Goal: Task Accomplishment & Management: Manage account settings

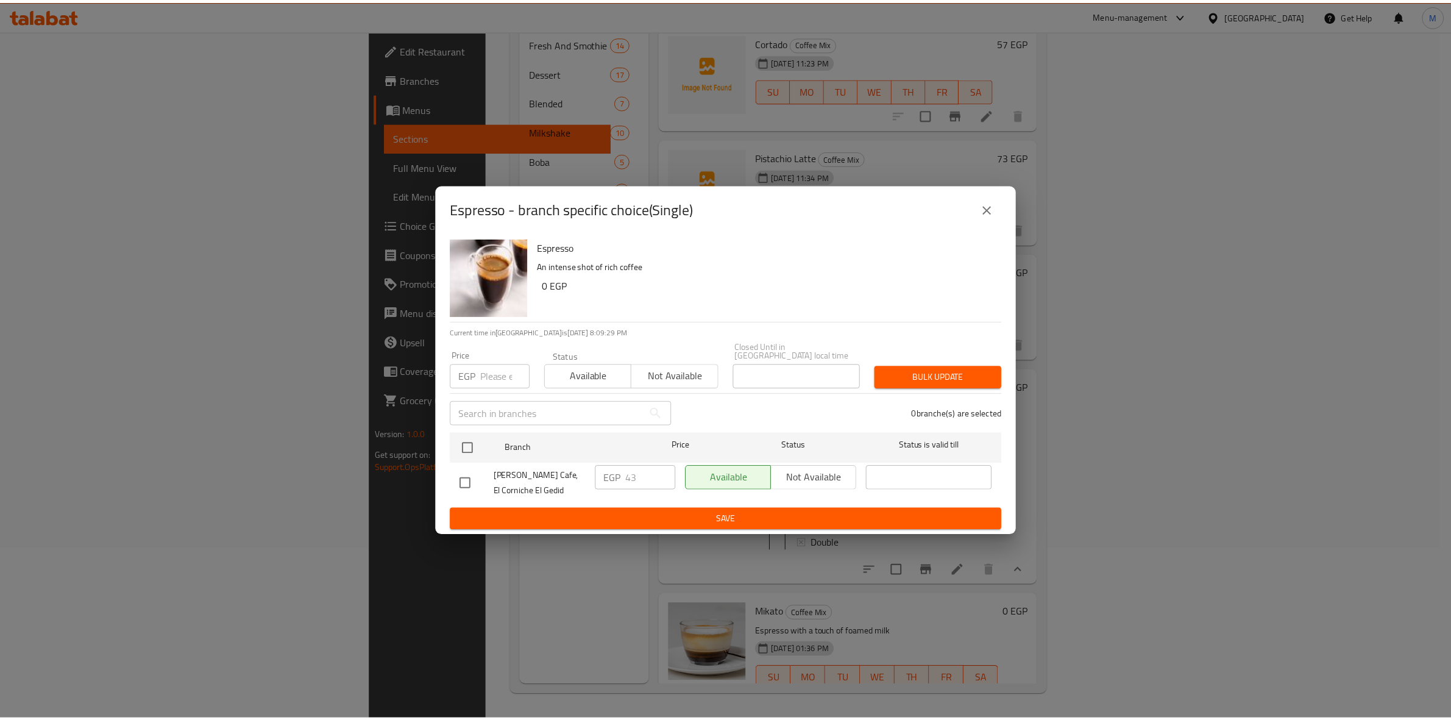
scroll to position [14, 0]
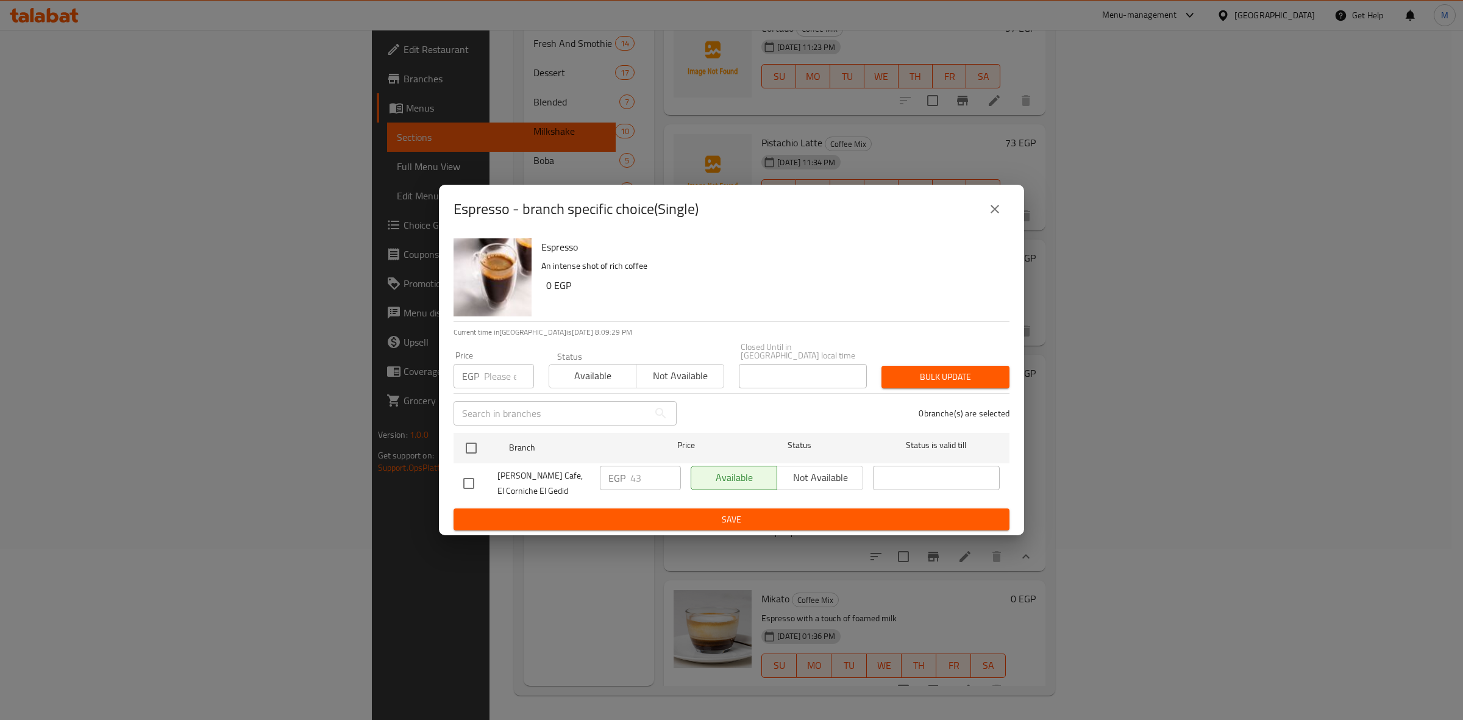
click at [990, 213] on icon "close" at bounding box center [994, 209] width 15 height 15
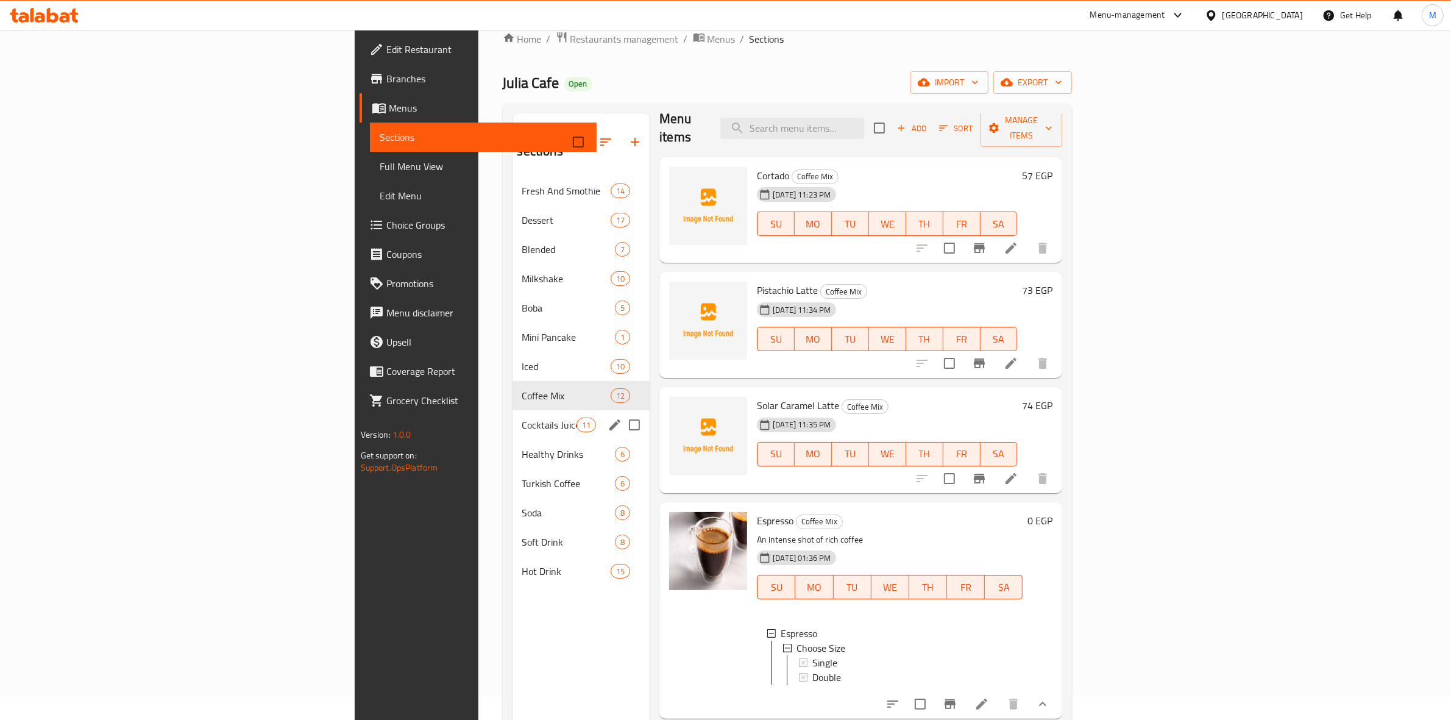
scroll to position [19, 0]
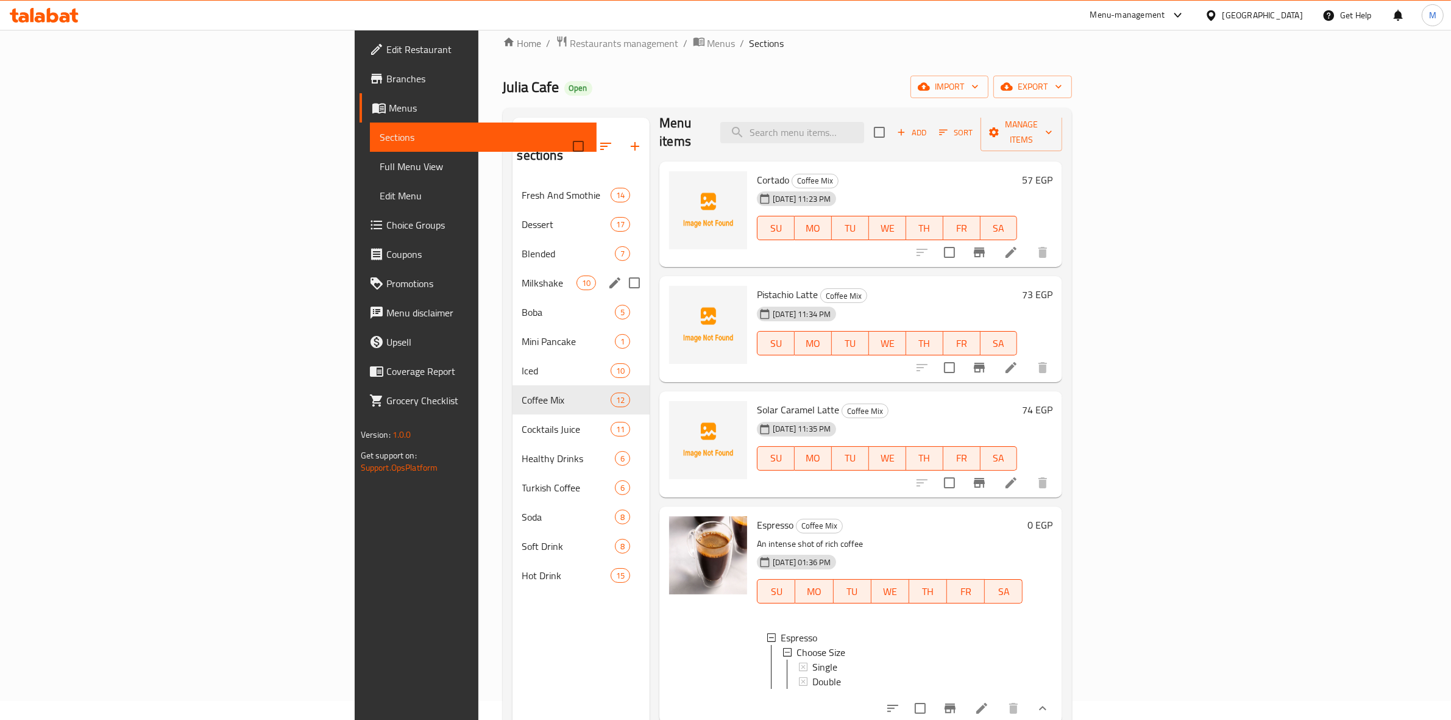
click at [522, 275] on span "Milkshake" at bounding box center [549, 282] width 54 height 15
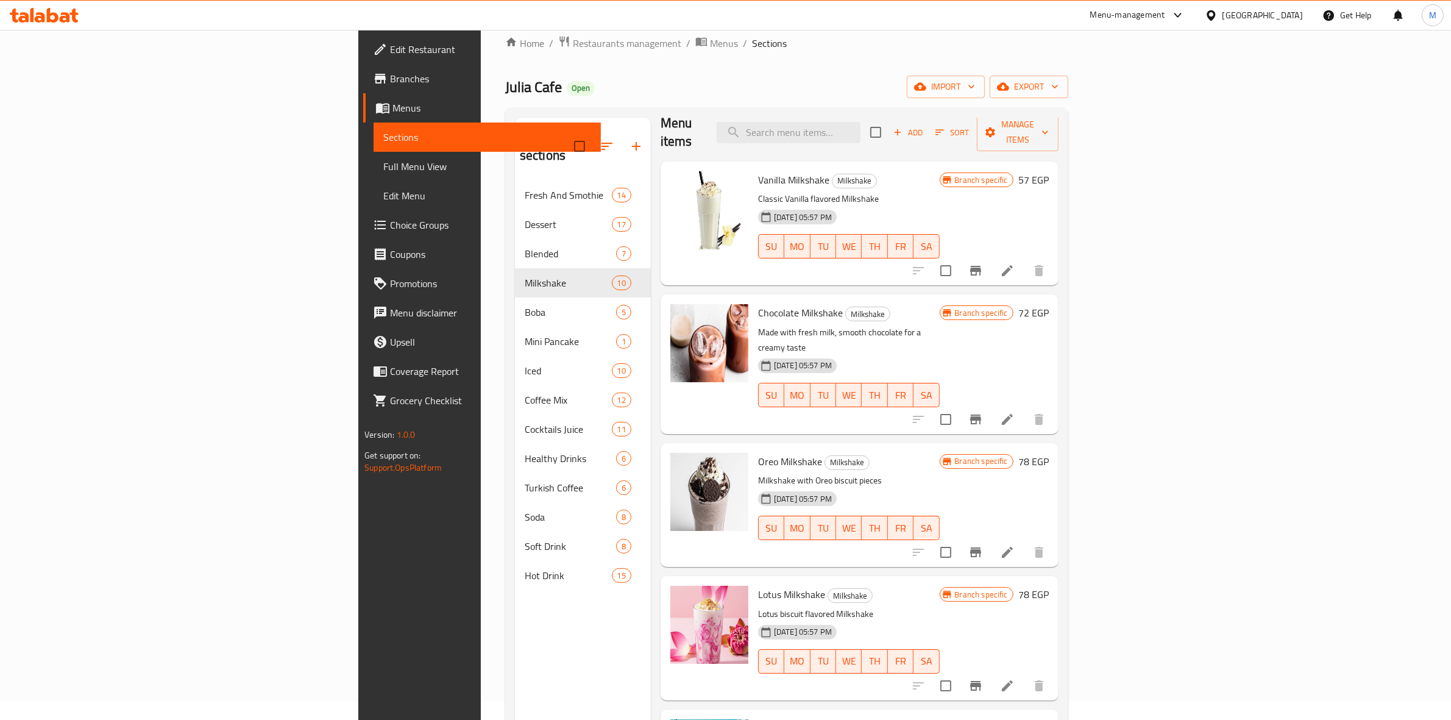
click at [983, 263] on icon "Branch-specific-item" at bounding box center [975, 270] width 15 height 15
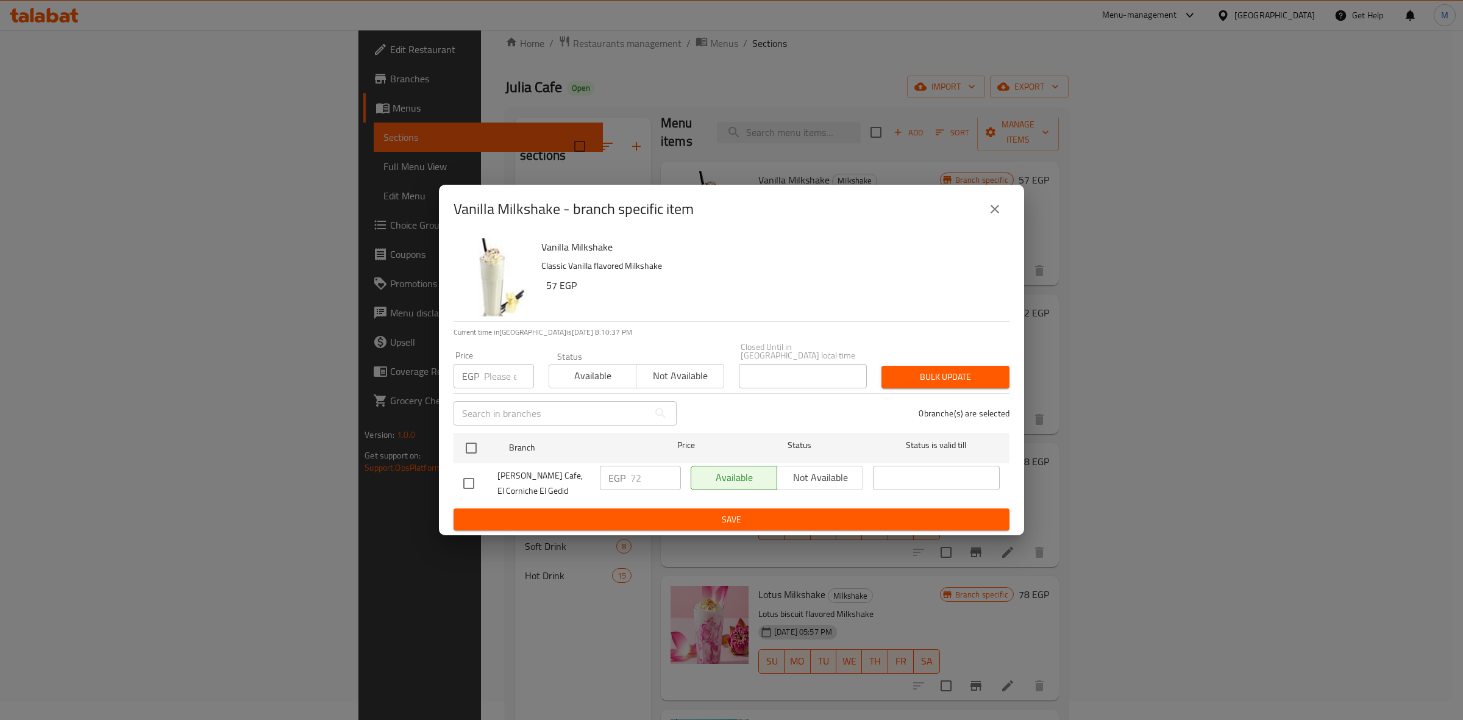
click at [998, 215] on icon "close" at bounding box center [994, 209] width 15 height 15
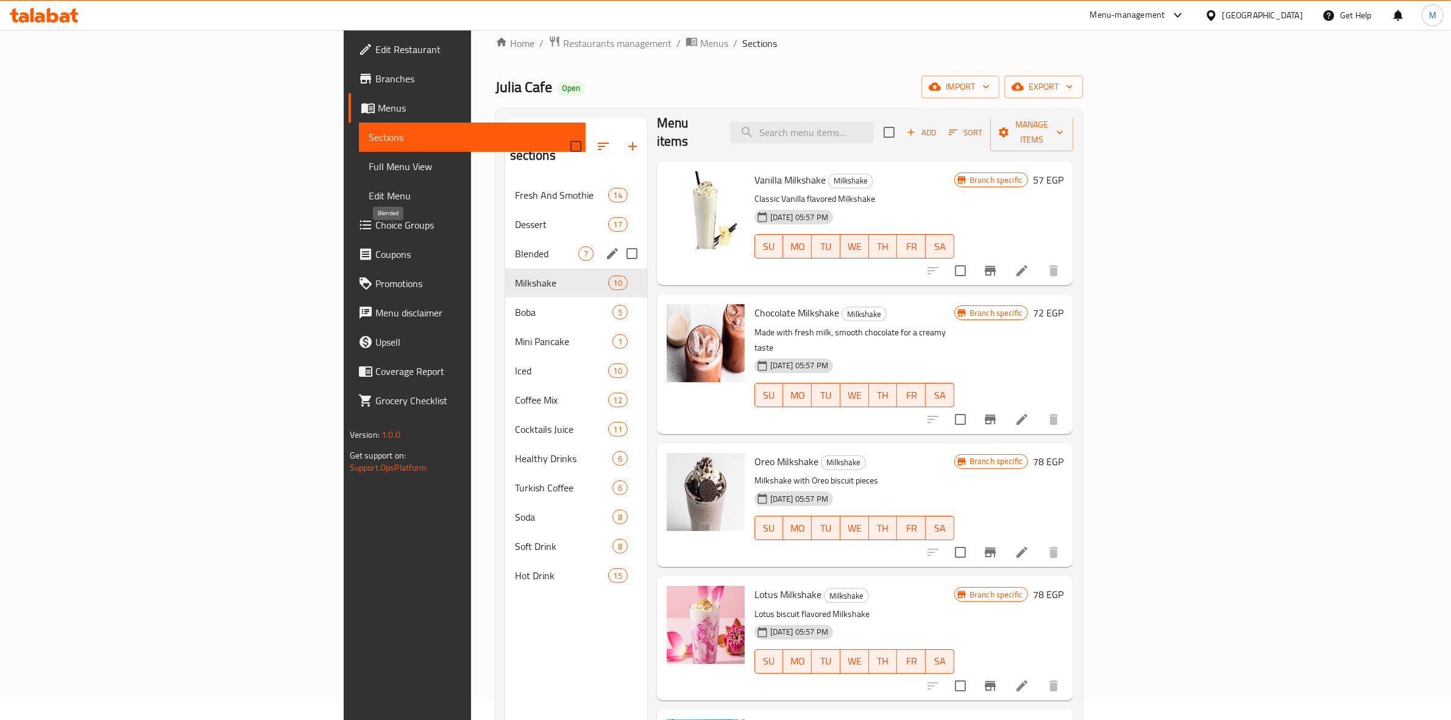
click at [515, 246] on span "Blended" at bounding box center [546, 253] width 63 height 15
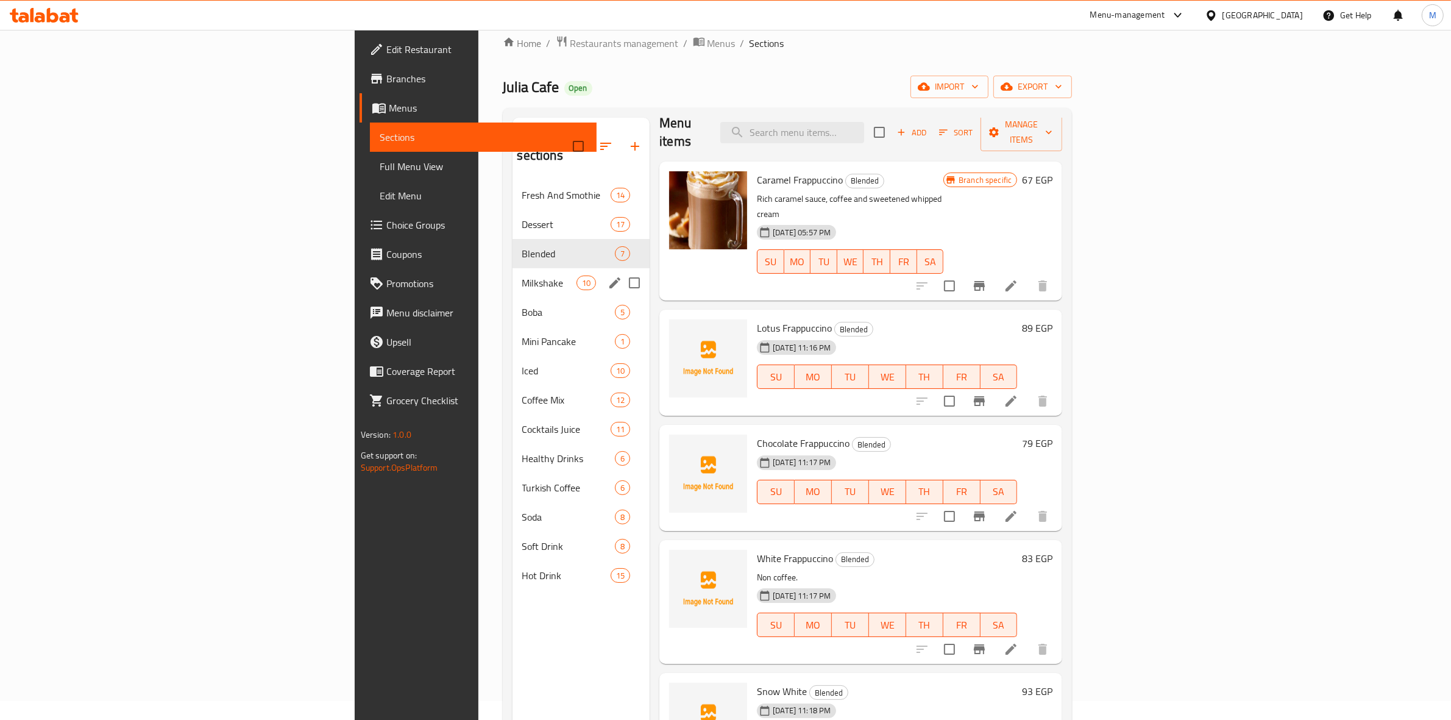
click at [522, 275] on span "Milkshake" at bounding box center [549, 282] width 54 height 15
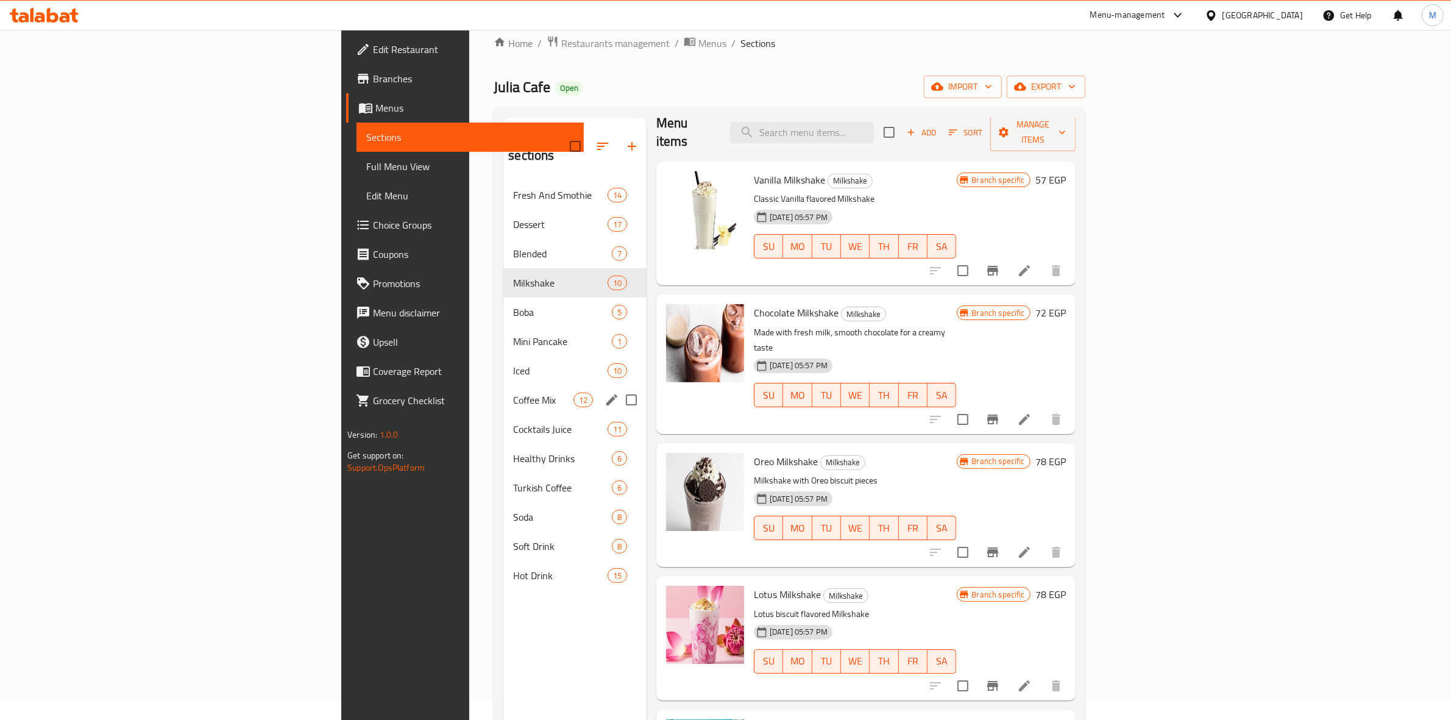
drag, startPoint x: 370, startPoint y: 389, endPoint x: 397, endPoint y: 357, distance: 42.4
click at [503, 389] on div "Coffee Mix 12" at bounding box center [574, 399] width 143 height 29
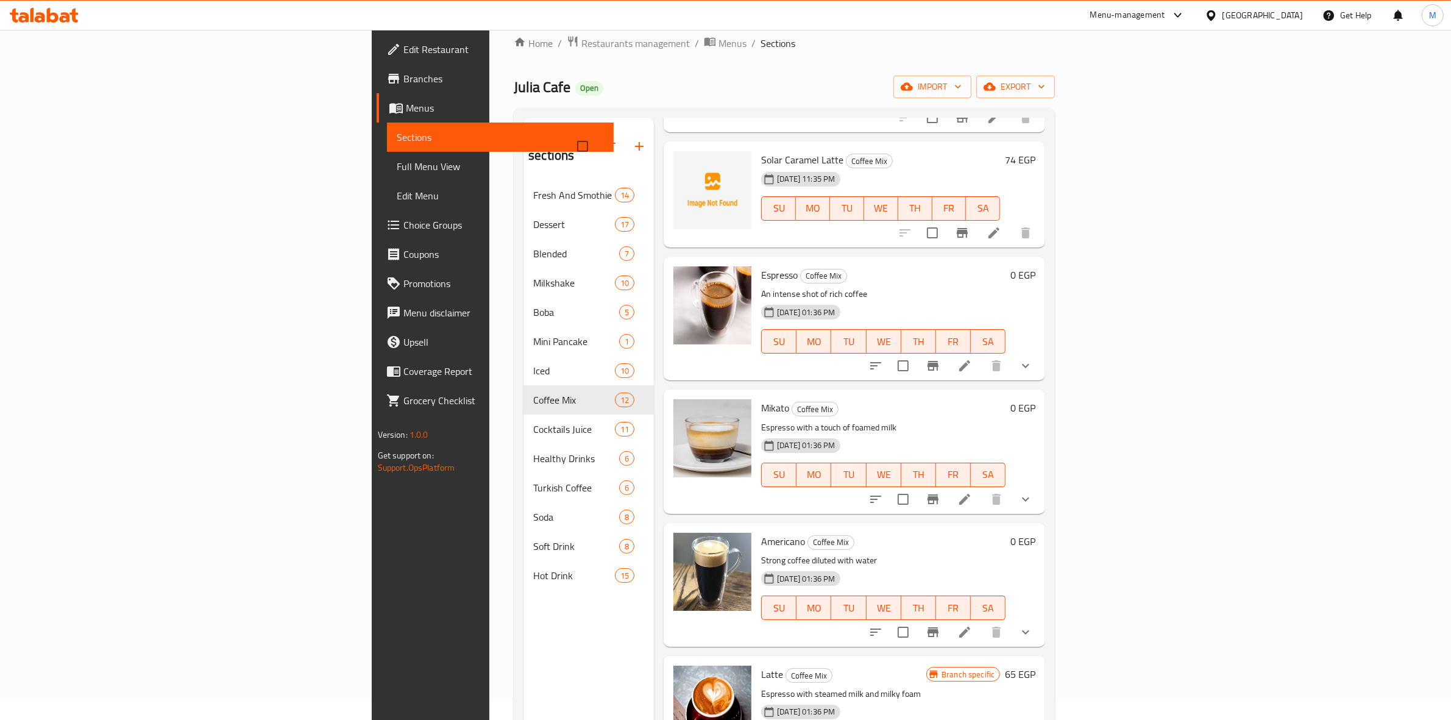
scroll to position [381, 0]
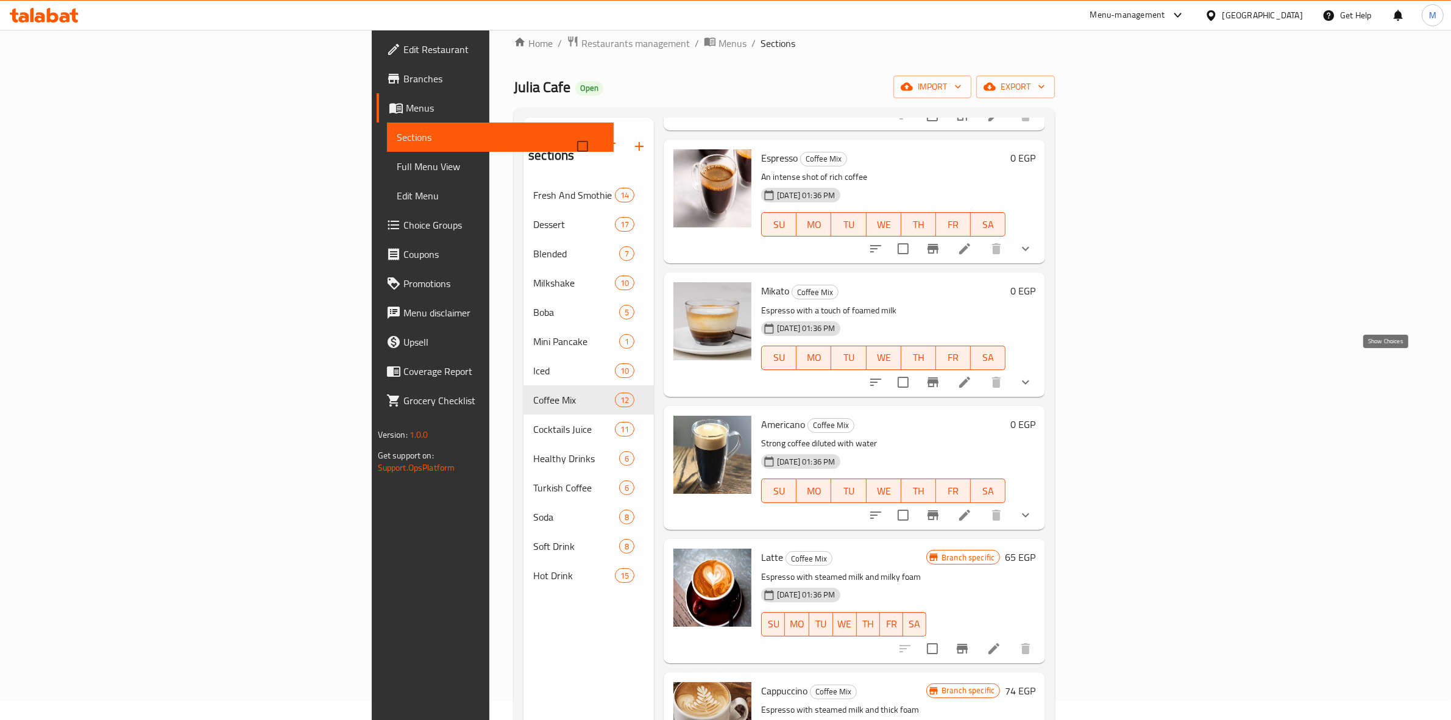
click at [1033, 375] on icon "show more" at bounding box center [1025, 382] width 15 height 15
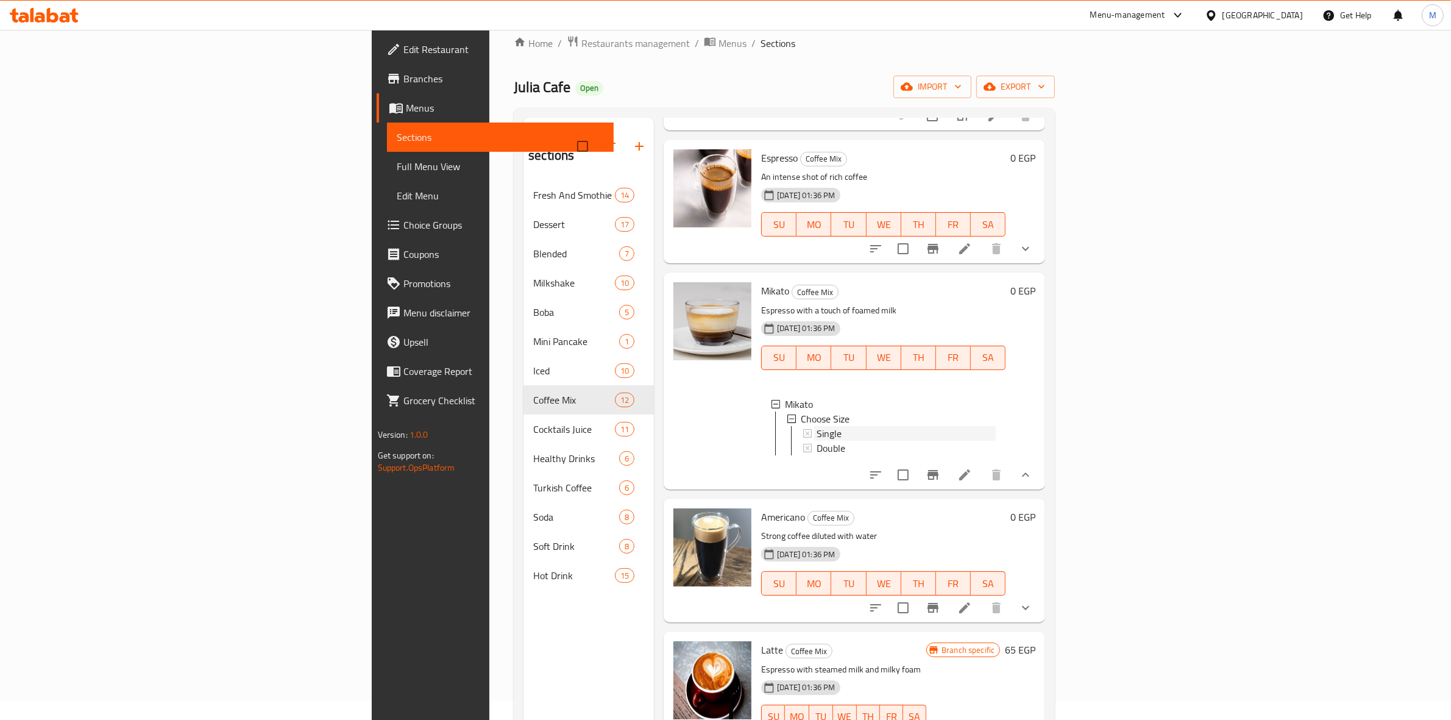
click at [817, 426] on div "Single" at bounding box center [906, 433] width 179 height 15
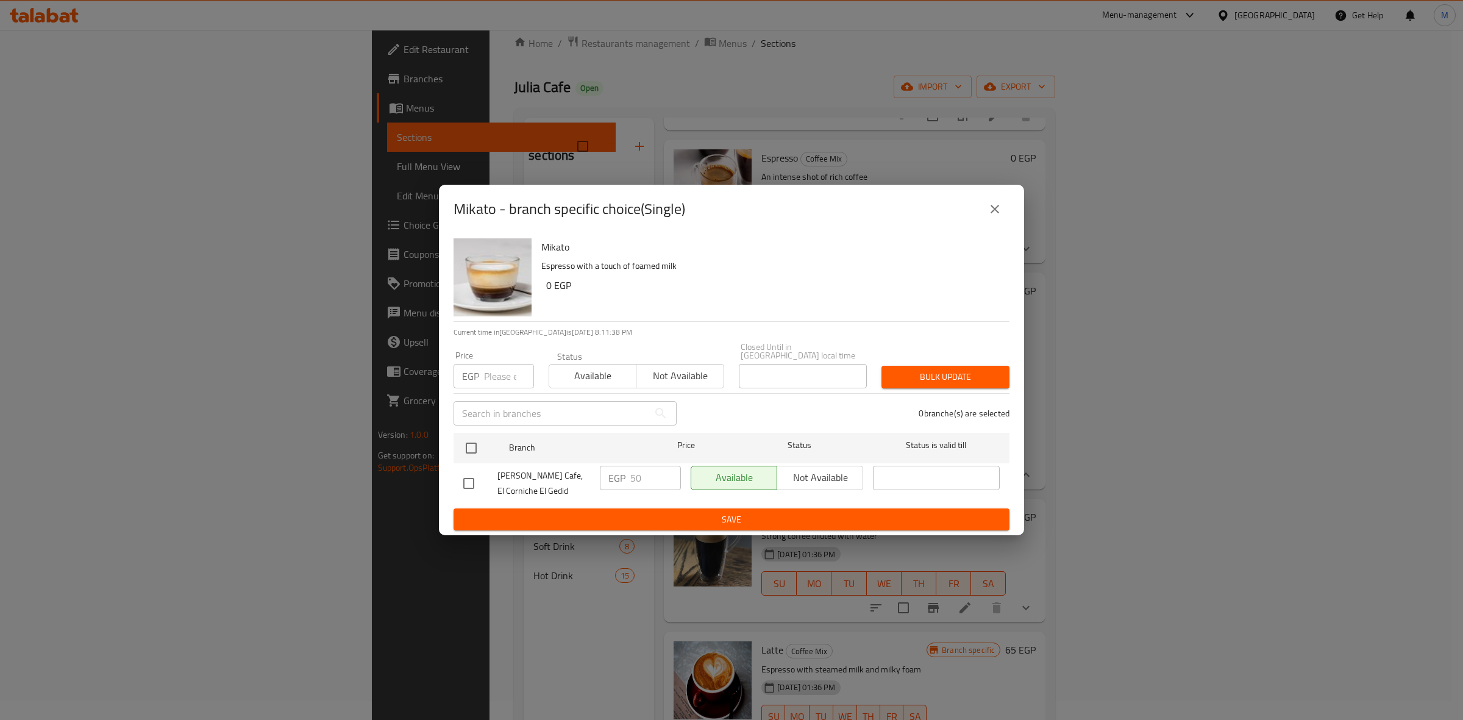
drag, startPoint x: 1003, startPoint y: 221, endPoint x: 1003, endPoint y: 315, distance: 93.9
click at [1003, 221] on button "close" at bounding box center [994, 208] width 29 height 29
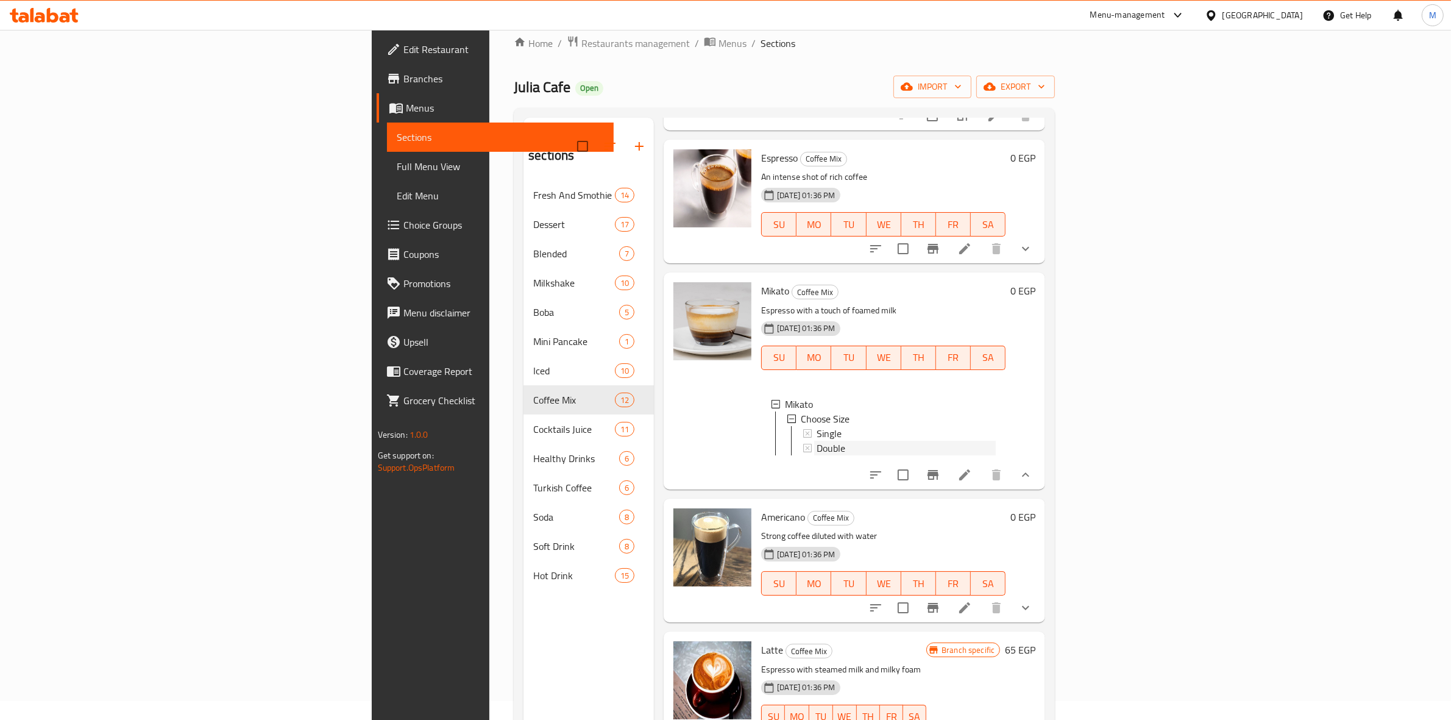
click at [817, 441] on div "Double" at bounding box center [906, 448] width 179 height 15
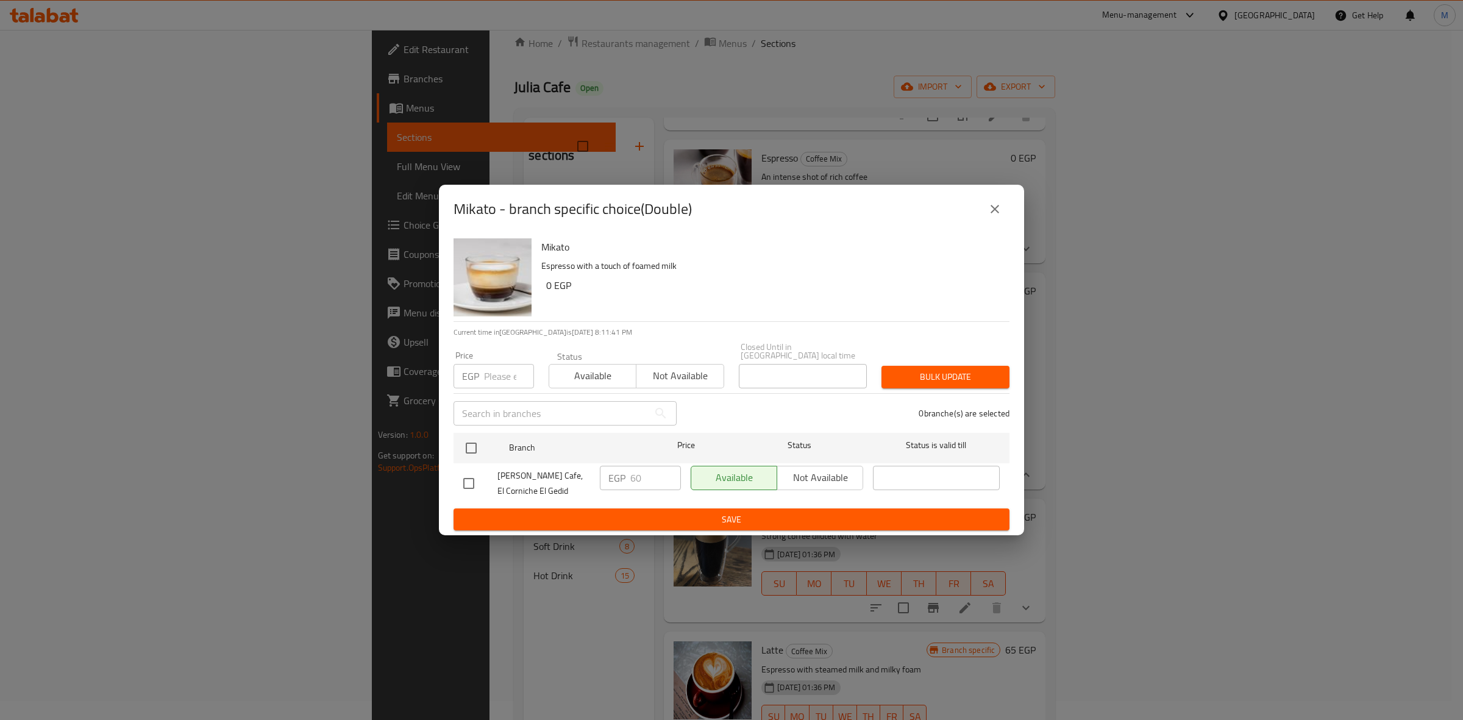
click at [1006, 217] on button "close" at bounding box center [994, 208] width 29 height 29
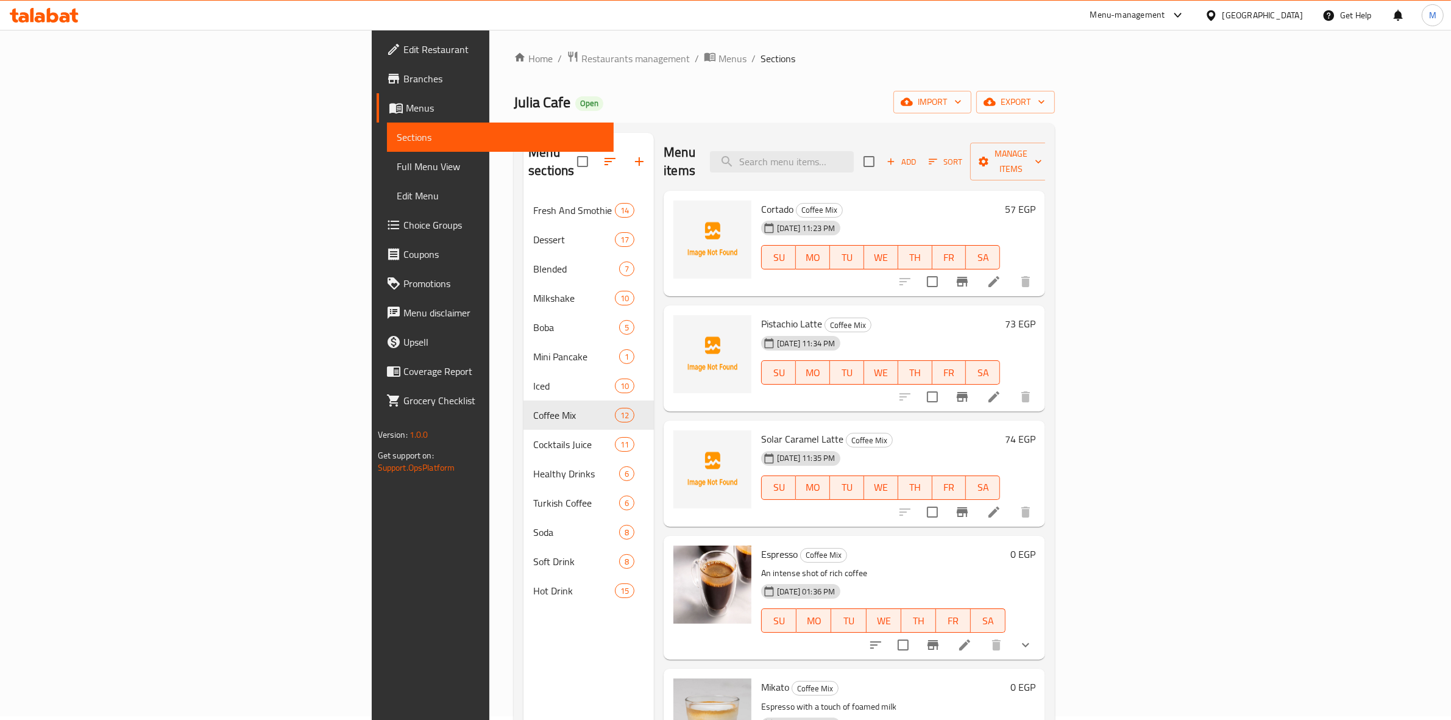
scroll to position [0, 0]
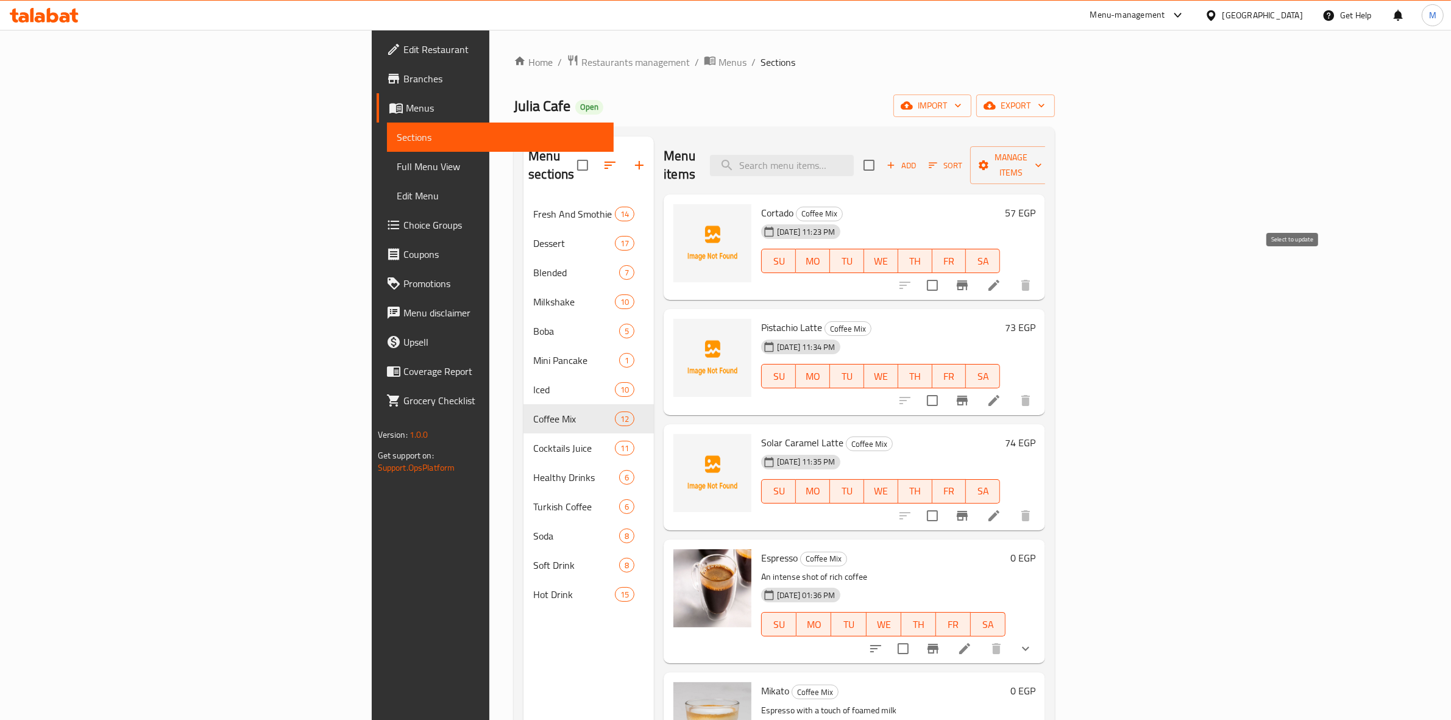
click at [1011, 274] on li at bounding box center [994, 285] width 34 height 22
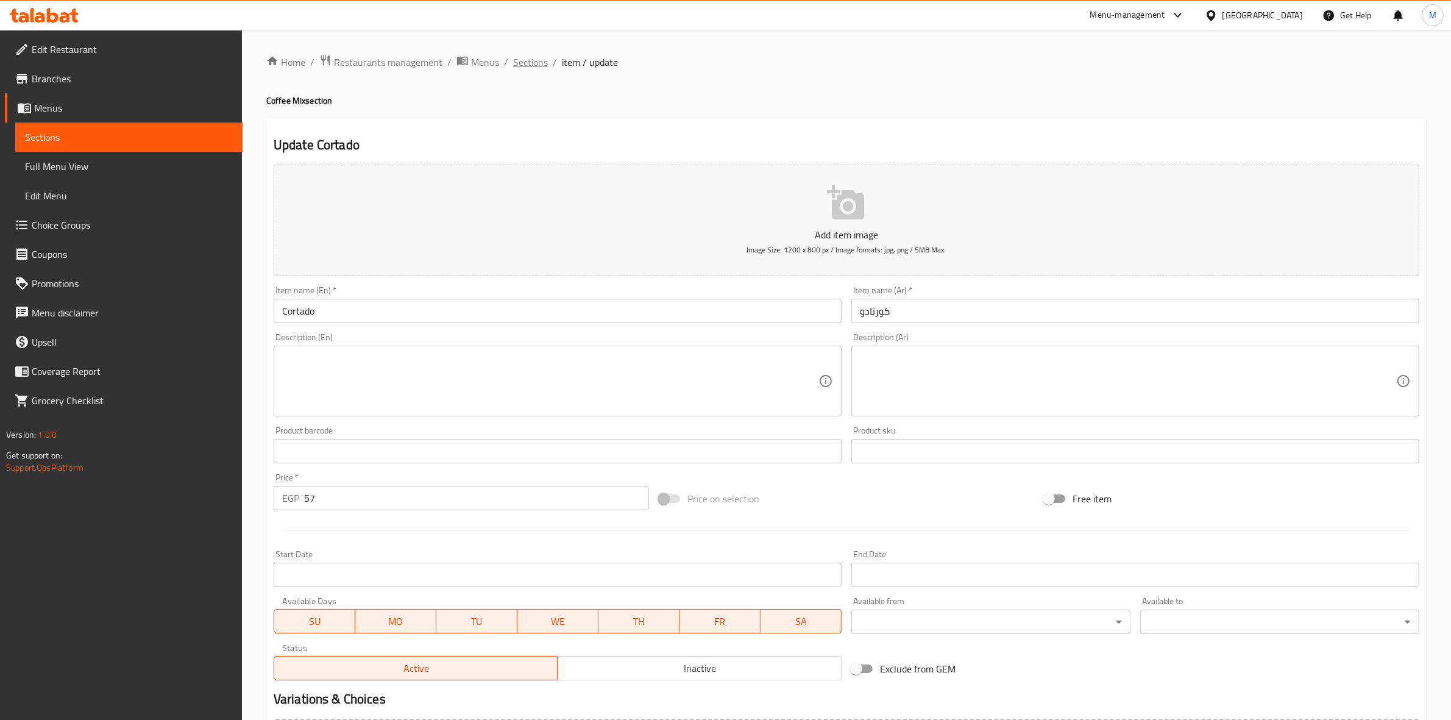
click at [538, 59] on span "Sections" at bounding box center [530, 62] width 35 height 15
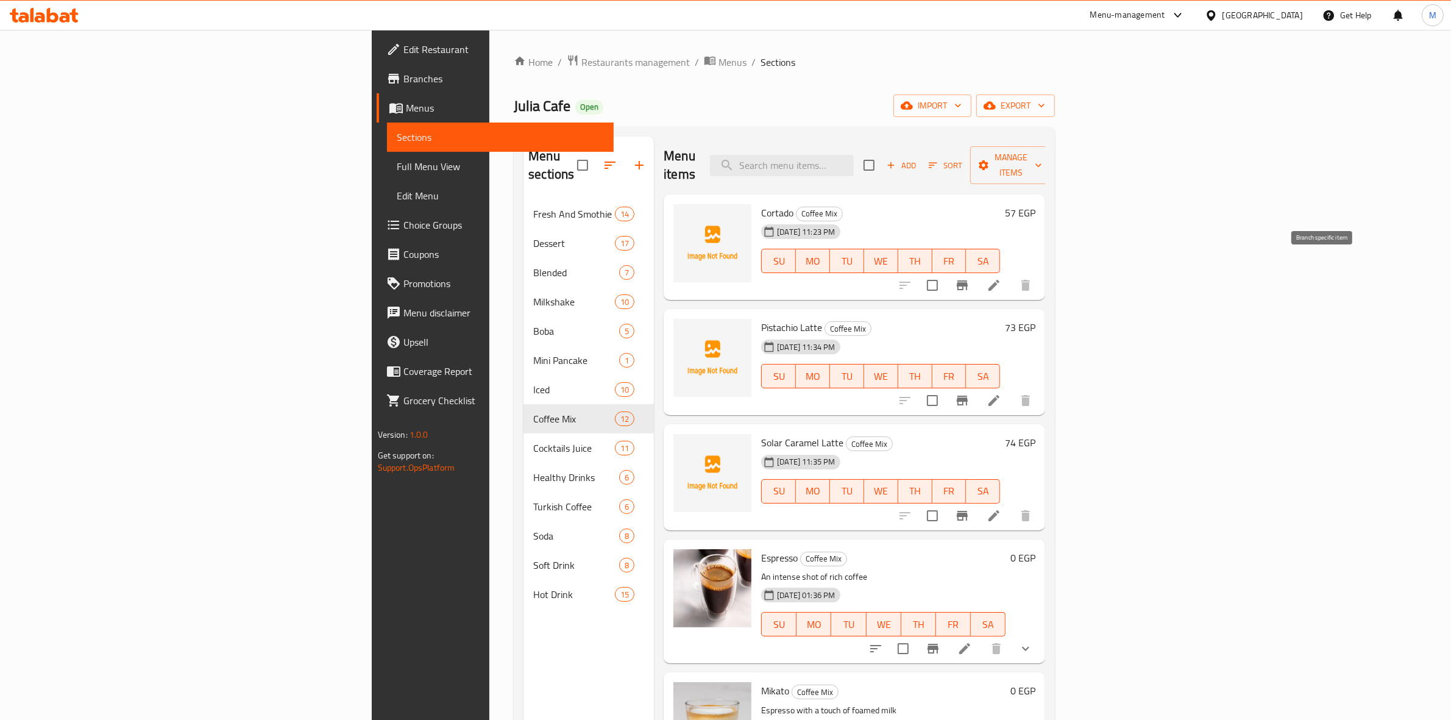
click at [970, 278] on icon "Branch-specific-item" at bounding box center [962, 285] width 15 height 15
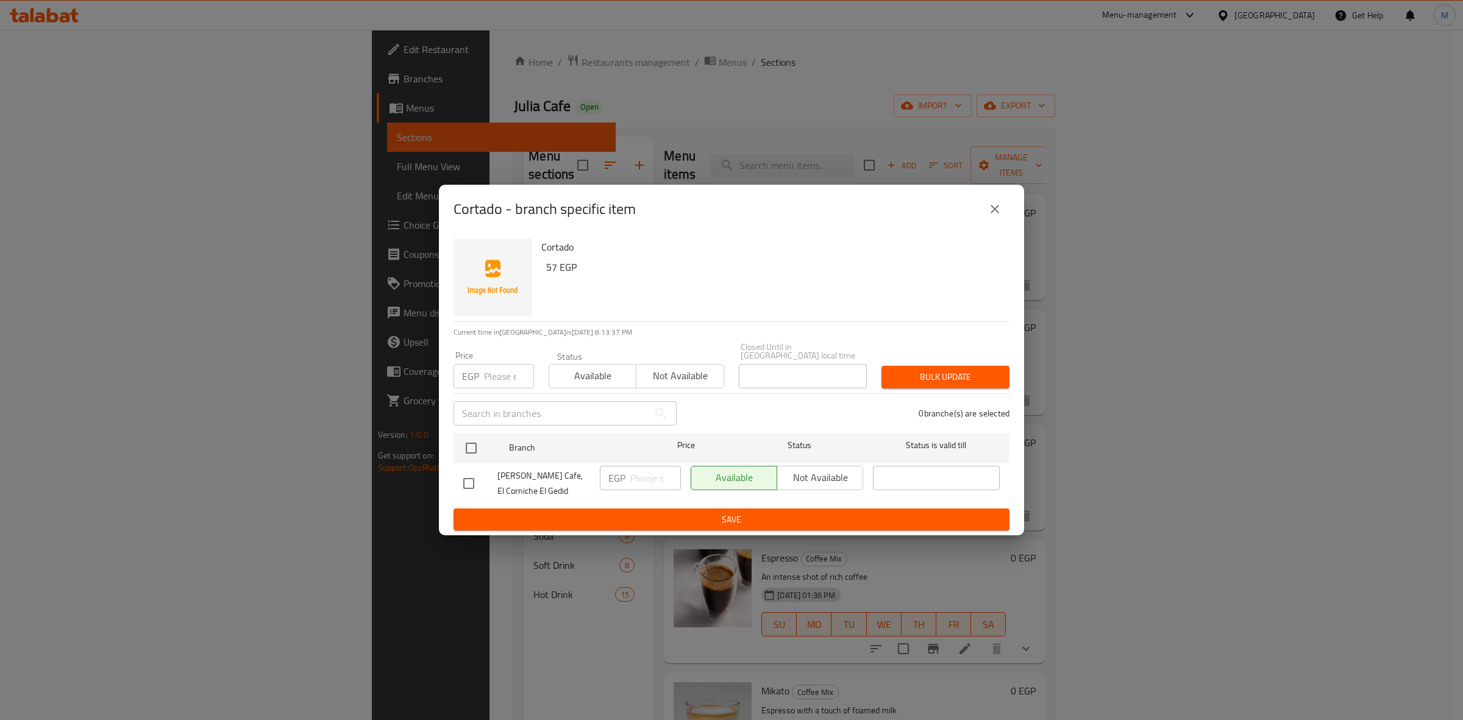
click at [512, 369] on input "number" at bounding box center [509, 376] width 50 height 24
type input "57"
click at [474, 449] on input "checkbox" at bounding box center [471, 448] width 26 height 26
checkbox input "true"
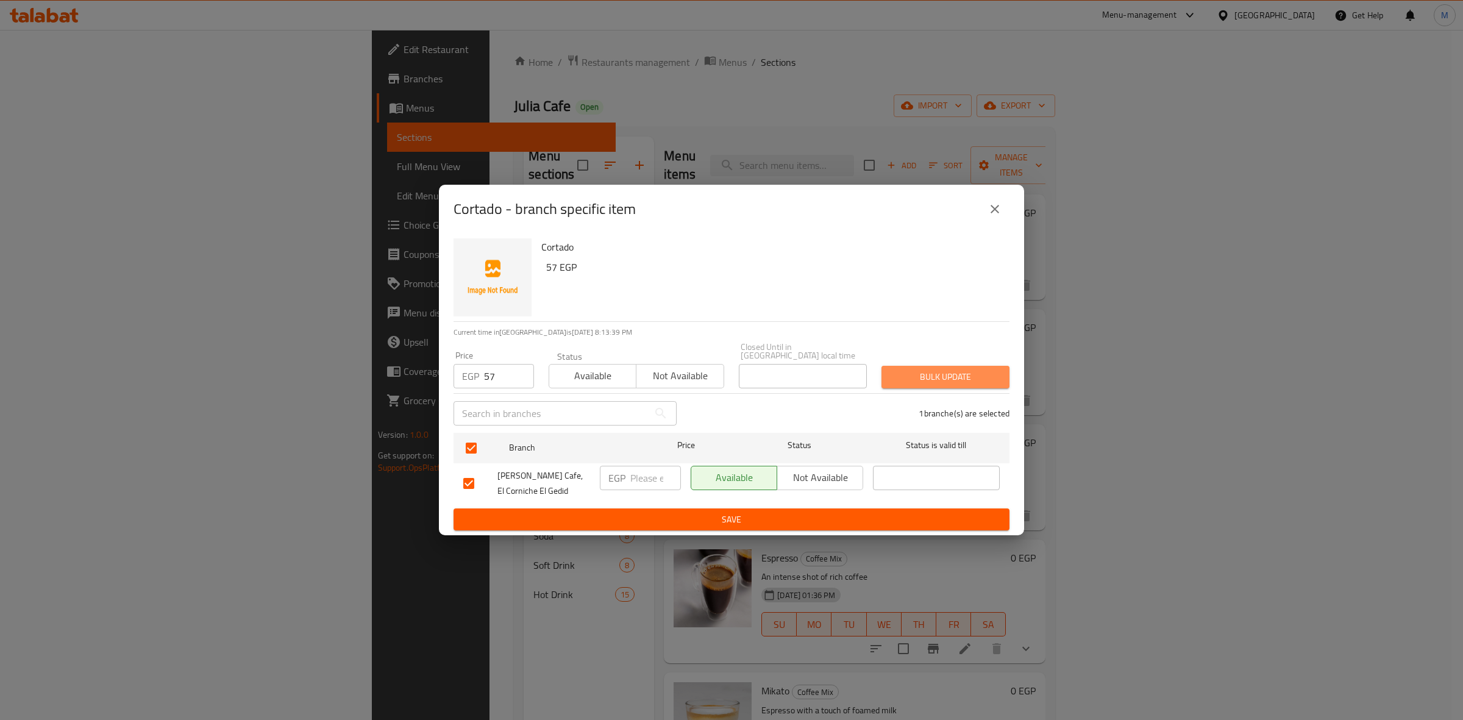
click at [908, 375] on span "Bulk update" at bounding box center [945, 376] width 108 height 15
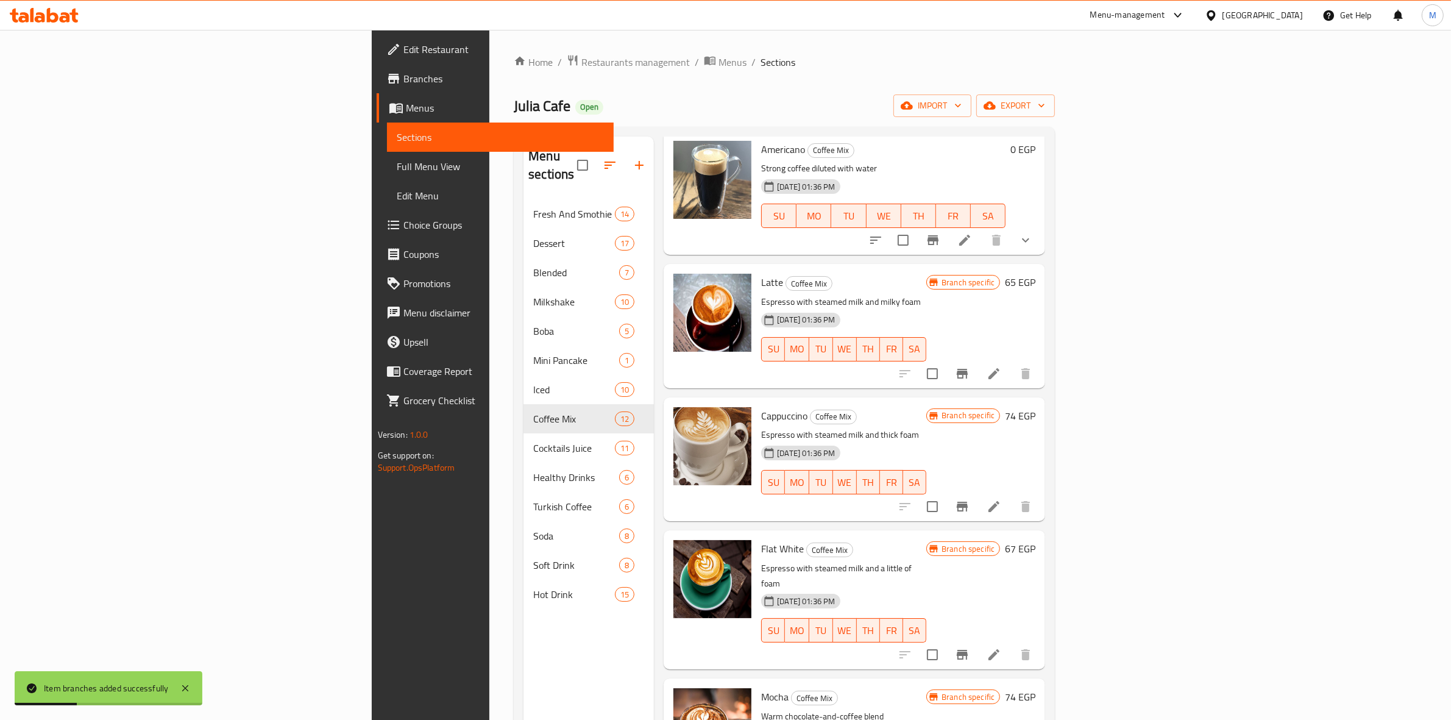
scroll to position [762, 0]
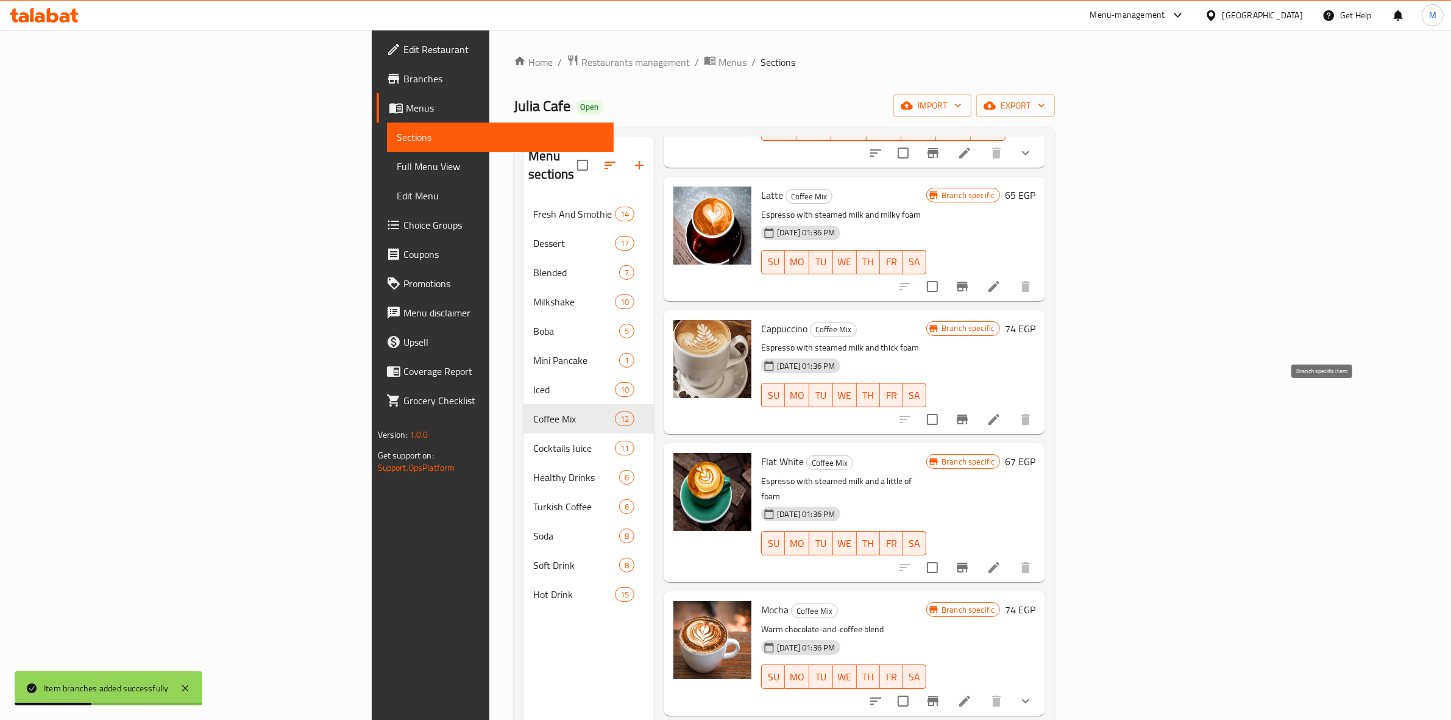
click at [968, 414] on icon "Branch-specific-item" at bounding box center [962, 419] width 11 height 10
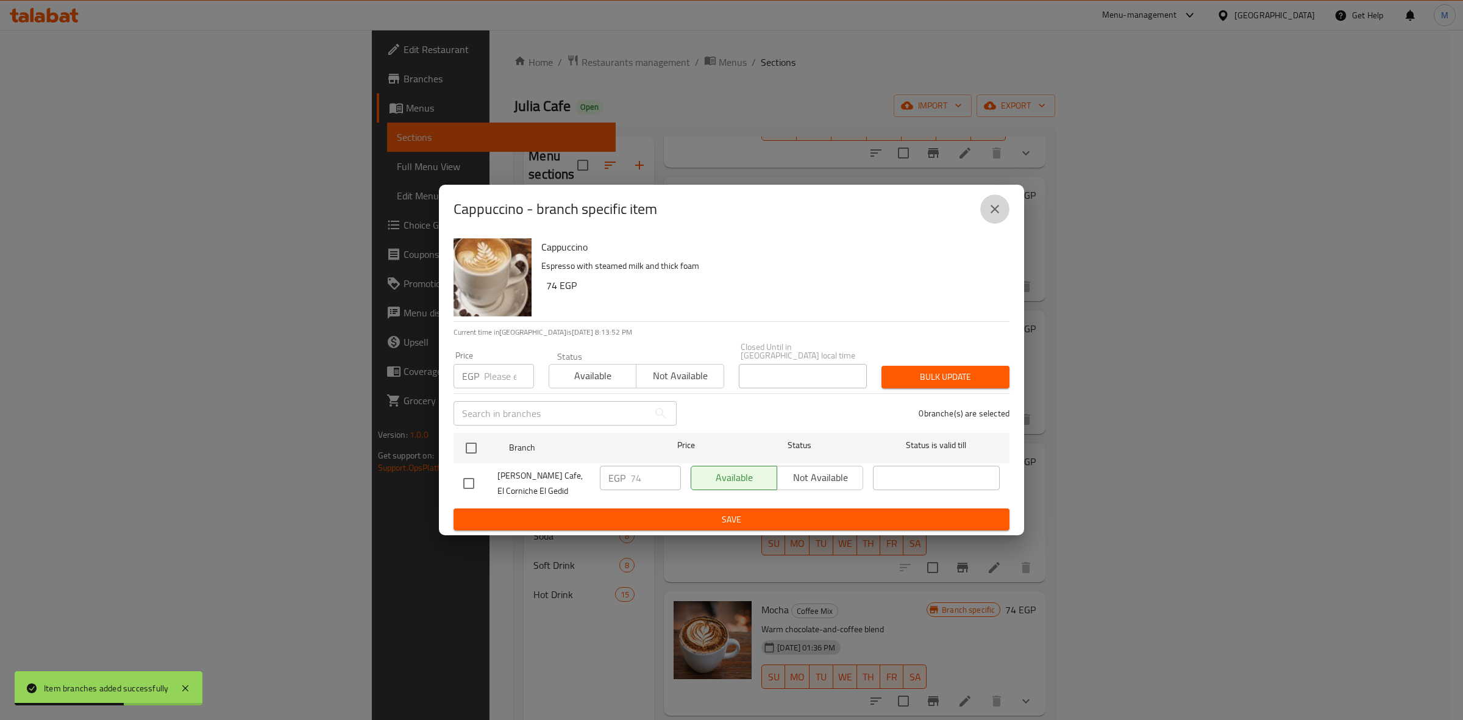
click at [1006, 221] on button "close" at bounding box center [994, 208] width 29 height 29
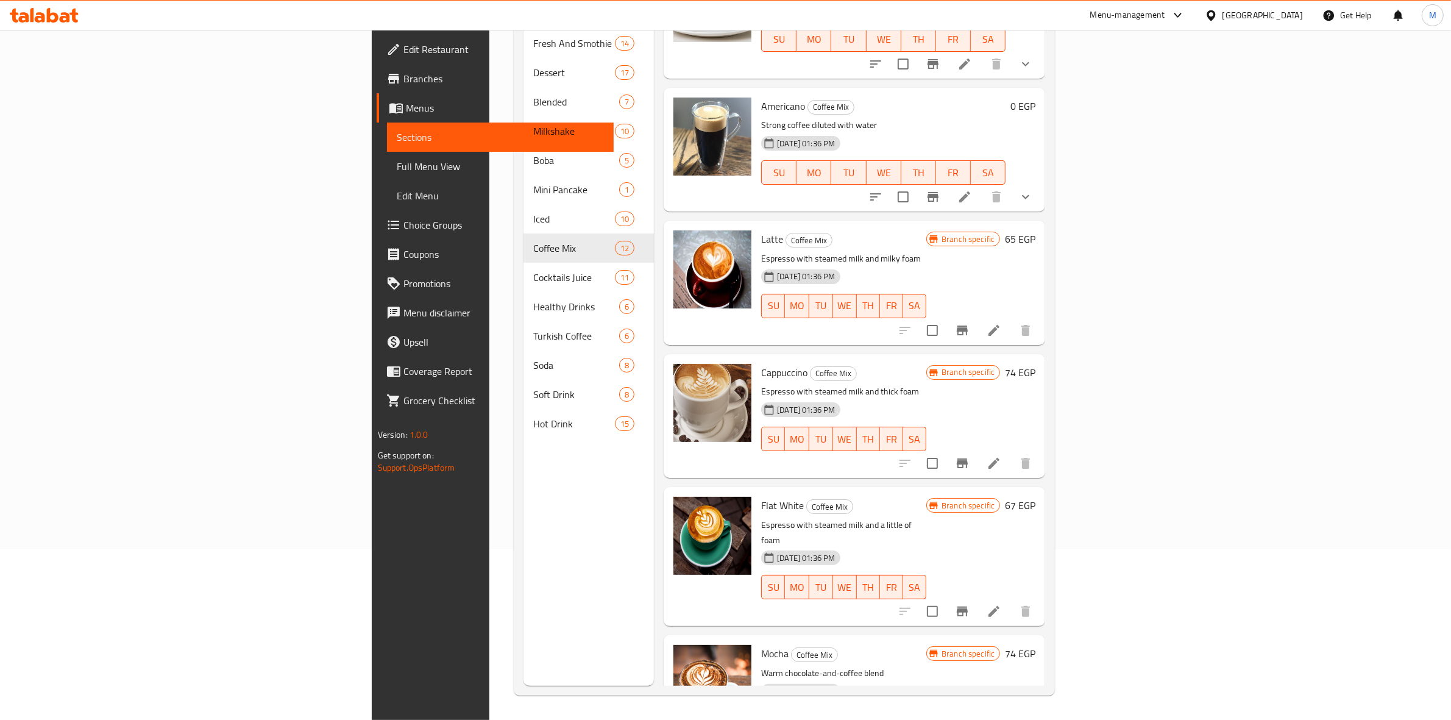
scroll to position [243, 0]
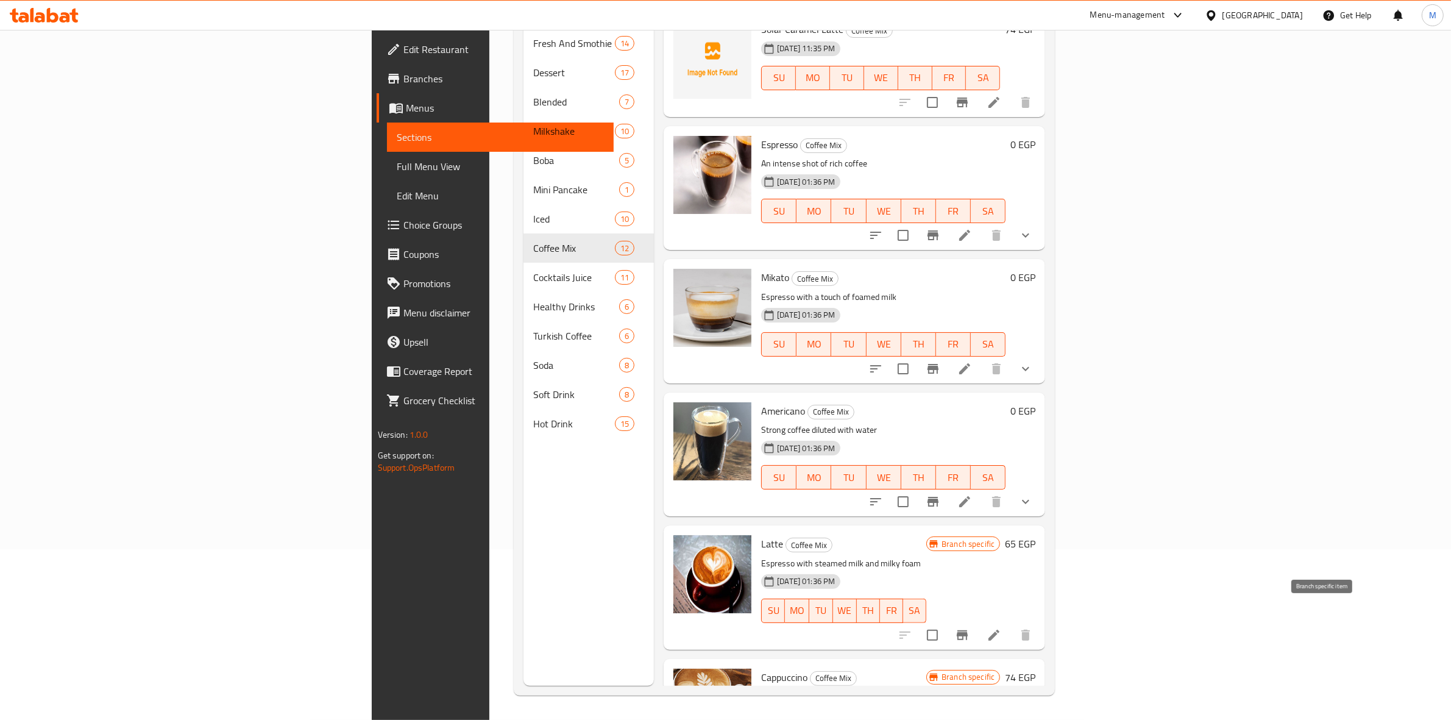
click at [968, 630] on icon "Branch-specific-item" at bounding box center [962, 635] width 11 height 10
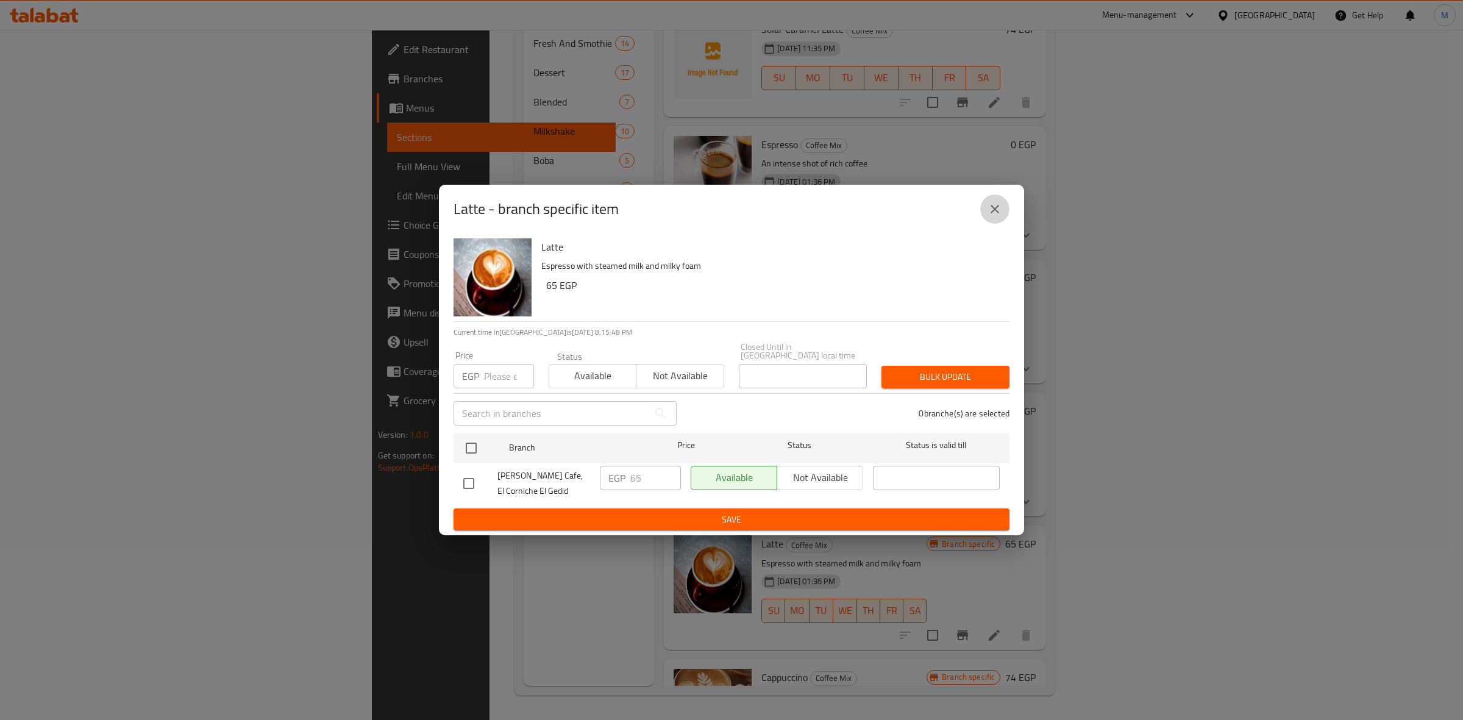
click at [985, 218] on button "close" at bounding box center [994, 208] width 29 height 29
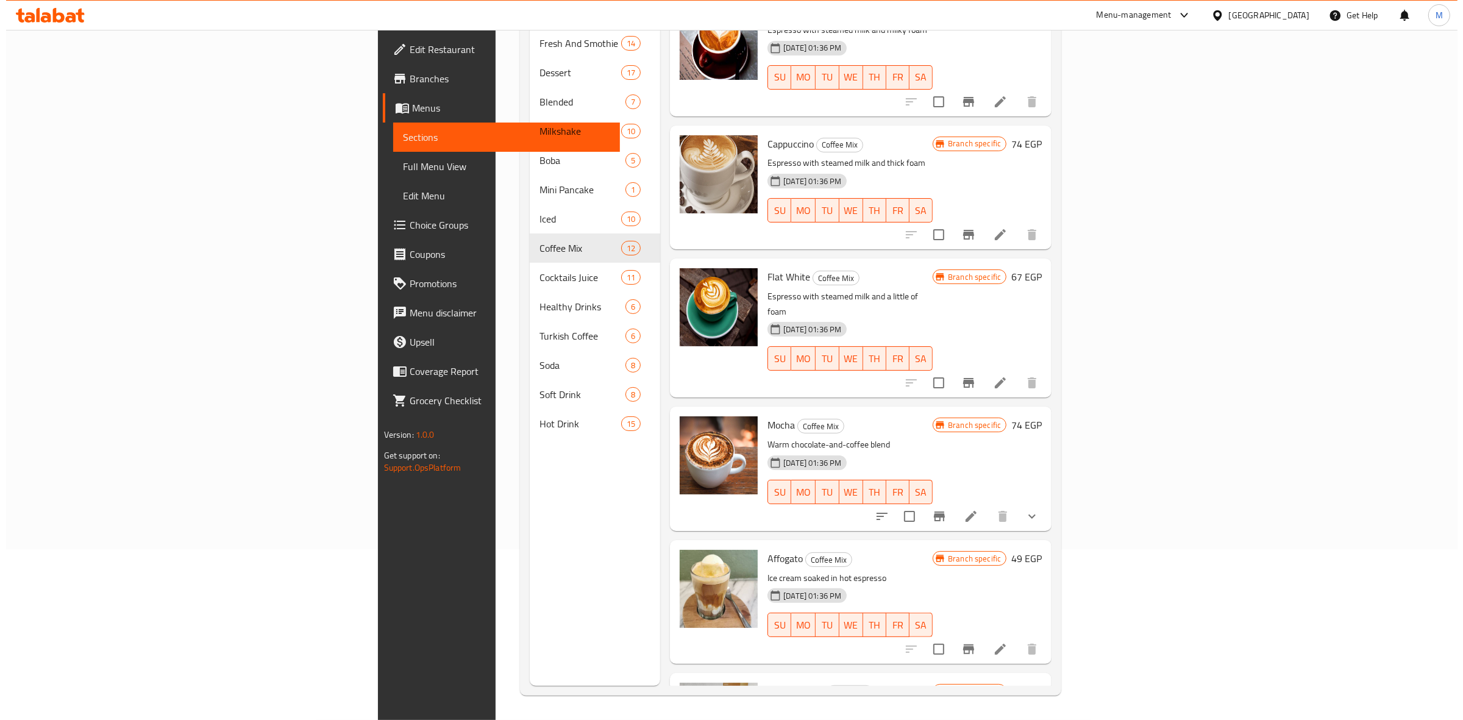
scroll to position [852, 0]
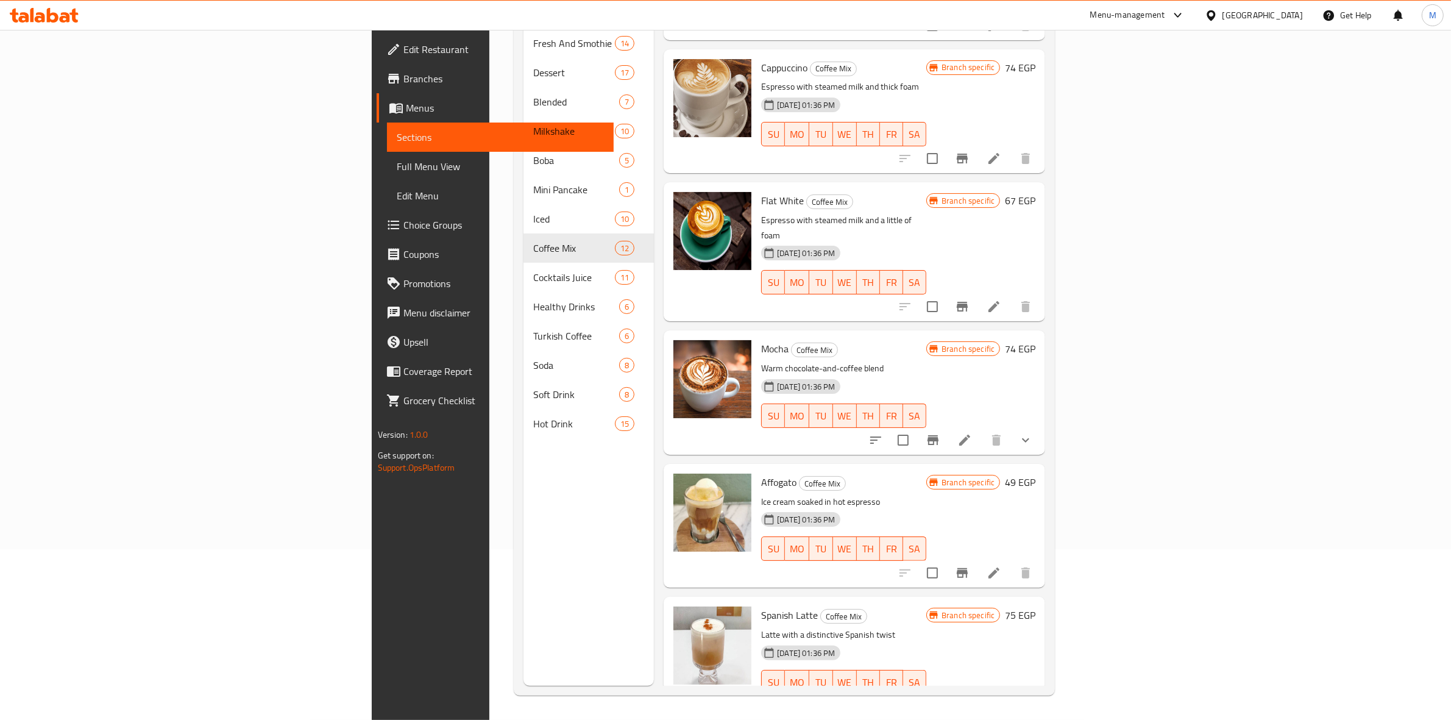
click at [970, 699] on icon "Branch-specific-item" at bounding box center [962, 706] width 15 height 15
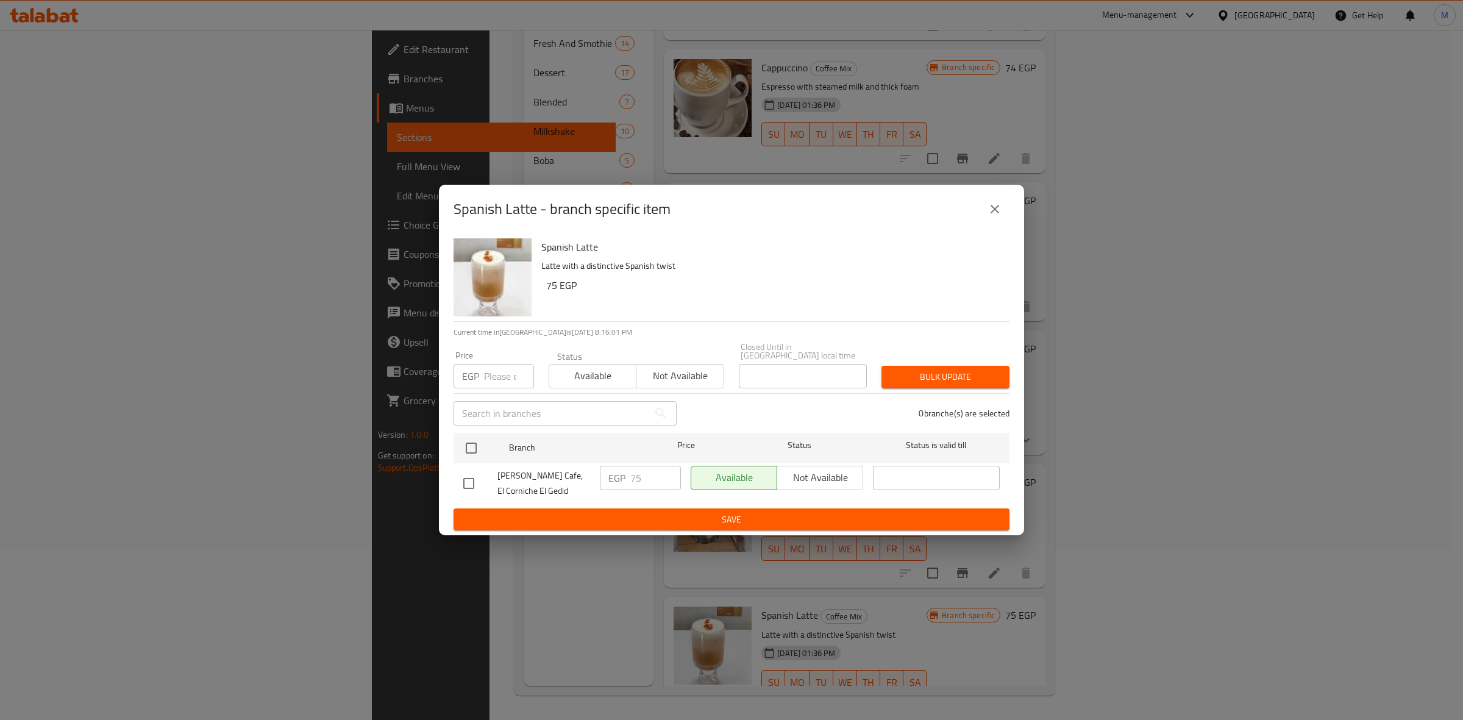
click at [997, 205] on icon "close" at bounding box center [994, 209] width 15 height 15
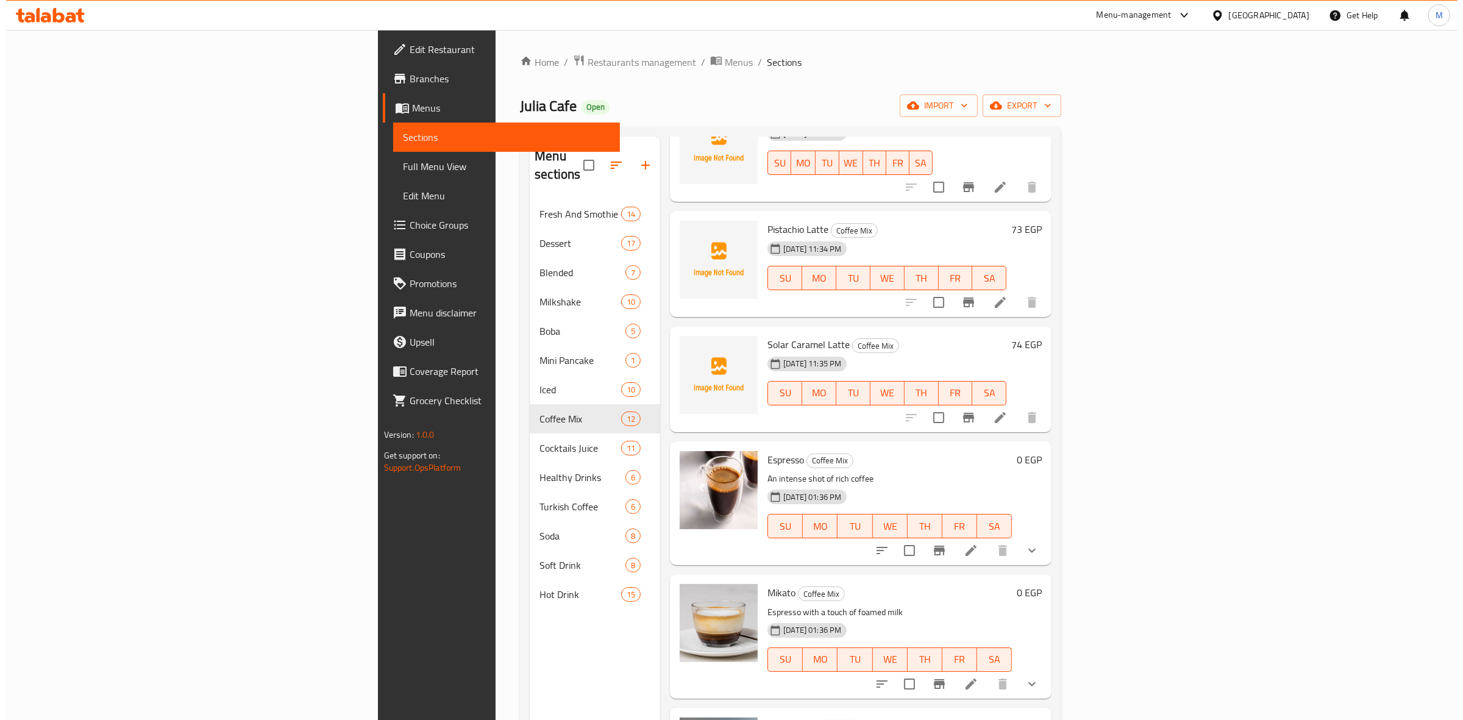
scroll to position [0, 0]
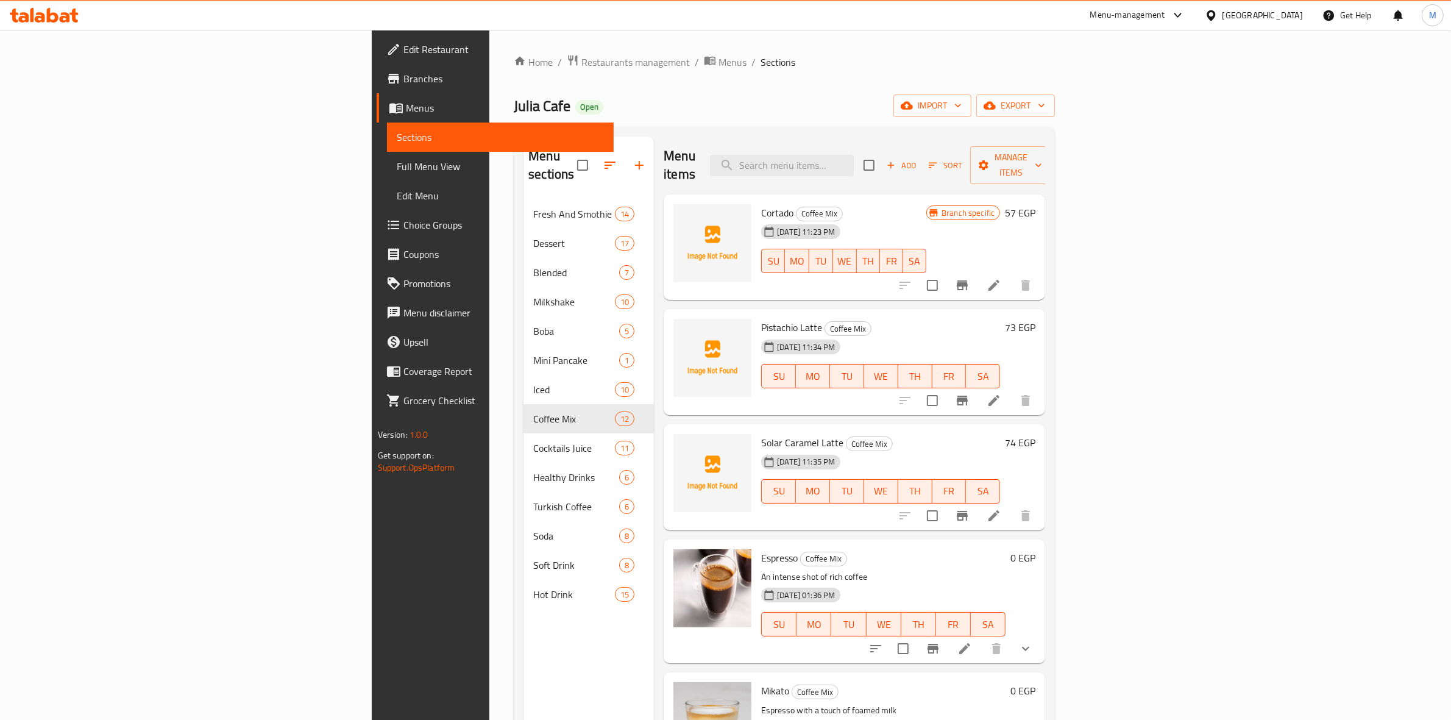
click at [977, 391] on button "Branch-specific-item" at bounding box center [962, 400] width 29 height 29
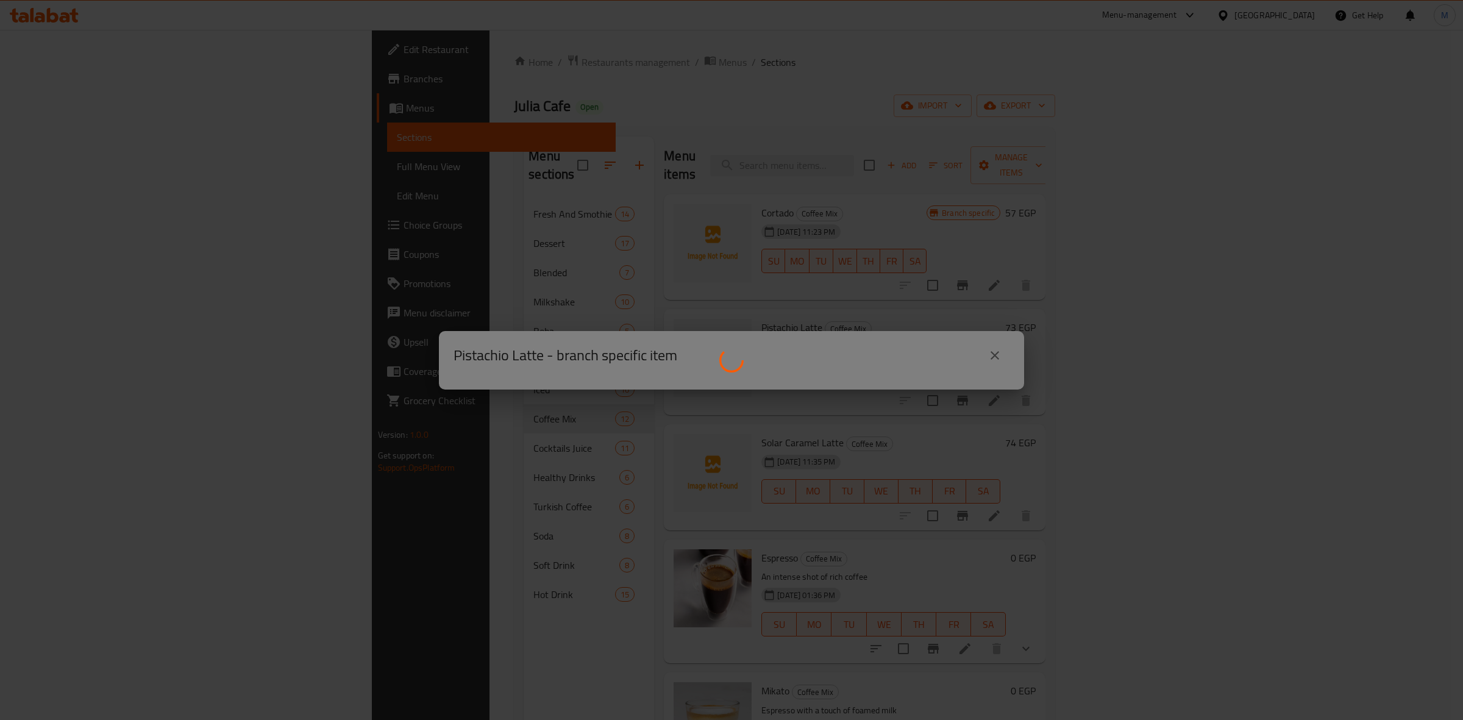
click at [973, 320] on div at bounding box center [731, 360] width 1463 height 720
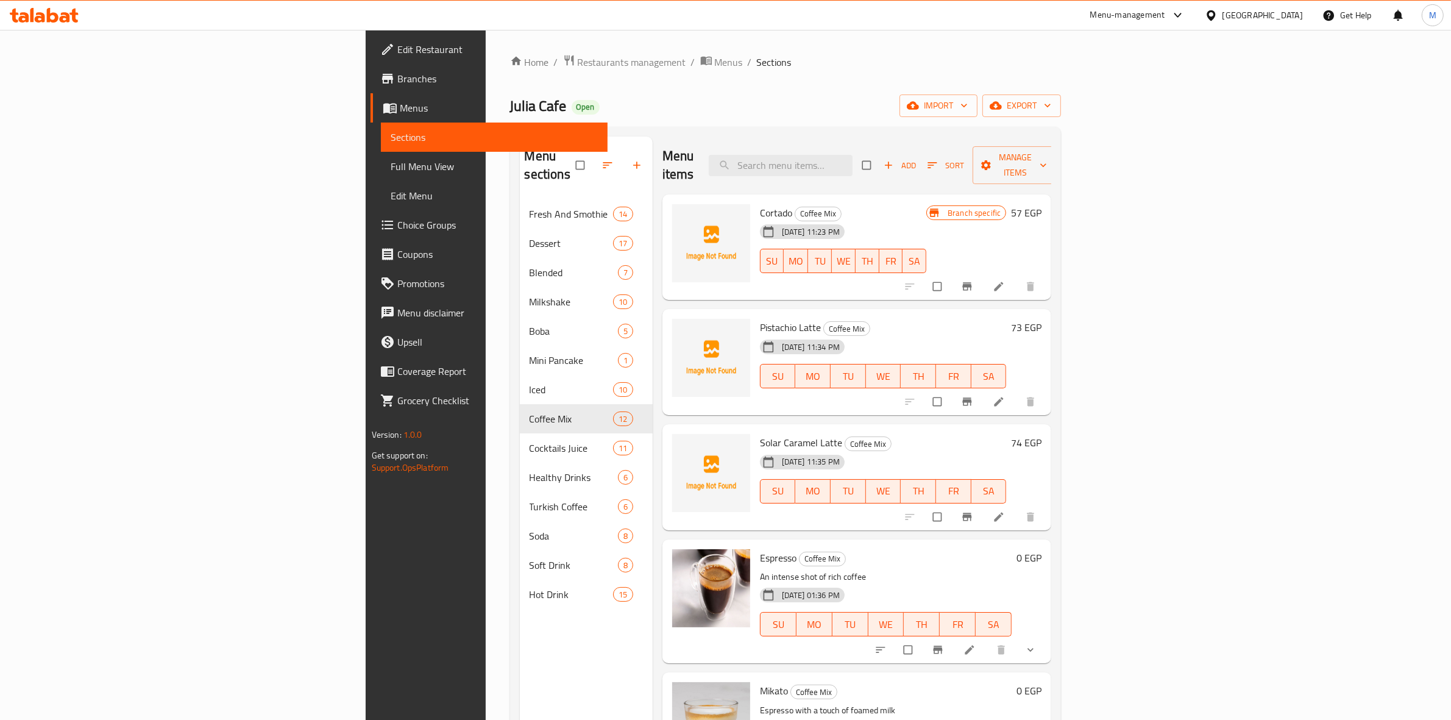
click at [973, 396] on icon "Branch-specific-item" at bounding box center [967, 402] width 12 height 12
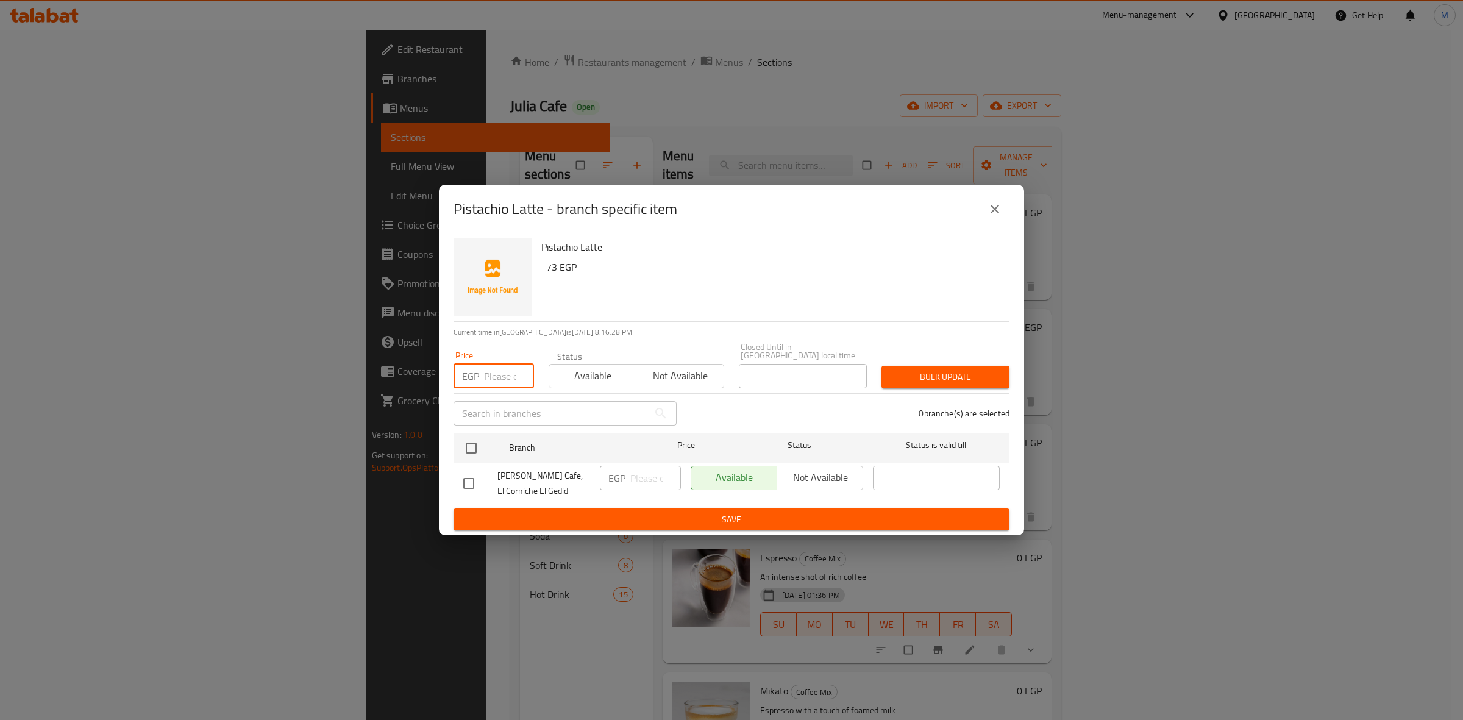
click at [505, 371] on input "number" at bounding box center [509, 376] width 50 height 24
type input "73"
click at [473, 443] on input "checkbox" at bounding box center [471, 448] width 26 height 26
checkbox input "true"
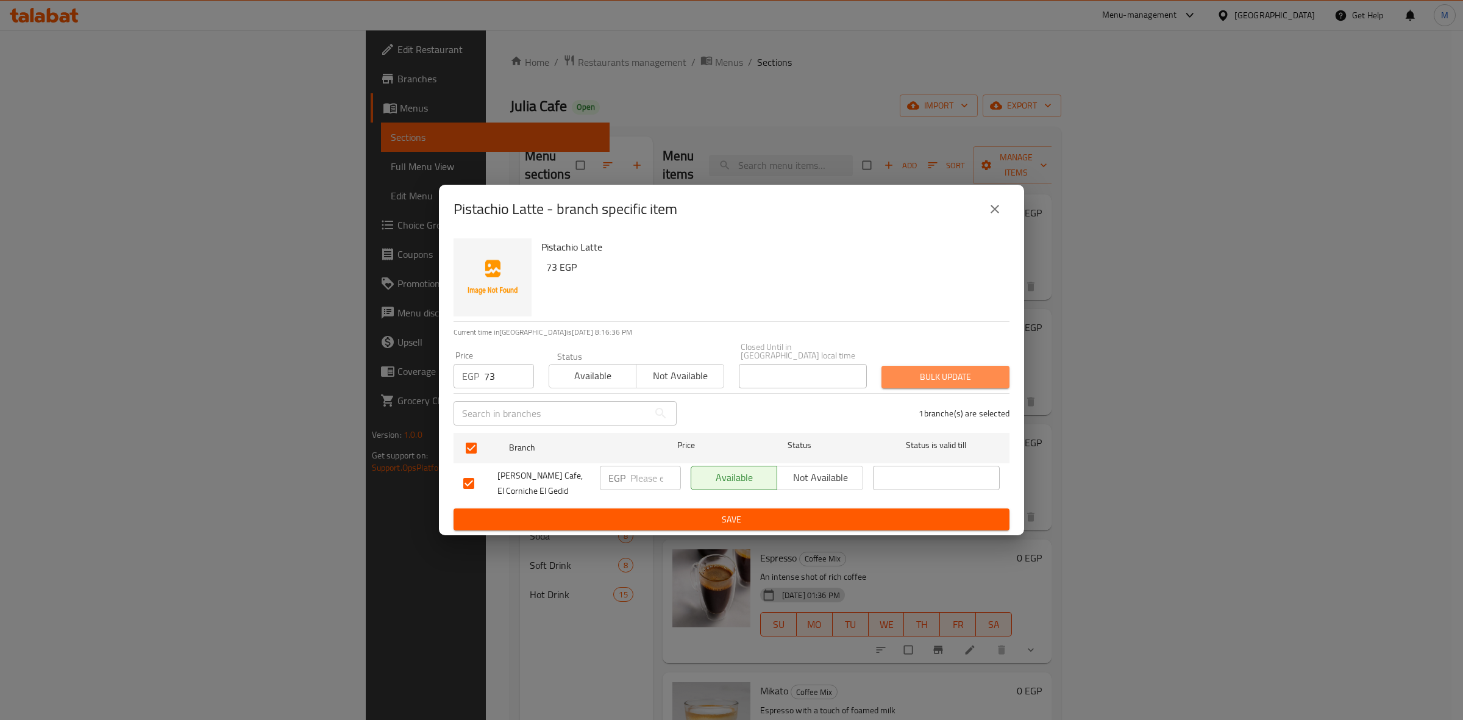
click at [991, 383] on button "Bulk update" at bounding box center [945, 377] width 128 height 23
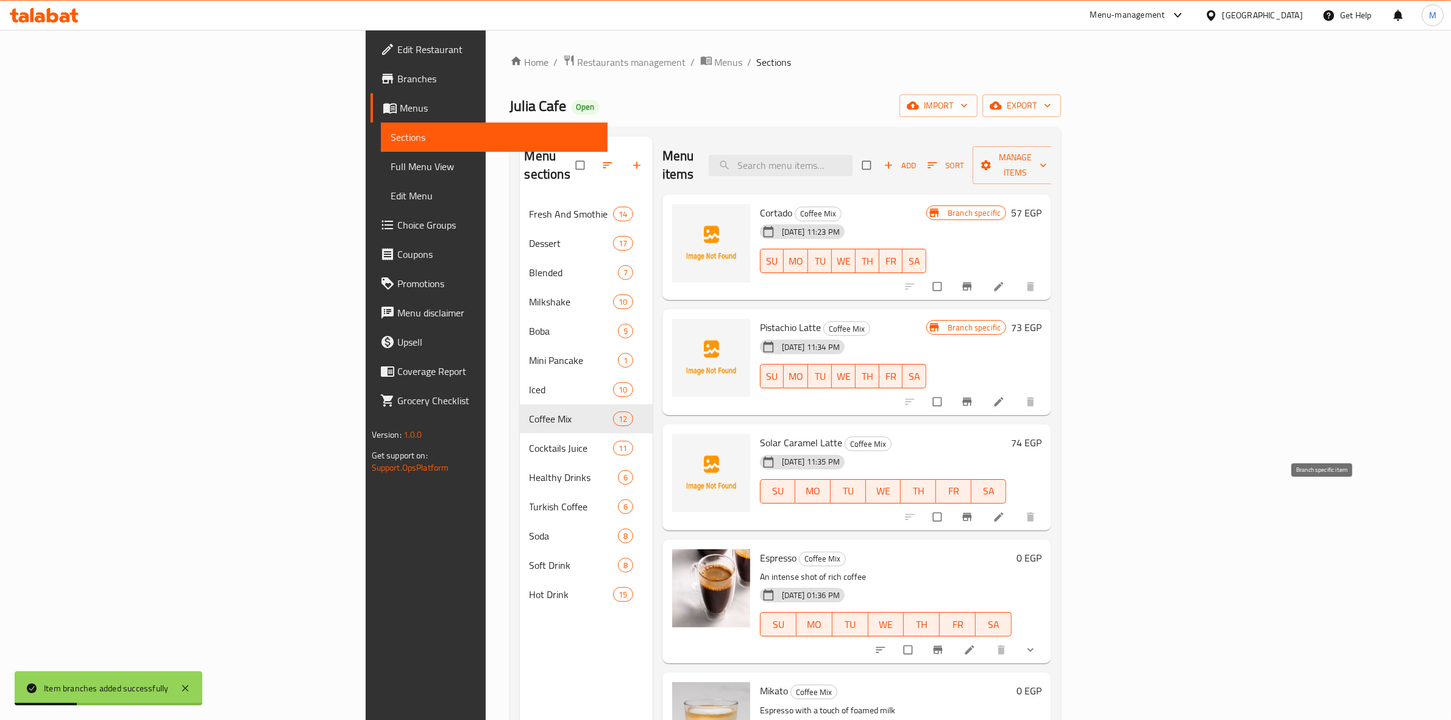
click at [983, 503] on button "Branch-specific-item" at bounding box center [968, 516] width 29 height 27
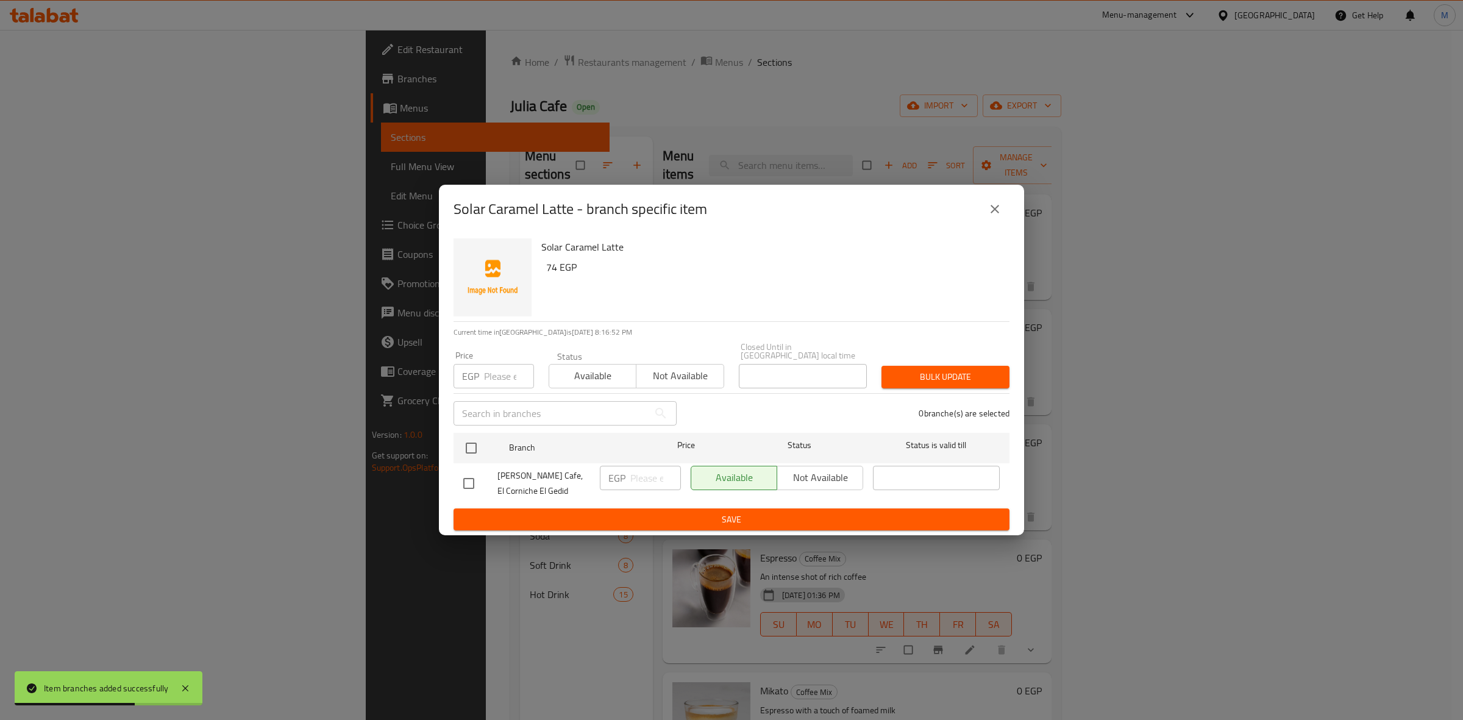
click at [504, 372] on input "number" at bounding box center [509, 376] width 50 height 24
type input "74"
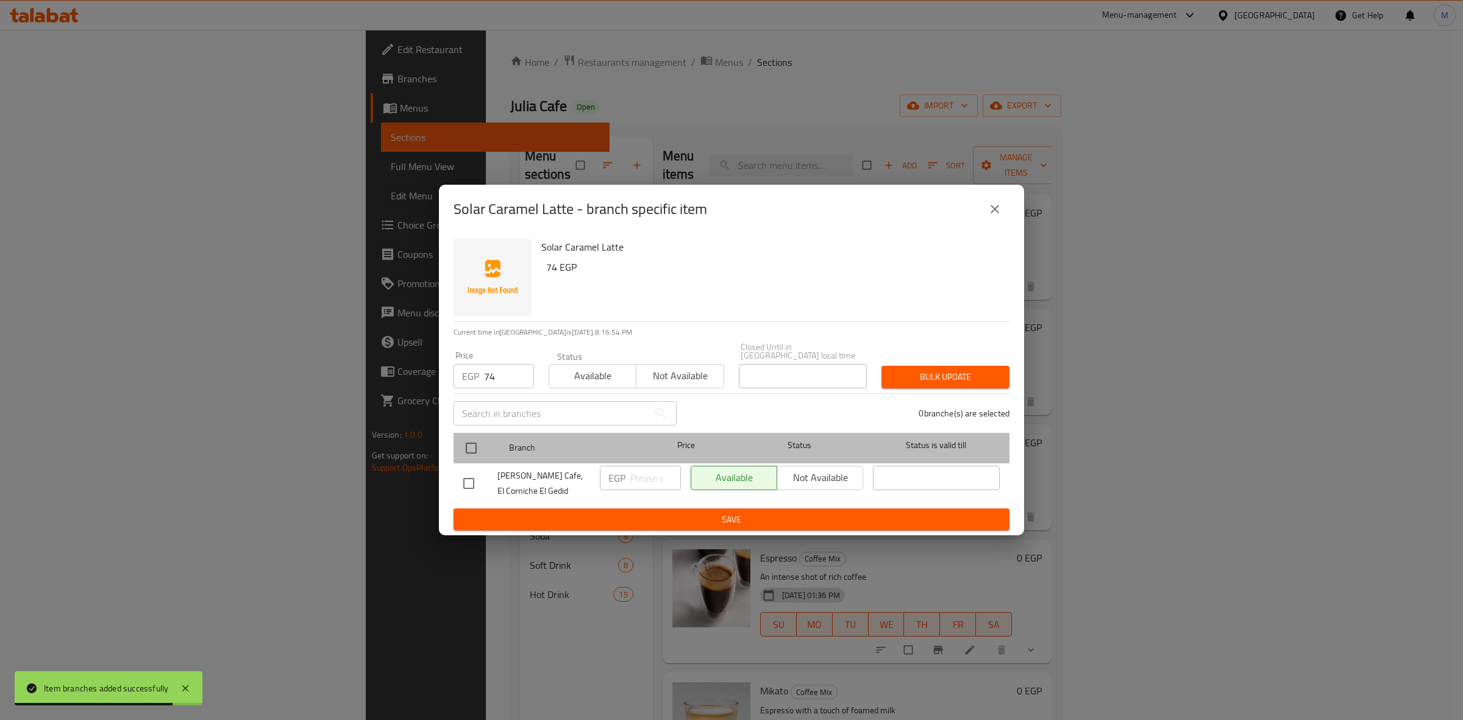
click at [488, 444] on div at bounding box center [481, 447] width 46 height 35
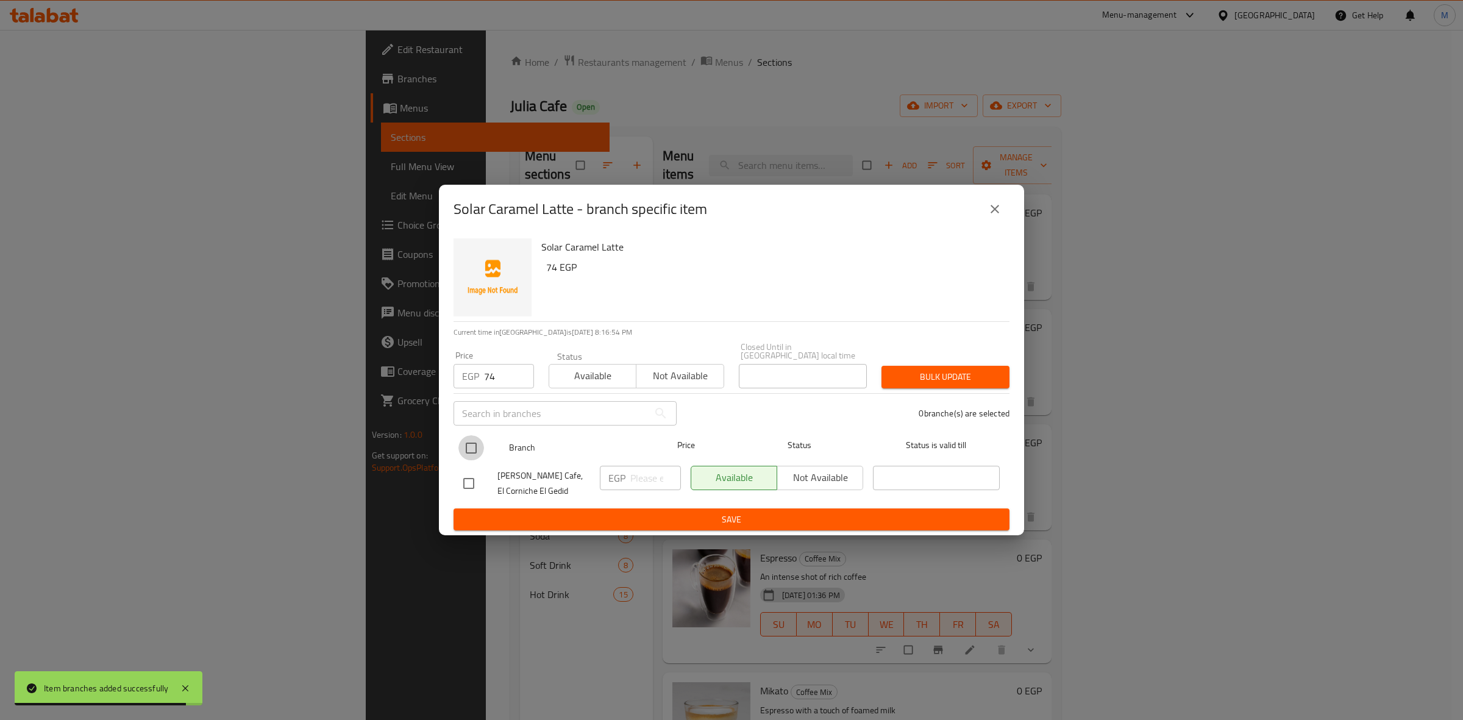
click at [473, 449] on input "checkbox" at bounding box center [471, 448] width 26 height 26
checkbox input "true"
click at [916, 374] on span "Bulk update" at bounding box center [945, 376] width 108 height 15
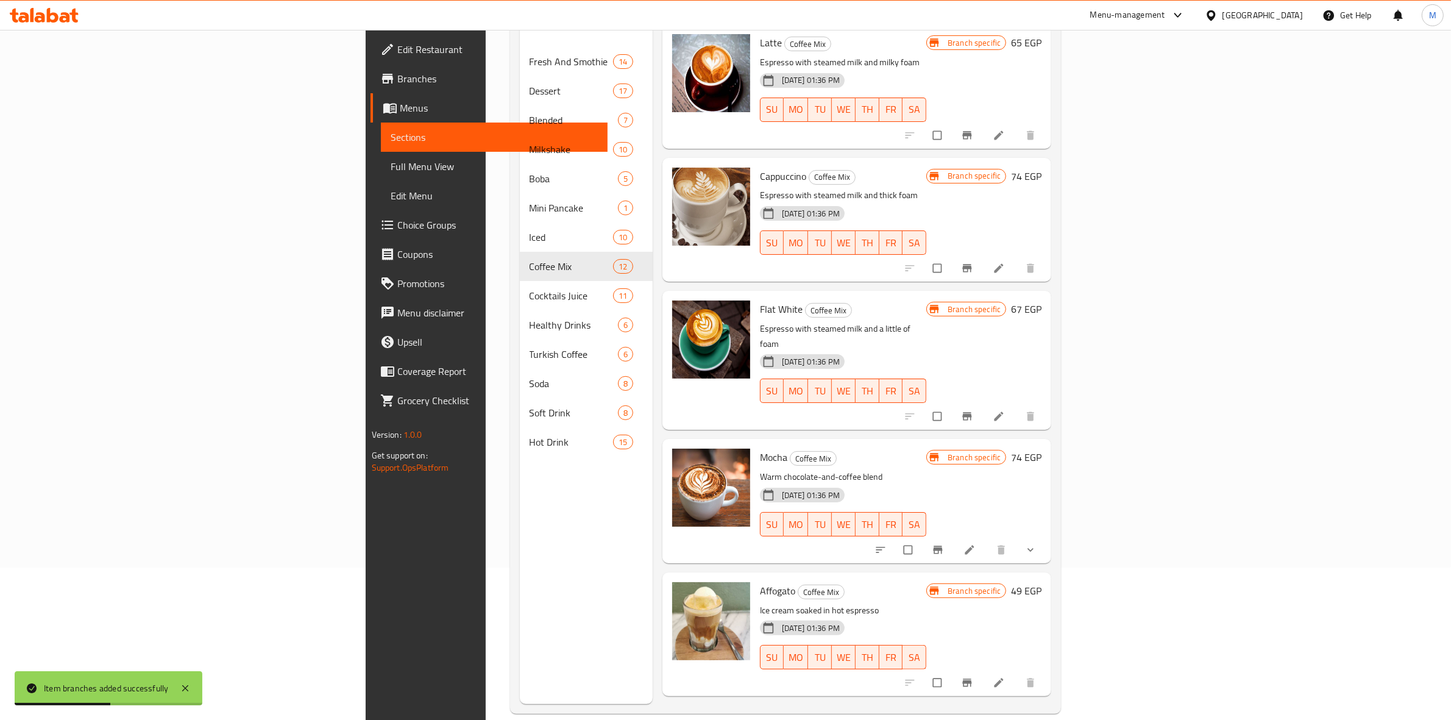
scroll to position [838, 0]
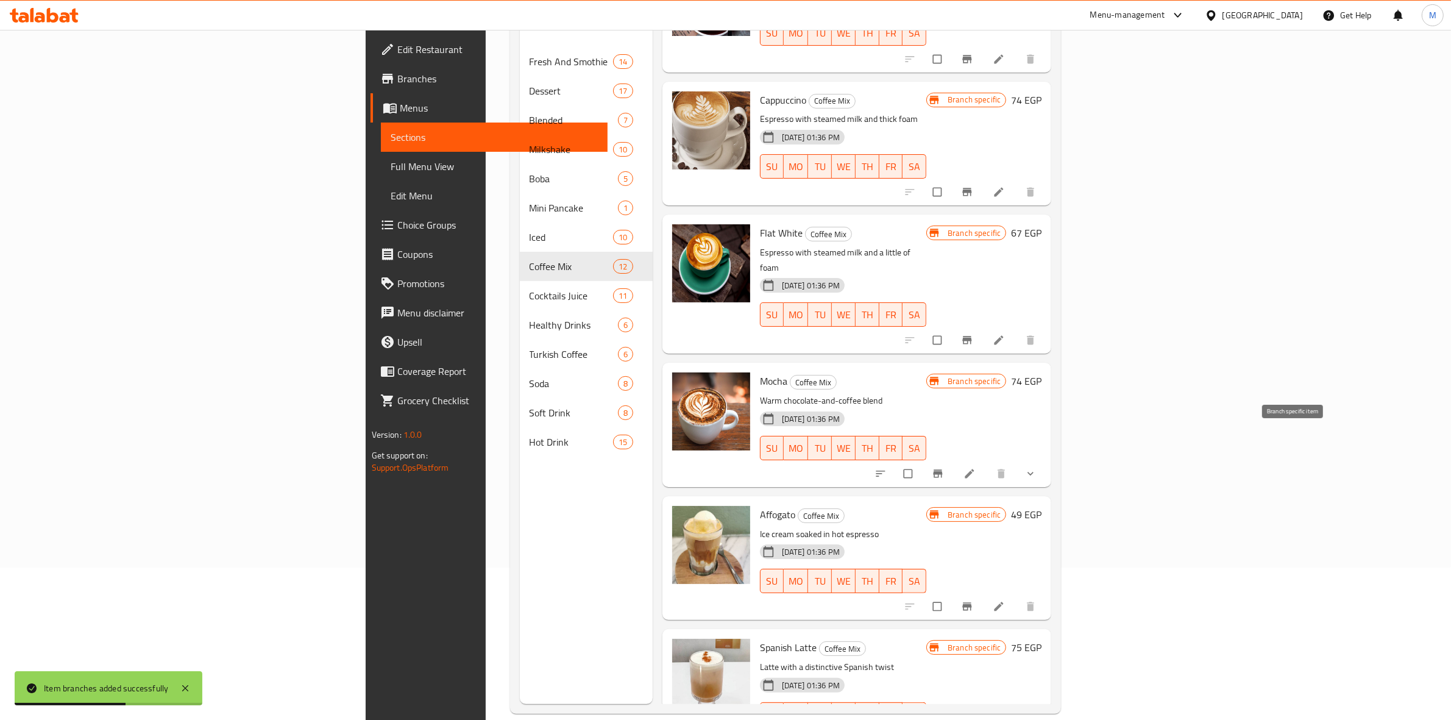
click at [954, 460] on button "Branch-specific-item" at bounding box center [939, 473] width 29 height 27
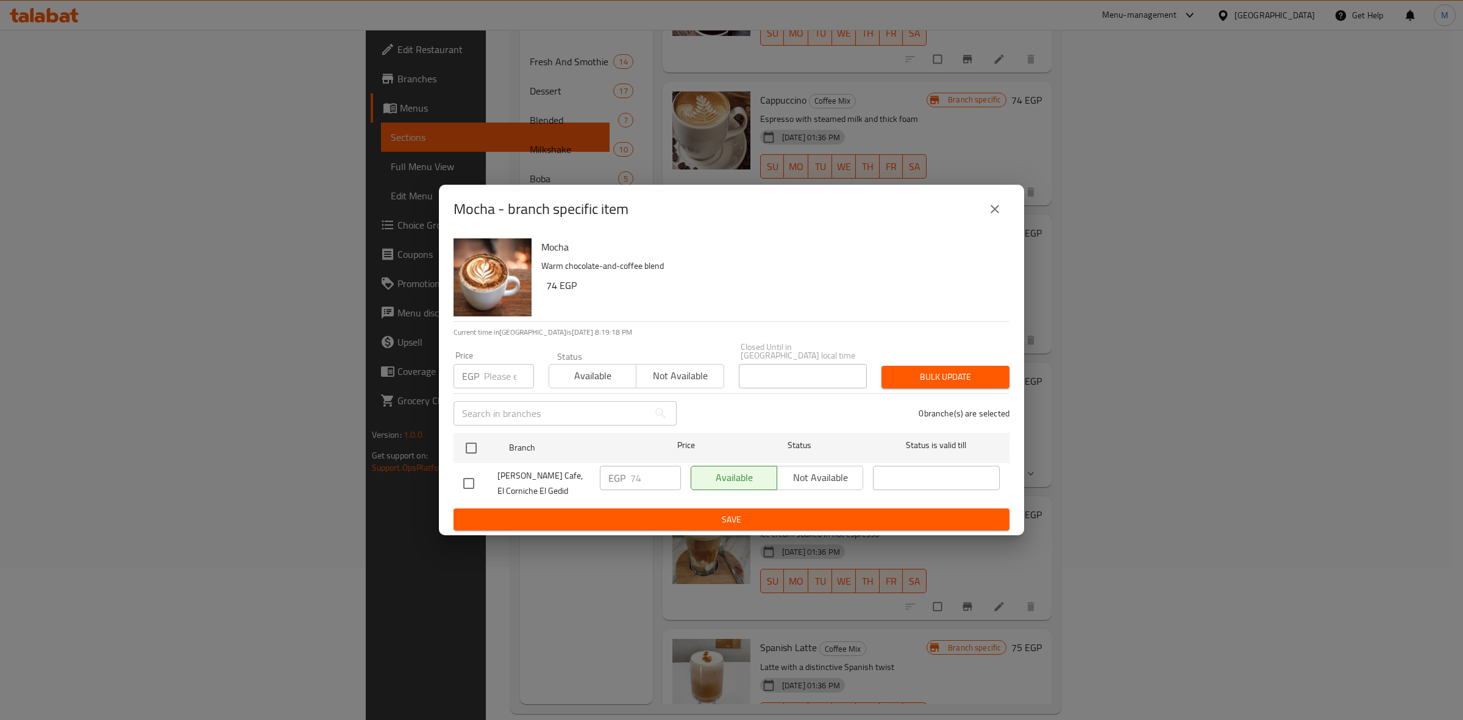
click at [989, 211] on icon "close" at bounding box center [994, 209] width 15 height 15
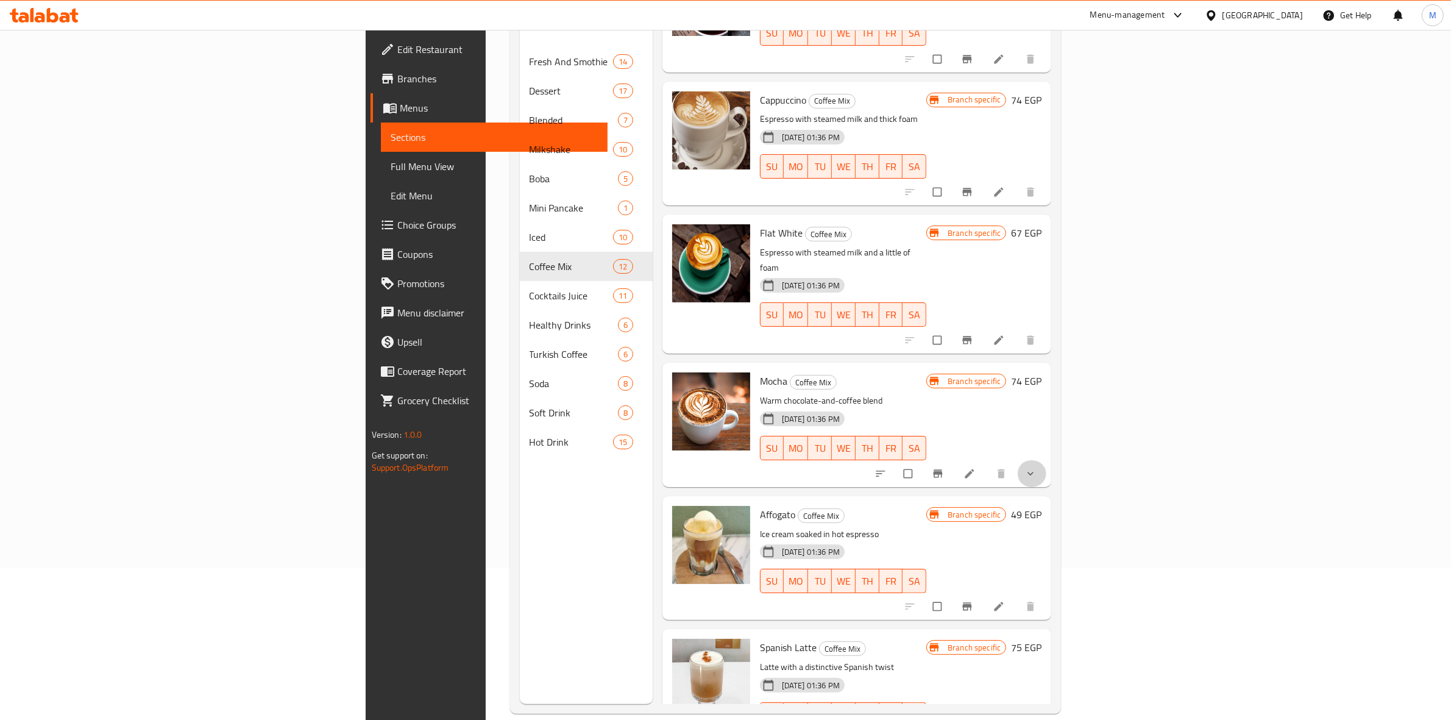
click at [1046, 460] on button "show more" at bounding box center [1031, 473] width 29 height 27
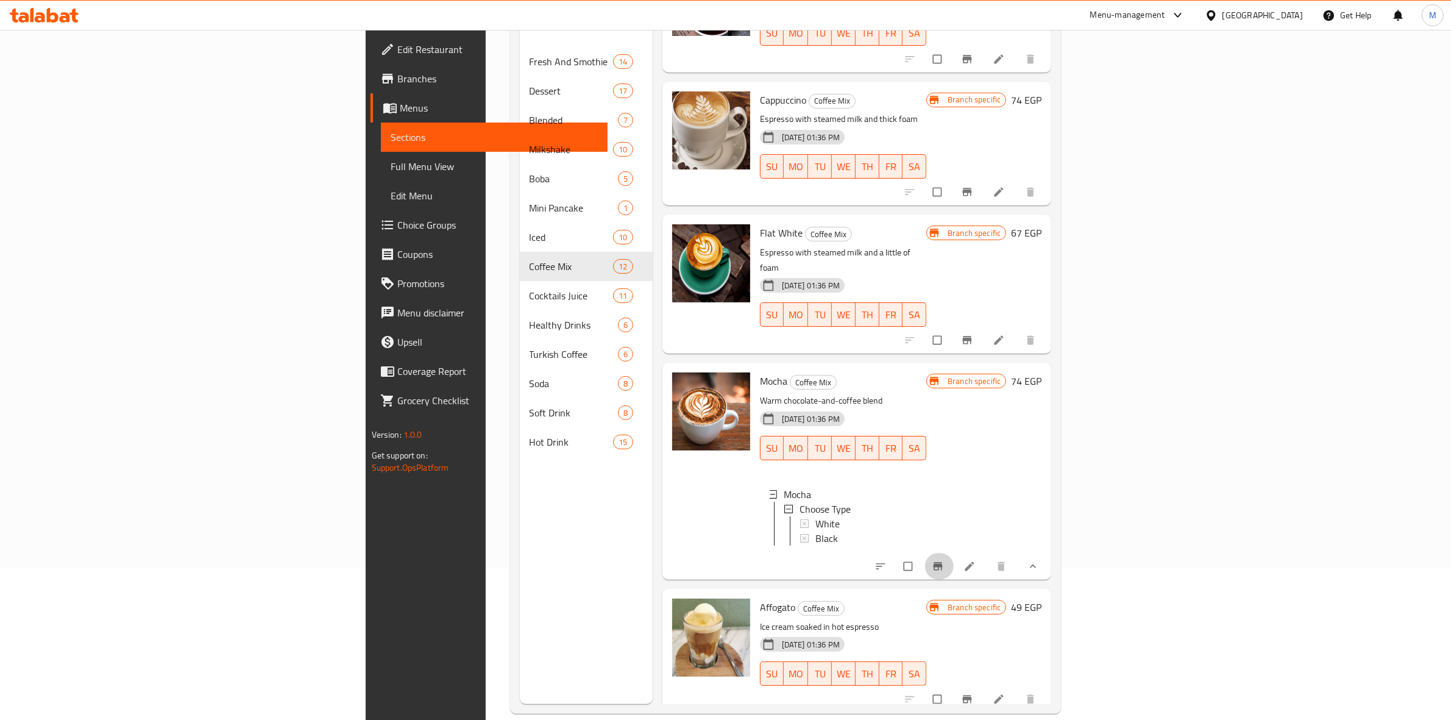
click at [944, 560] on icon "Branch-specific-item" at bounding box center [938, 566] width 12 height 12
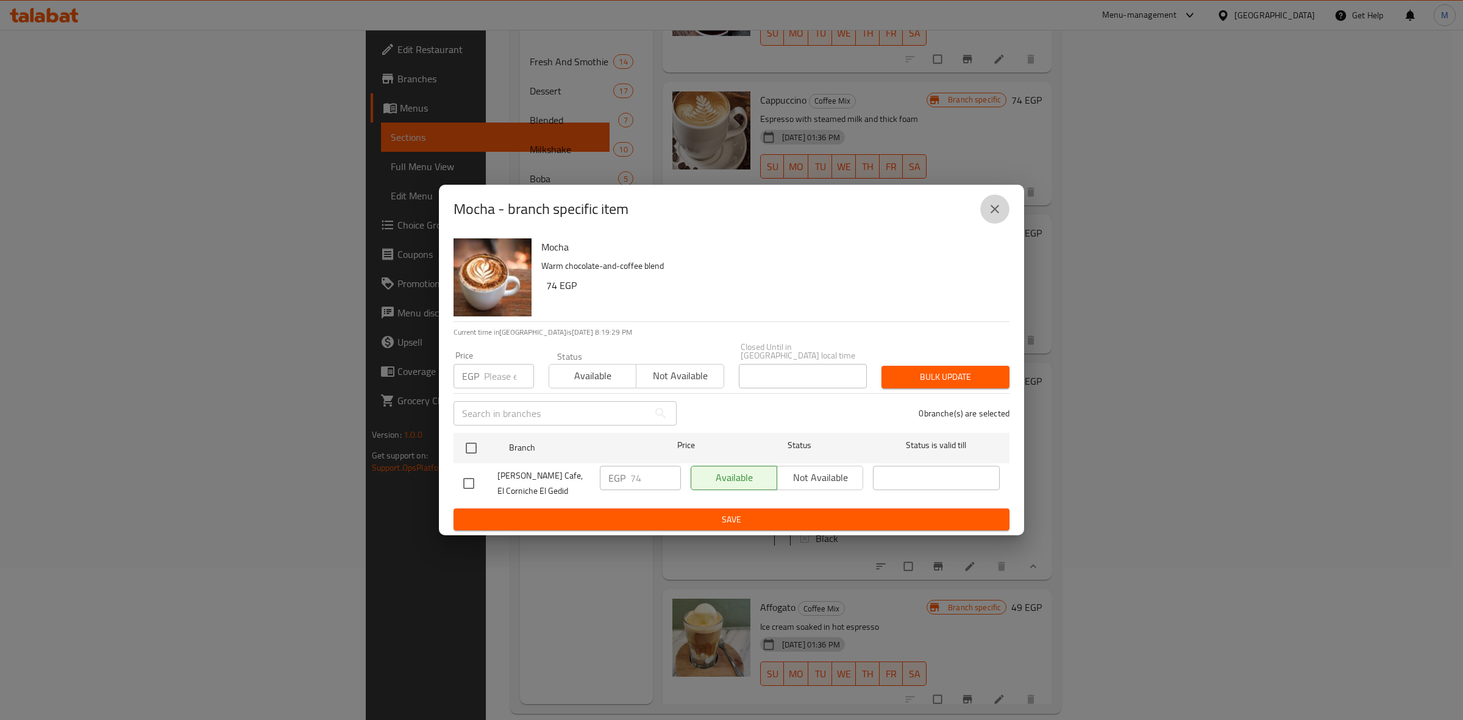
click at [1003, 208] on button "close" at bounding box center [994, 208] width 29 height 29
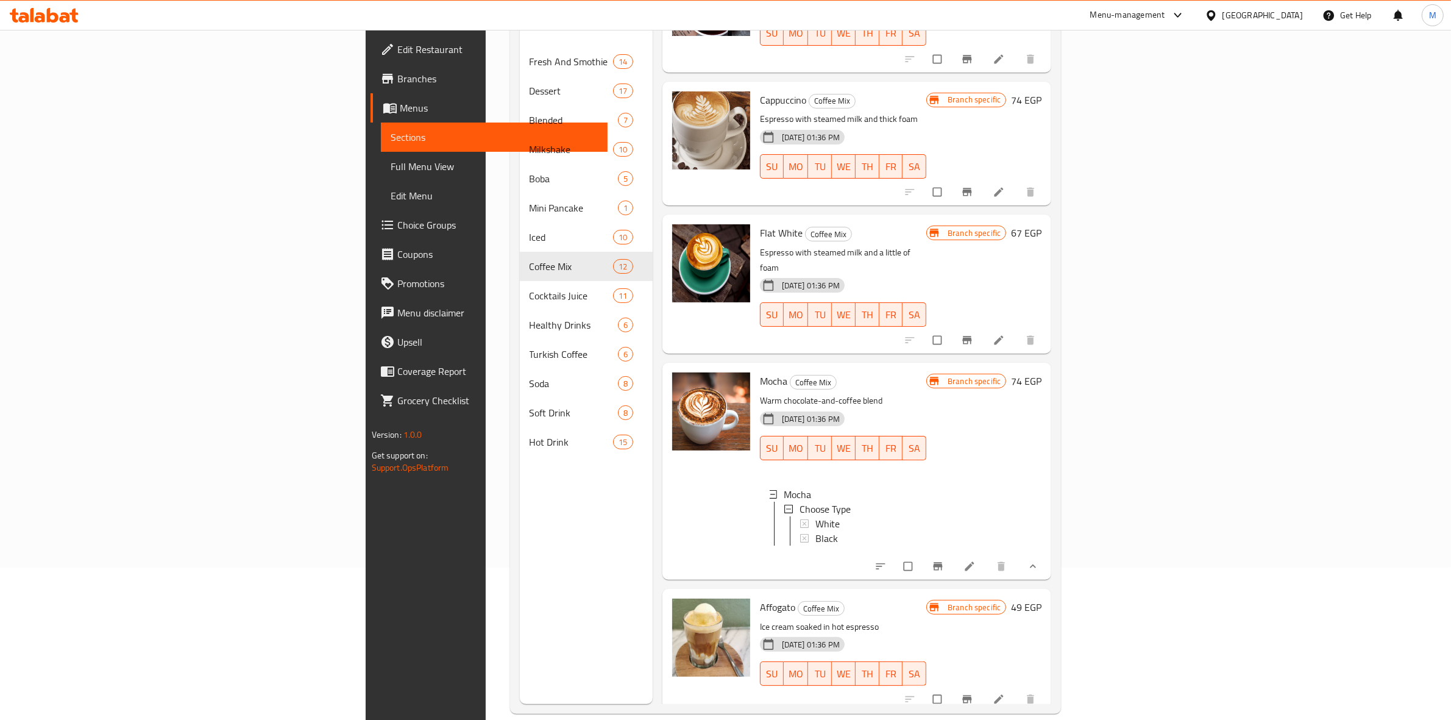
scroll to position [171, 0]
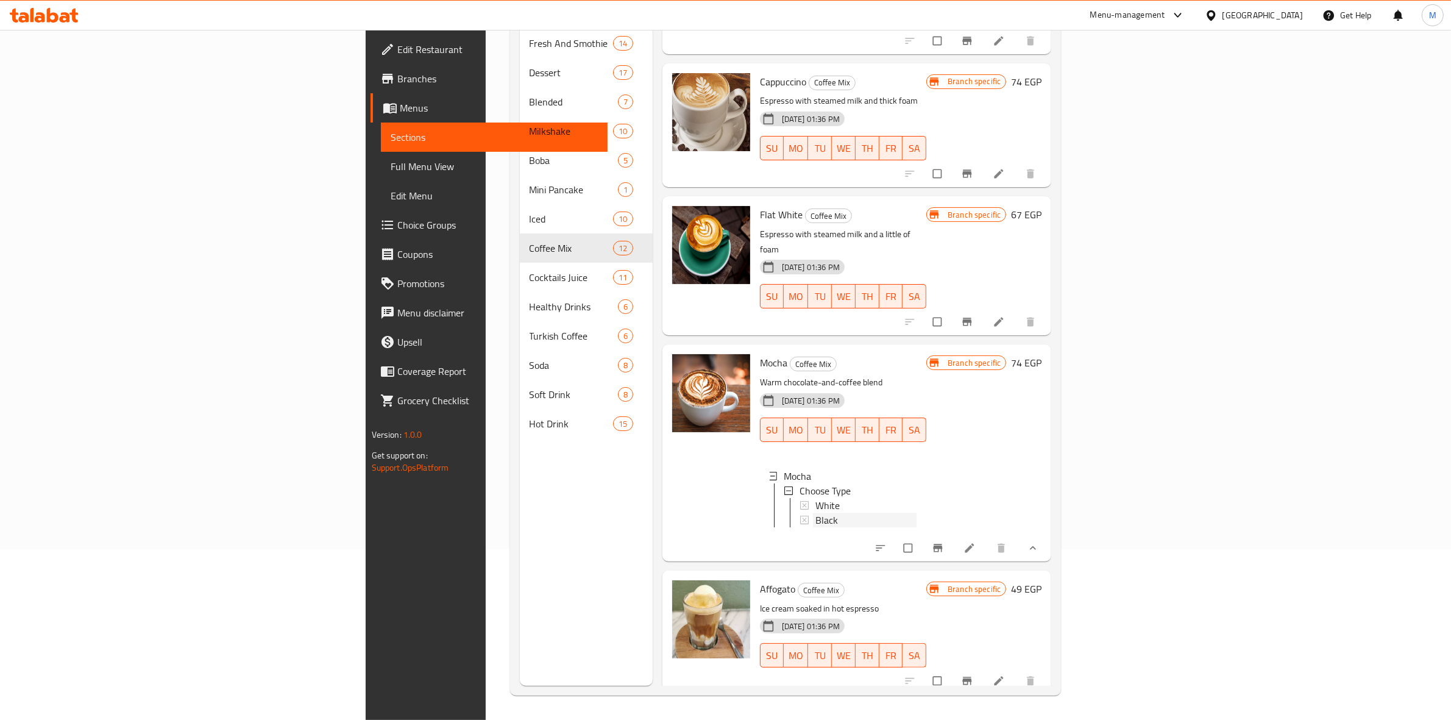
click at [917, 513] on div "Black" at bounding box center [865, 520] width 101 height 15
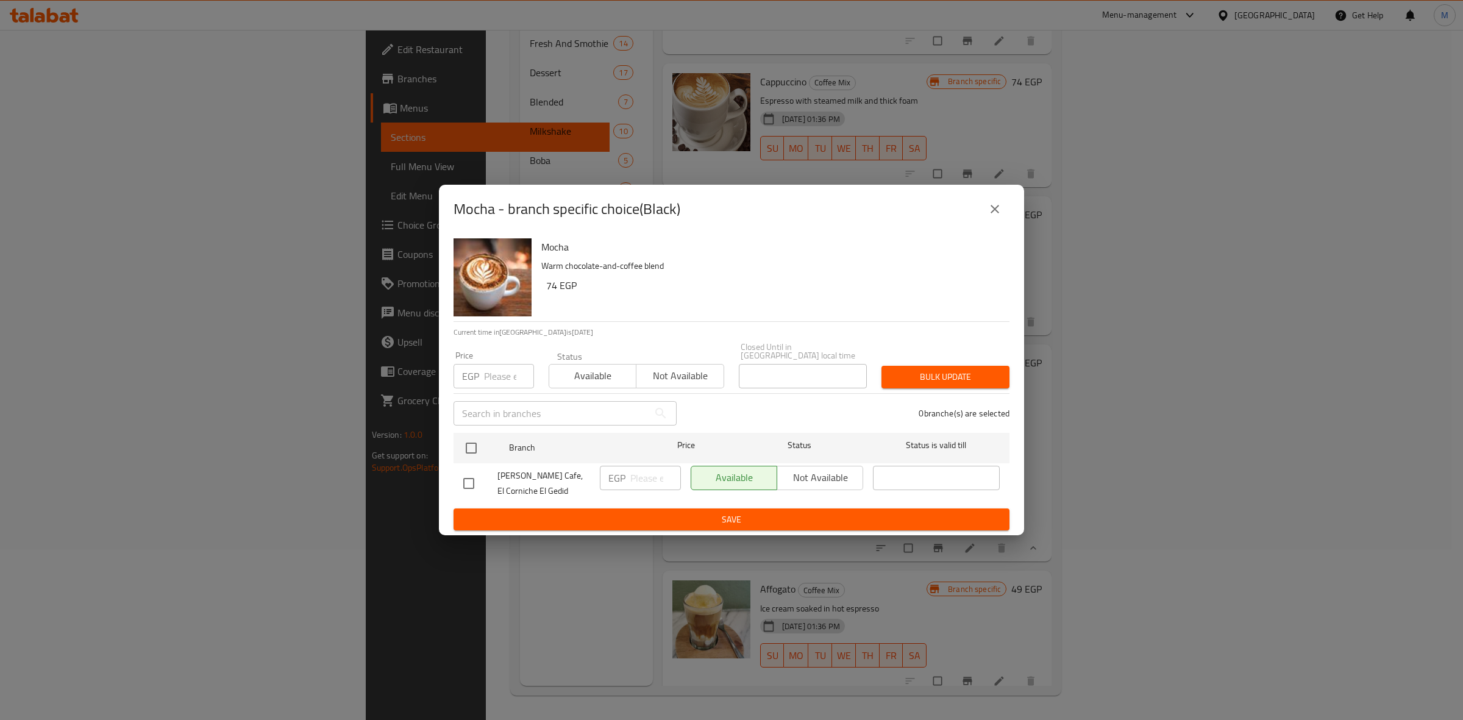
click at [987, 209] on button "close" at bounding box center [994, 208] width 29 height 29
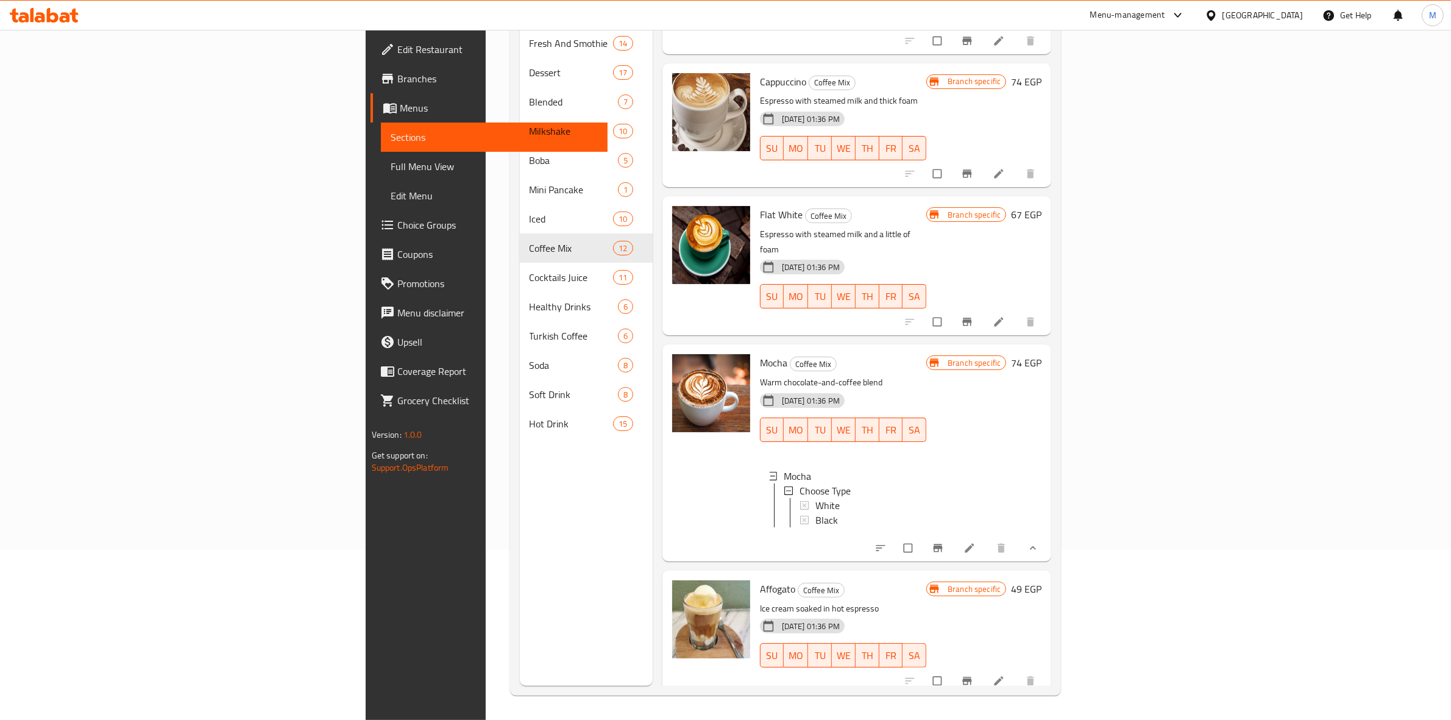
click at [1046, 534] on button "show more" at bounding box center [1031, 547] width 29 height 27
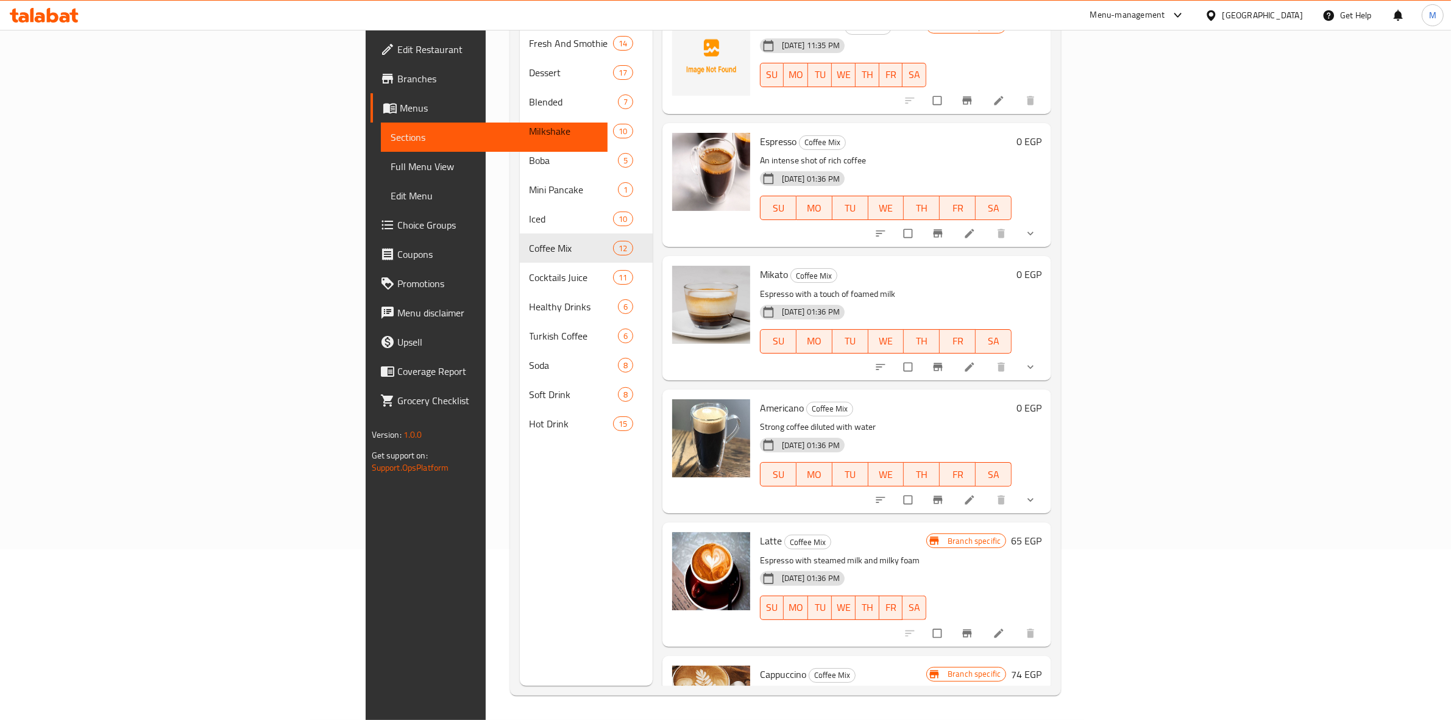
scroll to position [243, 0]
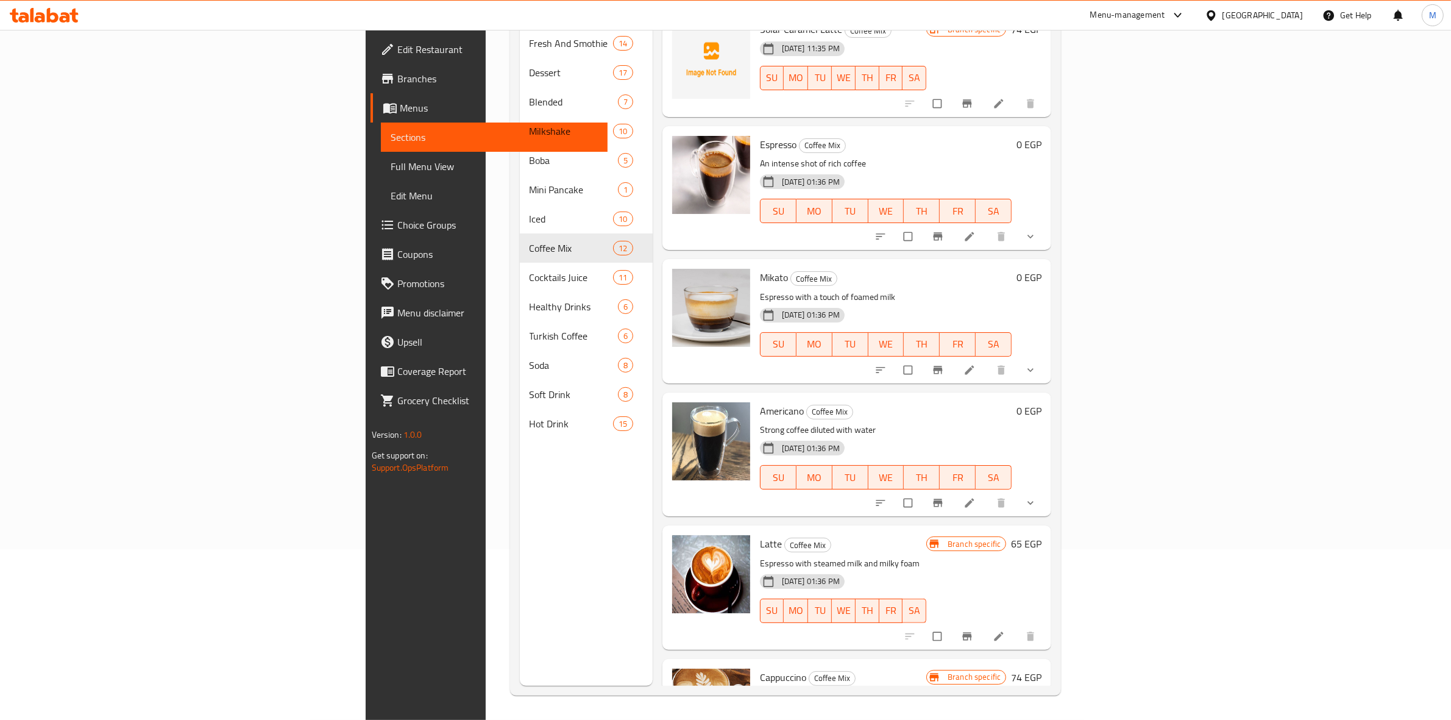
click at [1039, 497] on span "show more" at bounding box center [1031, 503] width 15 height 12
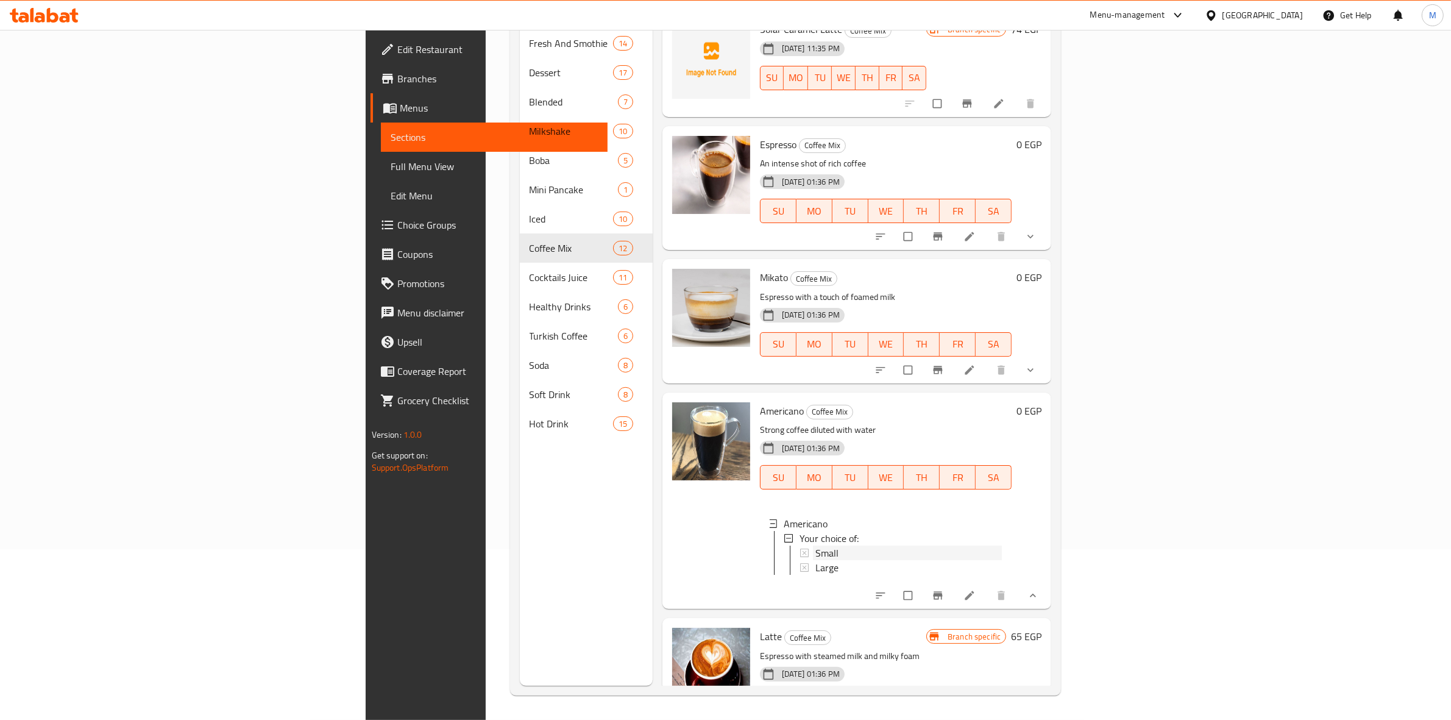
click at [815, 545] on span "Small" at bounding box center [826, 552] width 23 height 15
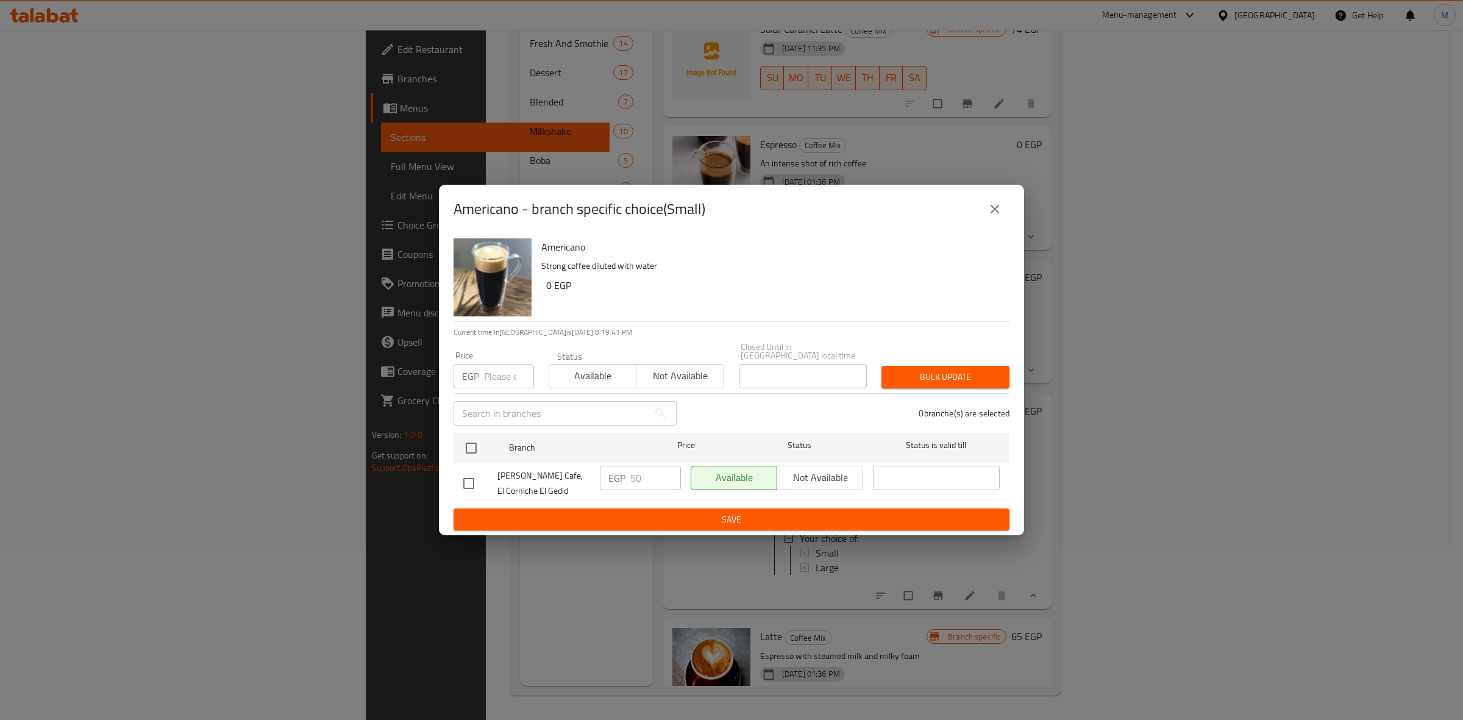
click at [992, 223] on button "close" at bounding box center [994, 208] width 29 height 29
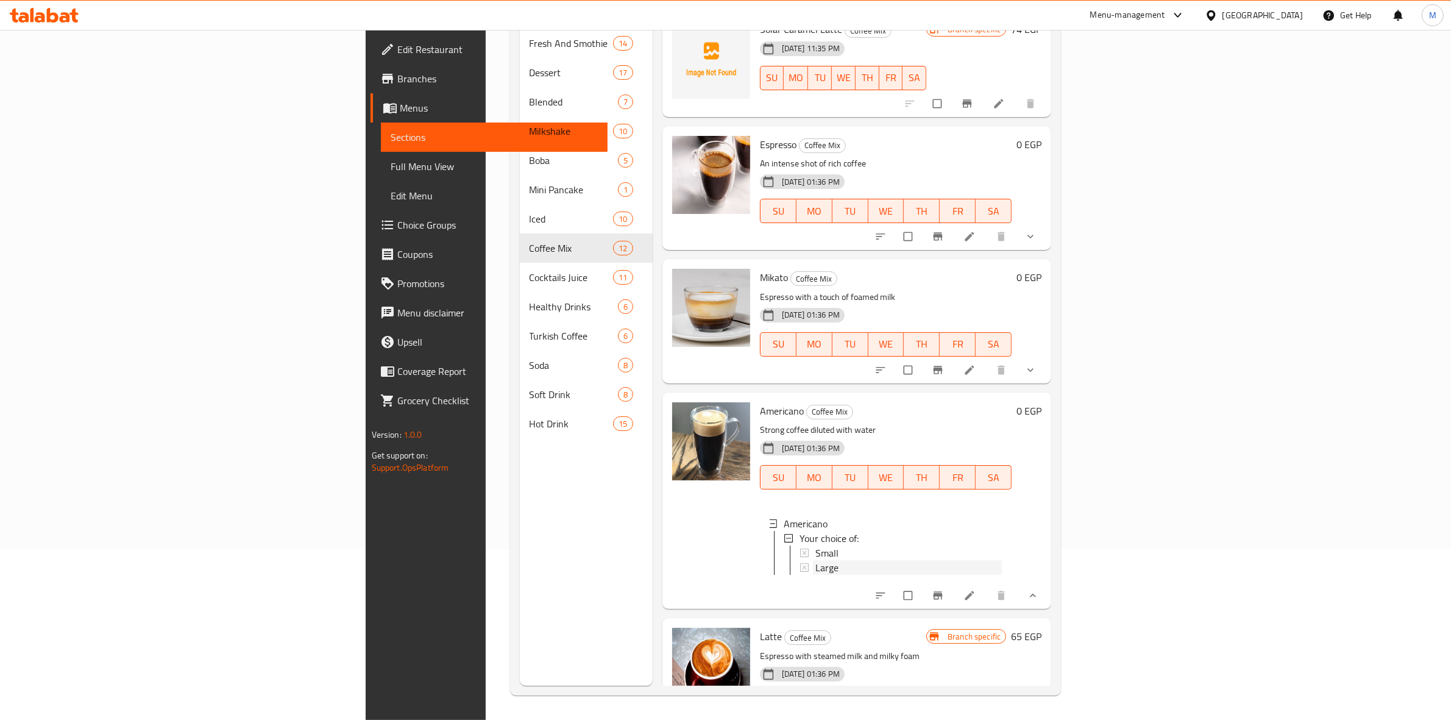
click at [815, 560] on span "Large" at bounding box center [826, 567] width 23 height 15
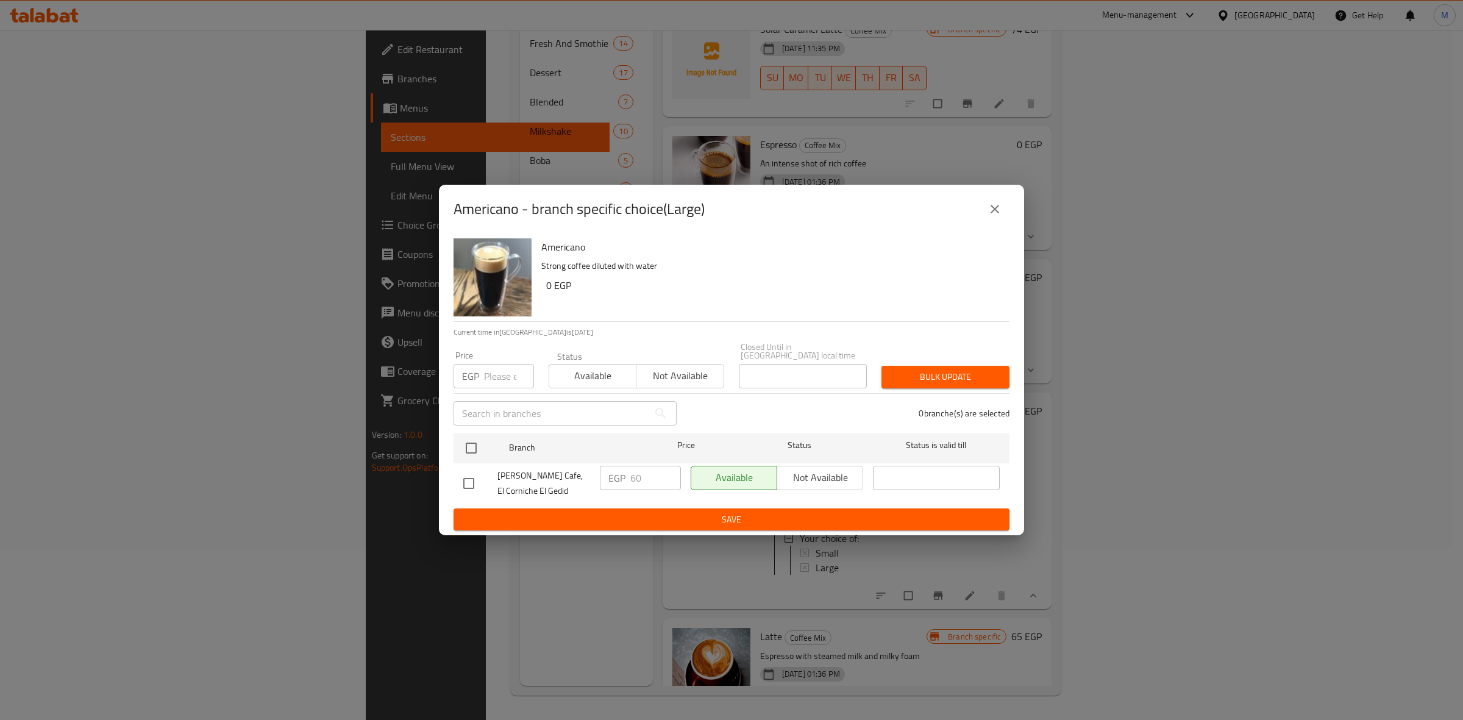
click at [981, 217] on button "close" at bounding box center [994, 208] width 29 height 29
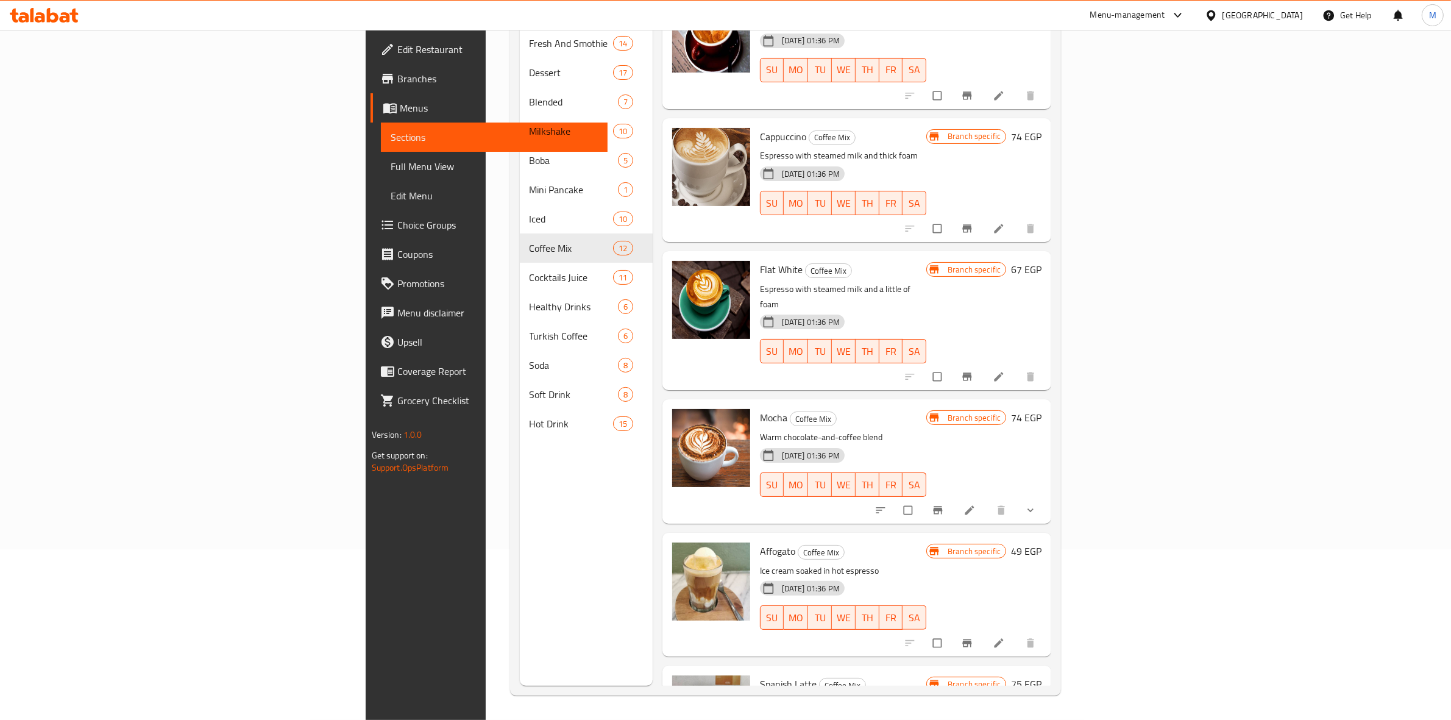
scroll to position [957, 0]
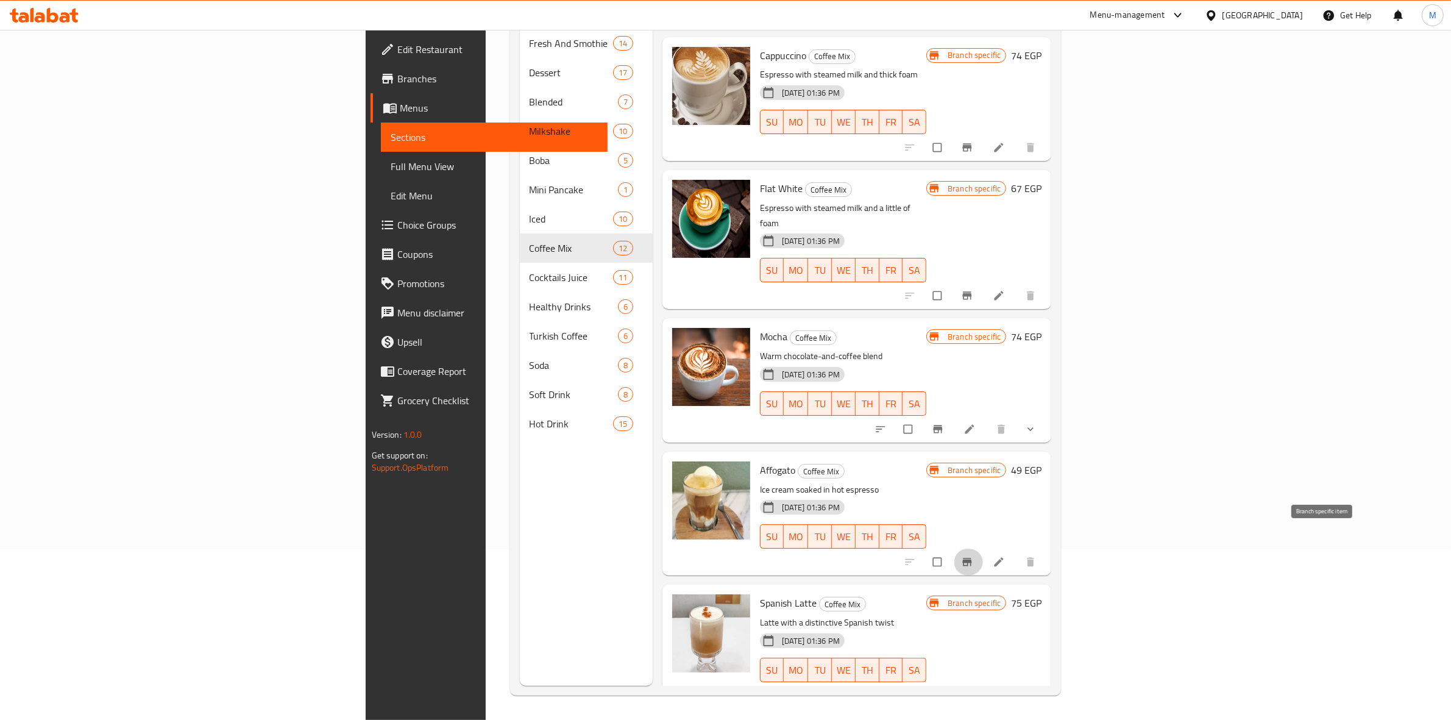
click at [973, 556] on icon "Branch-specific-item" at bounding box center [967, 562] width 12 height 12
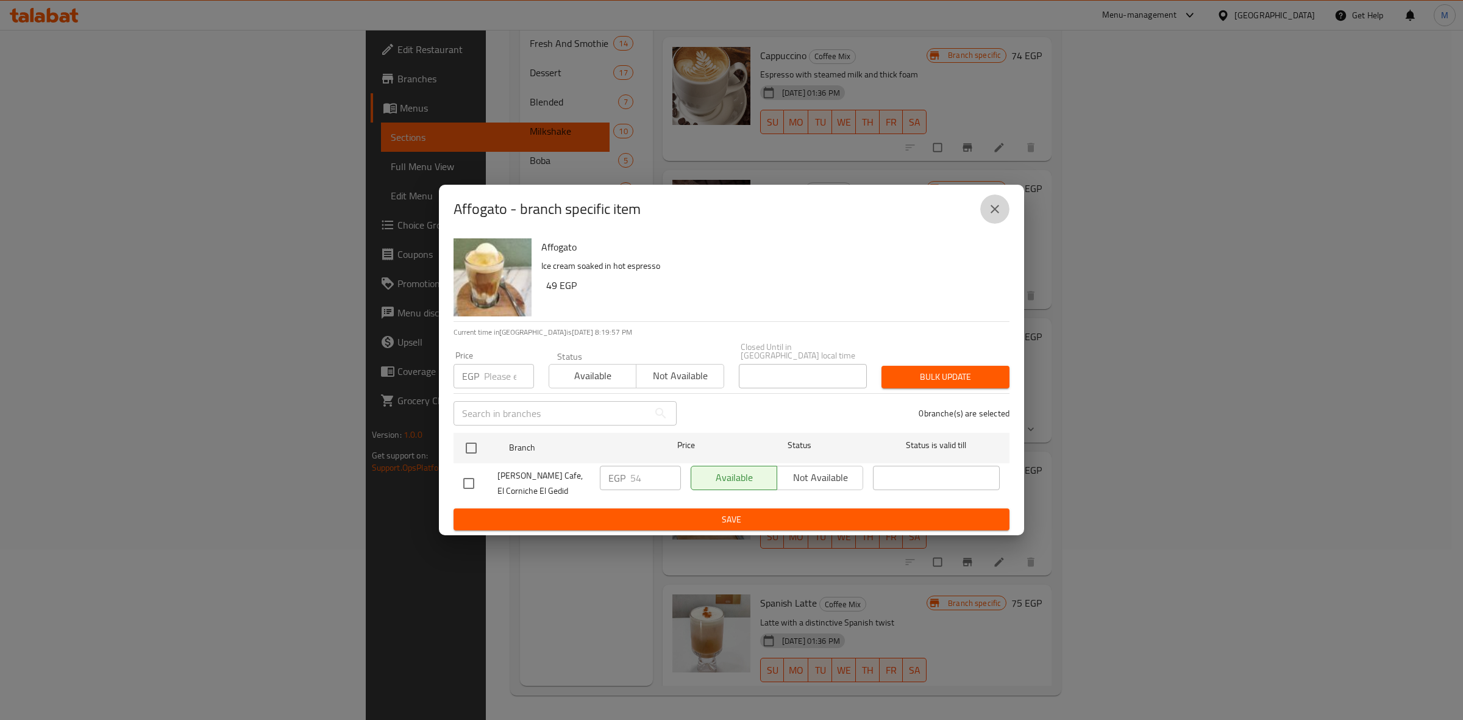
drag, startPoint x: 986, startPoint y: 206, endPoint x: 976, endPoint y: 208, distance: 10.5
click at [987, 206] on button "close" at bounding box center [994, 208] width 29 height 29
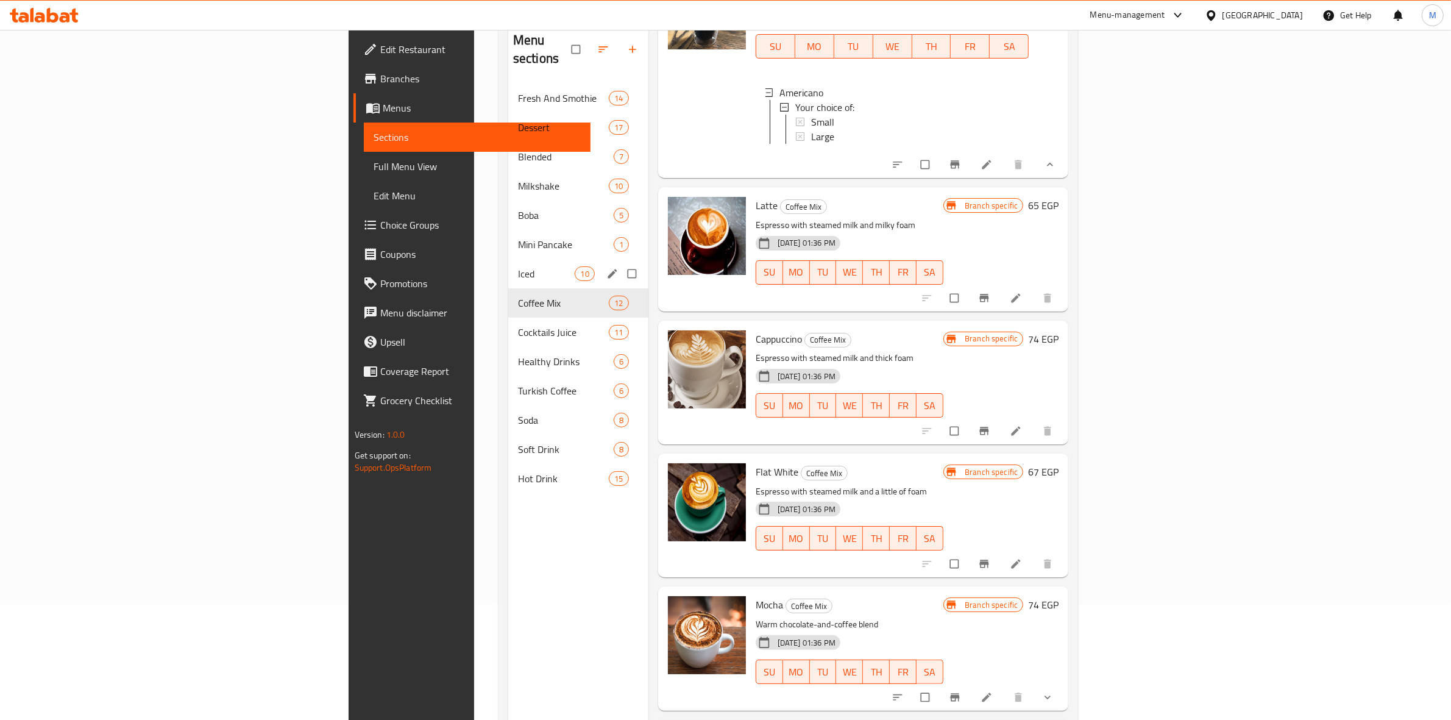
scroll to position [0, 0]
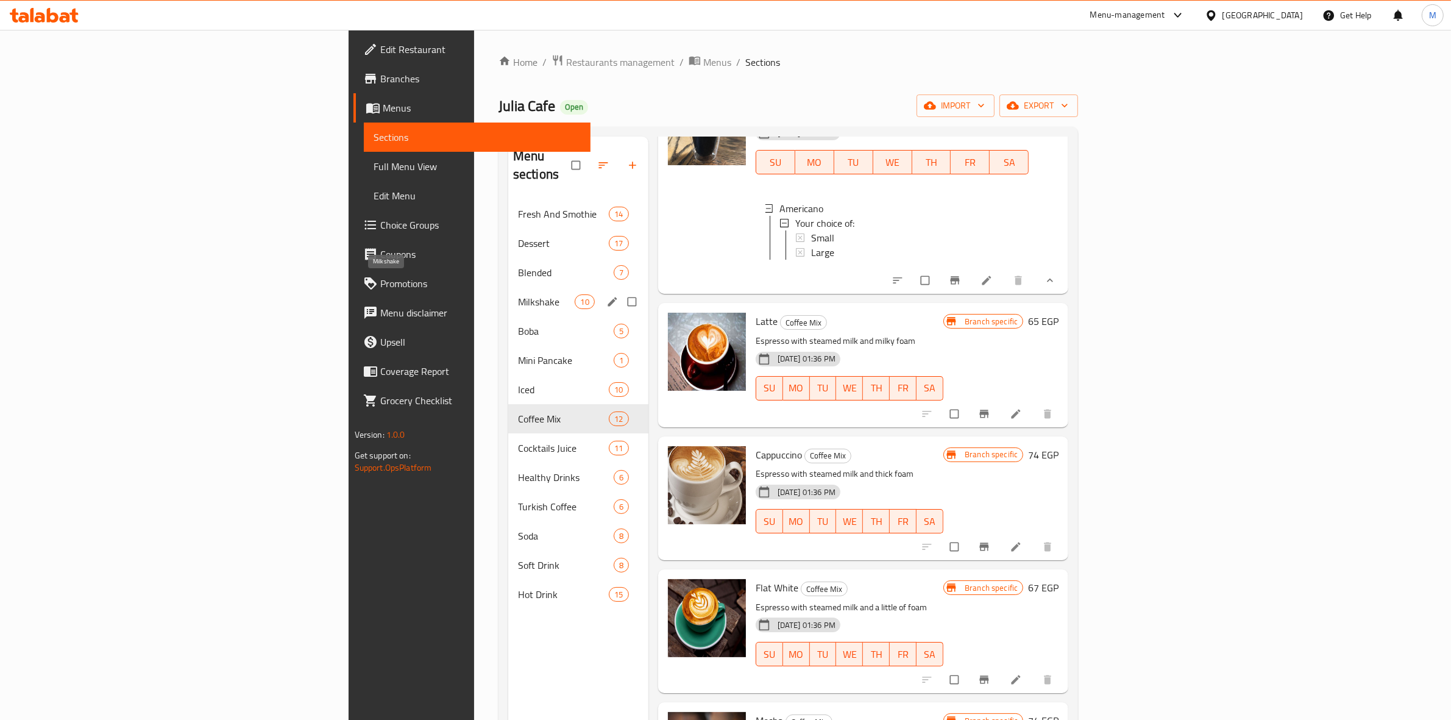
click at [518, 294] on span "Milkshake" at bounding box center [546, 301] width 57 height 15
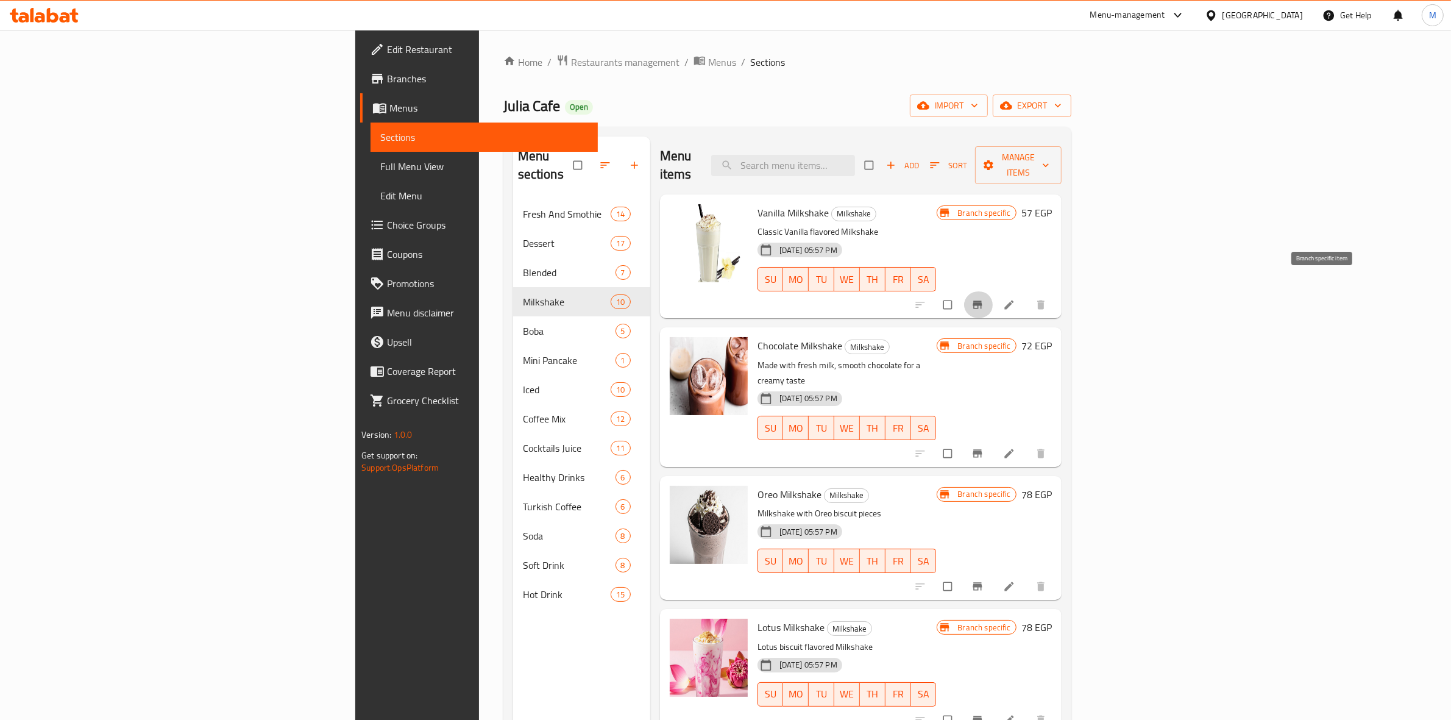
click at [993, 297] on button "Branch-specific-item" at bounding box center [978, 304] width 29 height 27
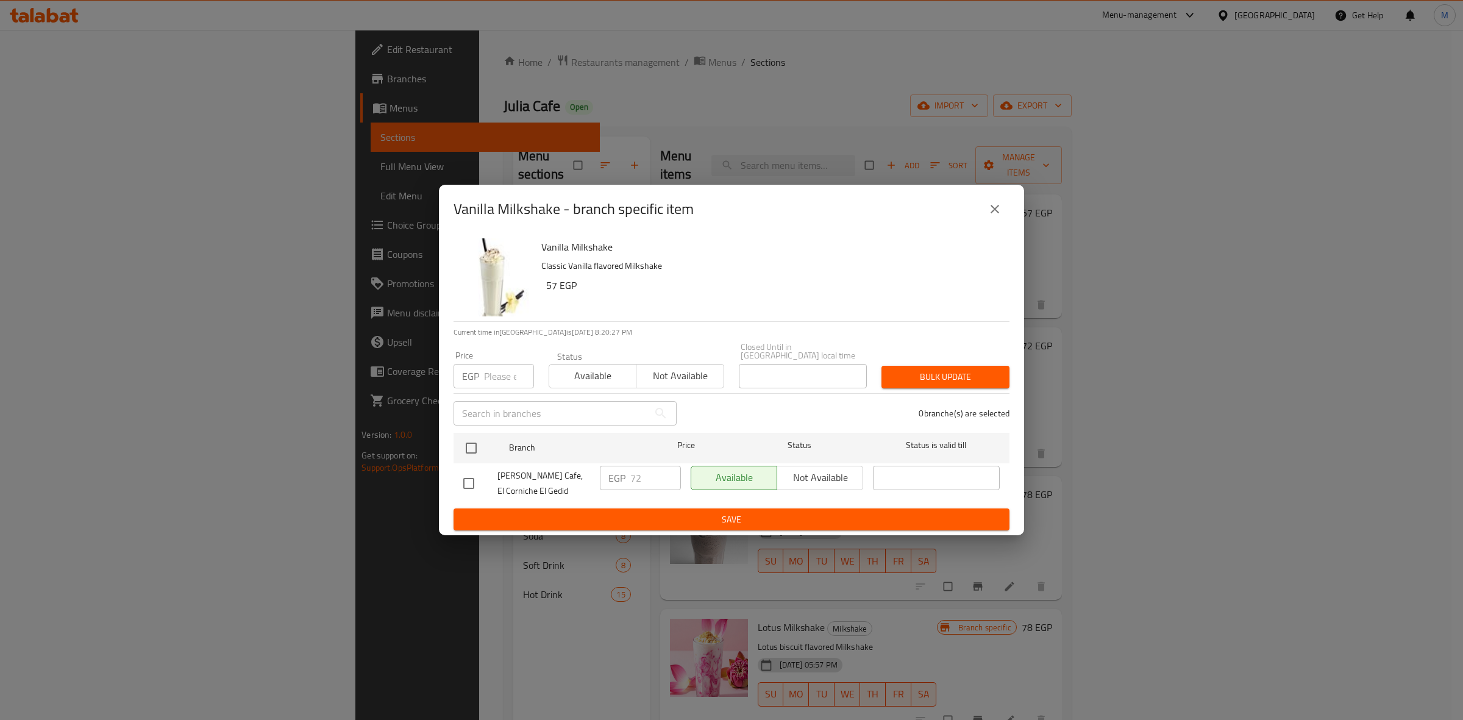
click at [990, 215] on icon "close" at bounding box center [994, 209] width 15 height 15
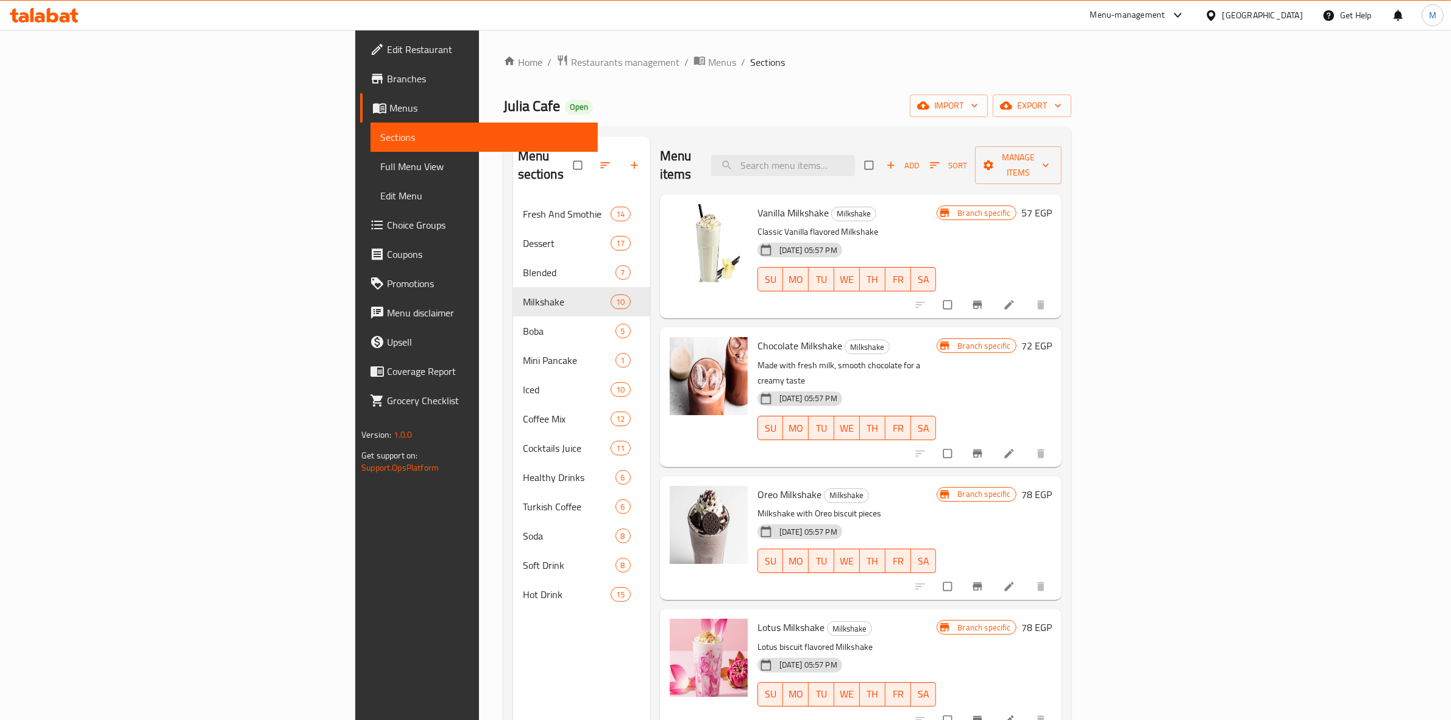
click at [984, 447] on icon "Branch-specific-item" at bounding box center [977, 453] width 12 height 12
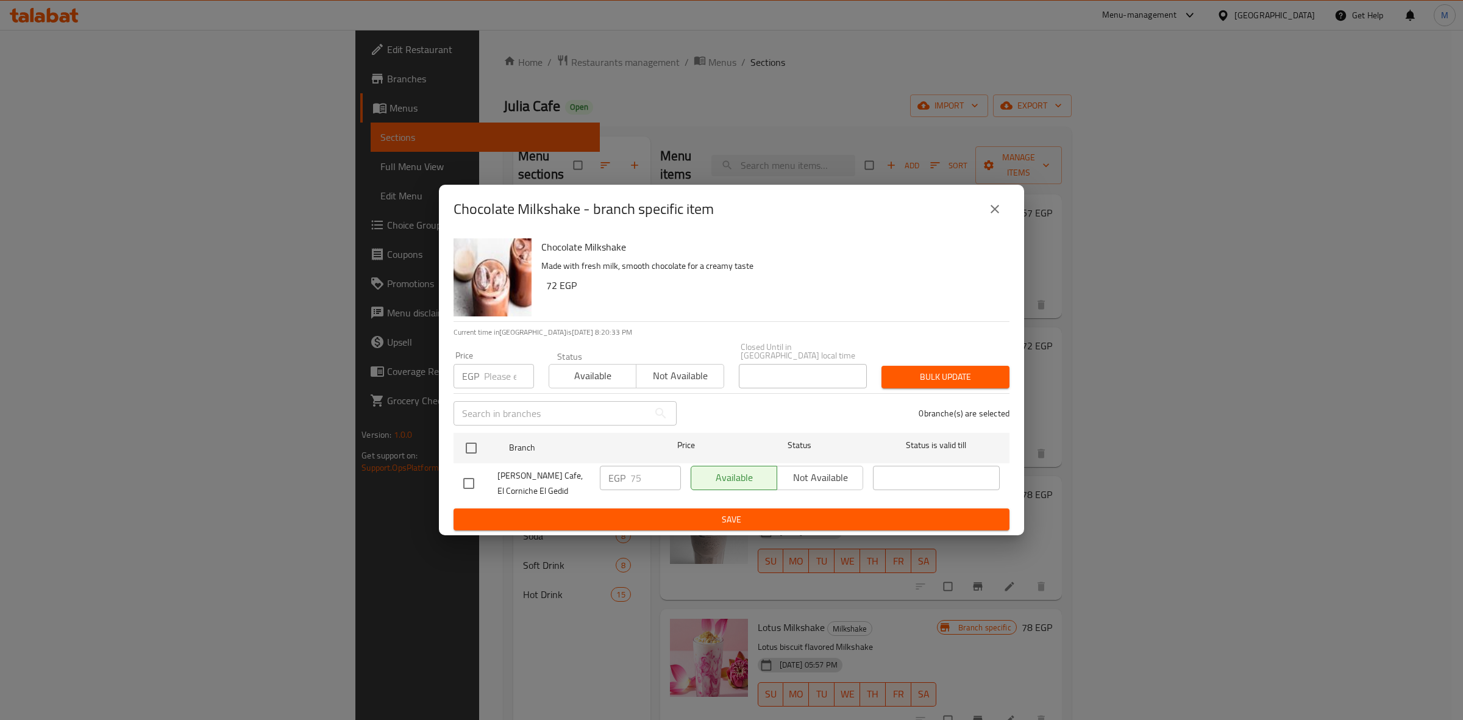
click at [989, 213] on icon "close" at bounding box center [994, 209] width 15 height 15
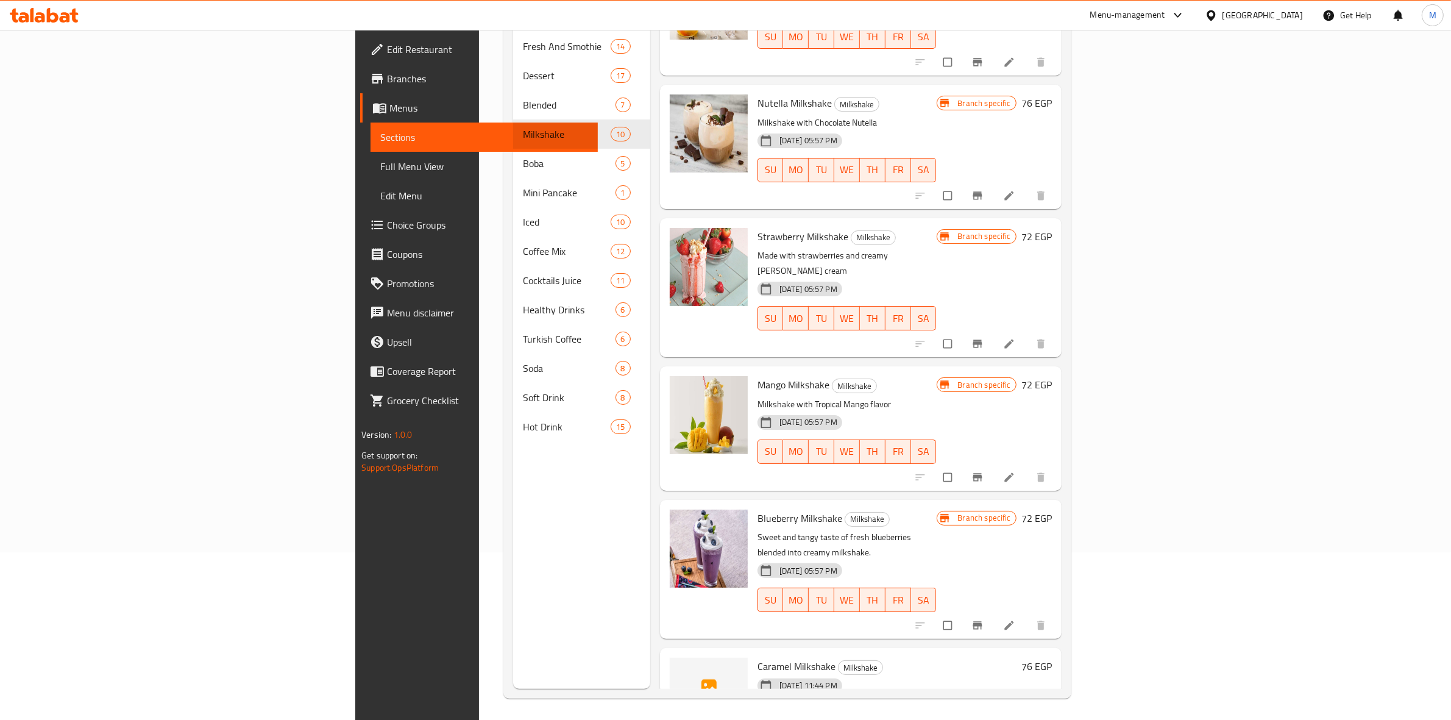
scroll to position [171, 0]
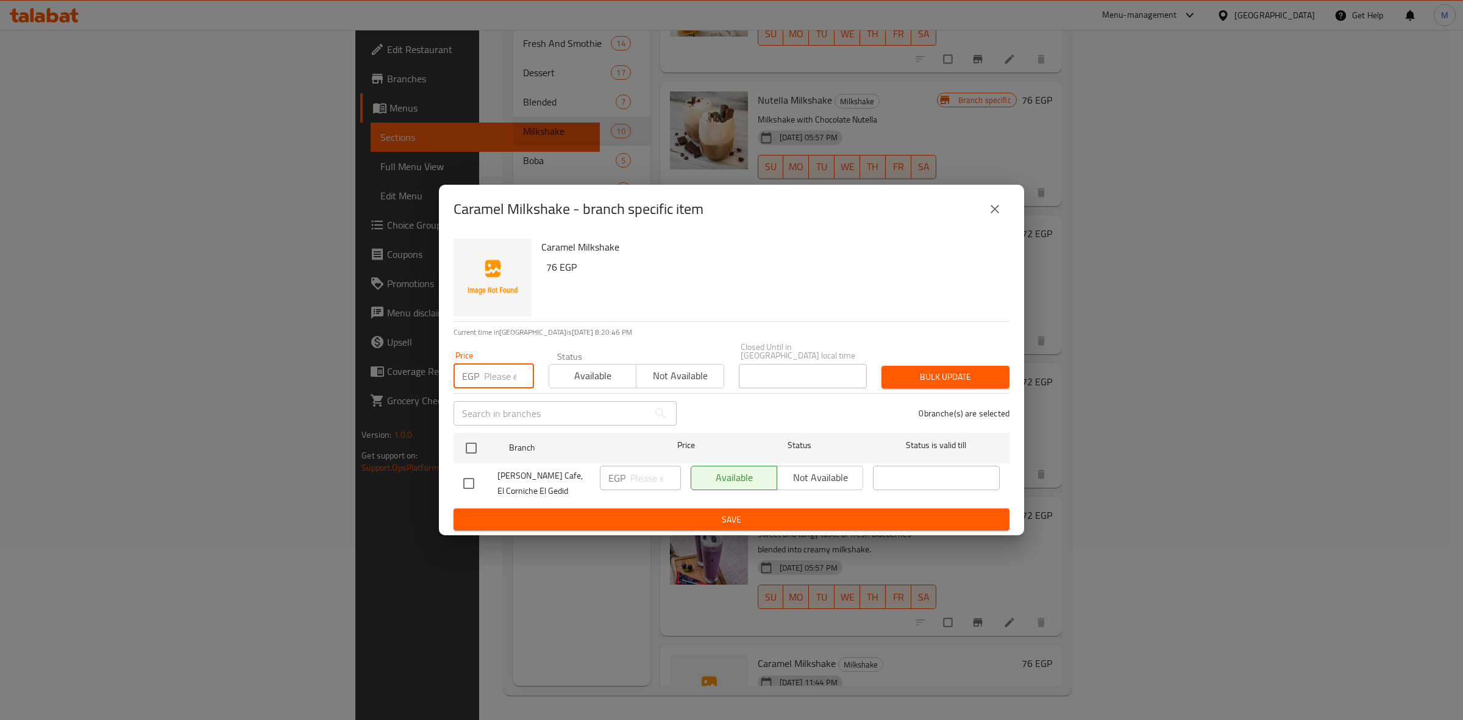
click at [500, 376] on input "number" at bounding box center [509, 376] width 50 height 24
type input "76"
drag, startPoint x: 474, startPoint y: 439, endPoint x: 727, endPoint y: 456, distance: 254.1
click at [473, 439] on input "checkbox" at bounding box center [471, 448] width 26 height 26
checkbox input "true"
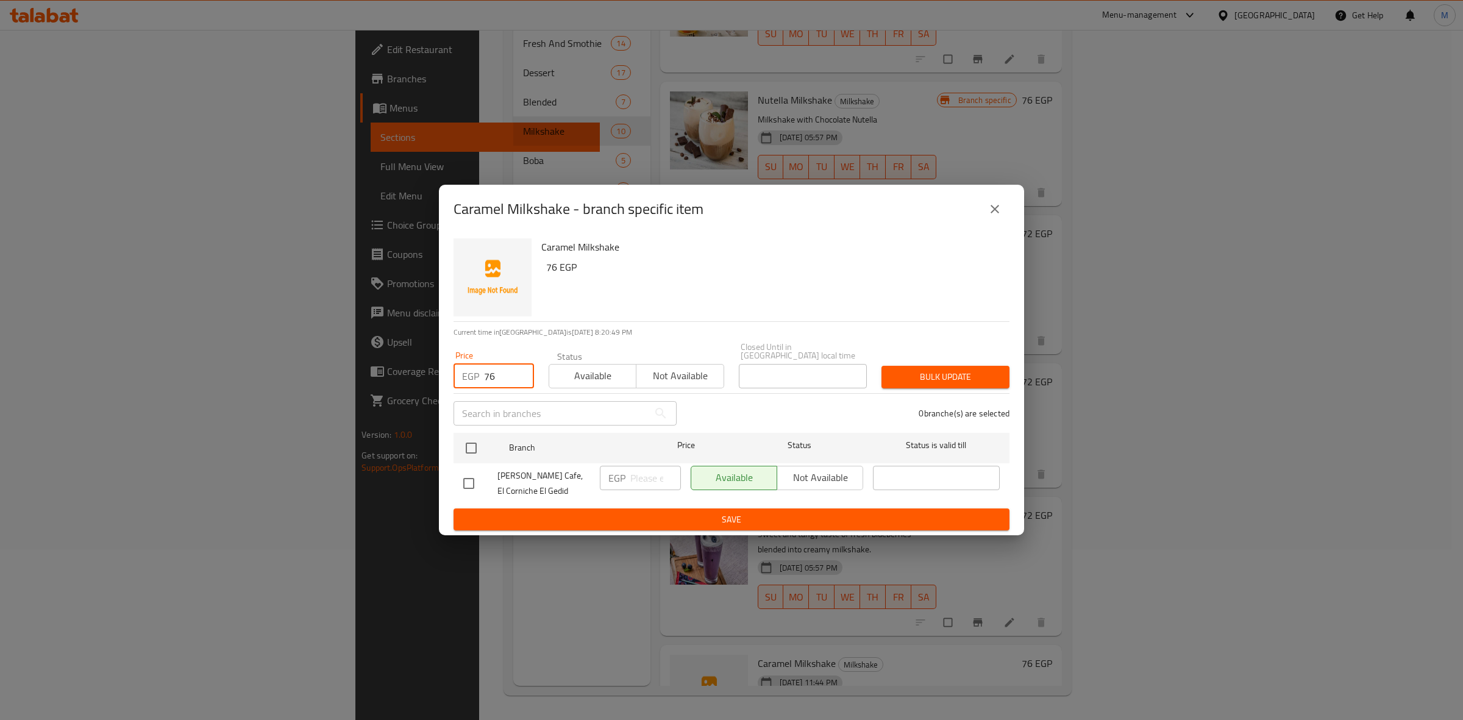
checkbox input "true"
click at [934, 370] on span "Bulk update" at bounding box center [945, 376] width 108 height 15
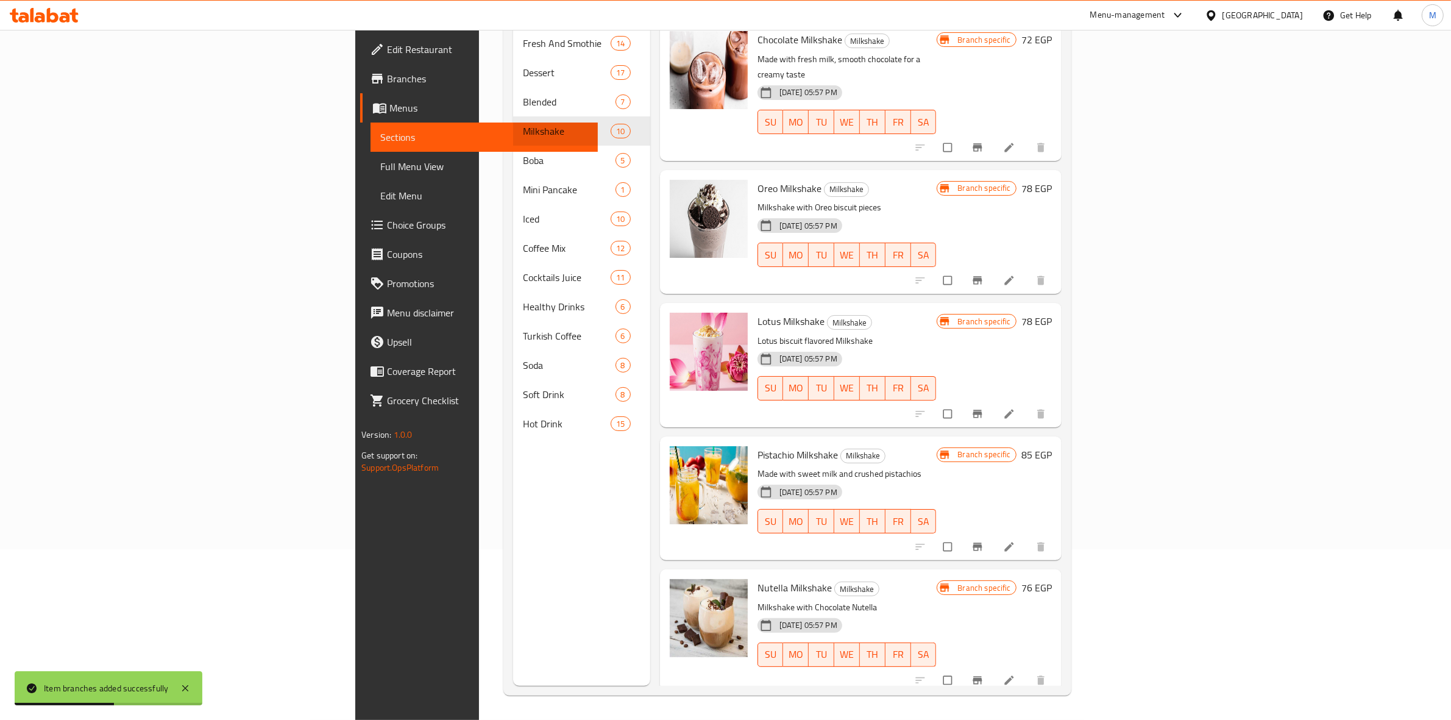
scroll to position [0, 0]
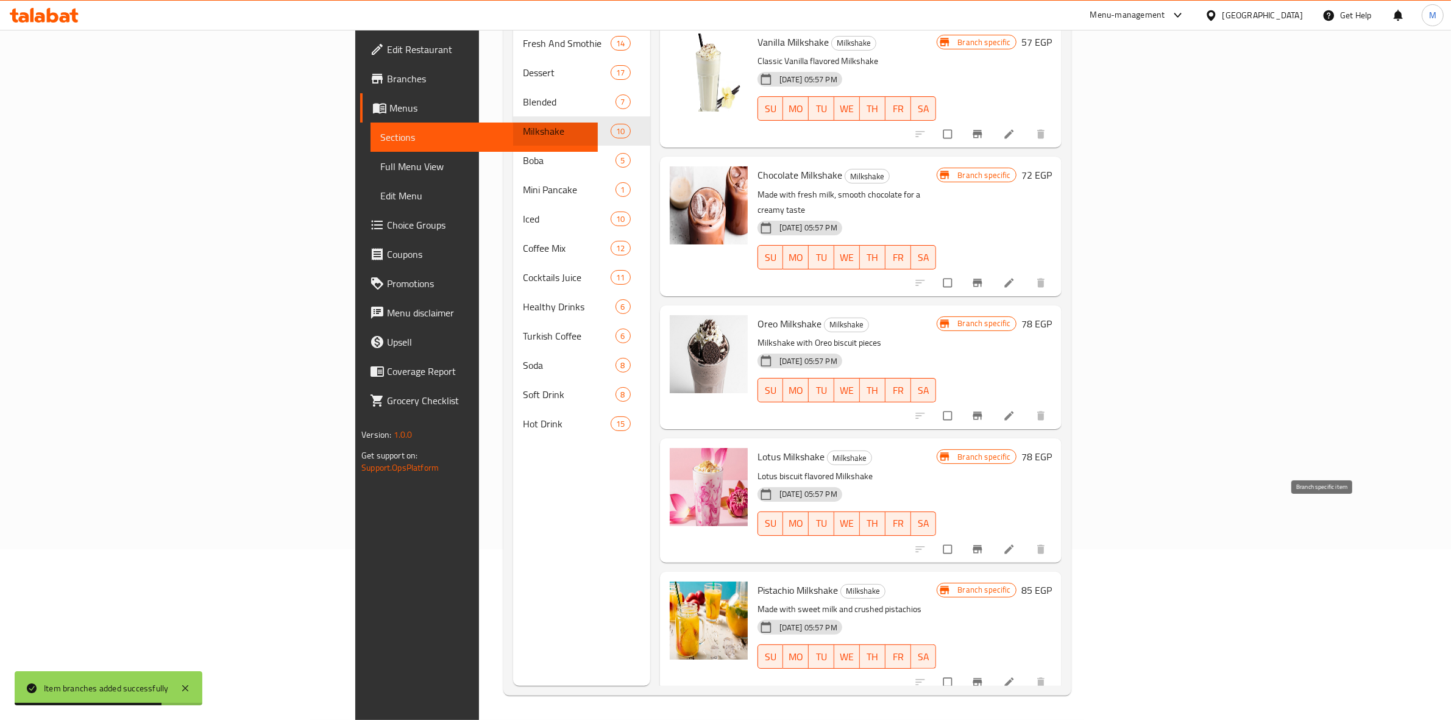
click at [993, 536] on button "Branch-specific-item" at bounding box center [978, 549] width 29 height 27
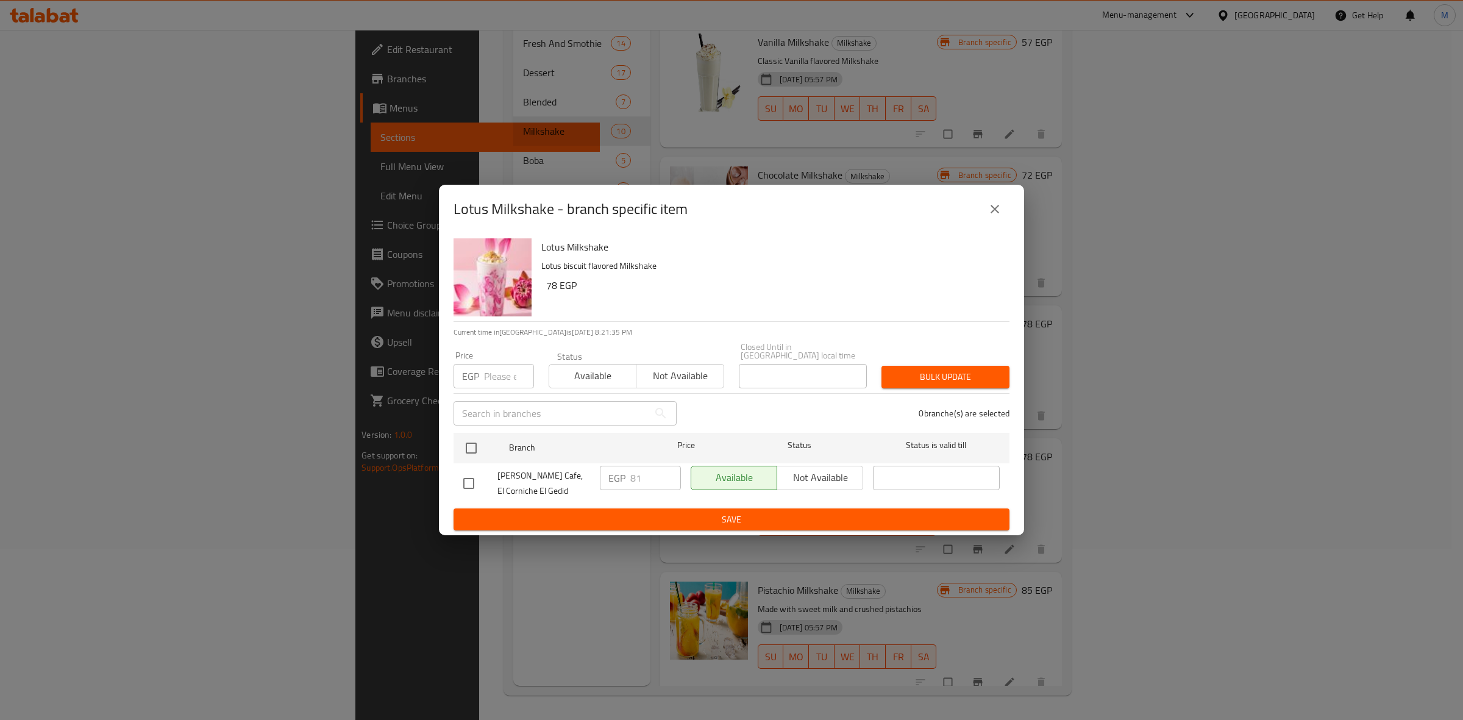
click at [992, 205] on icon "close" at bounding box center [994, 209] width 15 height 15
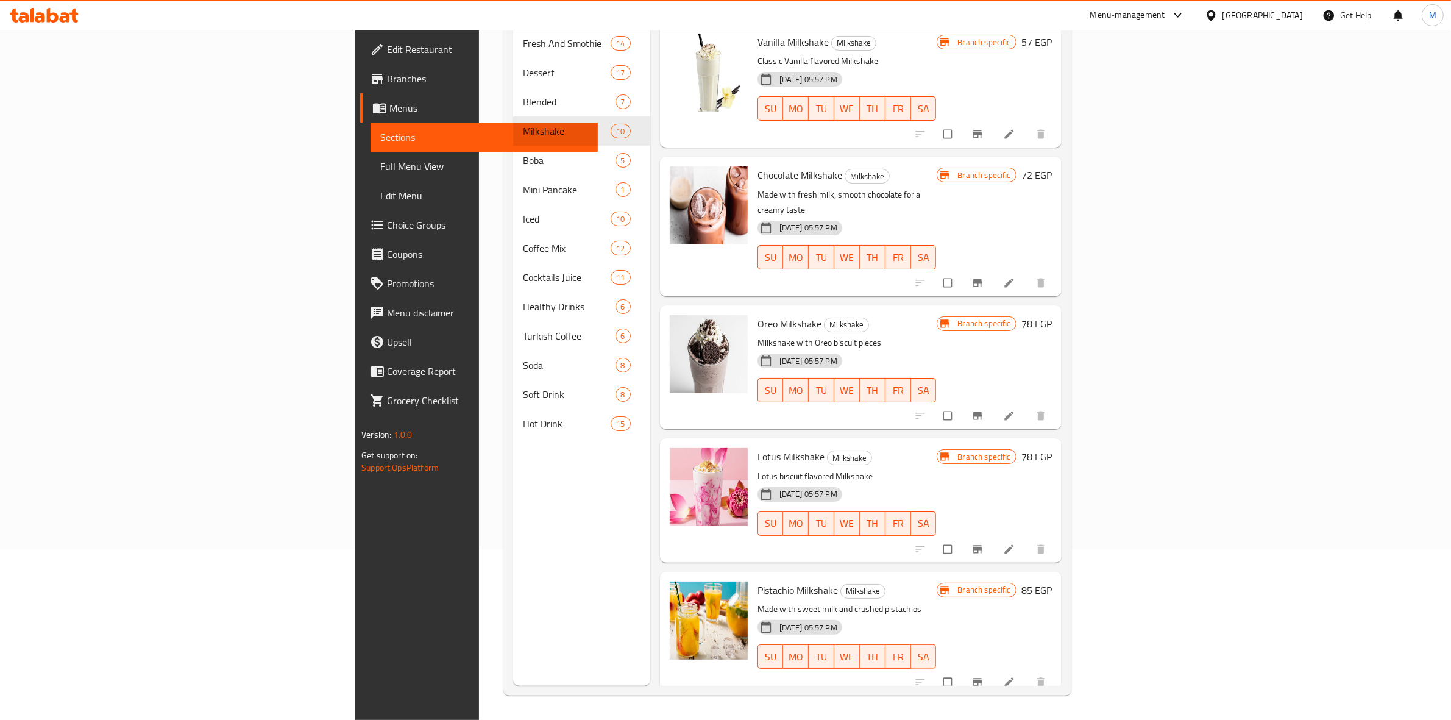
scroll to position [381, 0]
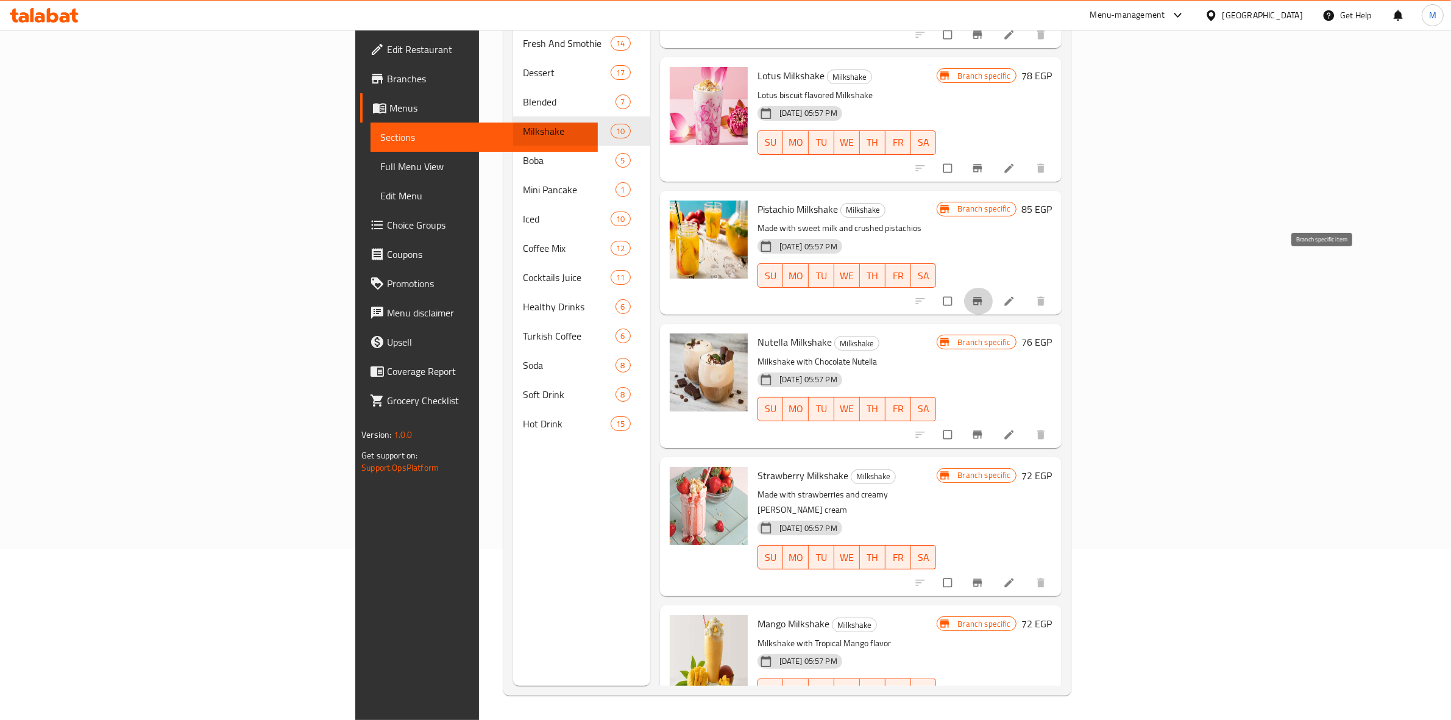
click at [984, 295] on icon "Branch-specific-item" at bounding box center [977, 301] width 12 height 12
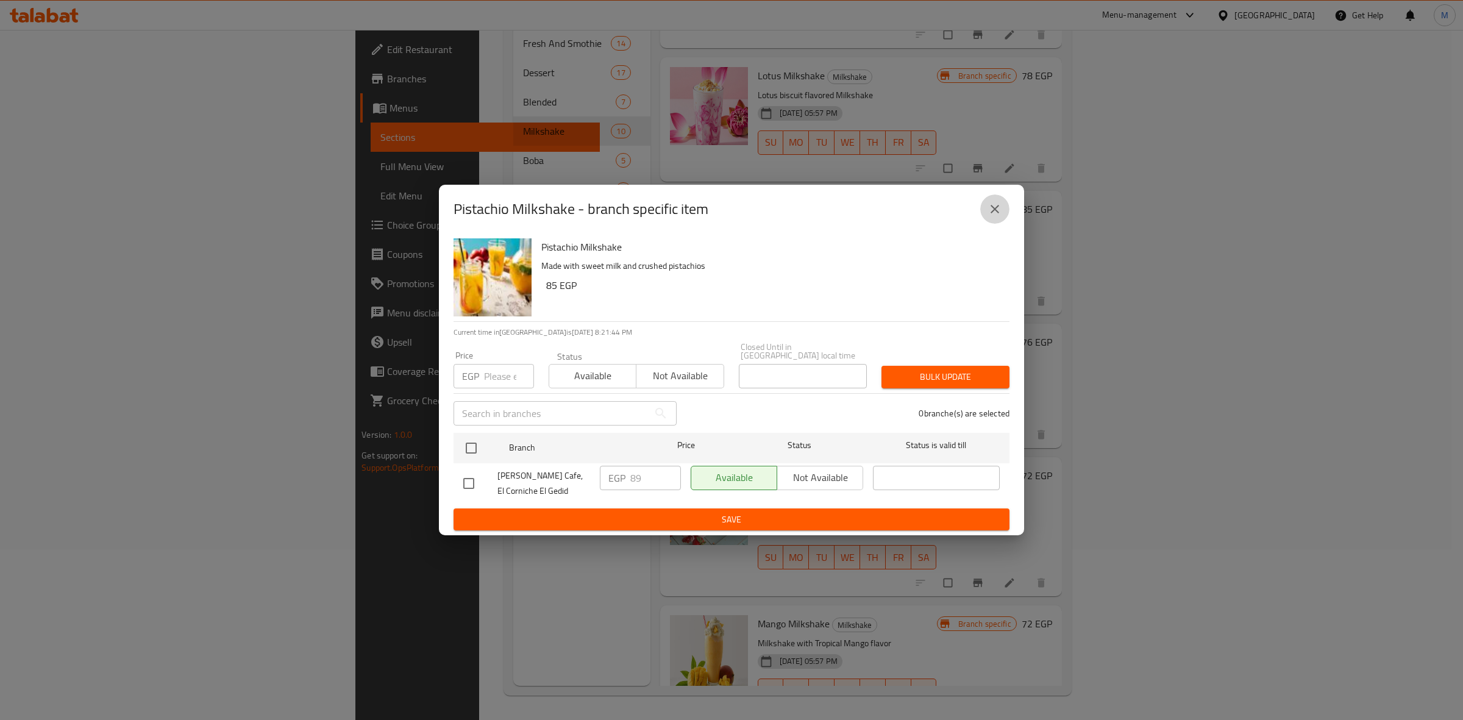
click at [997, 209] on icon "close" at bounding box center [994, 209] width 15 height 15
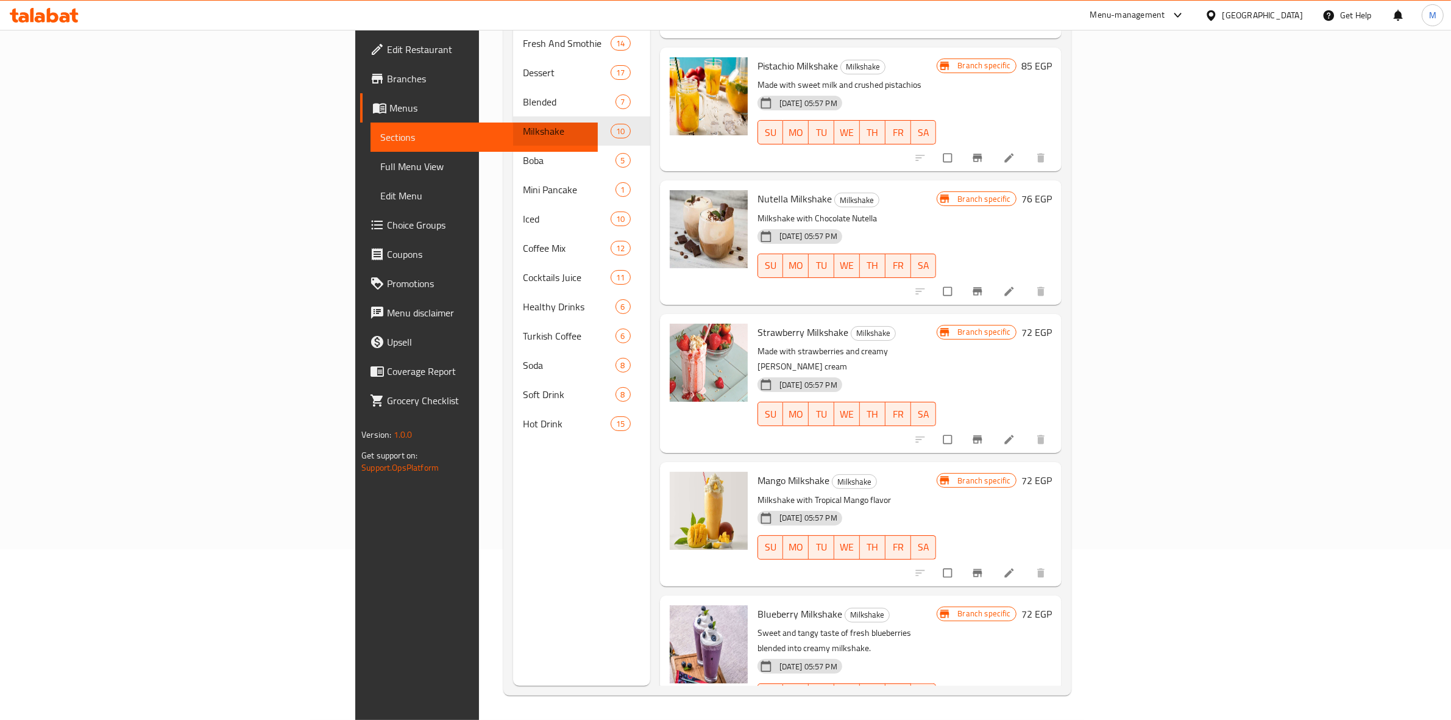
scroll to position [623, 0]
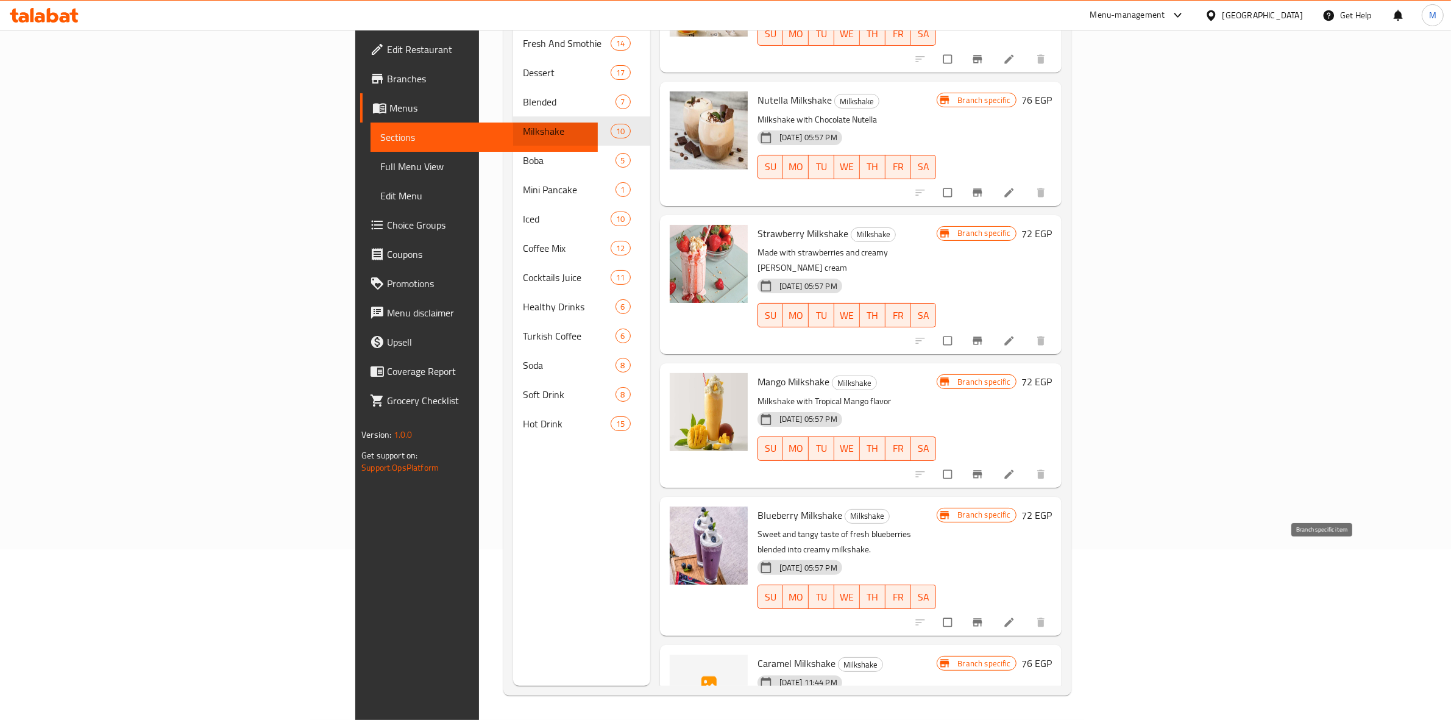
click at [984, 616] on icon "Branch-specific-item" at bounding box center [977, 622] width 12 height 12
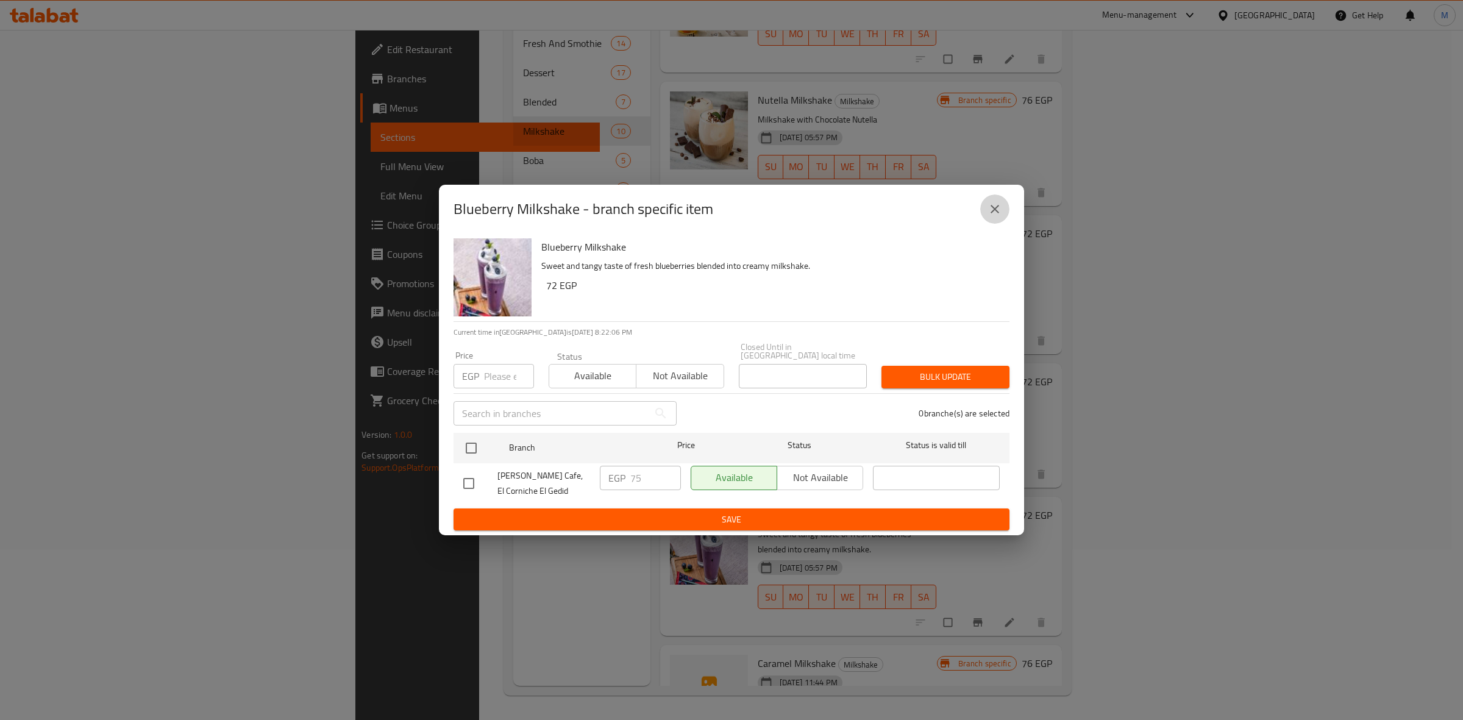
click at [1000, 214] on icon "close" at bounding box center [994, 209] width 15 height 15
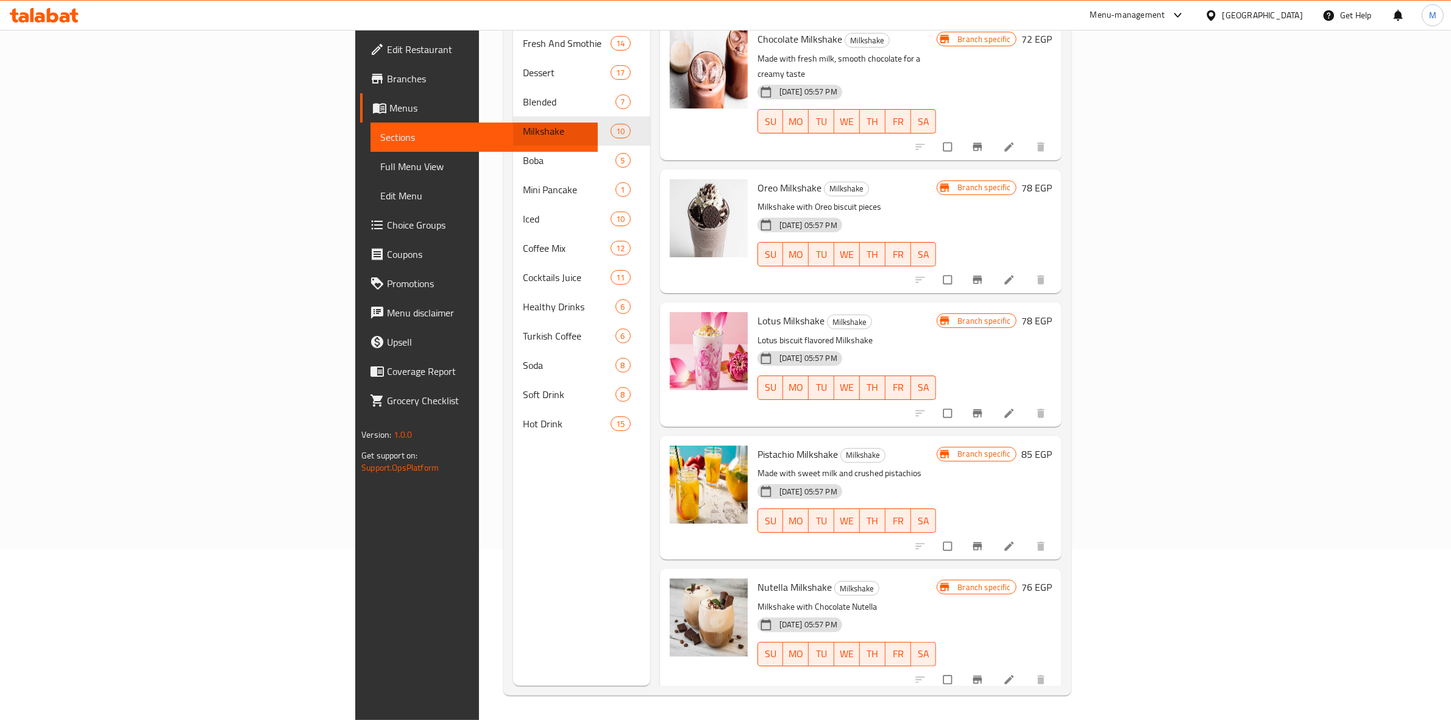
scroll to position [13, 0]
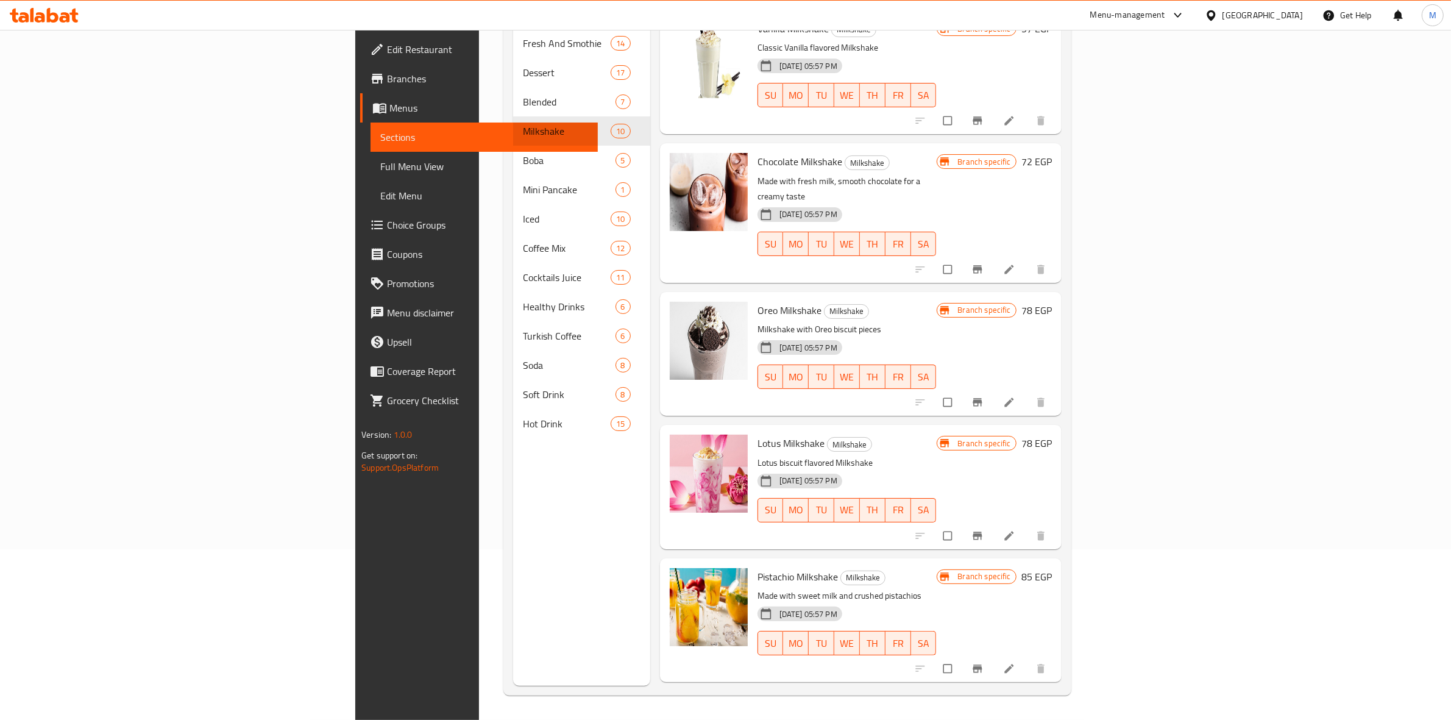
click at [984, 396] on icon "Branch-specific-item" at bounding box center [977, 402] width 12 height 12
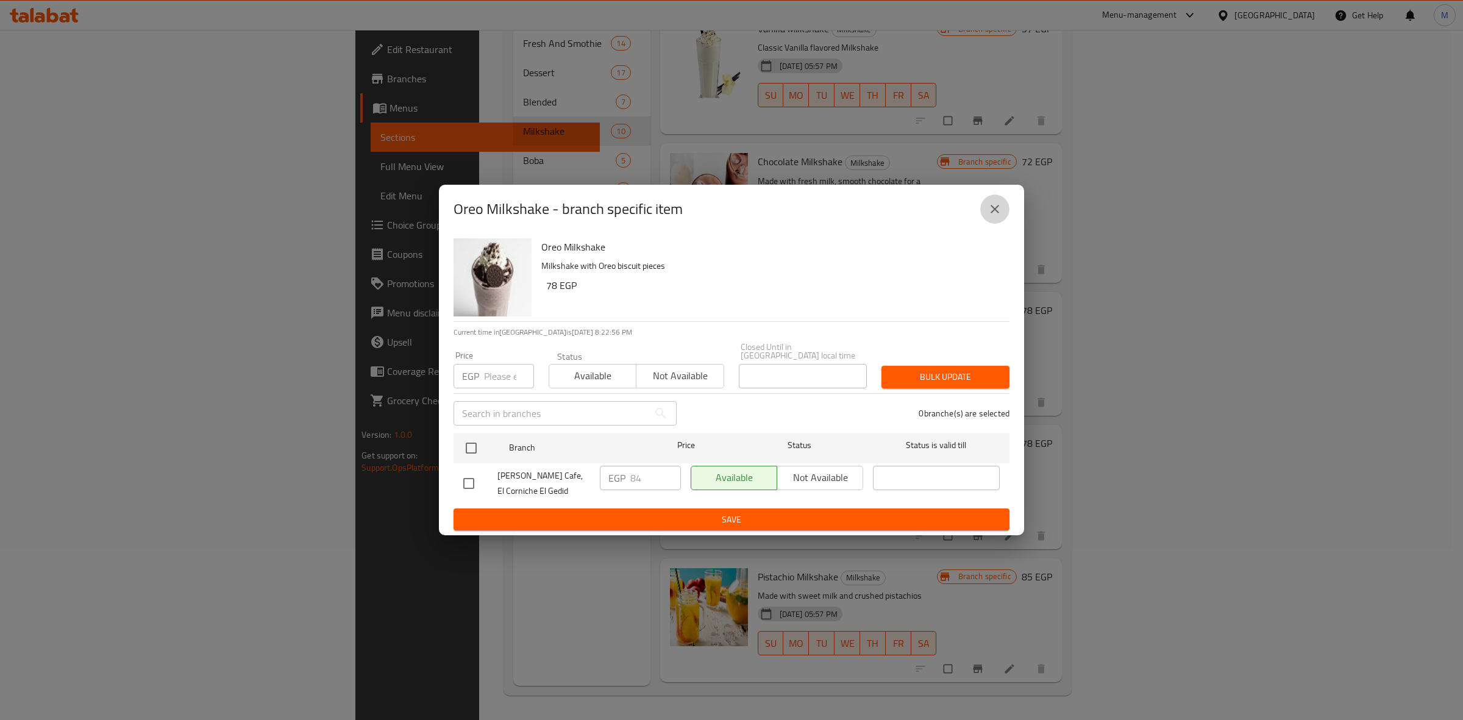
click at [991, 216] on icon "close" at bounding box center [994, 209] width 15 height 15
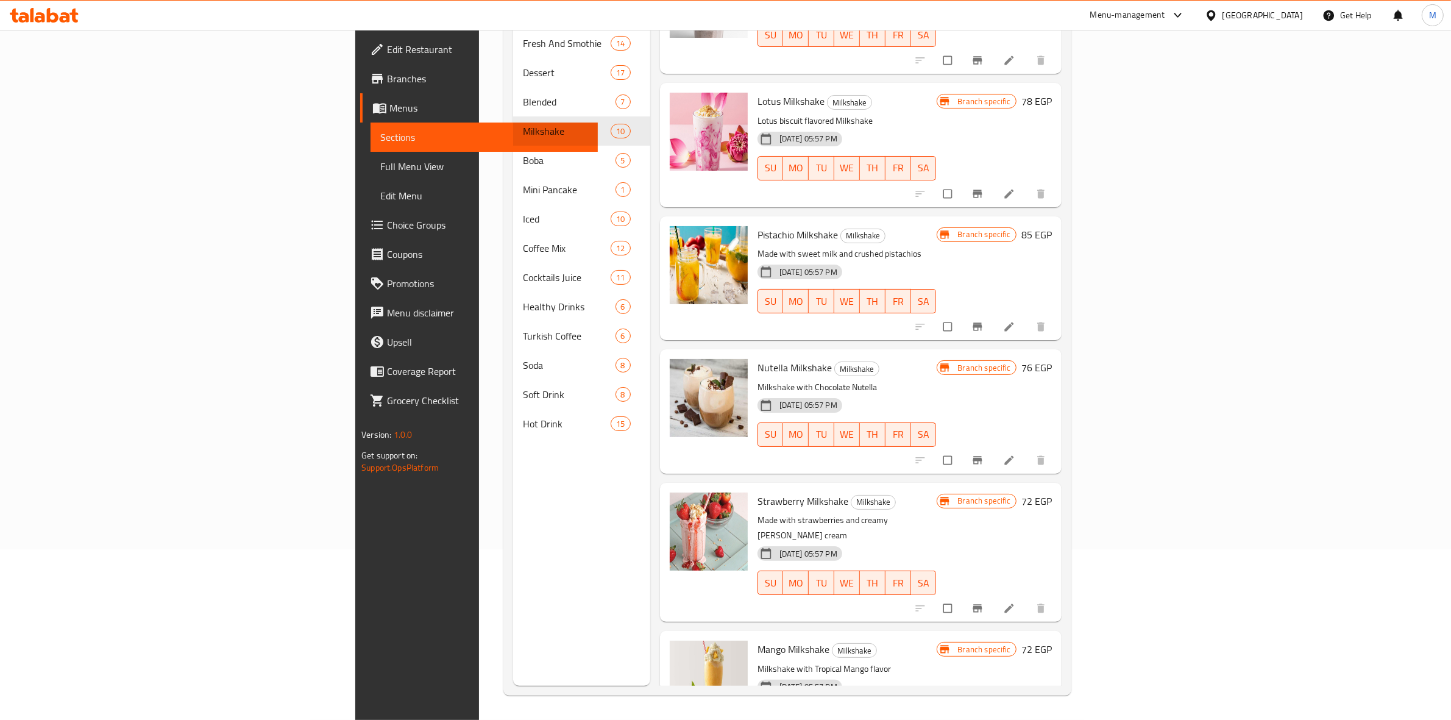
scroll to position [318, 0]
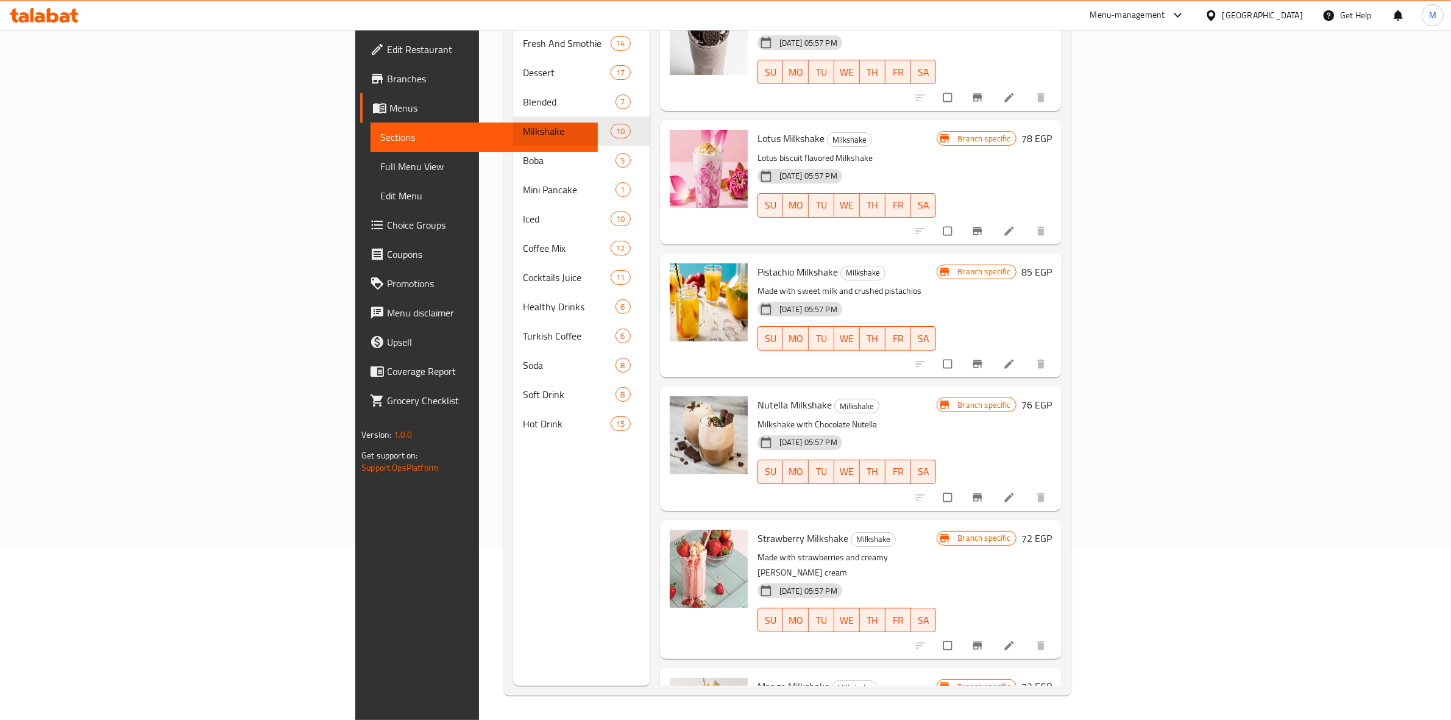
click at [984, 639] on icon "Branch-specific-item" at bounding box center [977, 645] width 12 height 12
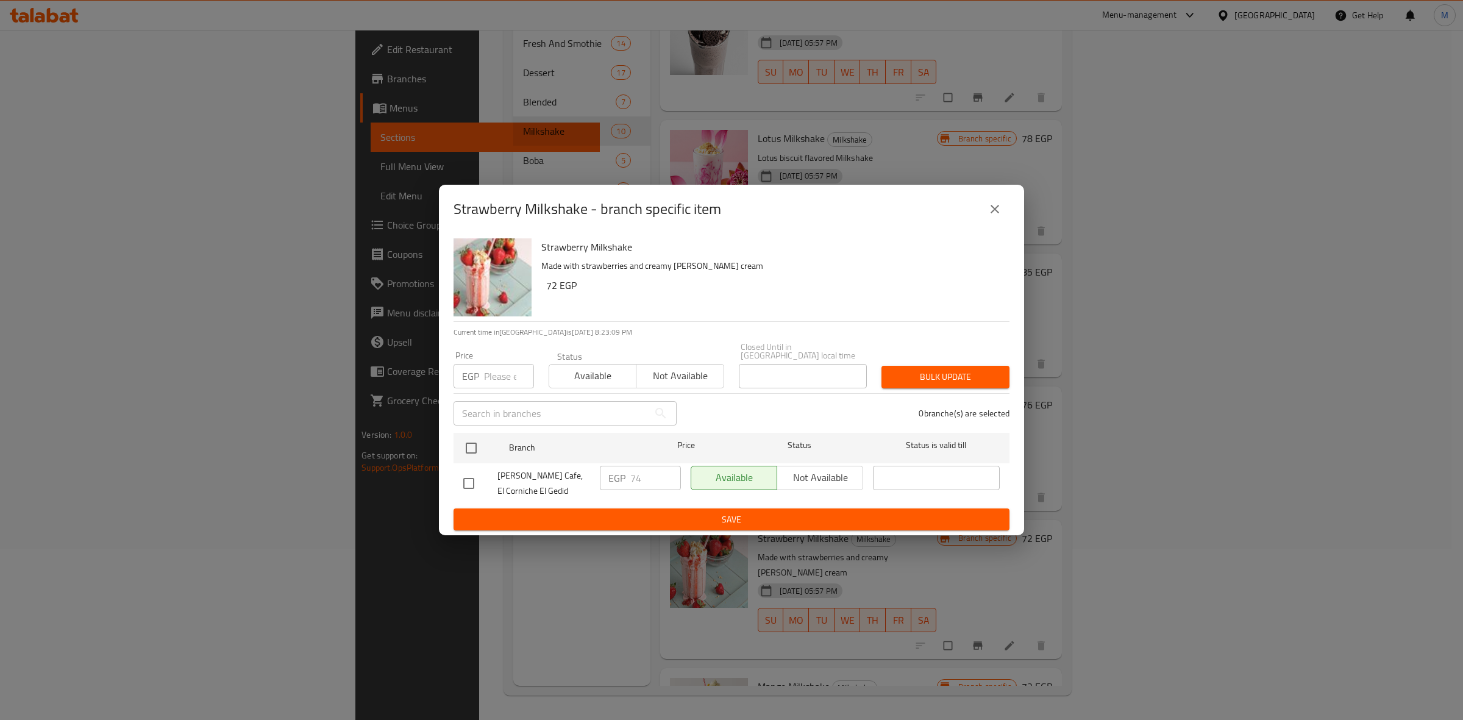
click at [989, 216] on icon "close" at bounding box center [994, 209] width 15 height 15
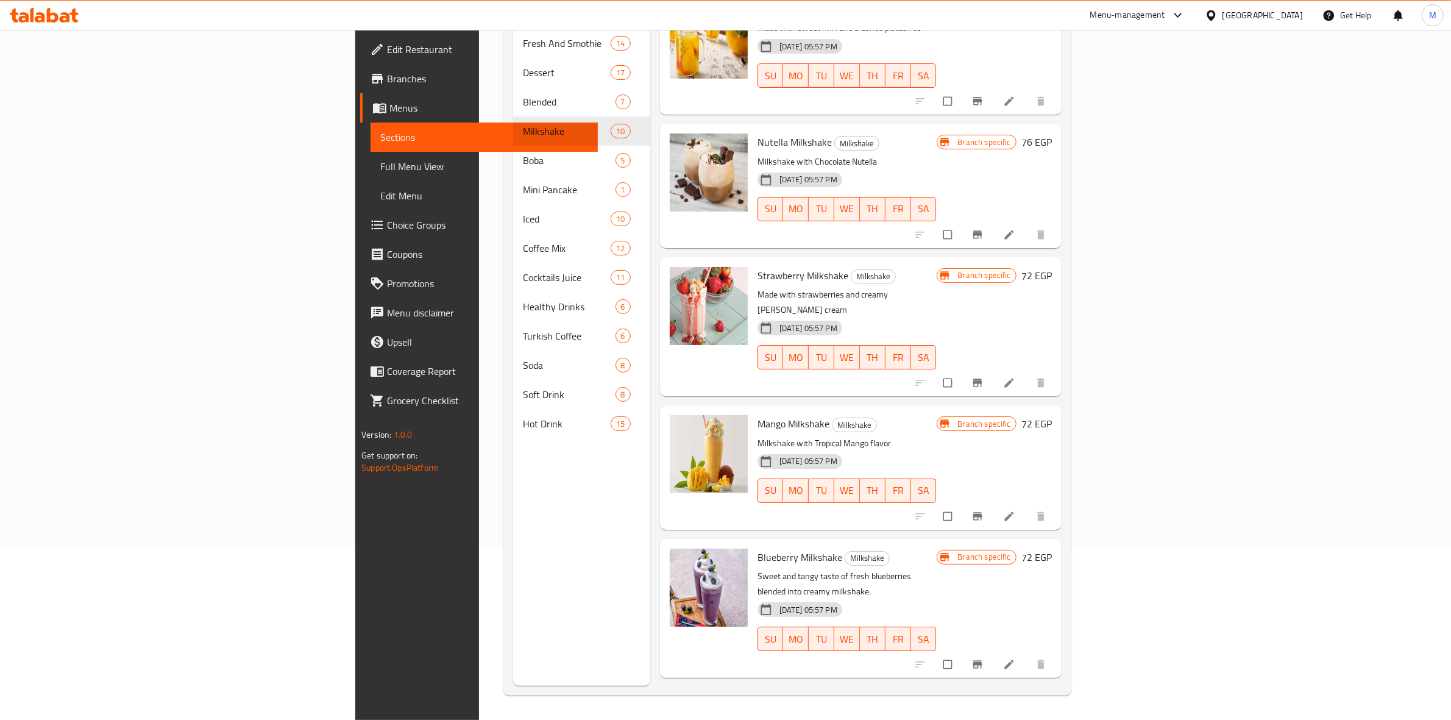
scroll to position [623, 0]
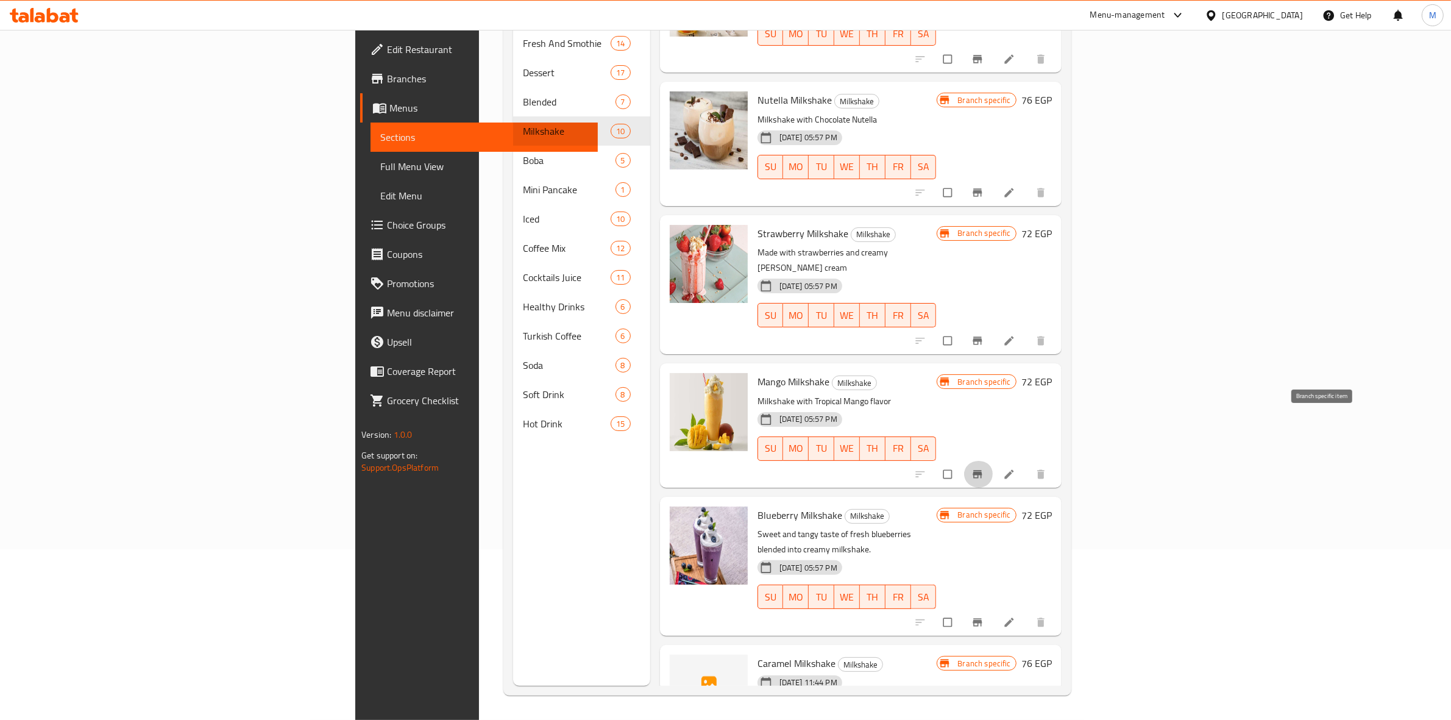
click at [993, 461] on button "Branch-specific-item" at bounding box center [978, 474] width 29 height 27
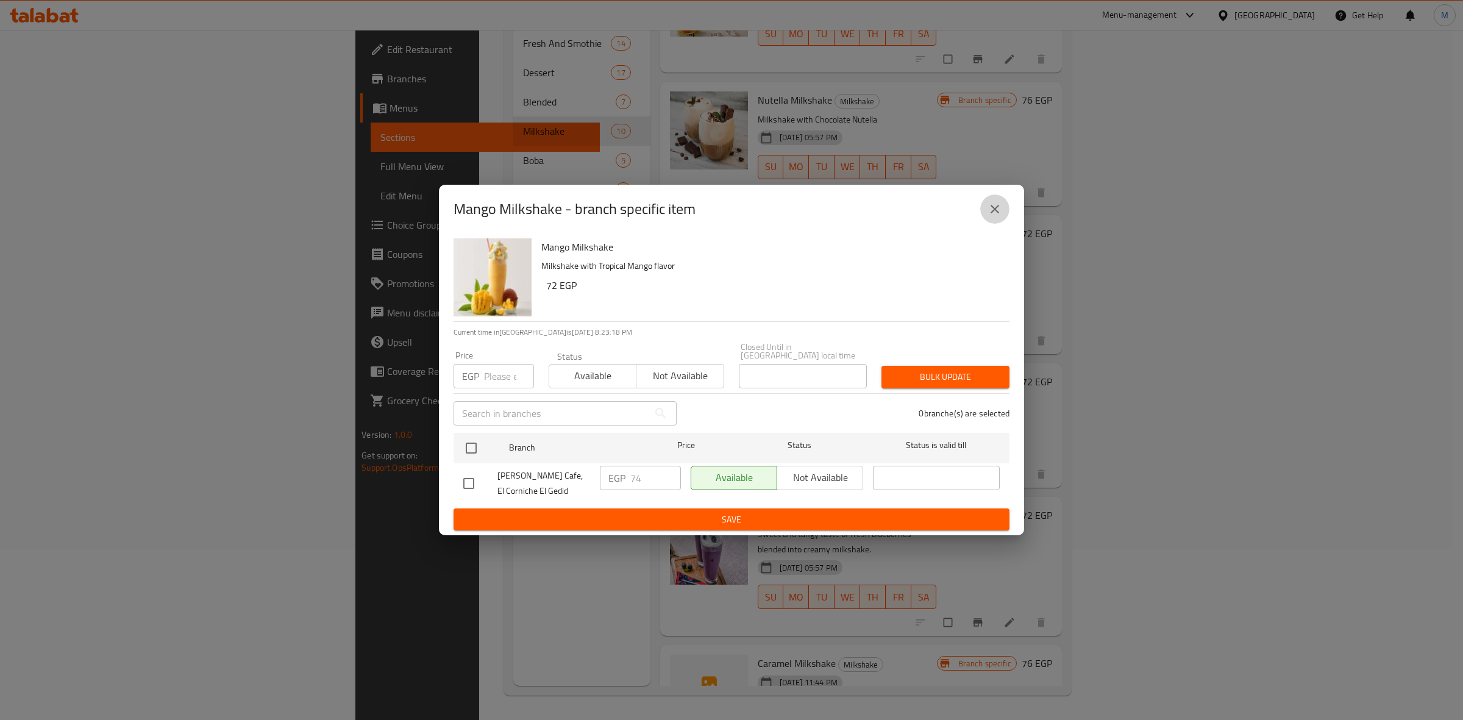
click at [998, 216] on icon "close" at bounding box center [994, 209] width 15 height 15
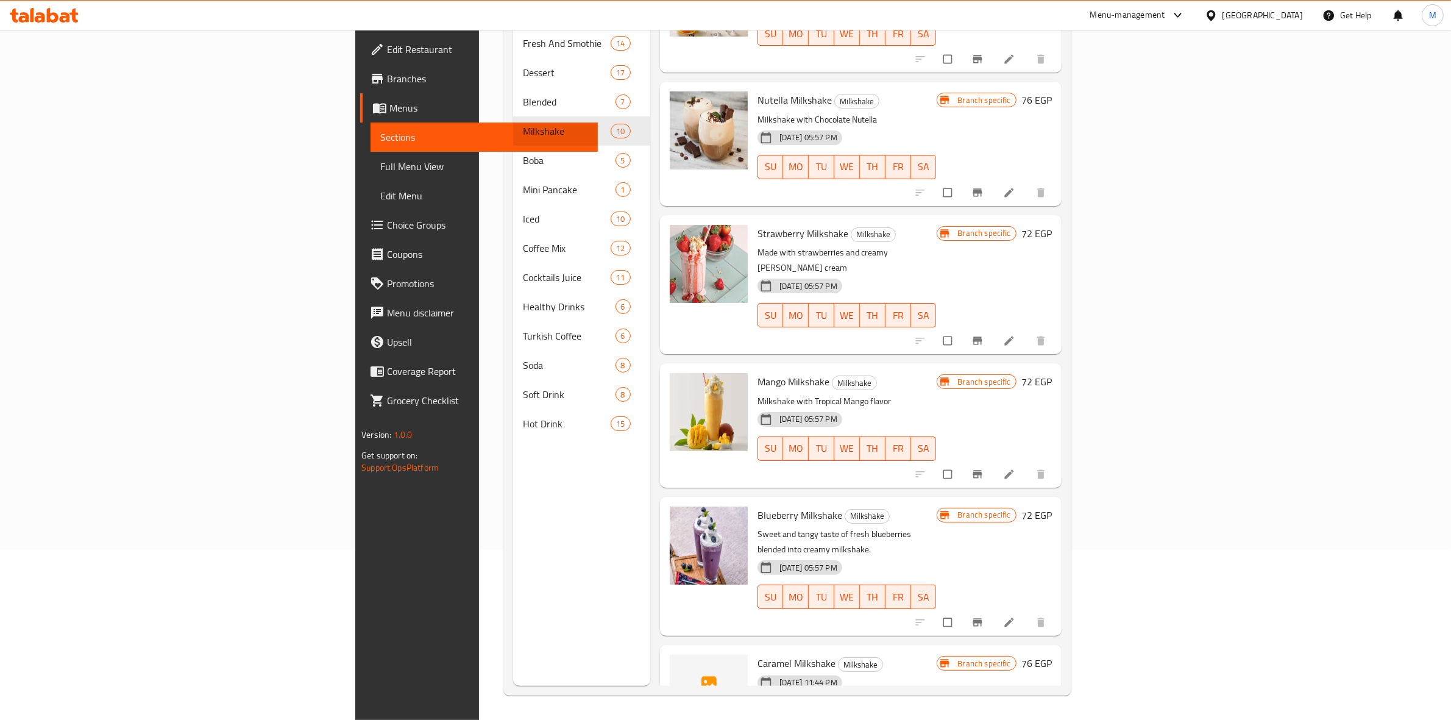
drag, startPoint x: 982, startPoint y: 199, endPoint x: 960, endPoint y: 202, distance: 21.5
click at [937, 225] on h6 "Strawberry Milkshake Milkshake" at bounding box center [847, 233] width 179 height 17
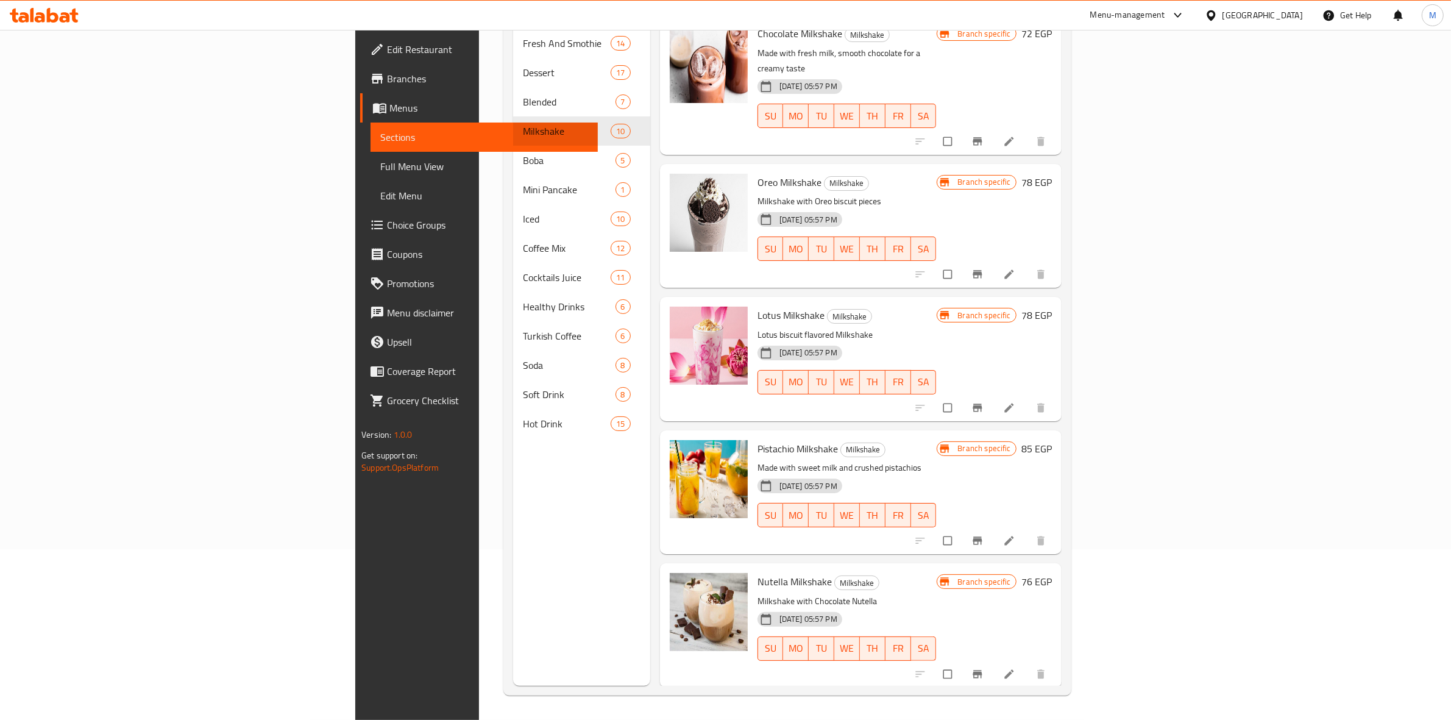
scroll to position [166, 0]
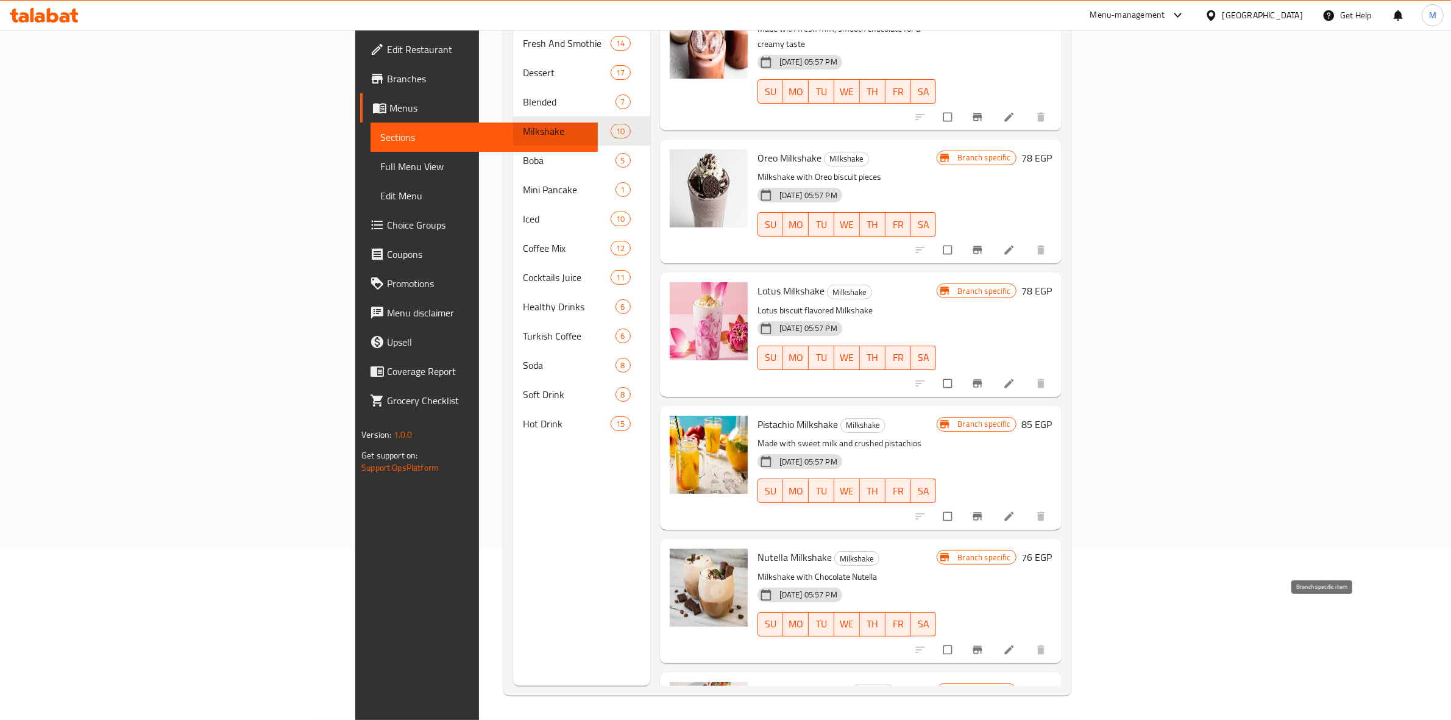
click at [982, 645] on icon "Branch-specific-item" at bounding box center [977, 649] width 9 height 8
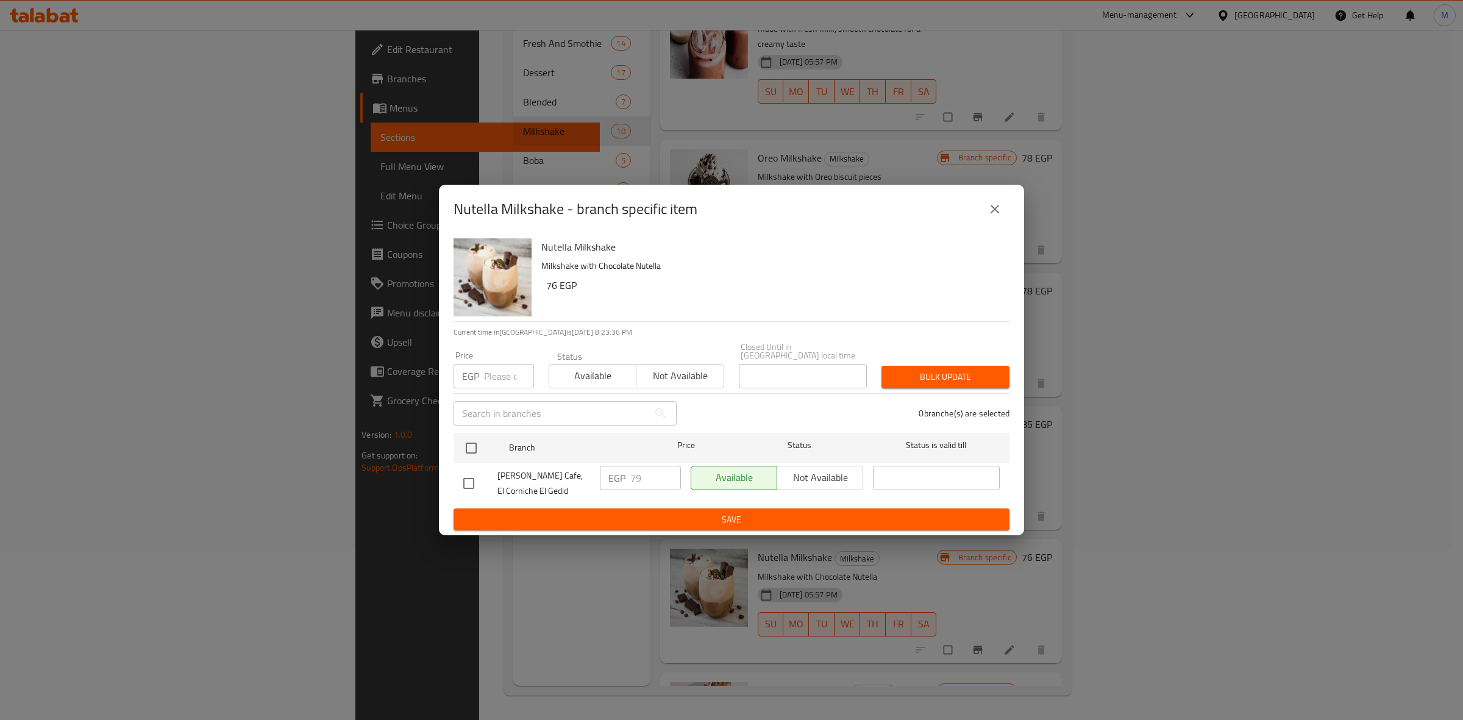
click at [997, 211] on icon "close" at bounding box center [994, 209] width 15 height 15
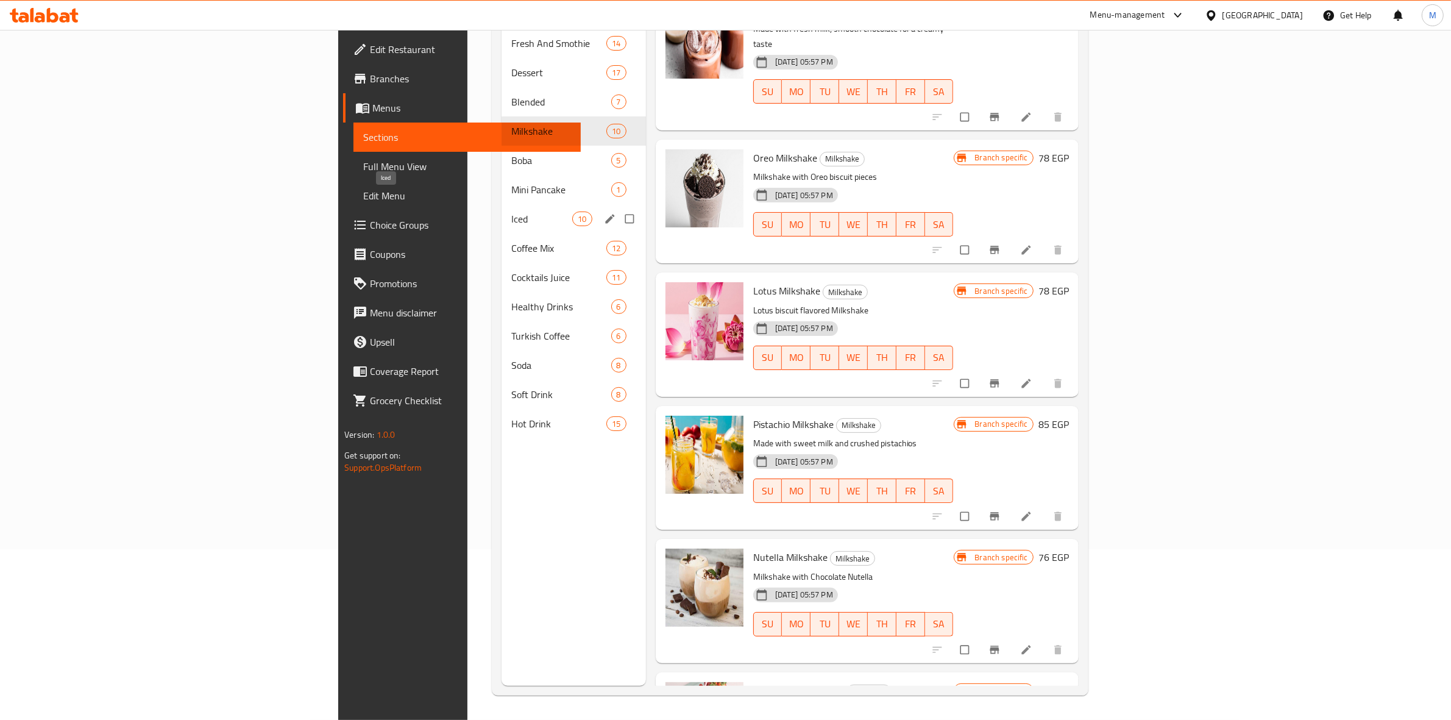
click at [511, 211] on span "Iced" at bounding box center [541, 218] width 61 height 15
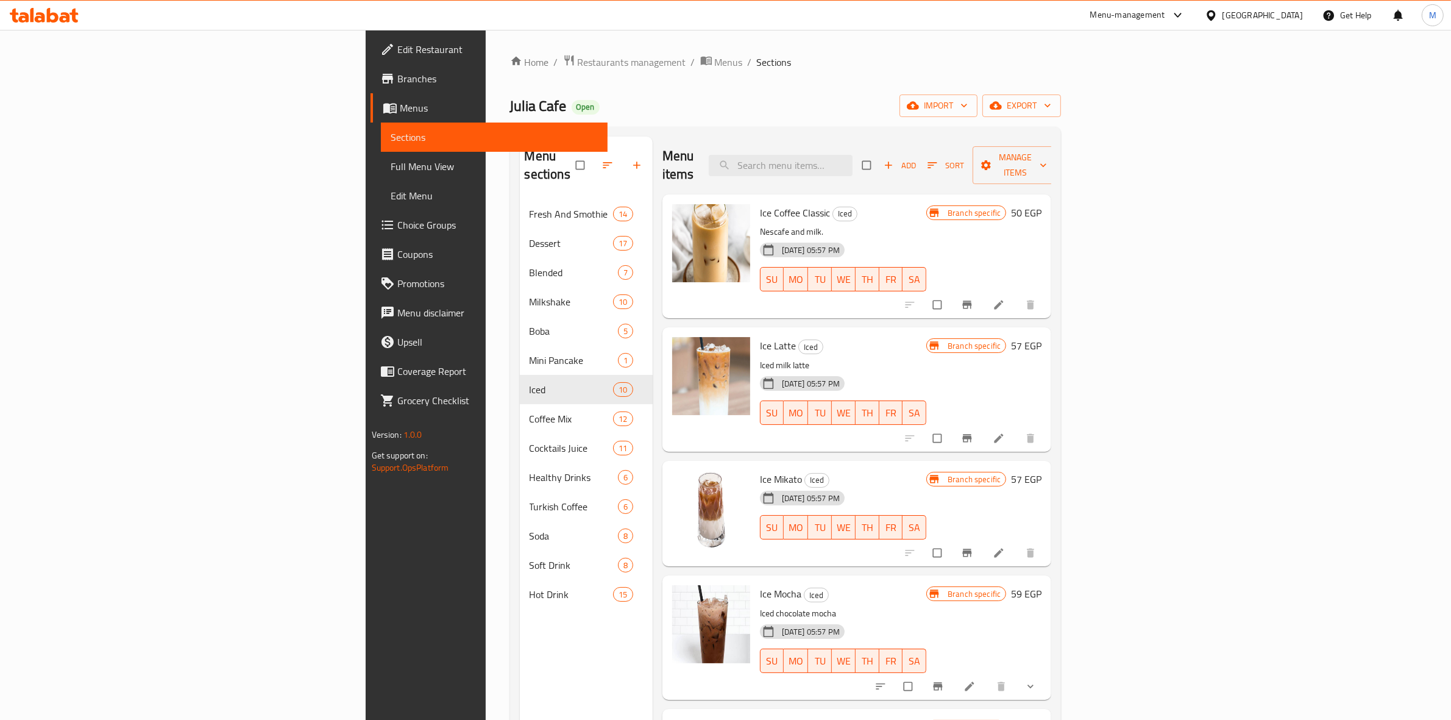
click at [976, 432] on span "Branch-specific-item" at bounding box center [968, 438] width 15 height 12
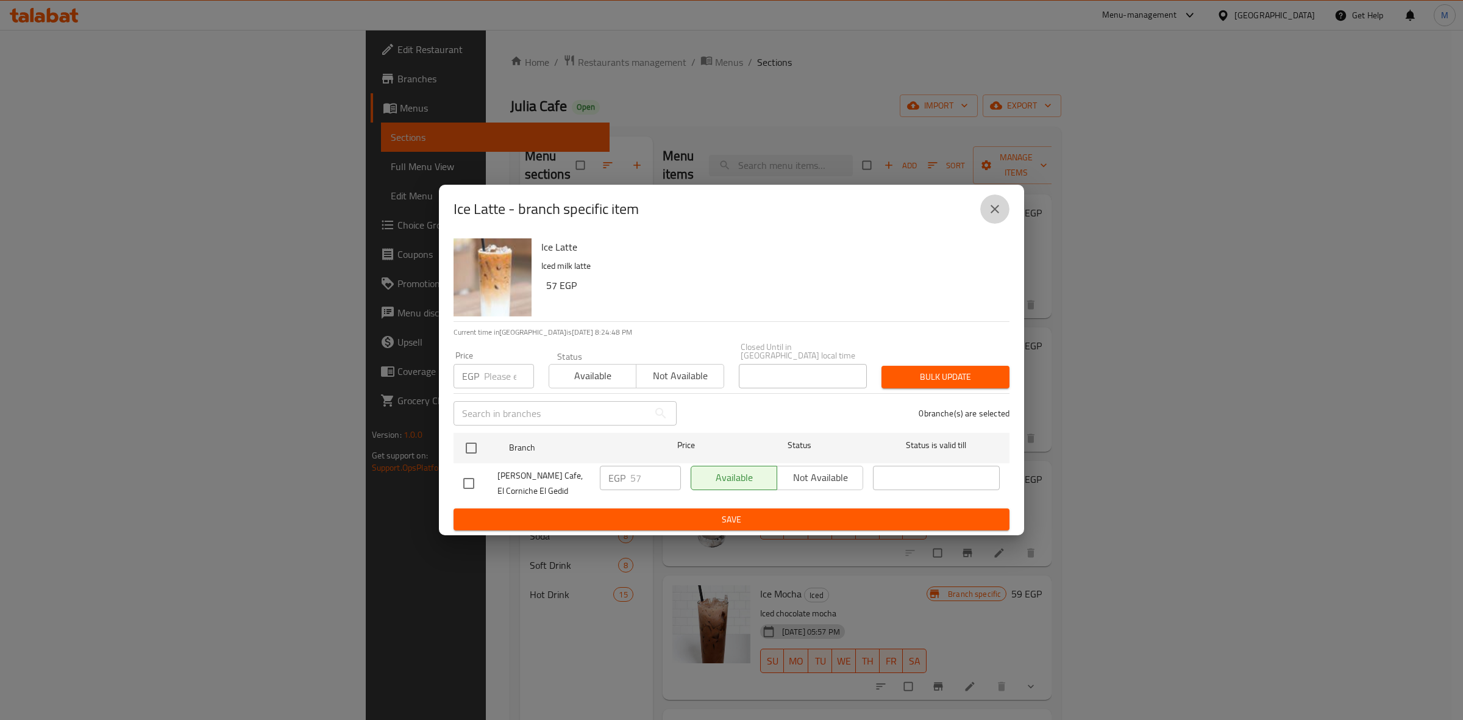
click at [999, 224] on button "close" at bounding box center [994, 208] width 29 height 29
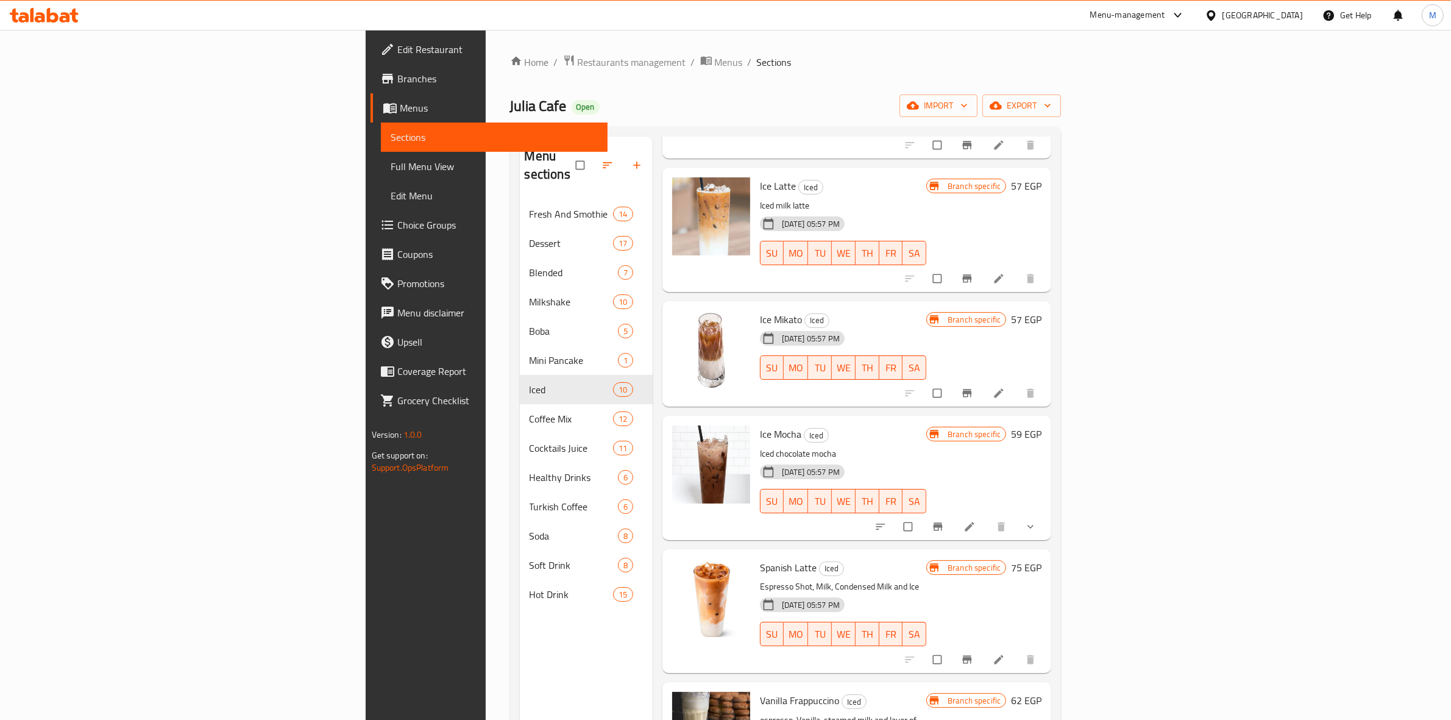
scroll to position [229, 0]
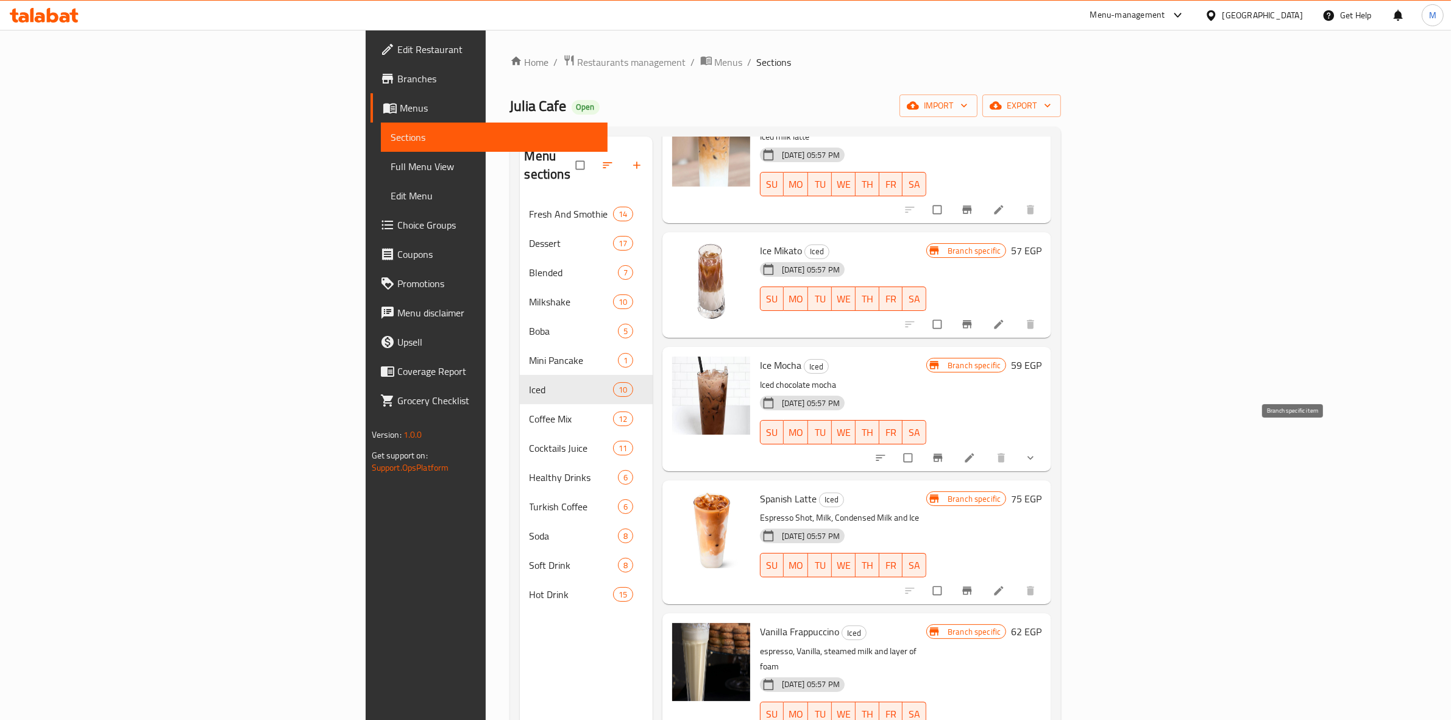
click at [943, 453] on icon "Branch-specific-item" at bounding box center [938, 457] width 9 height 8
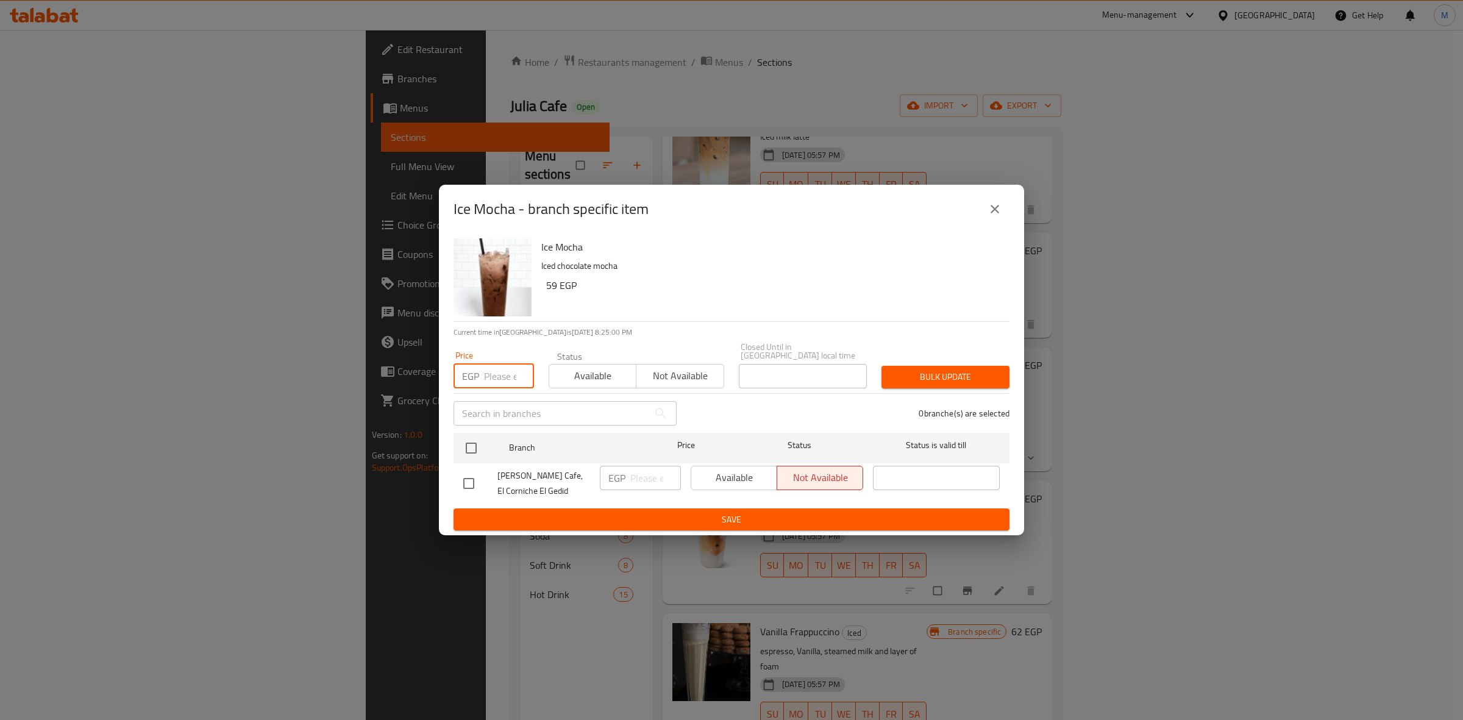
click at [488, 380] on input "number" at bounding box center [509, 376] width 50 height 24
type input "69"
click at [476, 440] on input "checkbox" at bounding box center [471, 448] width 26 height 26
checkbox input "true"
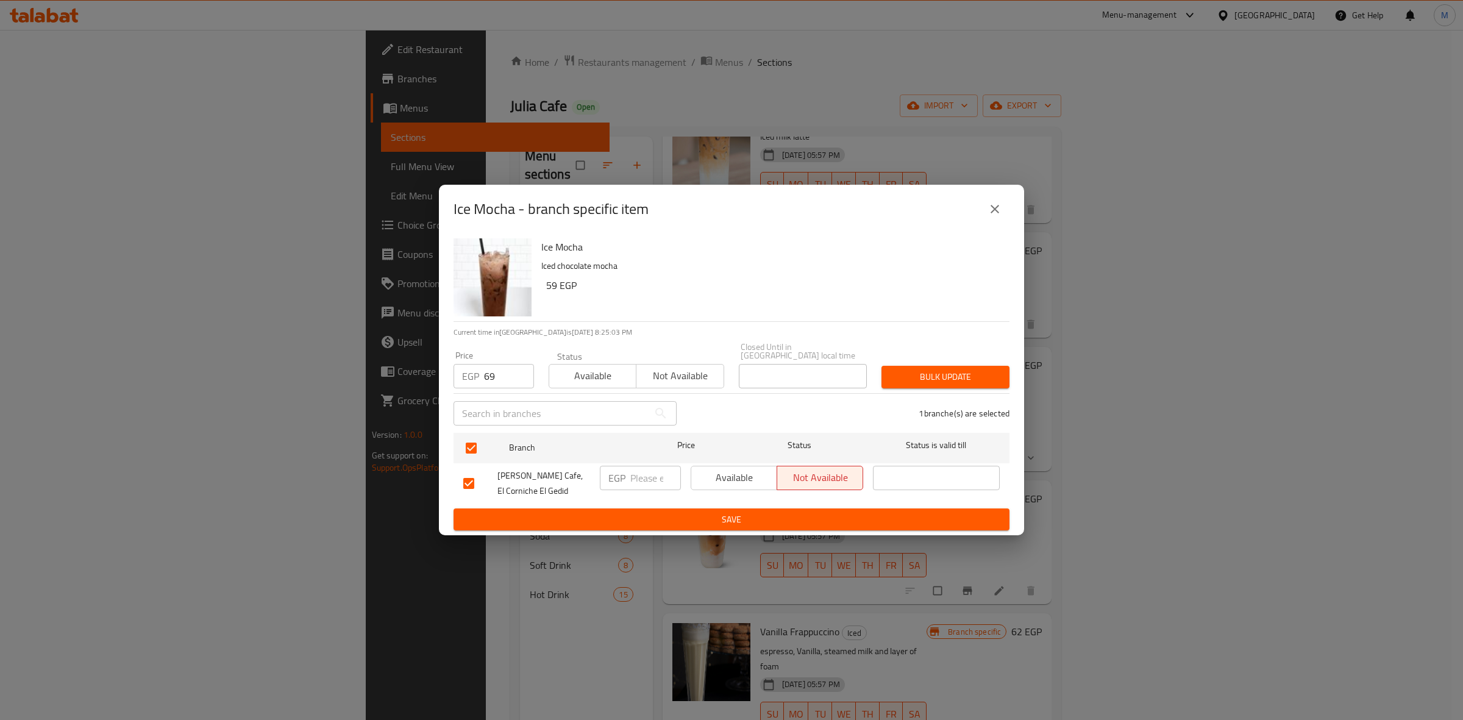
click at [929, 376] on span "Bulk update" at bounding box center [945, 376] width 108 height 15
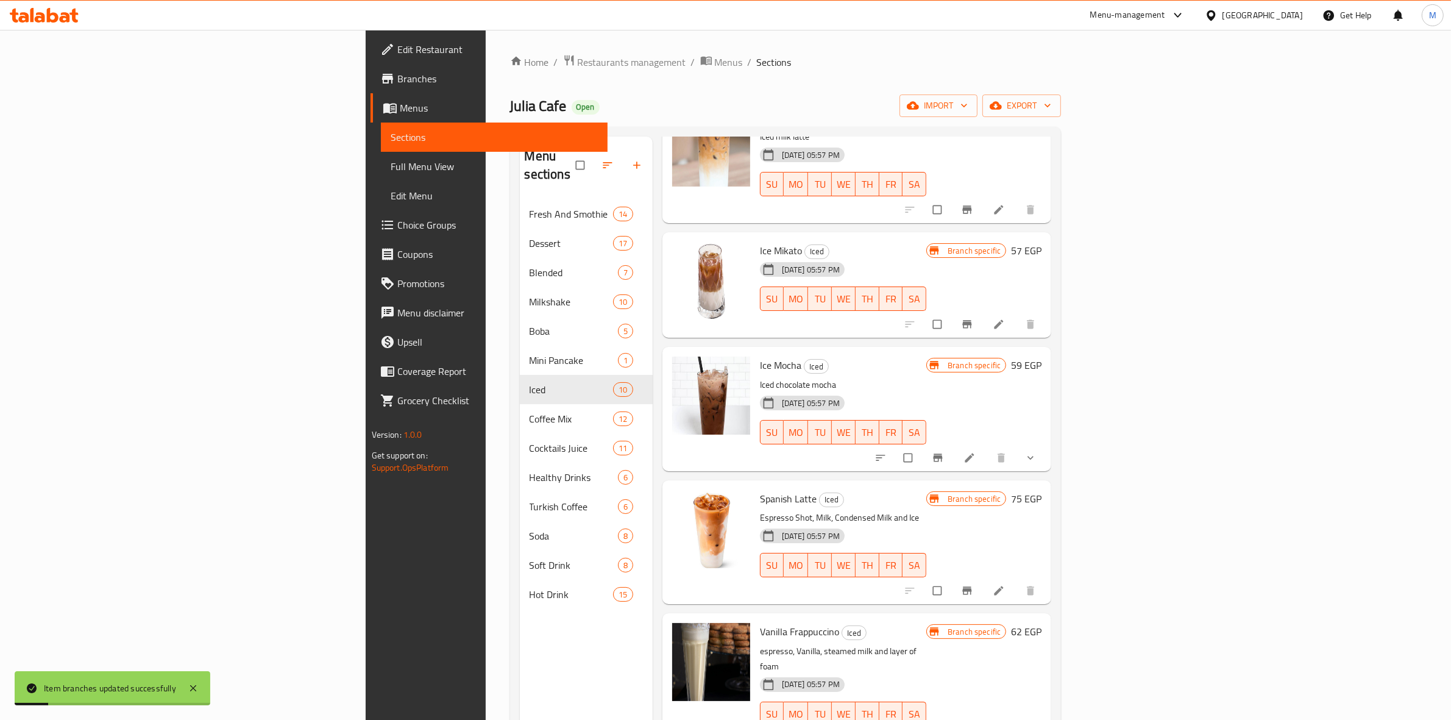
click at [1037, 452] on icon "show more" at bounding box center [1030, 458] width 12 height 12
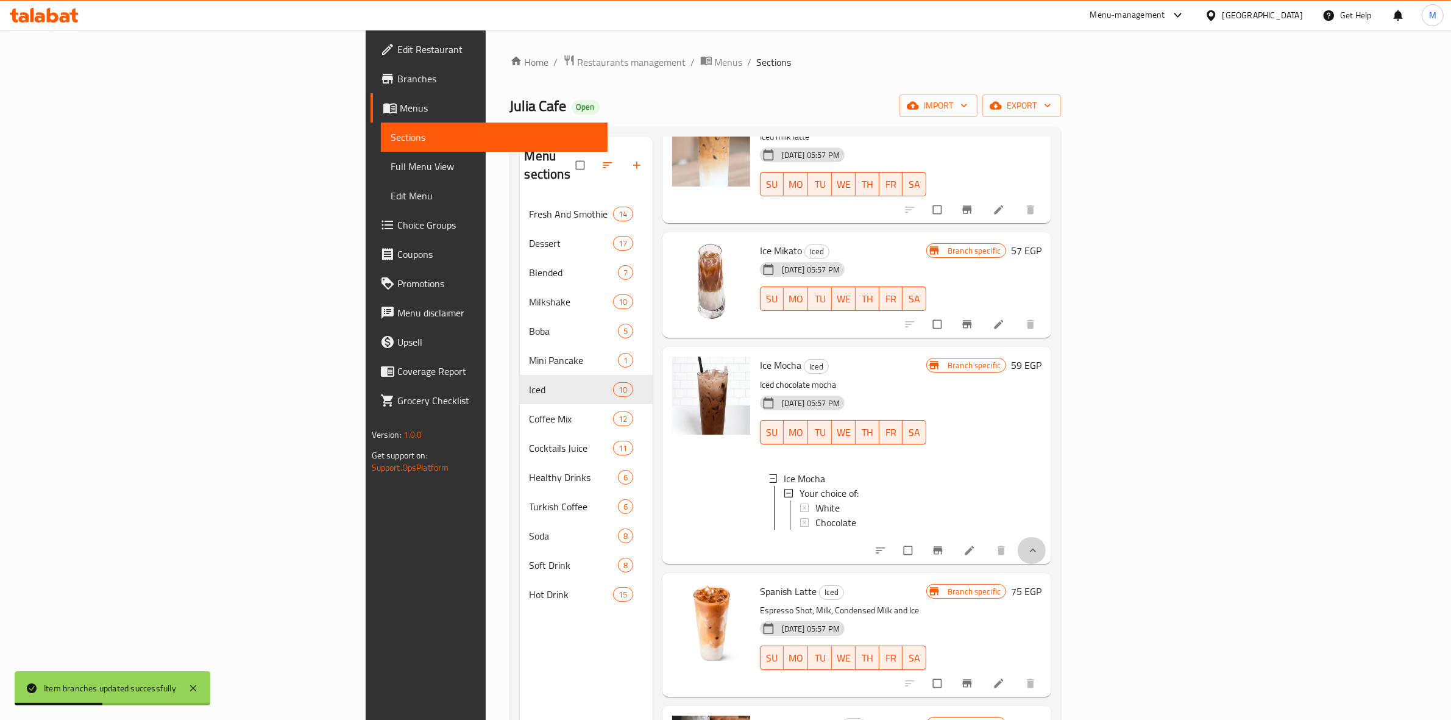
click at [1046, 537] on button "show more" at bounding box center [1031, 550] width 29 height 27
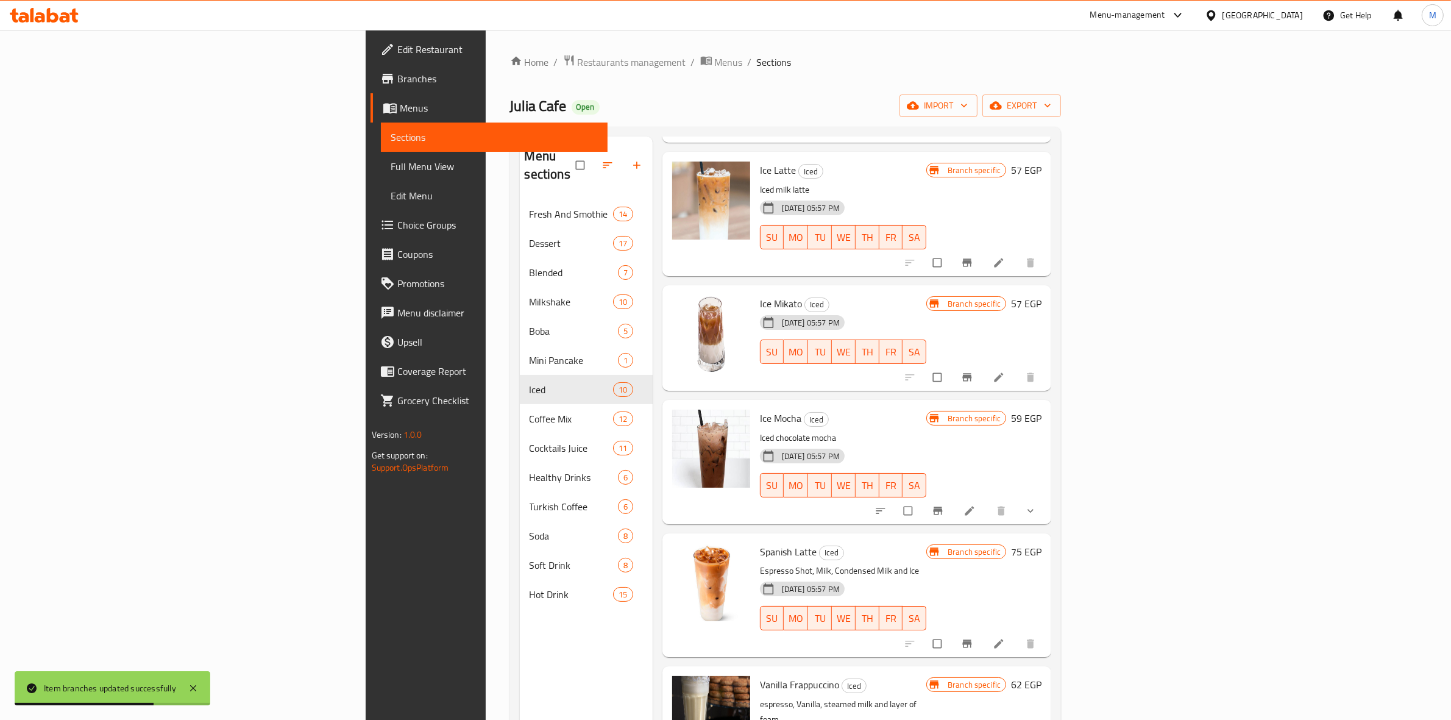
scroll to position [152, 0]
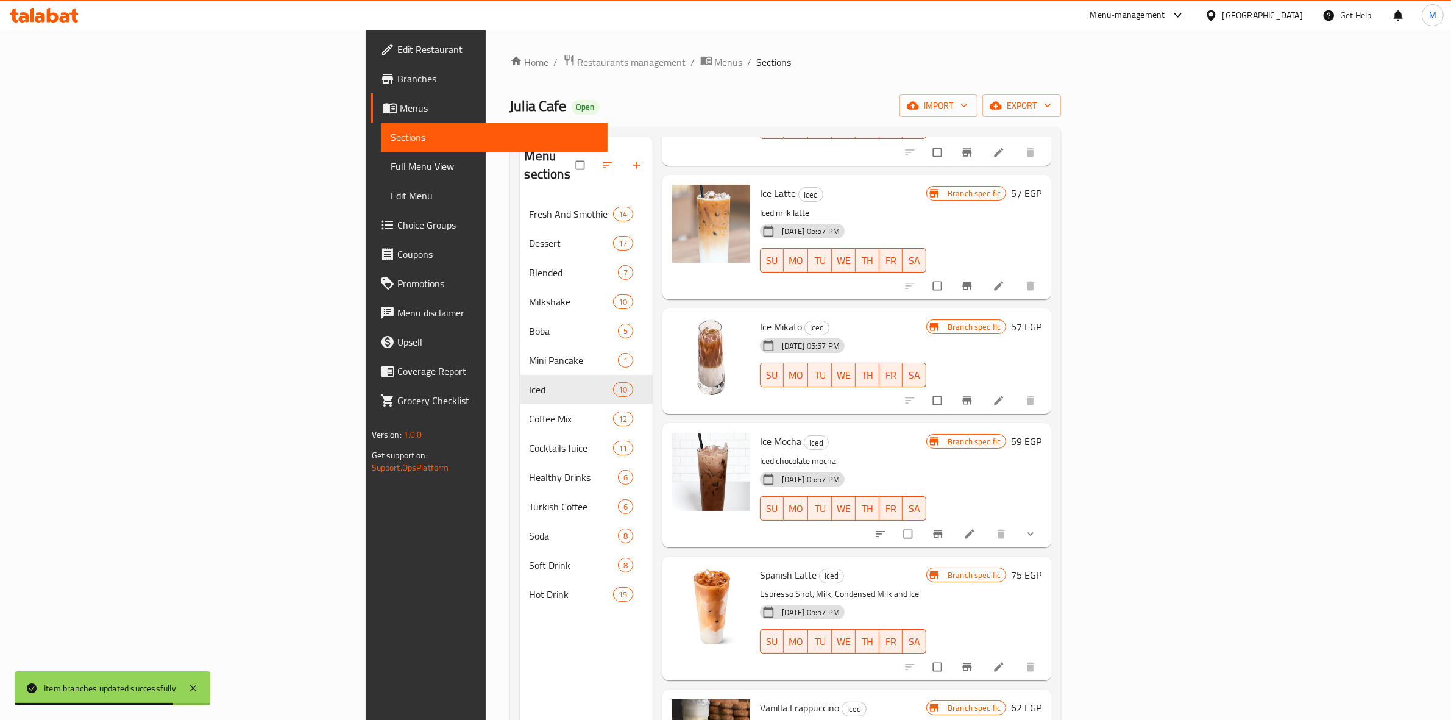
click at [1017, 391] on li at bounding box center [1000, 401] width 34 height 20
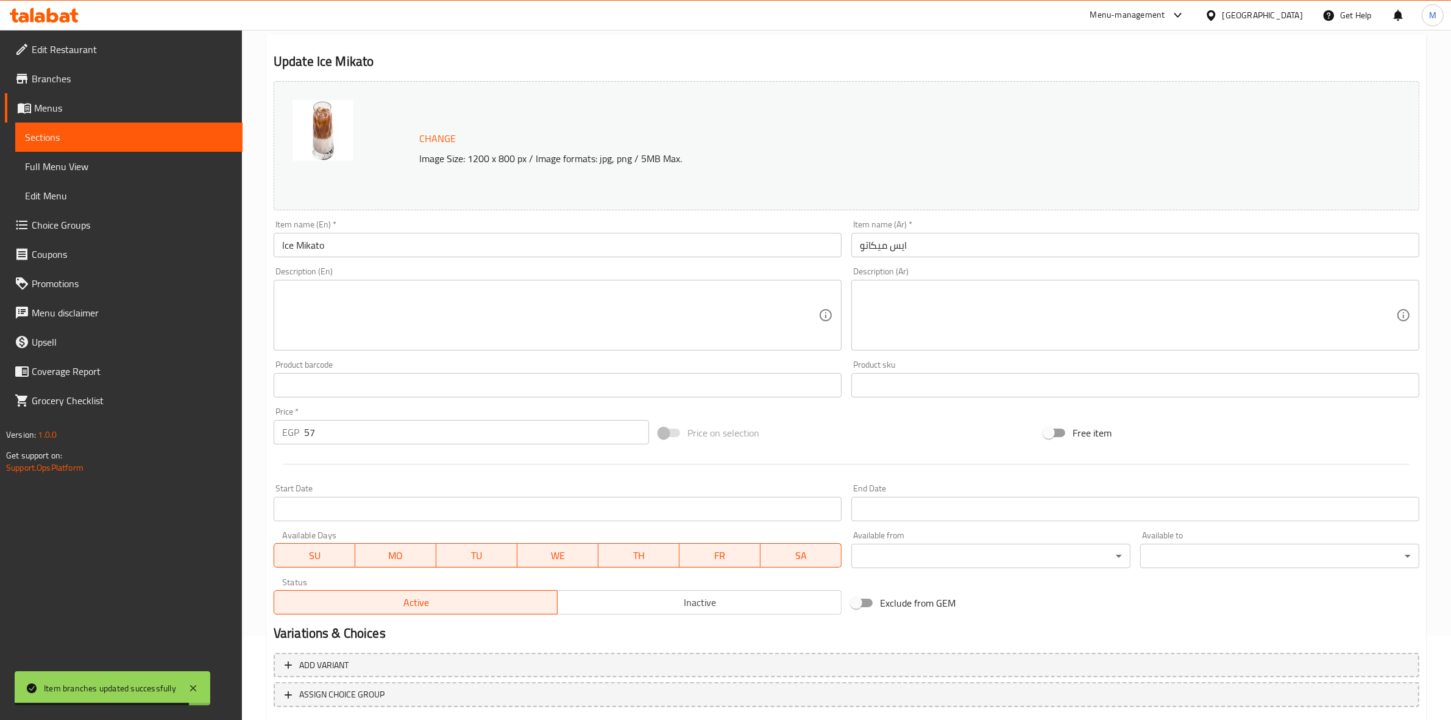
scroll to position [157, 0]
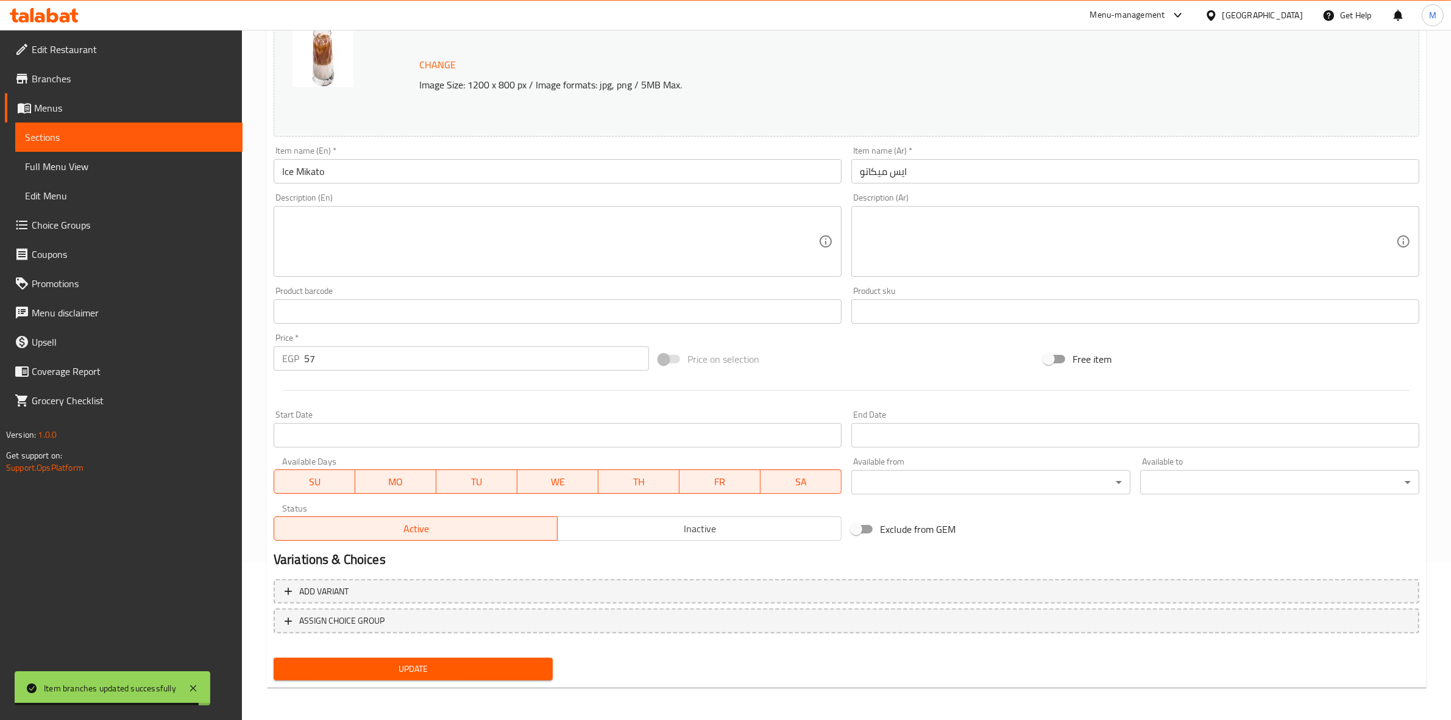
click at [649, 525] on span "Inactive" at bounding box center [700, 529] width 274 height 18
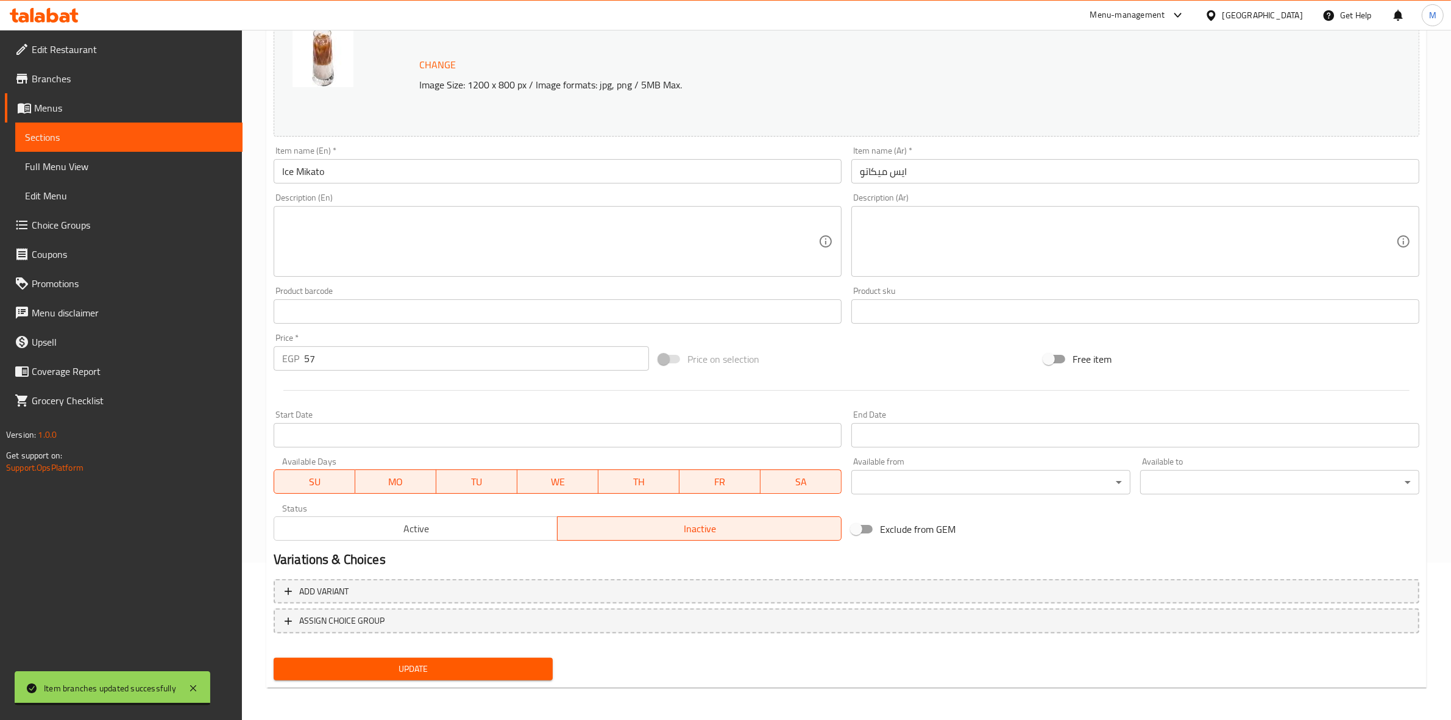
click at [485, 662] on span "Update" at bounding box center [413, 668] width 260 height 15
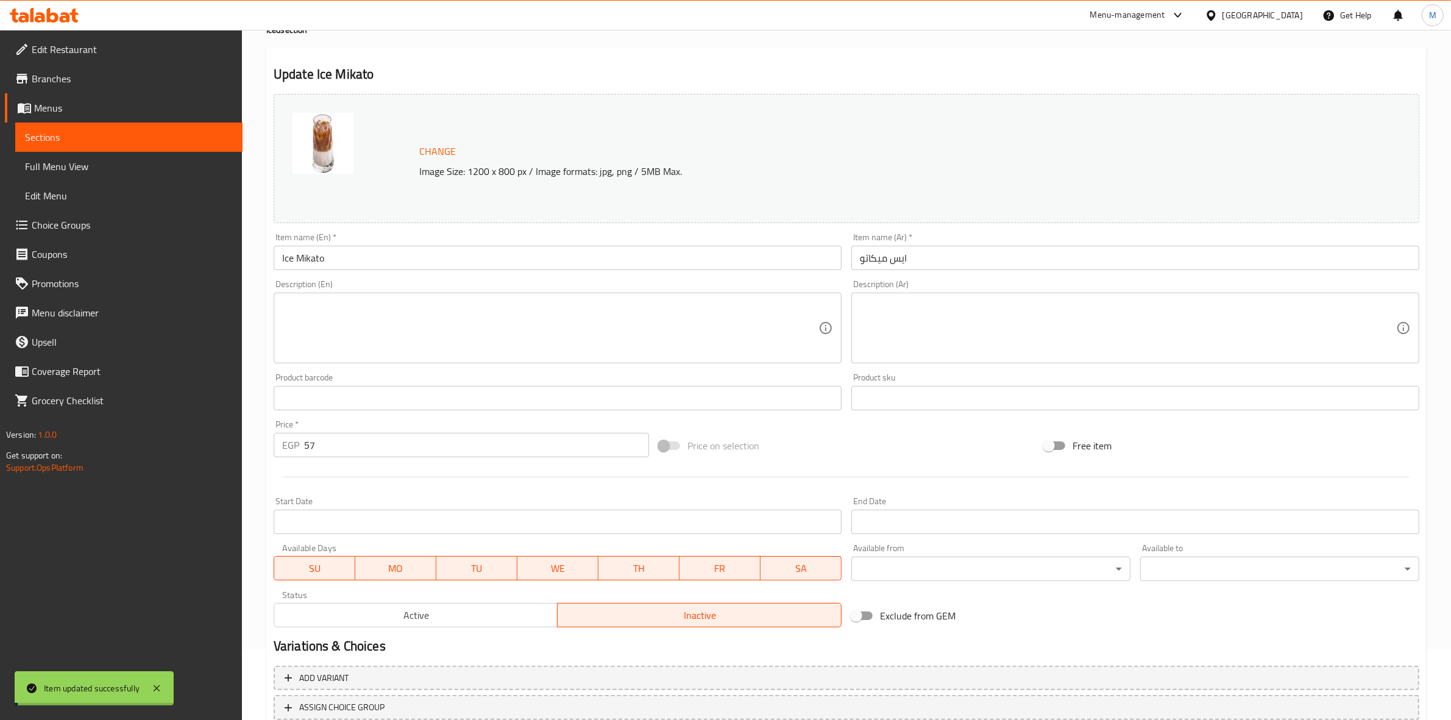
scroll to position [0, 0]
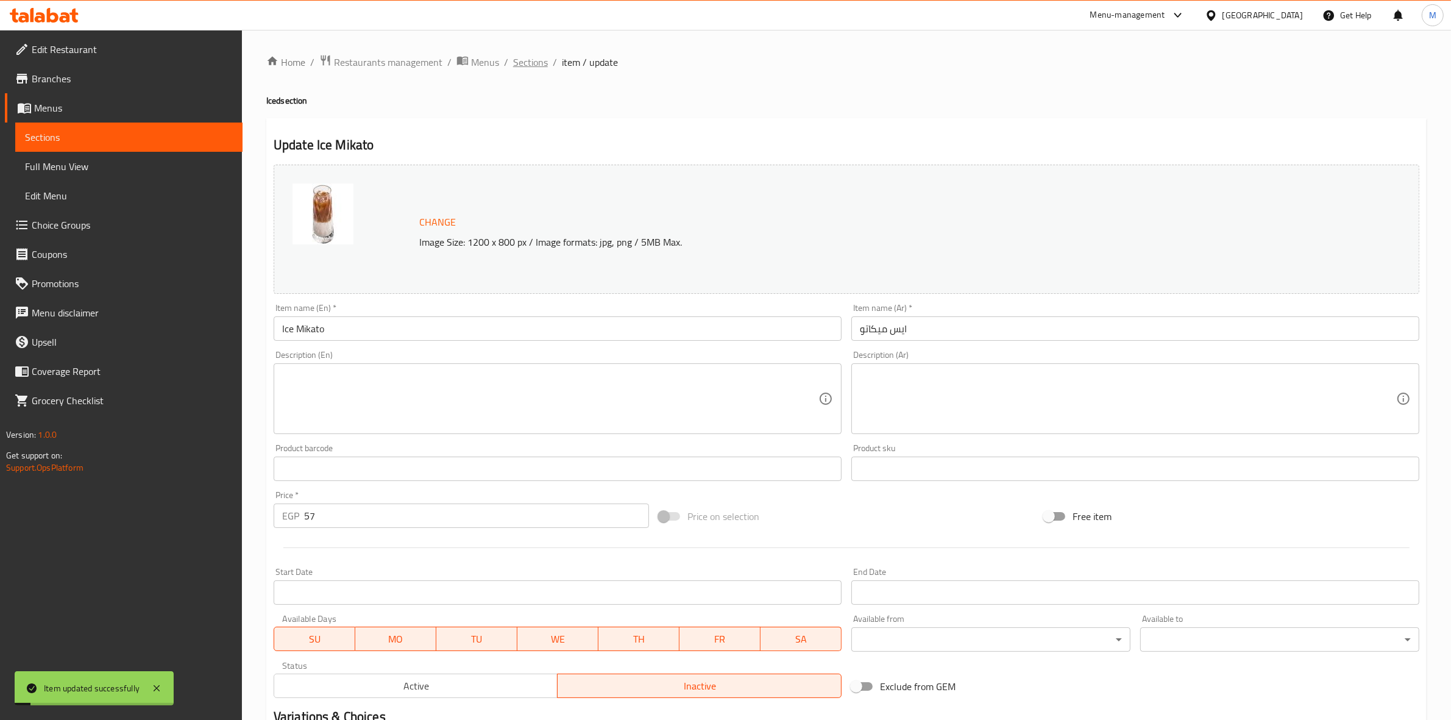
click at [531, 69] on span "Sections" at bounding box center [530, 62] width 35 height 15
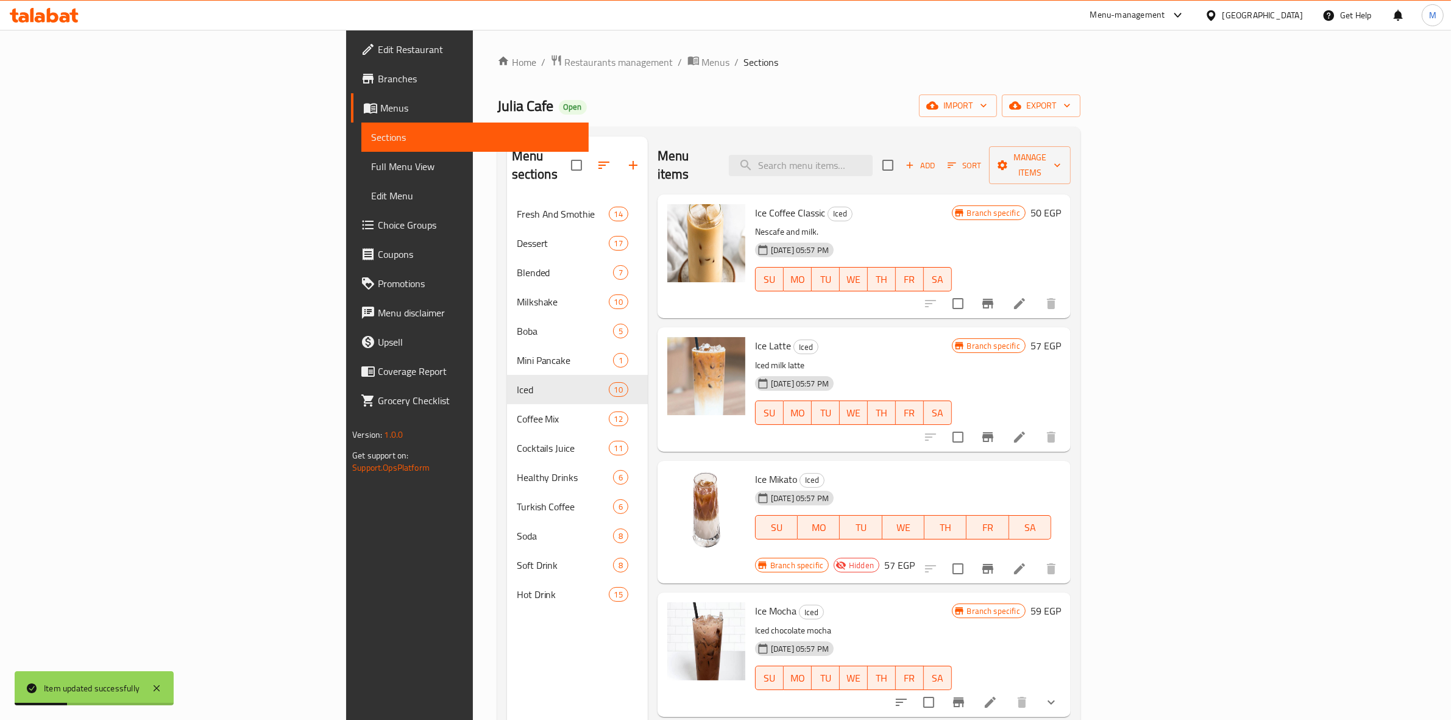
click at [755, 470] on span "Ice Mikato" at bounding box center [776, 479] width 42 height 18
copy h6 "Ice Mikato"
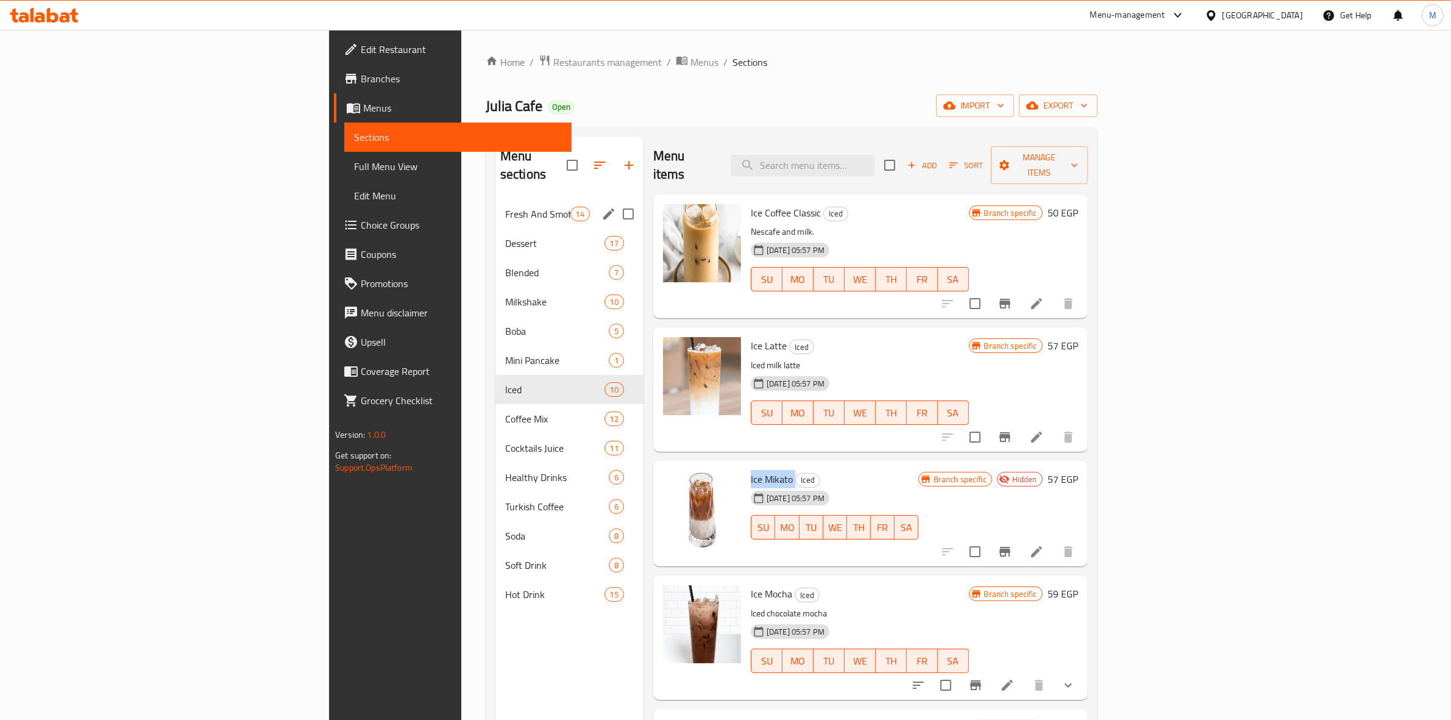
click at [495, 205] on div "Fresh And Smothie 14" at bounding box center [569, 213] width 148 height 29
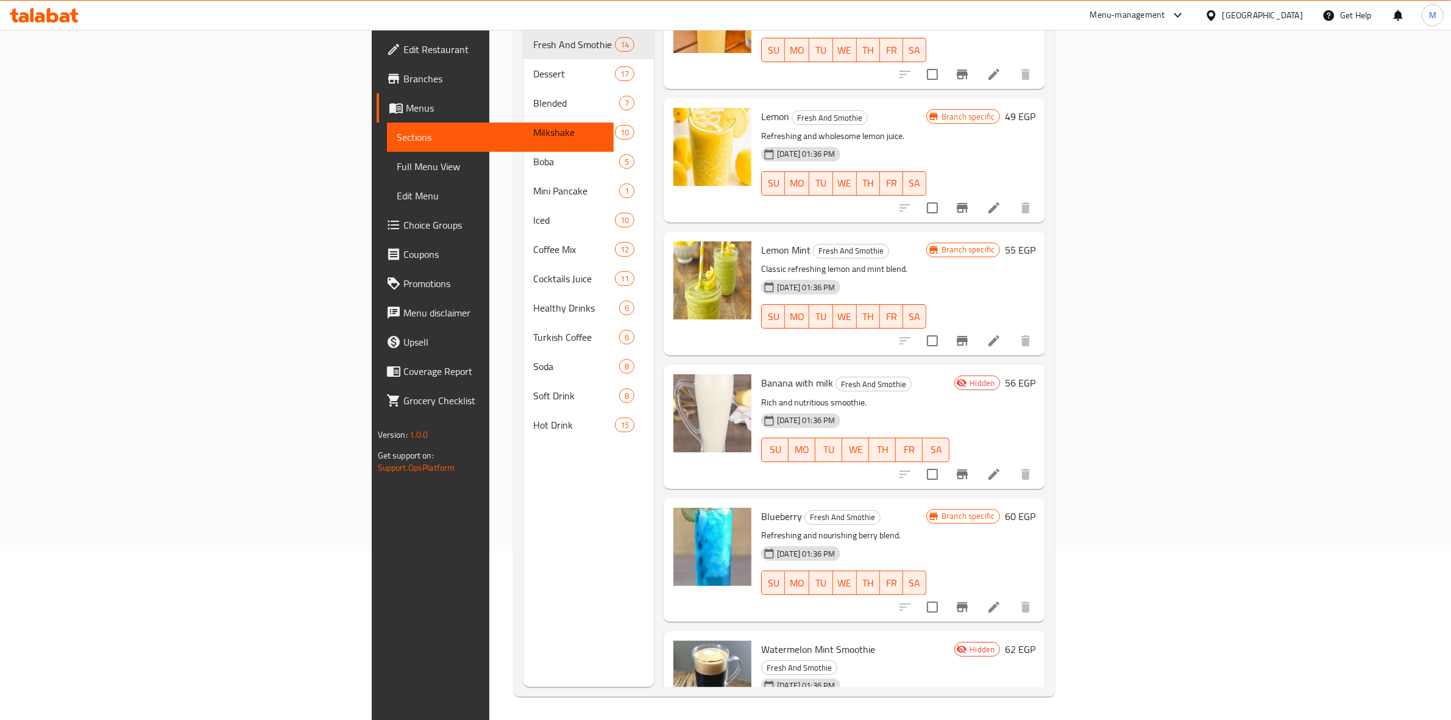
scroll to position [171, 0]
click at [761, 639] on span "Watermelon Mint Smoothie" at bounding box center [818, 648] width 114 height 18
copy h6 "Watermelon Mint Smoothie"
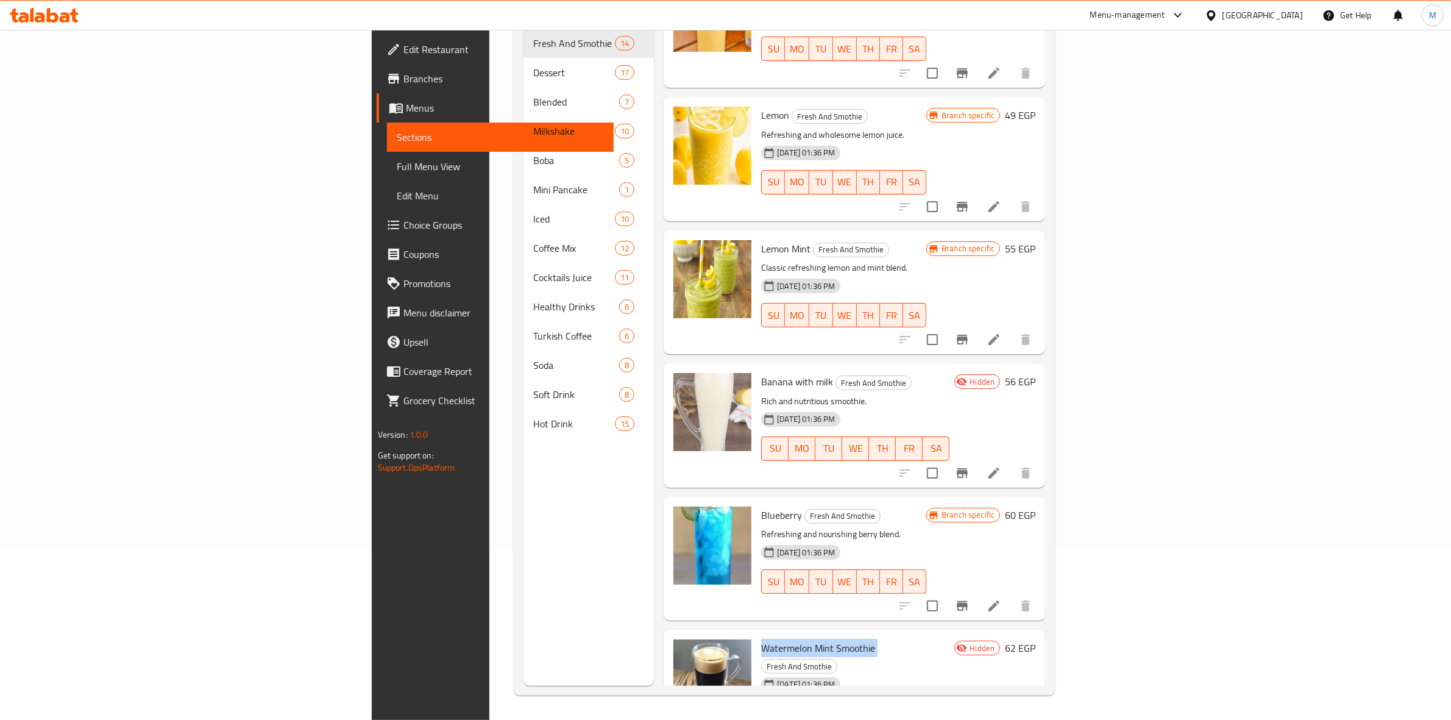
click at [954, 368] on div "Banana with milk Fresh And Smothie Rich and nutritious smoothie. 25-06-2025 01:…" at bounding box center [855, 425] width 198 height 114
click at [761, 372] on span "Banana with milk" at bounding box center [797, 381] width 72 height 18
copy h6 "Banana with milk"
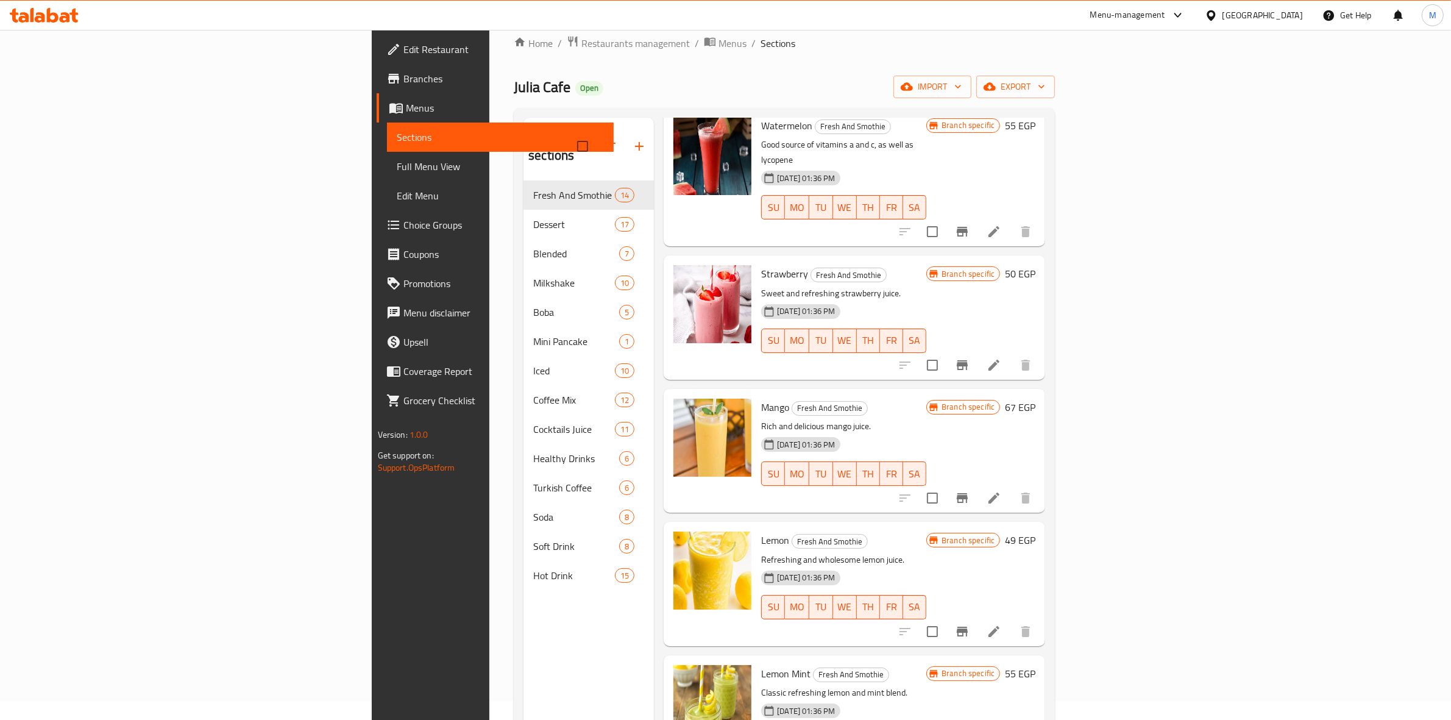
scroll to position [680, 0]
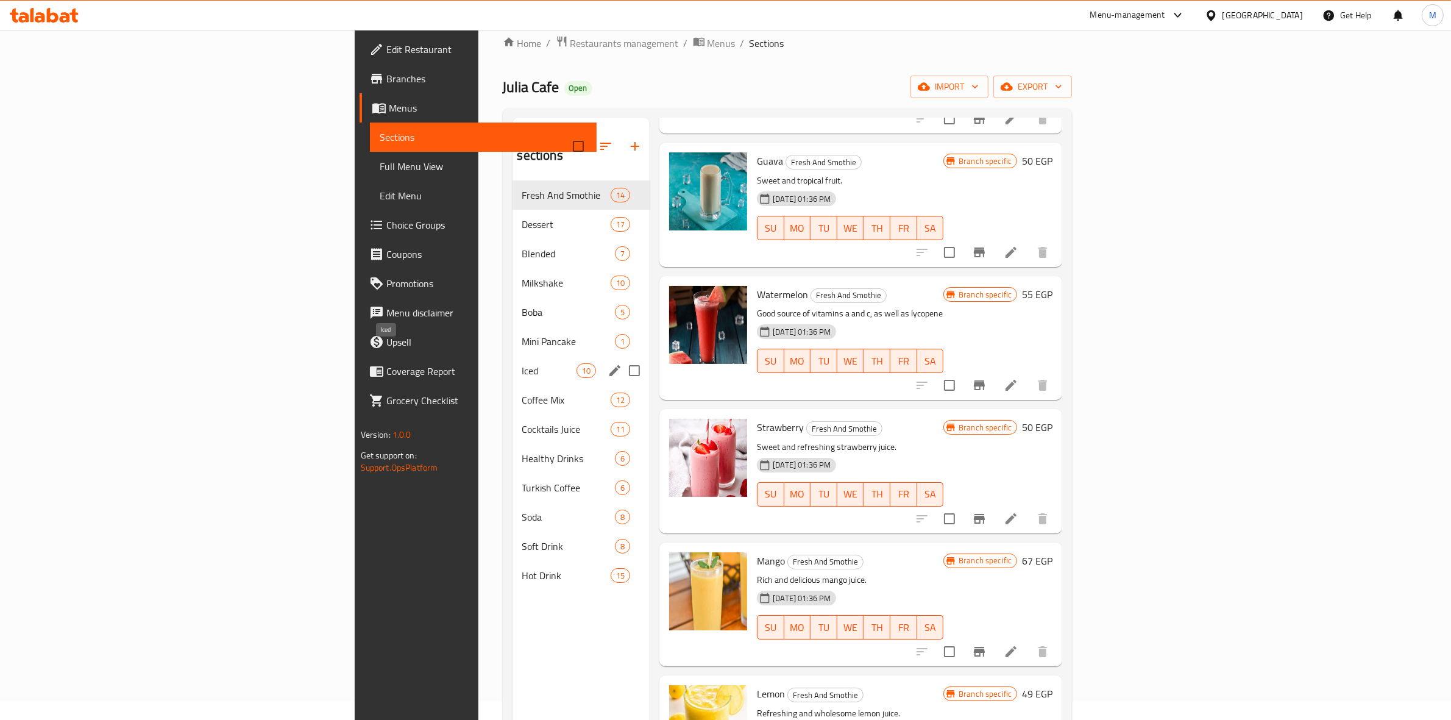
click at [522, 363] on span "Iced" at bounding box center [549, 370] width 54 height 15
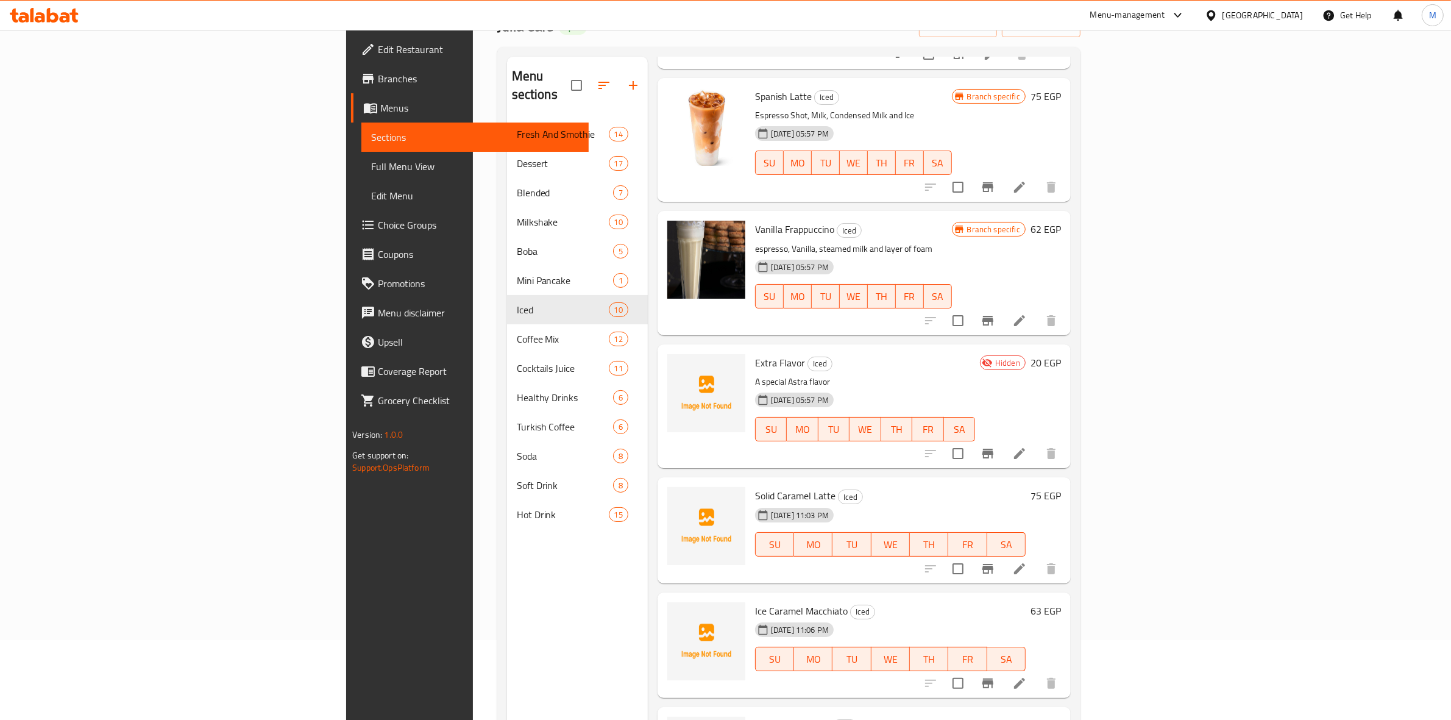
scroll to position [171, 0]
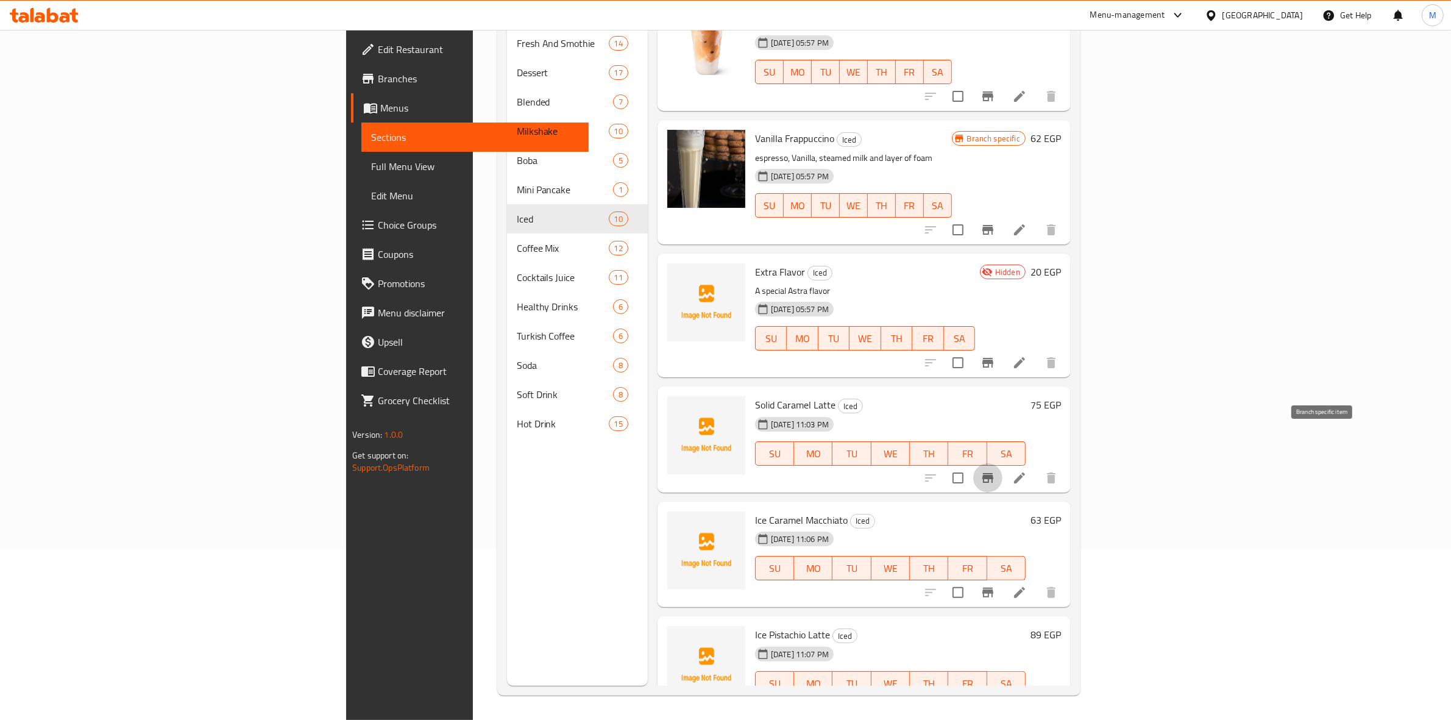
click at [995, 470] on icon "Branch-specific-item" at bounding box center [988, 477] width 15 height 15
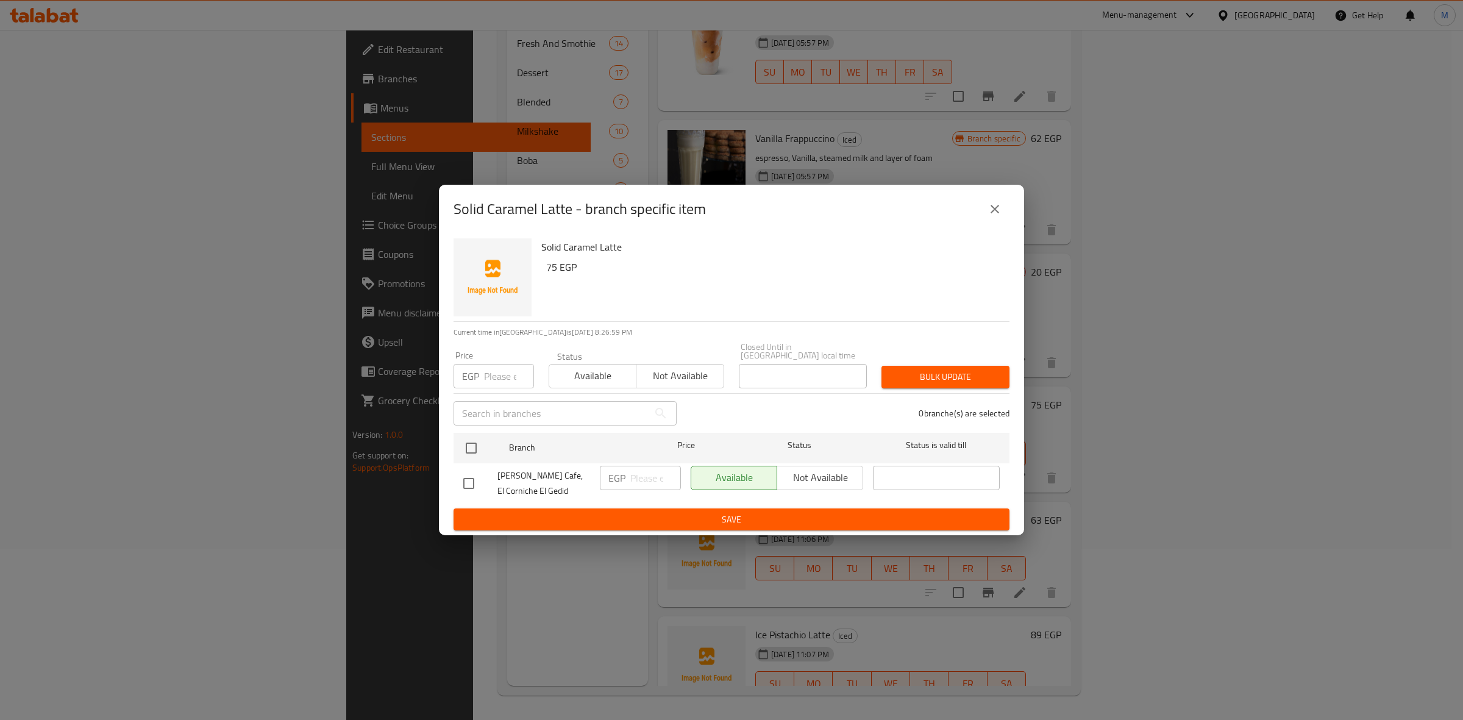
click at [492, 380] on input "number" at bounding box center [509, 376] width 50 height 24
type input "75"
click at [460, 430] on div at bounding box center [481, 447] width 46 height 35
click at [470, 440] on input "checkbox" at bounding box center [471, 448] width 26 height 26
checkbox input "true"
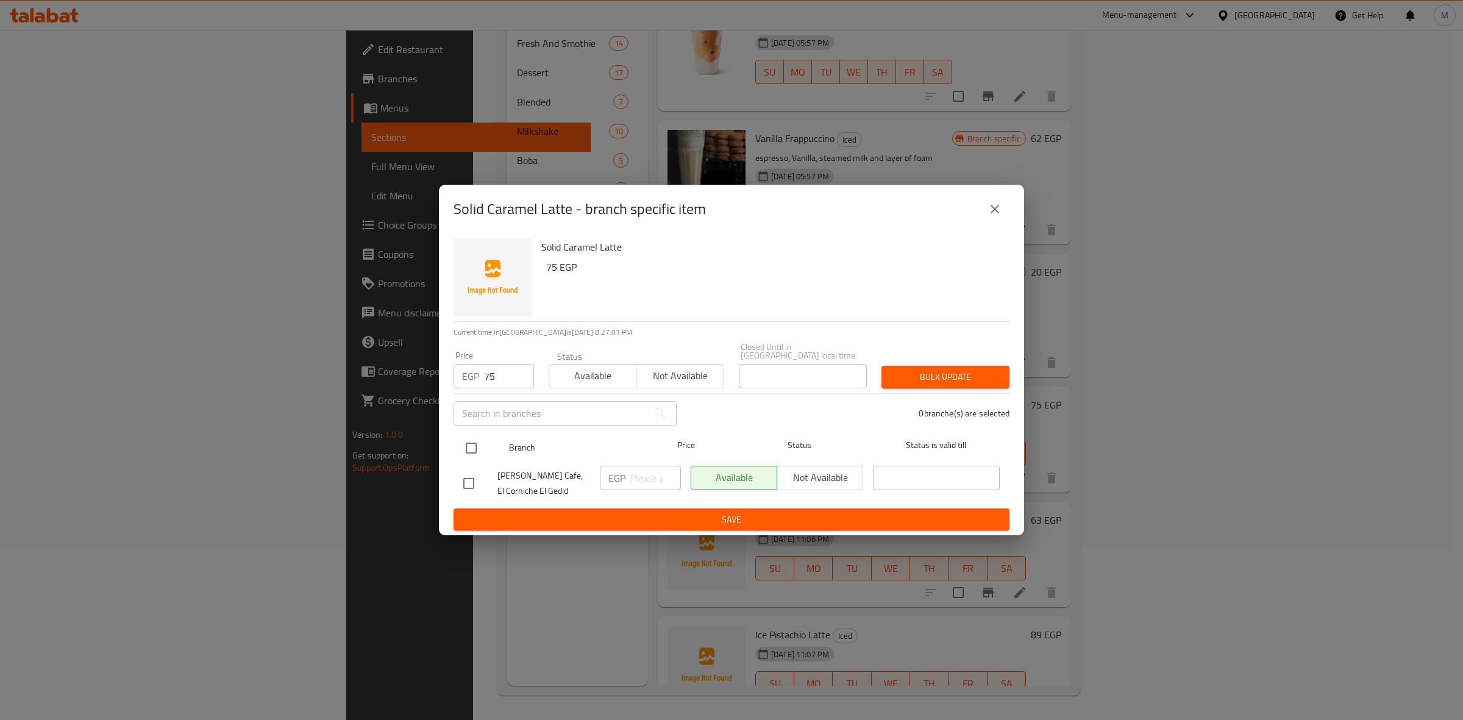
checkbox input "true"
click at [932, 391] on div "1 branche(s) are selected" at bounding box center [850, 413] width 333 height 44
click at [939, 377] on span "Bulk update" at bounding box center [945, 376] width 108 height 15
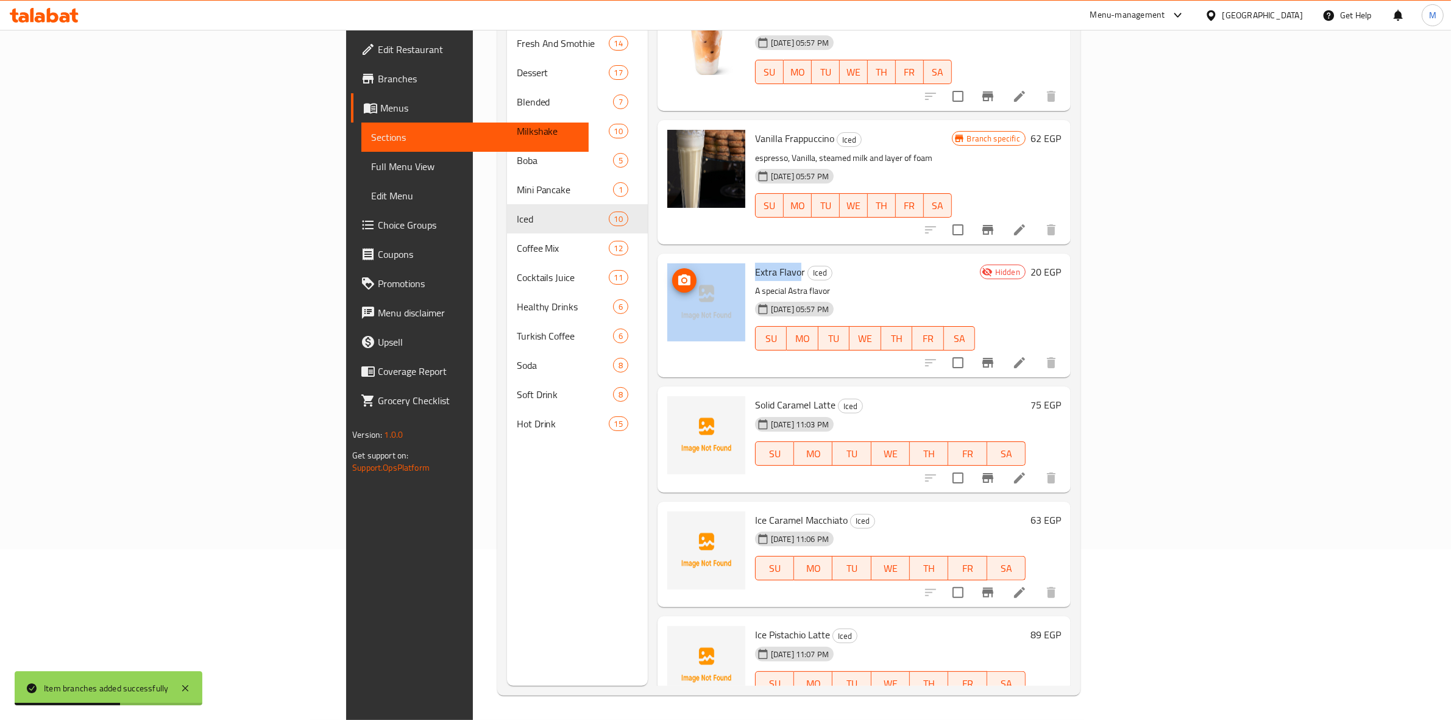
drag, startPoint x: 714, startPoint y: 238, endPoint x: 656, endPoint y: 232, distance: 58.2
click at [662, 258] on div "Extra Flavor Iced A special Astra flavor 25-06-2025 05:57 PM SU MO TU WE TH FR …" at bounding box center [863, 315] width 403 height 114
click at [755, 263] on span "Extra Flavor" at bounding box center [780, 272] width 50 height 18
drag, startPoint x: 667, startPoint y: 233, endPoint x: 721, endPoint y: 236, distance: 53.8
click at [750, 258] on div "Extra Flavor Iced A special Astra flavor 25-06-2025 05:57 PM SU MO TU WE TH FR …" at bounding box center [865, 315] width 230 height 114
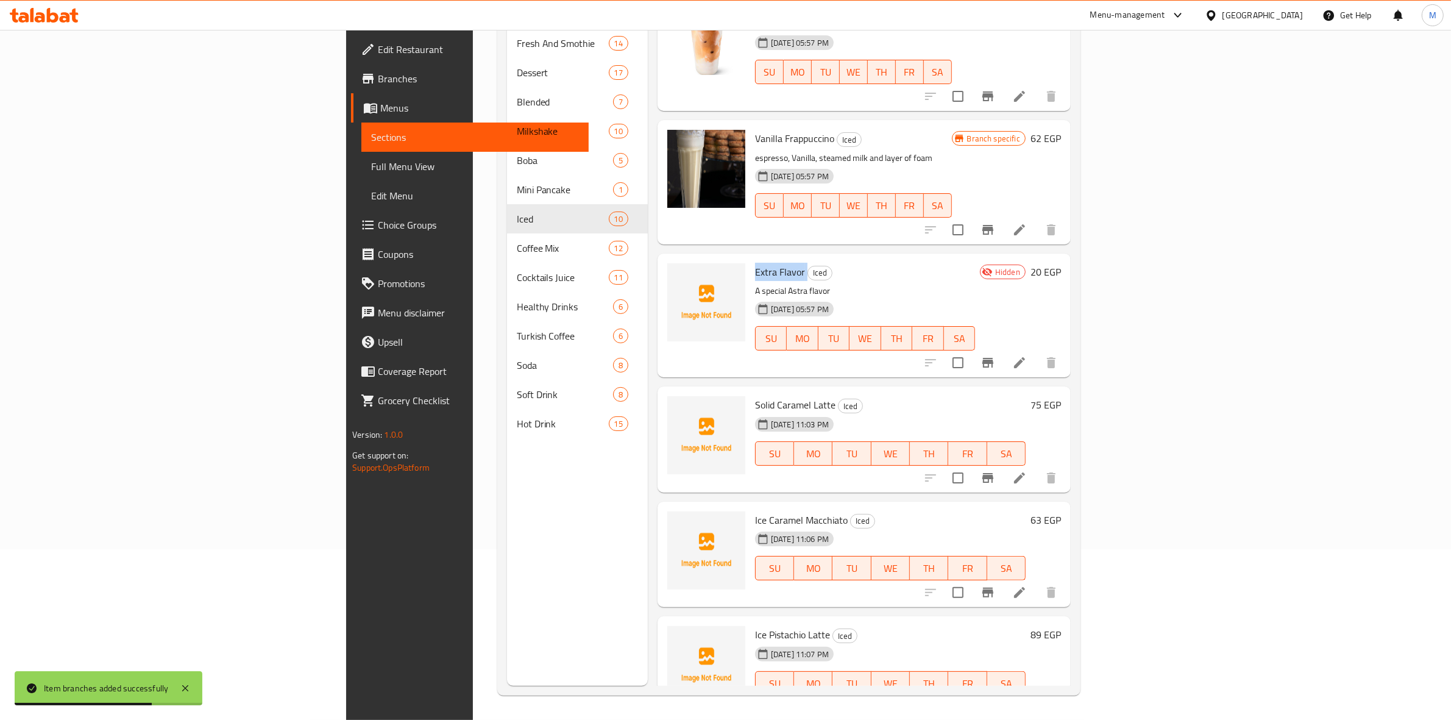
copy h6 "Extra Flavor"
click at [945, 263] on h6 "Extra Flavor Iced" at bounding box center [865, 271] width 220 height 17
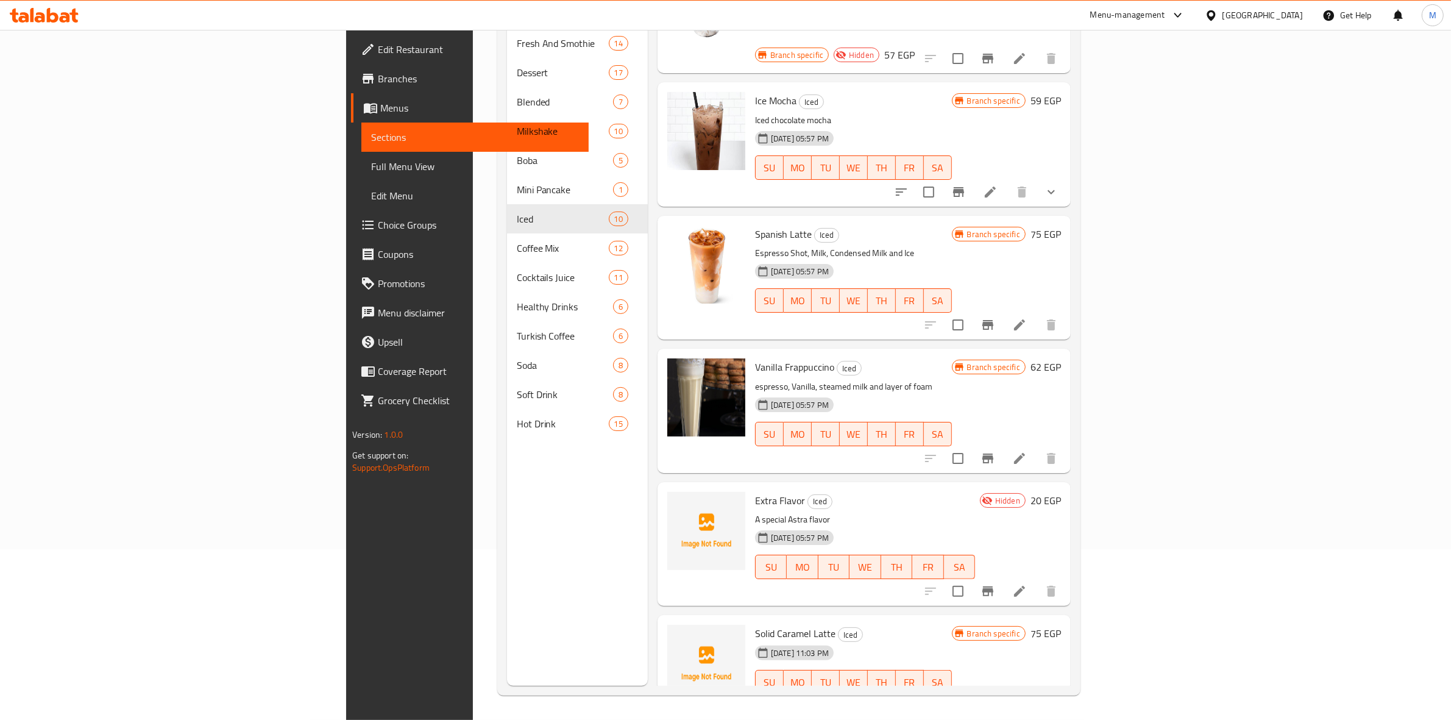
scroll to position [111, 0]
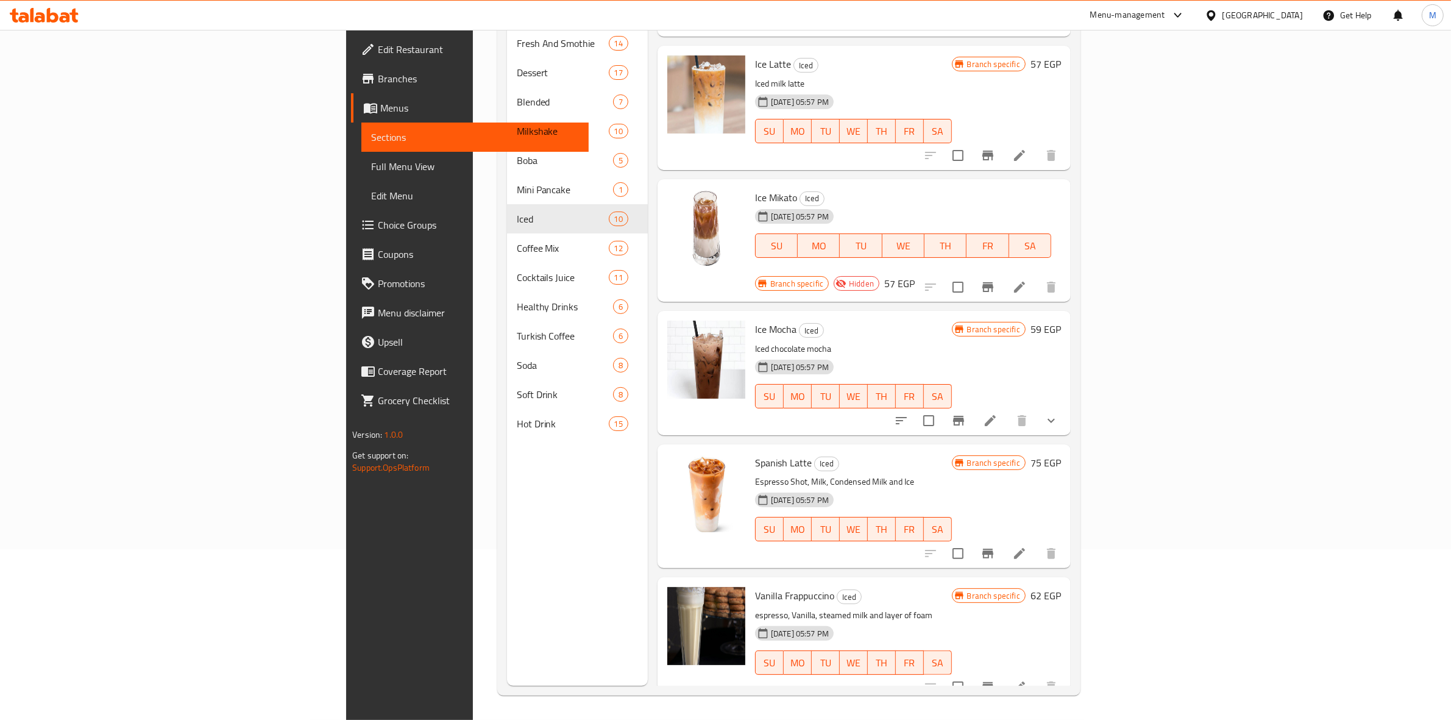
click at [993, 548] on icon "Branch-specific-item" at bounding box center [987, 553] width 11 height 10
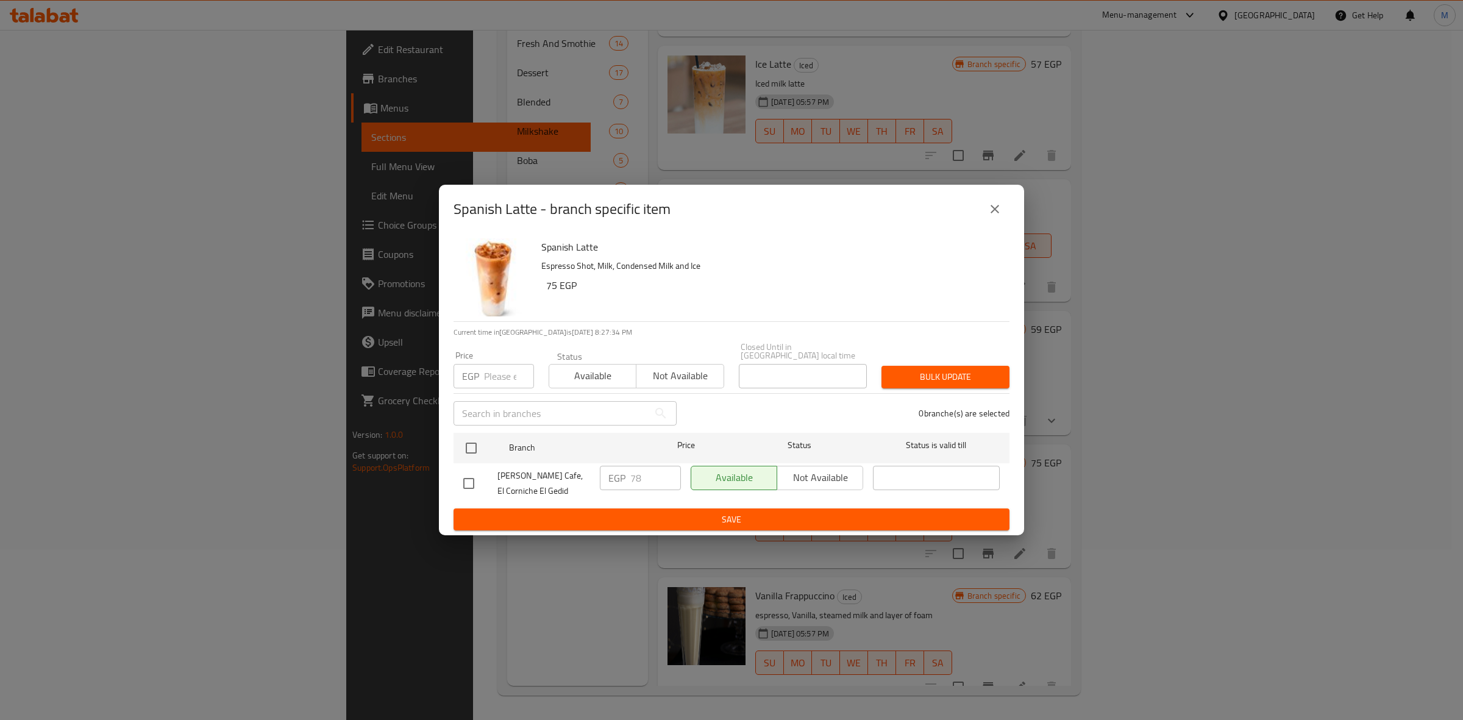
click at [992, 221] on button "close" at bounding box center [994, 208] width 29 height 29
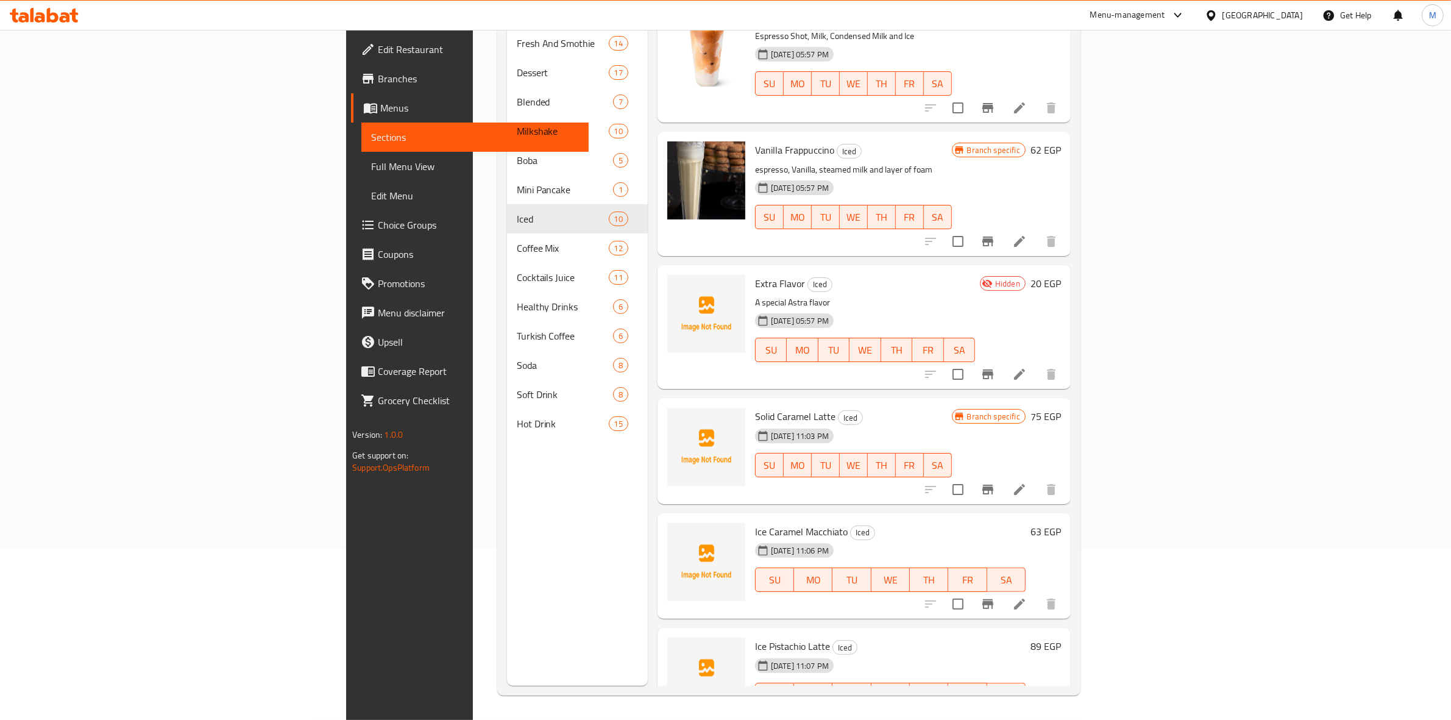
scroll to position [568, 0]
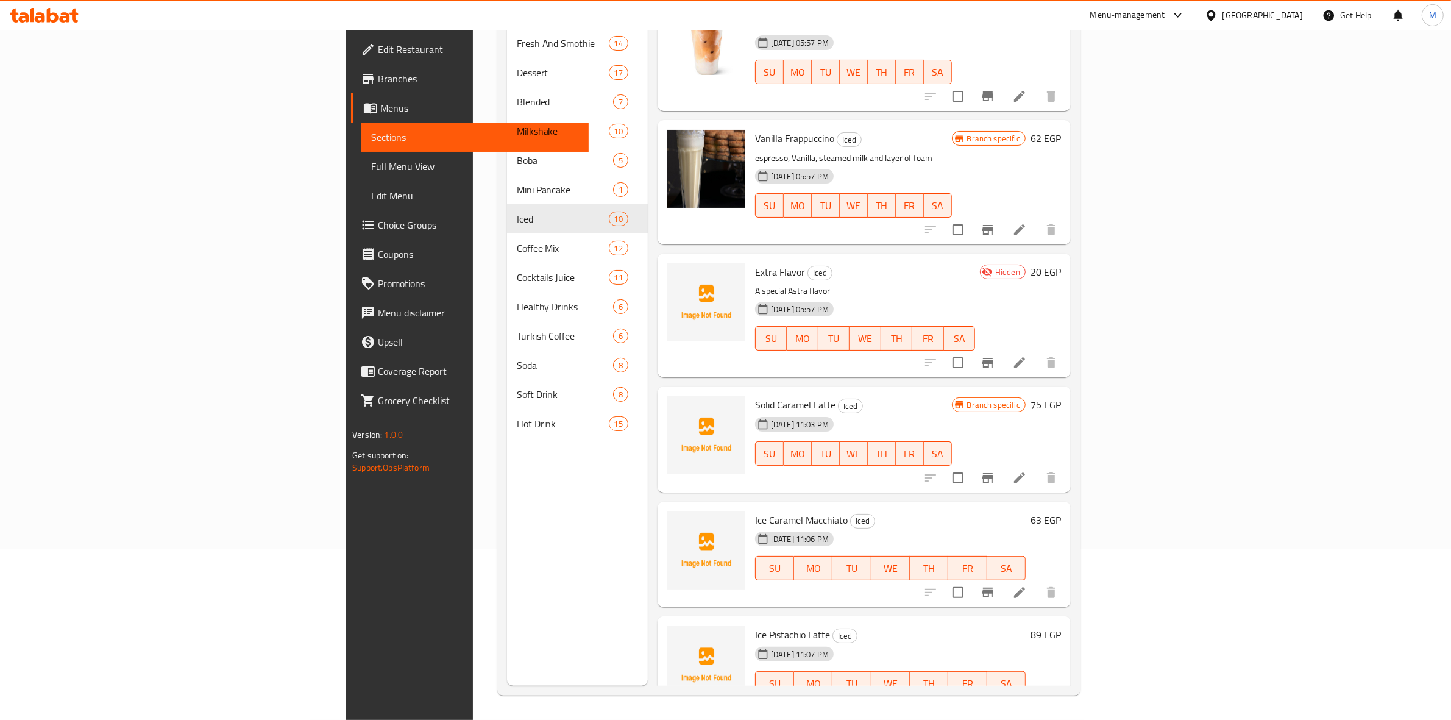
click at [1003, 578] on button "Branch-specific-item" at bounding box center [987, 592] width 29 height 29
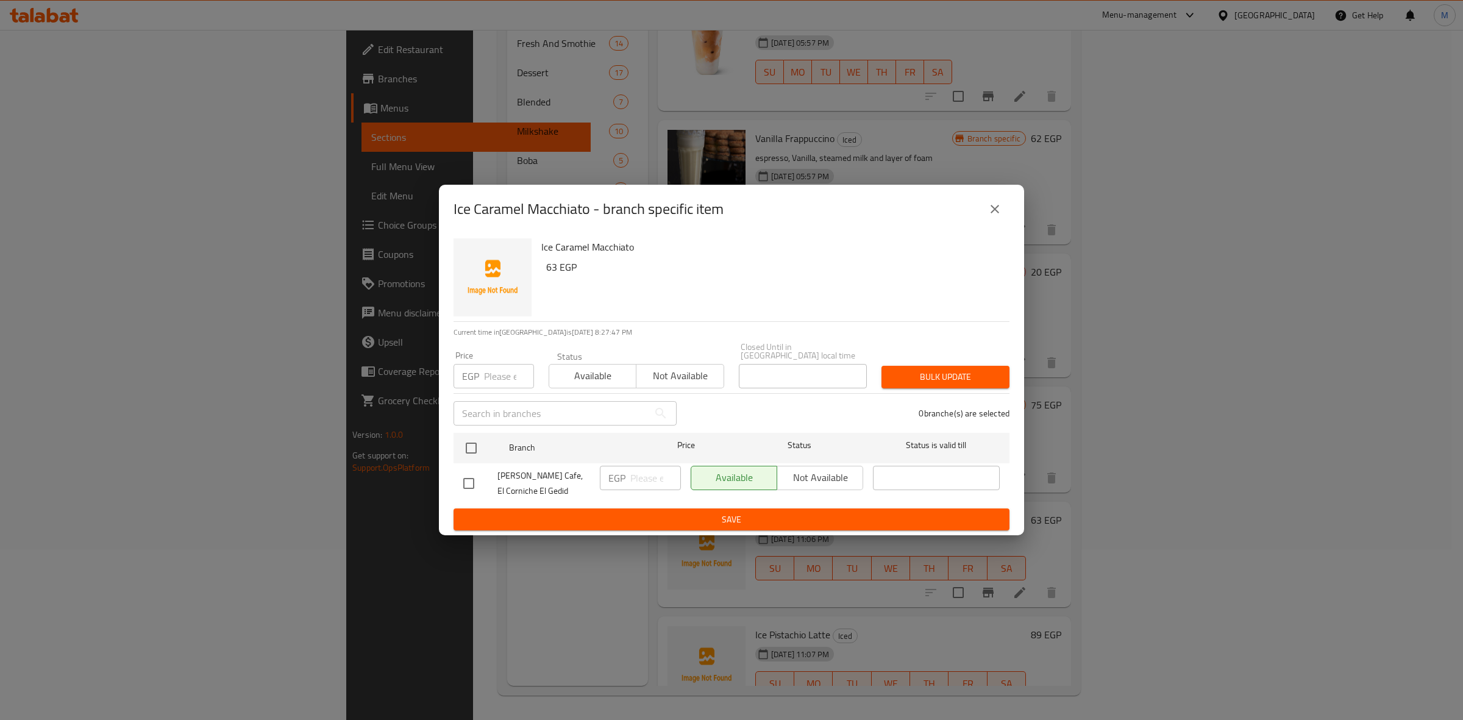
click at [489, 355] on div "Price EGP Price" at bounding box center [493, 369] width 80 height 37
click at [492, 364] on input "number" at bounding box center [509, 376] width 50 height 24
type input "63"
click at [468, 461] on div "Julia Cafe, El Corniche El Gedid" at bounding box center [526, 483] width 137 height 45
click at [470, 452] on input "checkbox" at bounding box center [471, 448] width 26 height 26
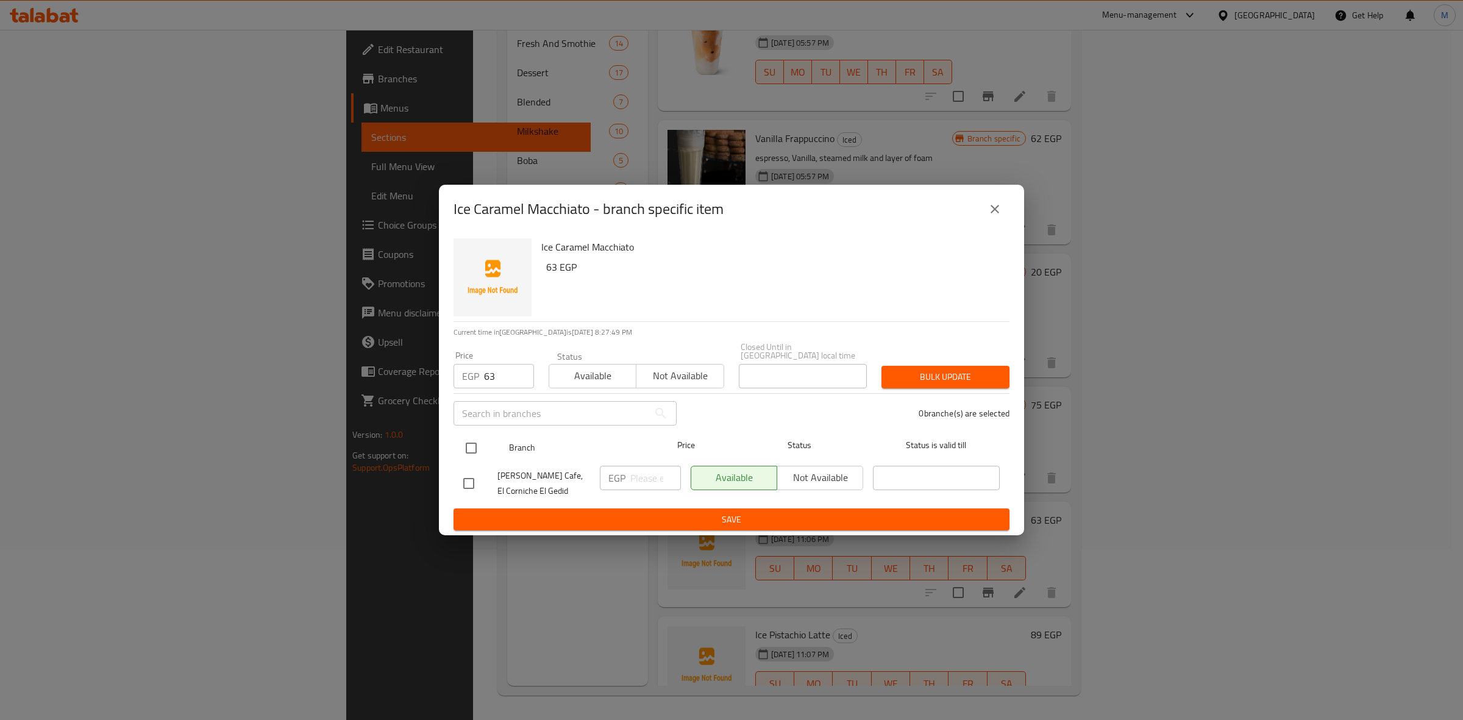
checkbox input "true"
click at [928, 375] on span "Bulk update" at bounding box center [945, 376] width 108 height 15
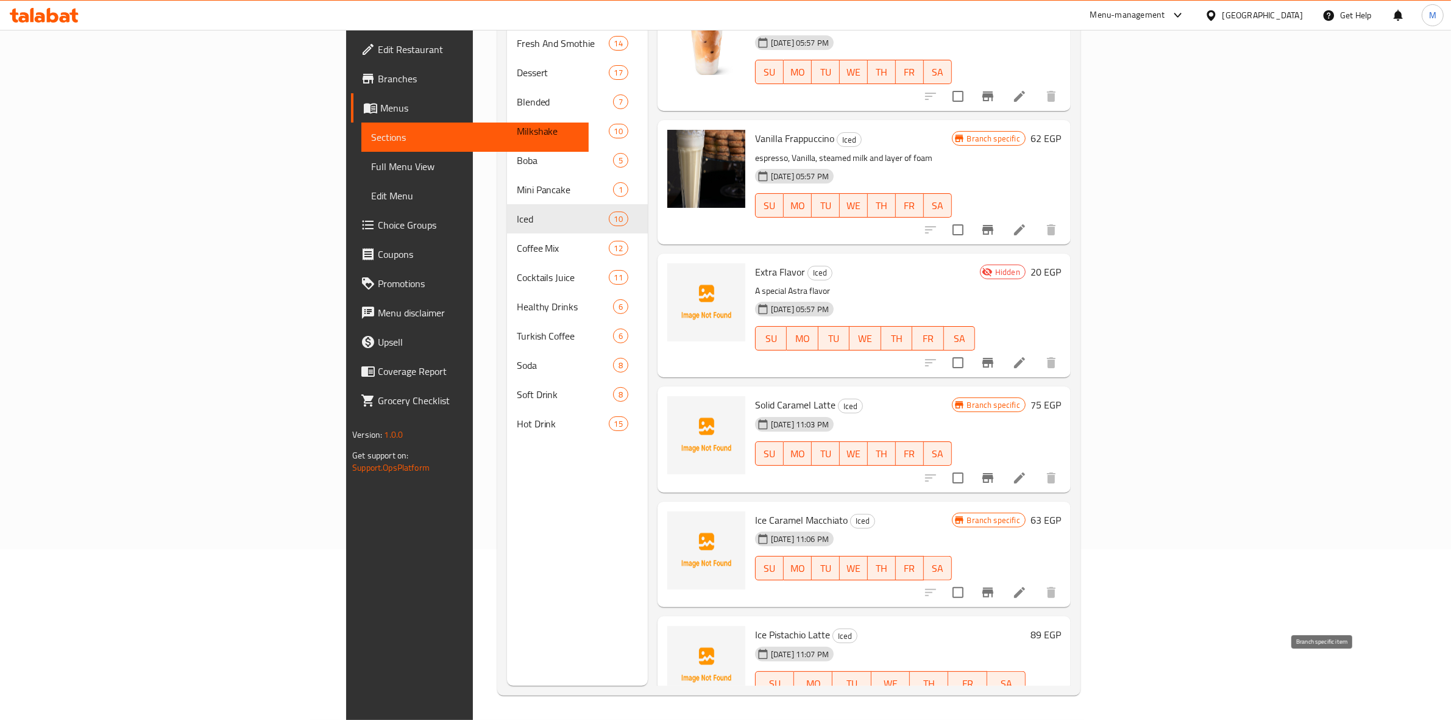
click at [993, 703] on icon "Branch-specific-item" at bounding box center [987, 708] width 11 height 10
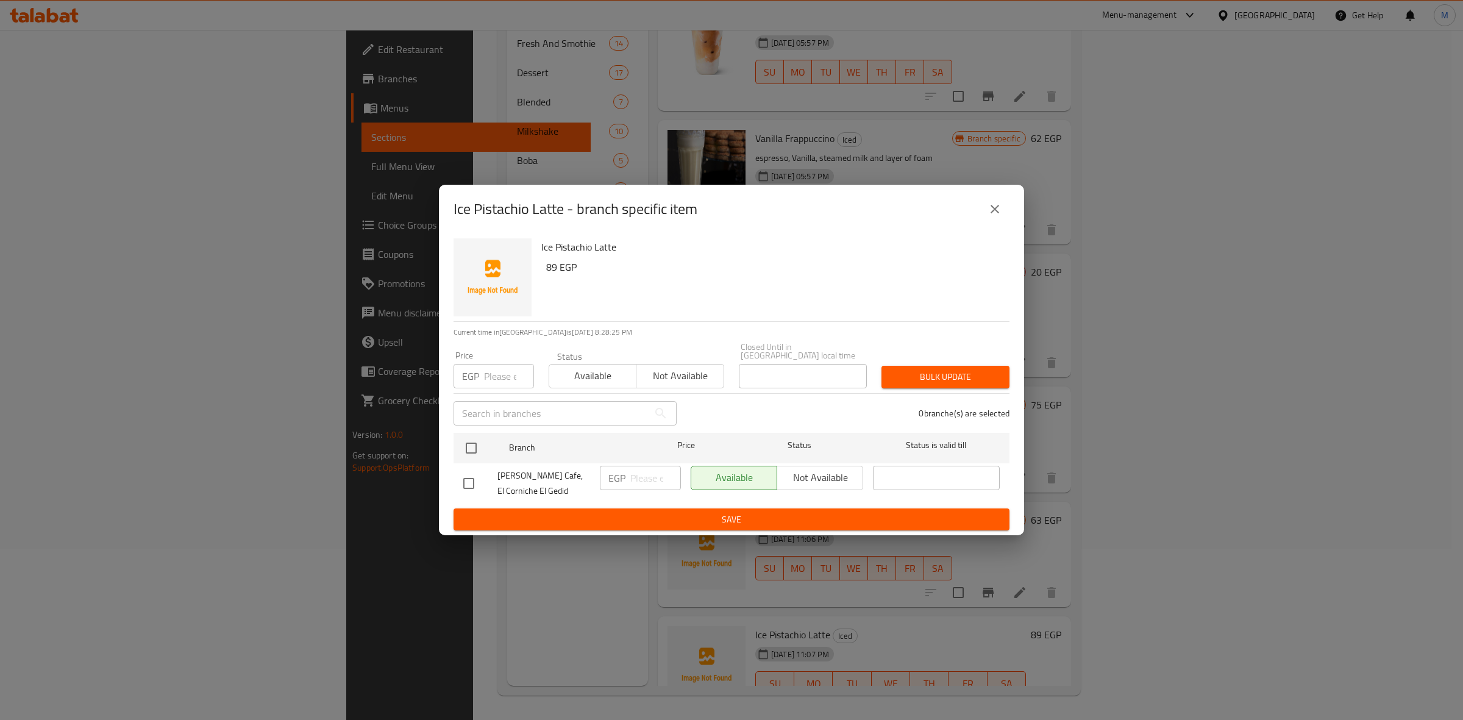
click at [506, 372] on input "number" at bounding box center [509, 376] width 50 height 24
type input "89"
click at [480, 436] on input "checkbox" at bounding box center [471, 448] width 26 height 26
checkbox input "true"
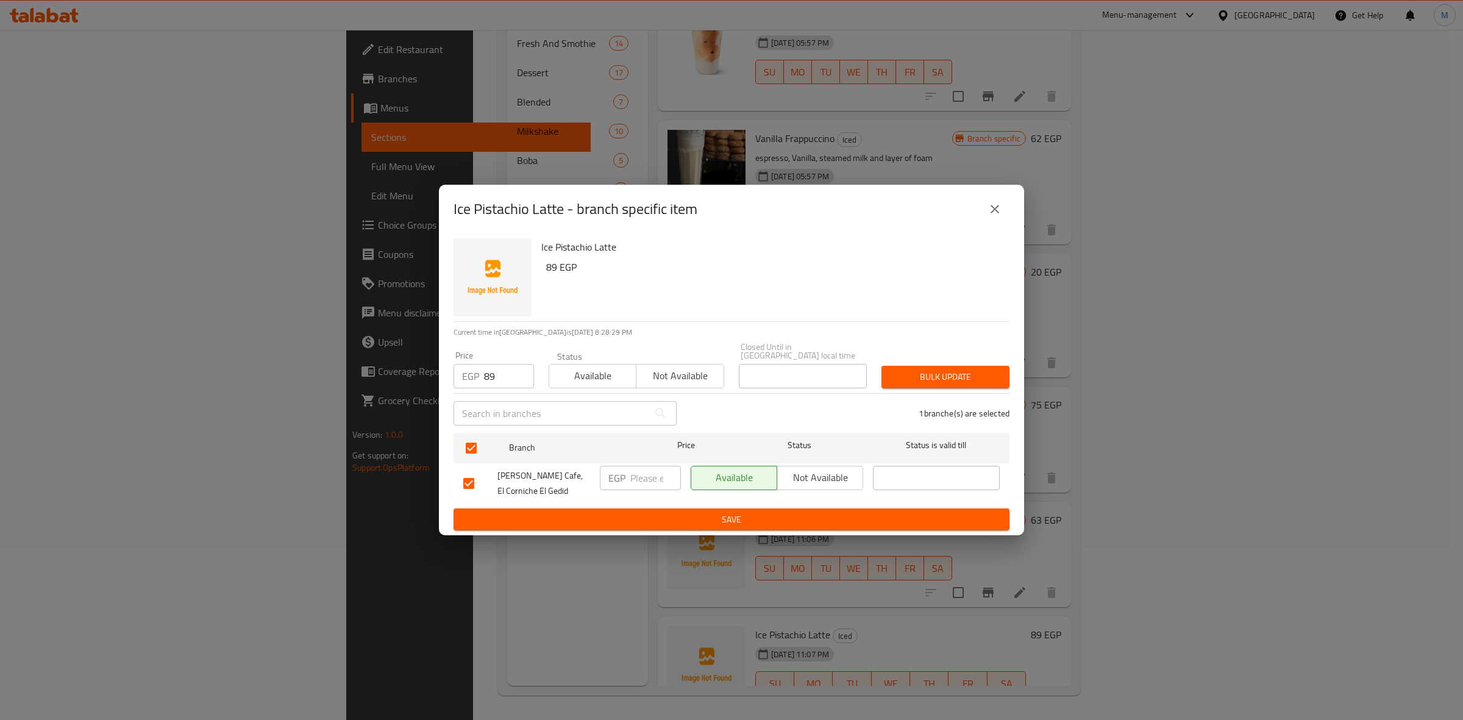
click at [983, 369] on span "Bulk update" at bounding box center [945, 376] width 108 height 15
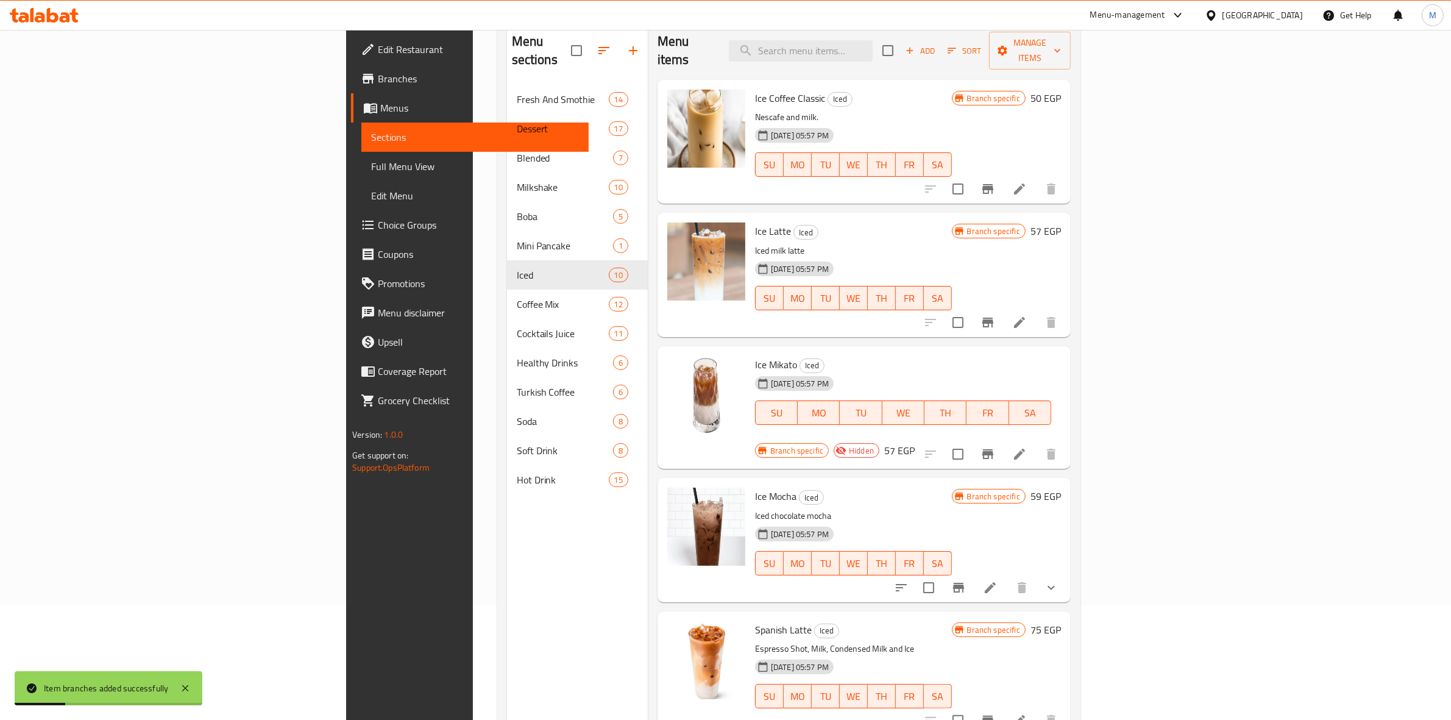
scroll to position [19, 0]
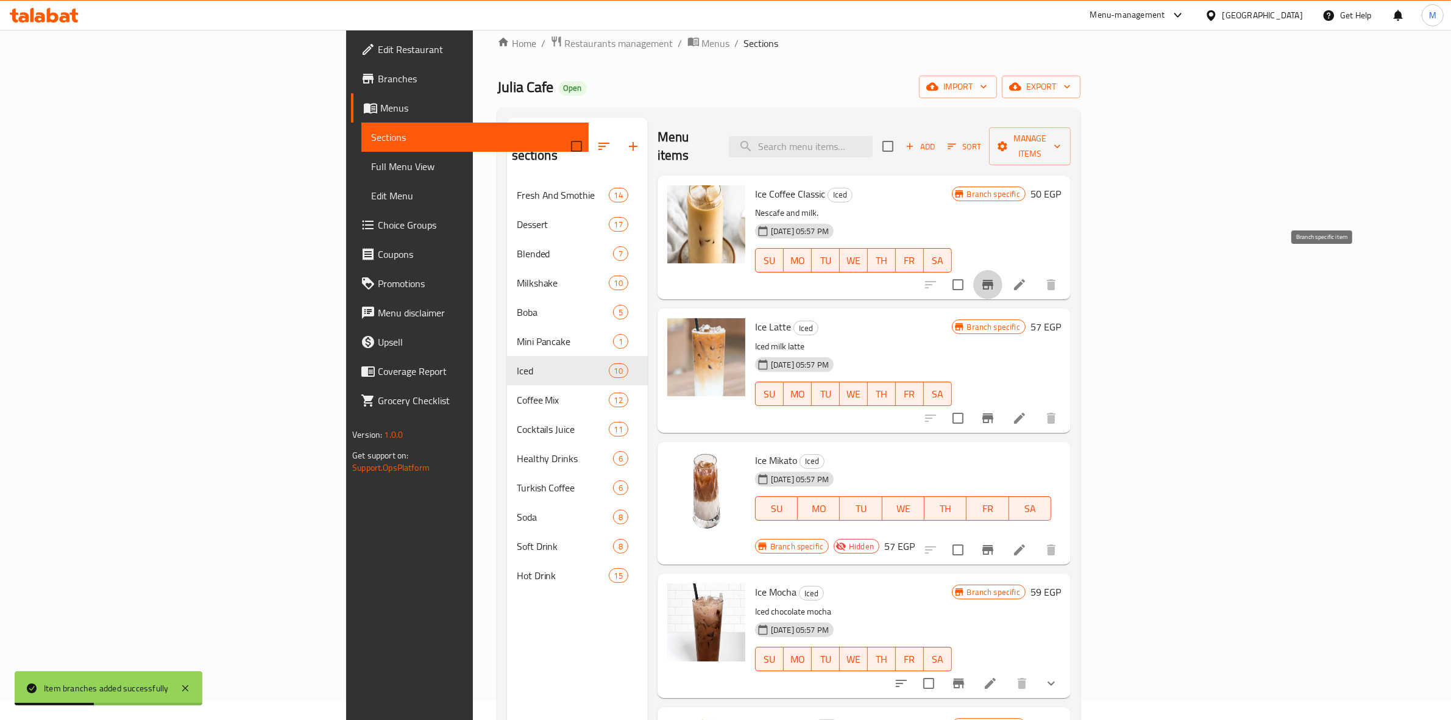
click at [993, 280] on icon "Branch-specific-item" at bounding box center [987, 285] width 11 height 10
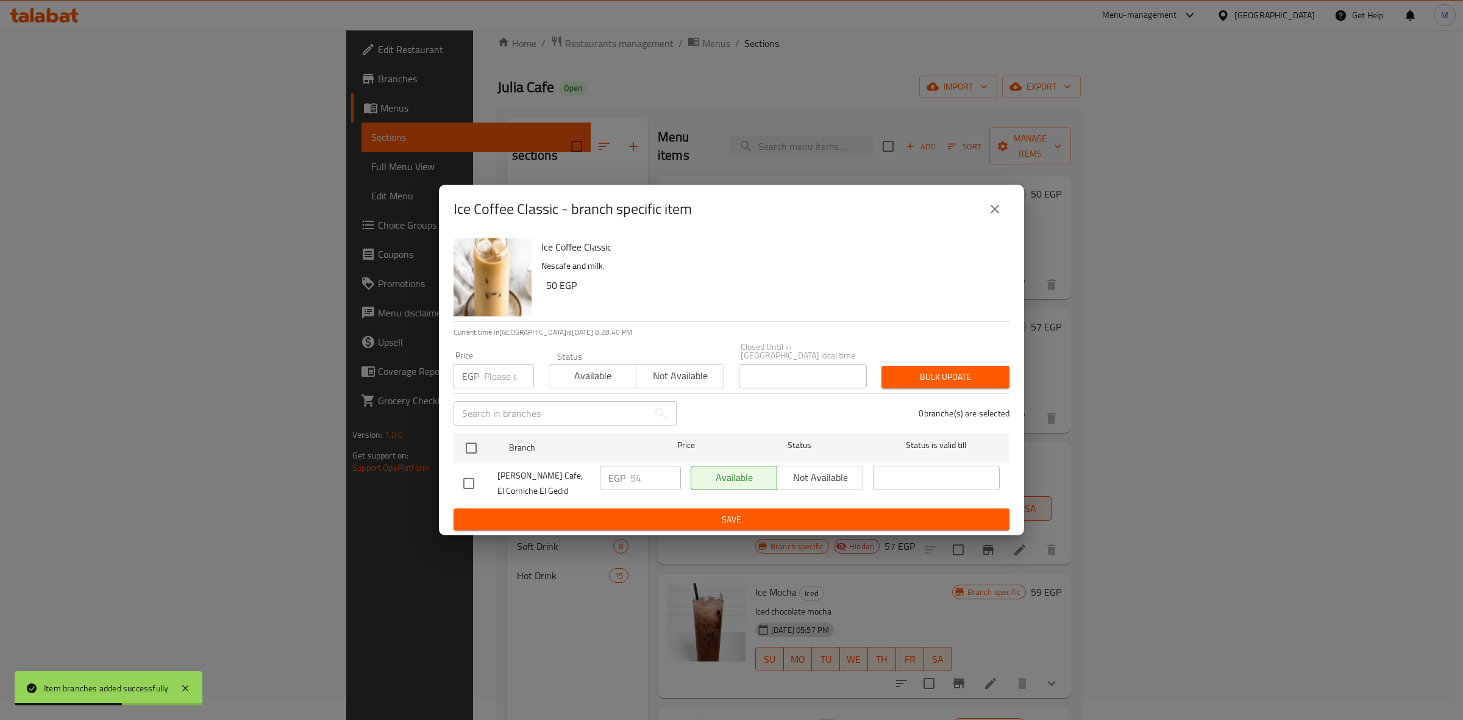
click at [509, 375] on input "number" at bounding box center [509, 376] width 50 height 24
type input "54"
click at [485, 440] on div at bounding box center [481, 447] width 46 height 35
click at [989, 203] on button "close" at bounding box center [994, 208] width 29 height 29
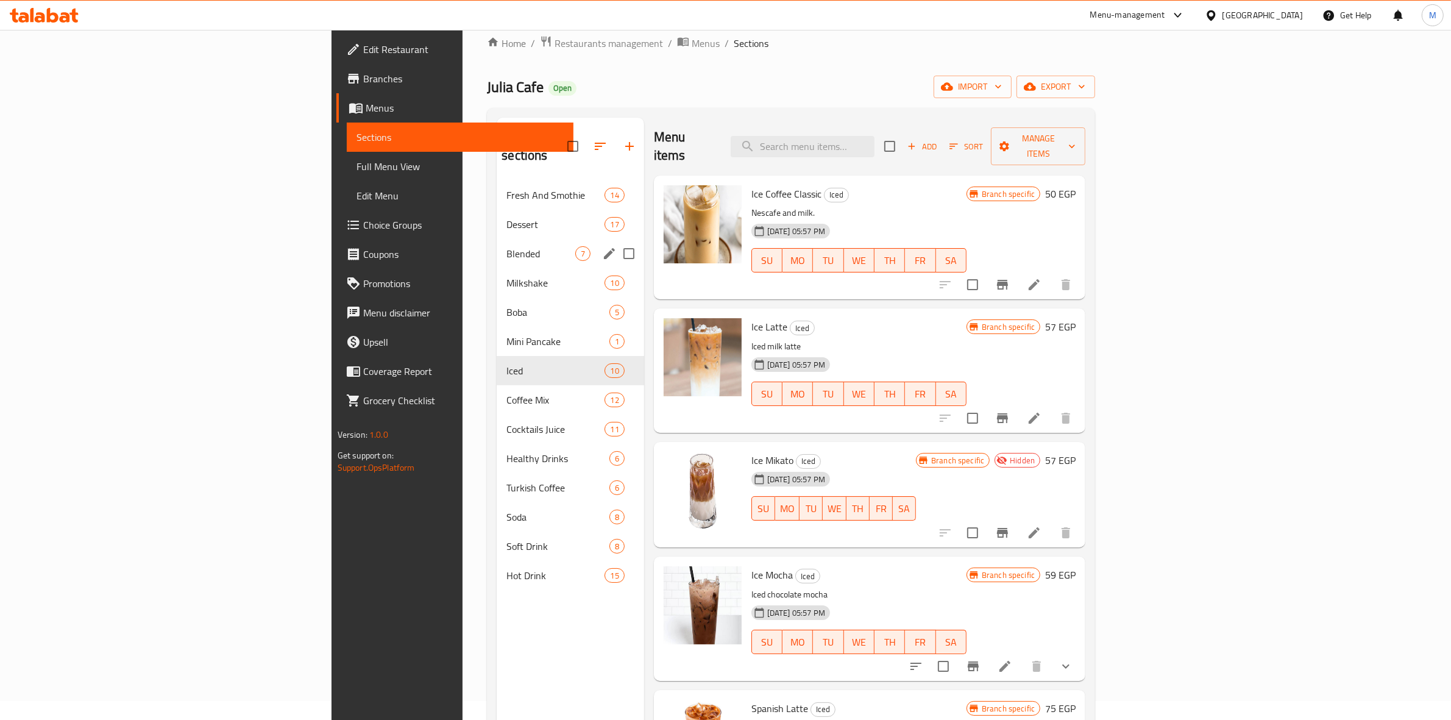
click at [506, 246] on span "Blended" at bounding box center [540, 253] width 68 height 15
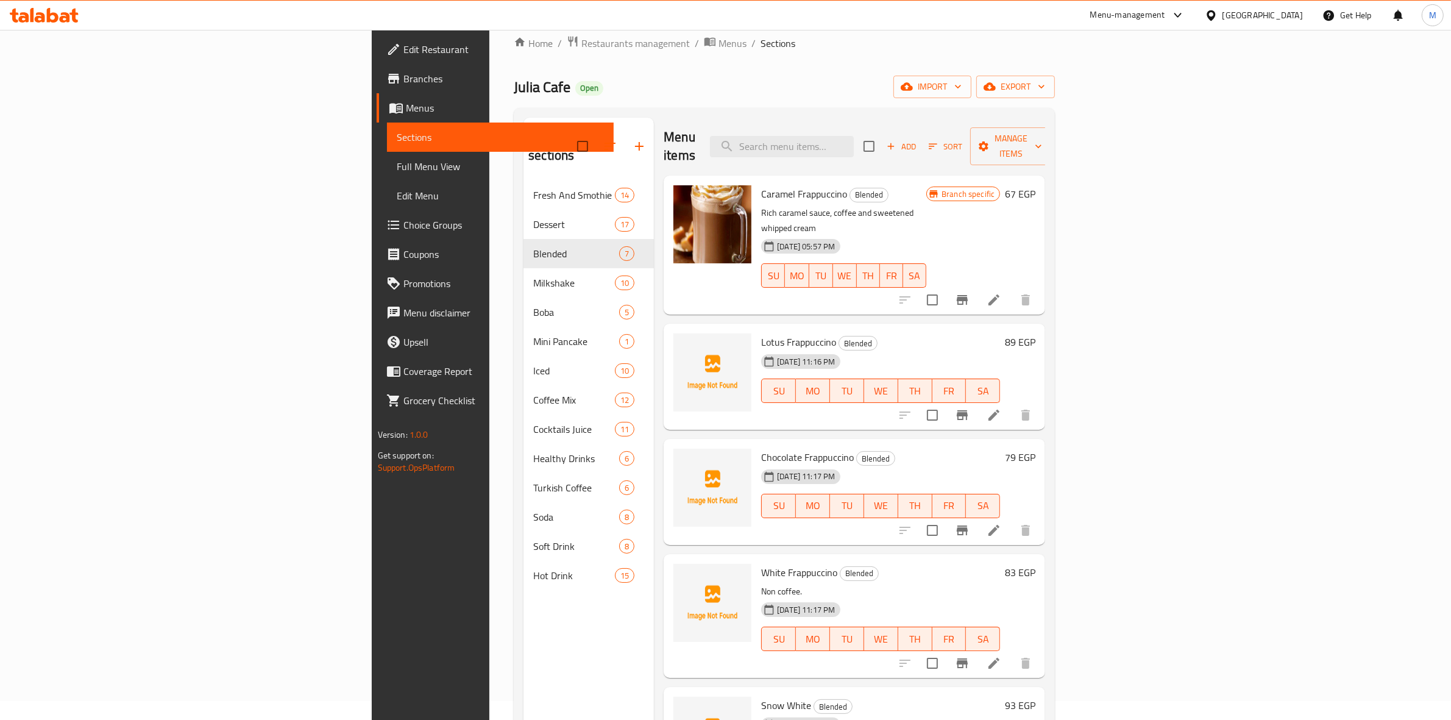
click at [968, 295] on icon "Branch-specific-item" at bounding box center [962, 300] width 11 height 10
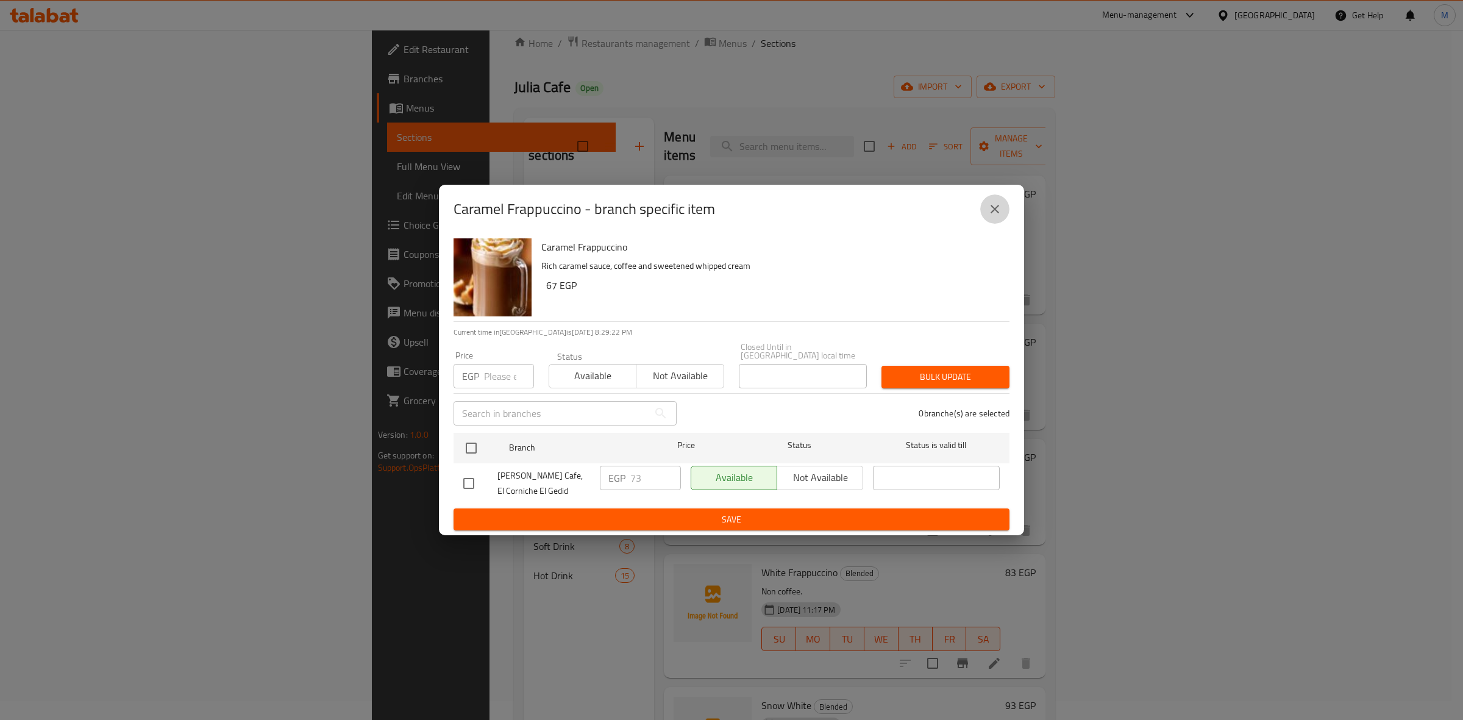
click at [1004, 216] on button "close" at bounding box center [994, 208] width 29 height 29
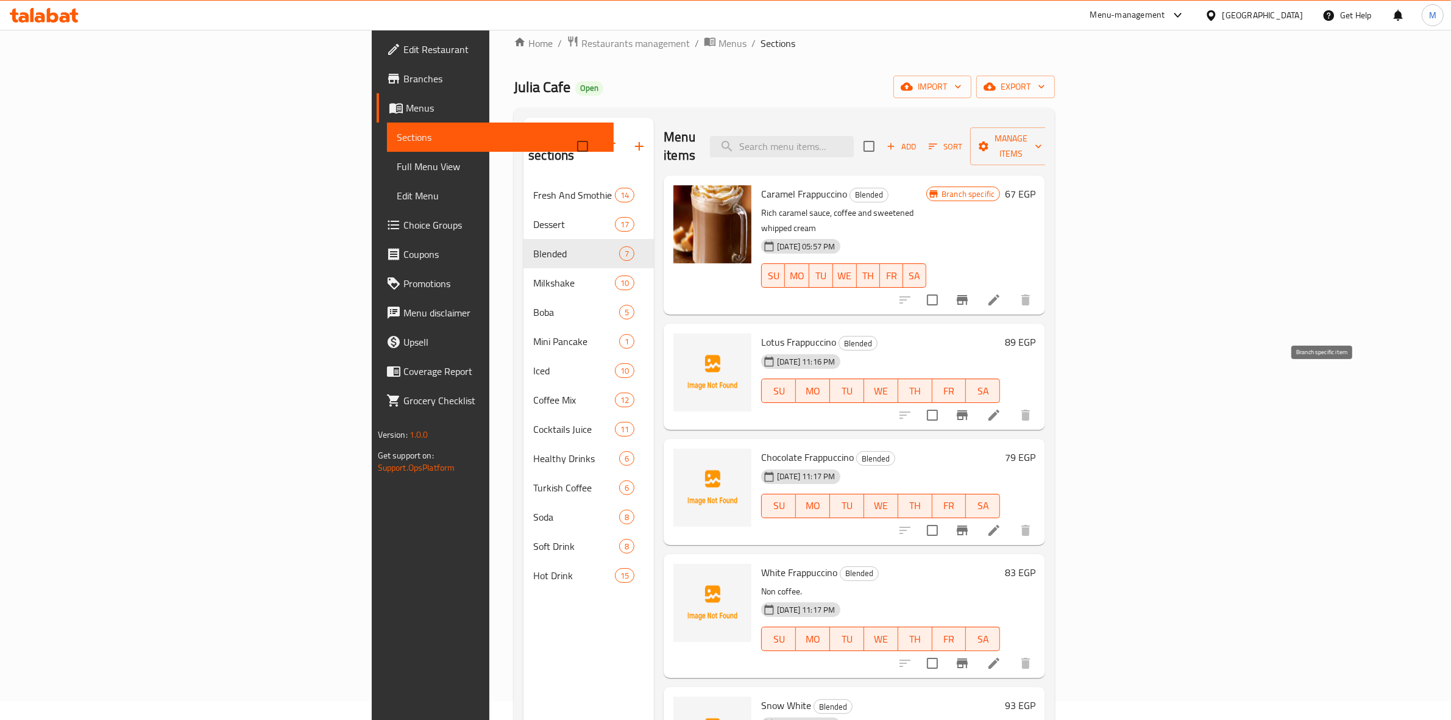
click at [970, 408] on icon "Branch-specific-item" at bounding box center [962, 415] width 15 height 15
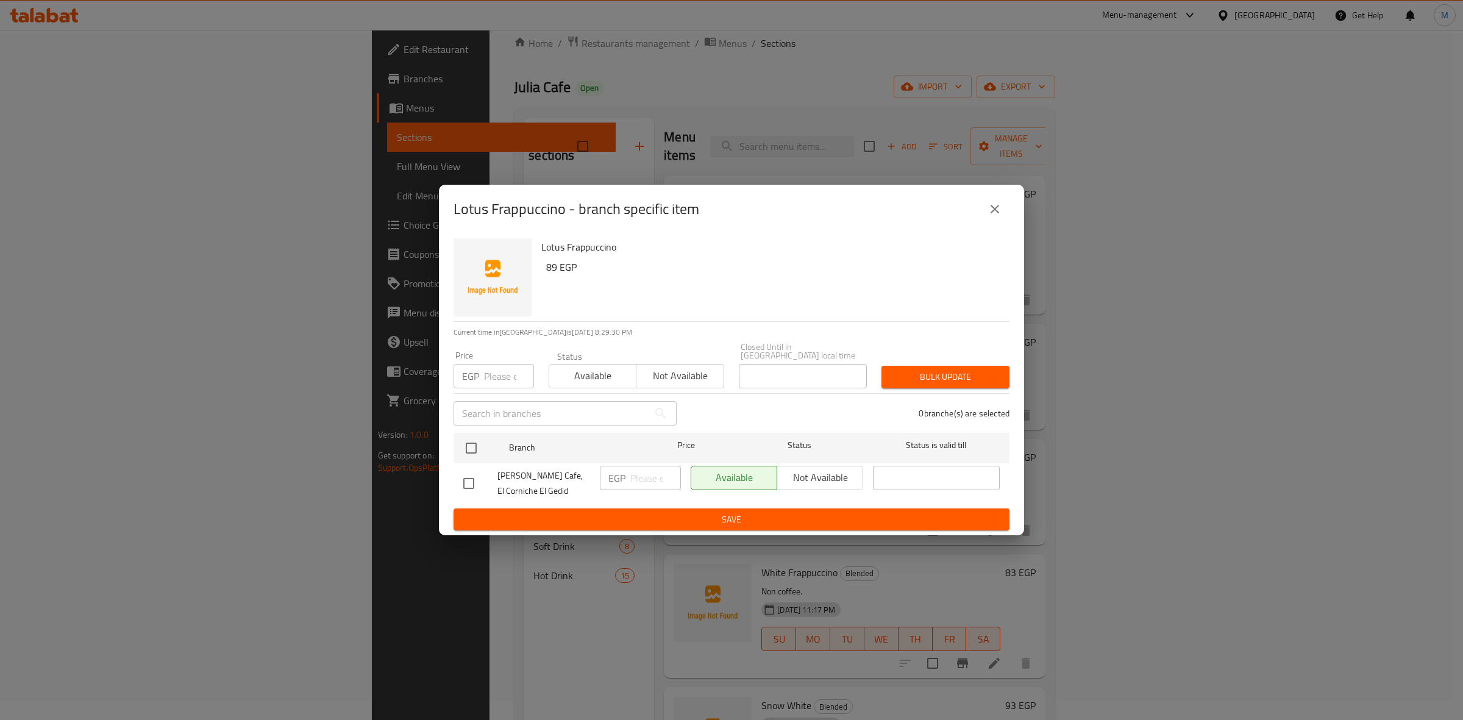
click at [491, 369] on input "number" at bounding box center [509, 376] width 50 height 24
type input "89"
click at [473, 448] on input "checkbox" at bounding box center [471, 448] width 26 height 26
checkbox input "true"
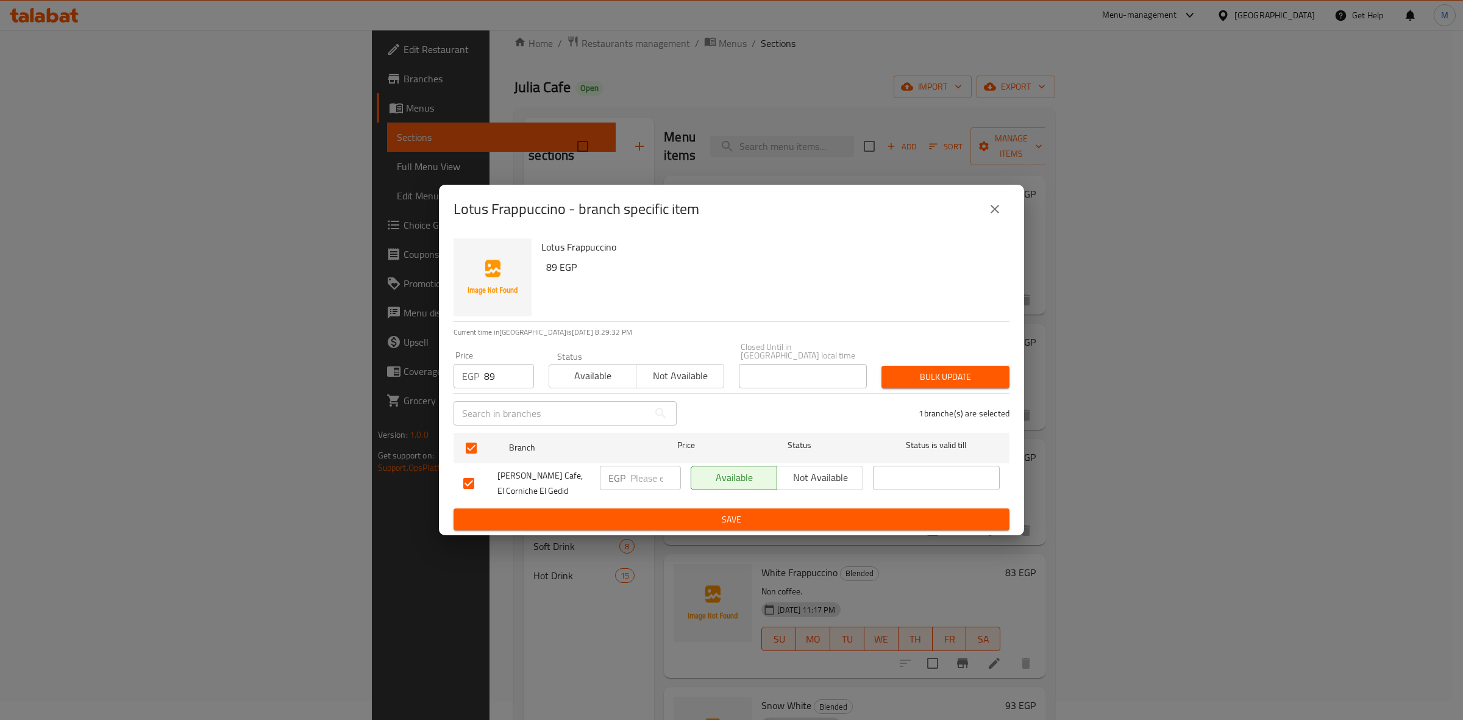
click at [967, 378] on span "Bulk update" at bounding box center [945, 376] width 108 height 15
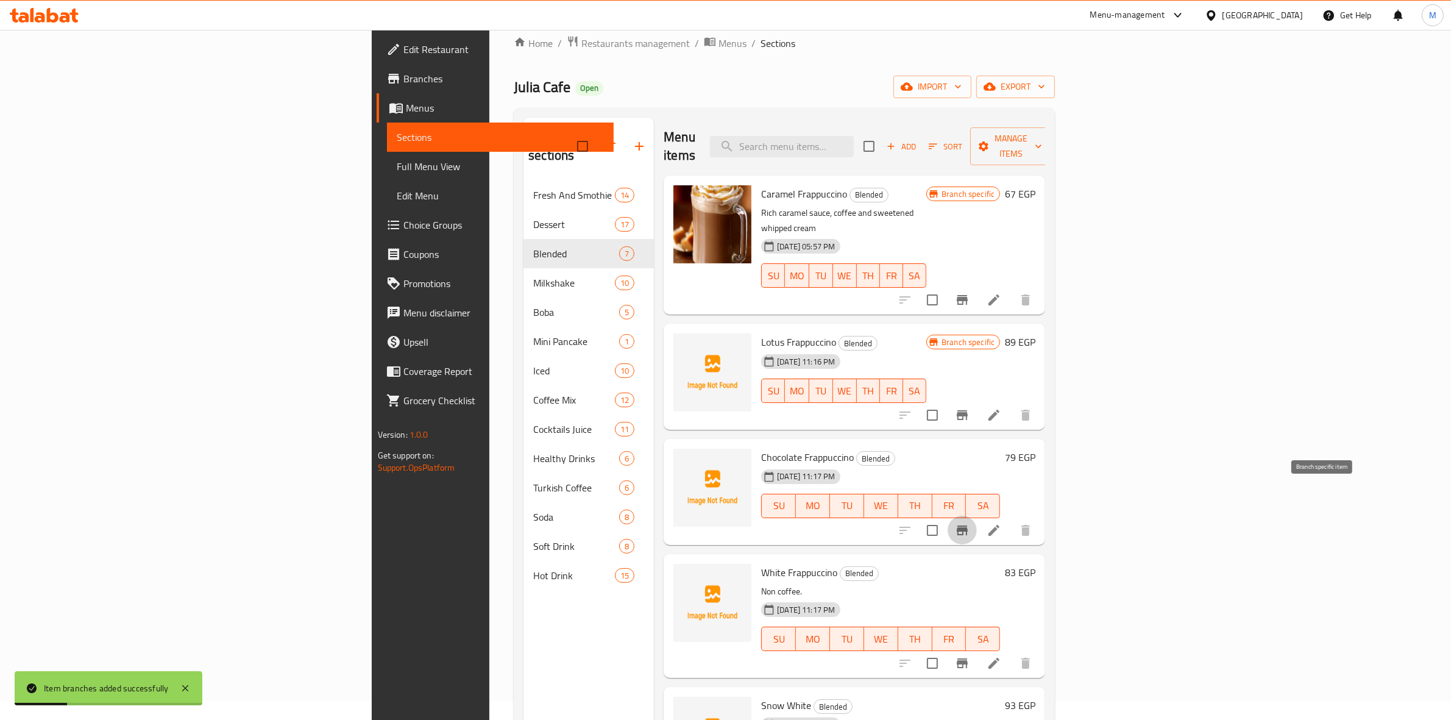
click at [977, 516] on button "Branch-specific-item" at bounding box center [962, 530] width 29 height 29
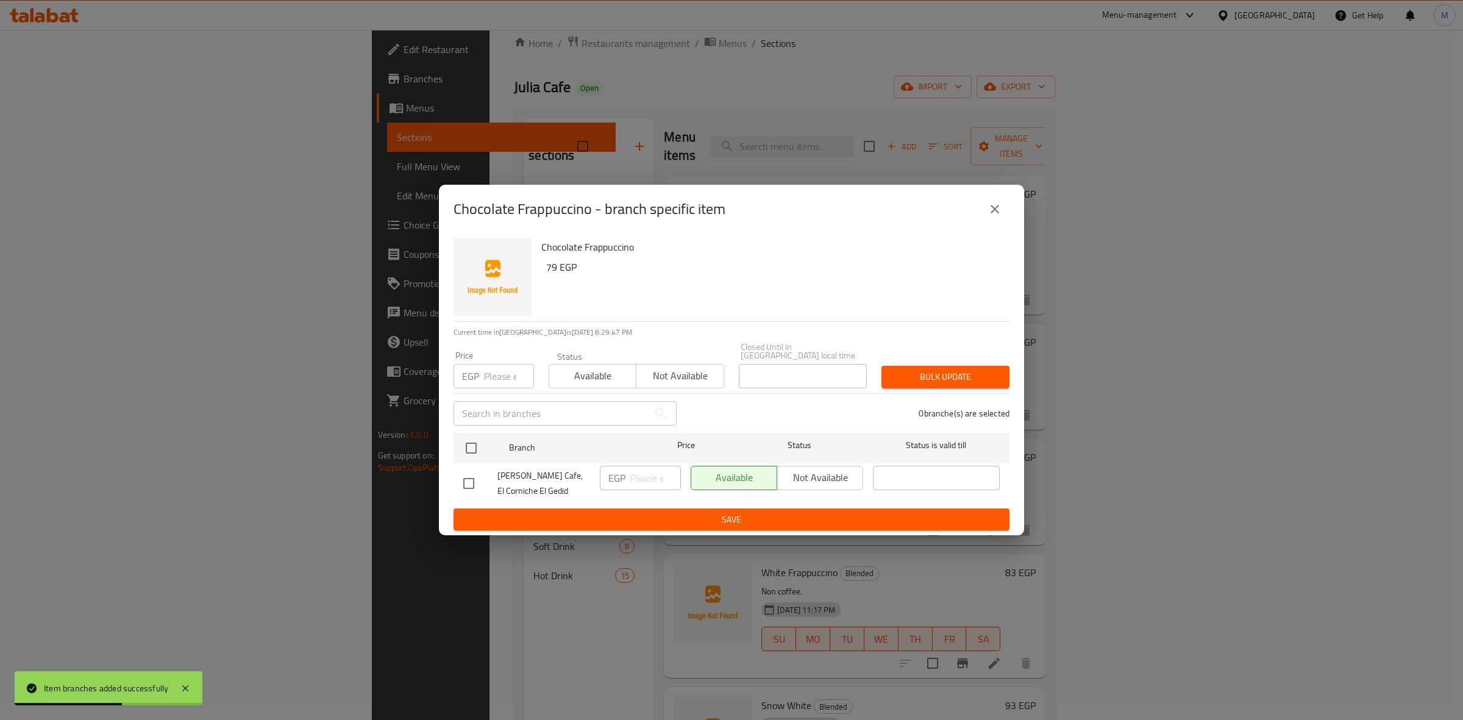
click at [506, 364] on input "number" at bounding box center [509, 376] width 50 height 24
type input "79"
click at [481, 450] on input "checkbox" at bounding box center [471, 448] width 26 height 26
checkbox input "true"
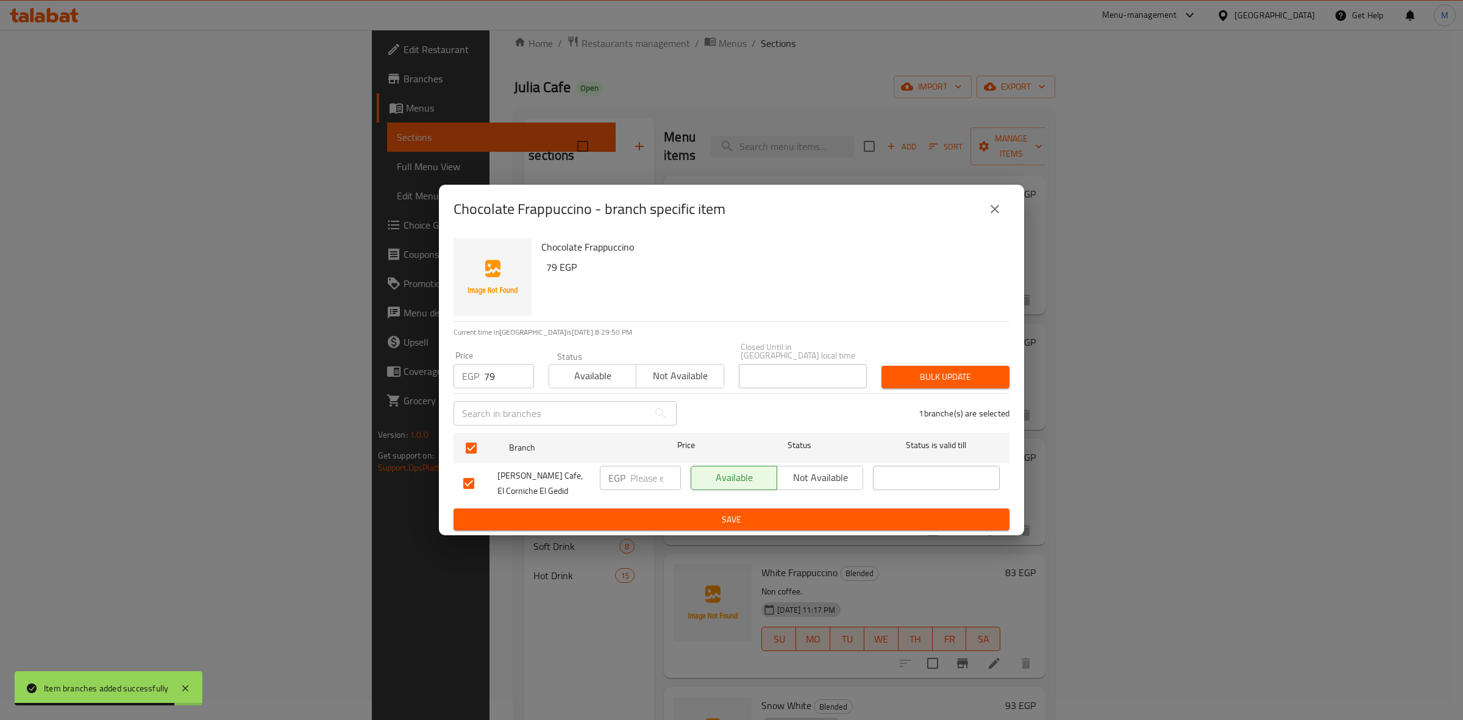
click at [1003, 372] on button "Bulk update" at bounding box center [945, 377] width 128 height 23
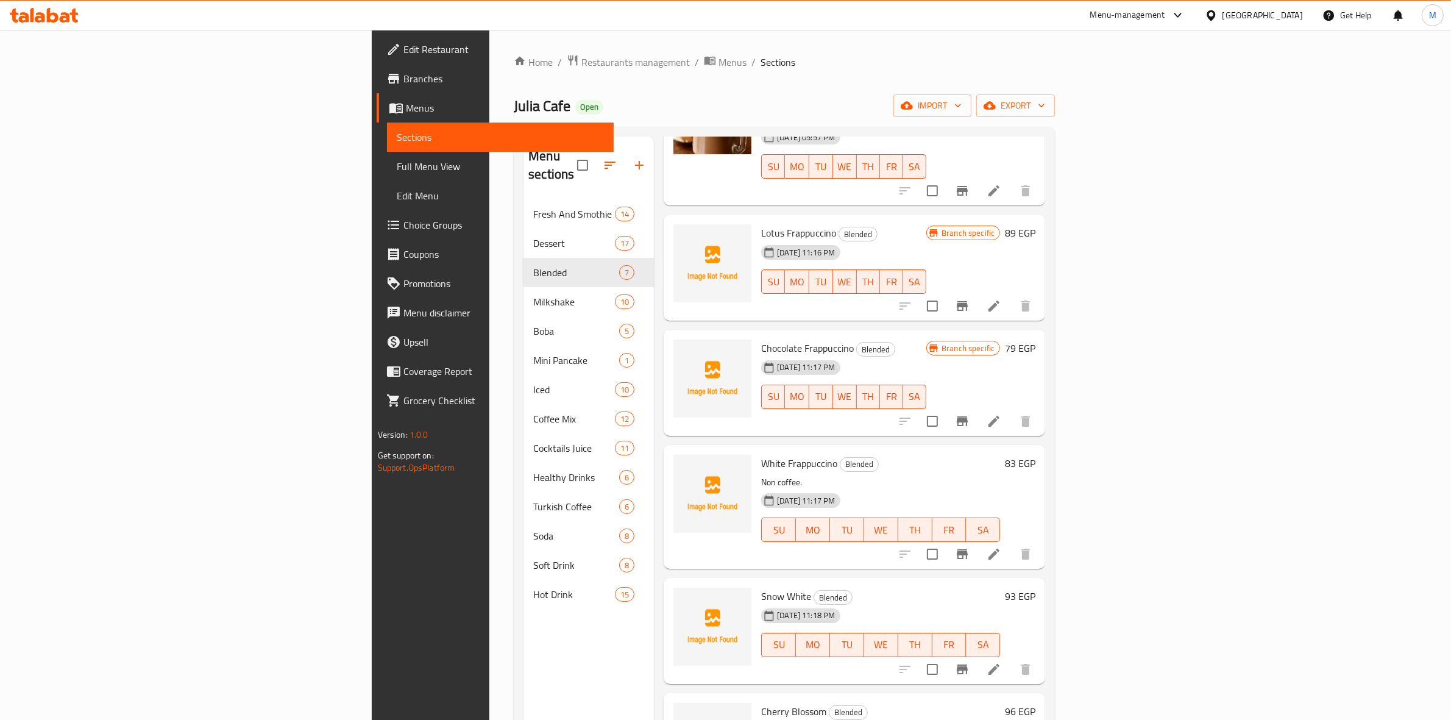
scroll to position [151, 0]
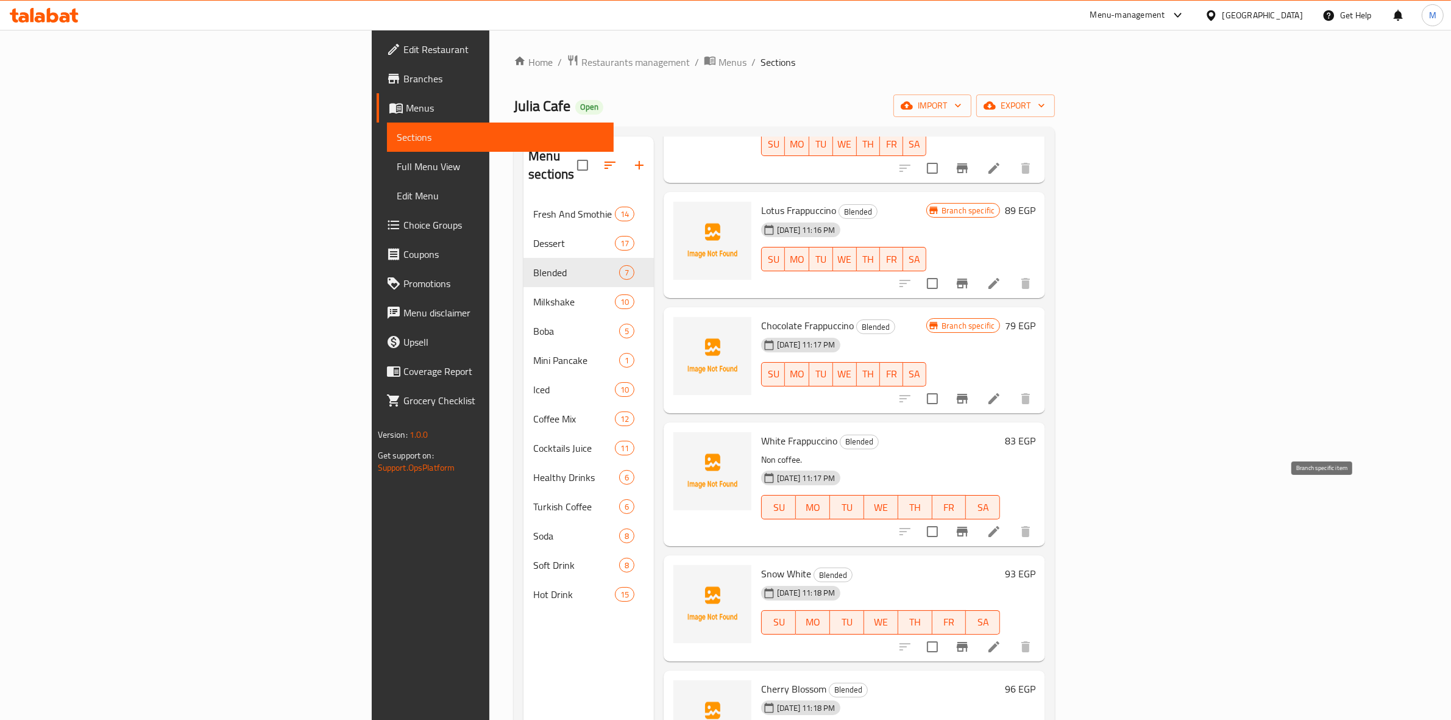
click at [968, 527] on icon "Branch-specific-item" at bounding box center [962, 532] width 11 height 10
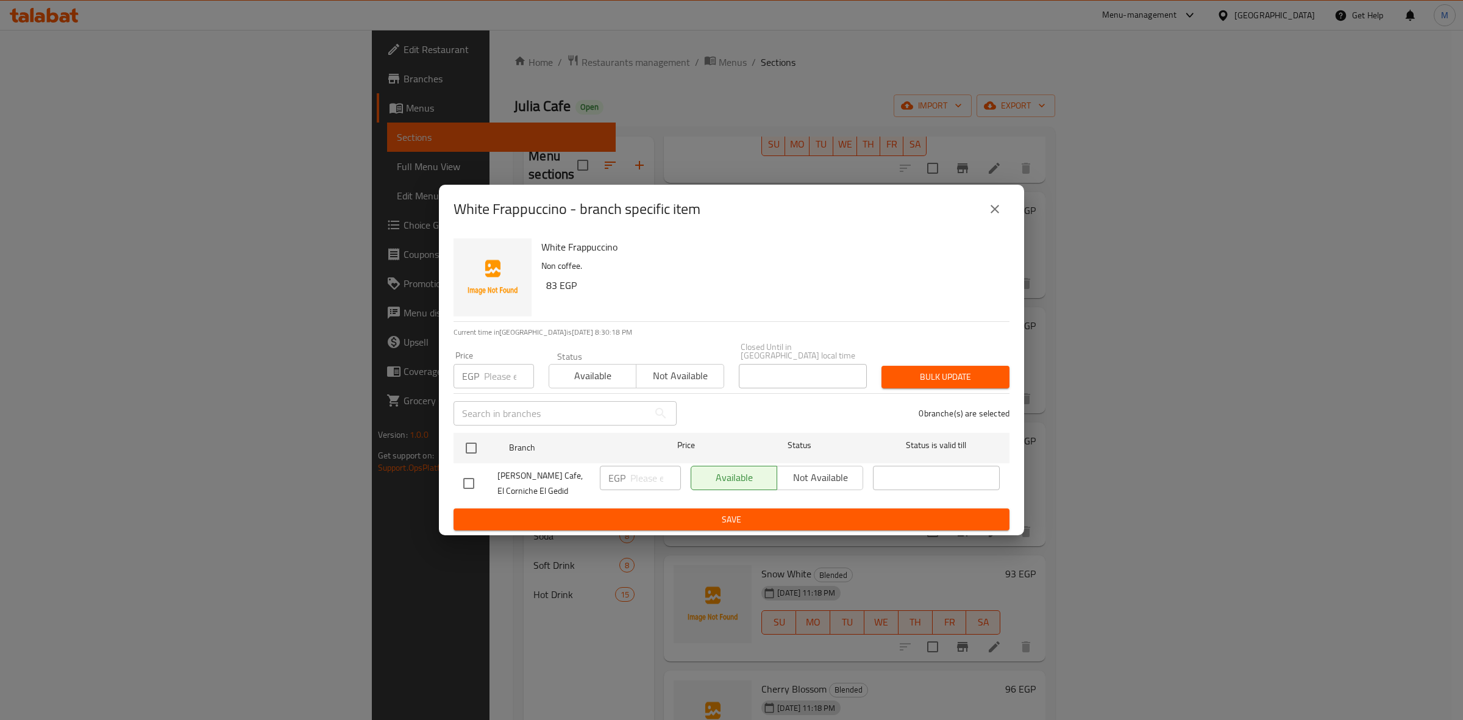
click at [500, 364] on input "number" at bounding box center [509, 376] width 50 height 24
type input "83"
click at [474, 435] on input "checkbox" at bounding box center [471, 448] width 26 height 26
checkbox input "true"
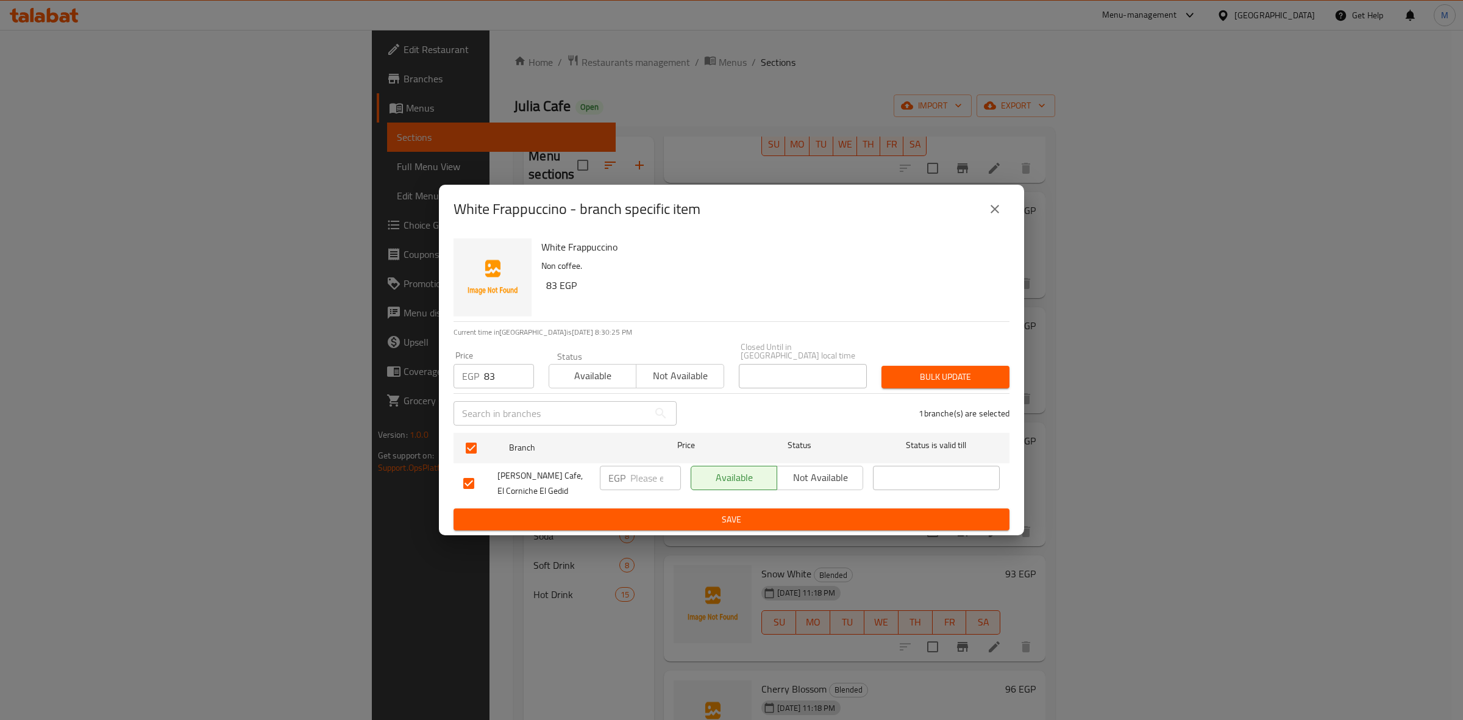
click at [916, 385] on div "Bulk update" at bounding box center [945, 376] width 143 height 37
click at [928, 376] on span "Bulk update" at bounding box center [945, 376] width 108 height 15
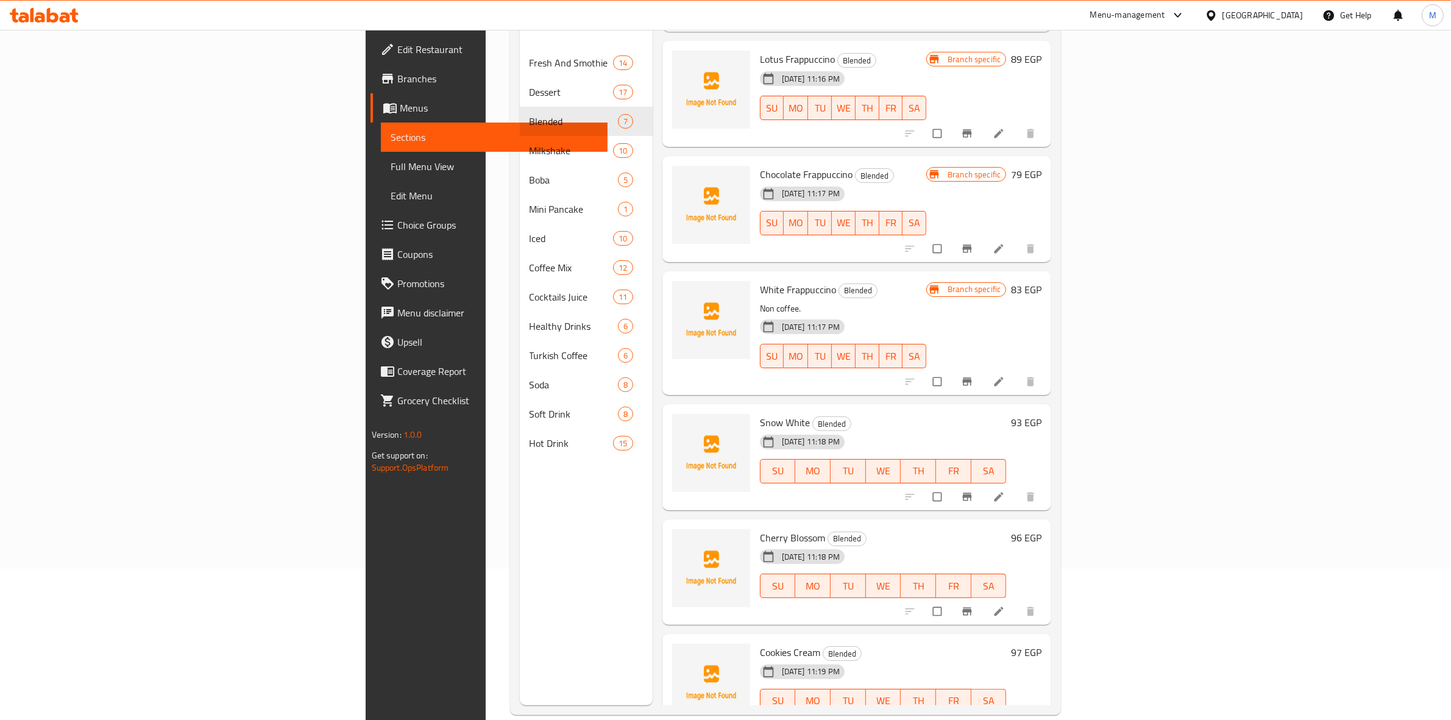
scroll to position [152, 0]
click at [951, 369] on input "checkbox" at bounding box center [939, 380] width 26 height 23
checkbox input "false"
click at [983, 367] on button "Branch-specific-item" at bounding box center [968, 380] width 29 height 27
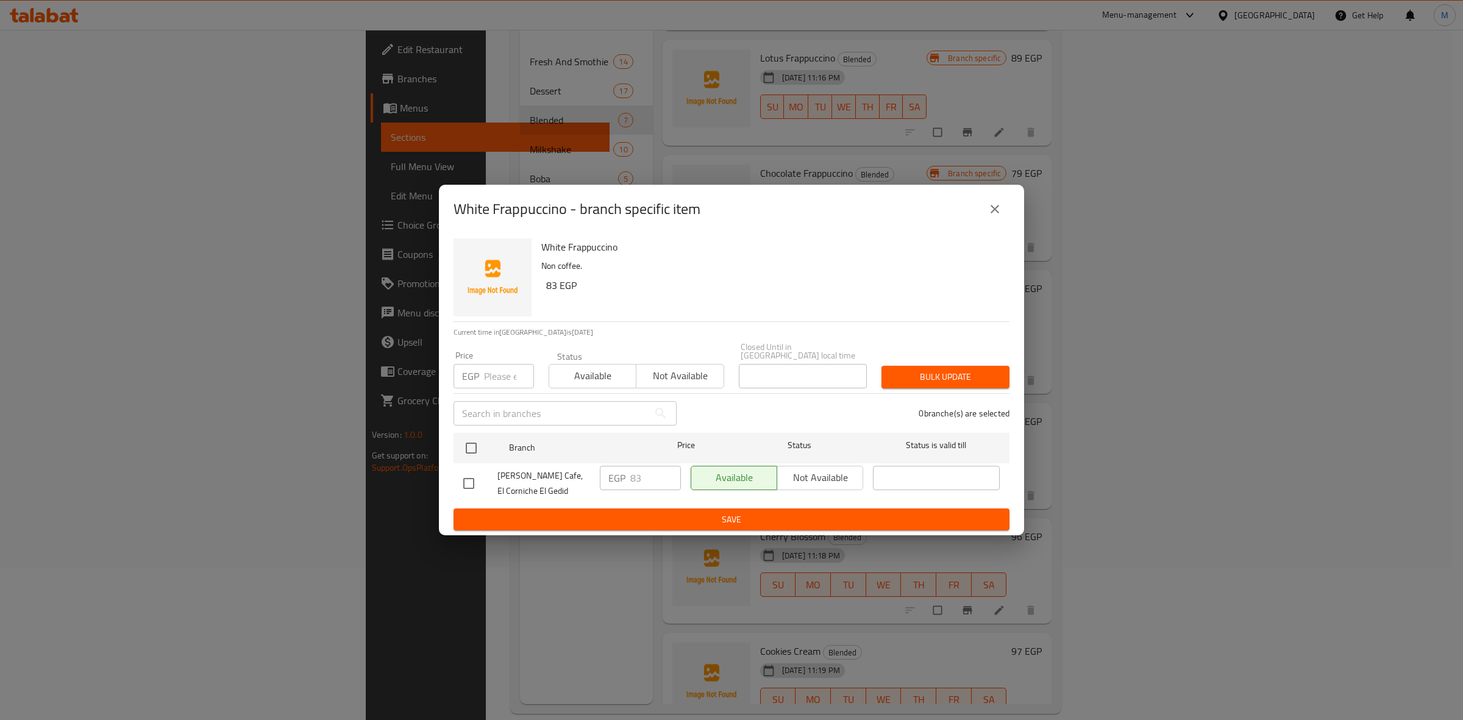
click at [995, 216] on icon "close" at bounding box center [994, 209] width 15 height 15
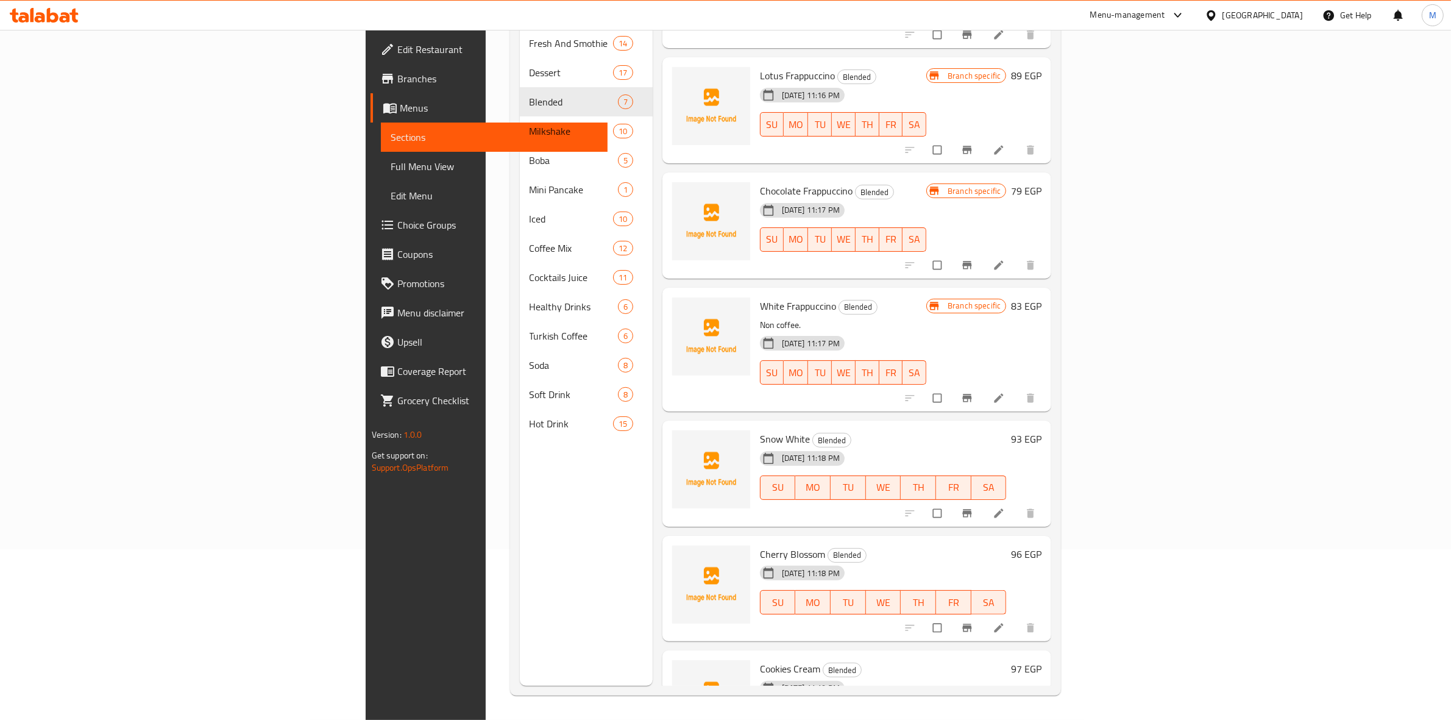
scroll to position [151, 0]
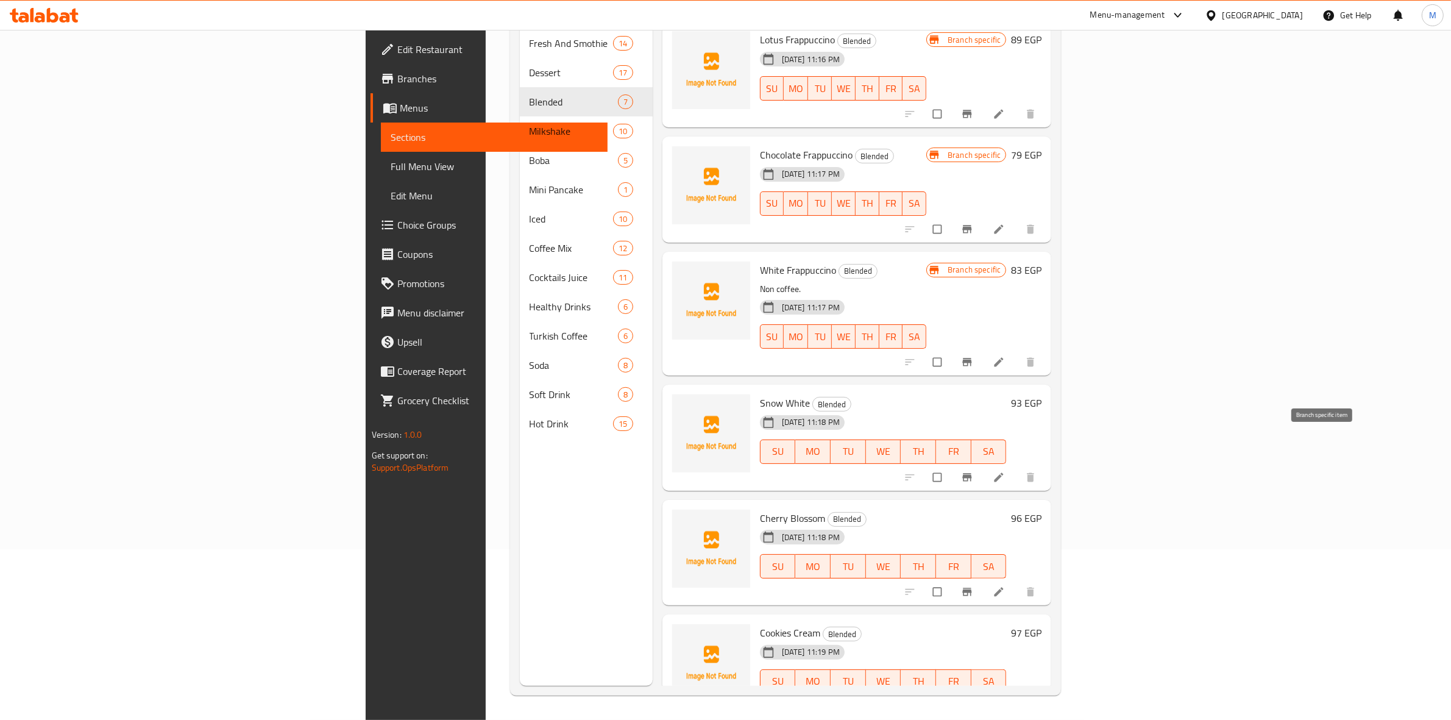
click at [972, 473] on icon "Branch-specific-item" at bounding box center [967, 477] width 9 height 8
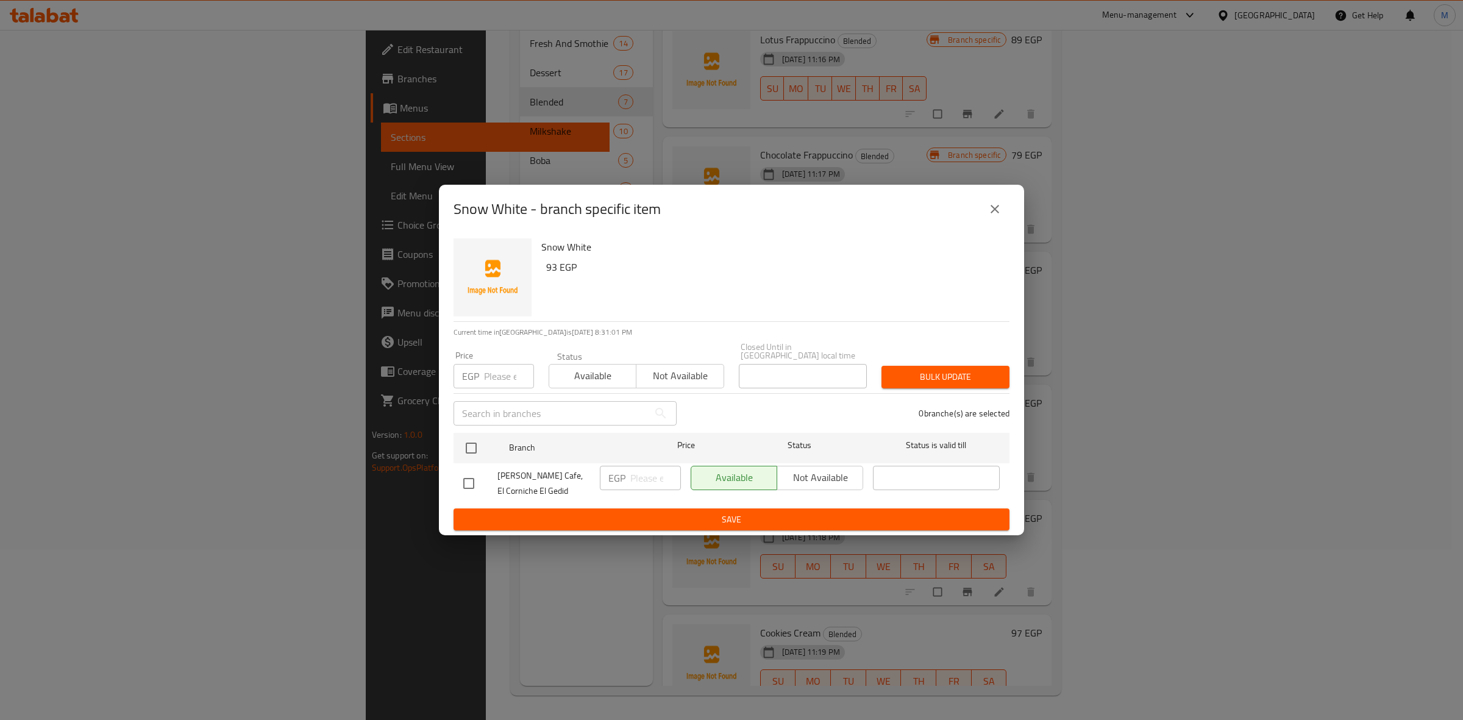
drag, startPoint x: 521, startPoint y: 360, endPoint x: 514, endPoint y: 361, distance: 7.3
click at [515, 364] on input "number" at bounding box center [509, 376] width 50 height 24
type input "93"
click at [466, 445] on input "checkbox" at bounding box center [471, 448] width 26 height 26
checkbox input "true"
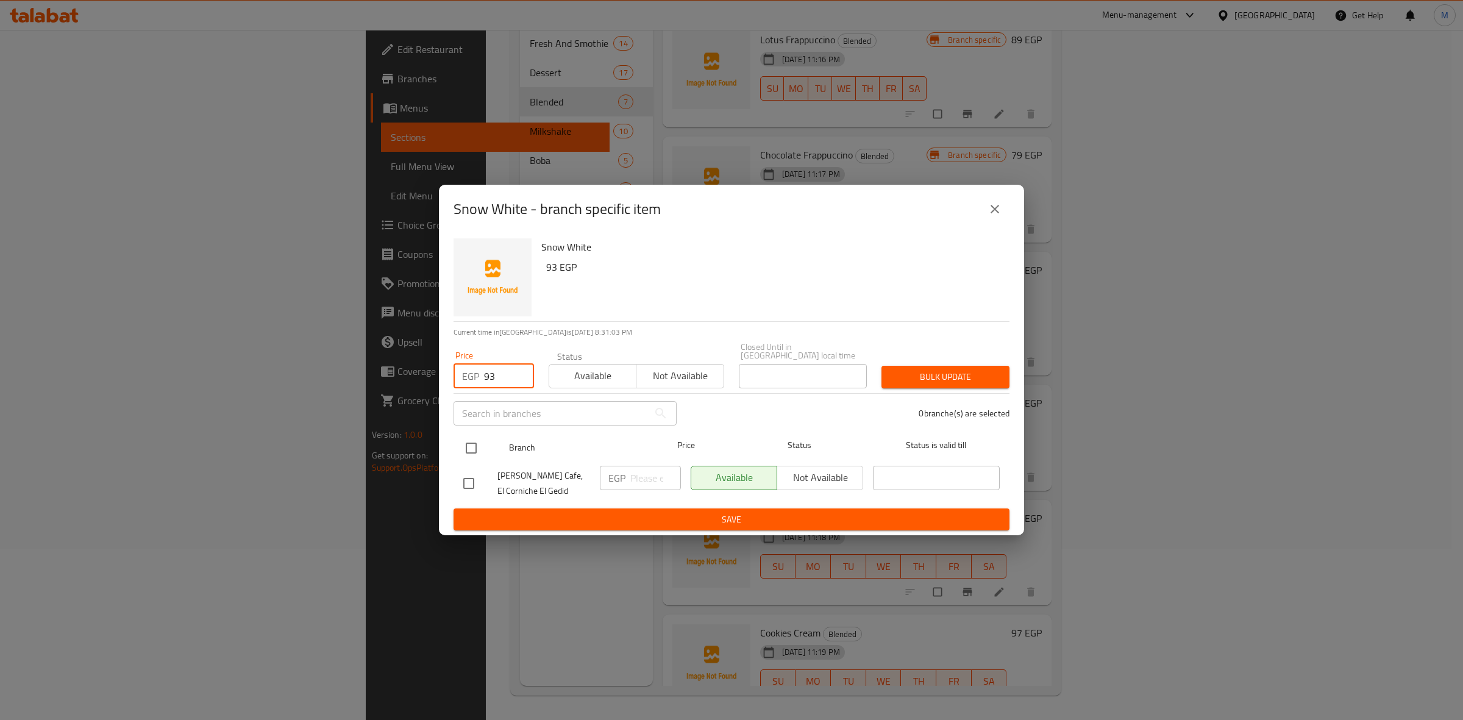
checkbox input "true"
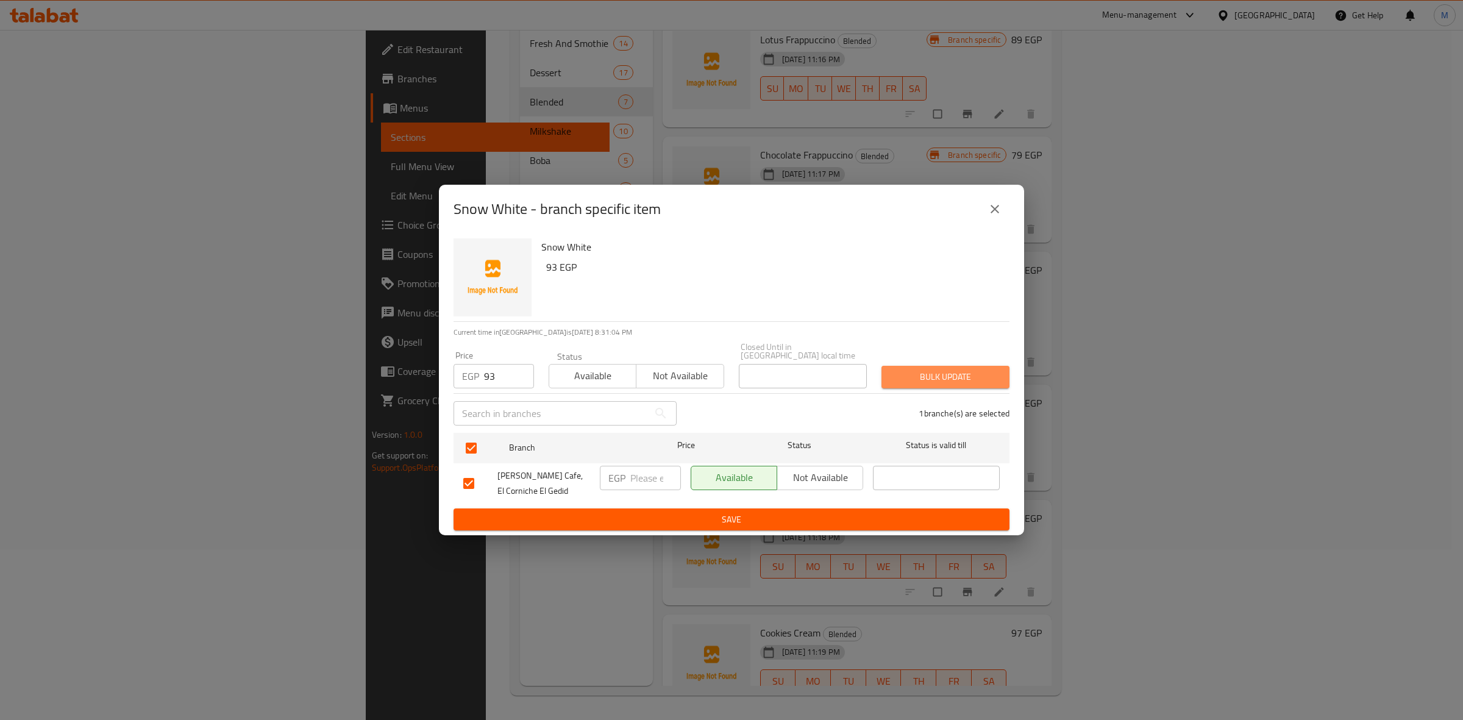
click at [923, 378] on span "Bulk update" at bounding box center [945, 376] width 108 height 15
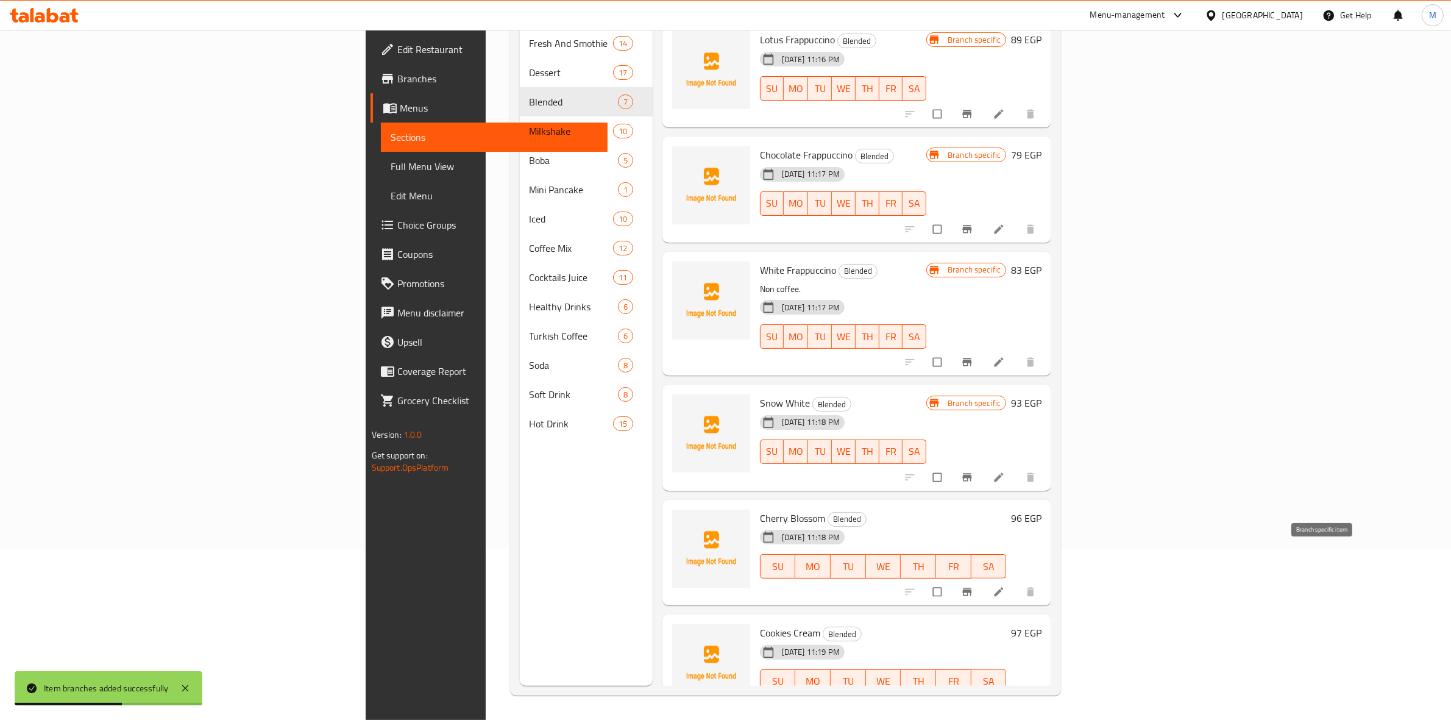
click at [972, 588] on icon "Branch-specific-item" at bounding box center [967, 592] width 9 height 8
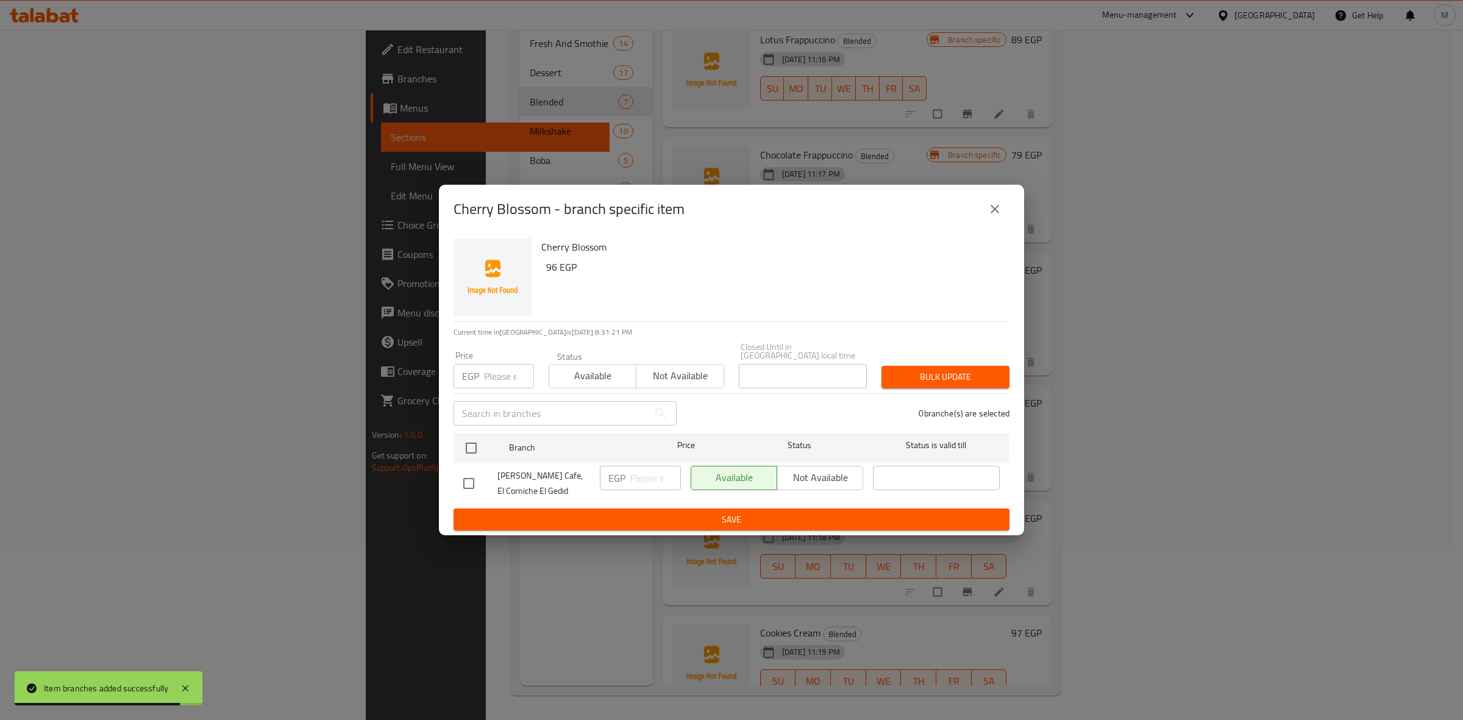
click at [500, 357] on div "Price EGP Price" at bounding box center [493, 369] width 80 height 37
click at [500, 364] on input "number" at bounding box center [509, 376] width 50 height 24
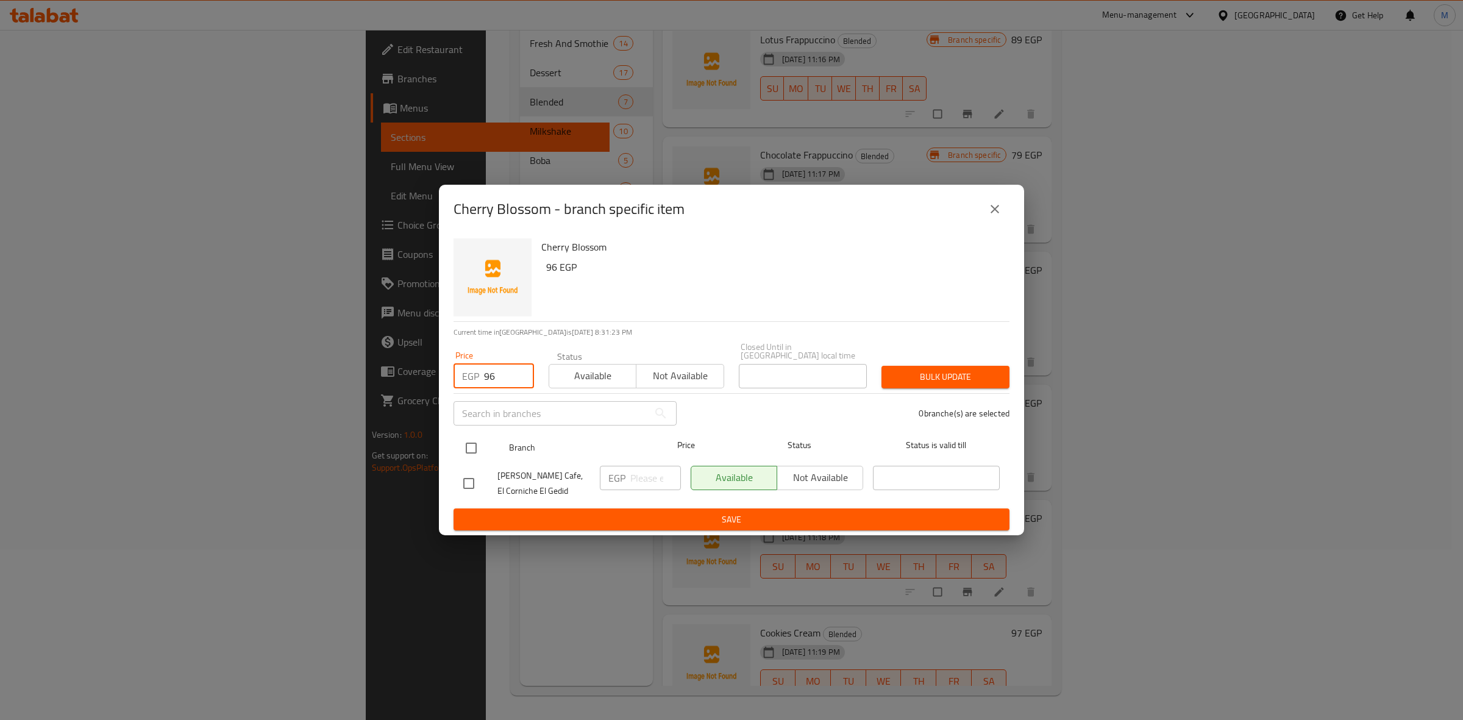
type input "96"
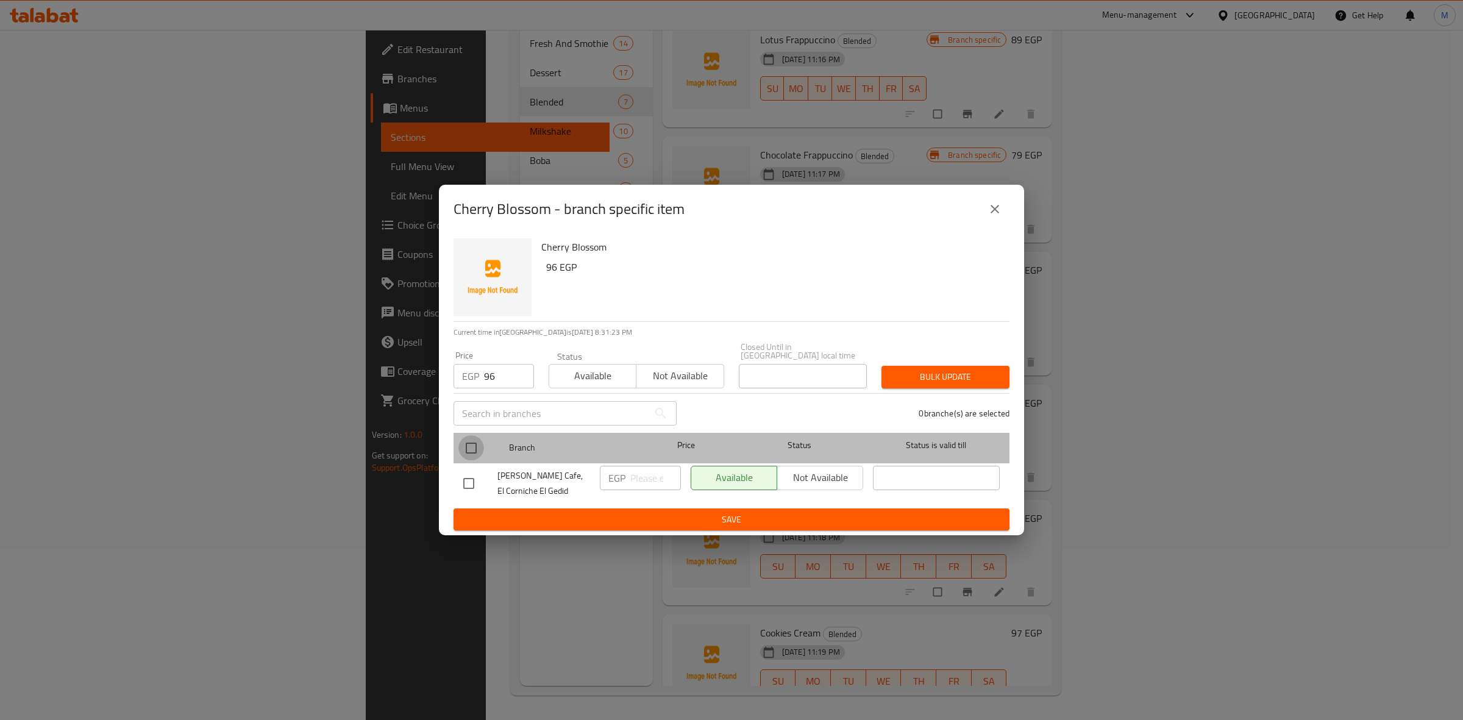
click at [473, 438] on input "checkbox" at bounding box center [471, 448] width 26 height 26
checkbox input "true"
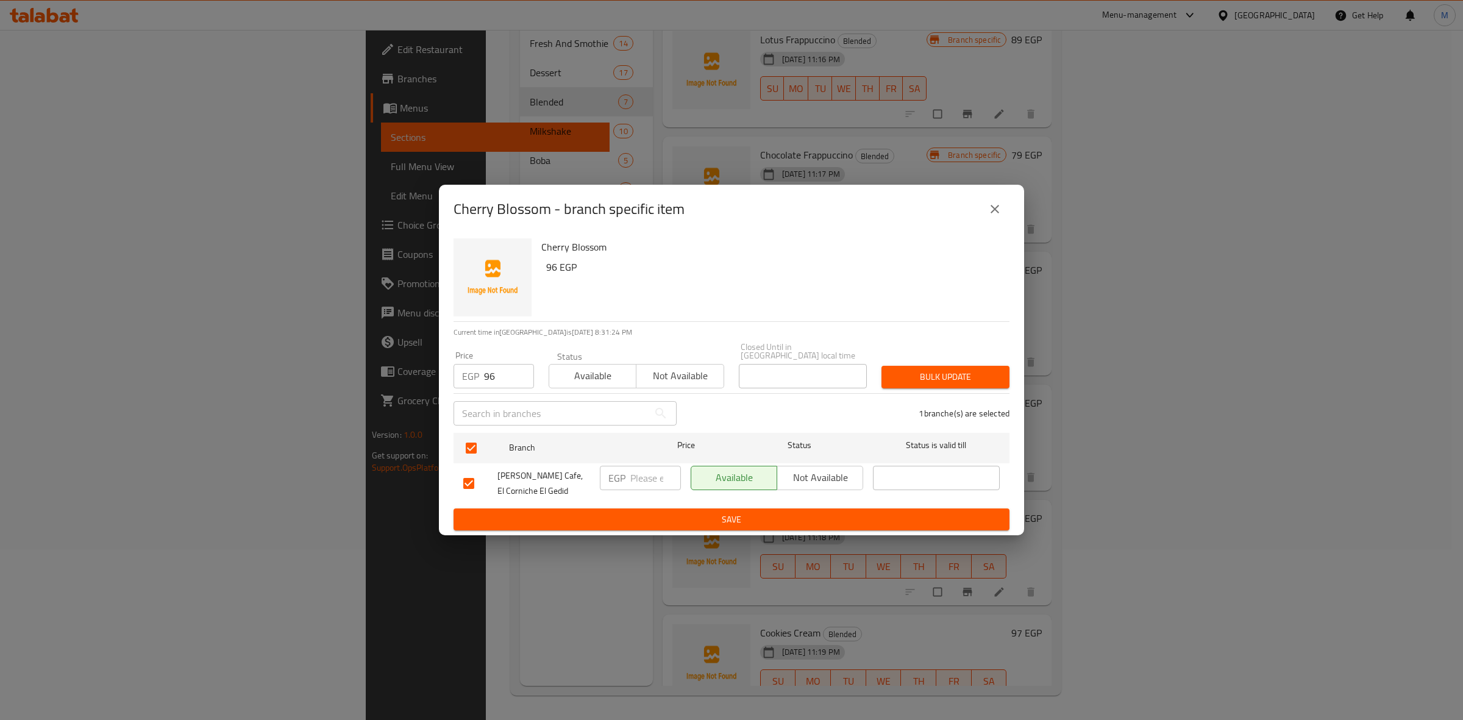
click at [957, 375] on span "Bulk update" at bounding box center [945, 376] width 108 height 15
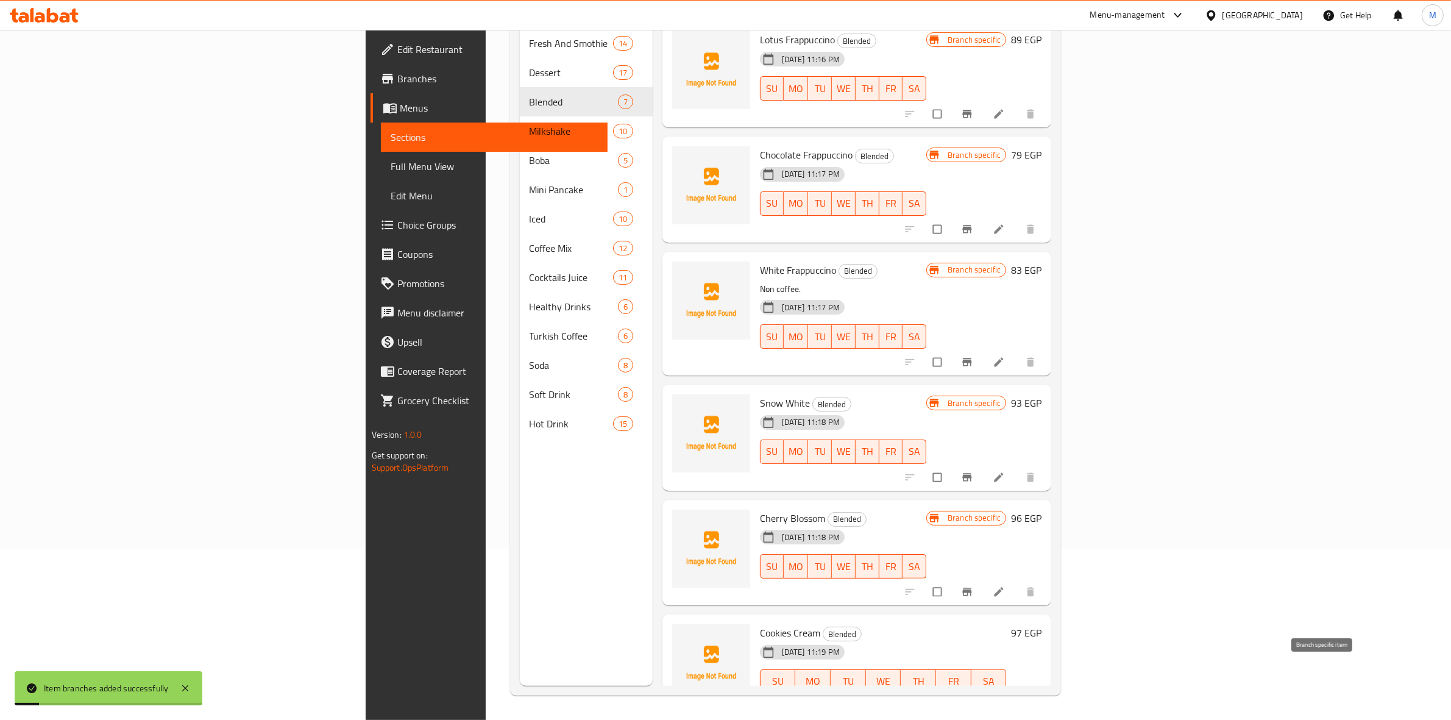
click at [983, 694] on button "Branch-specific-item" at bounding box center [968, 707] width 29 height 27
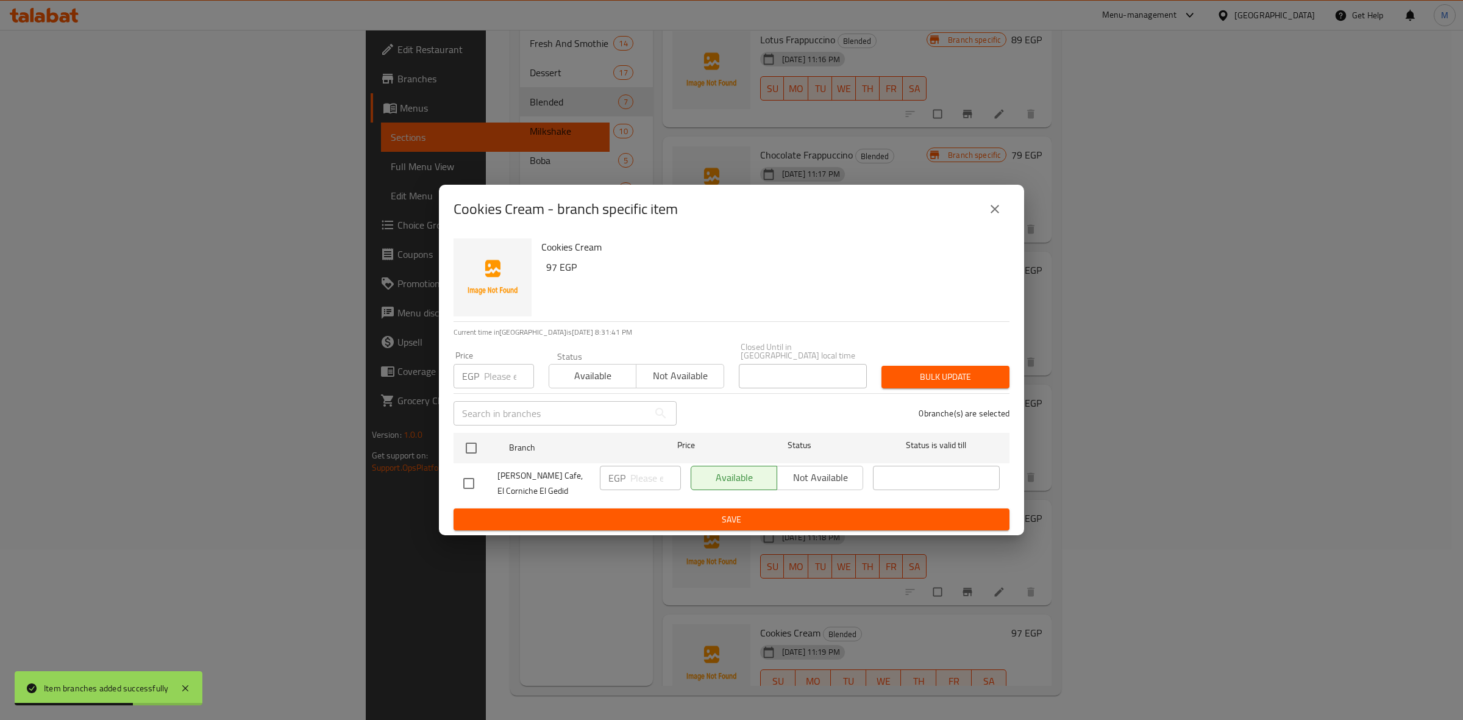
click at [499, 369] on input "number" at bounding box center [509, 376] width 50 height 24
type input "97"
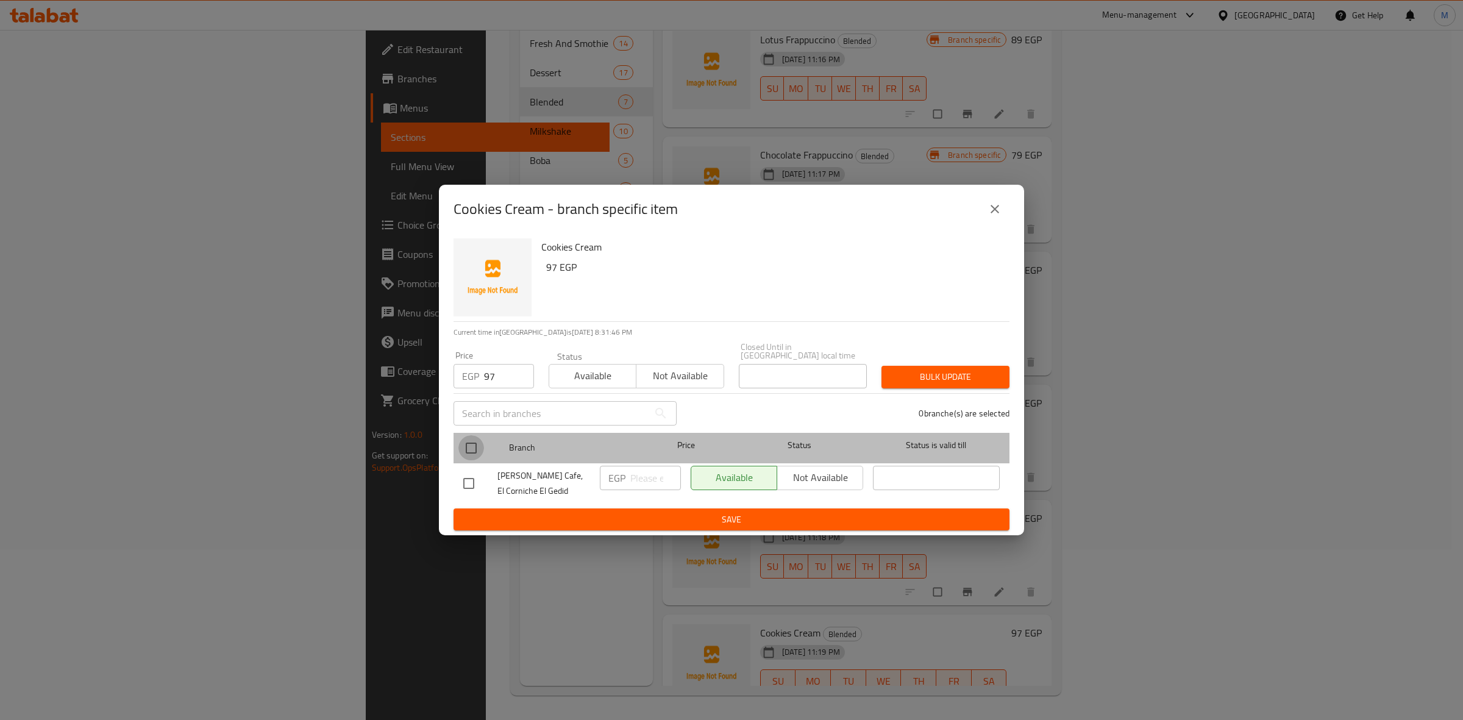
click at [463, 445] on input "checkbox" at bounding box center [471, 448] width 26 height 26
checkbox input "true"
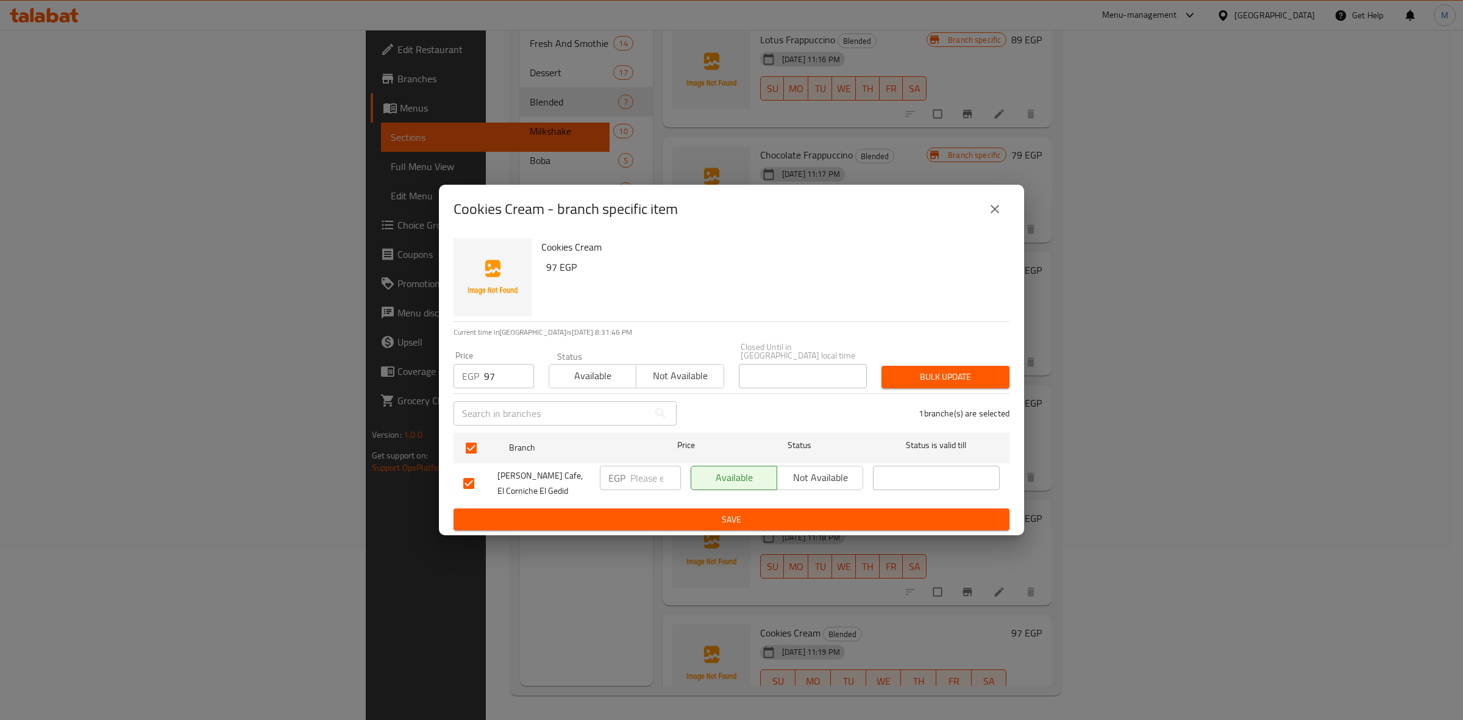
click at [914, 366] on button "Bulk update" at bounding box center [945, 377] width 128 height 23
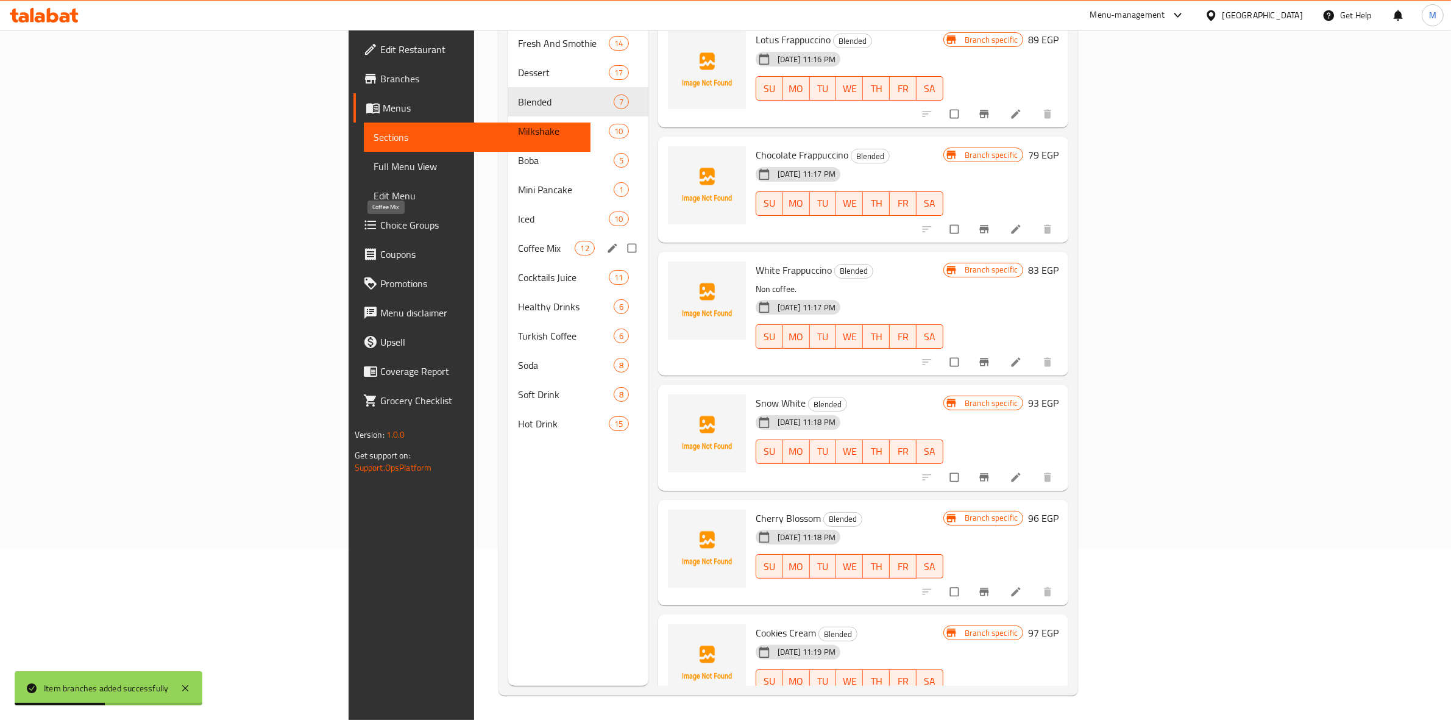
scroll to position [95, 0]
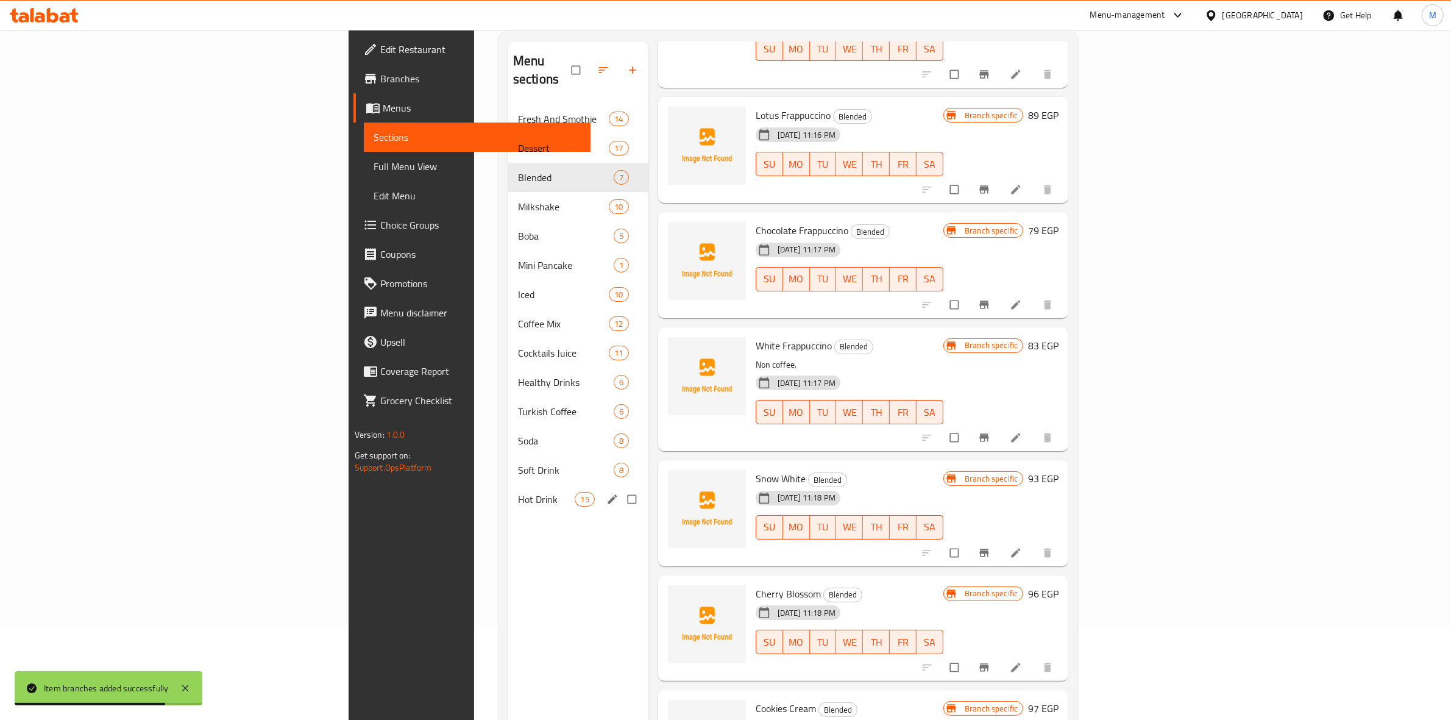
click at [508, 485] on div "Hot Drink 15" at bounding box center [578, 499] width 140 height 29
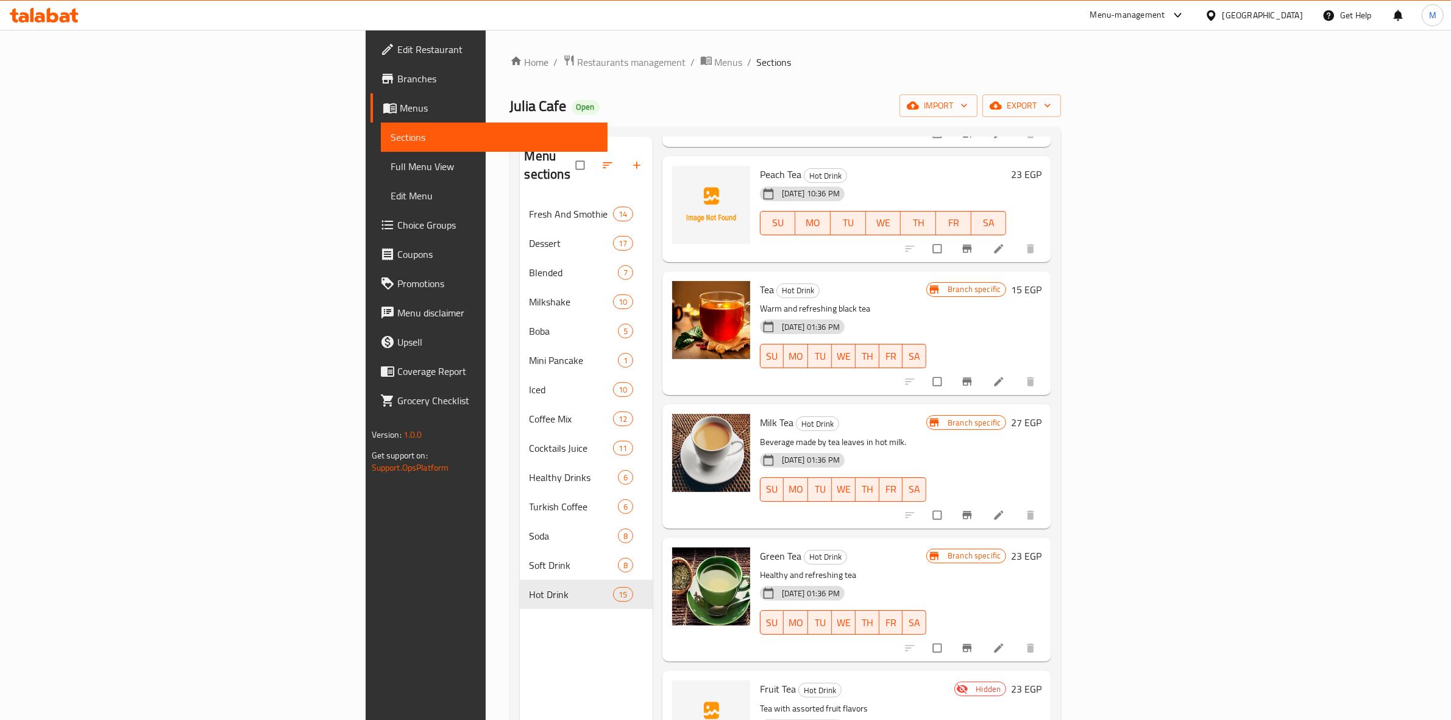
scroll to position [305, 0]
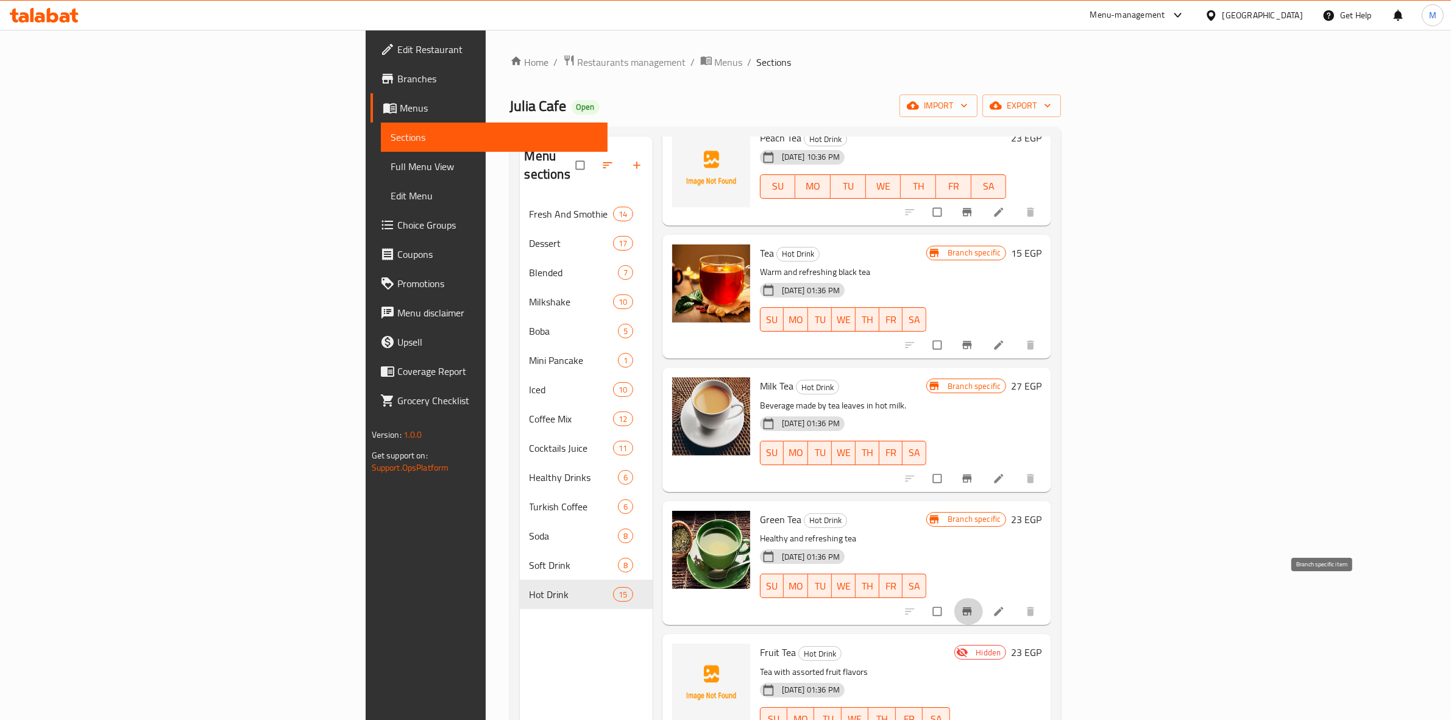
click at [972, 607] on icon "Branch-specific-item" at bounding box center [967, 611] width 9 height 8
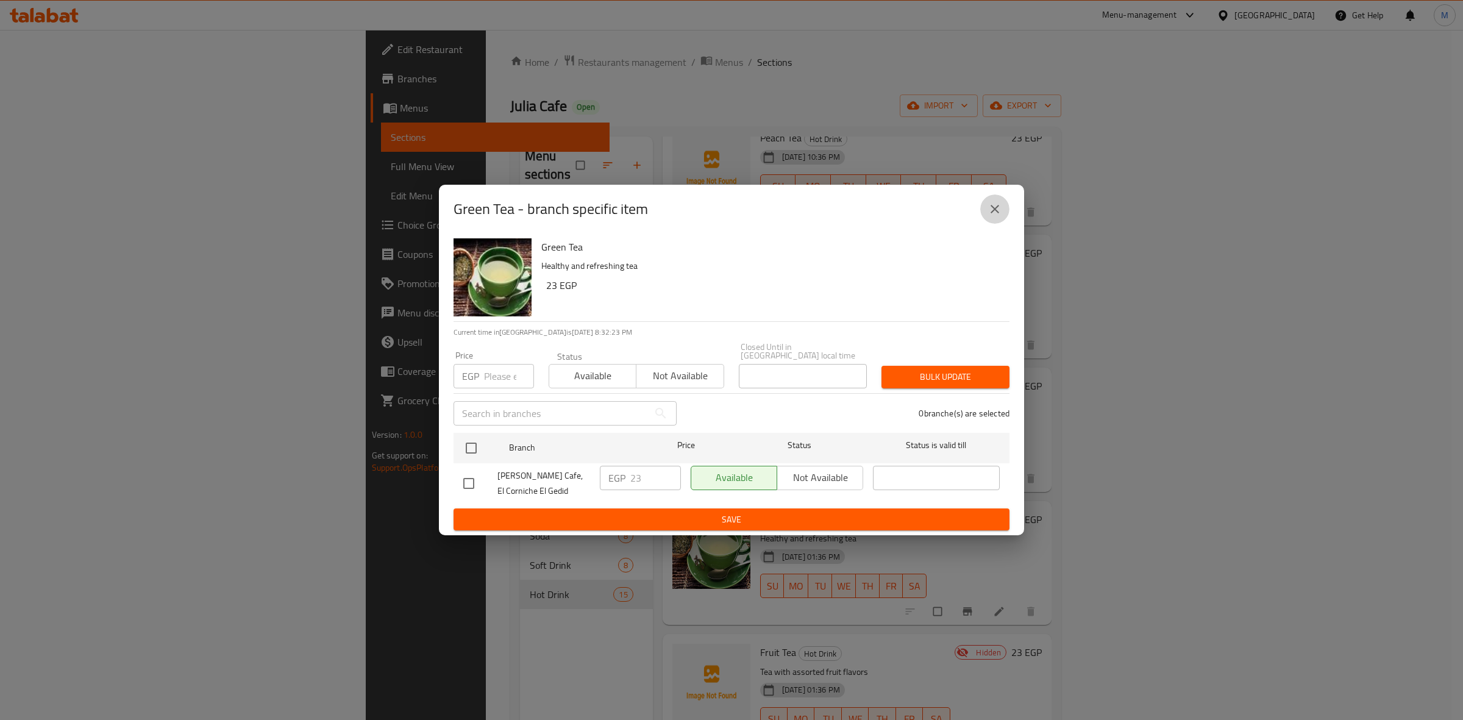
click at [1001, 223] on button "close" at bounding box center [994, 208] width 29 height 29
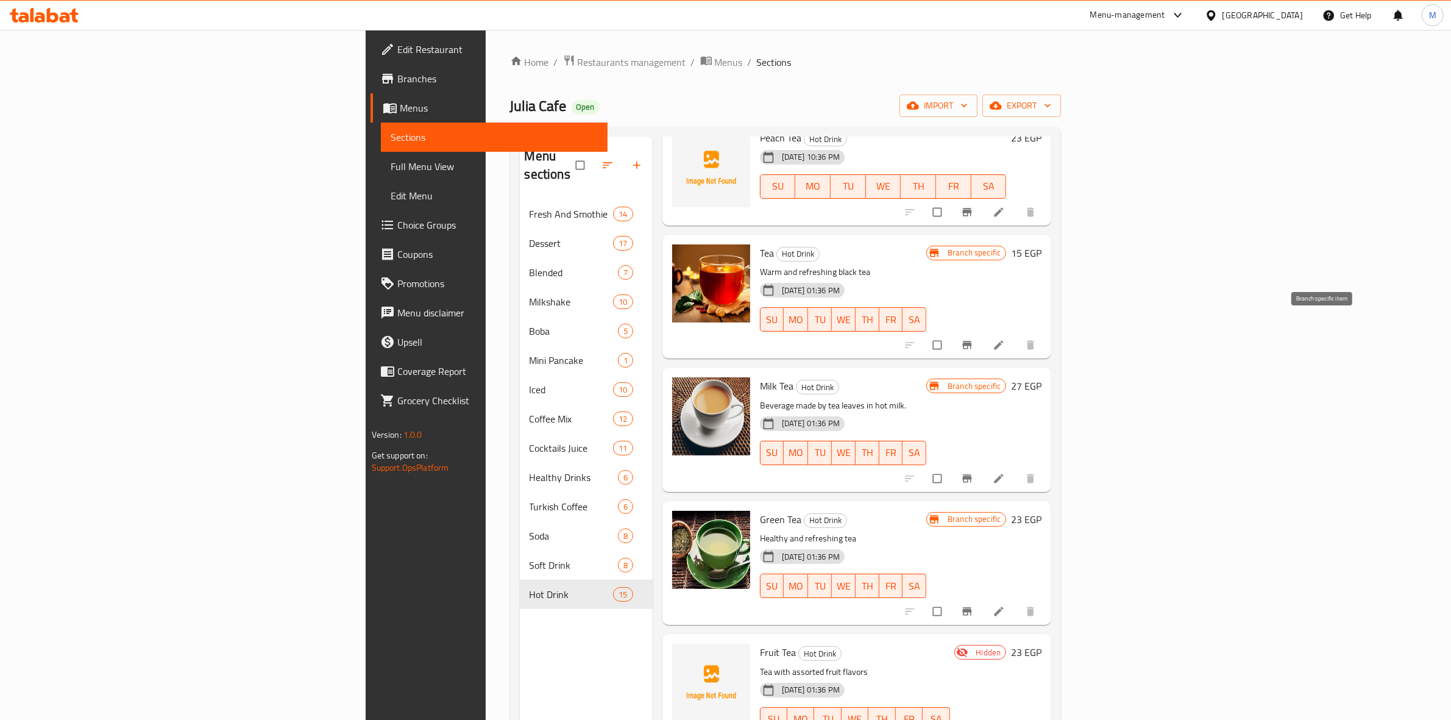
click at [973, 339] on icon "Branch-specific-item" at bounding box center [967, 345] width 12 height 12
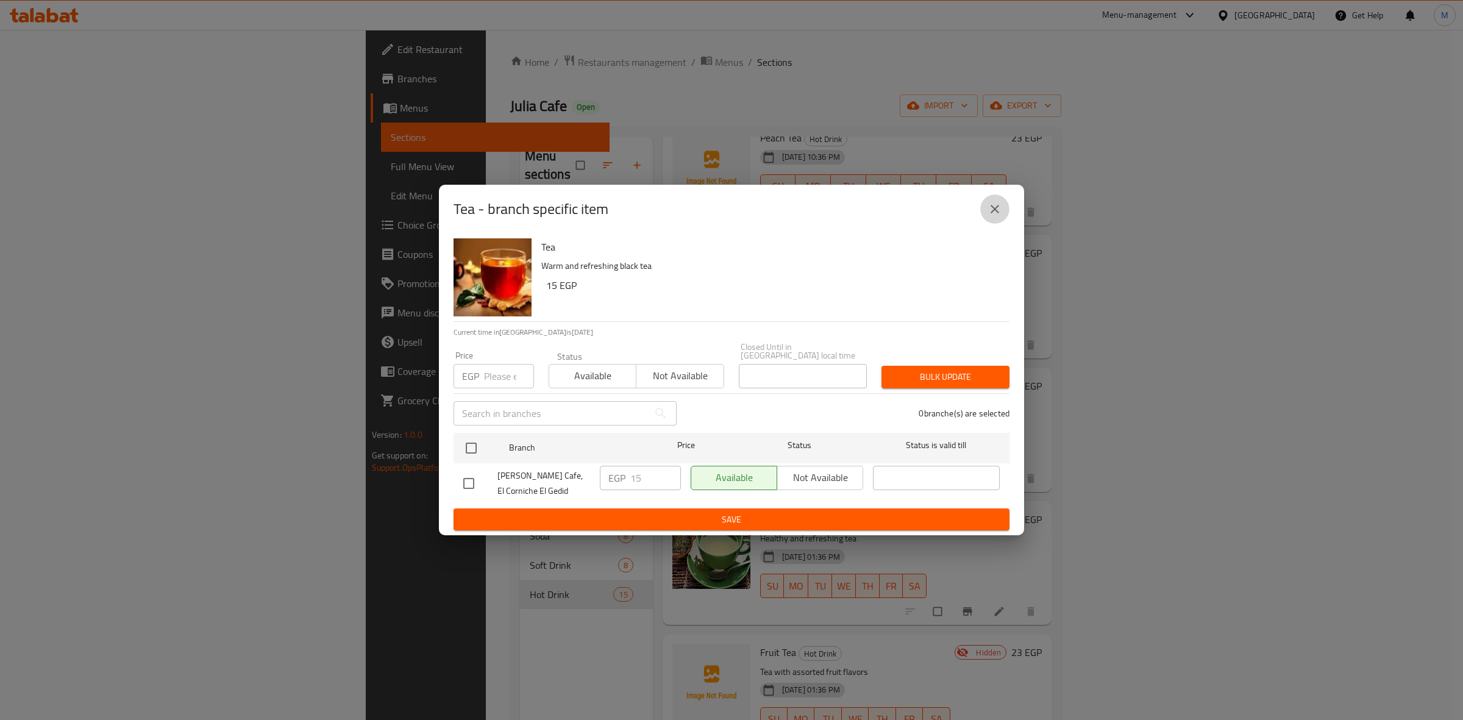
click at [1001, 211] on icon "close" at bounding box center [994, 209] width 15 height 15
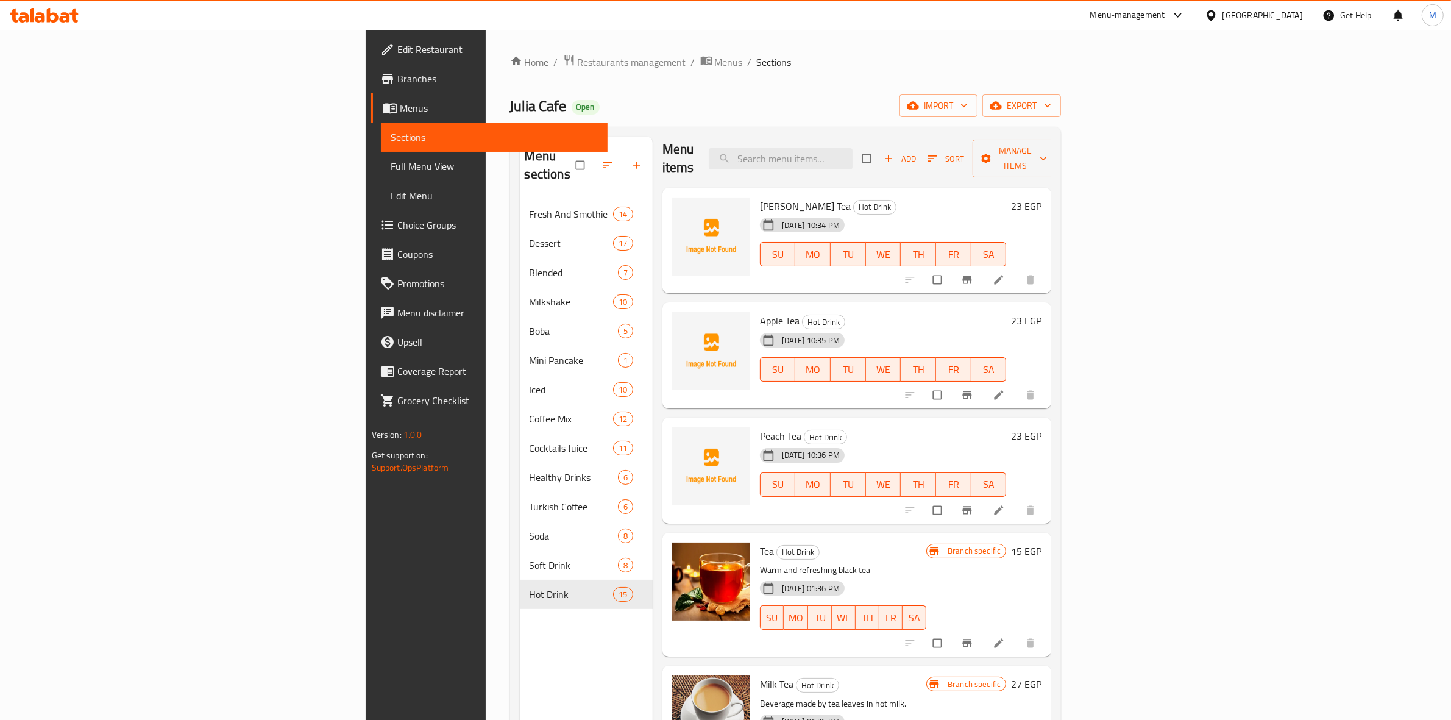
scroll to position [0, 0]
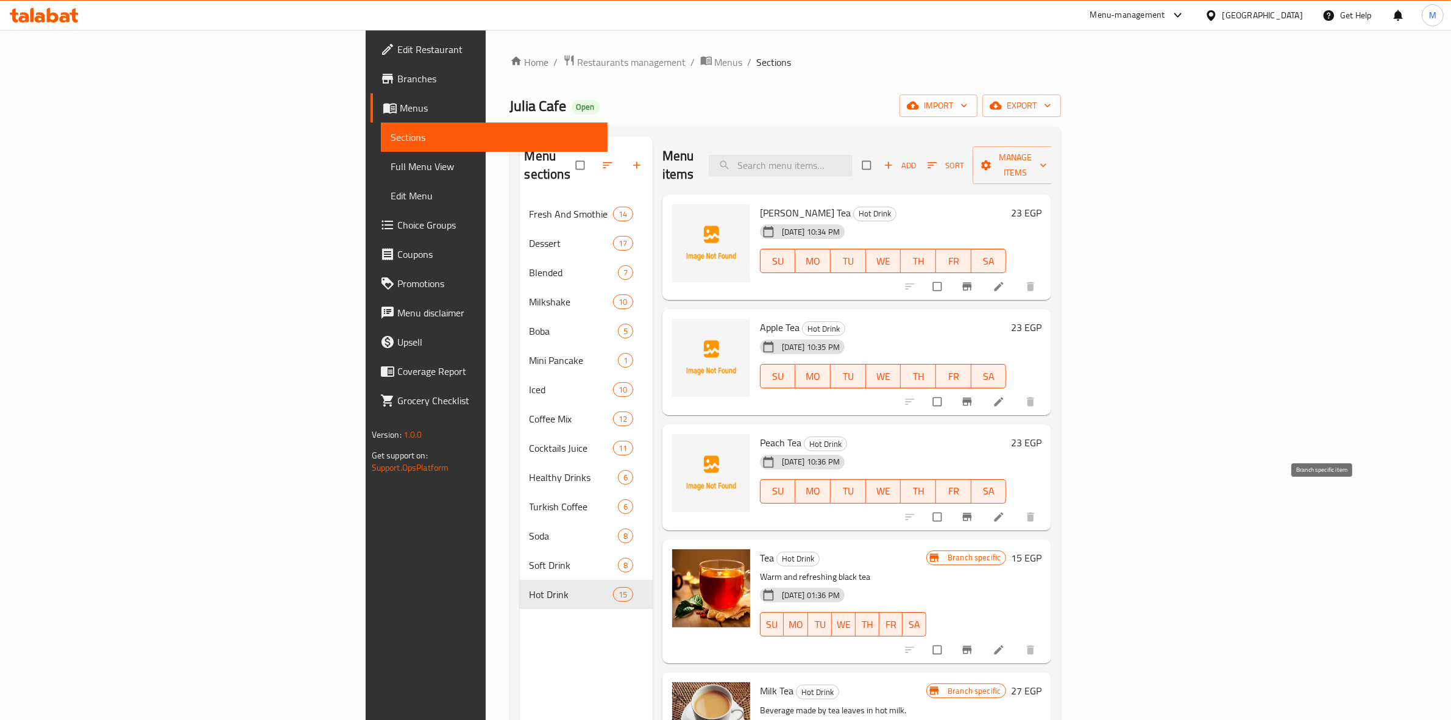
click at [973, 511] on icon "Branch-specific-item" at bounding box center [967, 517] width 12 height 12
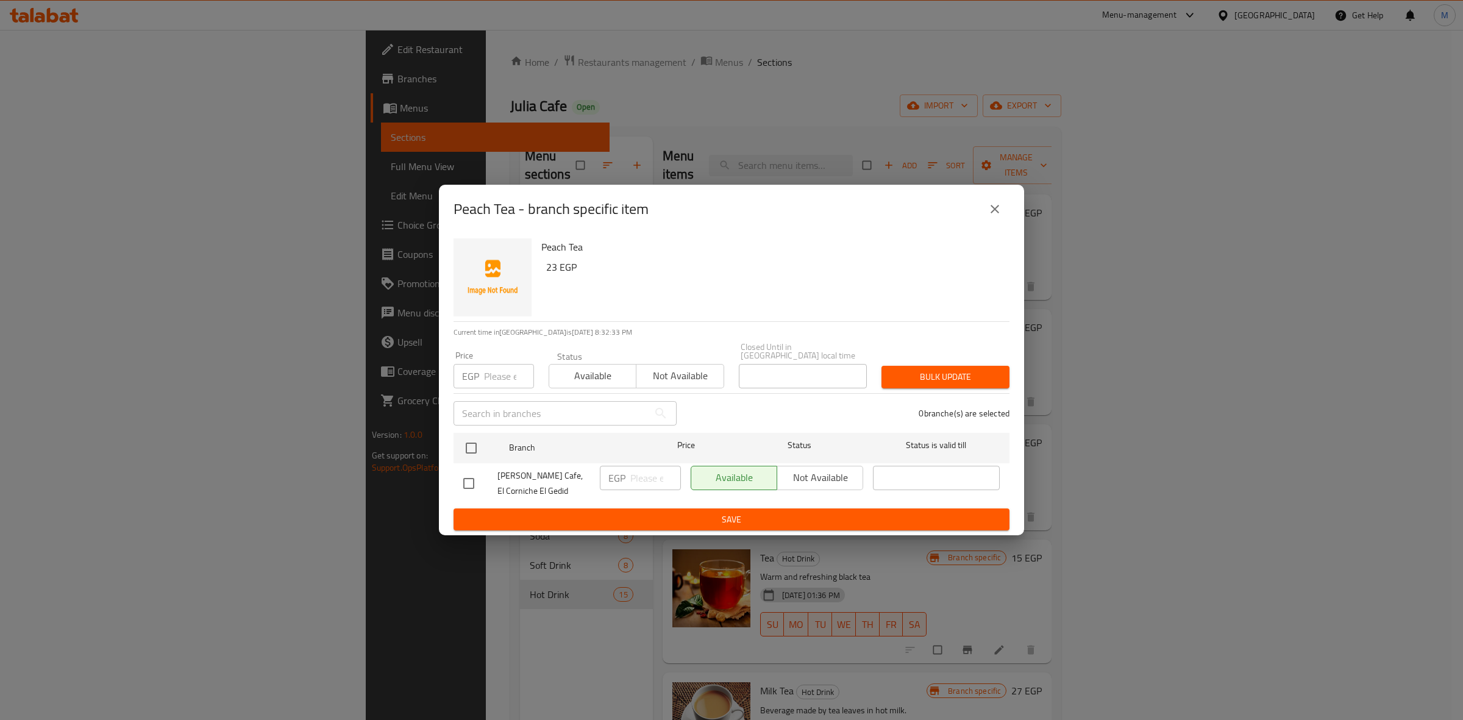
click at [494, 364] on input "number" at bounding box center [509, 376] width 50 height 24
type input "23"
click at [473, 449] on input "checkbox" at bounding box center [471, 448] width 26 height 26
checkbox input "true"
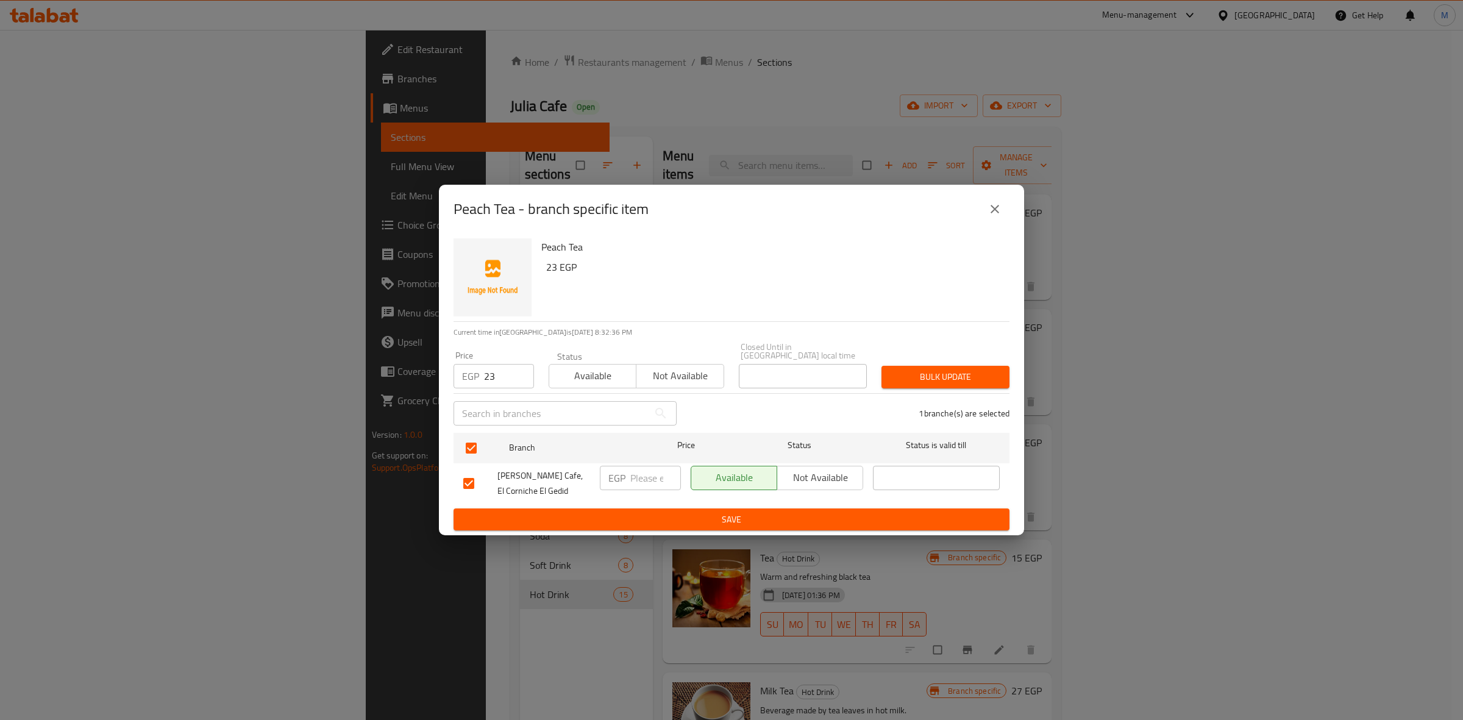
click at [964, 369] on span "Bulk update" at bounding box center [945, 376] width 108 height 15
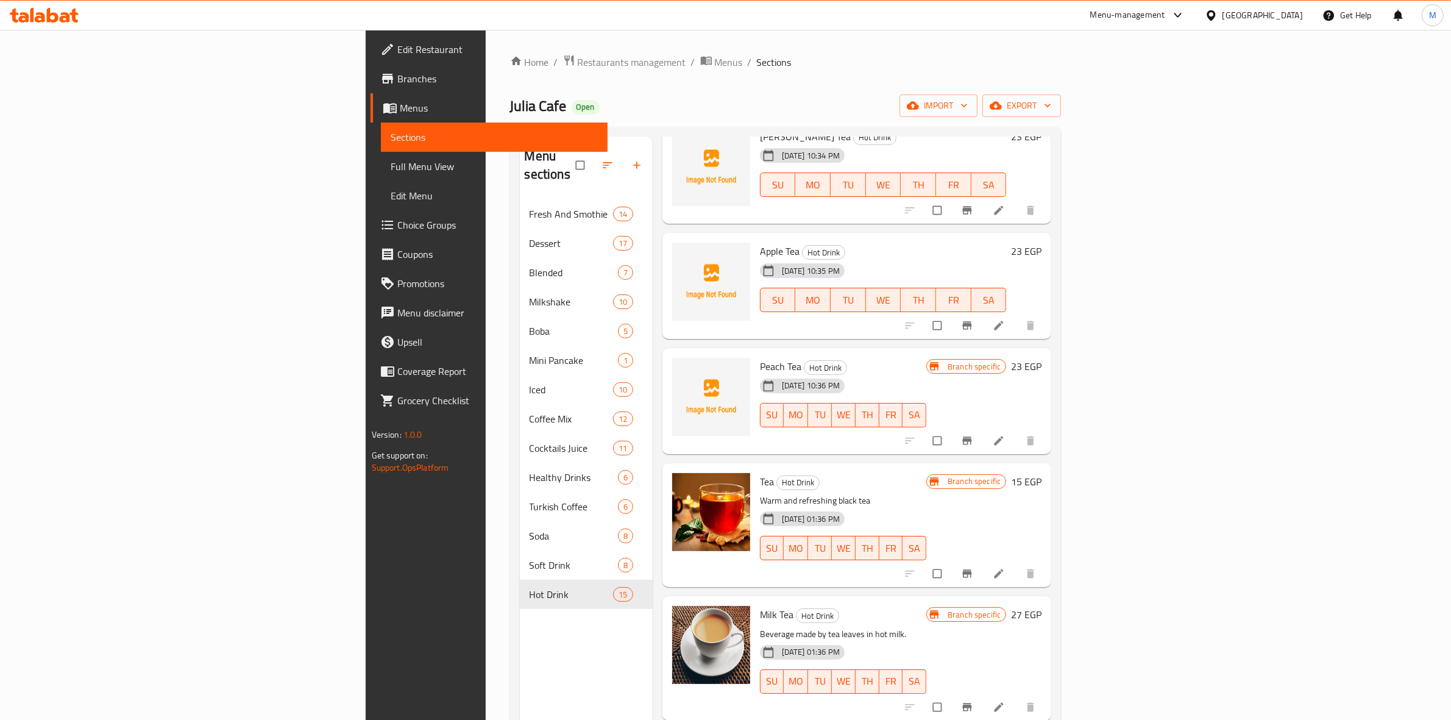
scroll to position [229, 0]
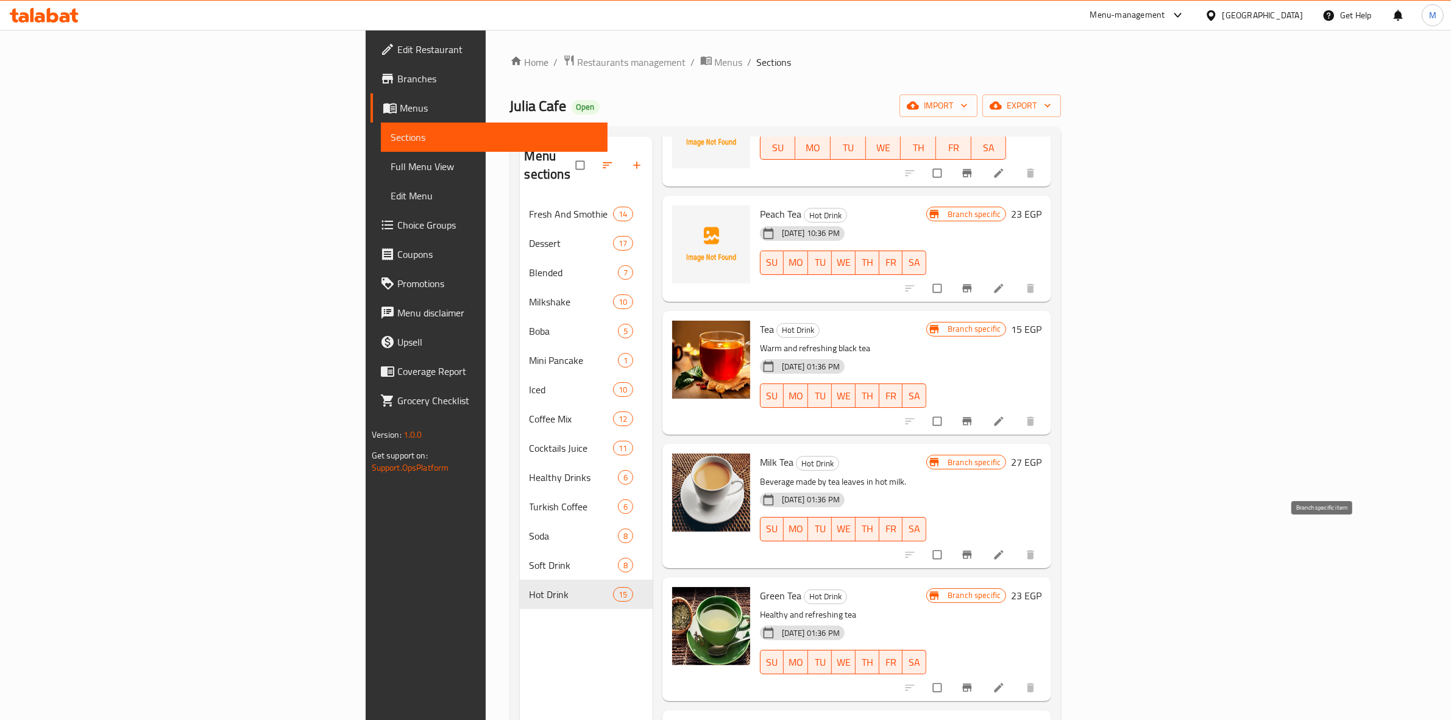
click at [973, 548] on icon "Branch-specific-item" at bounding box center [967, 554] width 12 height 12
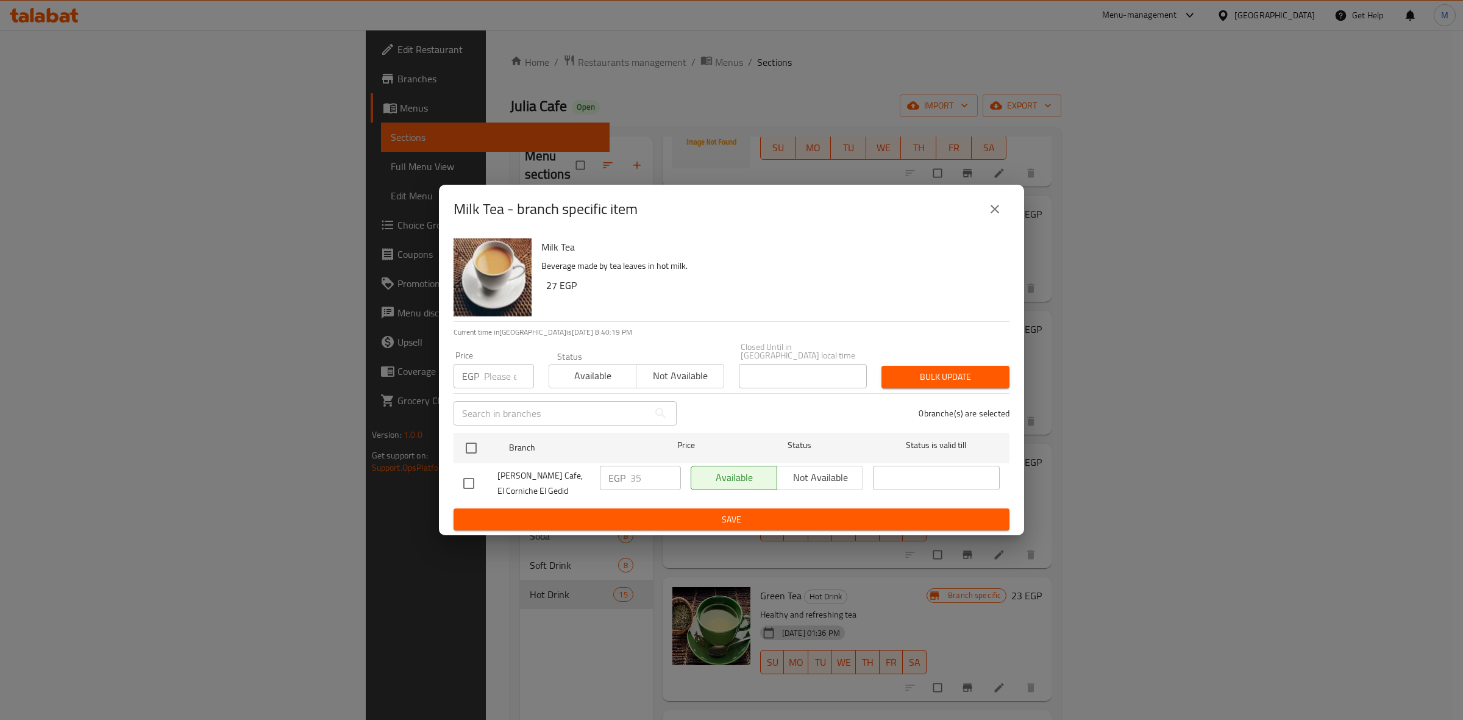
click at [993, 208] on icon "close" at bounding box center [994, 209] width 15 height 15
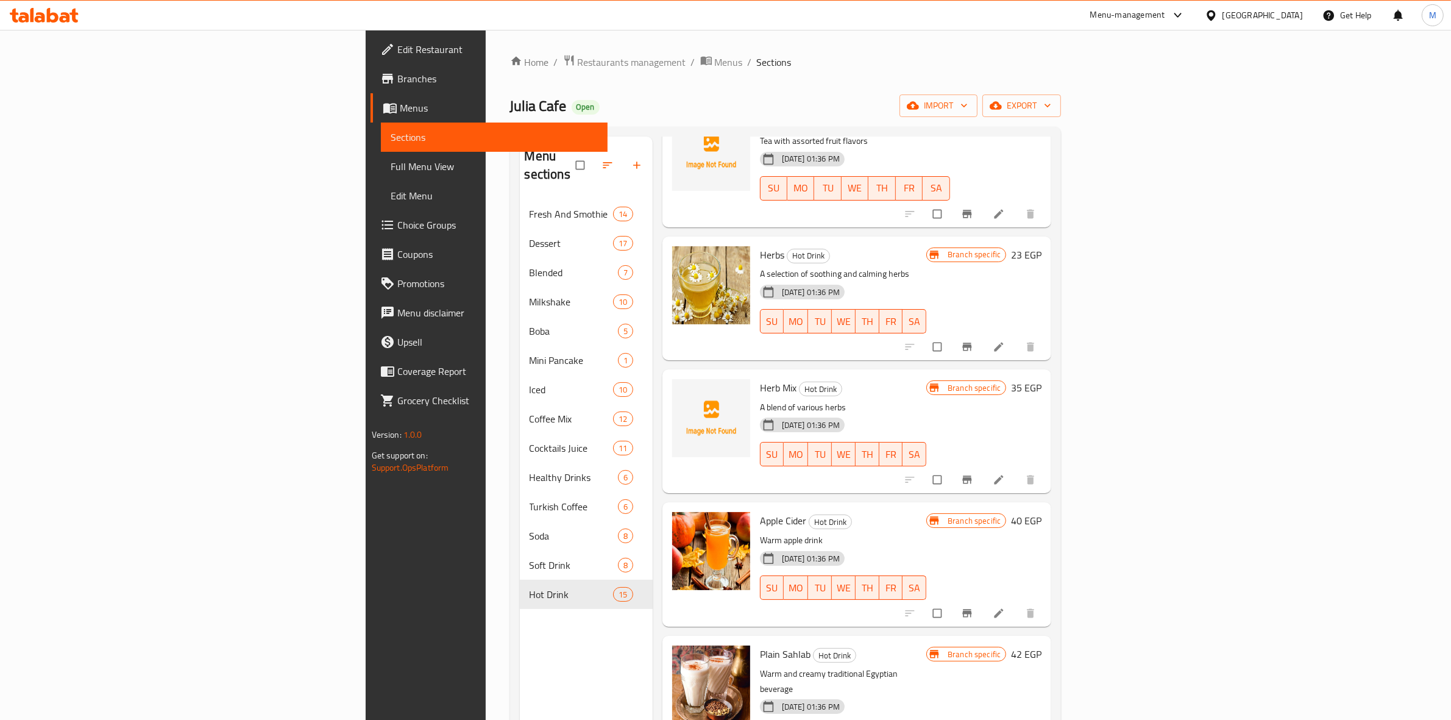
scroll to position [838, 0]
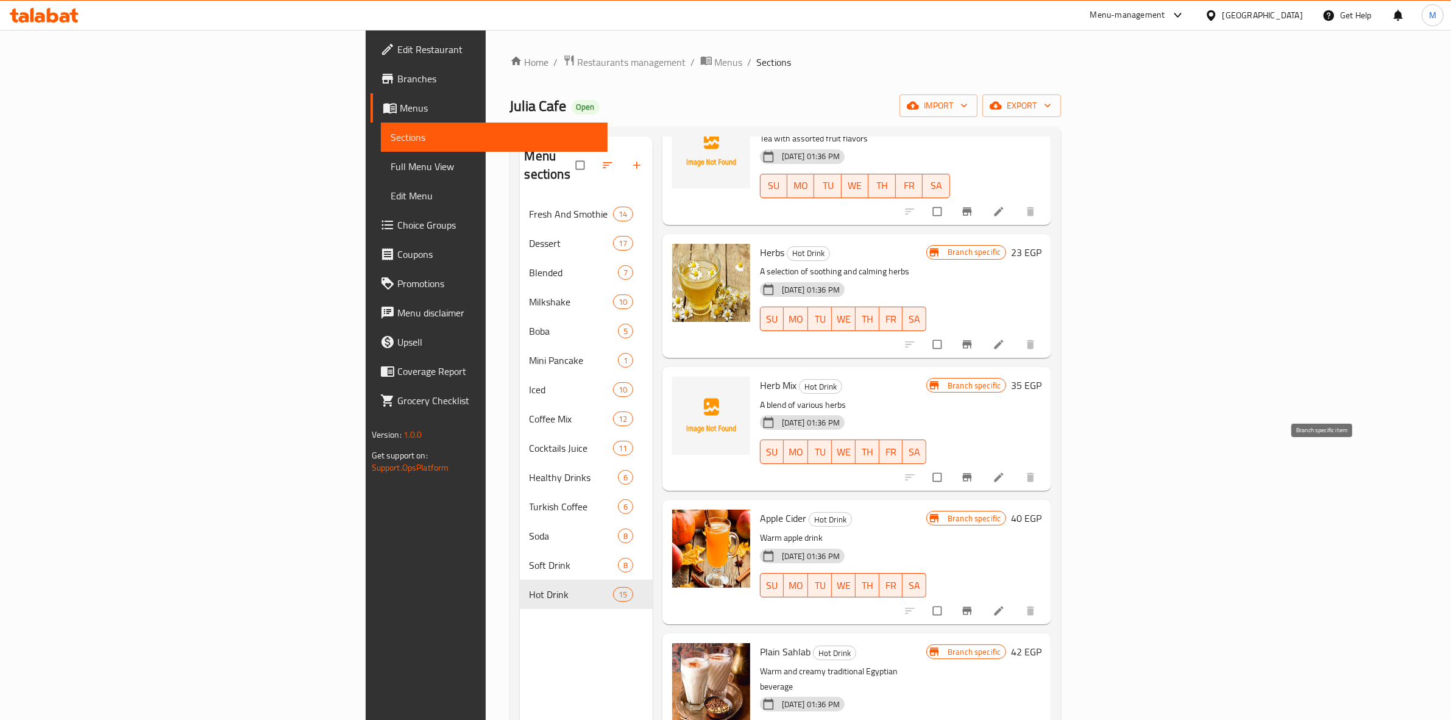
click at [972, 474] on icon "Branch-specific-item" at bounding box center [967, 478] width 9 height 8
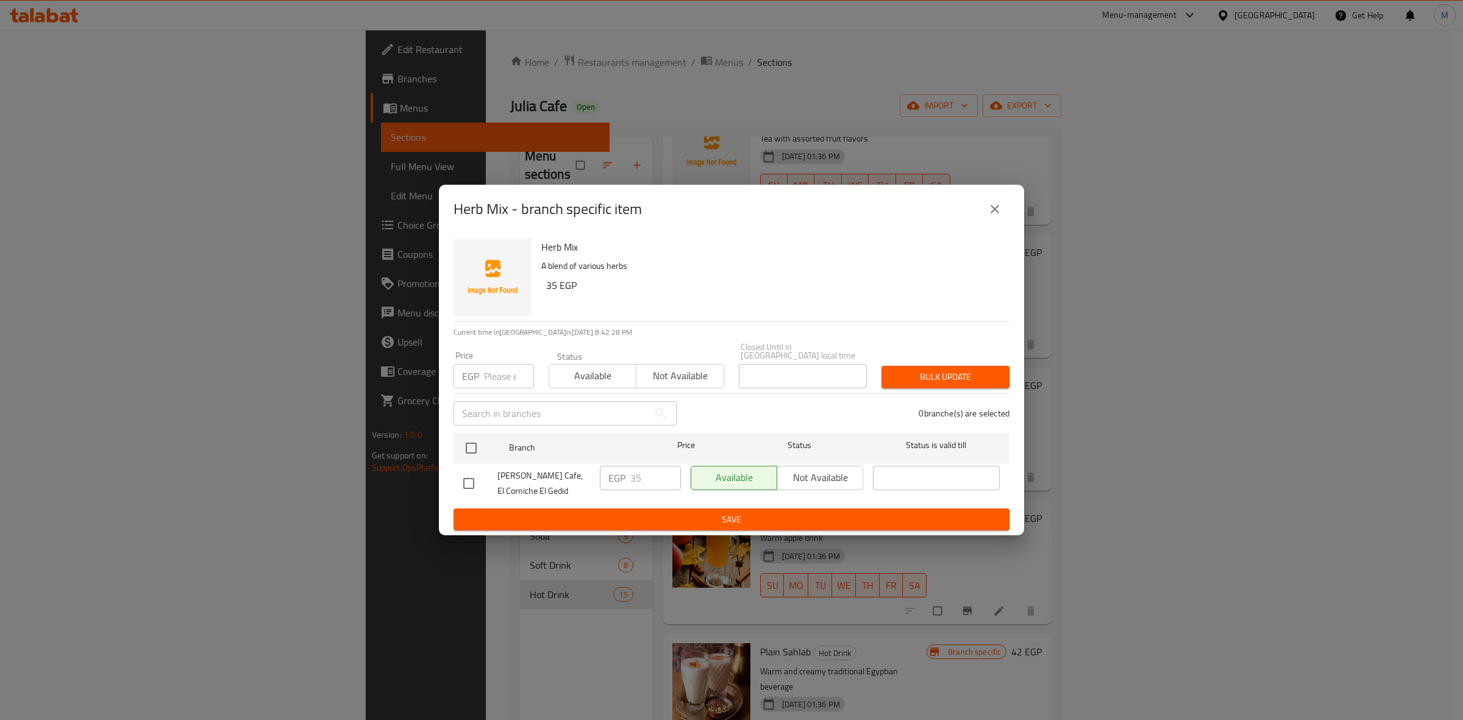
click at [986, 221] on button "close" at bounding box center [994, 208] width 29 height 29
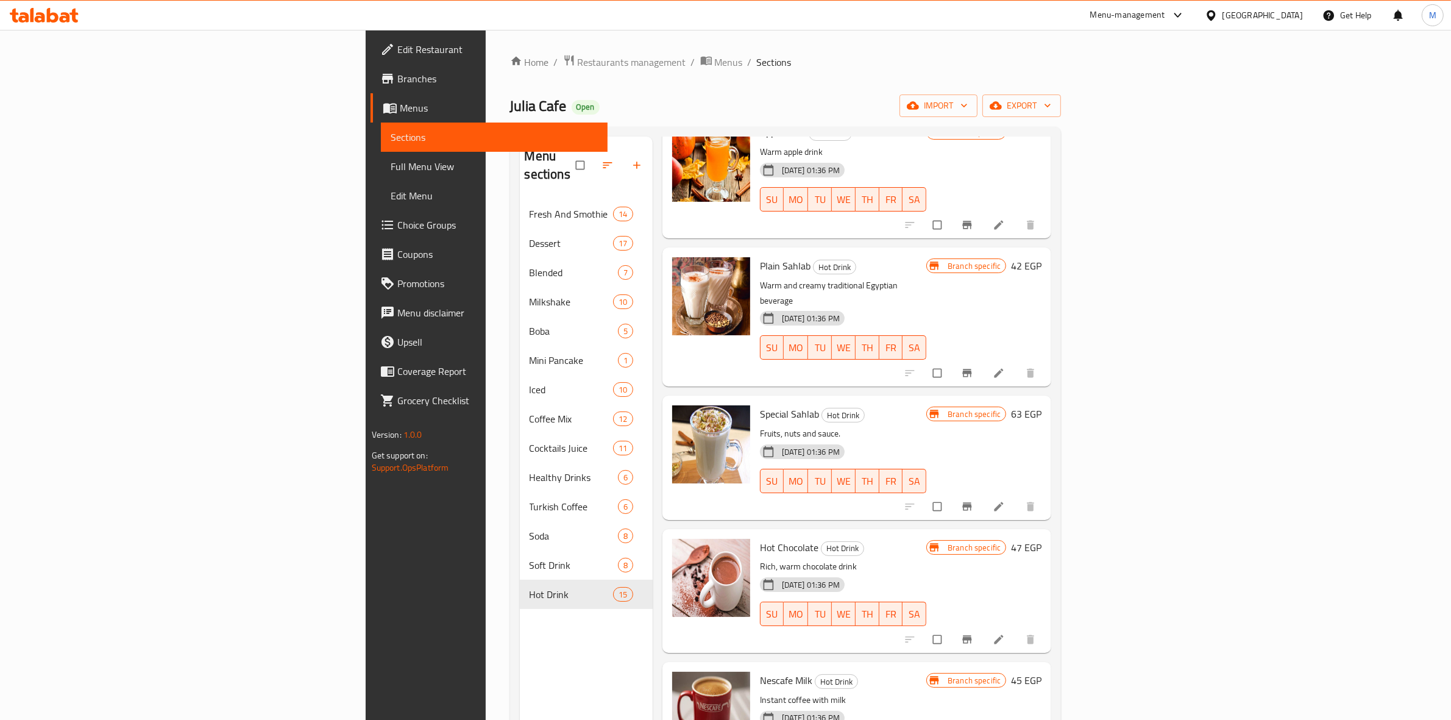
scroll to position [1251, 0]
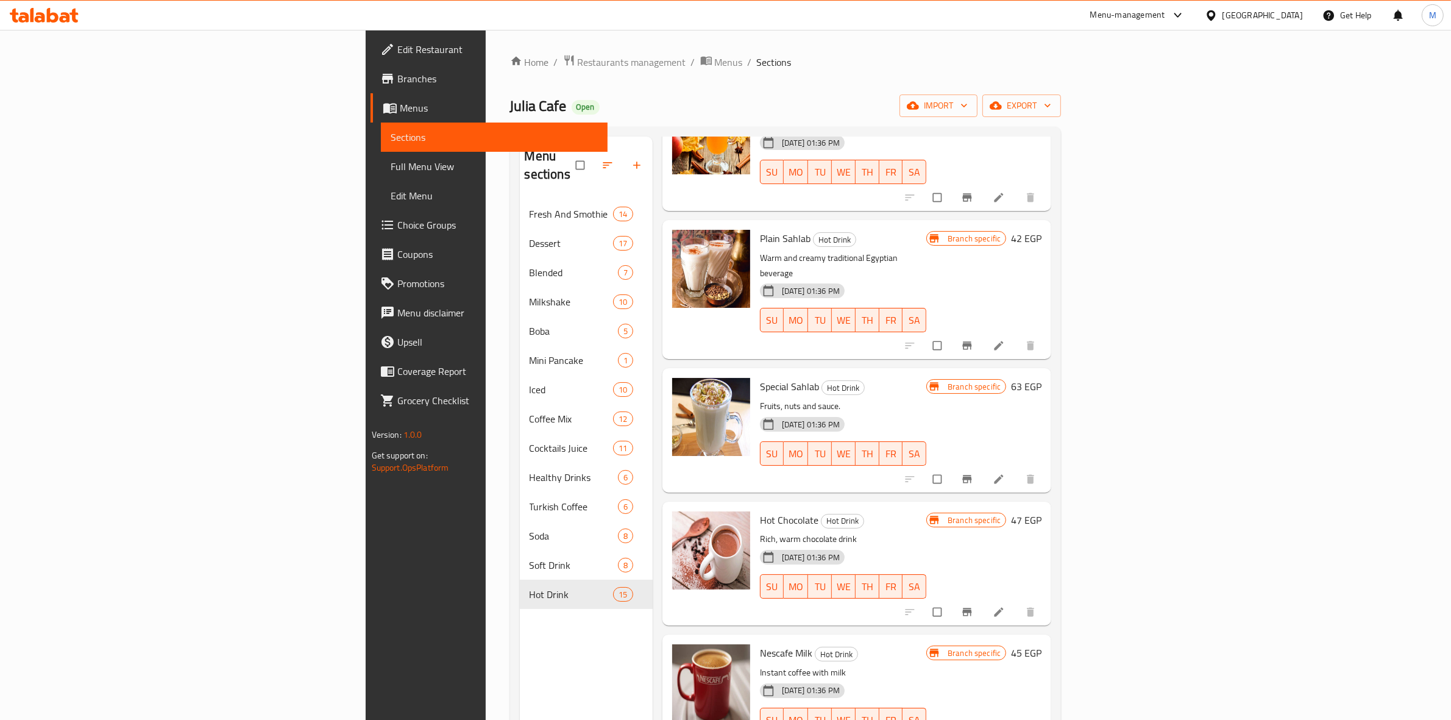
click at [983, 598] on button "Branch-specific-item" at bounding box center [968, 611] width 29 height 27
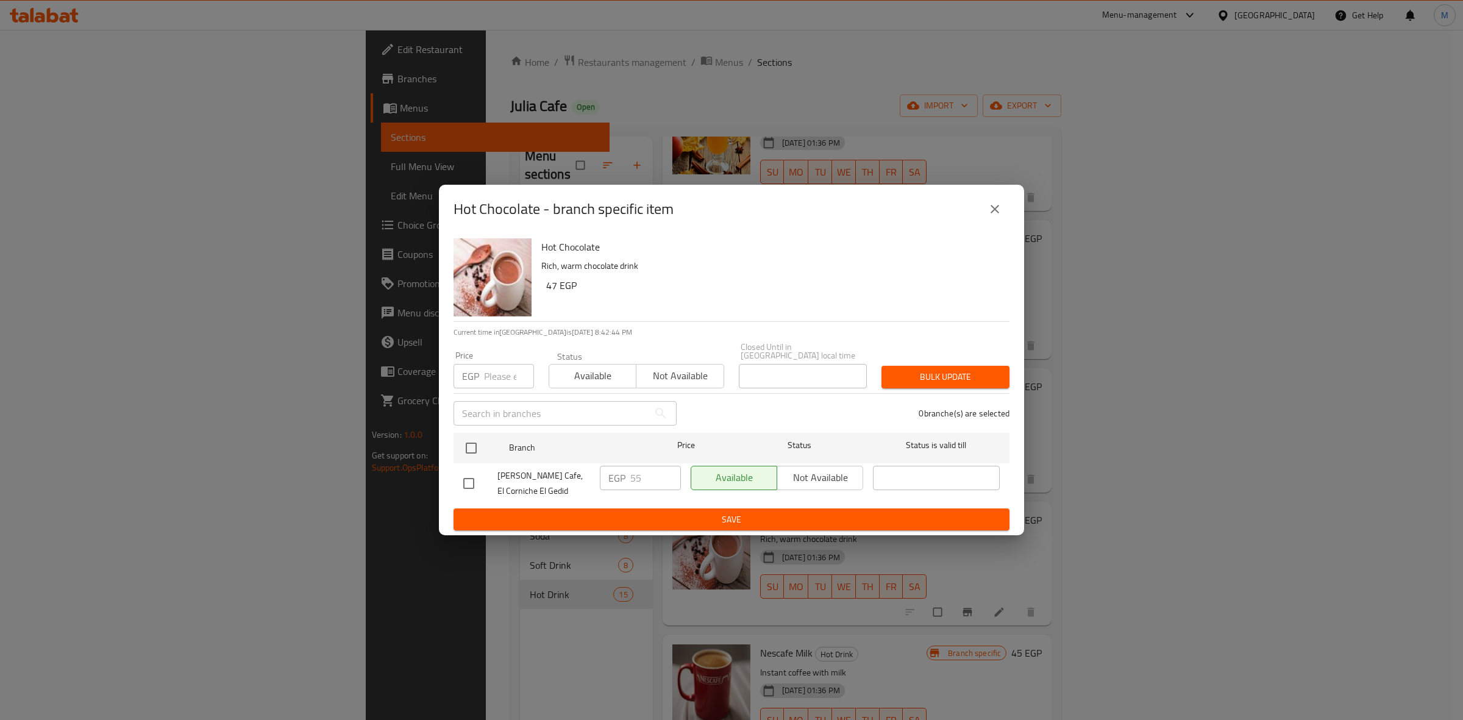
click at [983, 208] on div "Hot Chocolate - branch specific item" at bounding box center [731, 208] width 556 height 29
click at [987, 208] on icon "close" at bounding box center [994, 209] width 15 height 15
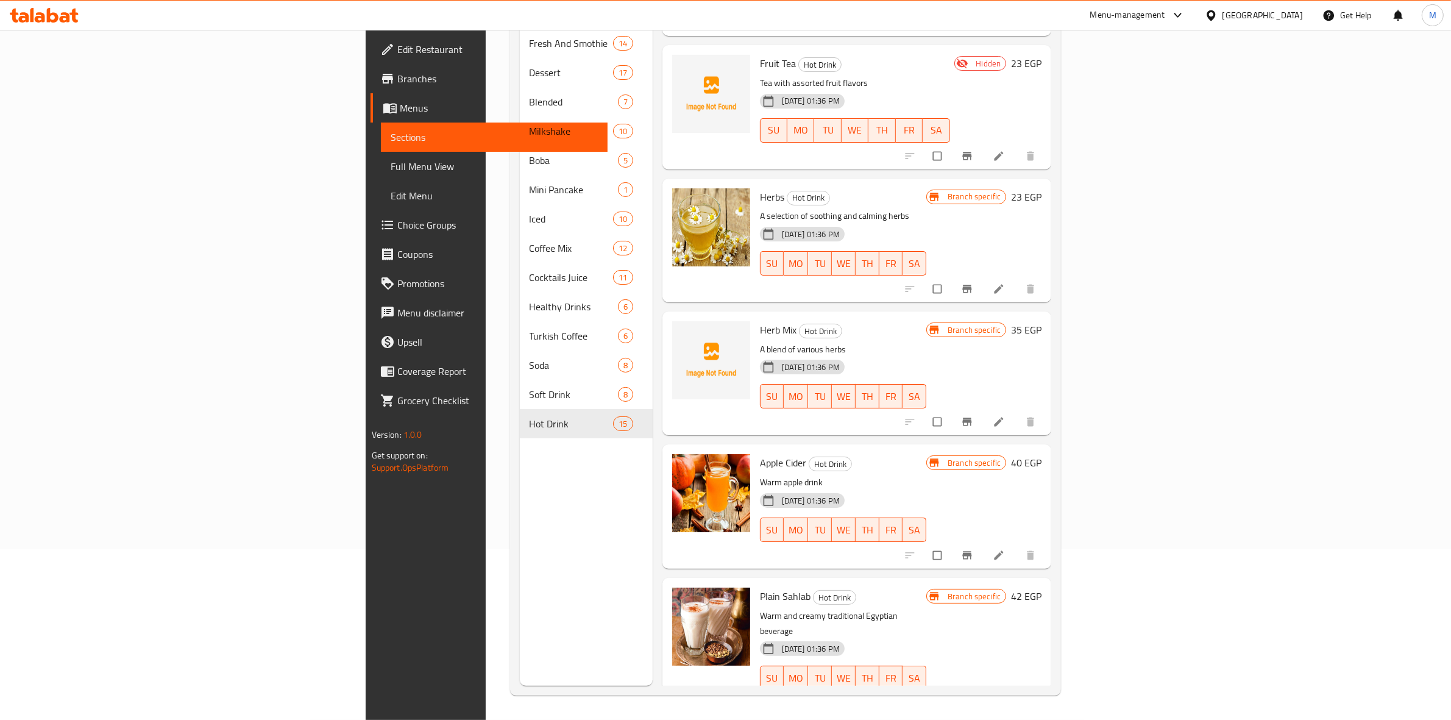
scroll to position [718, 0]
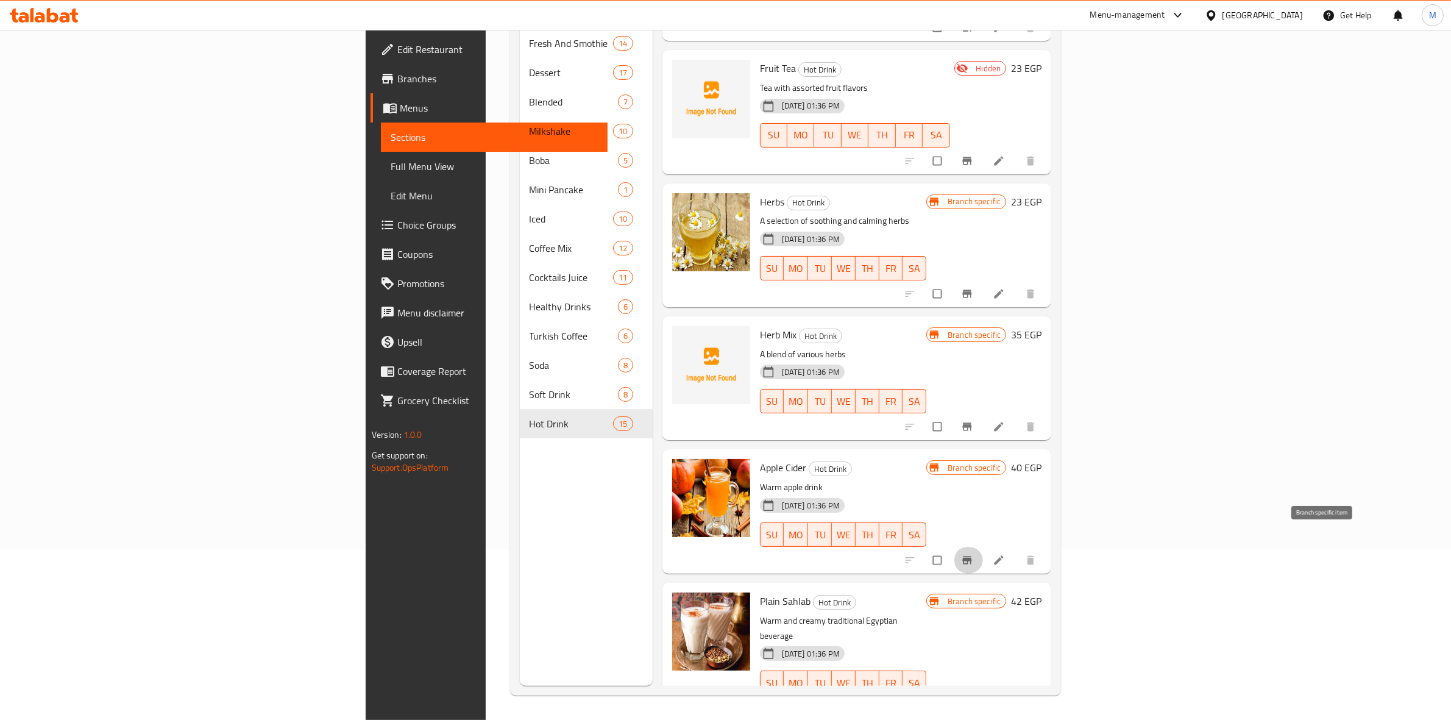
click at [972, 556] on icon "Branch-specific-item" at bounding box center [967, 560] width 9 height 8
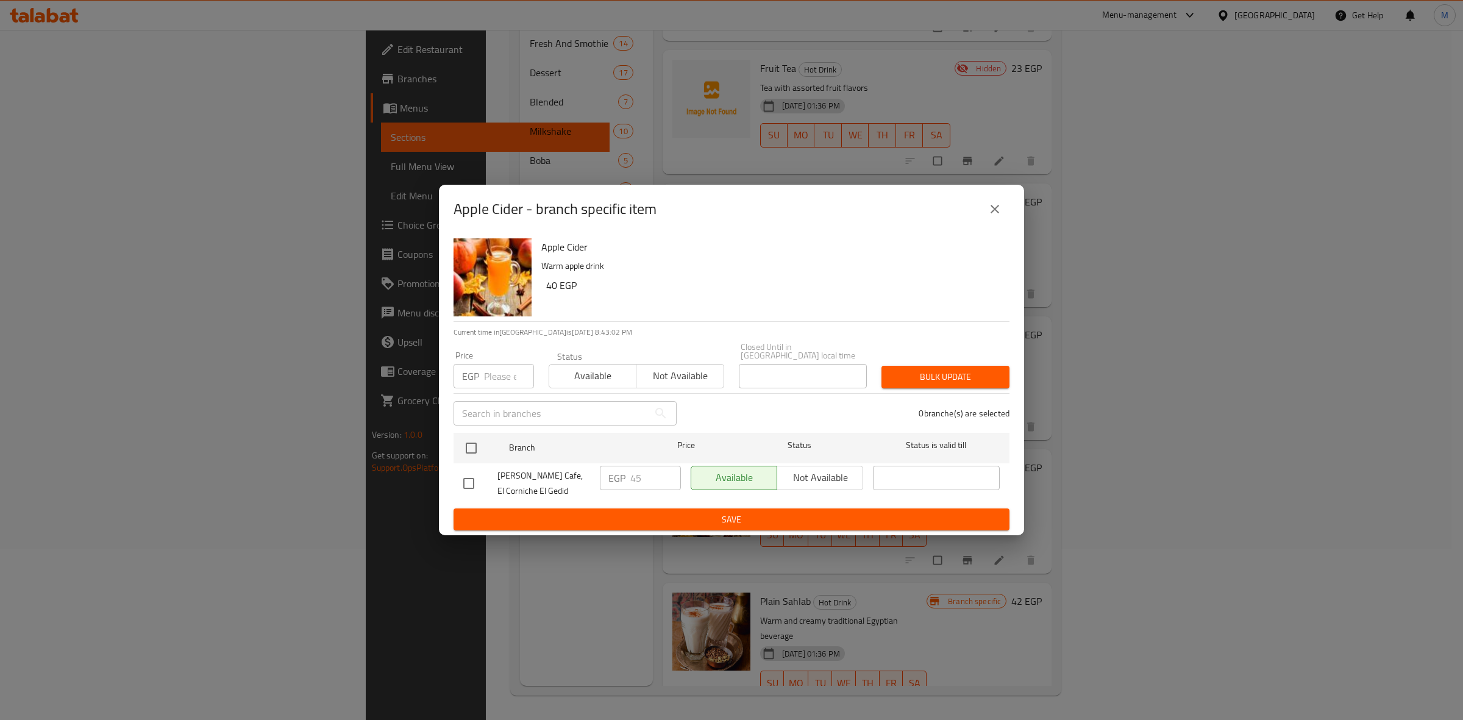
click at [998, 216] on icon "close" at bounding box center [994, 209] width 15 height 15
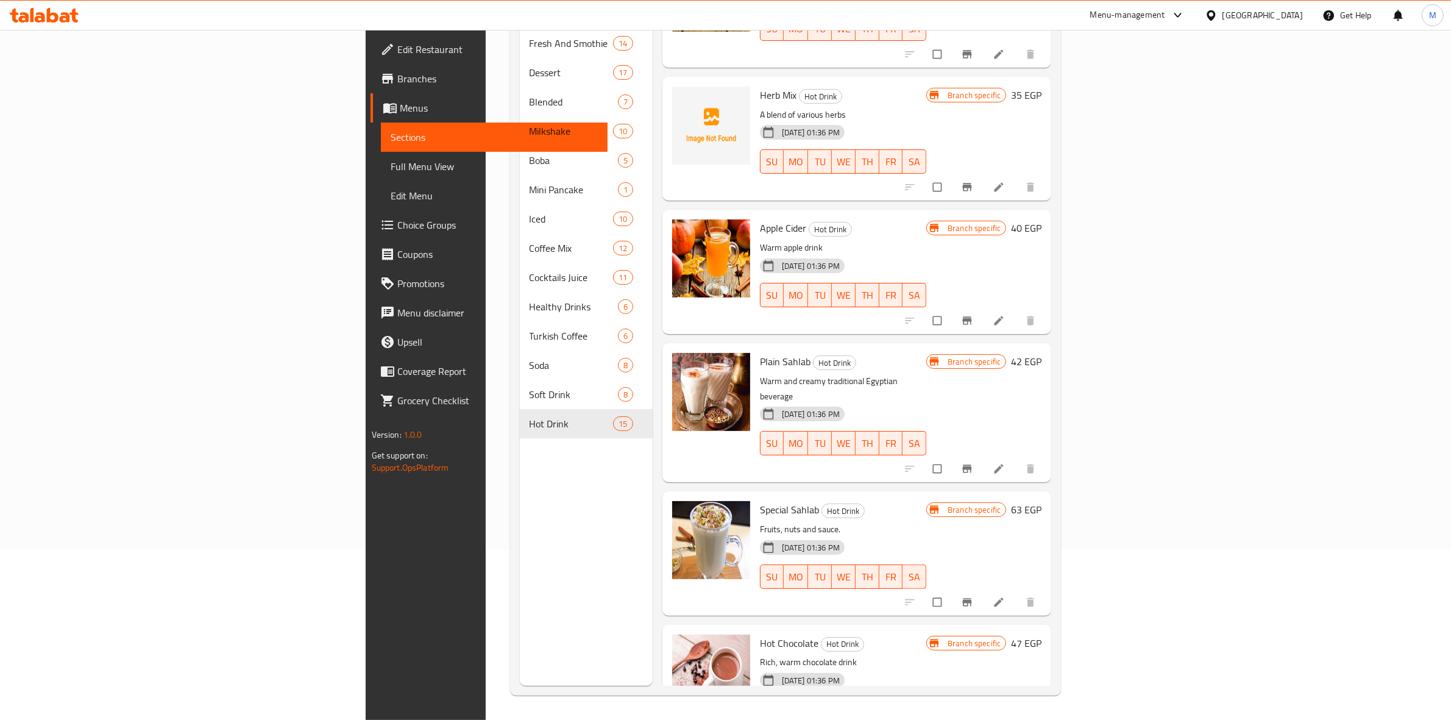
scroll to position [1099, 0]
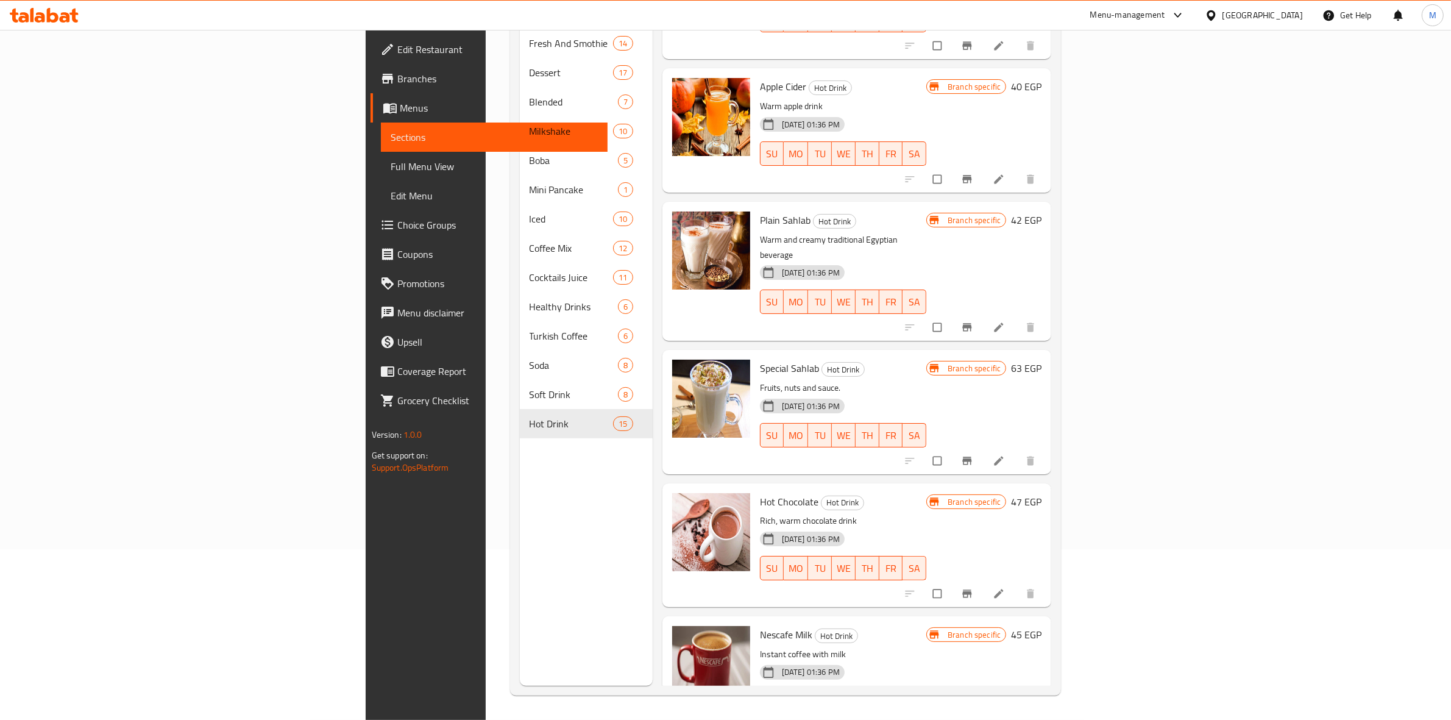
click at [976, 455] on span "Branch-specific-item" at bounding box center [968, 461] width 15 height 12
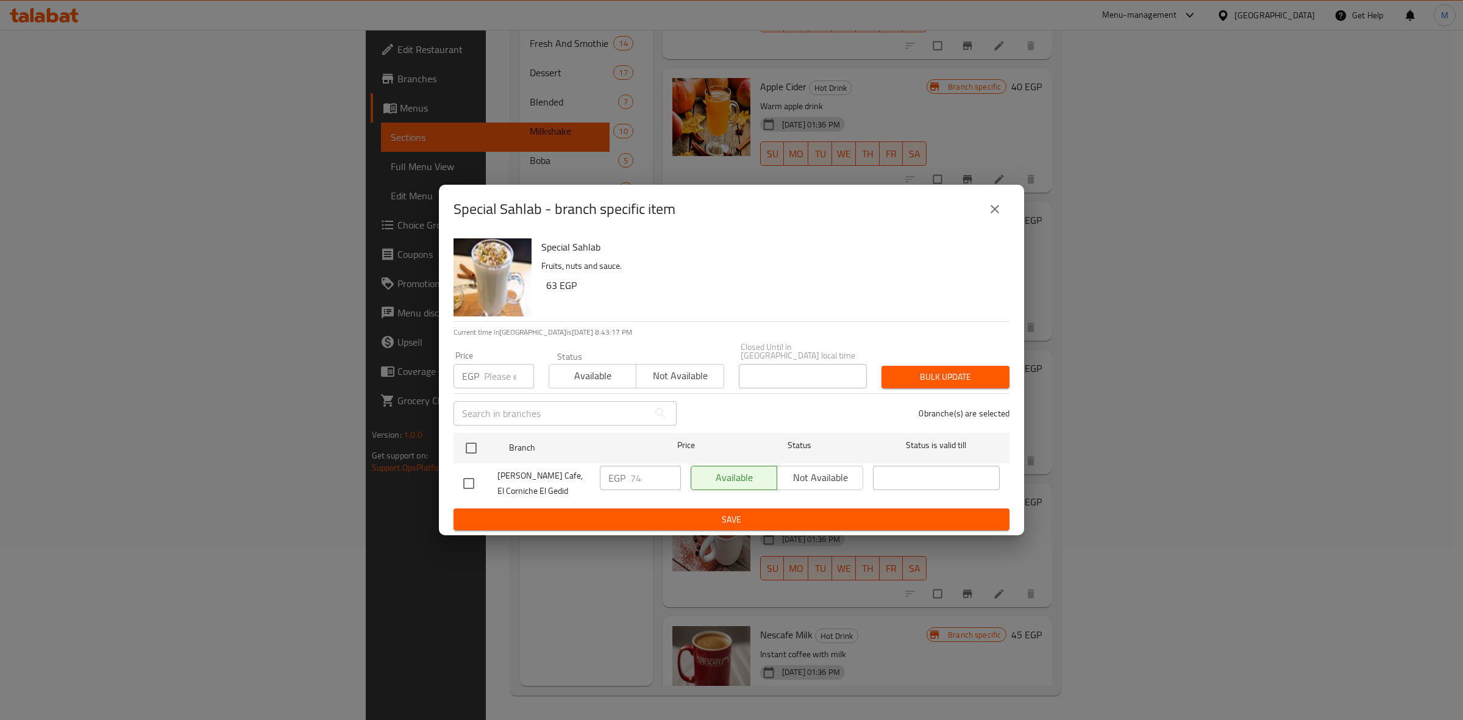
click at [1003, 218] on button "close" at bounding box center [994, 208] width 29 height 29
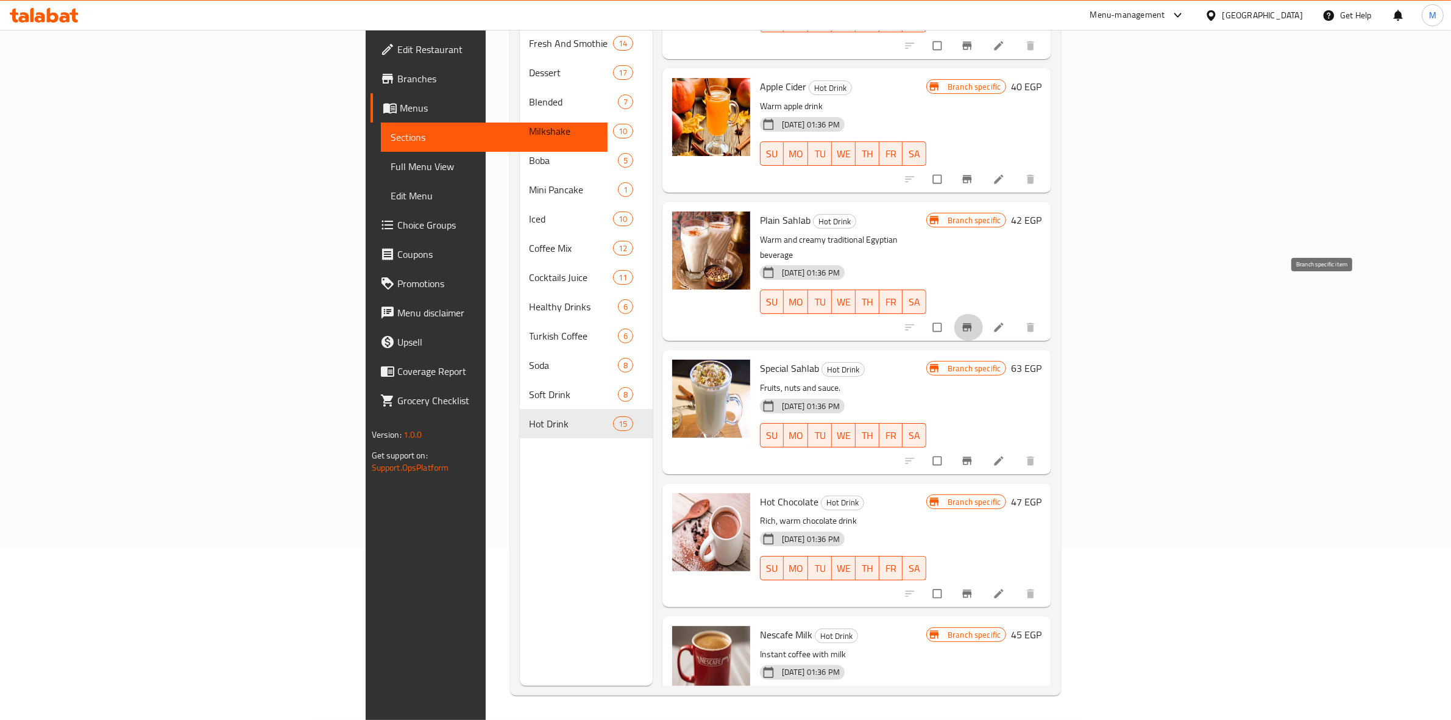
click at [983, 314] on button "Branch-specific-item" at bounding box center [968, 327] width 29 height 27
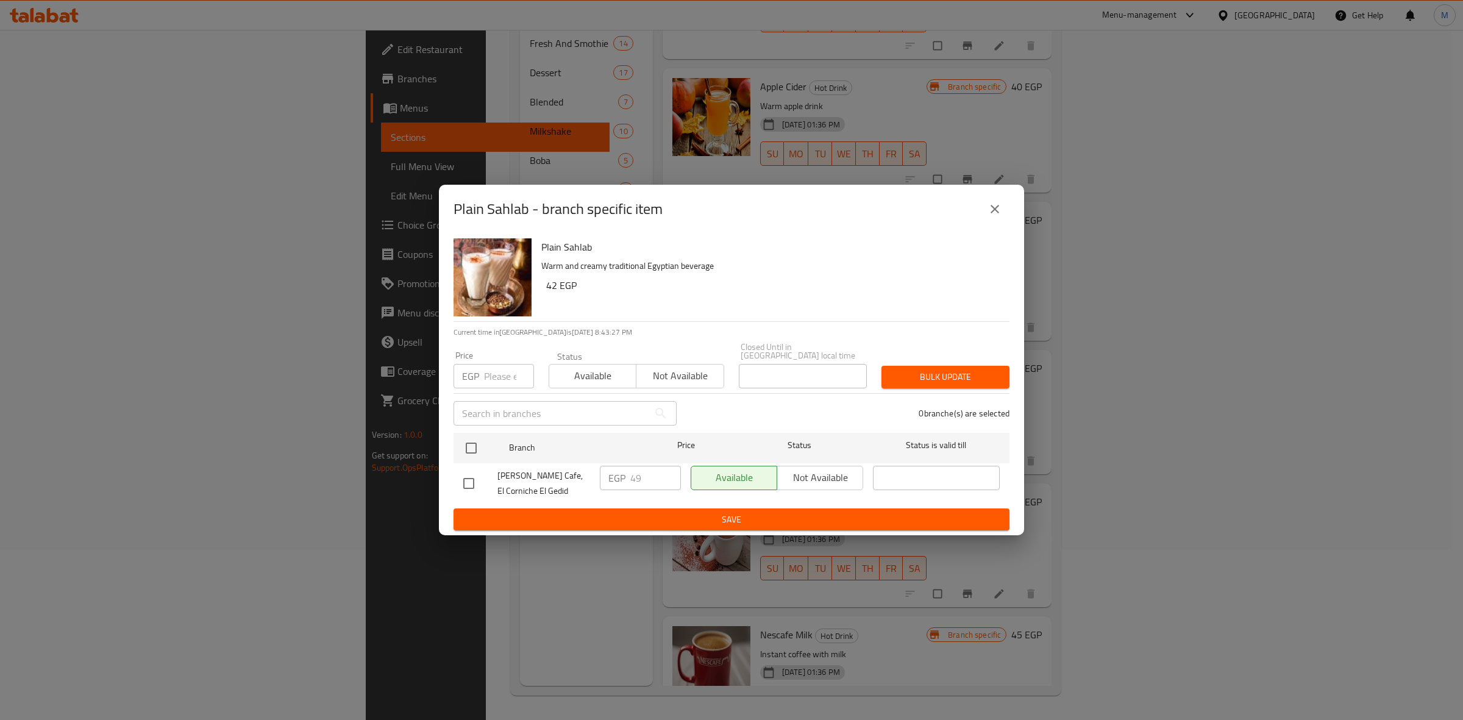
click at [1003, 205] on button "close" at bounding box center [994, 208] width 29 height 29
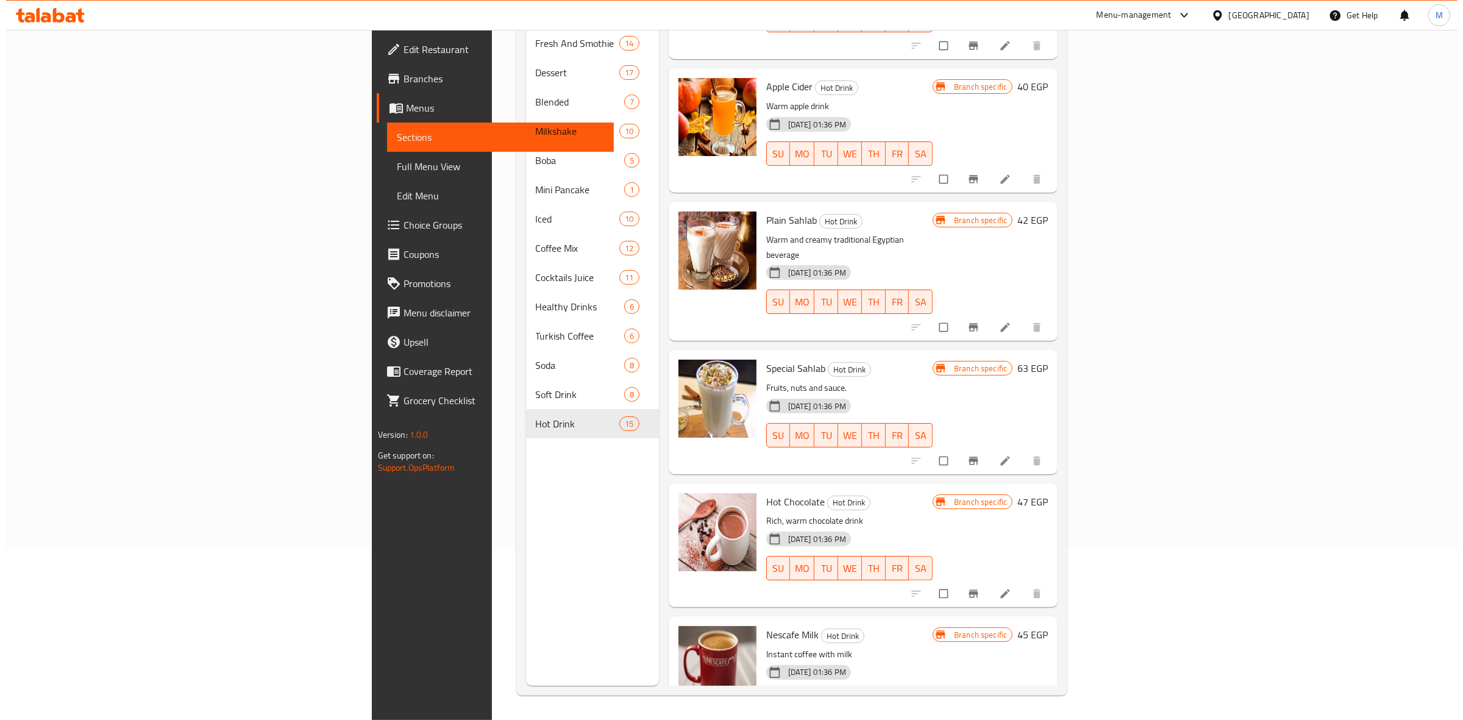
scroll to position [1251, 0]
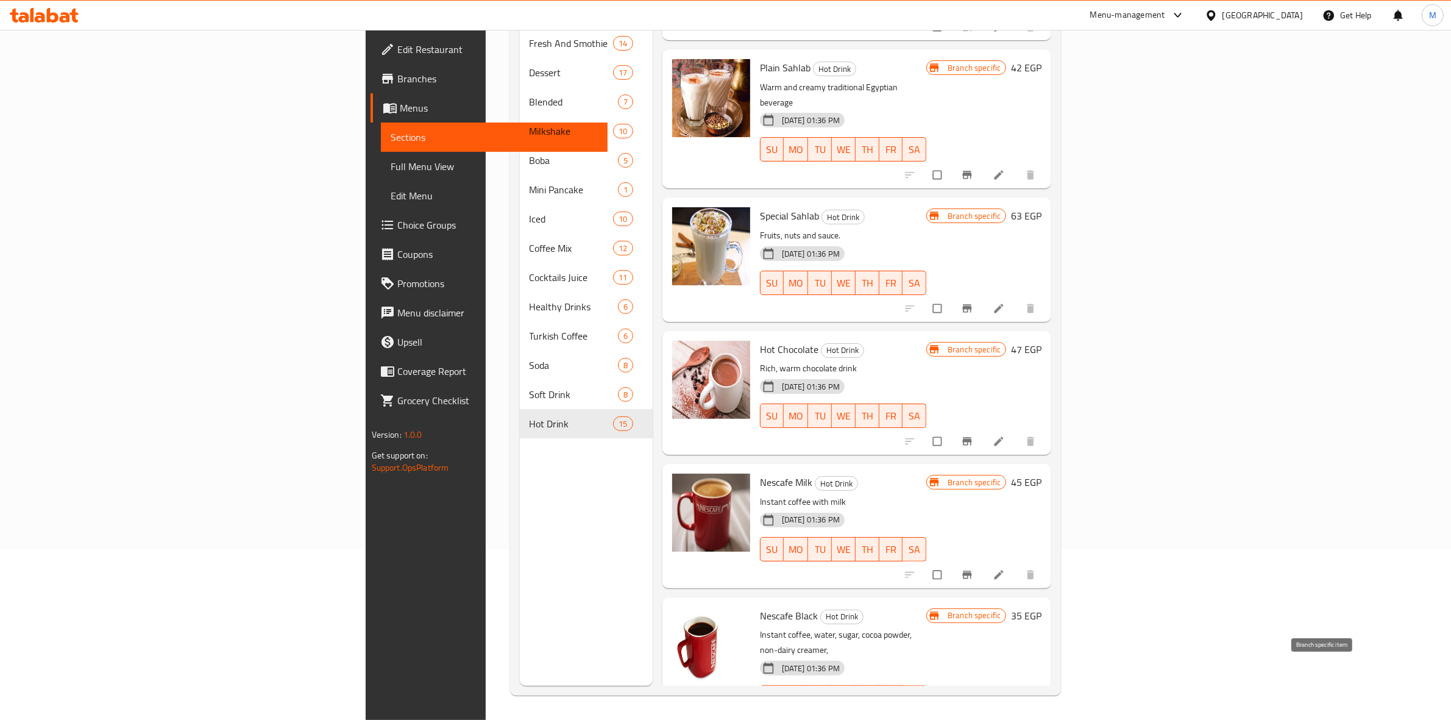
click at [973, 717] on icon "Branch-specific-item" at bounding box center [967, 723] width 12 height 12
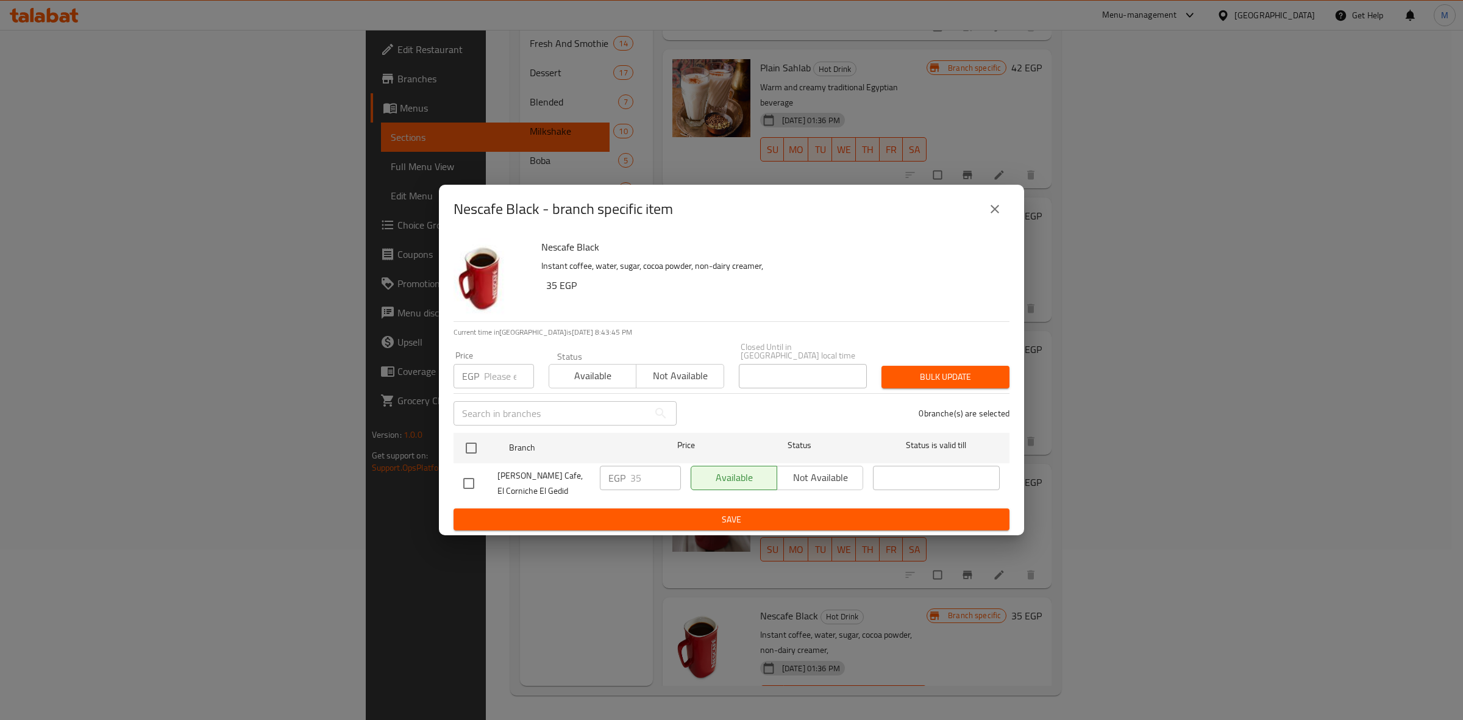
click at [985, 217] on button "close" at bounding box center [994, 208] width 29 height 29
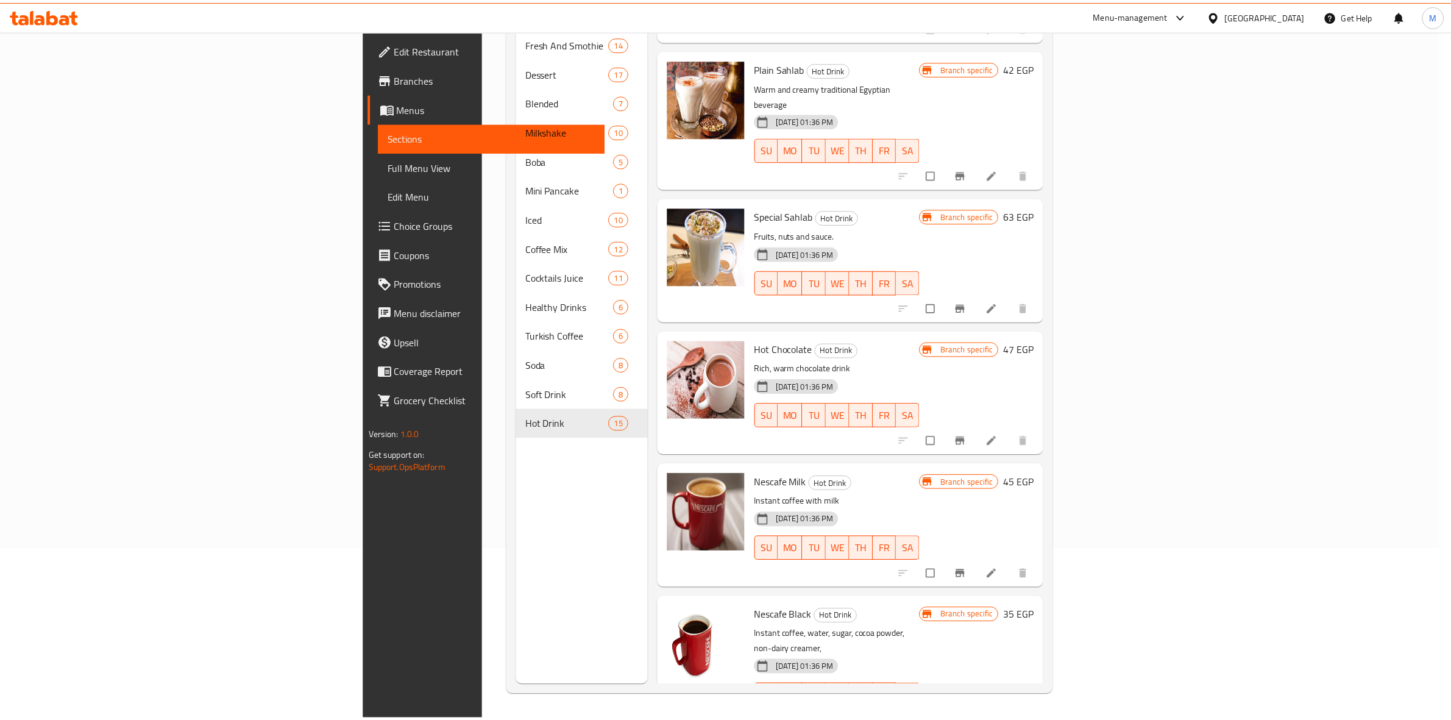
scroll to position [1252, 0]
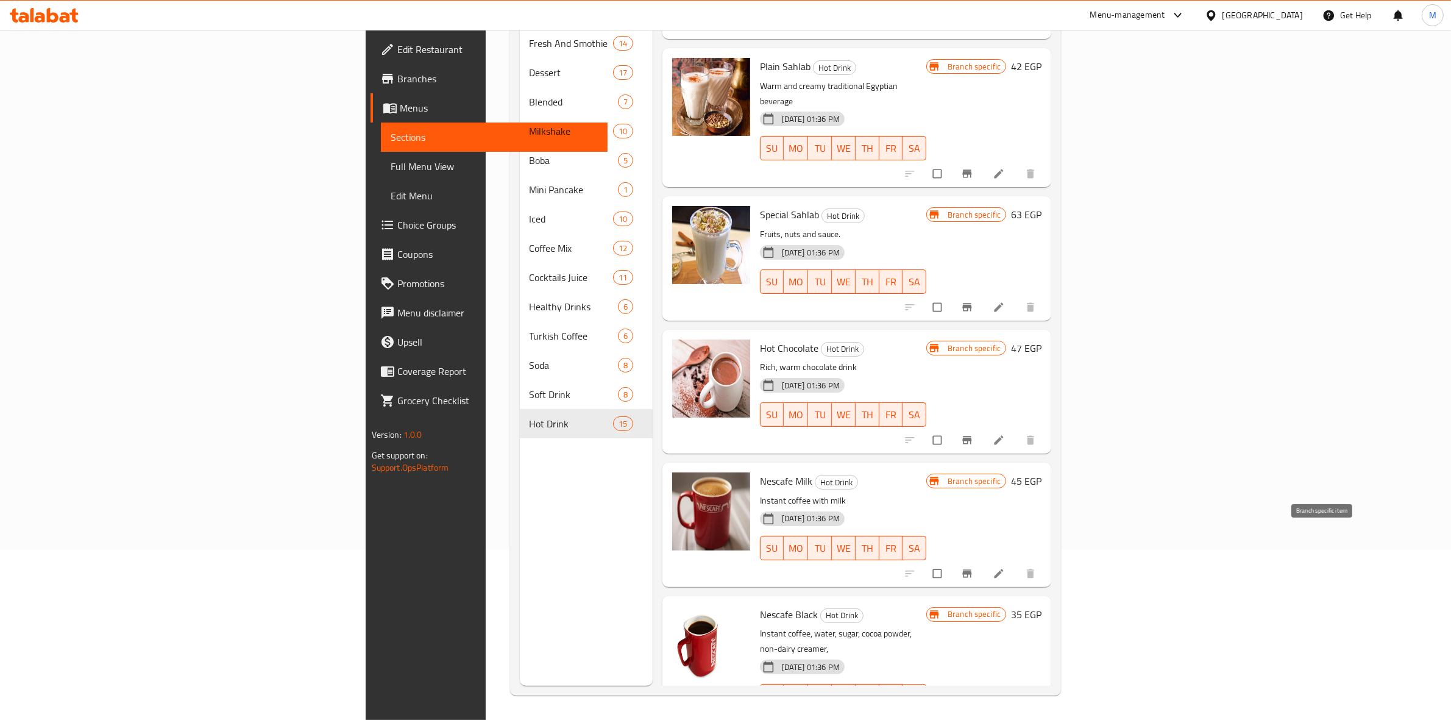
click at [983, 560] on button "Branch-specific-item" at bounding box center [968, 573] width 29 height 27
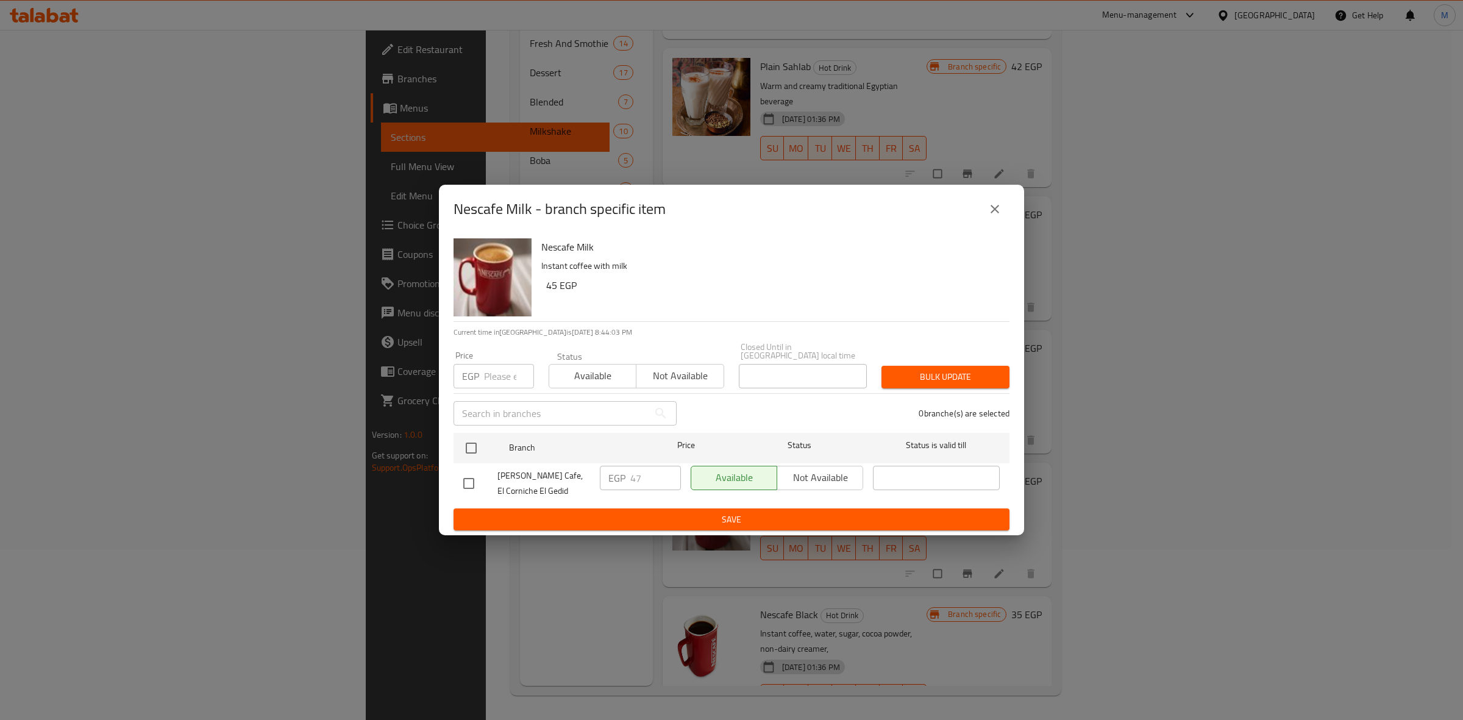
click at [1001, 210] on button "close" at bounding box center [994, 208] width 29 height 29
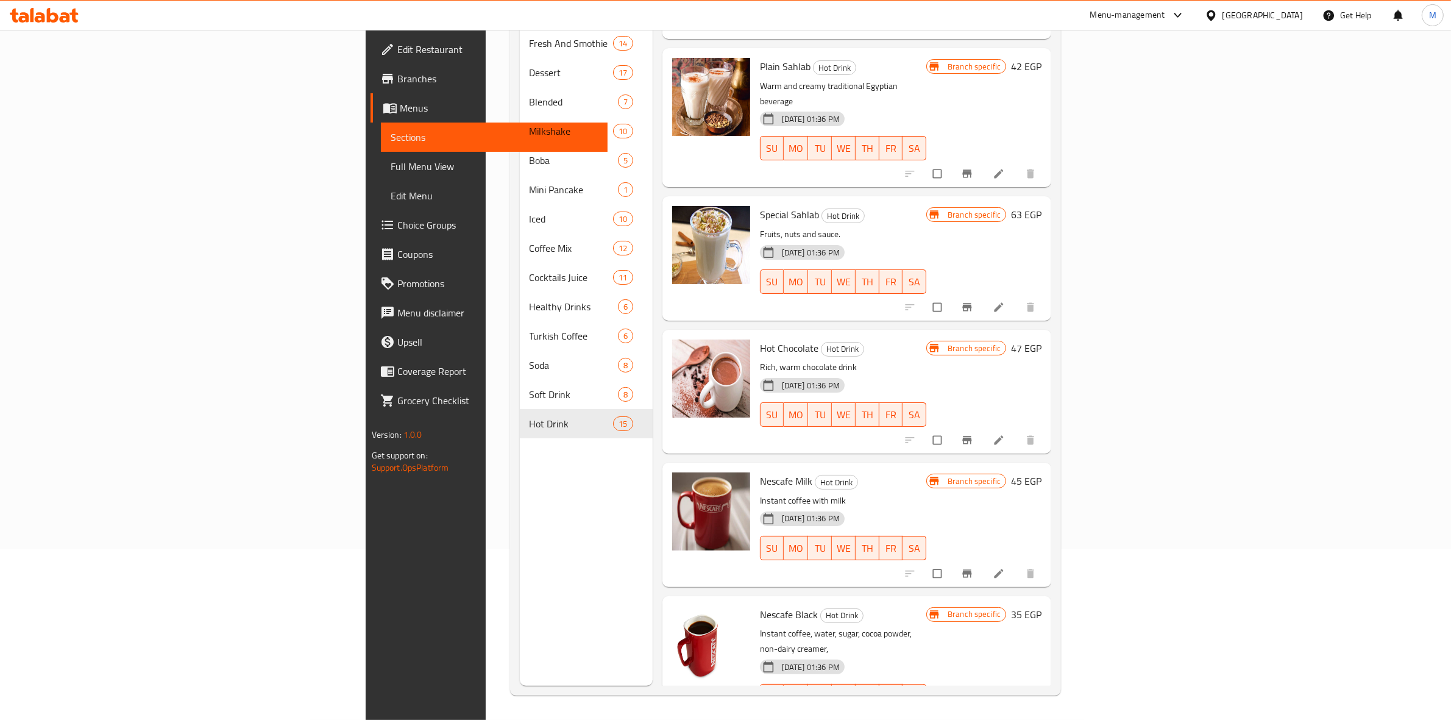
scroll to position [1251, 0]
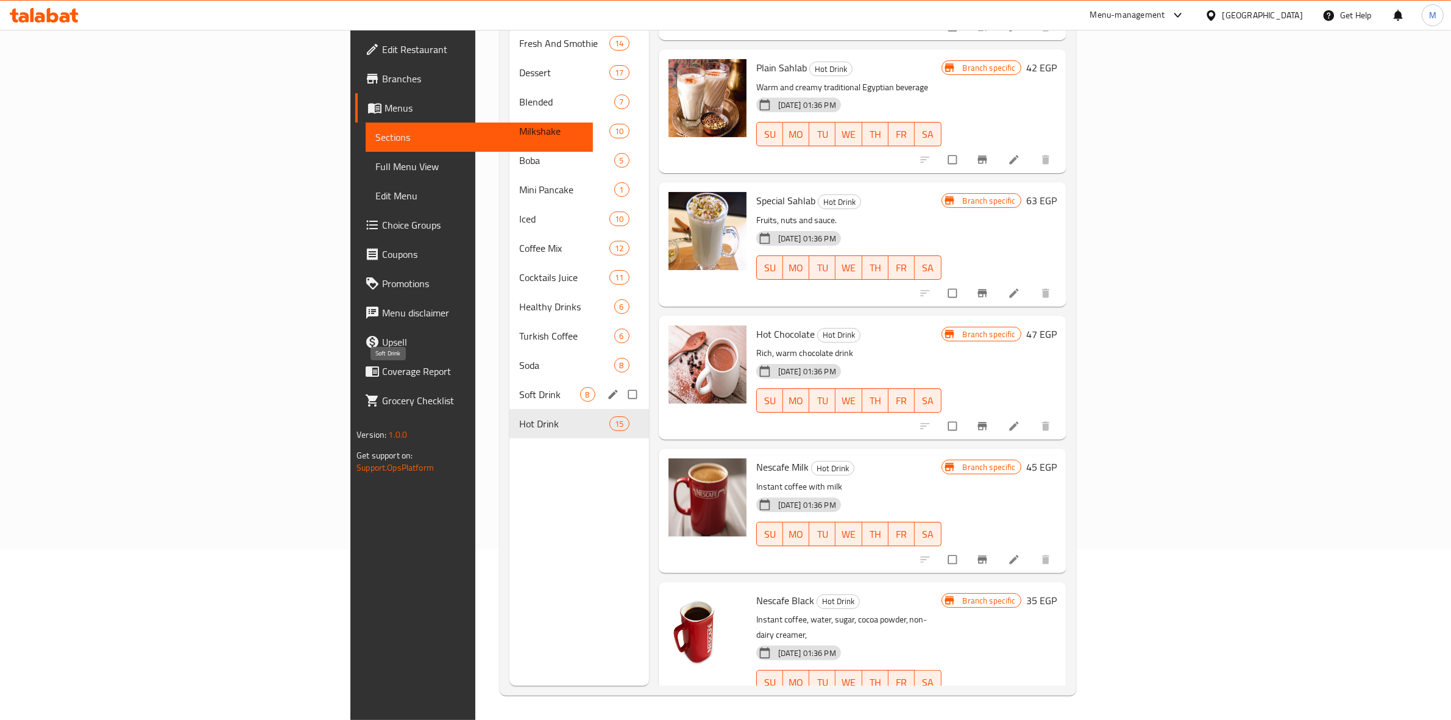
click at [519, 387] on span "Soft Drink" at bounding box center [549, 394] width 60 height 15
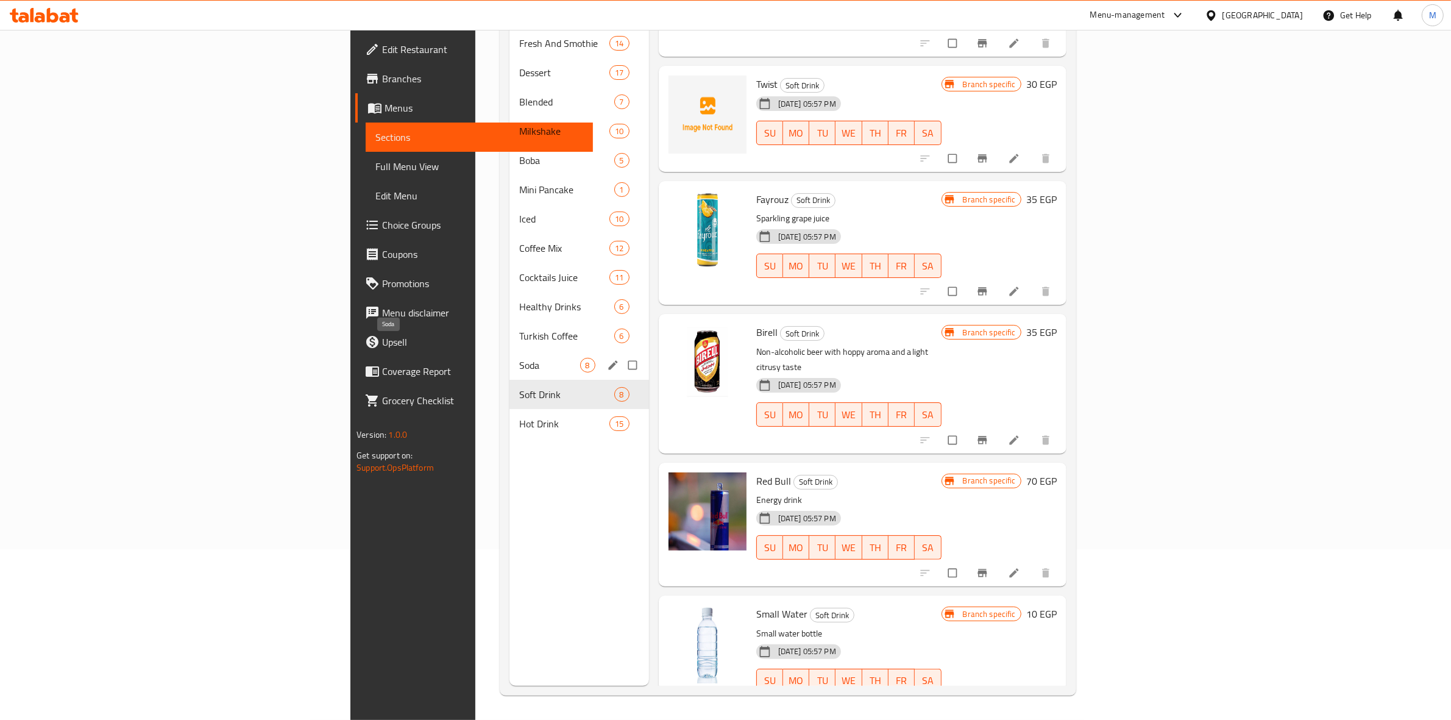
click at [519, 358] on span "Soda" at bounding box center [549, 365] width 60 height 15
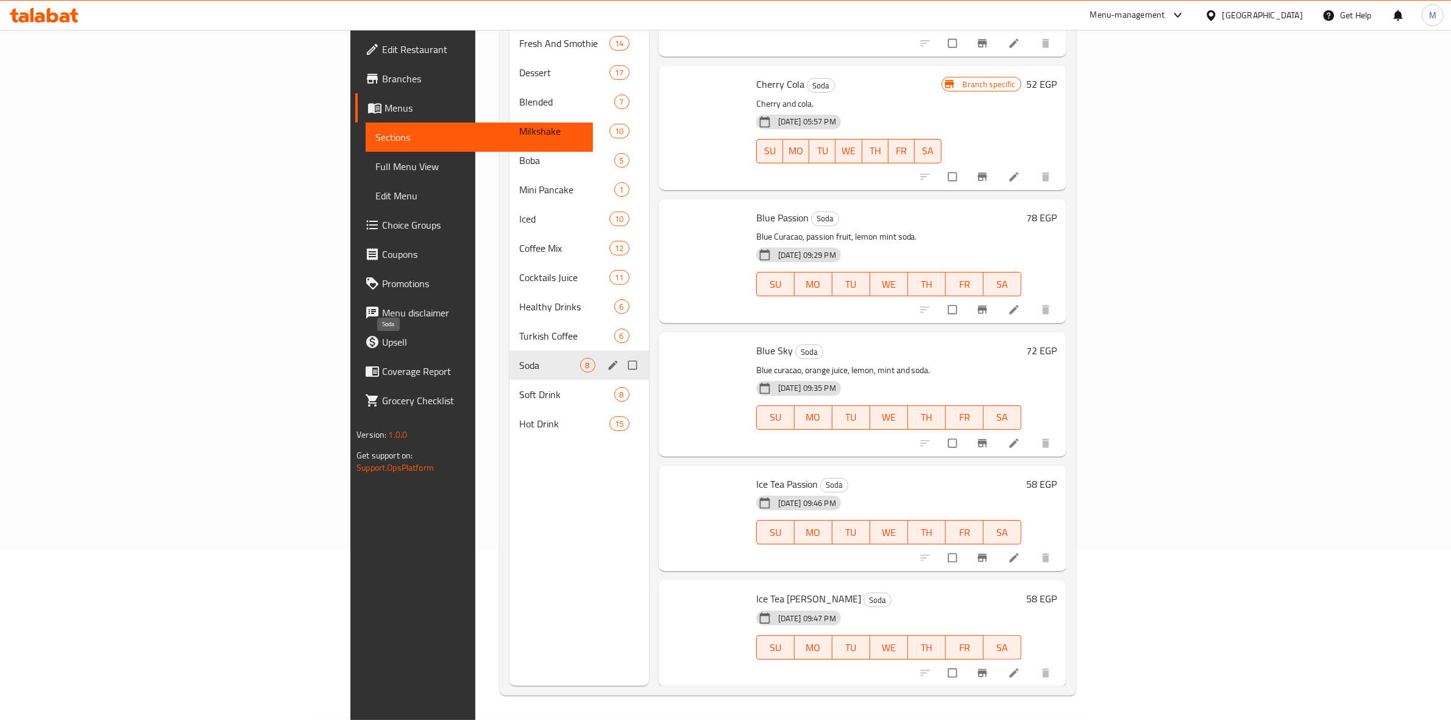
scroll to position [339, 0]
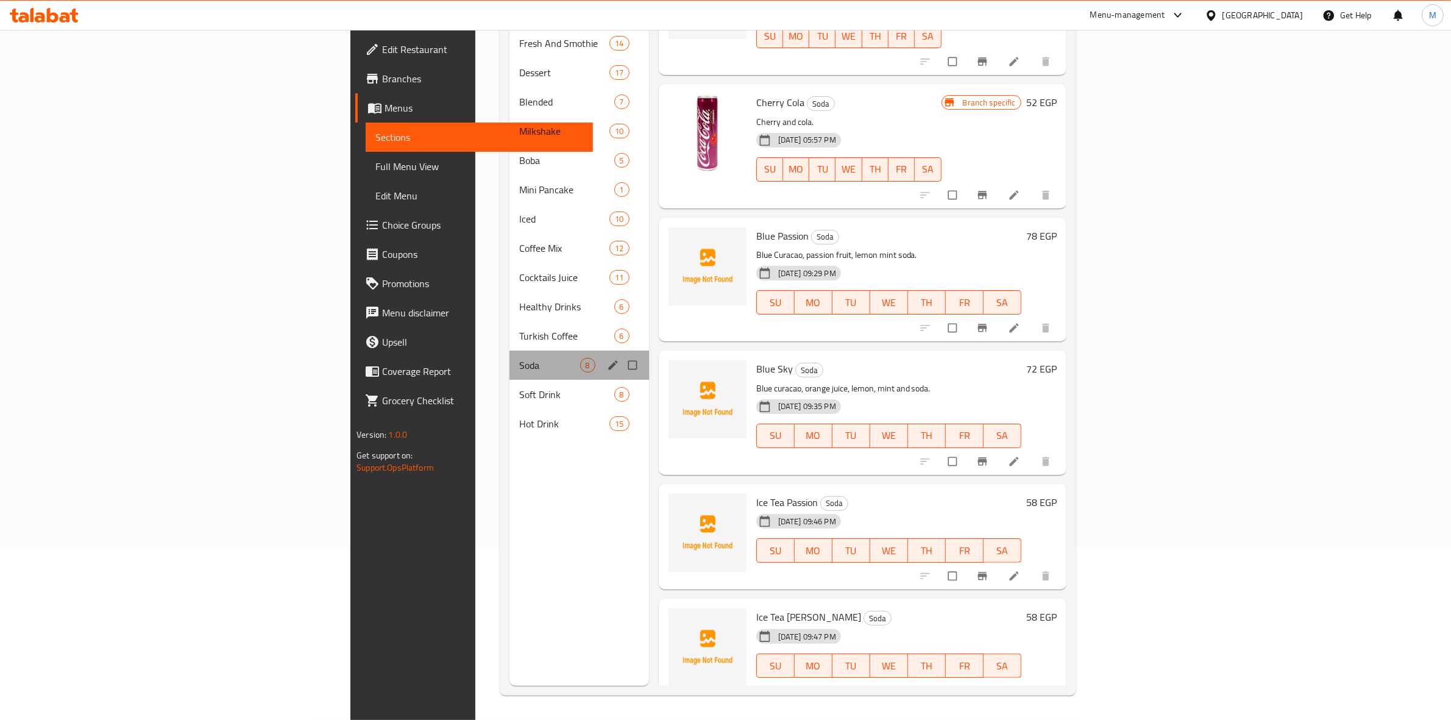
click at [509, 357] on div "Soda 8" at bounding box center [578, 364] width 139 height 29
click at [509, 380] on div "Soft Drink 8" at bounding box center [578, 394] width 139 height 29
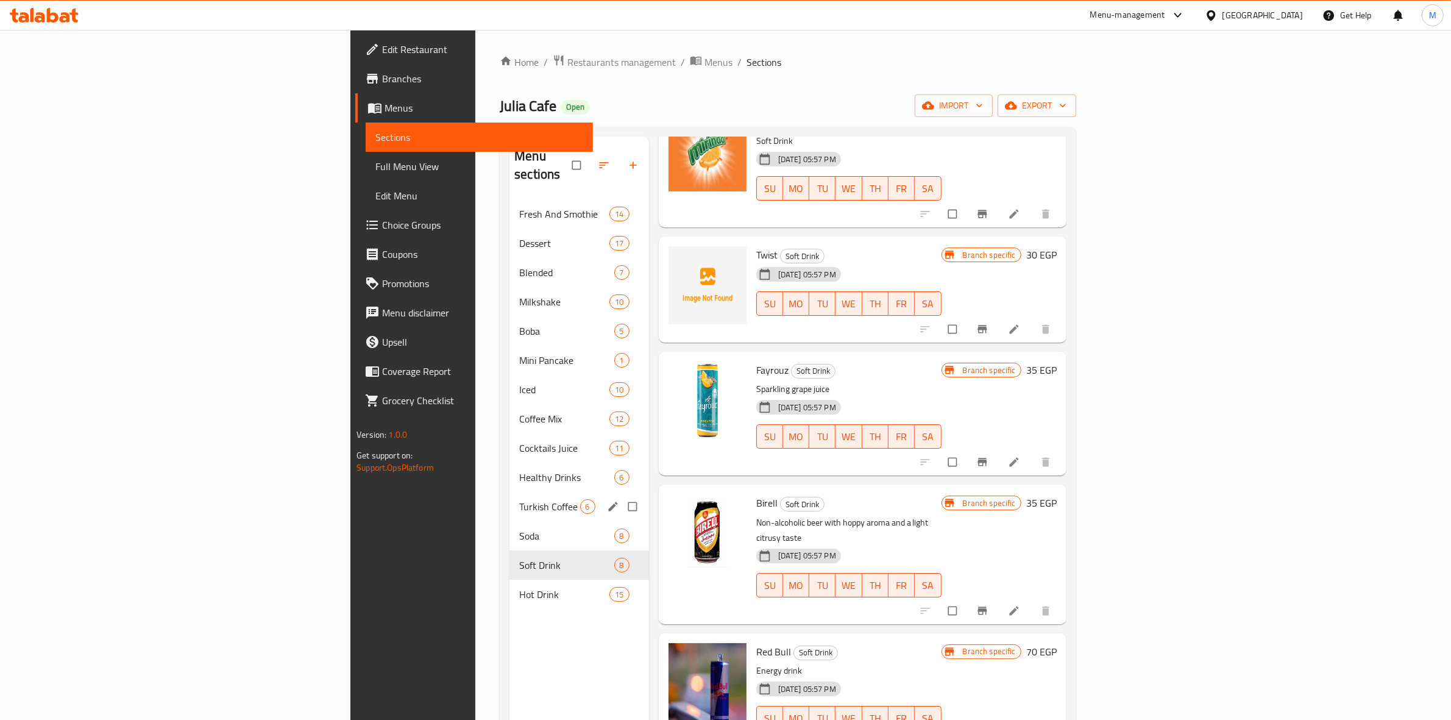
click at [509, 492] on div "Turkish Coffee 6" at bounding box center [578, 506] width 139 height 29
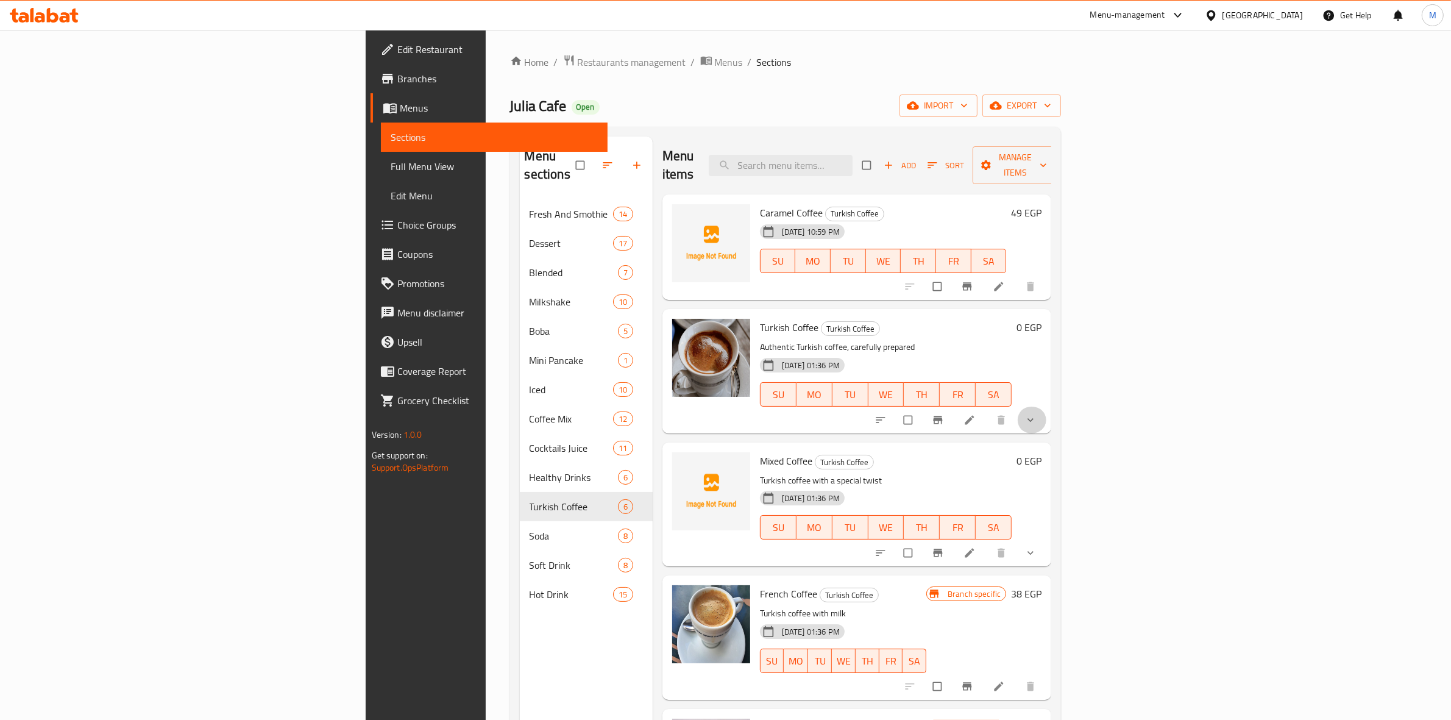
click at [1046, 408] on button "show more" at bounding box center [1031, 419] width 29 height 27
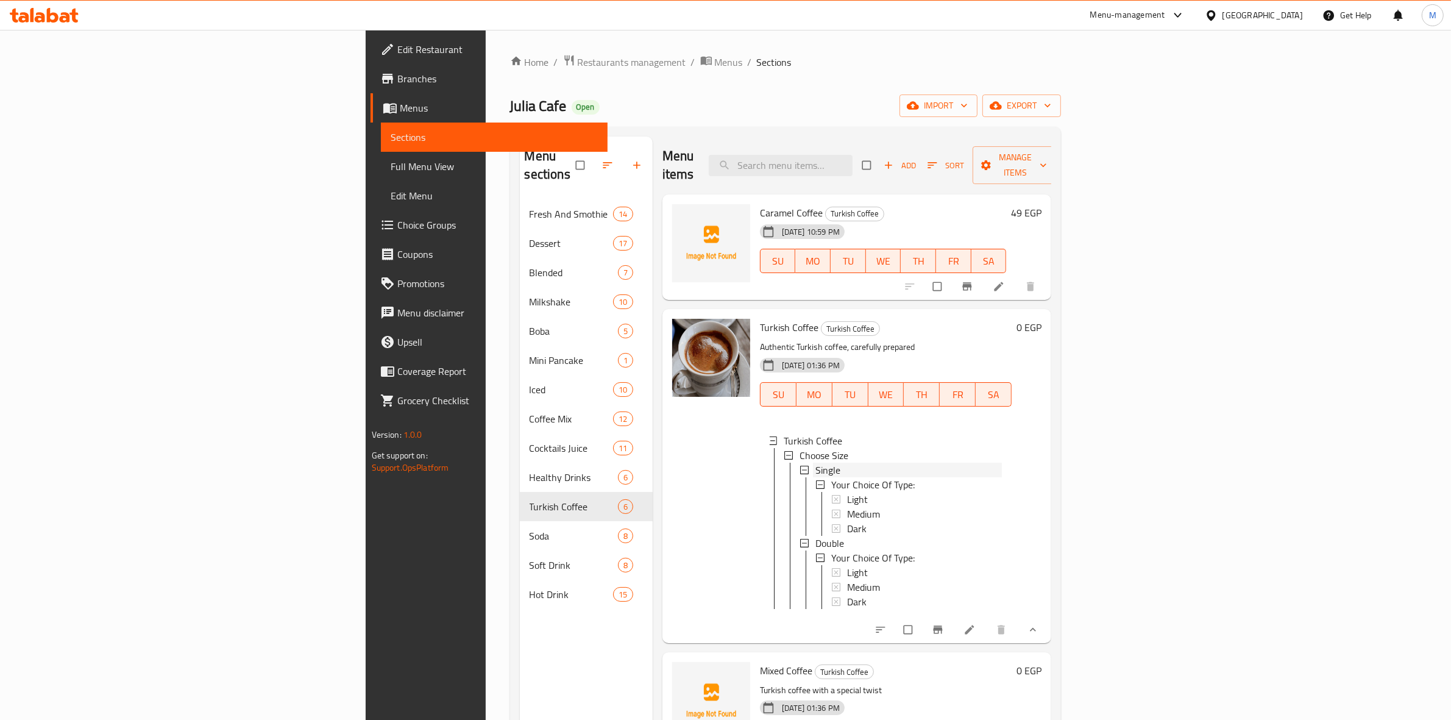
click at [815, 463] on div "Single" at bounding box center [908, 470] width 187 height 15
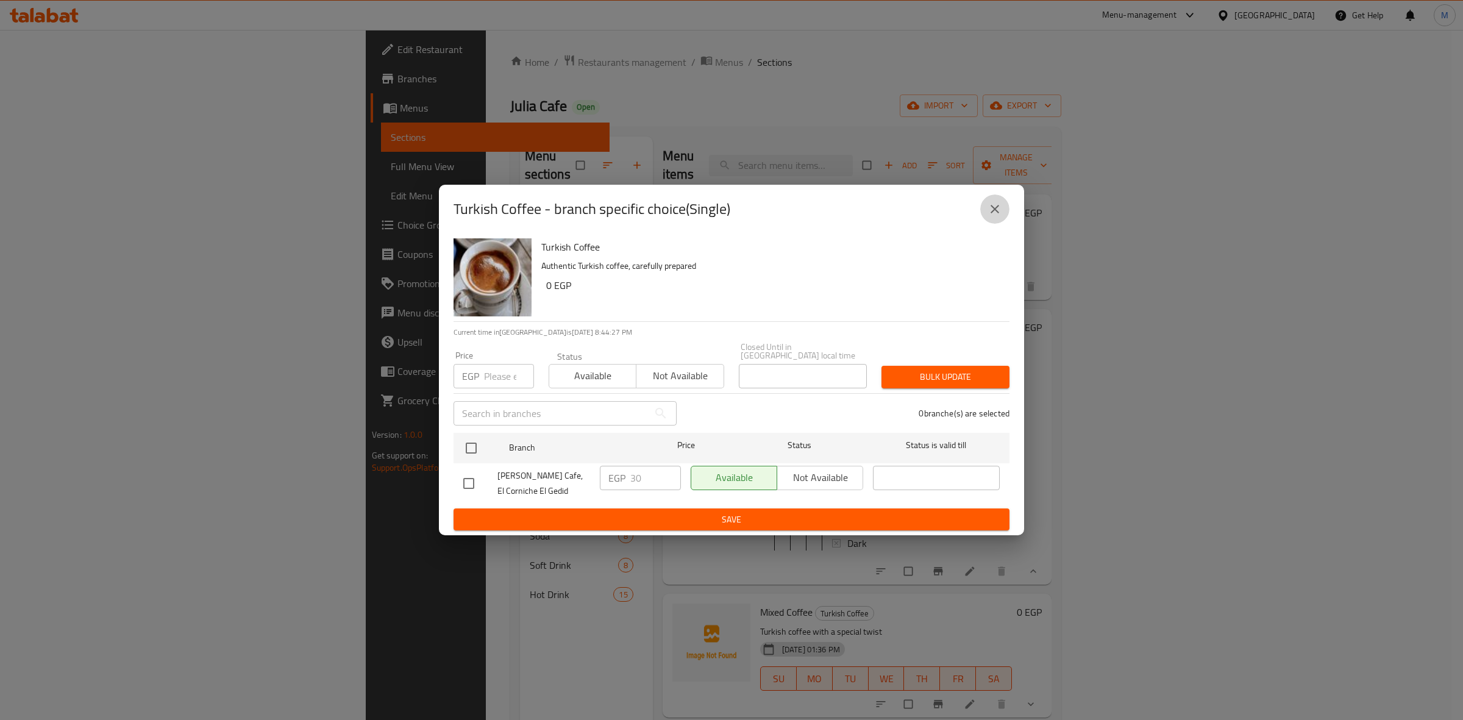
click at [994, 221] on button "close" at bounding box center [994, 208] width 29 height 29
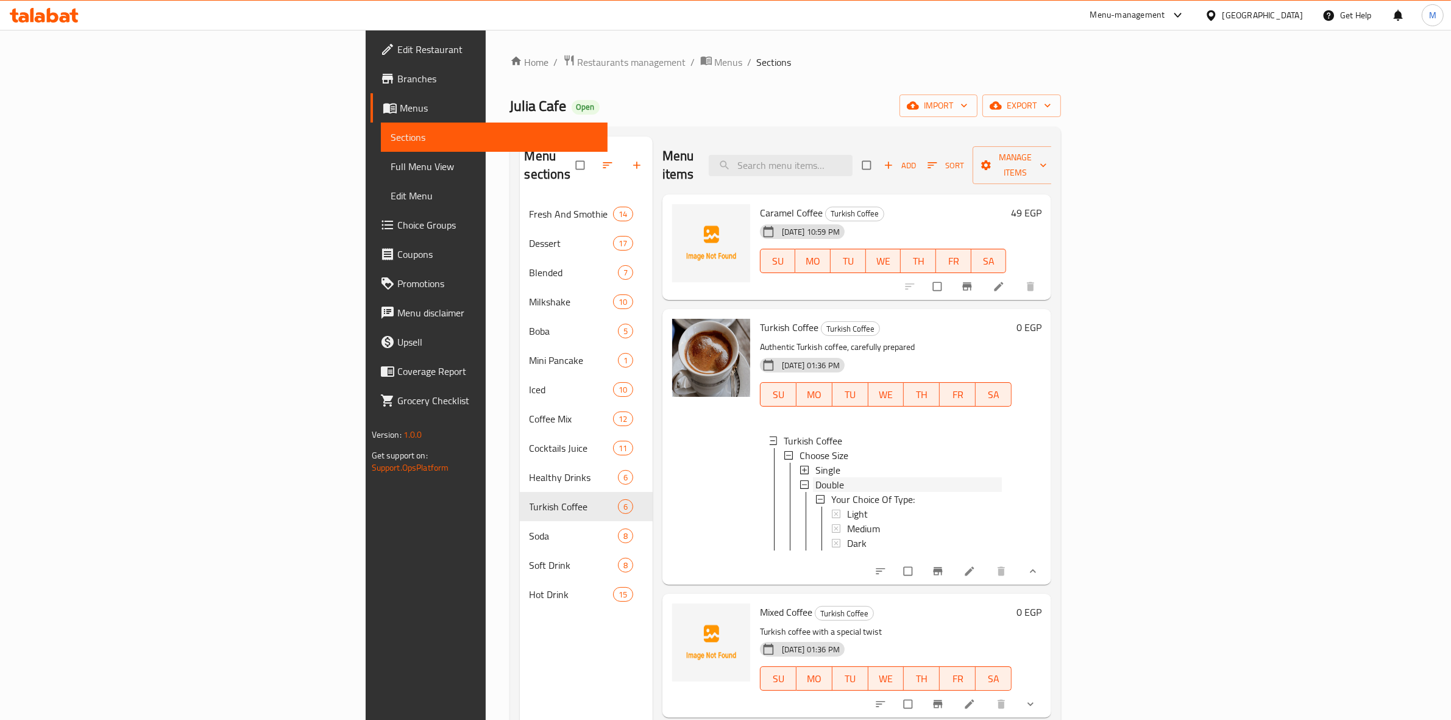
click at [815, 477] on div "Double" at bounding box center [908, 484] width 187 height 15
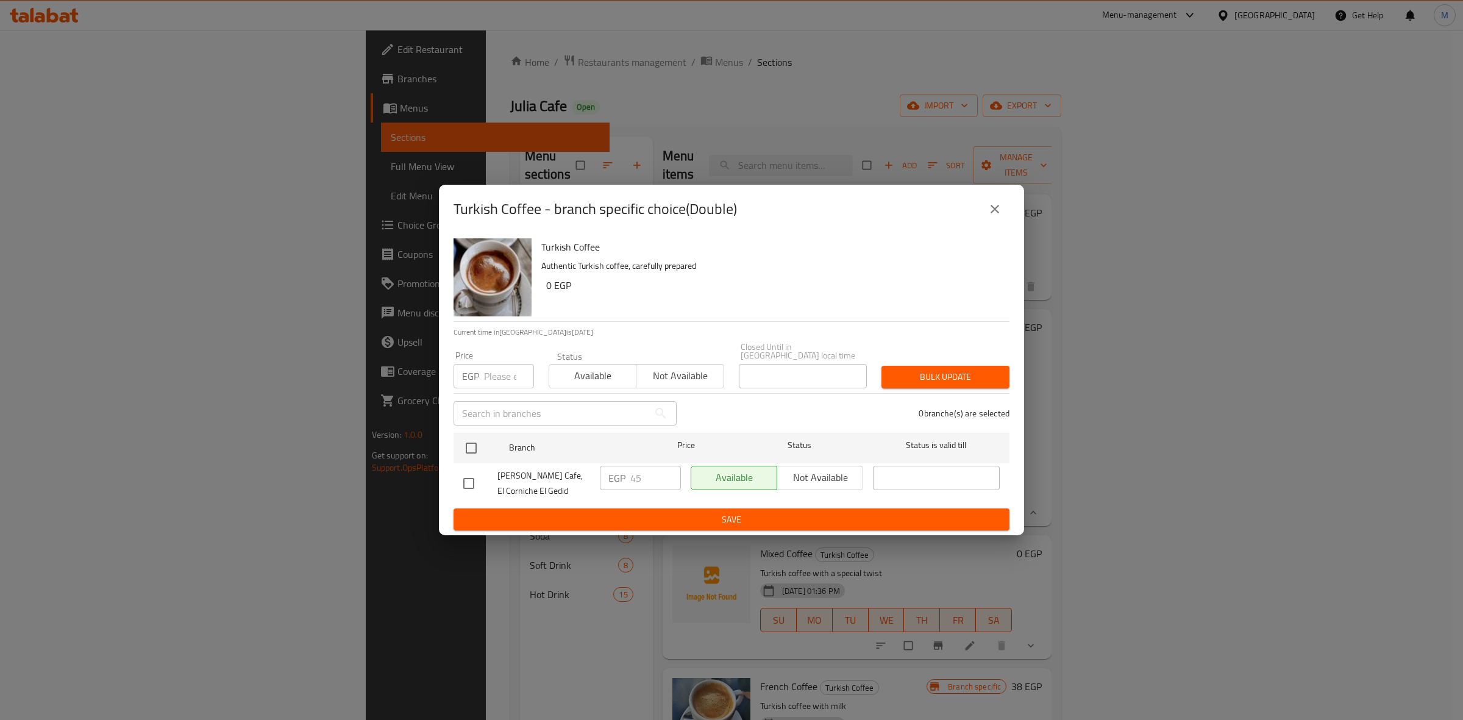
click at [993, 221] on button "close" at bounding box center [994, 208] width 29 height 29
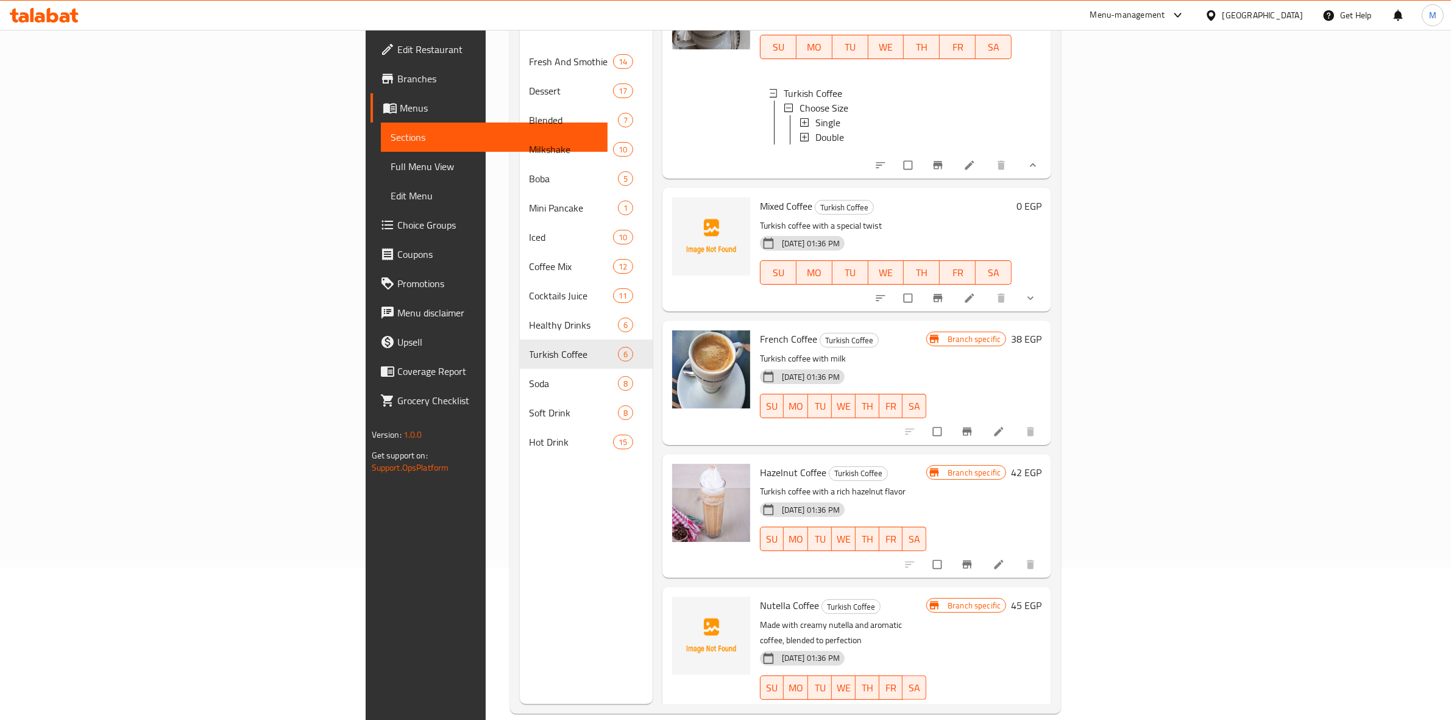
scroll to position [171, 0]
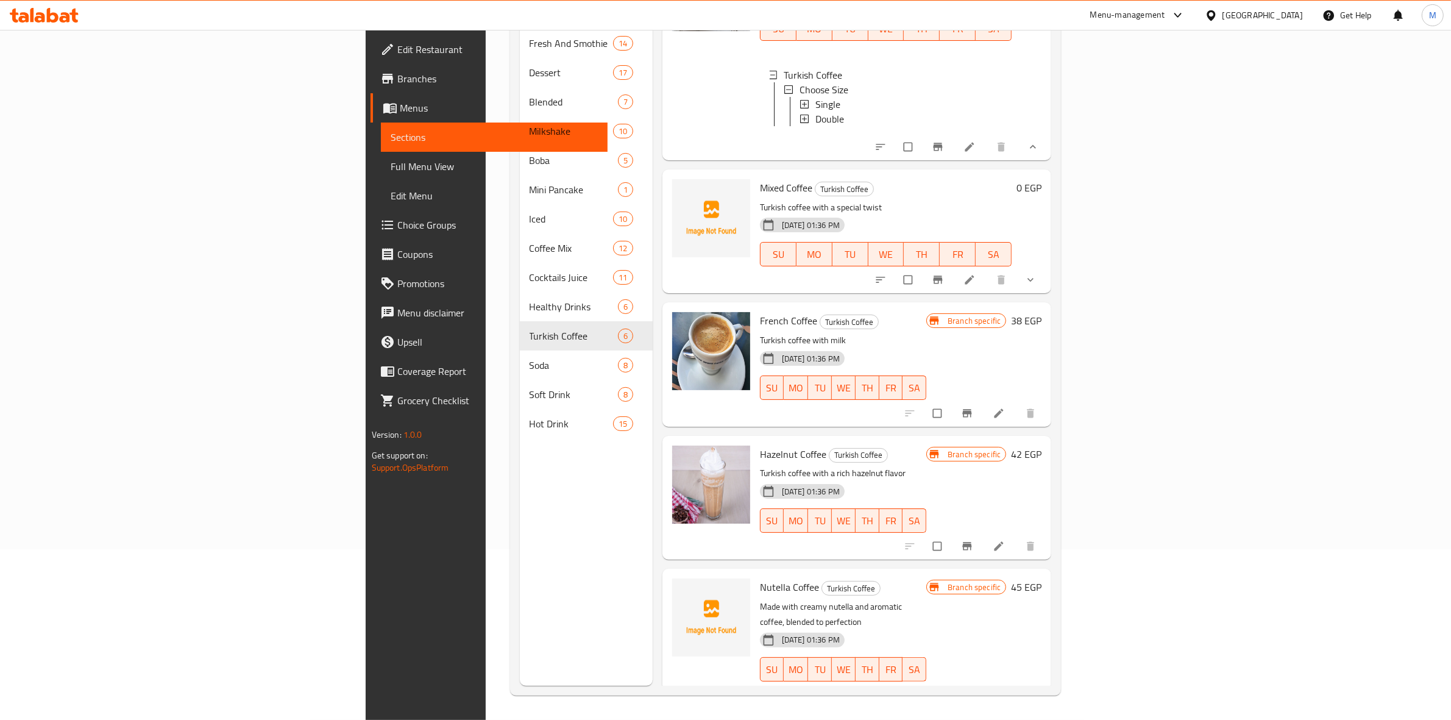
click at [1046, 276] on button "show more" at bounding box center [1031, 279] width 29 height 27
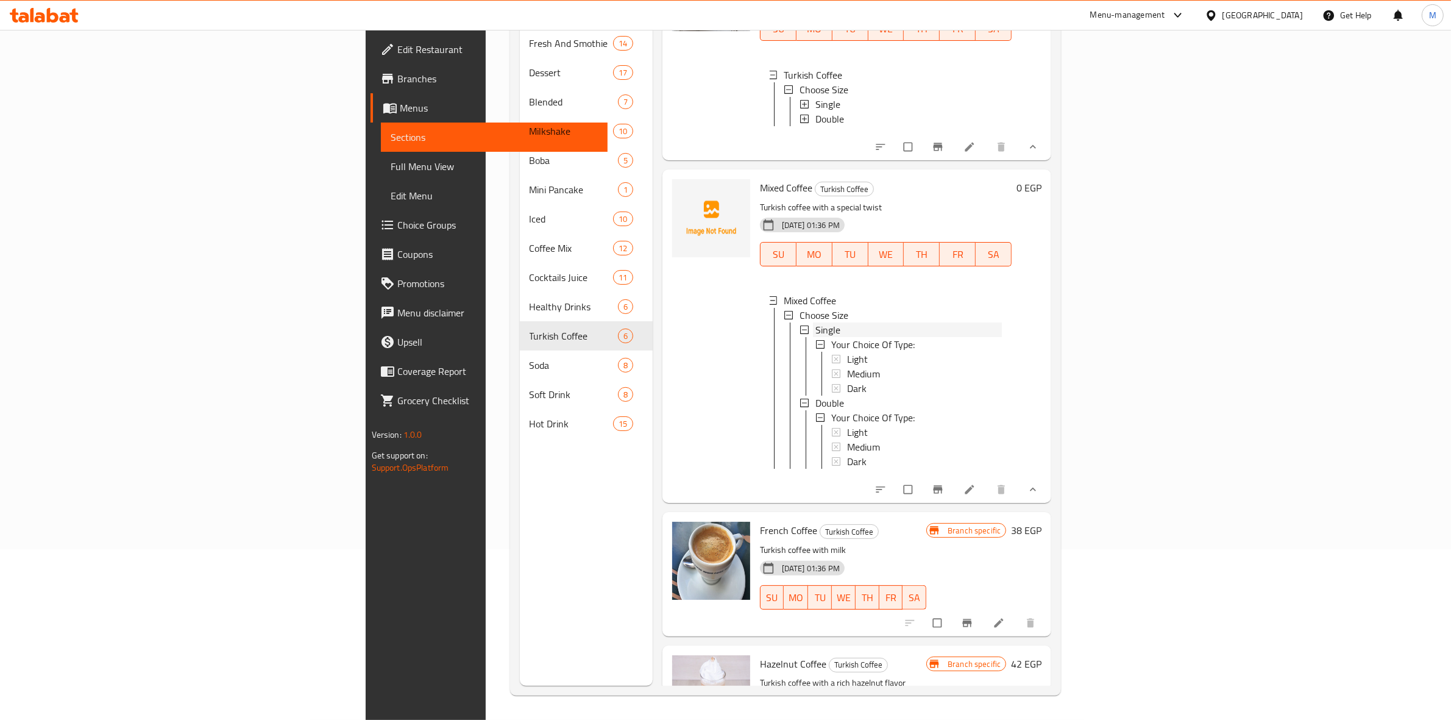
click at [864, 322] on div "Single" at bounding box center [908, 329] width 187 height 15
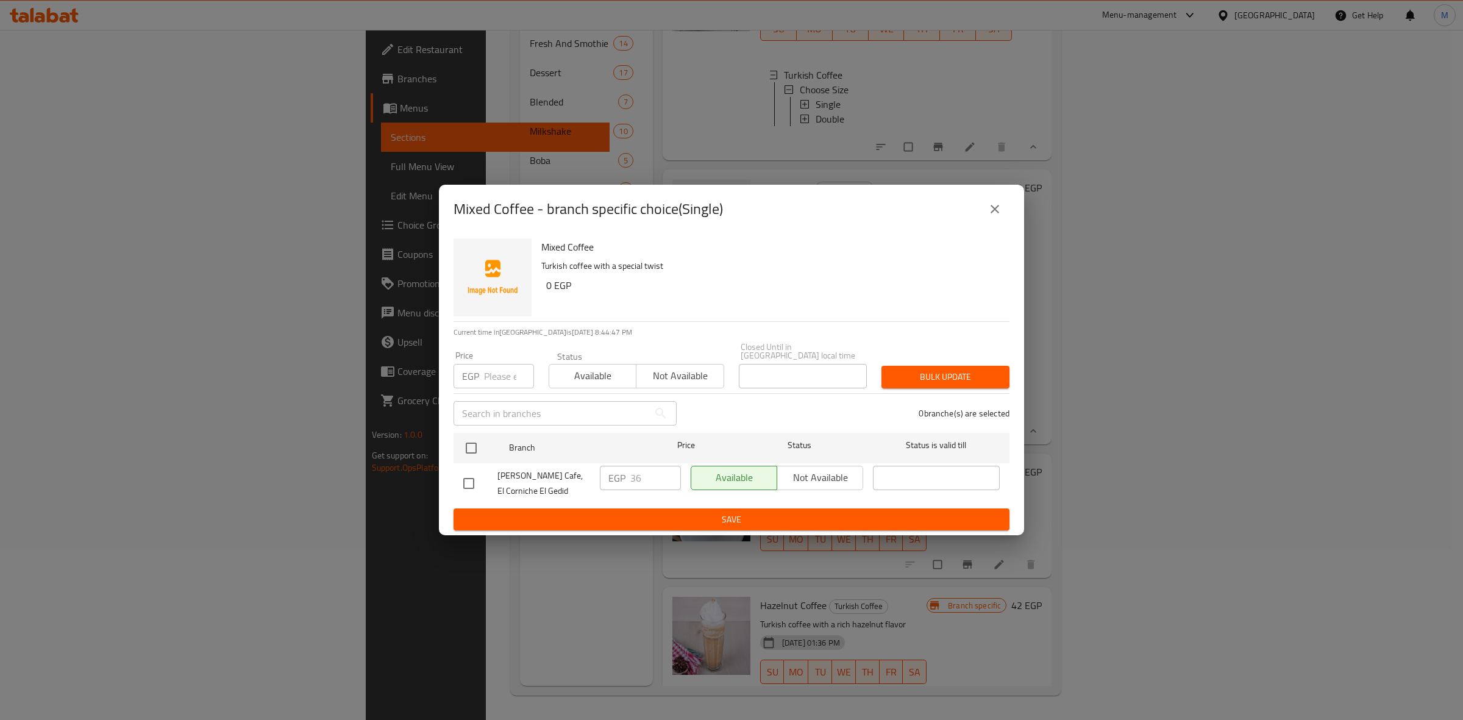
click at [1006, 215] on button "close" at bounding box center [994, 208] width 29 height 29
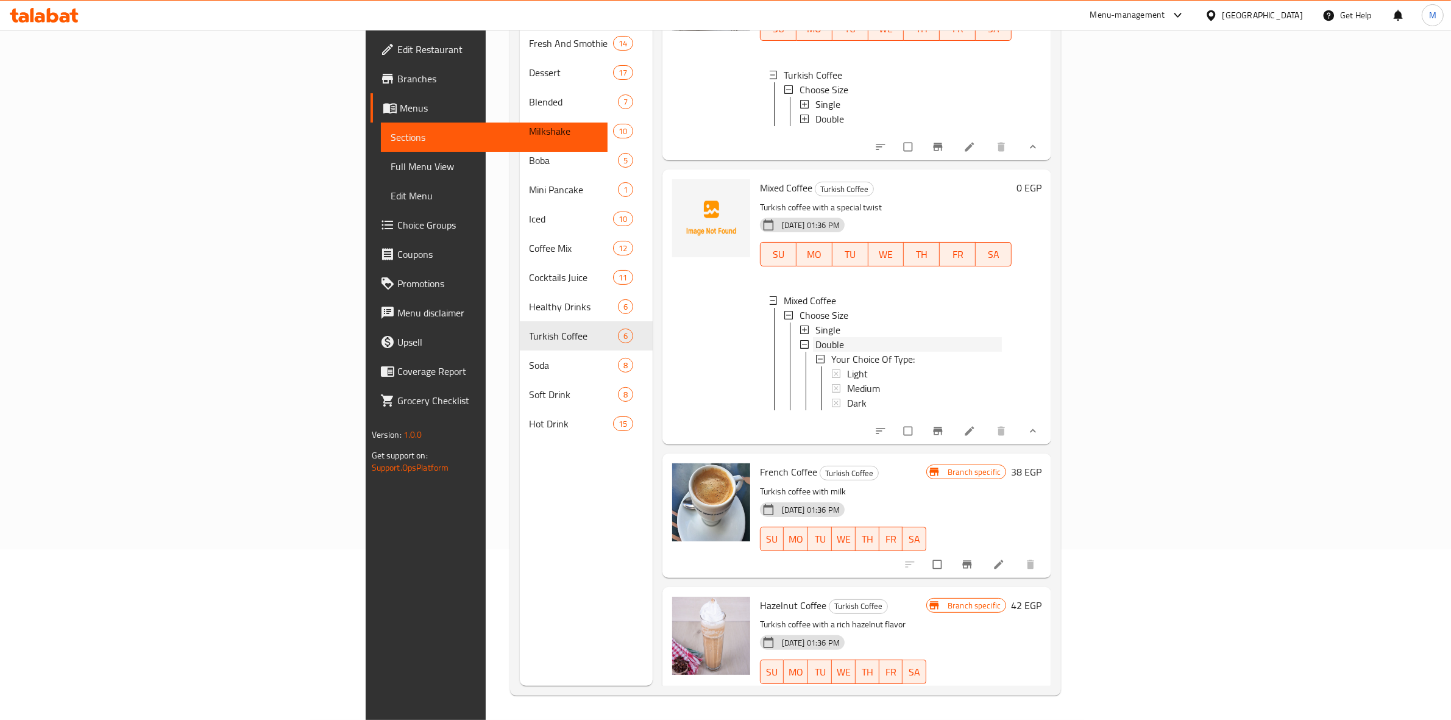
click at [815, 339] on span "Double" at bounding box center [829, 344] width 29 height 15
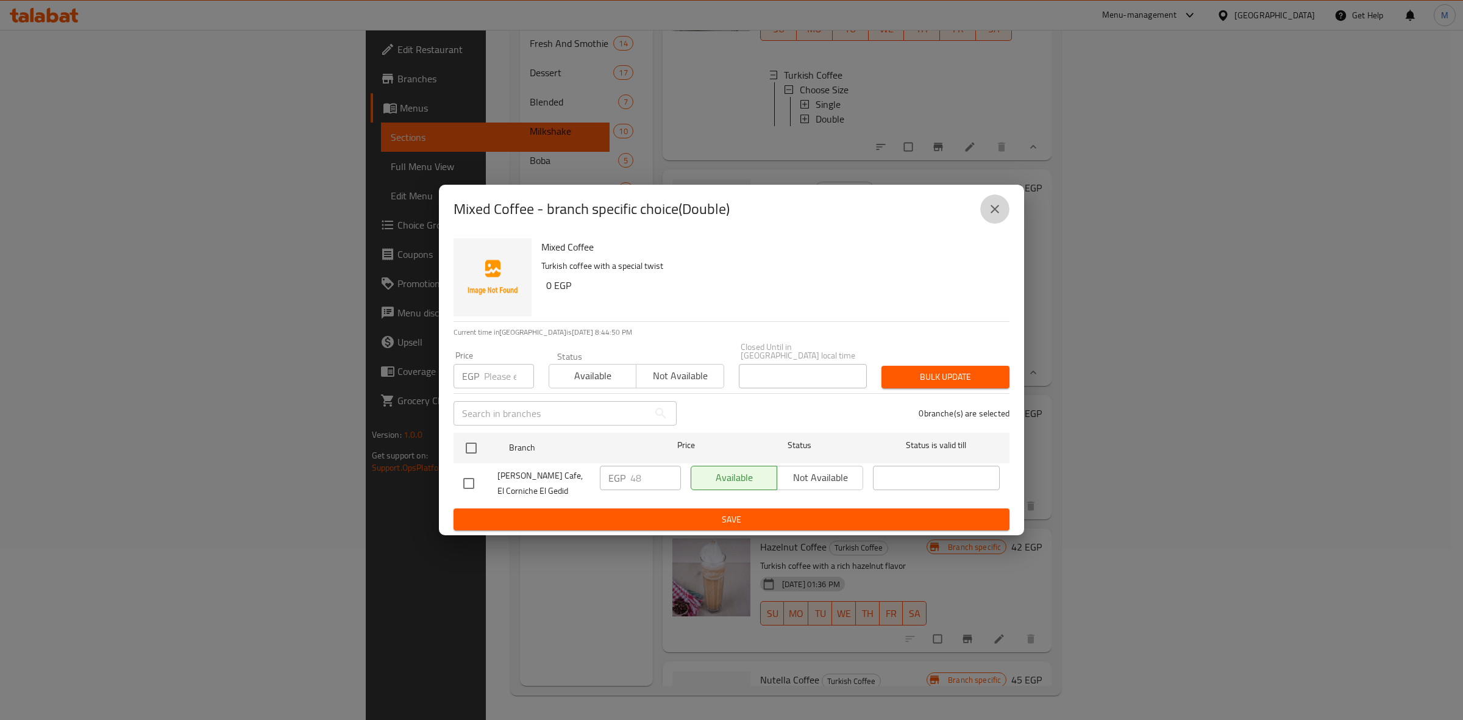
click at [995, 216] on icon "close" at bounding box center [994, 209] width 15 height 15
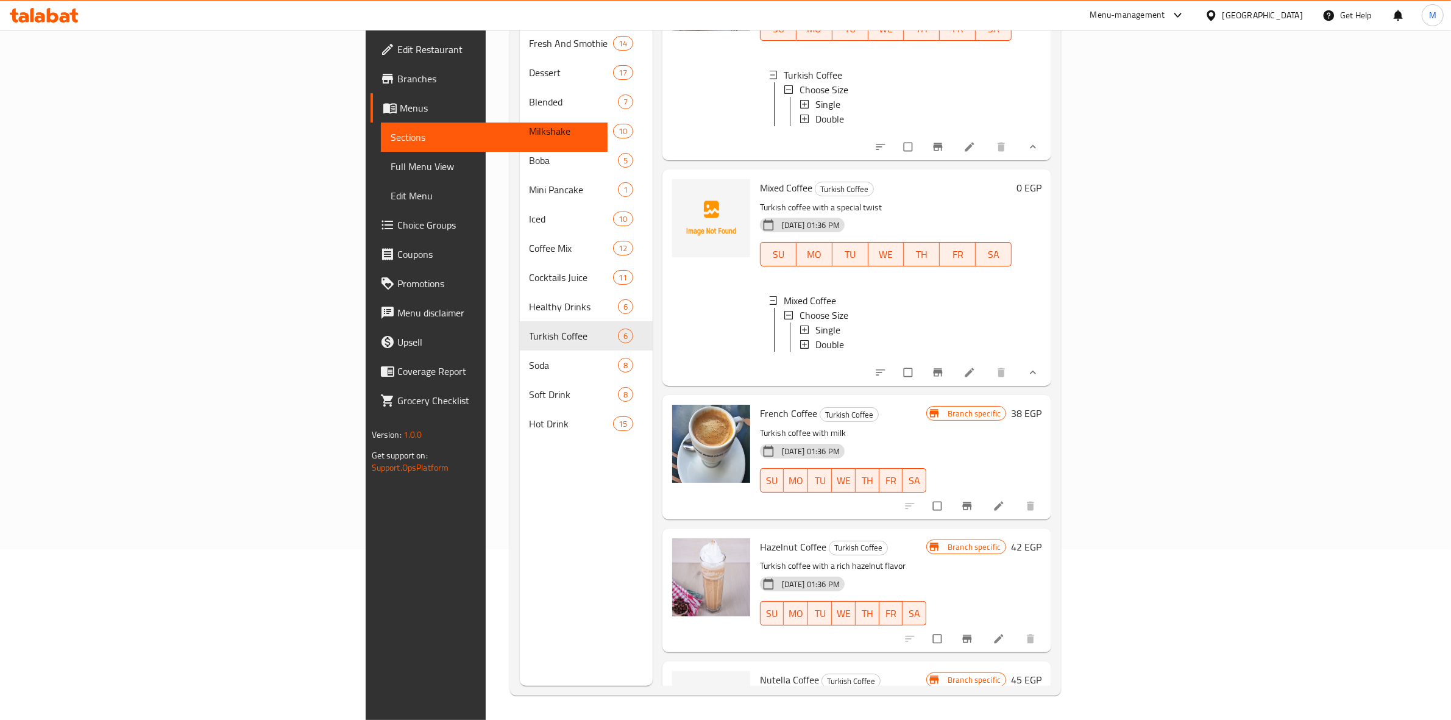
click at [1042, 358] on div "0 EGP" at bounding box center [1027, 277] width 30 height 197
click at [1042, 361] on div "0 EGP" at bounding box center [1027, 277] width 30 height 197
click at [1046, 364] on button "show more" at bounding box center [1031, 372] width 29 height 27
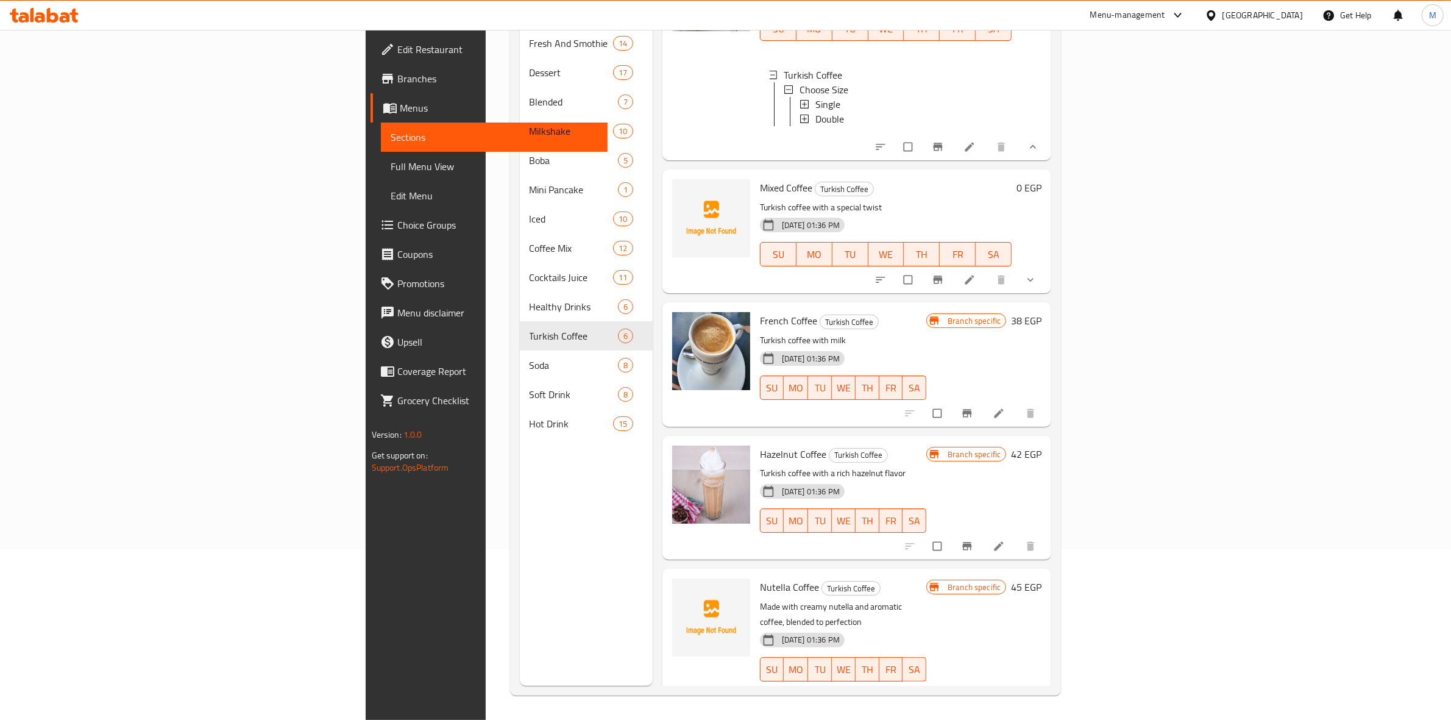
click at [1046, 150] on button "show more" at bounding box center [1031, 146] width 29 height 27
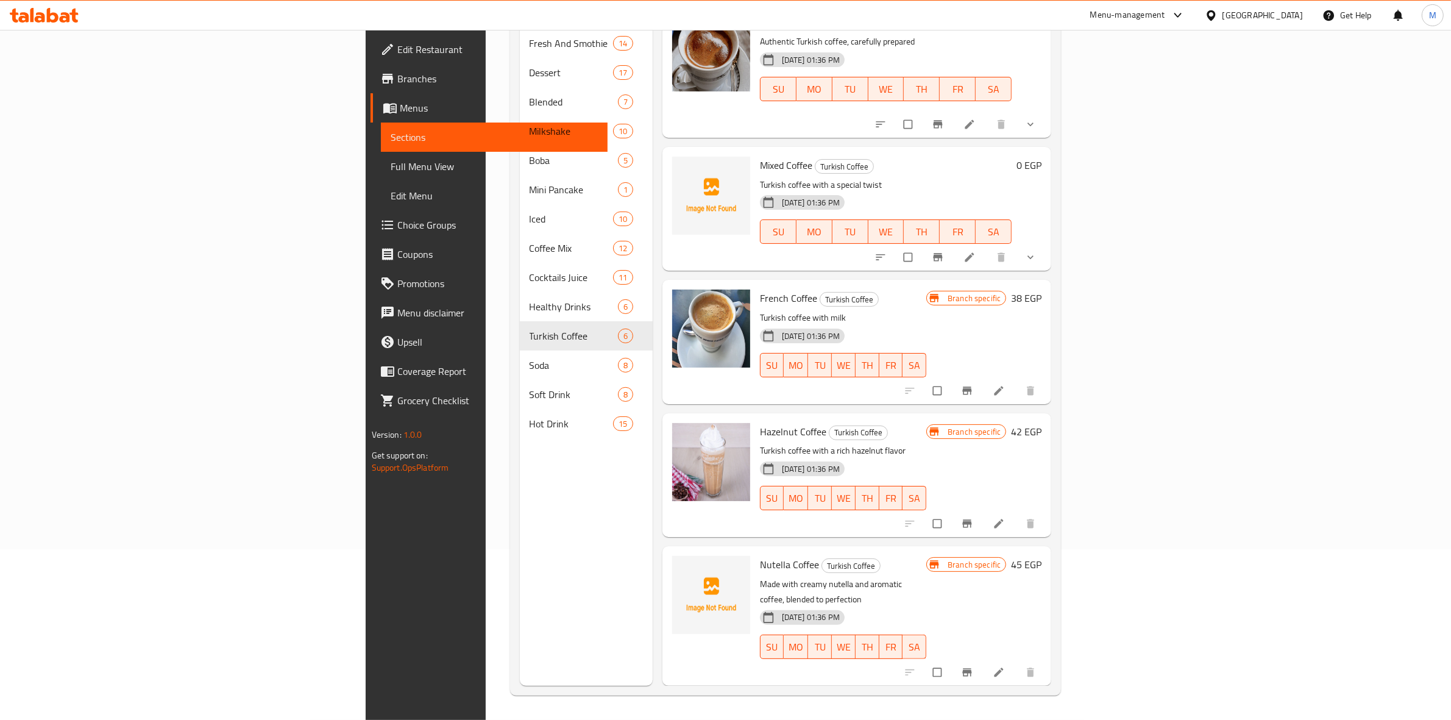
scroll to position [90, 0]
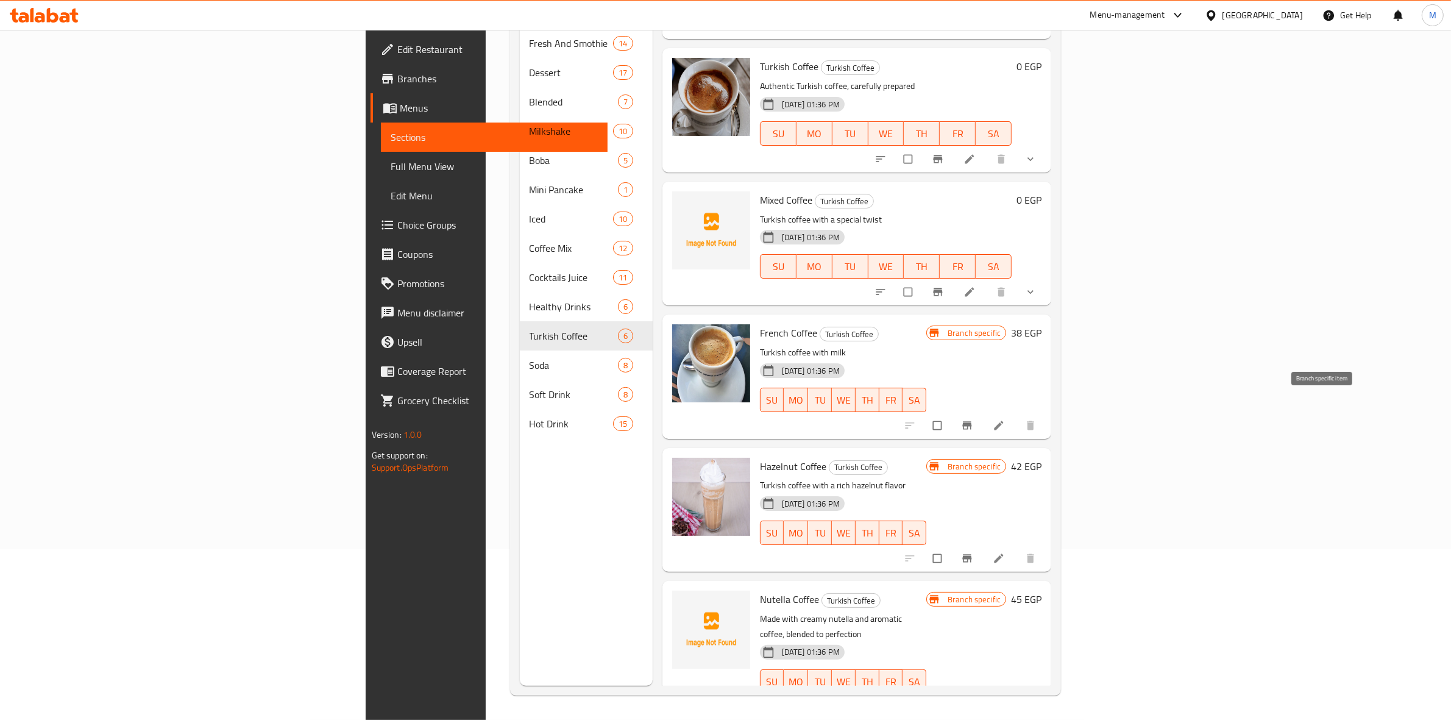
click at [976, 419] on span "Branch-specific-item" at bounding box center [968, 425] width 15 height 12
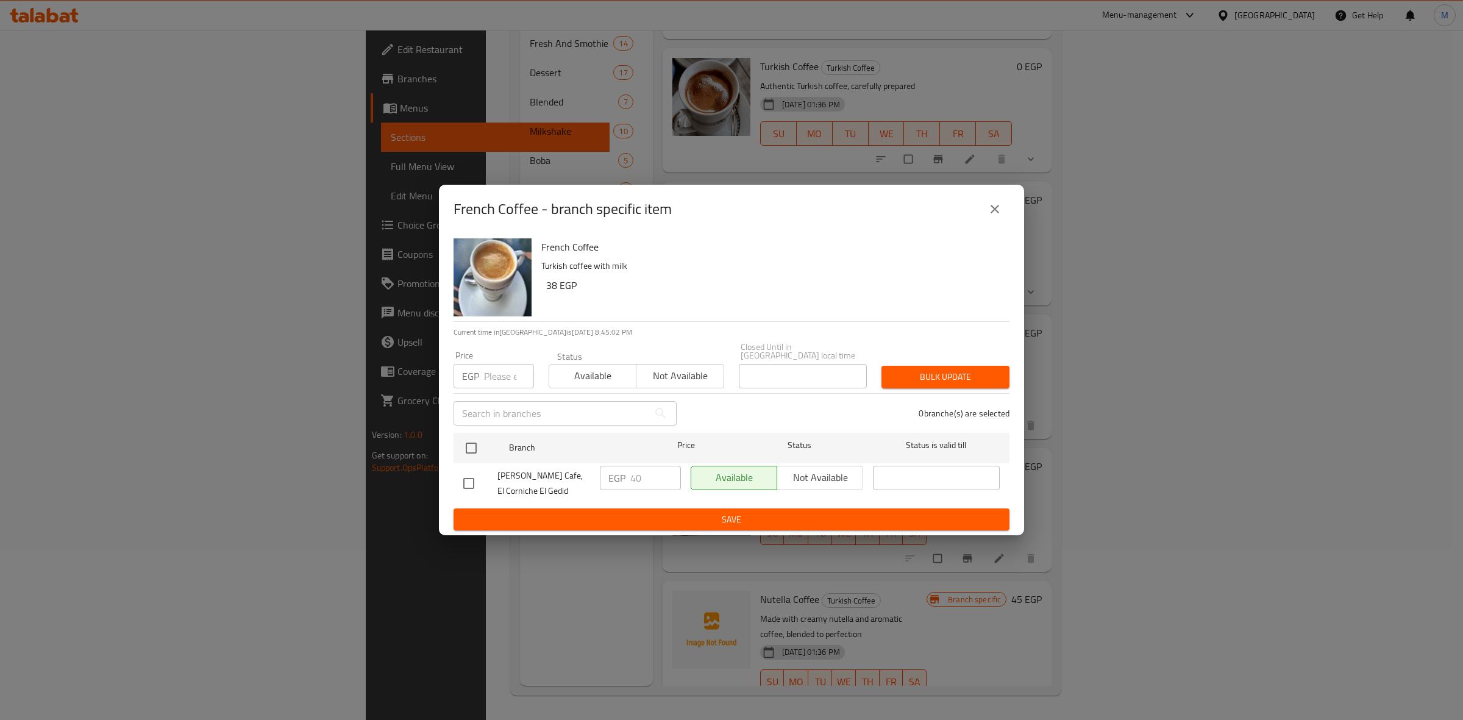
click at [1006, 222] on div "French Coffee - branch specific item" at bounding box center [731, 208] width 556 height 29
click at [995, 215] on icon "close" at bounding box center [994, 209] width 15 height 15
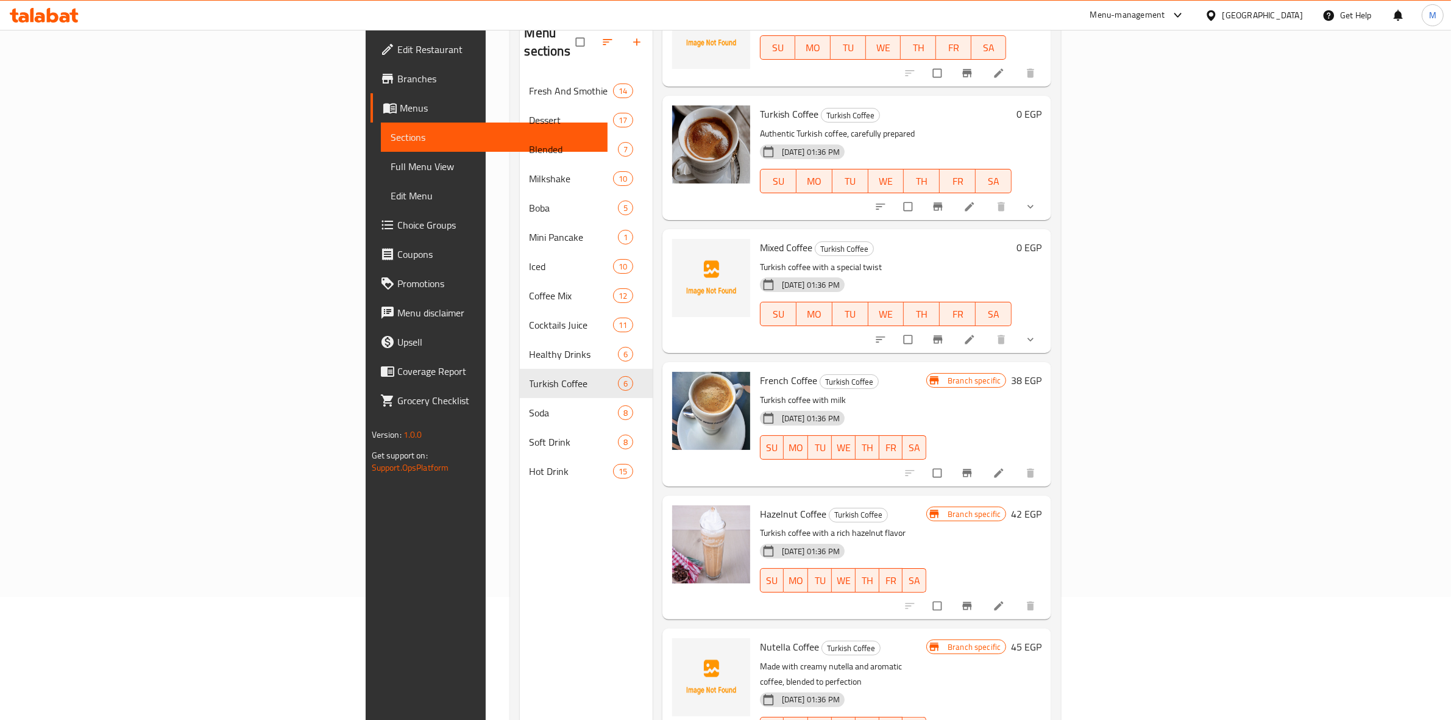
scroll to position [171, 0]
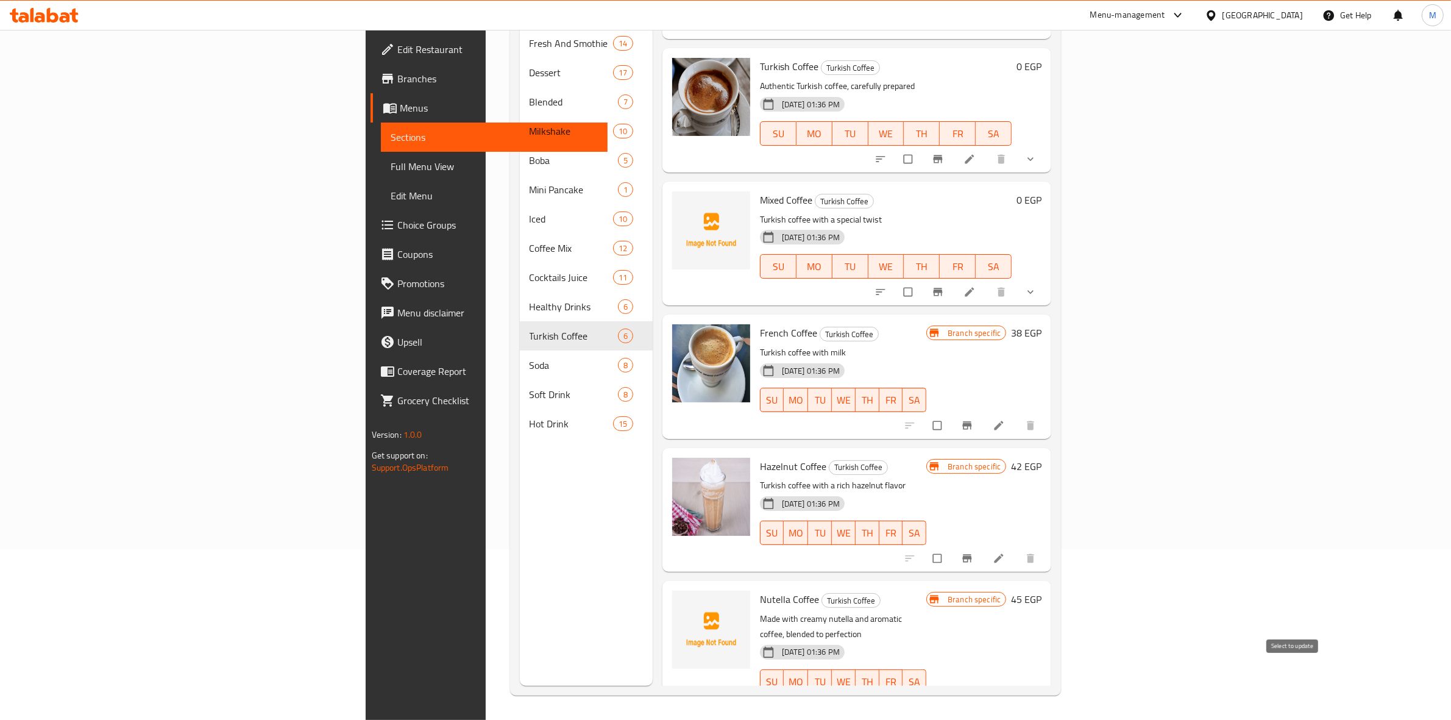
click at [951, 695] on input "checkbox" at bounding box center [939, 706] width 26 height 23
checkbox input "true"
drag, startPoint x: 1292, startPoint y: 537, endPoint x: 1258, endPoint y: 494, distance: 54.3
click at [951, 547] on input "checkbox" at bounding box center [939, 558] width 26 height 23
checkbox input "true"
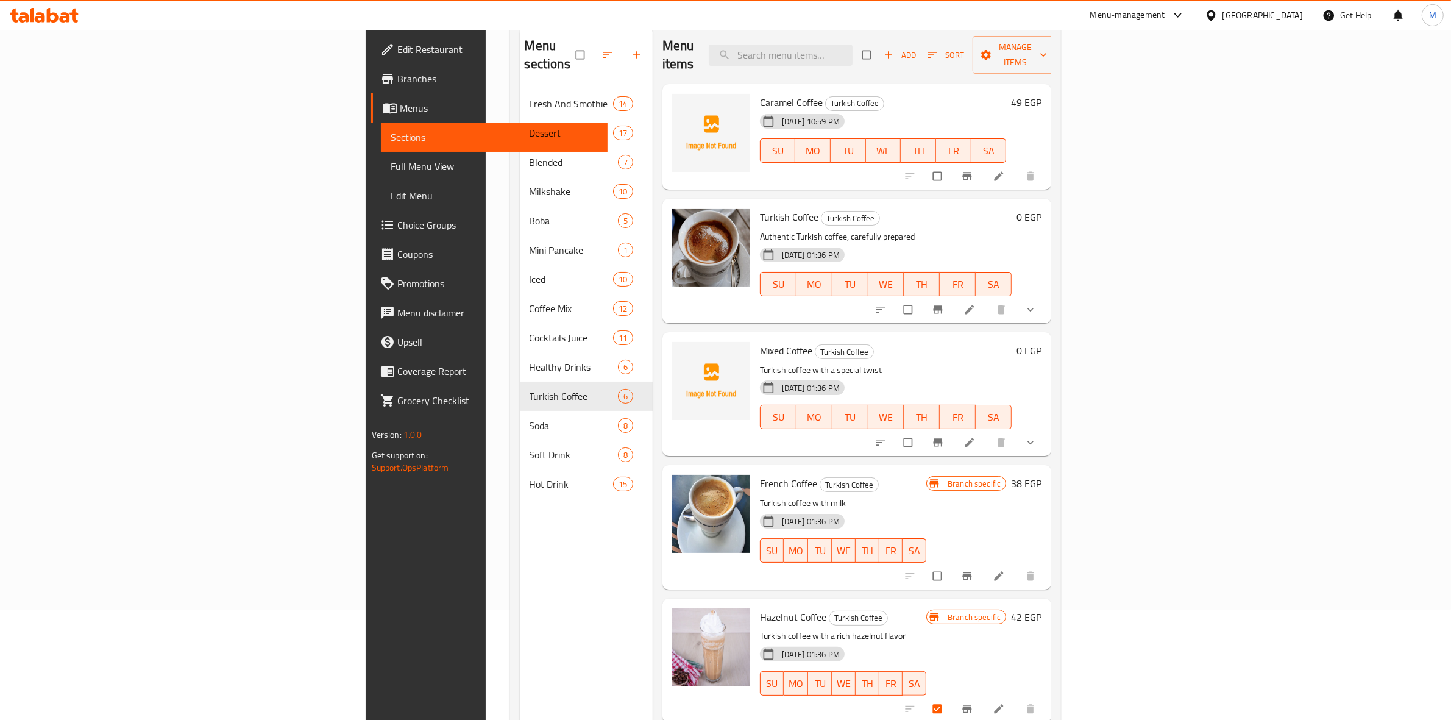
scroll to position [0, 0]
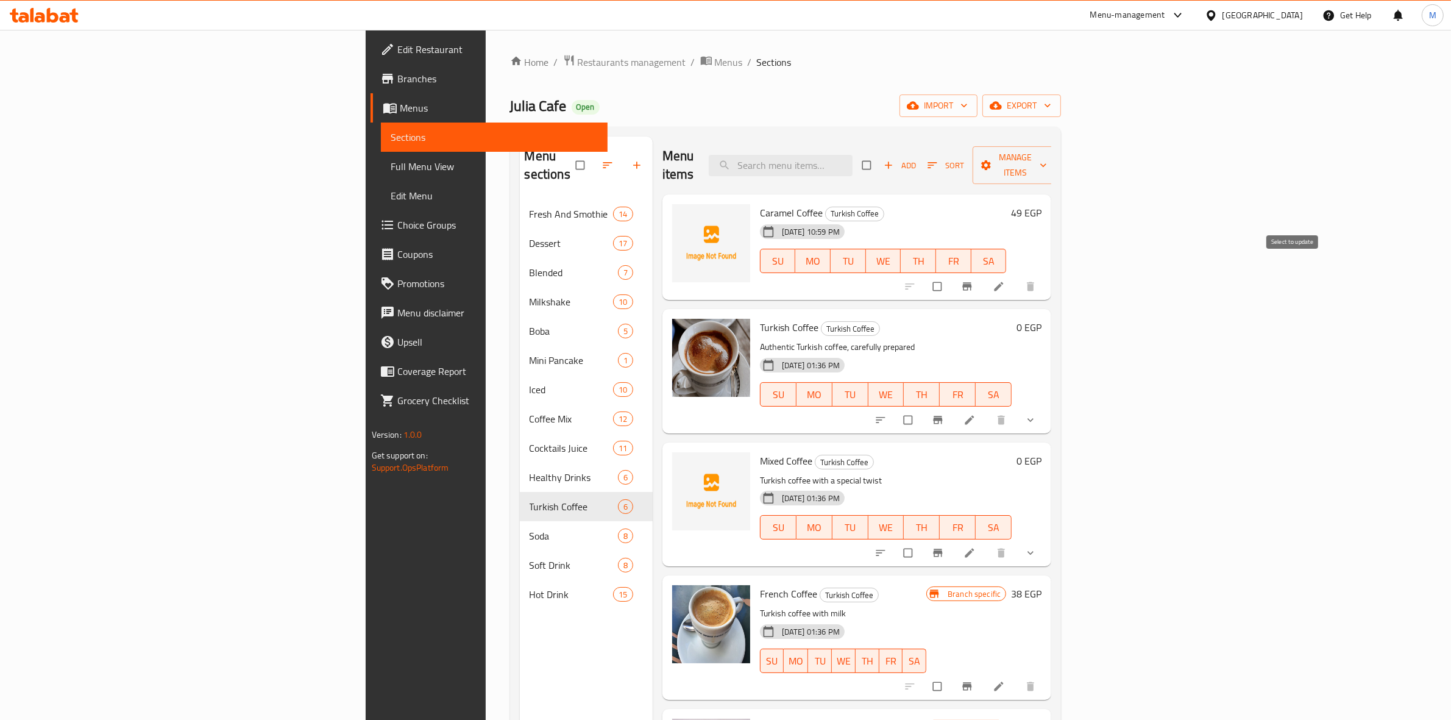
click at [951, 275] on input "checkbox" at bounding box center [939, 286] width 26 height 23
checkbox input "true"
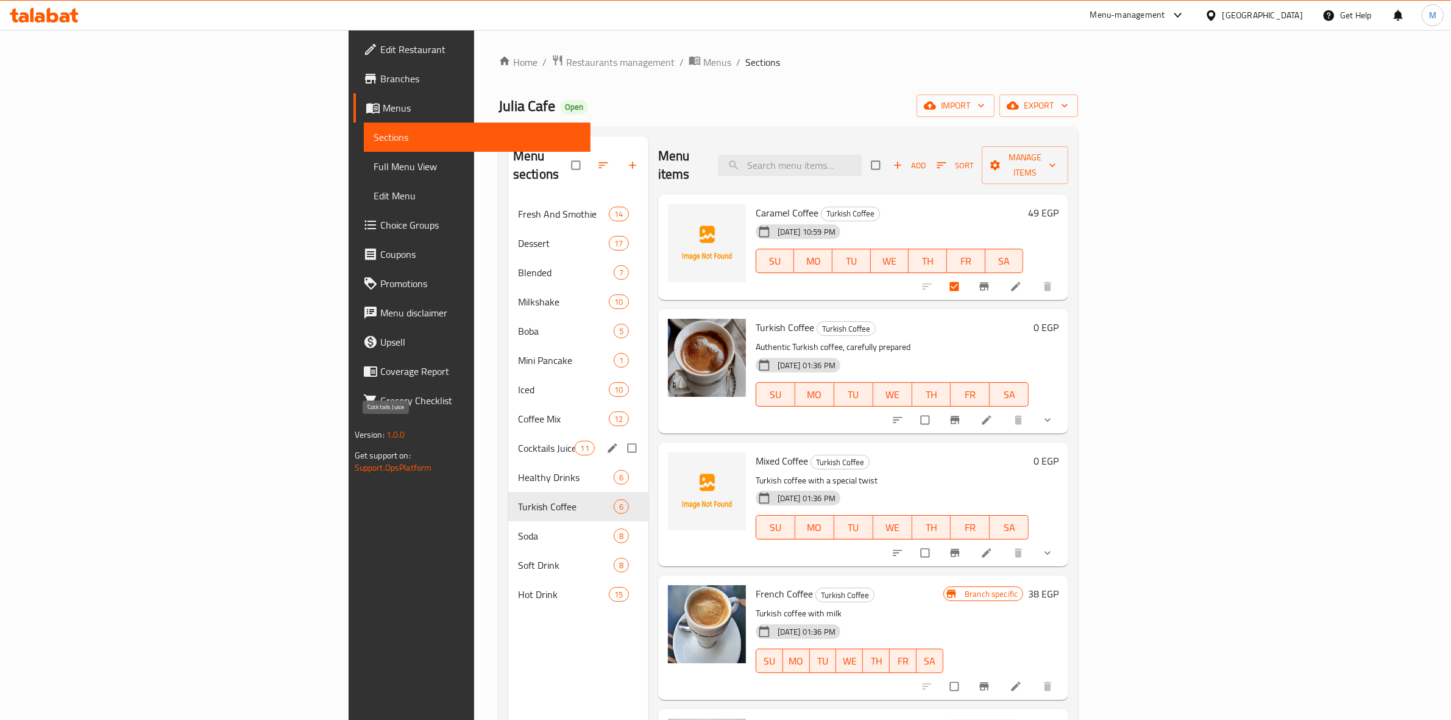
click at [518, 441] on span "Cocktails Juice" at bounding box center [546, 448] width 57 height 15
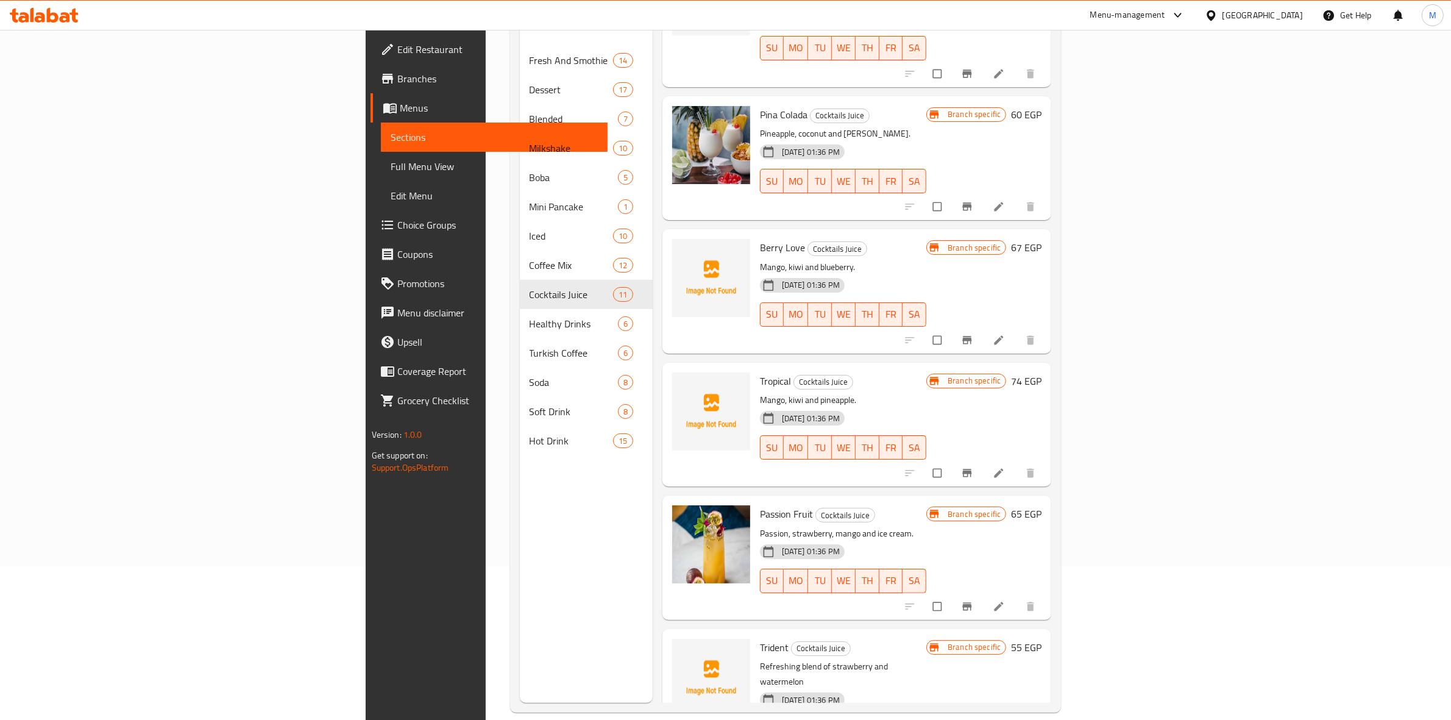
scroll to position [171, 0]
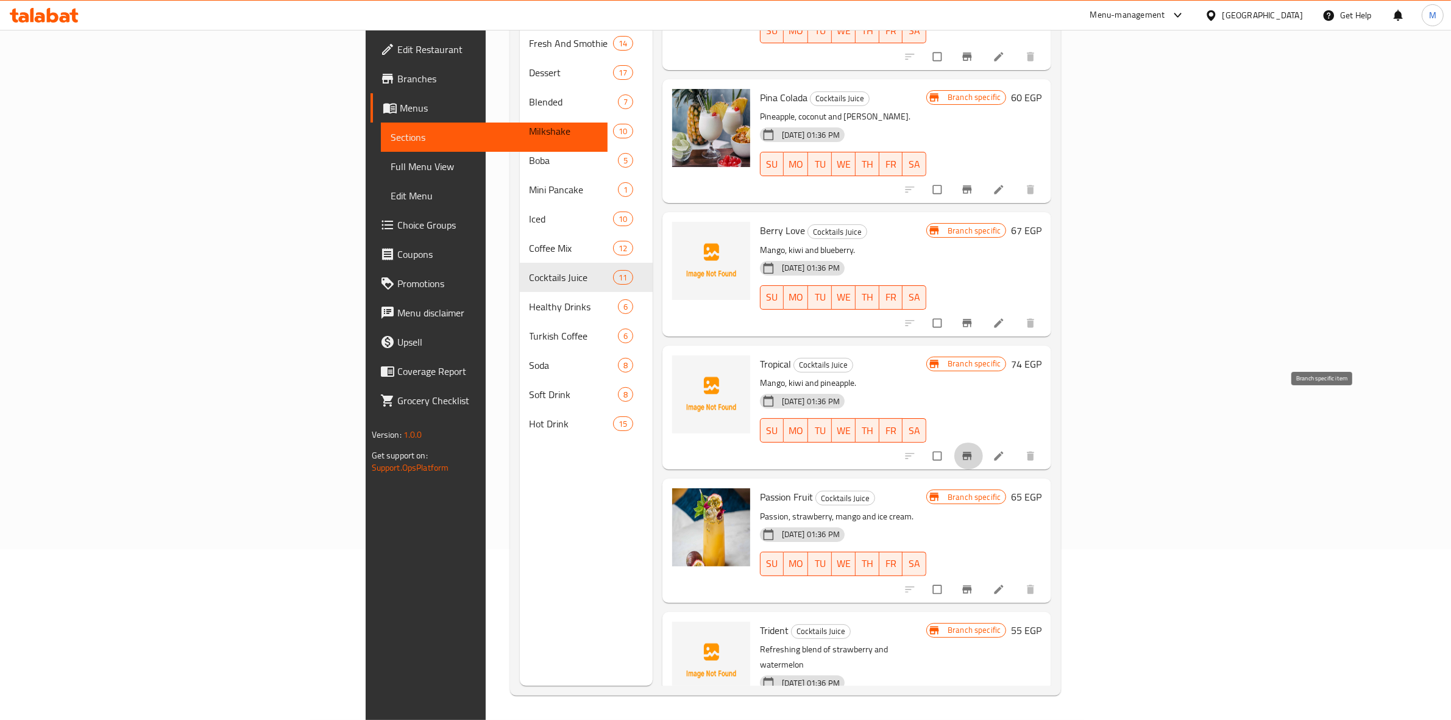
click at [973, 450] on icon "Branch-specific-item" at bounding box center [967, 456] width 12 height 12
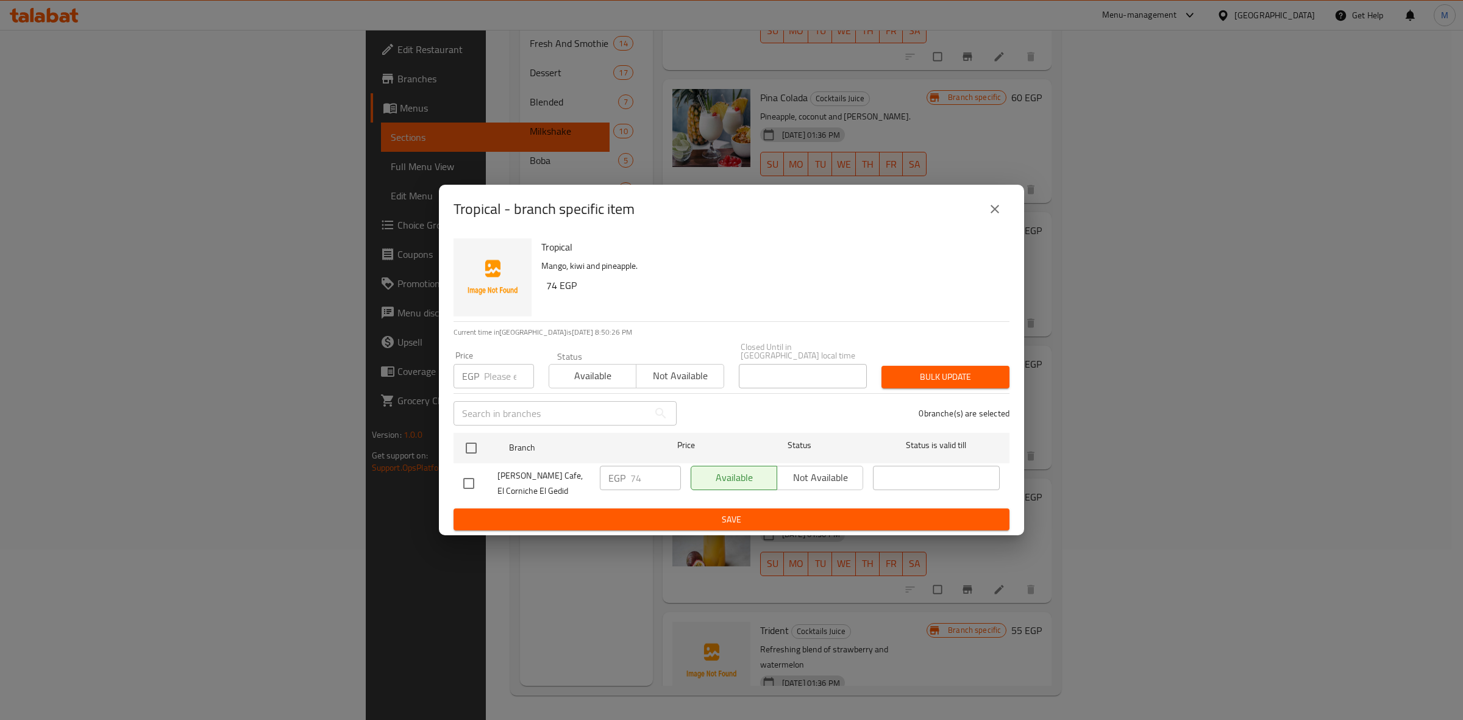
click at [1007, 218] on button "close" at bounding box center [994, 208] width 29 height 29
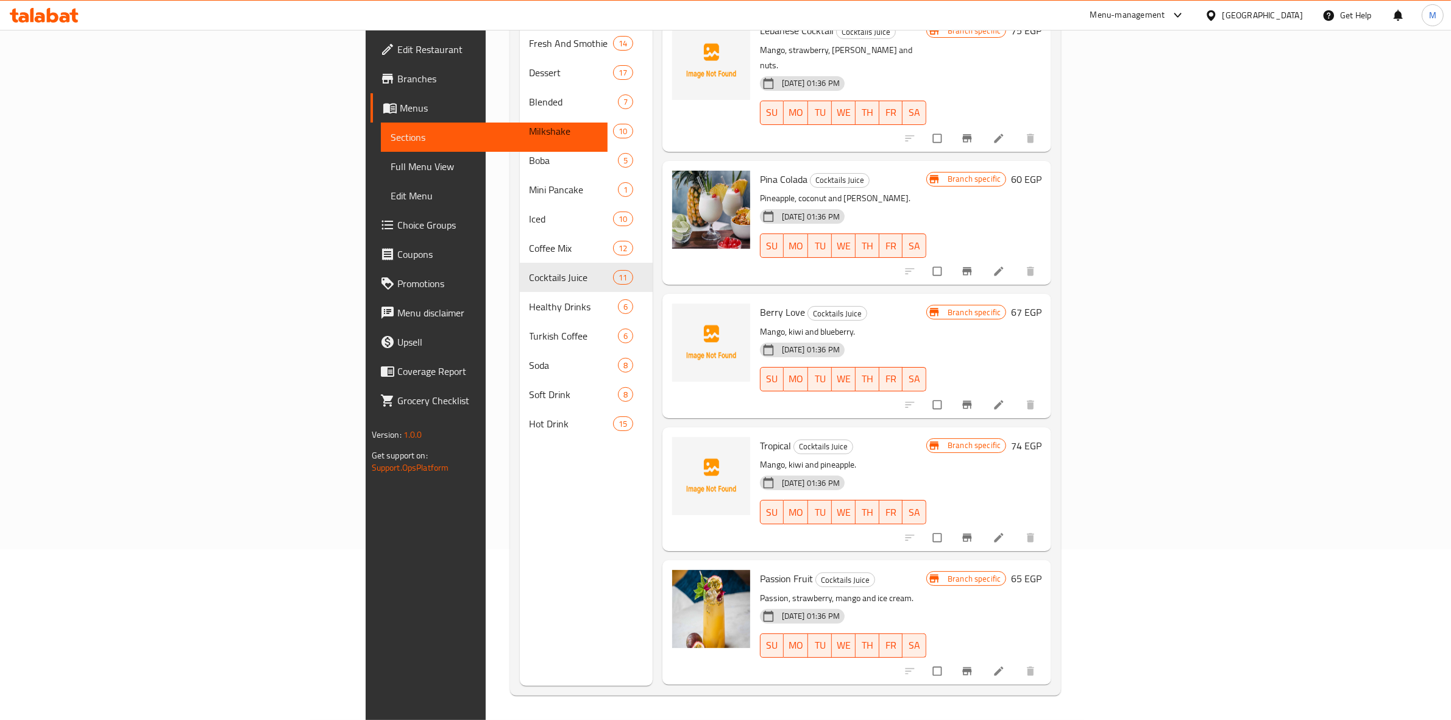
scroll to position [774, 0]
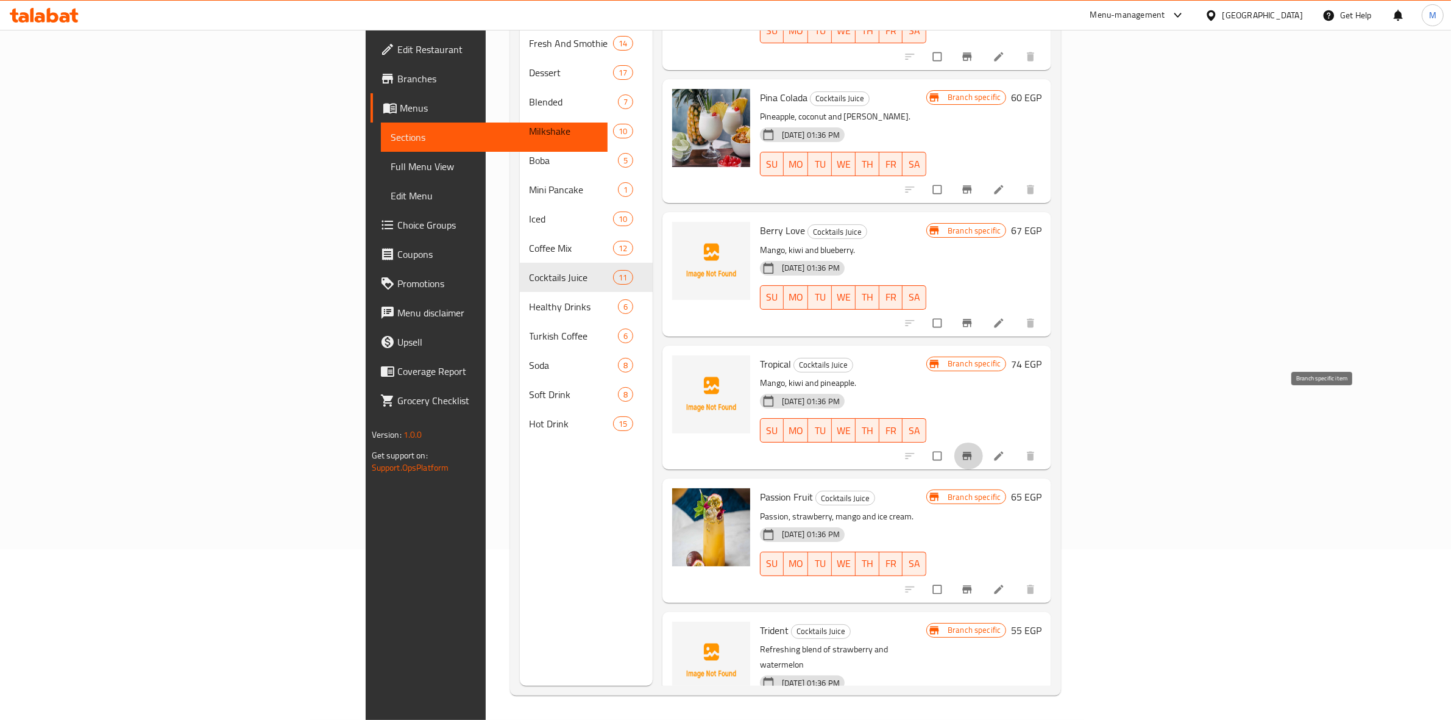
click at [973, 450] on icon "Branch-specific-item" at bounding box center [967, 456] width 12 height 12
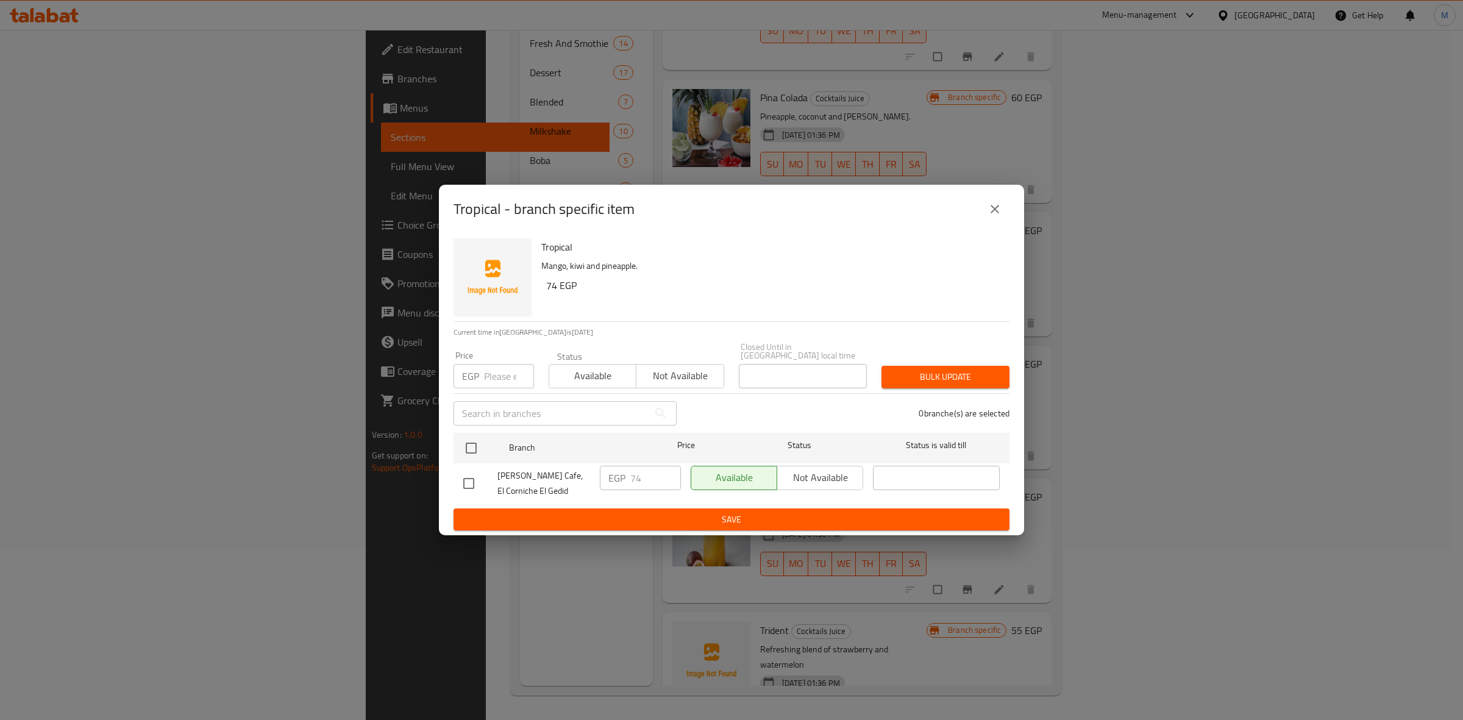
click at [996, 209] on icon "close" at bounding box center [994, 209] width 15 height 15
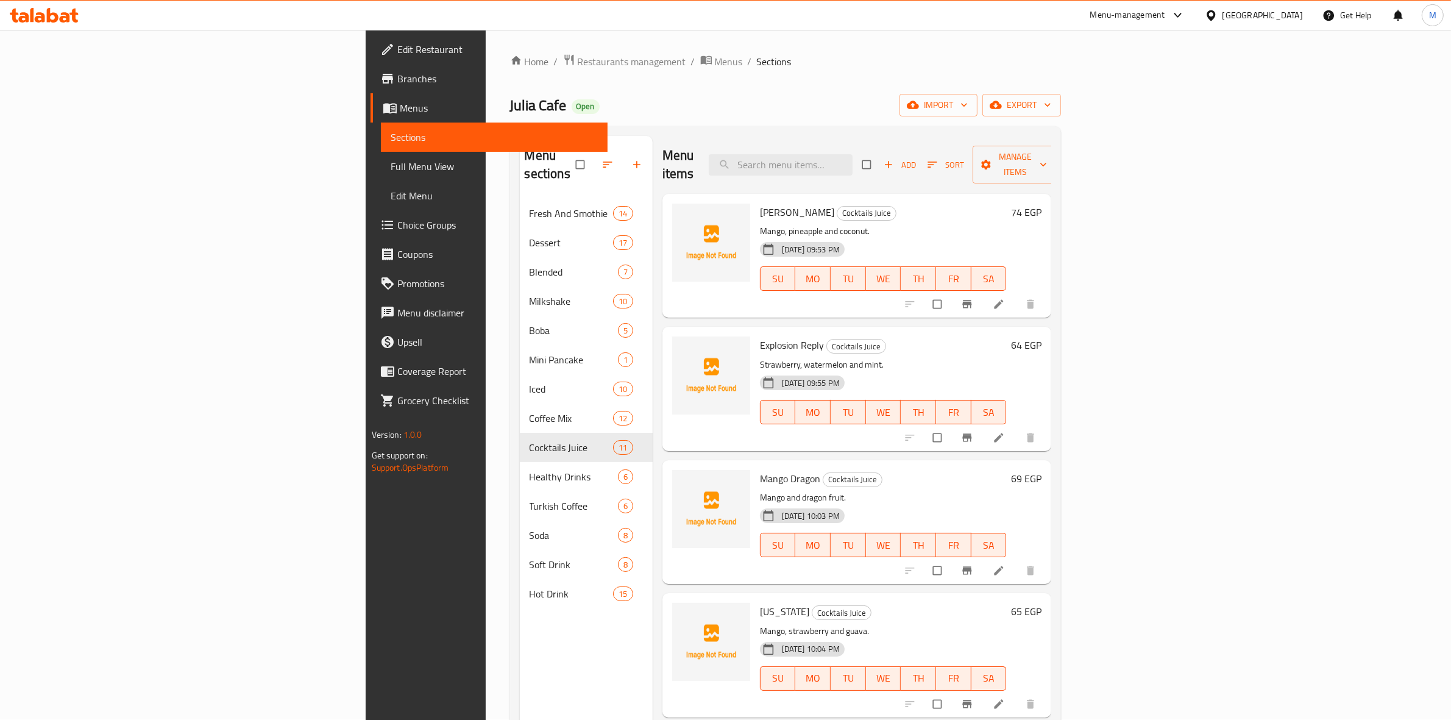
scroll to position [0, 0]
click at [972, 301] on icon "Branch-specific-item" at bounding box center [967, 305] width 9 height 8
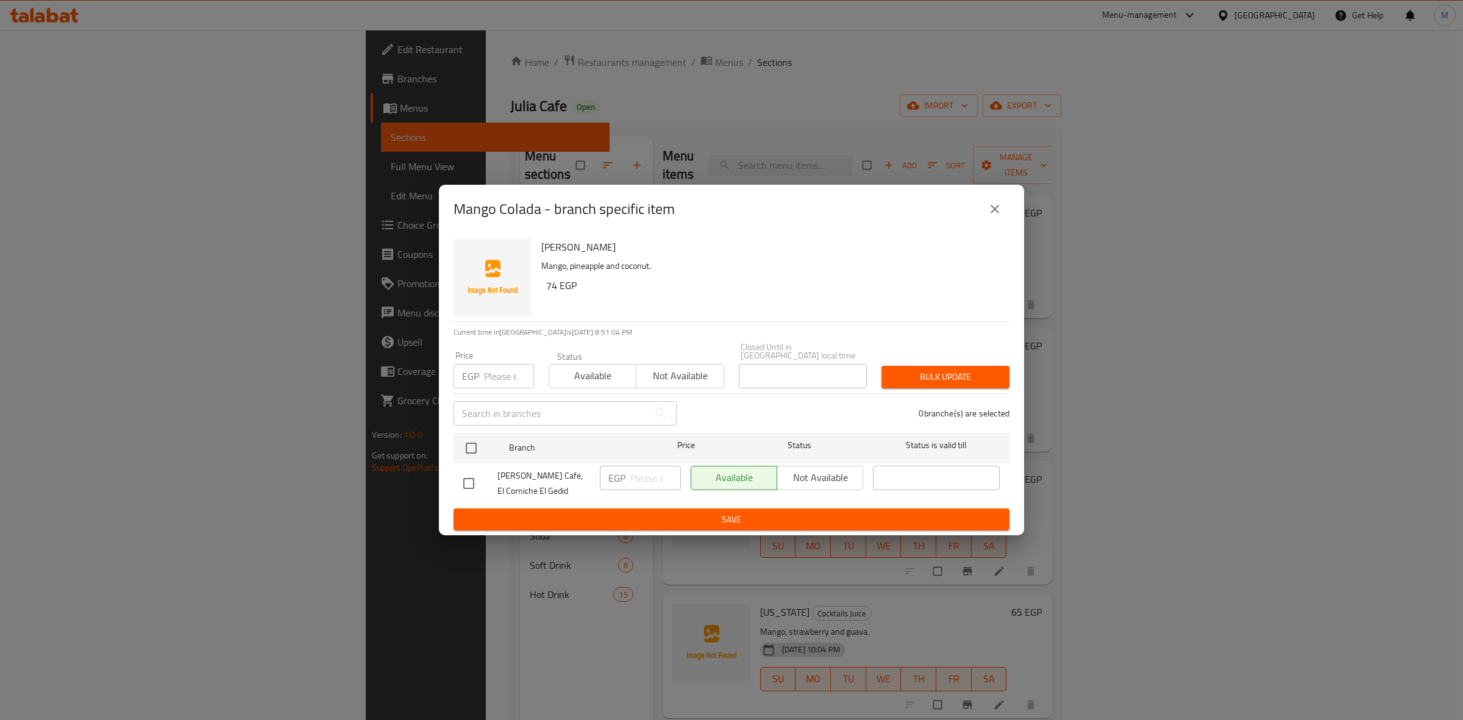
click at [981, 205] on button "close" at bounding box center [994, 208] width 29 height 29
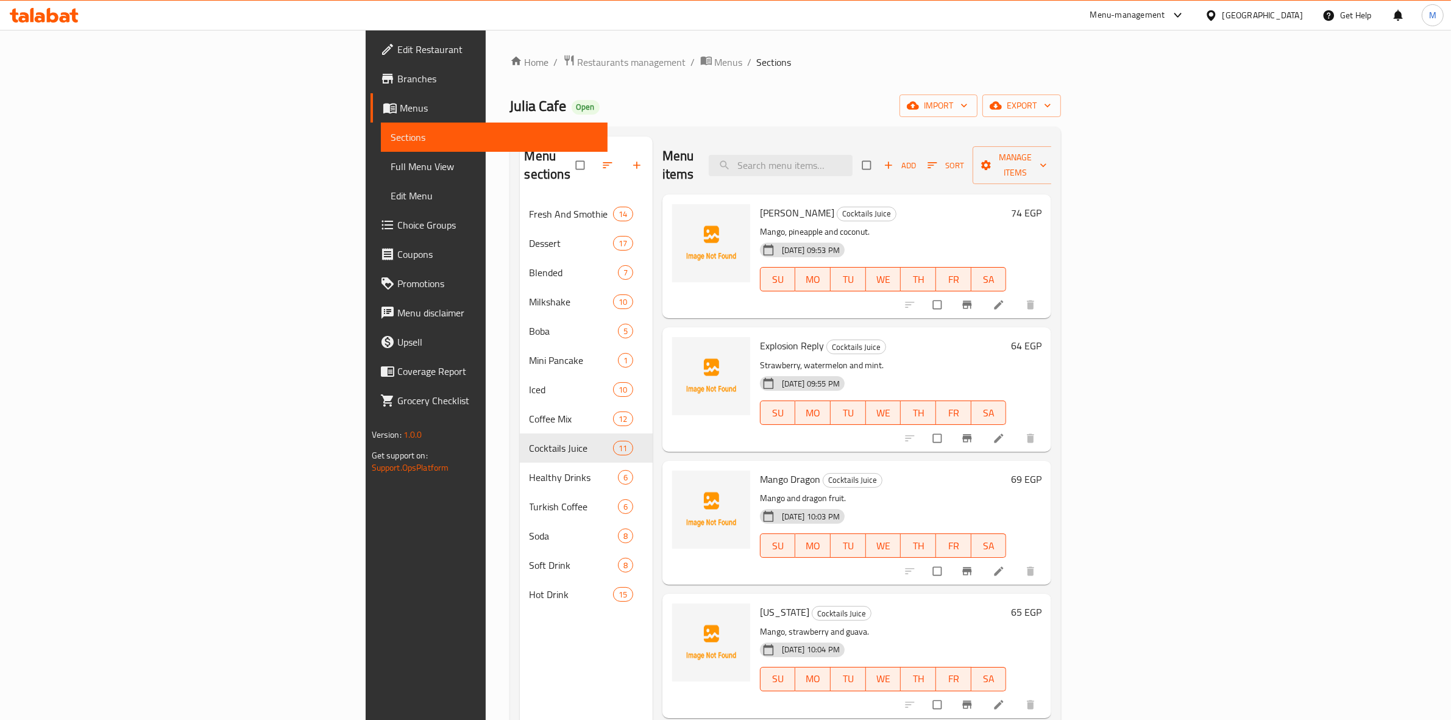
scroll to position [76, 0]
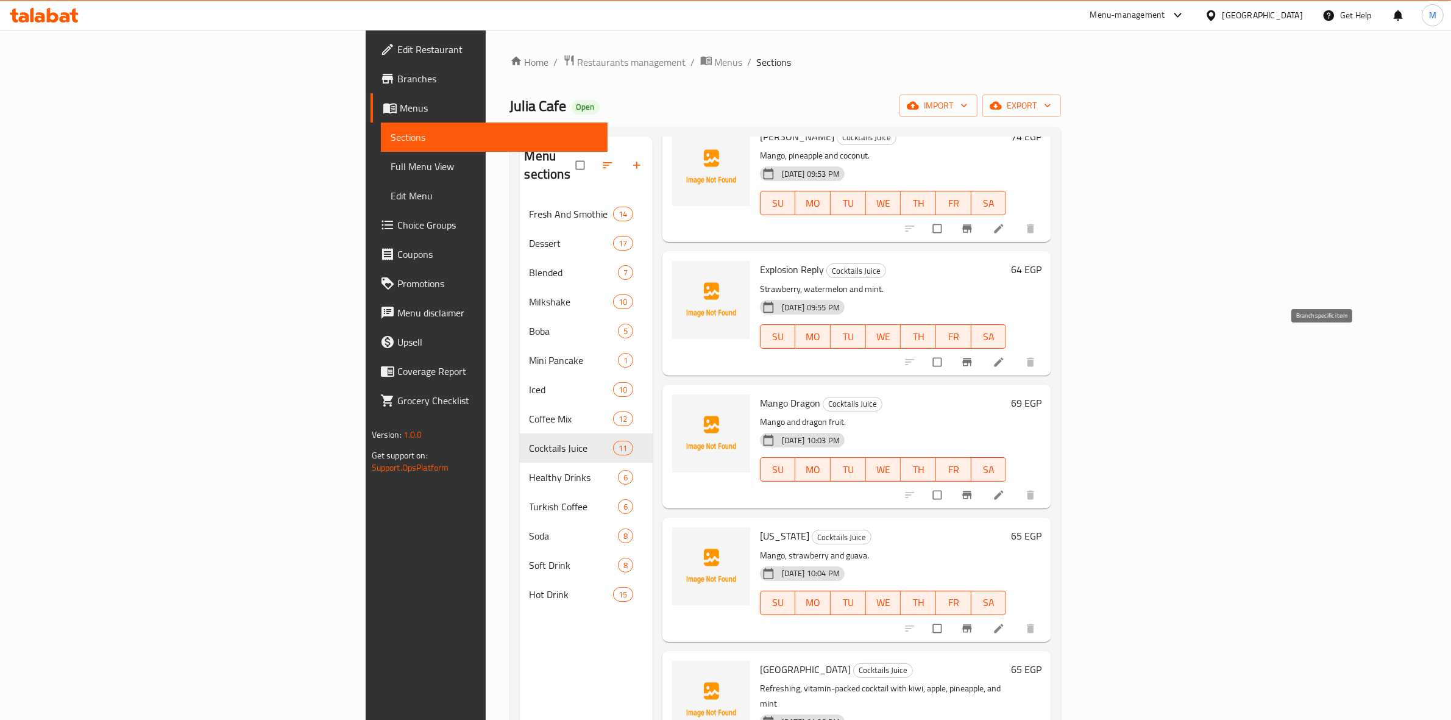
click at [983, 350] on button "Branch-specific-item" at bounding box center [968, 362] width 29 height 27
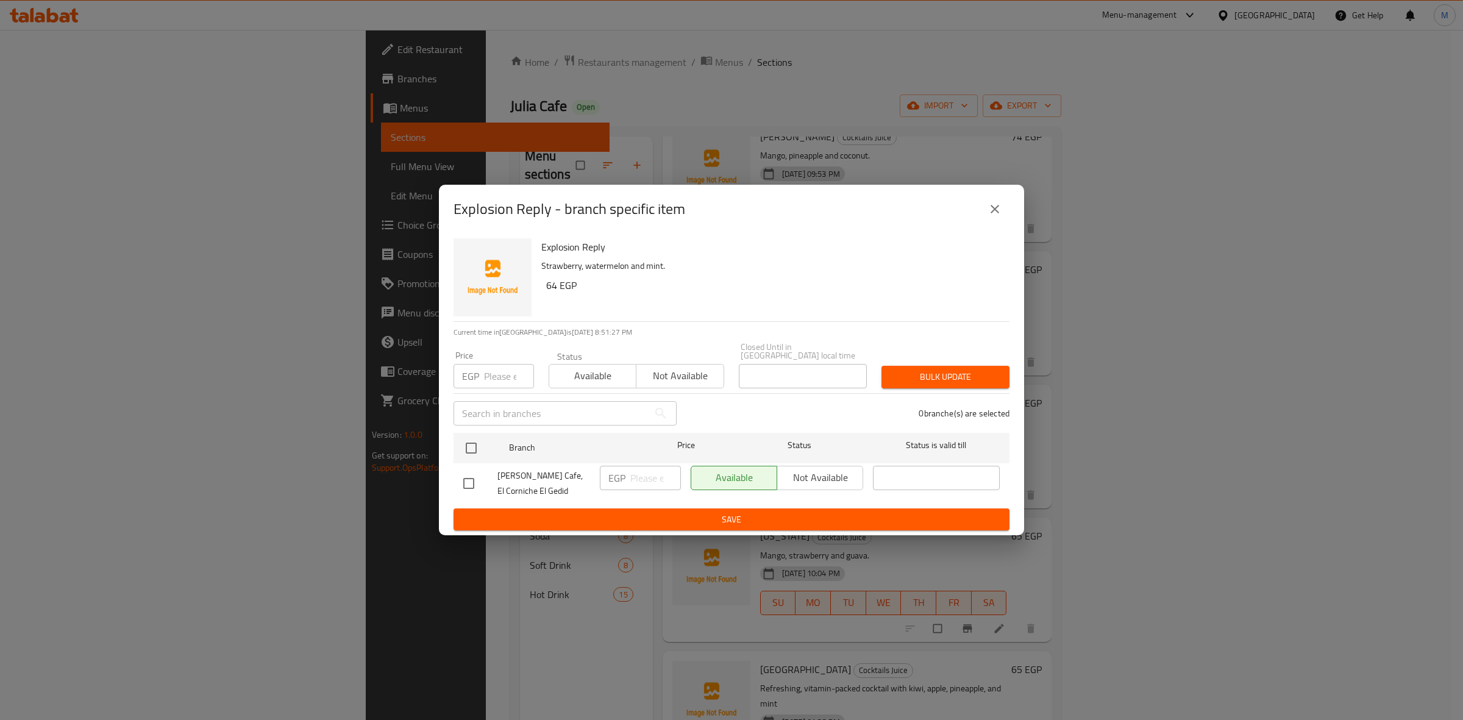
click at [979, 215] on div "Explosion Reply - branch specific item" at bounding box center [731, 208] width 556 height 29
click at [986, 211] on button "close" at bounding box center [994, 208] width 29 height 29
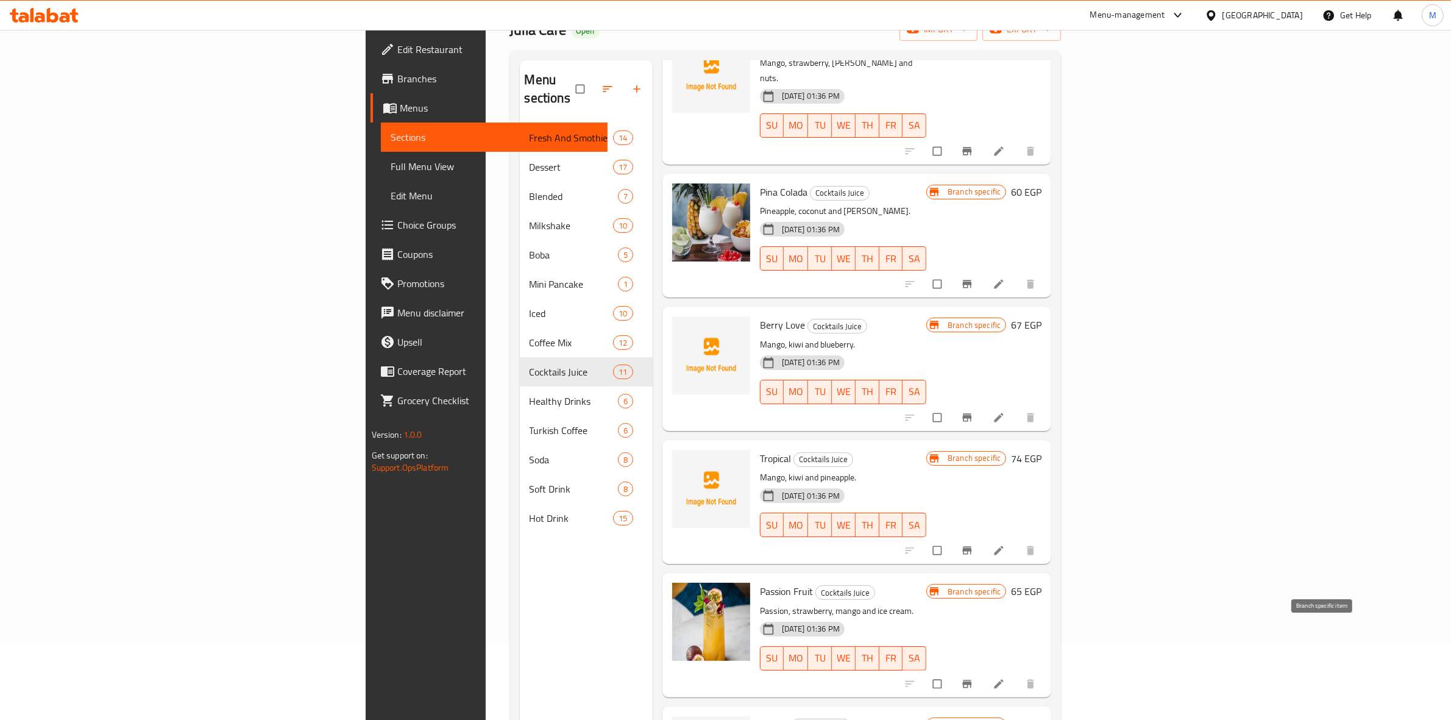
click at [983, 670] on button "Branch-specific-item" at bounding box center [968, 683] width 29 height 27
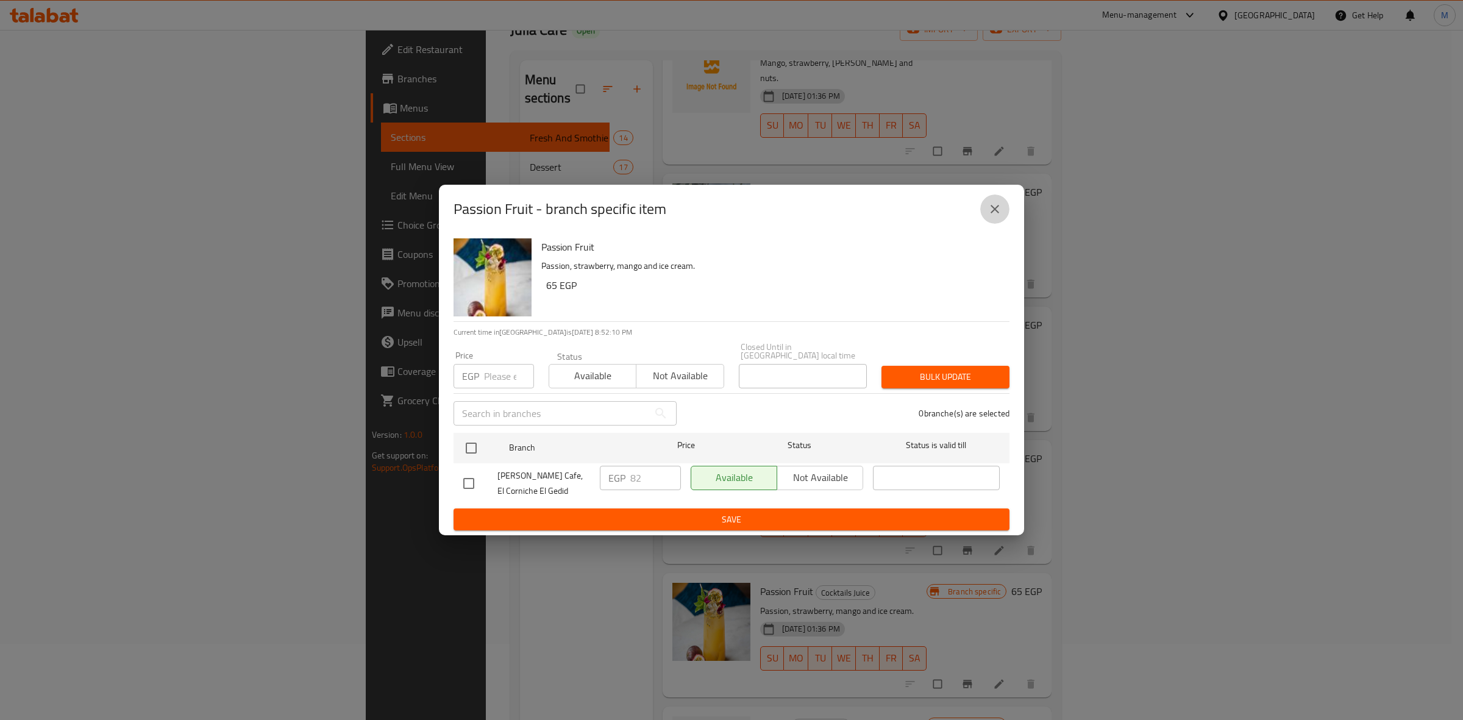
click at [992, 209] on icon "close" at bounding box center [994, 209] width 15 height 15
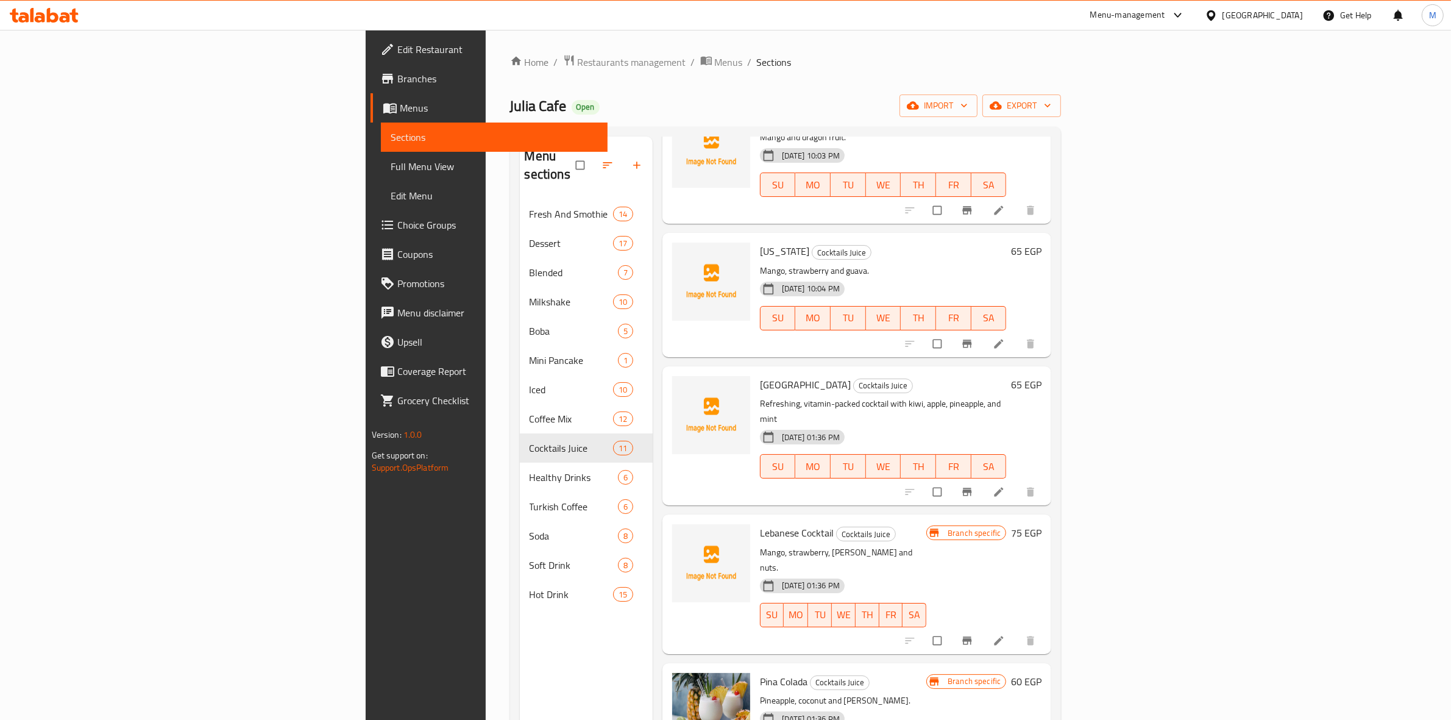
scroll to position [457, 0]
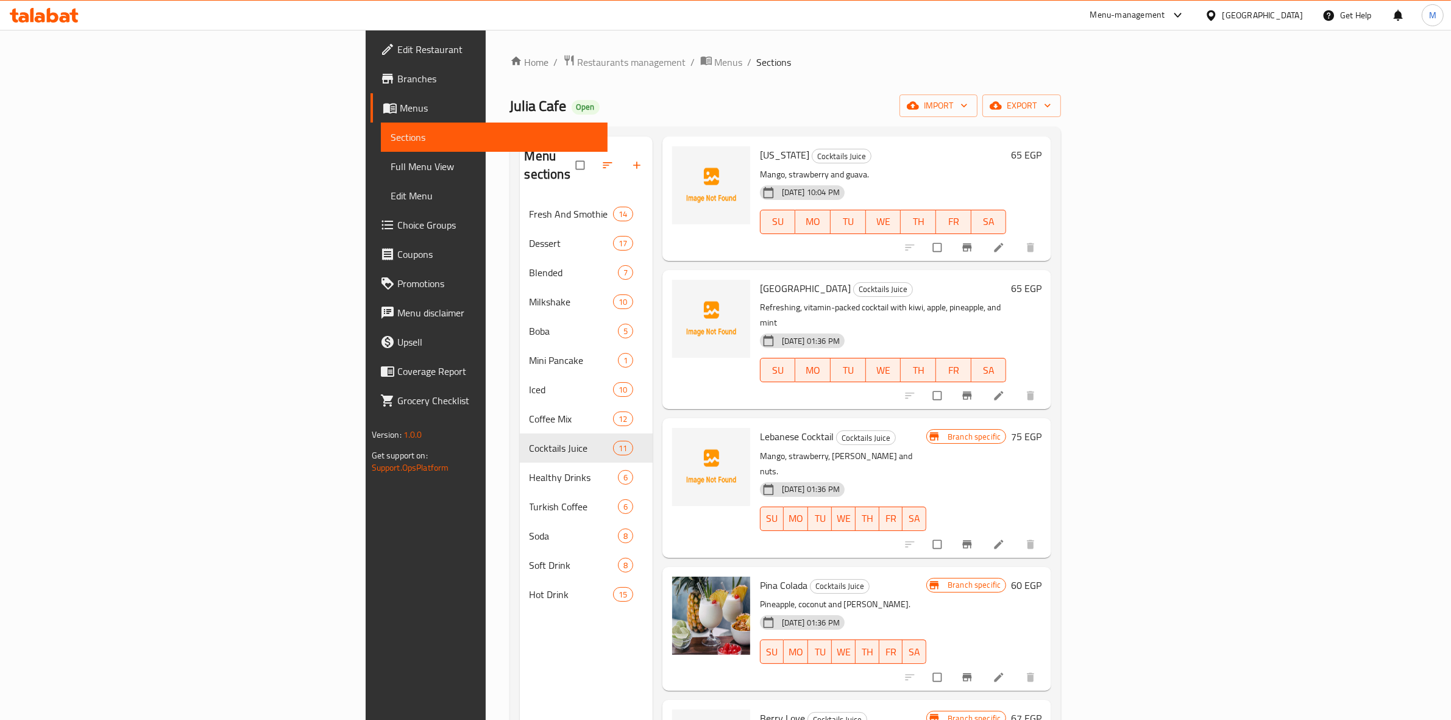
click at [973, 538] on icon "Branch-specific-item" at bounding box center [967, 544] width 12 height 12
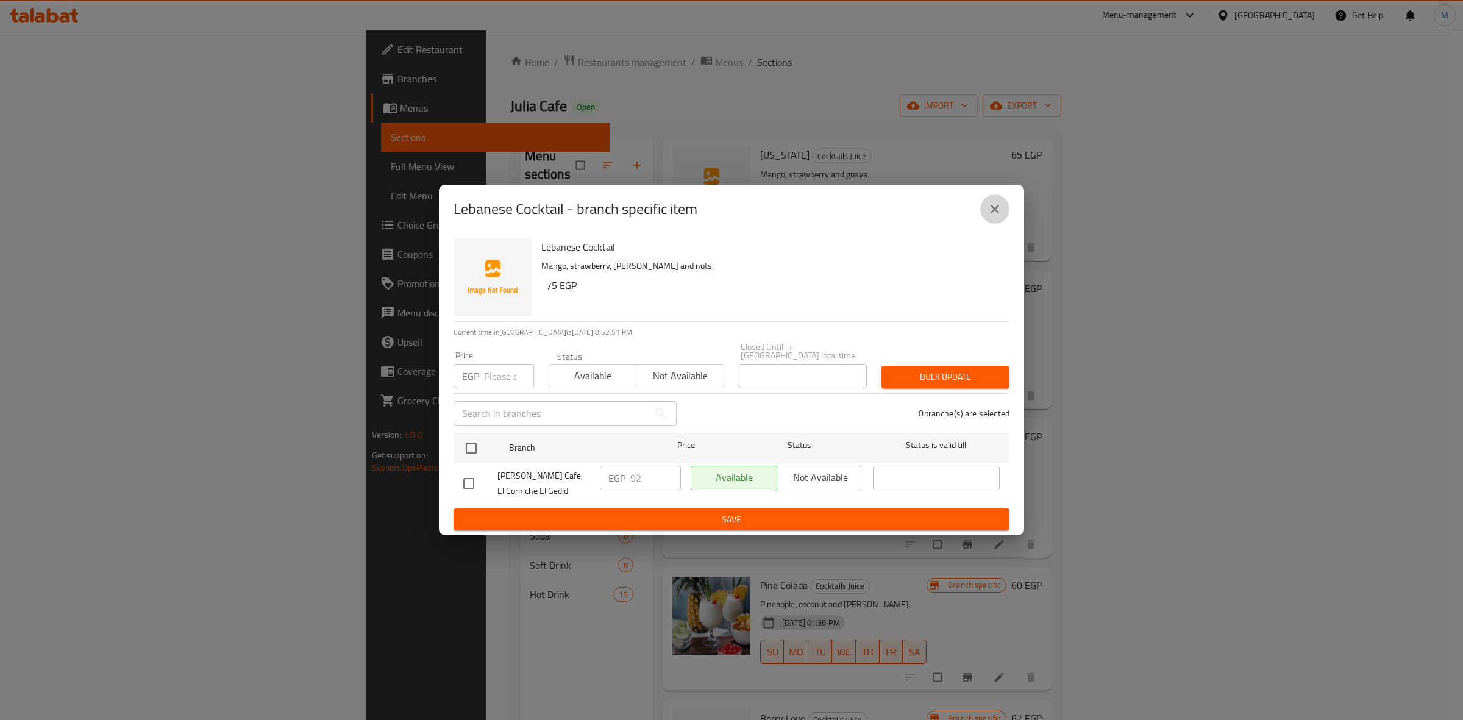
click at [1004, 222] on button "close" at bounding box center [994, 208] width 29 height 29
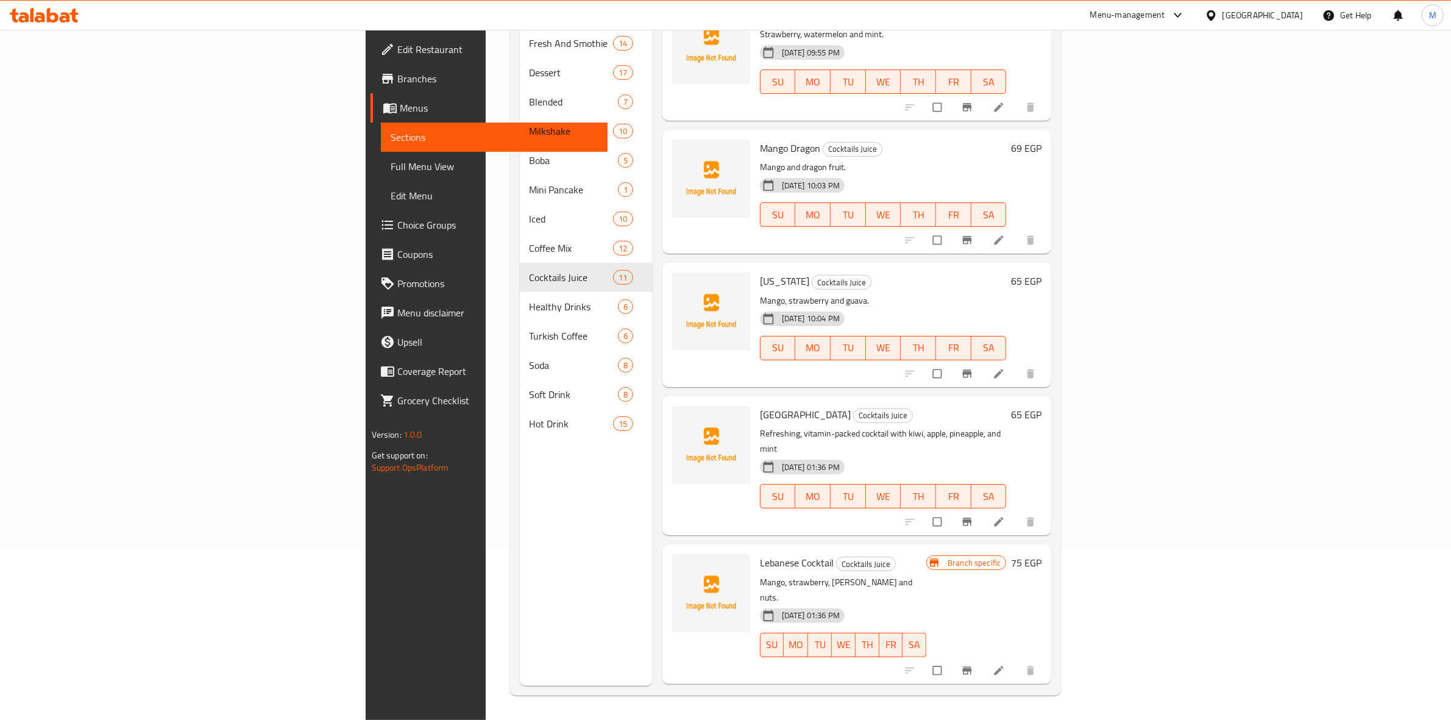
scroll to position [12, 0]
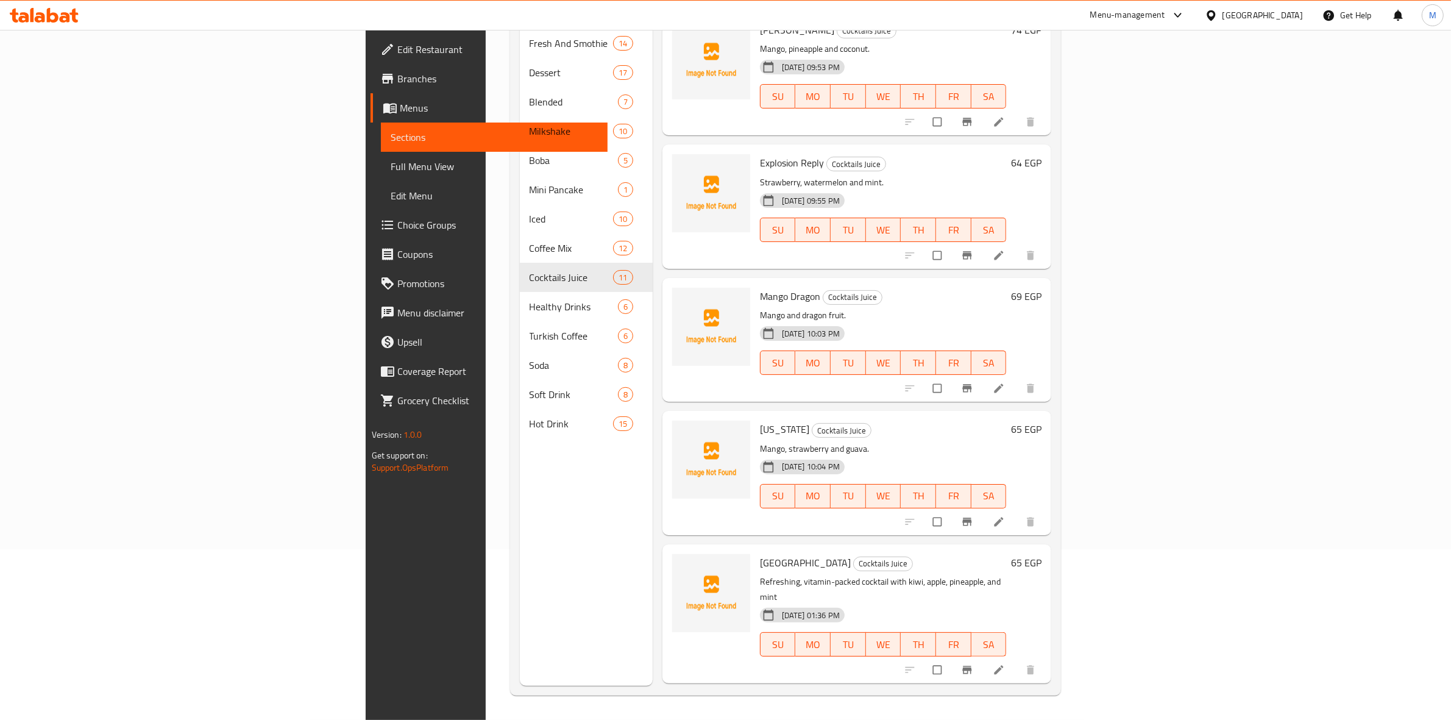
click at [973, 382] on icon "Branch-specific-item" at bounding box center [967, 388] width 12 height 12
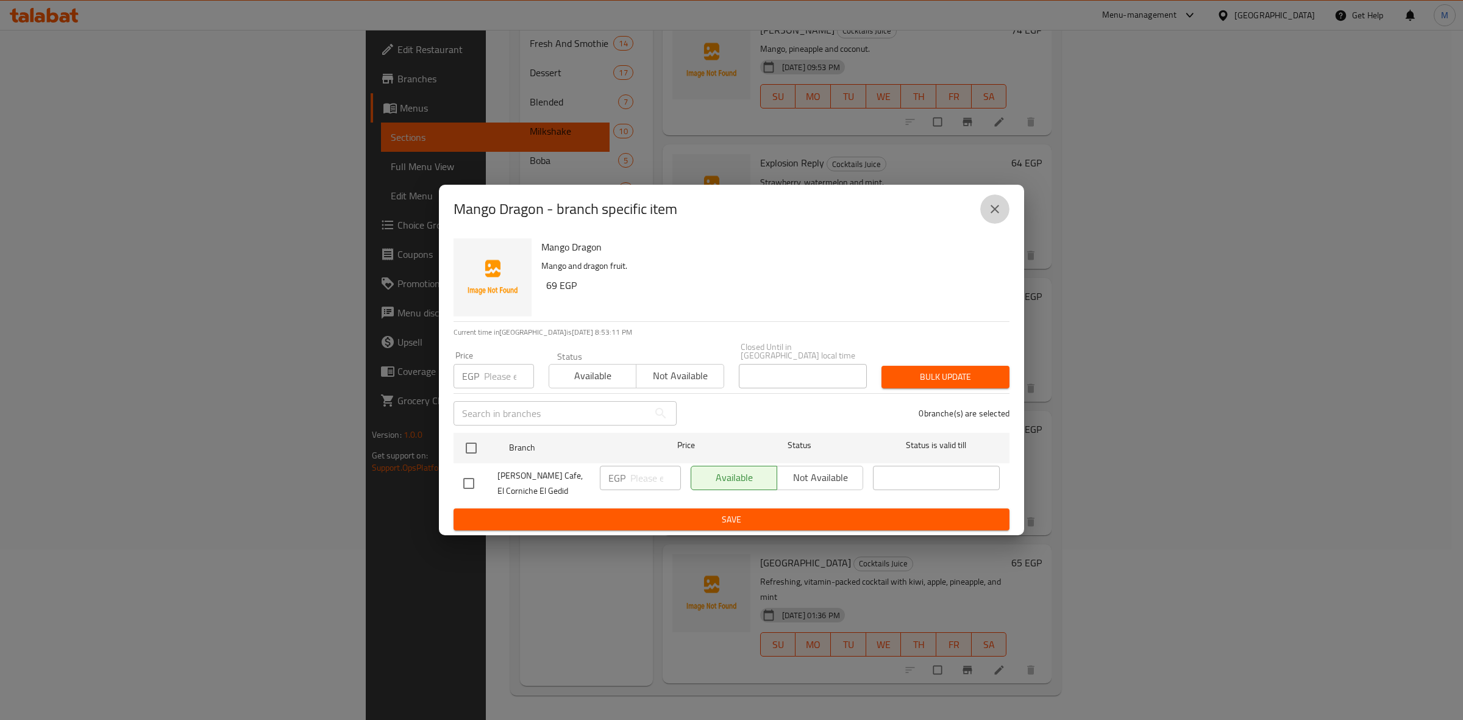
drag, startPoint x: 1000, startPoint y: 215, endPoint x: 939, endPoint y: 244, distance: 67.9
click at [1000, 216] on icon "close" at bounding box center [994, 209] width 15 height 15
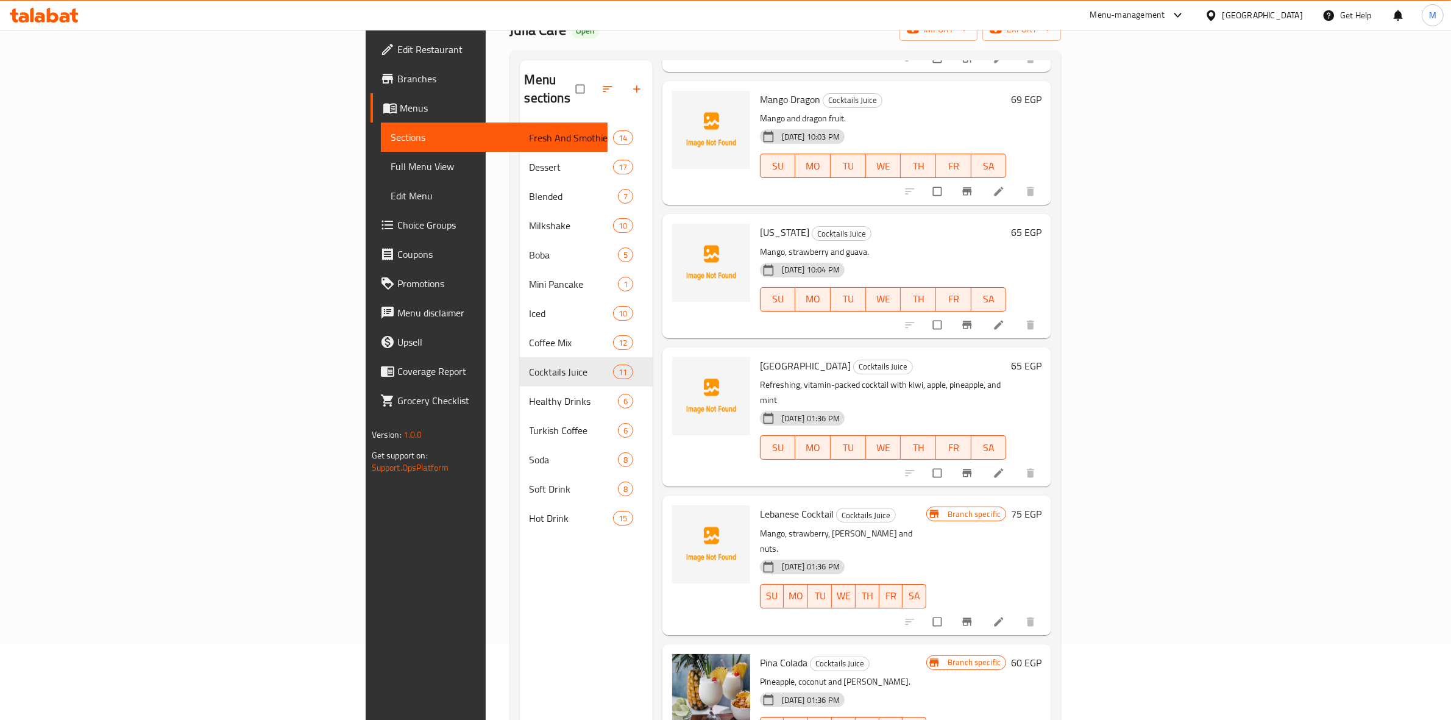
scroll to position [305, 0]
click at [983, 310] on button "Branch-specific-item" at bounding box center [968, 323] width 29 height 27
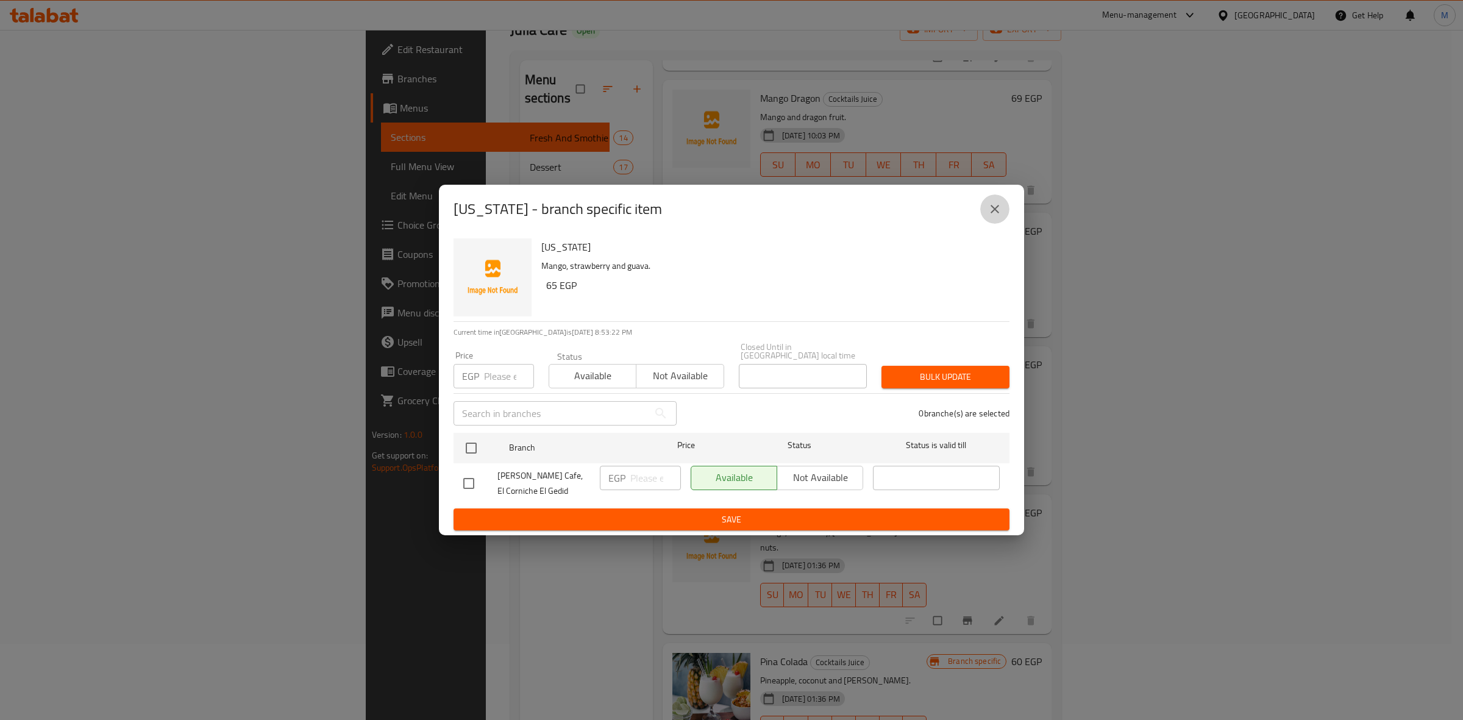
click at [990, 221] on button "close" at bounding box center [994, 208] width 29 height 29
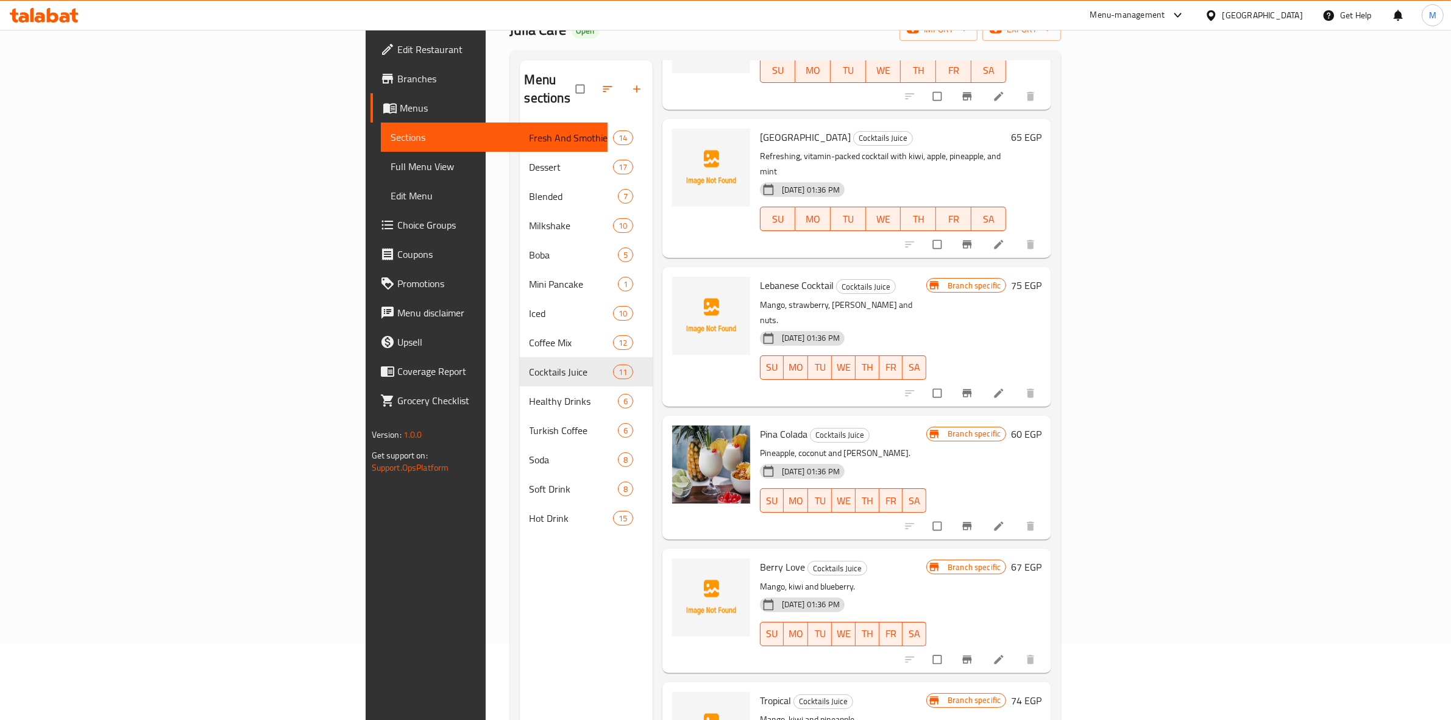
scroll to position [533, 0]
click at [972, 520] on icon "Branch-specific-item" at bounding box center [967, 524] width 9 height 8
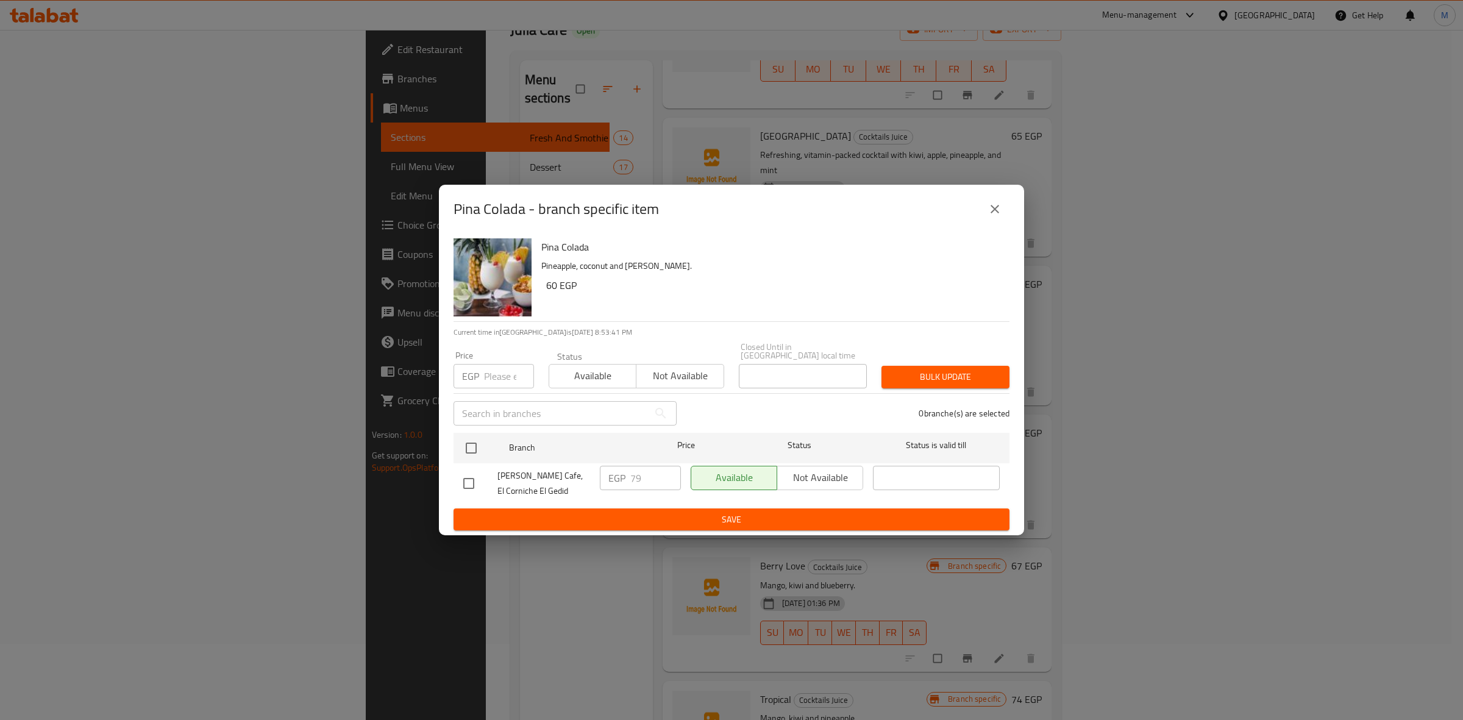
click at [983, 215] on button "close" at bounding box center [994, 208] width 29 height 29
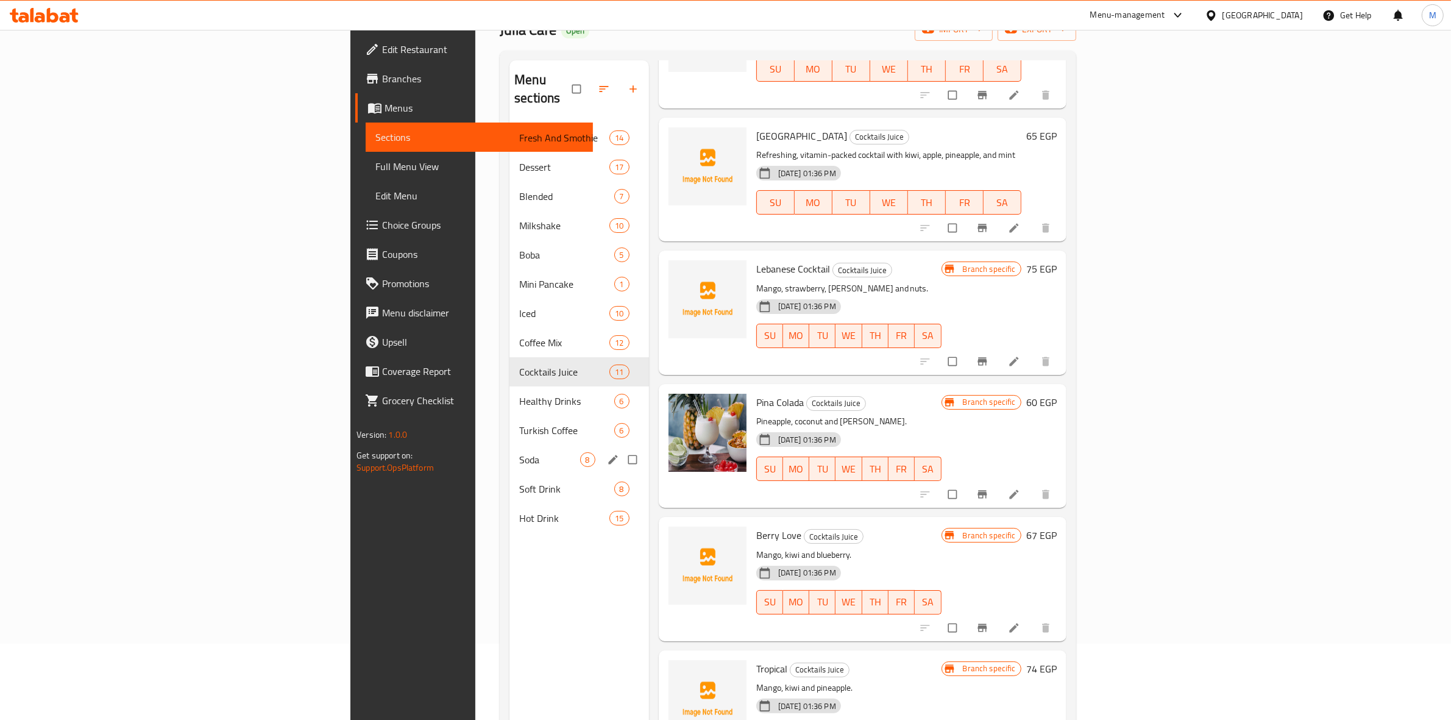
click at [509, 445] on div "Soda 8" at bounding box center [578, 459] width 139 height 29
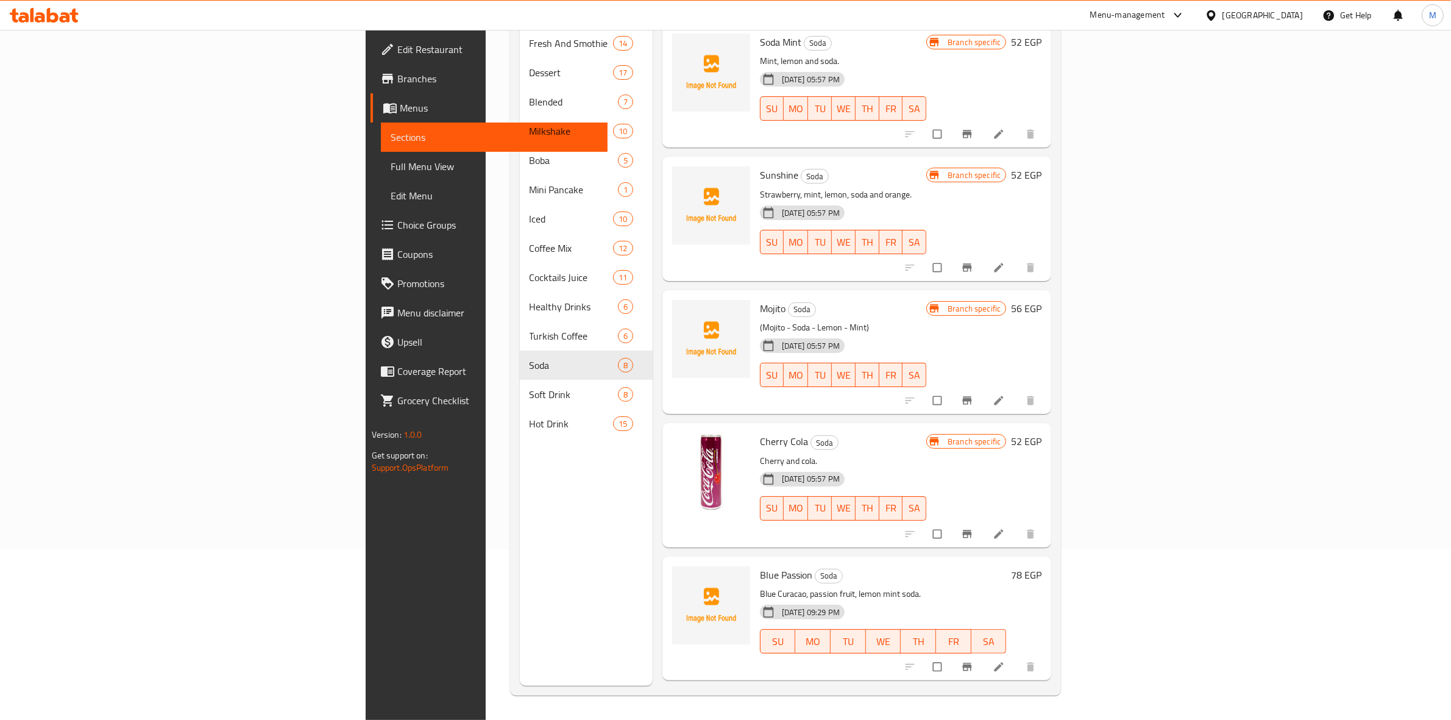
scroll to position [19, 0]
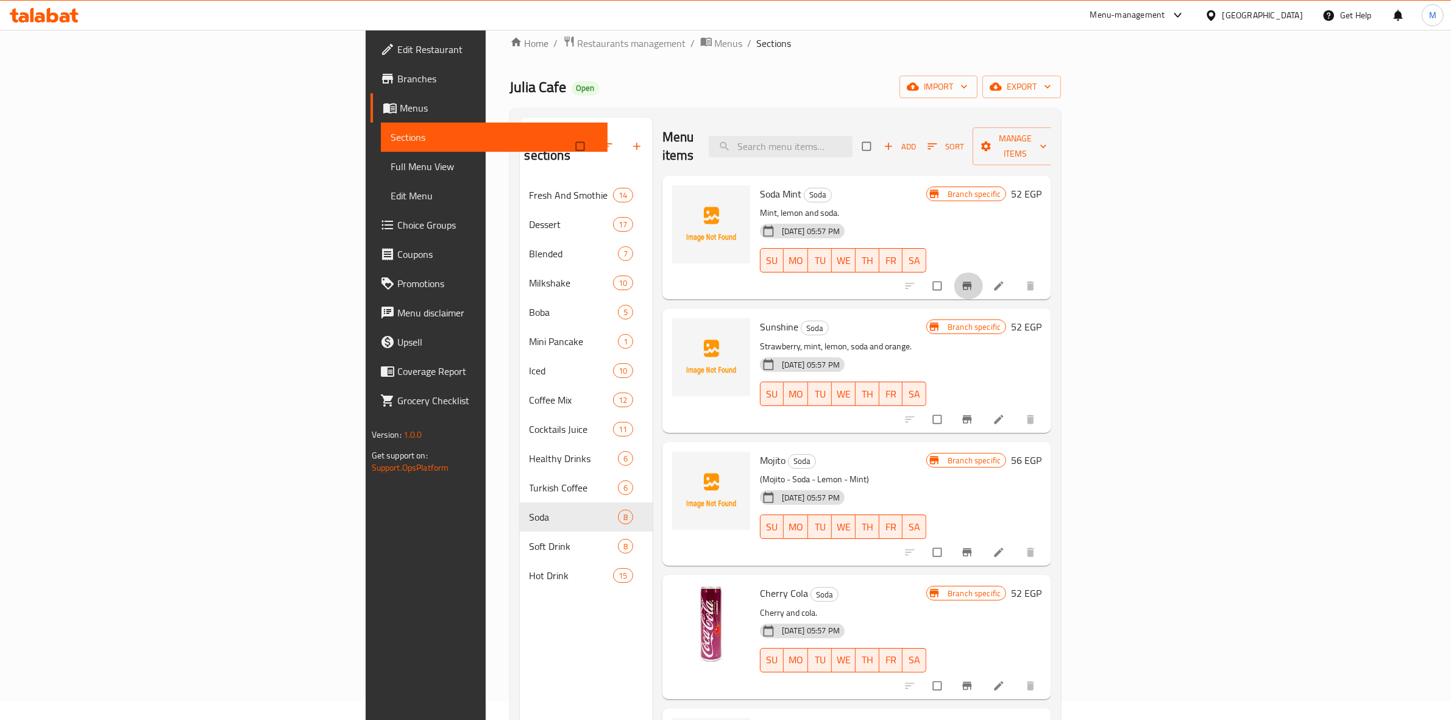
click at [972, 282] on icon "Branch-specific-item" at bounding box center [967, 286] width 9 height 8
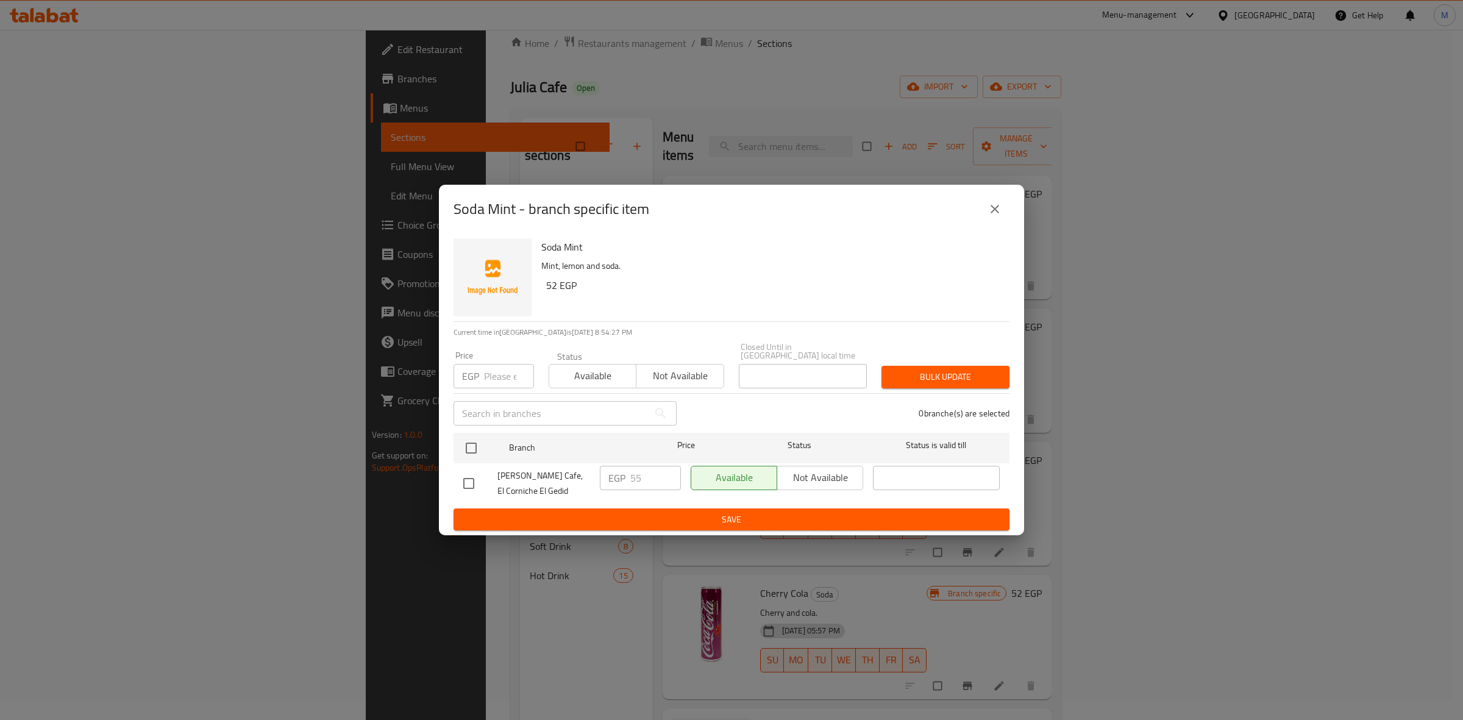
drag, startPoint x: 982, startPoint y: 211, endPoint x: 887, endPoint y: 187, distance: 97.4
click at [982, 211] on button "close" at bounding box center [994, 208] width 29 height 29
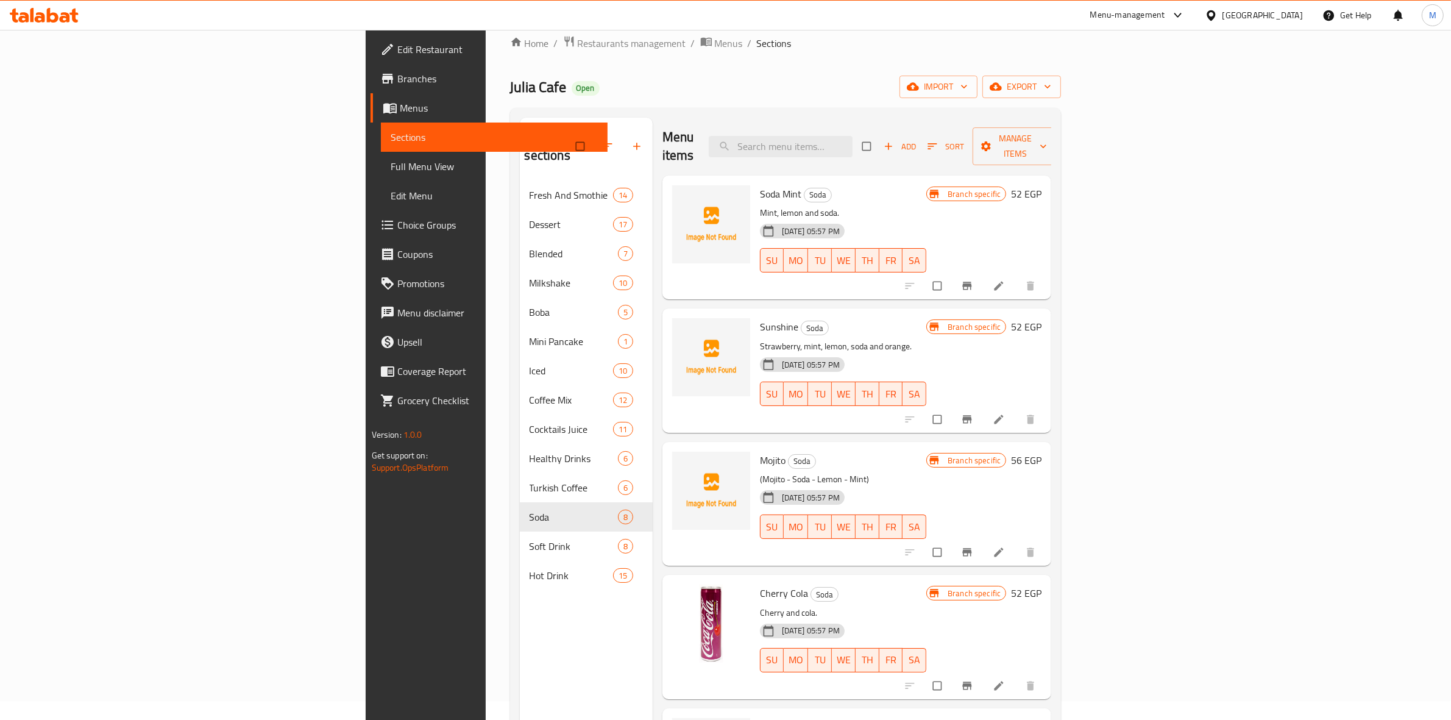
click at [983, 406] on button "Branch-specific-item" at bounding box center [968, 419] width 29 height 27
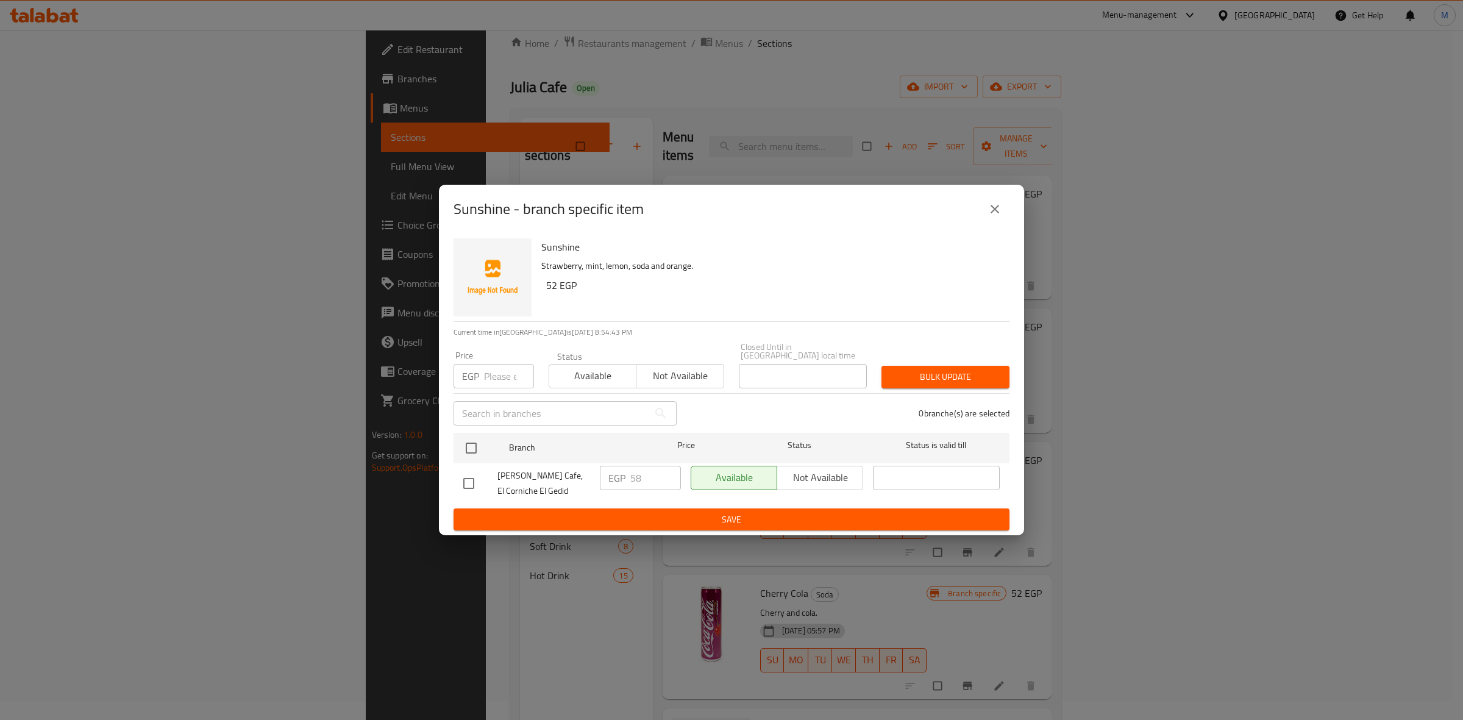
click at [1001, 209] on icon "close" at bounding box center [994, 209] width 15 height 15
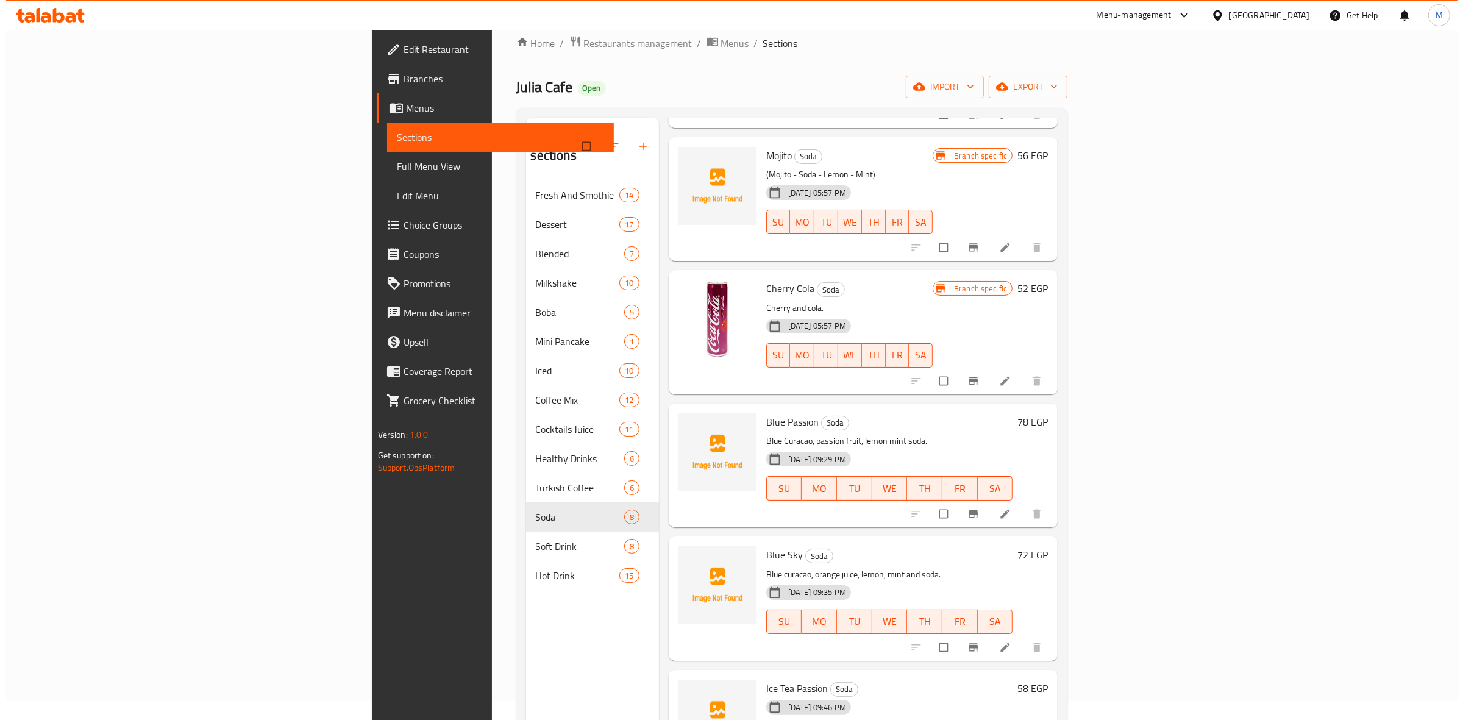
scroll to position [339, 0]
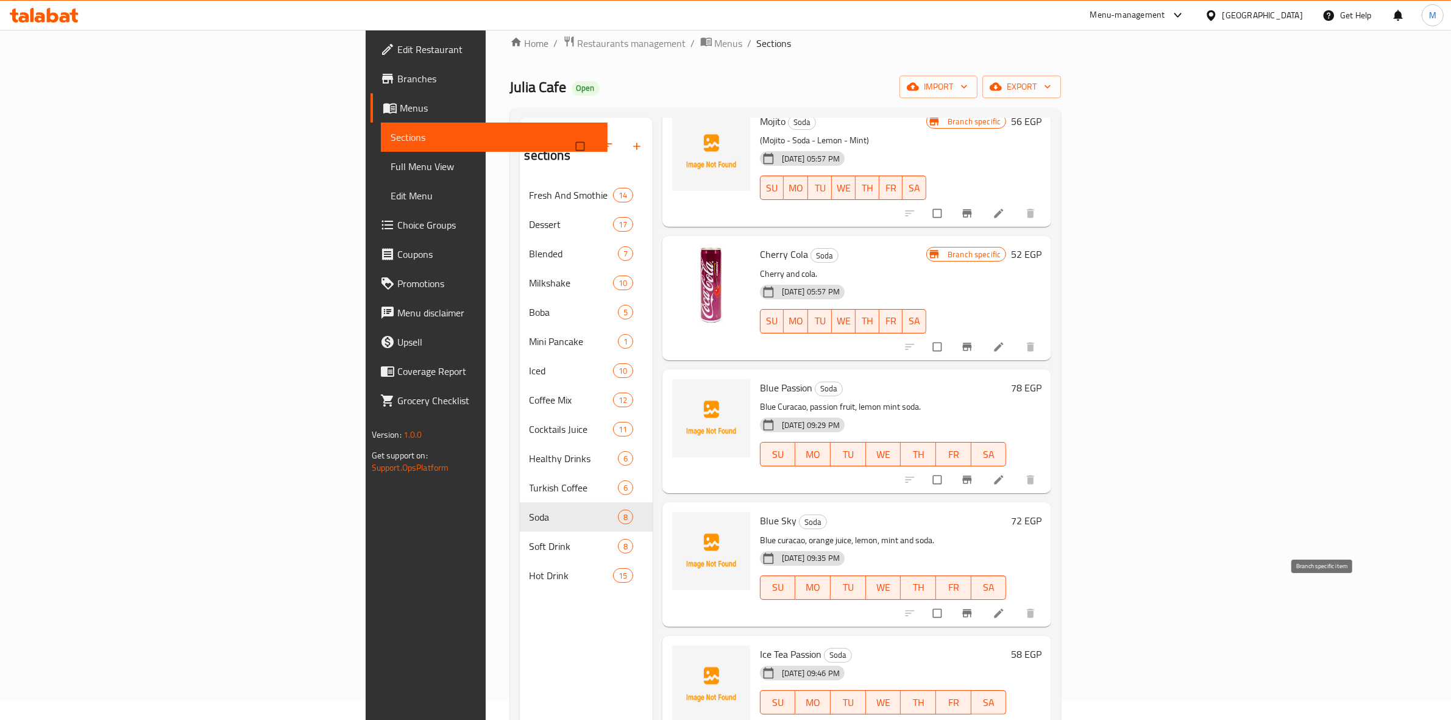
click at [973, 607] on icon "Branch-specific-item" at bounding box center [967, 613] width 12 height 12
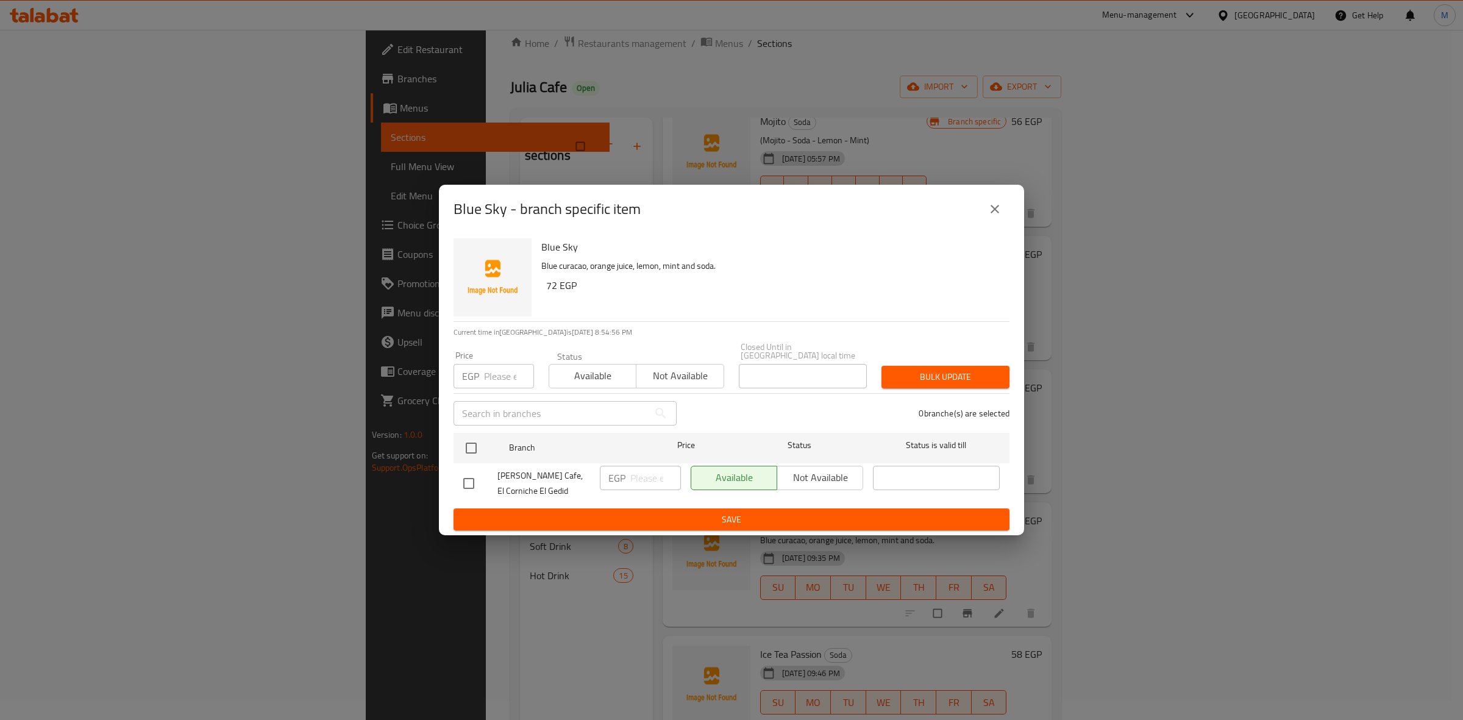
click at [996, 216] on icon "close" at bounding box center [994, 209] width 15 height 15
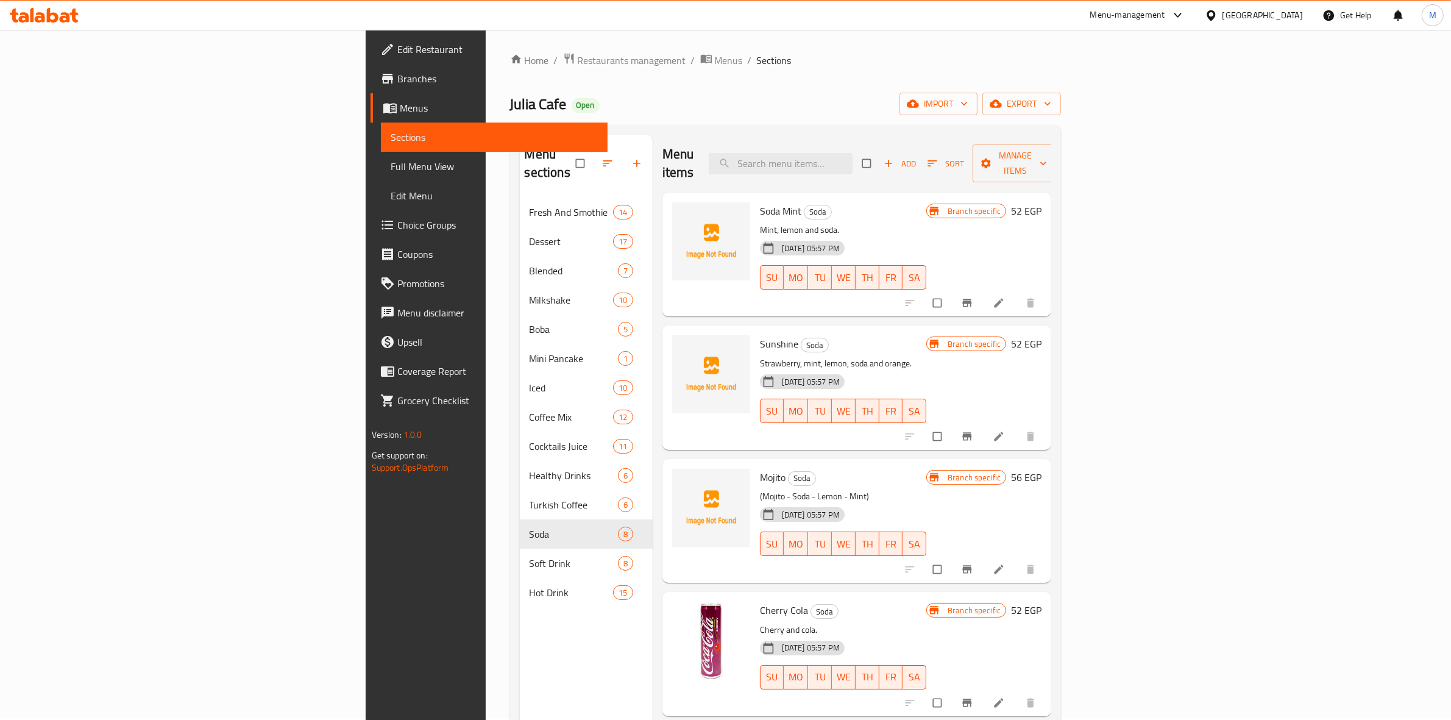
scroll to position [0, 0]
click at [972, 567] on icon "Branch-specific-item" at bounding box center [967, 571] width 9 height 8
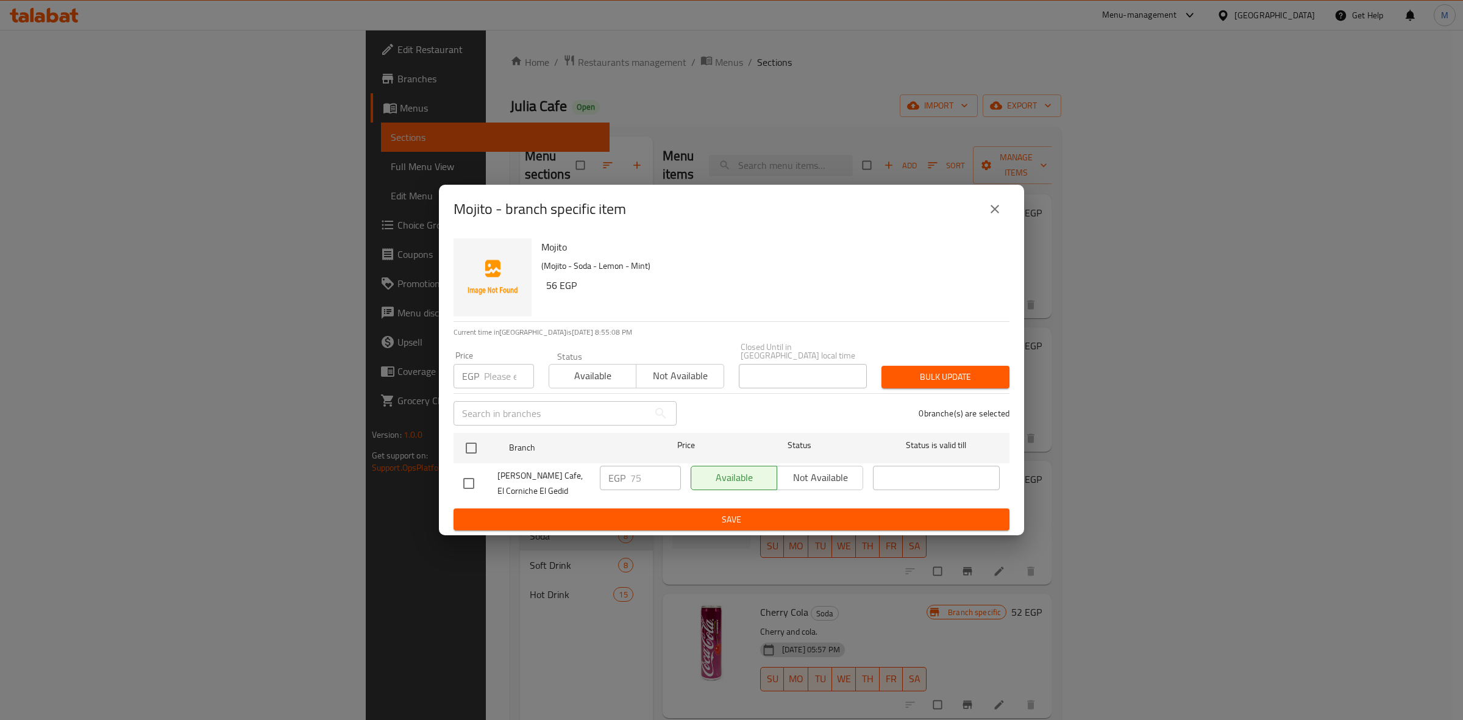
click at [988, 221] on button "close" at bounding box center [994, 208] width 29 height 29
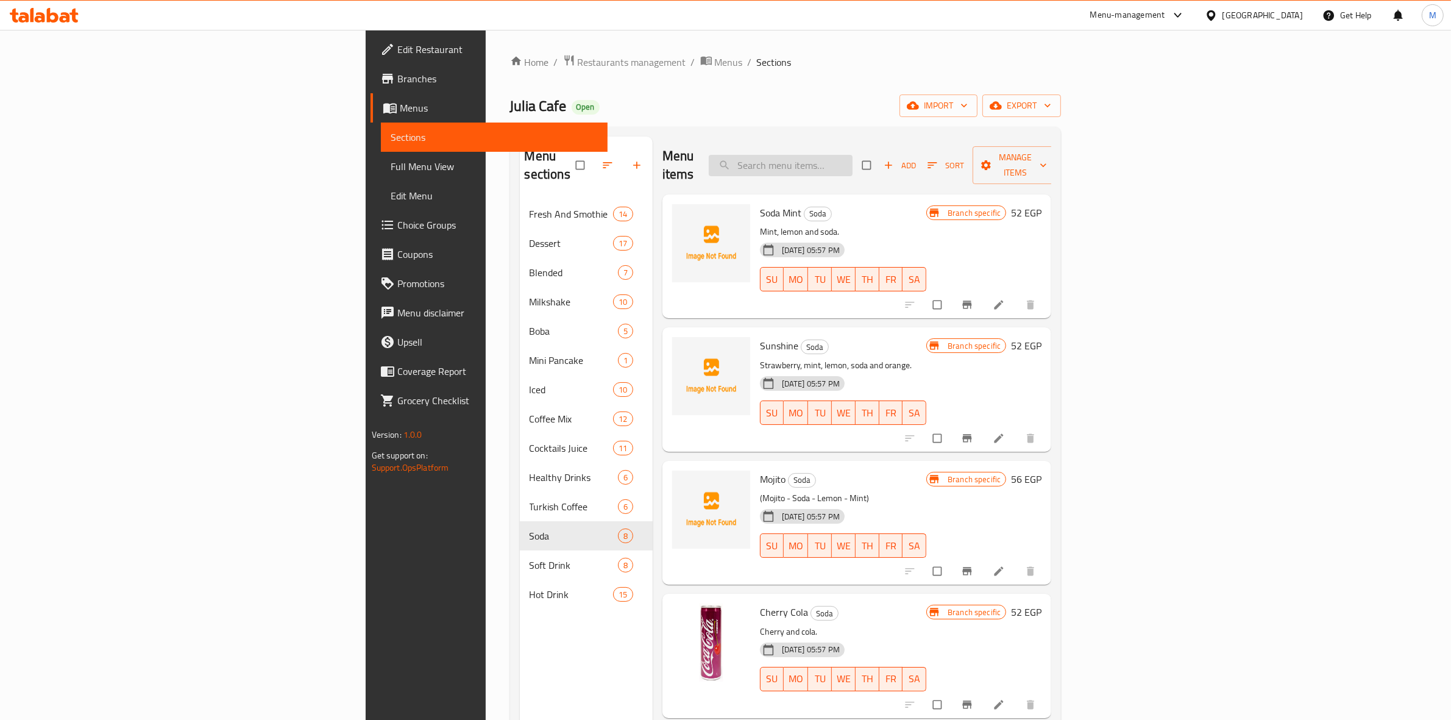
click at [853, 162] on input "search" at bounding box center [781, 165] width 144 height 21
type input "Soda"
click at [917, 158] on span "Add" at bounding box center [900, 165] width 33 height 14
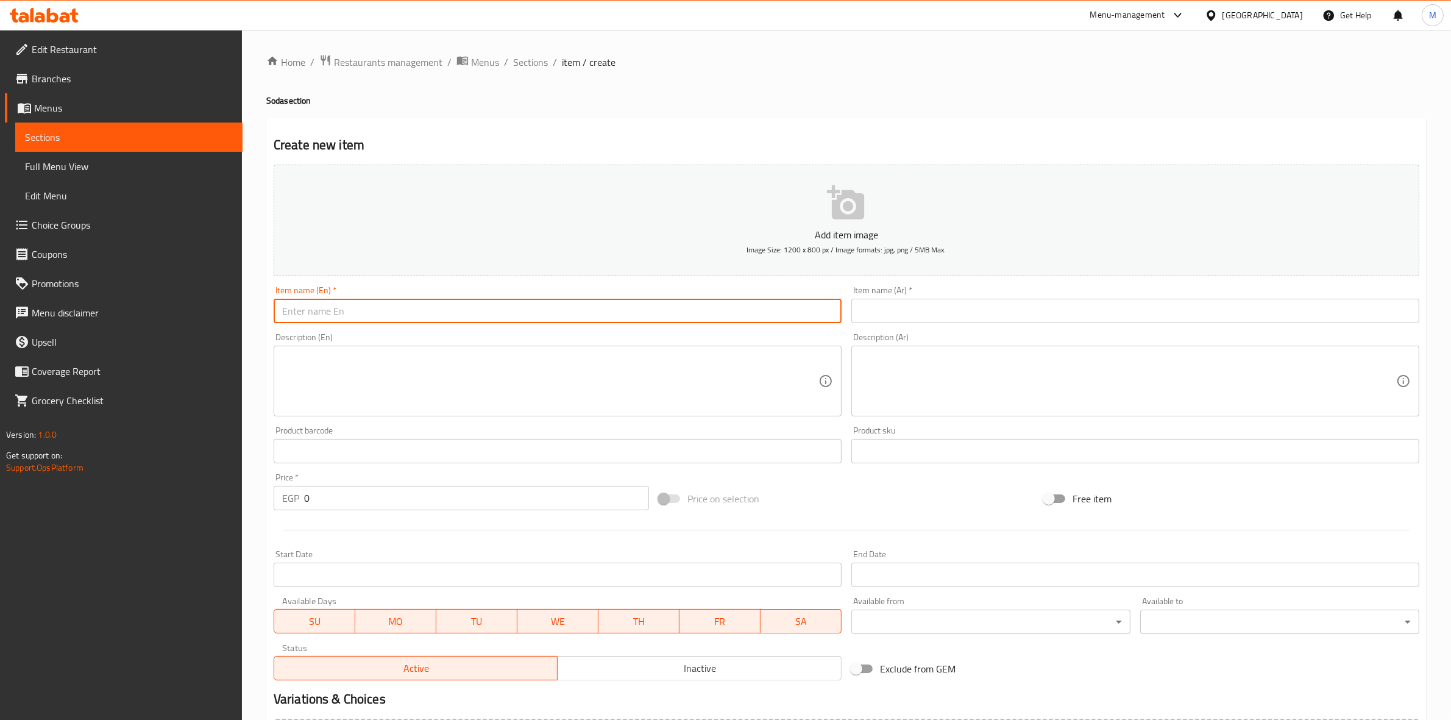
click at [619, 299] on input "text" at bounding box center [558, 311] width 568 height 24
type input "Energy Soda"
drag, startPoint x: 531, startPoint y: 61, endPoint x: 391, endPoint y: 1, distance: 152.4
click at [531, 60] on span "Sections" at bounding box center [530, 62] width 35 height 15
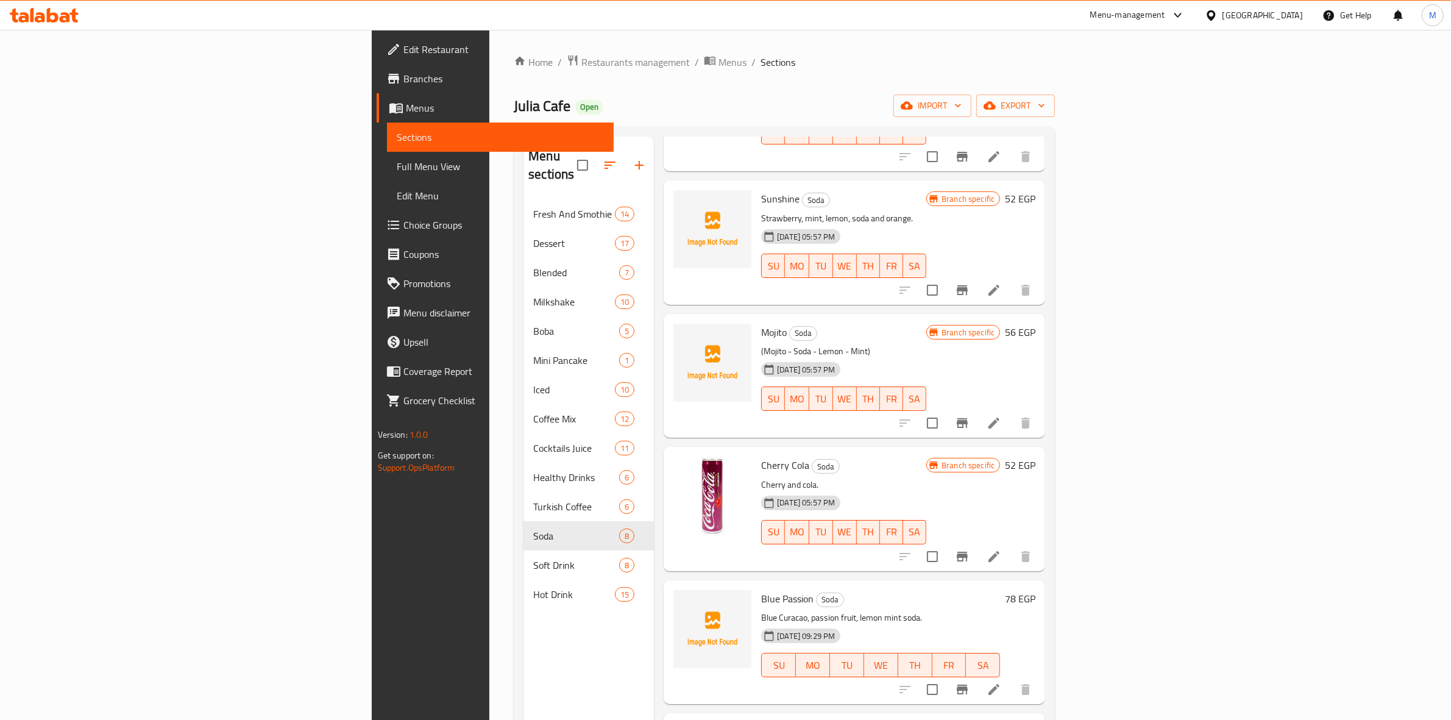
scroll to position [229, 0]
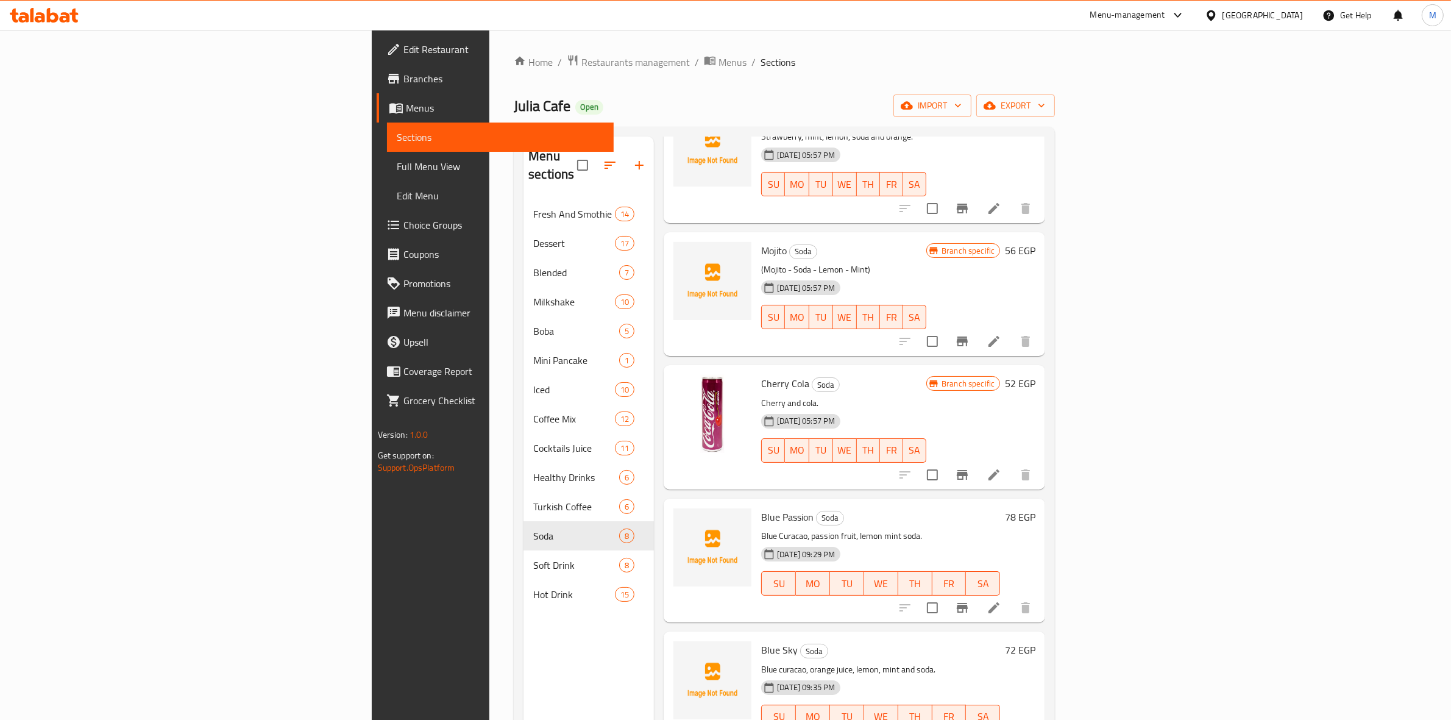
click at [977, 464] on button "Branch-specific-item" at bounding box center [962, 474] width 29 height 29
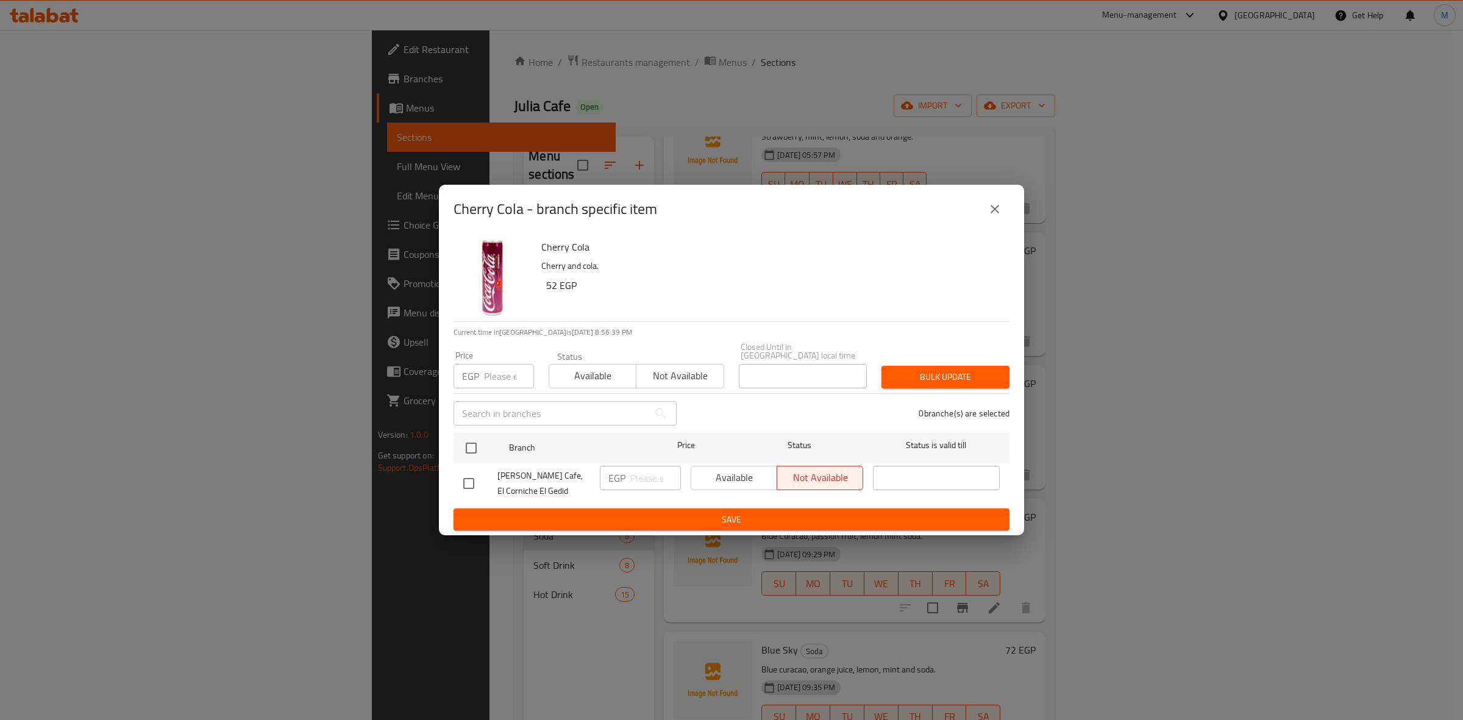
click at [503, 366] on input "number" at bounding box center [509, 376] width 50 height 24
type input "65"
click at [478, 435] on input "checkbox" at bounding box center [471, 448] width 26 height 26
checkbox input "true"
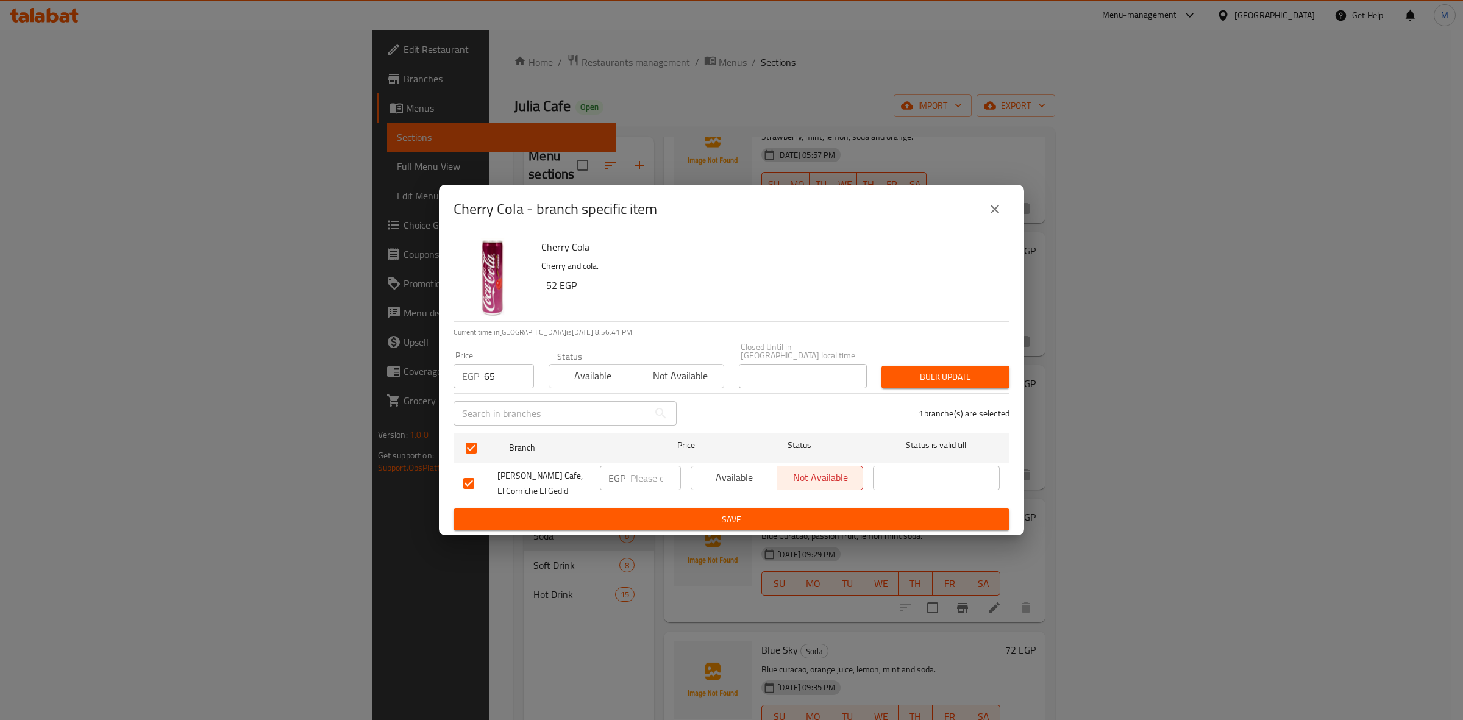
click at [987, 369] on span "Bulk update" at bounding box center [945, 376] width 108 height 15
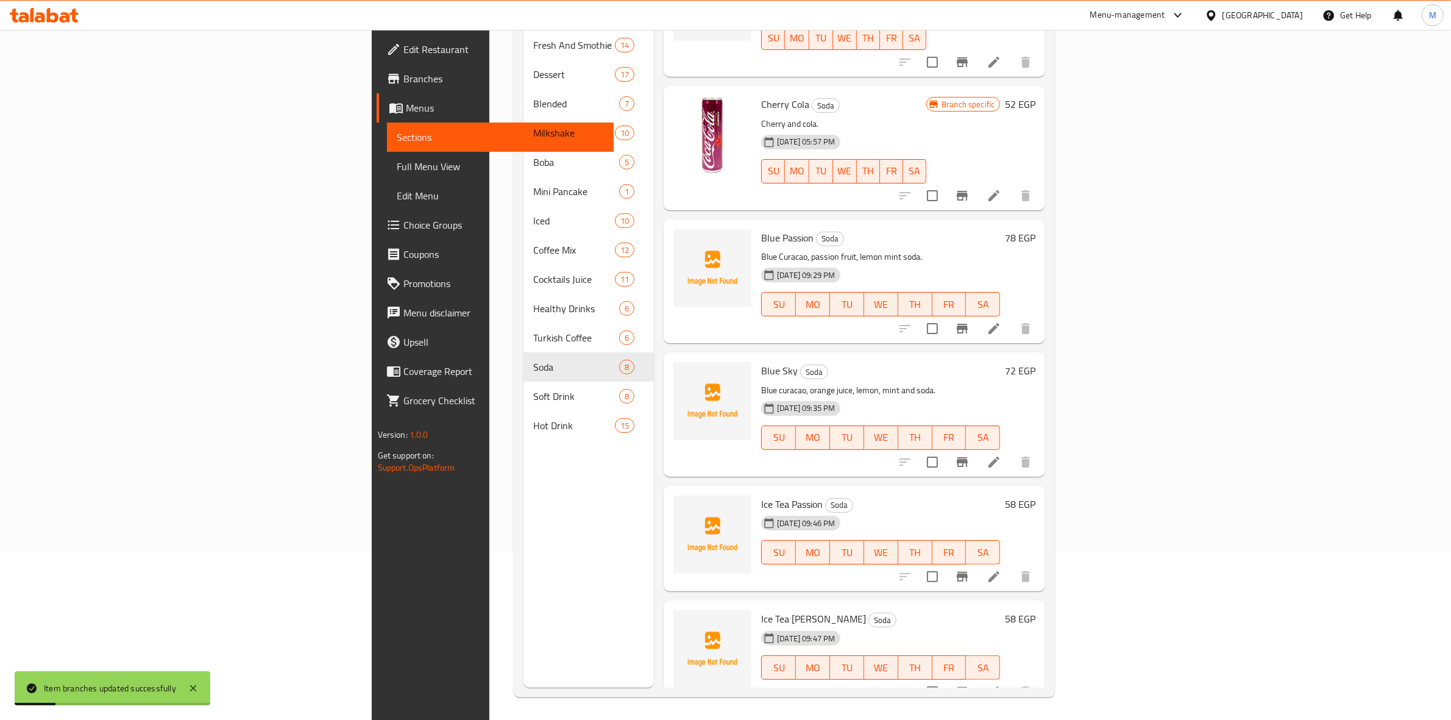
scroll to position [171, 0]
click at [970, 567] on icon "Branch-specific-item" at bounding box center [962, 574] width 15 height 15
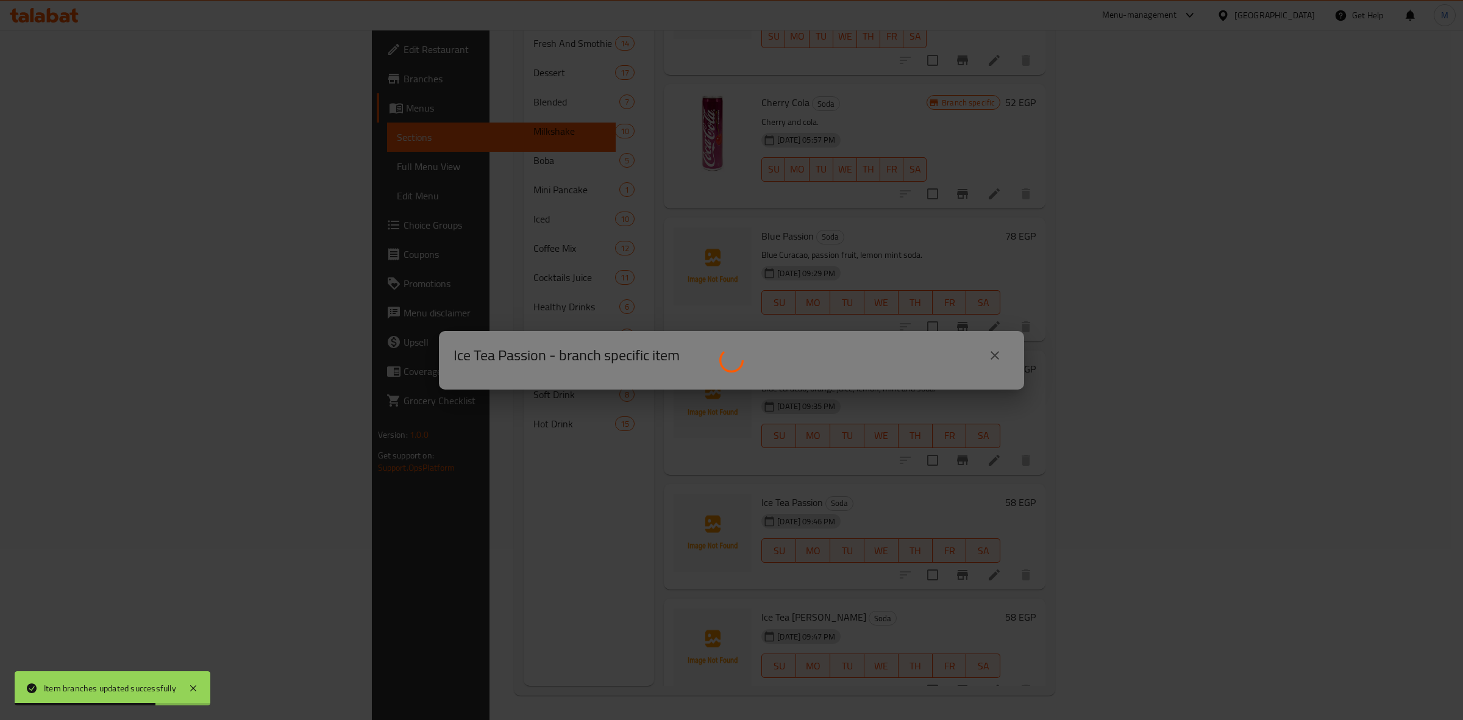
click at [942, 485] on div at bounding box center [731, 360] width 1463 height 720
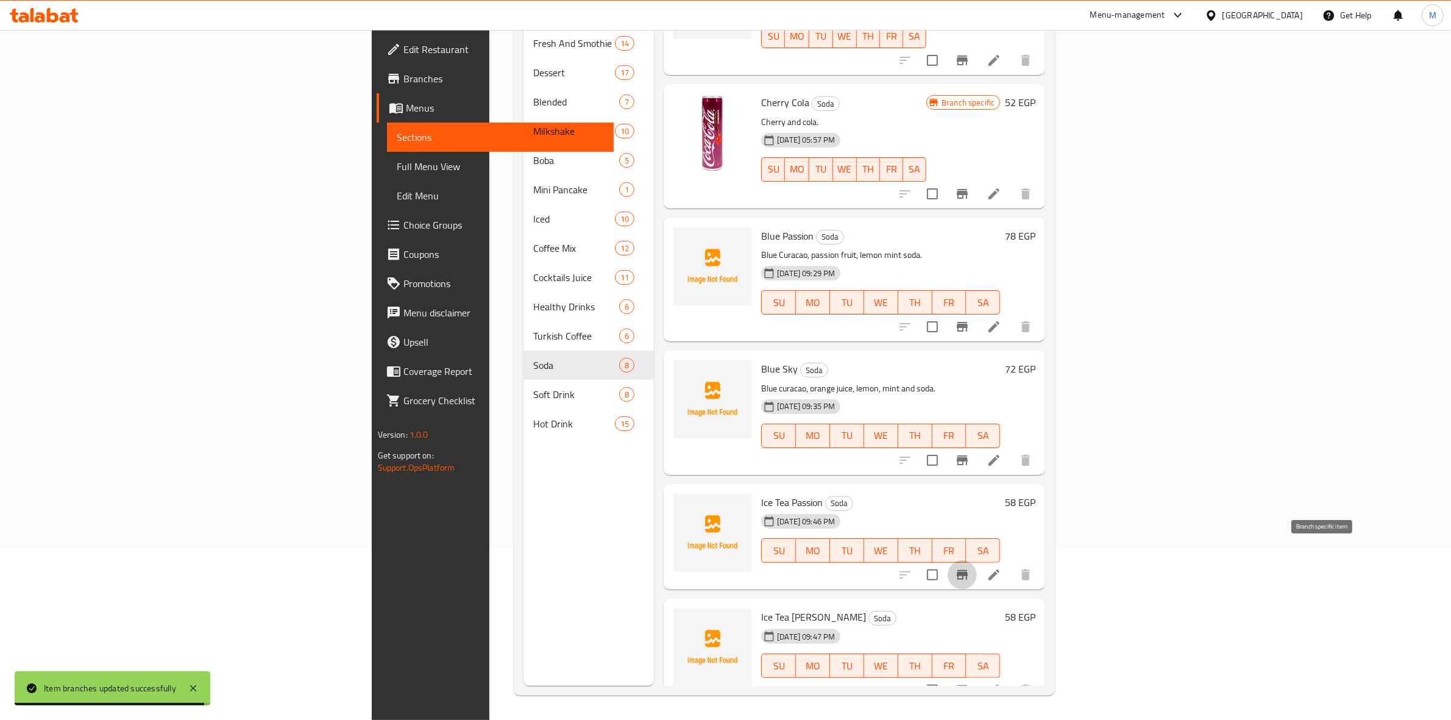
click at [970, 567] on icon "Branch-specific-item" at bounding box center [962, 574] width 15 height 15
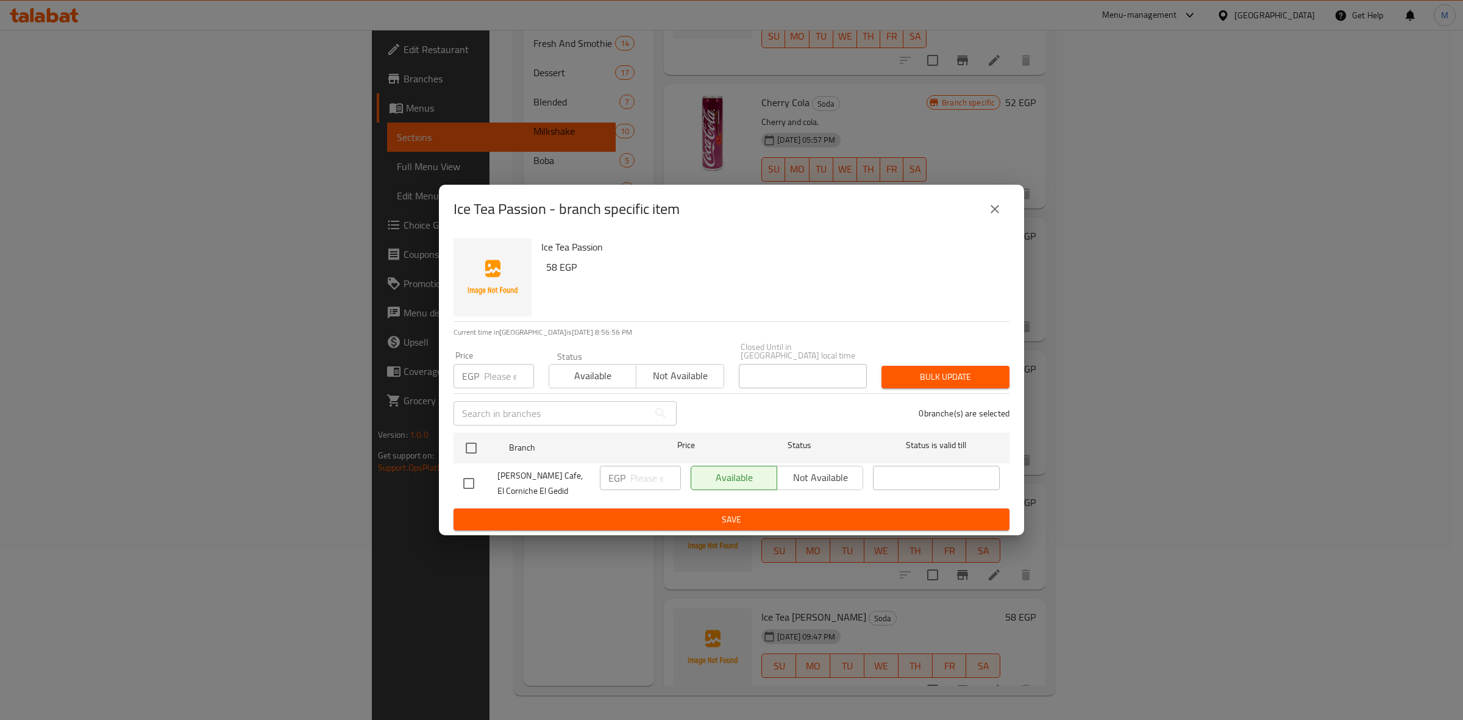
click at [1000, 224] on button "close" at bounding box center [994, 208] width 29 height 29
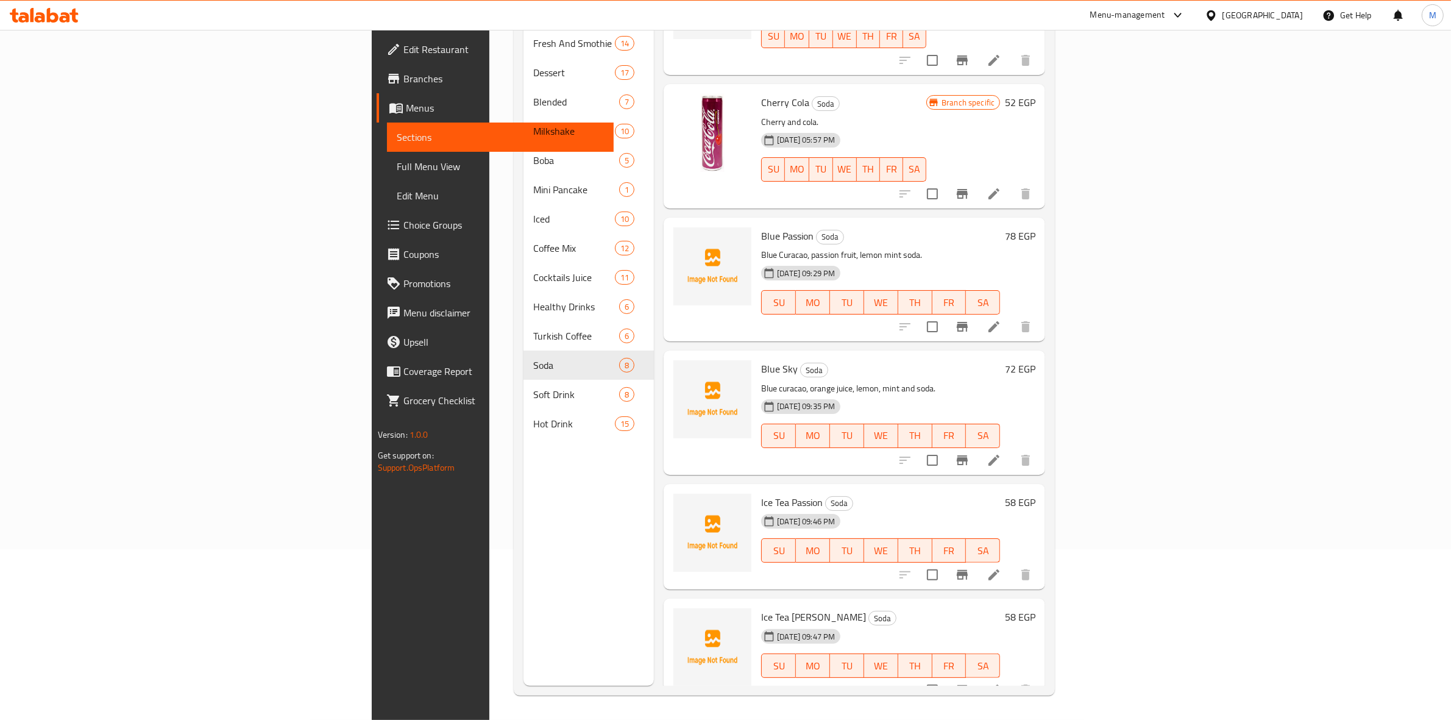
click at [968, 685] on icon "Branch-specific-item" at bounding box center [962, 690] width 11 height 10
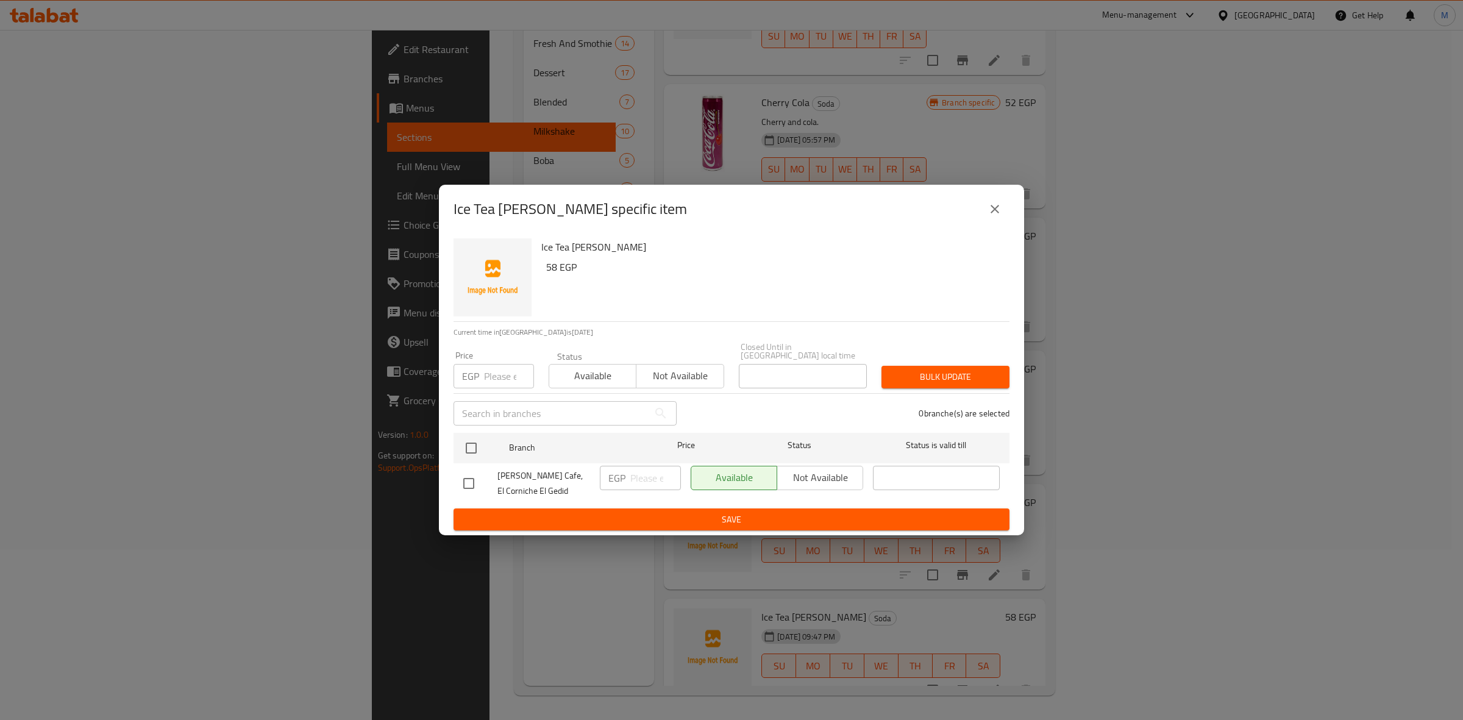
click at [1001, 216] on icon "close" at bounding box center [994, 209] width 15 height 15
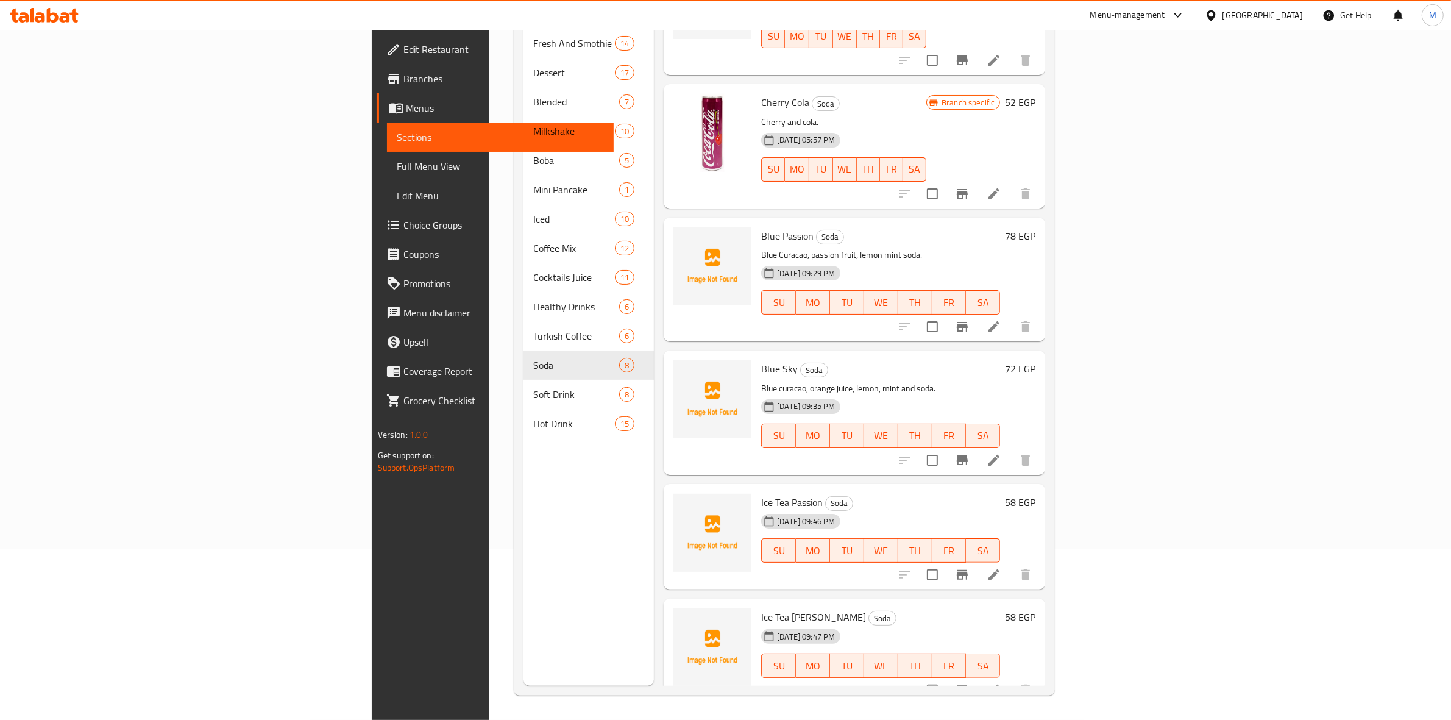
scroll to position [0, 0]
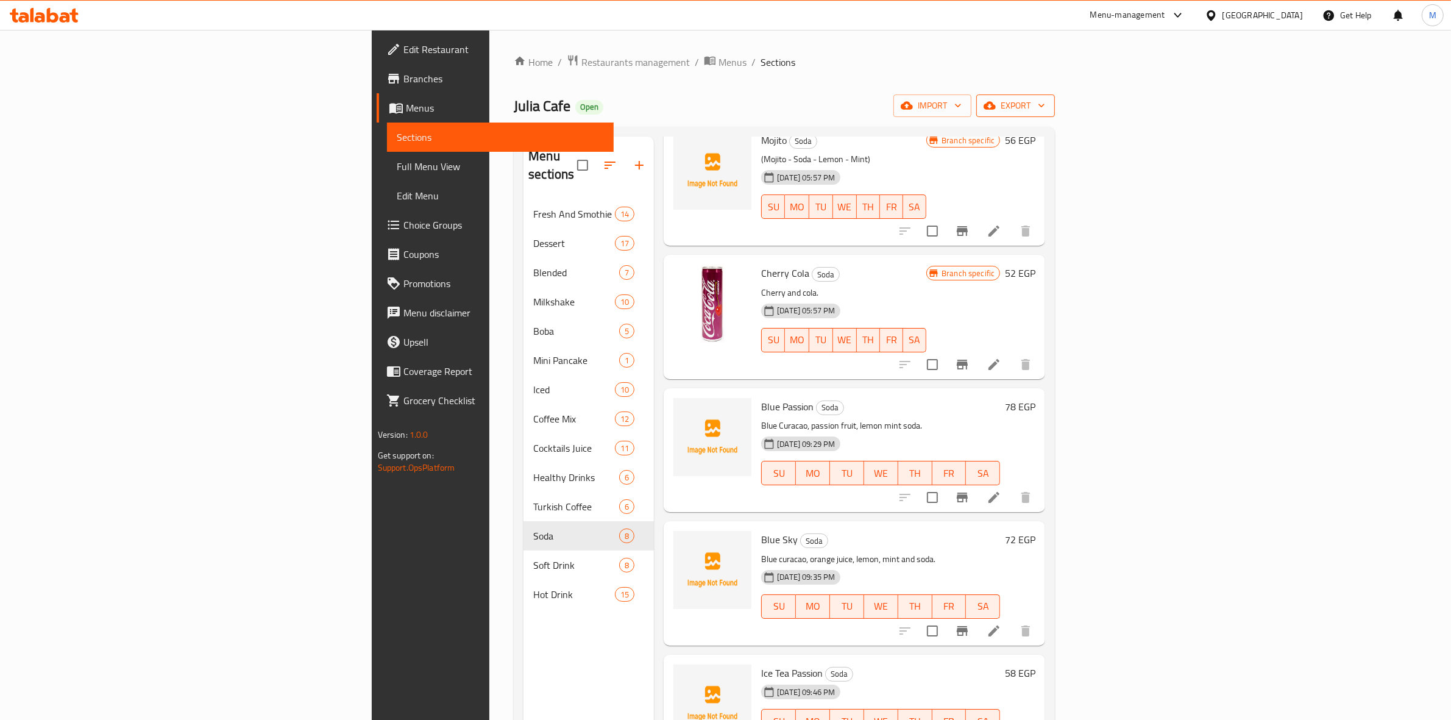
click at [1055, 118] on div "Home / Restaurants management / Menus / Sections Julia Cafe Open import export …" at bounding box center [784, 460] width 541 height 812
click at [1048, 110] on icon "button" at bounding box center [1041, 105] width 12 height 12
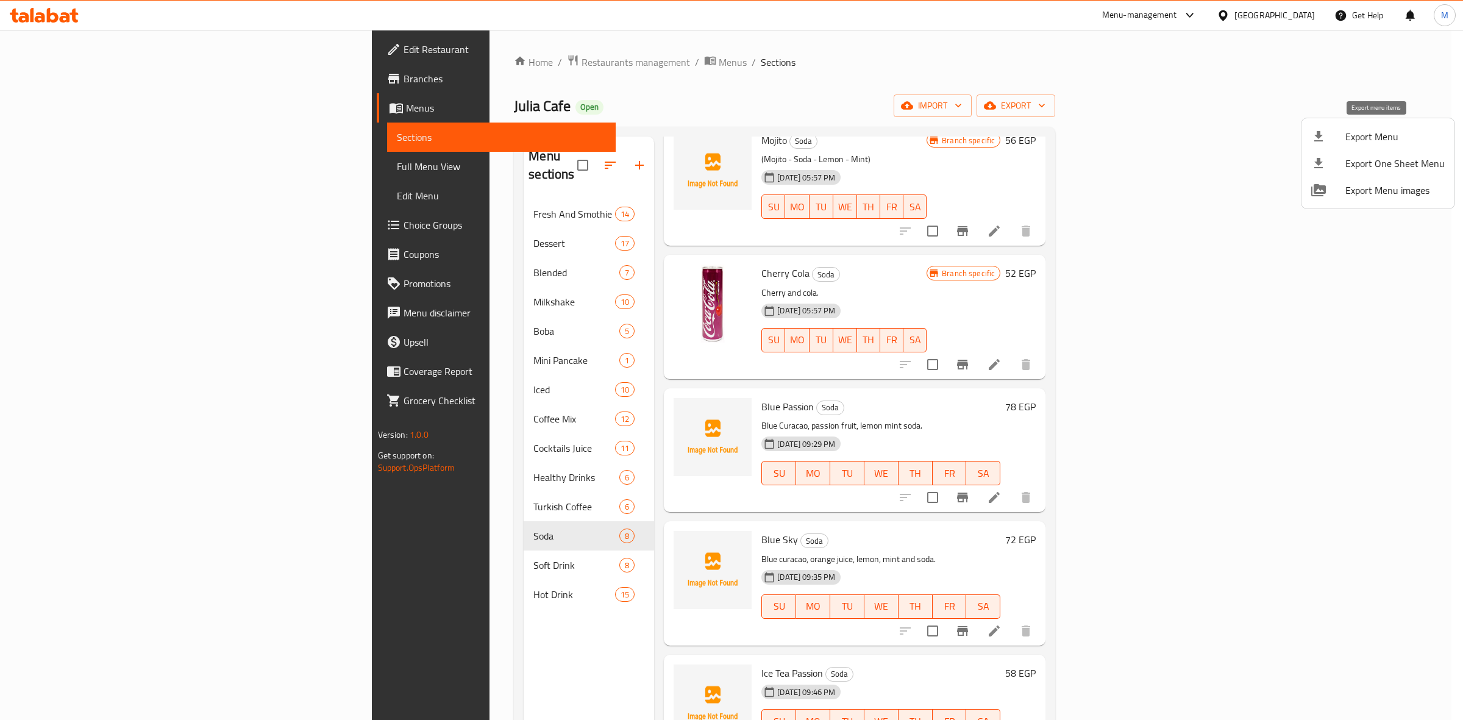
click at [1396, 138] on span "Export Menu" at bounding box center [1394, 136] width 99 height 15
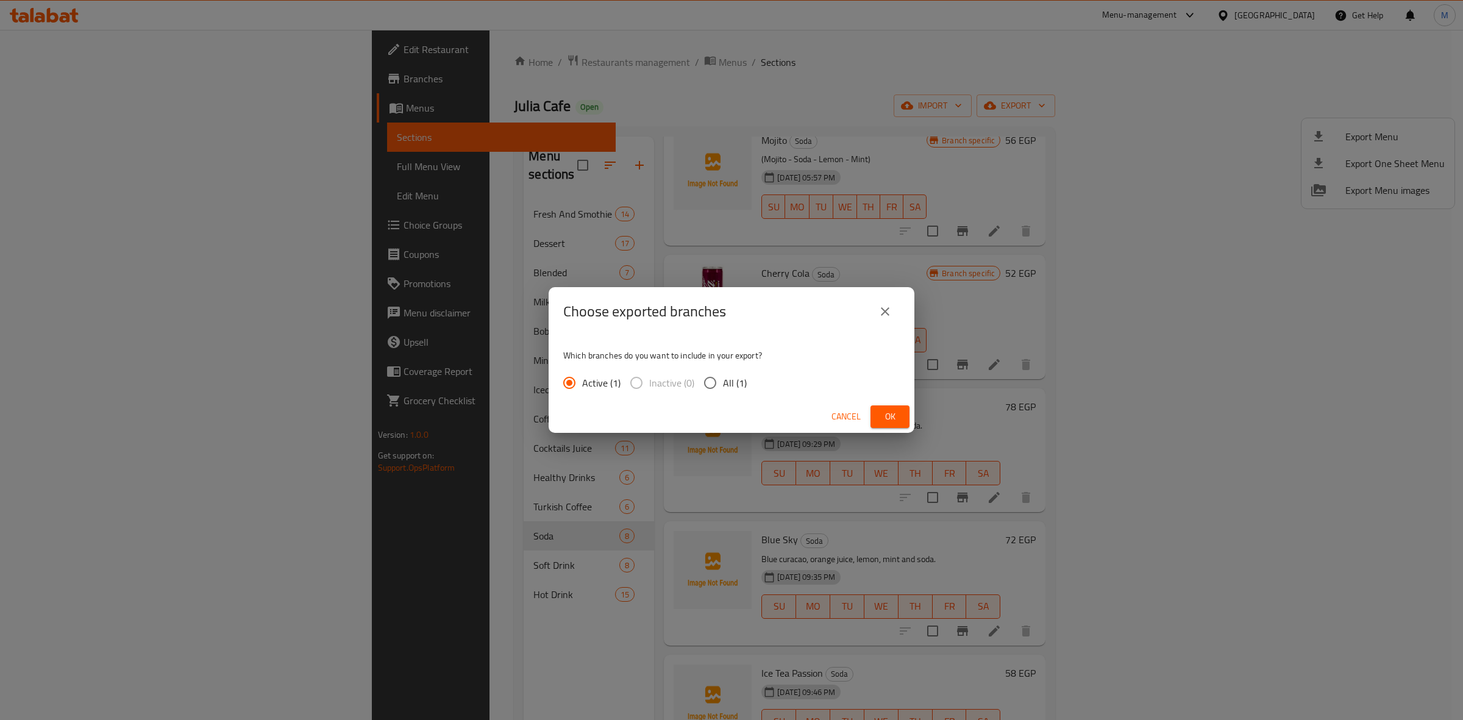
click at [703, 380] on input "All (1)" at bounding box center [710, 383] width 26 height 26
radio input "true"
click at [908, 412] on button "Ok" at bounding box center [889, 416] width 39 height 23
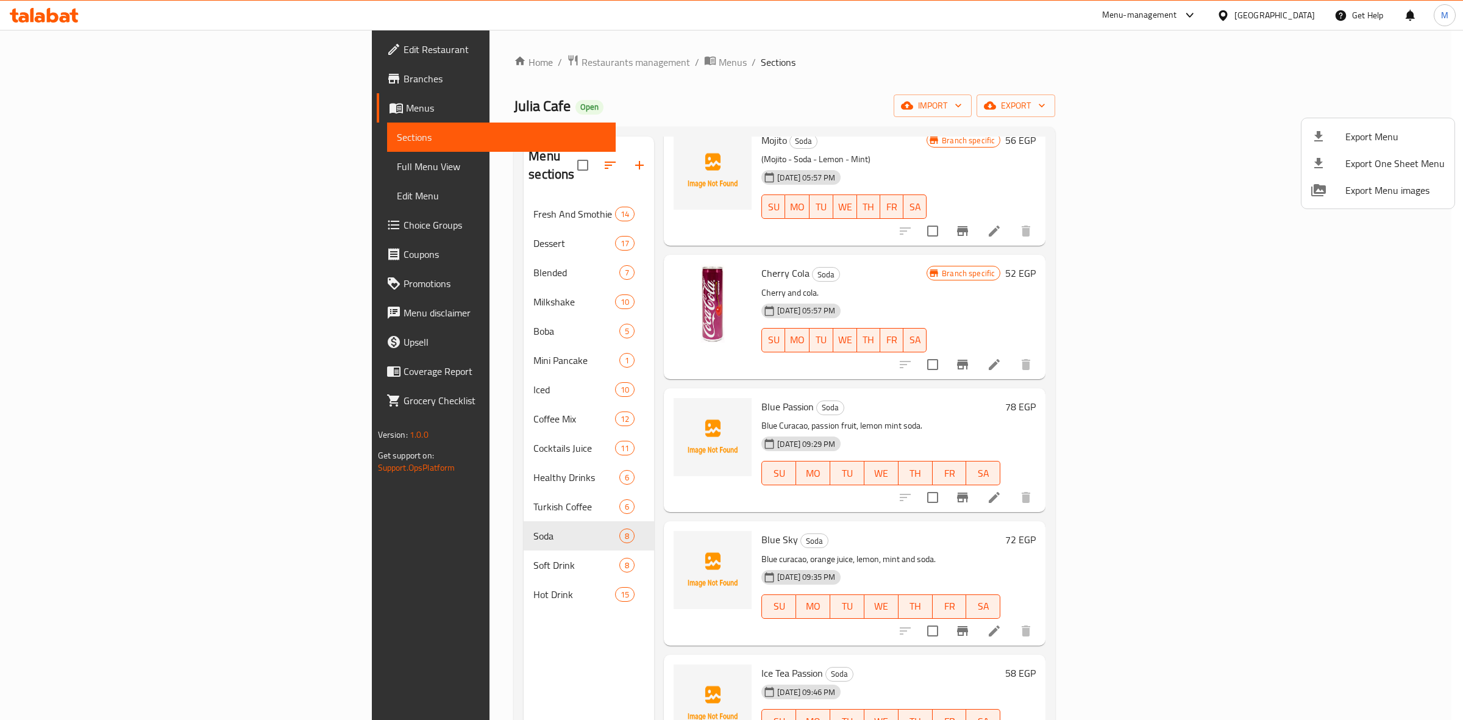
click at [408, 52] on div at bounding box center [731, 360] width 1463 height 720
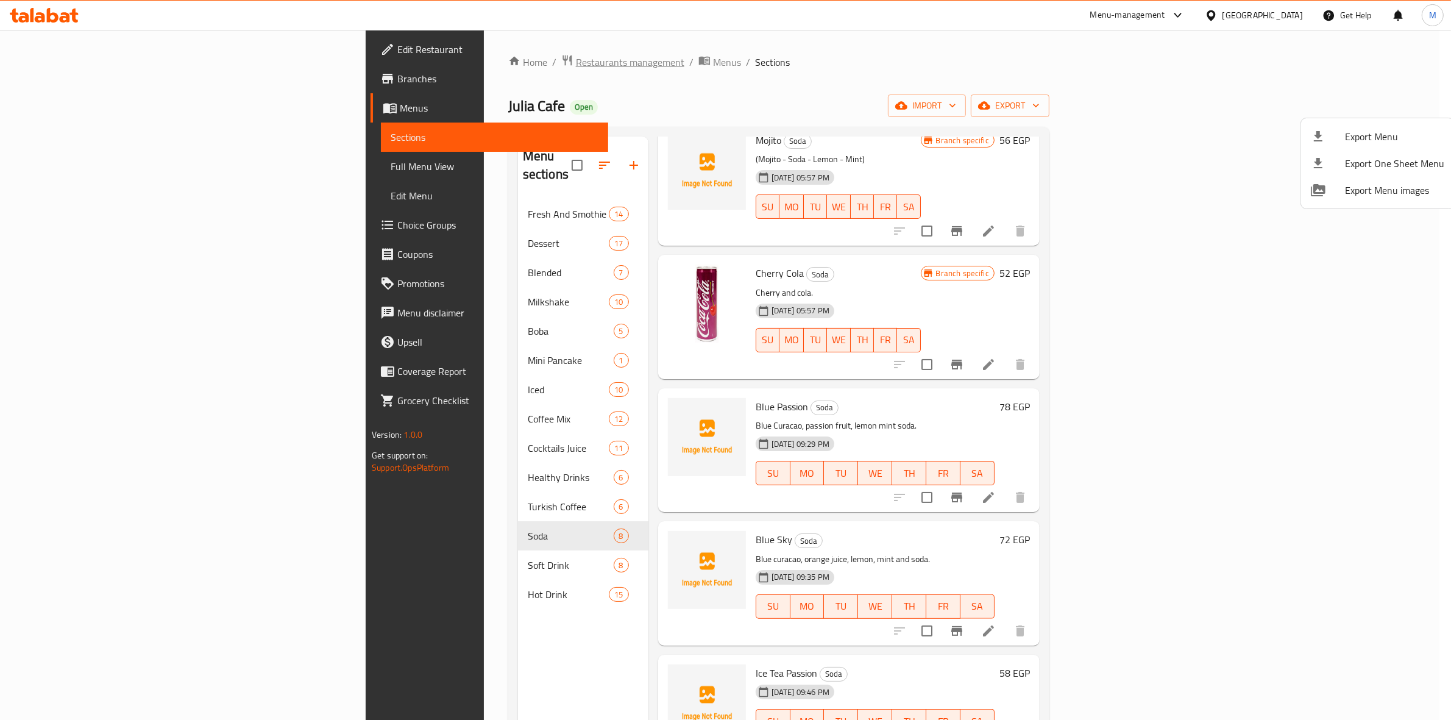
click at [576, 59] on span "Restaurants management" at bounding box center [630, 62] width 108 height 15
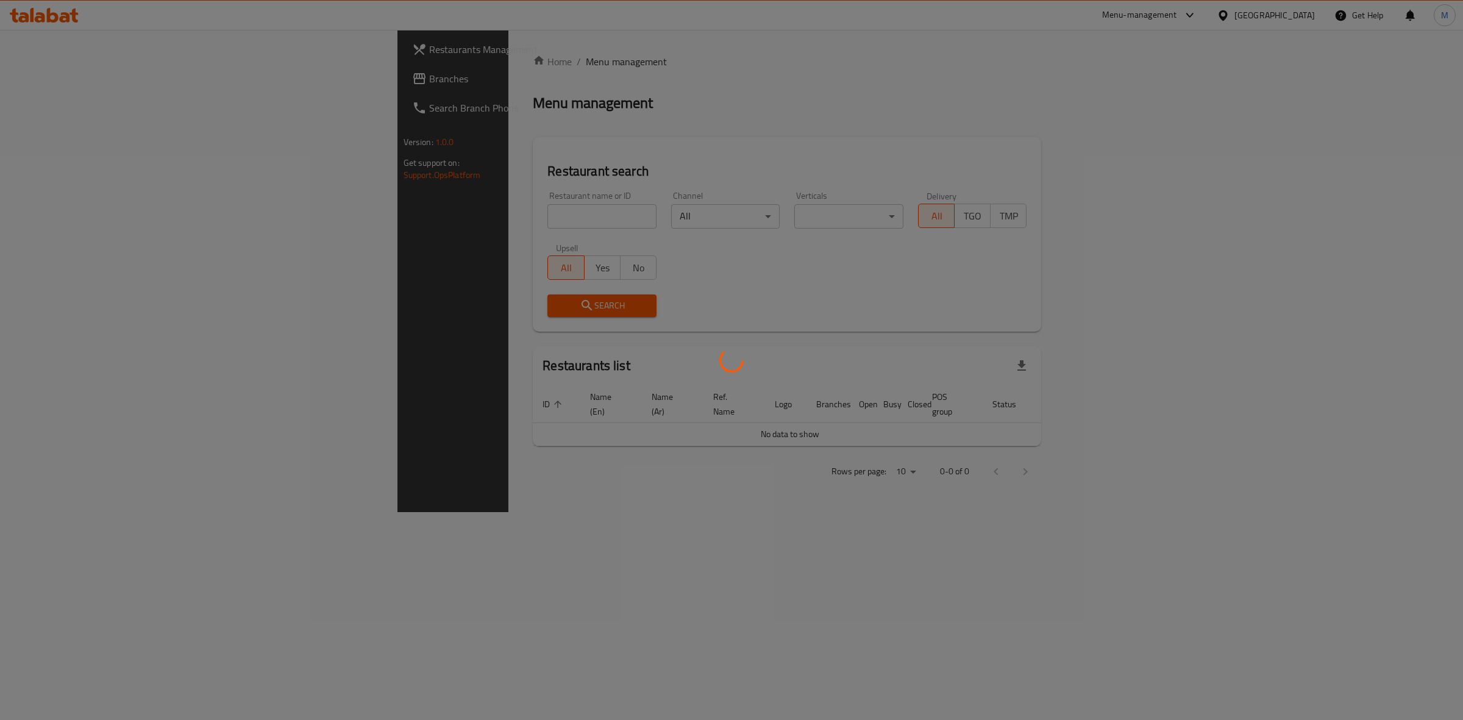
click at [373, 215] on div at bounding box center [731, 360] width 1463 height 720
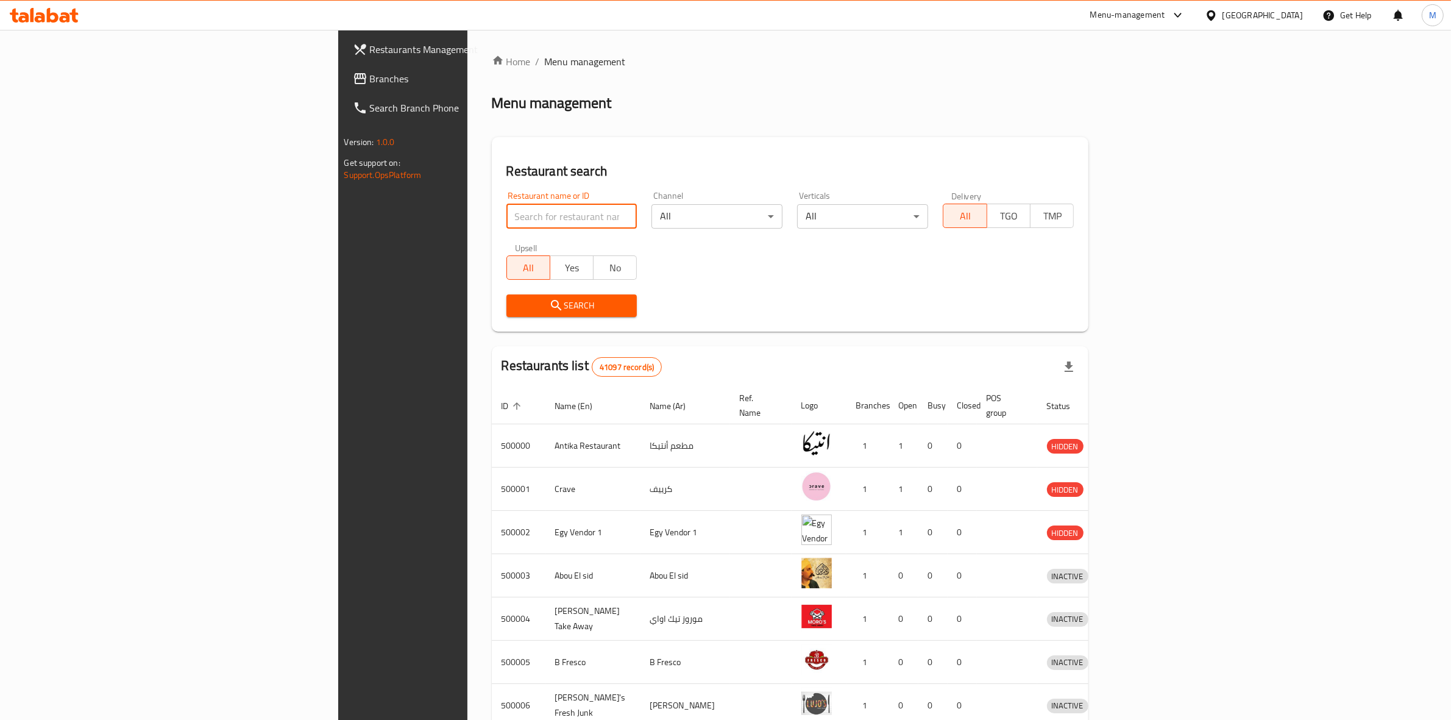
click at [506, 214] on input "search" at bounding box center [571, 216] width 131 height 24
paste input "603911"
type input "603911"
click button "Search" at bounding box center [571, 305] width 131 height 23
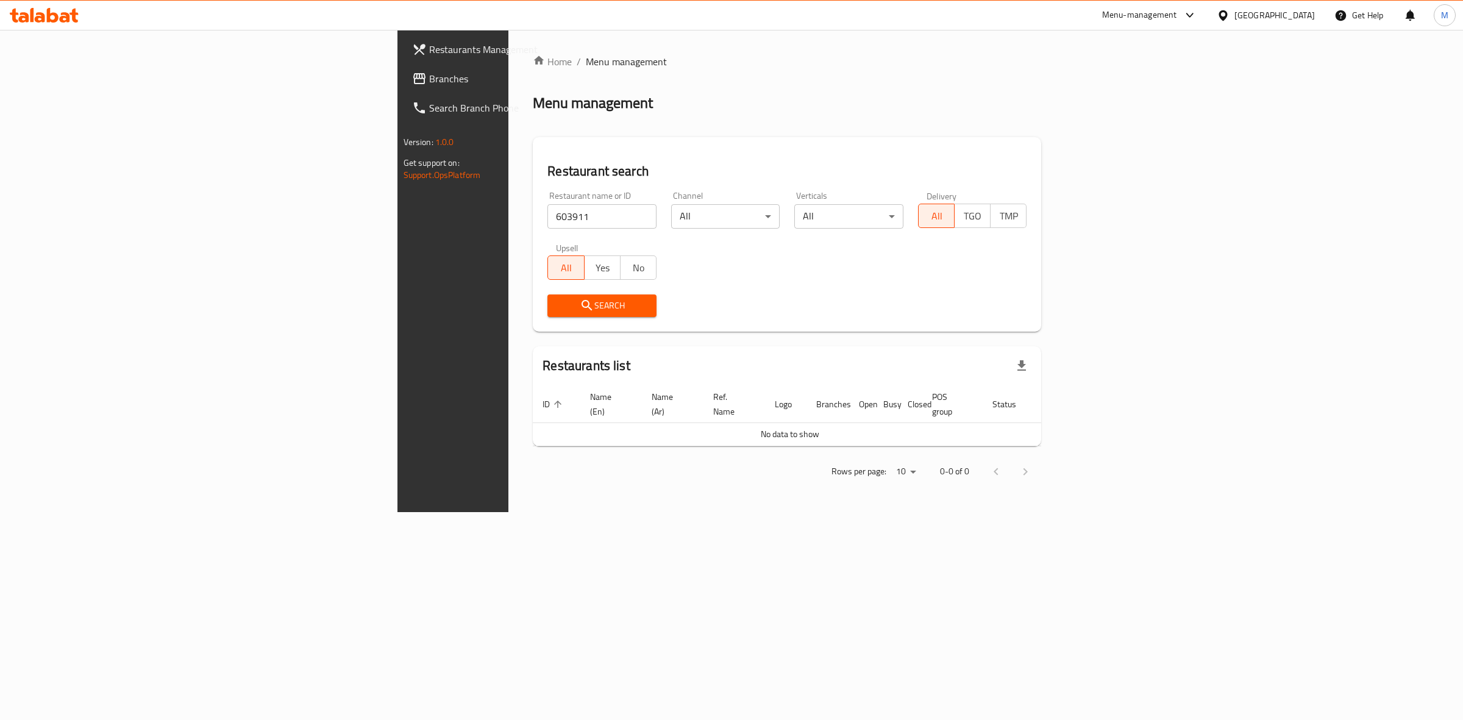
click at [1293, 15] on div "Egypt" at bounding box center [1274, 15] width 80 height 13
click at [1196, 232] on div "[GEOGRAPHIC_DATA]" at bounding box center [1222, 235] width 183 height 28
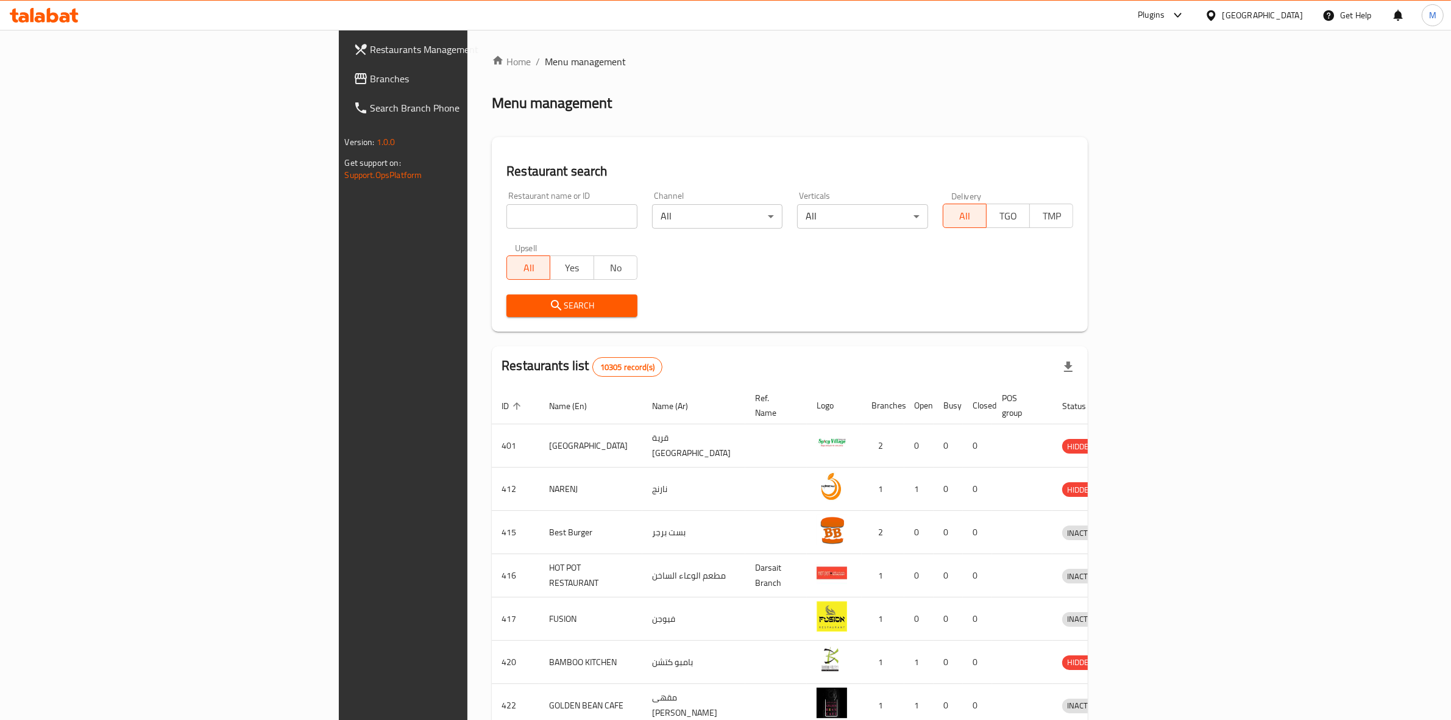
click at [506, 220] on input "search" at bounding box center [571, 216] width 131 height 24
paste input "603911"
type input "603911"
click button "Search" at bounding box center [571, 305] width 131 height 23
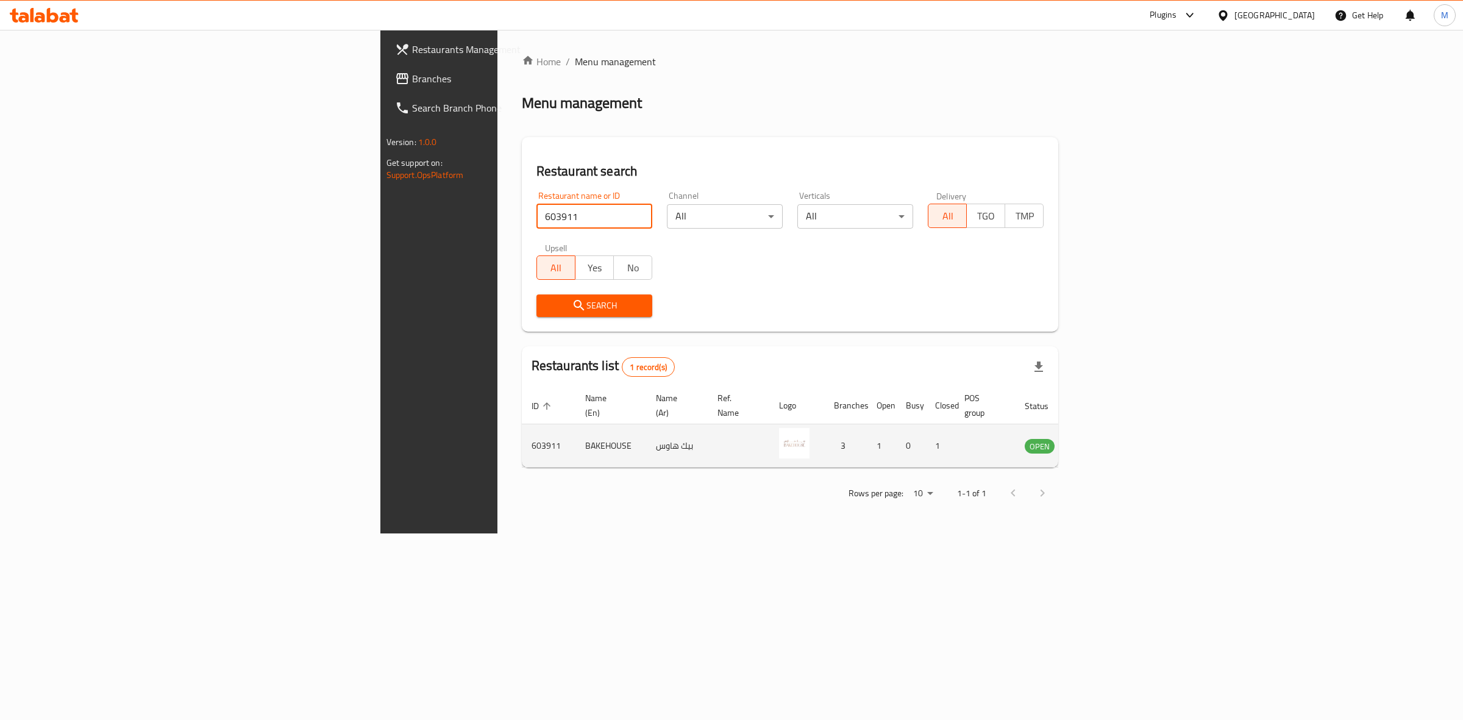
click at [1111, 438] on link "enhanced table" at bounding box center [1099, 445] width 23 height 15
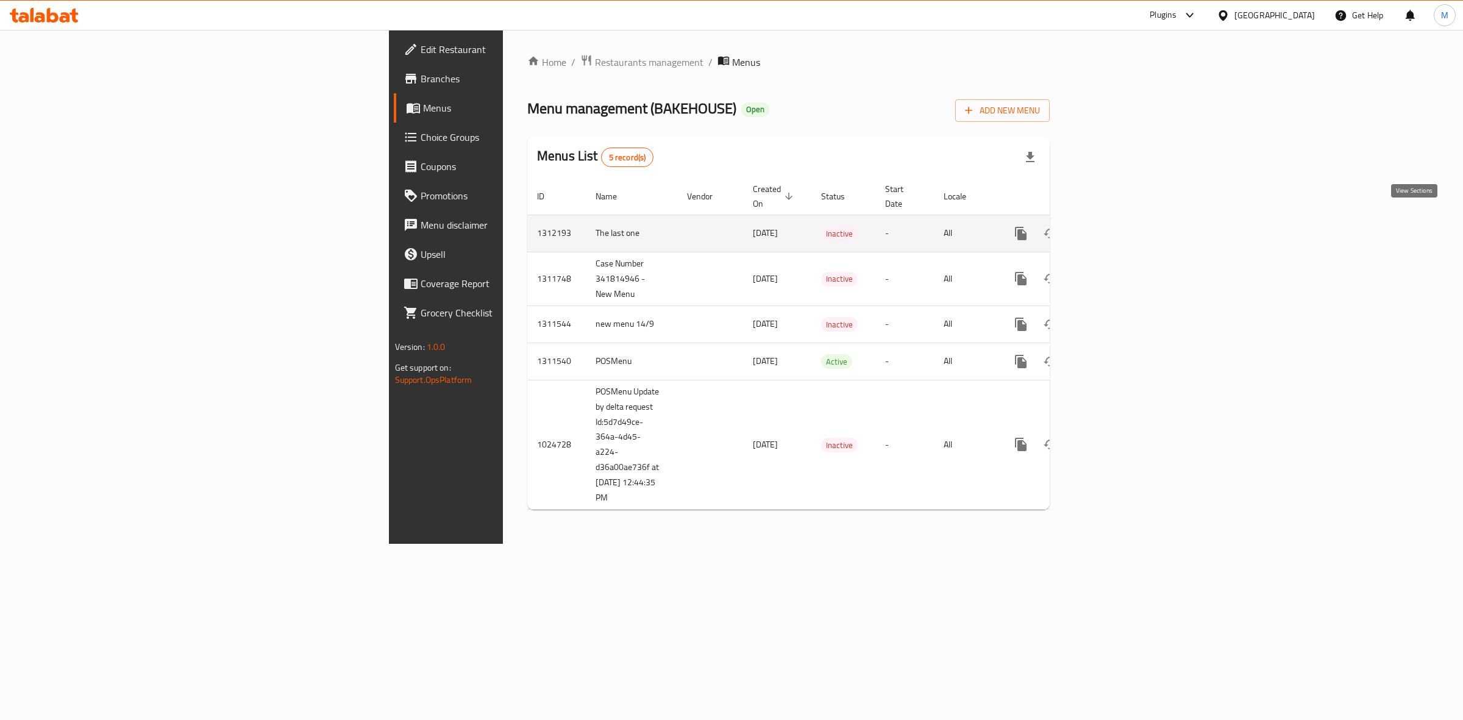
click at [1123, 221] on link "enhanced table" at bounding box center [1108, 233] width 29 height 29
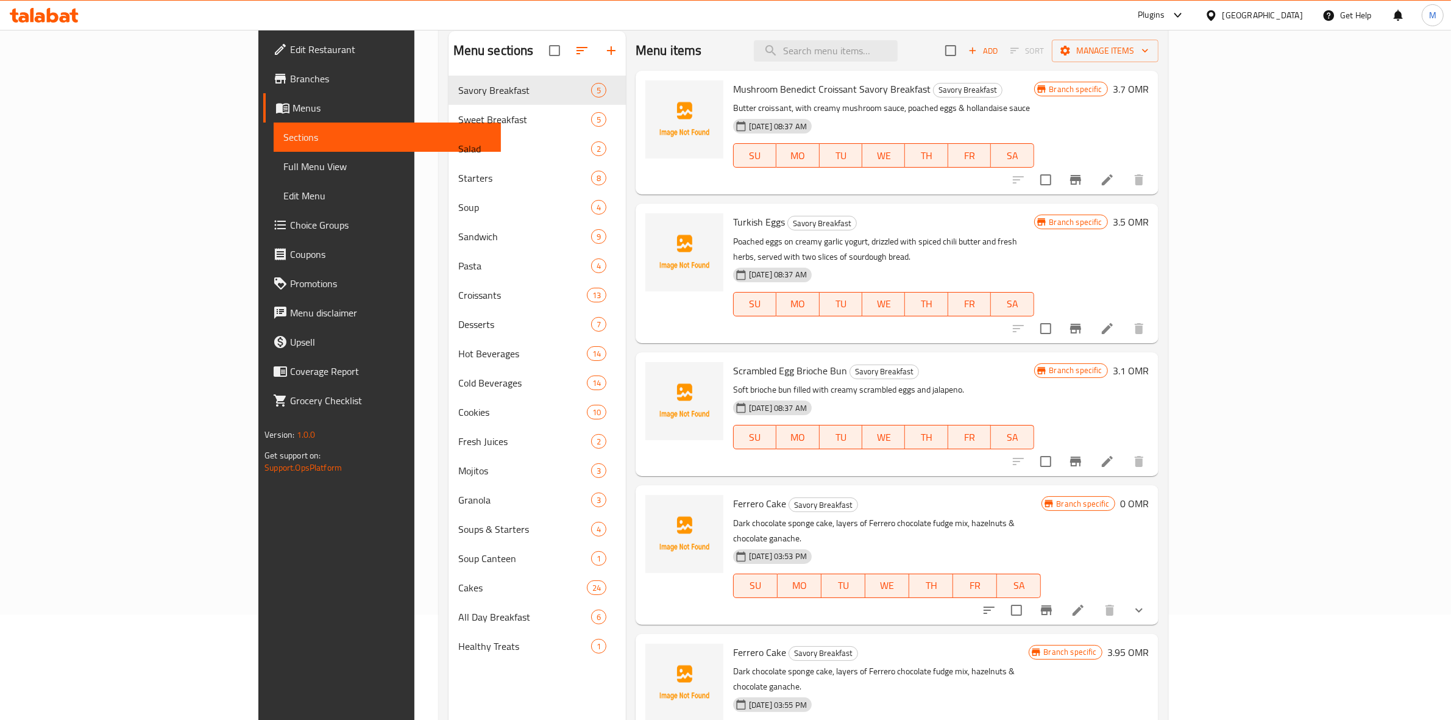
scroll to position [171, 0]
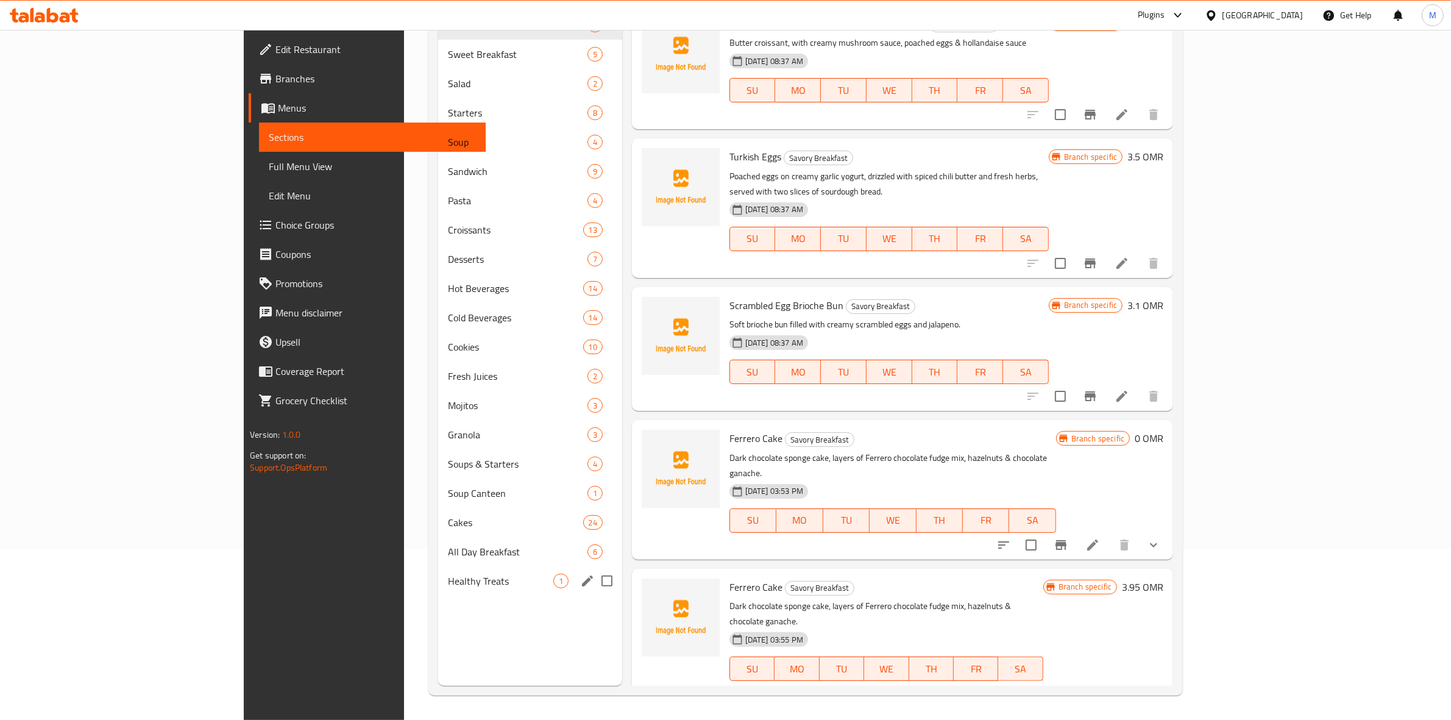
click at [438, 570] on div "Healthy Treats 1" at bounding box center [529, 580] width 183 height 29
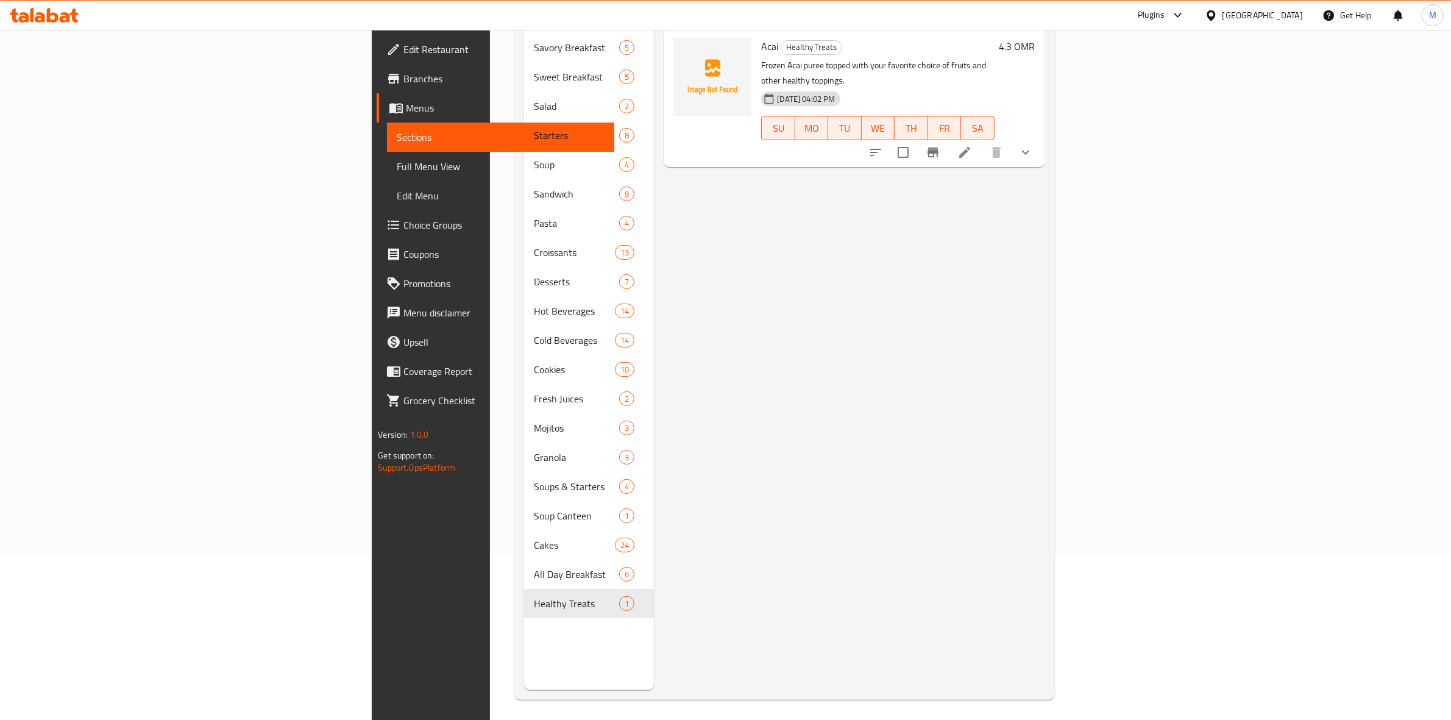
scroll to position [171, 0]
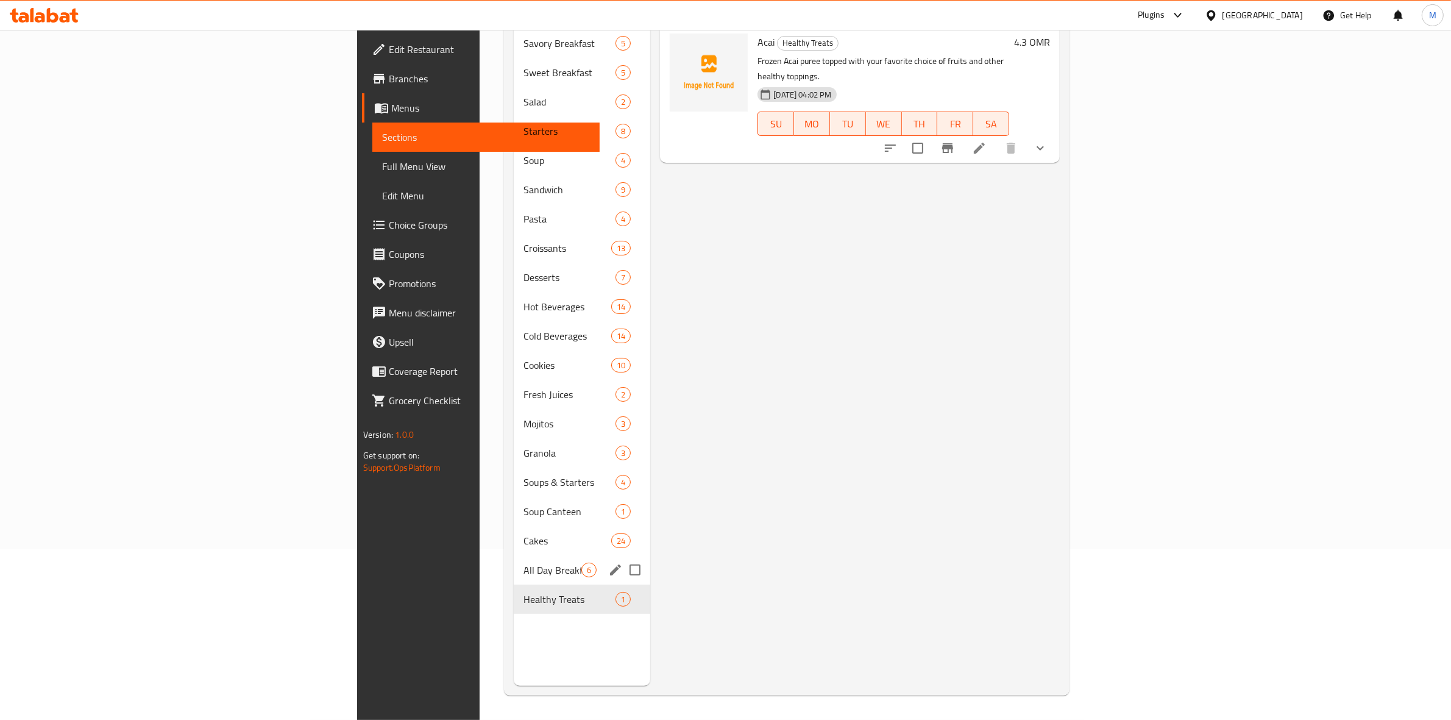
click at [524, 563] on span "All Day Breakfast" at bounding box center [553, 570] width 58 height 15
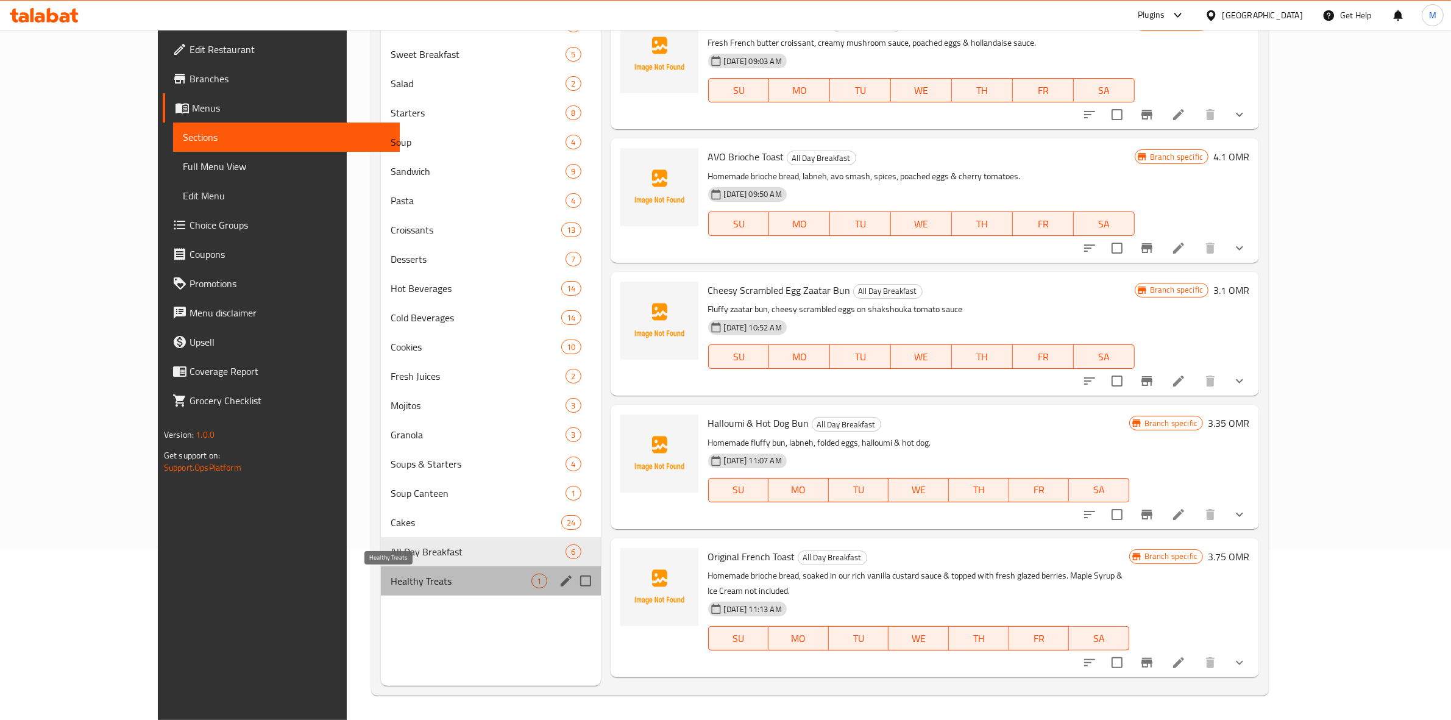
click at [391, 585] on span "Healthy Treats" at bounding box center [461, 580] width 141 height 15
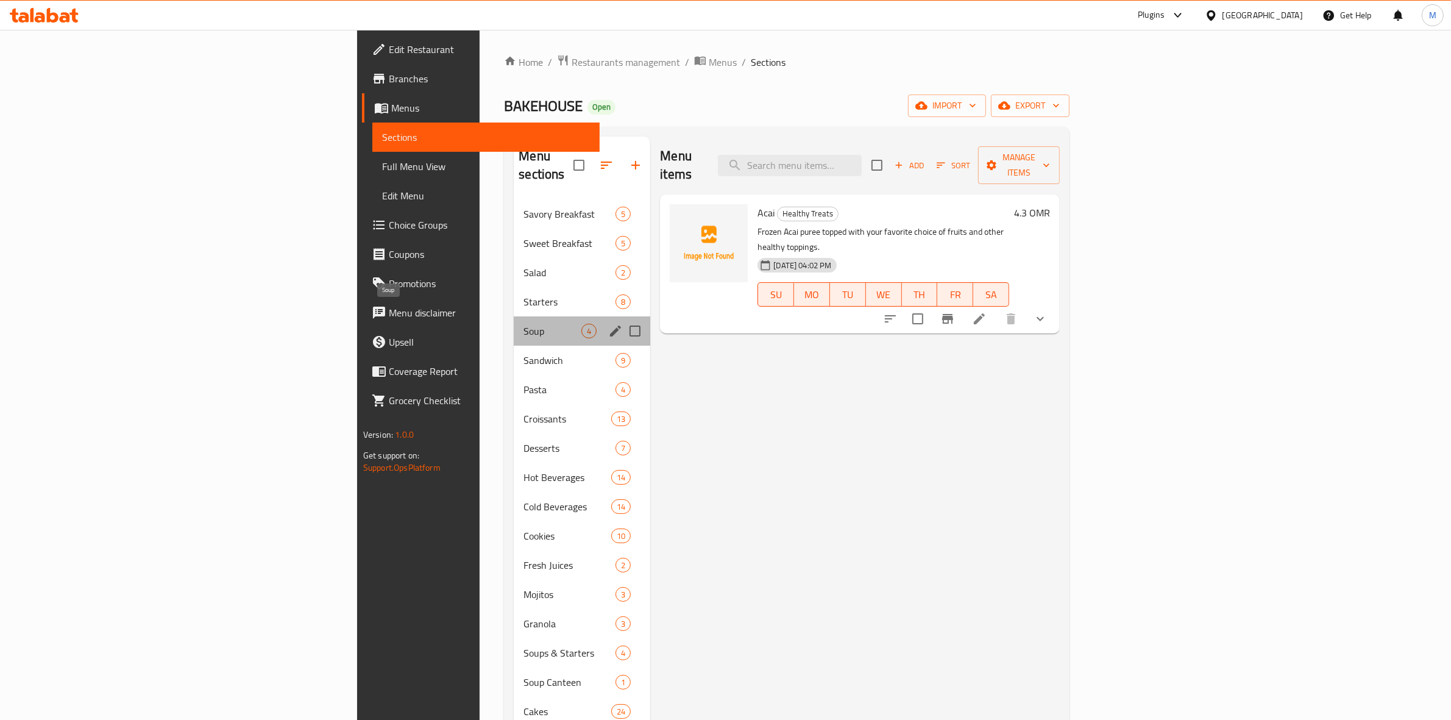
click at [524, 324] on span "Soup" at bounding box center [553, 331] width 58 height 15
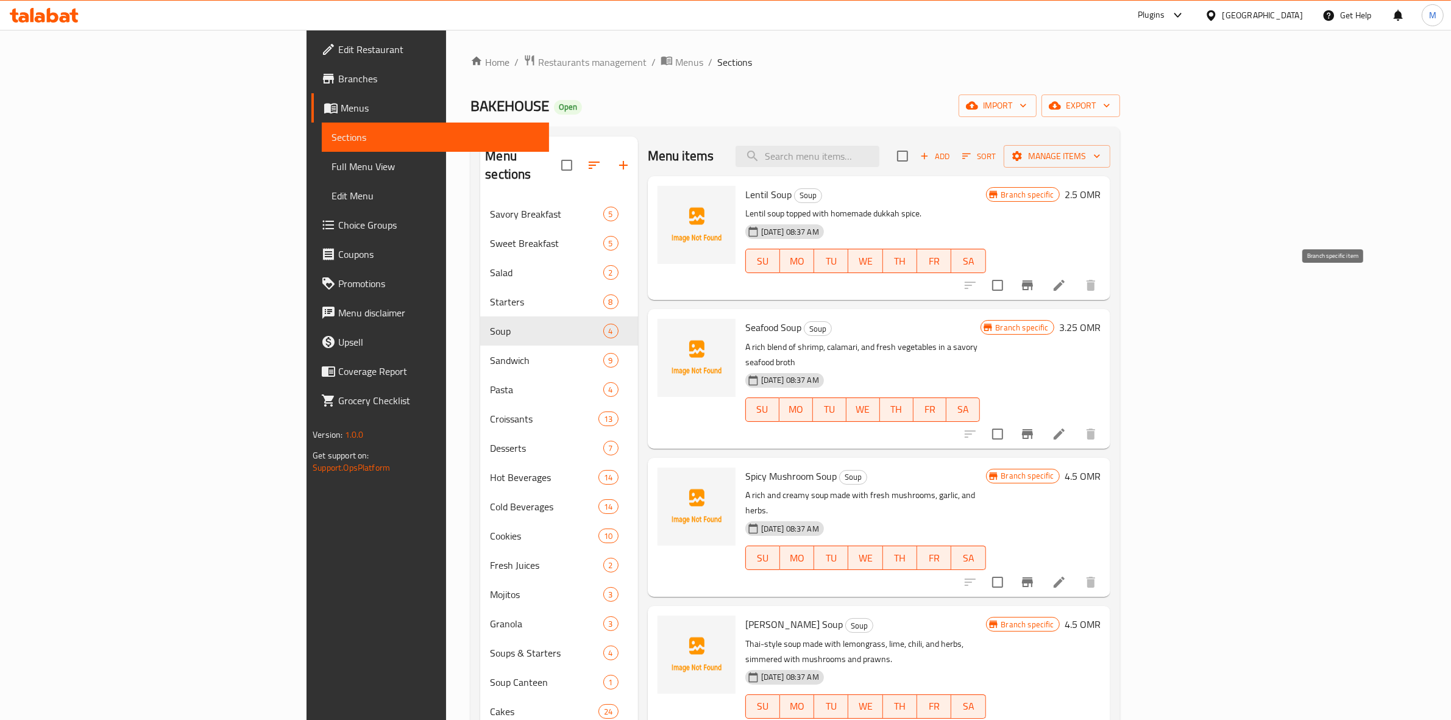
click at [1033, 290] on icon "Branch-specific-item" at bounding box center [1027, 285] width 11 height 10
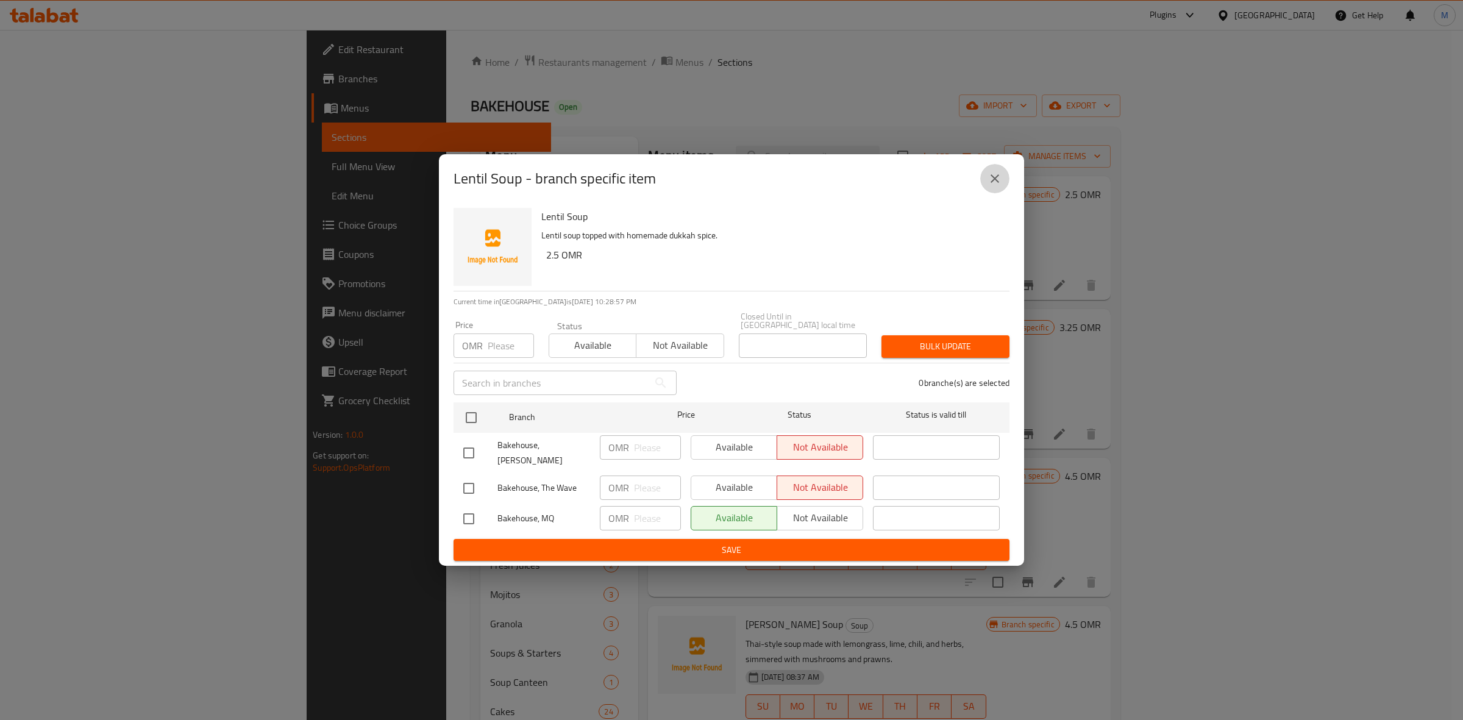
click at [999, 186] on icon "close" at bounding box center [994, 178] width 15 height 15
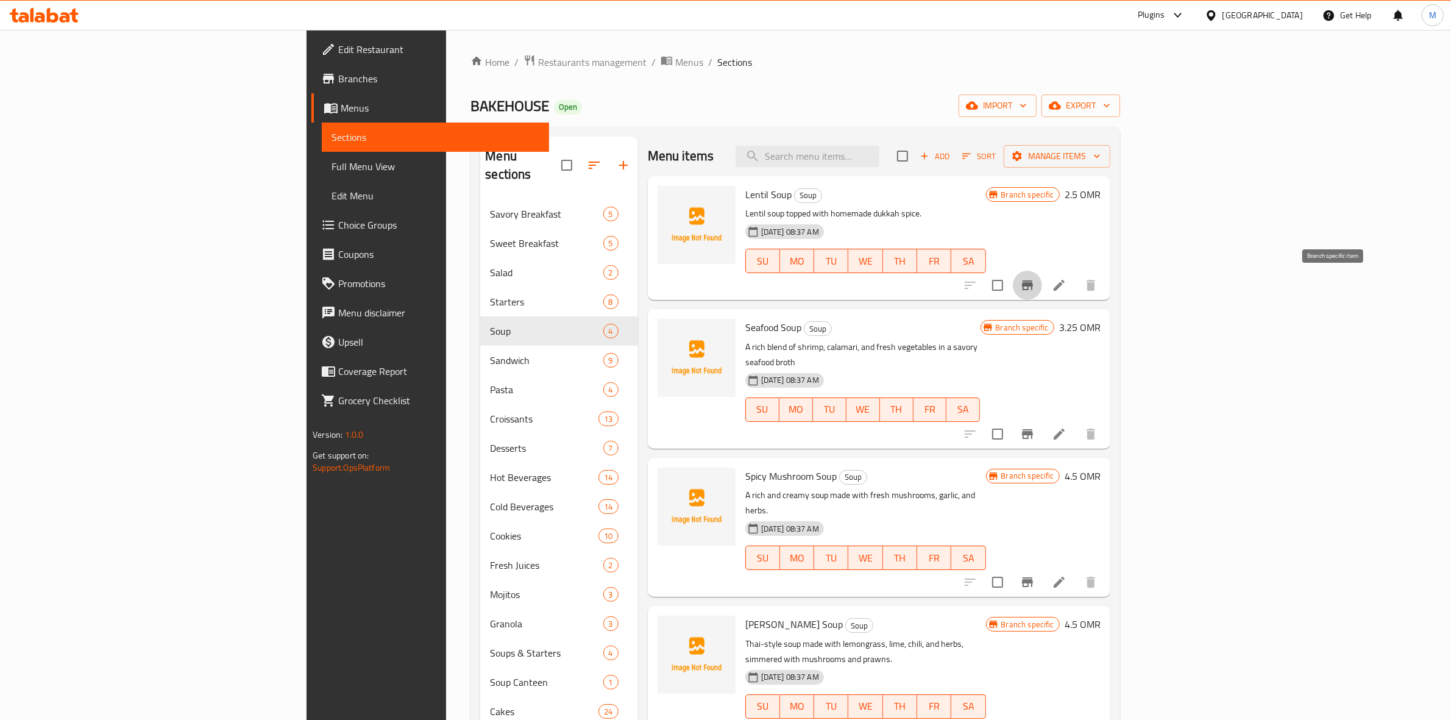
click at [1033, 285] on icon "Branch-specific-item" at bounding box center [1027, 285] width 11 height 10
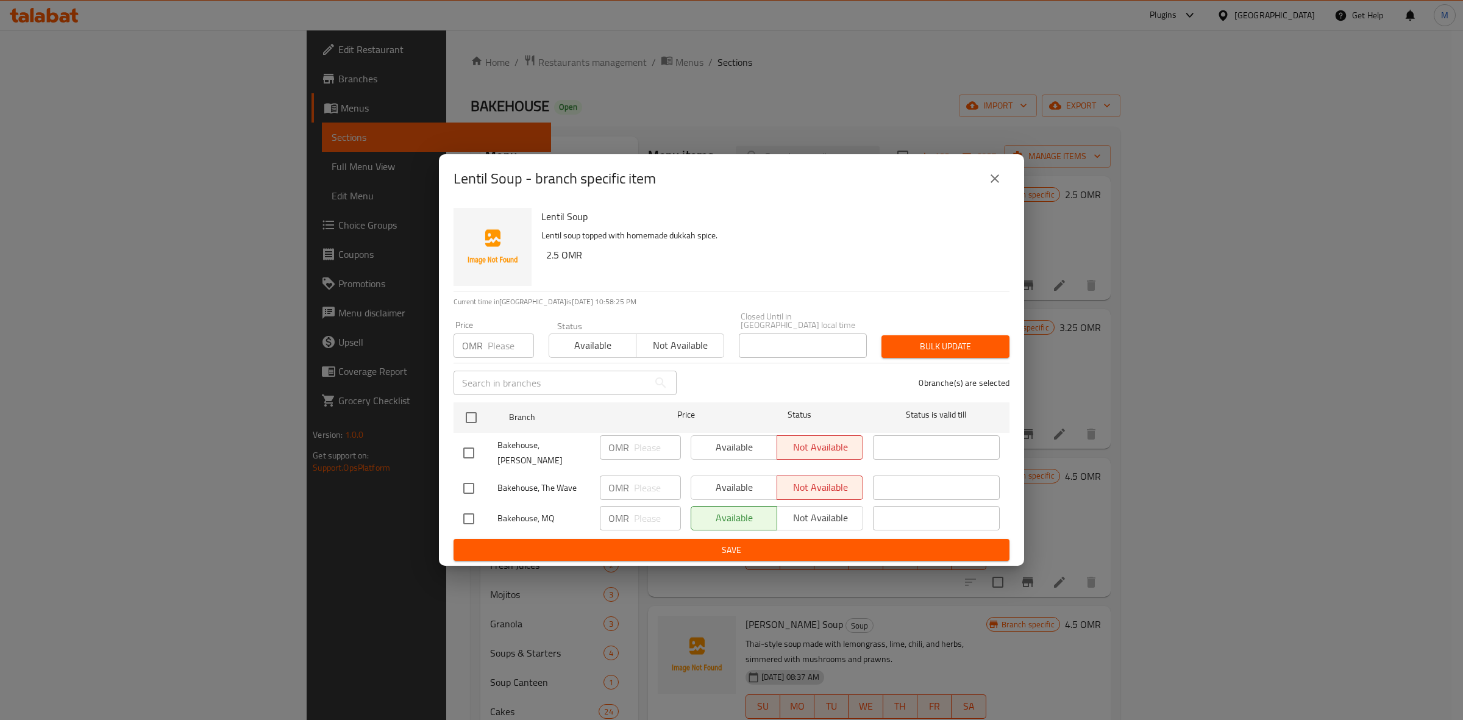
click at [992, 180] on icon "close" at bounding box center [994, 178] width 15 height 15
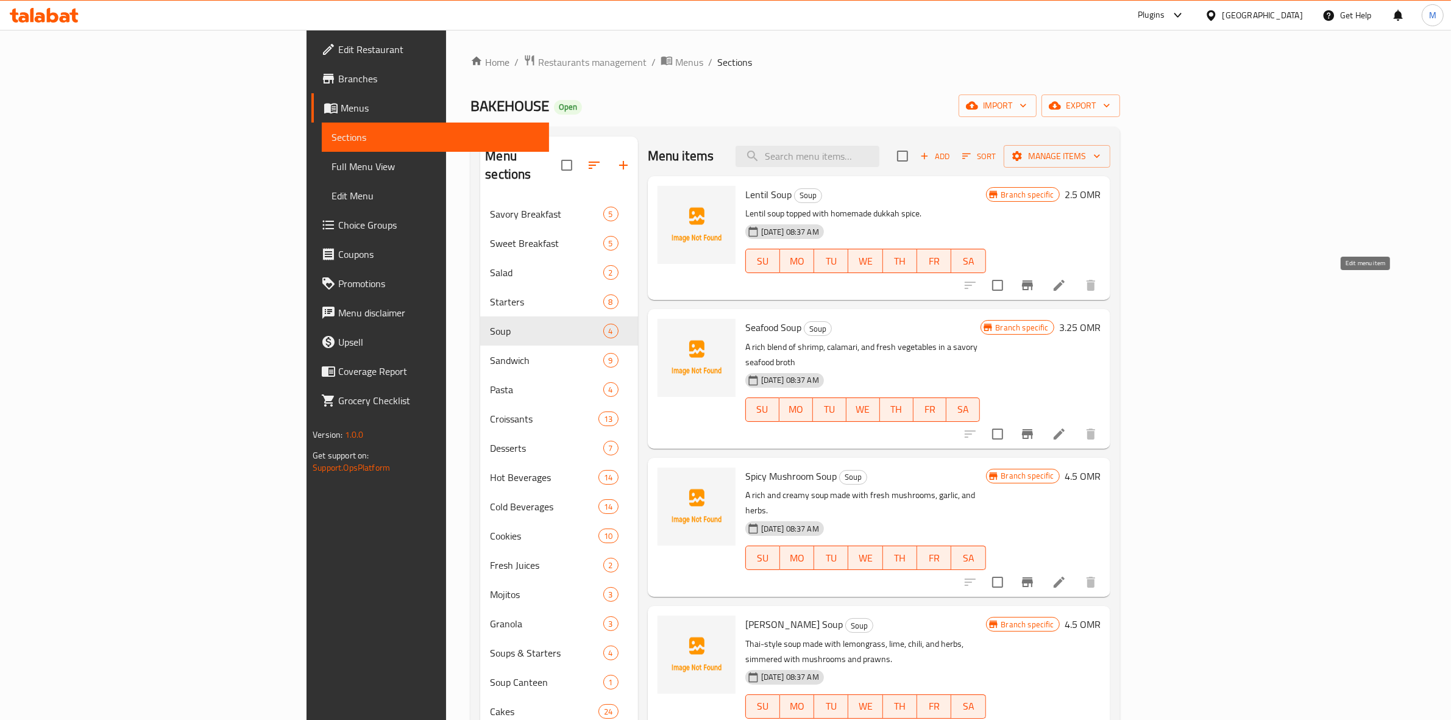
click at [1067, 280] on icon at bounding box center [1059, 285] width 15 height 15
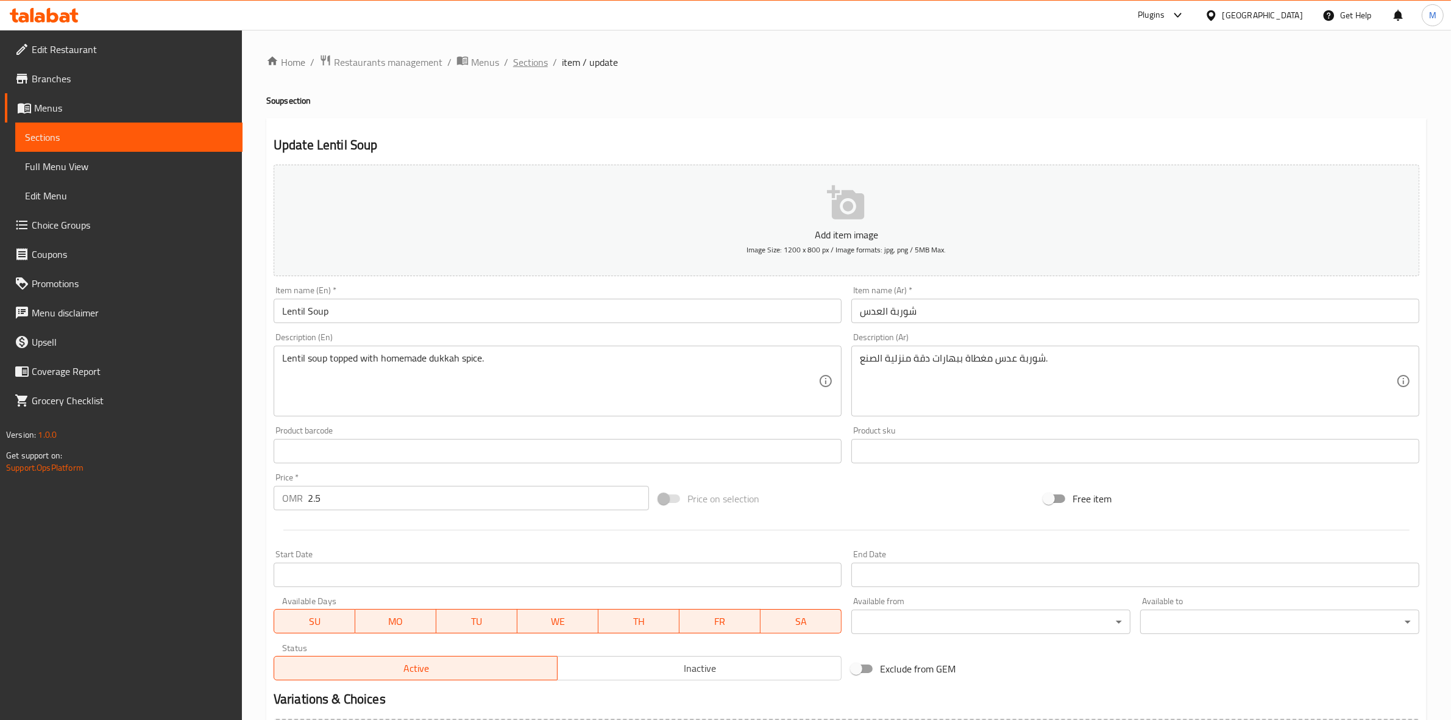
click at [541, 63] on span "Sections" at bounding box center [530, 62] width 35 height 15
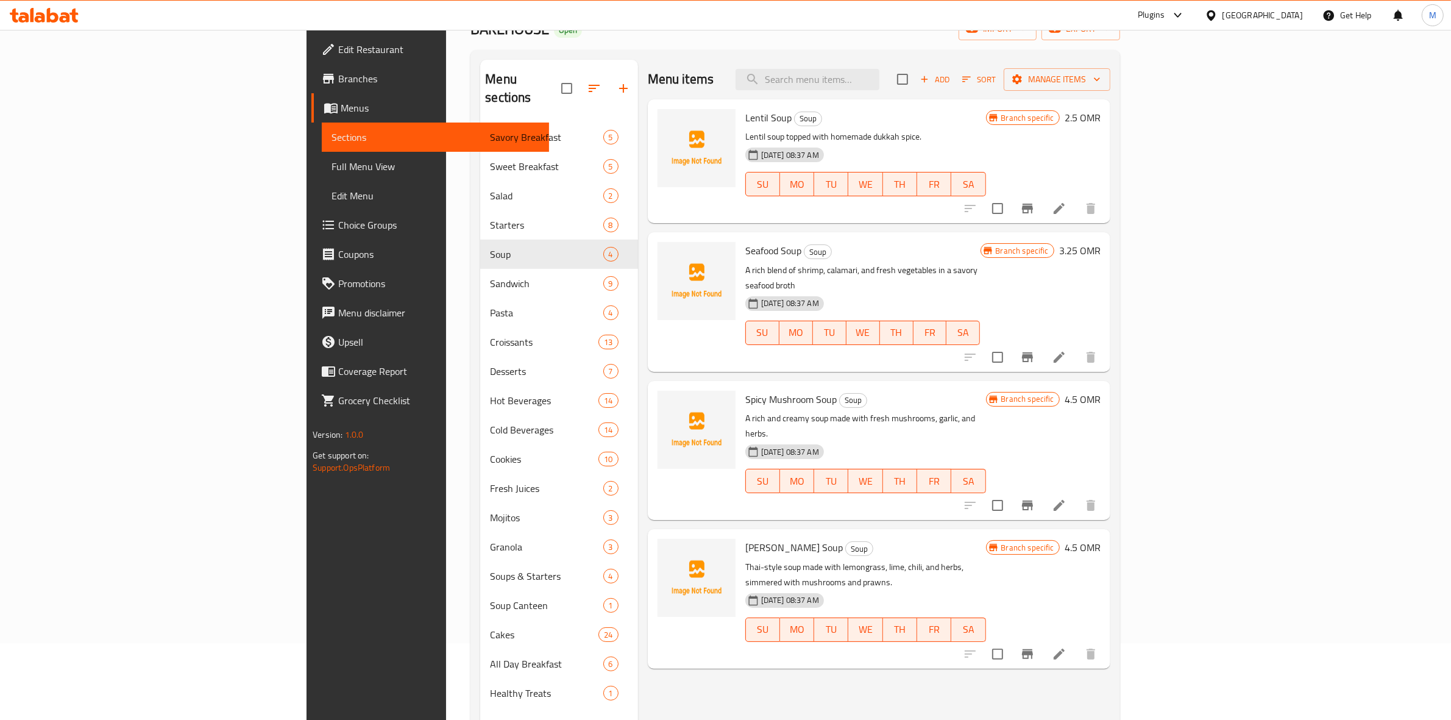
scroll to position [171, 0]
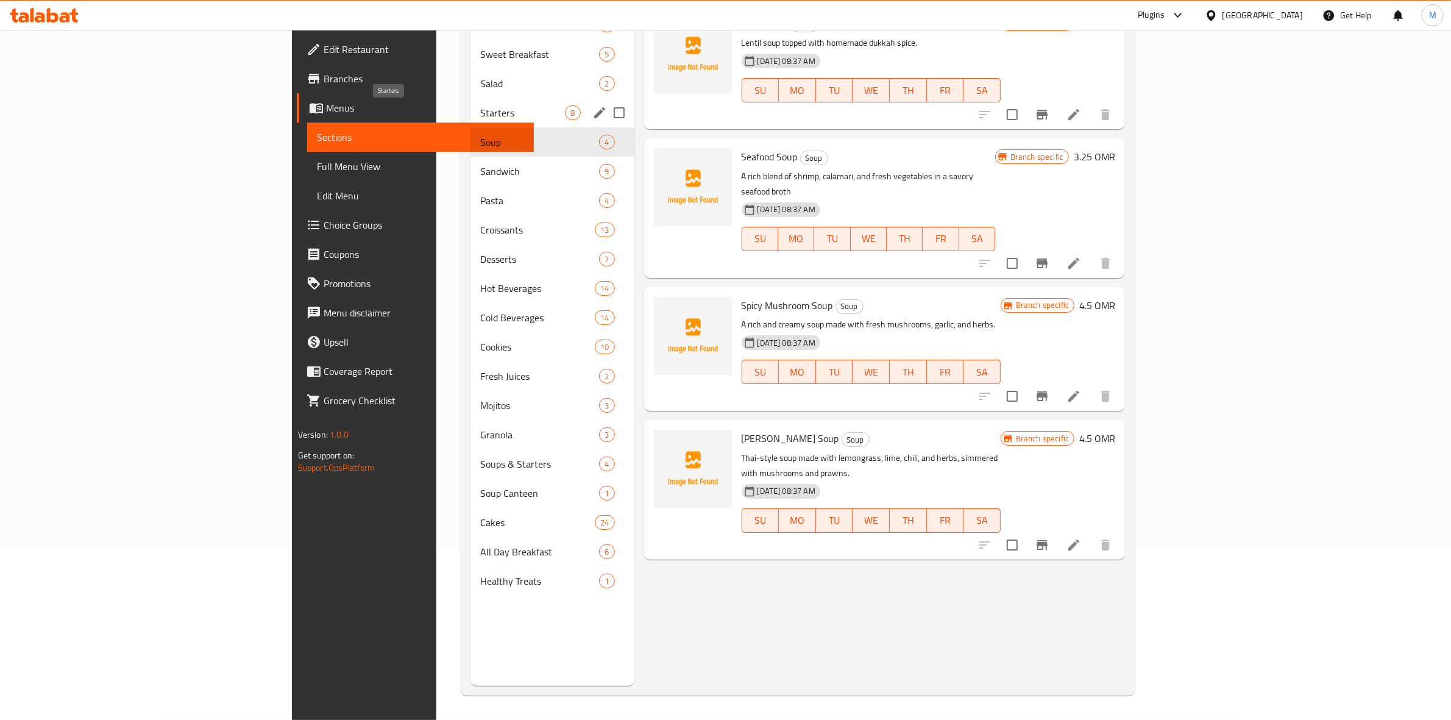
click at [480, 116] on span "Starters" at bounding box center [522, 112] width 85 height 15
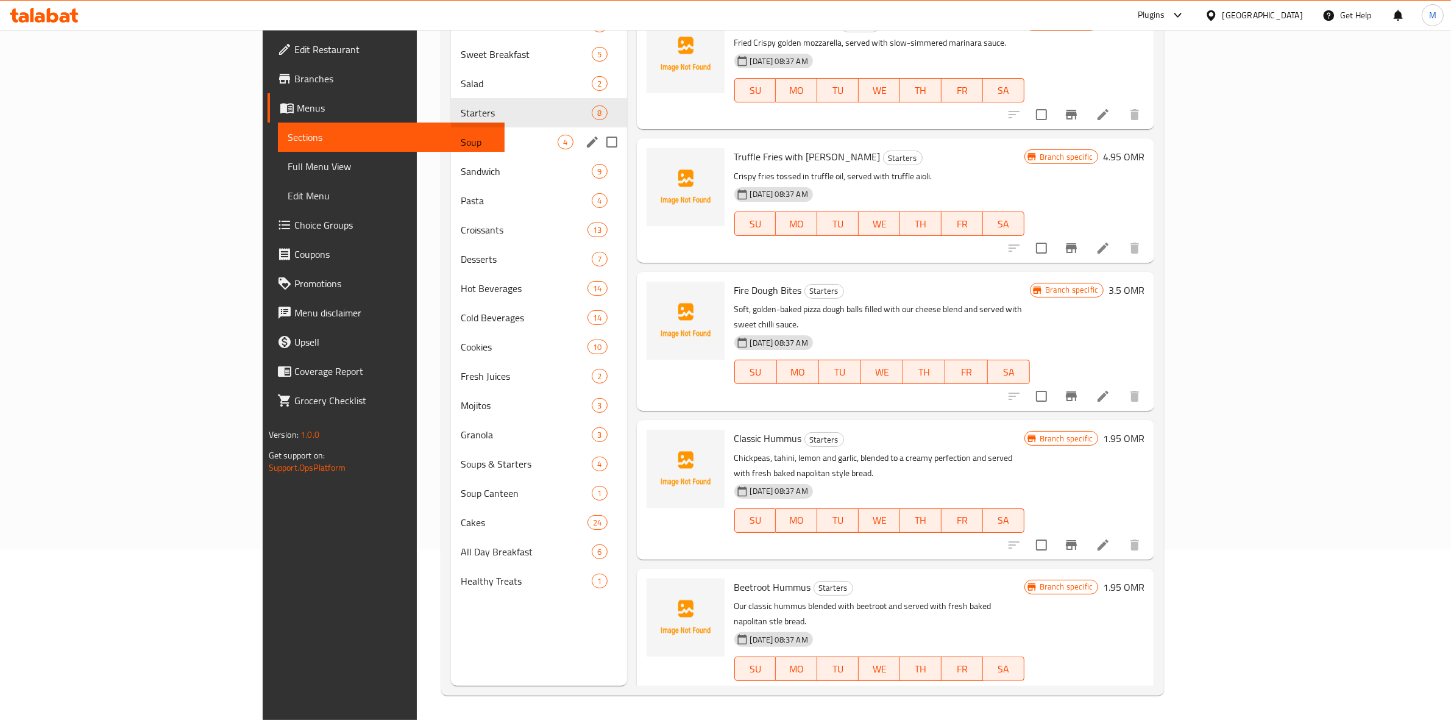
click at [451, 130] on div "Soup 4" at bounding box center [539, 141] width 176 height 29
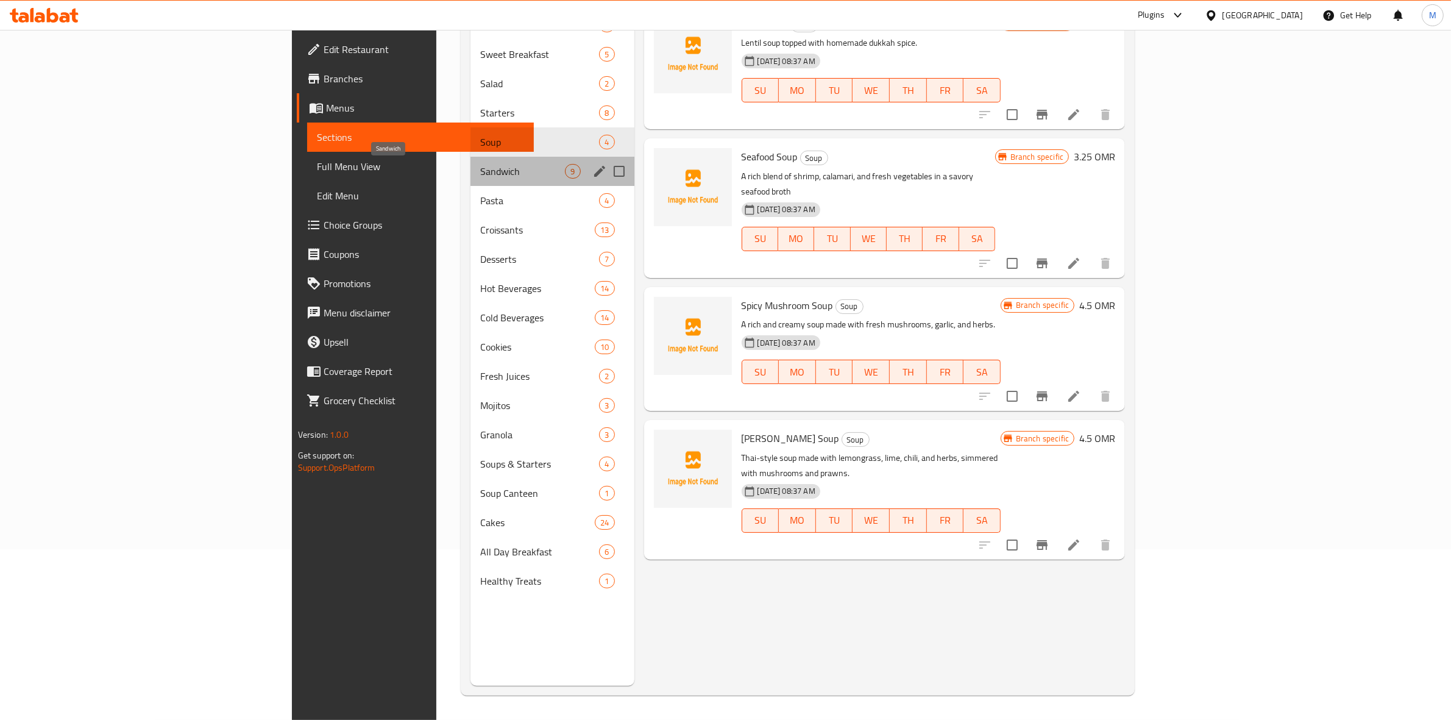
click at [480, 172] on span "Sandwich" at bounding box center [522, 171] width 85 height 15
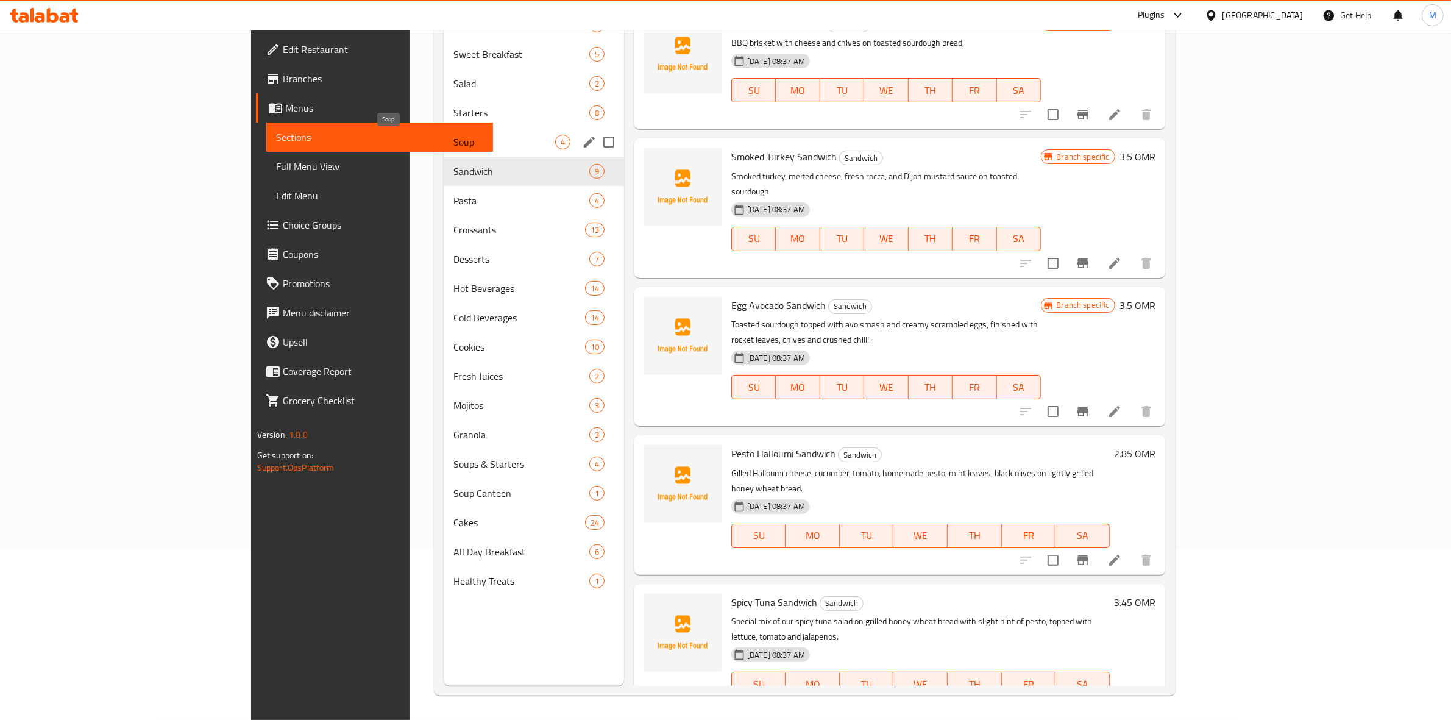
click at [453, 141] on span "Soup" at bounding box center [504, 142] width 102 height 15
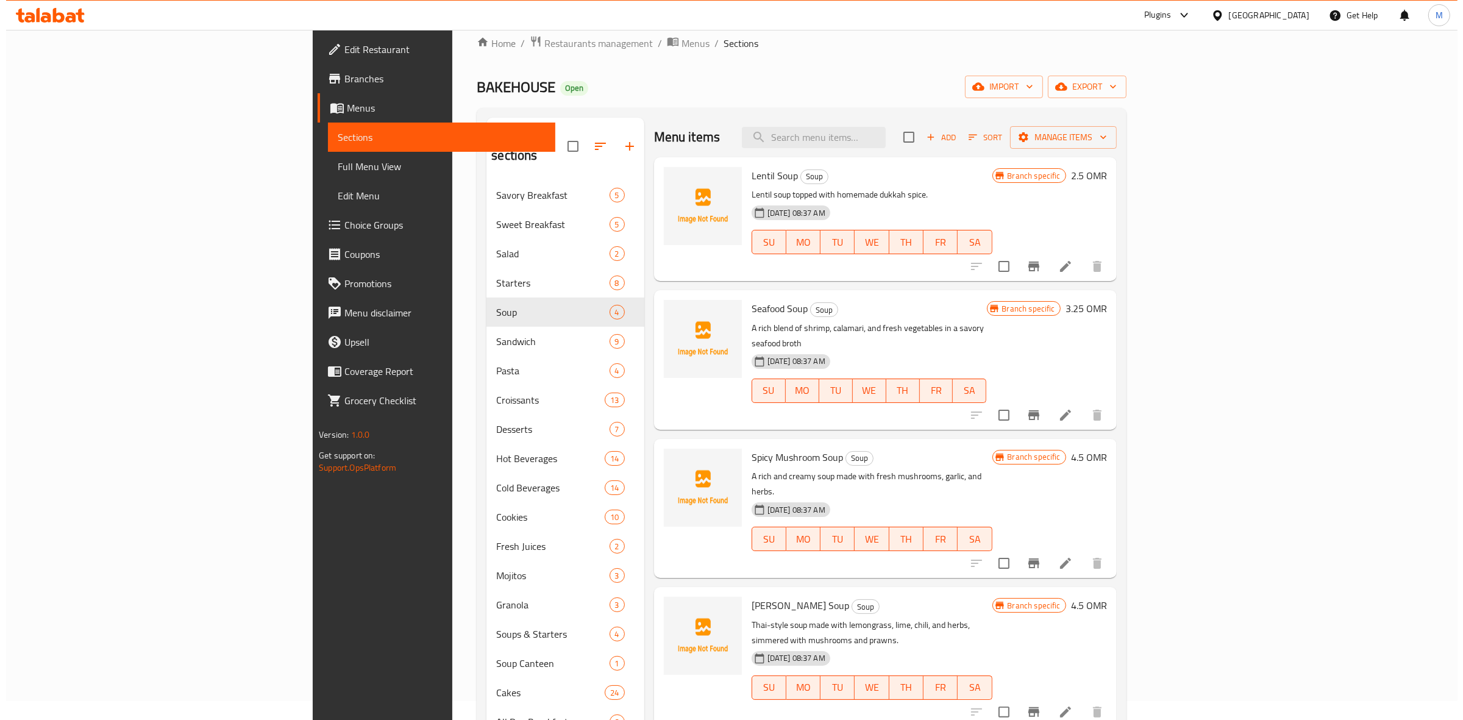
scroll to position [95, 0]
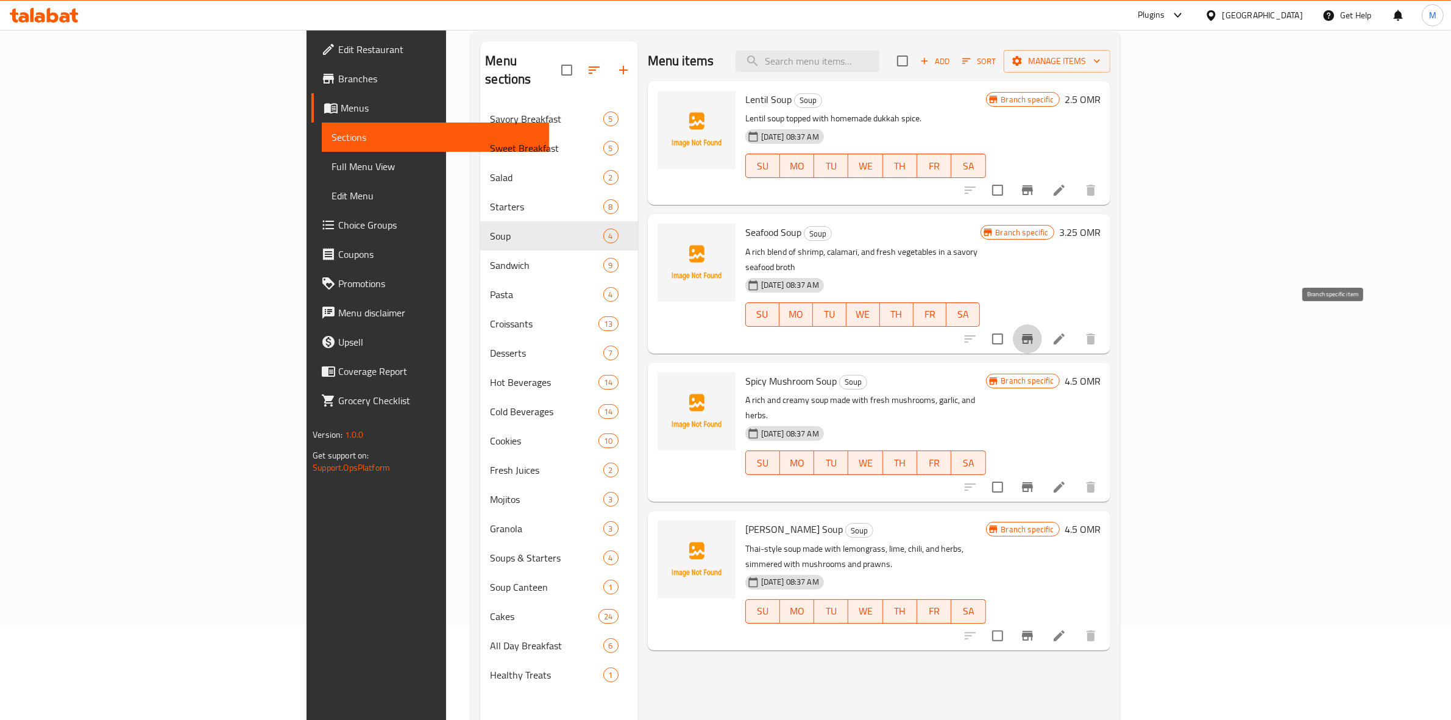
click at [1035, 332] on icon "Branch-specific-item" at bounding box center [1027, 339] width 15 height 15
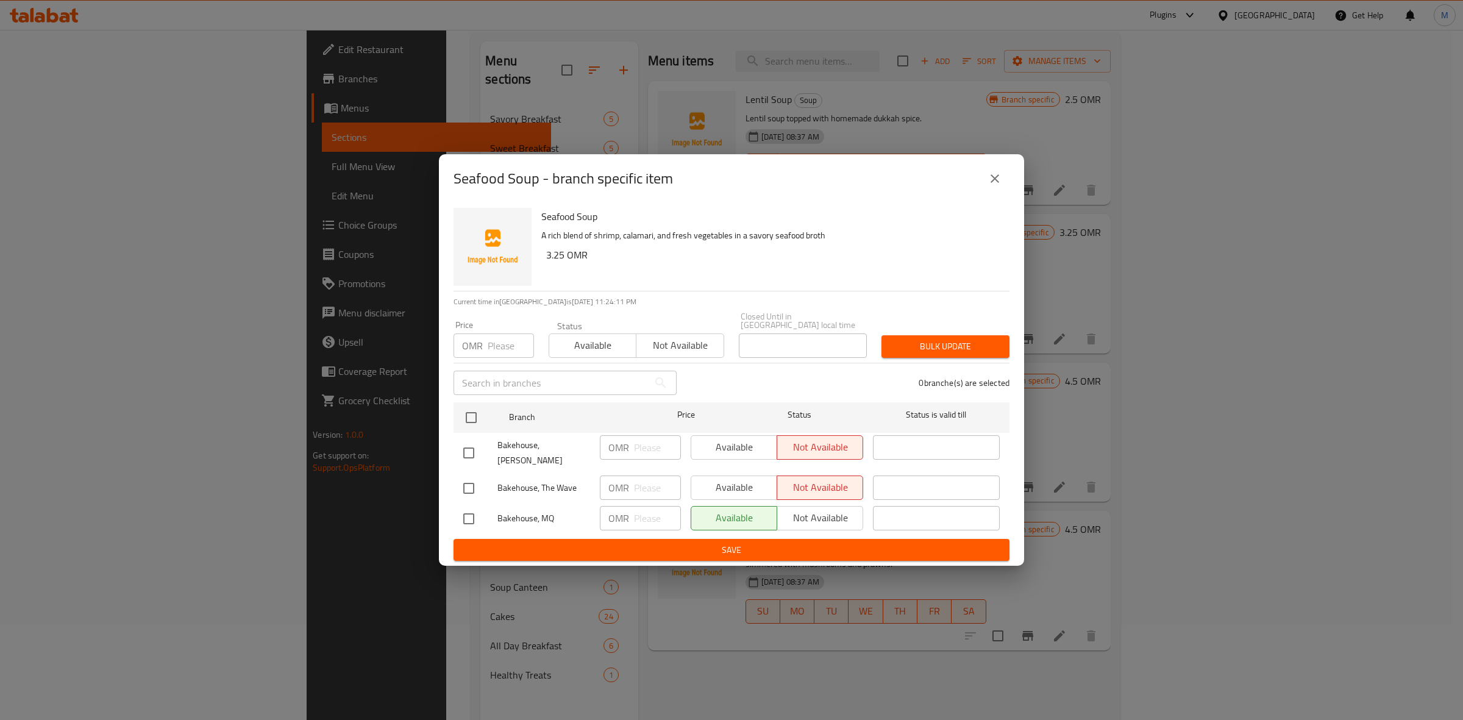
click at [991, 193] on button "close" at bounding box center [994, 178] width 29 height 29
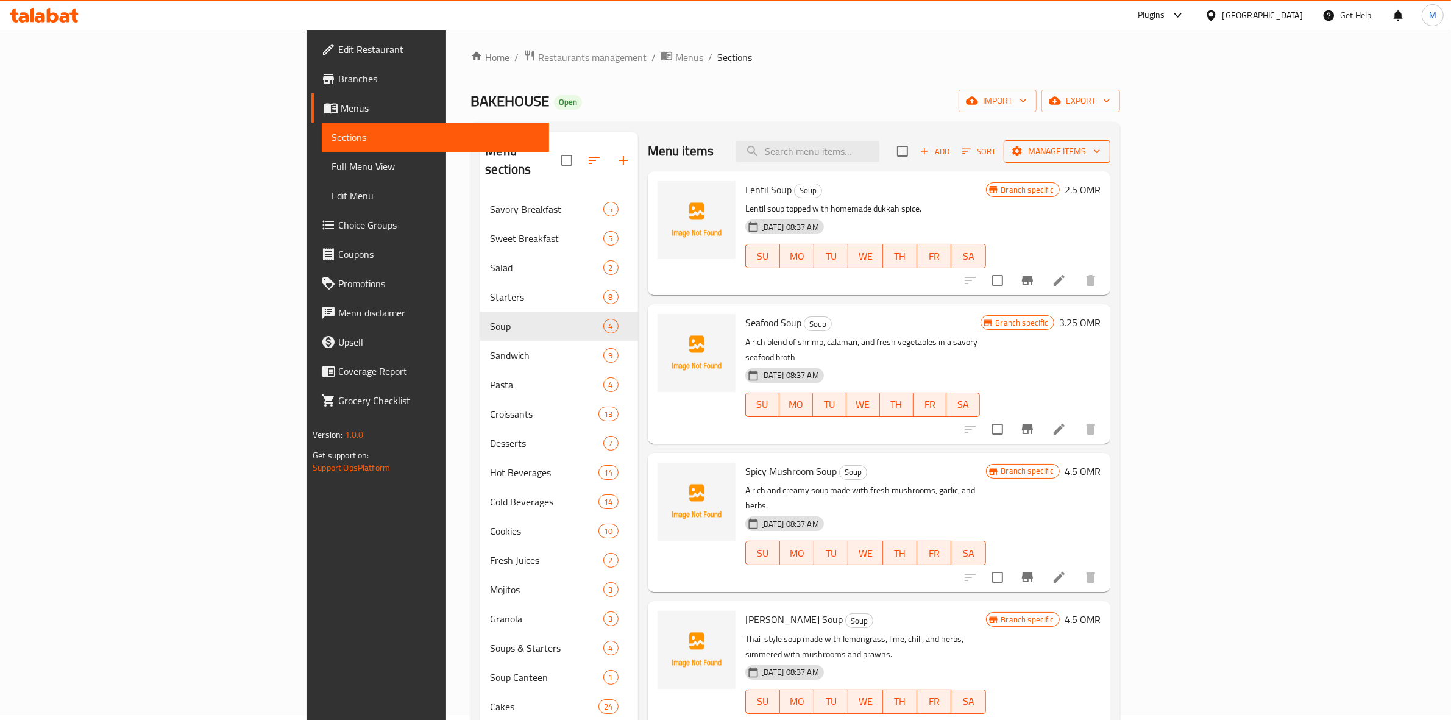
scroll to position [0, 0]
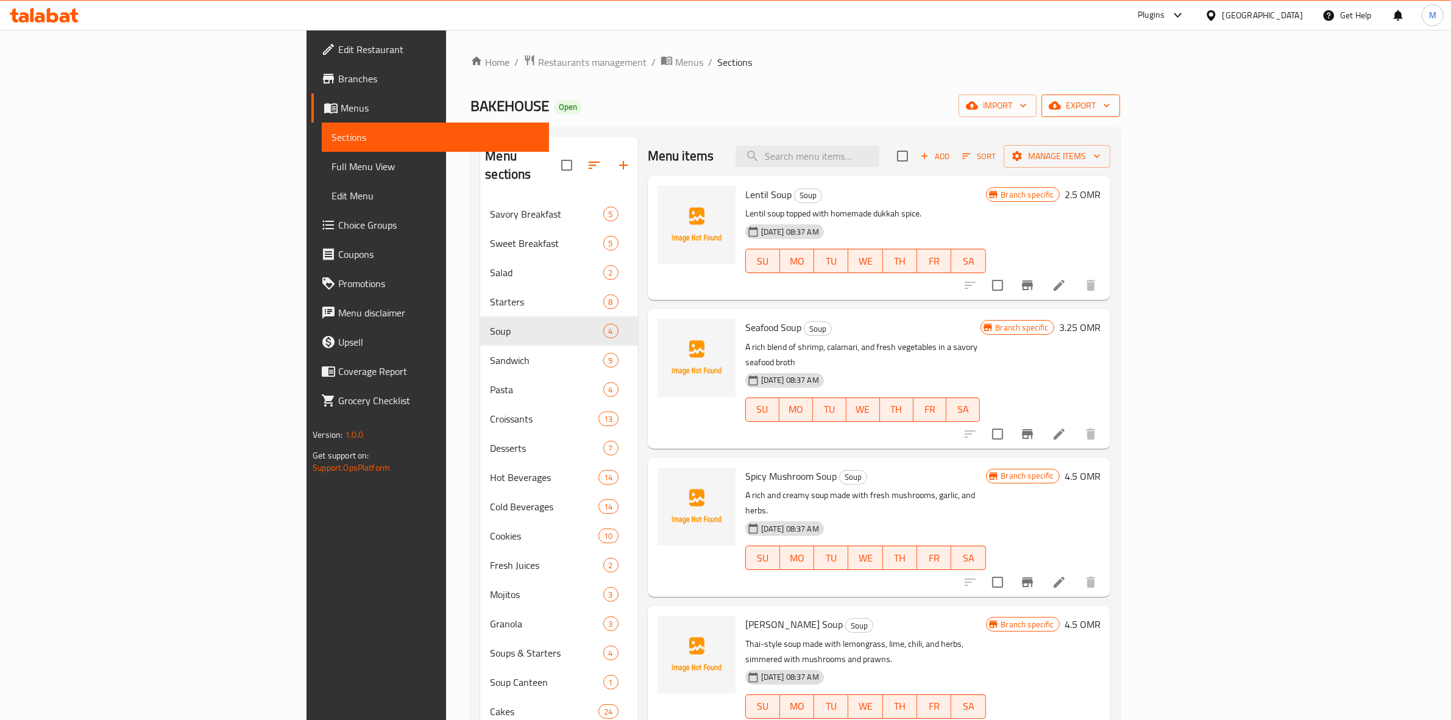
click at [1110, 111] on span "export" at bounding box center [1080, 105] width 59 height 15
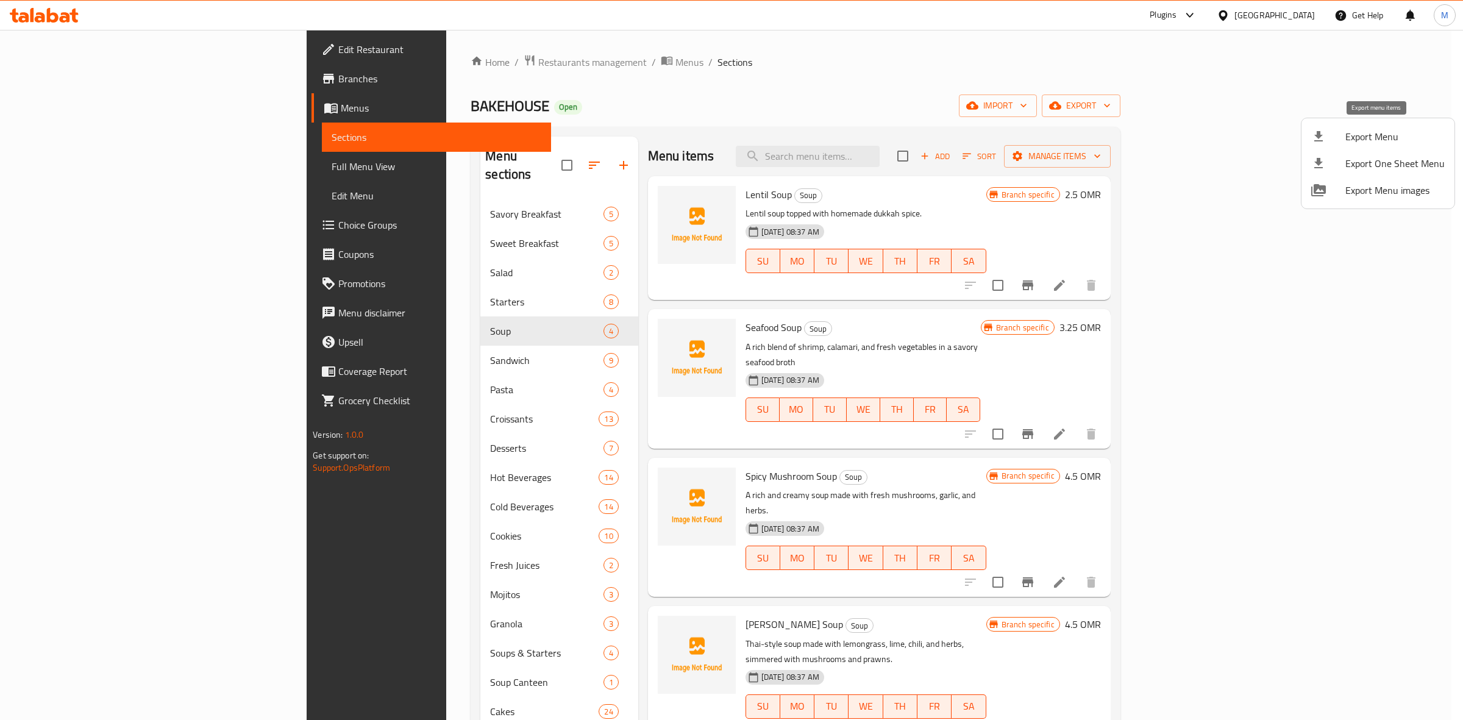
click at [1382, 140] on span "Export Menu" at bounding box center [1394, 136] width 99 height 15
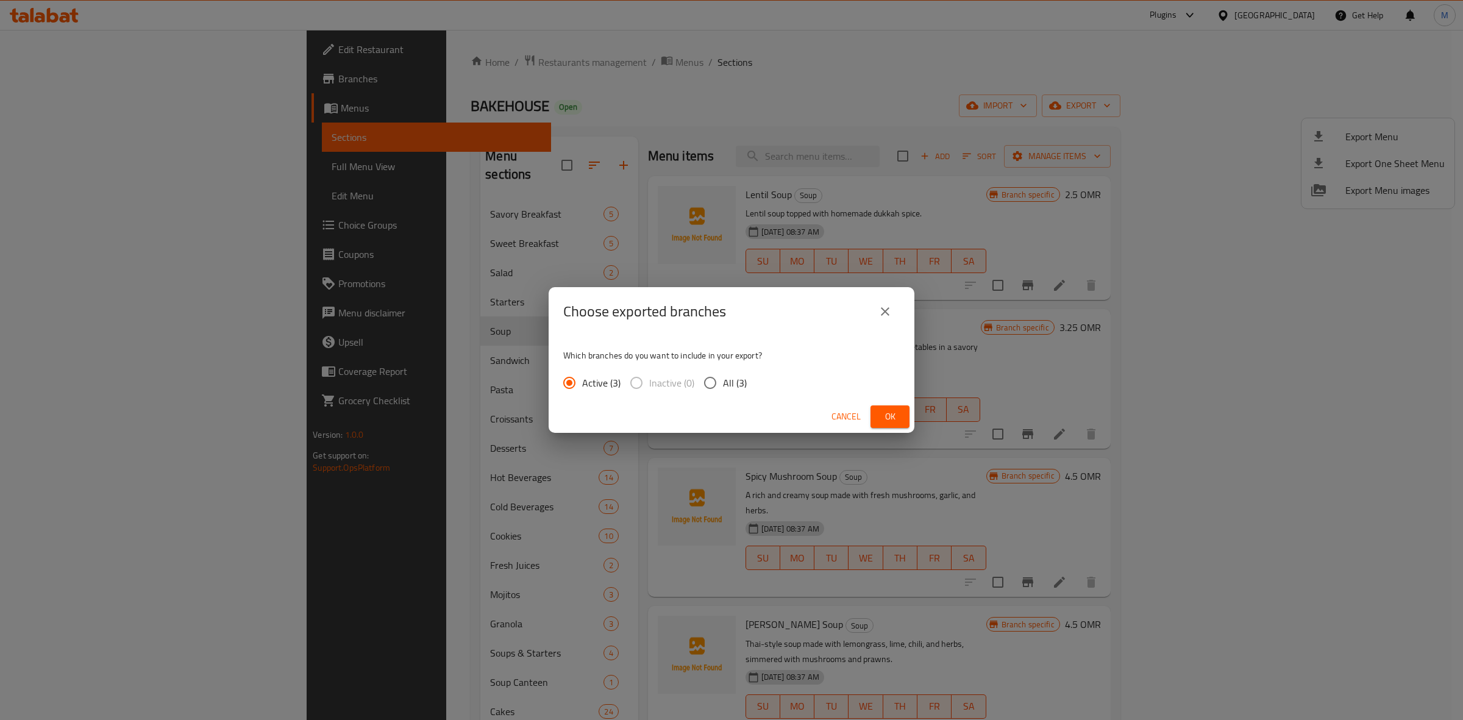
click at [735, 370] on label "All (3)" at bounding box center [721, 383] width 49 height 26
click at [718, 371] on input "All (3)" at bounding box center [710, 383] width 26 height 26
radio input "true"
click at [890, 422] on span "Ok" at bounding box center [890, 416] width 20 height 15
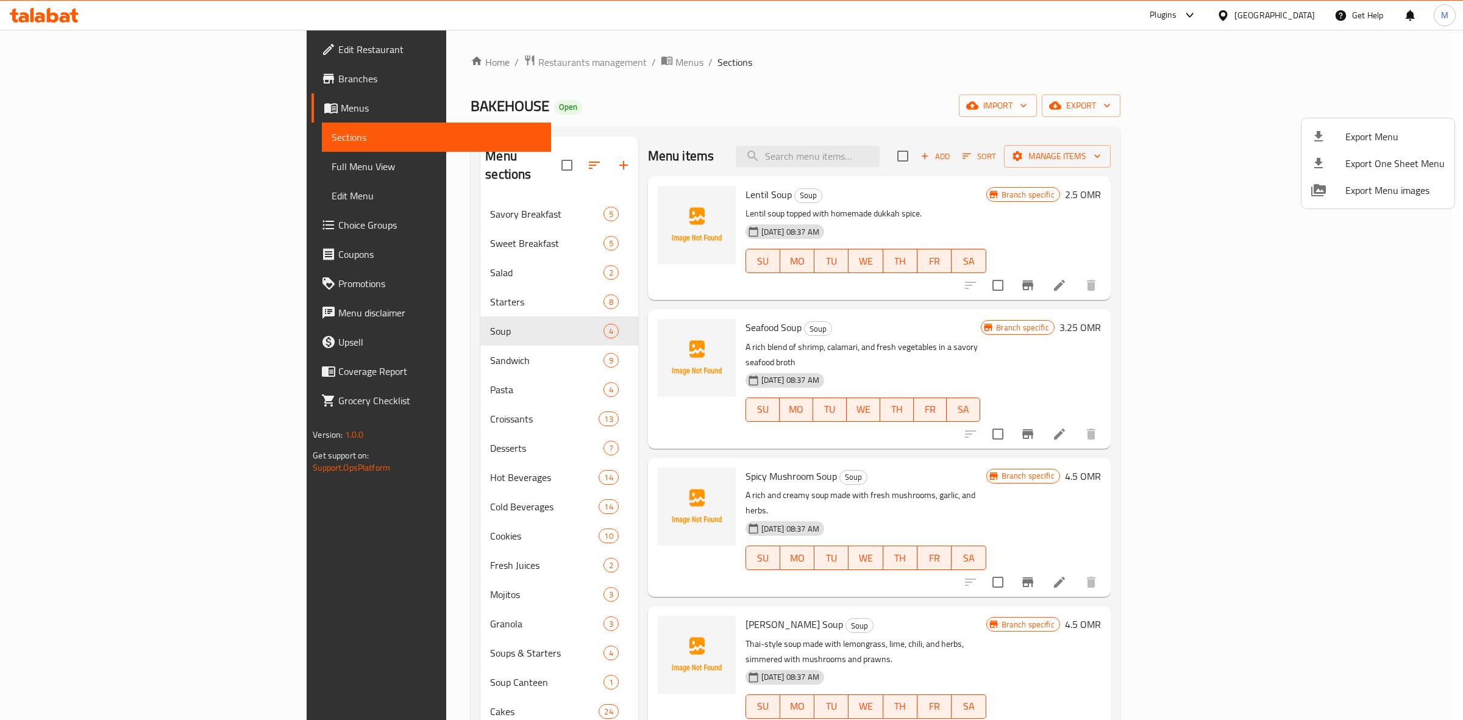
click at [343, 279] on div at bounding box center [731, 360] width 1463 height 720
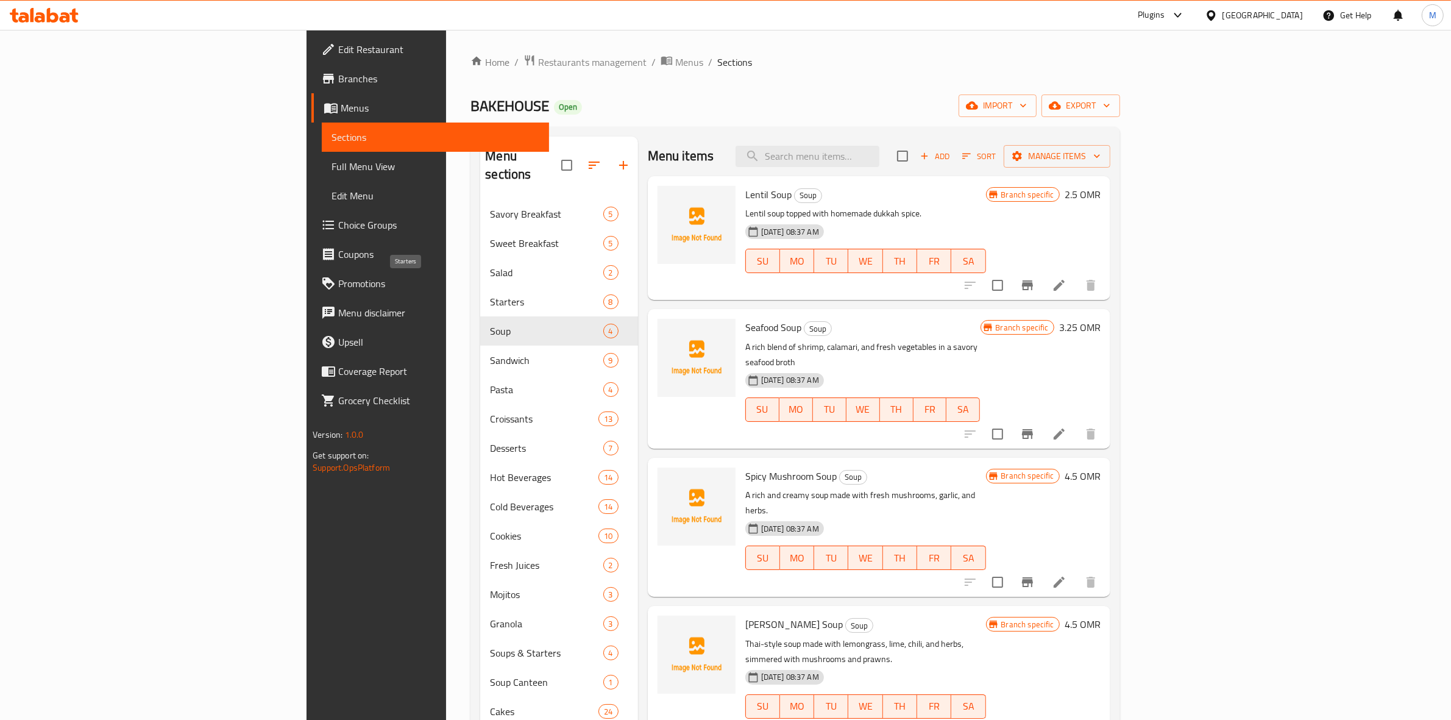
click at [490, 294] on span "Starters" at bounding box center [546, 301] width 113 height 15
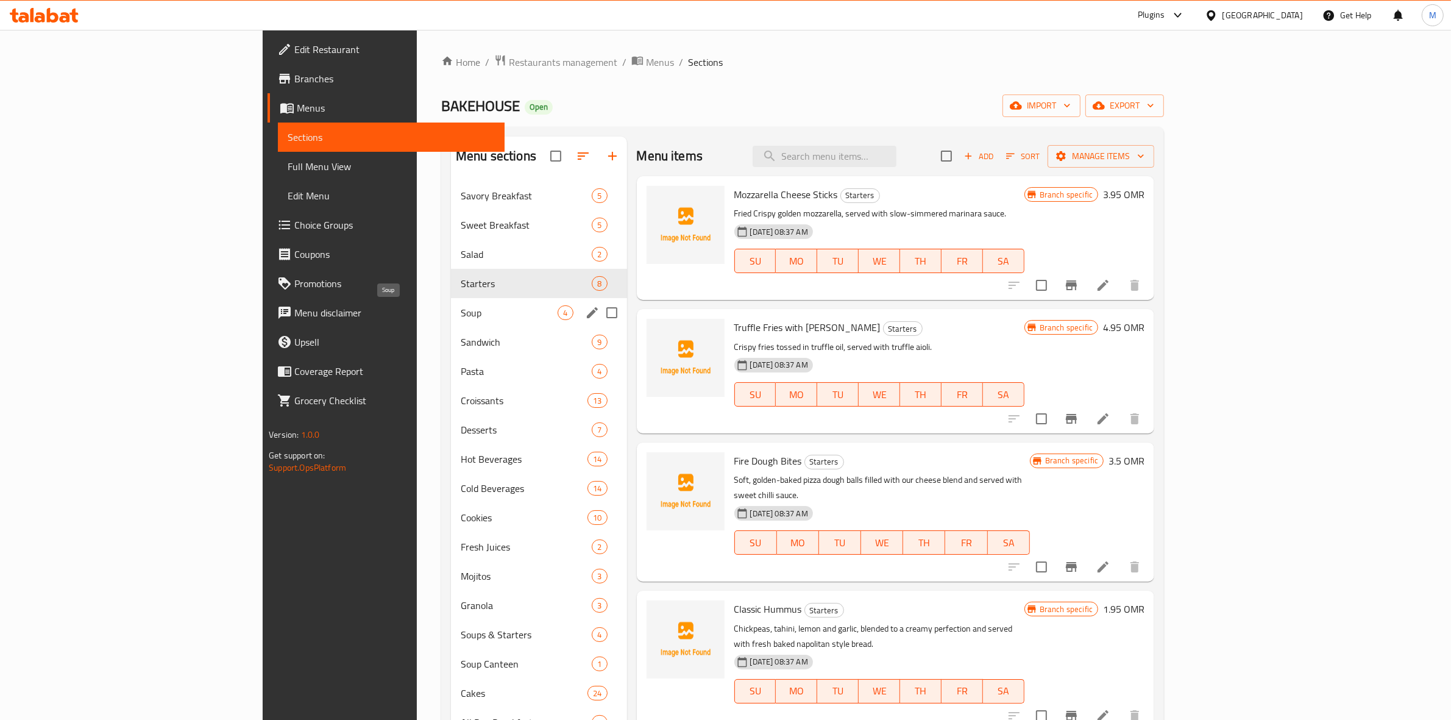
click at [461, 311] on span "Soup" at bounding box center [509, 312] width 97 height 15
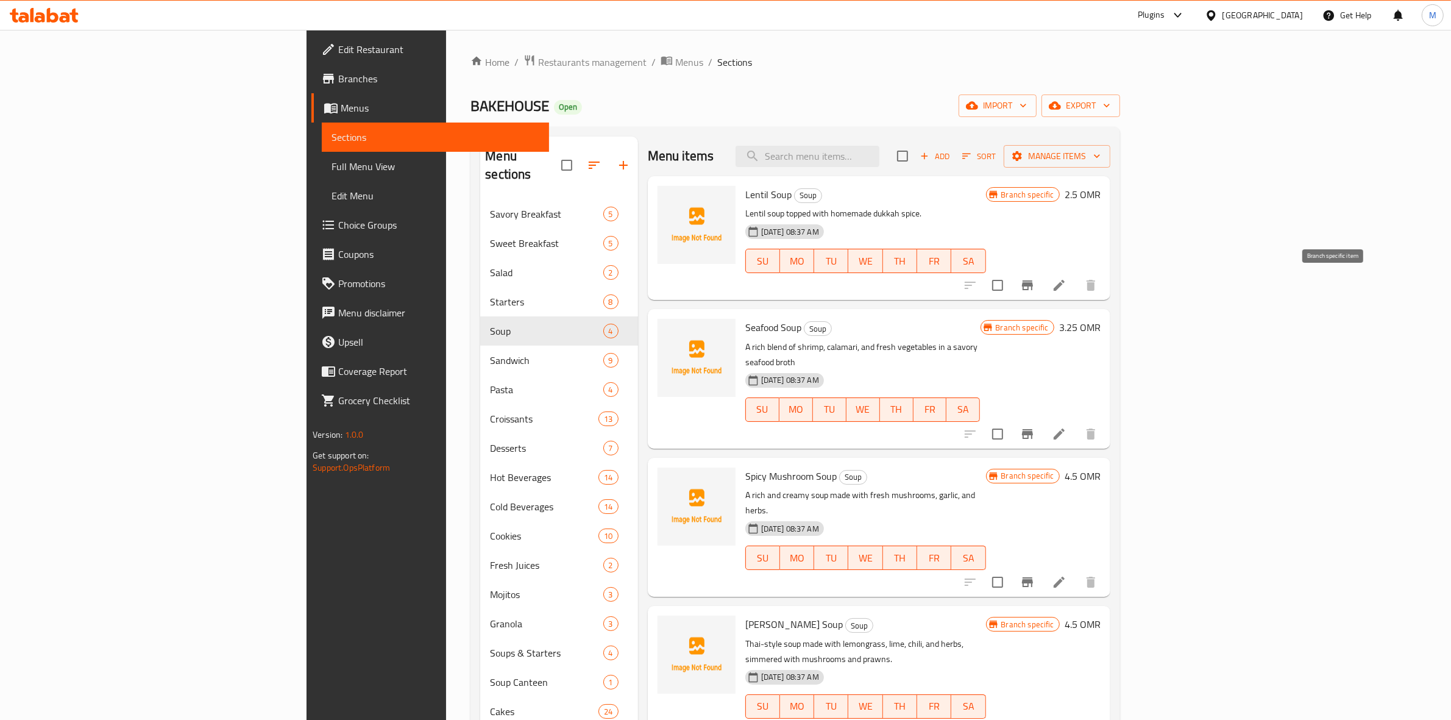
click at [1042, 277] on button "Branch-specific-item" at bounding box center [1027, 285] width 29 height 29
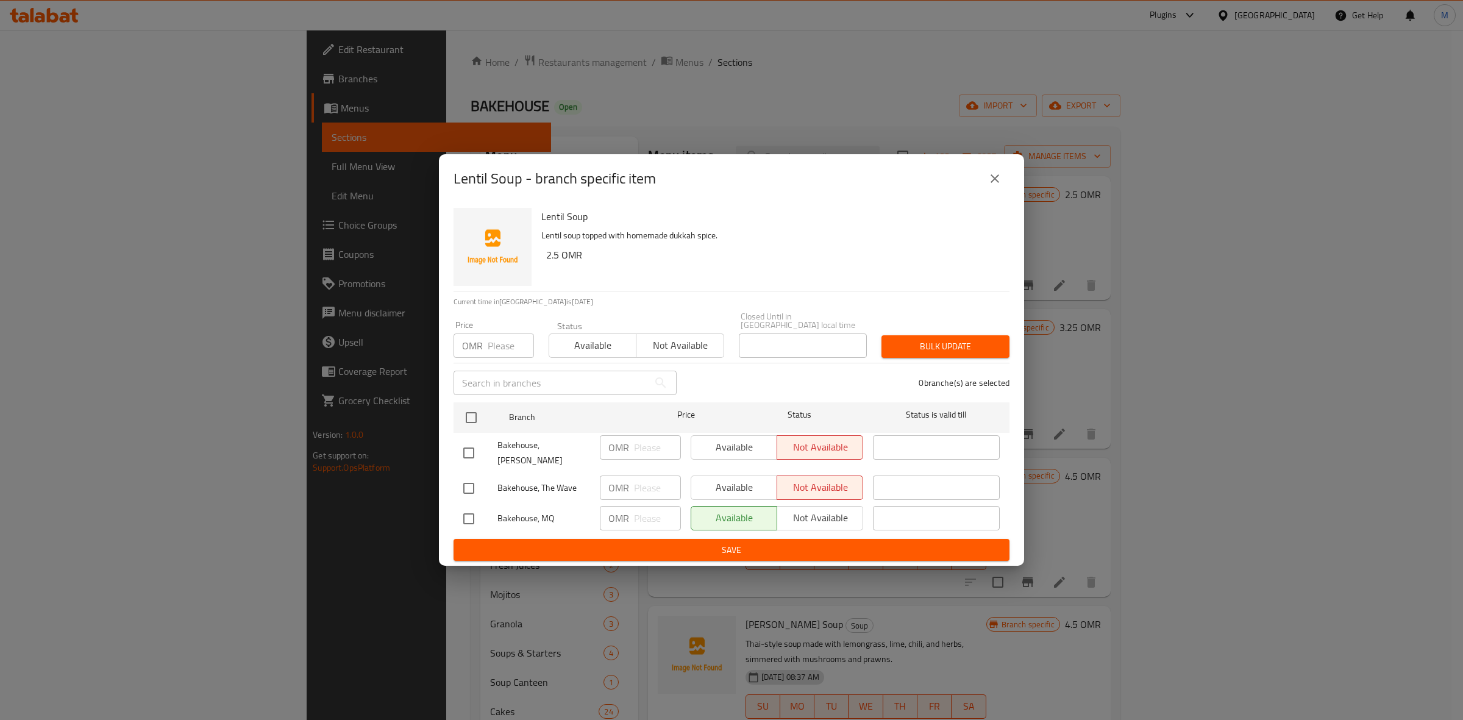
click at [1004, 187] on button "close" at bounding box center [994, 178] width 29 height 29
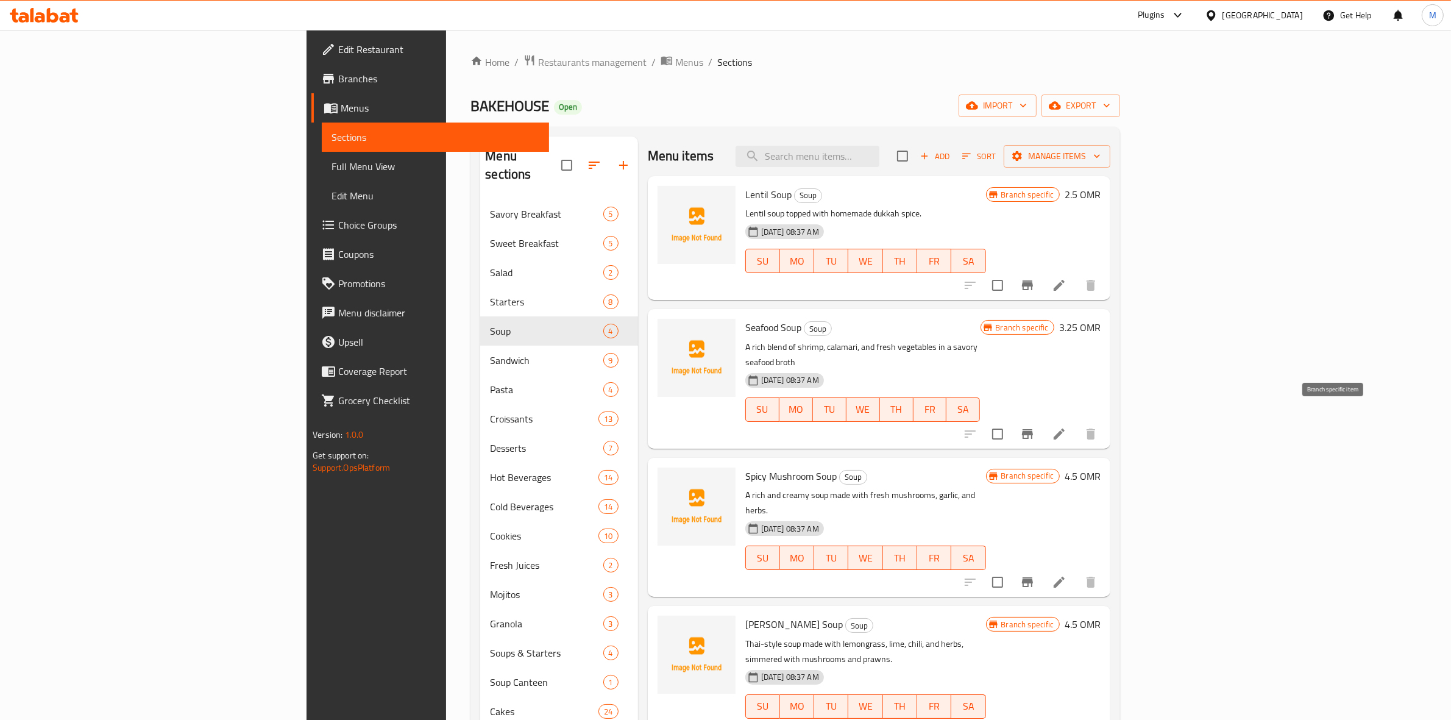
click at [1035, 427] on icon "Branch-specific-item" at bounding box center [1027, 434] width 15 height 15
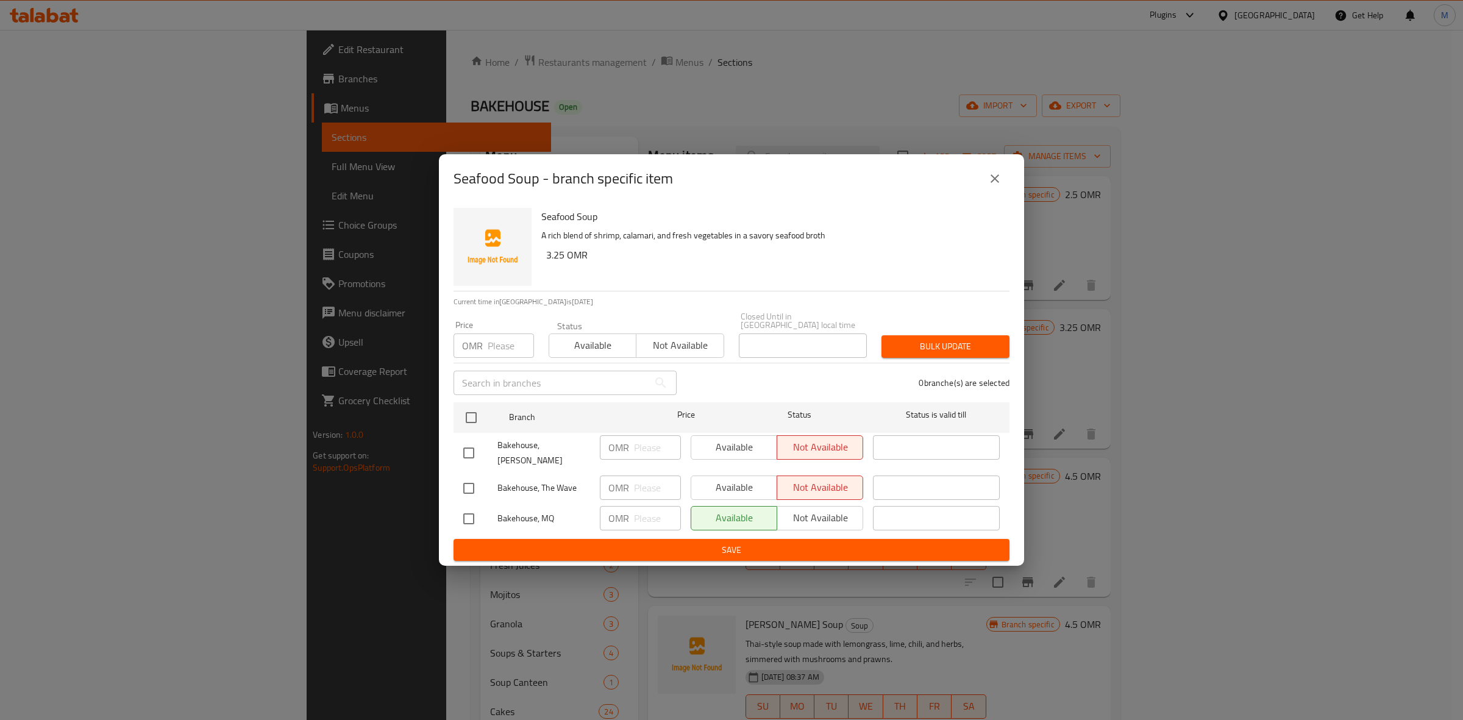
click at [1006, 192] on button "close" at bounding box center [994, 178] width 29 height 29
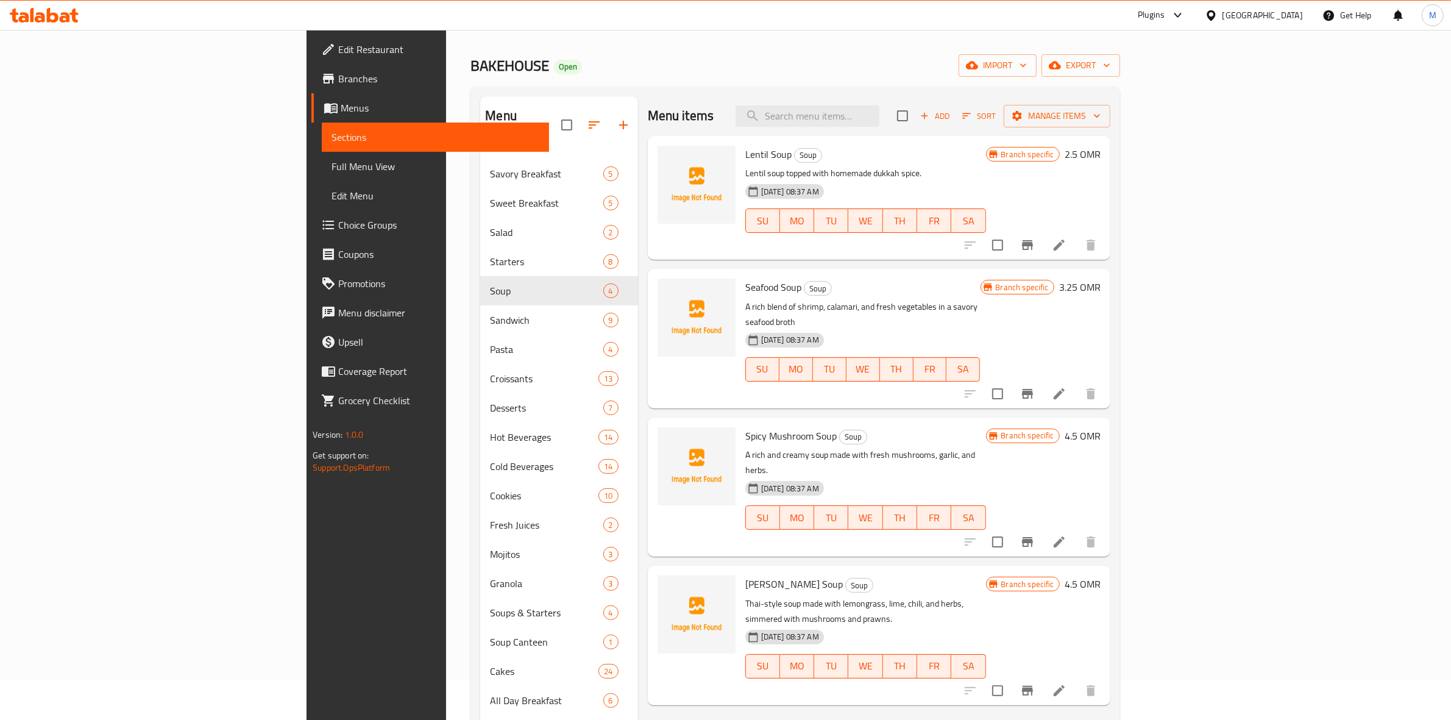
scroll to position [76, 0]
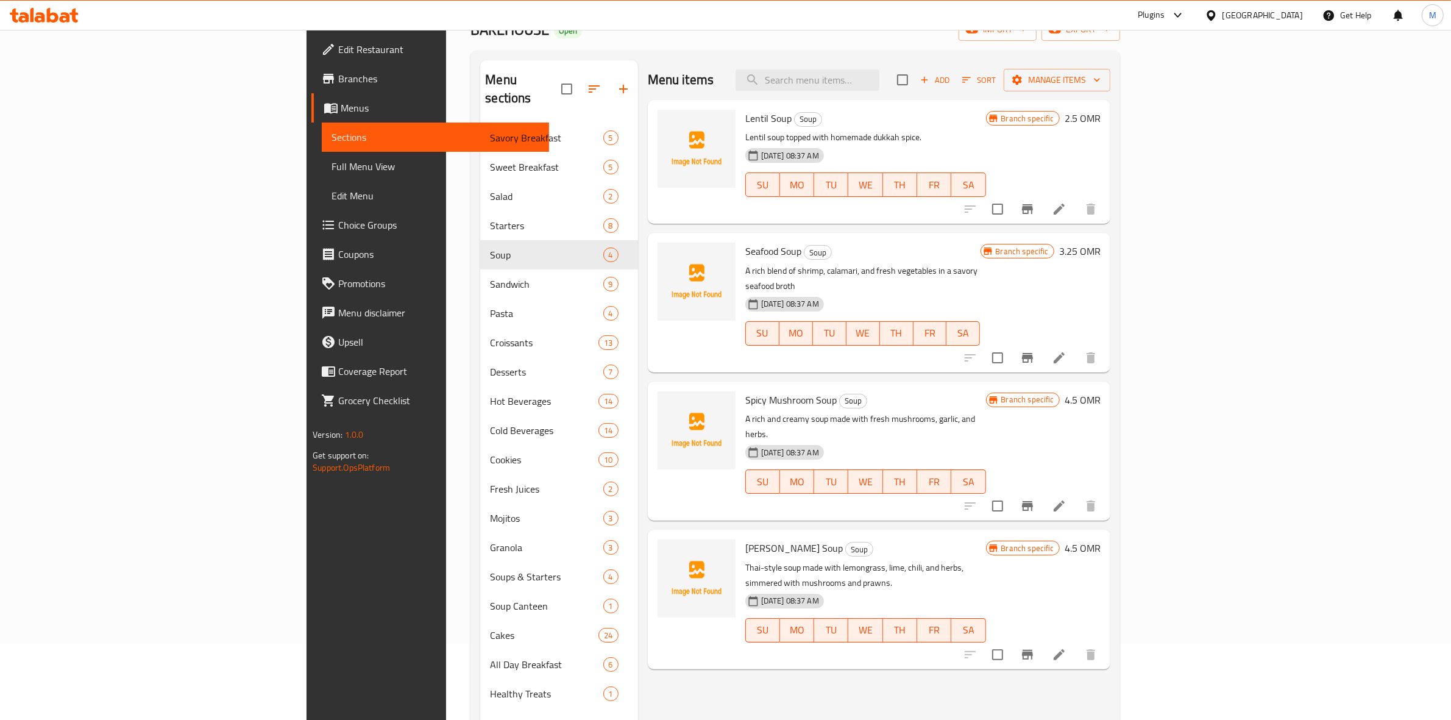
click at [1035, 647] on icon "Branch-specific-item" at bounding box center [1027, 654] width 15 height 15
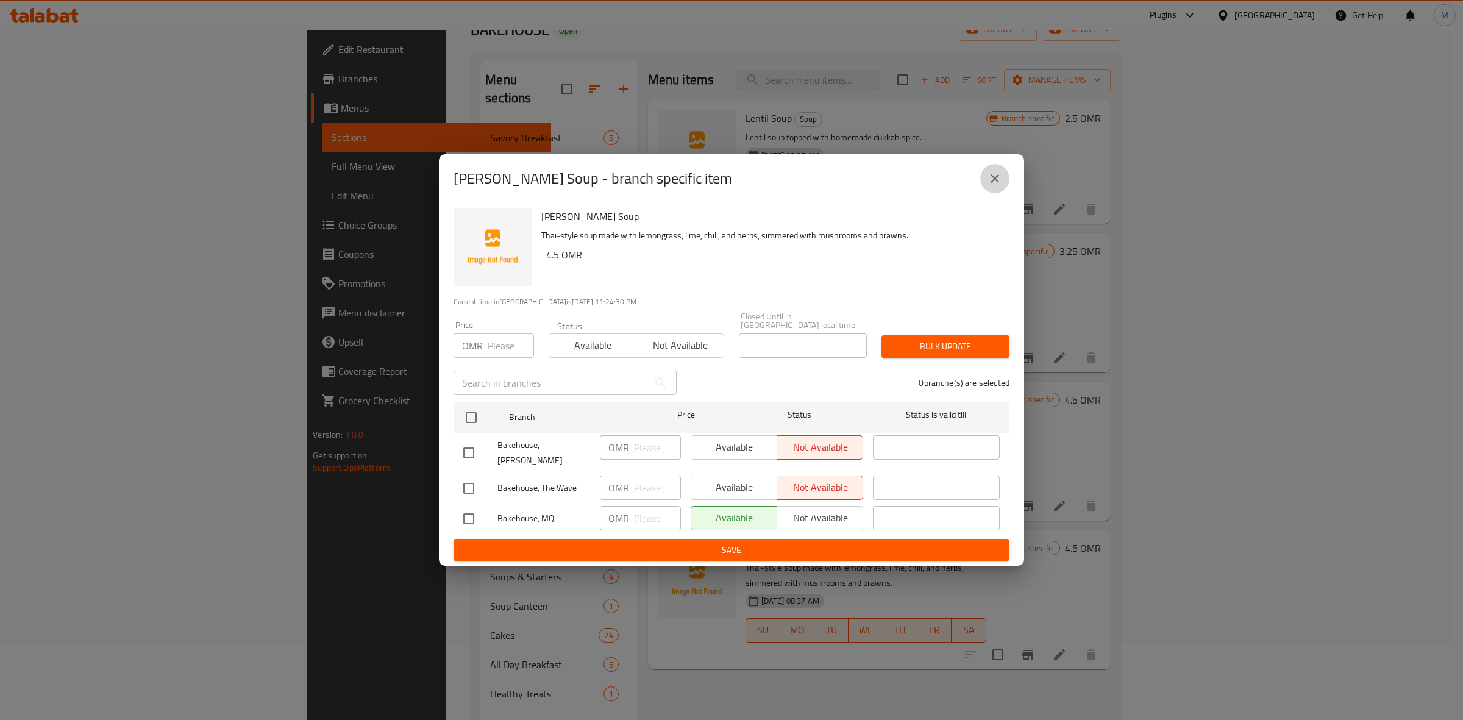
click at [992, 181] on icon "close" at bounding box center [994, 178] width 15 height 15
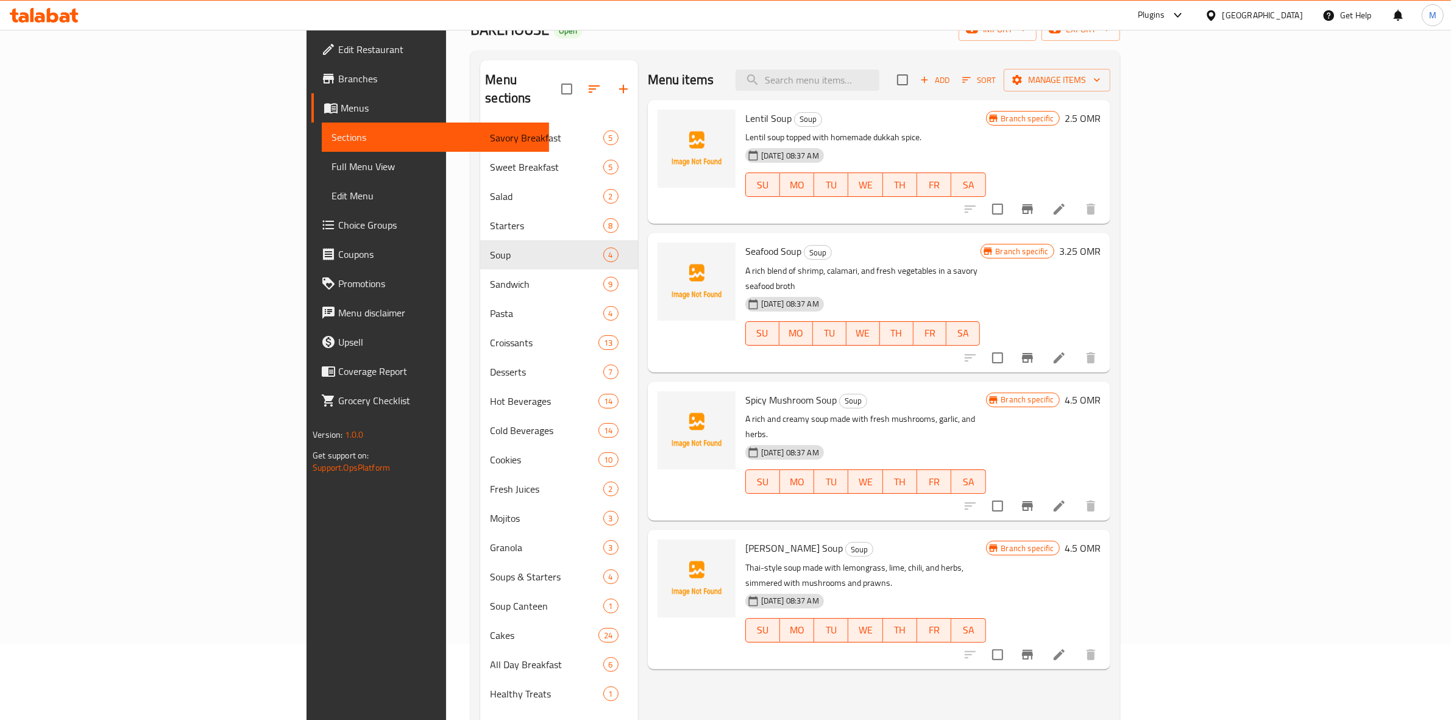
click at [848, 269] on p "A rich blend of shrimp, calamari, and fresh vegetables in a savory seafood broth" at bounding box center [862, 278] width 235 height 30
copy div "A rich blend of shrimp, calamari, and fresh vegetables in a savory seafood broth"
click at [1067, 350] on icon at bounding box center [1059, 357] width 15 height 15
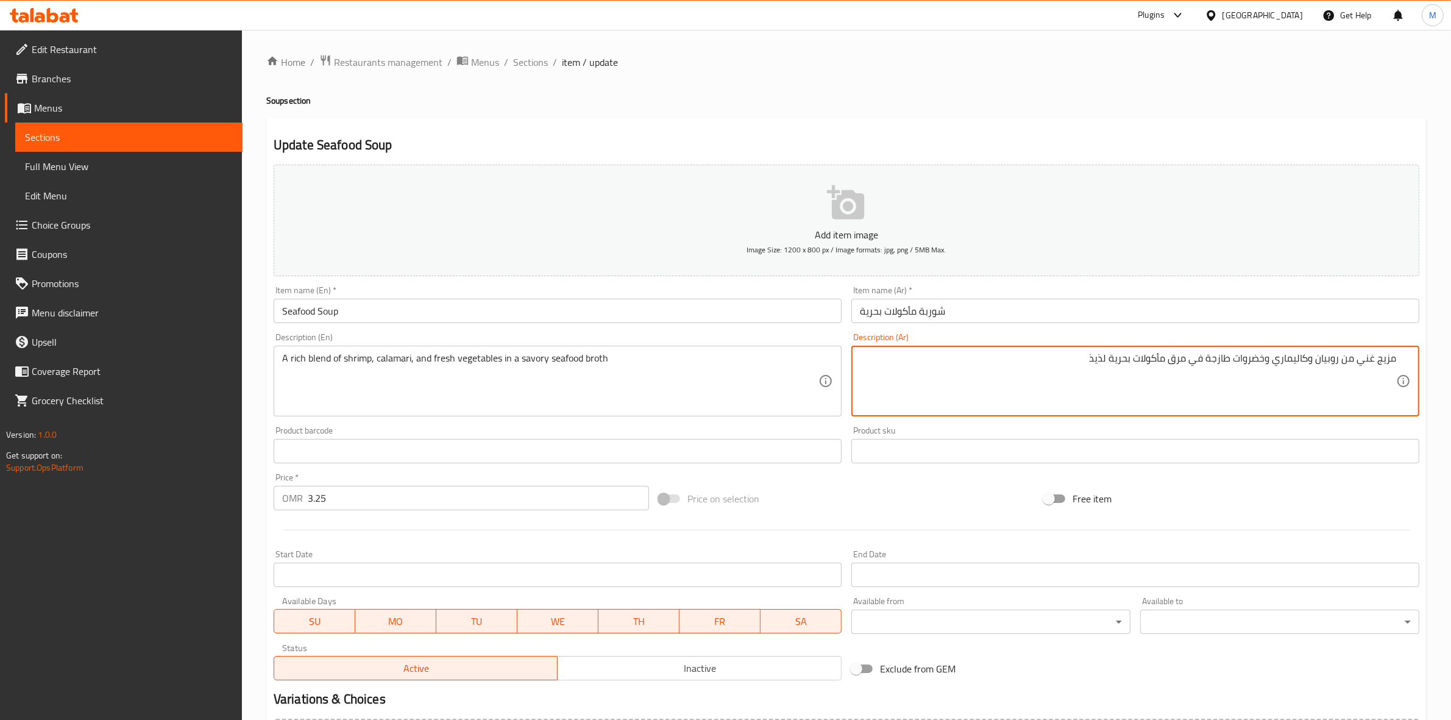
click at [1216, 354] on textarea "مزيج غني من روبيان وكاليماري وخضروات طازجة في مرق مأكولات بحرية لذيذ" at bounding box center [1128, 381] width 536 height 58
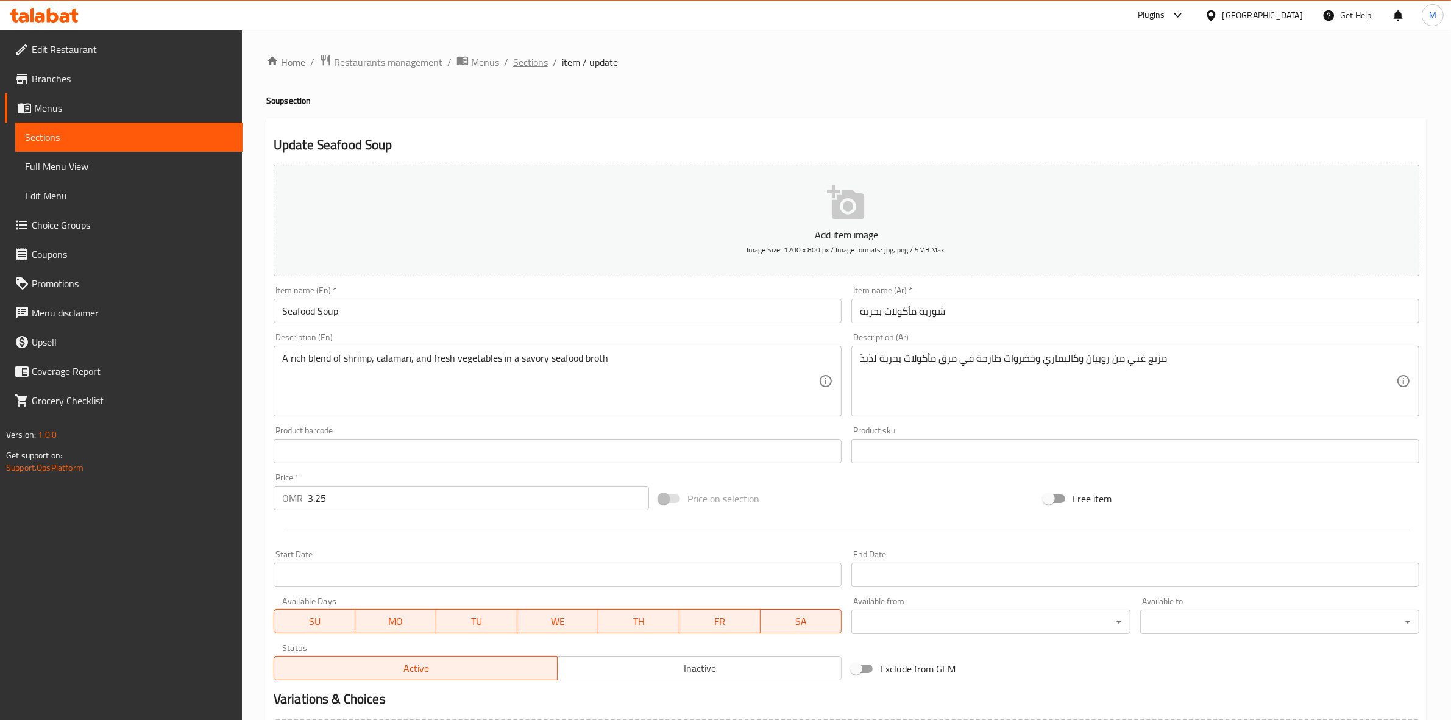
click at [534, 60] on span "Sections" at bounding box center [530, 62] width 35 height 15
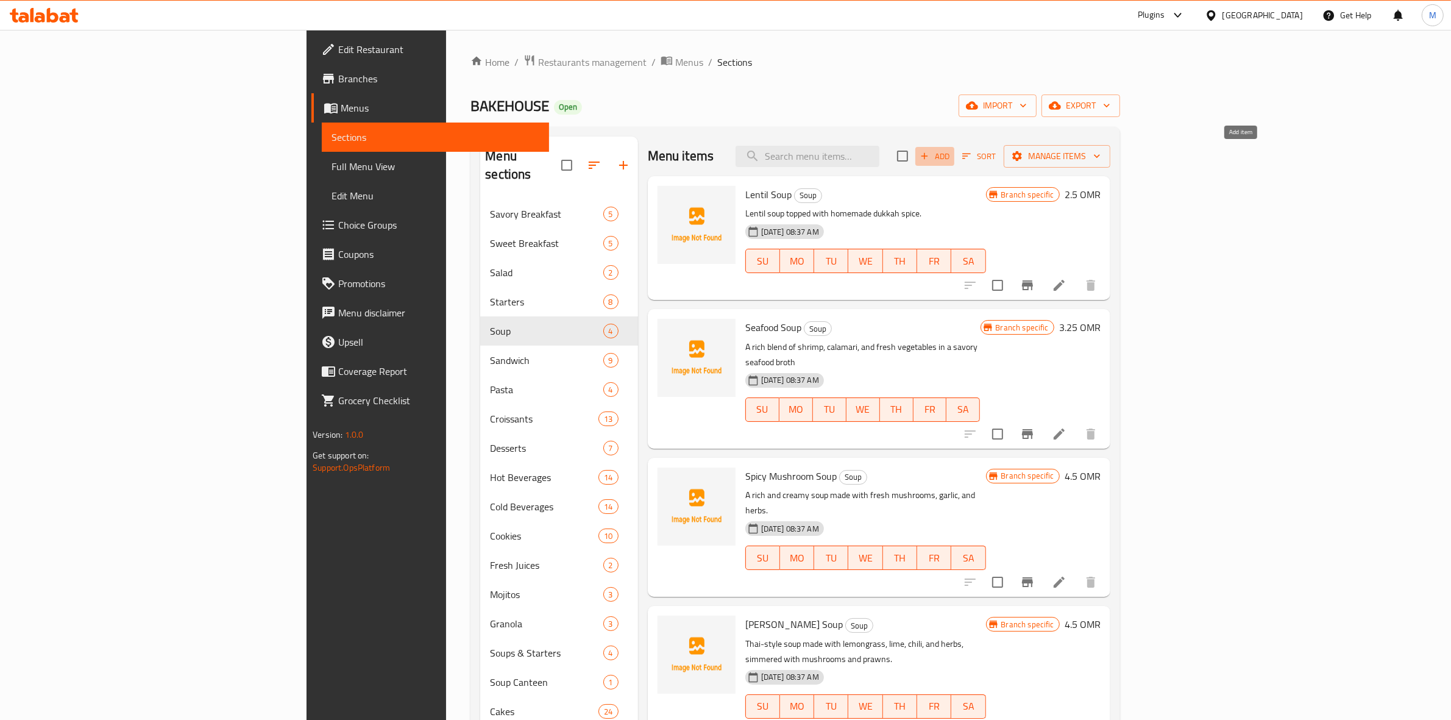
click at [951, 154] on span "Add" at bounding box center [934, 156] width 33 height 14
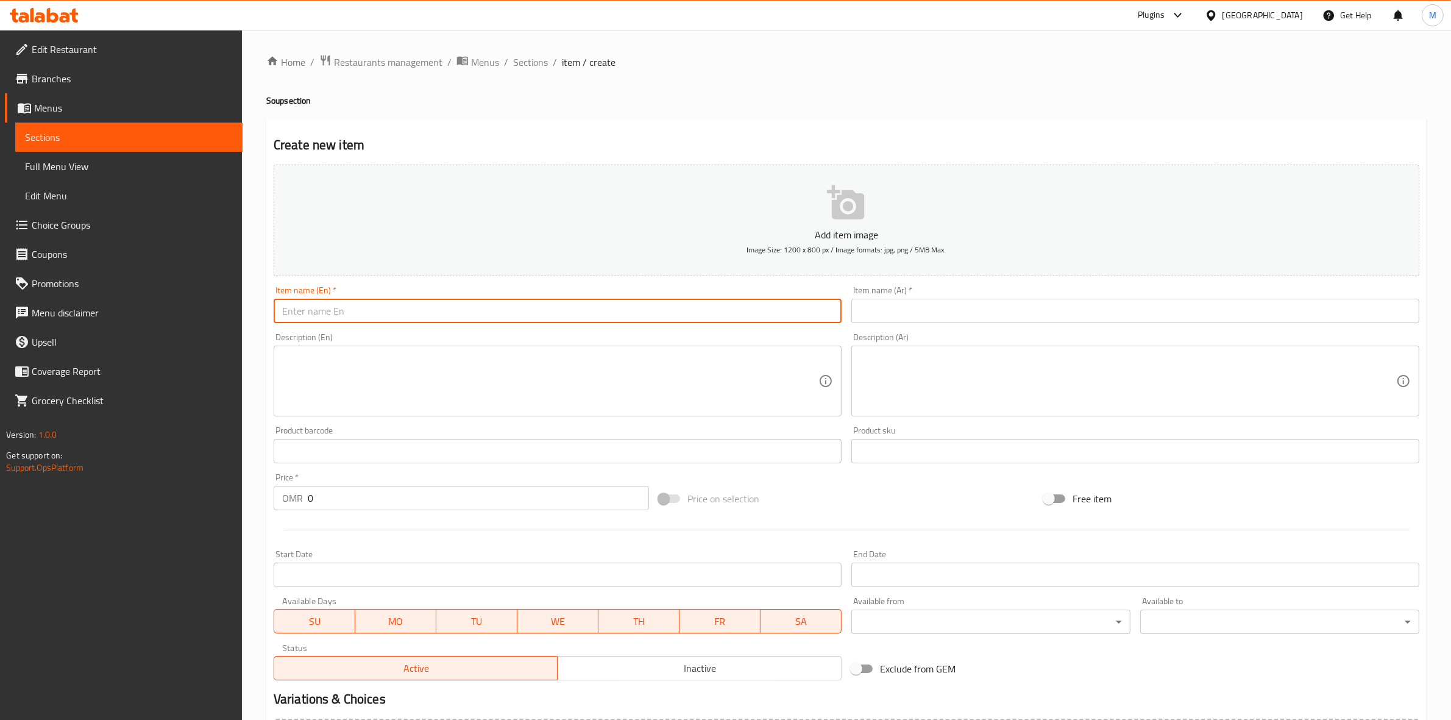
click at [599, 308] on input "text" at bounding box center [558, 311] width 568 height 24
paste input "Onion Soup"
type input "Onion Soup"
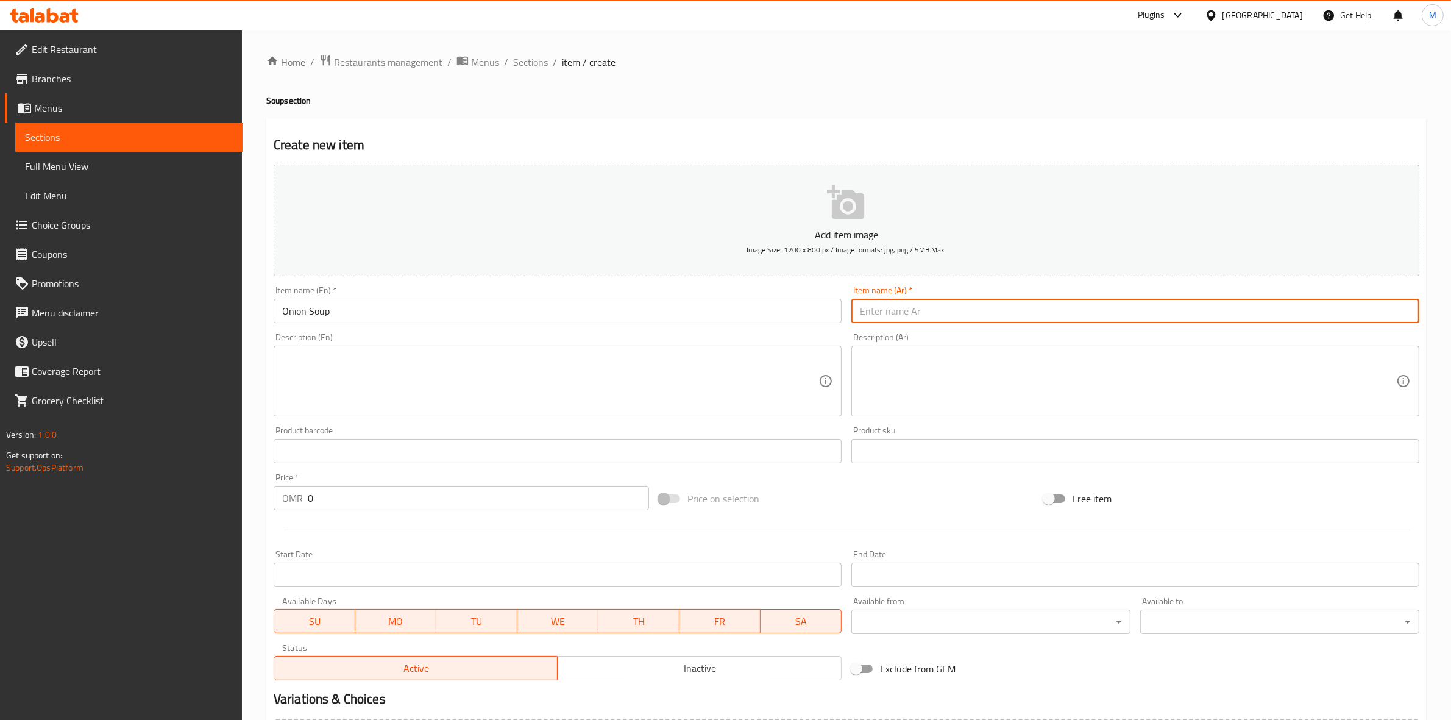
click at [979, 312] on input "text" at bounding box center [1135, 311] width 568 height 24
paste input "شوربة البصل"
type input "شوربة البصل"
click at [558, 343] on div "Description (En) Description (En)" at bounding box center [558, 374] width 568 height 83
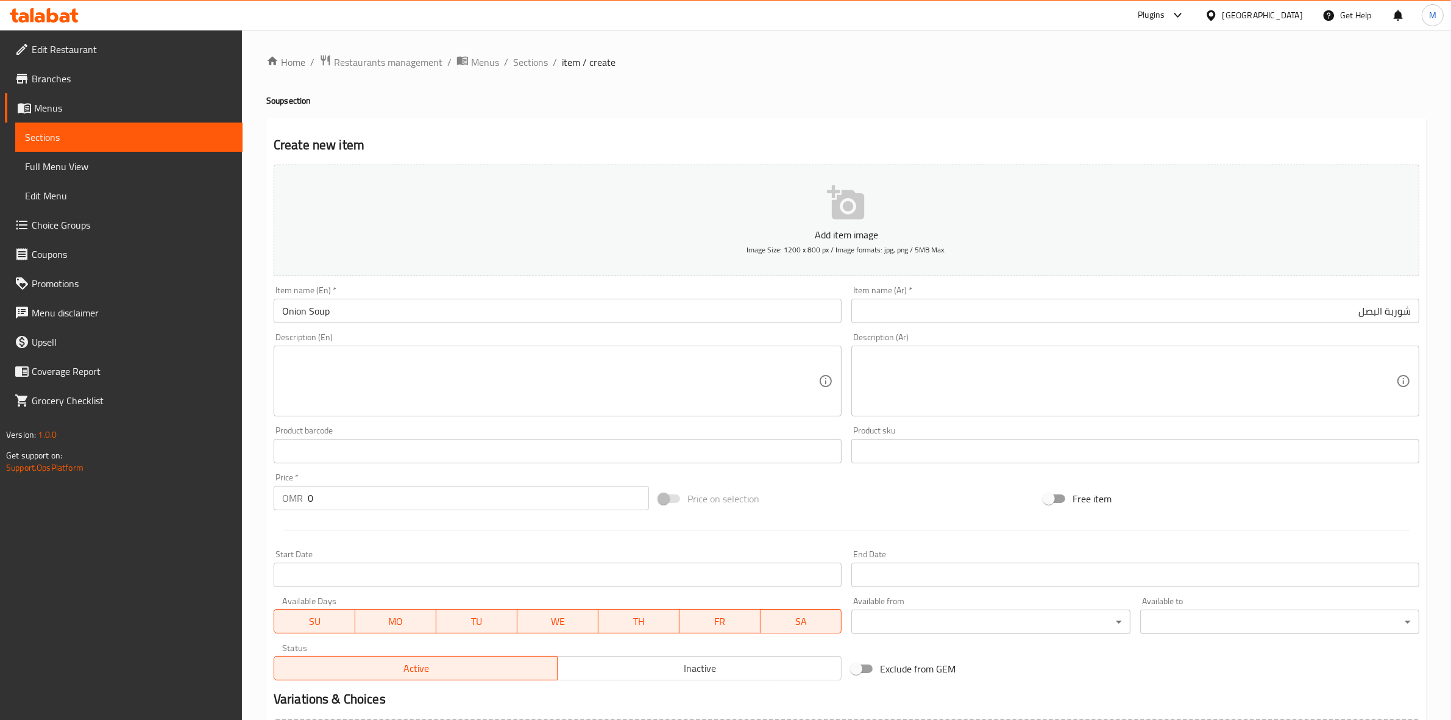
click at [559, 347] on div "Description (En)" at bounding box center [558, 381] width 568 height 71
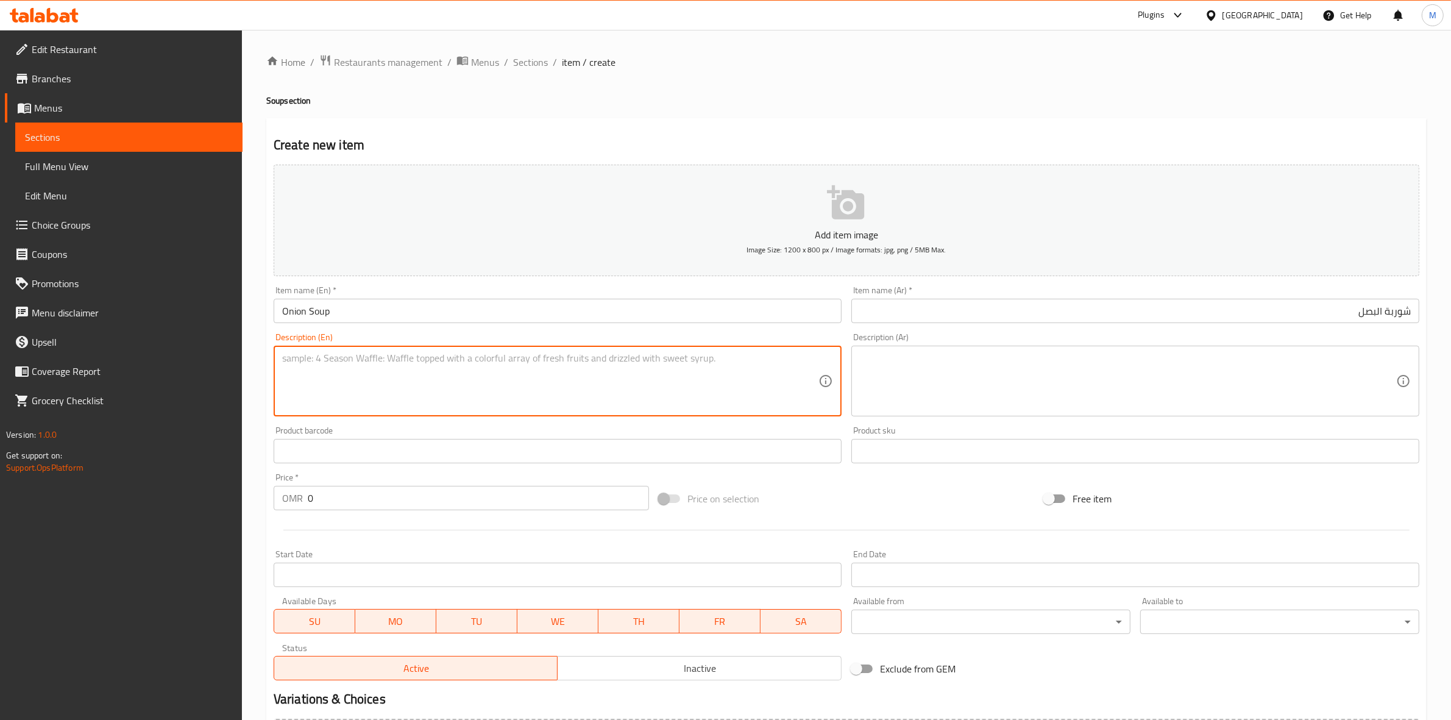
click at [568, 360] on textarea at bounding box center [550, 381] width 536 height 58
click at [491, 398] on textarea at bounding box center [550, 381] width 536 height 58
paste textarea "A rich and creamy soup made with fresh mushrooms, garlic, and herbs."
type textarea "A rich and creamy soup made with fresh mushrooms, garlic, and herbs."
click at [954, 377] on textarea at bounding box center [1128, 381] width 536 height 58
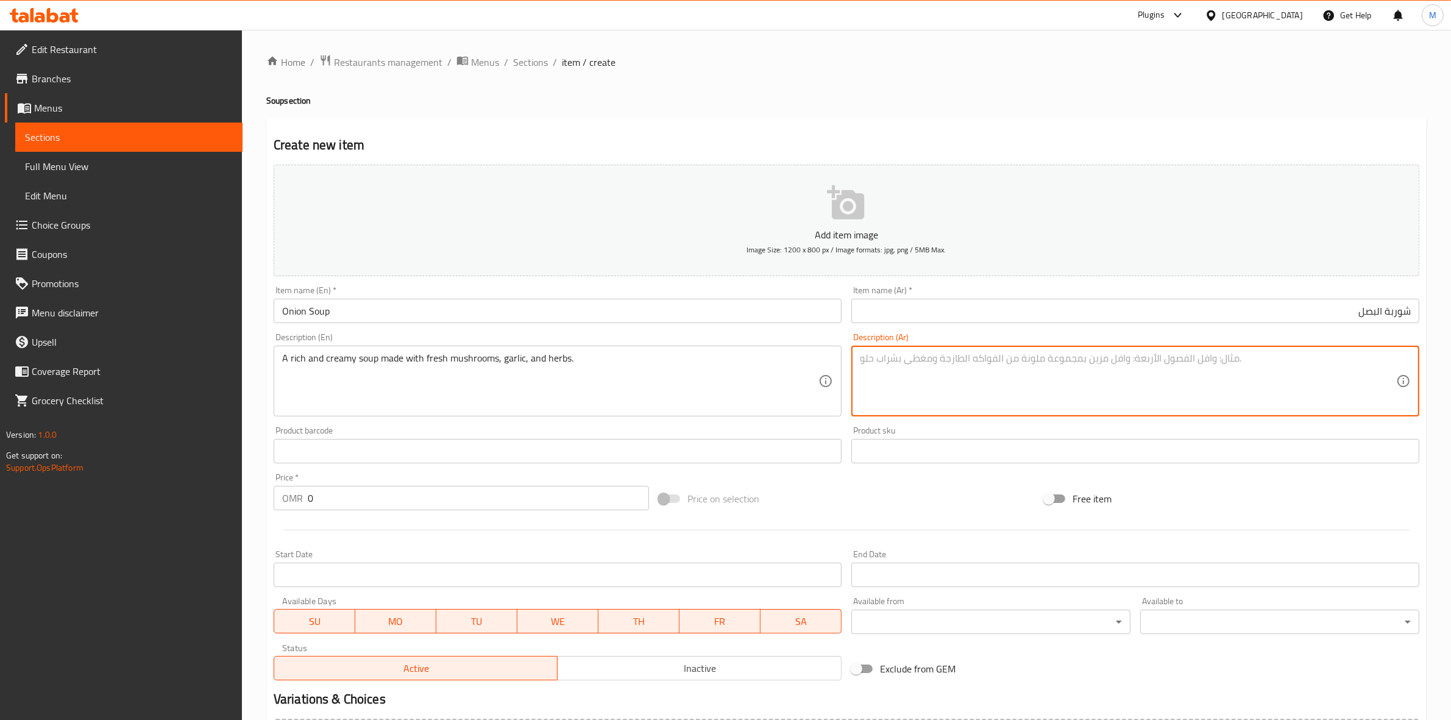
click at [1095, 393] on textarea at bounding box center [1128, 381] width 536 height 58
paste textarea "مزيج من البصل المكرمل وأوراق الغار ومرق الدجاج اللذيذ"
type textarea "مزيج من البصل المكرمل وأوراق الغار ومرق الدجاج اللذيذ"
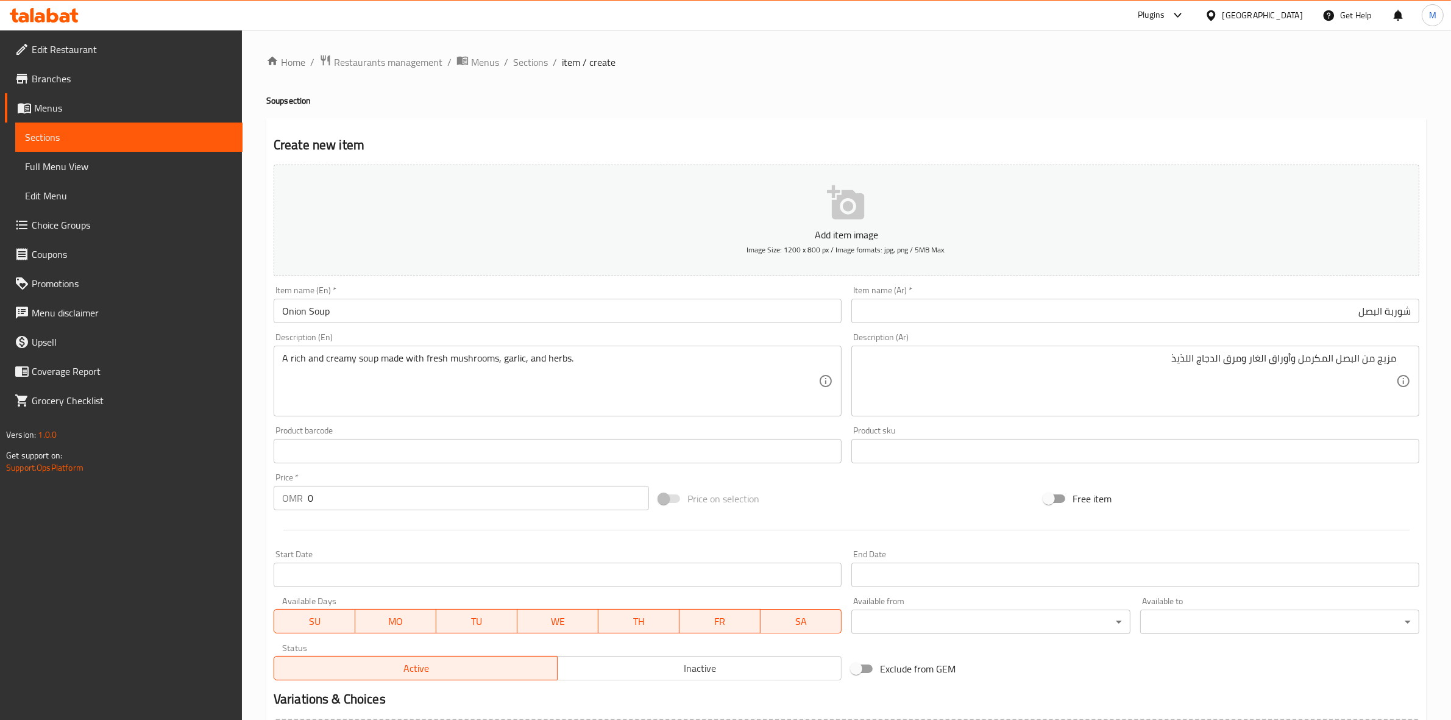
click at [1402, 361] on div "مزيج من البصل المكرمل وأوراق الغار ومرق الدجاج اللذيذ Description (Ar)" at bounding box center [1135, 381] width 568 height 71
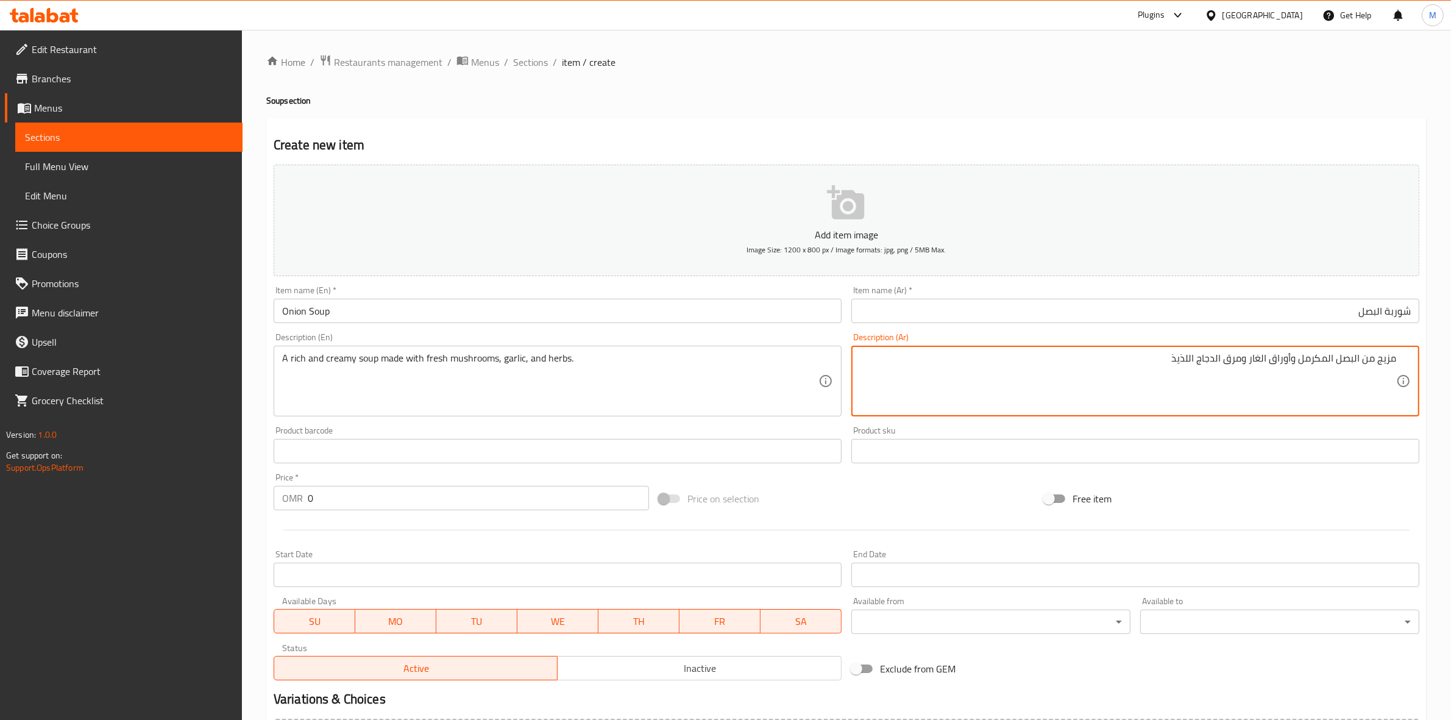
click at [1404, 364] on div "مزيج من البصل المكرمل وأوراق الغار ومرق الدجاج اللذيذ Description (Ar)" at bounding box center [1135, 381] width 568 height 71
click at [1397, 363] on div "مزيج من البصل المكرمل وأوراق الغار ومرق الدجاج اللذيذ Description (Ar)" at bounding box center [1135, 381] width 568 height 71
click at [1396, 360] on div "مزيج من البصل المكرمل وأوراق الغار ومرق الدجاج اللذيذ Description (Ar)" at bounding box center [1135, 381] width 568 height 71
click at [1394, 360] on textarea "مزيج من البصل المكرمل وأوراق الغار ومرق الدجاج اللذيذ" at bounding box center [1128, 381] width 536 height 58
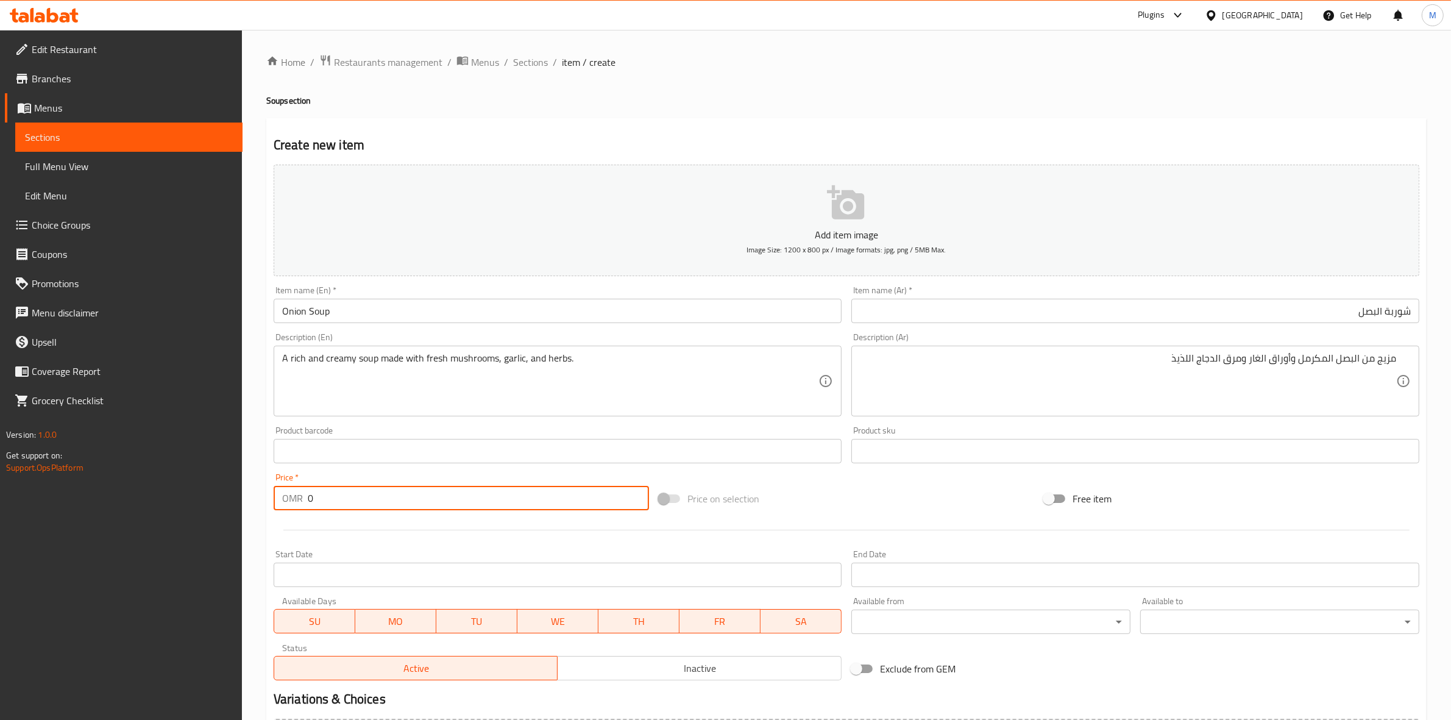
drag, startPoint x: 312, startPoint y: 506, endPoint x: 304, endPoint y: 506, distance: 8.5
click at [304, 506] on div "OMR 0 Price *" at bounding box center [461, 498] width 375 height 24
paste input "4.5"
type input "4.500"
click at [386, 521] on div at bounding box center [846, 530] width 1155 height 30
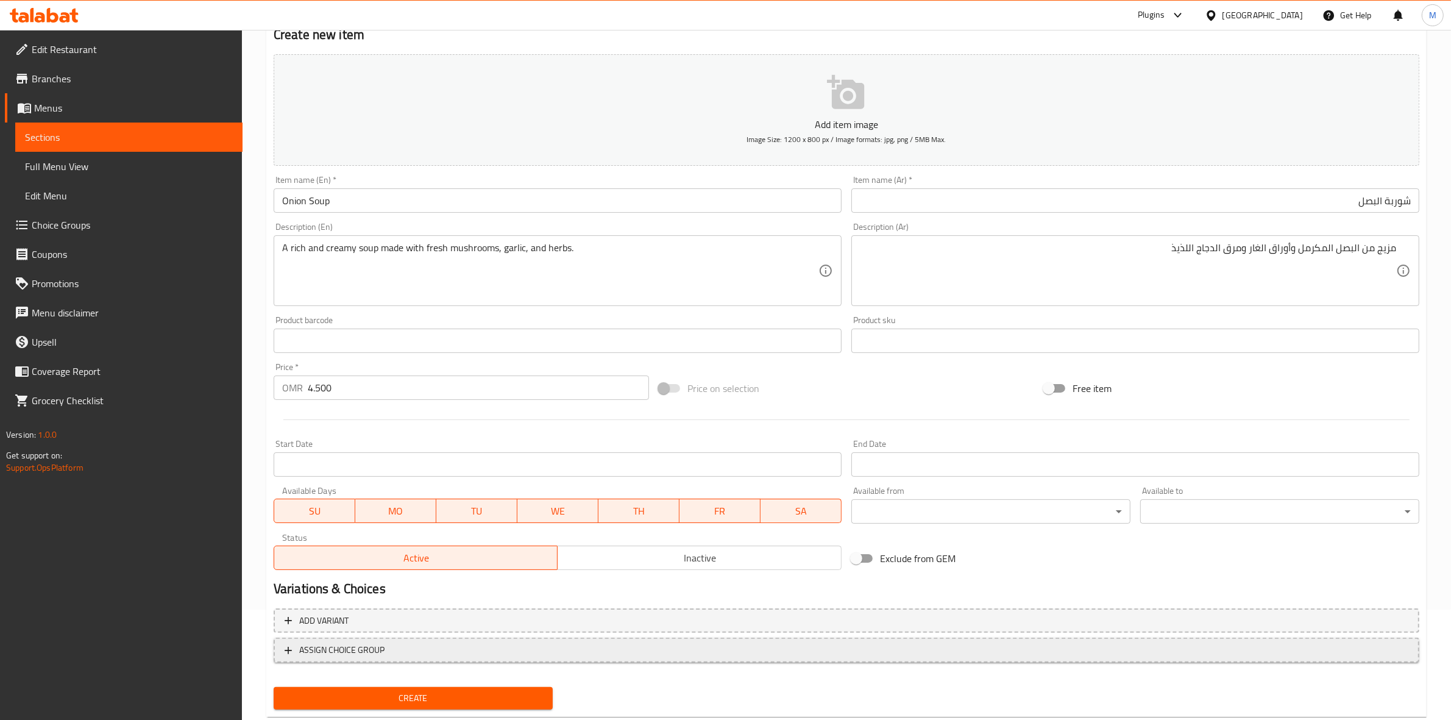
scroll to position [139, 0]
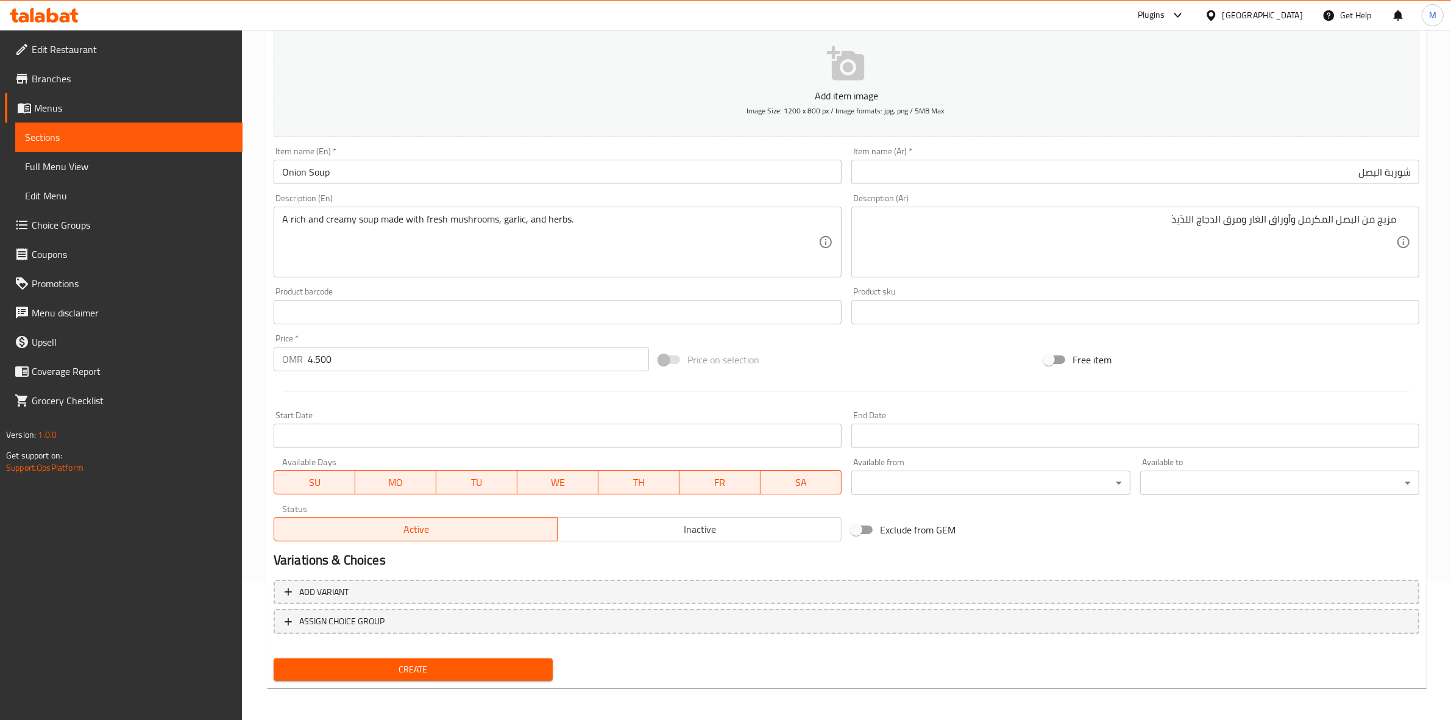
click at [508, 658] on button "Create" at bounding box center [413, 669] width 279 height 23
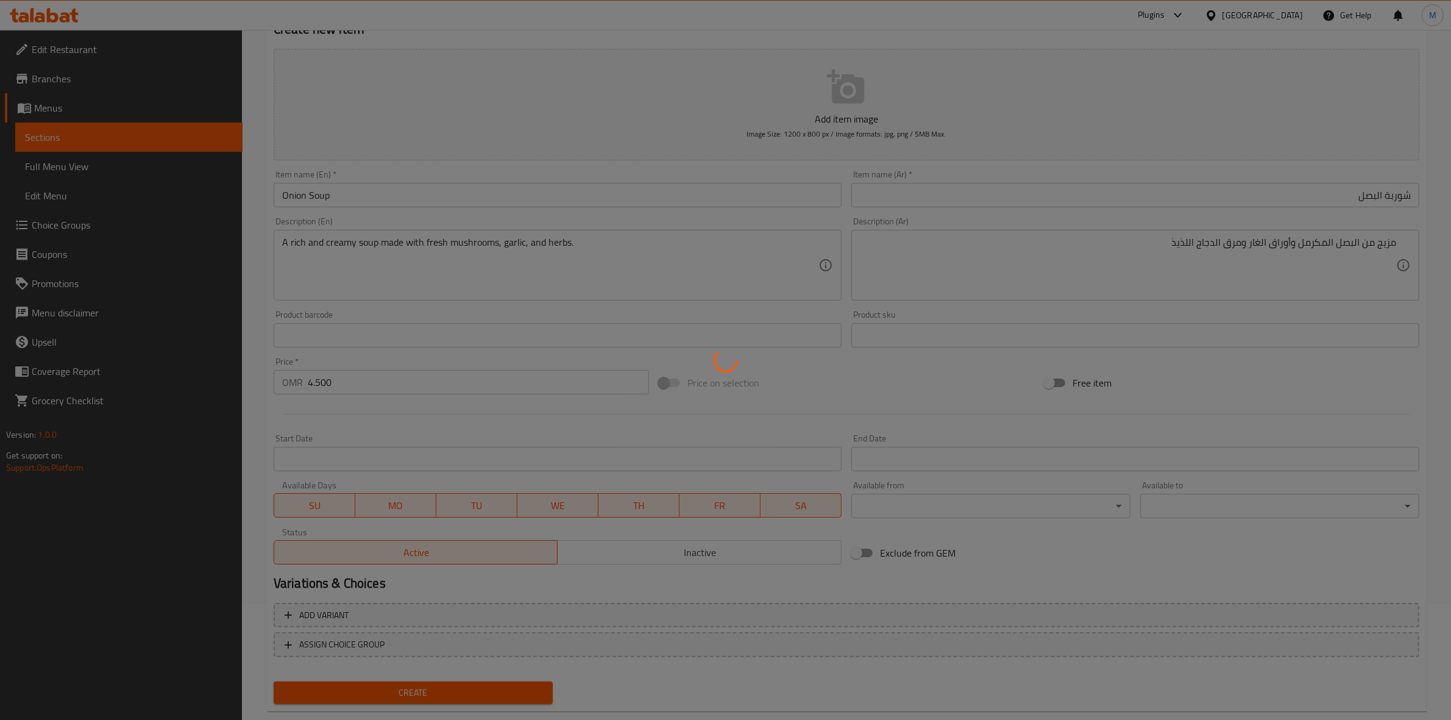
scroll to position [0, 0]
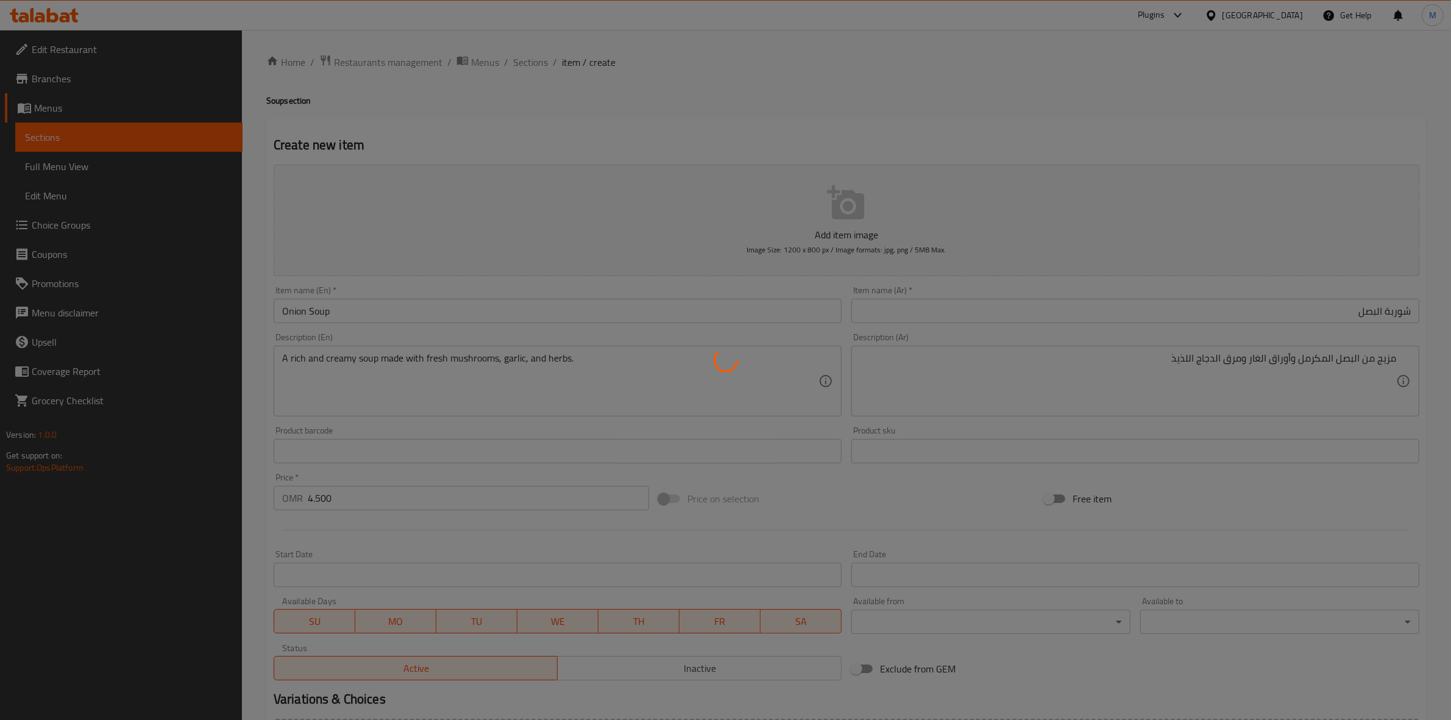
type input "0"
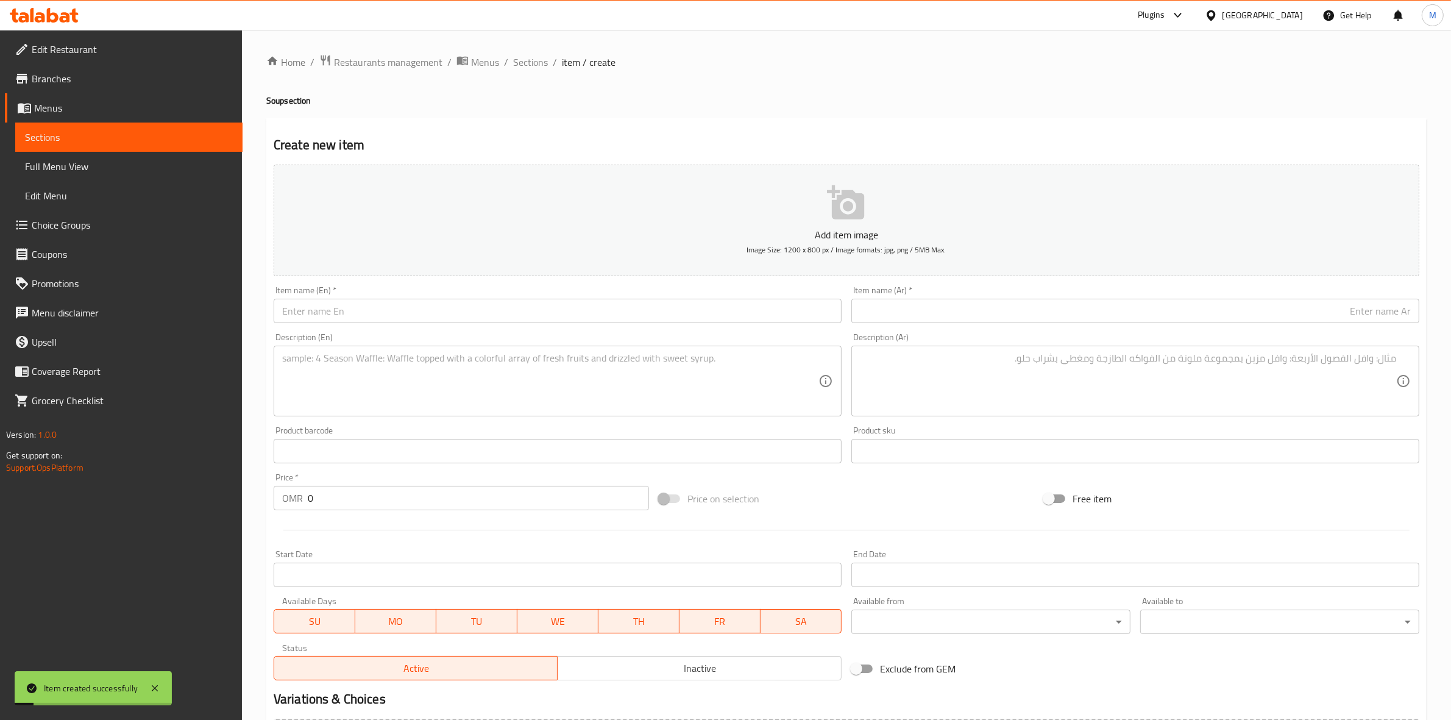
click at [548, 62] on ol "Home / Restaurants management / Menus / Sections / item / create" at bounding box center [846, 62] width 1160 height 16
click at [546, 62] on span "Sections" at bounding box center [530, 62] width 35 height 15
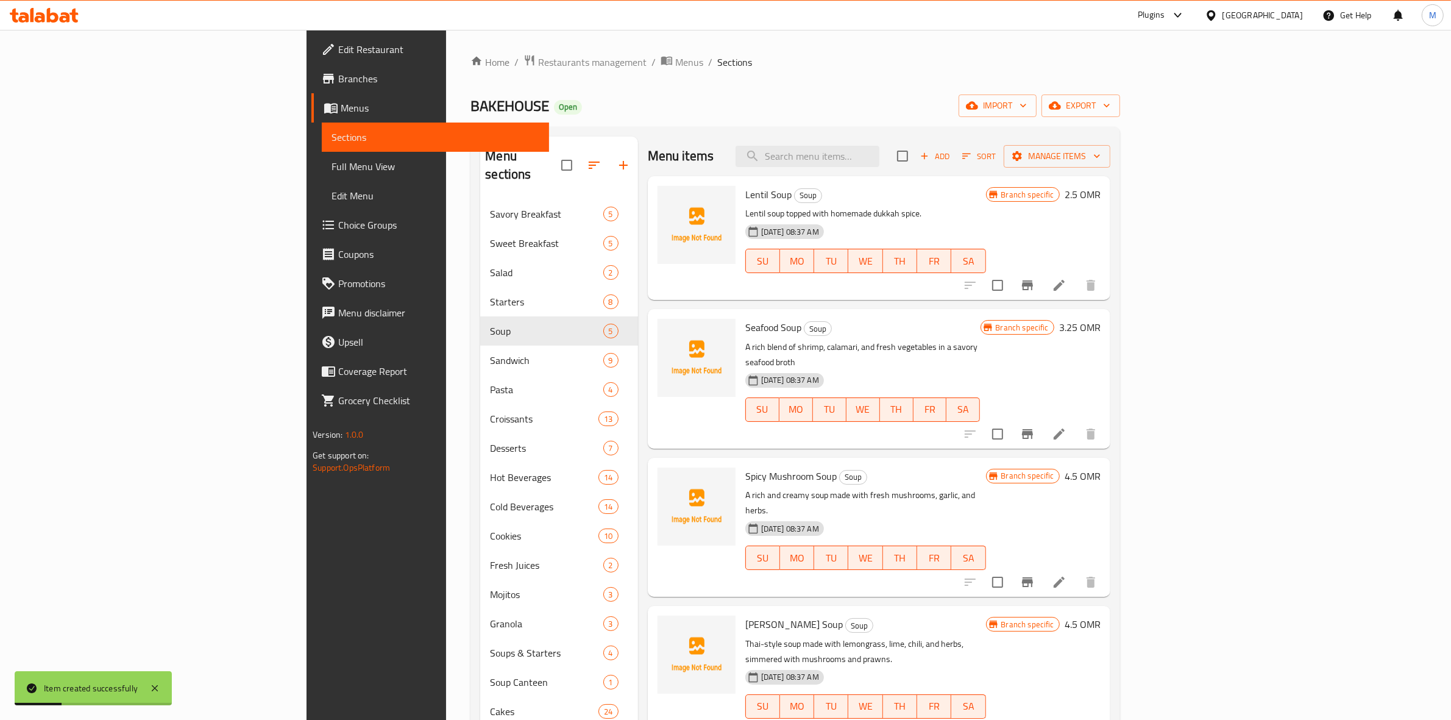
scroll to position [171, 0]
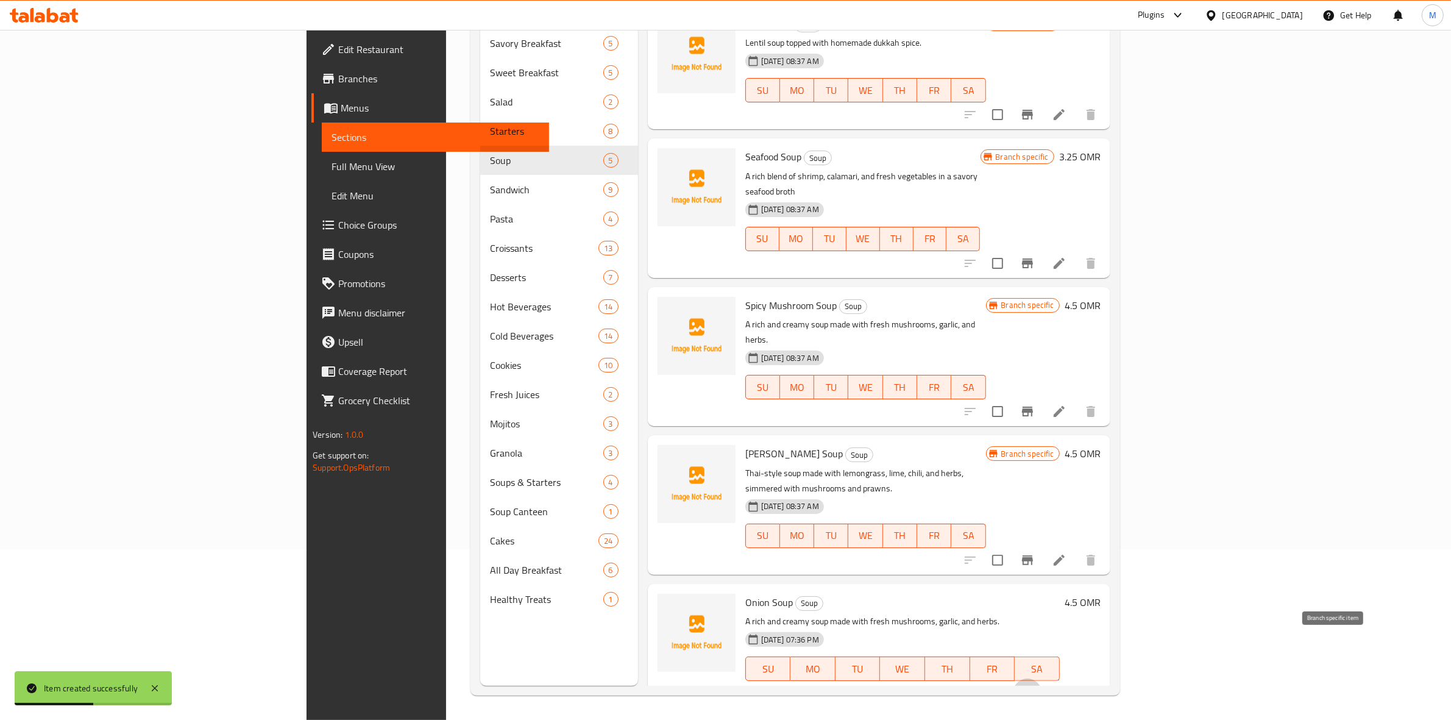
click at [1042, 678] on button "Branch-specific-item" at bounding box center [1027, 692] width 29 height 29
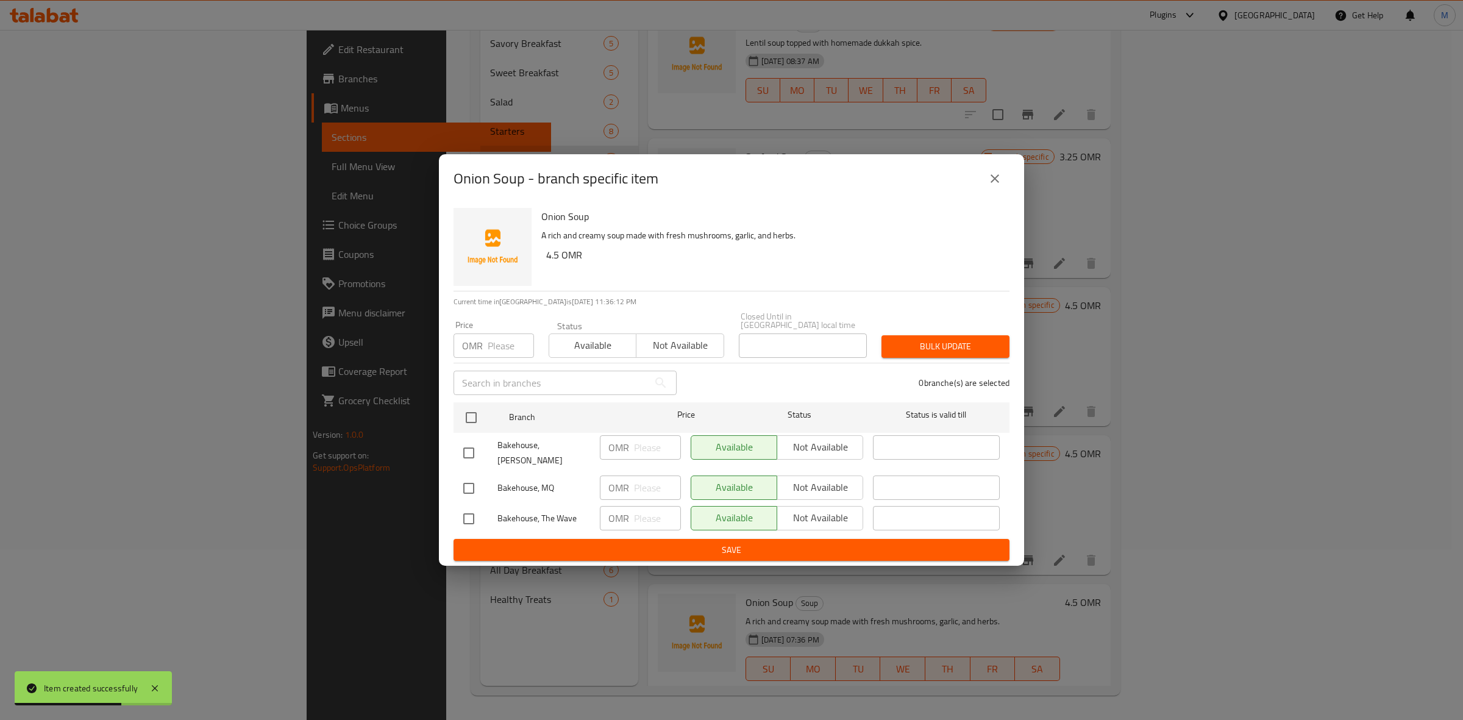
click at [837, 475] on div "Available Not available" at bounding box center [776, 487] width 172 height 24
click at [468, 481] on input "checkbox" at bounding box center [469, 488] width 26 height 26
click at [467, 479] on input "checkbox" at bounding box center [469, 488] width 26 height 26
checkbox input "false"
click at [471, 450] on input "checkbox" at bounding box center [469, 453] width 26 height 26
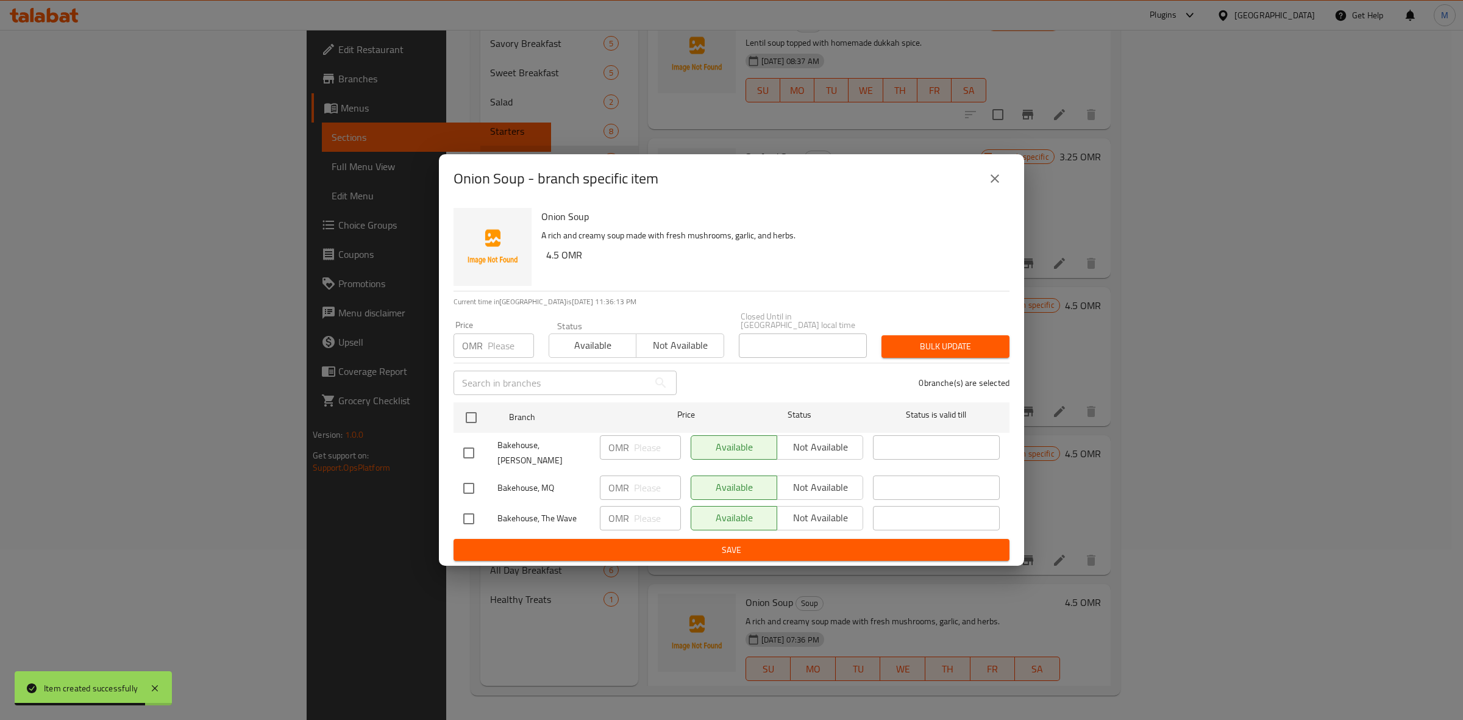
checkbox input "true"
click at [474, 509] on input "checkbox" at bounding box center [469, 519] width 26 height 26
checkbox input "true"
click at [806, 443] on span "Not available" at bounding box center [820, 447] width 76 height 18
click at [808, 517] on button "Not available" at bounding box center [819, 518] width 87 height 24
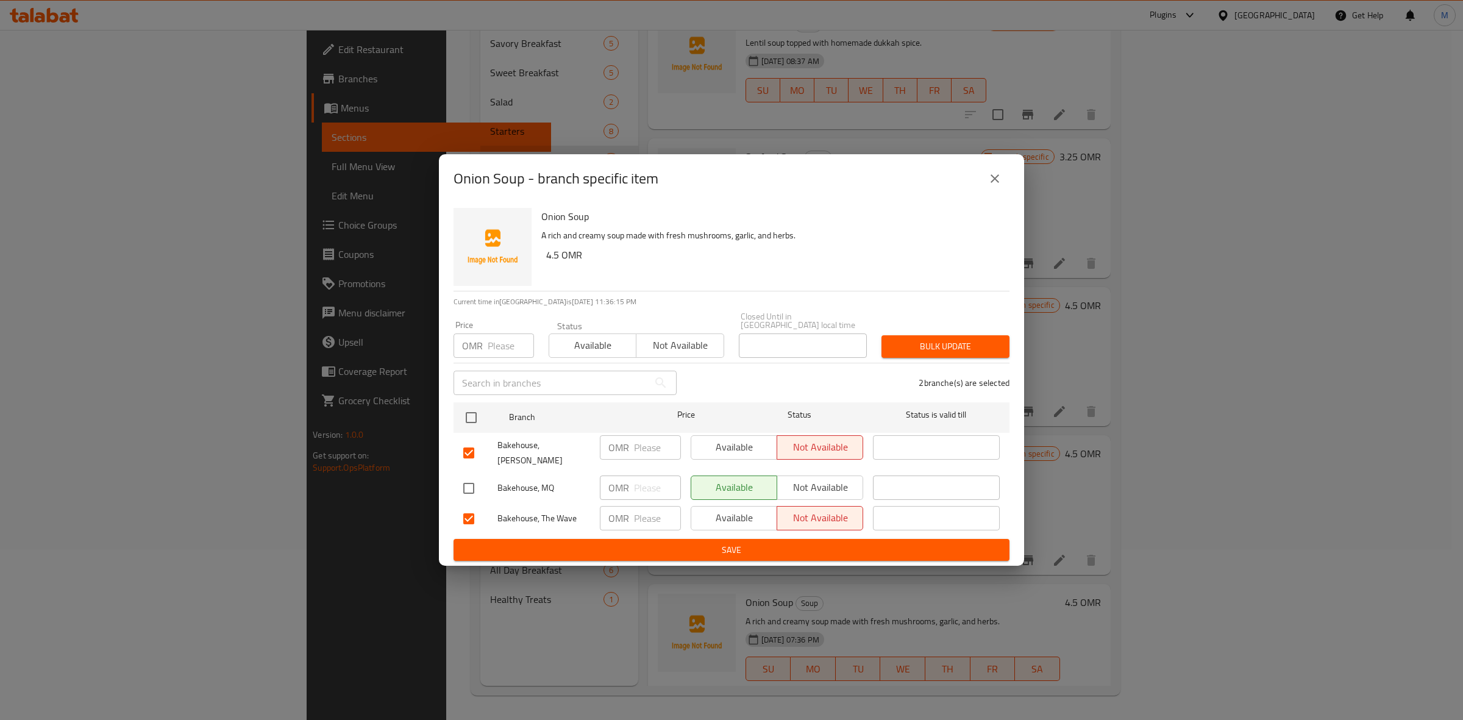
click at [826, 542] on span "Save" at bounding box center [731, 549] width 536 height 15
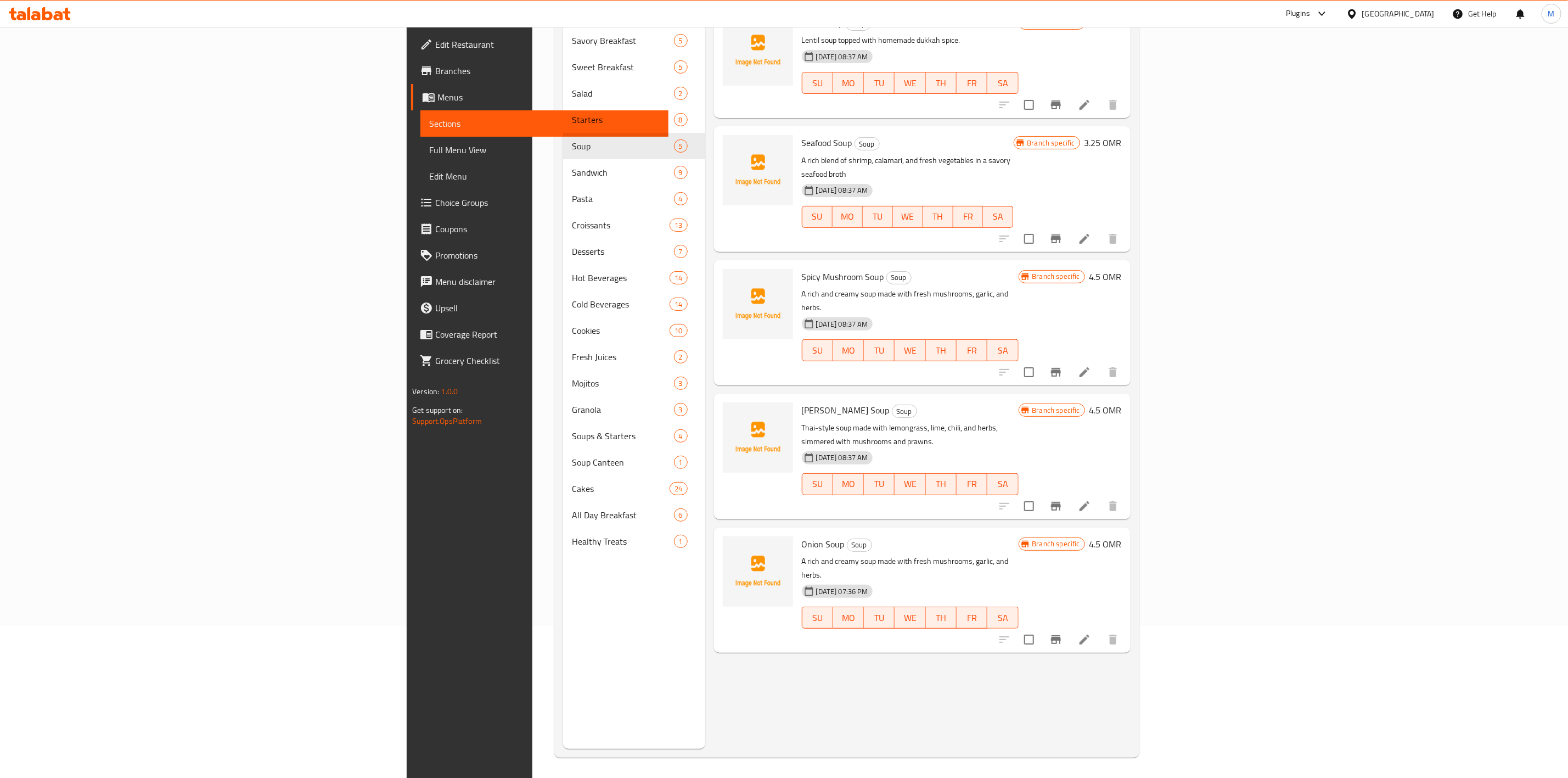
scroll to position [154, 0]
drag, startPoint x: 1152, startPoint y: 721, endPoint x: 942, endPoint y: 703, distance: 210.8
click at [942, 647] on div "Menu items Add Sort Manage items Lentil Soup Soup Lentil soup topped with homem…" at bounding box center [918, 358] width 425 height 778
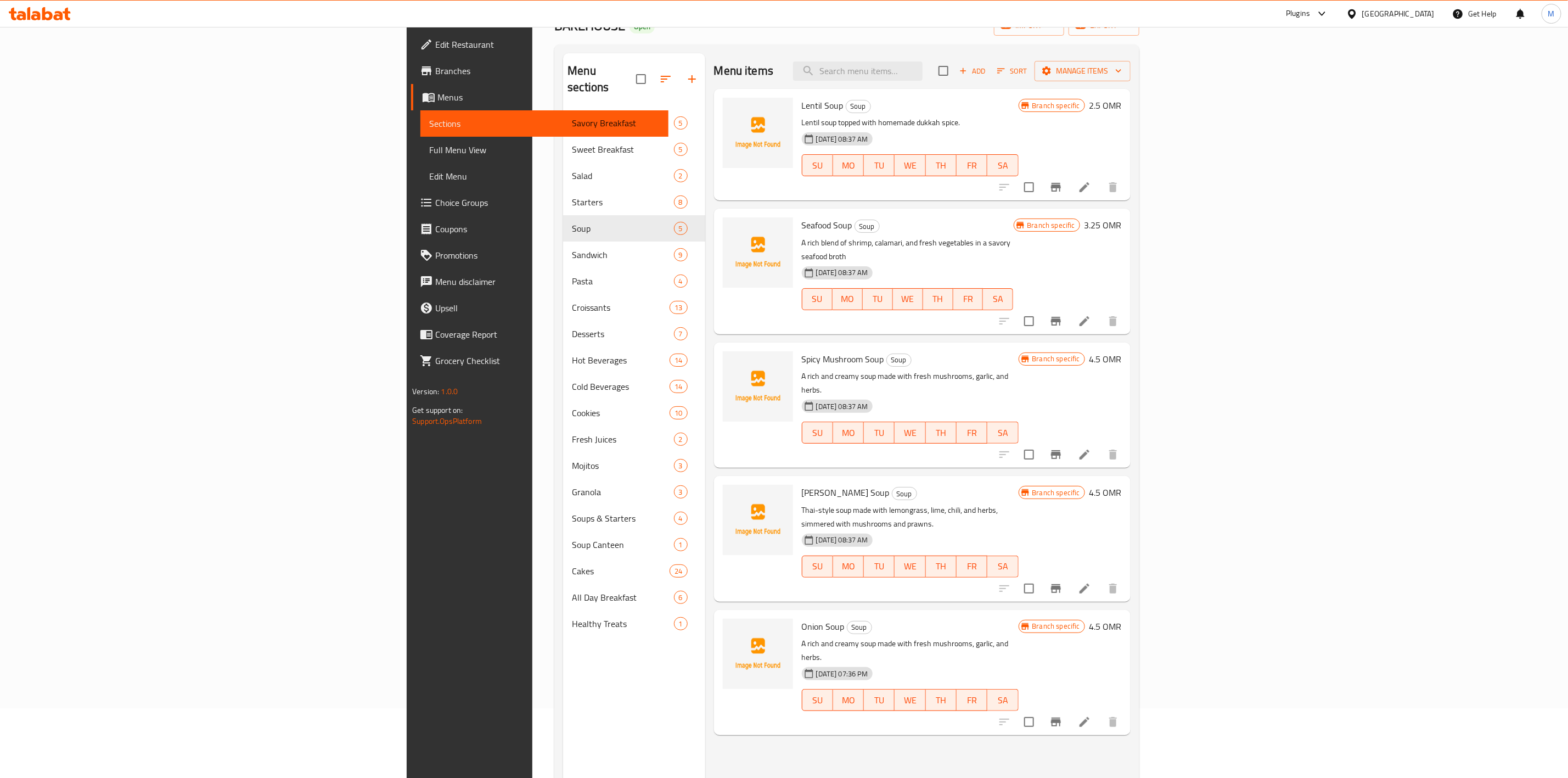
scroll to position [0, 0]
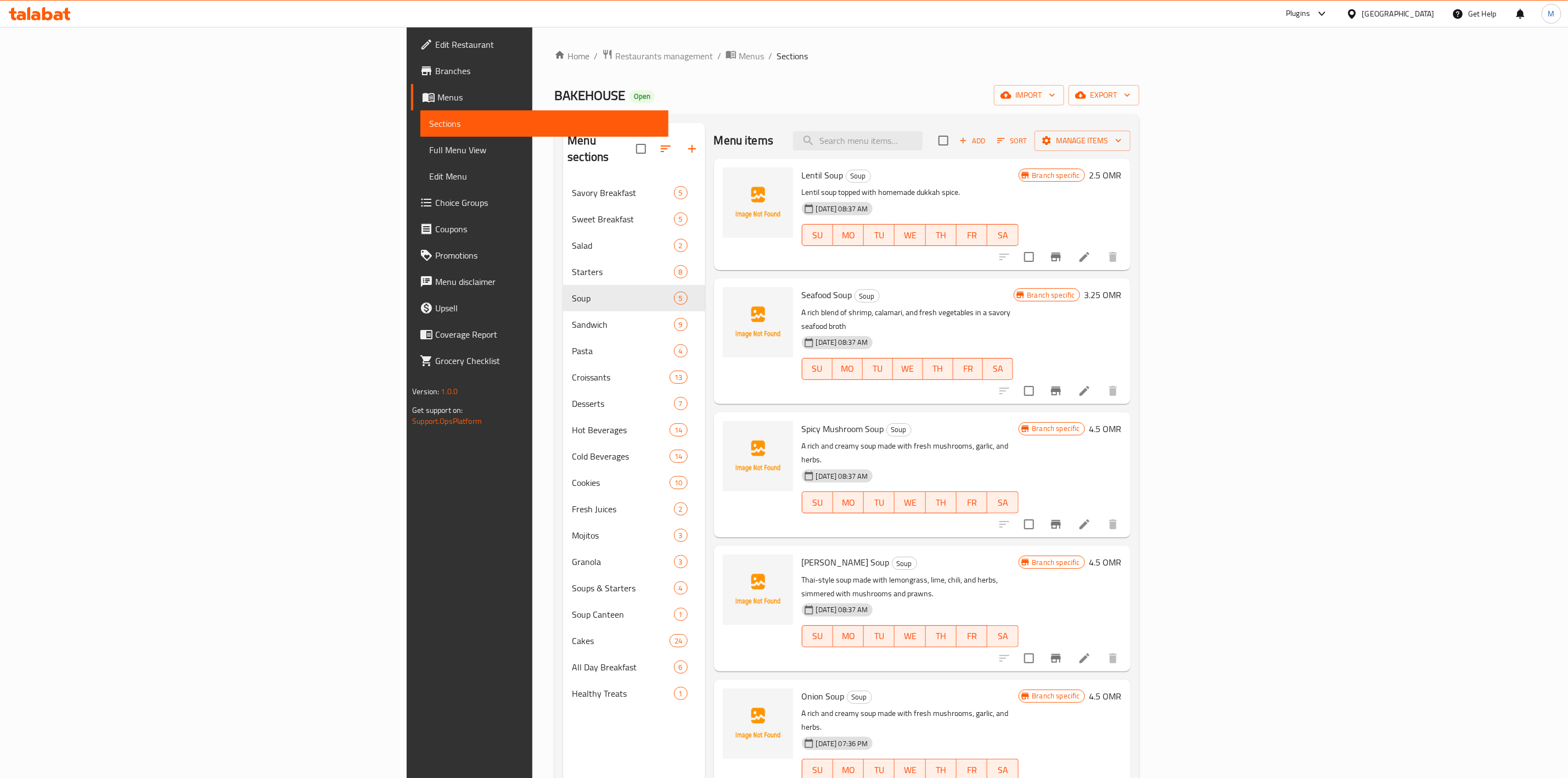
click at [987, 145] on span "Add" at bounding box center [972, 140] width 30 height 13
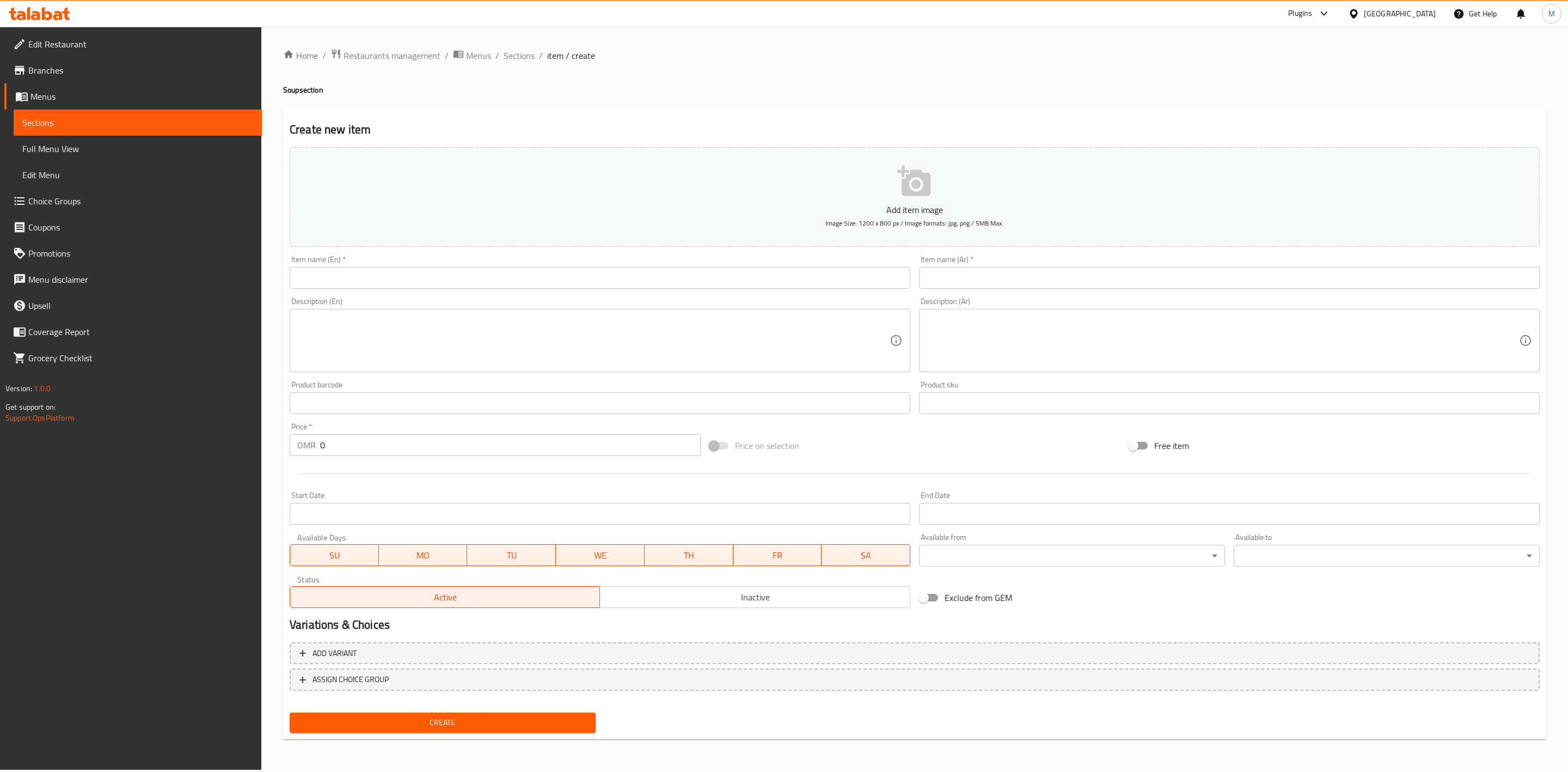
click at [625, 277] on div at bounding box center [784, 386] width 1568 height 772
click at [625, 277] on input "text" at bounding box center [600, 278] width 621 height 21
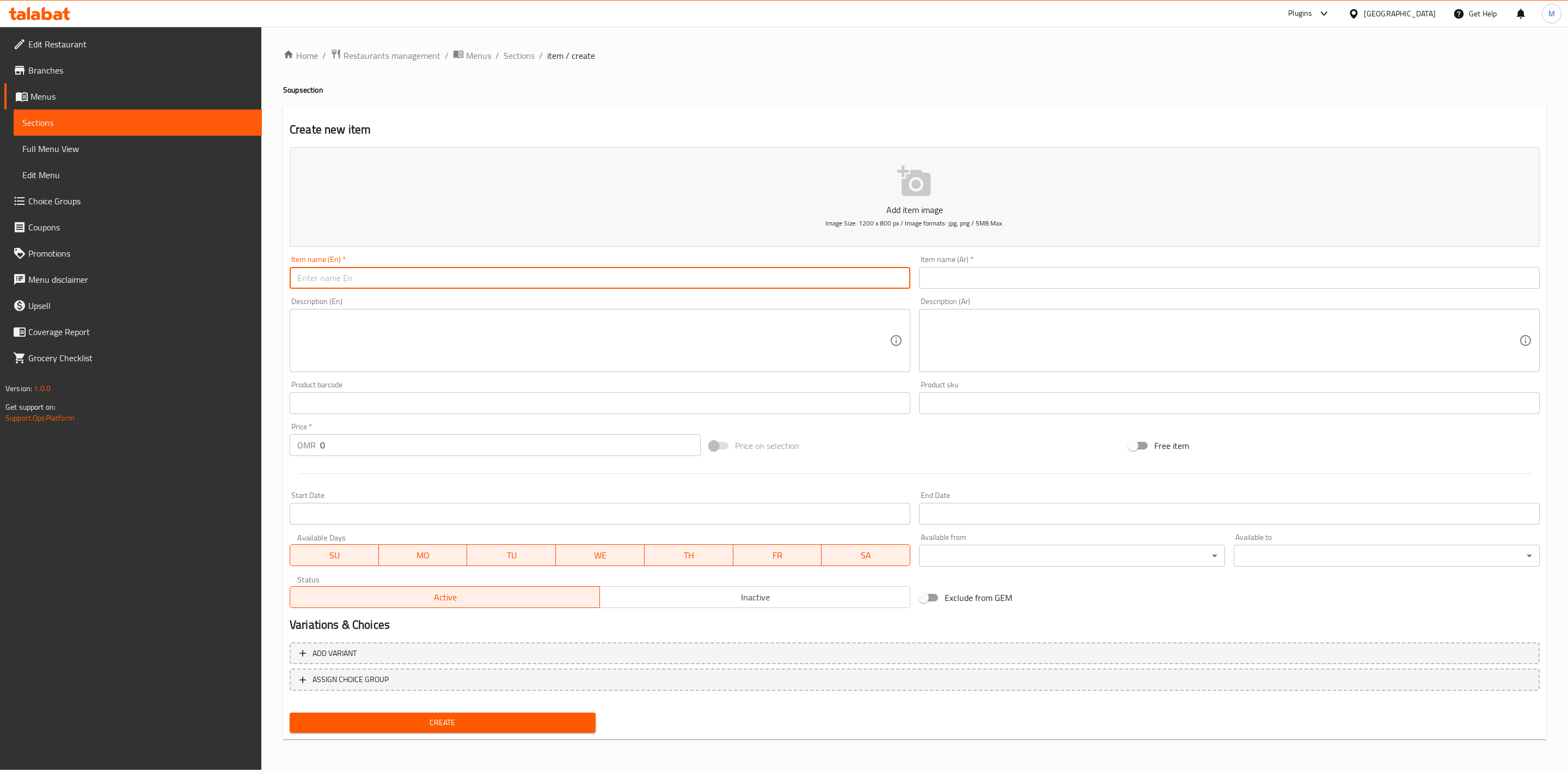
paste input "Tomato Soup"
type input "Tomato Soup"
click at [1260, 288] on input "text" at bounding box center [1229, 278] width 621 height 21
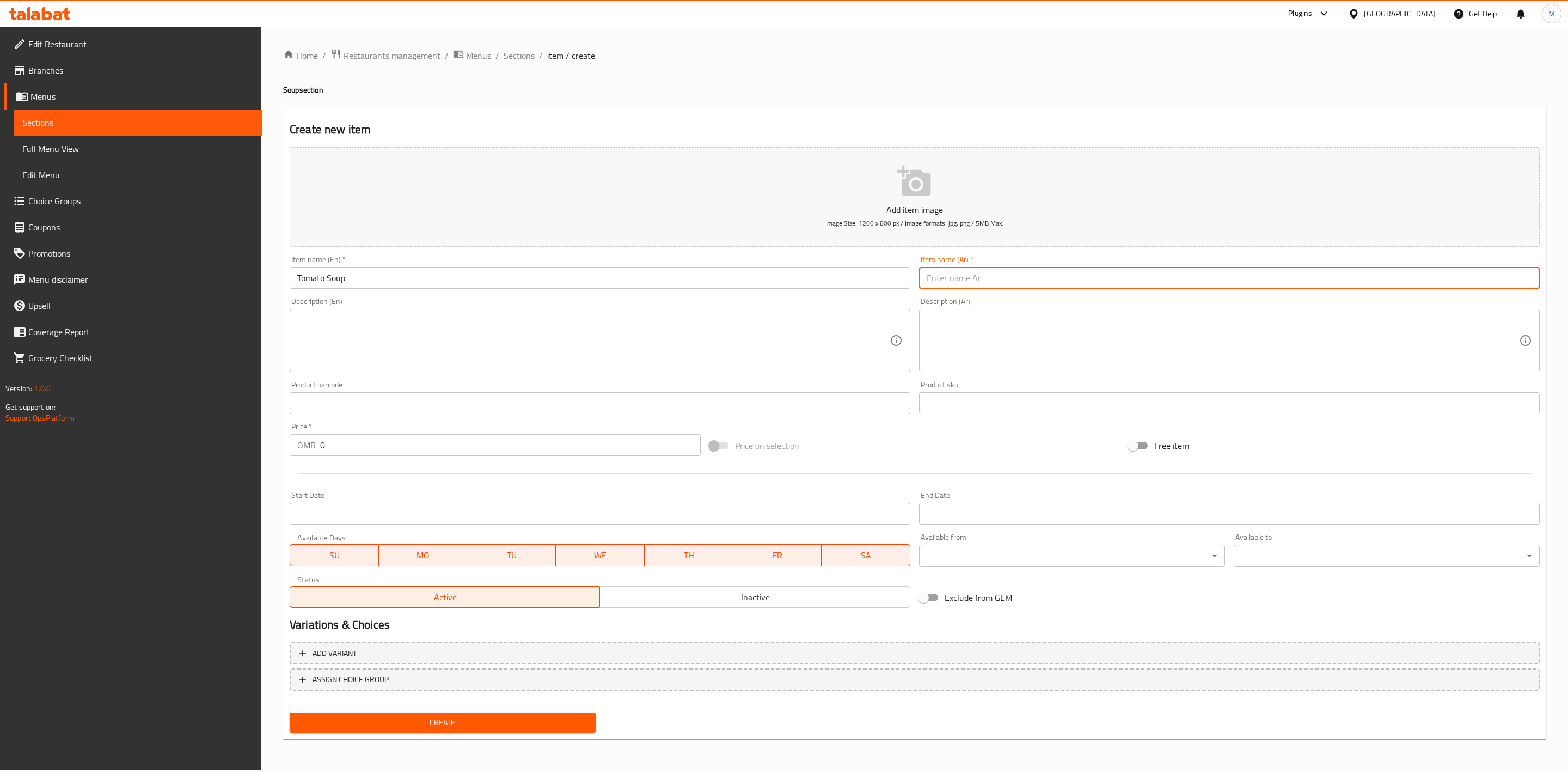
paste input "شوربة الطماط"
type input "شوربة الطماط"
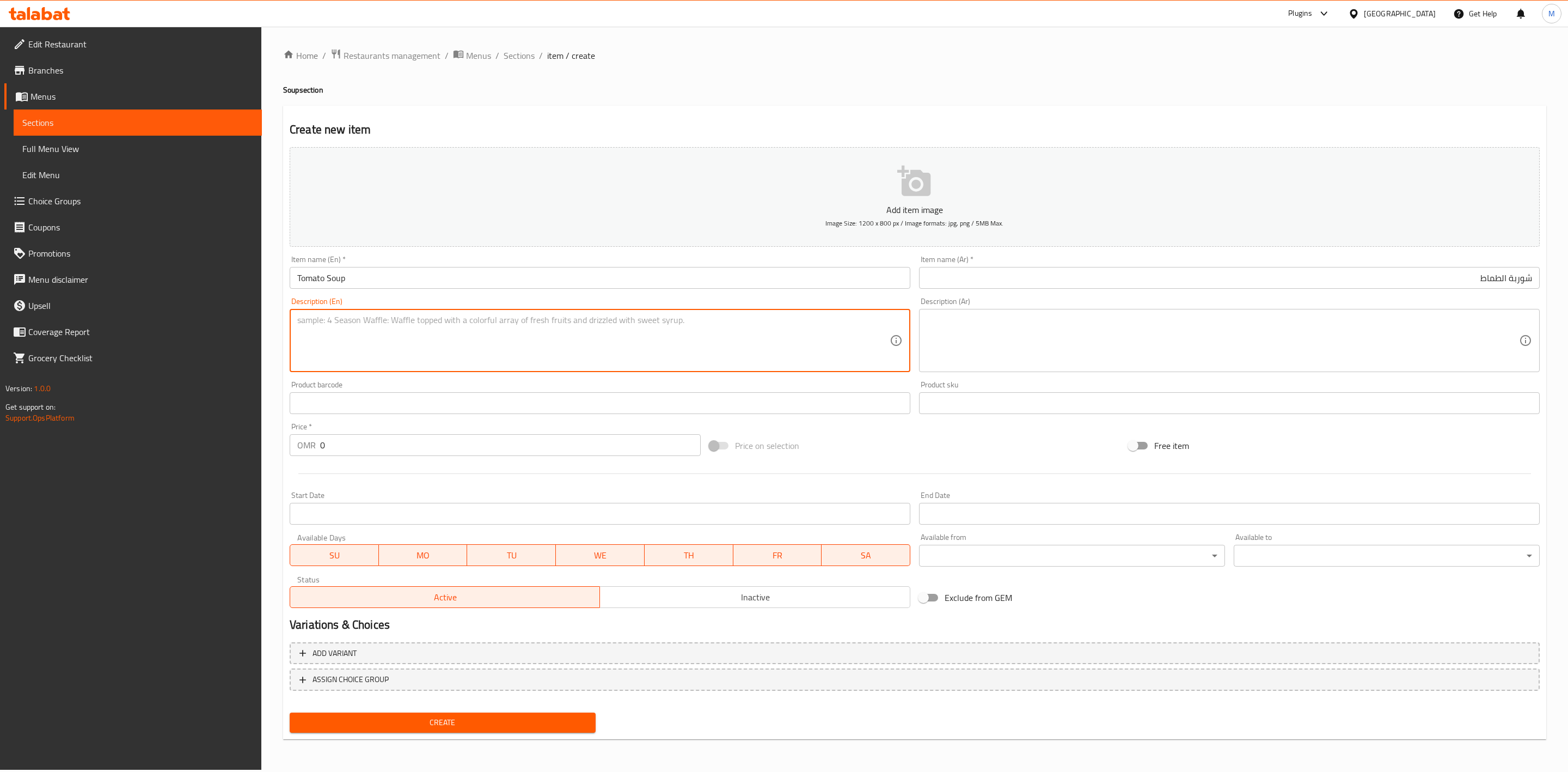
click at [620, 345] on textarea at bounding box center [593, 340] width 592 height 52
paste textarea "A rich and smooth blend of tomatoes, garlic, and white onion. Served with crisp…"
type textarea "A rich and smooth blend of tomatoes, garlic, and white onion. Served with crisp…"
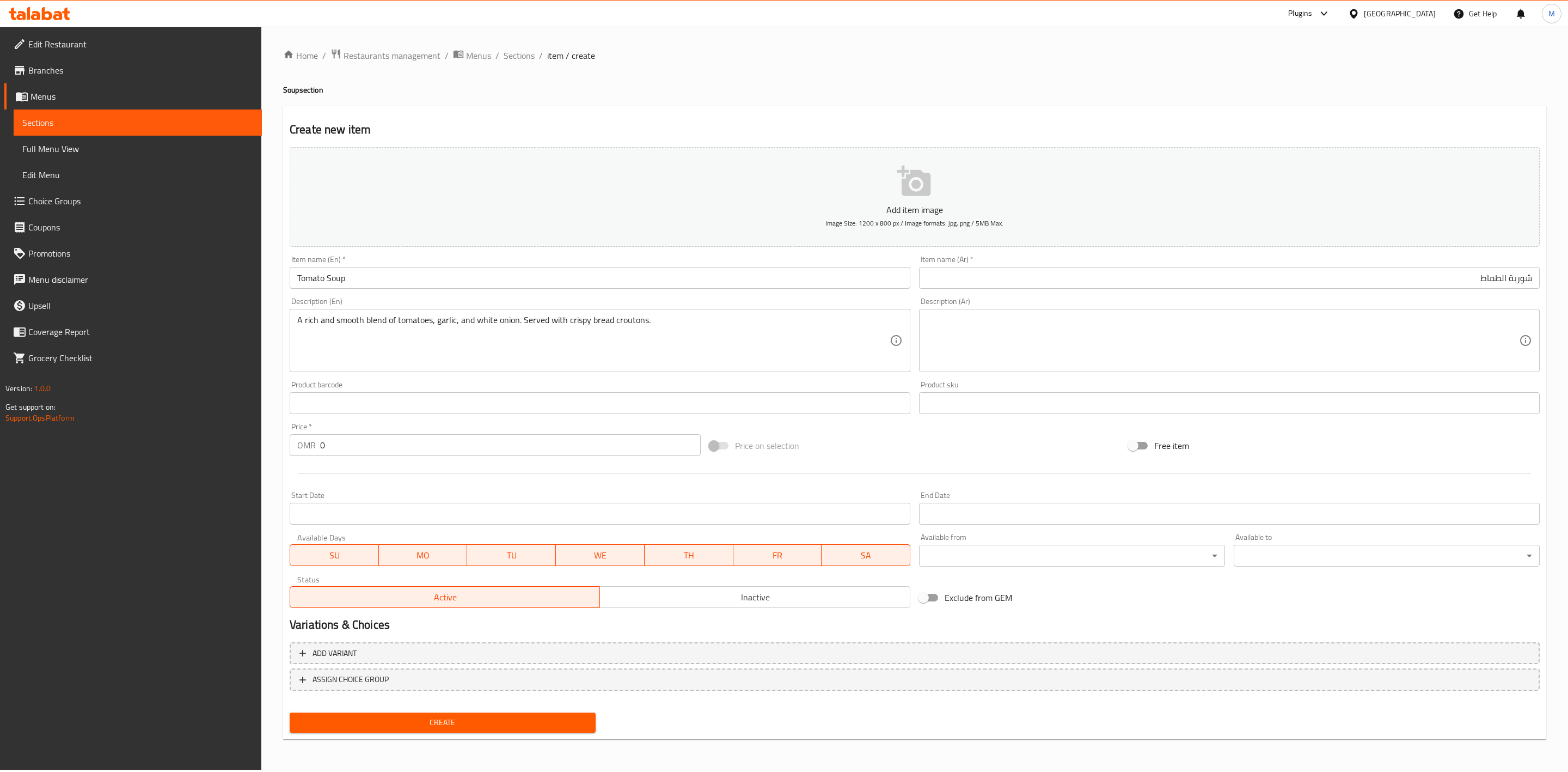
click at [1072, 365] on textarea at bounding box center [1222, 340] width 592 height 52
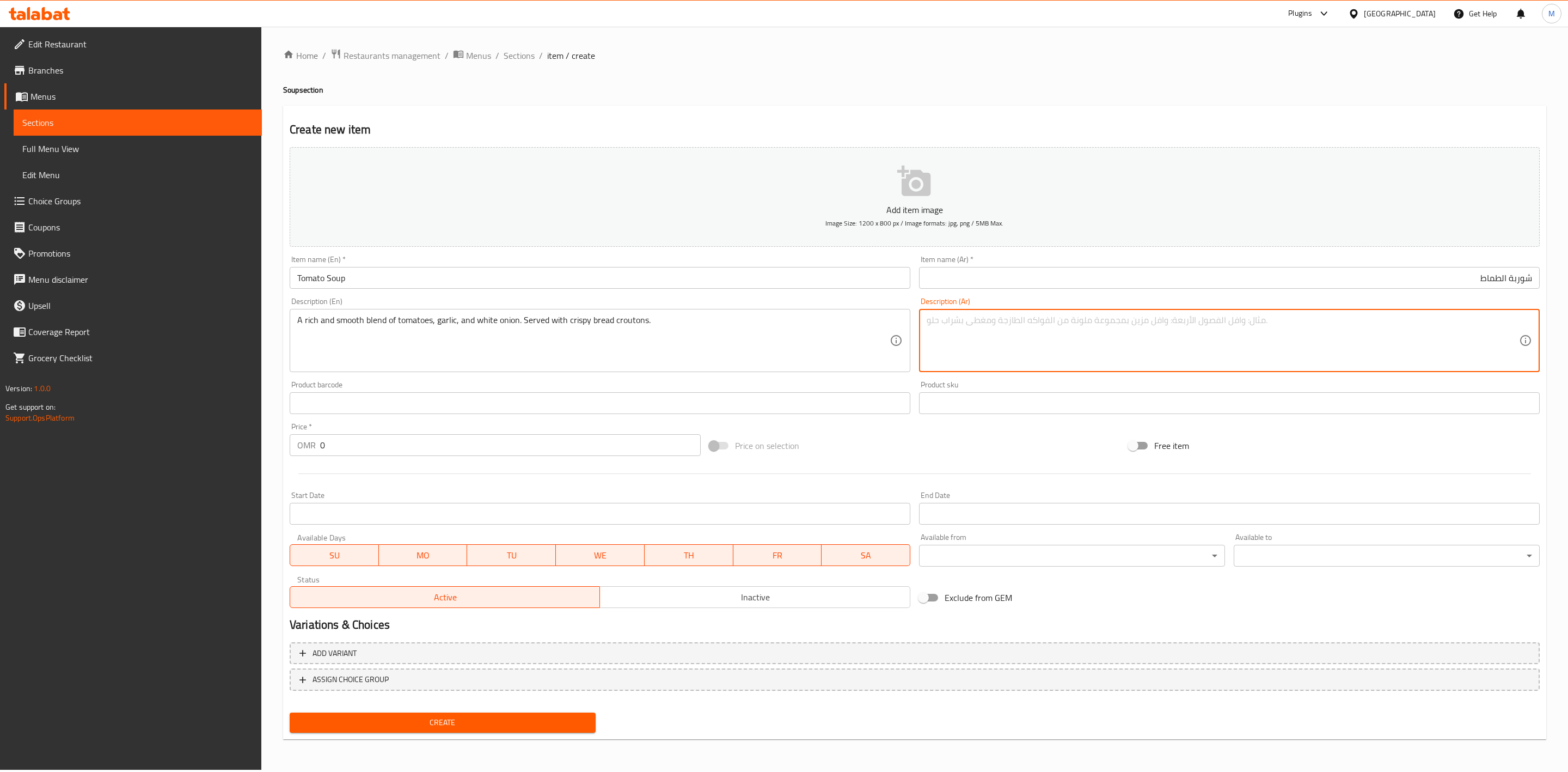
paste textarea "مزيج غني وناعم من الطماطم والثوم والبصل الأبيض. يقدم مع قطع الخبز المقرمشة."
type textarea "مزيج غني وناعم من الطماطم والثوم والبصل الأبيض. يقدم مع قطع الخبز المقرمشة."
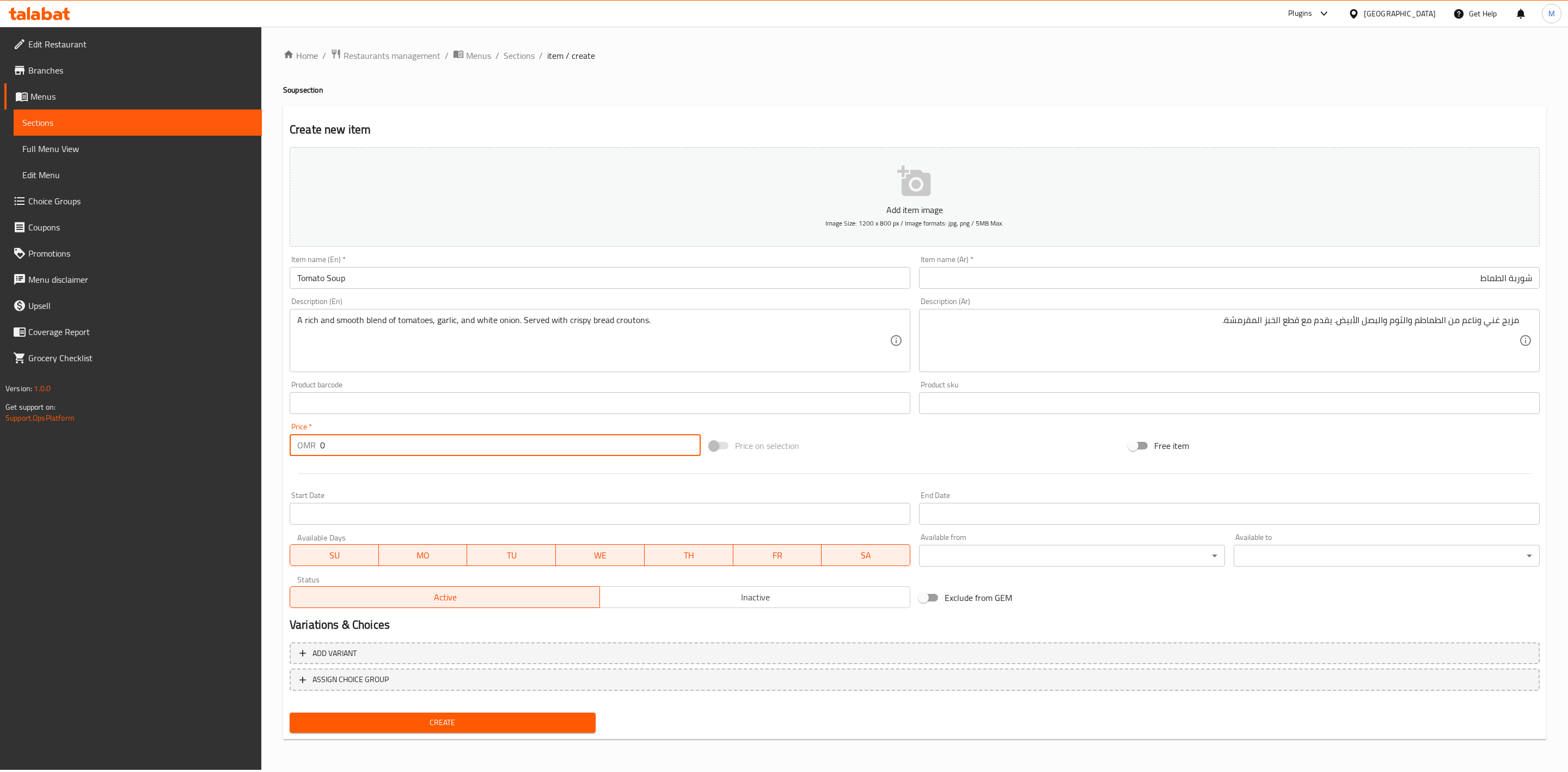
drag, startPoint x: 327, startPoint y: 449, endPoint x: 292, endPoint y: 444, distance: 35.4
click at [295, 445] on div "OMR 0 Price *" at bounding box center [495, 445] width 411 height 21
paste input "3"
type input "3"
click at [394, 484] on div at bounding box center [914, 474] width 1259 height 27
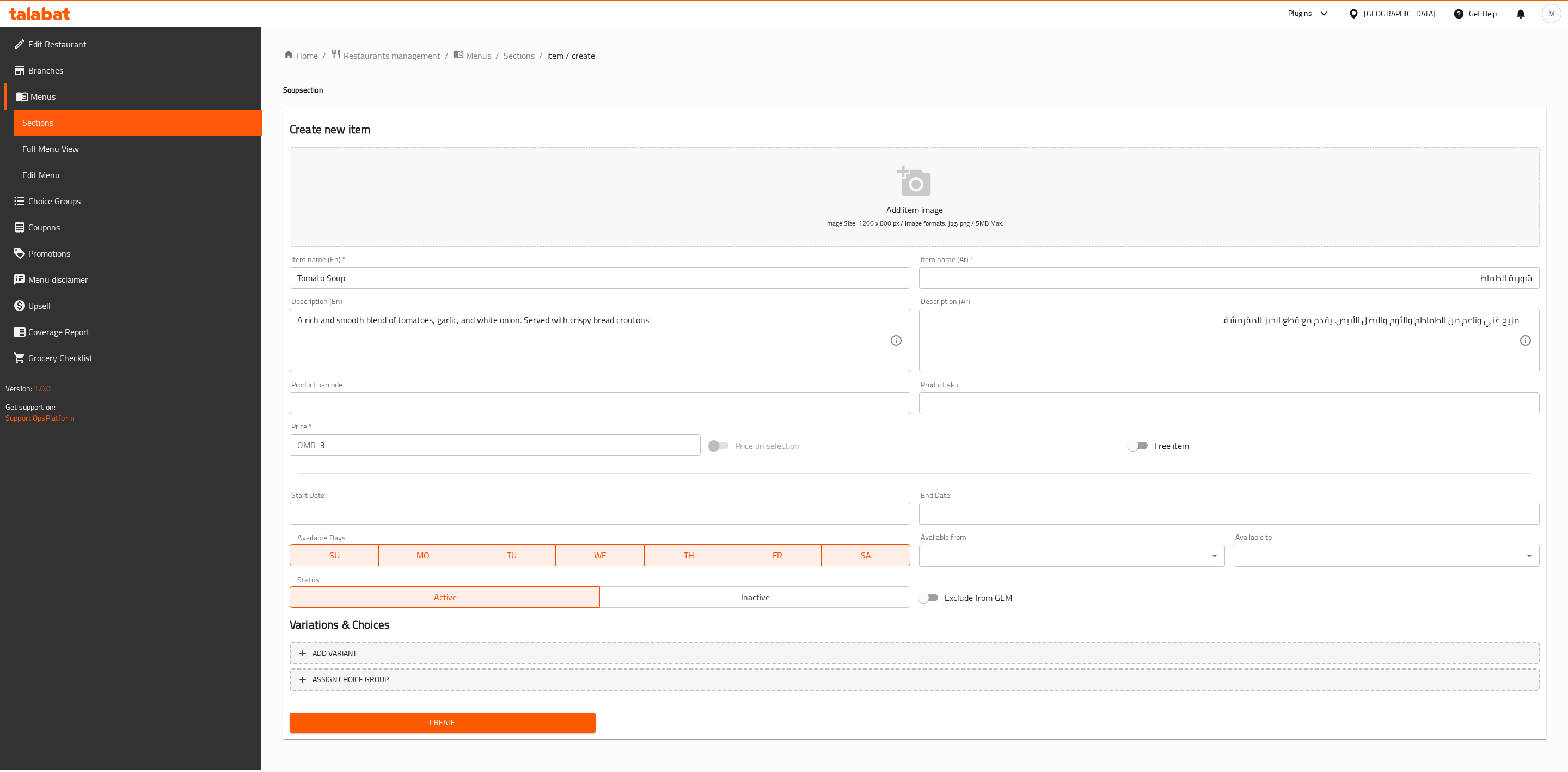
click at [457, 642] on span "Create" at bounding box center [442, 722] width 289 height 13
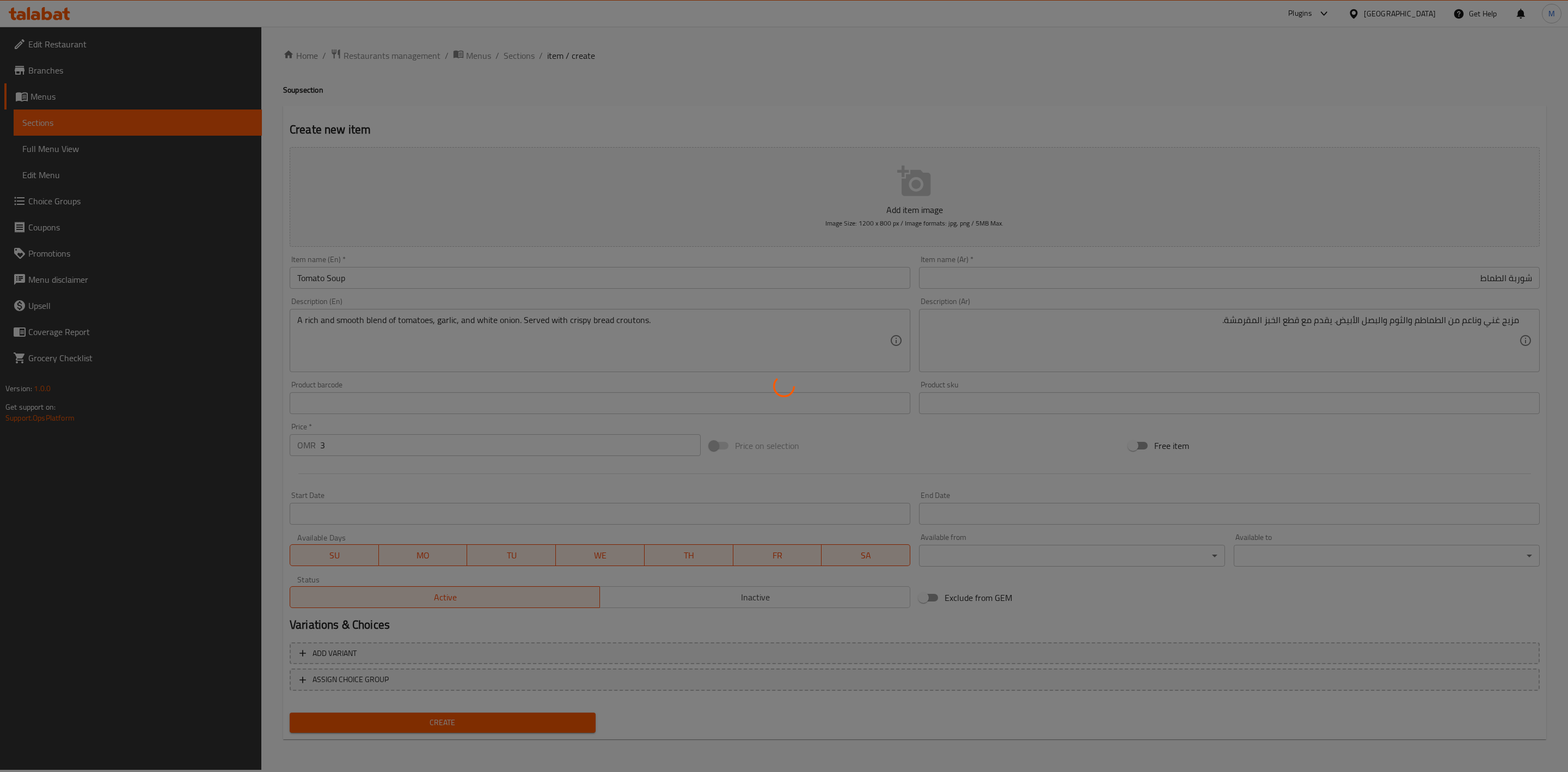
type input "0"
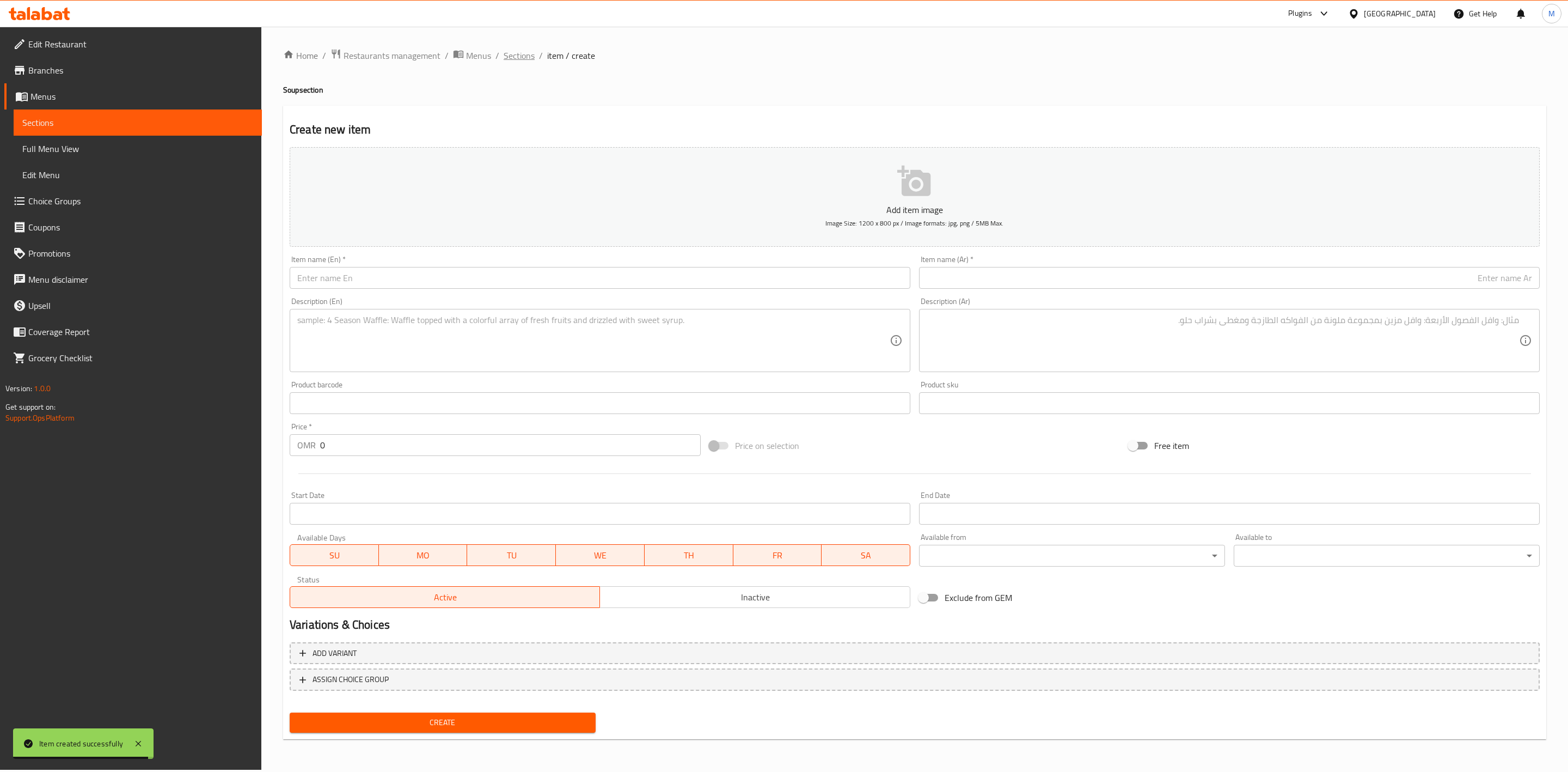
click at [514, 62] on span "Sections" at bounding box center [519, 55] width 31 height 13
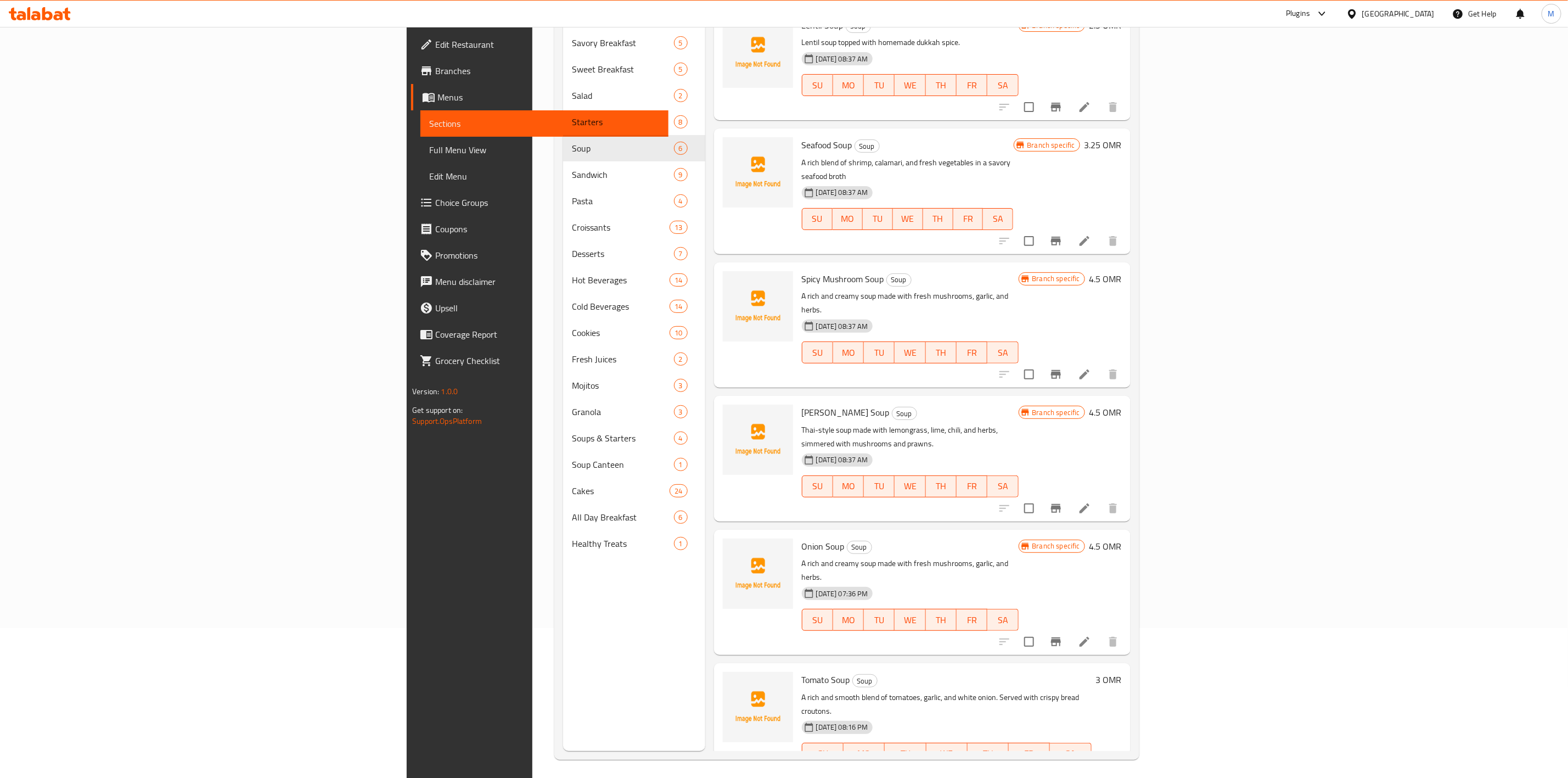
scroll to position [154, 0]
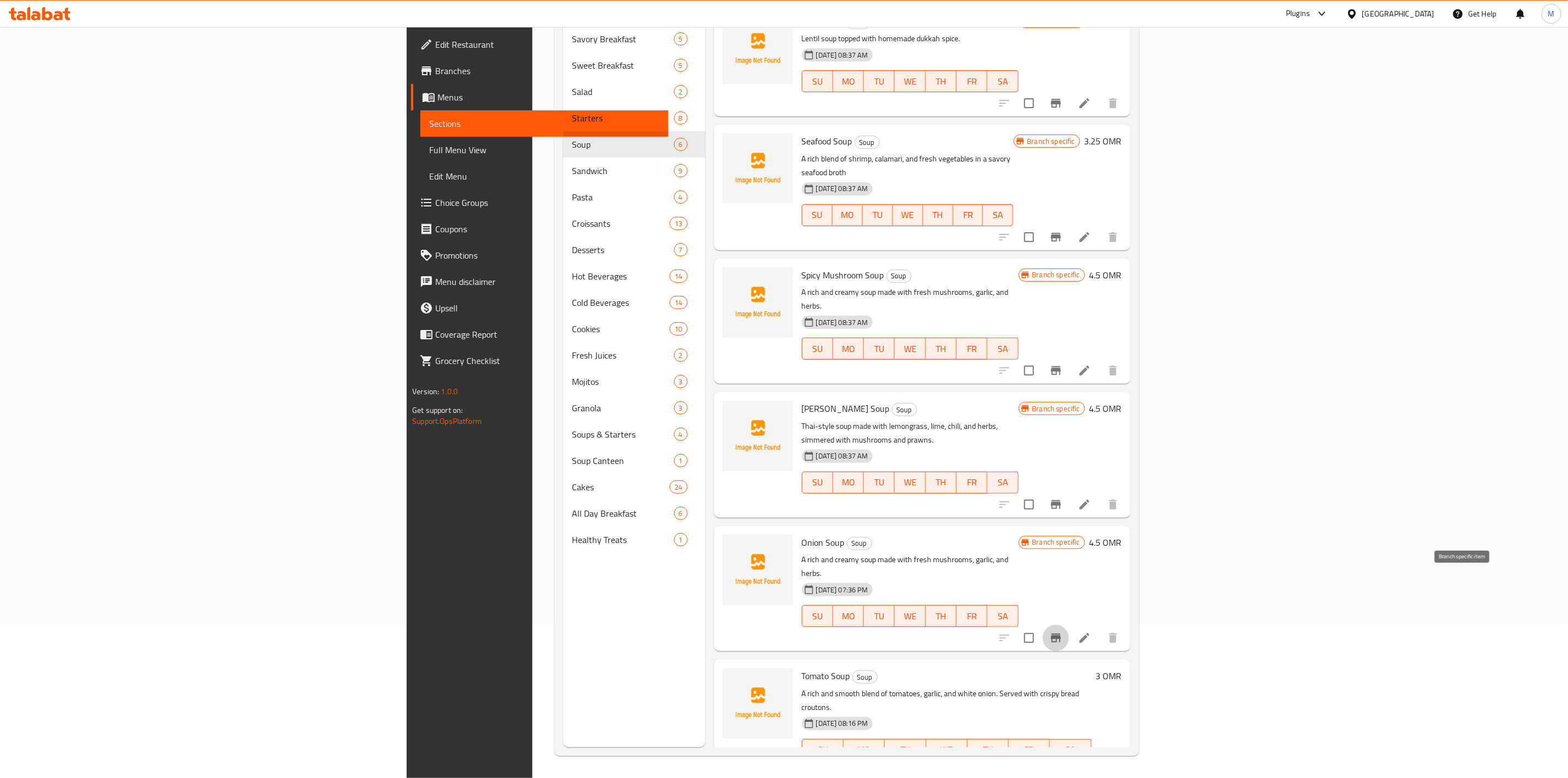
click at [1063, 631] on icon "Branch-specific-item" at bounding box center [1056, 638] width 14 height 14
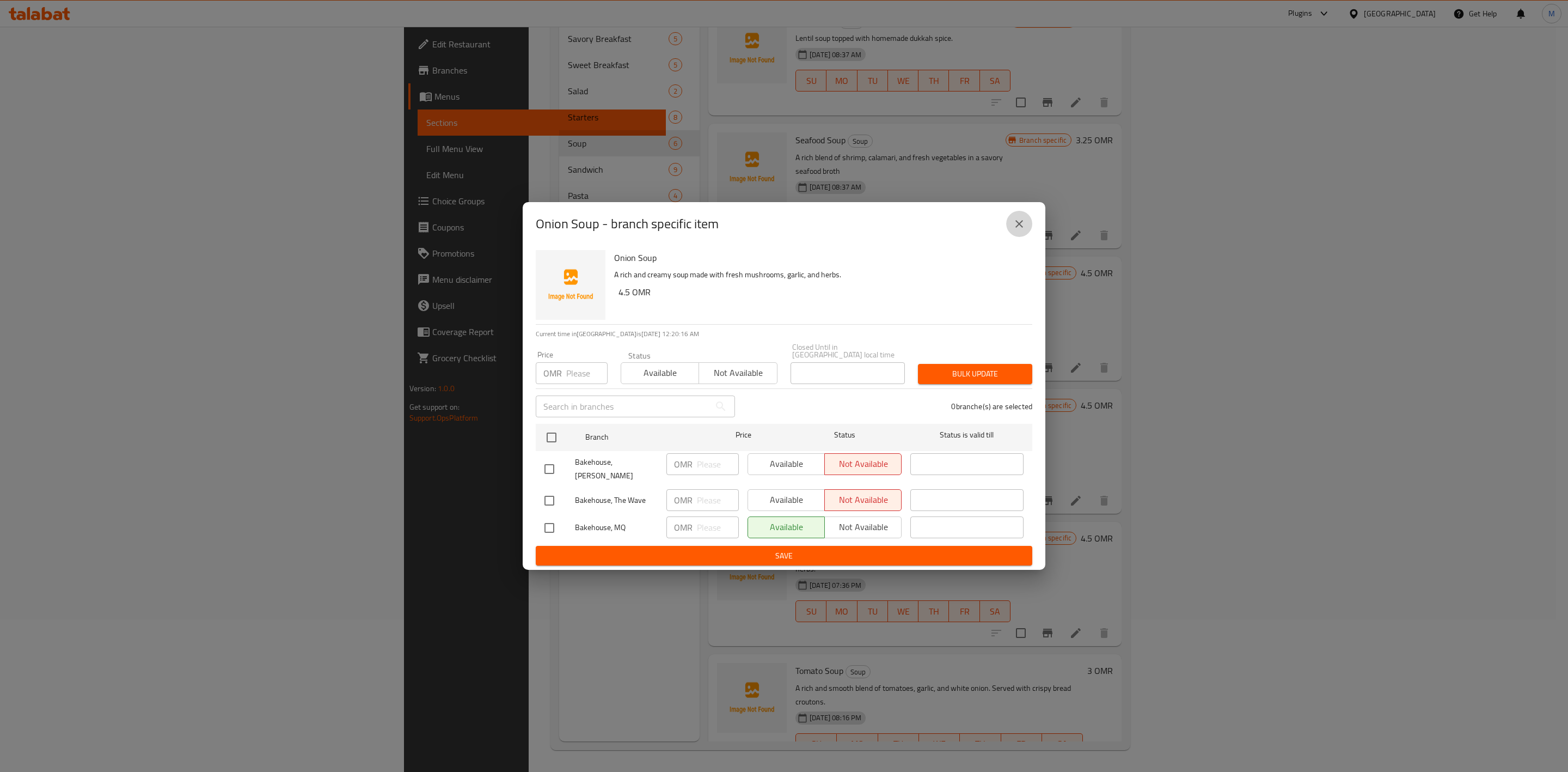
click at [1013, 232] on button "close" at bounding box center [1019, 223] width 26 height 26
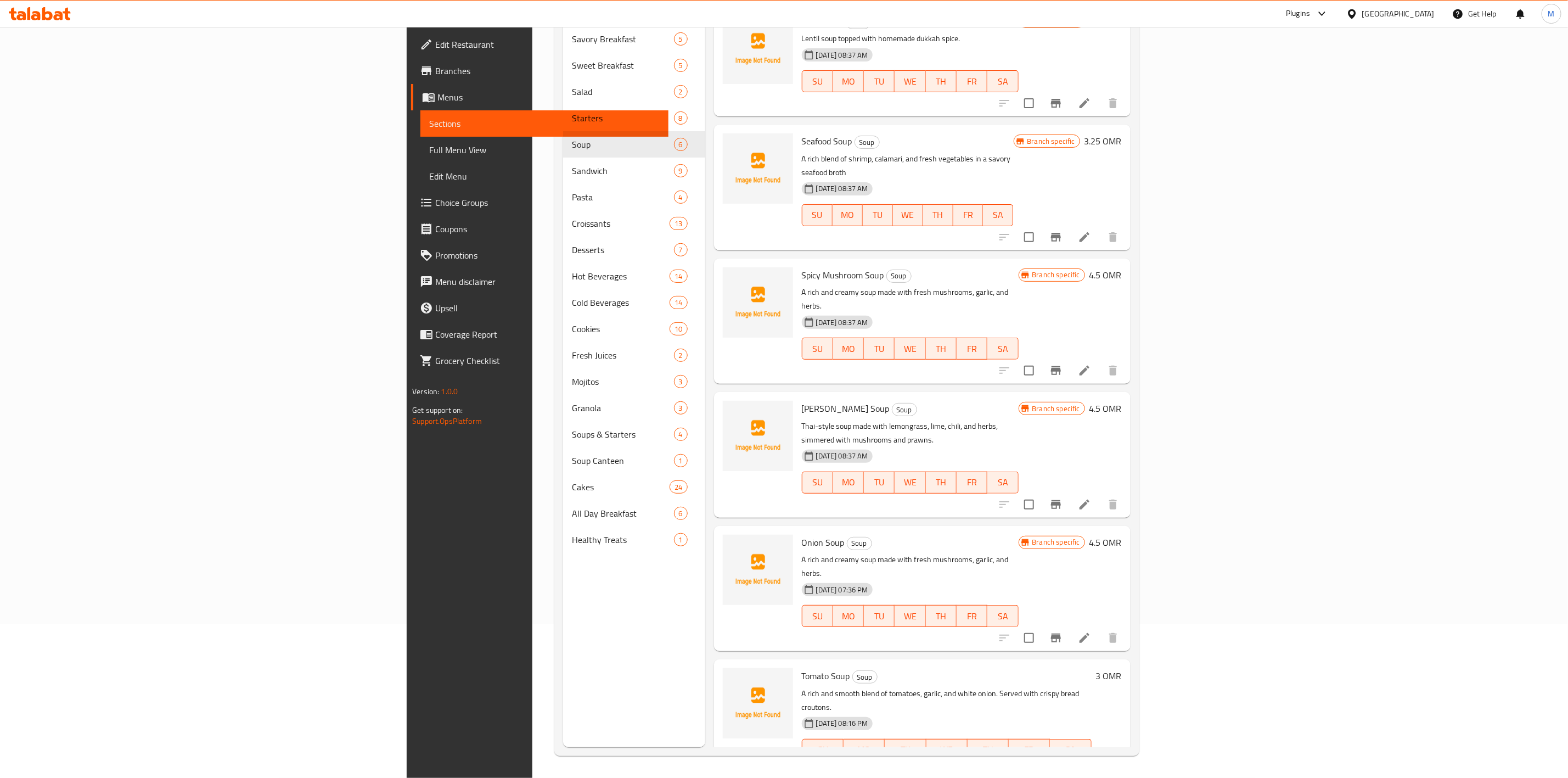
click at [1061, 647] on icon "Branch-specific-item" at bounding box center [1056, 772] width 10 height 9
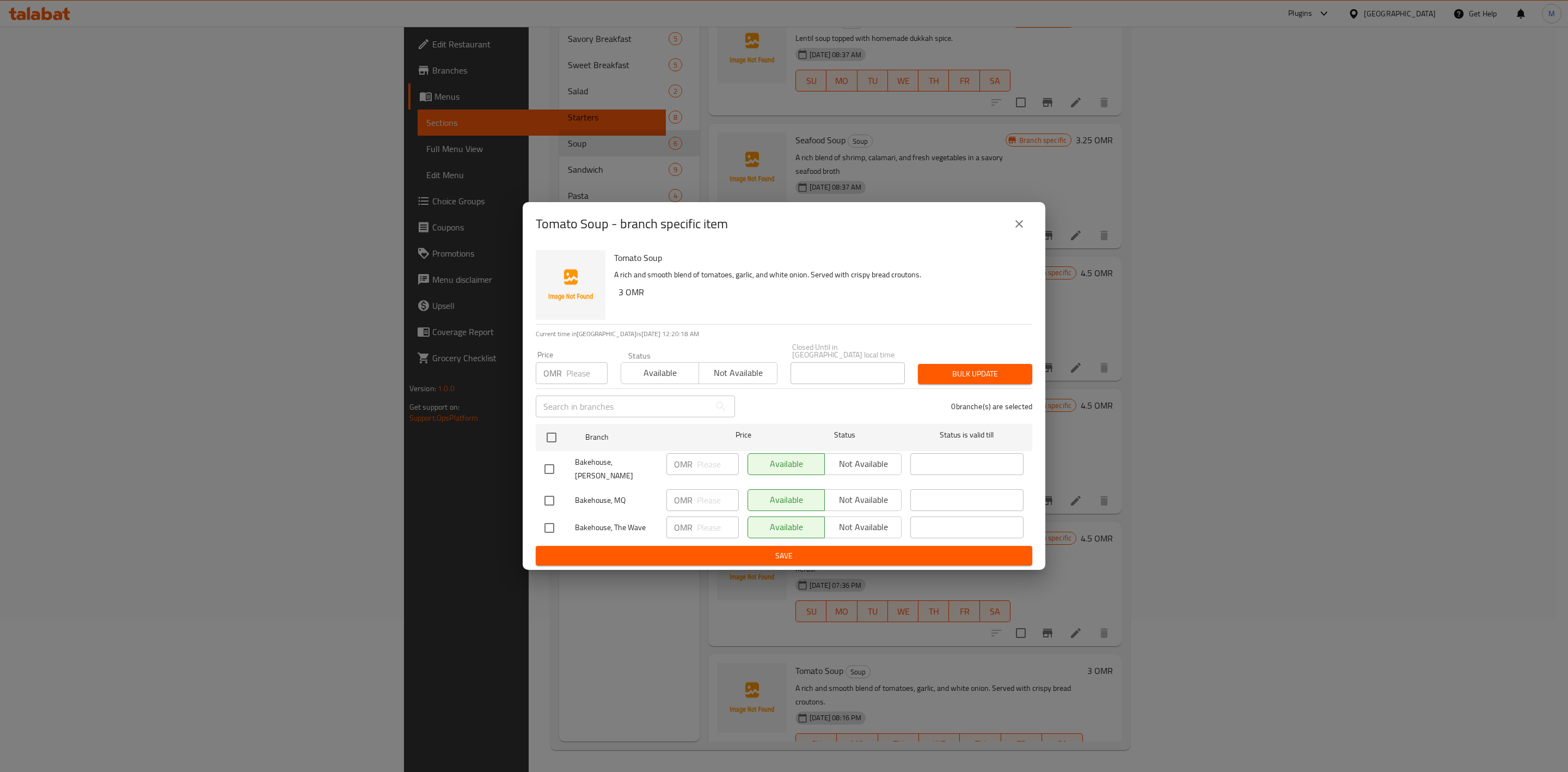
click at [541, 462] on input "checkbox" at bounding box center [549, 469] width 23 height 23
checkbox input "true"
click at [542, 516] on input "checkbox" at bounding box center [549, 528] width 23 height 23
checkbox input "true"
click at [883, 458] on span "Not available" at bounding box center [863, 464] width 68 height 16
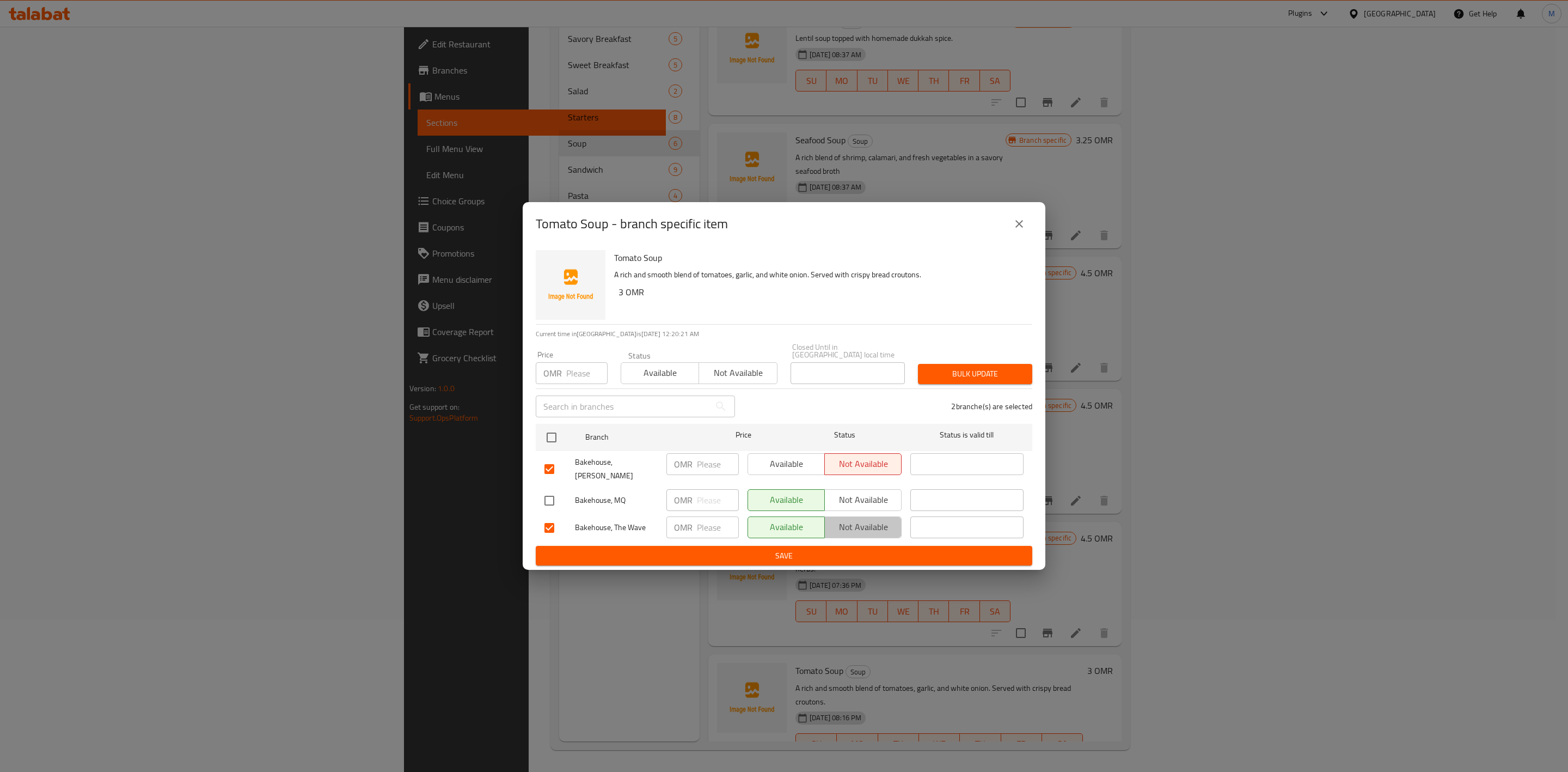
click at [882, 521] on span "Not available" at bounding box center [863, 527] width 68 height 16
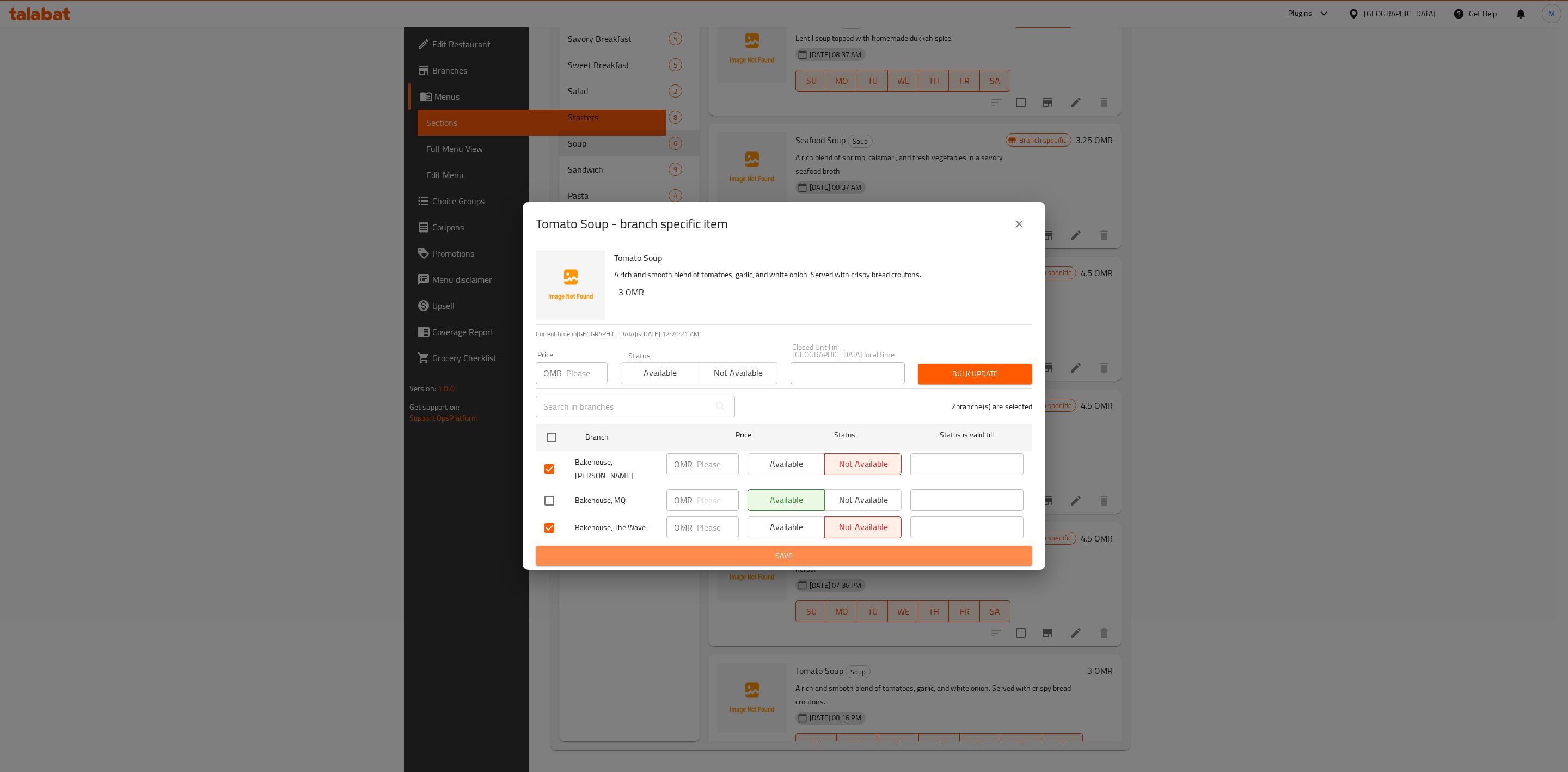
click at [879, 549] on span "Save" at bounding box center [784, 555] width 479 height 13
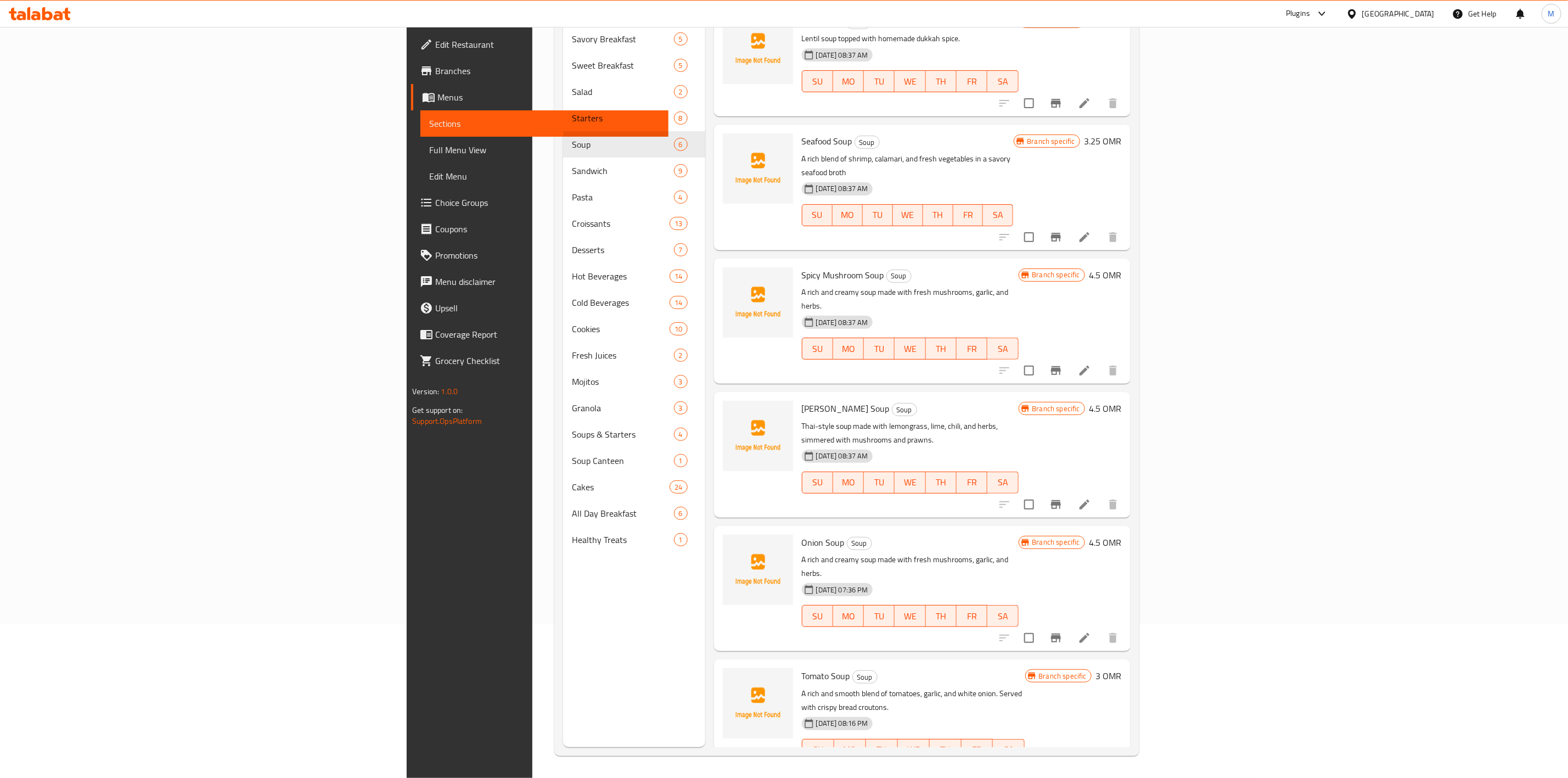
scroll to position [0, 0]
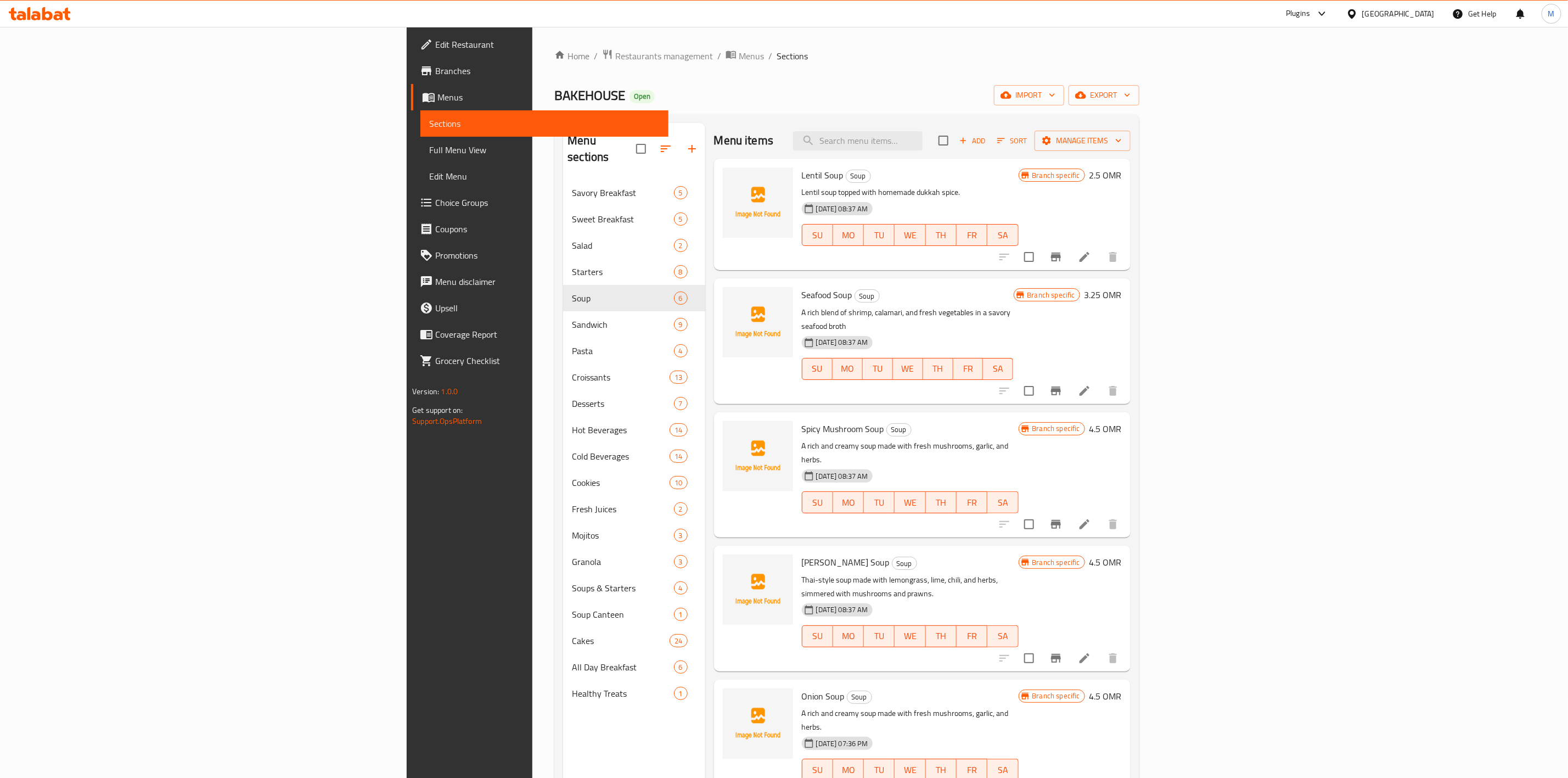
click at [987, 141] on span "Add" at bounding box center [972, 140] width 30 height 13
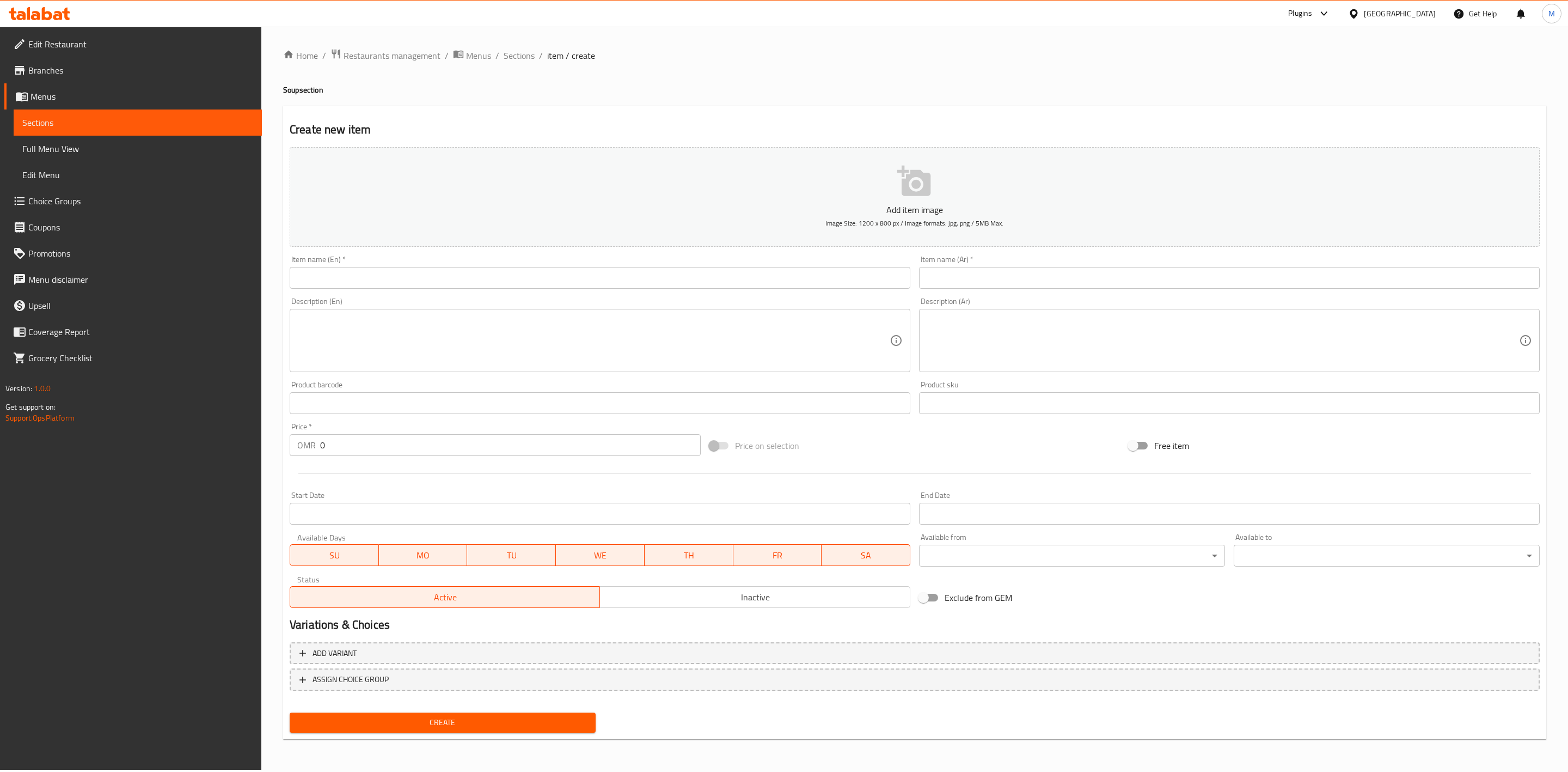
click at [536, 49] on ol "Home / Restaurants management / Menus / Sections / item / create" at bounding box center [915, 55] width 1263 height 14
click at [531, 53] on span "Sections" at bounding box center [519, 55] width 31 height 13
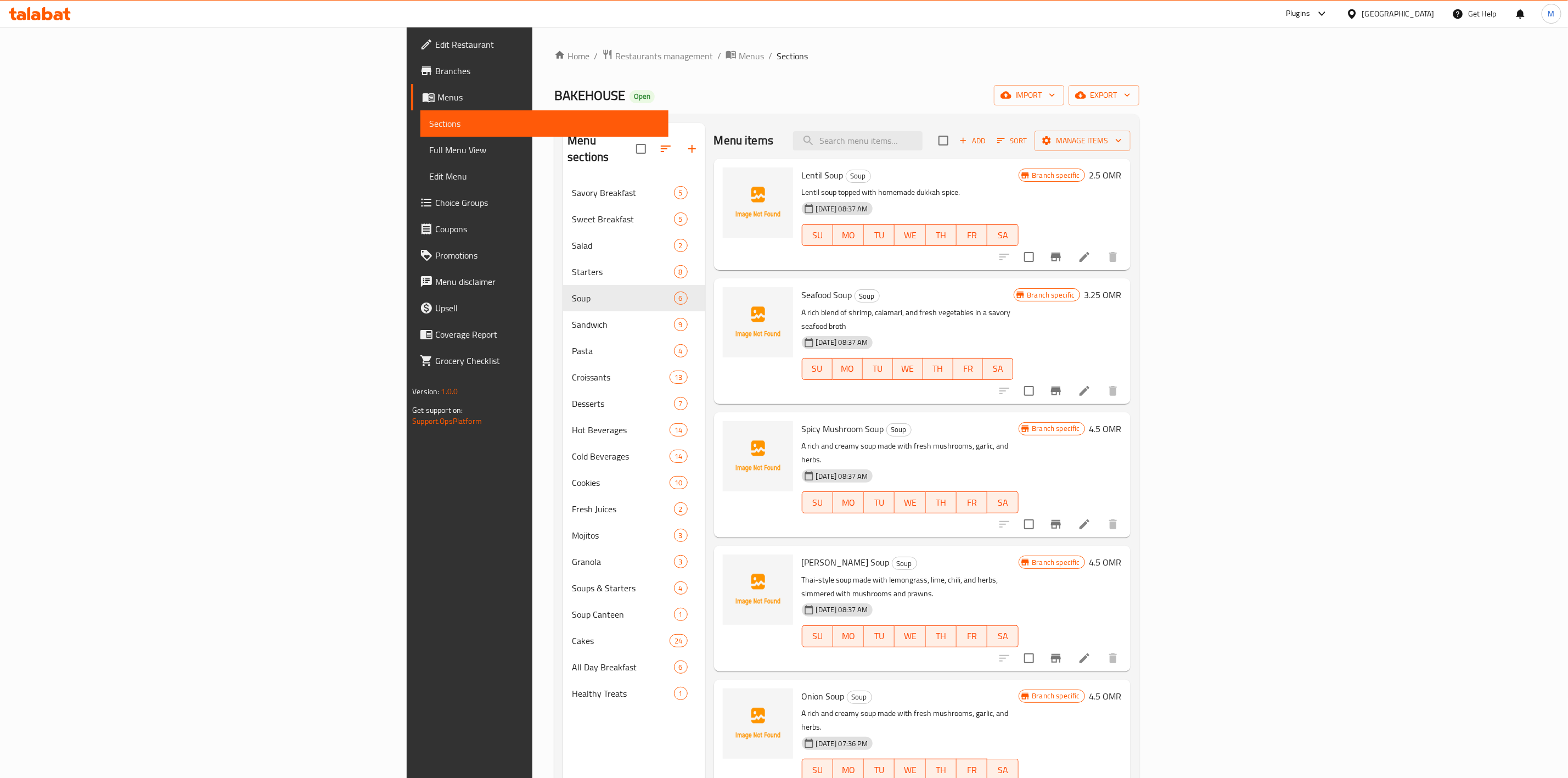
click at [987, 134] on span "Add" at bounding box center [972, 140] width 30 height 13
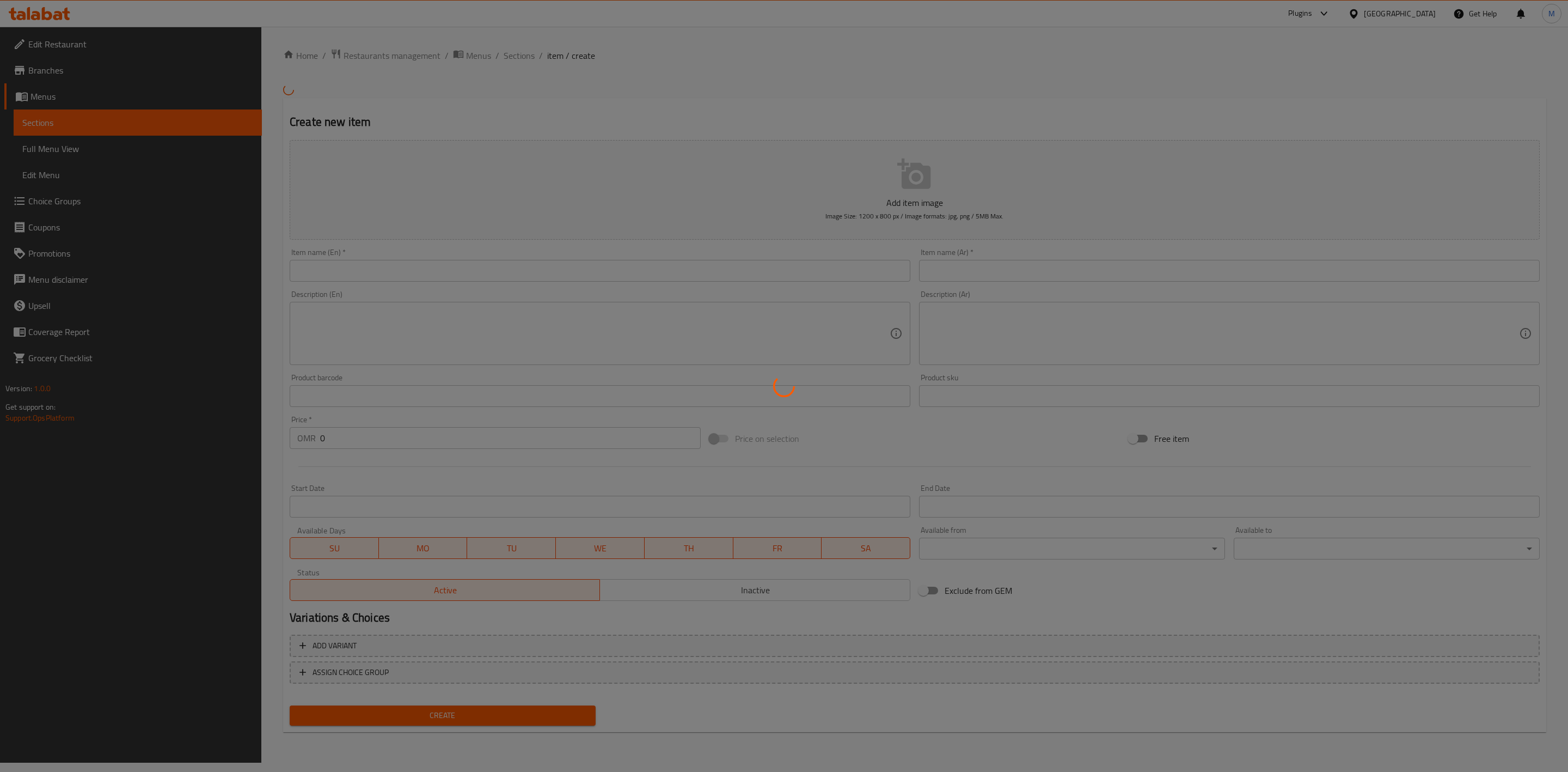
click at [608, 264] on div at bounding box center [784, 386] width 1568 height 772
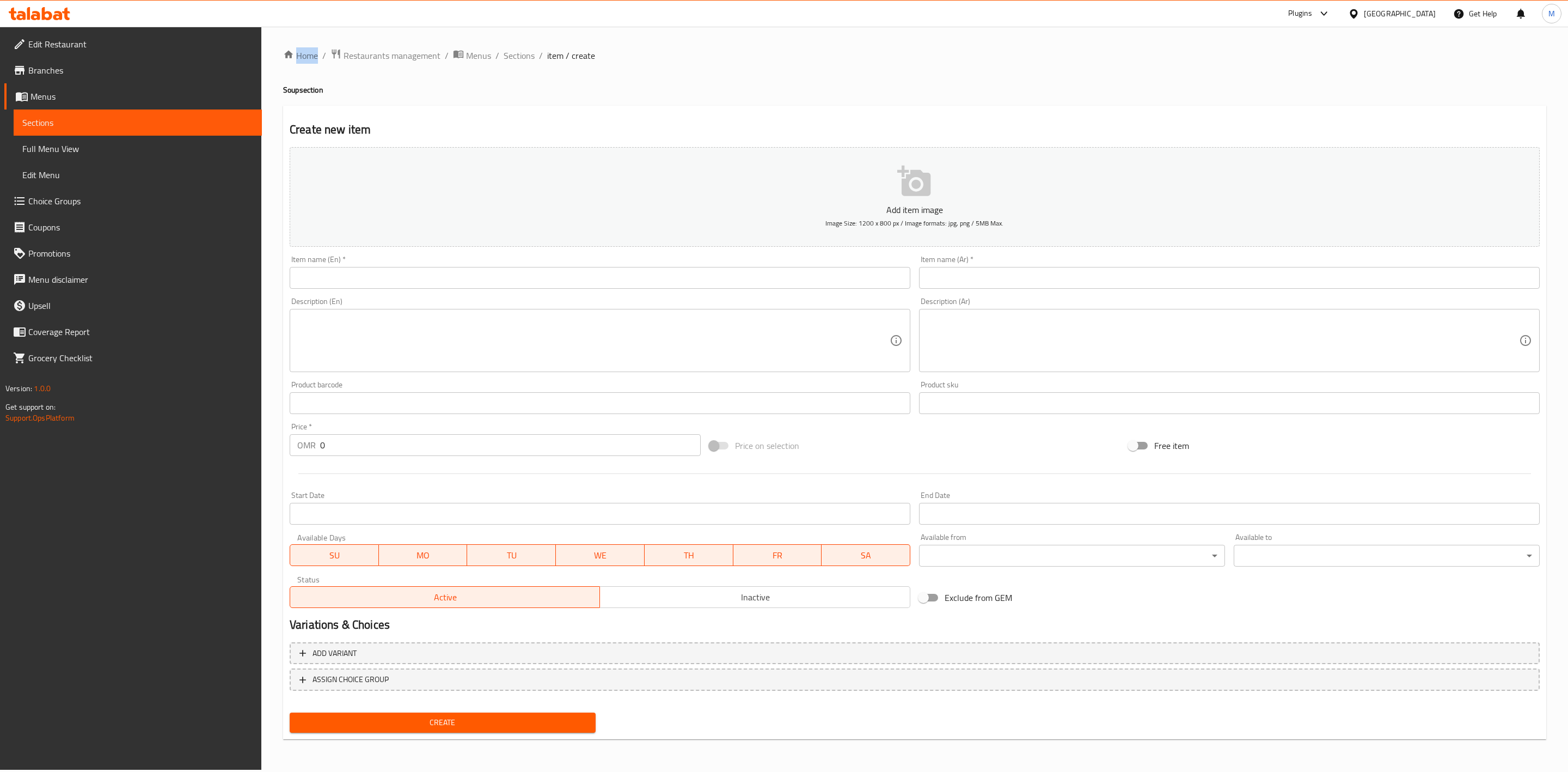
click at [608, 264] on div at bounding box center [784, 386] width 1568 height 772
click at [608, 264] on div "Item name (En)   * Item name (En) *" at bounding box center [600, 272] width 621 height 33
click at [610, 272] on input "text" at bounding box center [600, 278] width 621 height 21
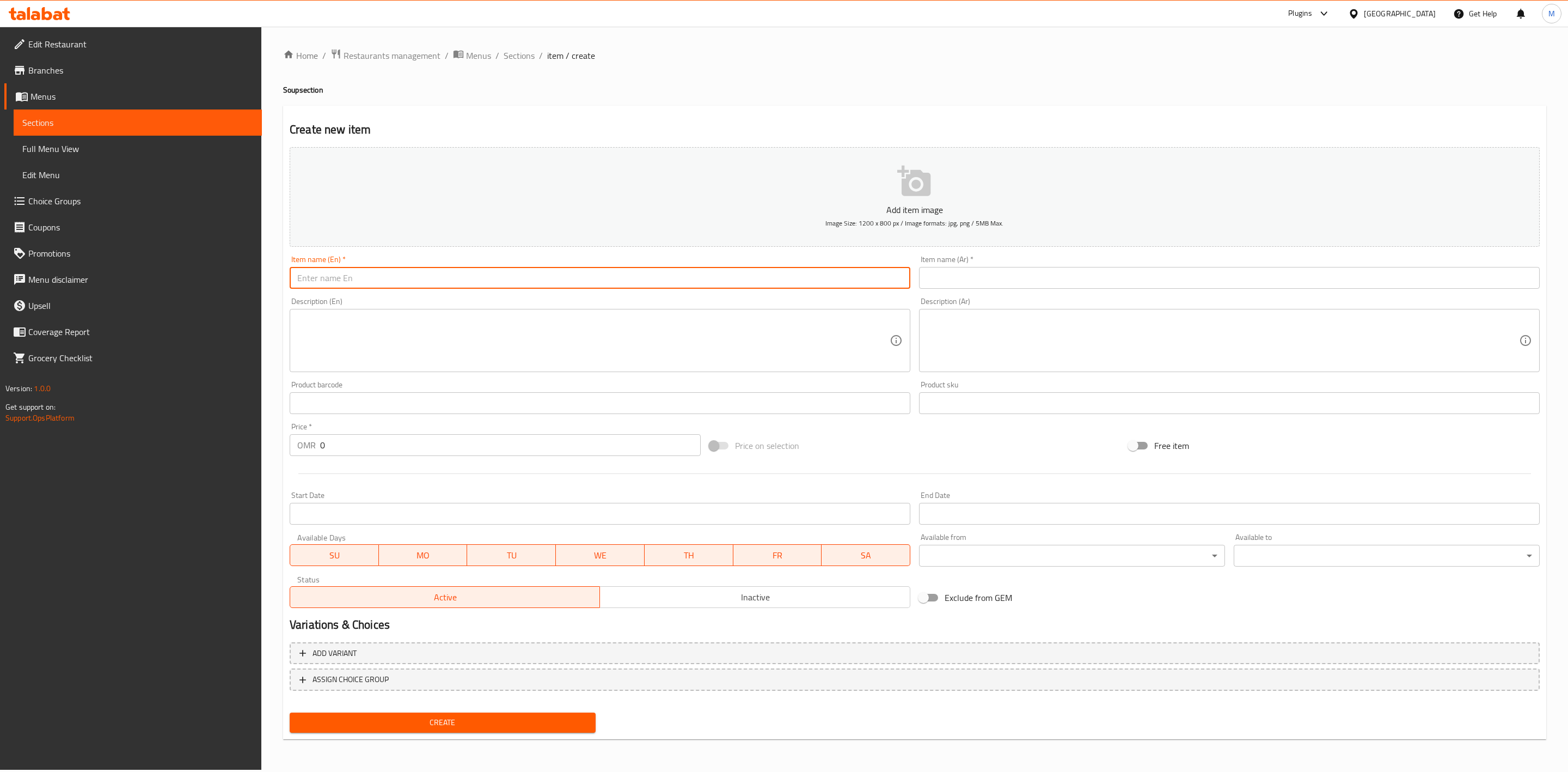
click at [611, 273] on input "text" at bounding box center [600, 278] width 621 height 21
paste input "Mushroom Soup"
type input "Mushroom Soup"
click at [658, 301] on div "Description (En) Description (En)" at bounding box center [600, 334] width 621 height 74
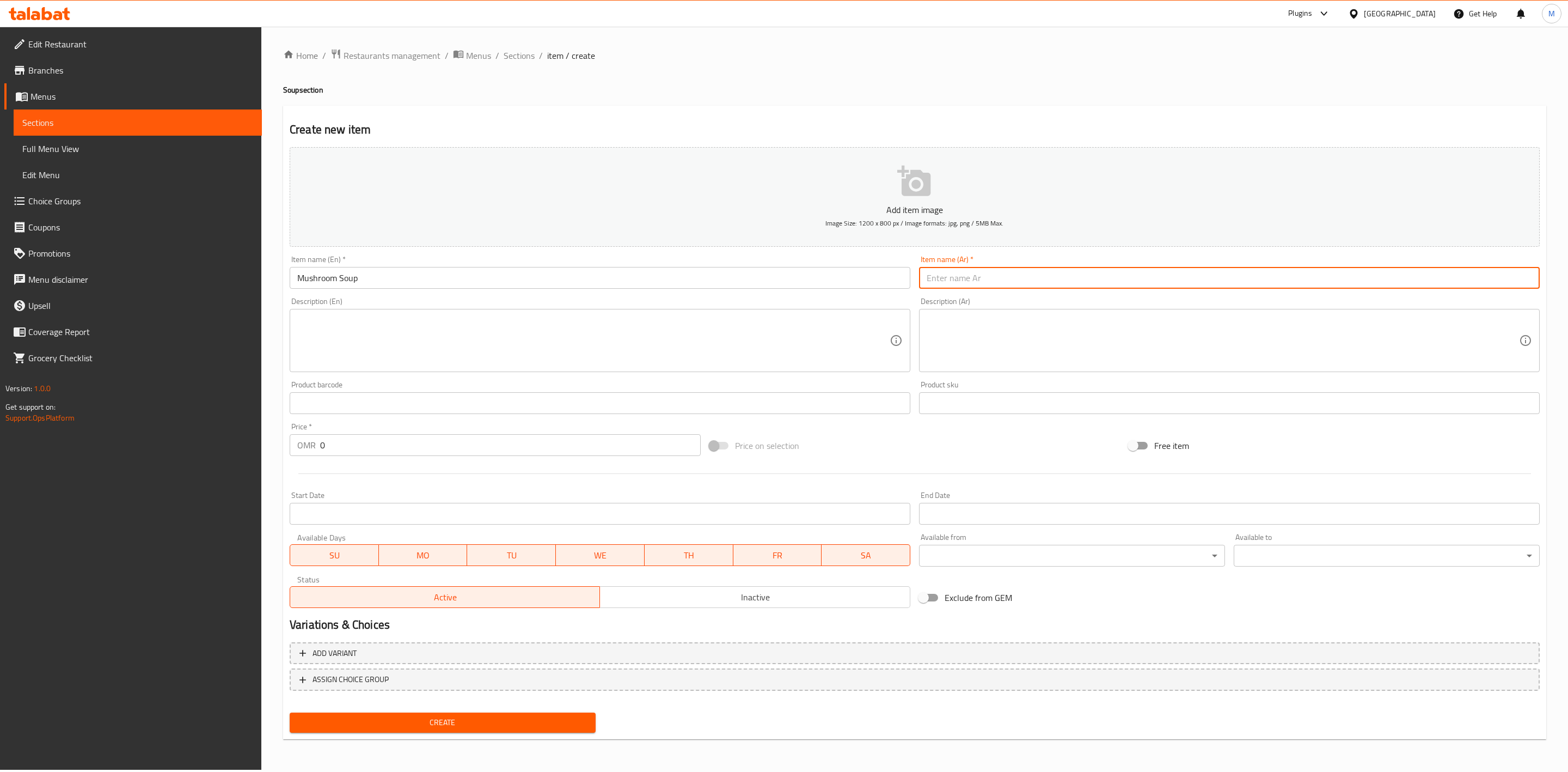
click at [1042, 272] on input "text" at bounding box center [1229, 278] width 621 height 21
paste input "شوربة الفطر"
type input "شوربة الفطر"
click at [538, 339] on textarea at bounding box center [593, 340] width 592 height 52
paste textarea "A rich and creamy soup made with white mushrooms, garlic, and herbs"
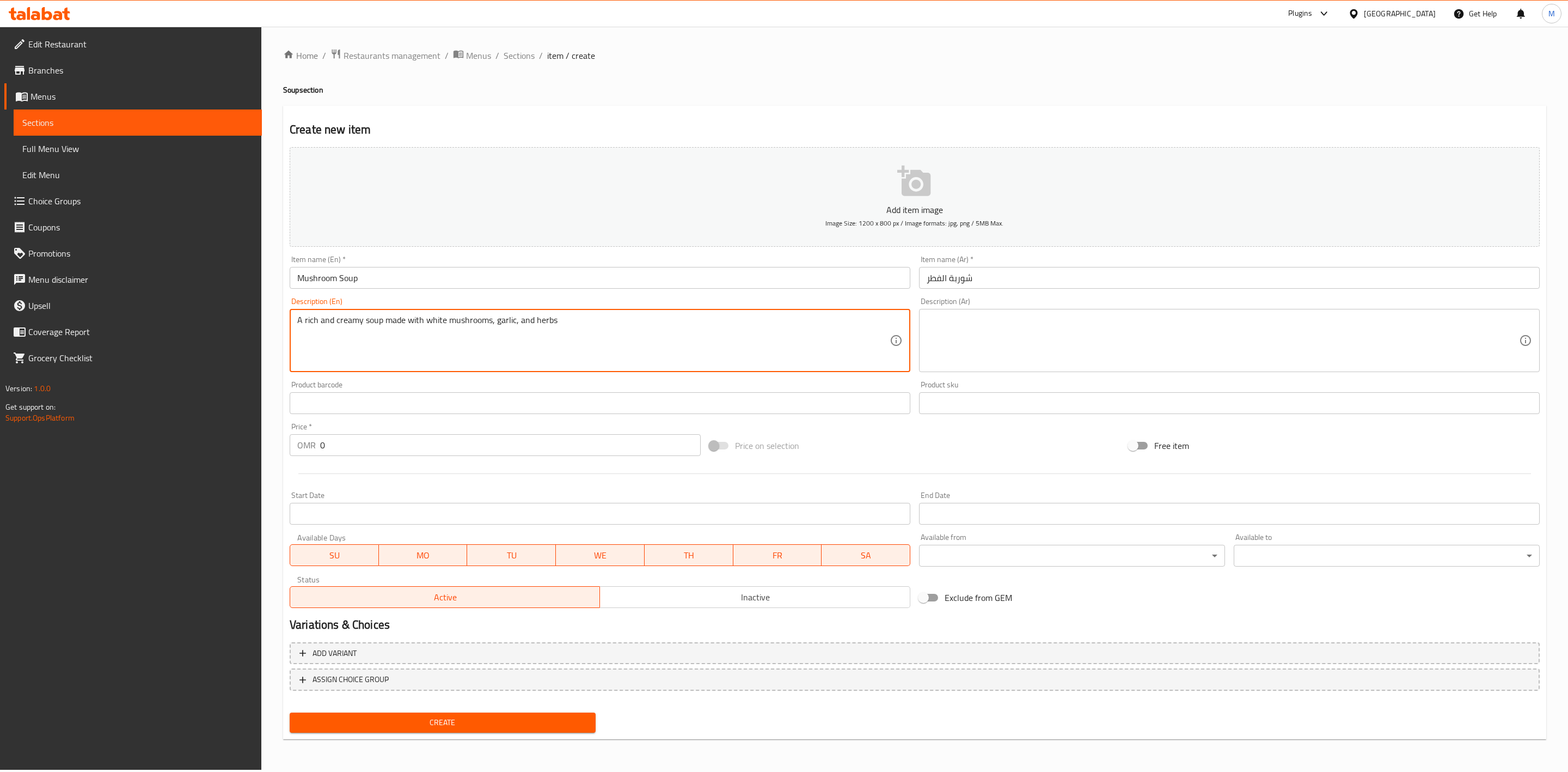
type textarea "A rich and creamy soup made with white mushrooms, garlic, and herbs"
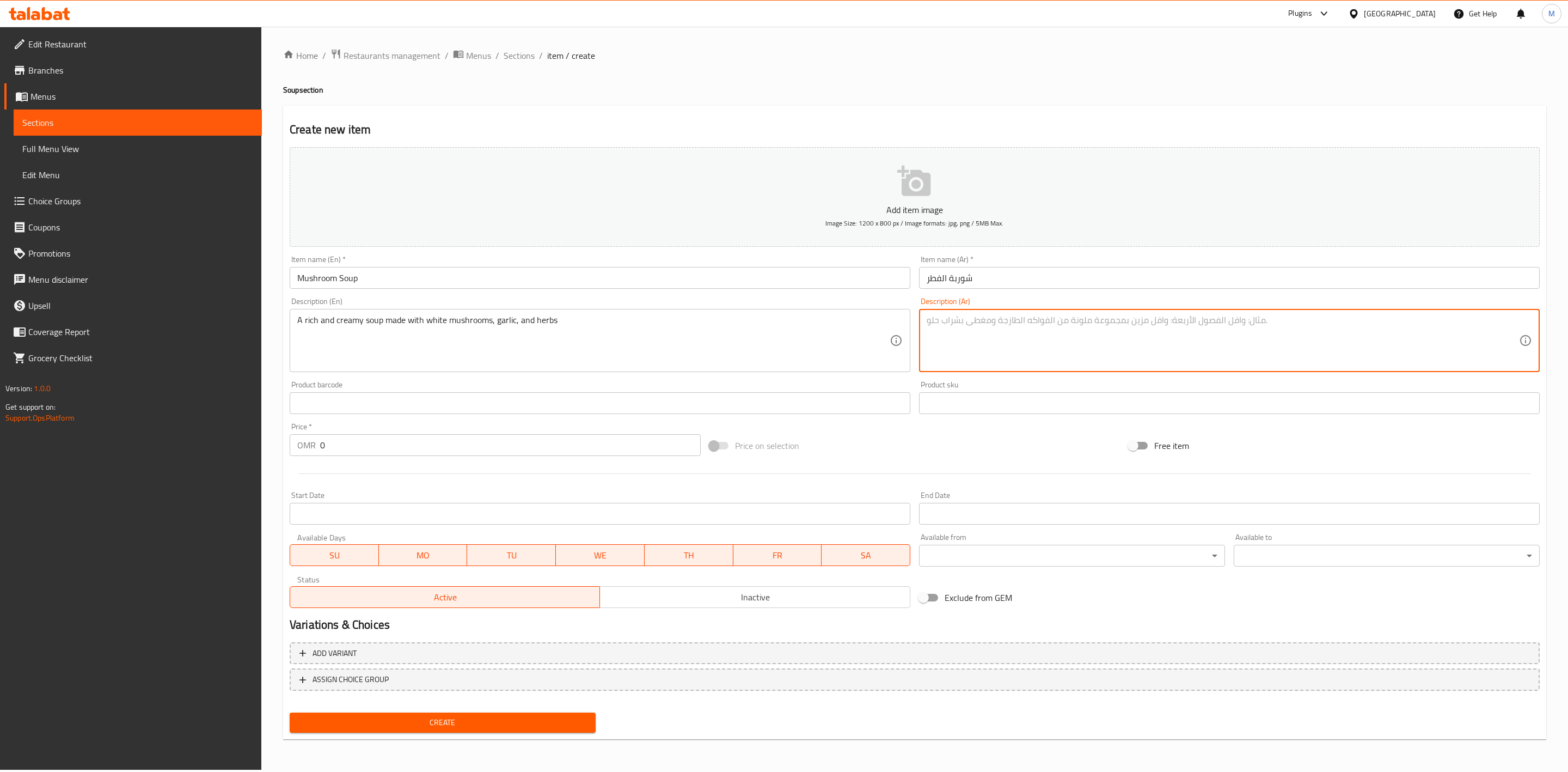
click at [1005, 340] on textarea at bounding box center [1222, 340] width 592 height 52
paste textarea "حساء غني وكريمي مصنوع من الفطر الأبيض والثوم والأعشاب"
type textarea "حساء غني وكريمي مصنوع من الفطر الأبيض والثوم والأعشاب"
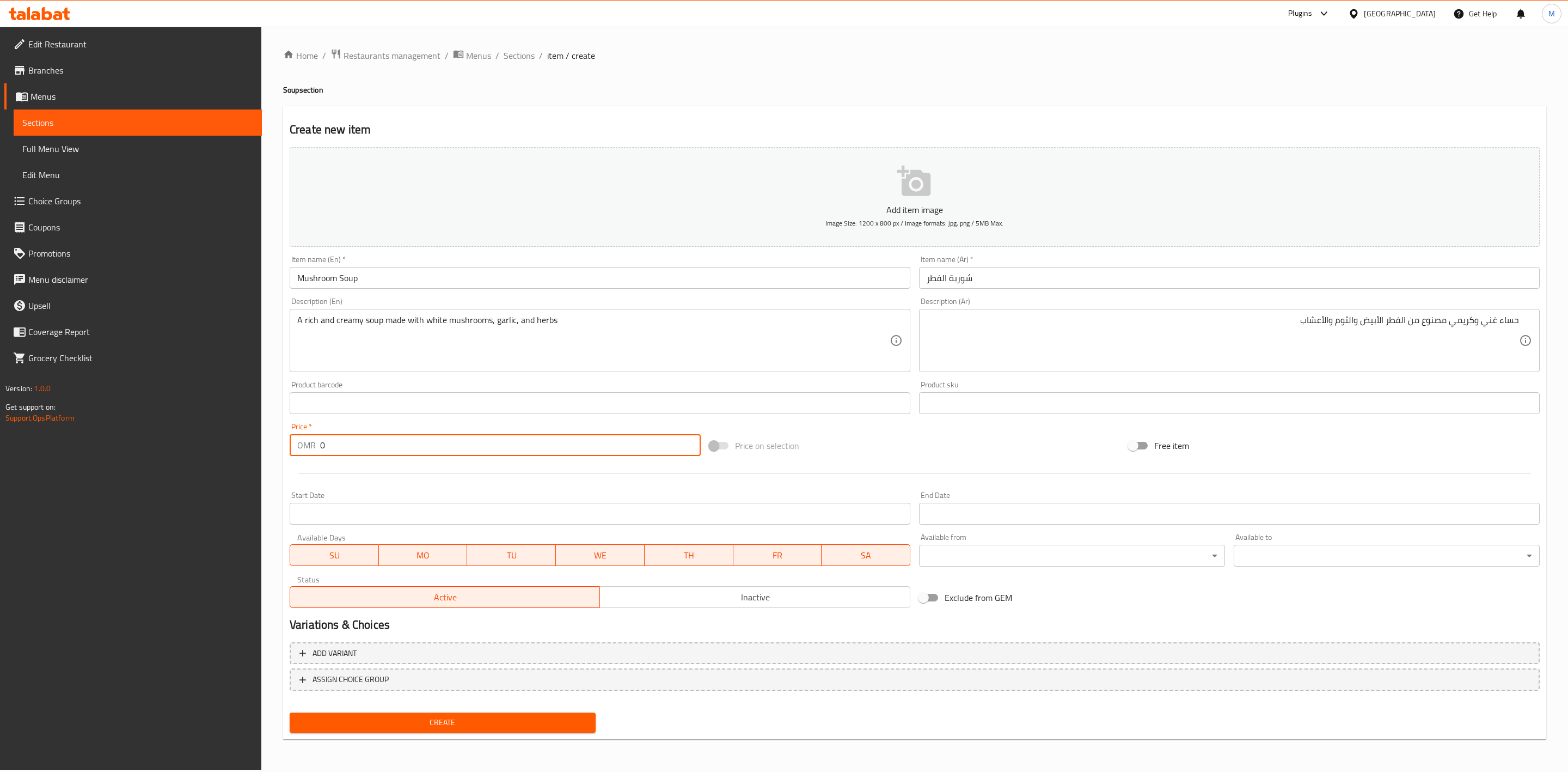
drag, startPoint x: 362, startPoint y: 449, endPoint x: 244, endPoint y: 449, distance: 118.0
click at [248, 449] on div "Edit Restaurant Branches Menus Sections Full Menu View Edit Menu Choice Groups …" at bounding box center [784, 398] width 1568 height 743
type input "3.500"
click at [340, 471] on div at bounding box center [914, 474] width 1259 height 27
click at [388, 642] on div "Create" at bounding box center [442, 722] width 314 height 29
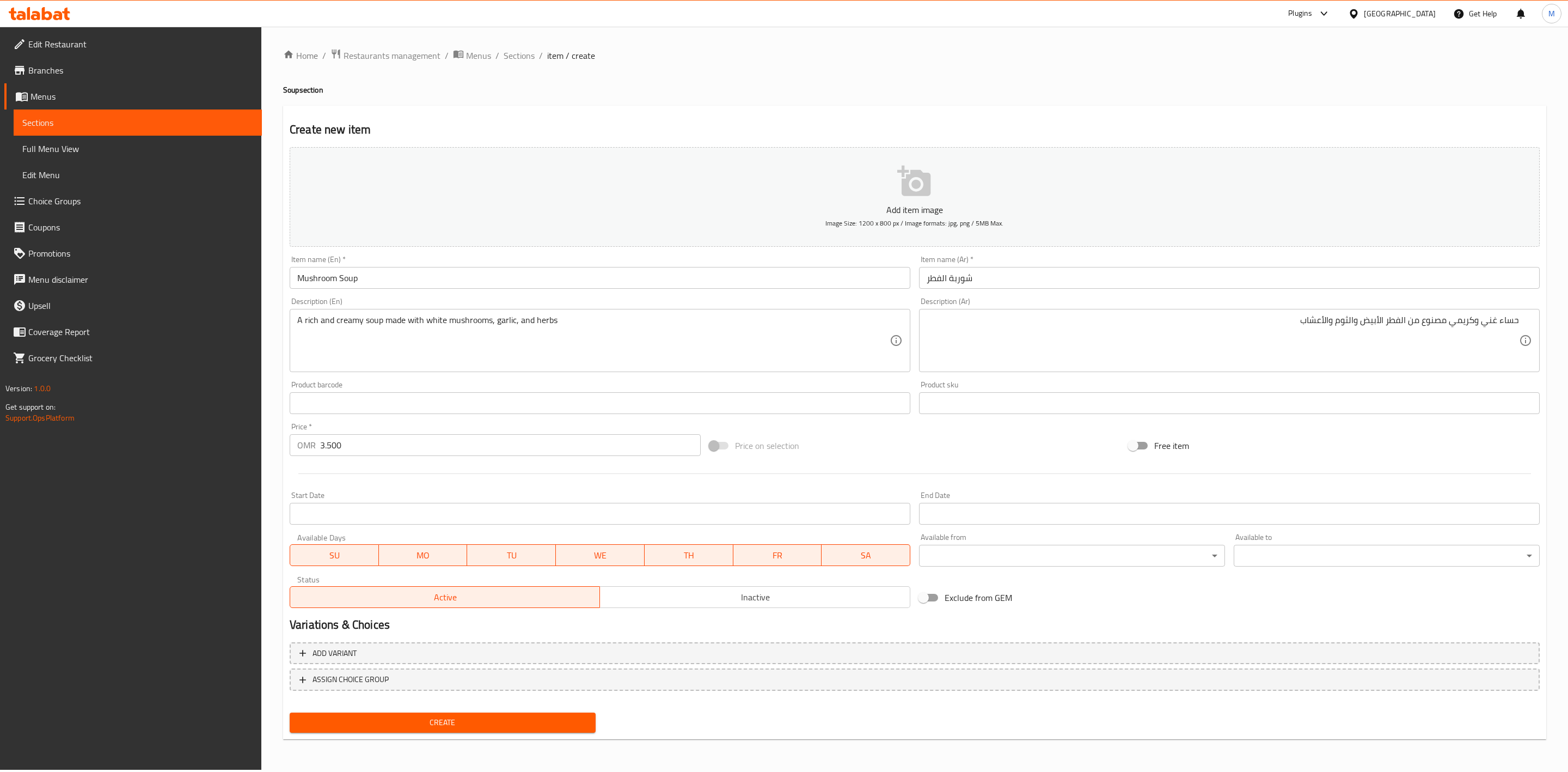
click at [449, 642] on span "Create" at bounding box center [442, 722] width 289 height 13
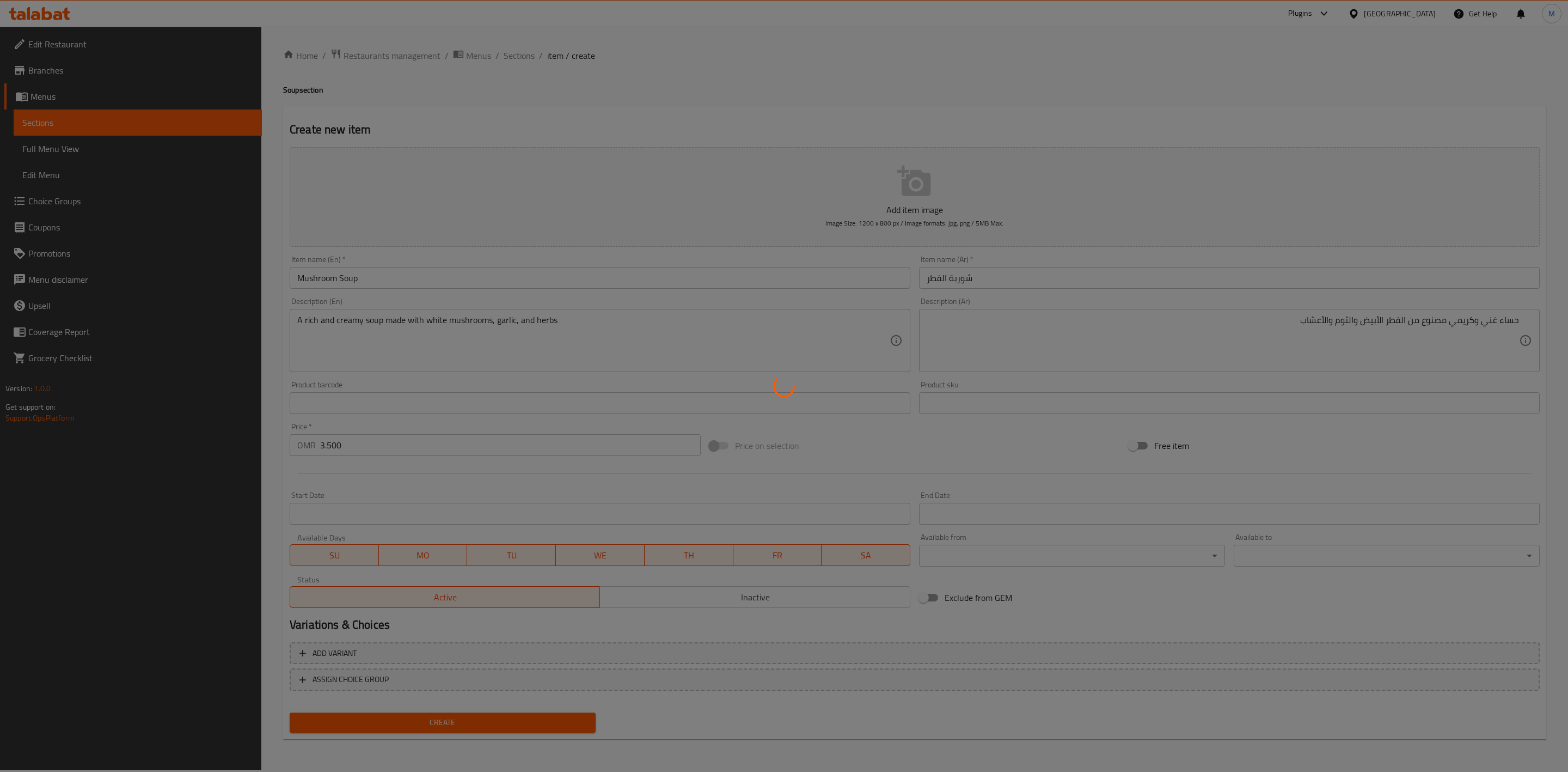
type input "0"
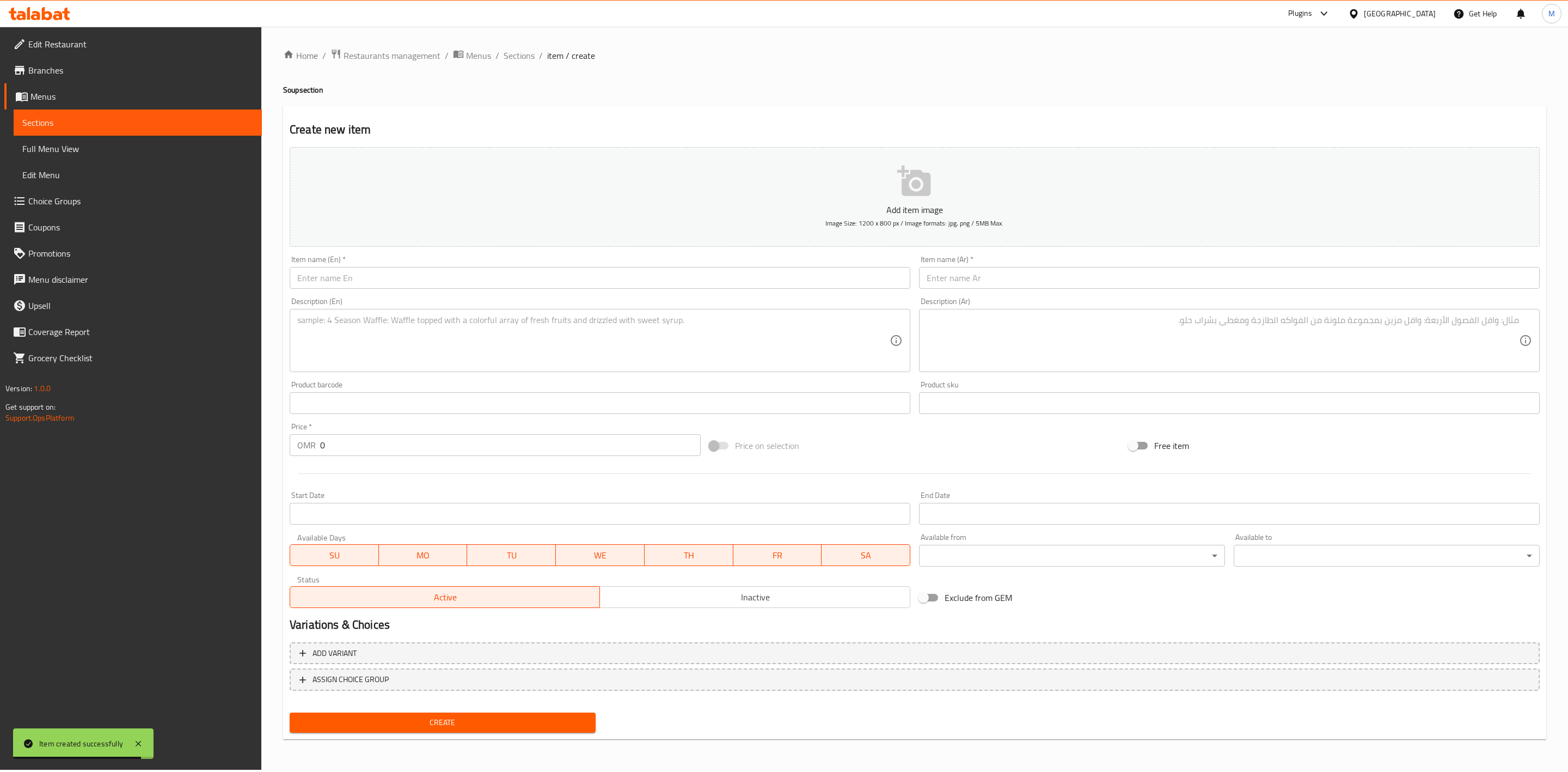
click at [475, 291] on div "Item name (En)   * Item name (En) *" at bounding box center [600, 272] width 630 height 42
click at [477, 287] on input "text" at bounding box center [600, 278] width 621 height 21
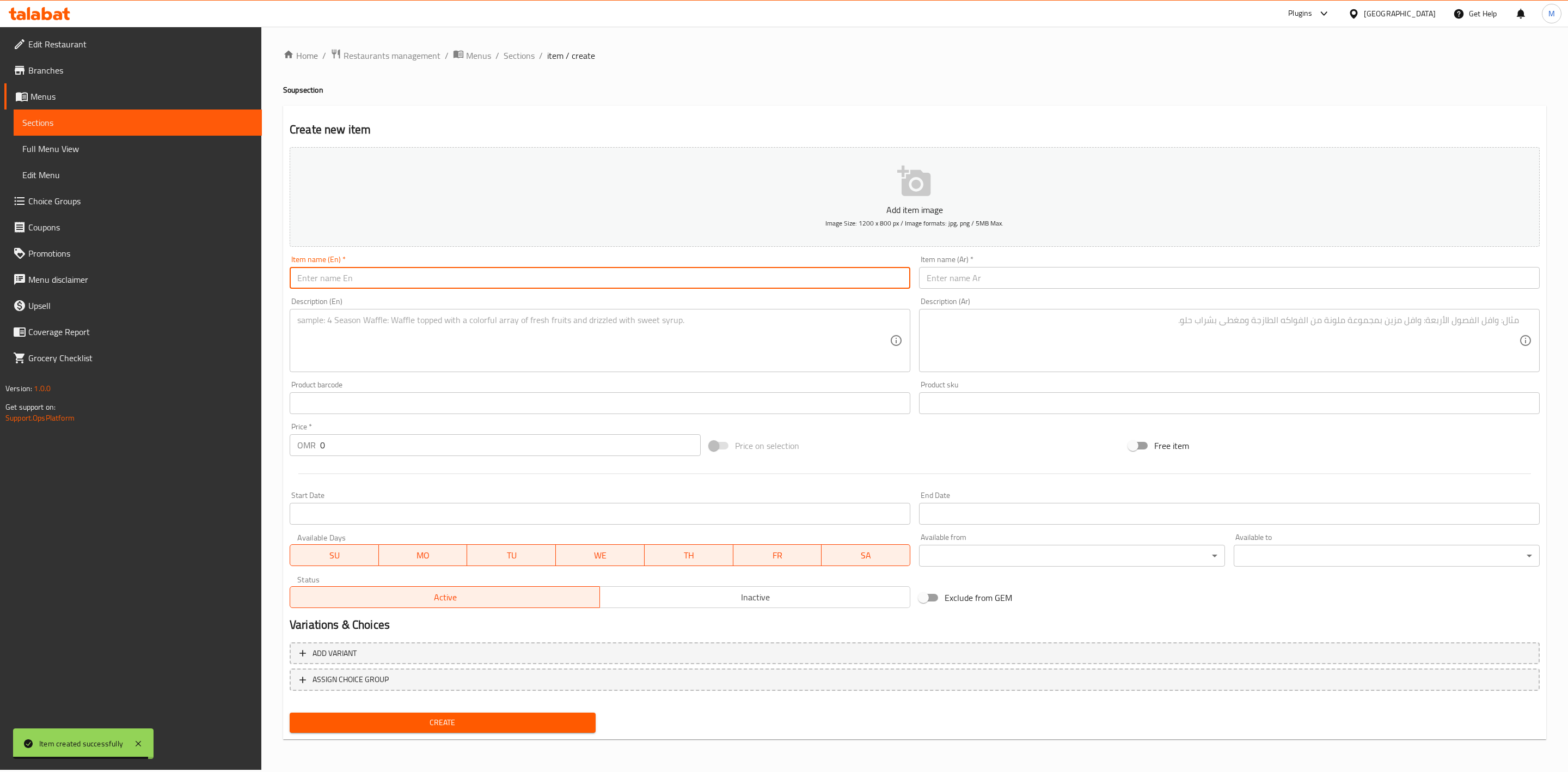
paste input "Soup Canteen"
type input "Soup Canteen"
click at [1044, 277] on input "text" at bounding box center [1229, 278] width 621 height 21
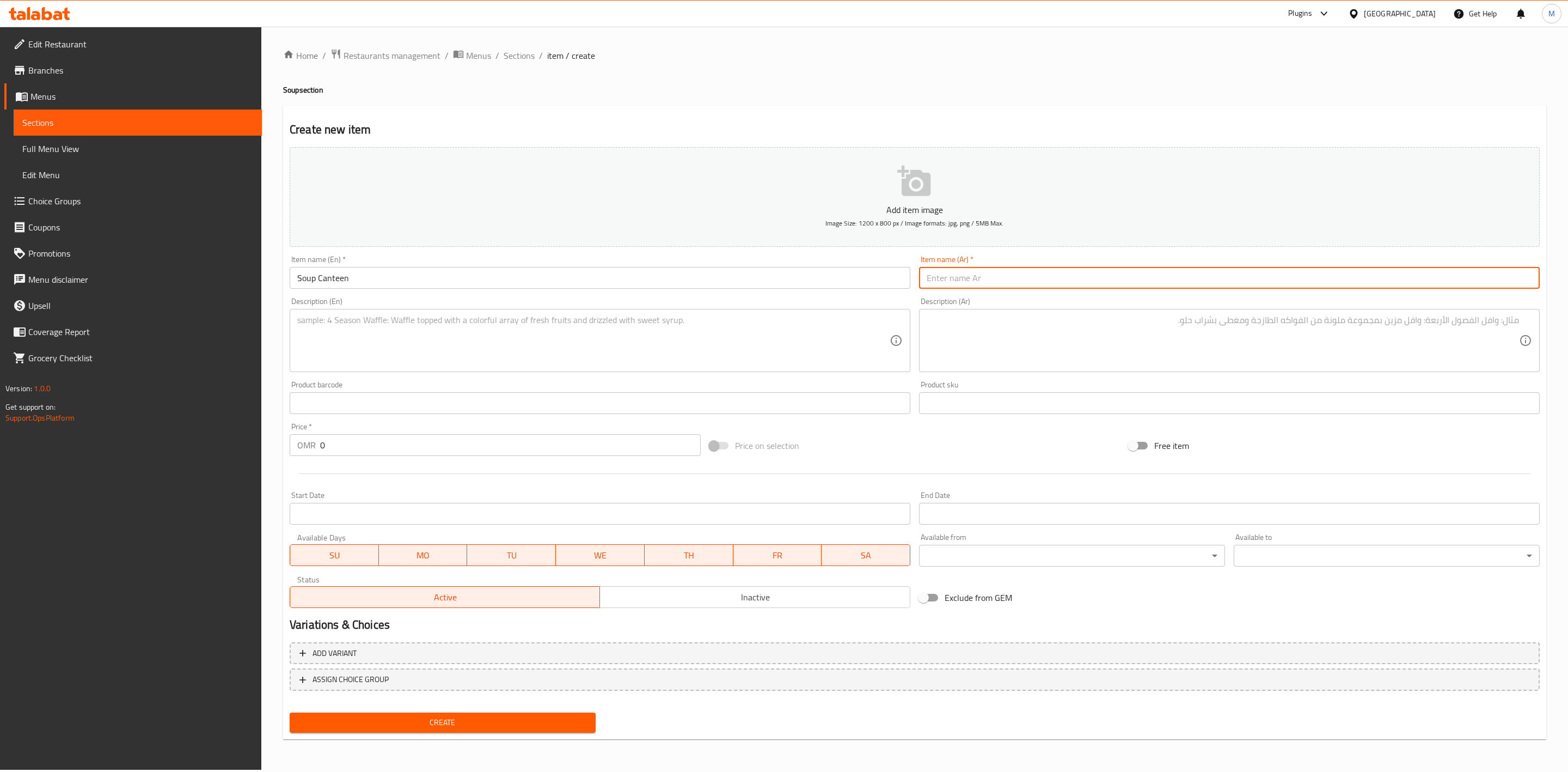
paste input "مقصف الحساء"
type input "مقصف الحساء"
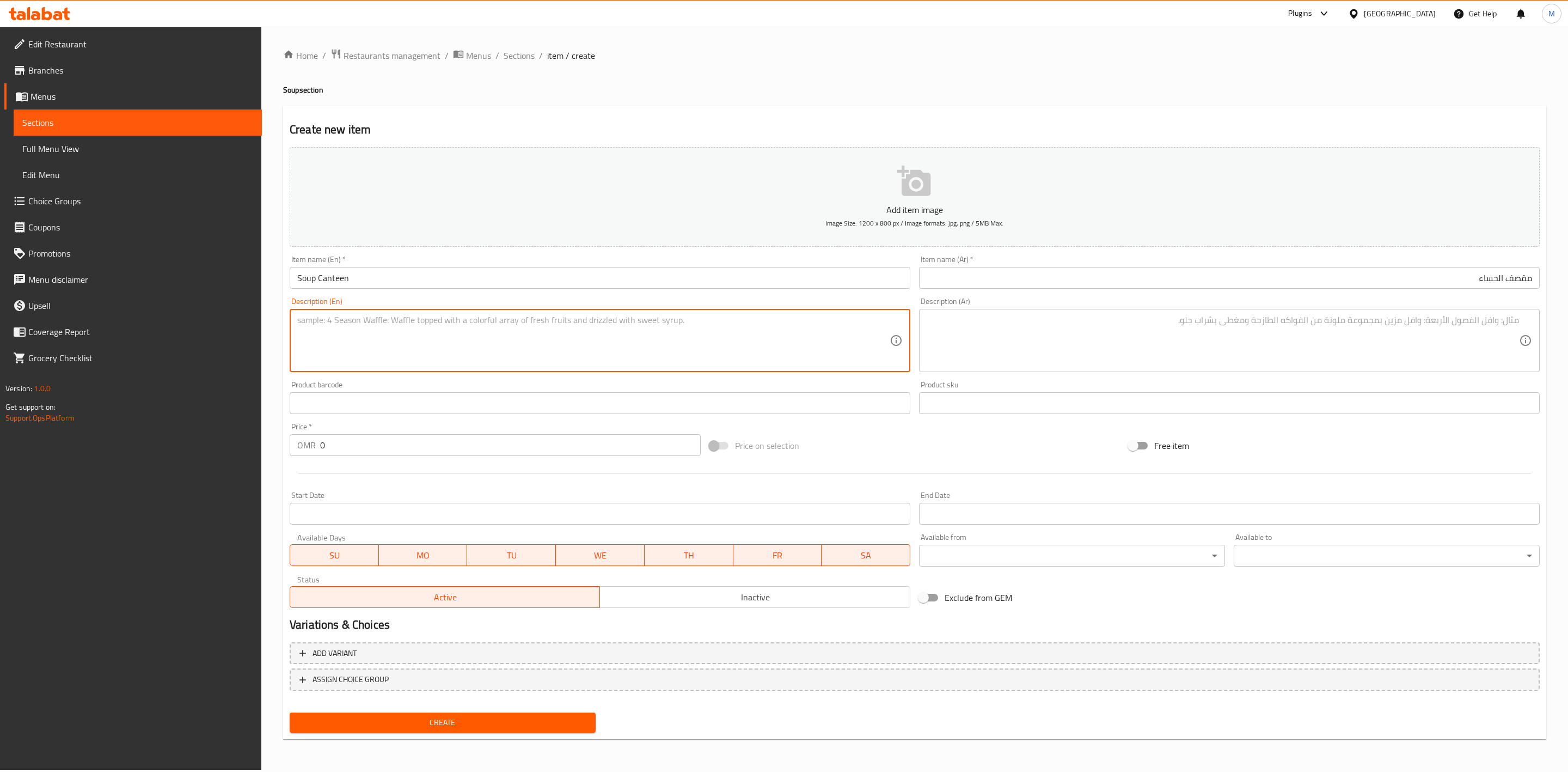
click at [549, 333] on textarea at bounding box center [593, 340] width 592 height 52
paste textarea "Your choice of soup canteen 1 liter for gathering."
type textarea "Your choice of soup canteen 1 liter for gathering."
click at [1124, 345] on textarea at bounding box center [1222, 340] width 592 height 52
paste textarea "اختيارك من مقصف الحساء سعة 1 لتر للتجمع"
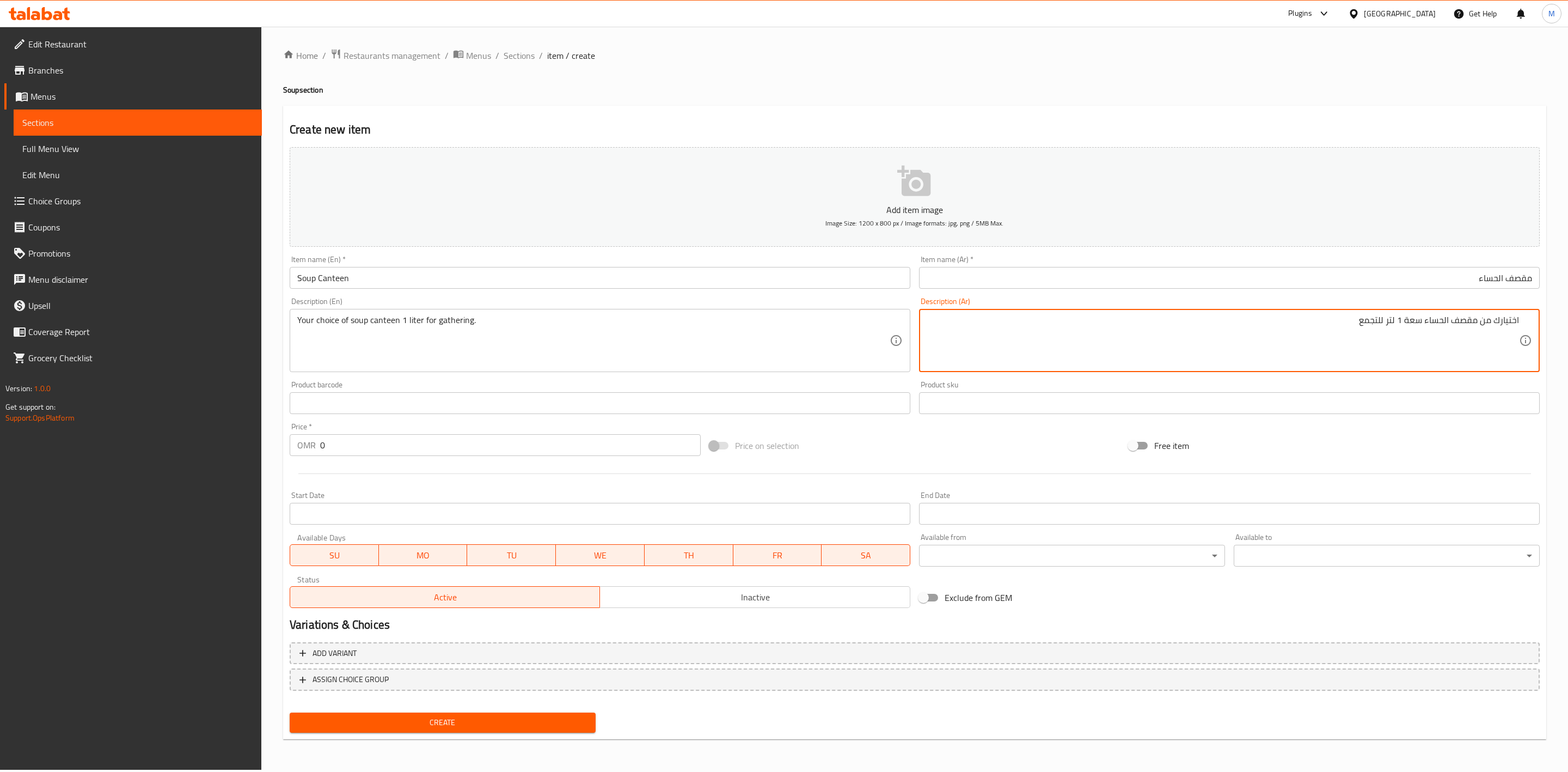
type textarea "اختيارك من مقصف الحساء سعة 1 لتر للتجمع"
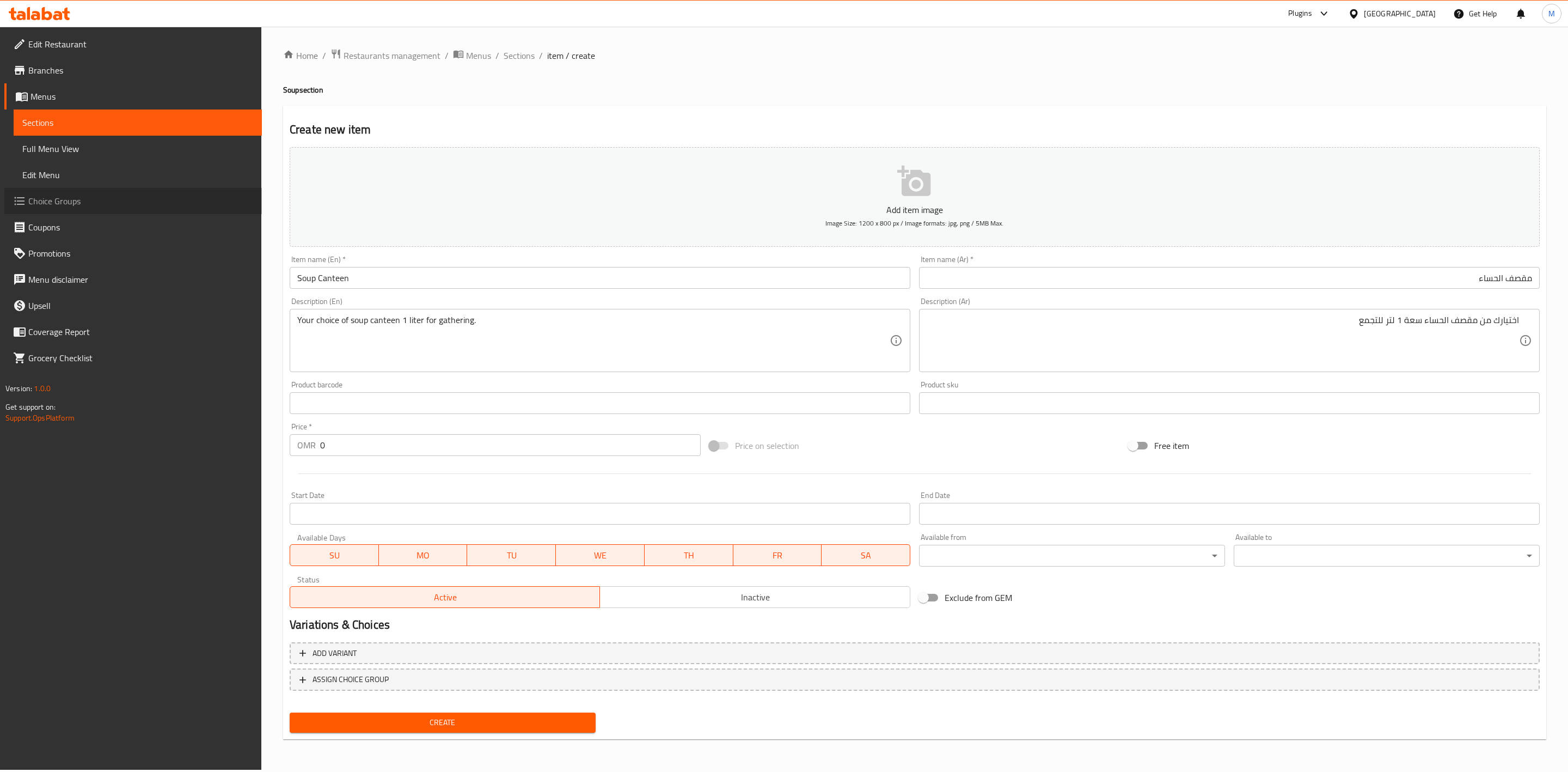
click at [102, 205] on span "Choice Groups" at bounding box center [141, 201] width 225 height 13
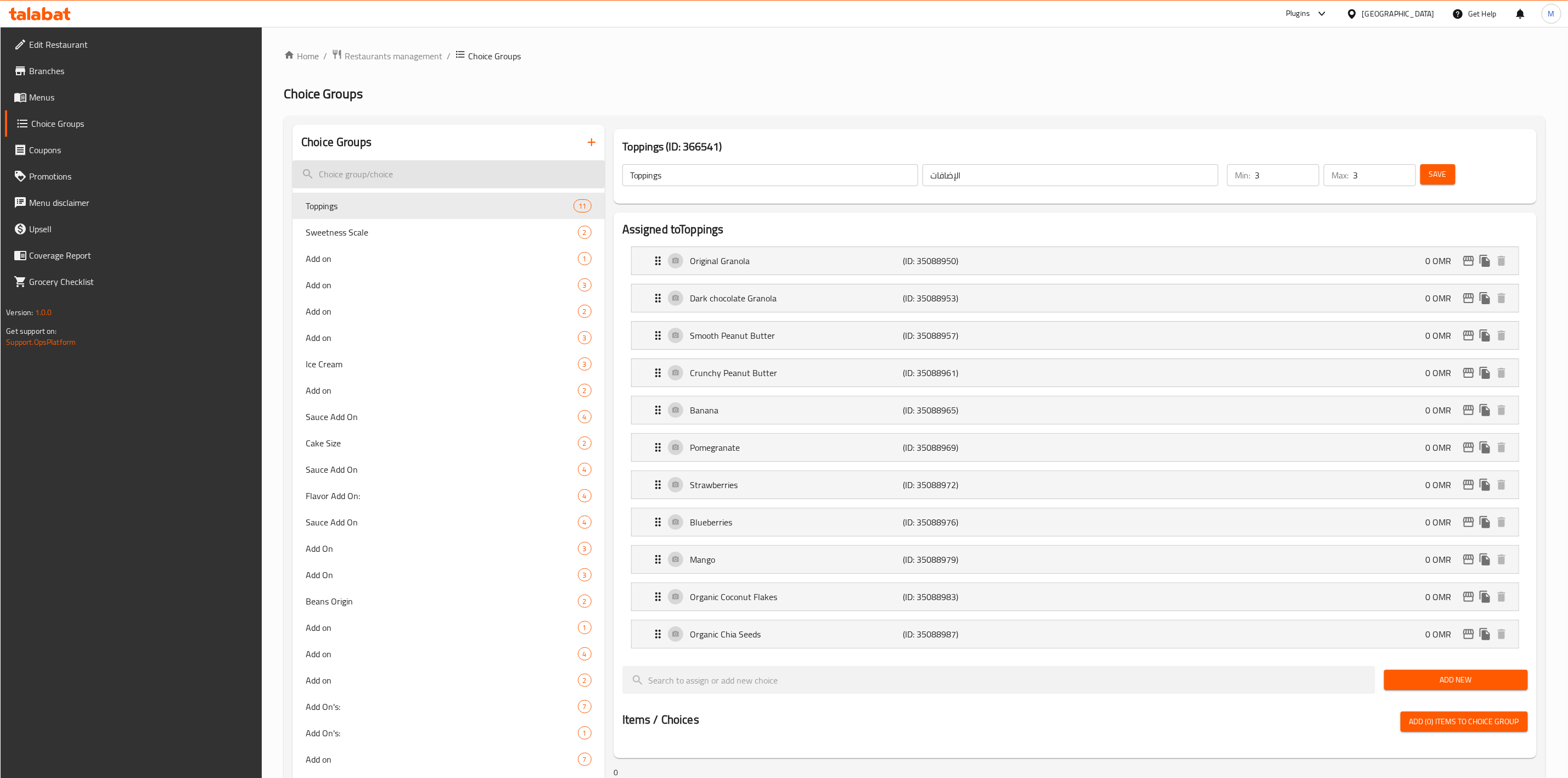
click at [415, 173] on input "search" at bounding box center [449, 174] width 313 height 28
paste input "Sea Food Soup Canteen"
type input "Sea Food Soup Canteen"
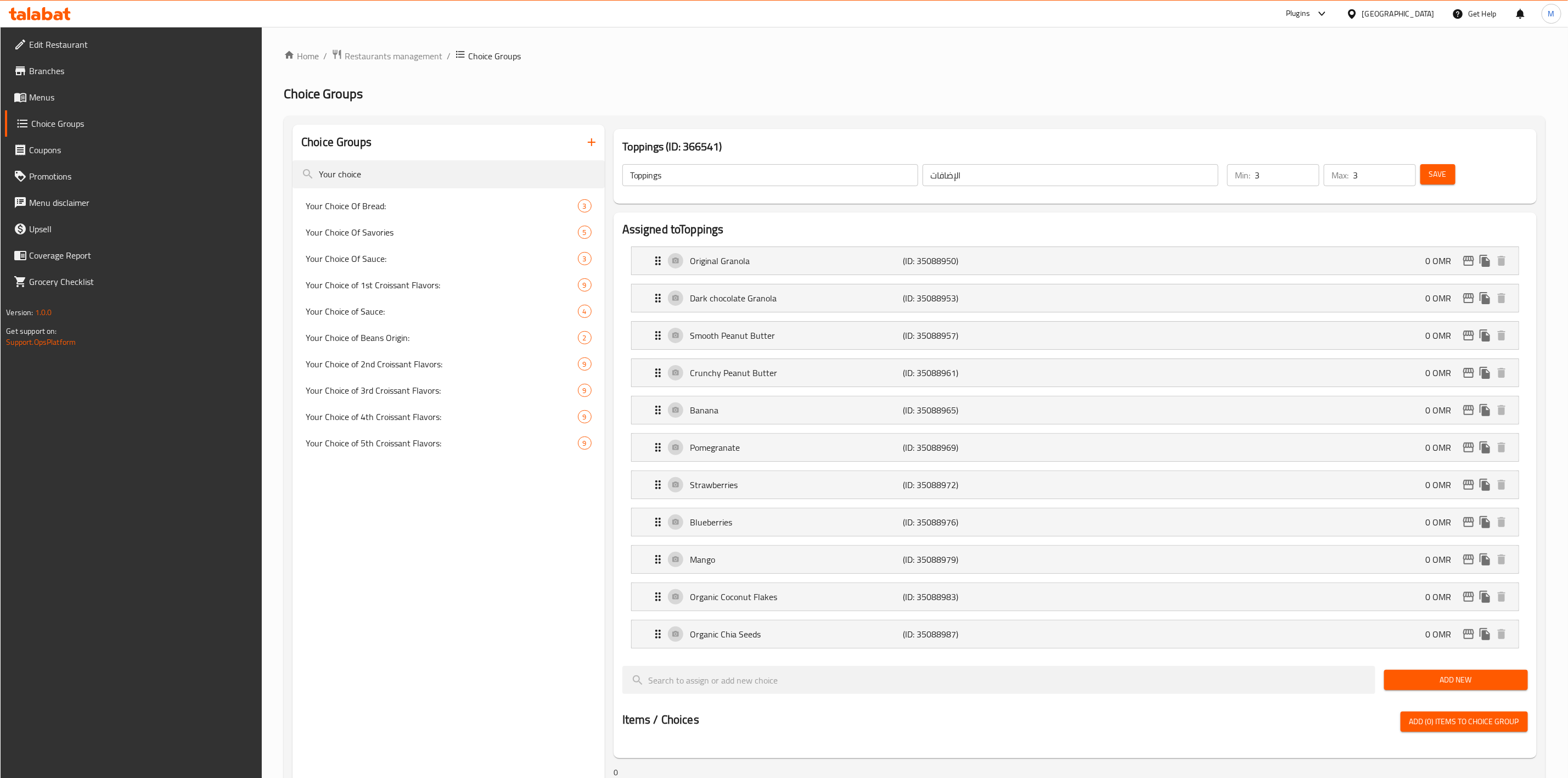
type input "Your choice"
click at [433, 154] on div "Choice Groups" at bounding box center [449, 142] width 313 height 36
click at [438, 178] on input "Your choice" at bounding box center [449, 174] width 313 height 28
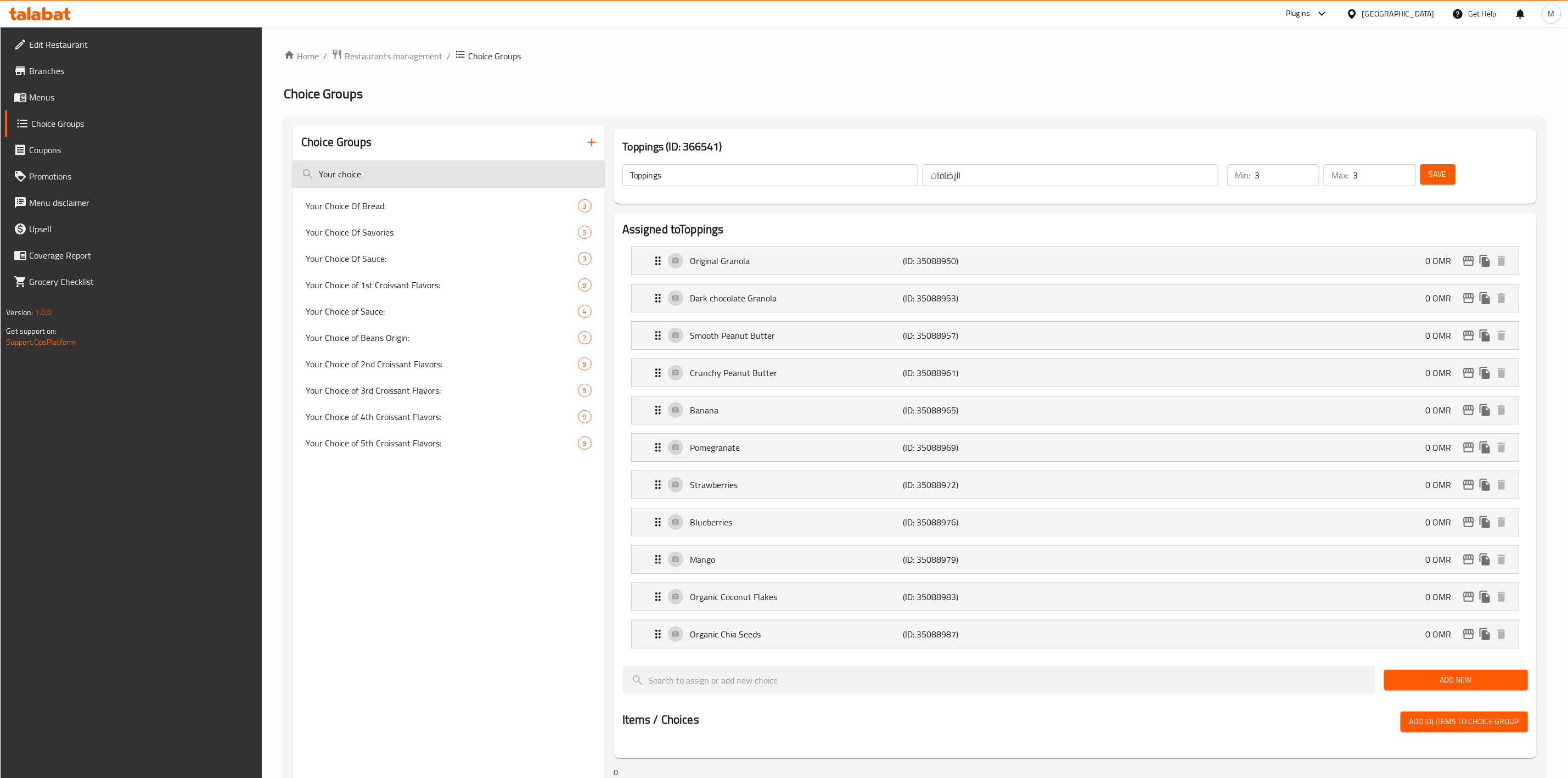
click at [438, 178] on input "Your choice" at bounding box center [449, 174] width 313 height 28
click at [429, 286] on span "Your Choice of 1st Croissant Flavors:" at bounding box center [425, 285] width 240 height 14
type input "Your Choice of 1st Croissant Flavors:"
type input "اختيارك من نكهات الكرواسون الأولى:"
type input "1"
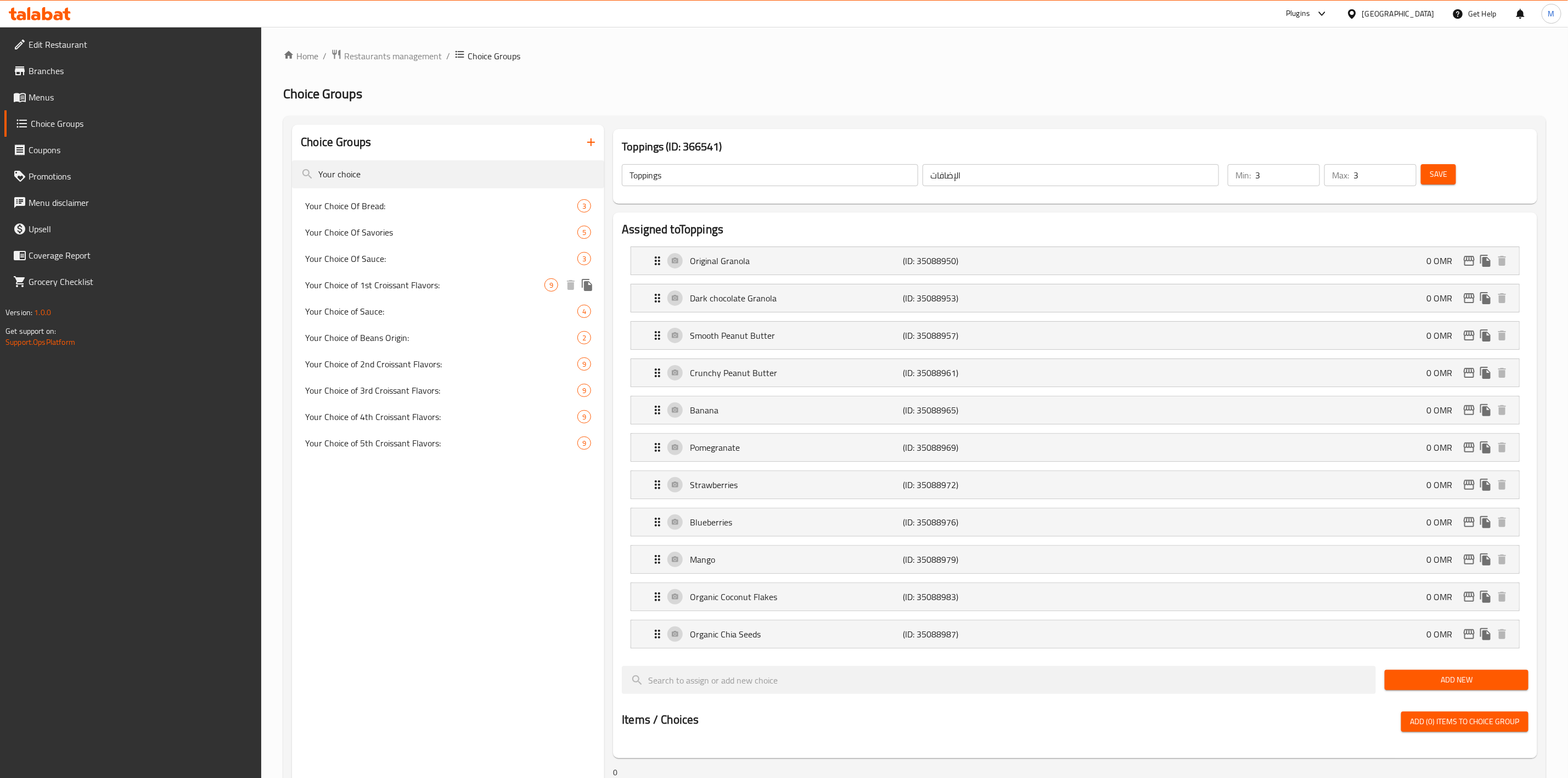
type input "1"
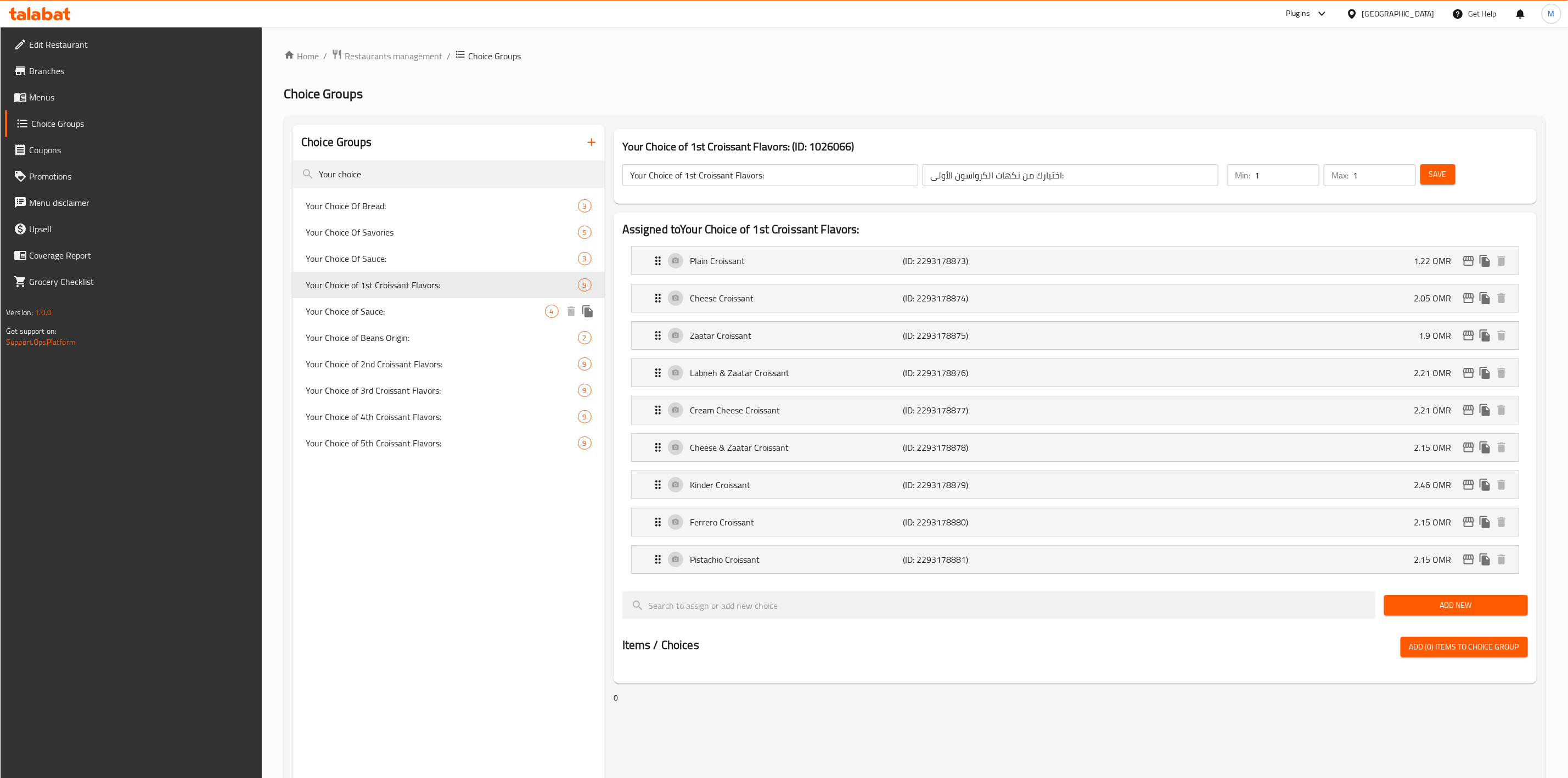
click at [419, 321] on div "Your Choice of Sauce: 4" at bounding box center [449, 311] width 313 height 26
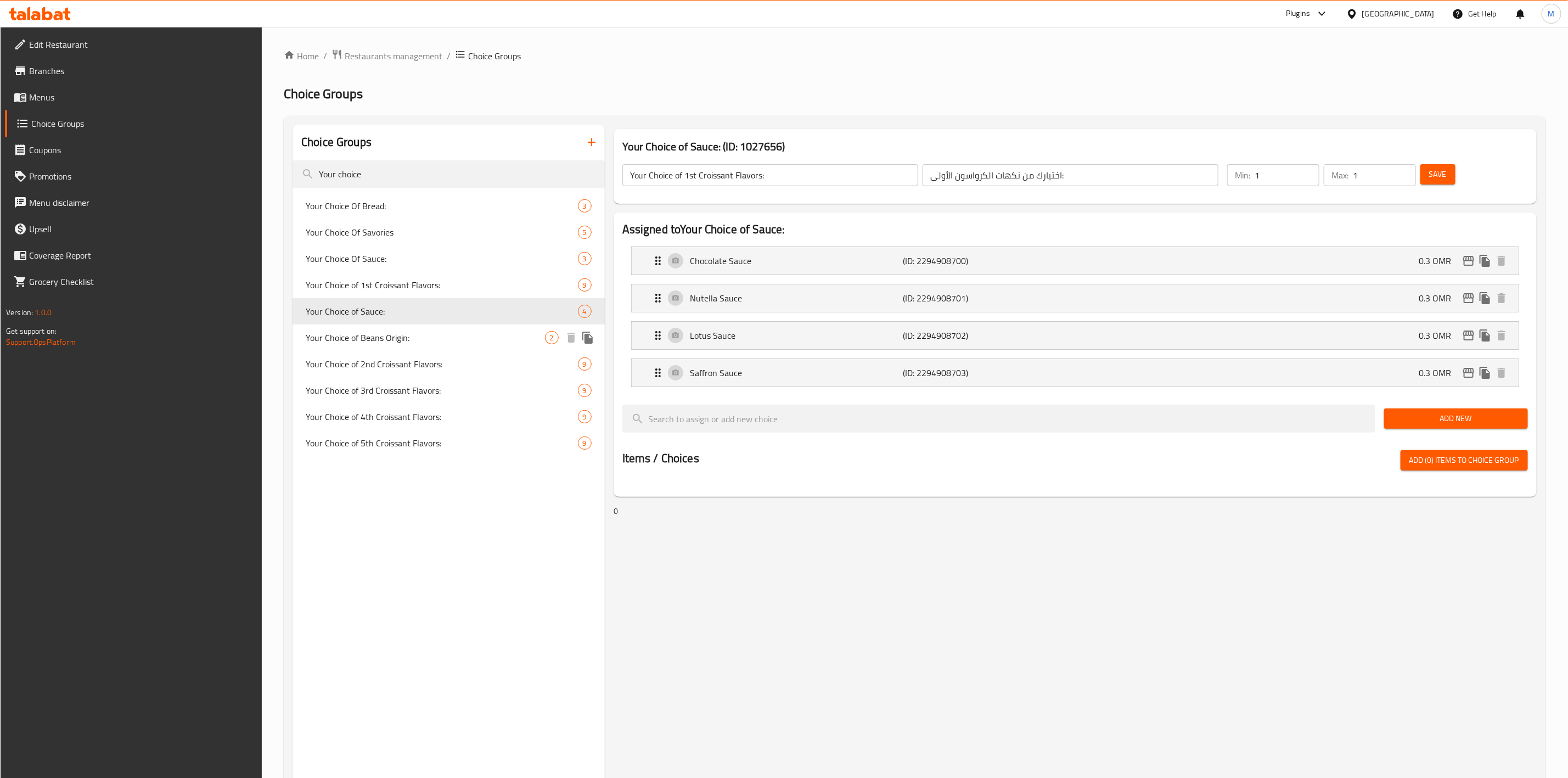
type input "Your Choice of Sauce:"
type input "اختيارك من الصوص:"
type input "0"
type input "4"
click at [423, 340] on span "Your Choice of Beans Origin:" at bounding box center [424, 337] width 239 height 14
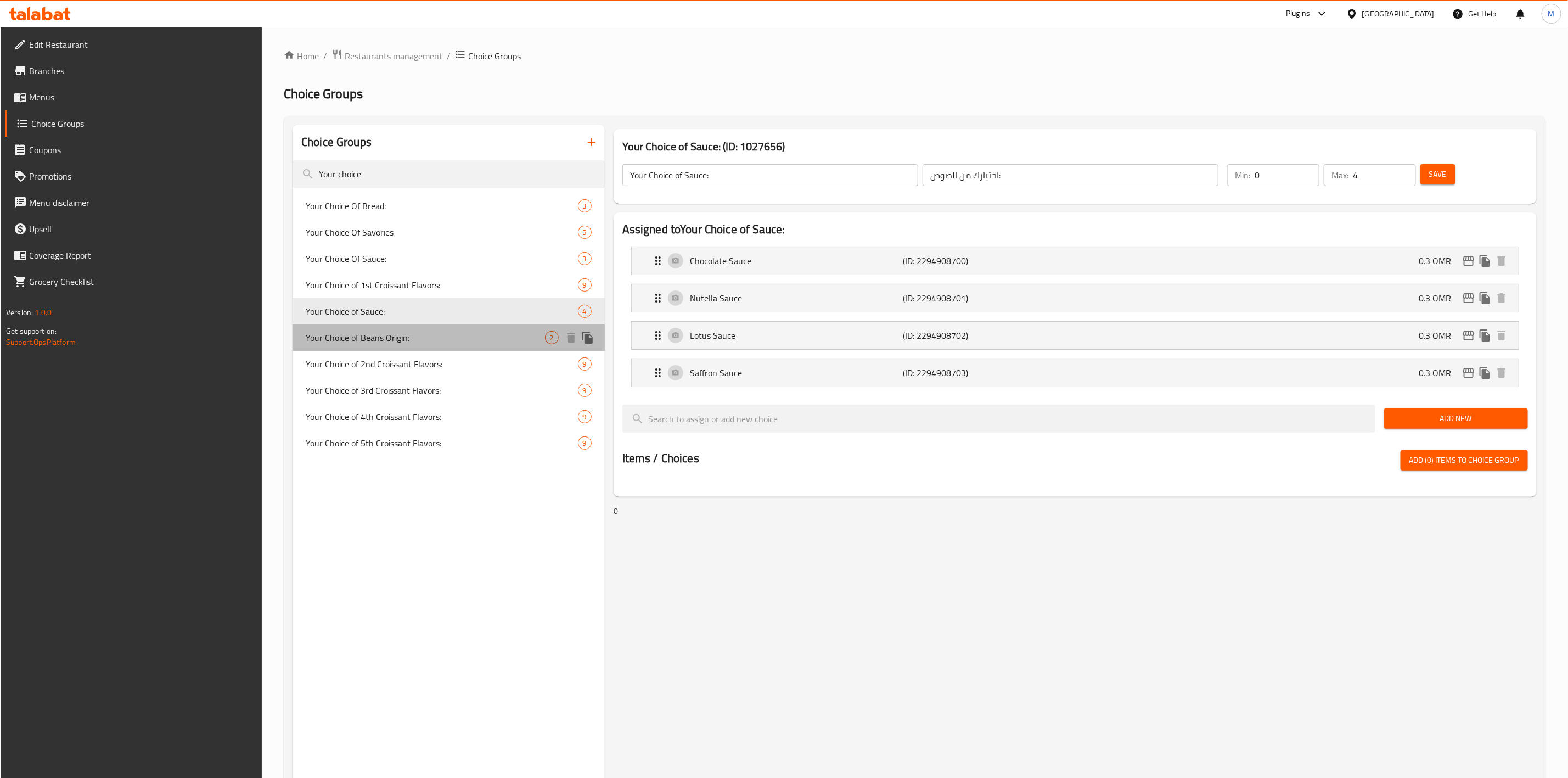
type input "Your Choice of Beans Origin:"
type input "اختيارك لأصل الحبوب:"
type input "1"
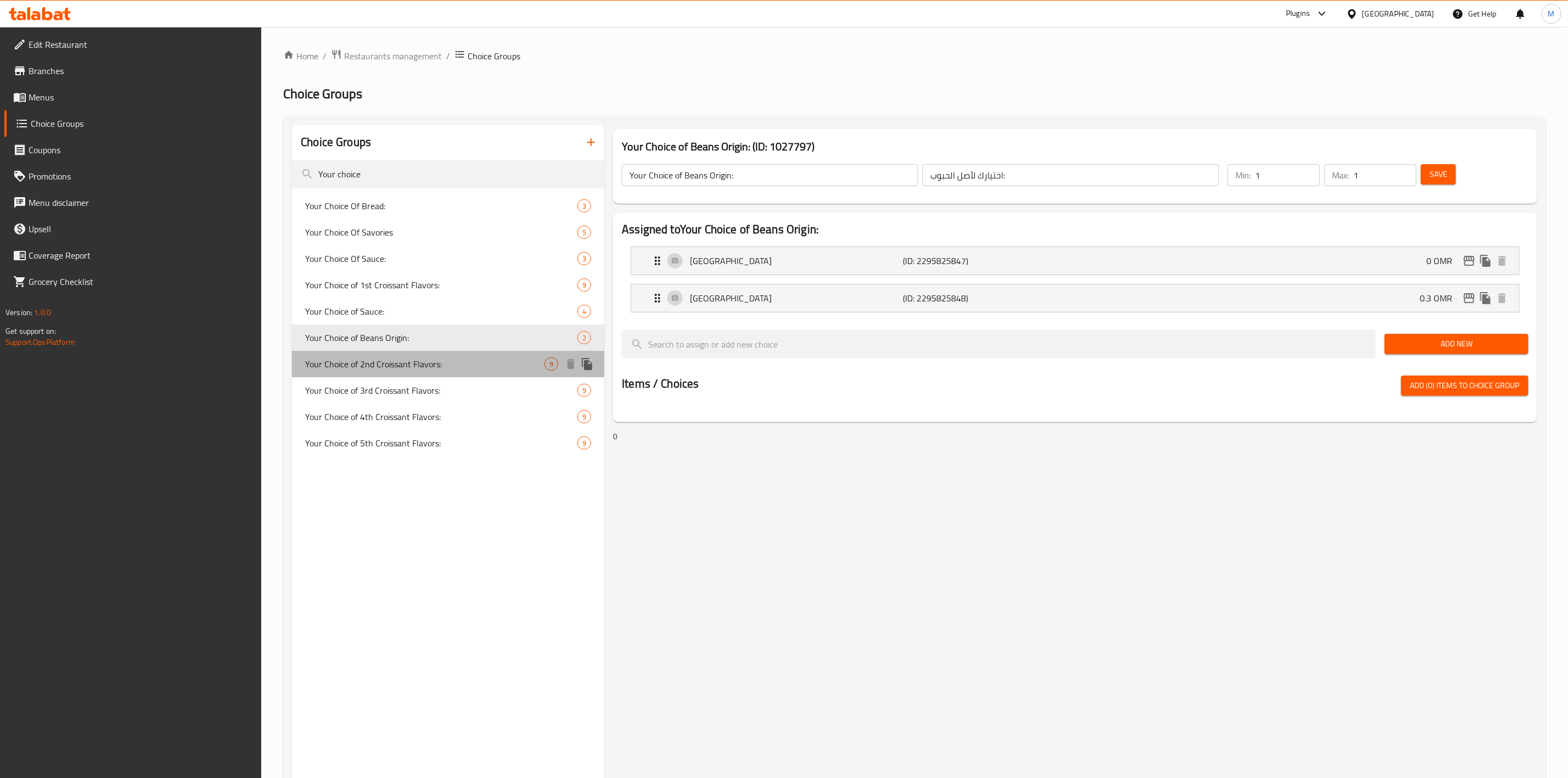
click at [421, 370] on span "Your Choice of 2nd Croissant Flavors:" at bounding box center [425, 364] width 240 height 14
type input "Your Choice of 2nd Croissant Flavors:"
type input "اختيارك من نكهات الكرواسون الثانية:"
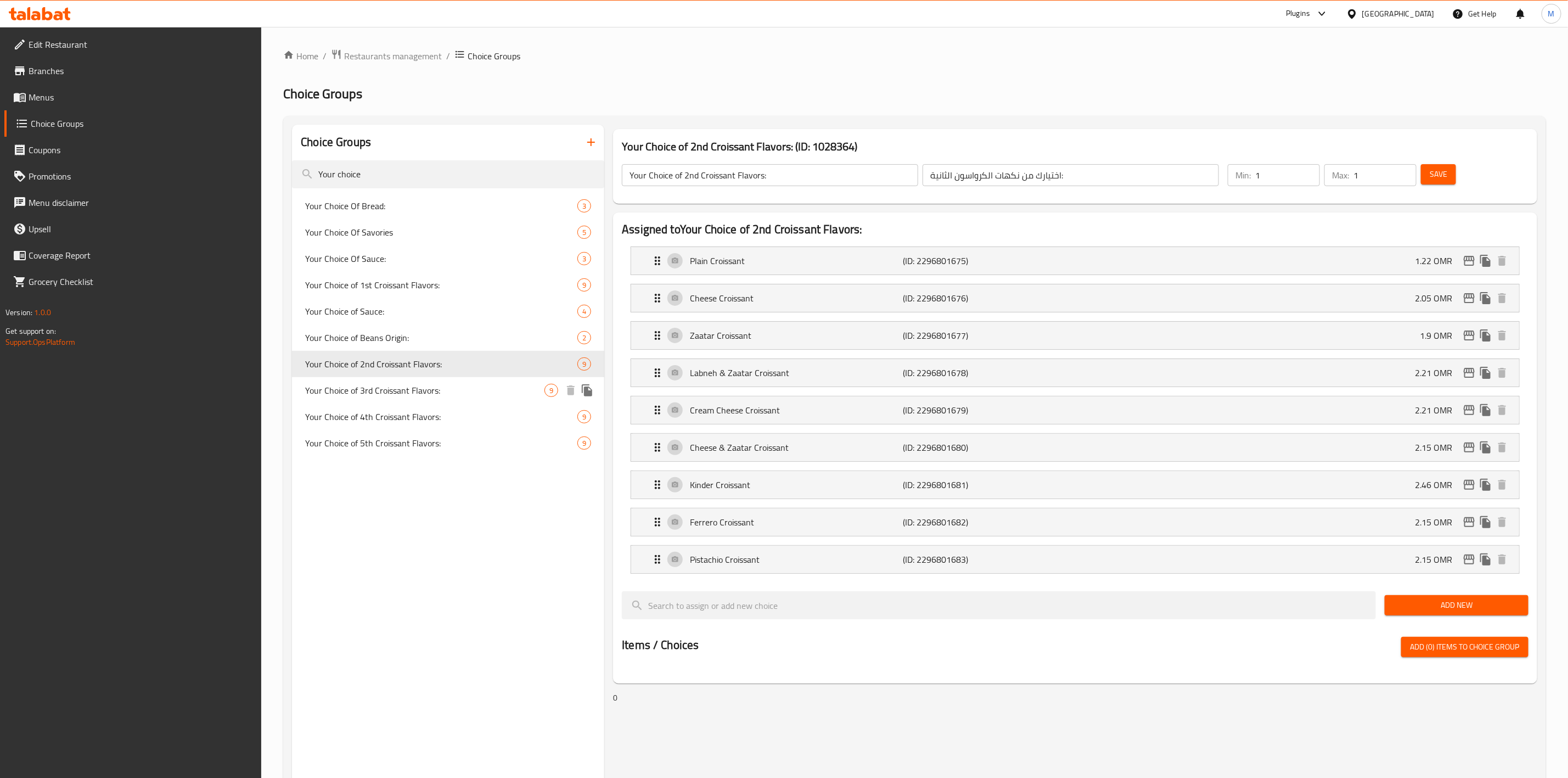
click at [411, 410] on span "Your Choice of 4th Croissant Flavors:" at bounding box center [441, 416] width 272 height 14
type input "Your Choice of 4th Croissant Flavors:"
type input "اختيارك من نكهات الكرواسون الرابعة:"
click at [106, 97] on span "Menus" at bounding box center [140, 97] width 224 height 14
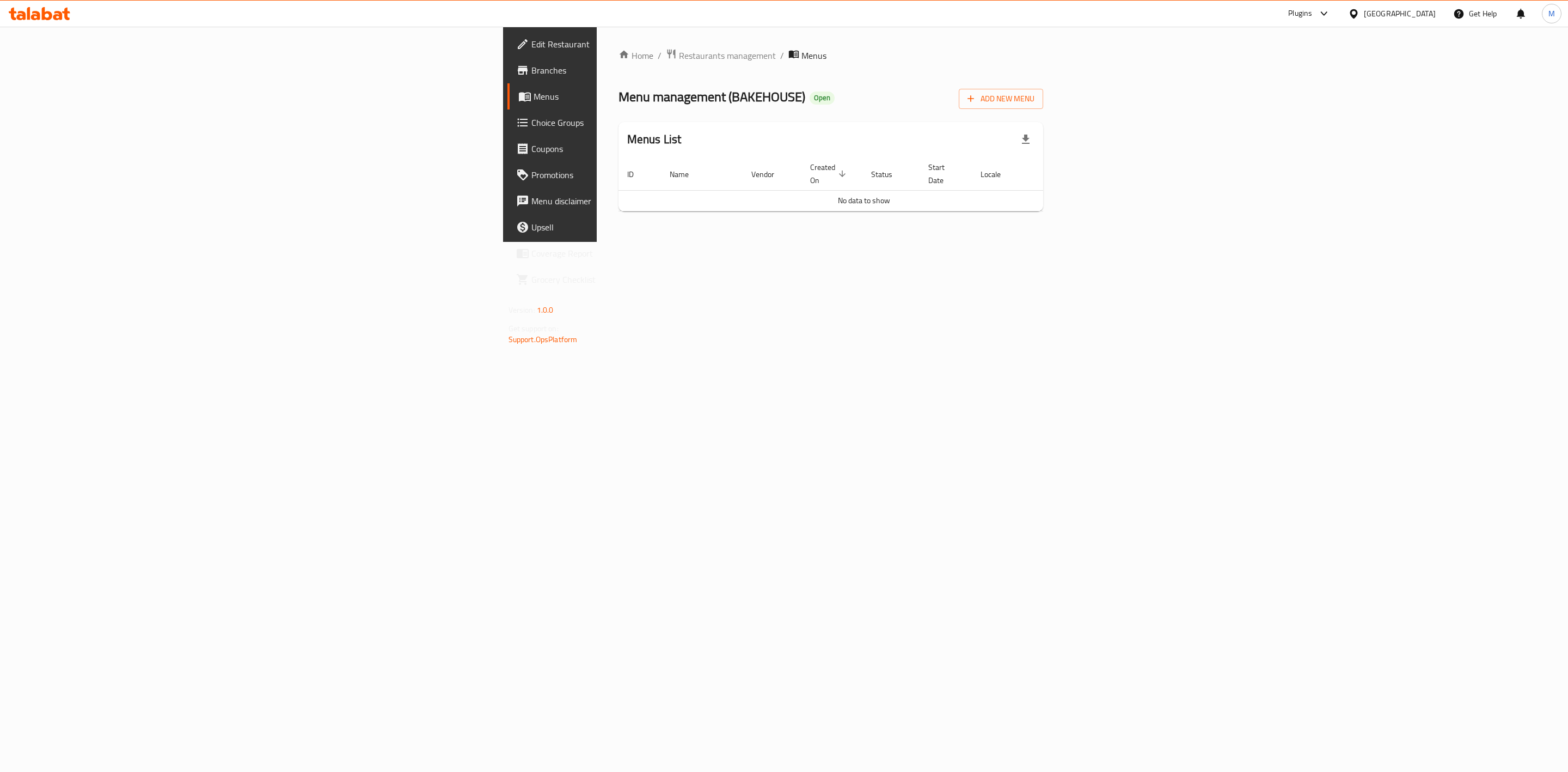
click at [507, 109] on link "Choice Groups" at bounding box center [636, 122] width 257 height 26
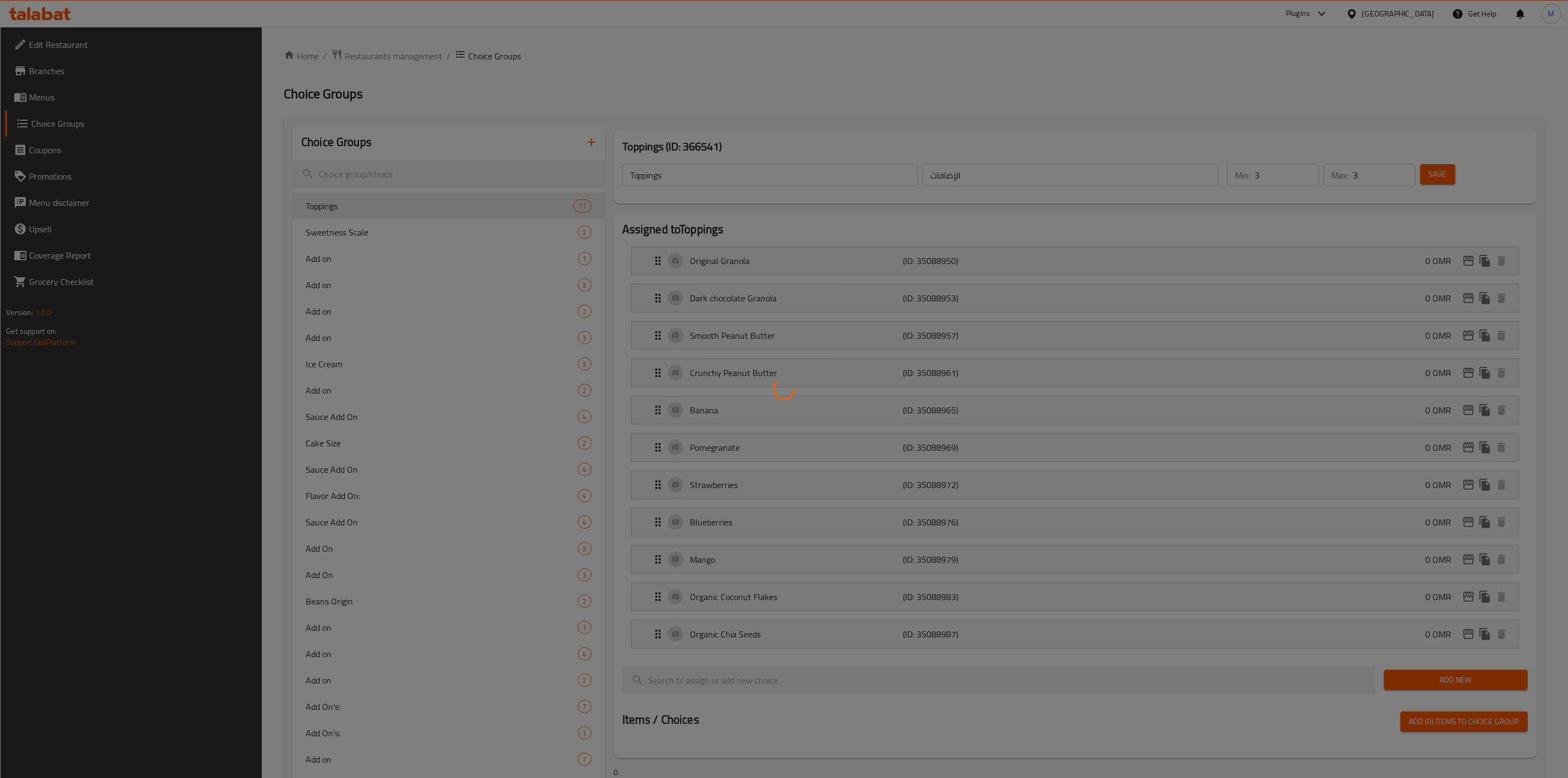
click at [105, 93] on div at bounding box center [784, 389] width 1568 height 778
click at [106, 92] on div at bounding box center [784, 389] width 1568 height 778
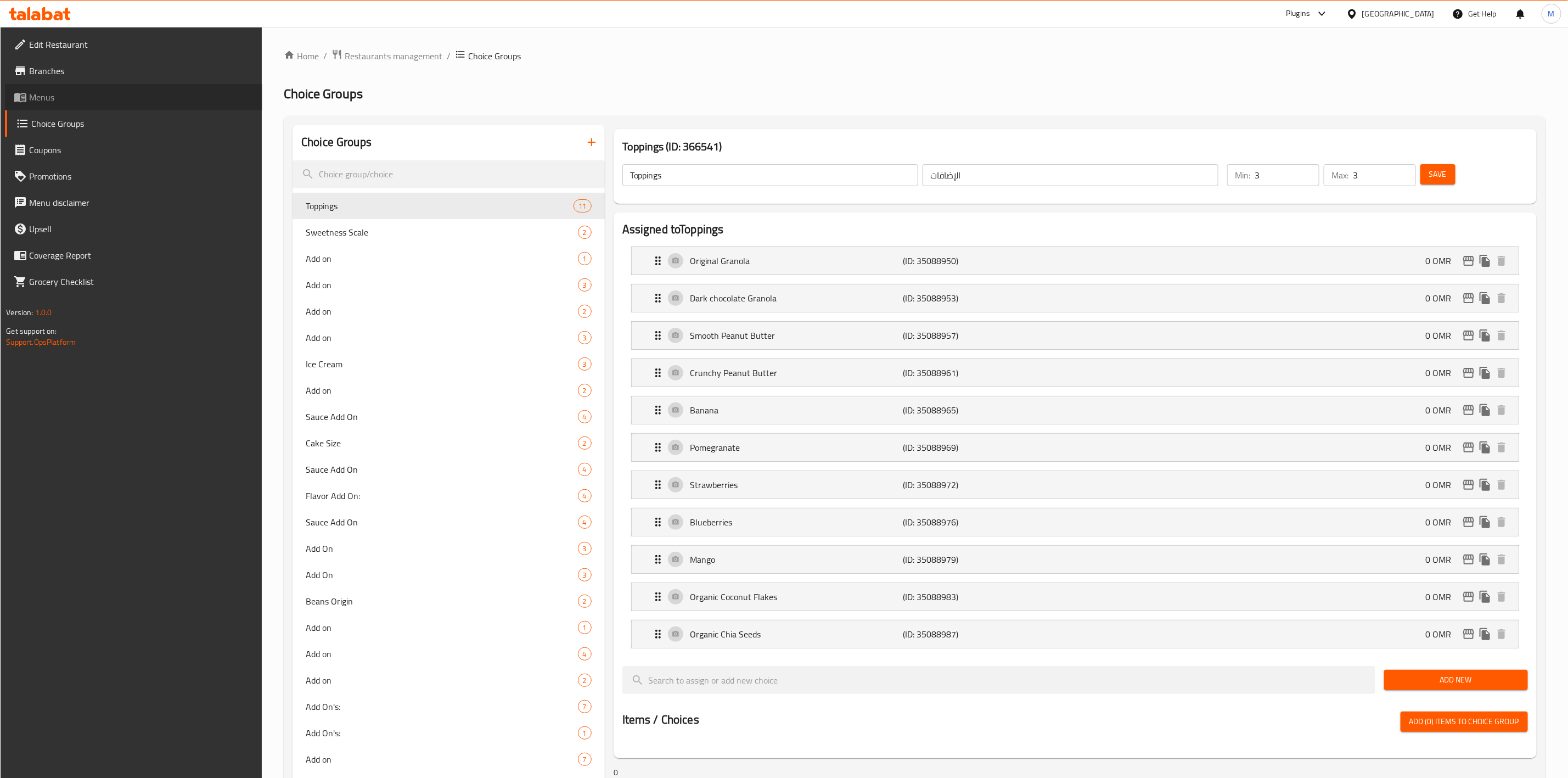
click at [121, 97] on span "Menus" at bounding box center [140, 97] width 224 height 14
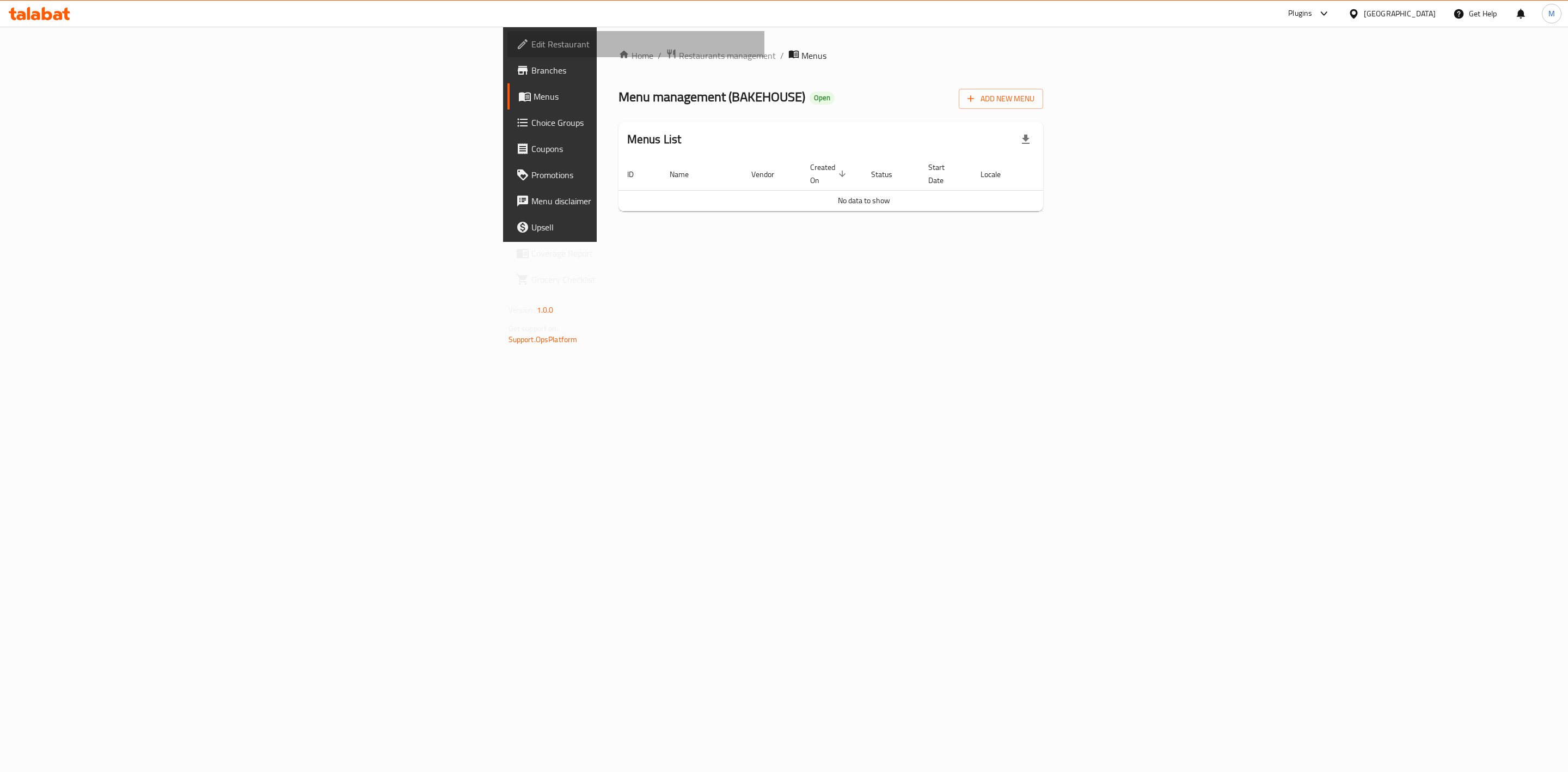
click at [532, 48] on span "Edit Restaurant" at bounding box center [644, 44] width 225 height 13
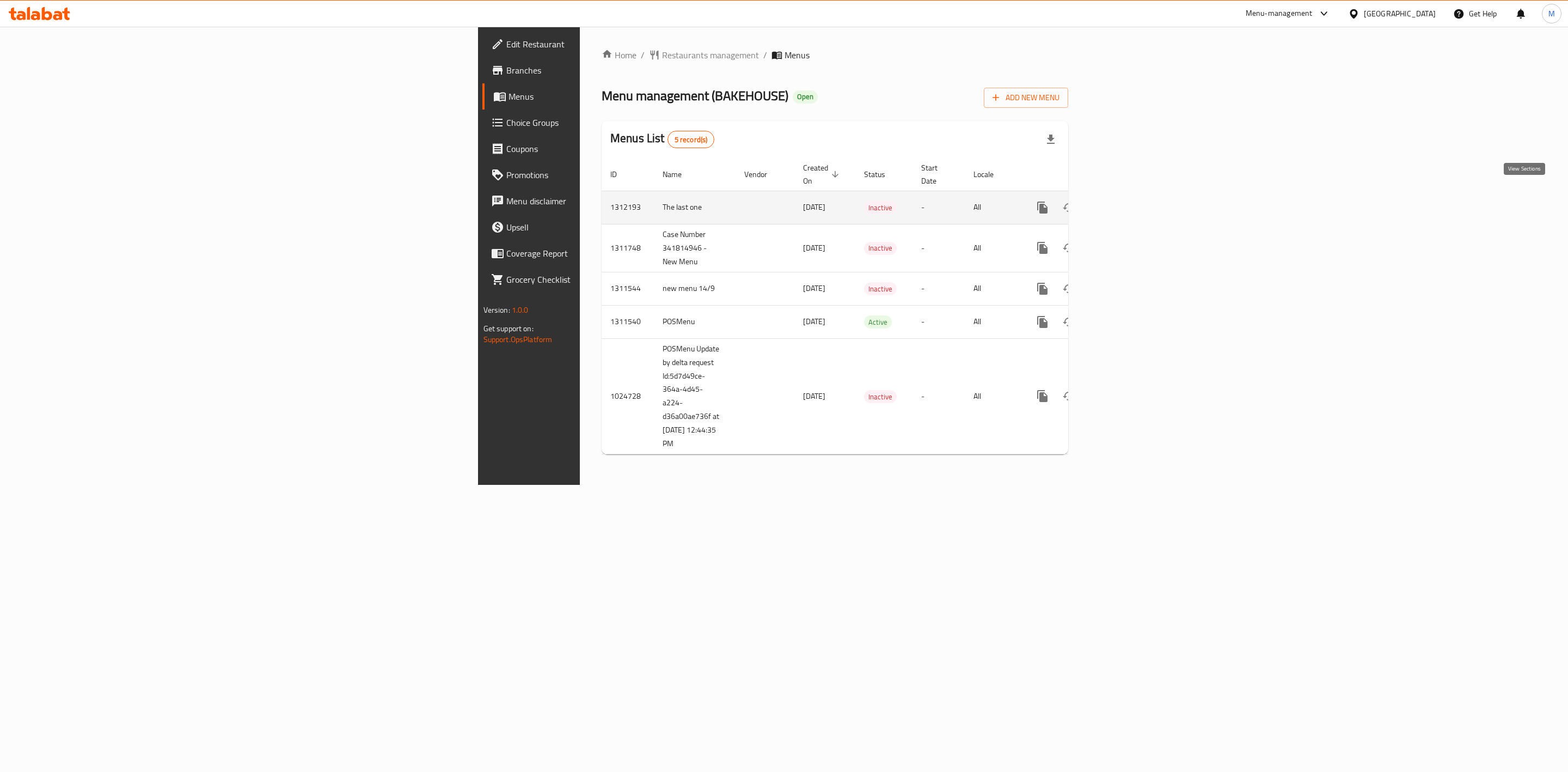
click at [1128, 201] on icon "enhanced table" at bounding box center [1121, 207] width 13 height 13
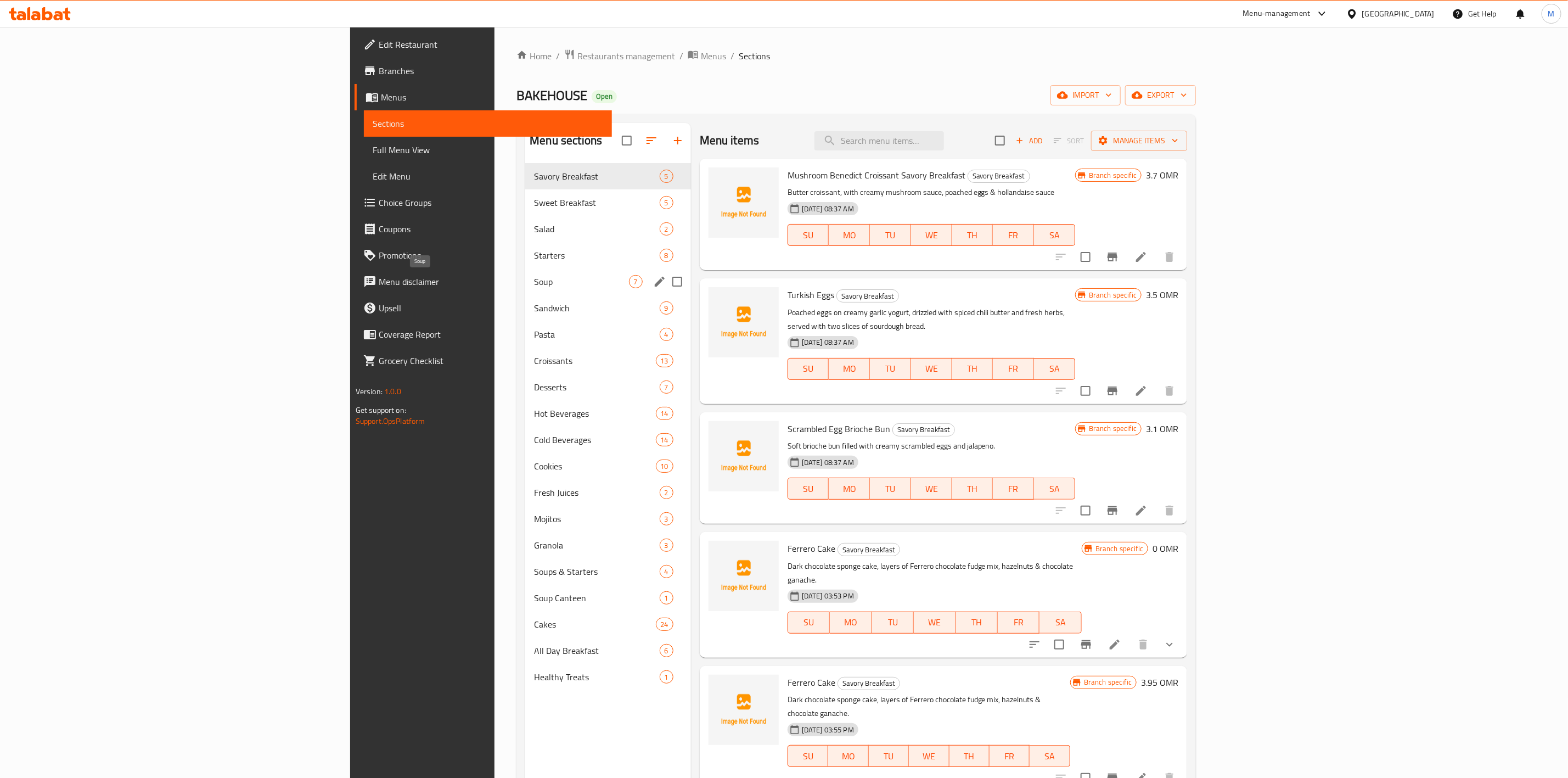
click at [534, 278] on span "Soup" at bounding box center [581, 281] width 95 height 14
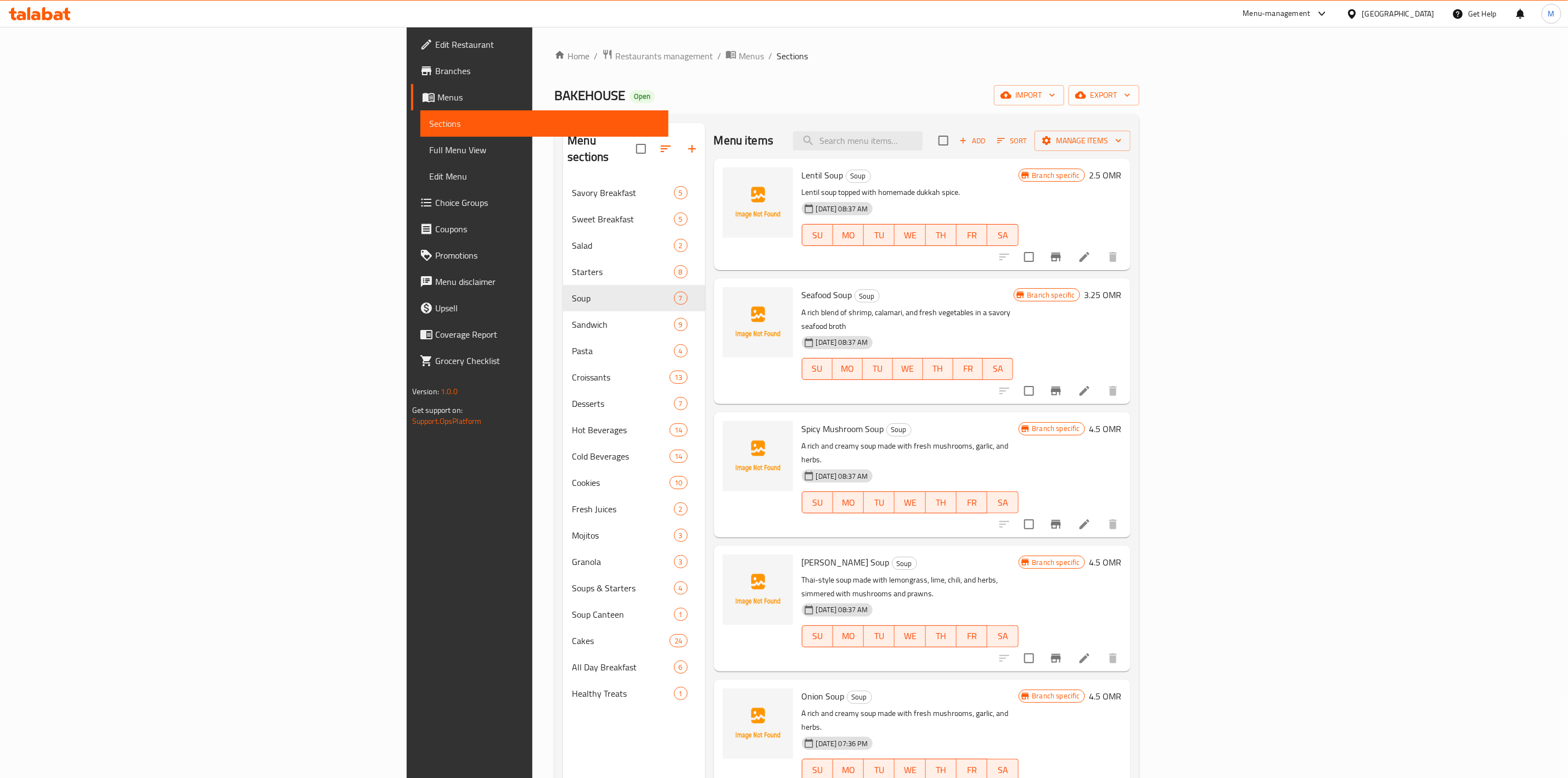
click at [955, 132] on input "checkbox" at bounding box center [944, 140] width 23 height 23
checkbox input "true"
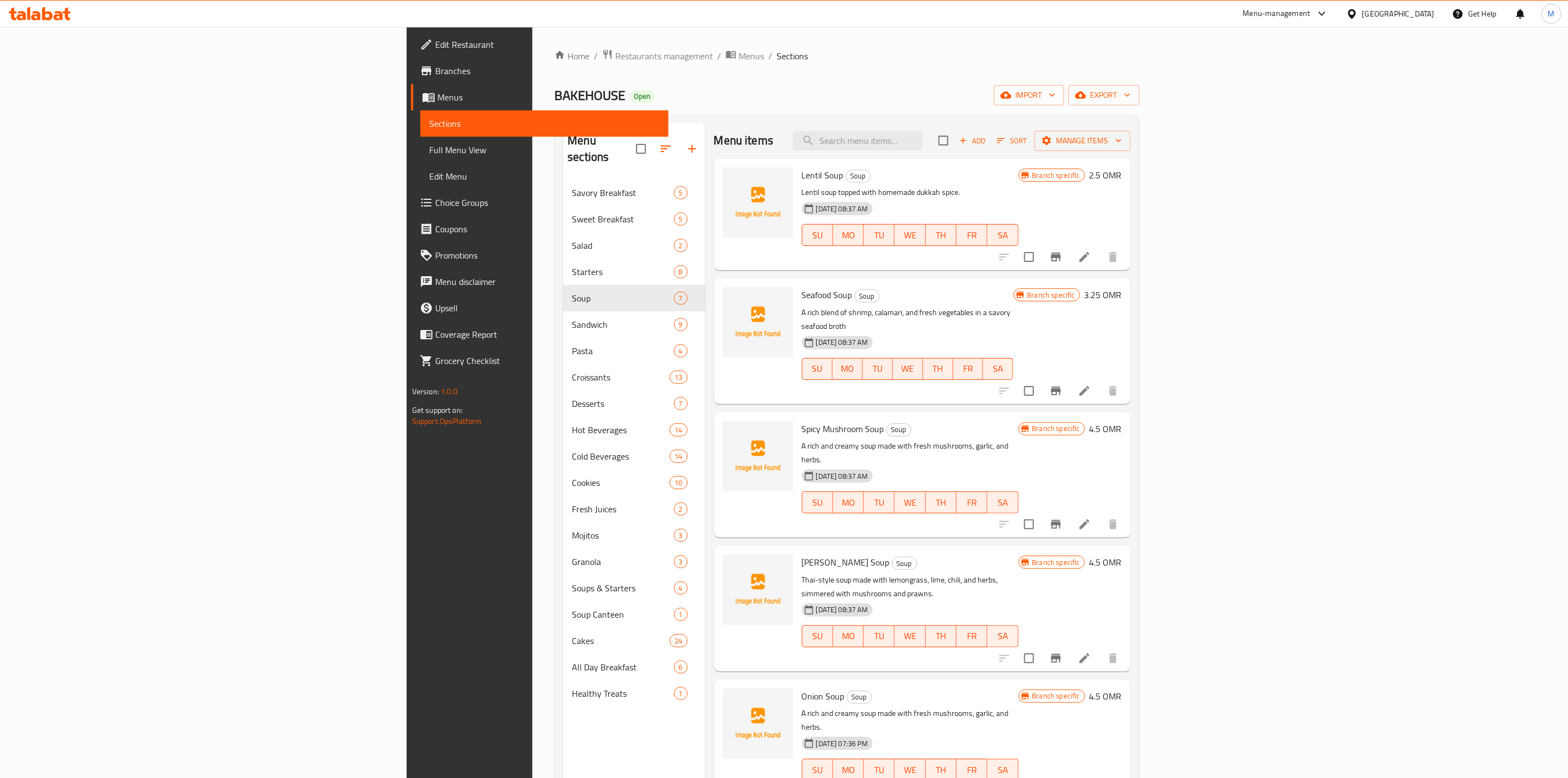
checkbox input "true"
click at [955, 134] on input "checkbox" at bounding box center [944, 140] width 23 height 23
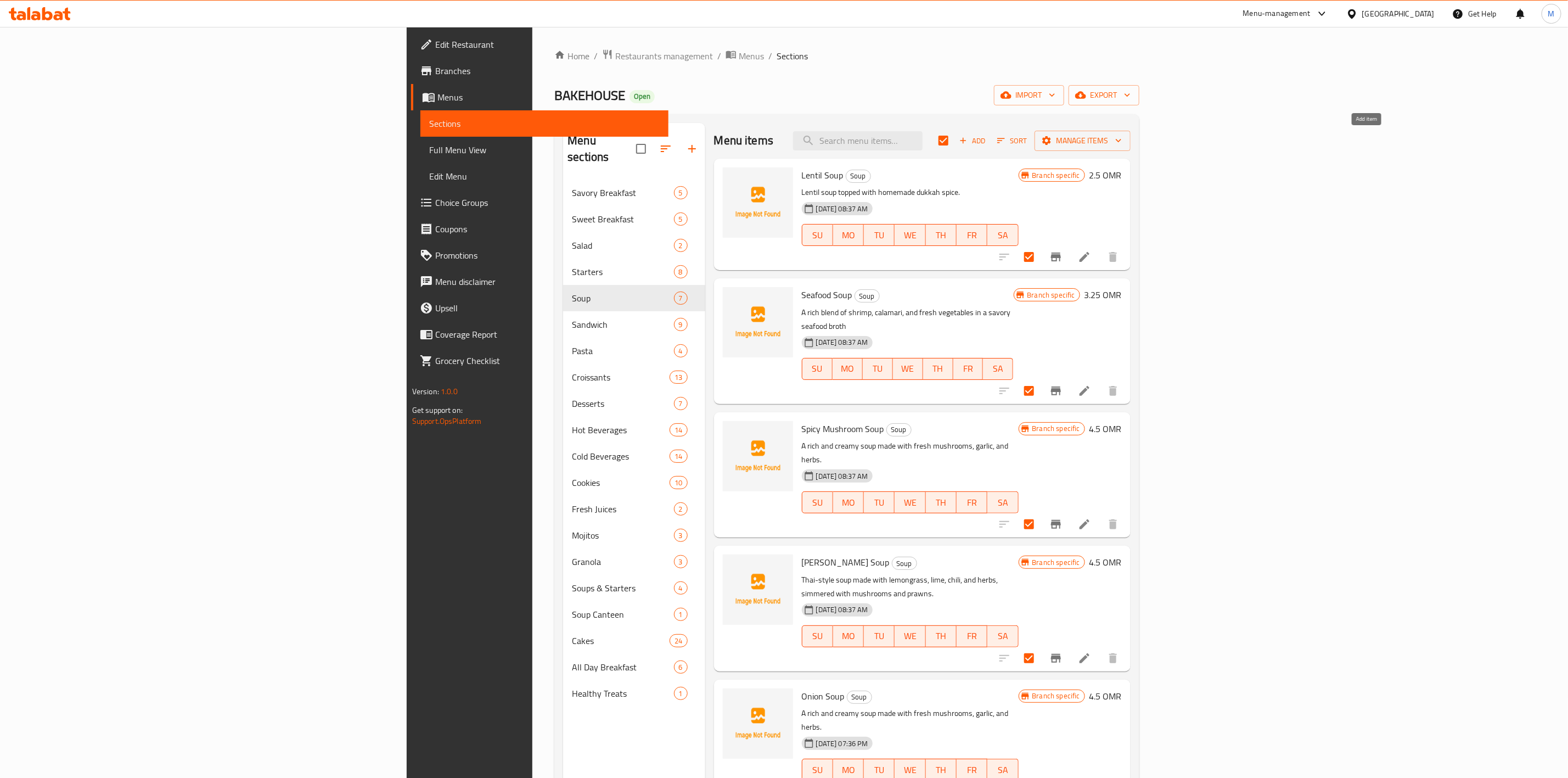
checkbox input "false"
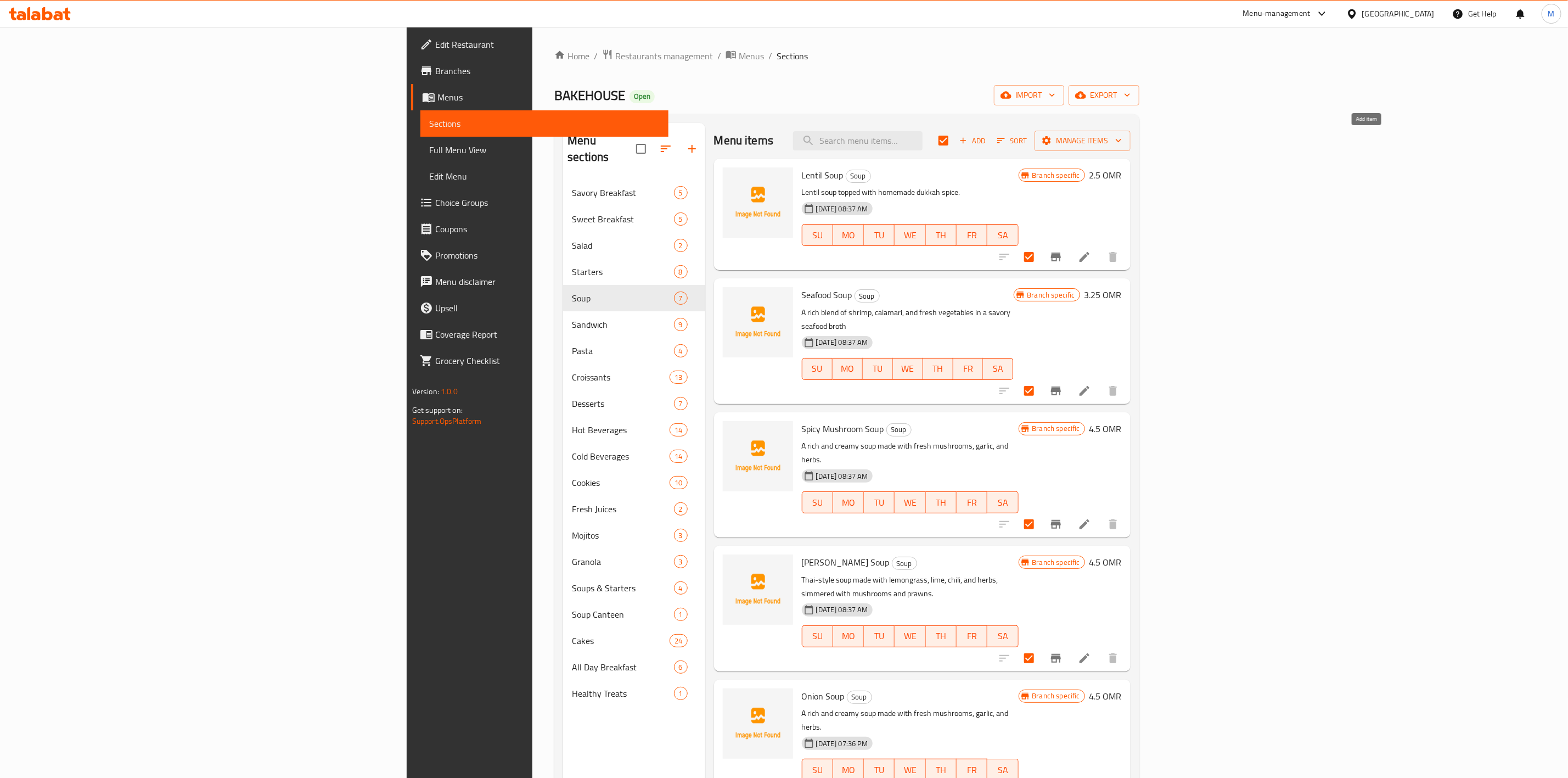
checkbox input "false"
click at [987, 135] on span "Add" at bounding box center [972, 140] width 30 height 13
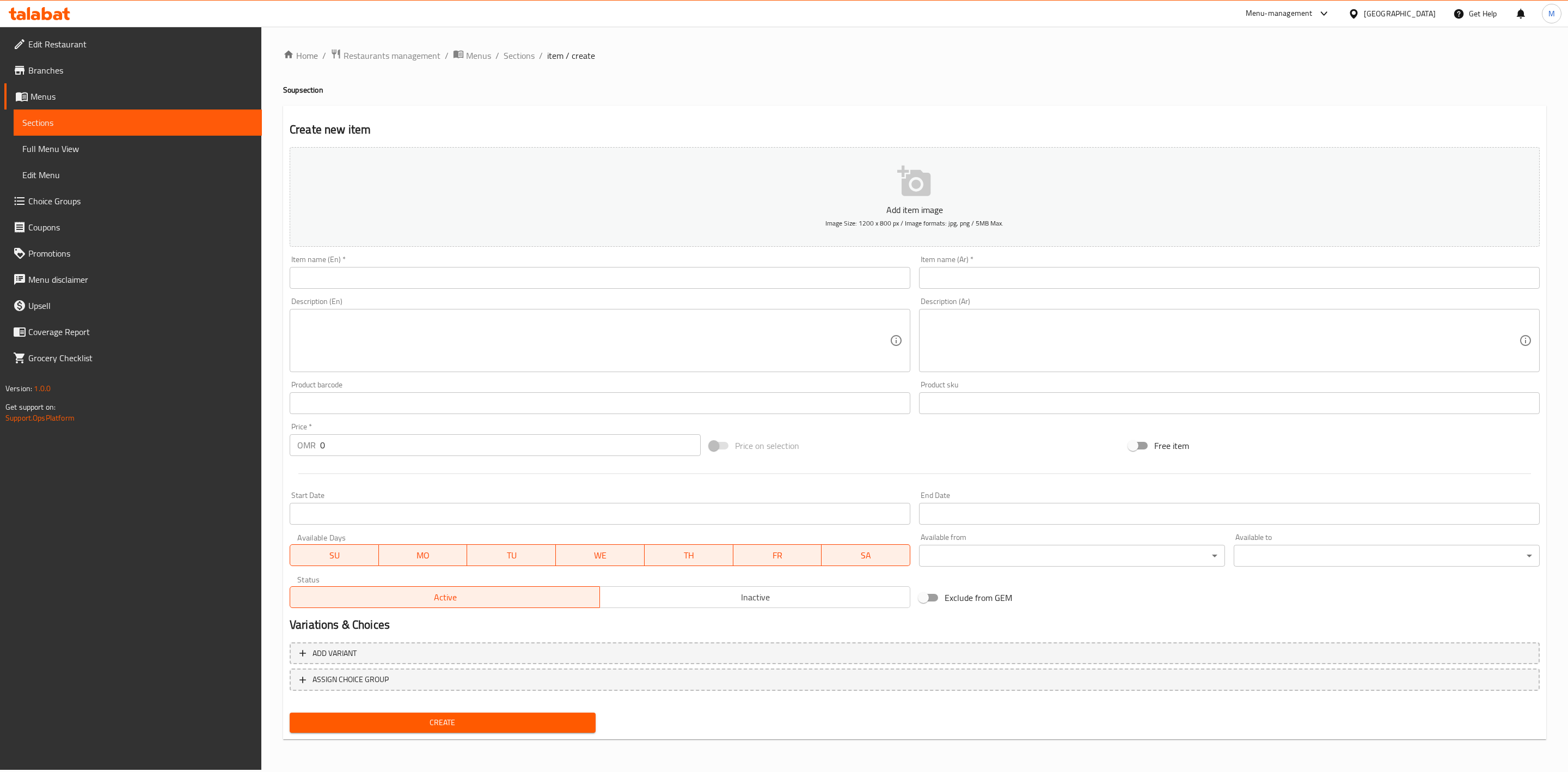
click at [501, 280] on input "text" at bounding box center [600, 278] width 621 height 21
paste input "Soup Canteen"
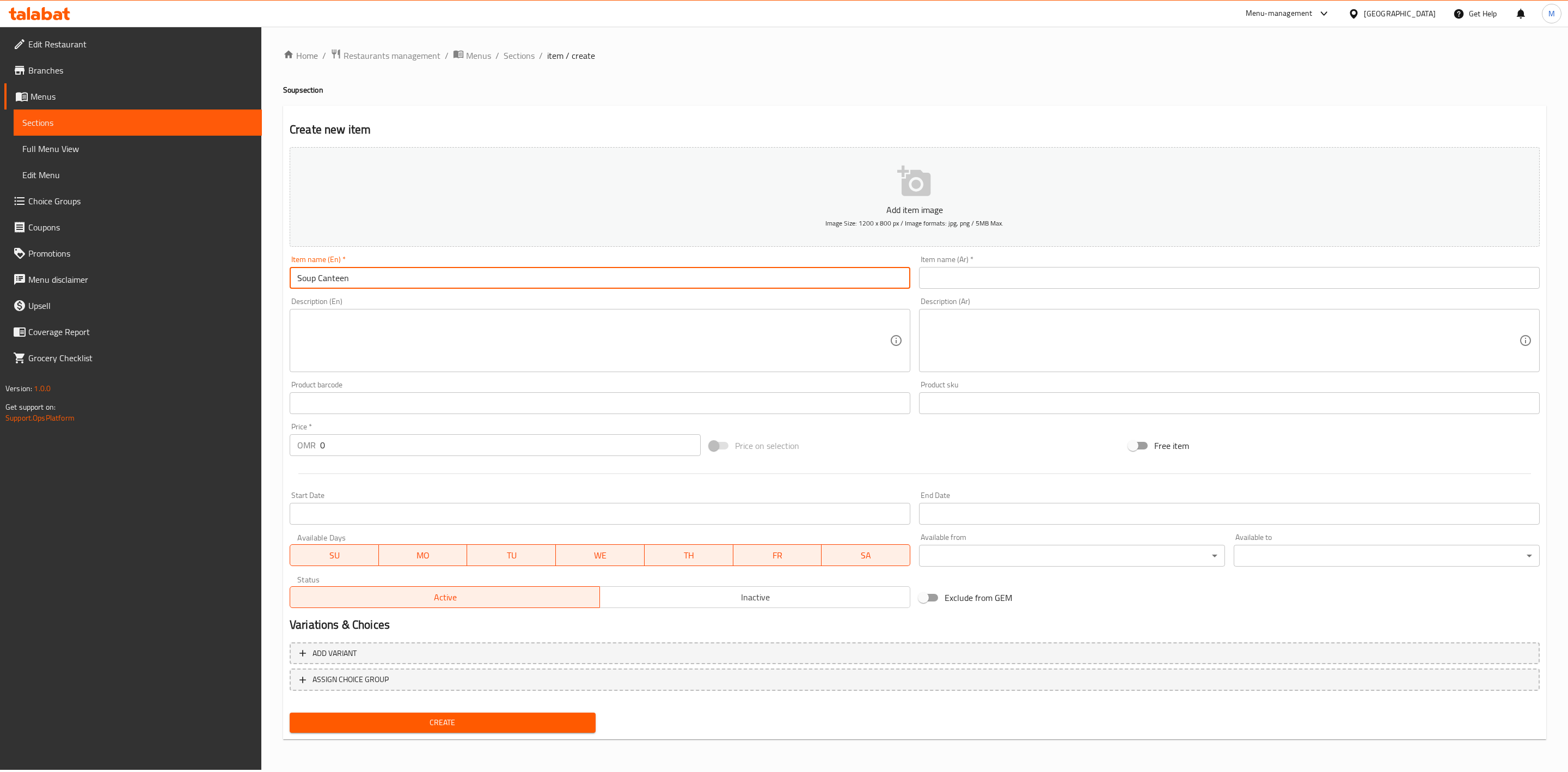
type input "Soup Canteen"
click at [1005, 272] on input "text" at bounding box center [1229, 278] width 621 height 21
paste input "مقصف الحساء"
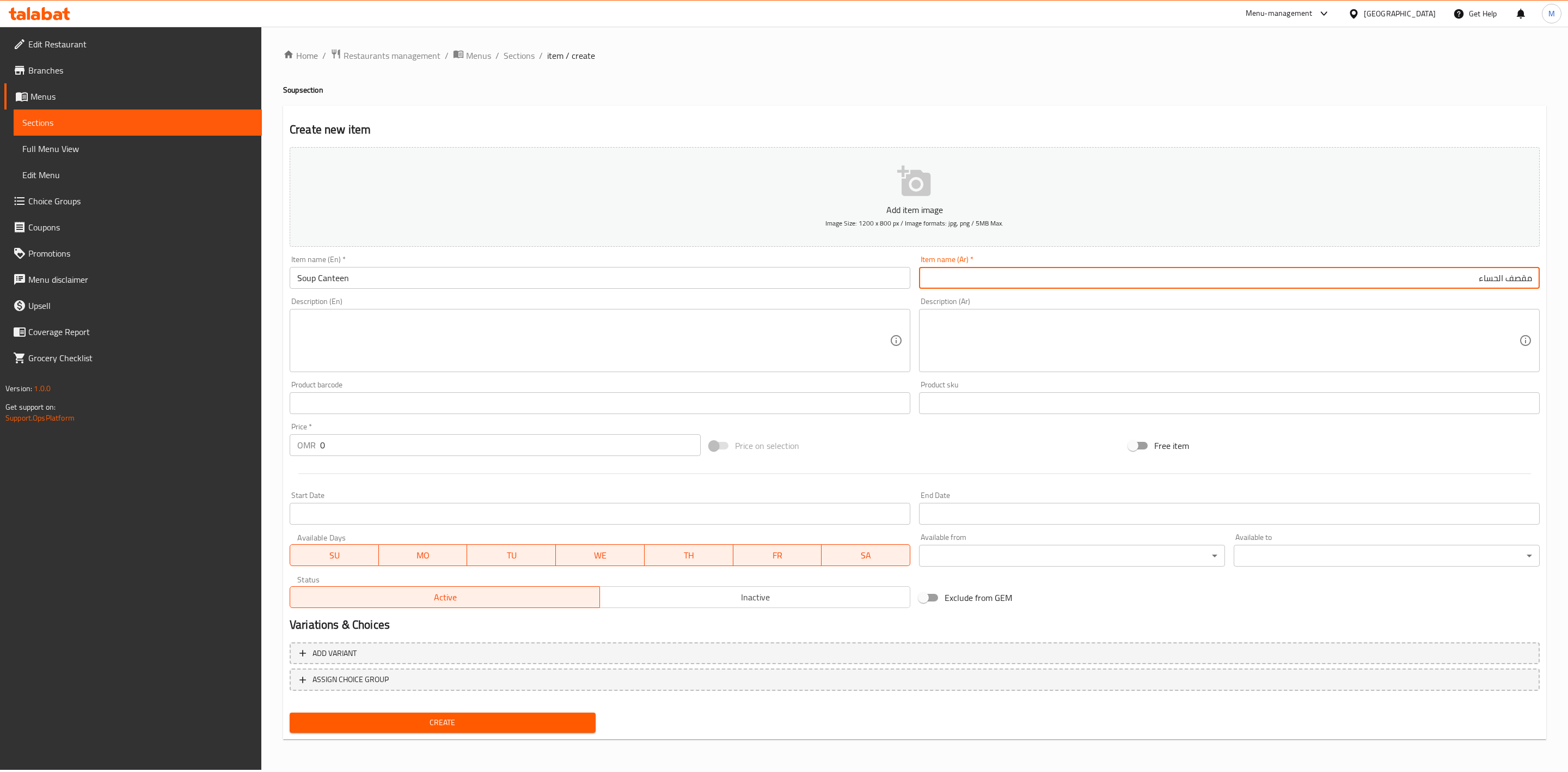
type input "مقصف الحساء"
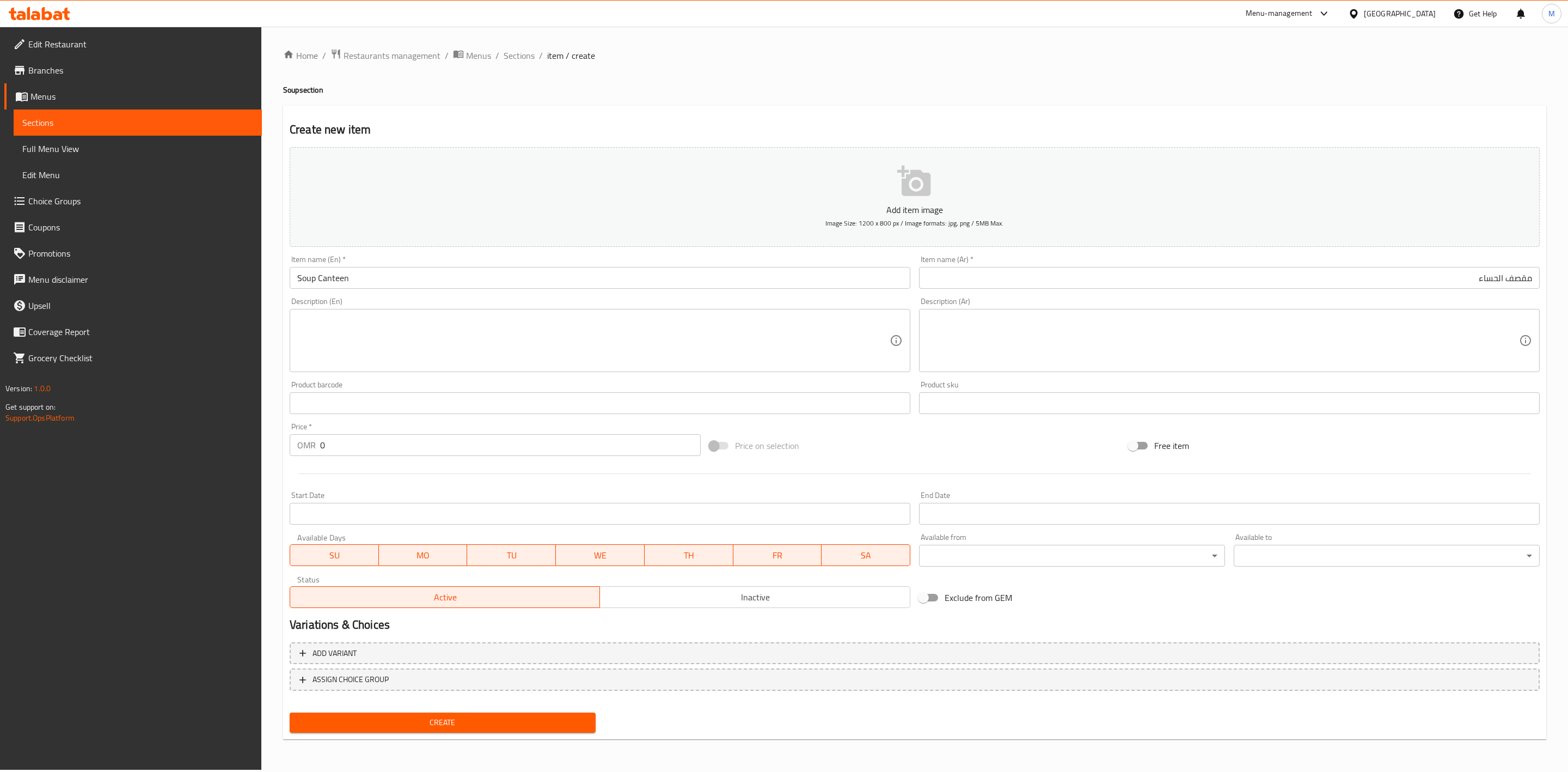
click at [528, 313] on div "Description (En)" at bounding box center [600, 340] width 621 height 63
paste textarea "Your choice of soup canteen 1 liter for gathering."
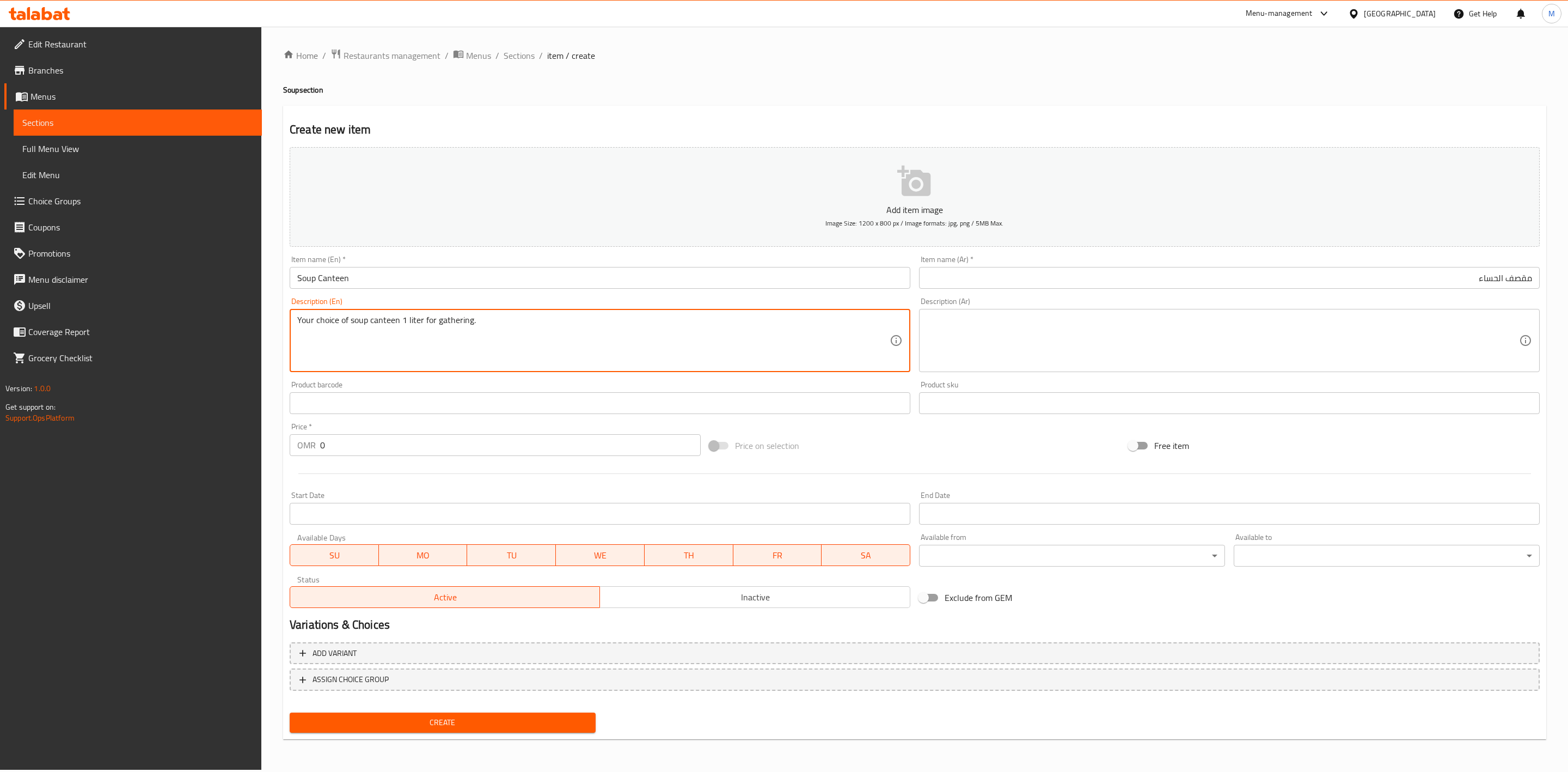
type textarea "Your choice of soup canteen 1 liter for gathering."
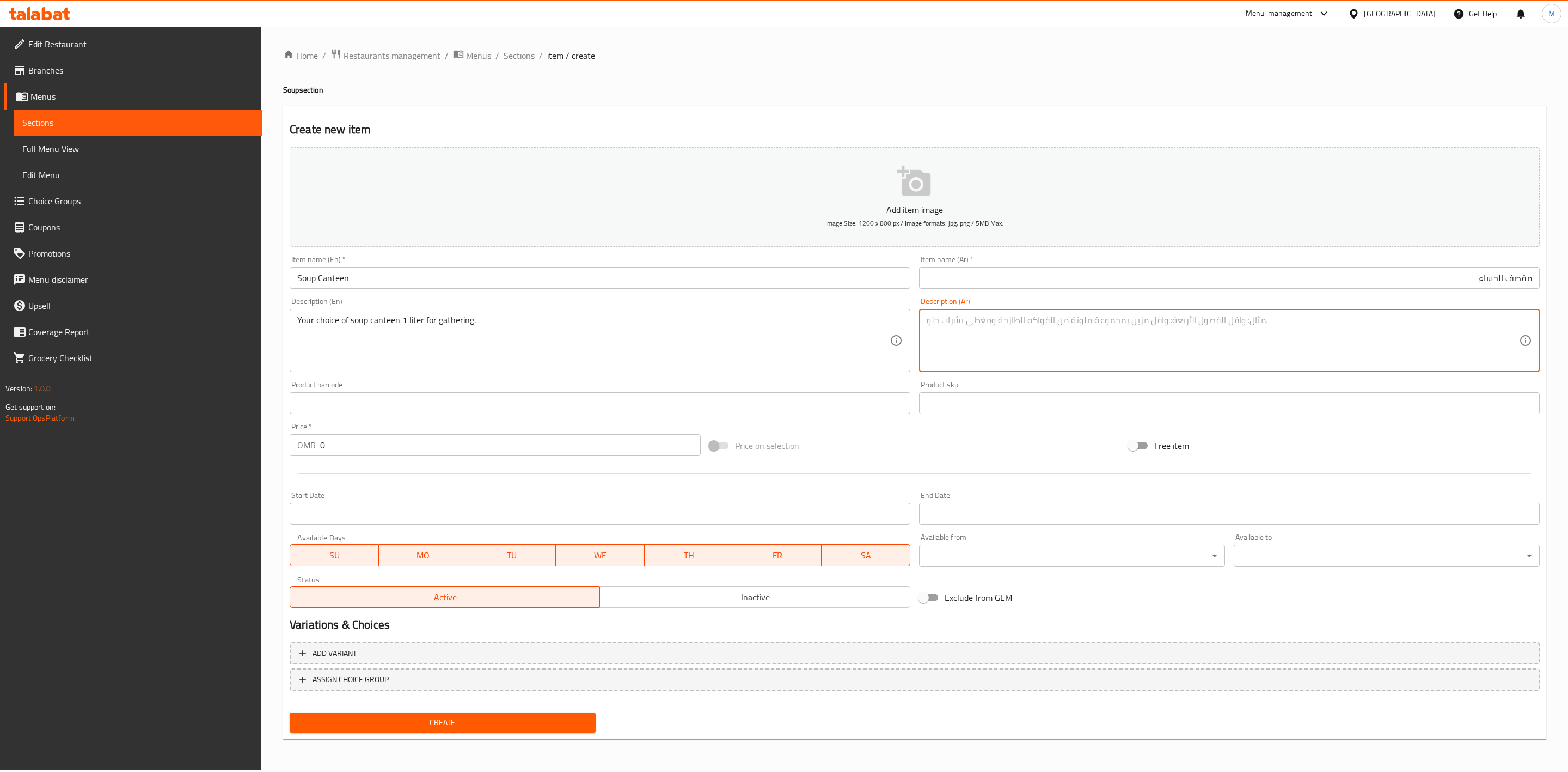
click at [1098, 357] on textarea at bounding box center [1222, 340] width 592 height 52
click at [1099, 349] on textarea at bounding box center [1222, 340] width 592 height 52
paste textarea "اختيارك من مقصف الحساء سعة 1 لتر للتجمع"
type textarea "اختيارك من مقصف الحساء سعة 1 لتر للتجمع"
click at [579, 654] on span "Add variant" at bounding box center [914, 652] width 1230 height 13
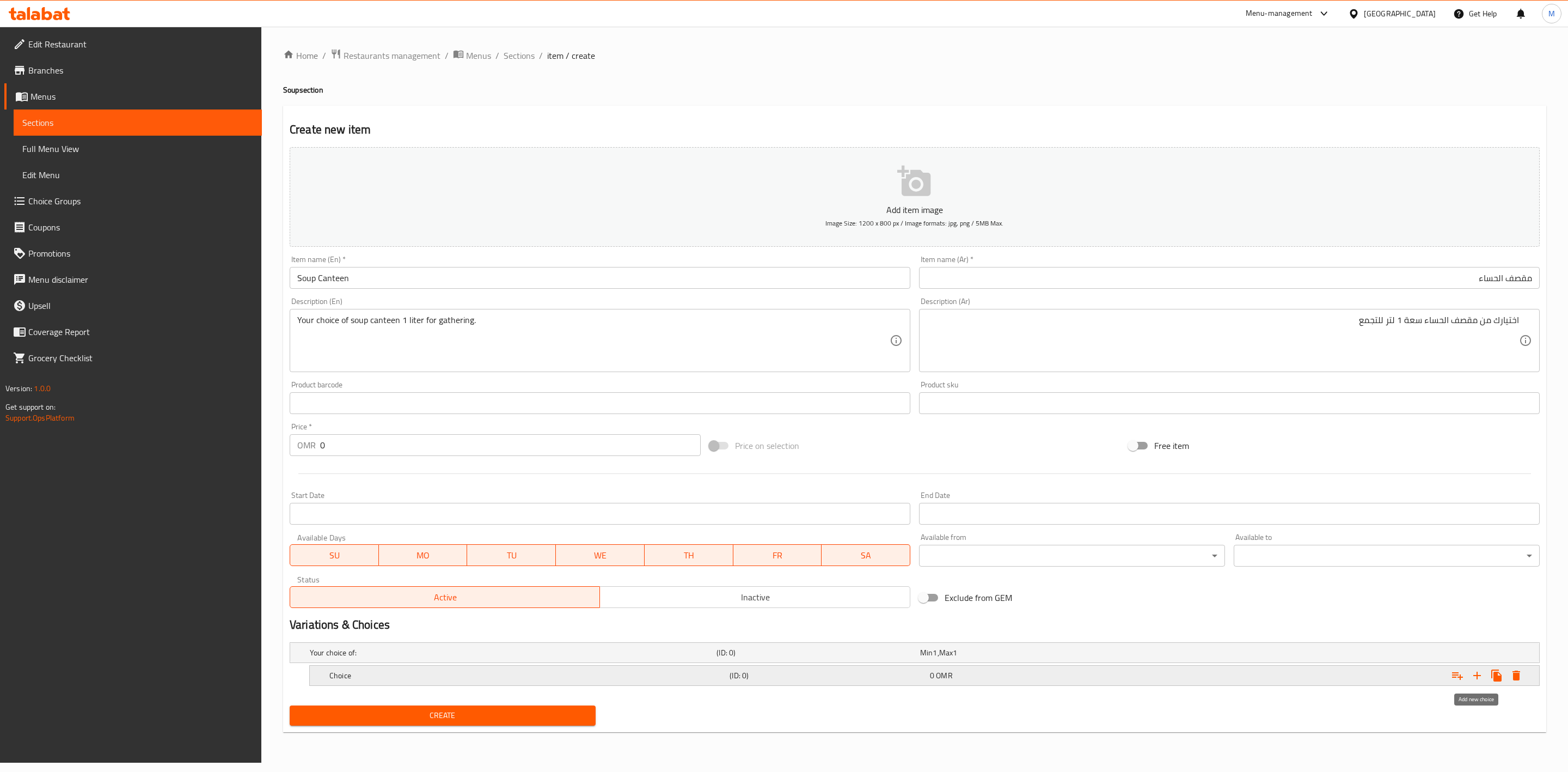
click at [1480, 680] on icon "Expand" at bounding box center [1477, 675] width 13 height 13
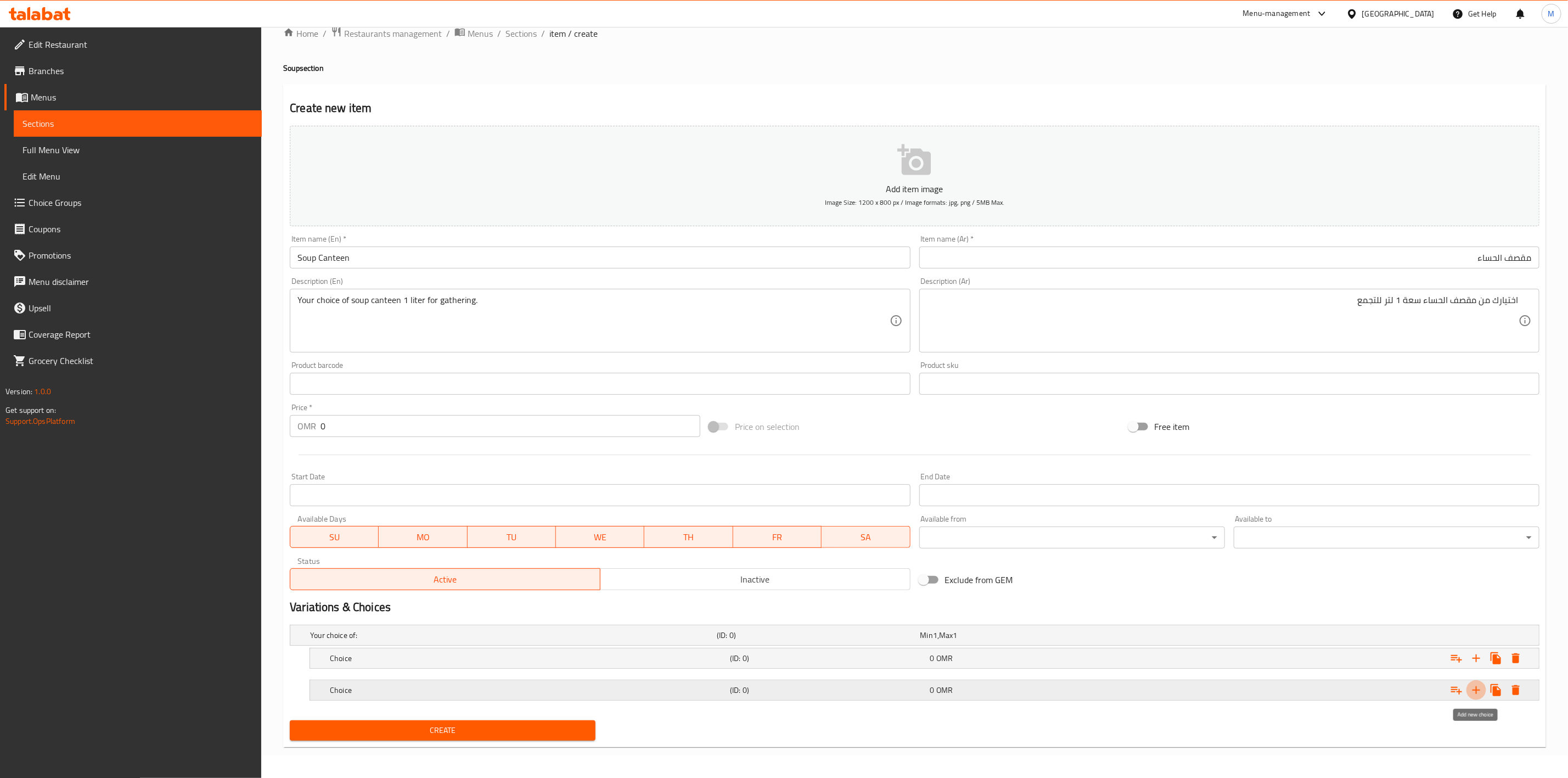
click at [1482, 687] on icon "Expand" at bounding box center [1476, 690] width 14 height 14
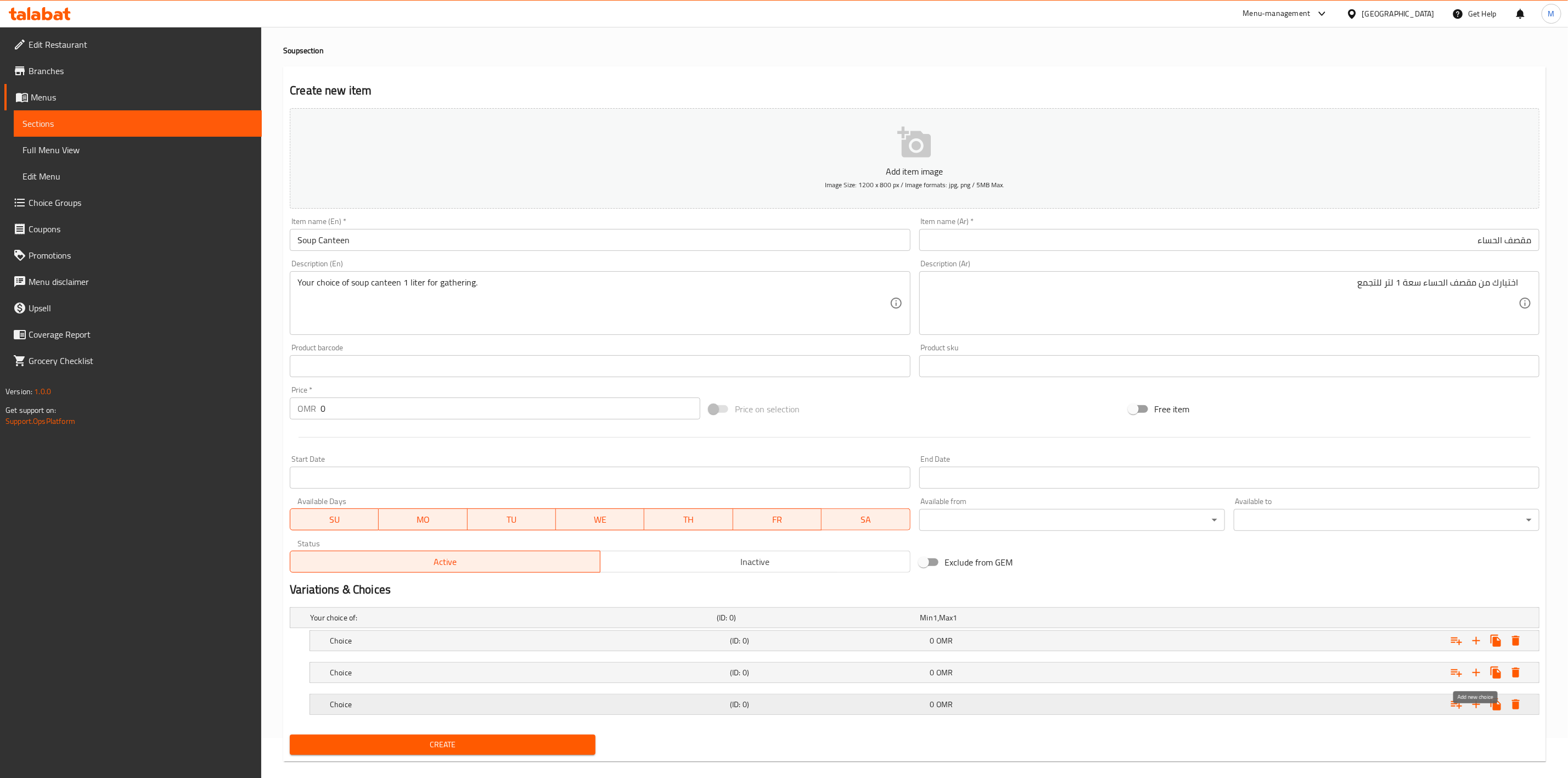
scroll to position [56, 0]
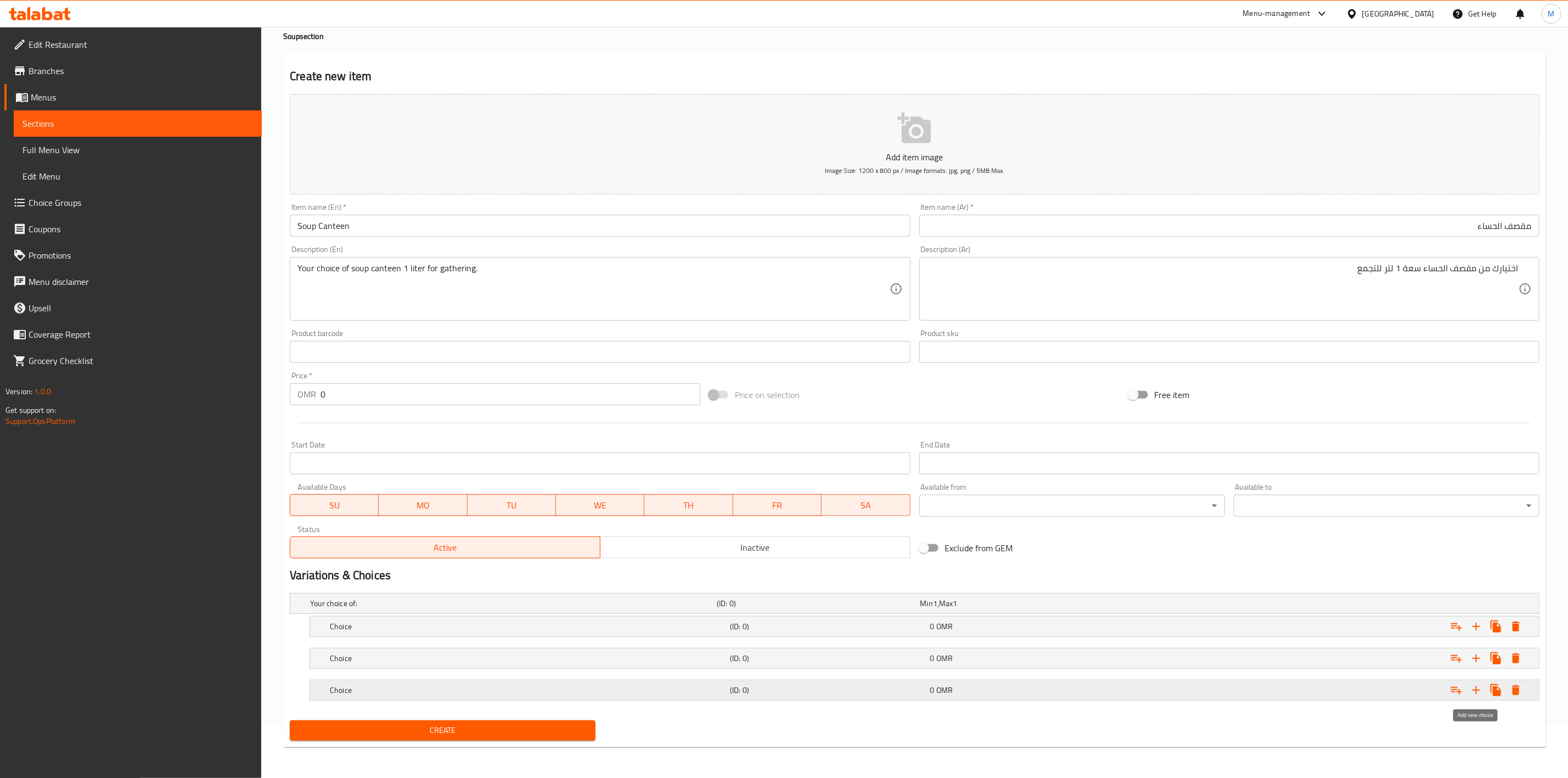
click at [1473, 689] on icon "Expand" at bounding box center [1476, 690] width 14 height 14
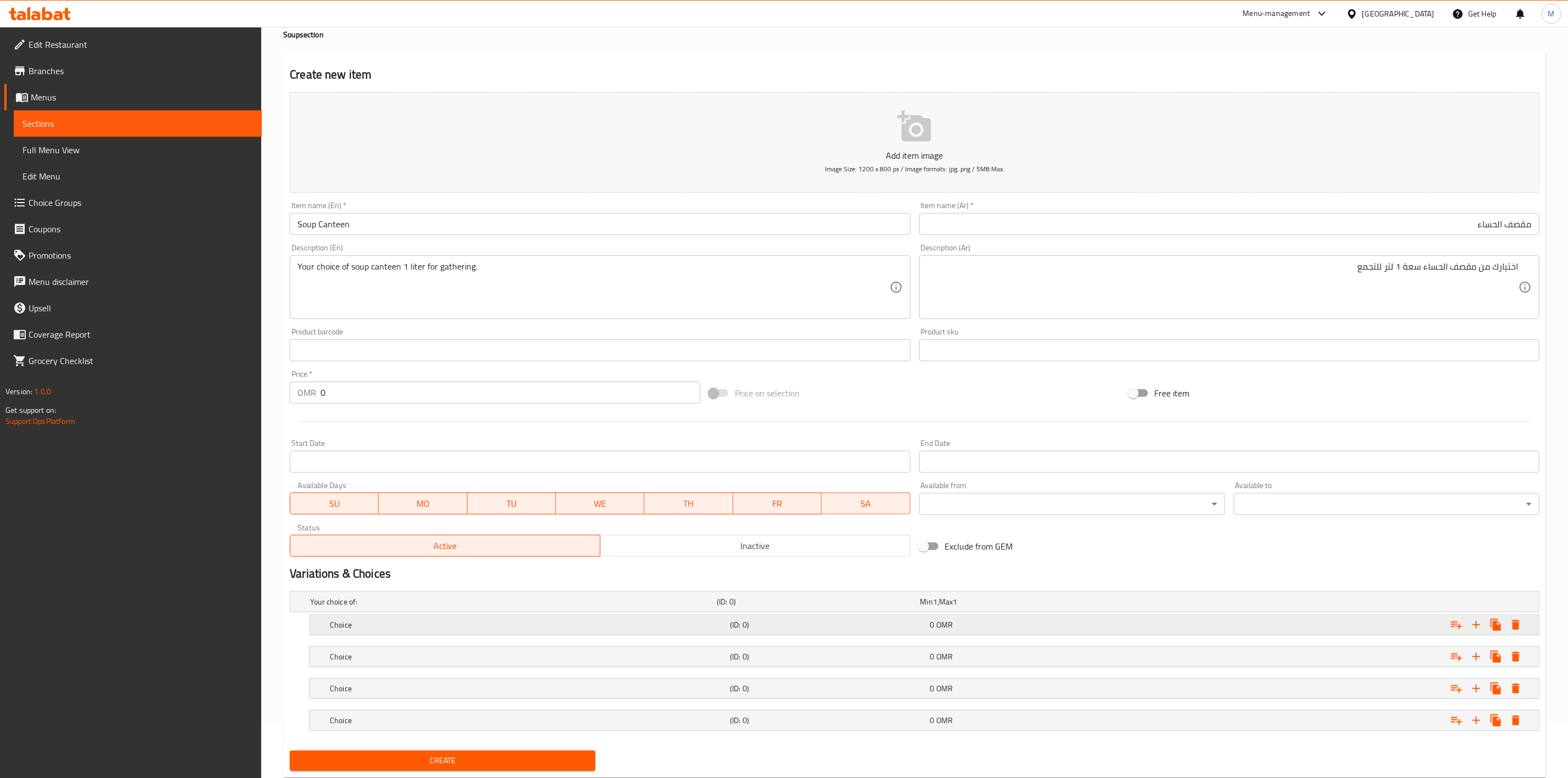
click at [448, 630] on h5 "Choice" at bounding box center [527, 624] width 395 height 11
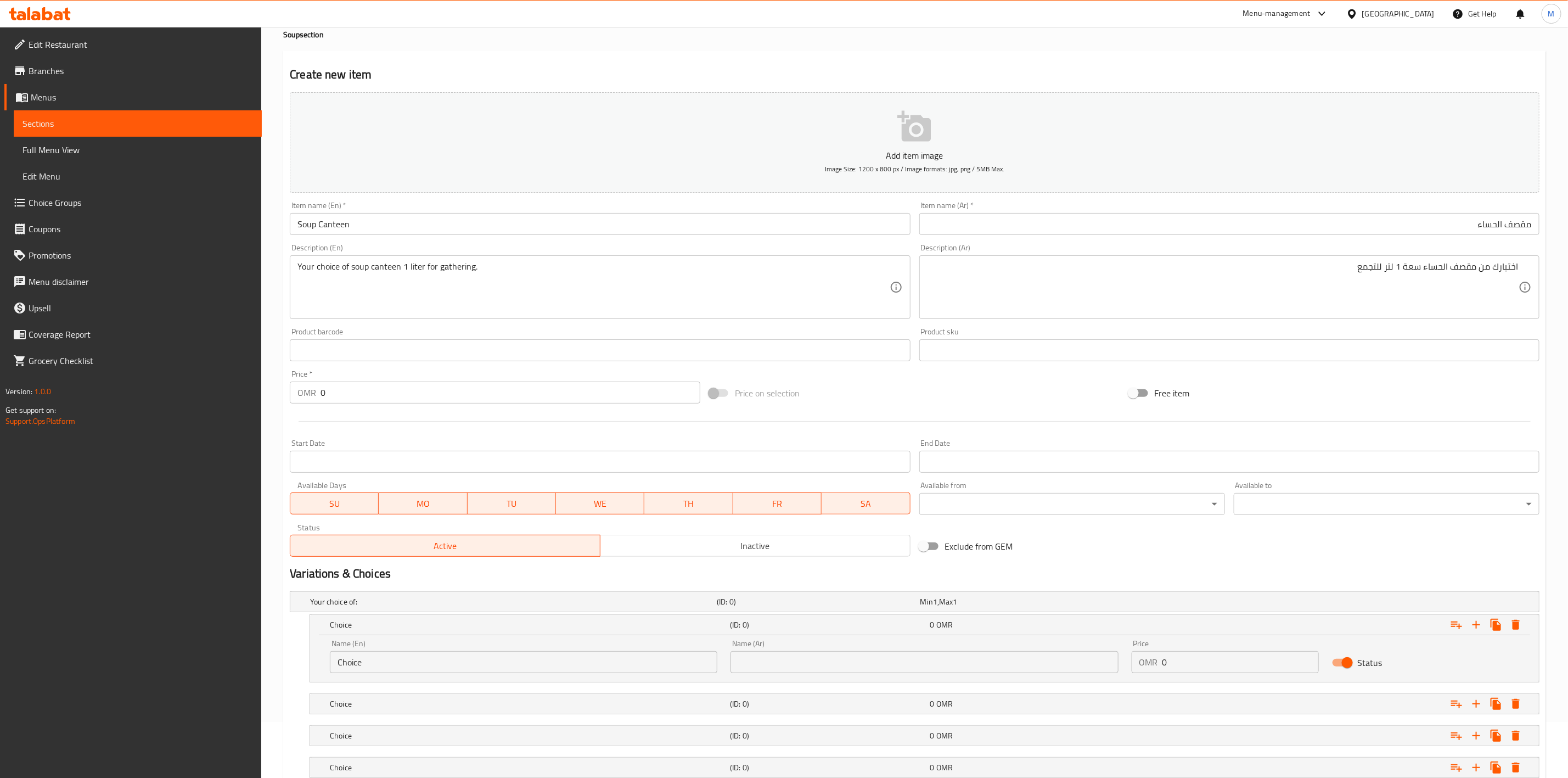
click at [412, 665] on input "Choice" at bounding box center [523, 662] width 387 height 22
click at [413, 665] on input "Choice" at bounding box center [523, 662] width 387 height 22
paste input "Sea Food Soup Canteen"
type input "Sea Food Soup Canteen"
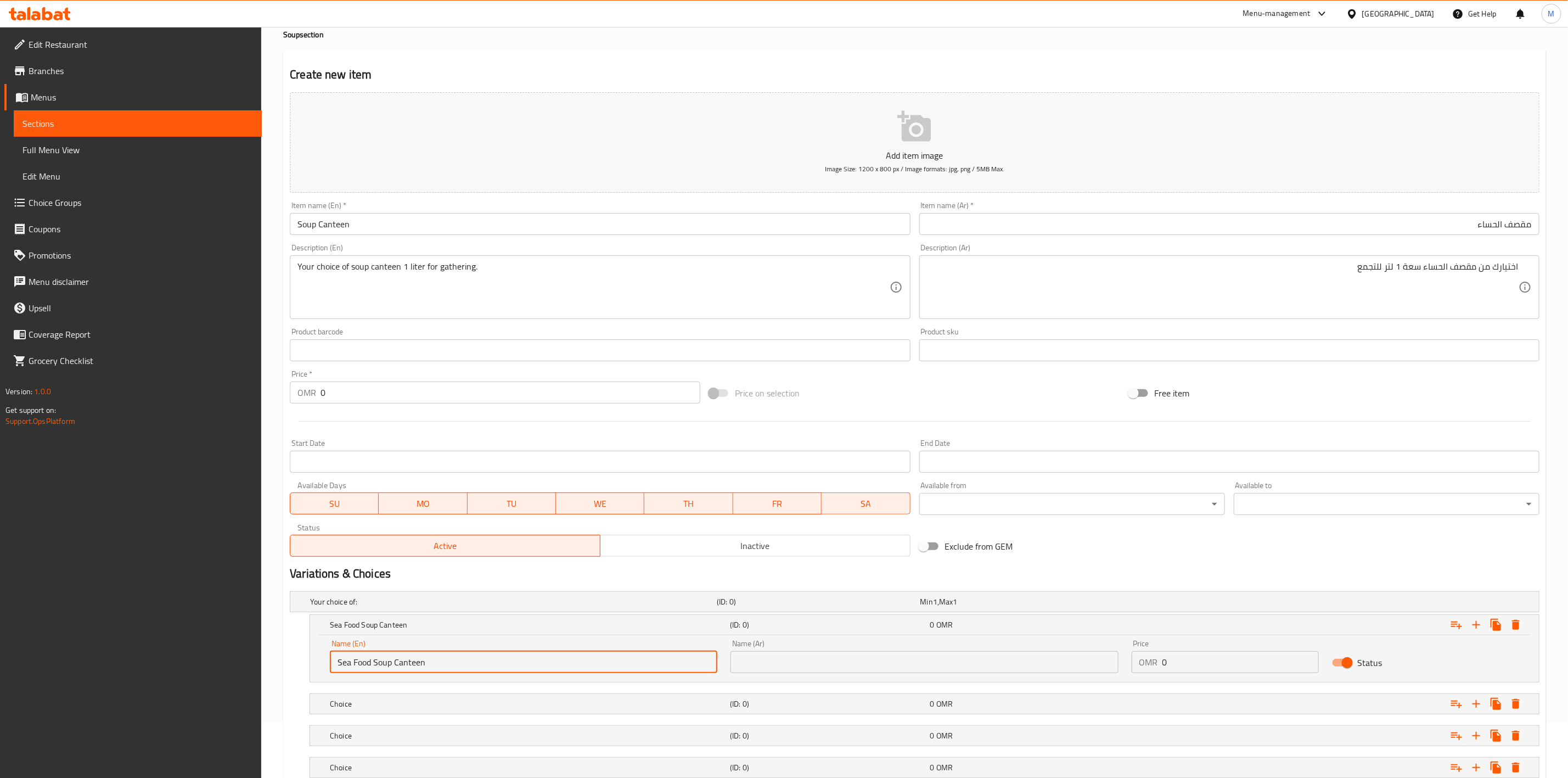
click at [893, 679] on div "Name (Ar) Name (Ar)" at bounding box center [924, 656] width 401 height 47
click at [893, 672] on input "text" at bounding box center [924, 662] width 387 height 22
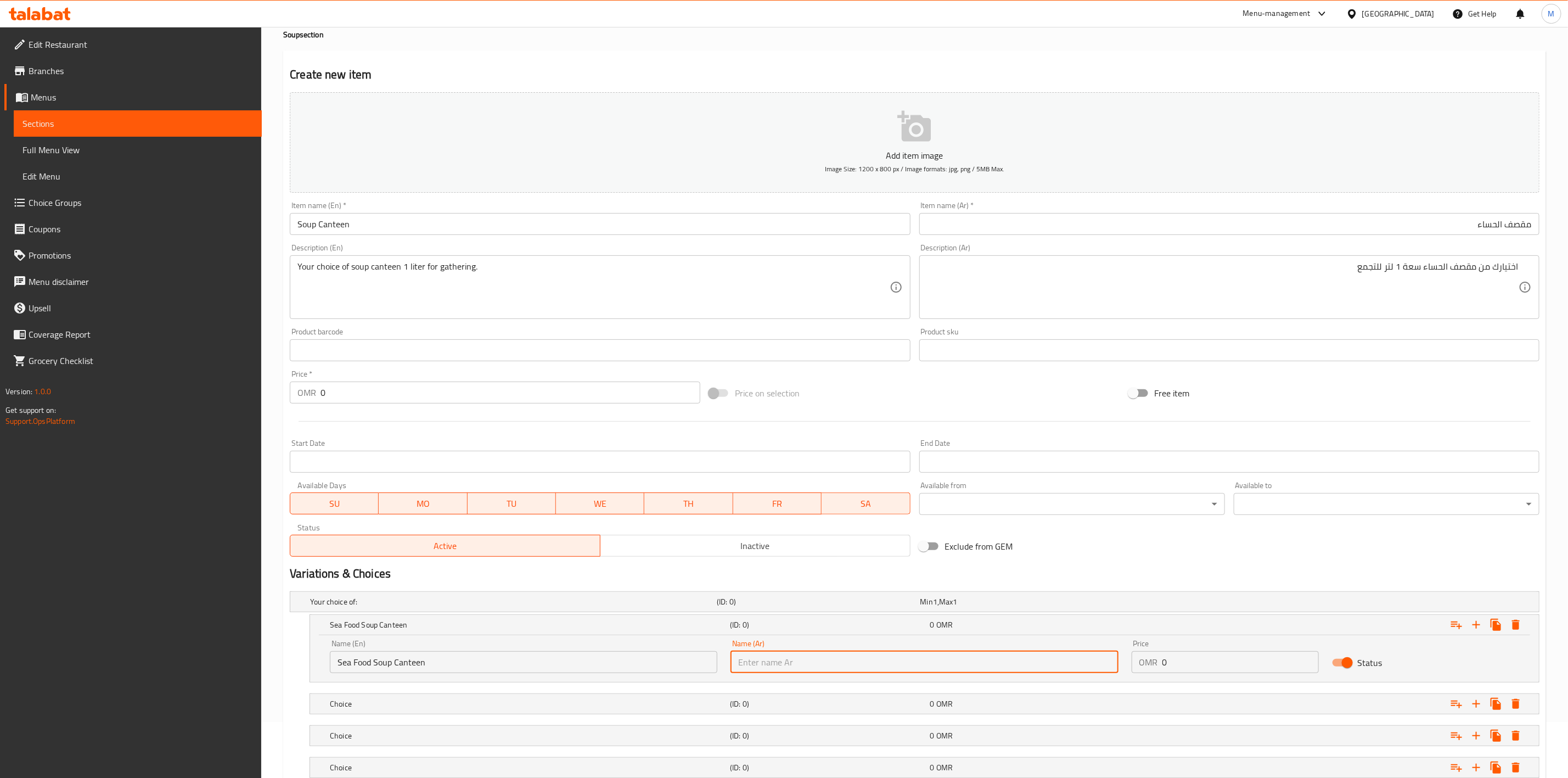
paste input "مقصف حساء المأكولات البحرية"
type input "مقصف حساء المأكولات البحرية"
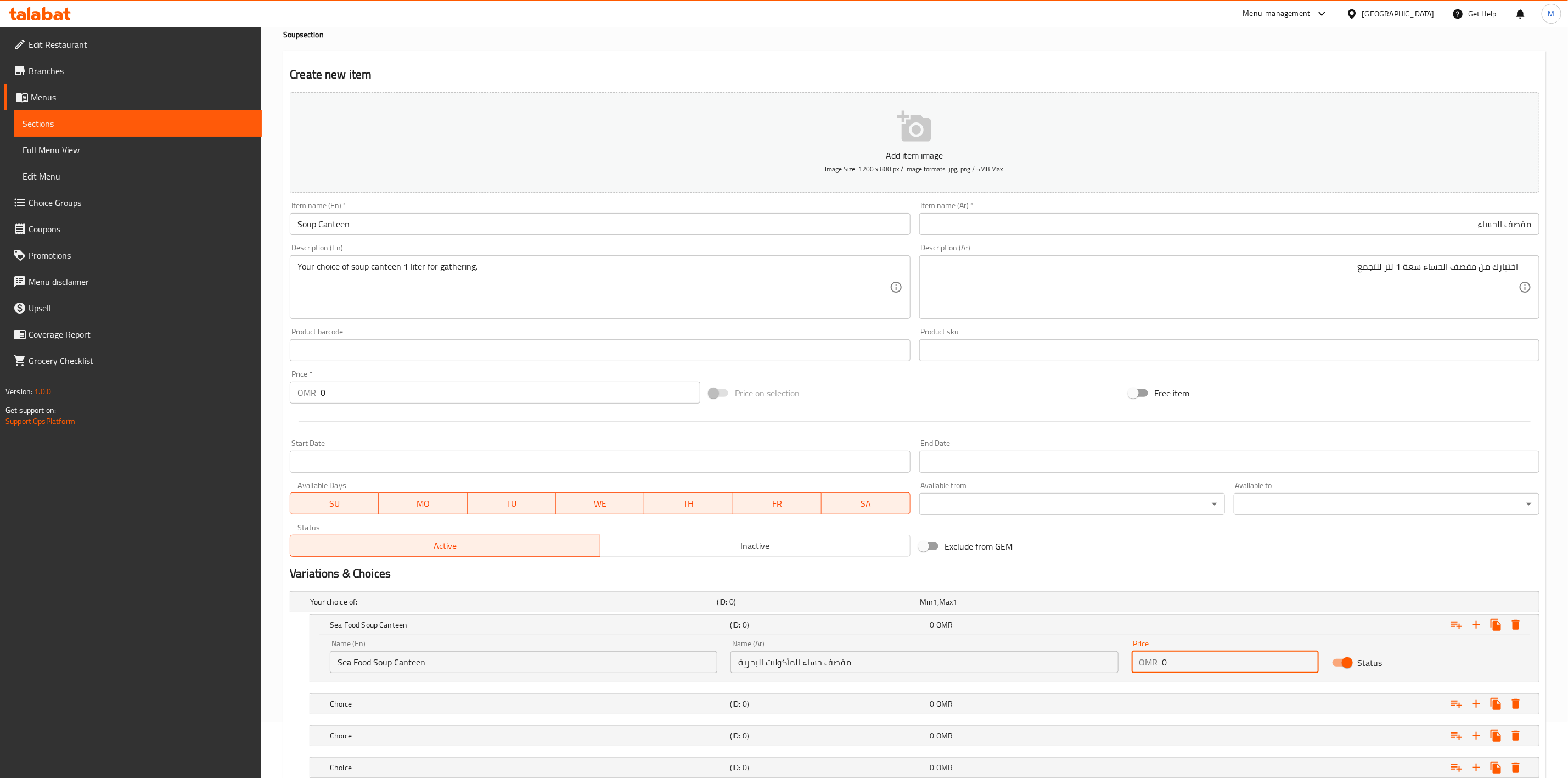
drag, startPoint x: 1208, startPoint y: 663, endPoint x: 1113, endPoint y: 663, distance: 95.0
click at [1113, 663] on div "Name (En) Sea Food Soup Canteen Name (En) Name (Ar) مقصف حساء المأكولات البحرية…" at bounding box center [924, 656] width 1202 height 47
paste input "12.95"
type input "12.950"
click at [1013, 696] on div "0 OMR" at bounding box center [1029, 703] width 200 height 15
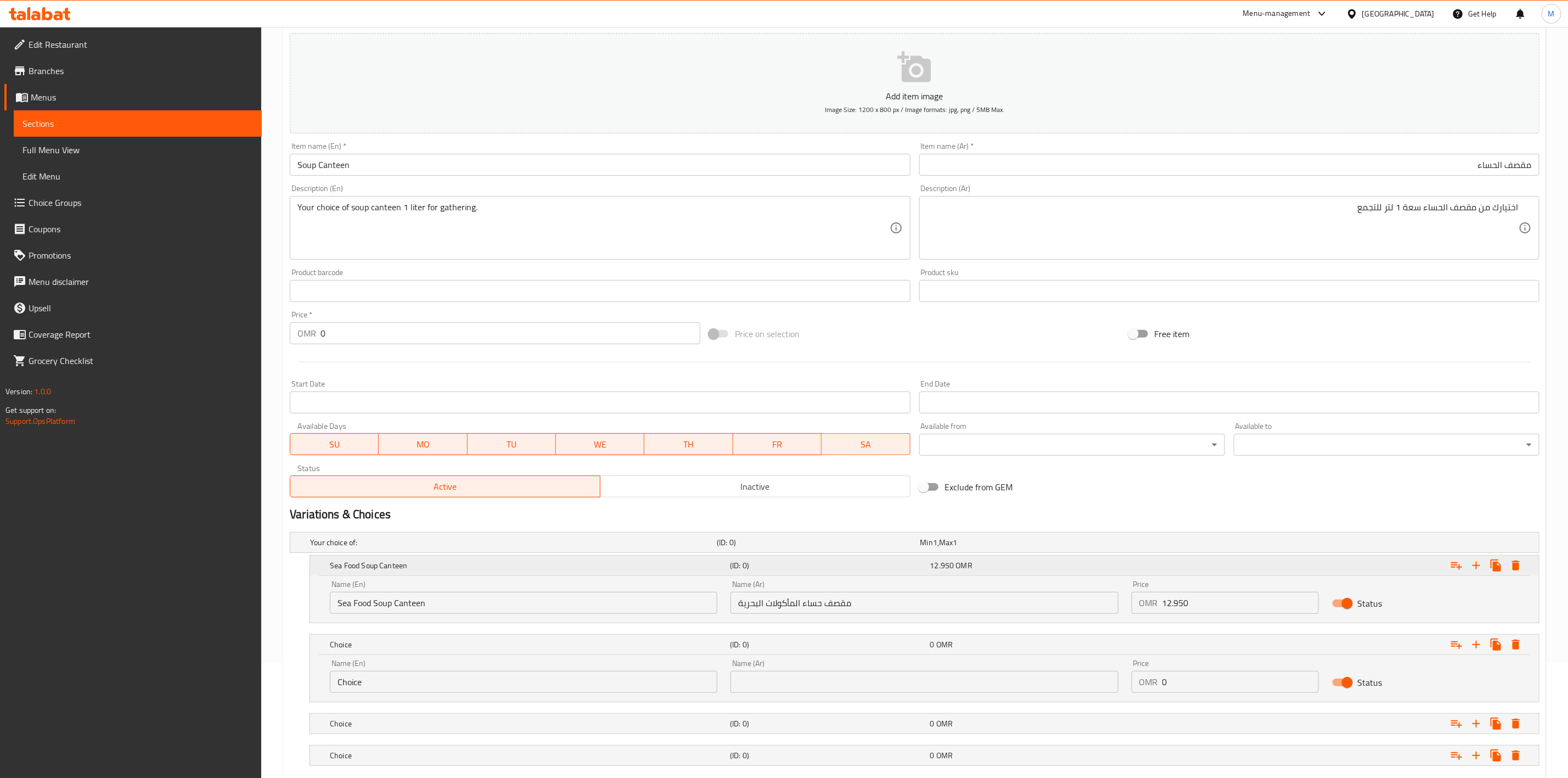
scroll to position [183, 0]
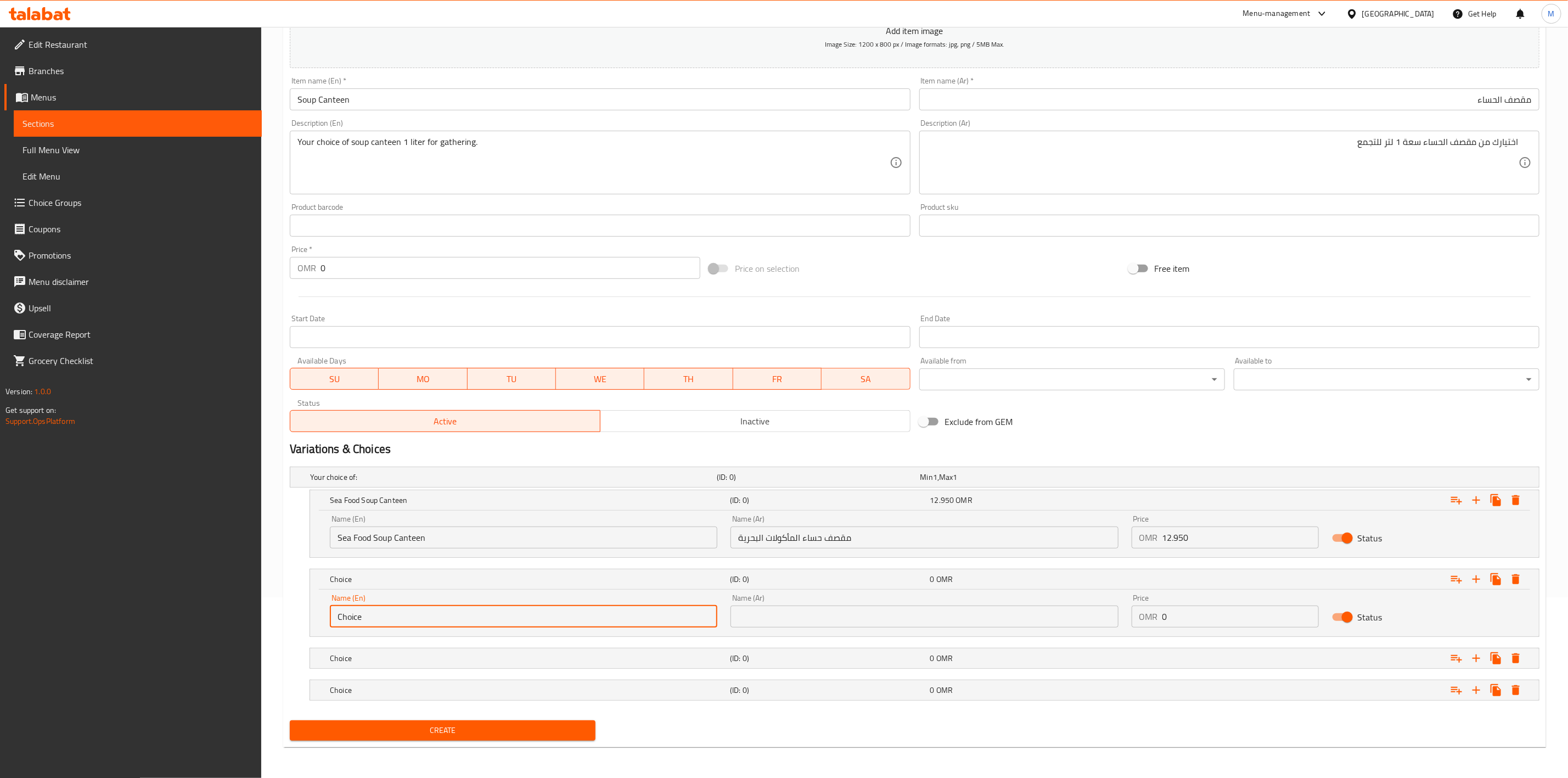
click at [446, 615] on input "Choice" at bounding box center [523, 616] width 387 height 22
paste input "Mushroom Soup Canteen"
type input "Mushroom Soup Canteen"
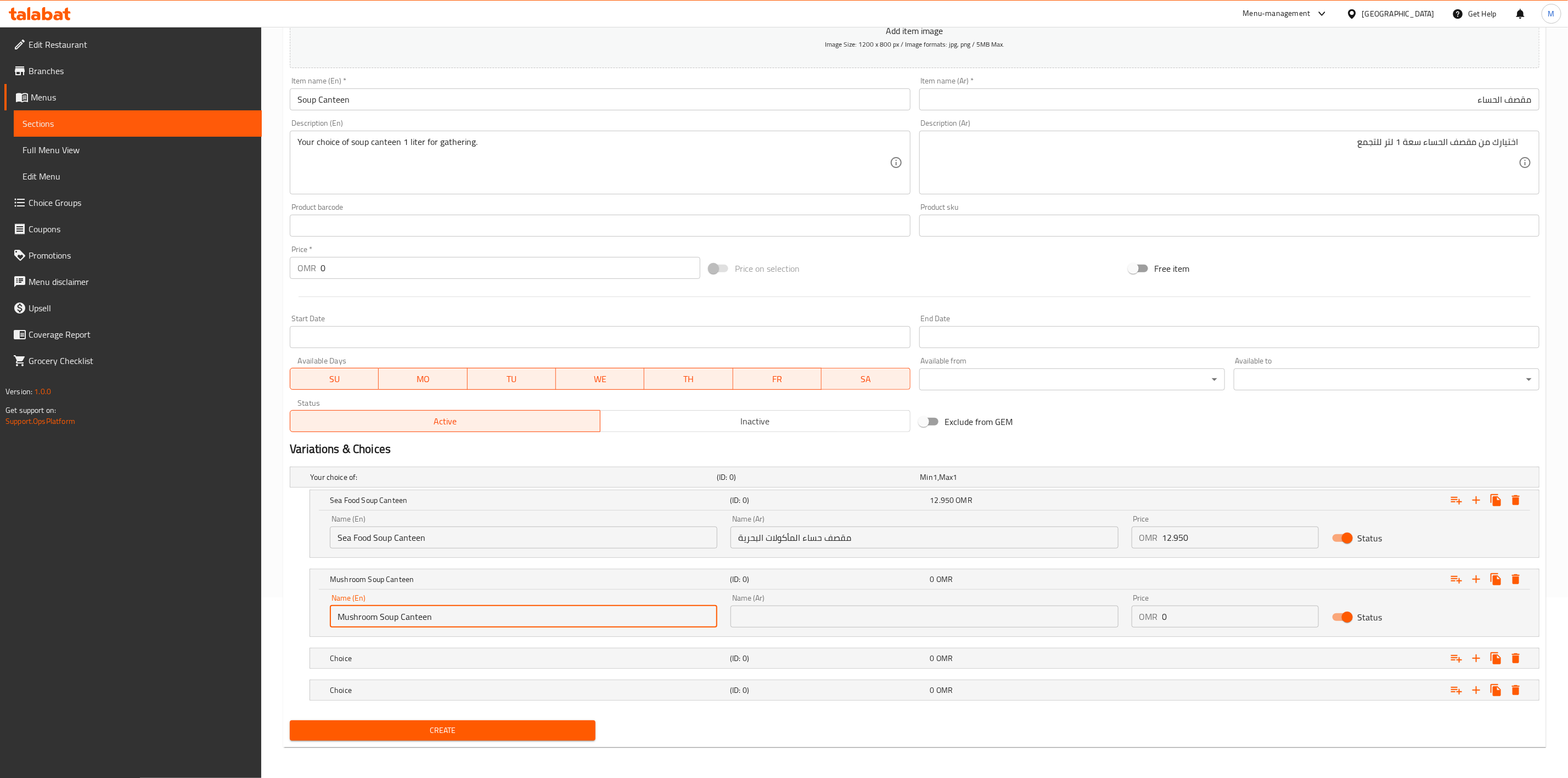
click at [974, 620] on input "text" at bounding box center [924, 616] width 387 height 22
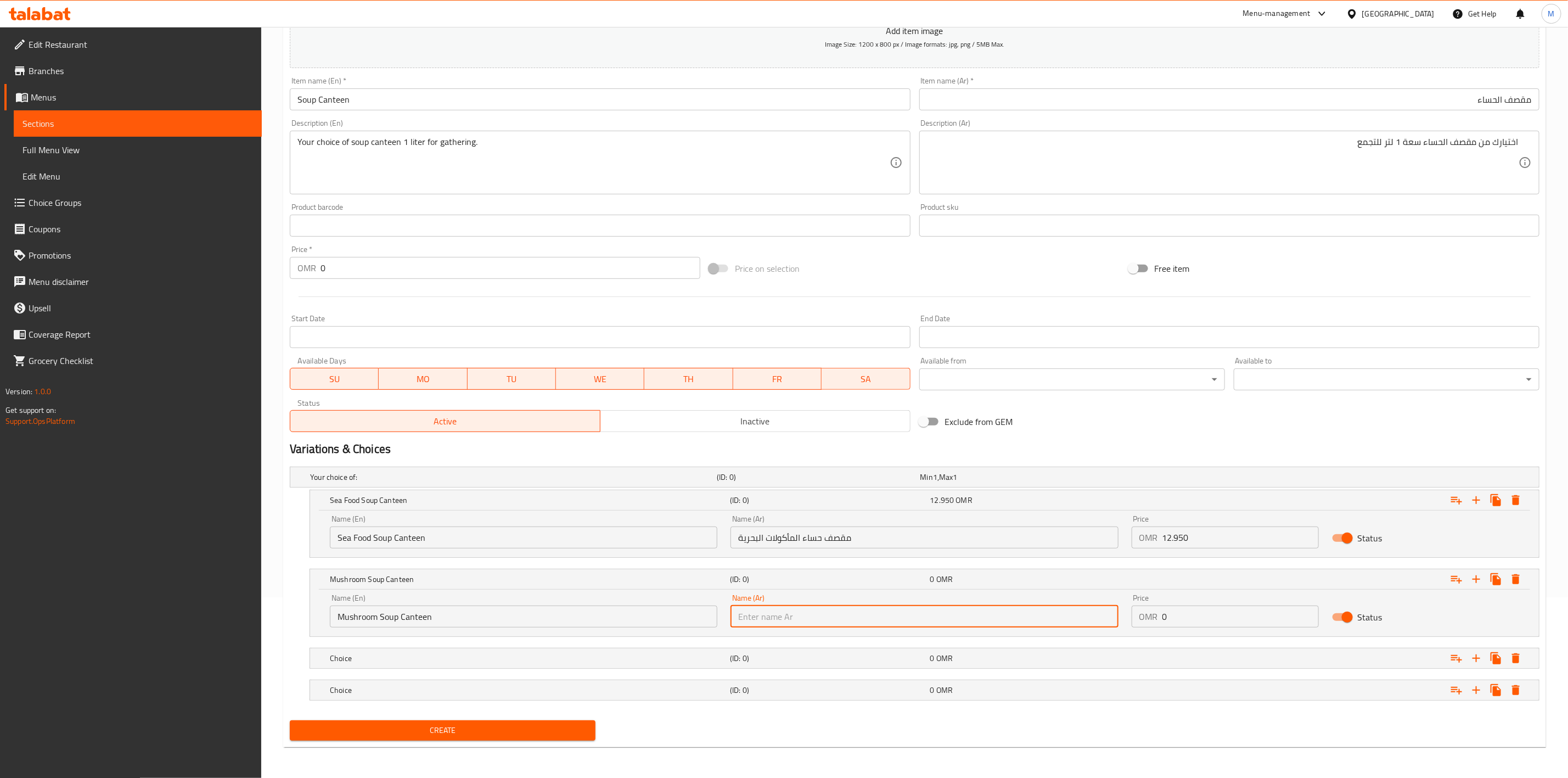
paste input "مقصف حساء الفطر"
type input "مقصف حساء الفطر"
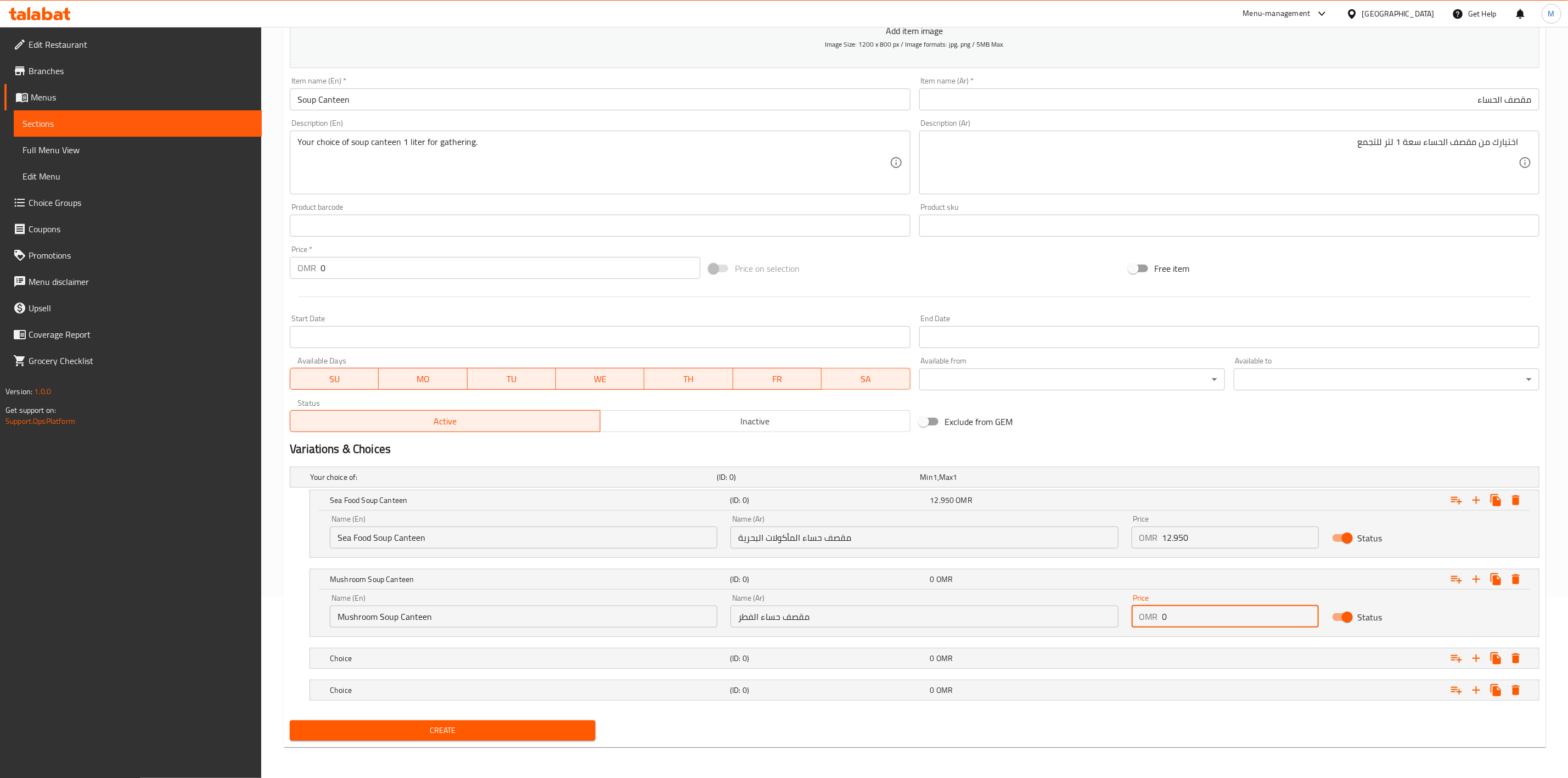
drag, startPoint x: 1212, startPoint y: 614, endPoint x: 1085, endPoint y: 615, distance: 127.0
click at [1090, 615] on div "Name (En) Mushroom Soup Canteen Name (En) Name (Ar) مقصف حساء الفطر Name (Ar) P…" at bounding box center [924, 611] width 1202 height 47
paste input "13.95"
type input "13.950"
click at [1182, 646] on div "Expand" at bounding box center [1328, 657] width 400 height 24
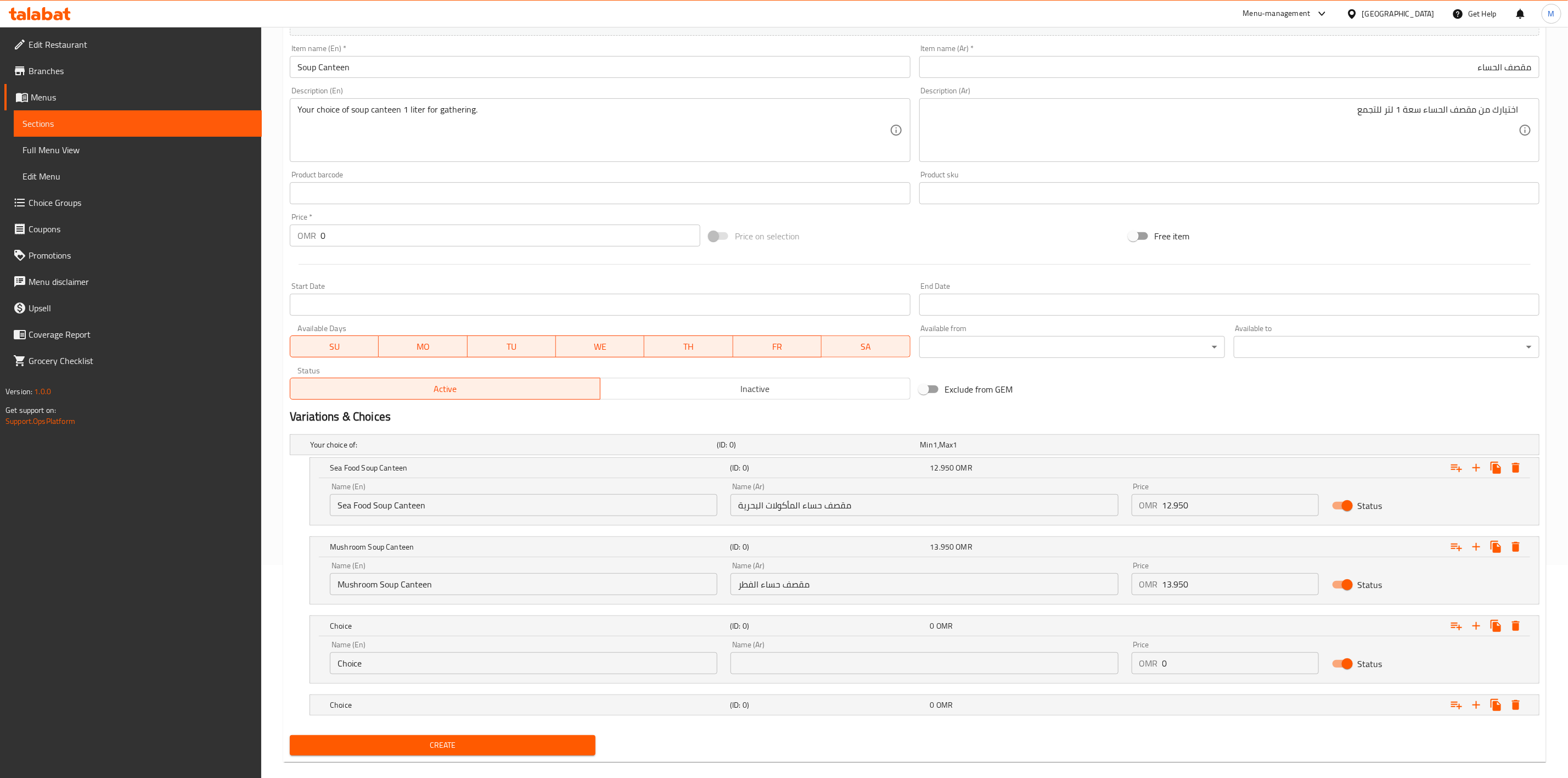
scroll to position [230, 0]
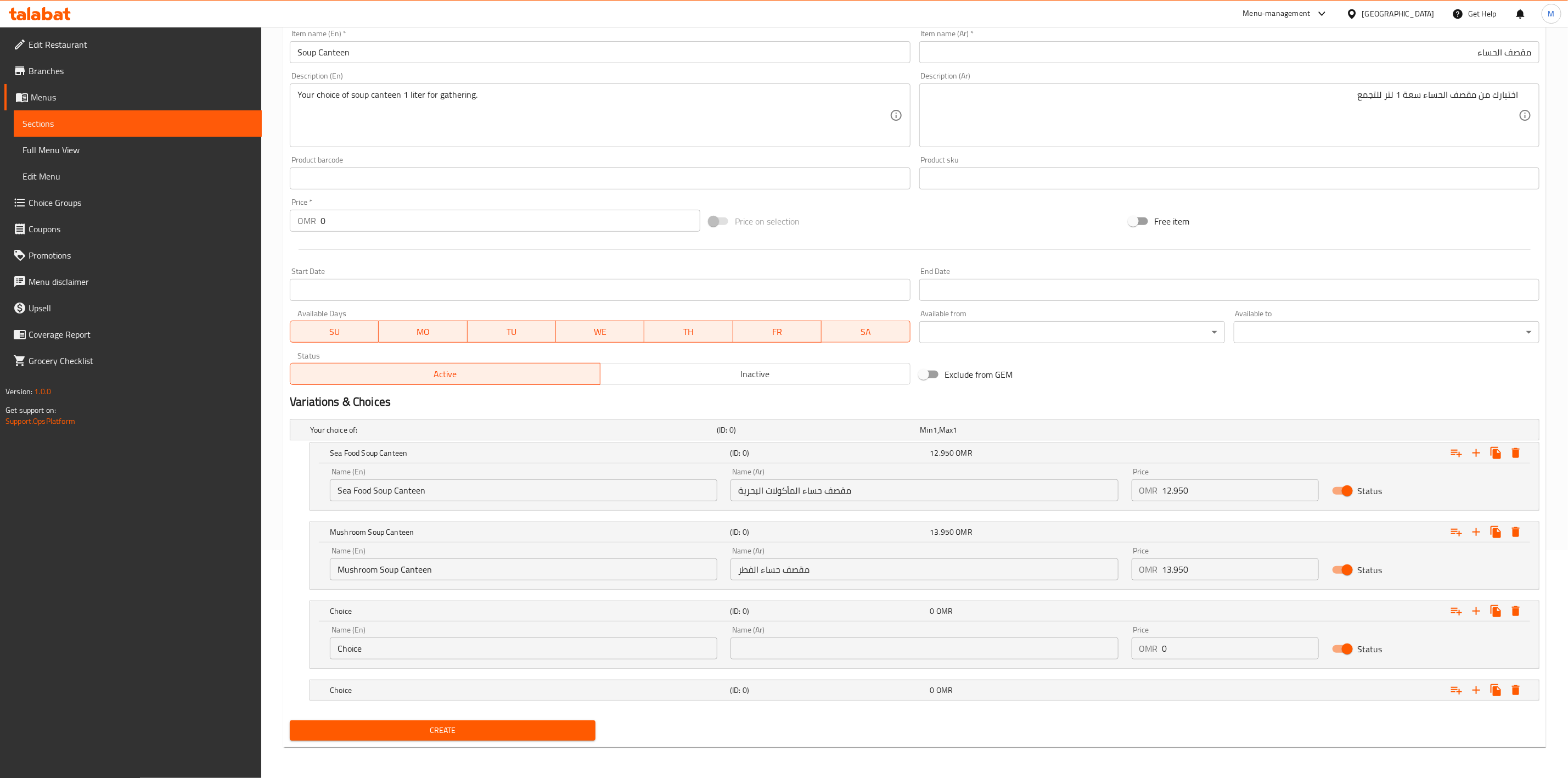
click at [478, 654] on input "Choice" at bounding box center [523, 648] width 387 height 22
paste input "Tomato Soup Canteen"
type input "Tomato Soup Canteen"
click at [959, 639] on input "text" at bounding box center [924, 648] width 387 height 22
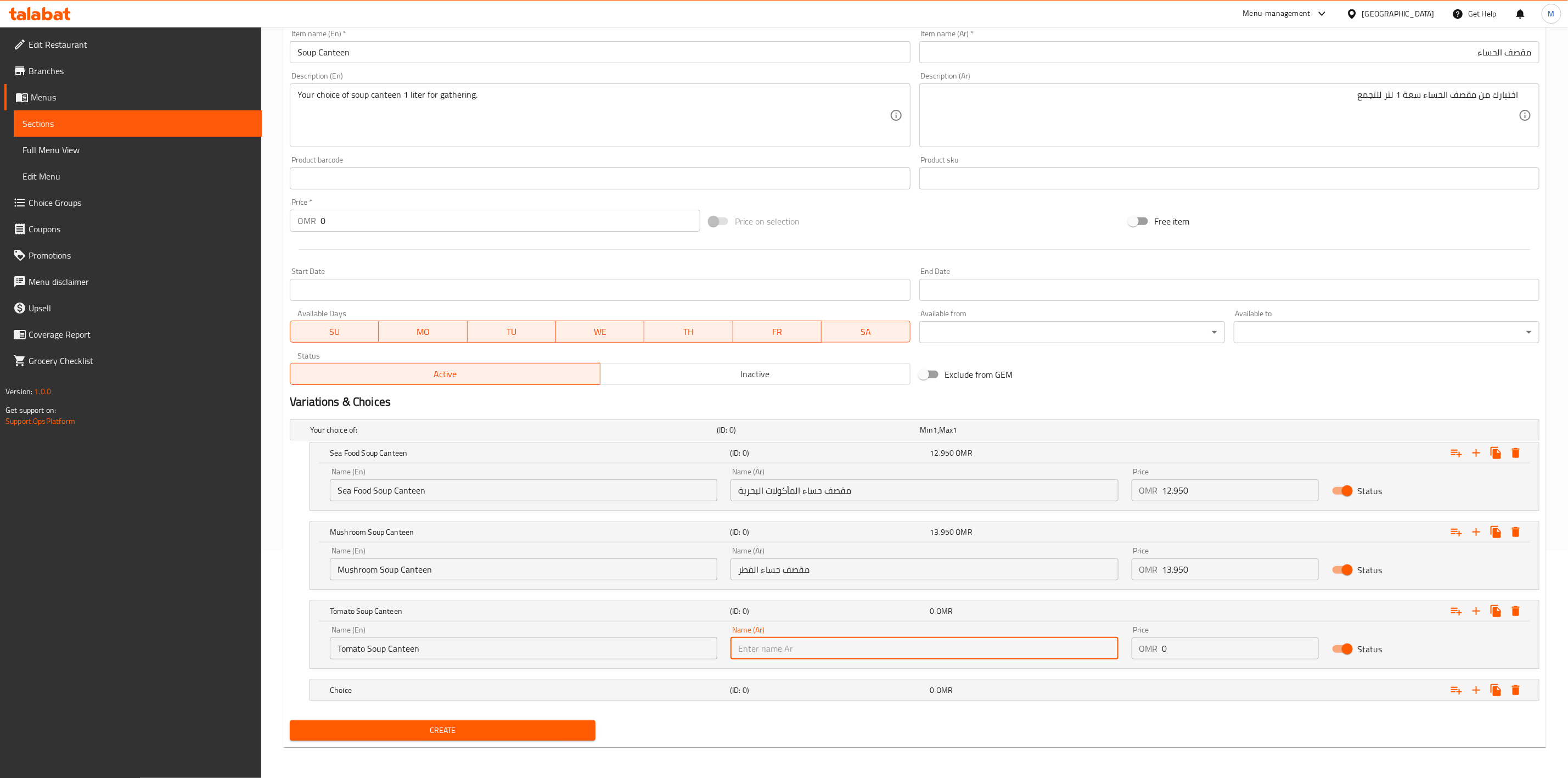
paste input "مقصف حساء الطماطم"
type input "مقصف حساء الطماطم"
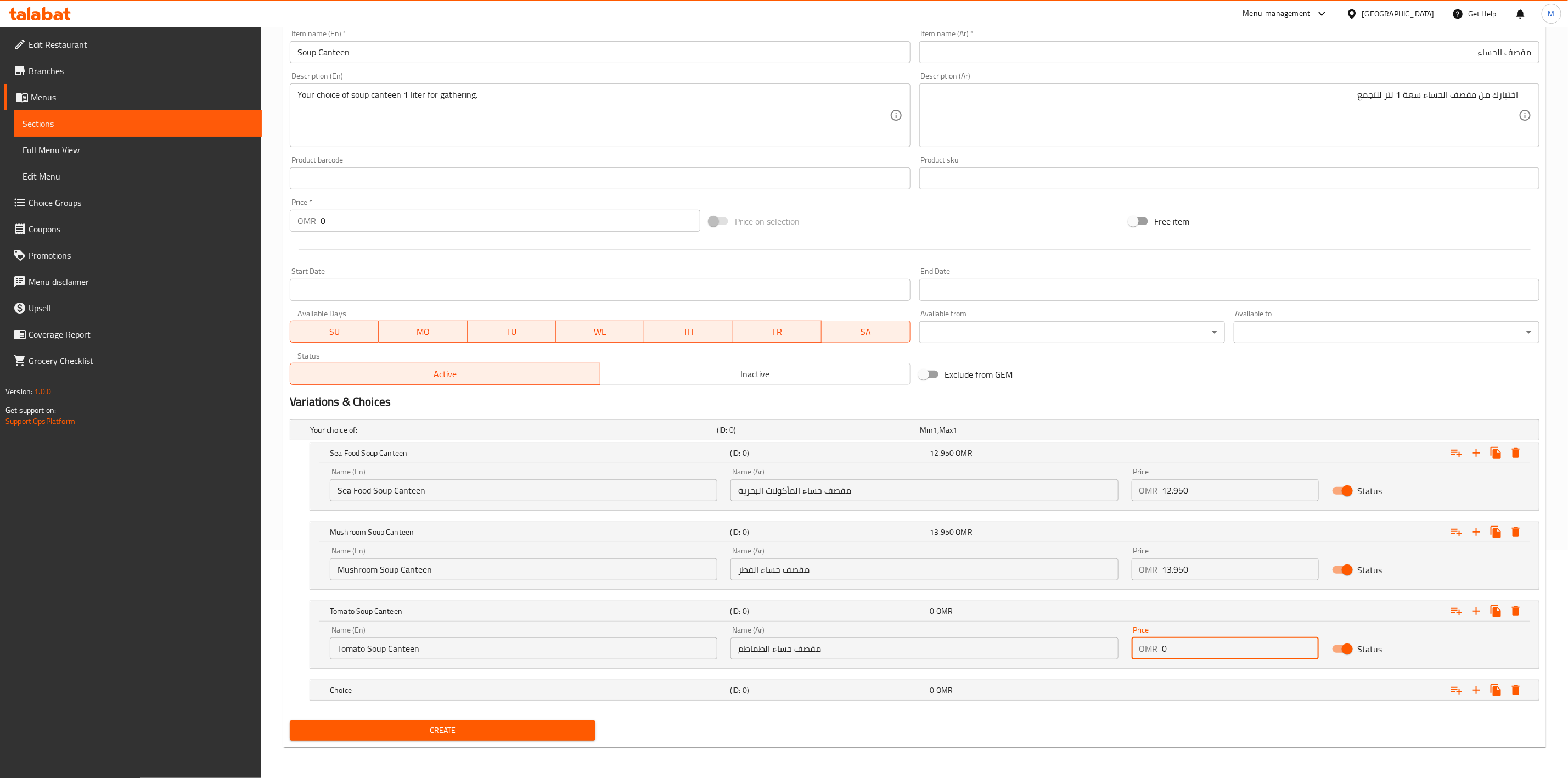
click at [1266, 642] on input "0" at bounding box center [1241, 648] width 157 height 22
drag, startPoint x: 1222, startPoint y: 656, endPoint x: 1119, endPoint y: 656, distance: 103.0
click at [1120, 656] on div "Name (En) Tomato Soup Canteen Name (En) Name (Ar) مقصف حساء الطماطم Name (Ar) P…" at bounding box center [924, 642] width 1202 height 47
paste input "11.95"
type input "11.950"
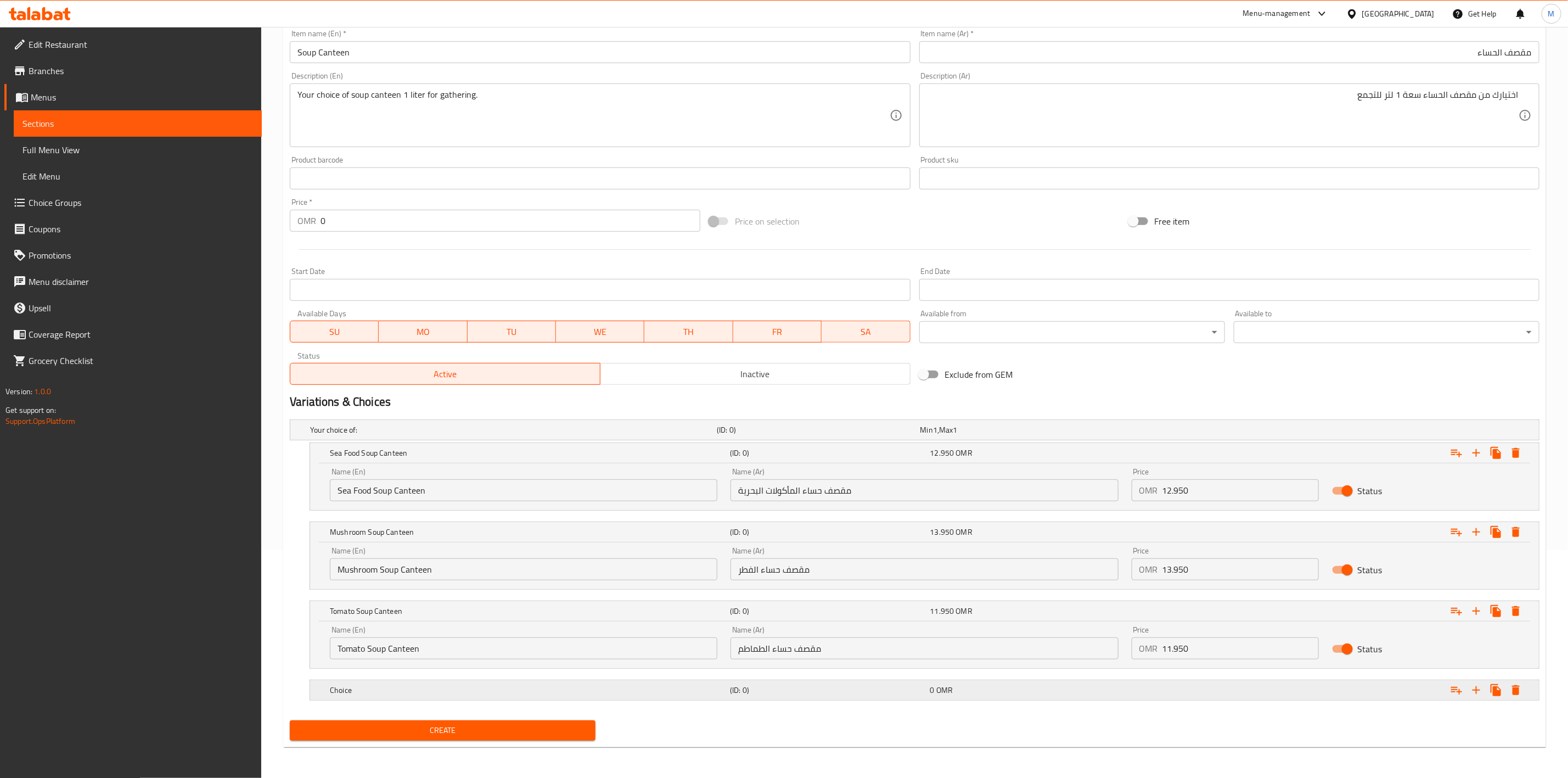
click at [716, 685] on h5 "Choice" at bounding box center [527, 690] width 395 height 11
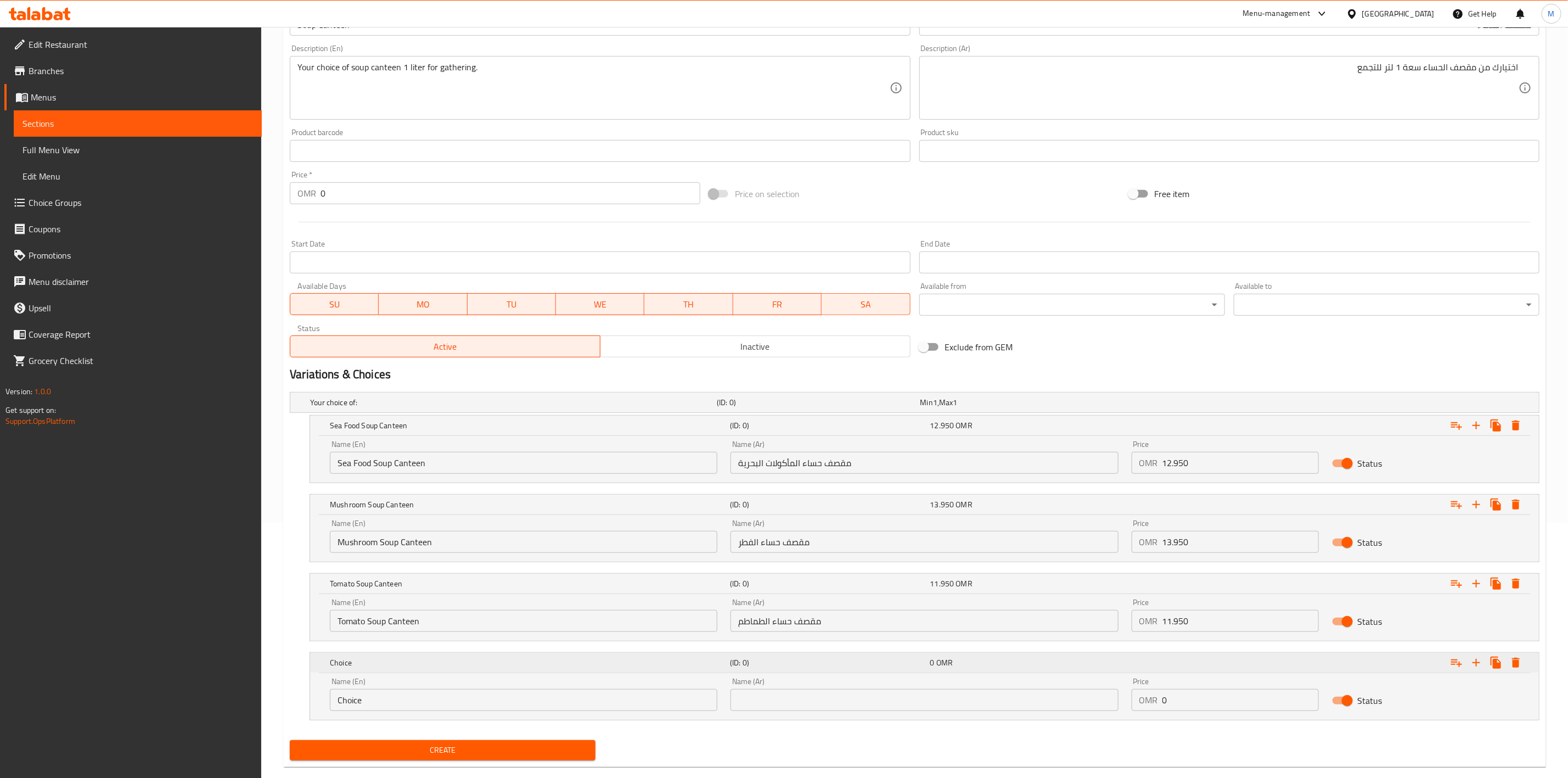
scroll to position [277, 0]
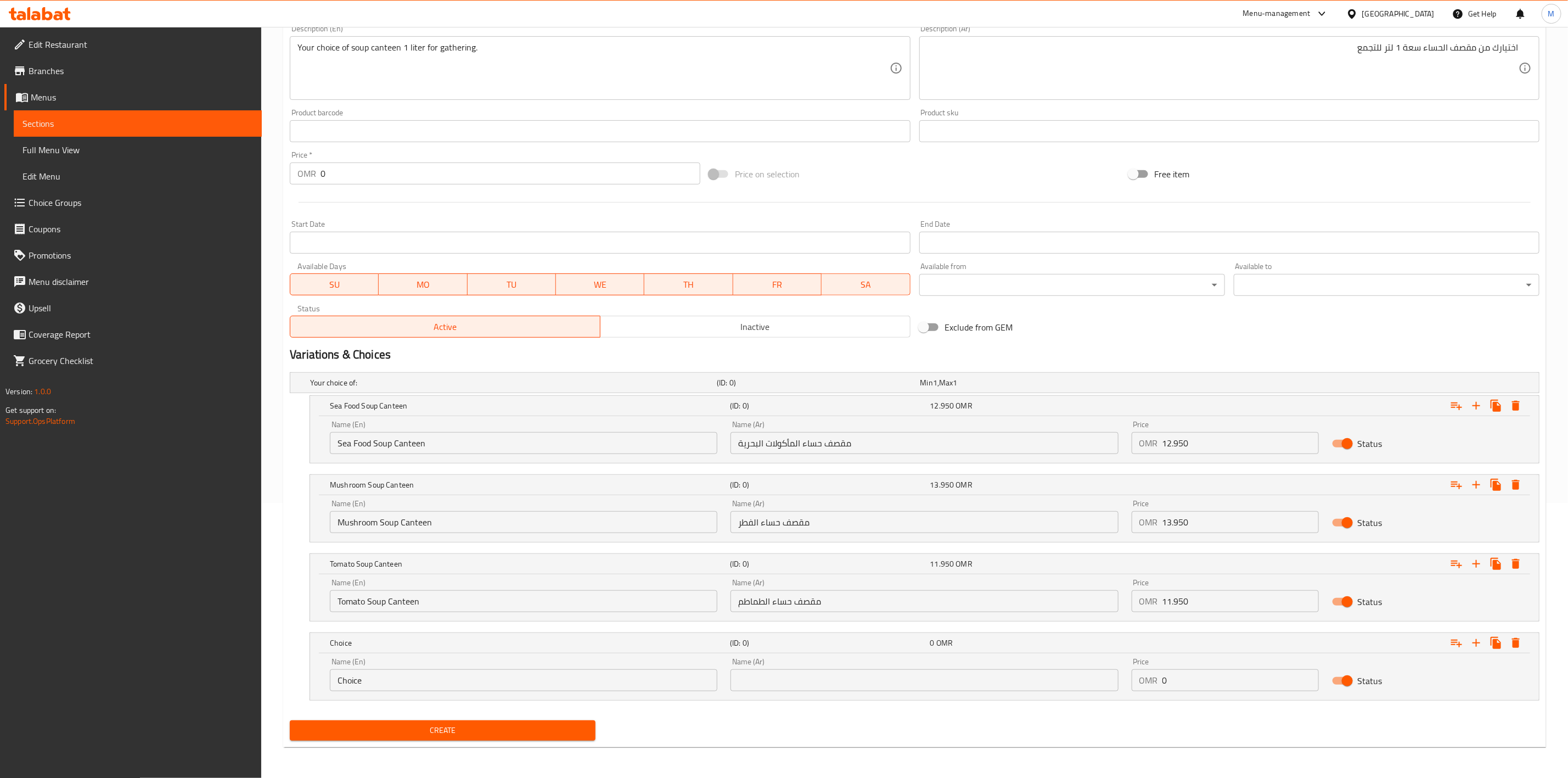
click at [540, 677] on input "Choice" at bounding box center [523, 680] width 387 height 22
paste input "Onion Soup Canteen"
type input "Onion Soup Canteen"
click at [976, 683] on input "text" at bounding box center [924, 680] width 387 height 22
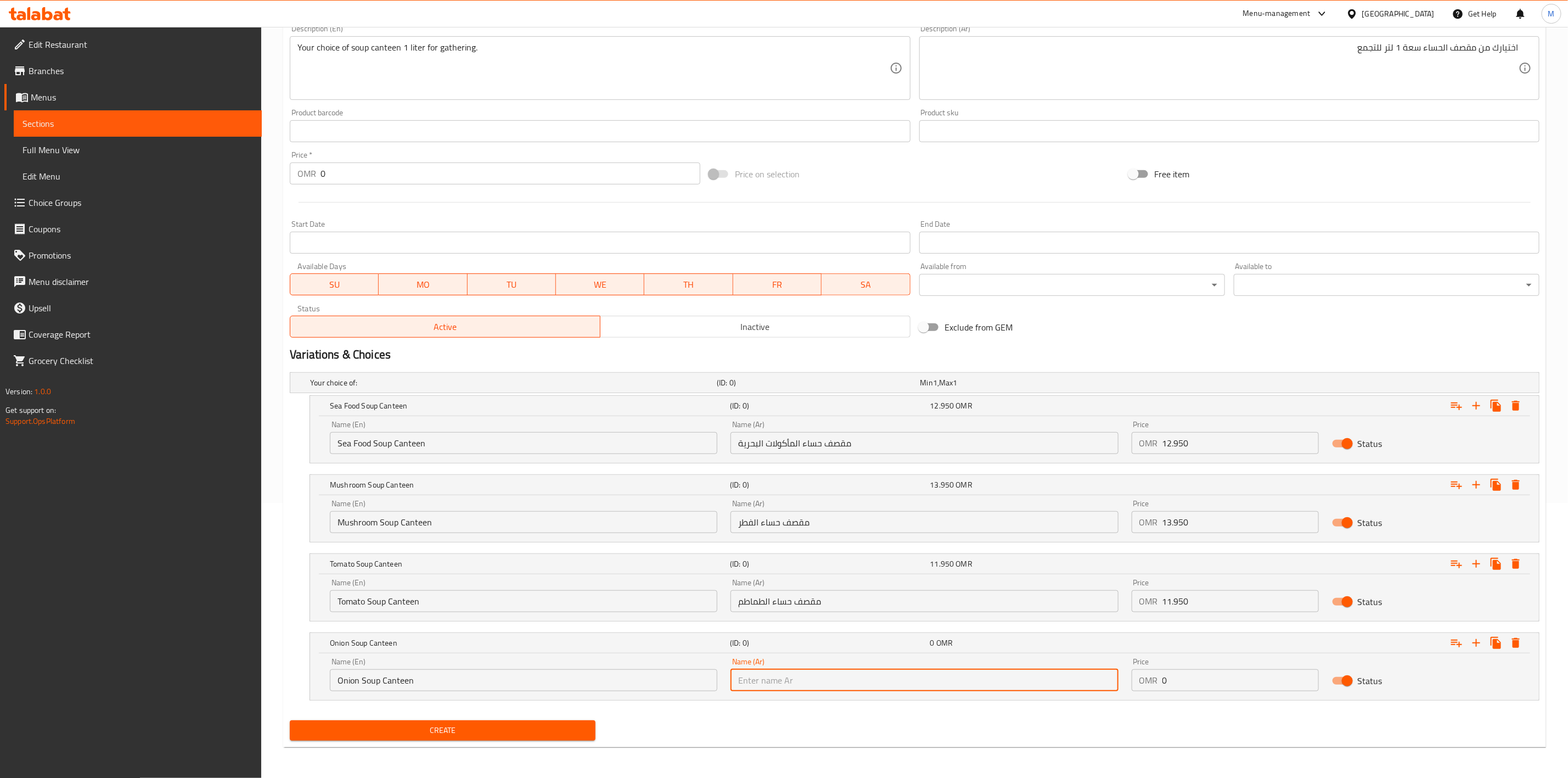
paste input "مقصف حساء البصل"
type input "مقصف حساء البصل"
click at [1210, 676] on input "0" at bounding box center [1241, 680] width 157 height 22
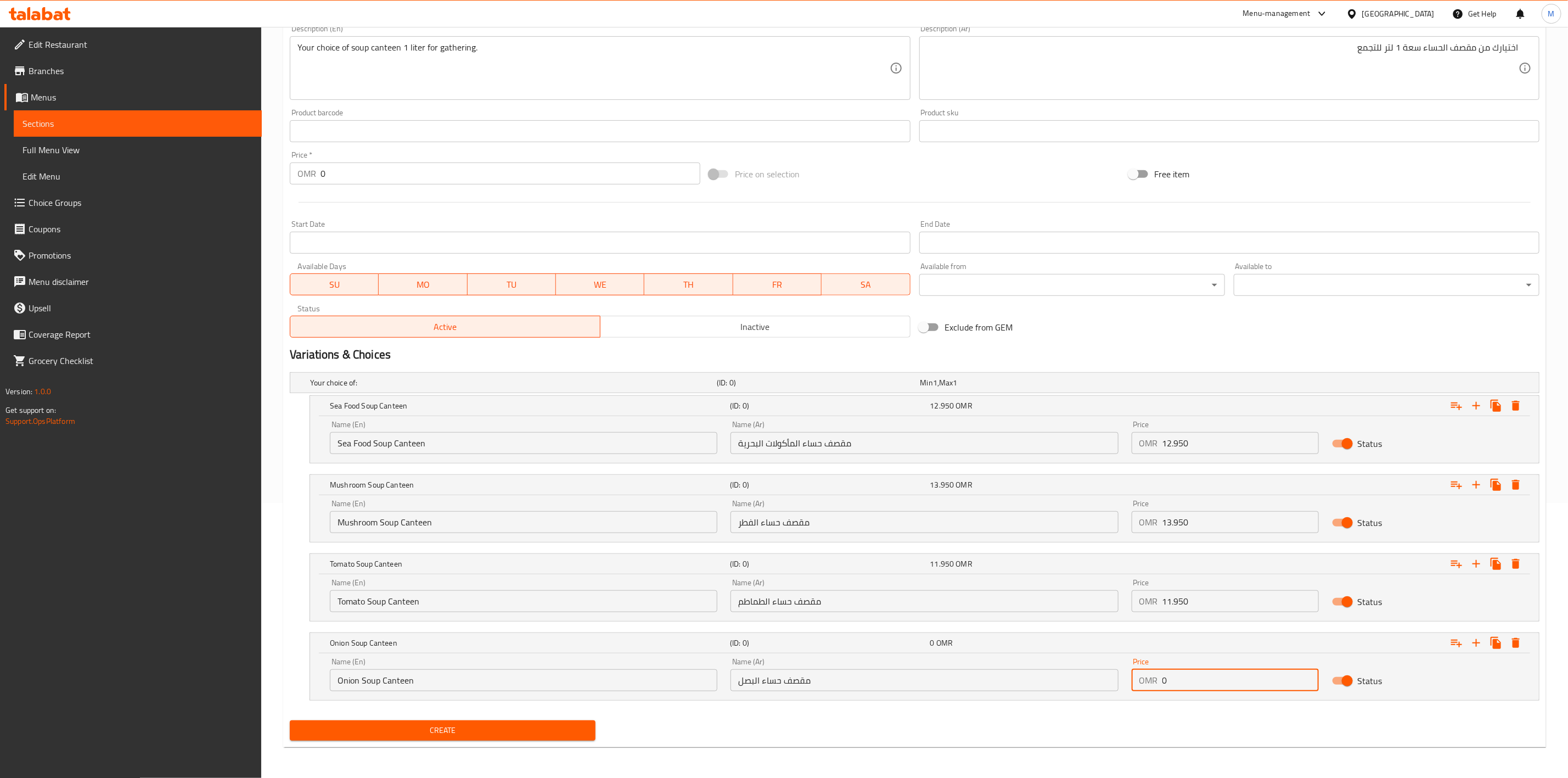
click at [1210, 676] on input "0" at bounding box center [1241, 680] width 157 height 22
paste input "11.95"
type input "11.950"
click at [601, 733] on div "Create" at bounding box center [914, 730] width 1258 height 29
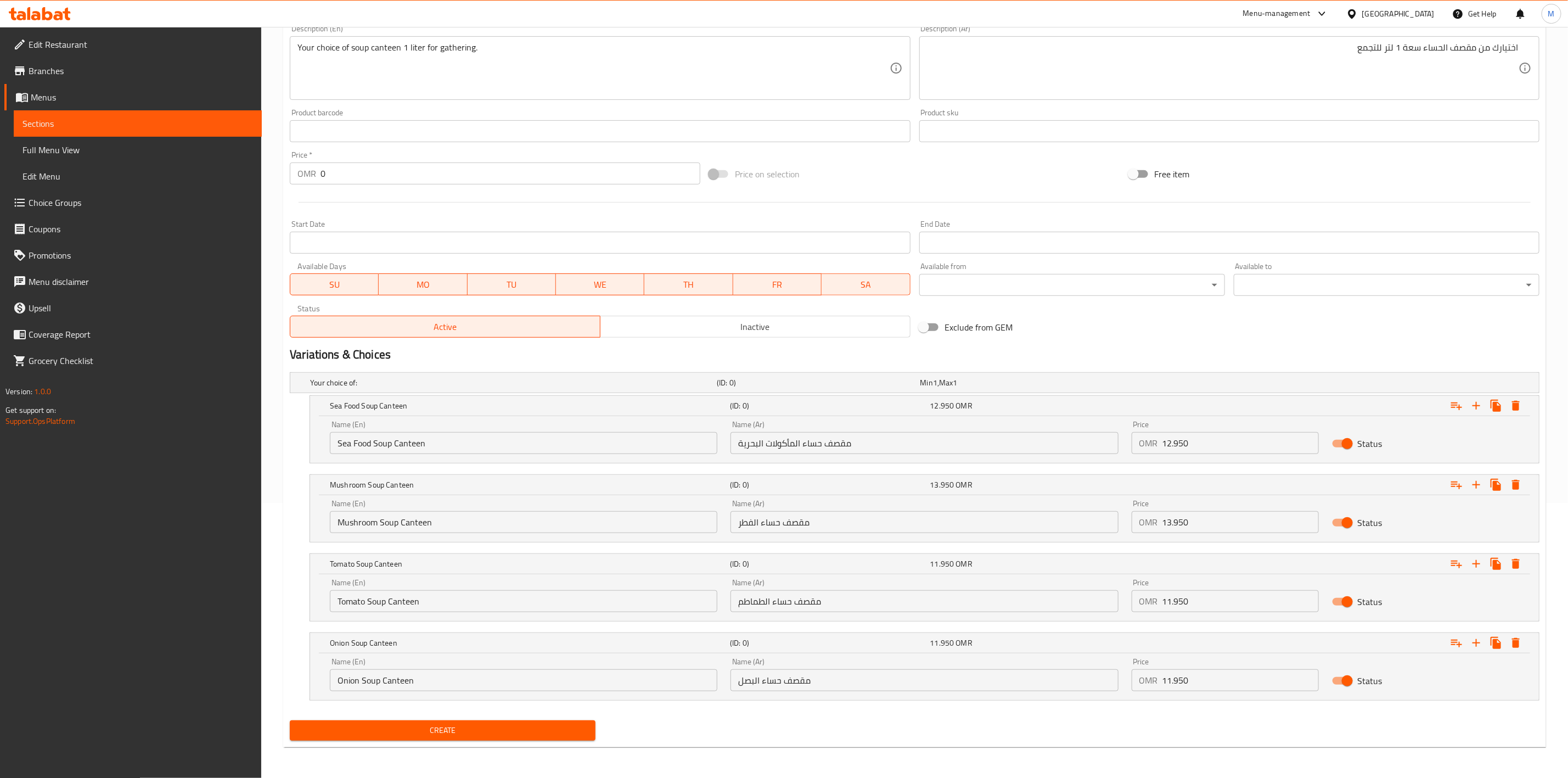
click at [596, 731] on div "Create" at bounding box center [442, 730] width 314 height 29
click at [595, 727] on button "Create" at bounding box center [442, 730] width 305 height 21
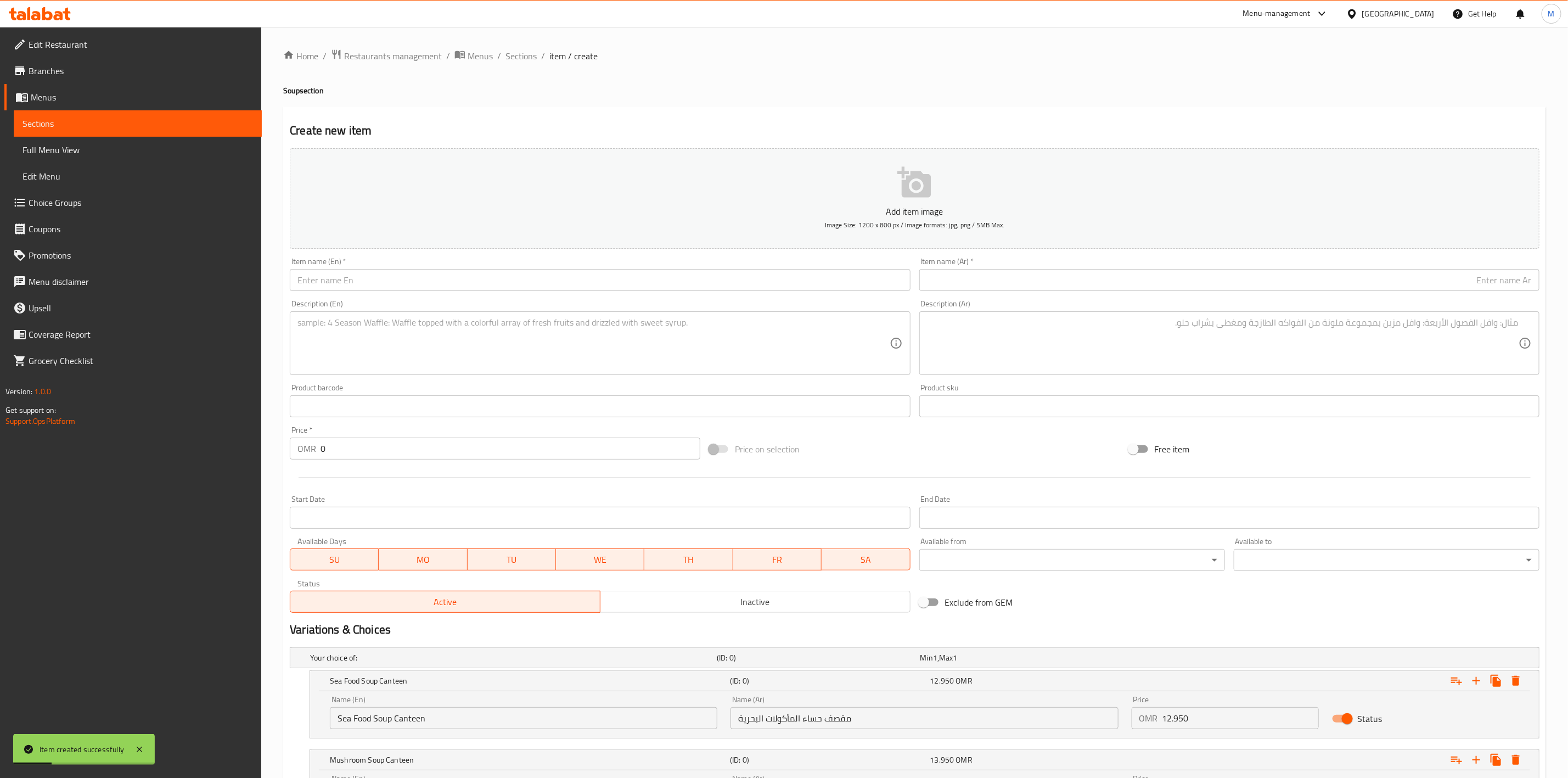
click at [522, 68] on div "Home / Restaurants management / Menus / Sections / item / create Soup section C…" at bounding box center [914, 539] width 1263 height 982
click at [522, 59] on span "Sections" at bounding box center [521, 56] width 32 height 14
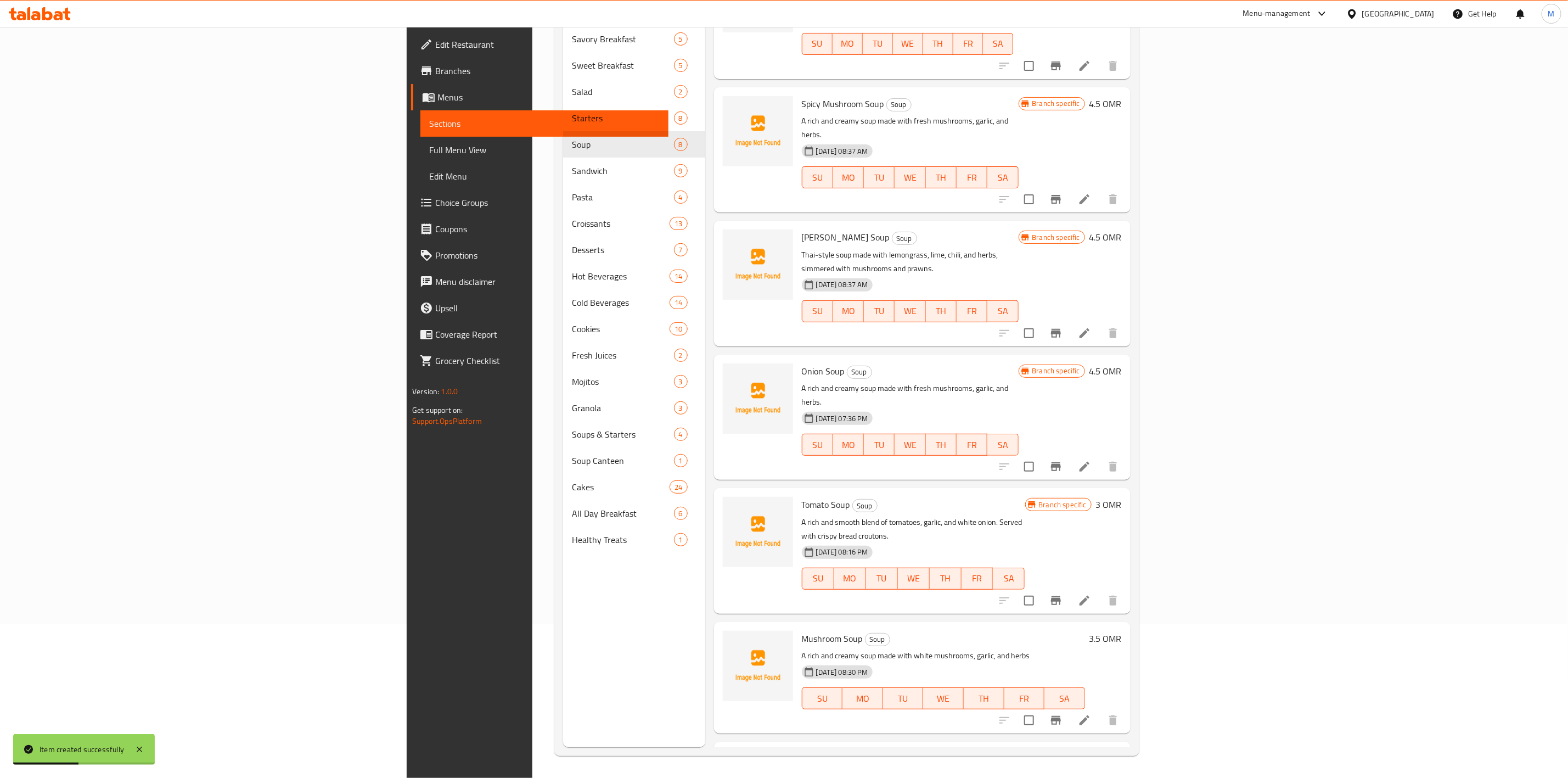
scroll to position [208, 0]
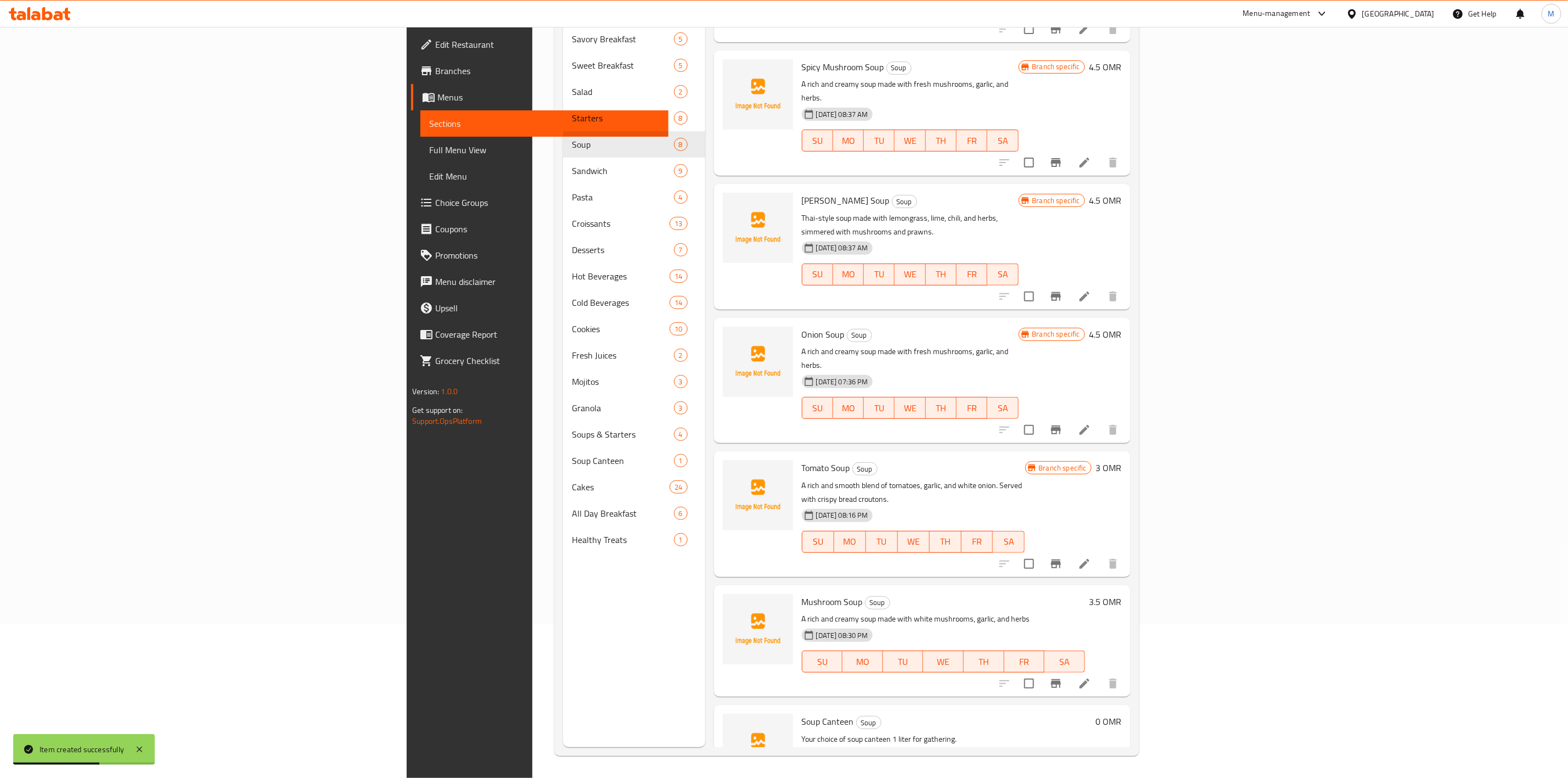
click at [1063, 676] on icon "Branch-specific-item" at bounding box center [1056, 683] width 14 height 14
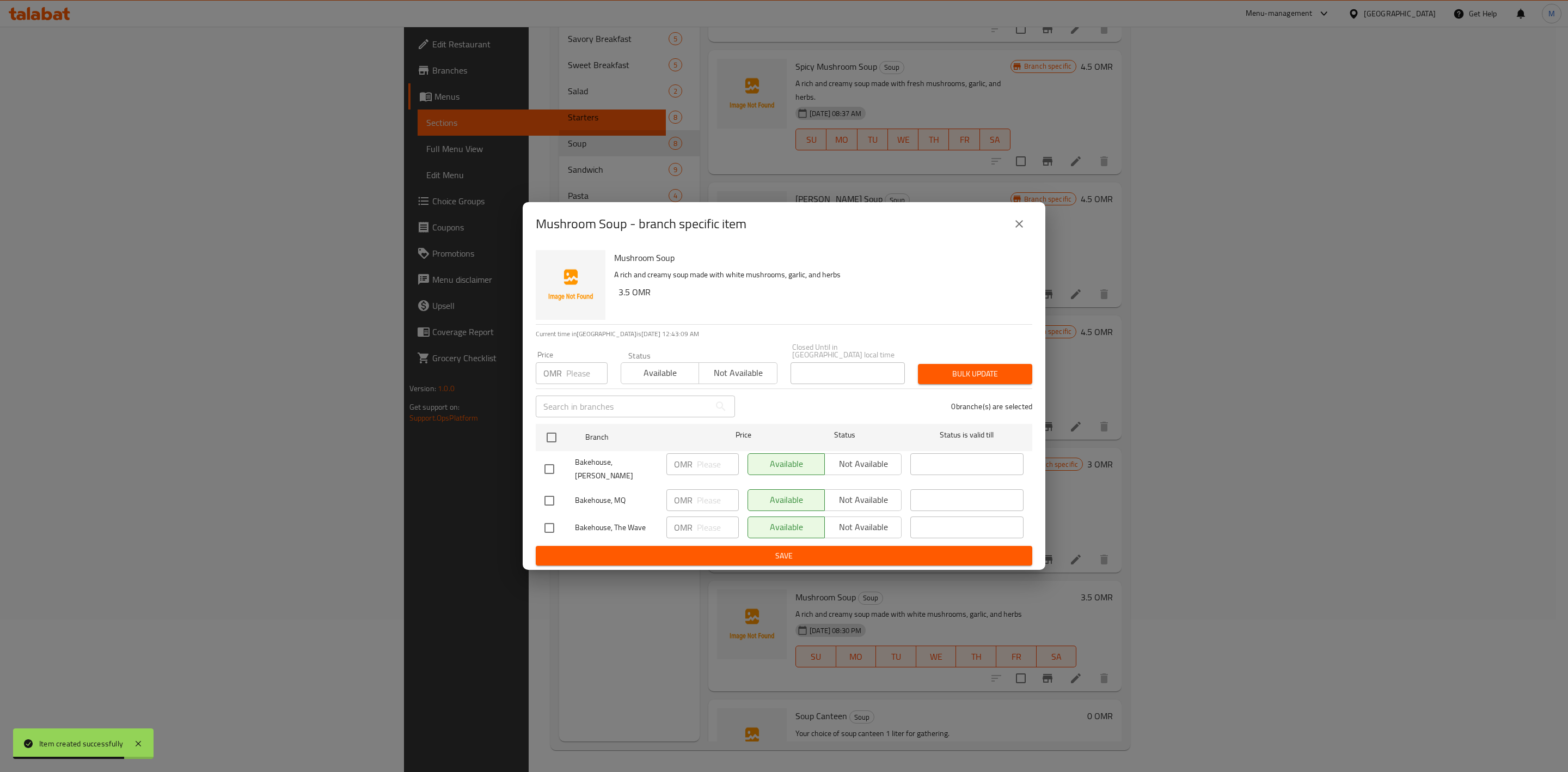
click at [549, 466] on input "checkbox" at bounding box center [549, 469] width 23 height 23
checkbox input "true"
click at [546, 523] on input "checkbox" at bounding box center [549, 528] width 23 height 23
checkbox input "true"
click at [852, 457] on span "Not available" at bounding box center [863, 464] width 68 height 16
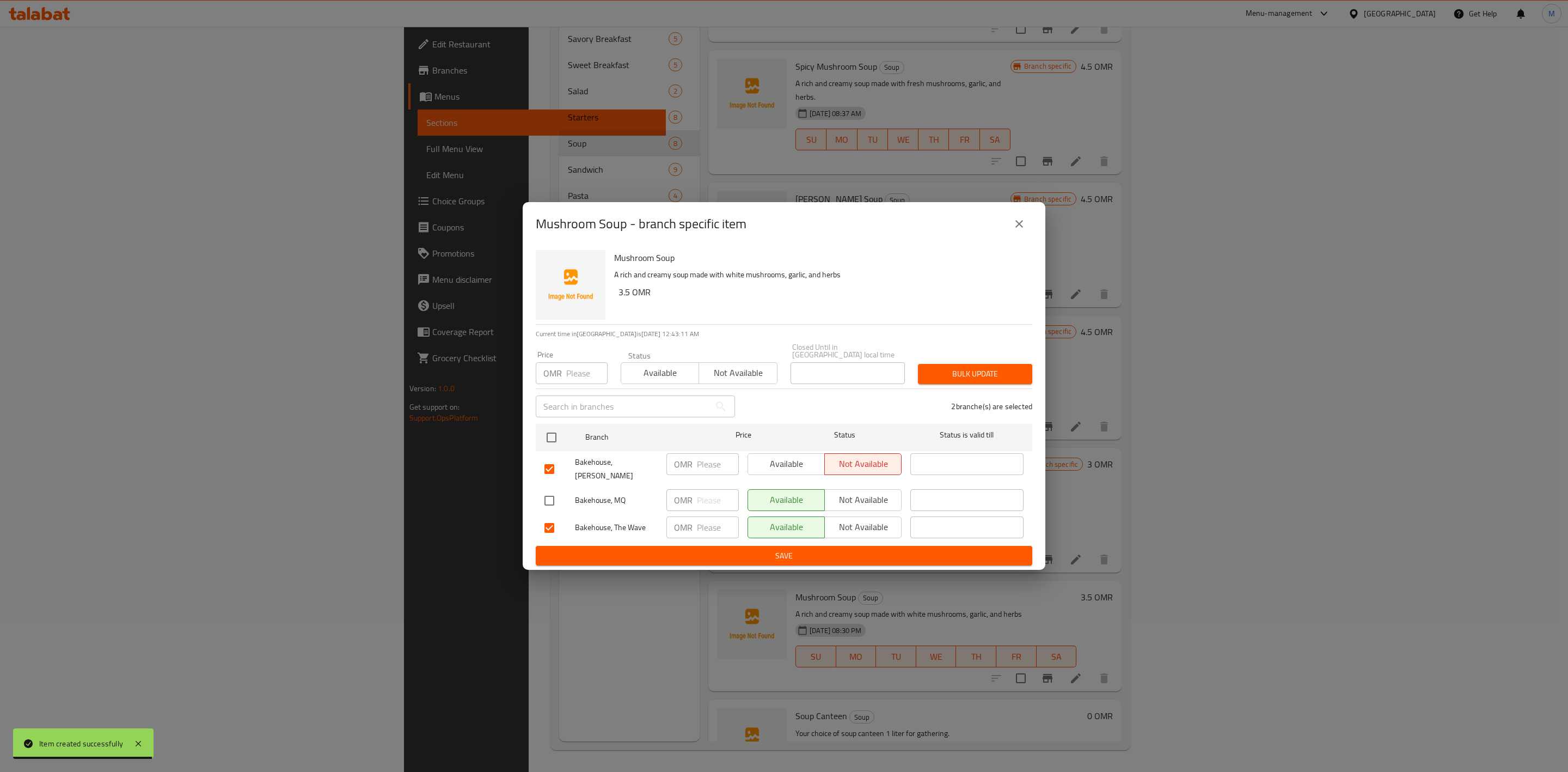
click at [851, 519] on span "Not available" at bounding box center [863, 527] width 68 height 16
click at [851, 552] on span "Save" at bounding box center [784, 555] width 479 height 13
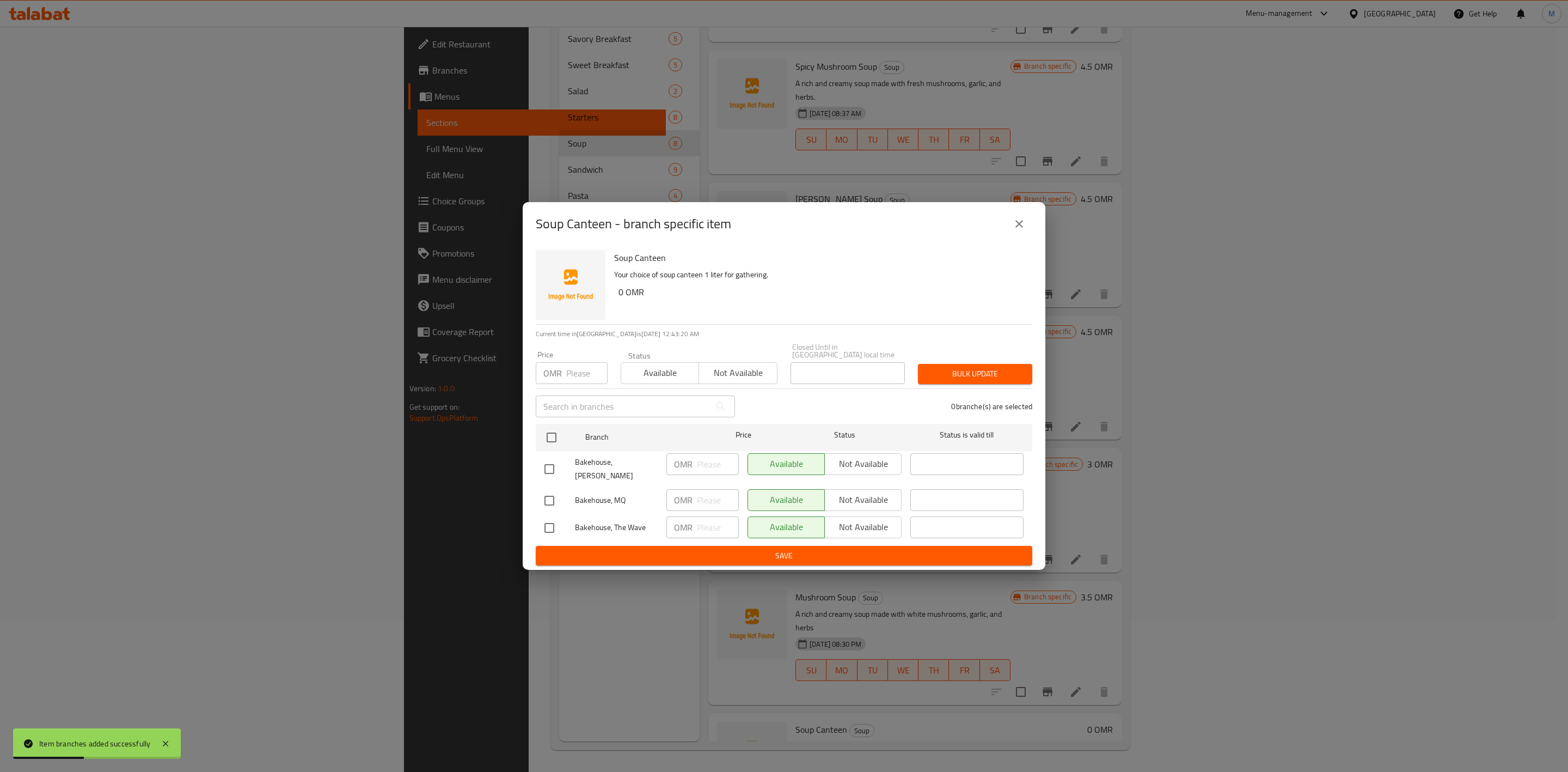
click at [541, 463] on input "checkbox" at bounding box center [549, 469] width 23 height 23
checkbox input "true"
click at [550, 519] on input "checkbox" at bounding box center [549, 528] width 23 height 23
checkbox input "true"
click at [833, 453] on button "Not available" at bounding box center [863, 464] width 78 height 21
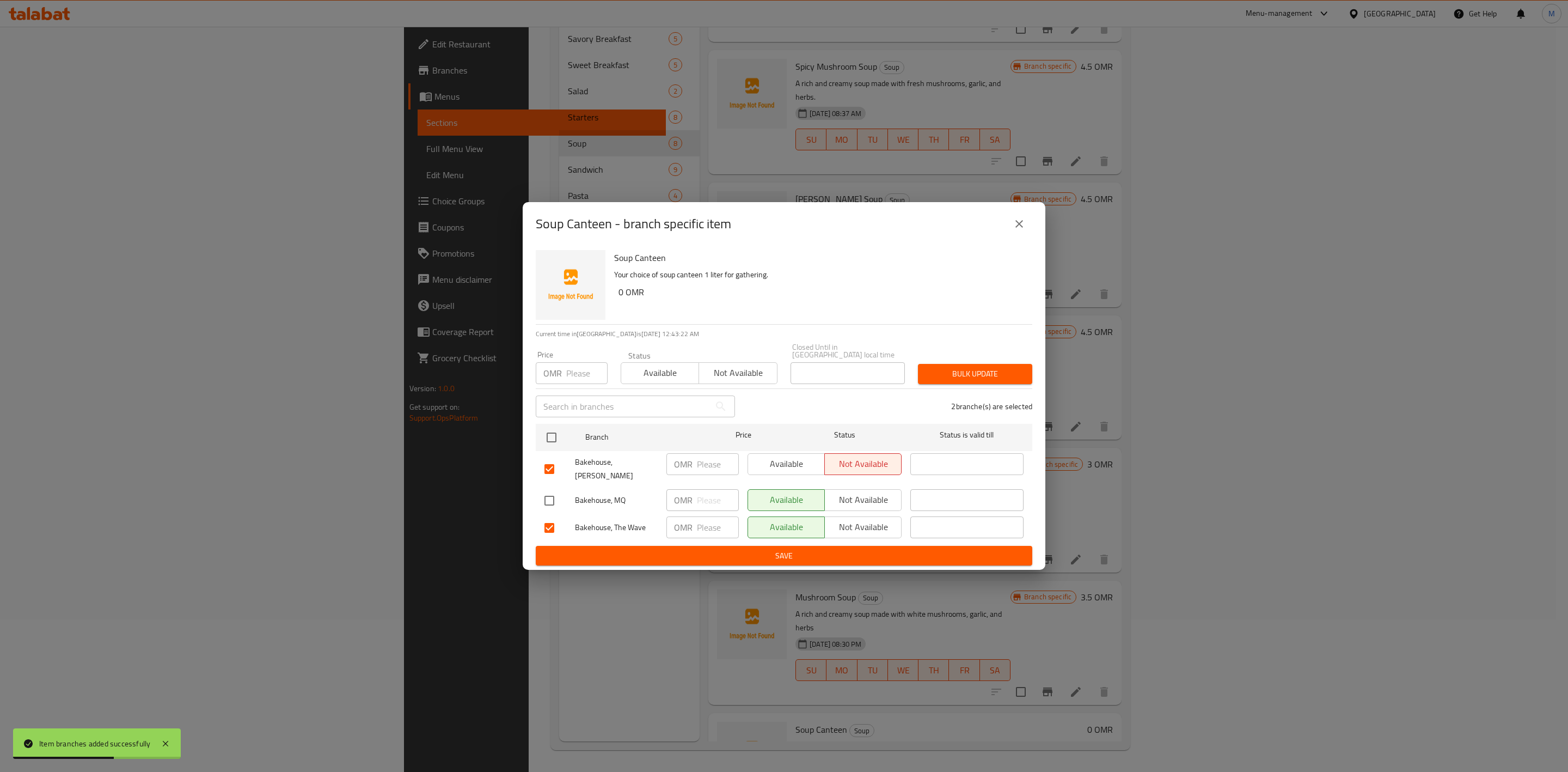
click at [840, 526] on span "Not available" at bounding box center [863, 527] width 68 height 16
click at [838, 559] on div "Soup Canteen Your choice of soup canteen 1 liter for gathering. 0 OMR Current t…" at bounding box center [784, 407] width 523 height 324
click at [847, 549] on span "Save" at bounding box center [784, 555] width 479 height 13
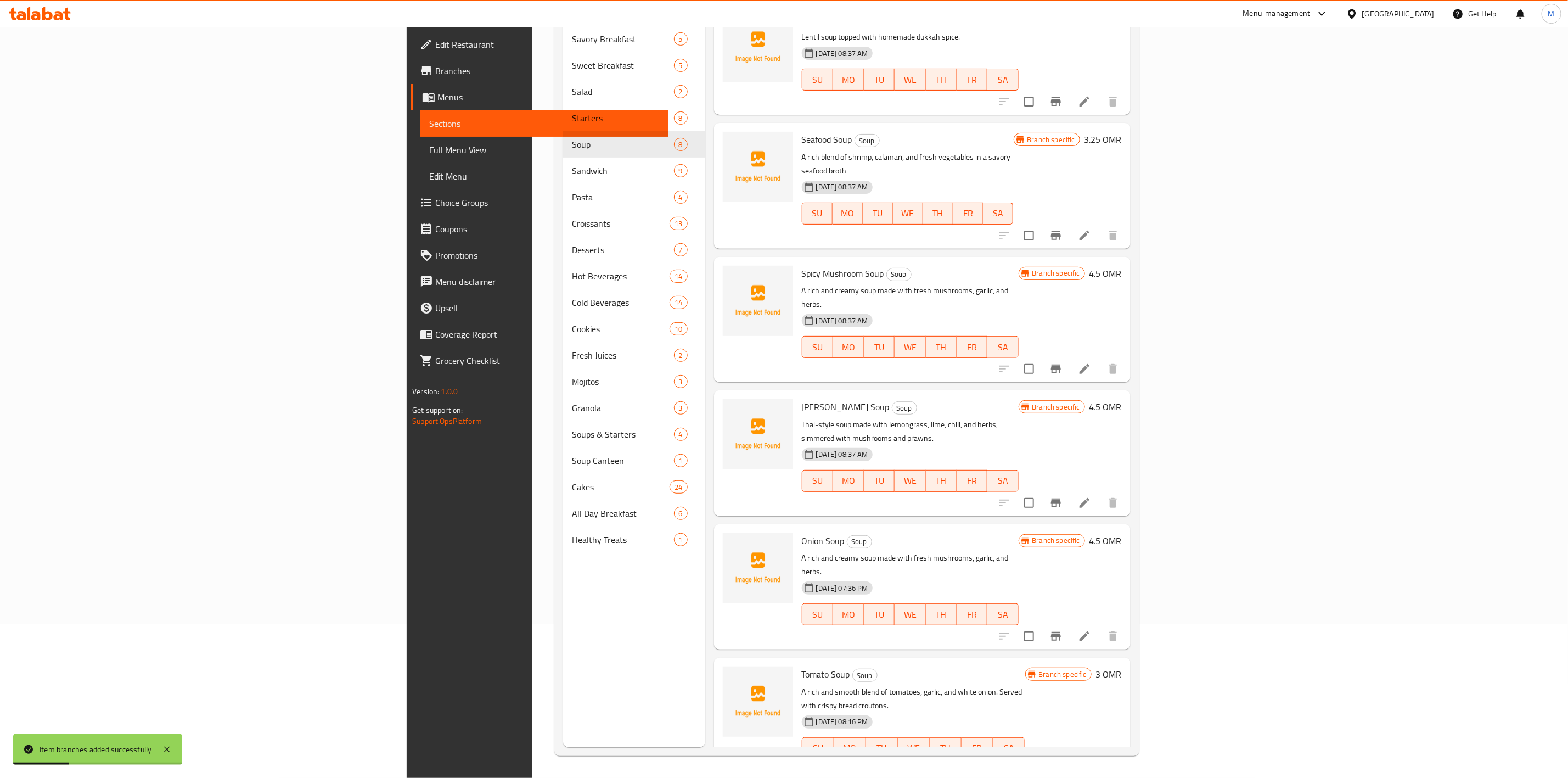
scroll to position [0, 0]
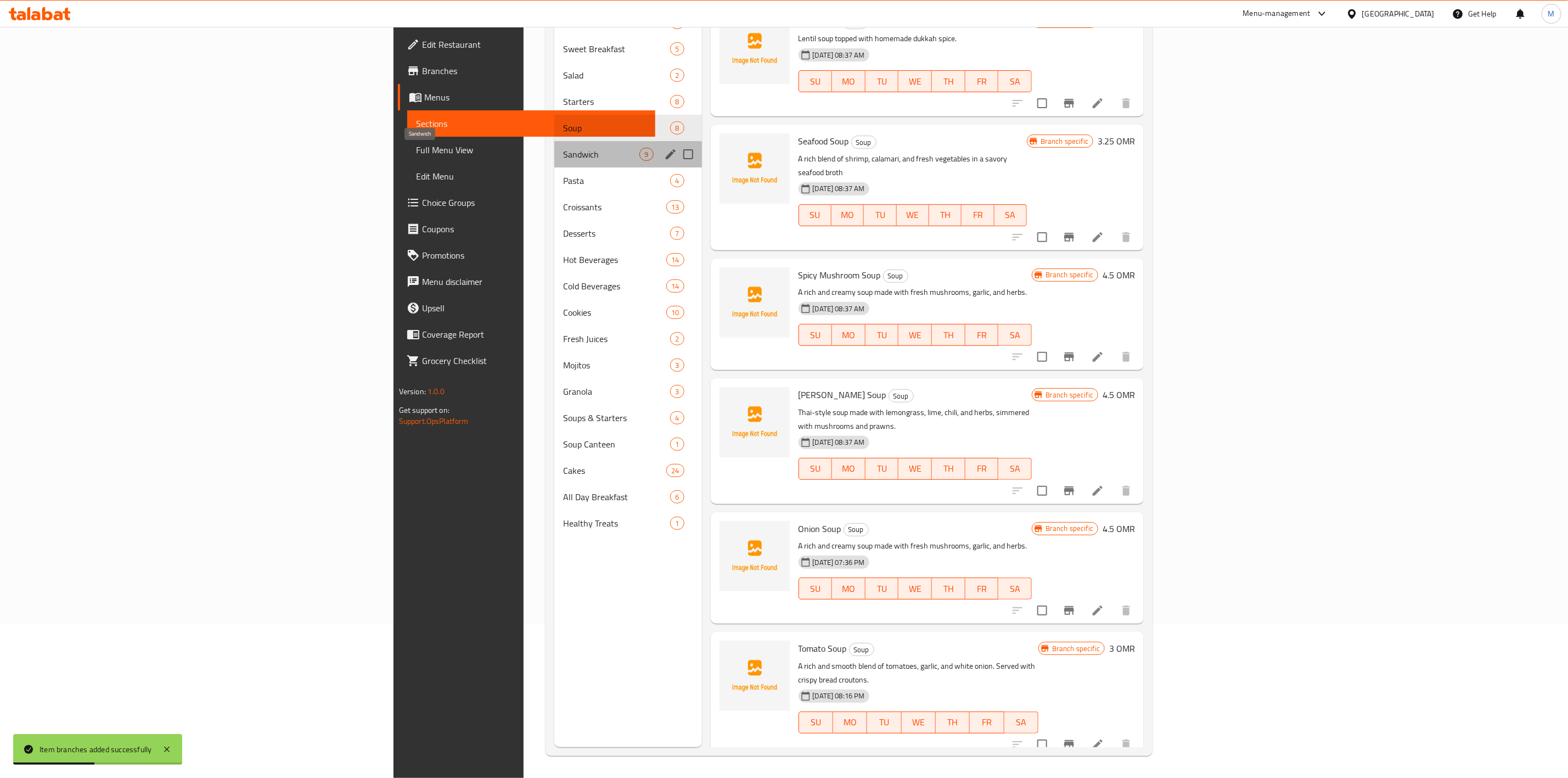
click at [563, 152] on span "Sandwich" at bounding box center [601, 154] width 77 height 14
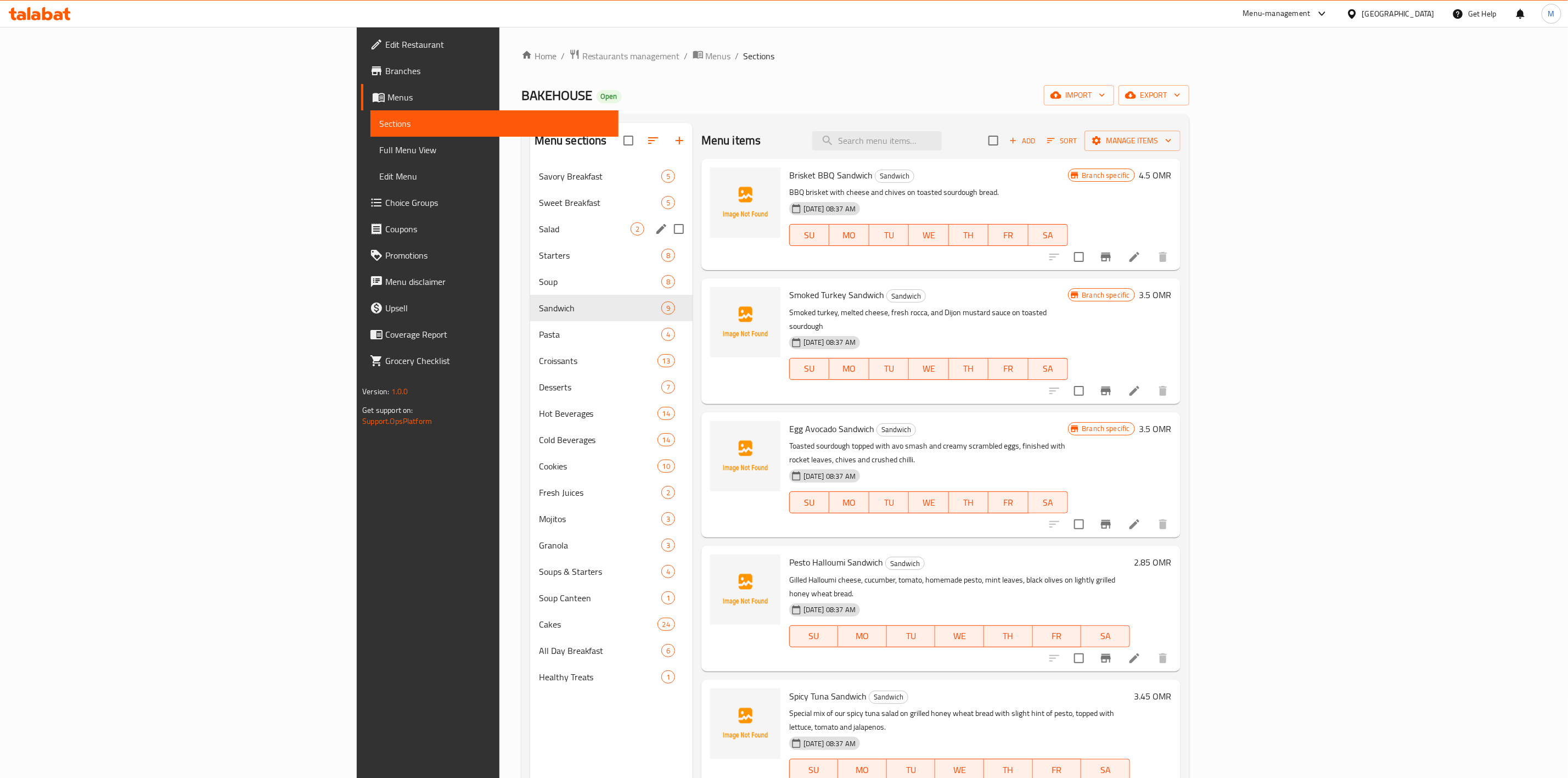
click at [539, 232] on span "Salad" at bounding box center [585, 229] width 92 height 14
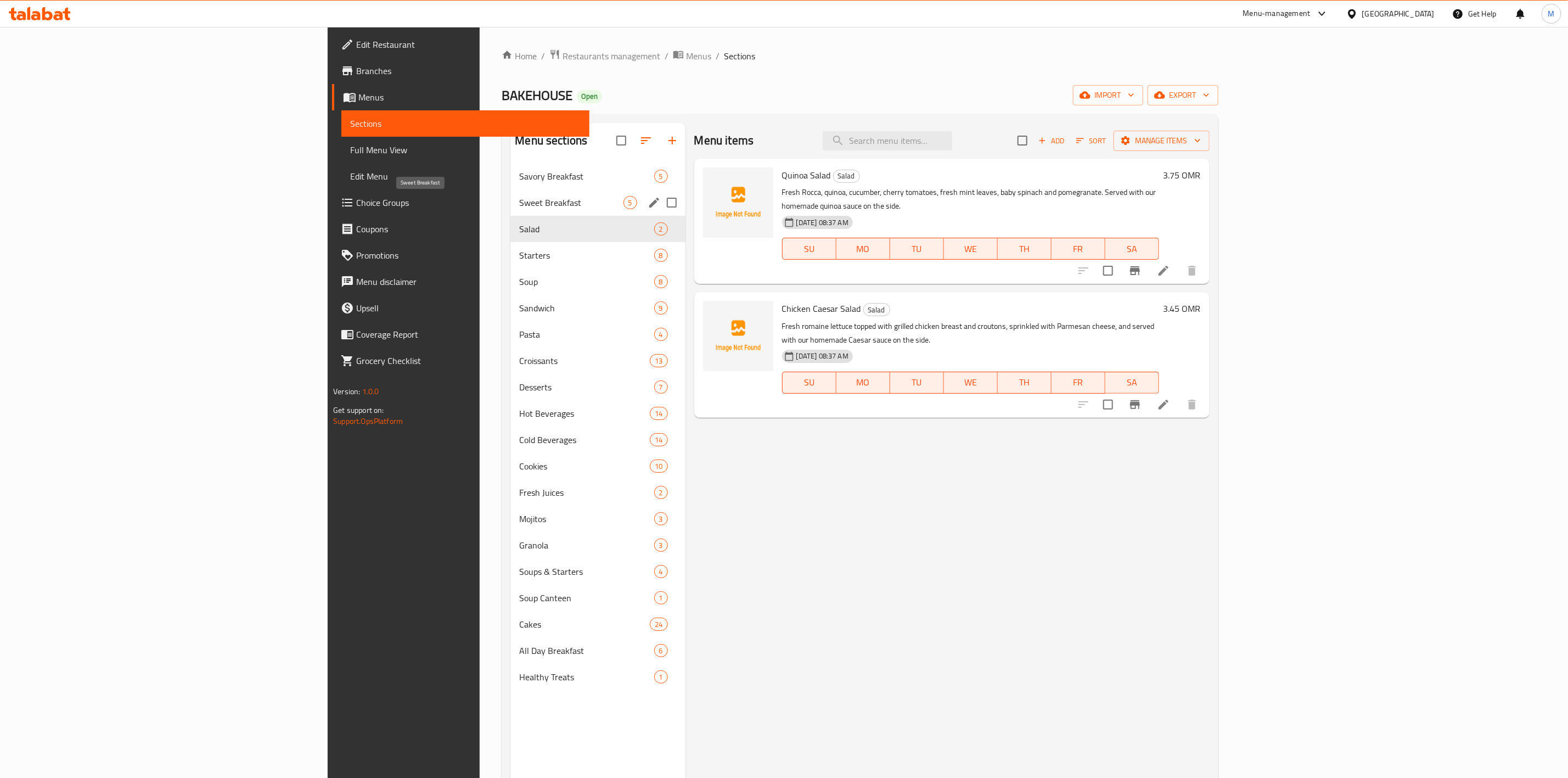
click at [520, 204] on span "Sweet Breakfast" at bounding box center [571, 203] width 104 height 14
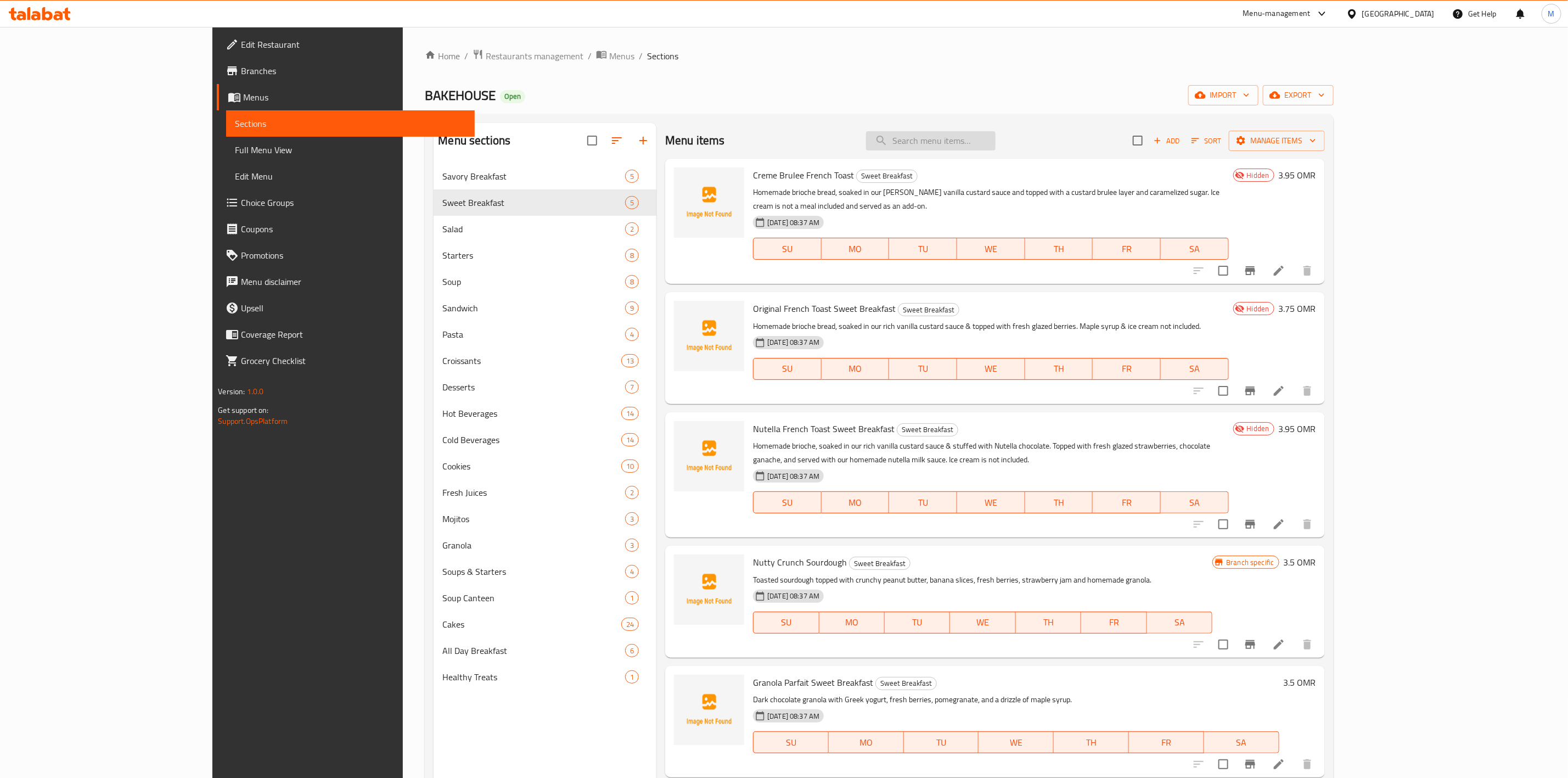
click at [988, 145] on input "search" at bounding box center [931, 140] width 130 height 19
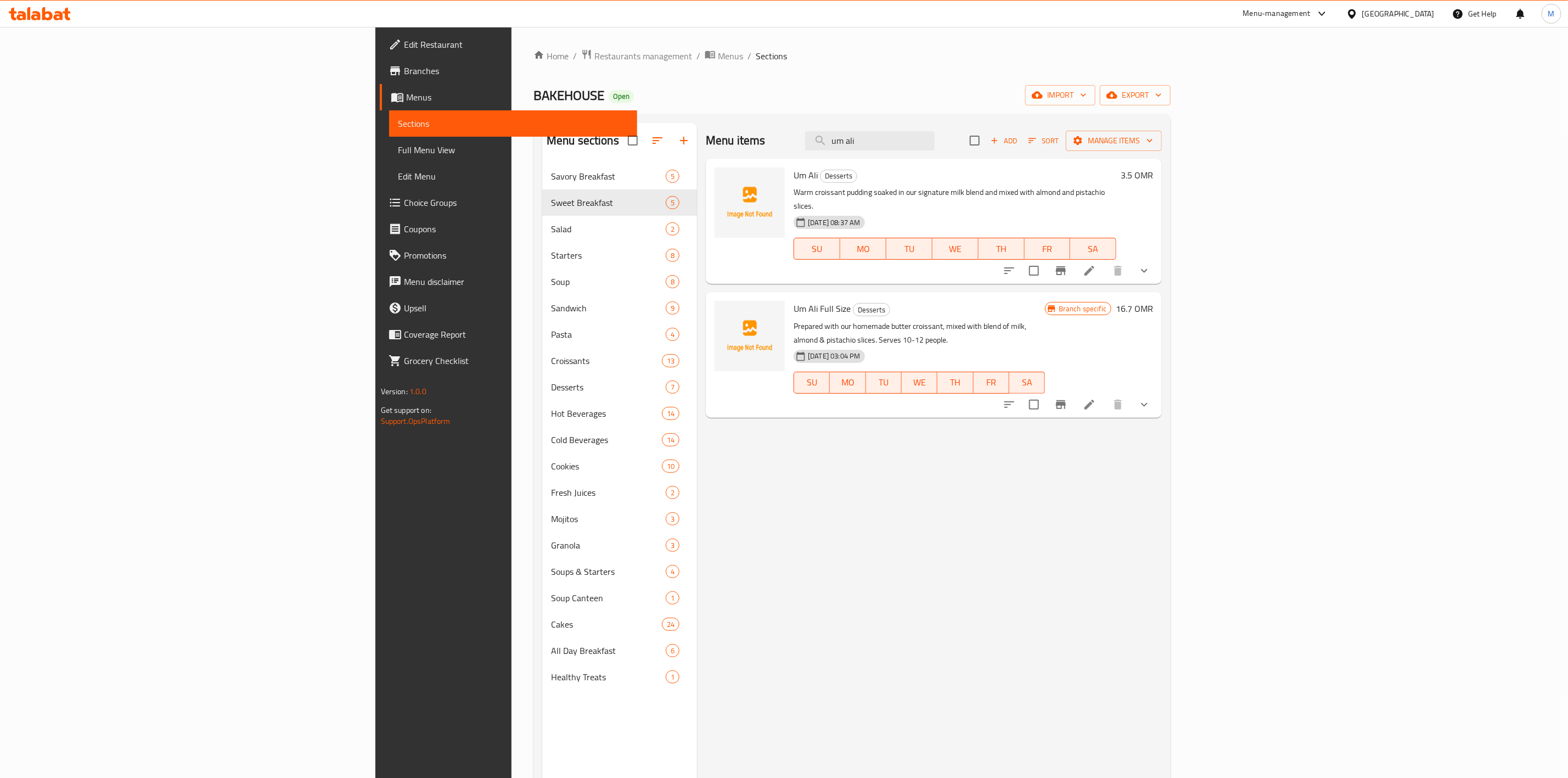
click at [1157, 264] on button "show more" at bounding box center [1144, 270] width 26 height 26
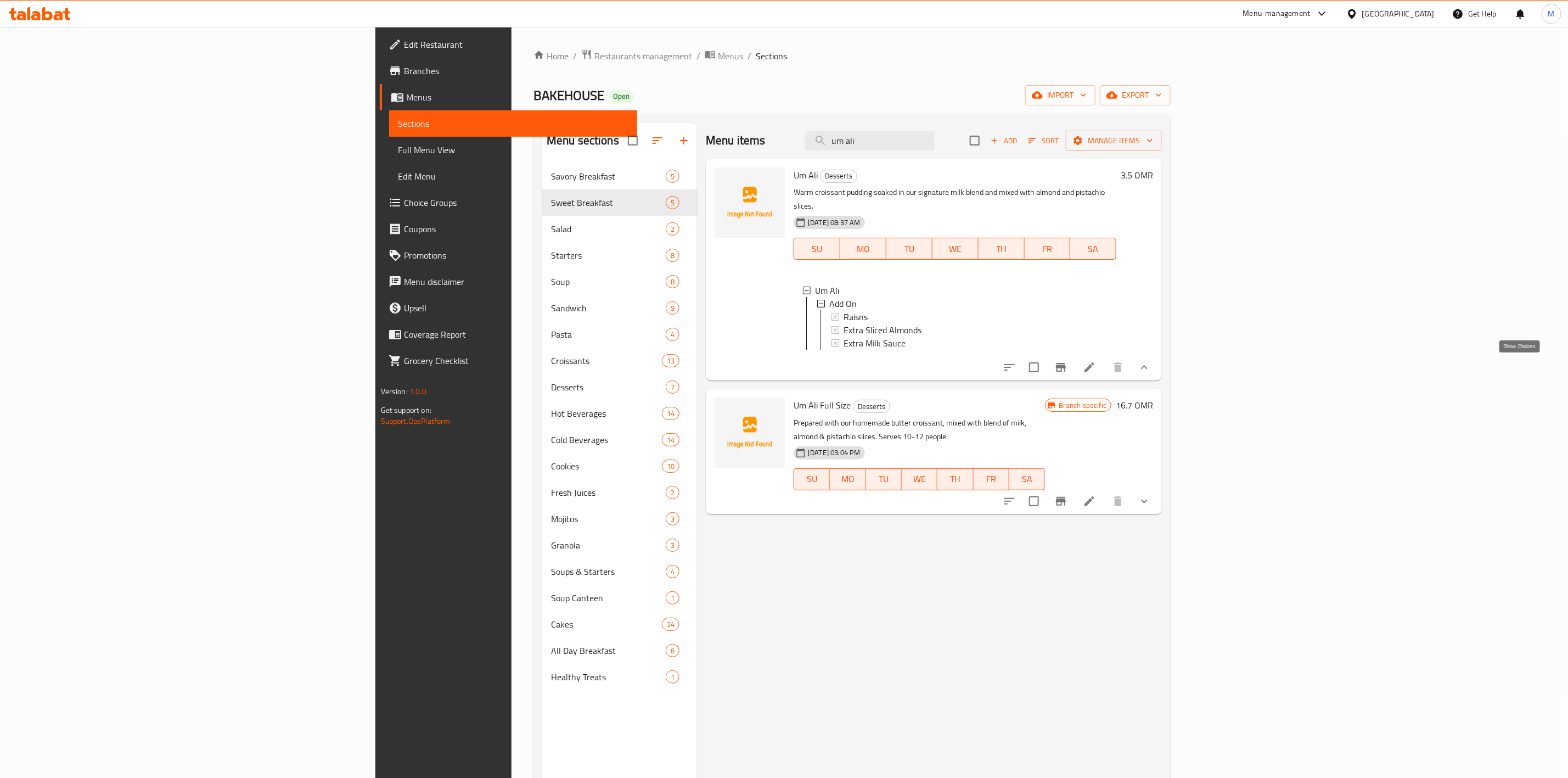
click at [1151, 365] on icon "show more" at bounding box center [1144, 366] width 14 height 14
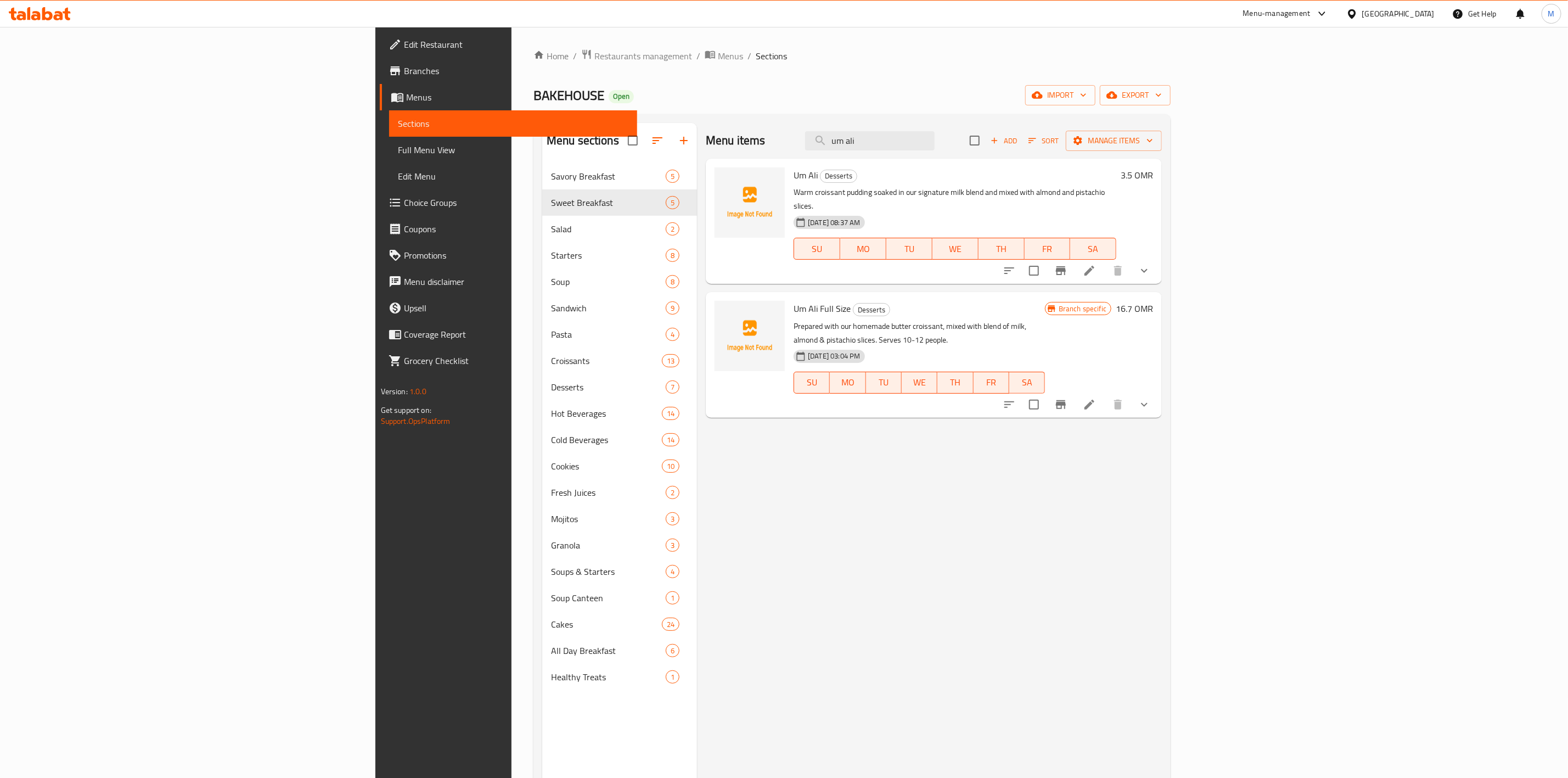
click at [1151, 398] on icon "show more" at bounding box center [1144, 404] width 14 height 14
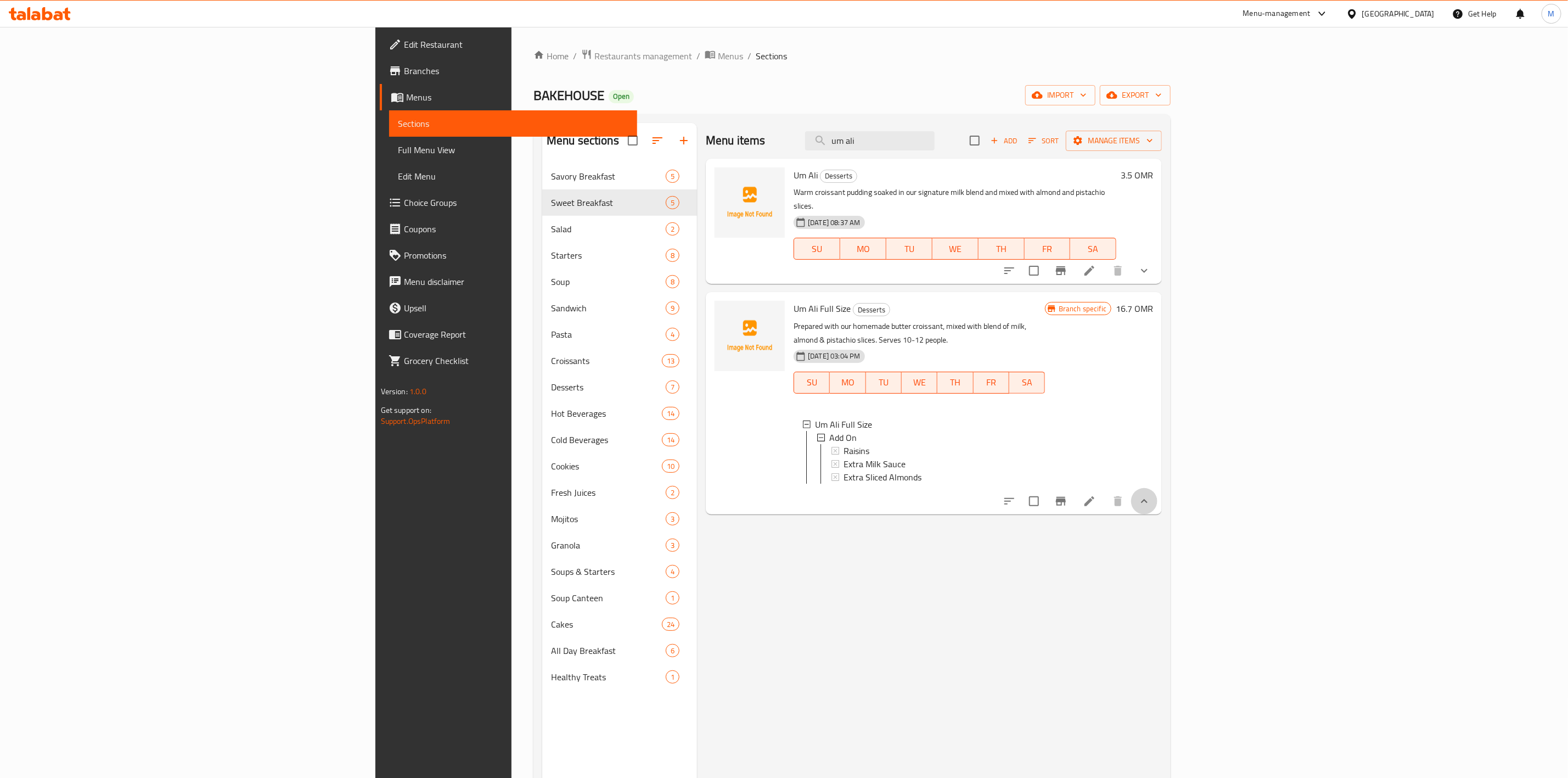
click at [1157, 488] on button "show more" at bounding box center [1144, 501] width 26 height 26
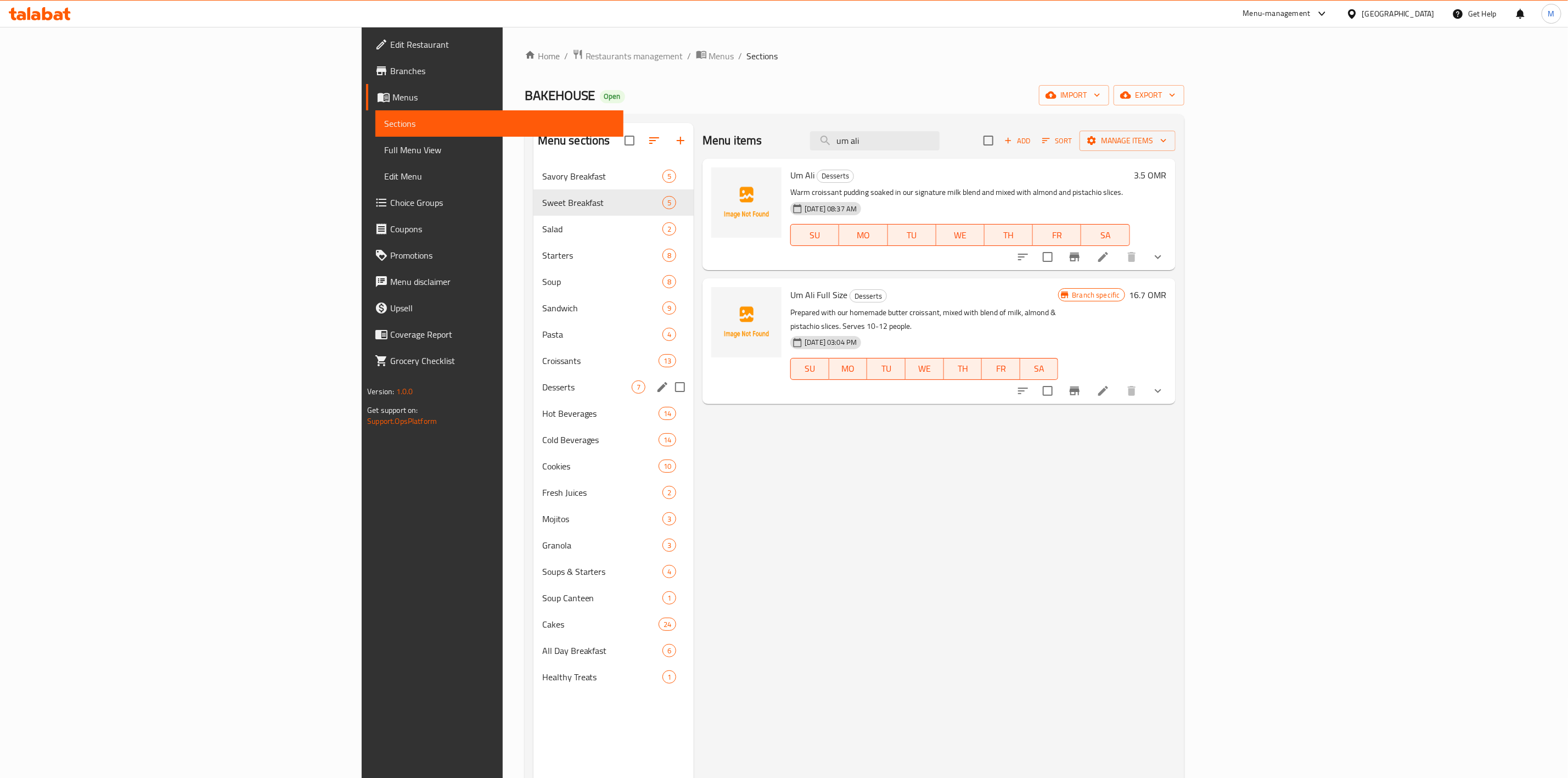
click at [542, 380] on span "Desserts" at bounding box center [586, 386] width 89 height 14
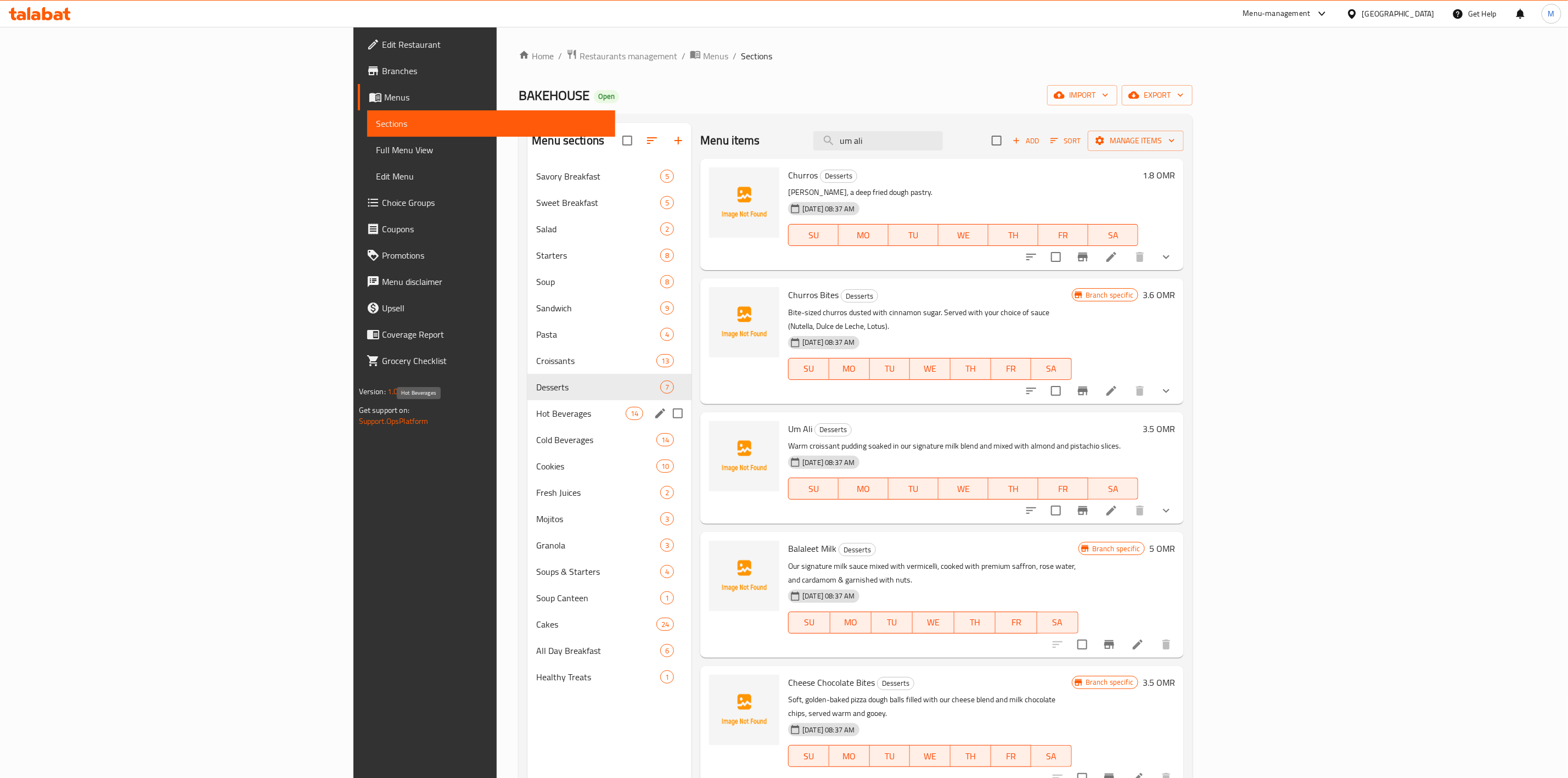
click at [536, 419] on span "Hot Beverages" at bounding box center [580, 413] width 89 height 14
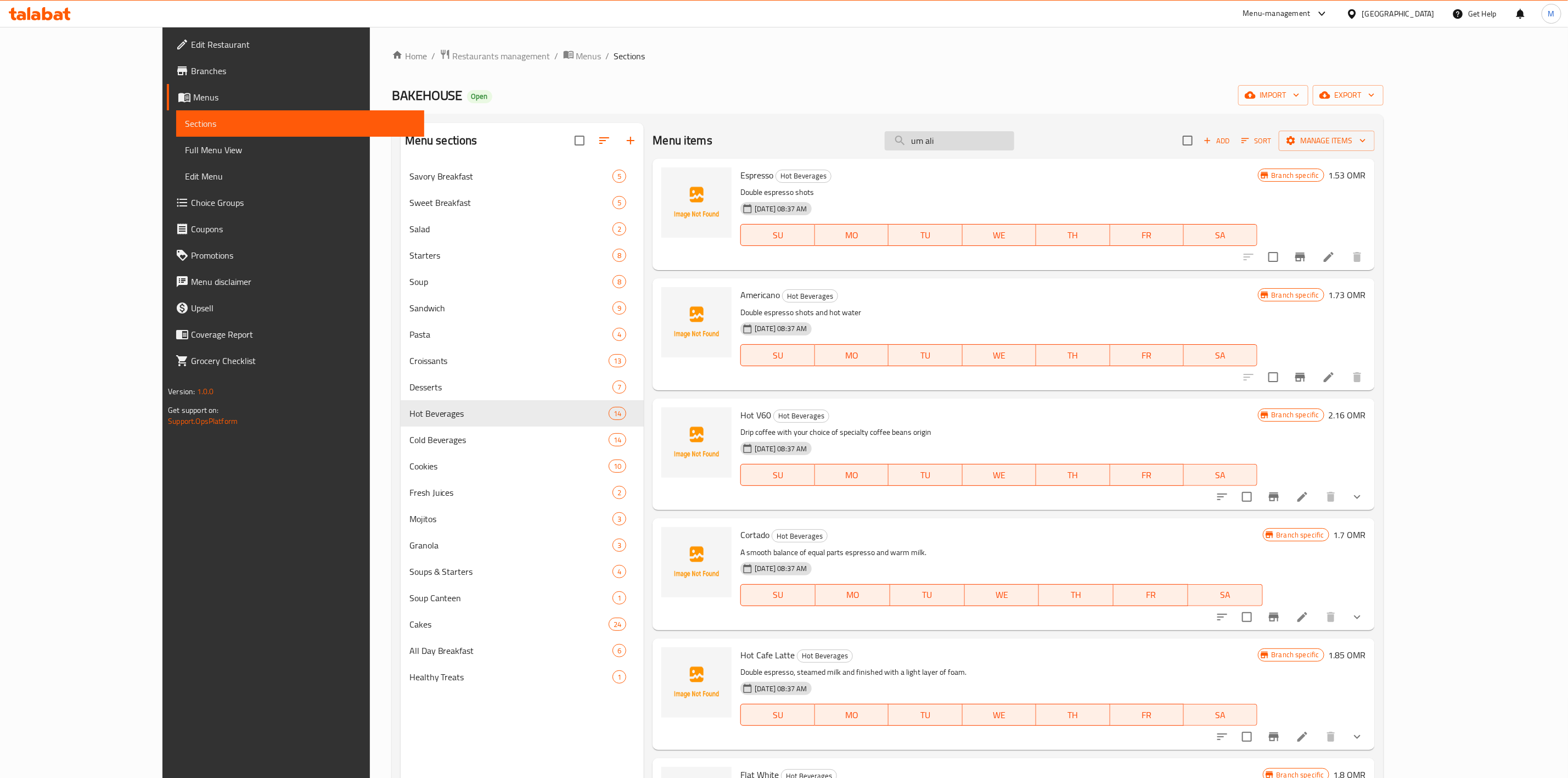
click at [1012, 134] on input "um ali" at bounding box center [949, 140] width 130 height 19
click at [1011, 134] on input "um ali" at bounding box center [949, 140] width 130 height 19
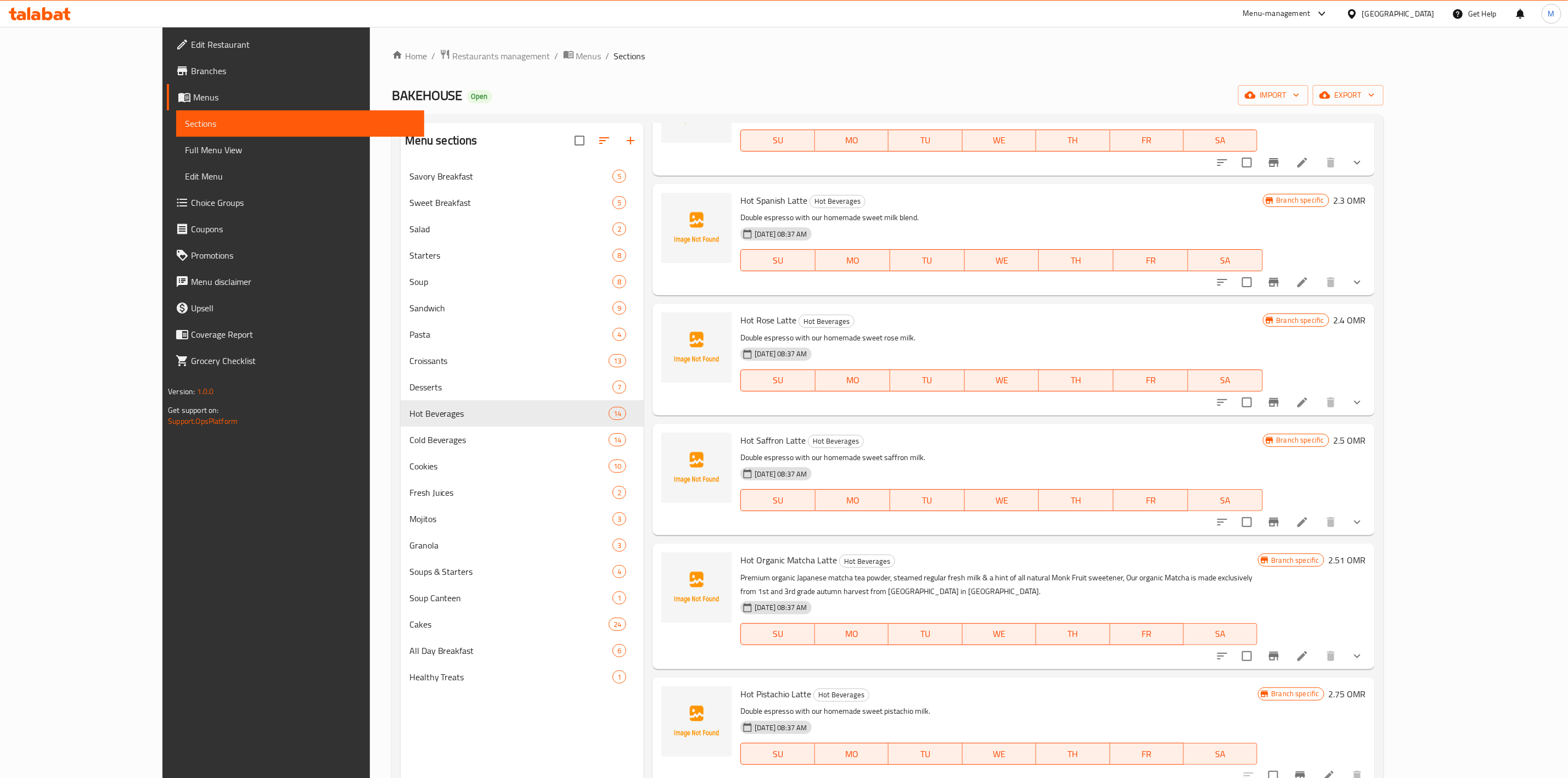
scroll to position [125, 0]
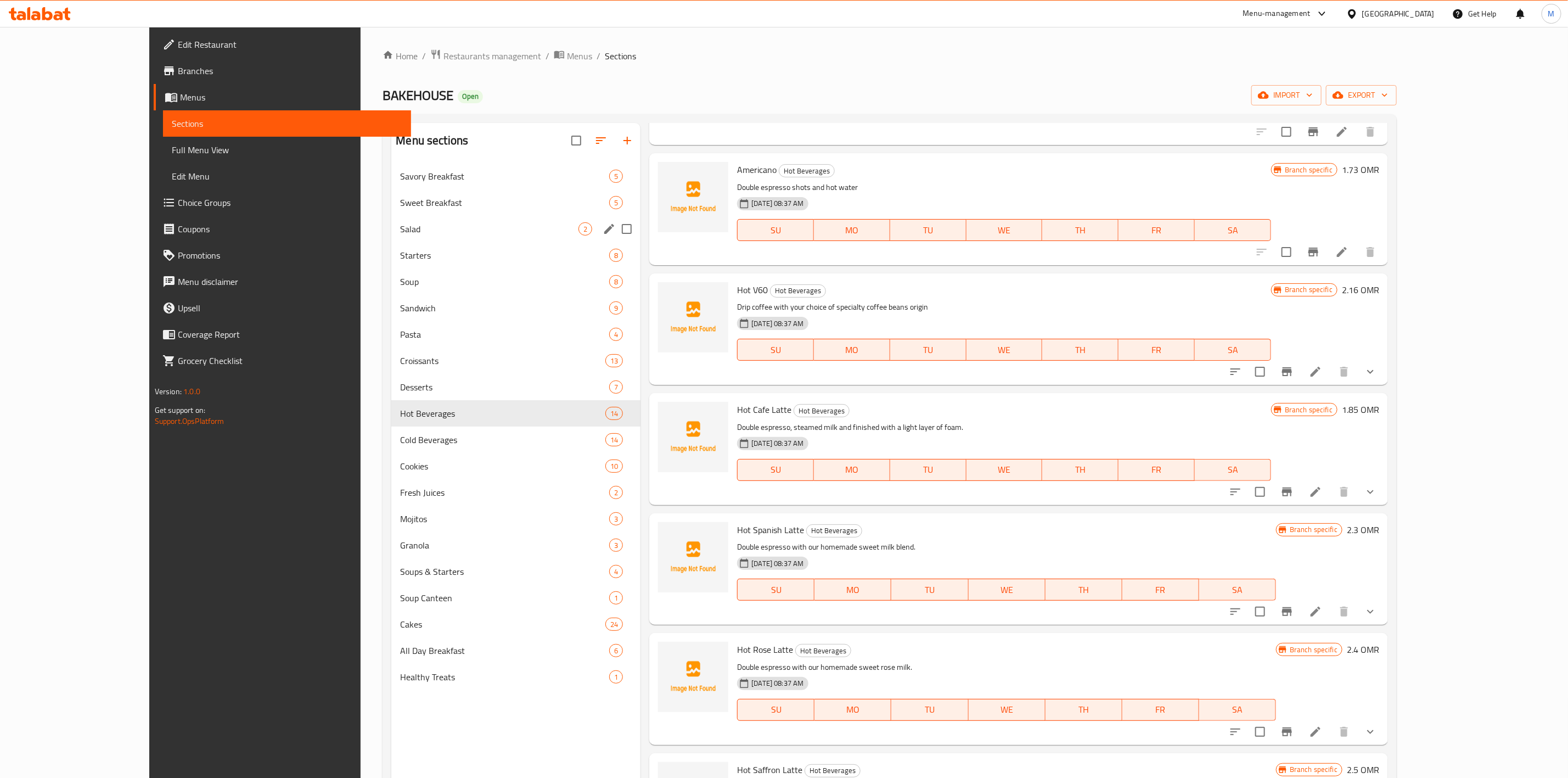
click at [400, 197] on span "Sweet Breakfast" at bounding box center [504, 203] width 209 height 14
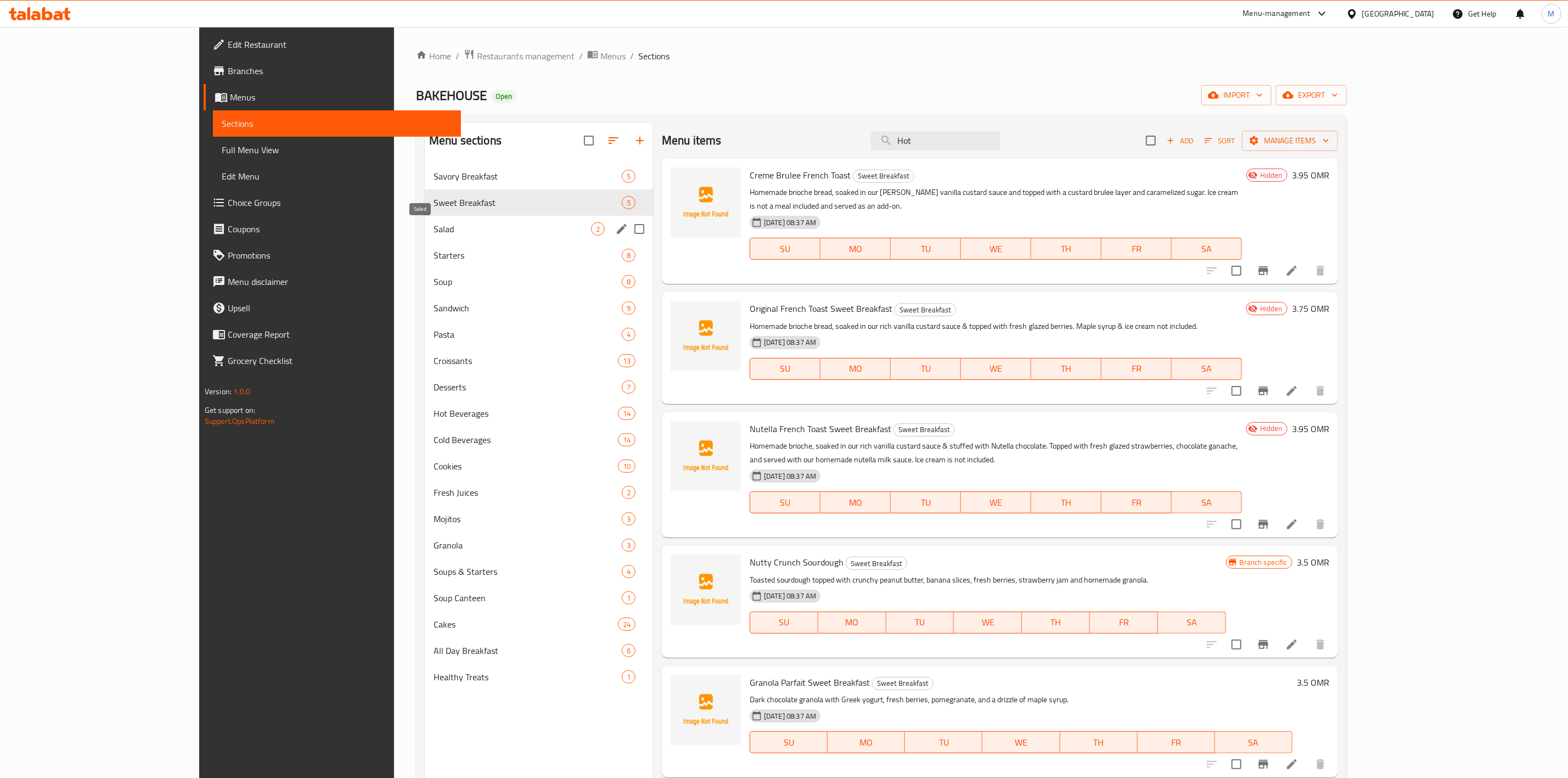
scroll to position [82, 0]
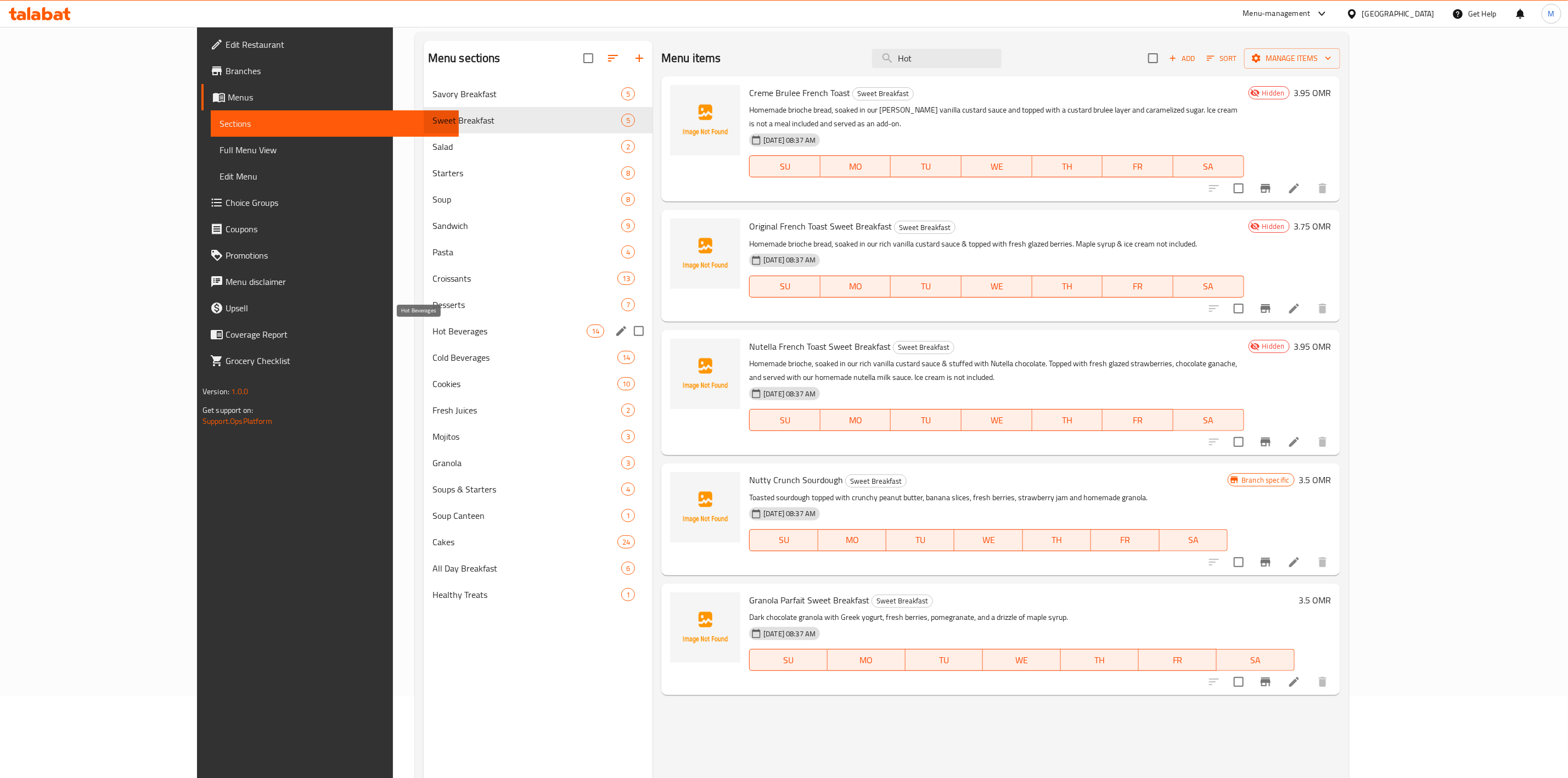
click at [432, 335] on span "Hot Beverages" at bounding box center [509, 330] width 154 height 14
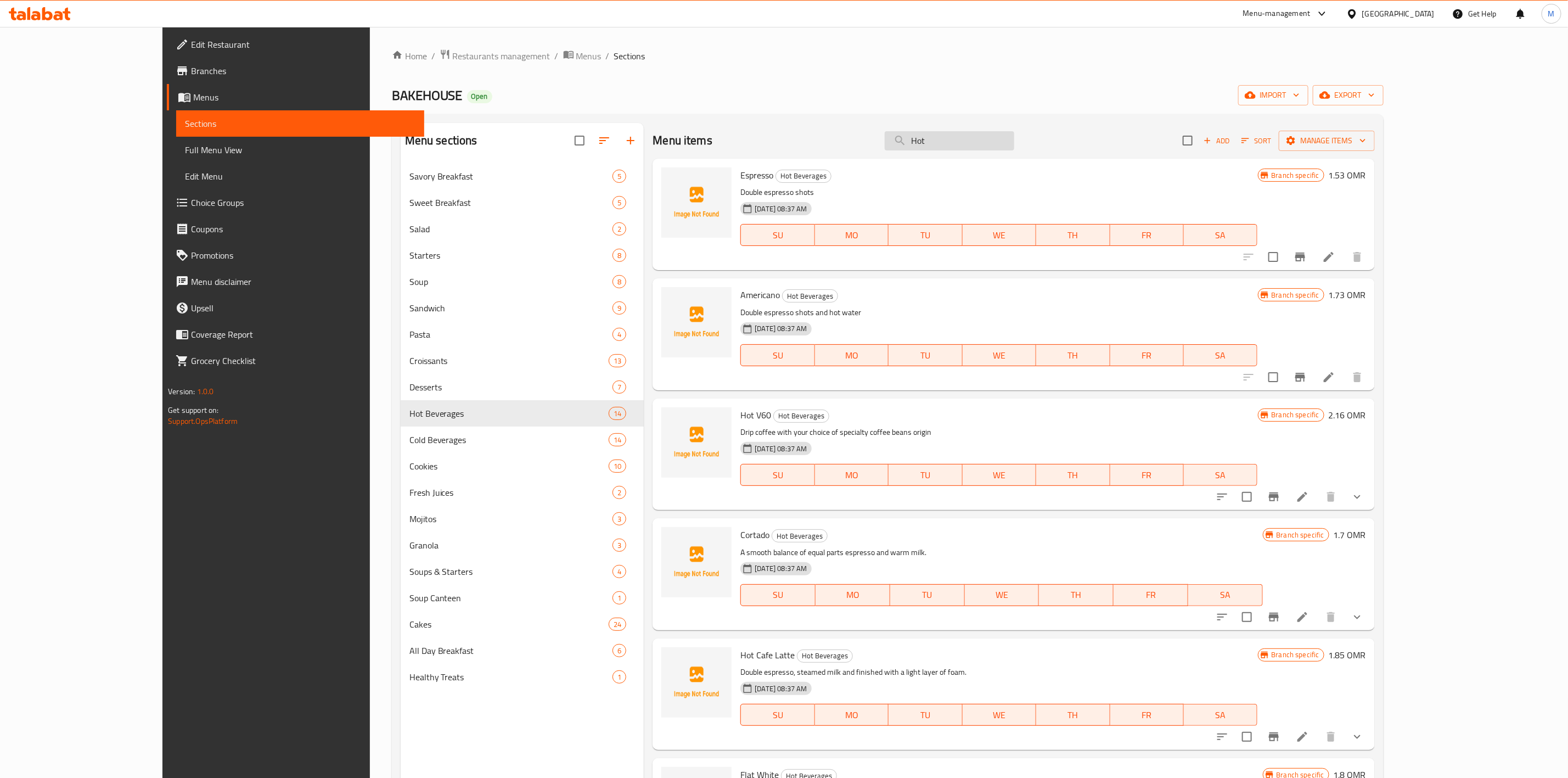
click at [992, 140] on input "Hot" at bounding box center [949, 140] width 130 height 19
paste input "Beverages Canteen"
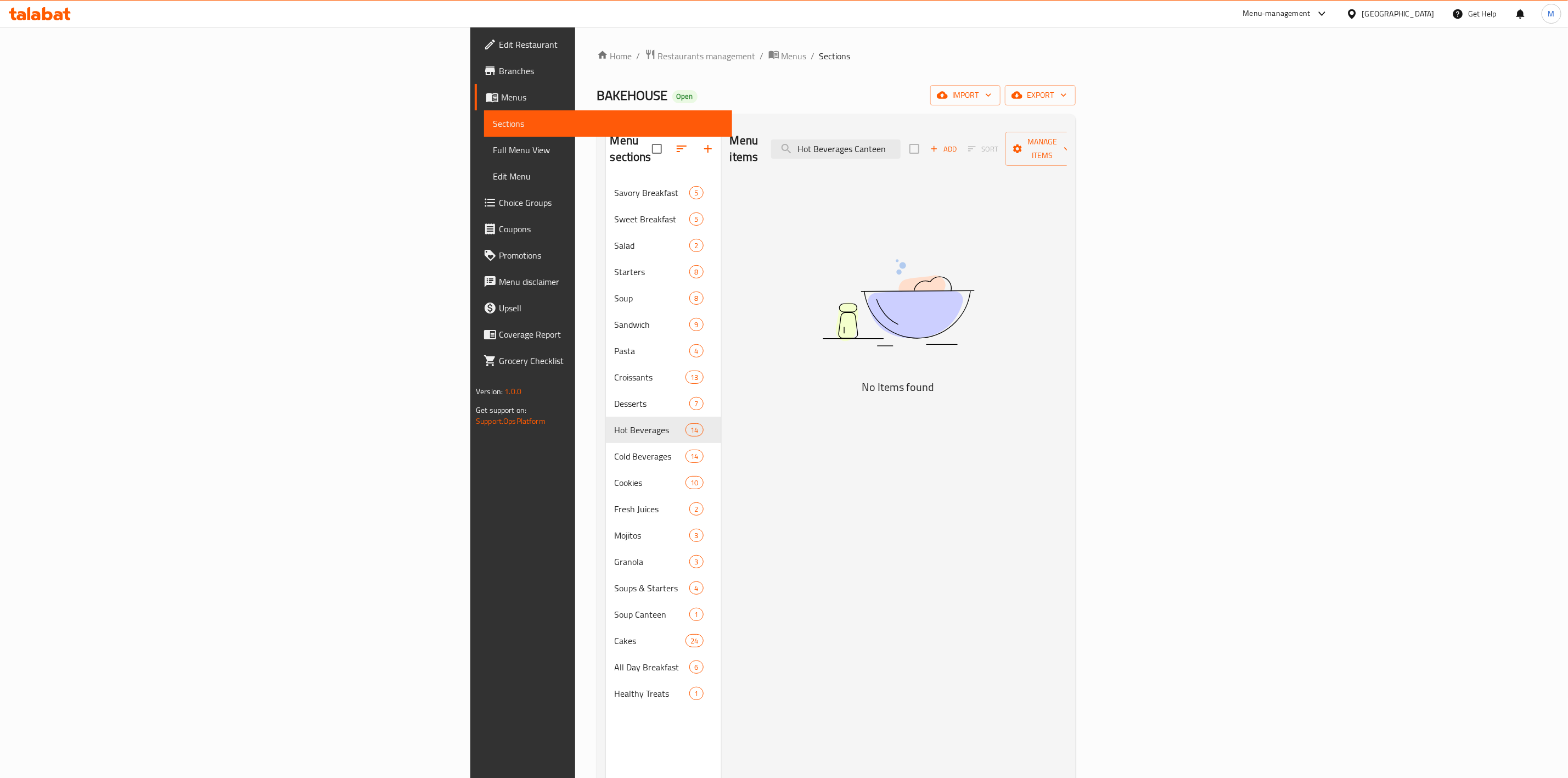
type input "Hot"
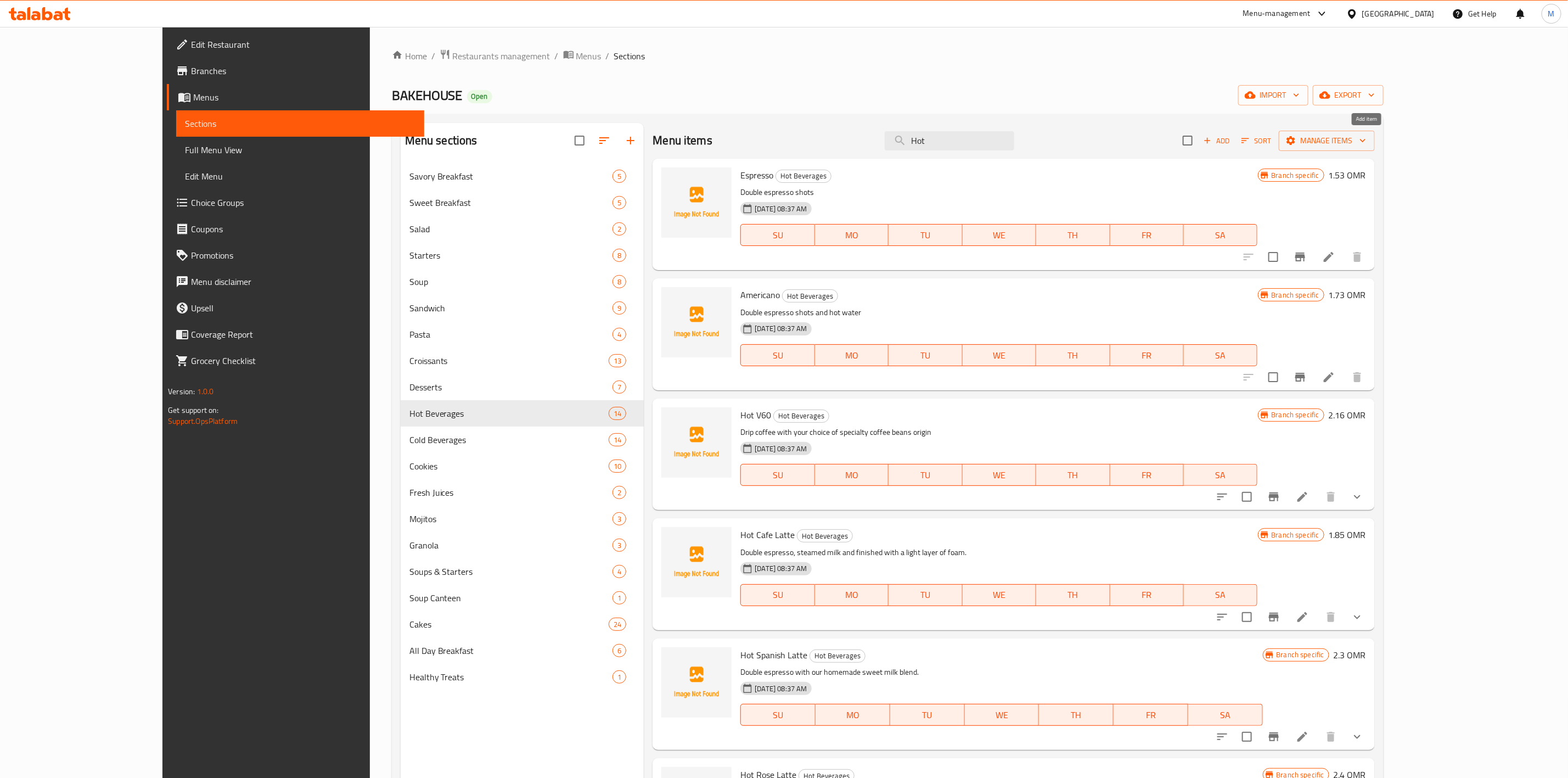
click at [1232, 142] on span "Add" at bounding box center [1217, 140] width 30 height 13
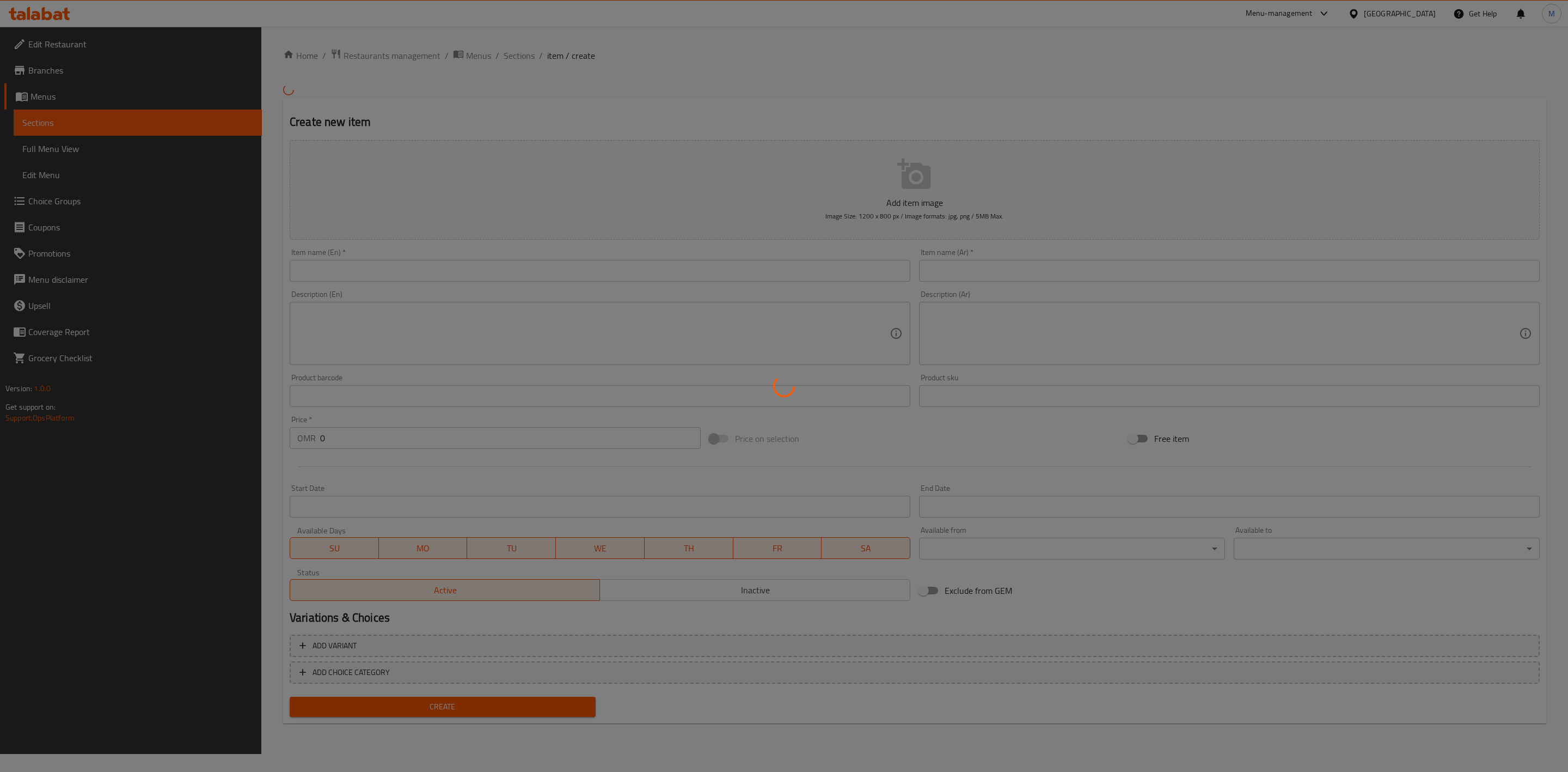
click at [582, 262] on div at bounding box center [784, 386] width 1568 height 772
click at [585, 272] on div at bounding box center [784, 386] width 1568 height 772
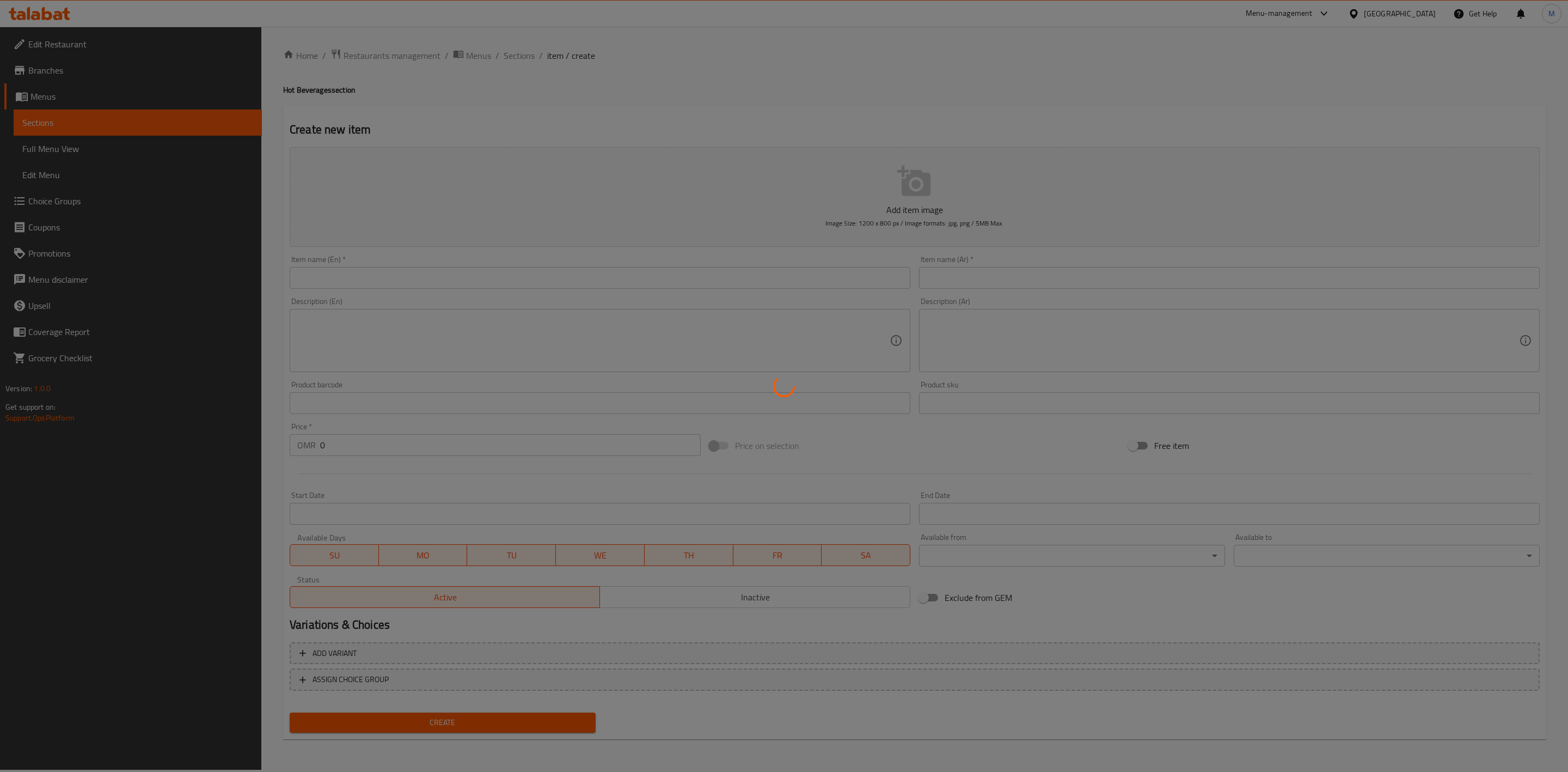
click at [585, 272] on div at bounding box center [784, 386] width 1568 height 772
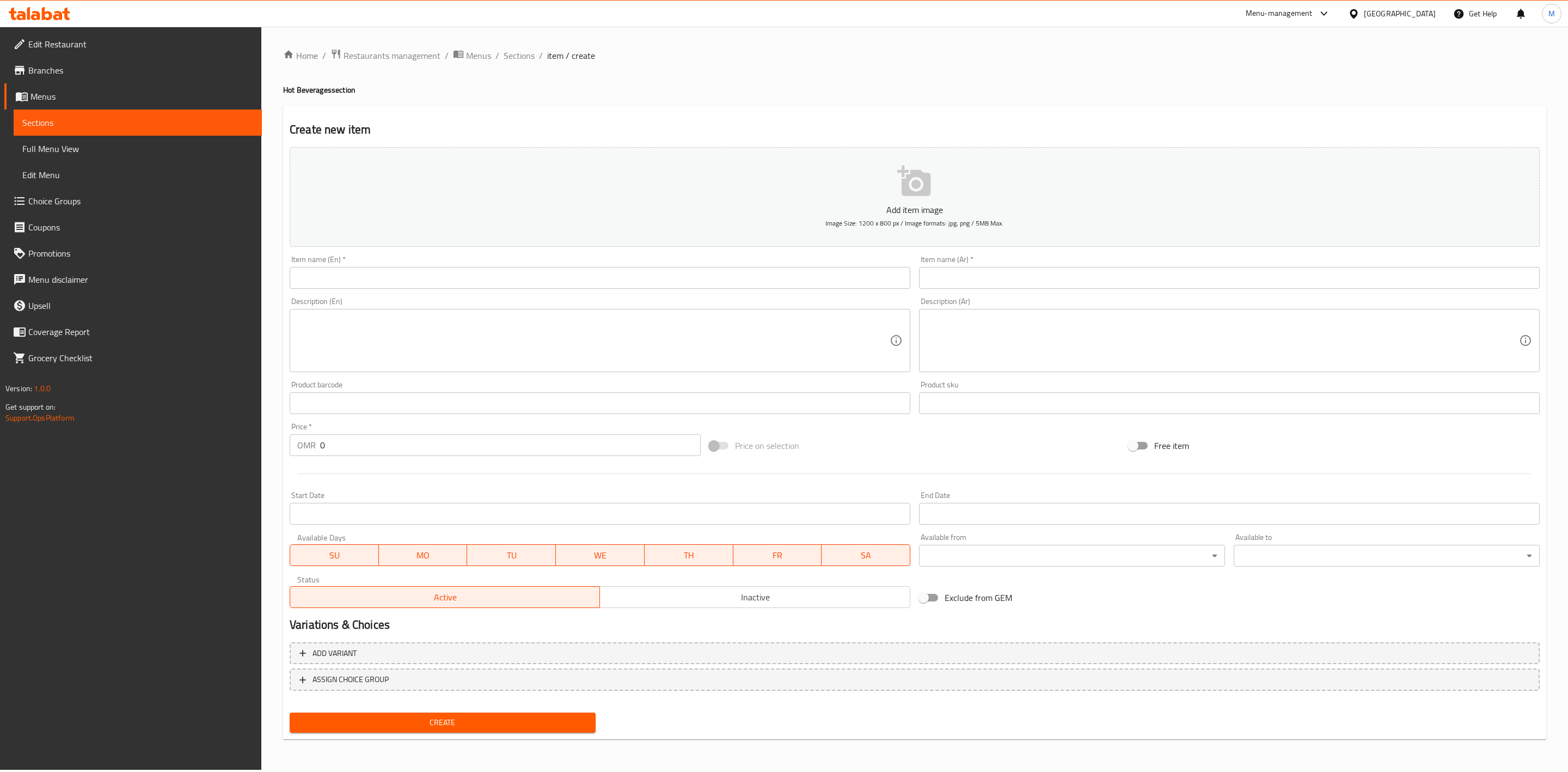
click at [585, 272] on input "text" at bounding box center [600, 278] width 621 height 21
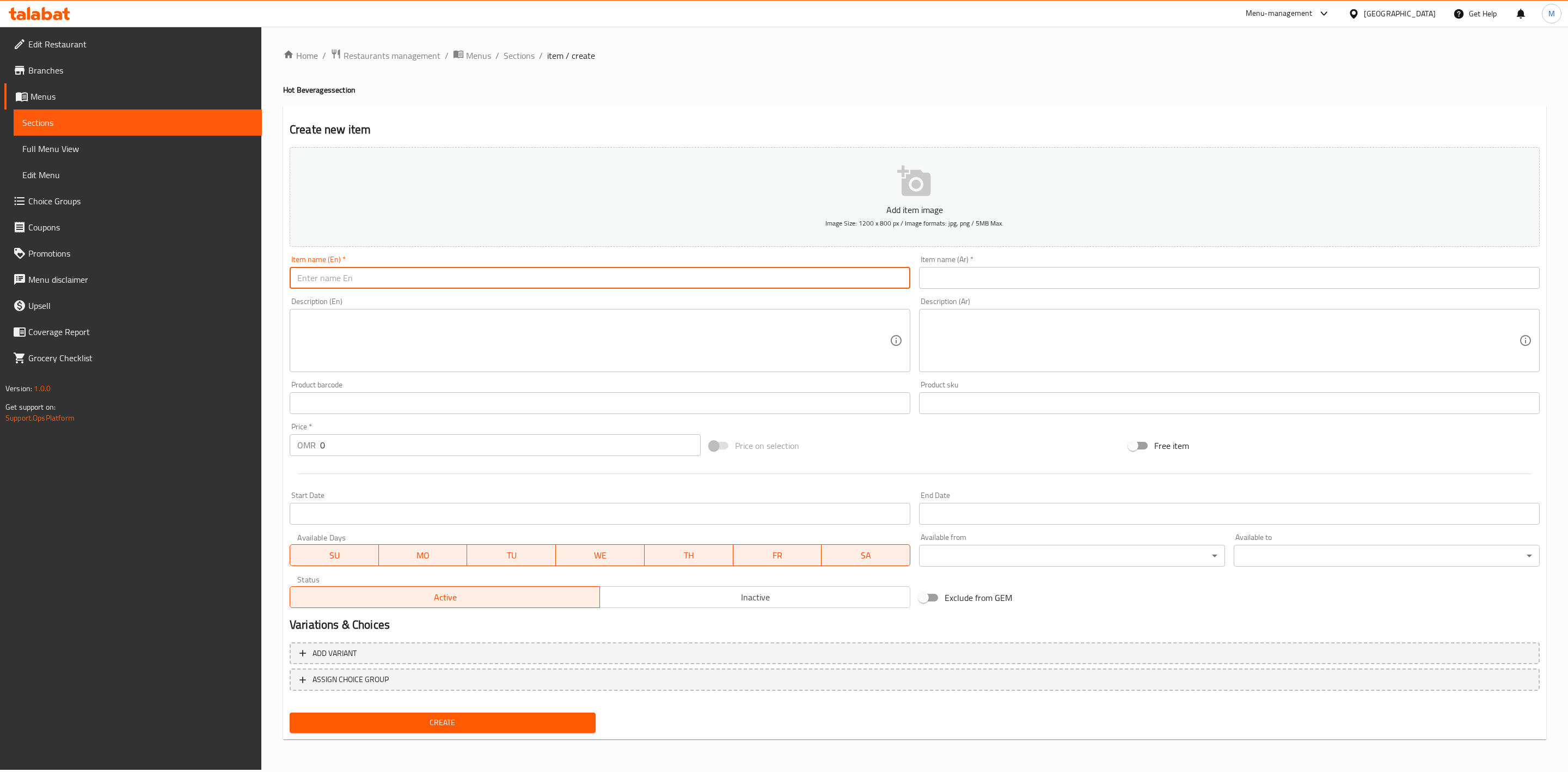
paste input "Hot Beverages Canteen"
type input "Hot Beverages Canteen"
click at [1089, 275] on input "text" at bounding box center [1229, 278] width 621 height 21
paste input "مقصف المشروبات الساخنة"
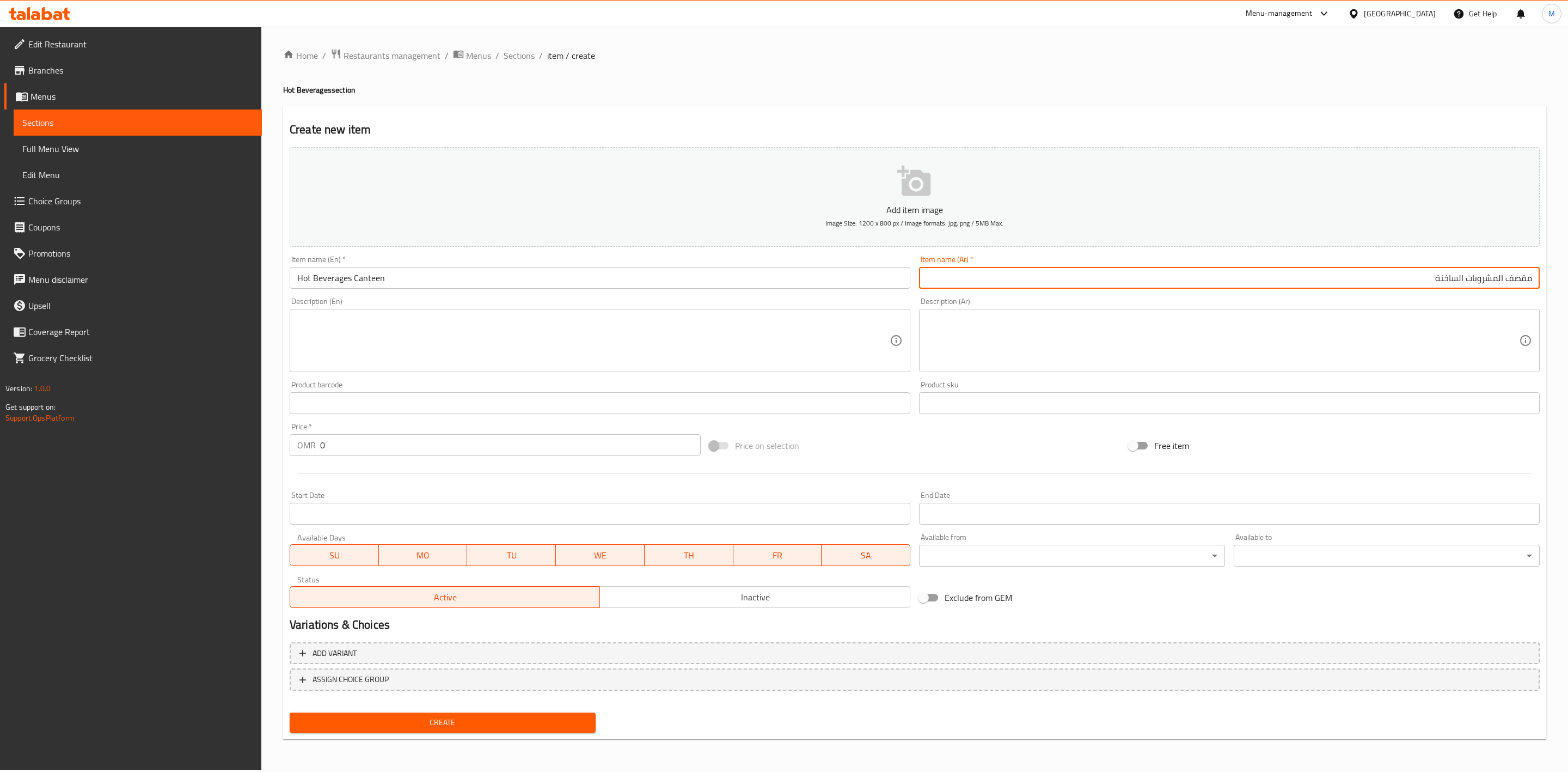
type input "مقصف المشروبات الساخنة"
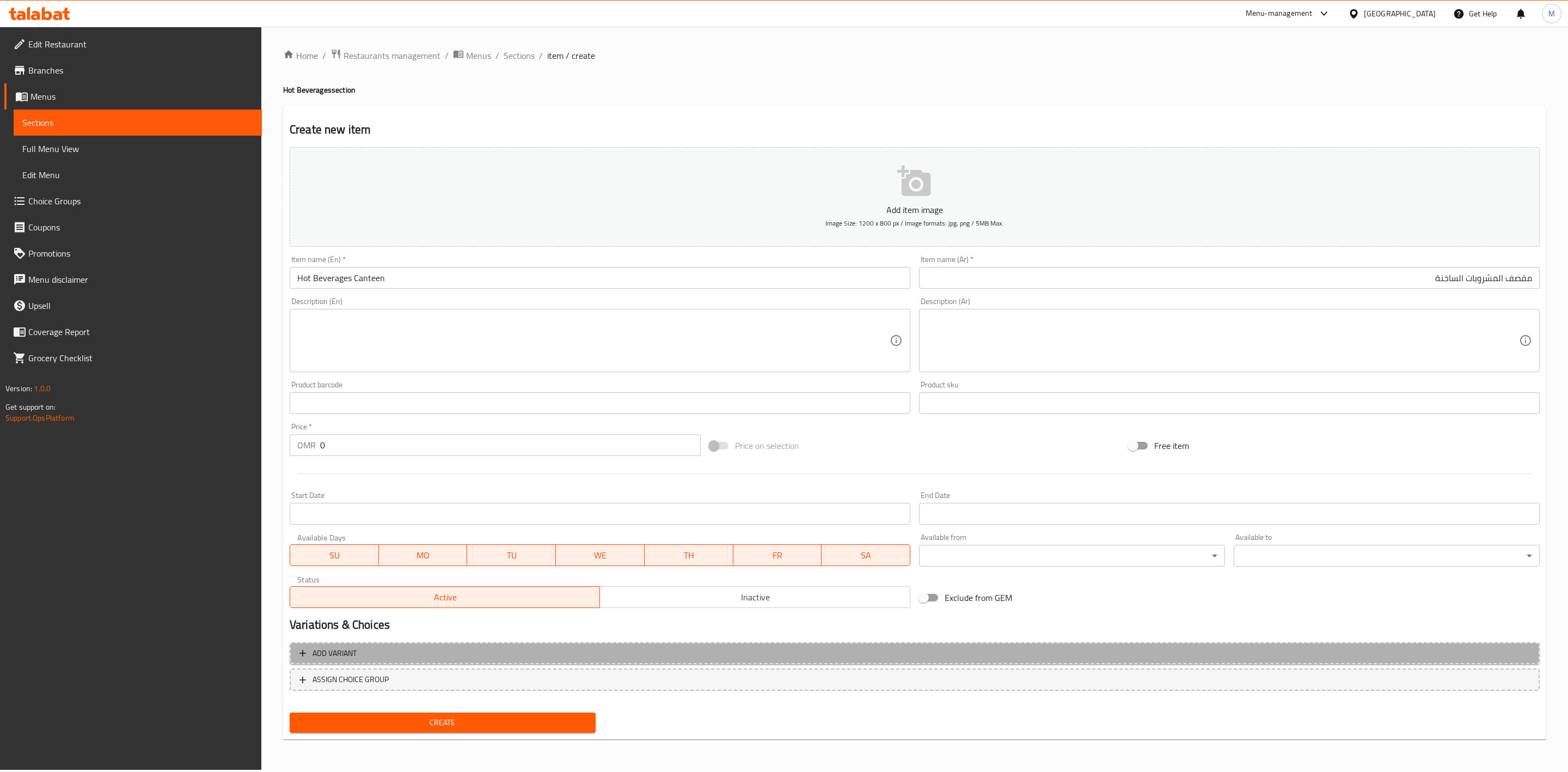
click at [658, 656] on span "Add variant" at bounding box center [914, 652] width 1230 height 13
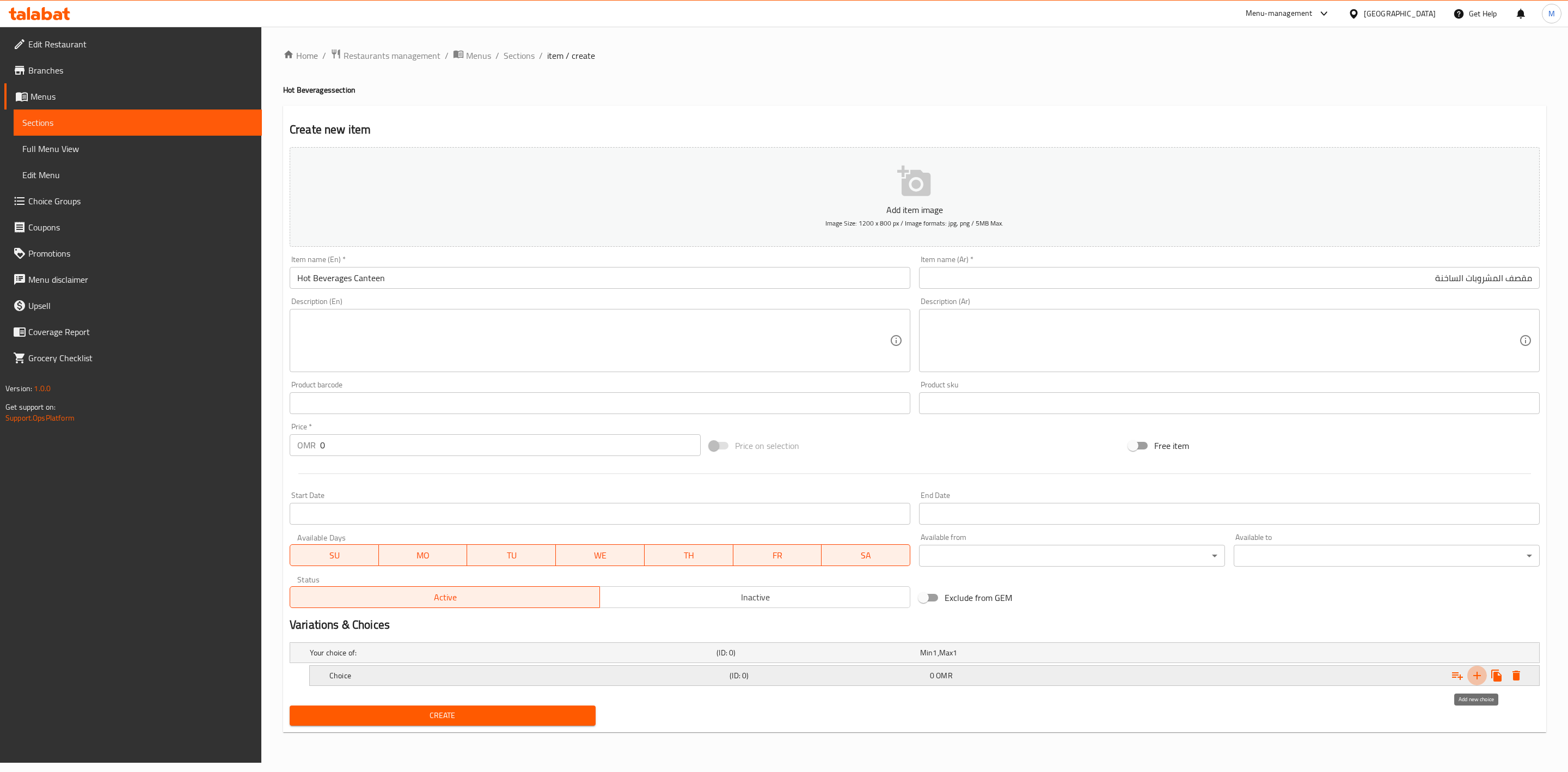
click at [1480, 677] on icon "Expand" at bounding box center [1477, 675] width 13 height 13
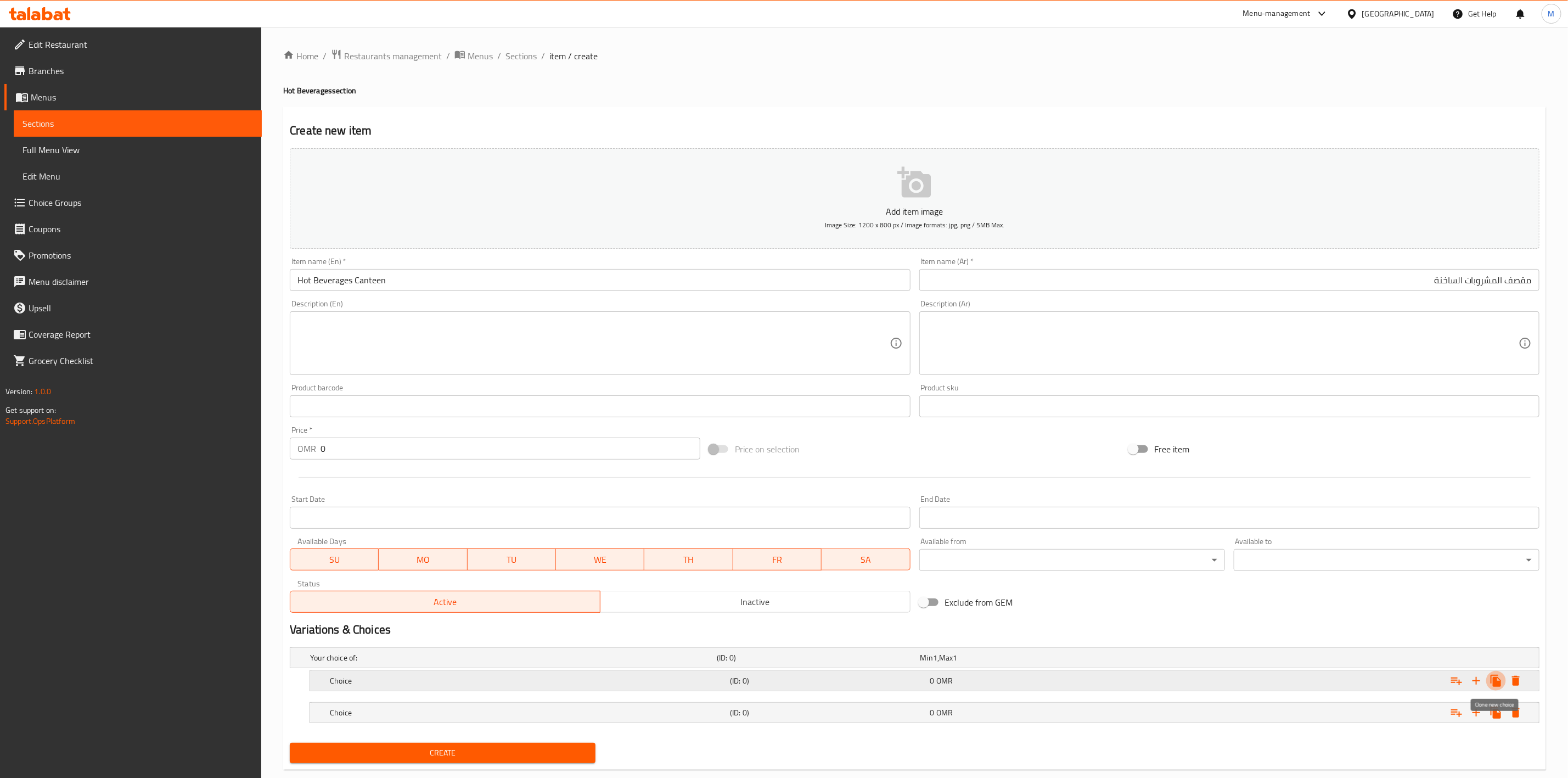
click at [1491, 682] on icon "Expand" at bounding box center [1496, 680] width 14 height 14
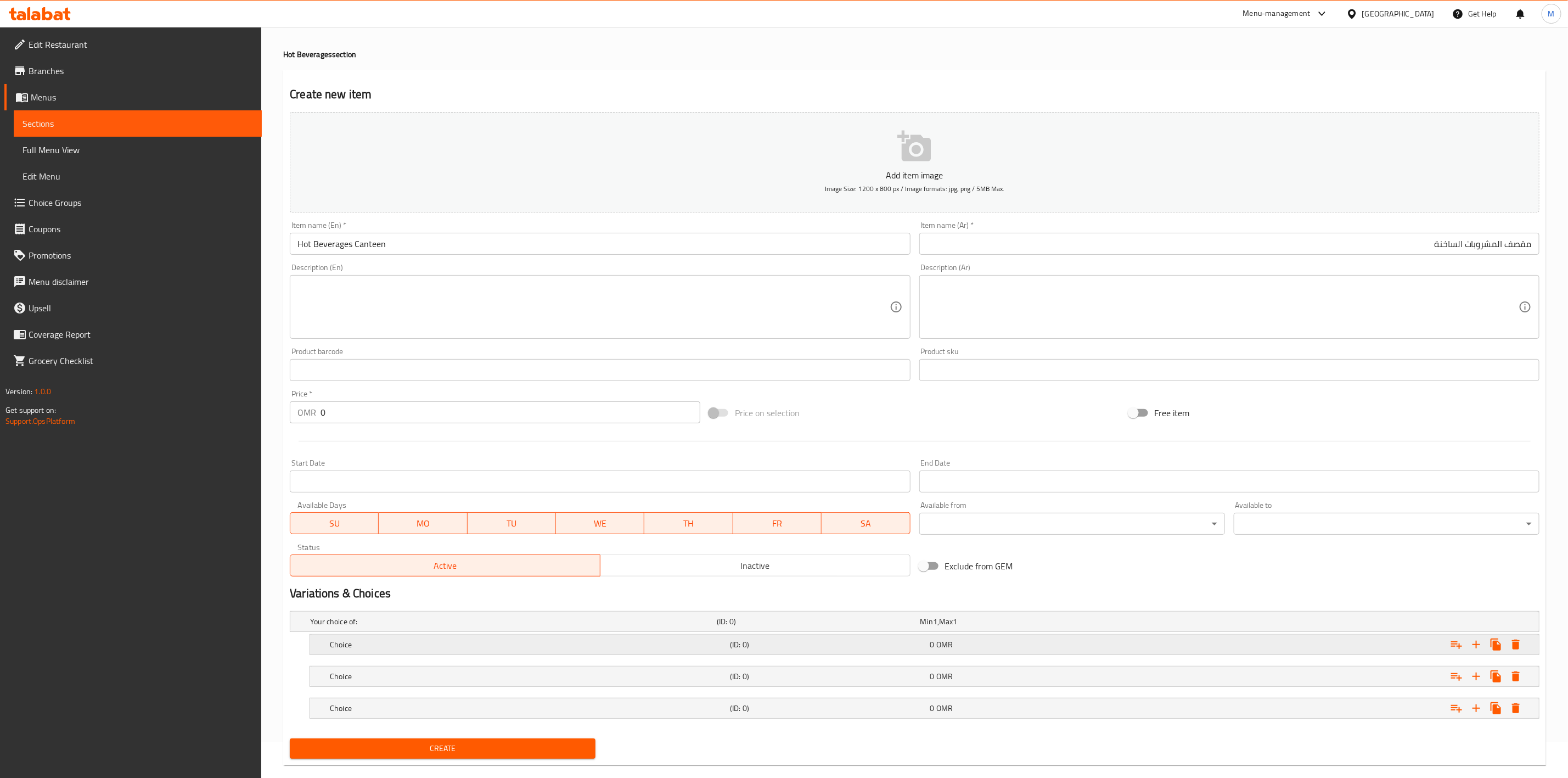
scroll to position [56, 0]
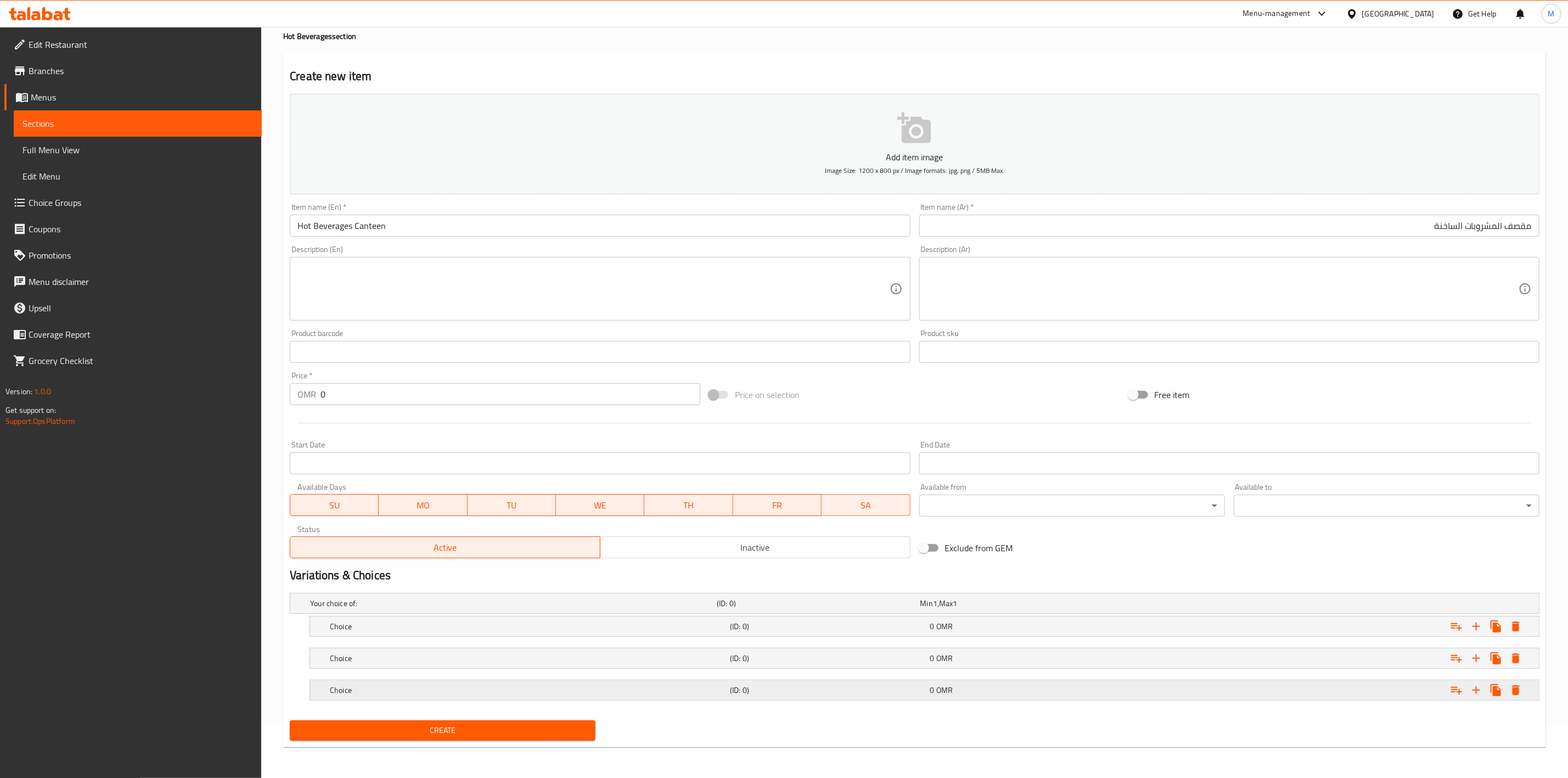
click at [1483, 683] on button "Expand" at bounding box center [1476, 690] width 20 height 20
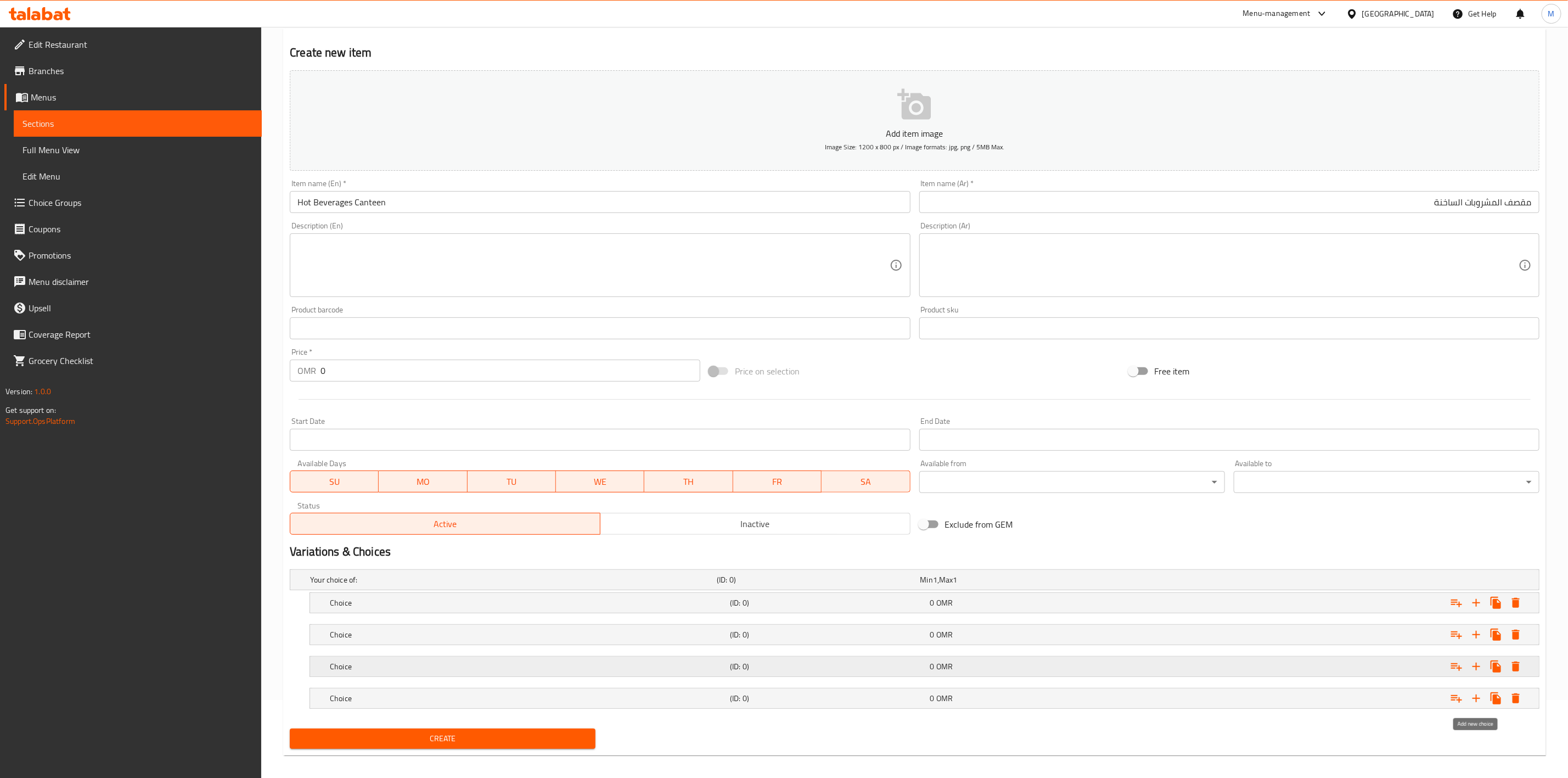
scroll to position [88, 0]
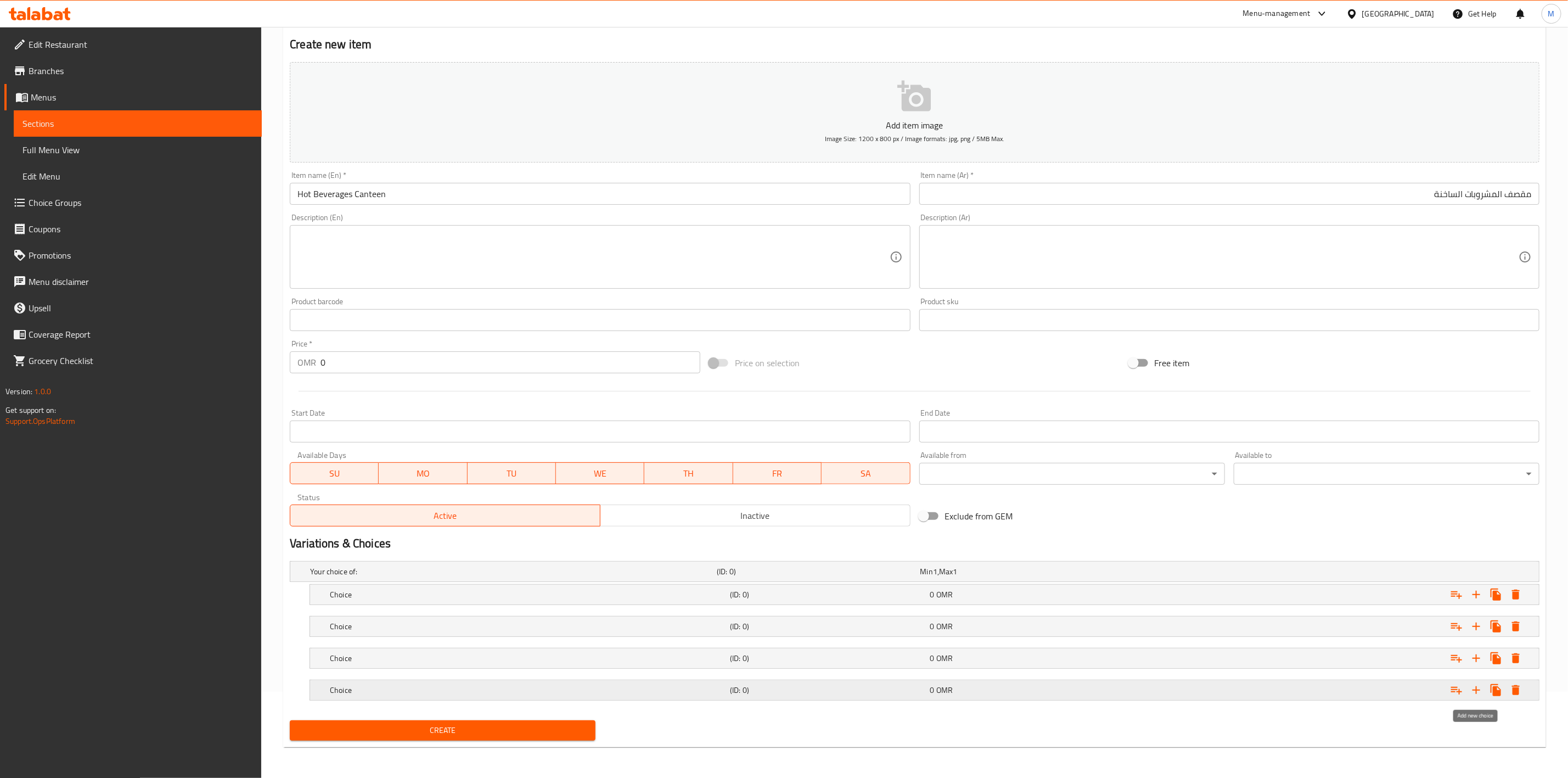
click at [1479, 693] on icon "Expand" at bounding box center [1476, 690] width 14 height 14
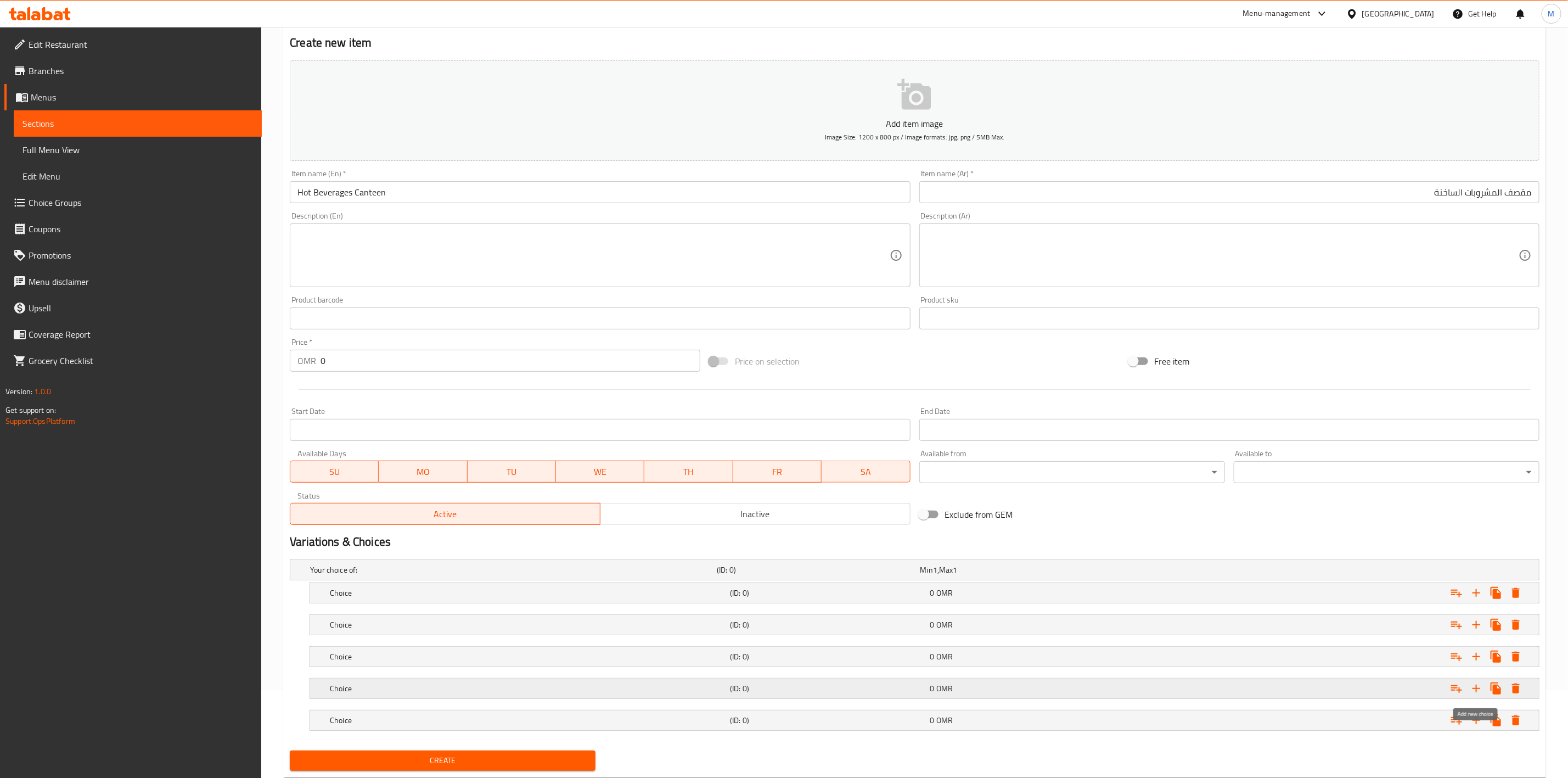
click at [1479, 692] on icon "Expand" at bounding box center [1476, 688] width 14 height 14
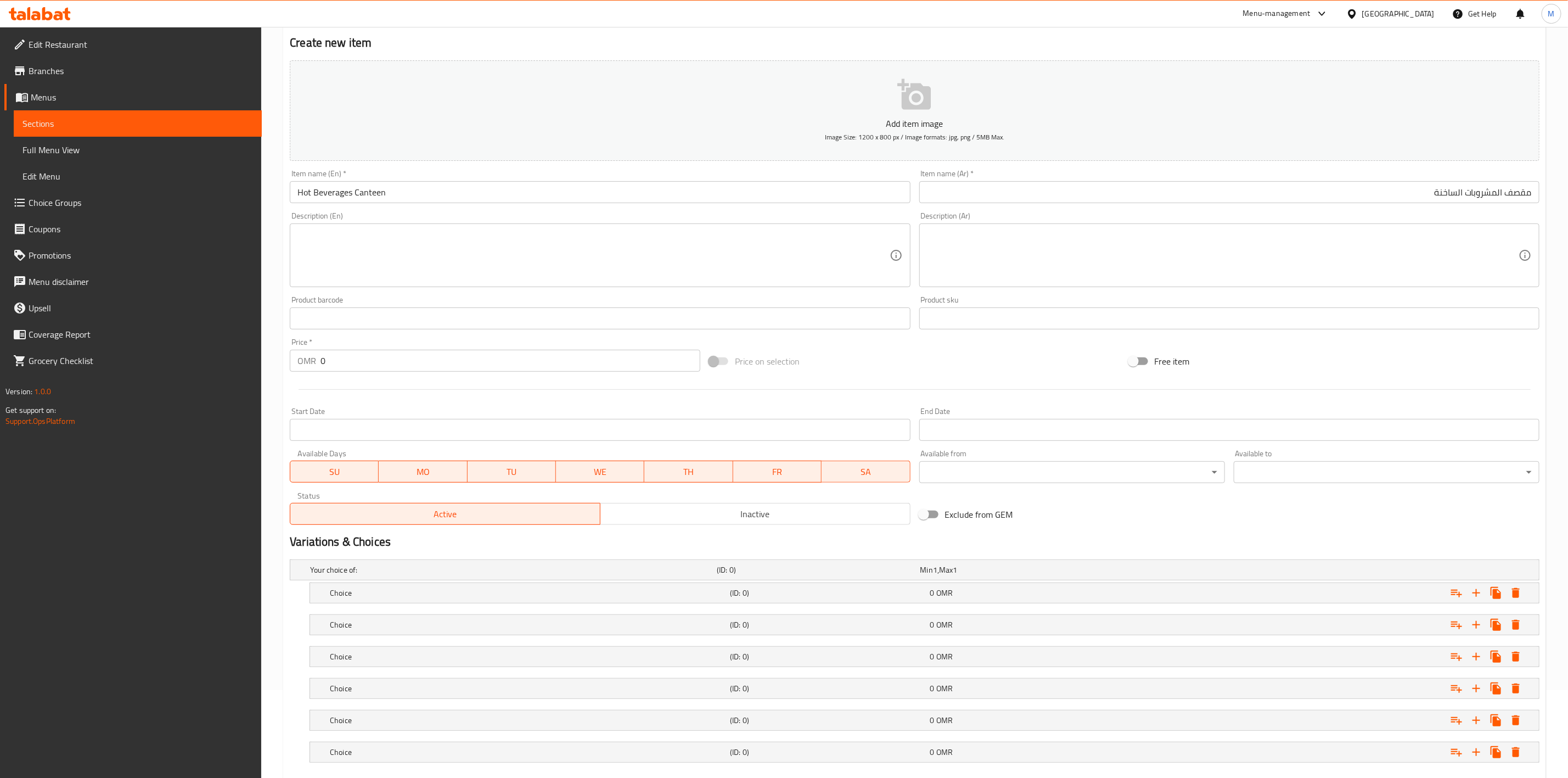
click at [586, 608] on nav at bounding box center [915, 610] width 1250 height 9
click at [603, 598] on h5 "Choice" at bounding box center [527, 593] width 395 height 11
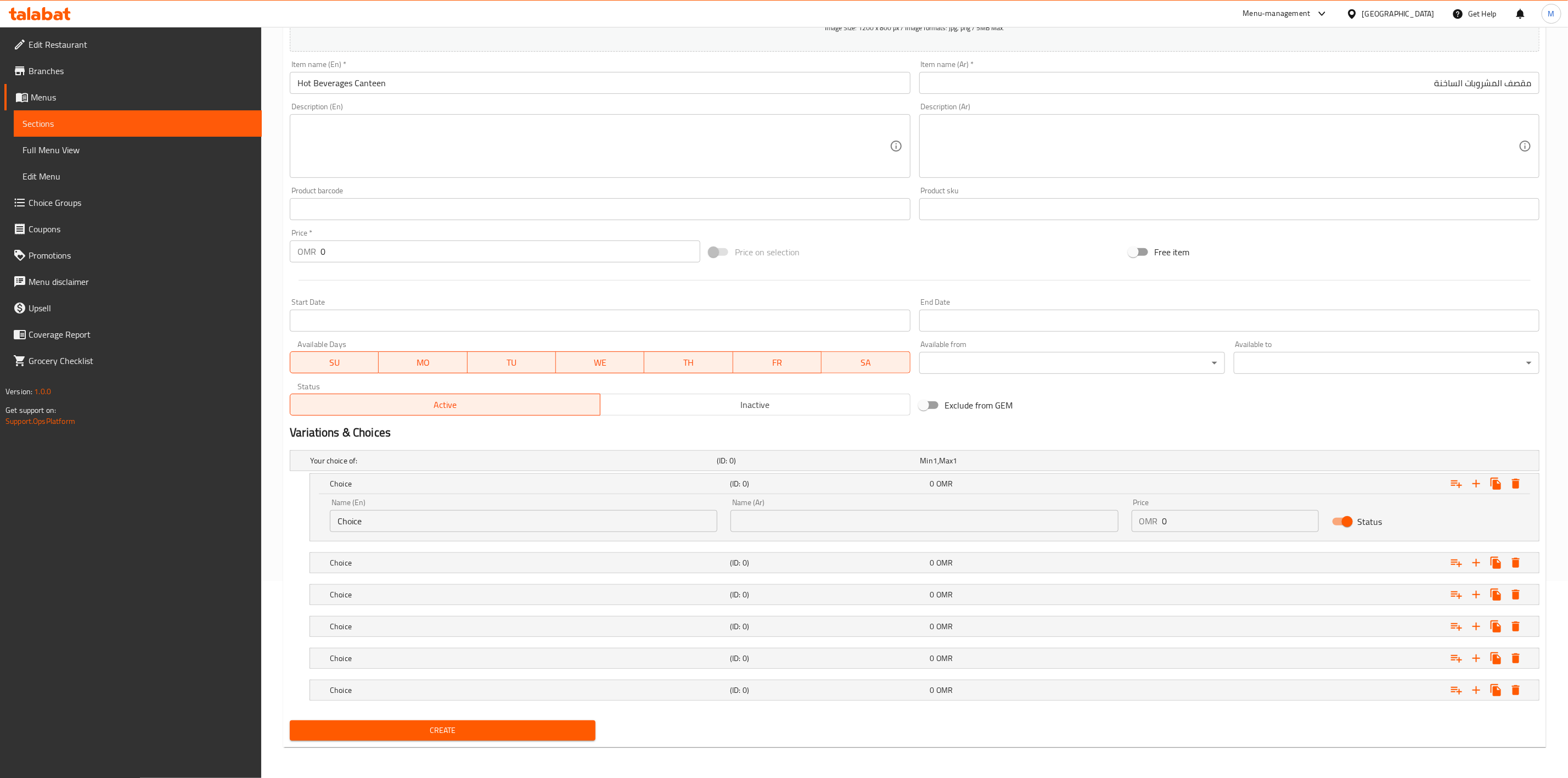
scroll to position [200, 0]
click at [582, 503] on div "Name (En) Choice Name (En)" at bounding box center [523, 514] width 387 height 33
click at [581, 514] on input "Choice" at bounding box center [523, 520] width 387 height 22
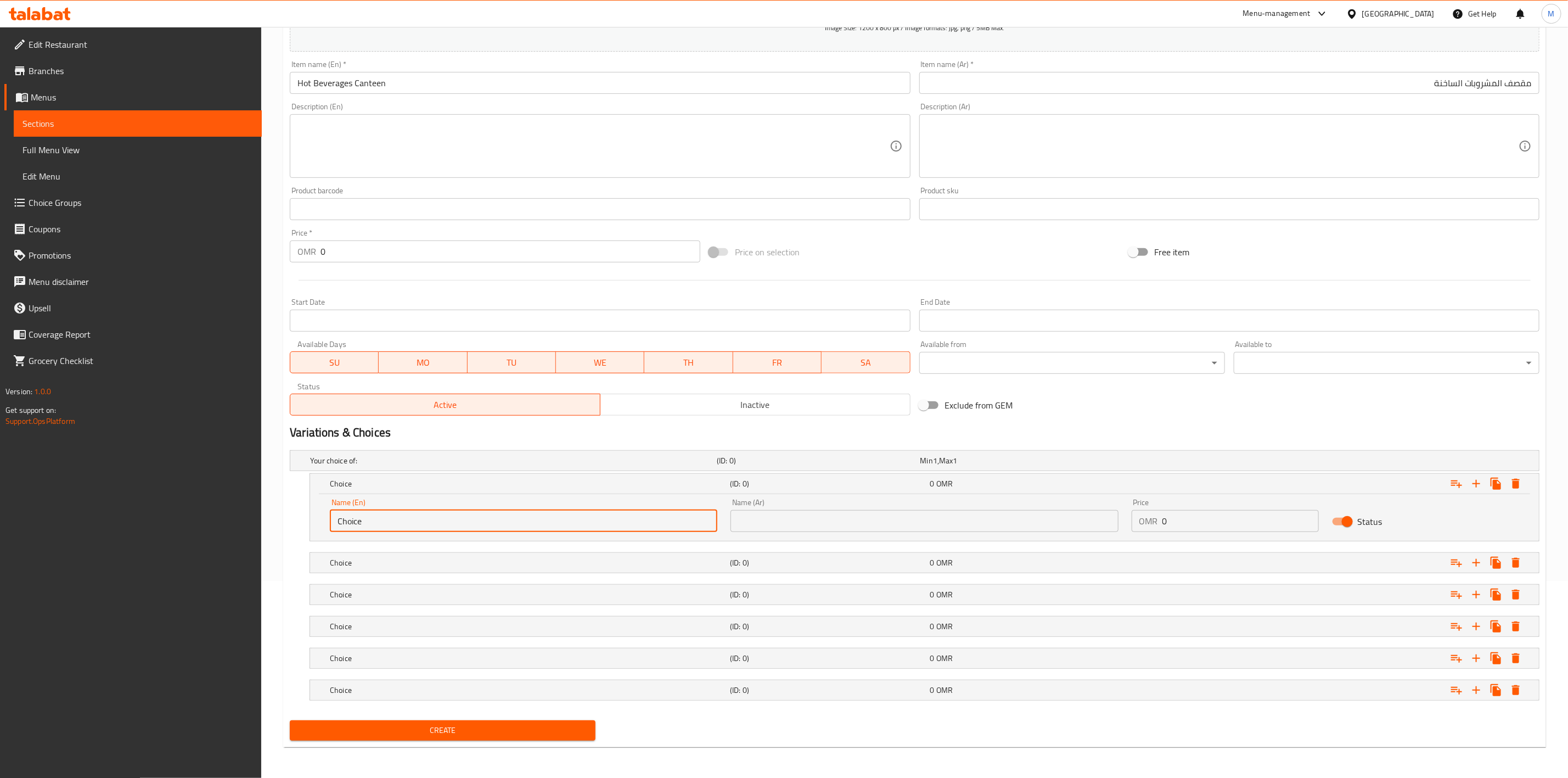
paste input "mmw_638730619320707685"
click at [494, 516] on input "Choice" at bounding box center [523, 520] width 387 height 22
paste input "Hot Spanish Latte Canteen"
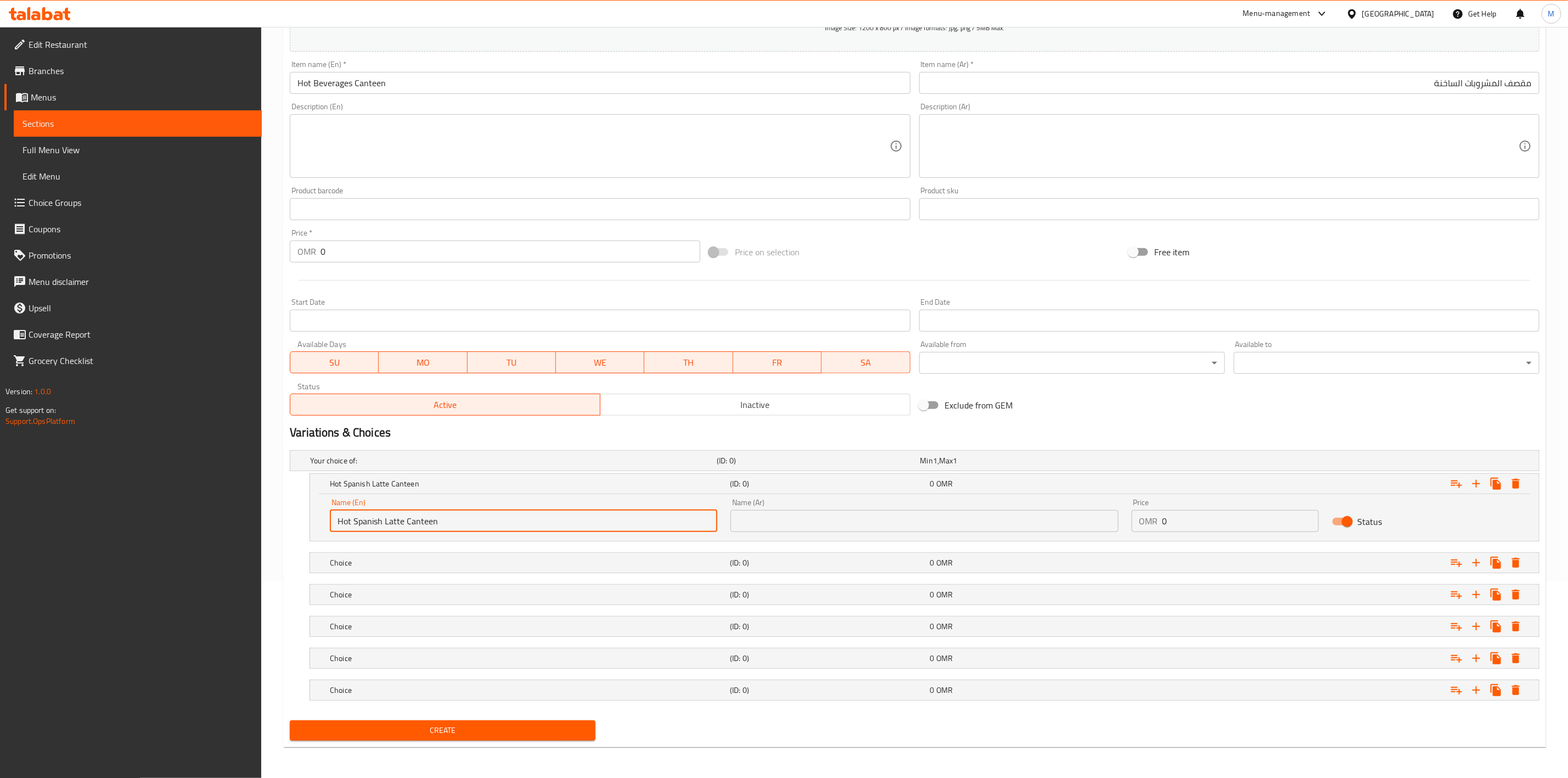
type input "Hot Spanish Latte Canteen"
drag, startPoint x: 950, startPoint y: 518, endPoint x: 929, endPoint y: 506, distance: 24.2
click at [950, 518] on input "text" at bounding box center [924, 520] width 387 height 22
paste input "كانتين لاتيه أسباني ساخن"
type input "كانتين لاتيه أسباني ساخن"
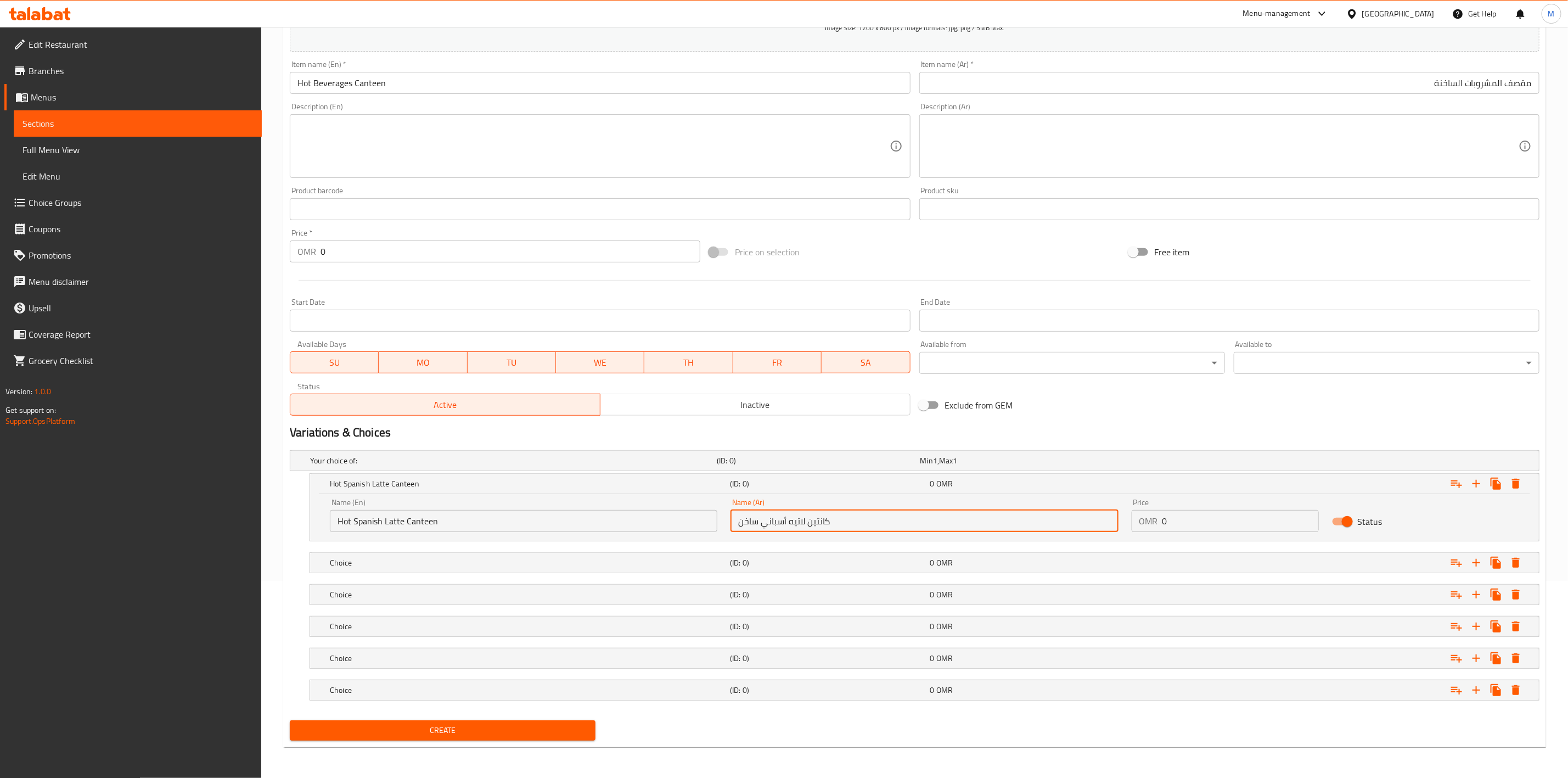
click at [1192, 511] on input "0" at bounding box center [1241, 520] width 157 height 22
click at [1191, 511] on input "0" at bounding box center [1241, 520] width 157 height 22
drag, startPoint x: 1191, startPoint y: 511, endPoint x: 1151, endPoint y: 519, distance: 40.8
click at [1152, 519] on div "OMR 0 Price" at bounding box center [1226, 520] width 187 height 22
paste input "9.90"
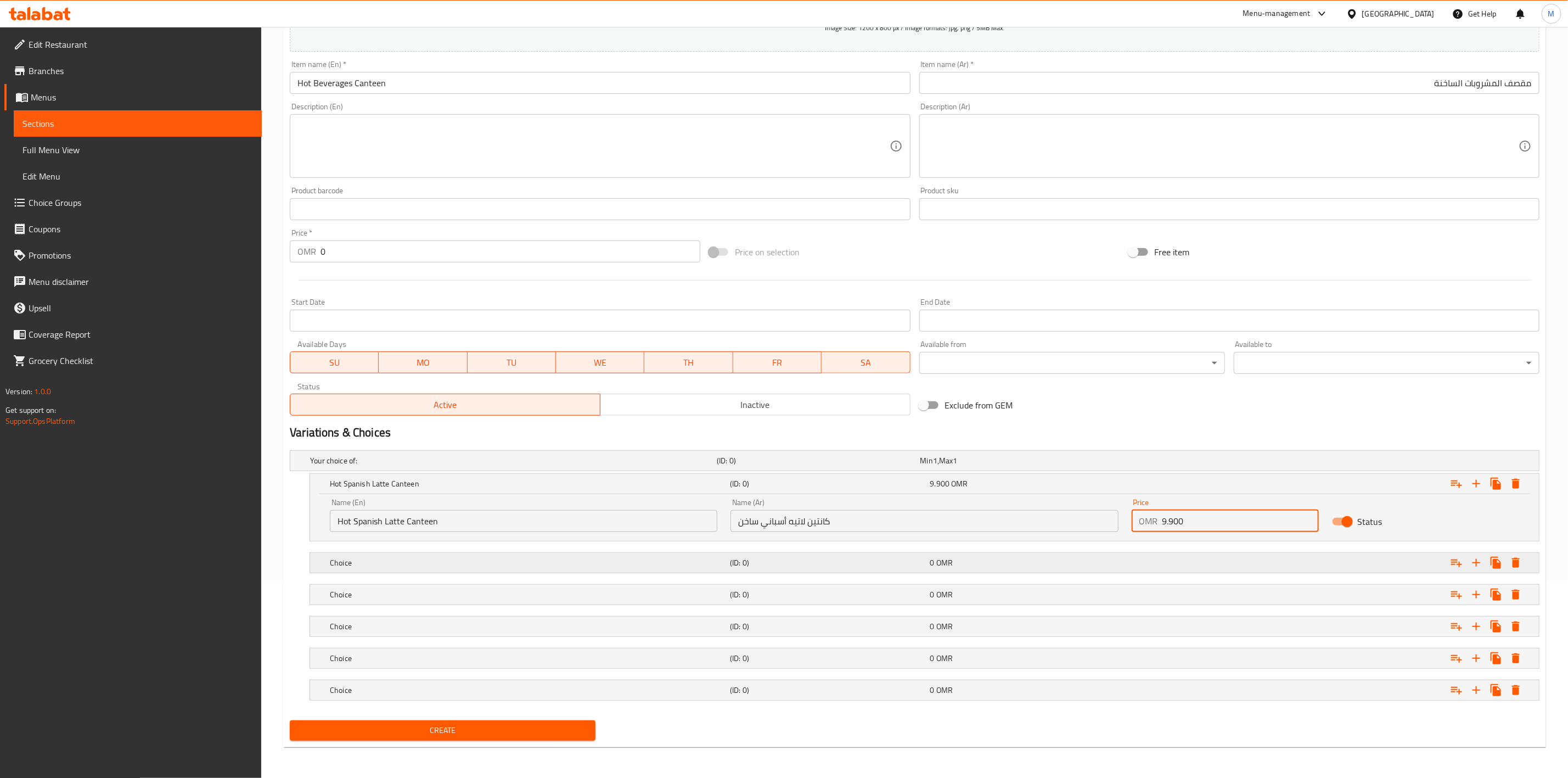
type input "9.900"
click at [663, 555] on div "Choice" at bounding box center [528, 562] width 400 height 15
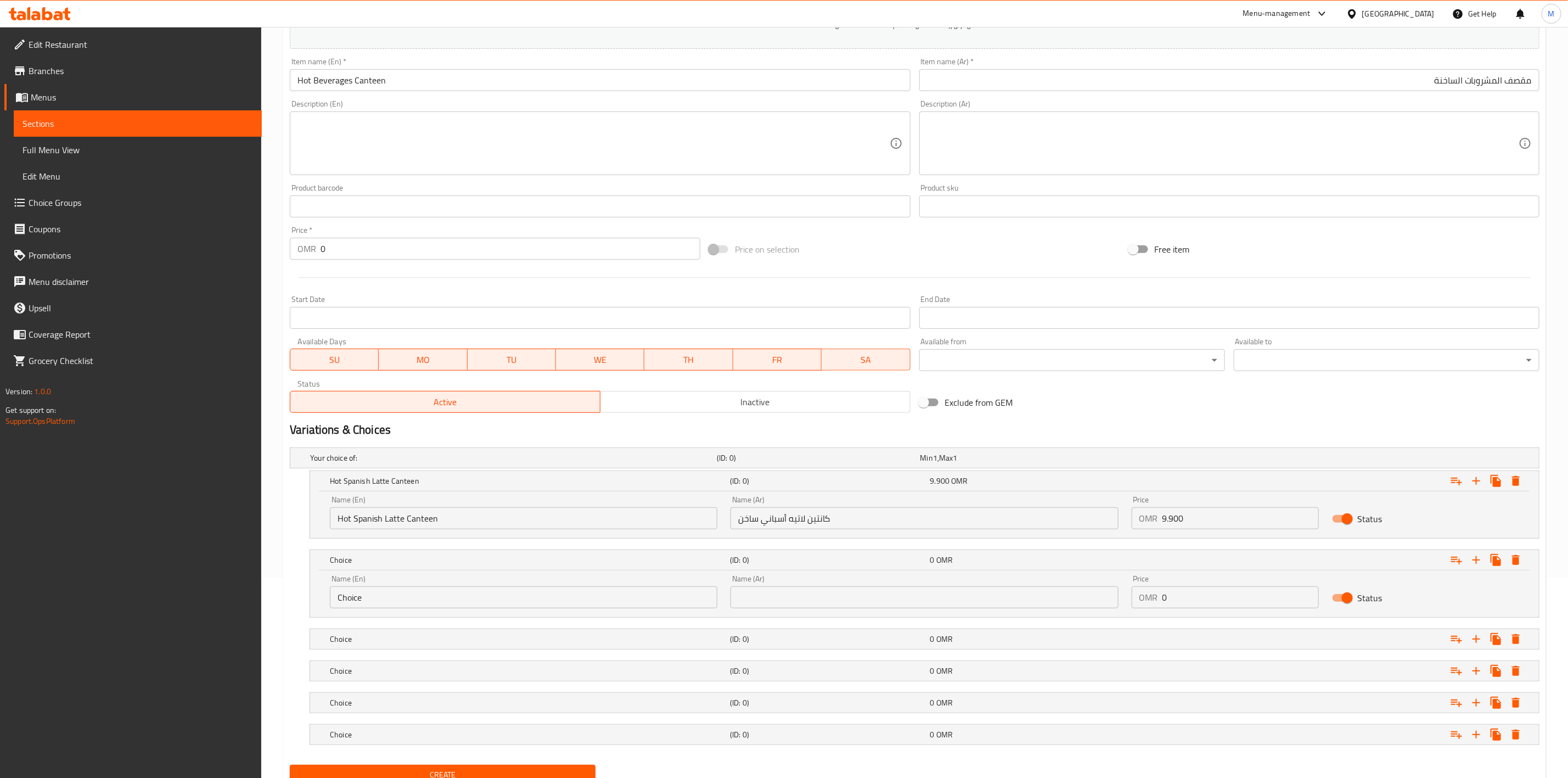
click at [503, 602] on input "Choice" at bounding box center [523, 597] width 387 height 22
click at [538, 600] on input "text" at bounding box center [523, 597] width 387 height 22
paste input "Café Latte Canteen"
type input "Café Latte Canteen"
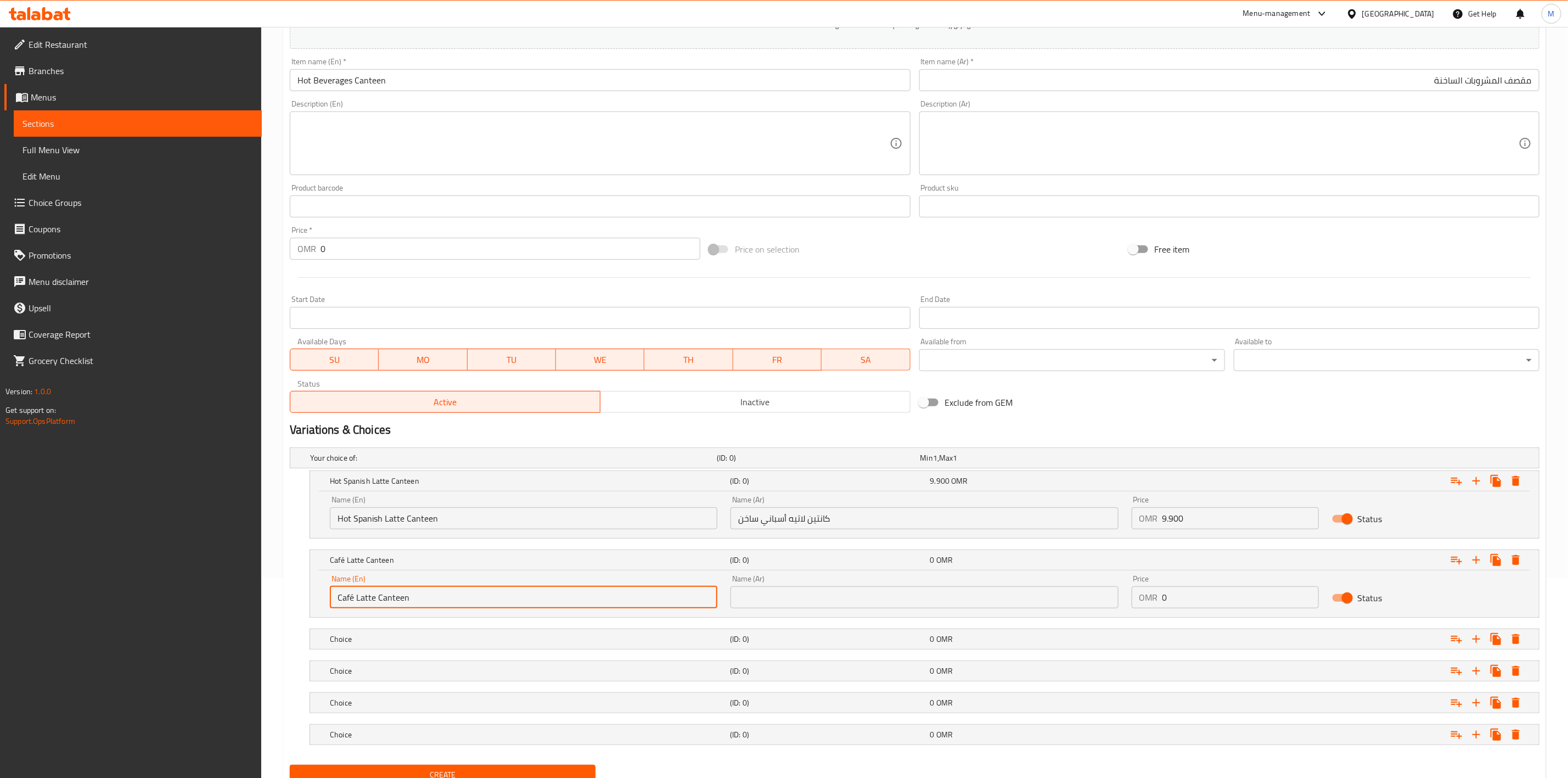
click at [980, 596] on input "text" at bounding box center [924, 597] width 387 height 22
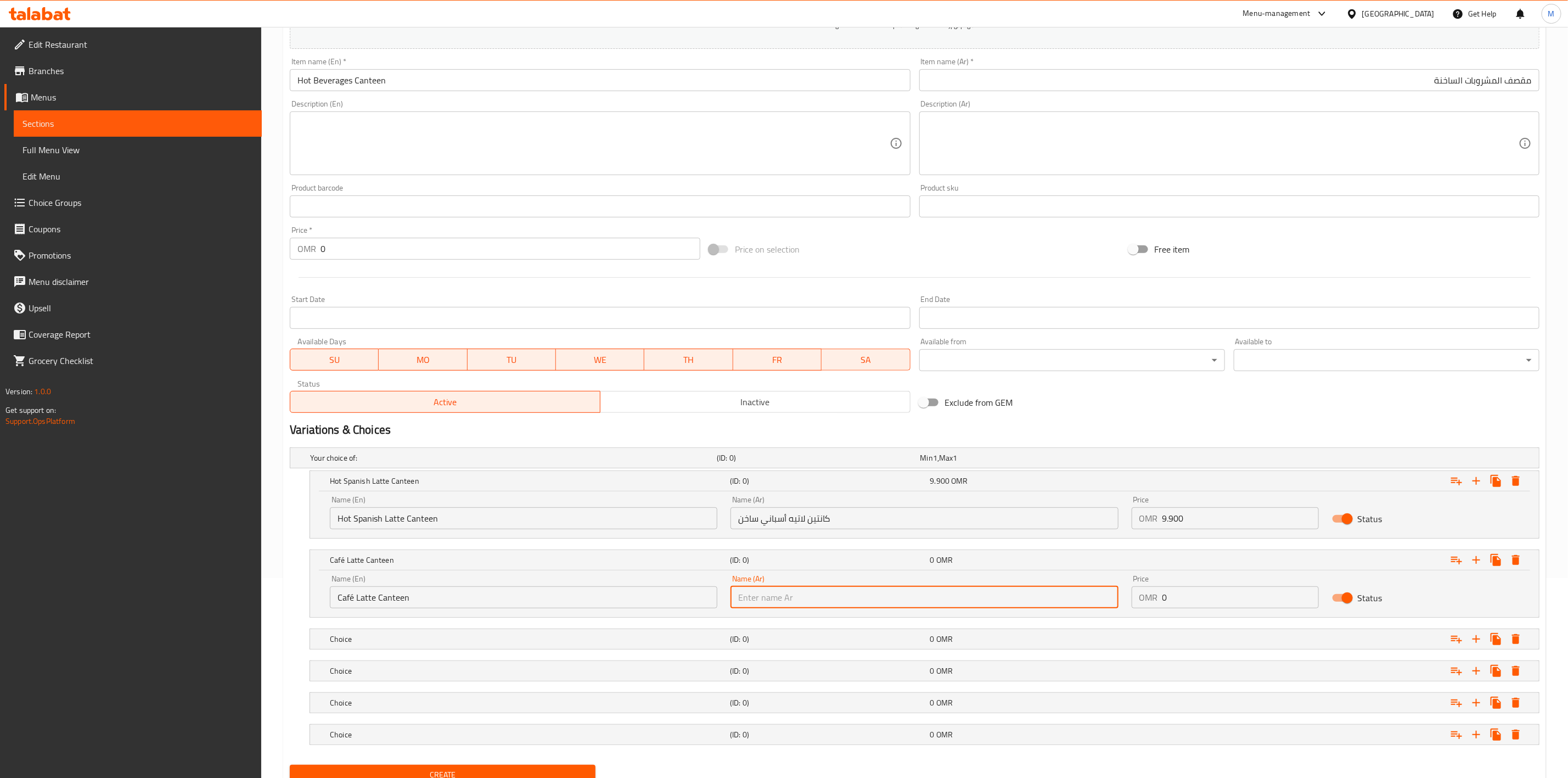
paste input "كافيه لاتيه كانتين"
type input "كافيه لاتيه كانتين"
drag, startPoint x: 1192, startPoint y: 602, endPoint x: 1056, endPoint y: 598, distance: 136.1
click at [1077, 602] on div "Name (En) Café Latte Canteen Name (En) Name (Ar) كافيه لاتيه كانتين Name (Ar) P…" at bounding box center [924, 592] width 1202 height 47
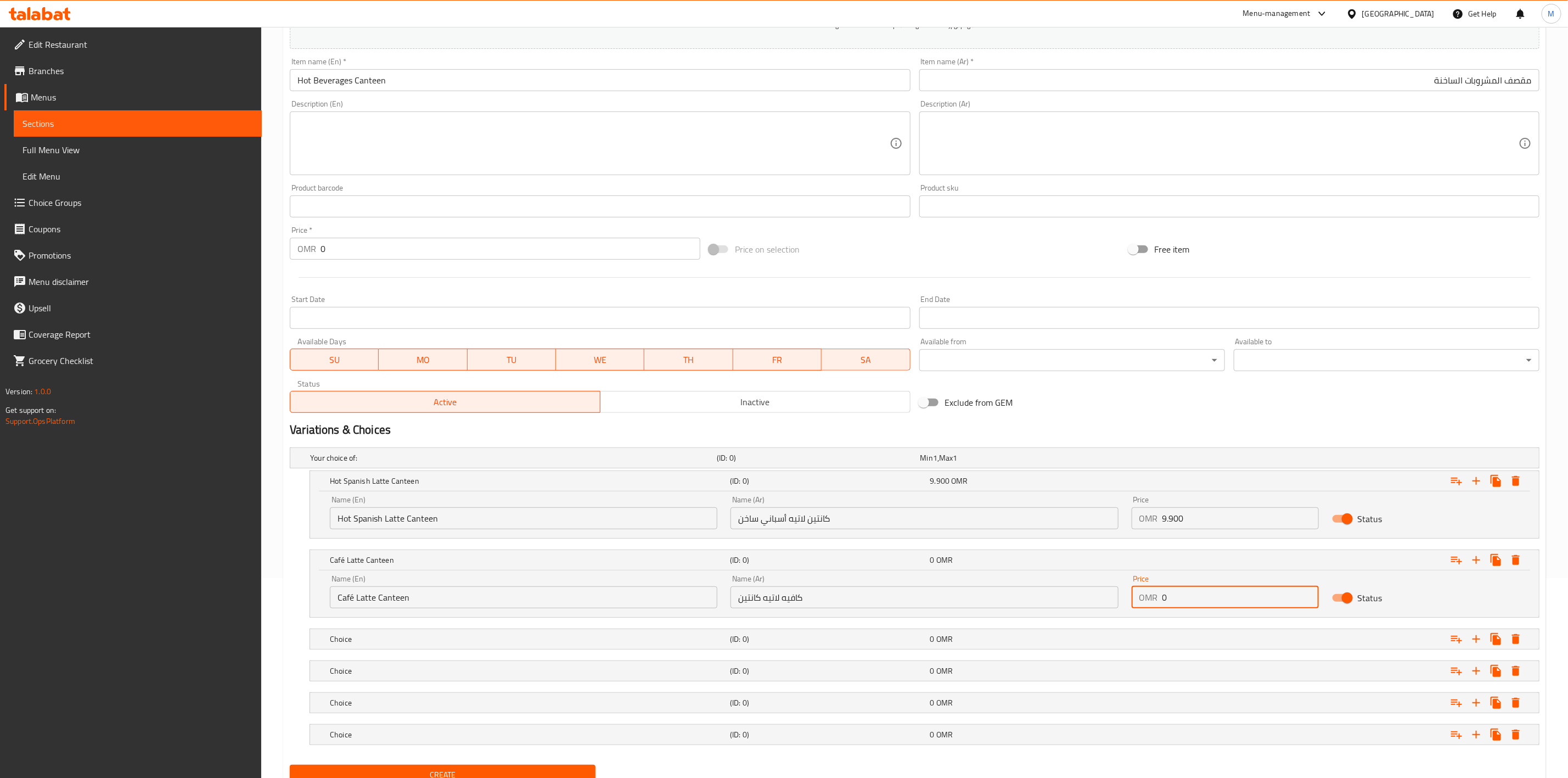
paste input "8.90"
type input "8.900"
click at [954, 638] on div "0 OMR" at bounding box center [1028, 638] width 195 height 11
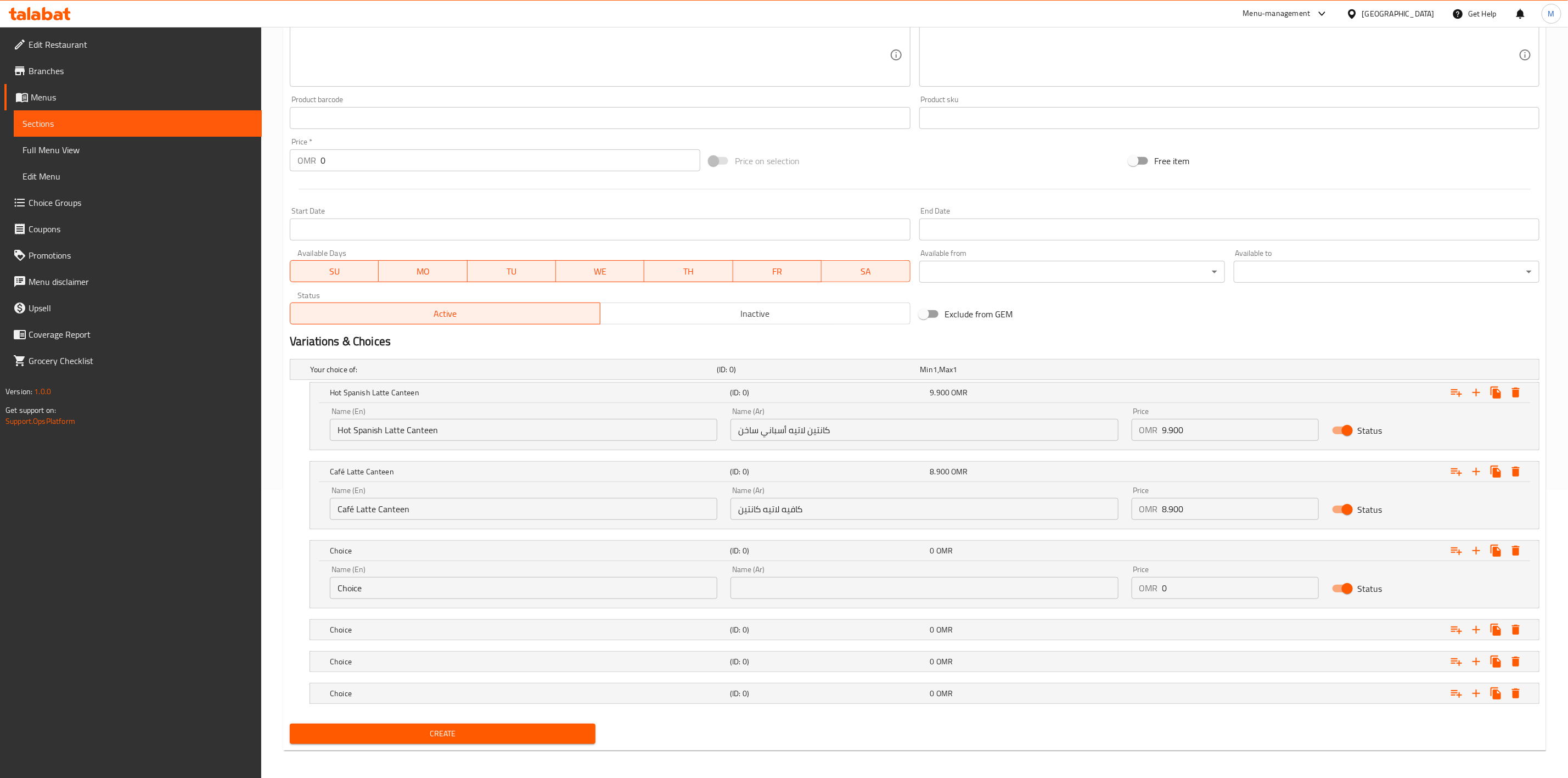
scroll to position [294, 0]
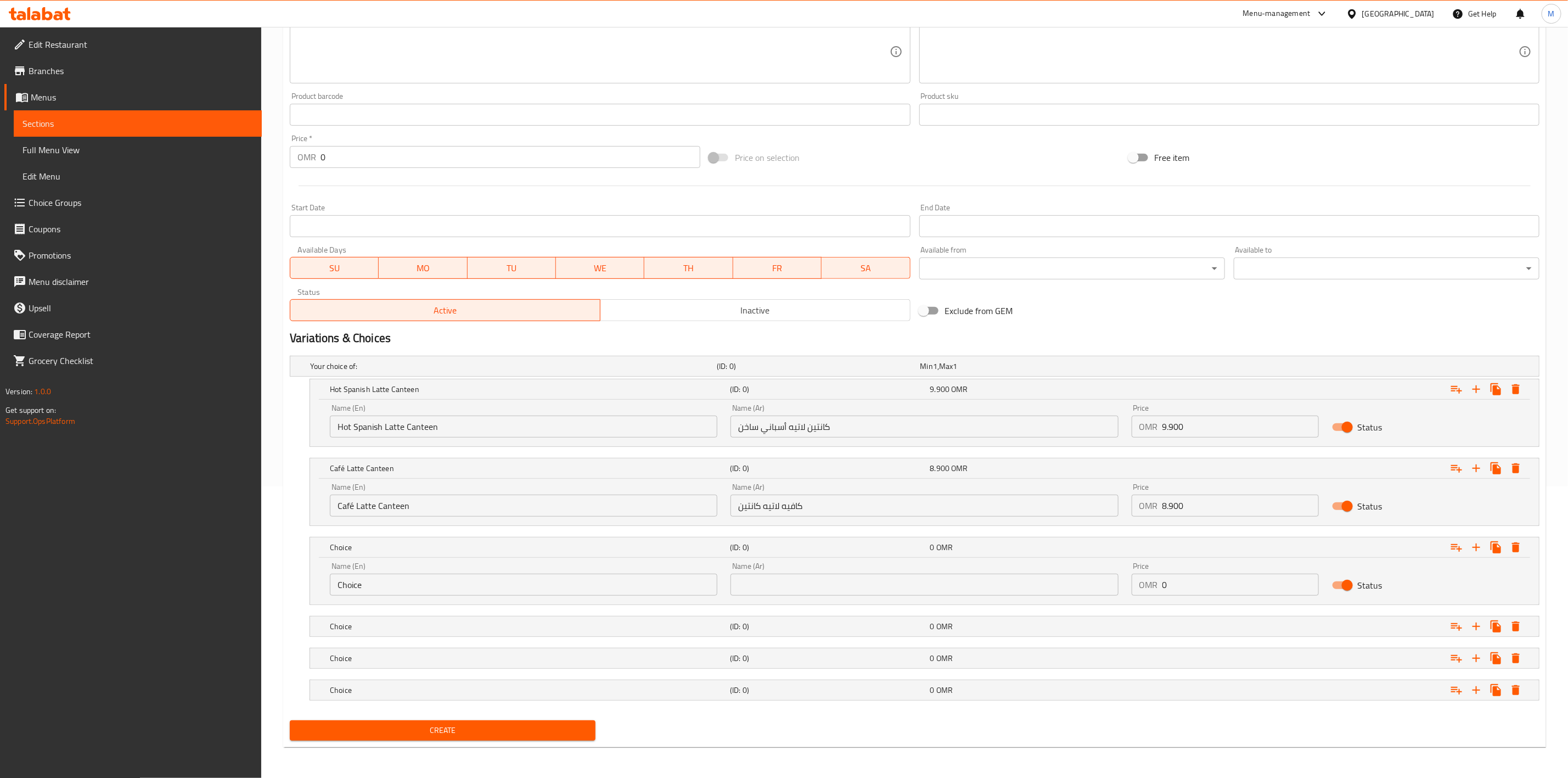
click at [564, 593] on input "Choice" at bounding box center [523, 584] width 387 height 22
paste input "Hot Saffron Latte Canteen"
type input "Hot Saffron Latte Canteen"
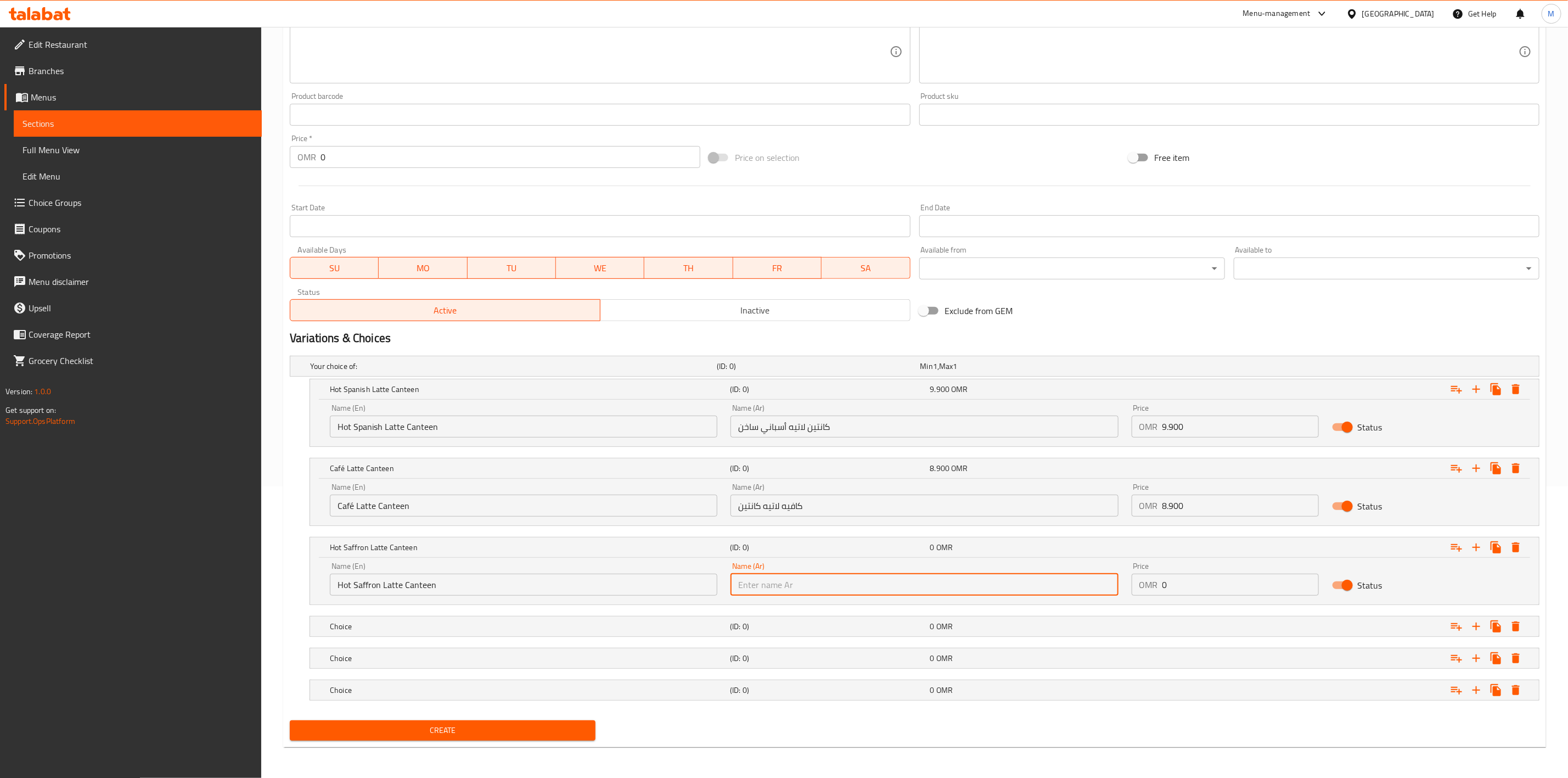
click at [995, 574] on input "text" at bounding box center [924, 584] width 387 height 22
paste input "كانتين لاتيه زعفران ساخن"
type input "كانتين لاتيه زعفران ساخن"
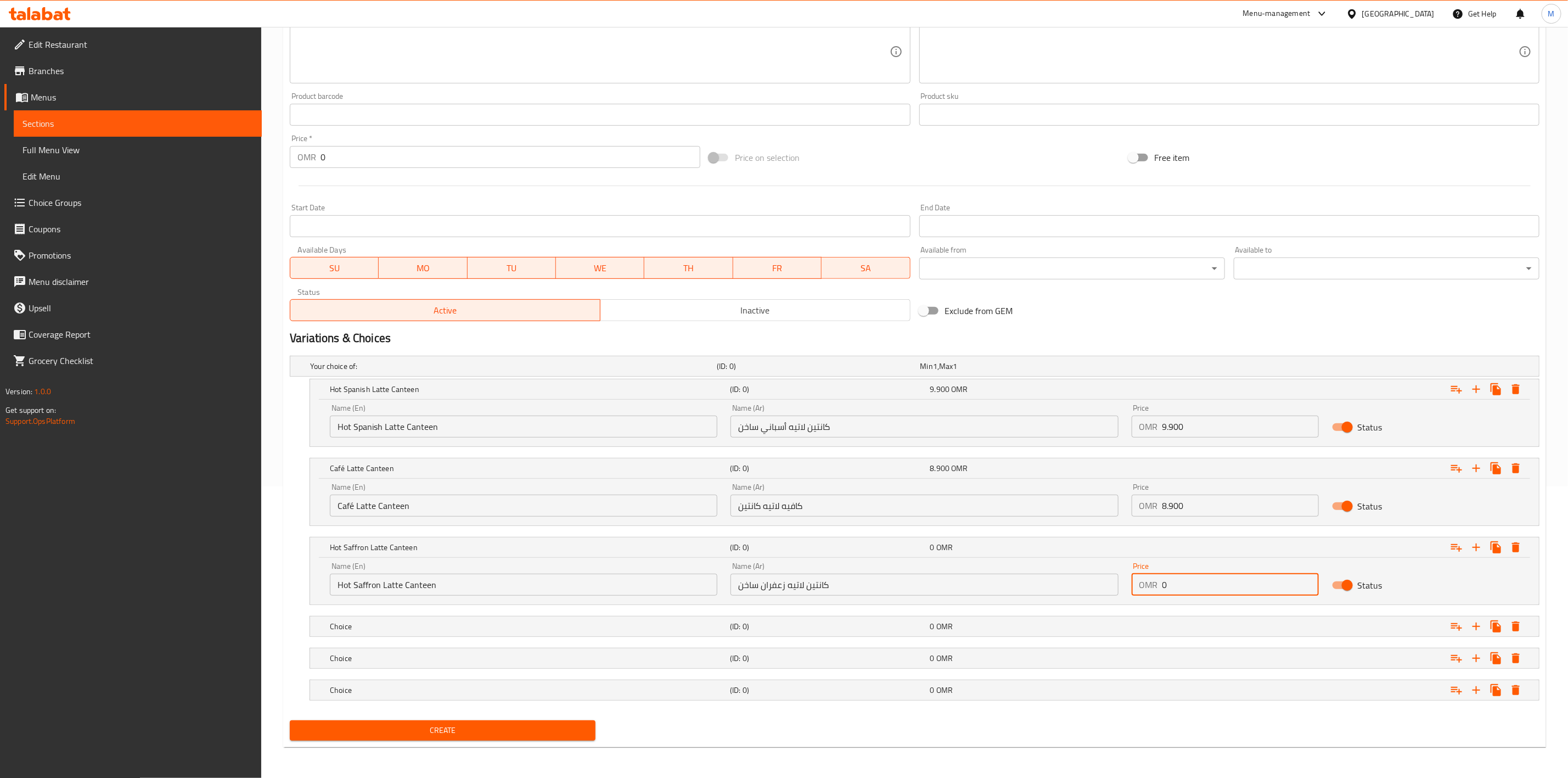
drag, startPoint x: 1210, startPoint y: 580, endPoint x: 979, endPoint y: 558, distance: 232.0
click at [994, 560] on div "Name (En) Hot Saffron Latte Canteen Name (En) Name (Ar) كانتين لاتيه زعفران ساخ…" at bounding box center [924, 579] width 1202 height 47
paste input "10.90"
type input "10.900"
click at [962, 636] on div "Choice (ID: 0) 0 OMR" at bounding box center [928, 626] width 1201 height 24
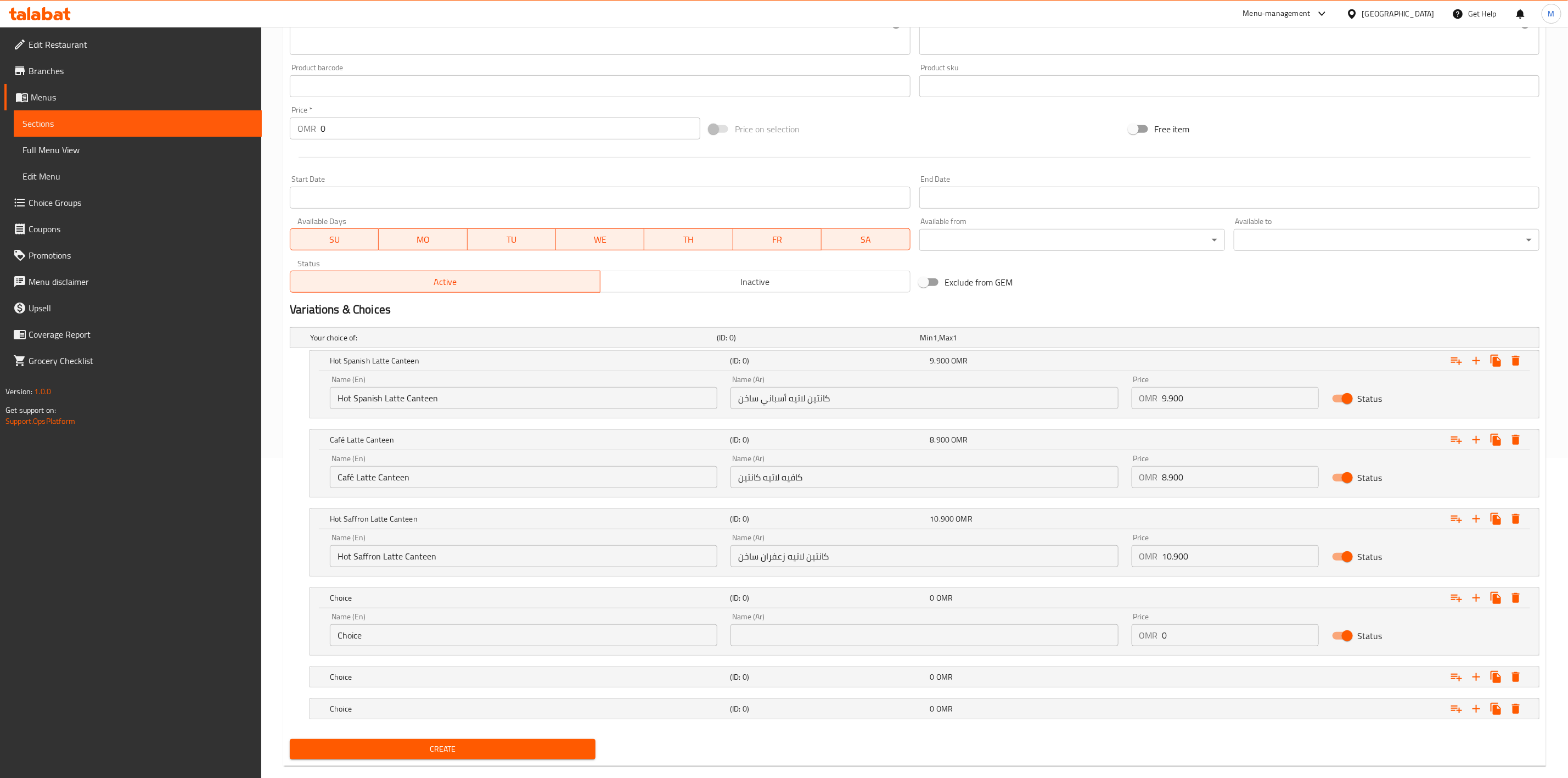
scroll to position [341, 0]
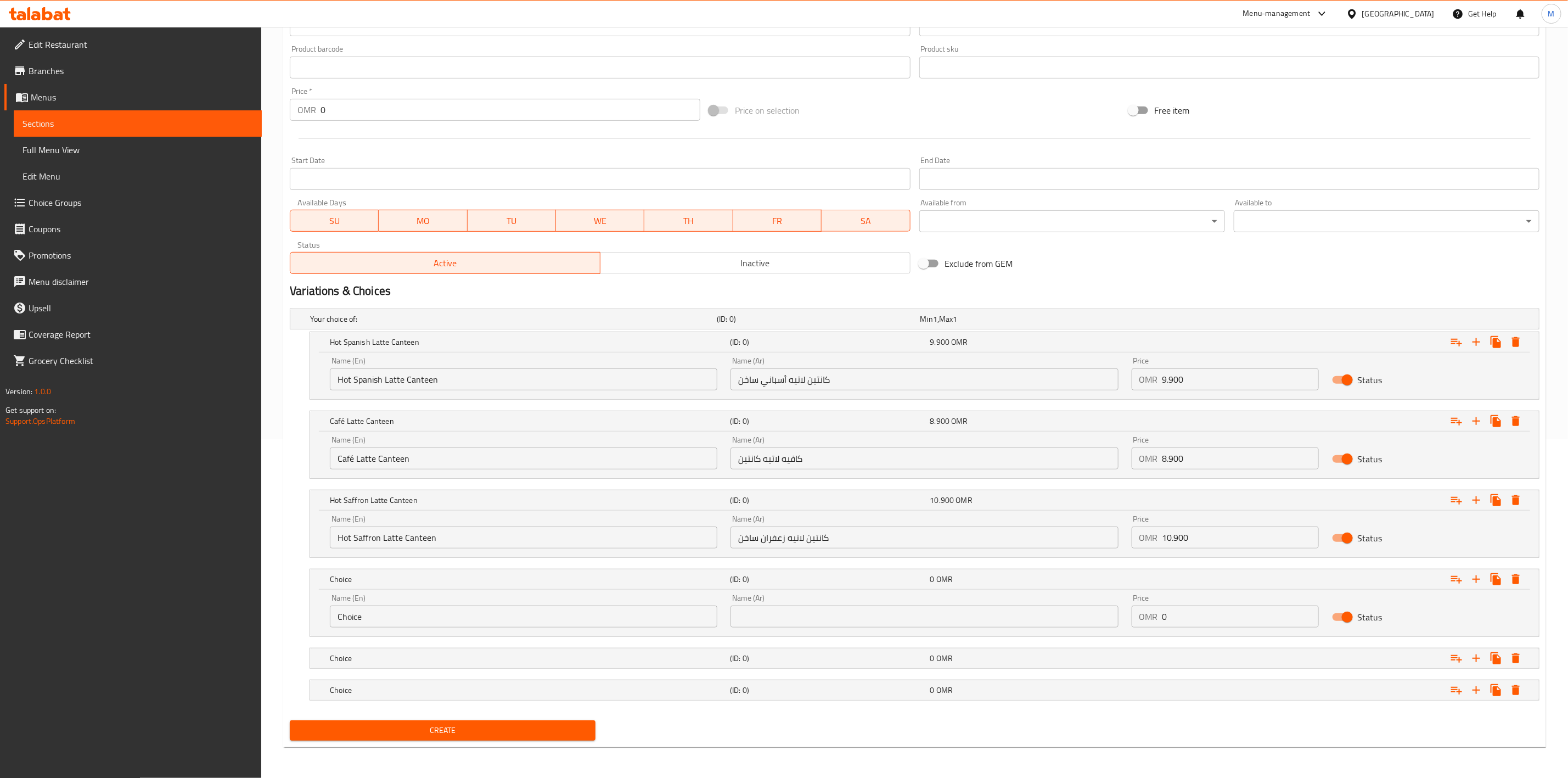
click at [606, 615] on input "Choice" at bounding box center [523, 616] width 387 height 22
click at [606, 614] on input "Choice" at bounding box center [523, 616] width 387 height 22
paste input "Hot Americano Canteen"
type input "Hot Americano Canteen"
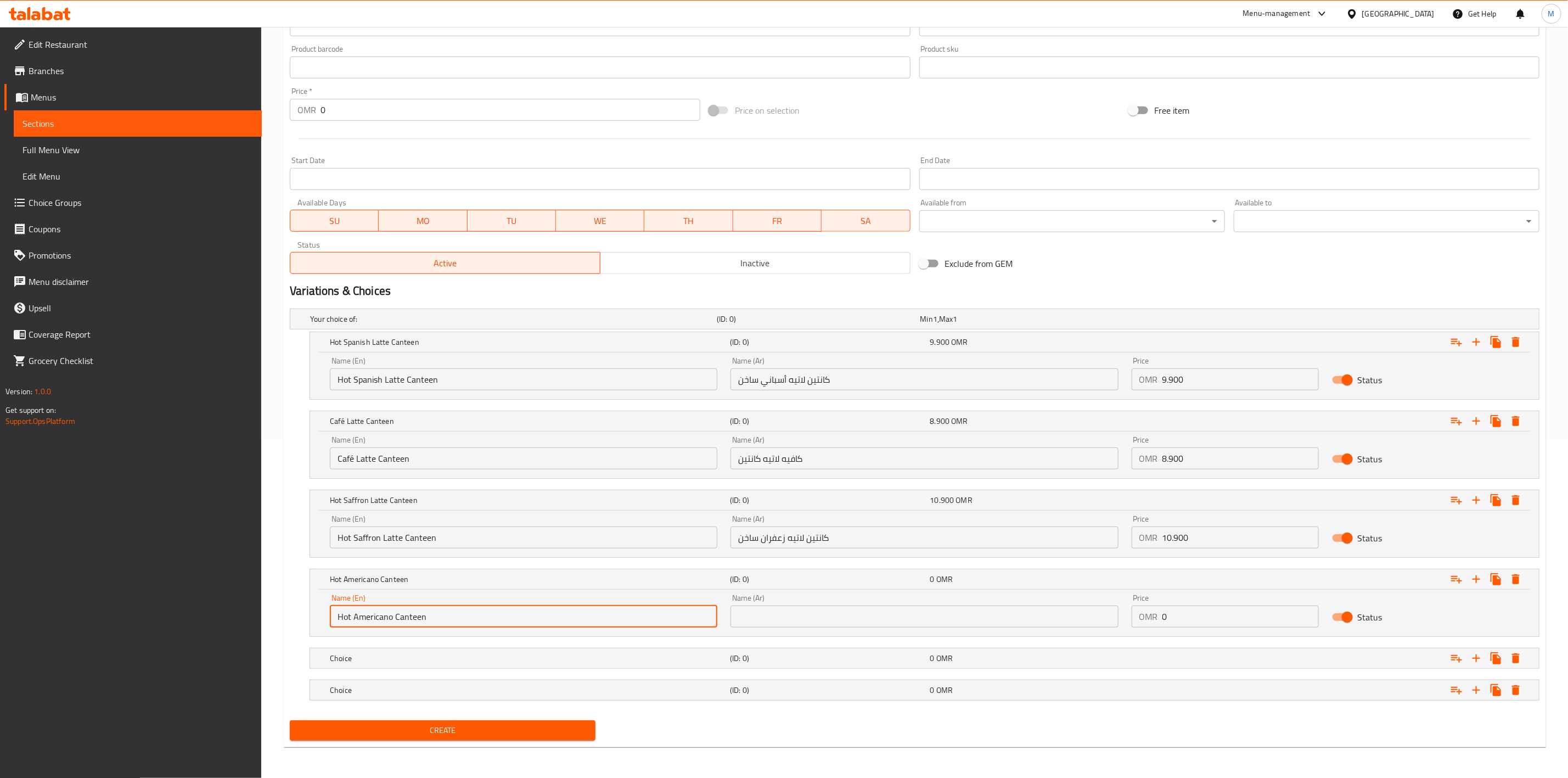
click at [865, 601] on div "Name (Ar) Name (Ar)" at bounding box center [924, 610] width 387 height 33
click at [865, 610] on input "text" at bounding box center [924, 616] width 387 height 22
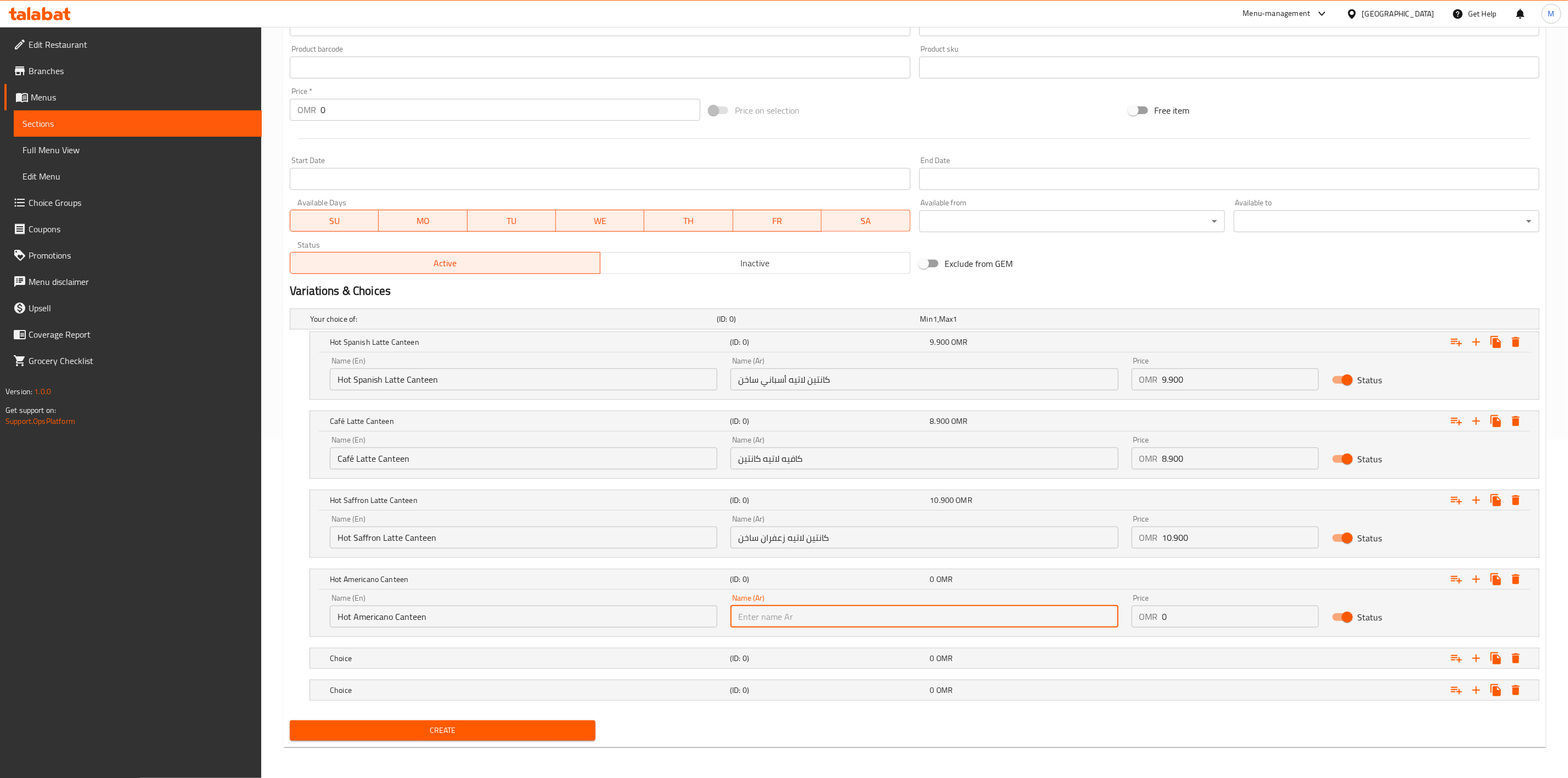
click at [865, 611] on input "text" at bounding box center [924, 616] width 387 height 22
paste input "كانتين أمريكانو ساخن"
type input "كانتين أمريكانو ساخن"
drag, startPoint x: 1153, startPoint y: 626, endPoint x: 1155, endPoint y: 614, distance: 12.2
click at [1139, 620] on div "Price OMR 0 Price" at bounding box center [1225, 611] width 200 height 47
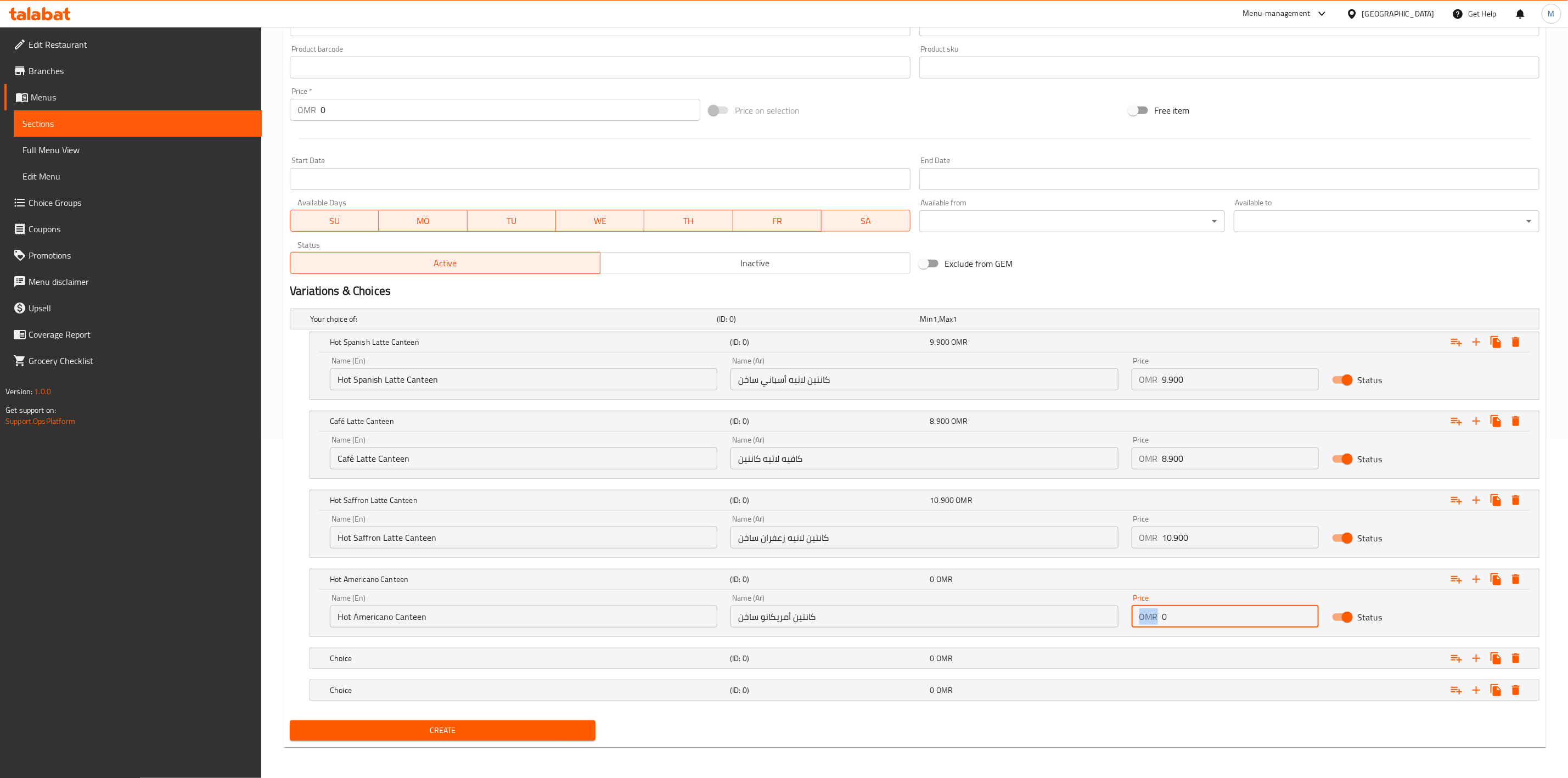
drag, startPoint x: 1172, startPoint y: 611, endPoint x: 1187, endPoint y: 615, distance: 15.5
click at [1171, 611] on input "0" at bounding box center [1241, 616] width 157 height 22
click at [1202, 618] on input "0" at bounding box center [1241, 616] width 157 height 22
drag, startPoint x: 1195, startPoint y: 618, endPoint x: 1150, endPoint y: 620, distance: 45.0
click at [1153, 620] on div "OMR 0 Price" at bounding box center [1226, 616] width 187 height 22
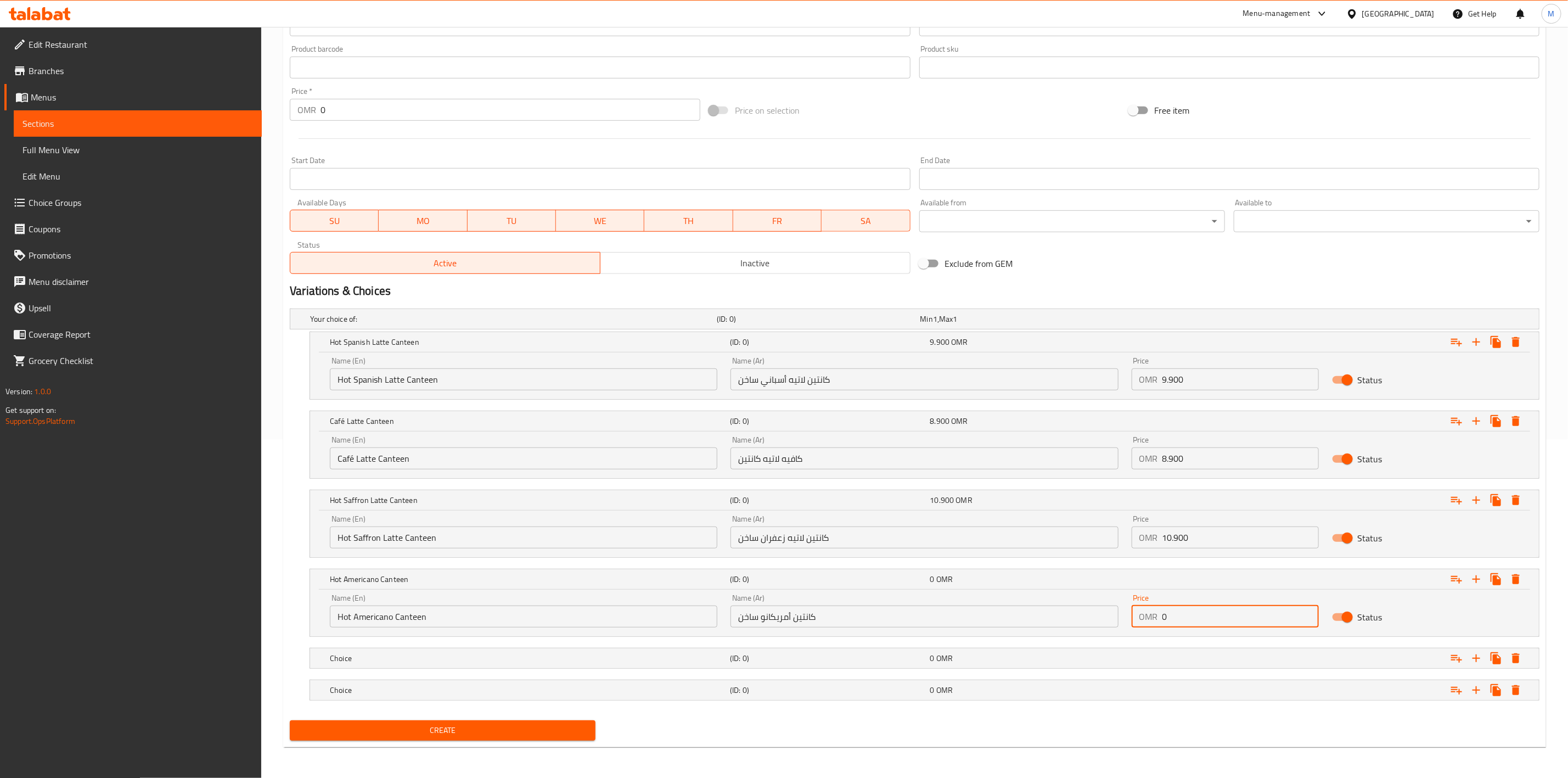
paste input "7.90"
type input "7.900"
click at [523, 653] on h5 "Choice" at bounding box center [527, 658] width 395 height 11
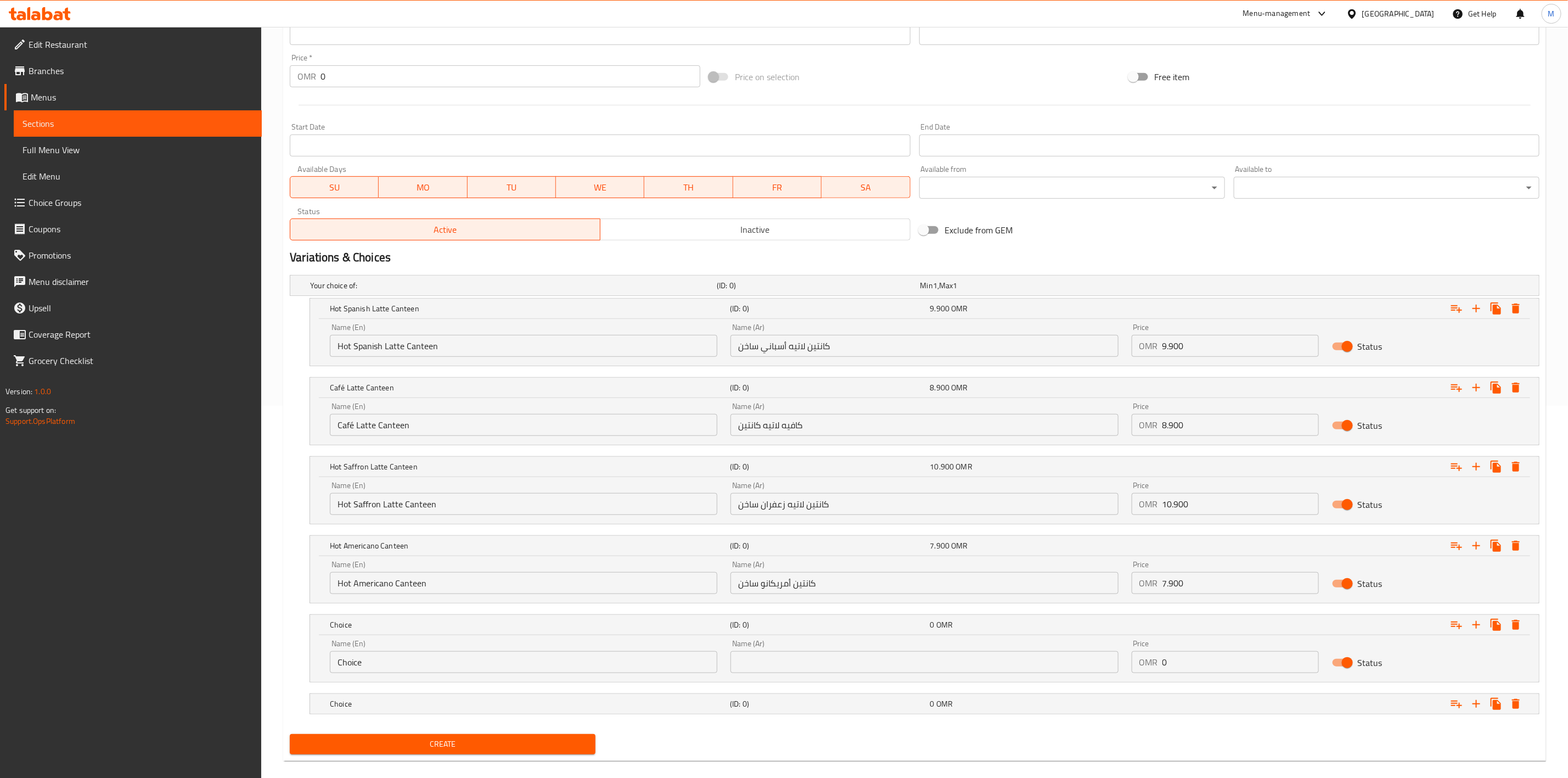
scroll to position [388, 0]
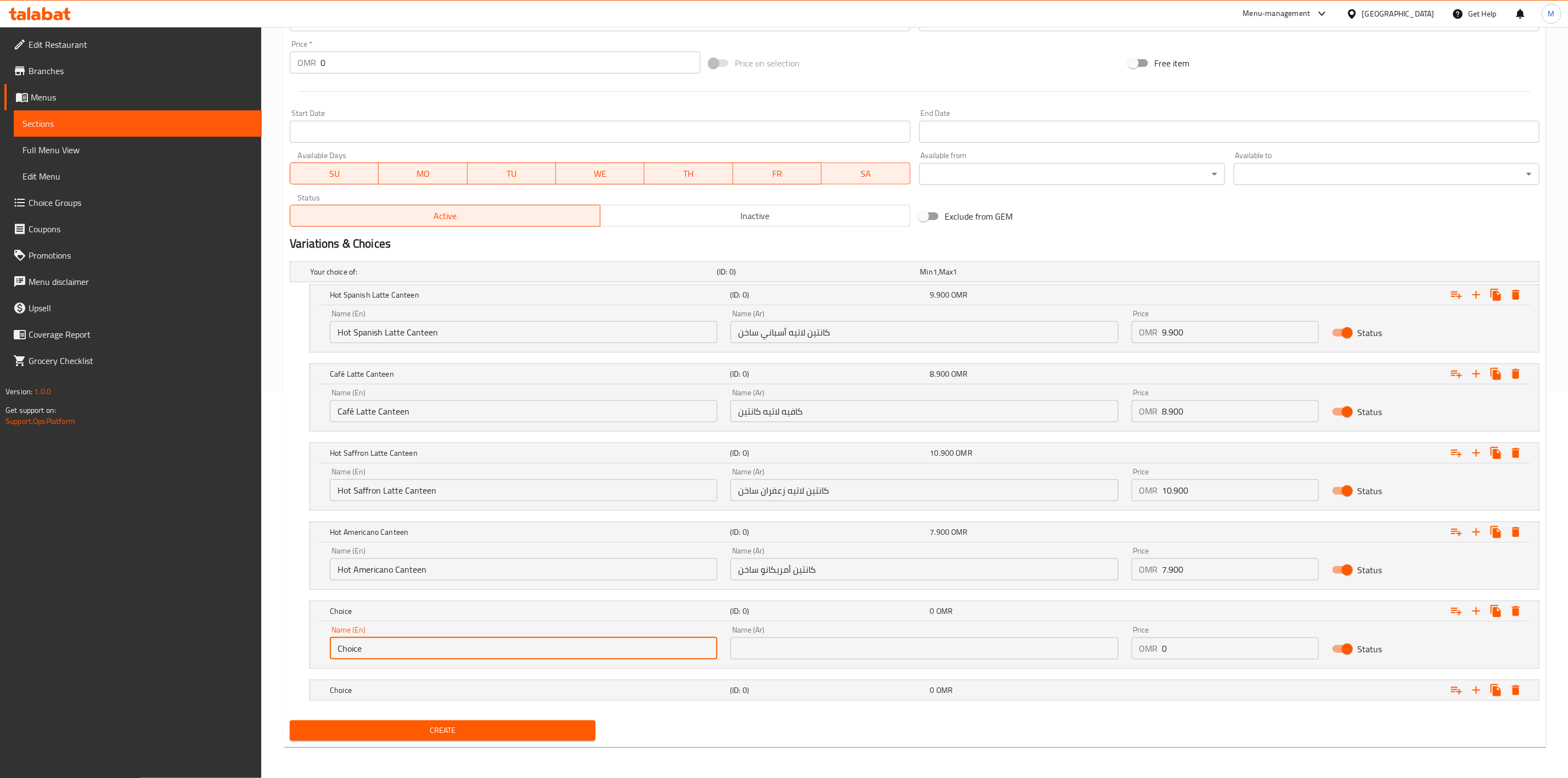
click at [542, 650] on input "Choice" at bounding box center [523, 648] width 387 height 22
click at [543, 650] on input "Choice" at bounding box center [523, 648] width 387 height 22
paste input "Hot Cocoa Canteen"
type input "Hot Cocoa Canteen"
click at [857, 648] on input "text" at bounding box center [924, 648] width 387 height 22
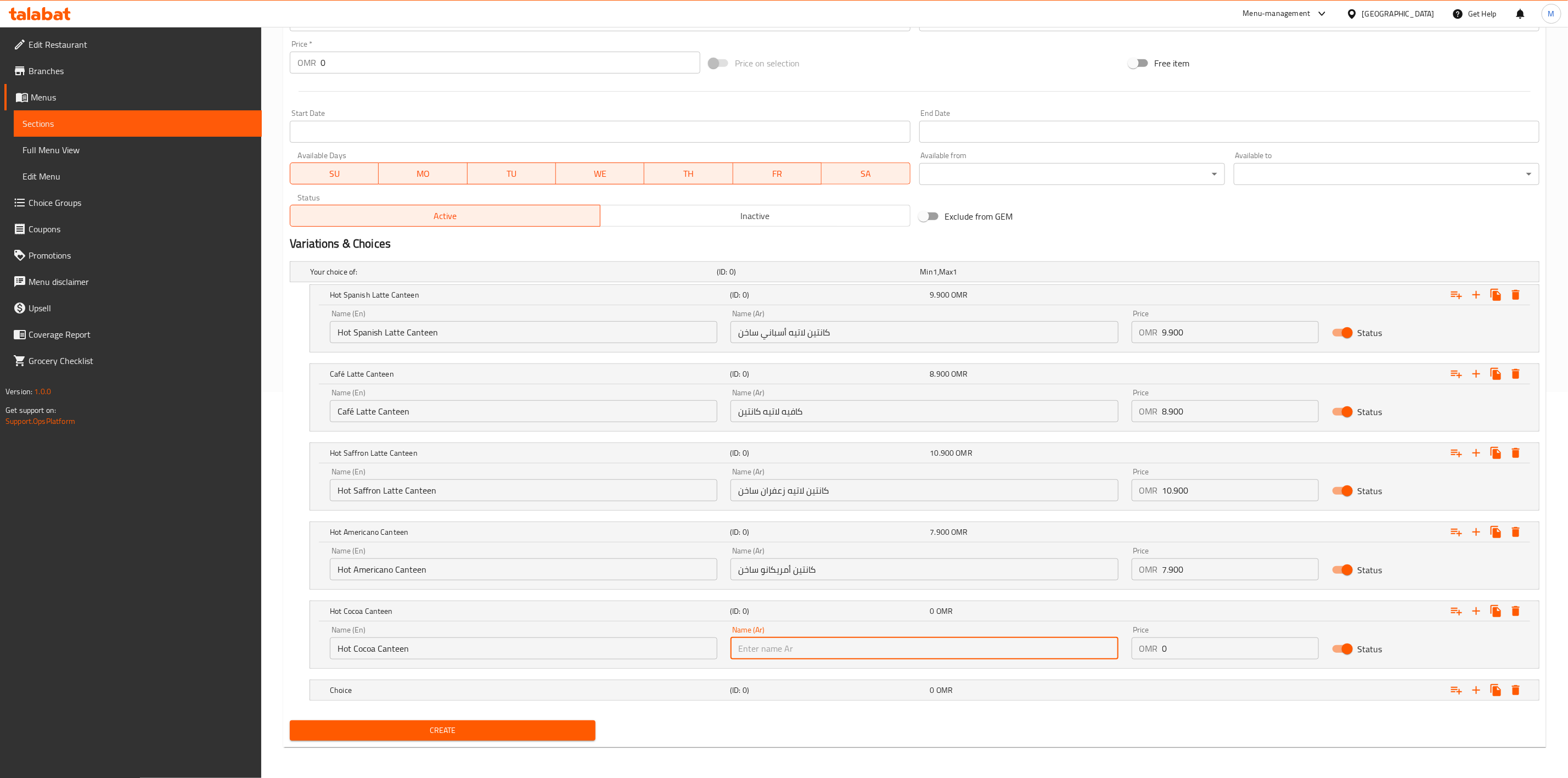
click at [857, 648] on input "text" at bounding box center [924, 648] width 387 height 22
paste input "مقصف الكاكاو الساخن"
type input "مقصف الكاكاو الساخن"
click at [1209, 638] on input "0" at bounding box center [1241, 648] width 157 height 22
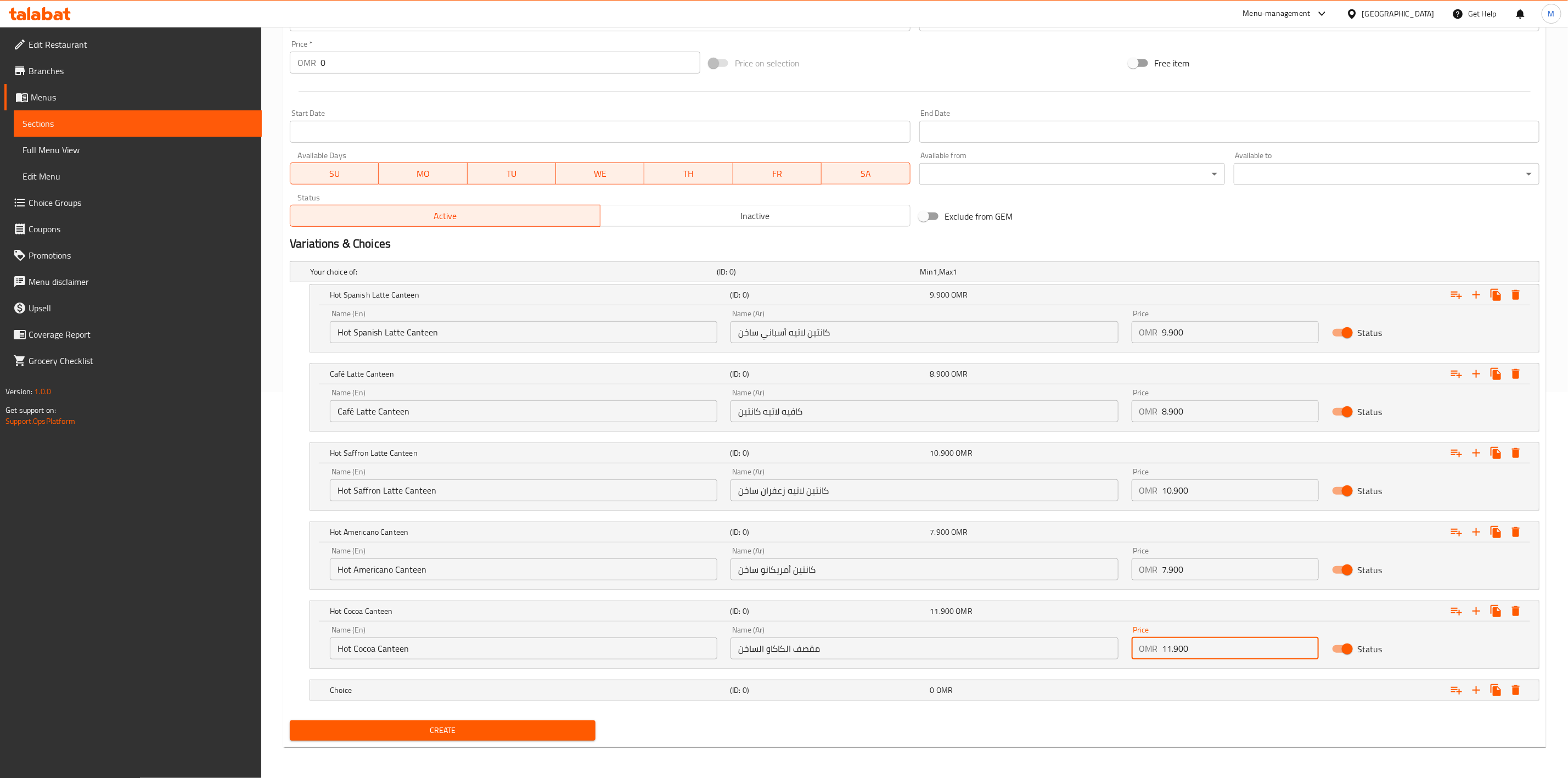
type input "11.900"
click at [568, 705] on nav at bounding box center [915, 707] width 1250 height 9
click at [570, 701] on div "Choice (ID: 0) 0 OMR" at bounding box center [928, 690] width 1201 height 24
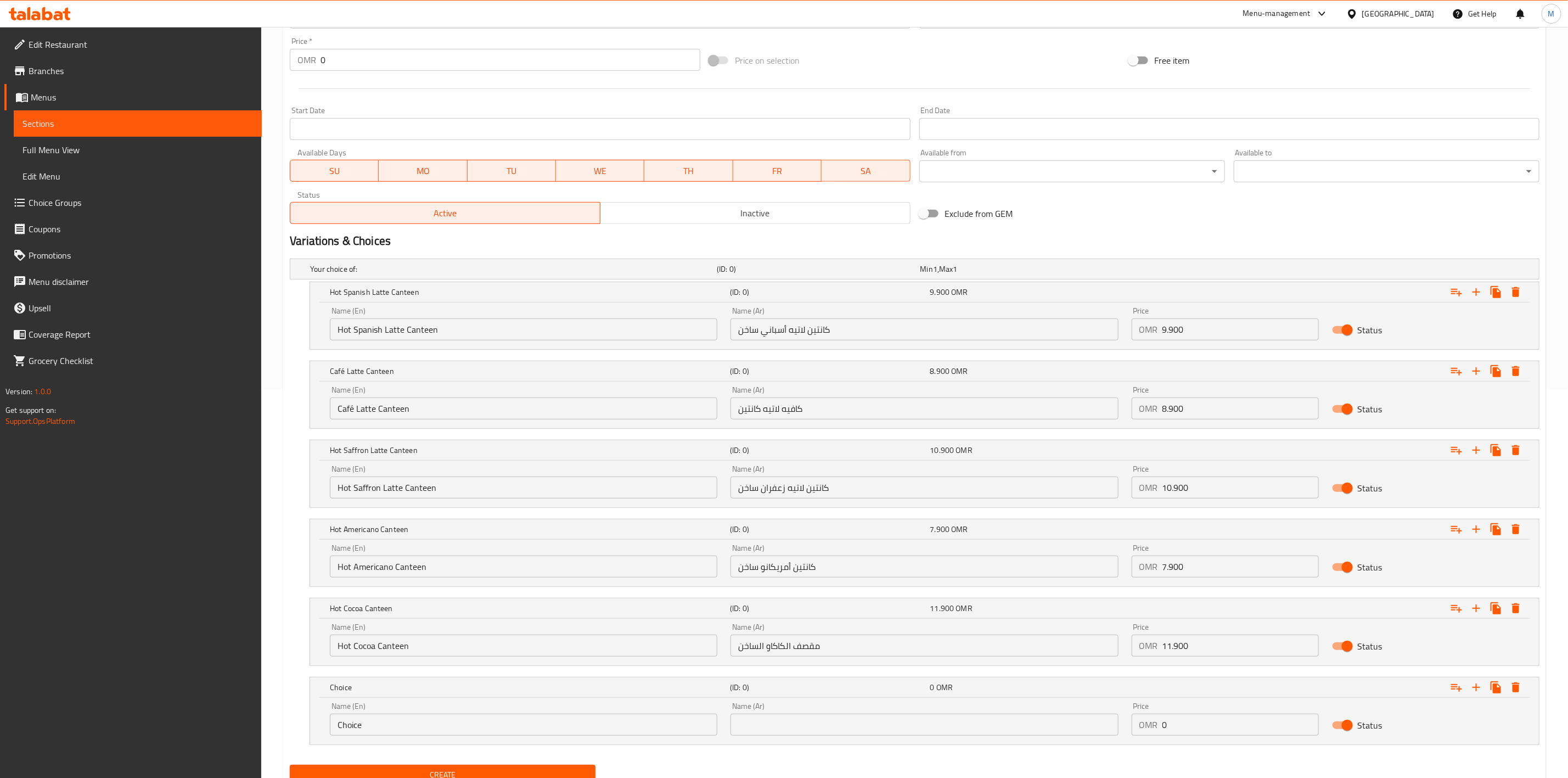
scroll to position [437, 0]
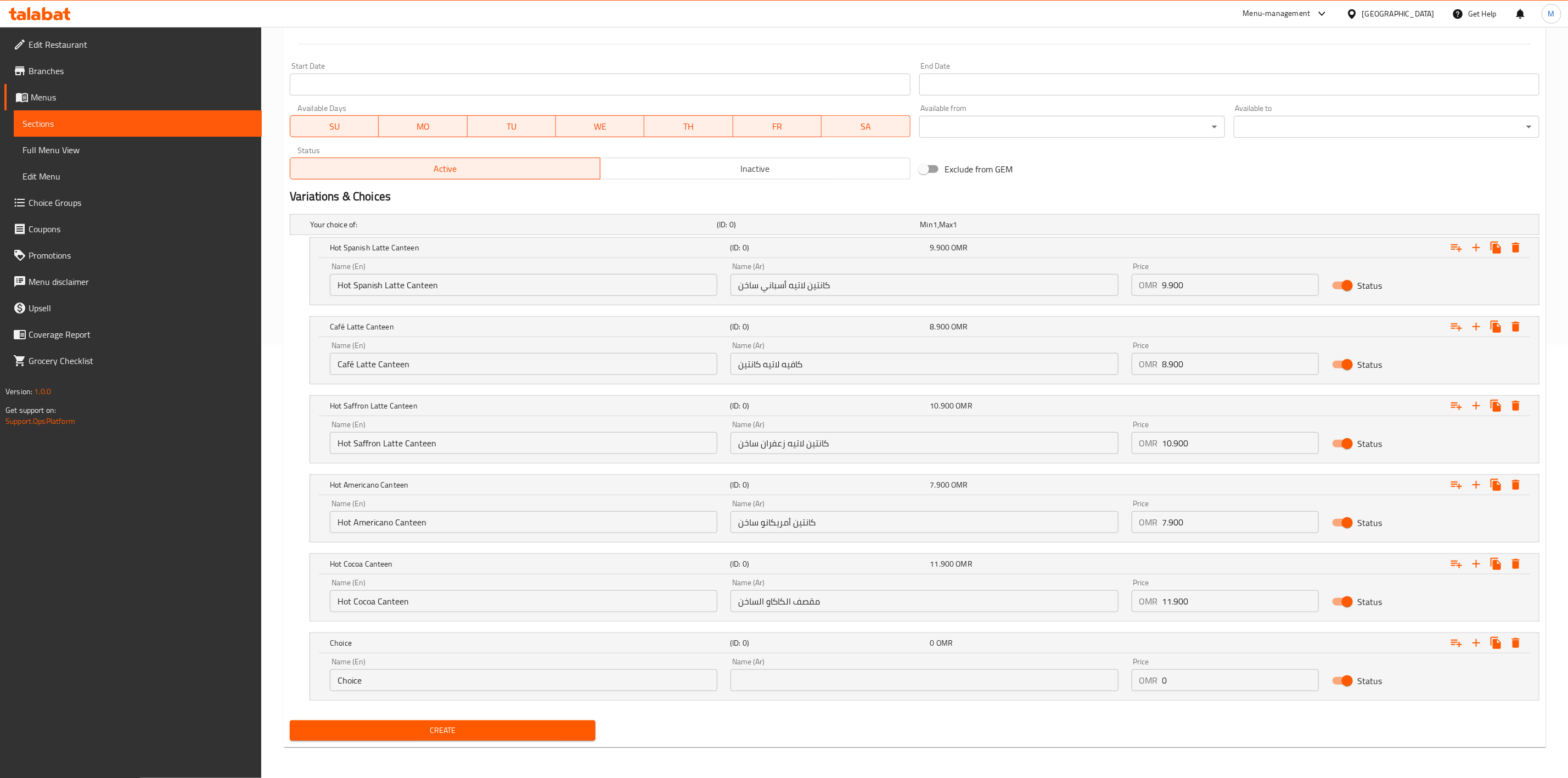
click at [588, 685] on input "Choice" at bounding box center [523, 680] width 387 height 22
paste input "Hot Rose Latte Canteen"
type input "Hot Rose Latte Canteen"
click at [829, 685] on input "text" at bounding box center [924, 680] width 387 height 22
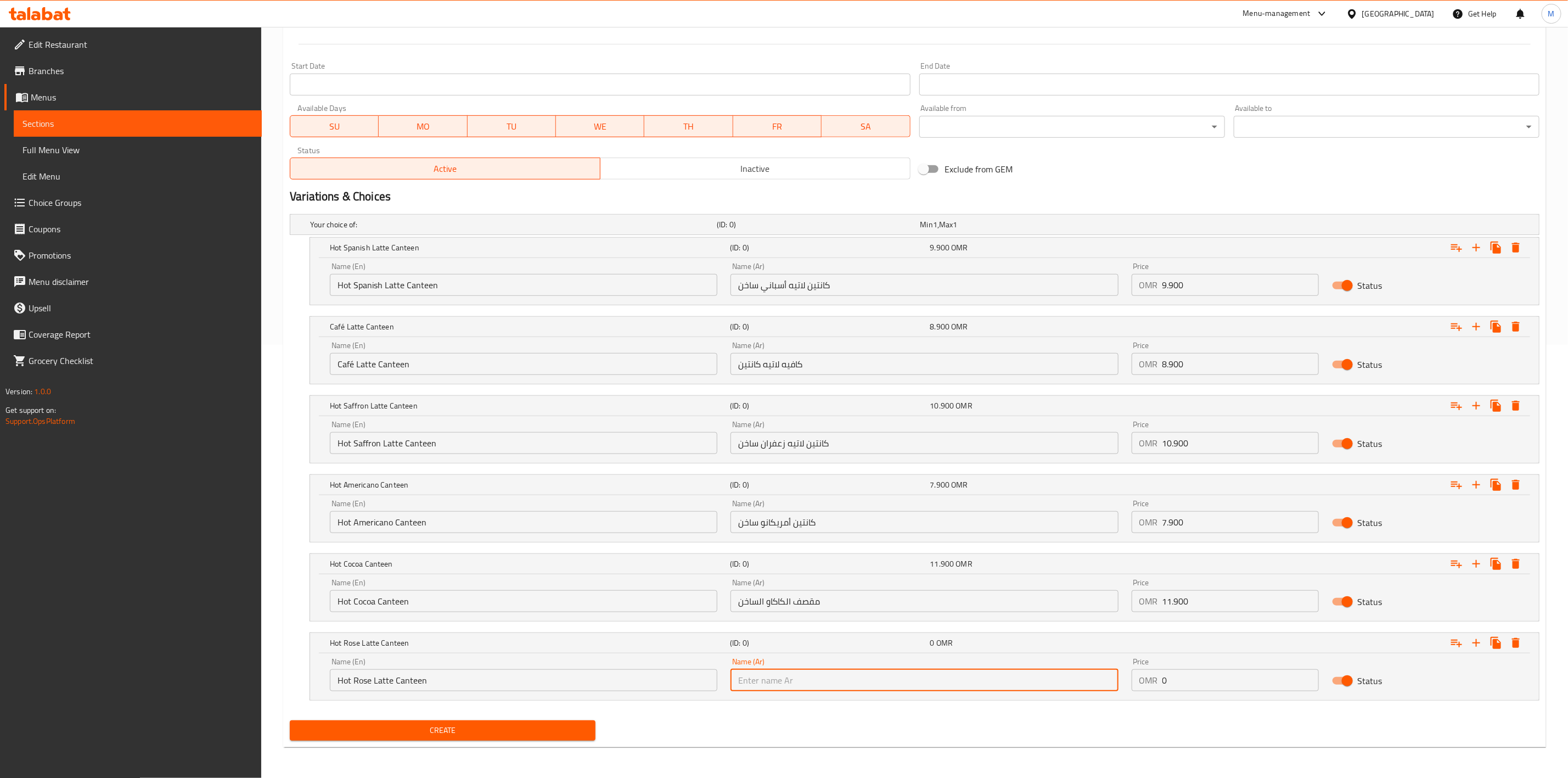
click at [950, 685] on input "text" at bounding box center [924, 680] width 387 height 22
paste input "كانتين لاتيه روز ساخن"
type input "كانتين لاتيه روز ساخن"
drag, startPoint x: 1173, startPoint y: 674, endPoint x: 1072, endPoint y: 683, distance: 101.4
click at [1090, 685] on div "Name (En) Hot Rose Latte Canteen Name (En) Name (Ar) كانتين لاتيه روز ساخن Name…" at bounding box center [924, 674] width 1202 height 47
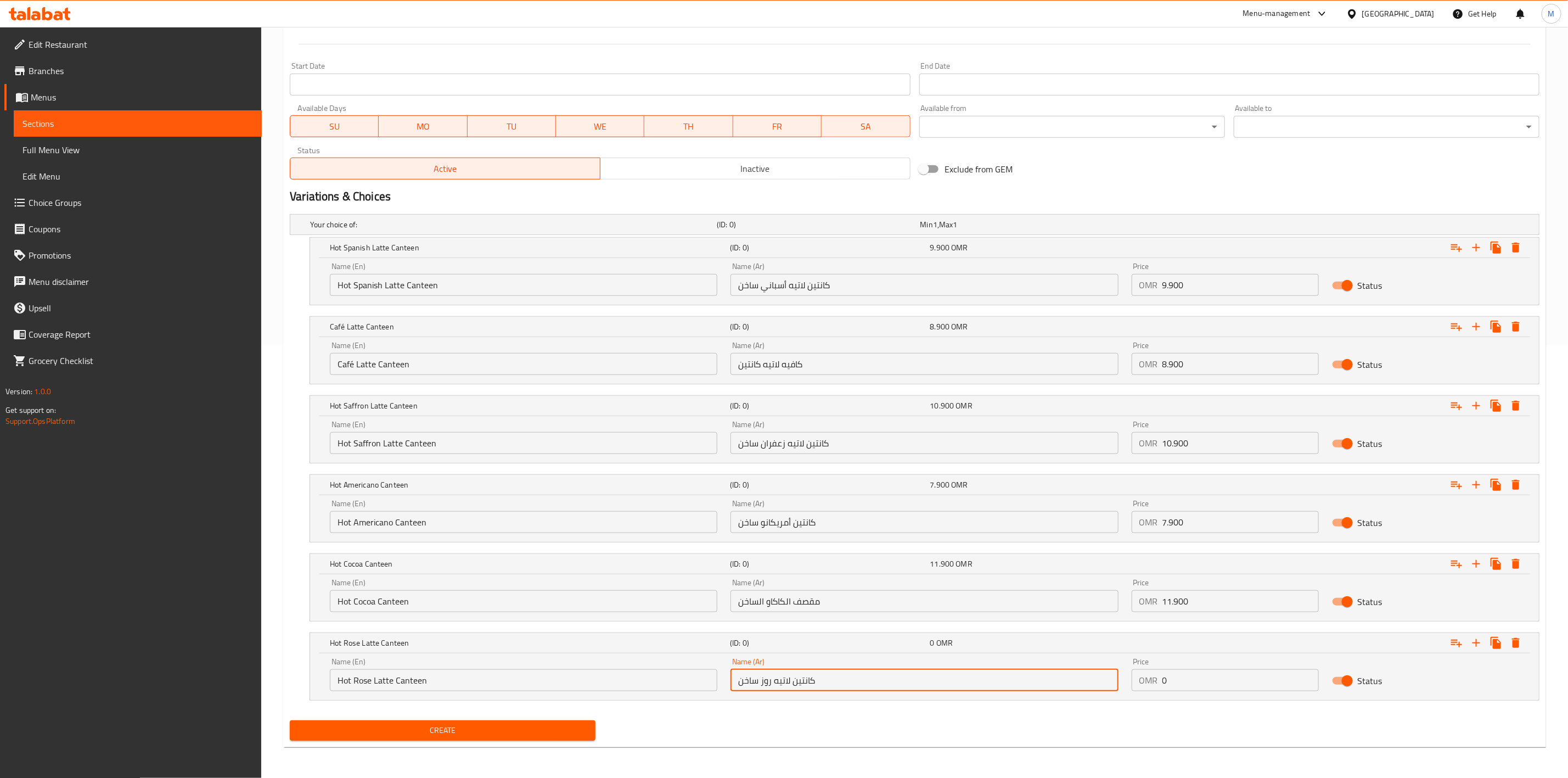
paste input "9.90"
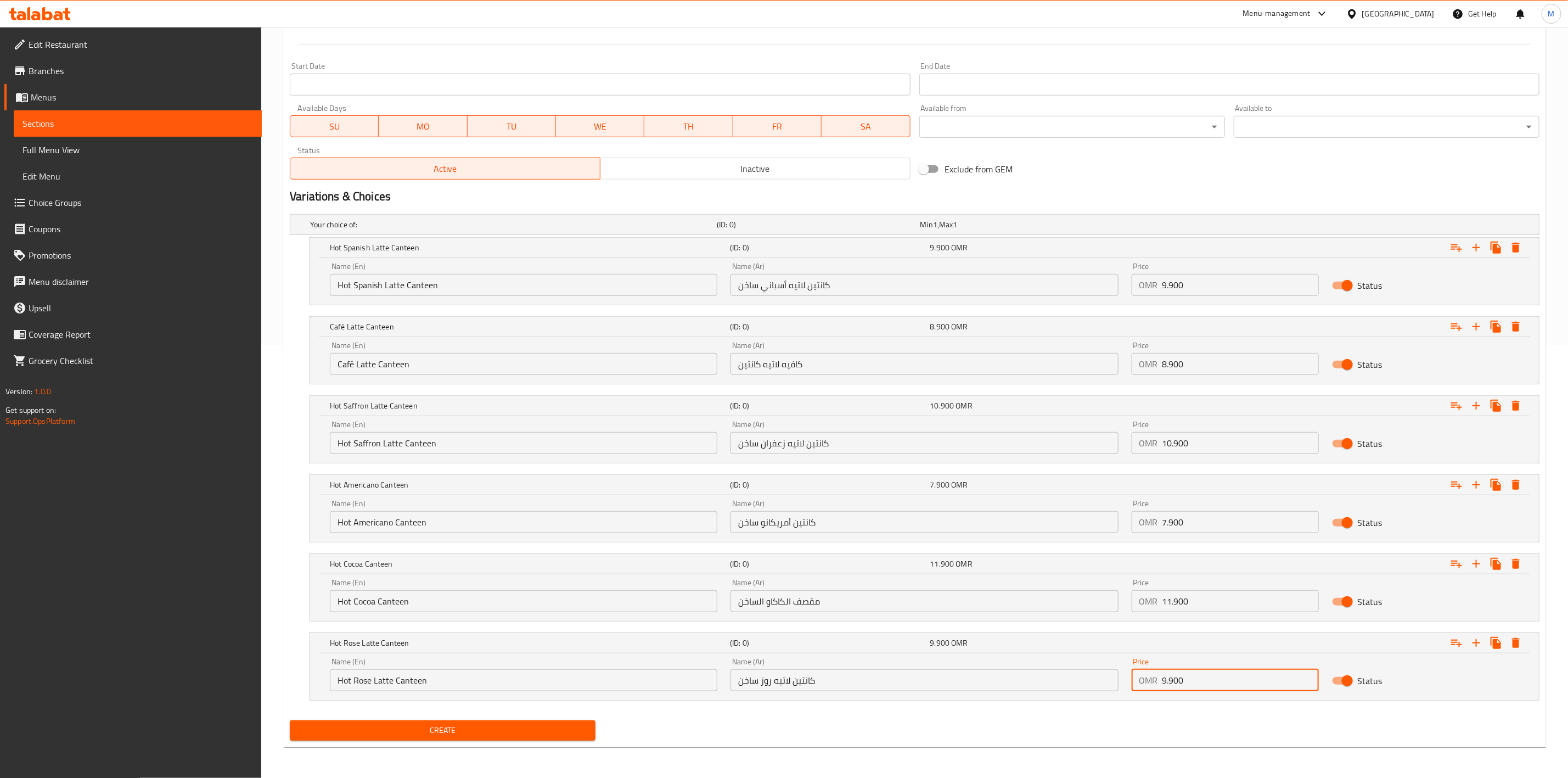
type input "9.900"
click at [560, 736] on span "Create" at bounding box center [443, 729] width 288 height 14
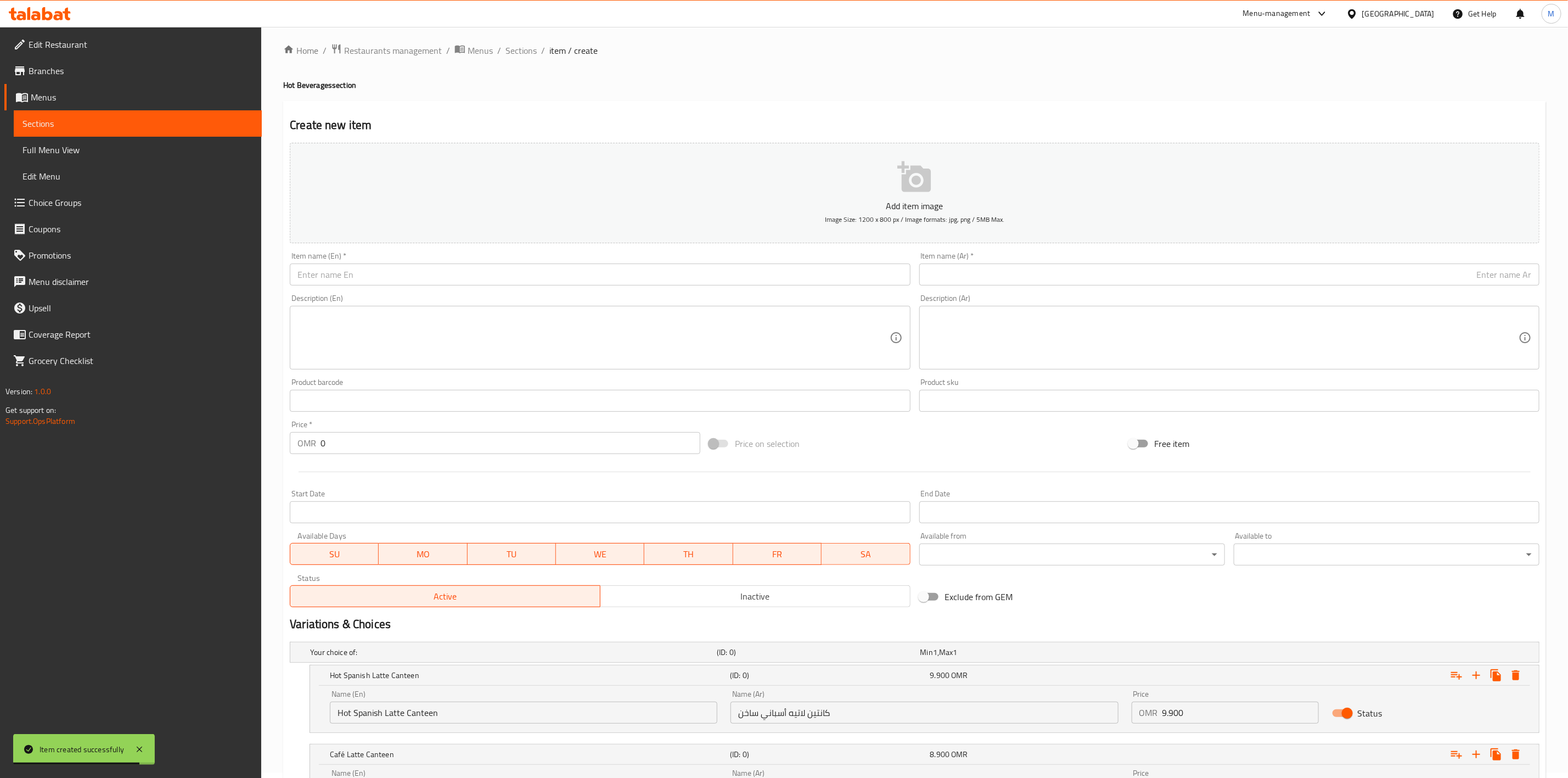
scroll to position [0, 0]
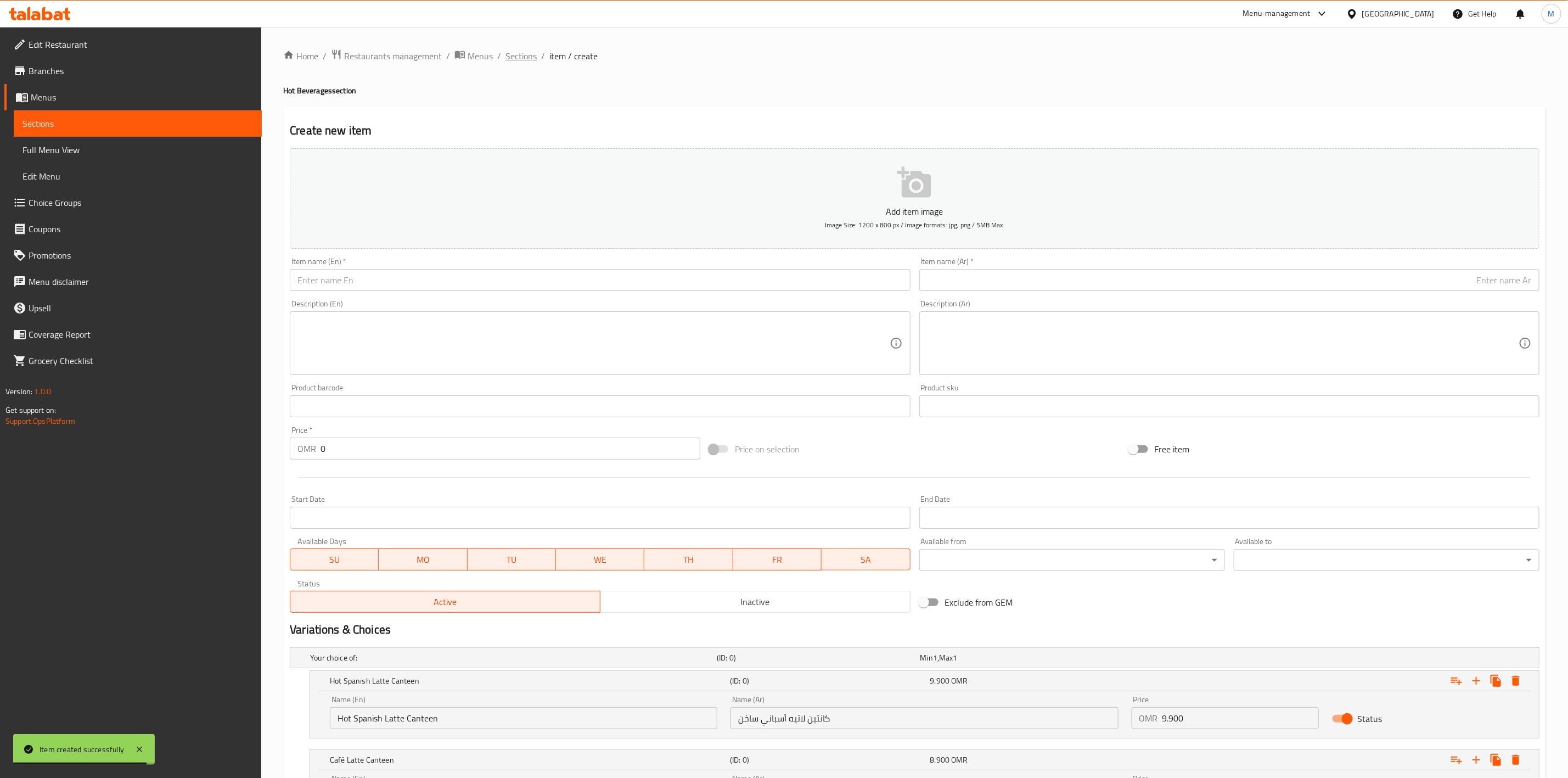
click at [525, 56] on span "Sections" at bounding box center [521, 56] width 32 height 14
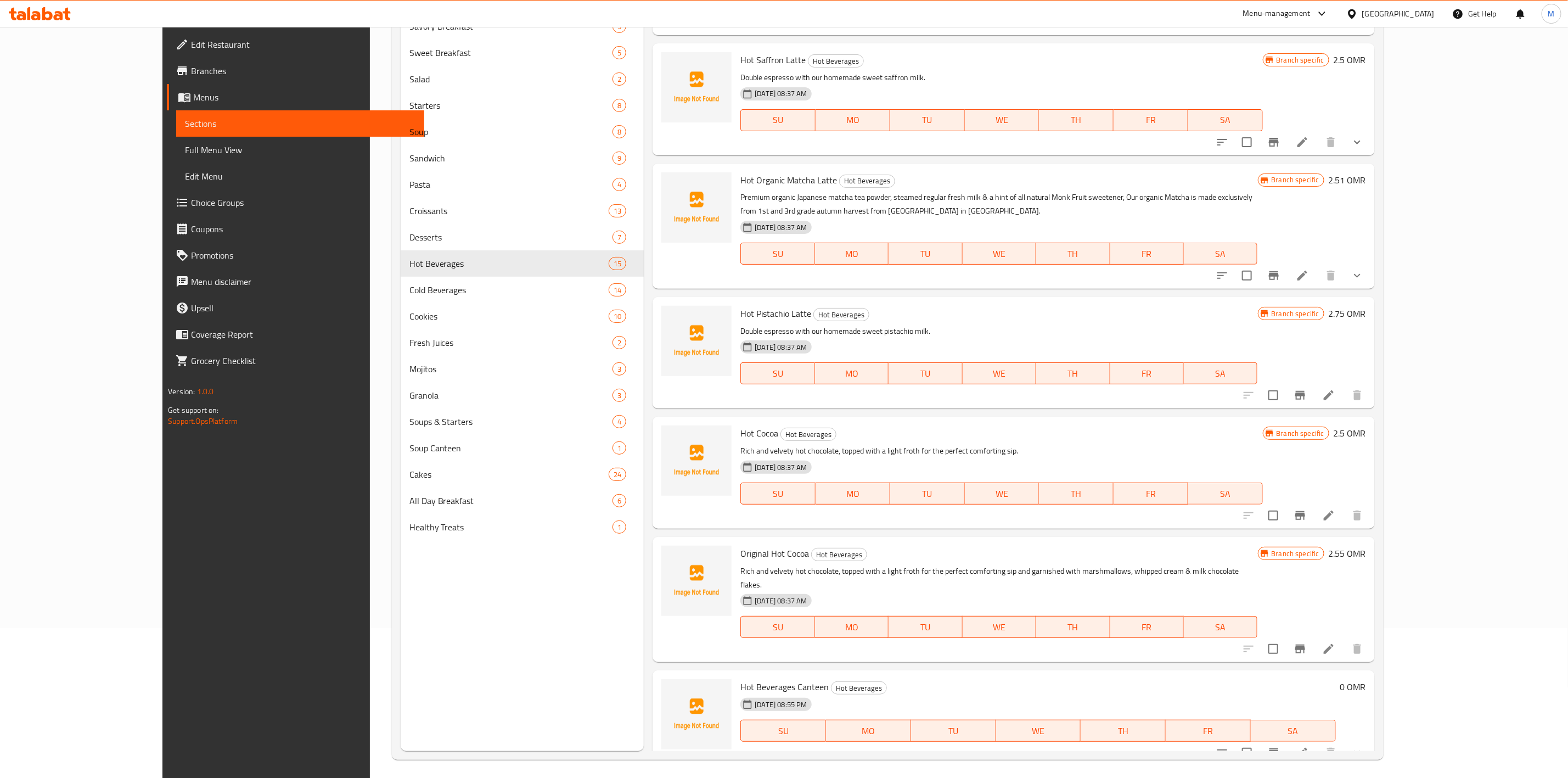
scroll to position [154, 0]
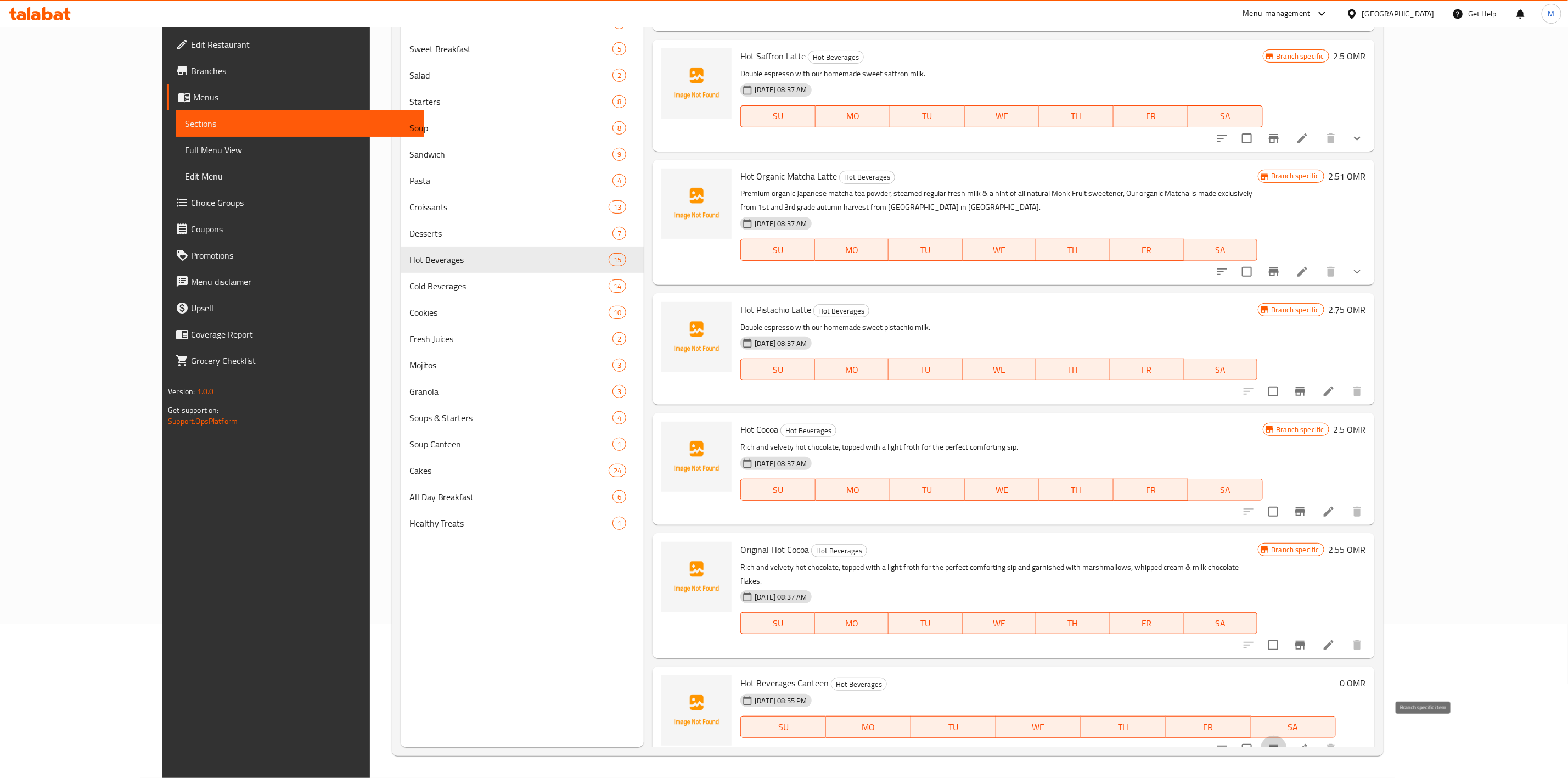
click at [1287, 744] on button "Branch-specific-item" at bounding box center [1273, 748] width 26 height 26
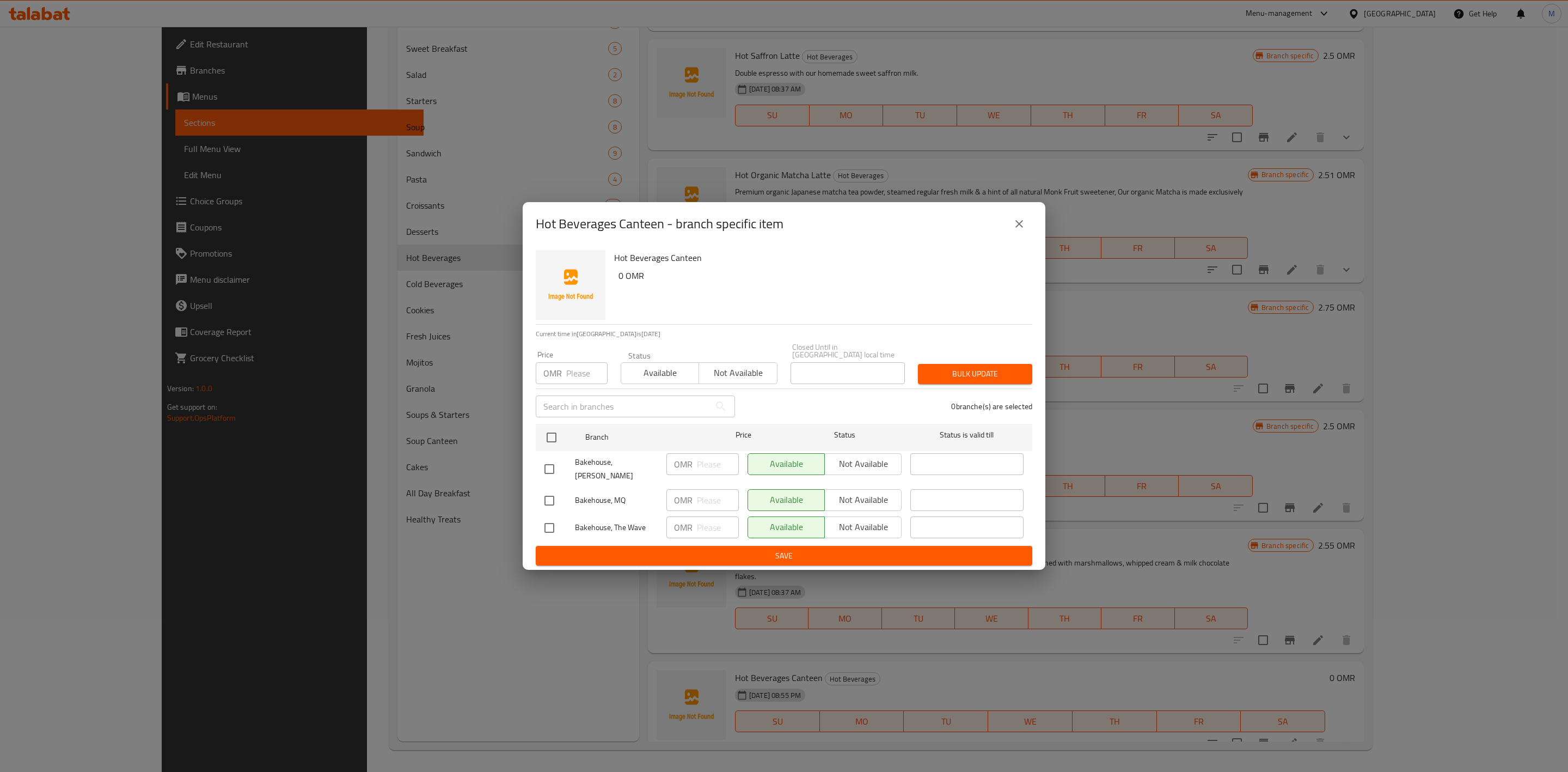
click at [540, 466] on input "checkbox" at bounding box center [549, 469] width 23 height 23
checkbox input "true"
click at [553, 518] on input "checkbox" at bounding box center [549, 528] width 23 height 23
checkbox input "true"
click at [900, 459] on button "Not available" at bounding box center [863, 464] width 78 height 21
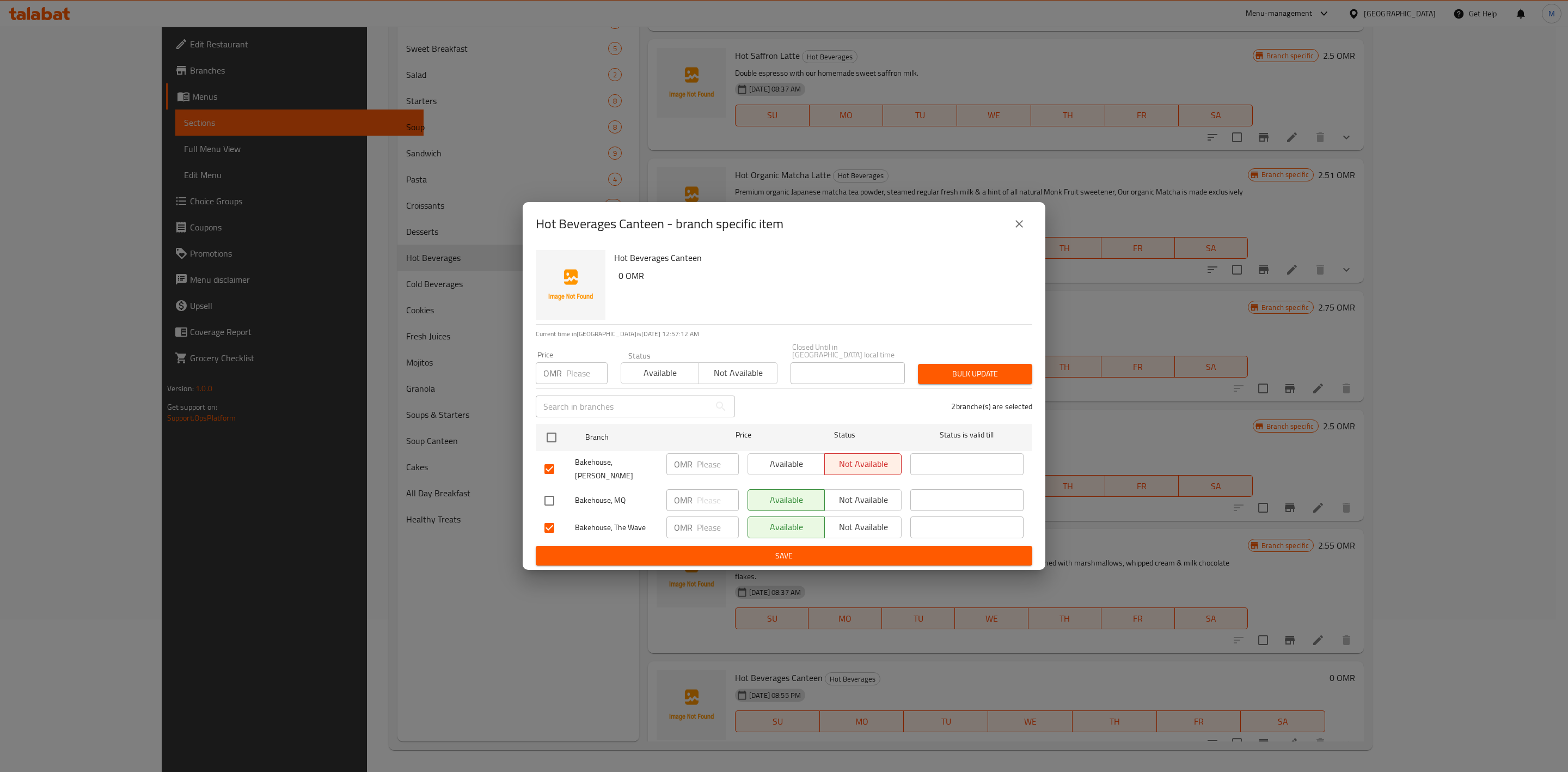
click at [866, 523] on span "Not available" at bounding box center [863, 527] width 68 height 16
click at [859, 549] on span "Save" at bounding box center [784, 555] width 479 height 13
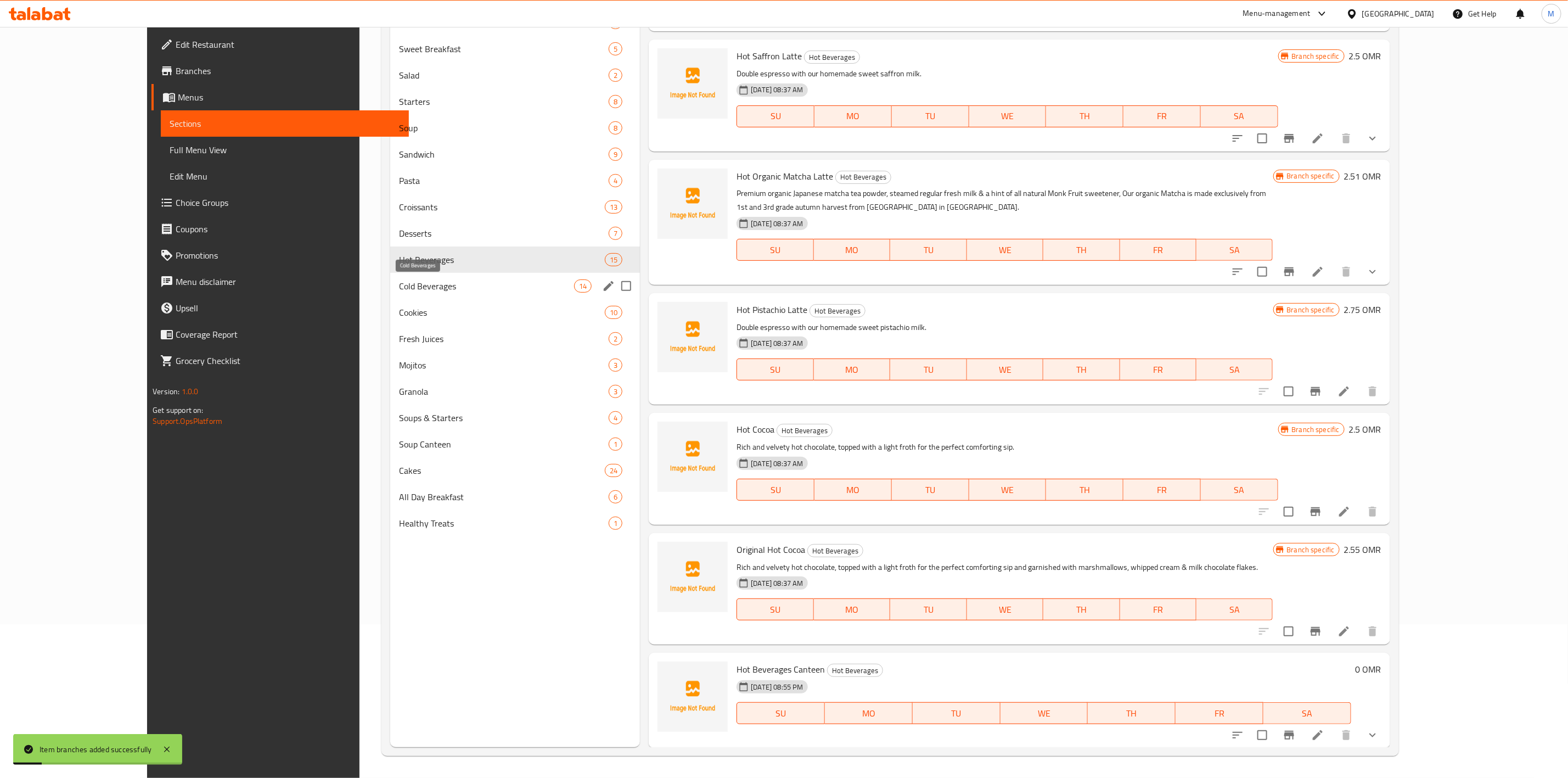
click at [399, 284] on span "Cold Beverages" at bounding box center [486, 285] width 175 height 14
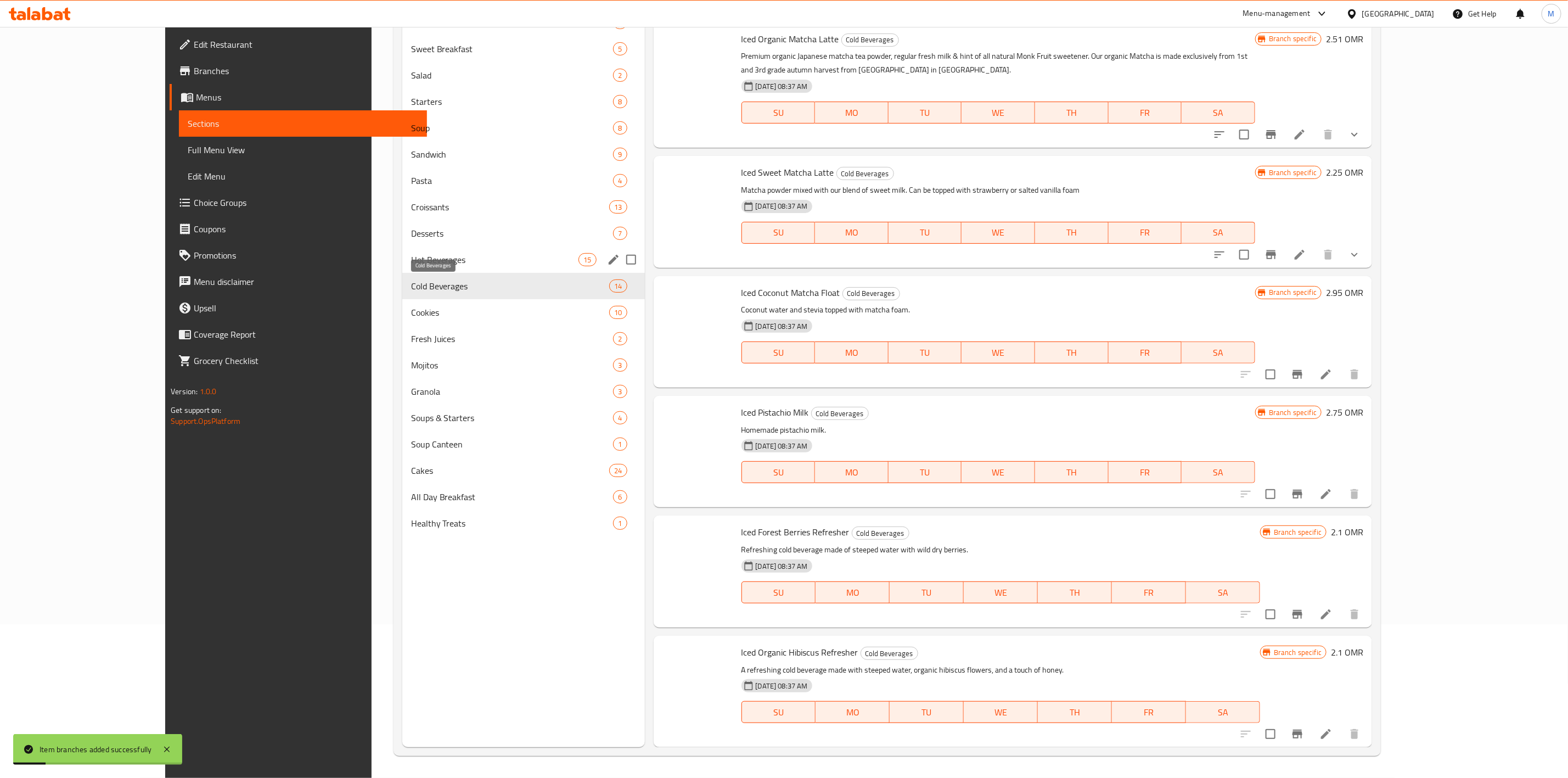
scroll to position [941, 0]
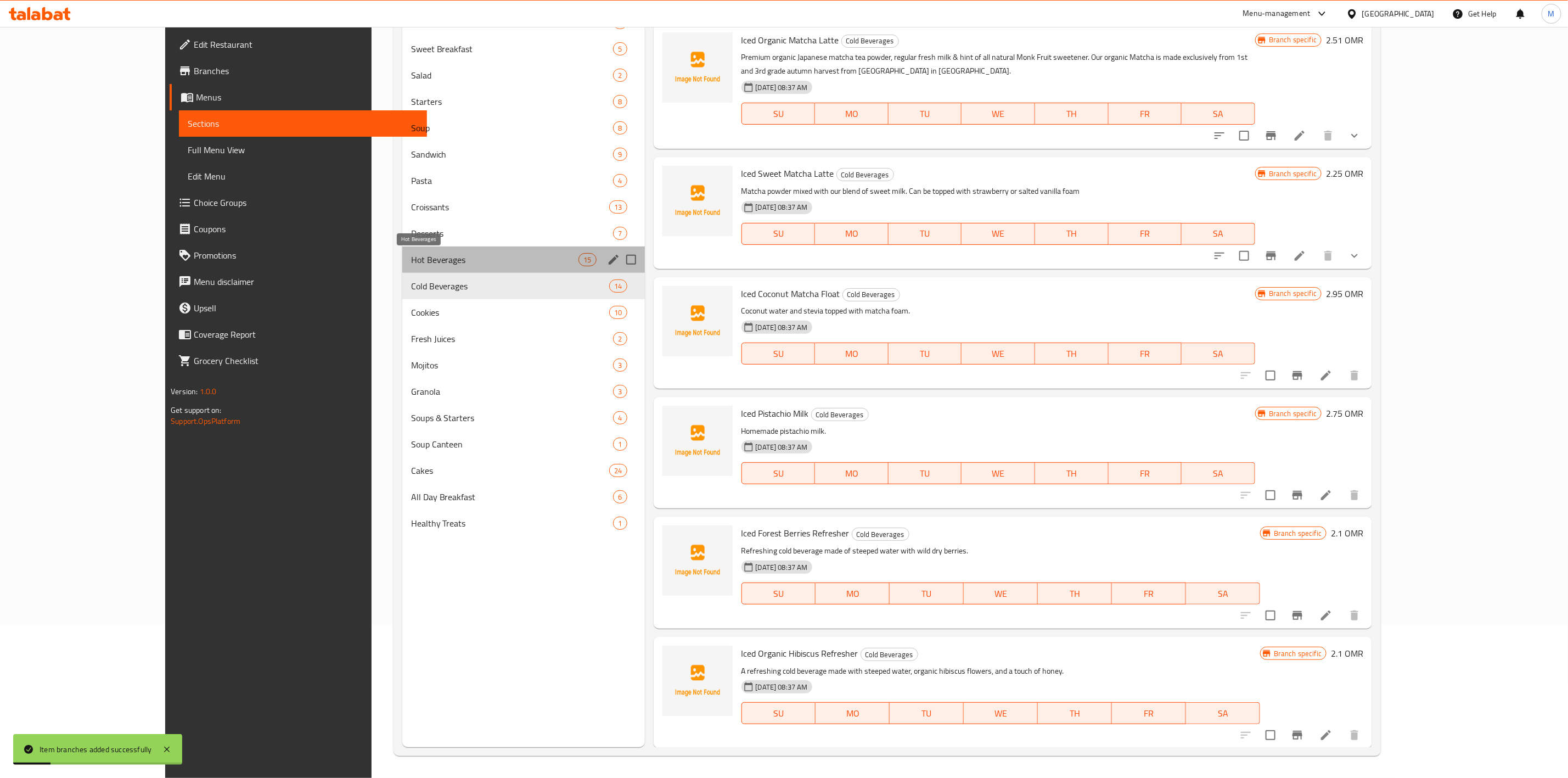
click at [411, 254] on span "Hot Beverages" at bounding box center [494, 259] width 168 height 14
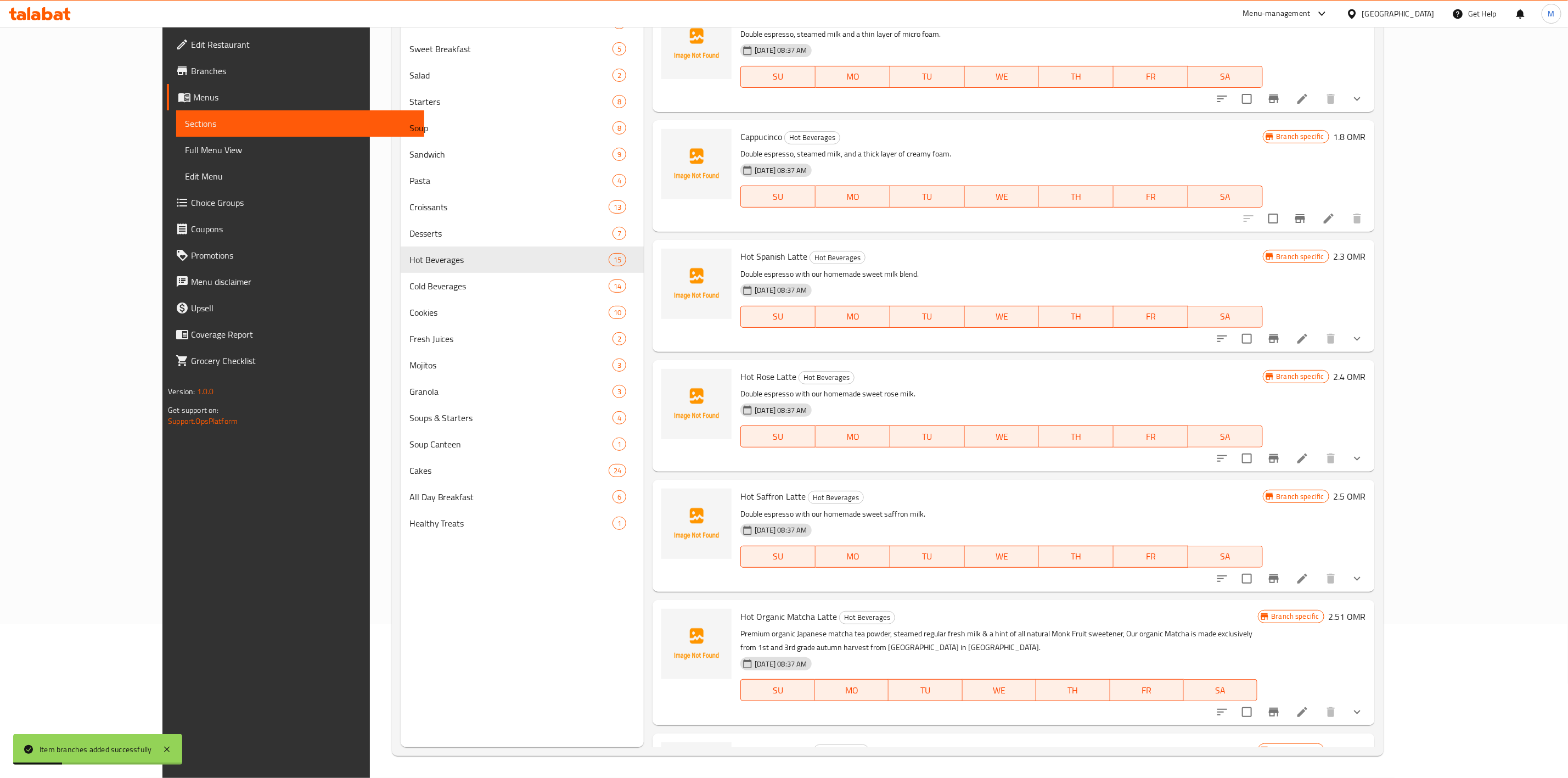
scroll to position [529, 0]
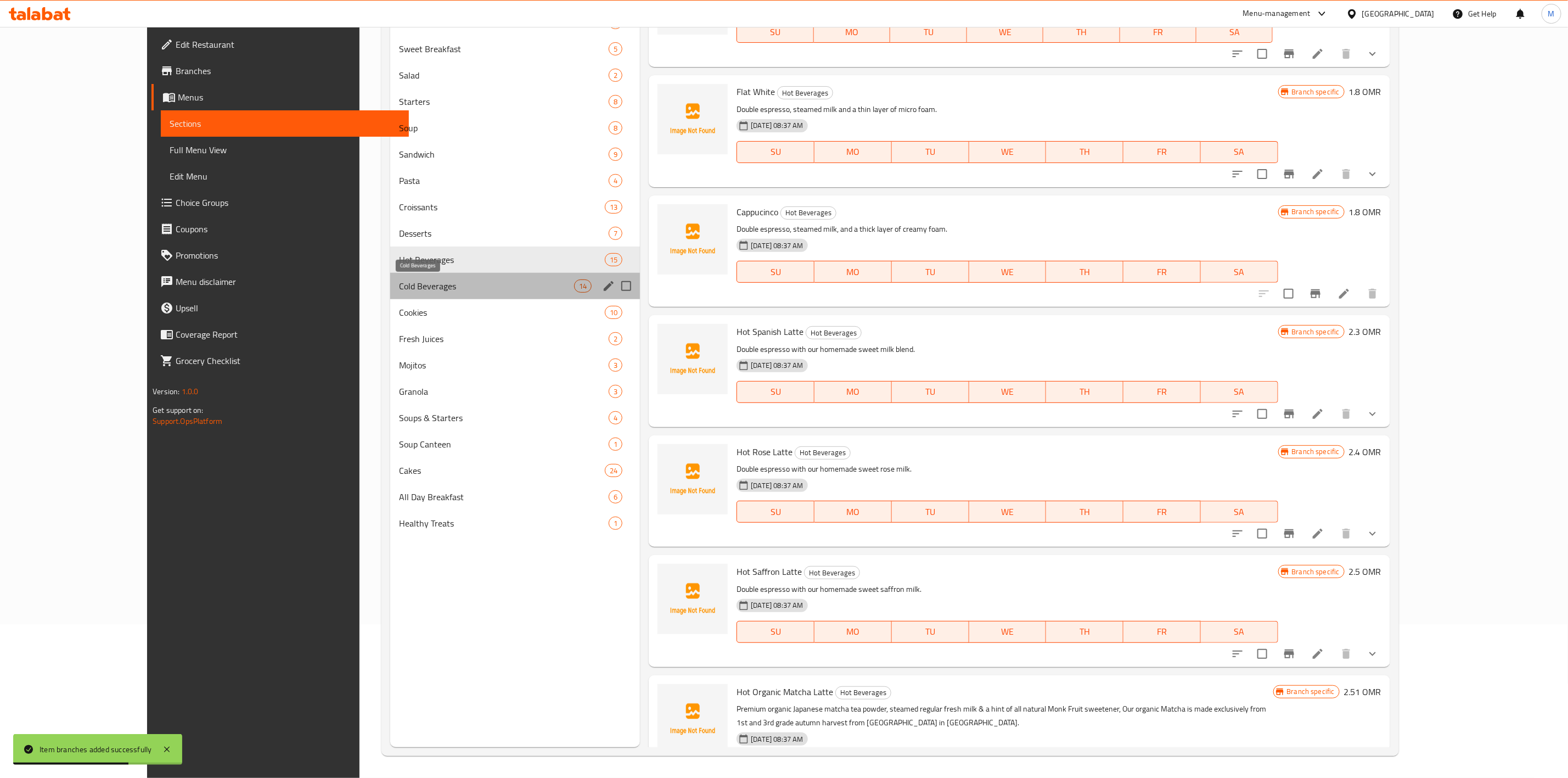
click at [412, 288] on span "Cold Beverages" at bounding box center [486, 285] width 175 height 14
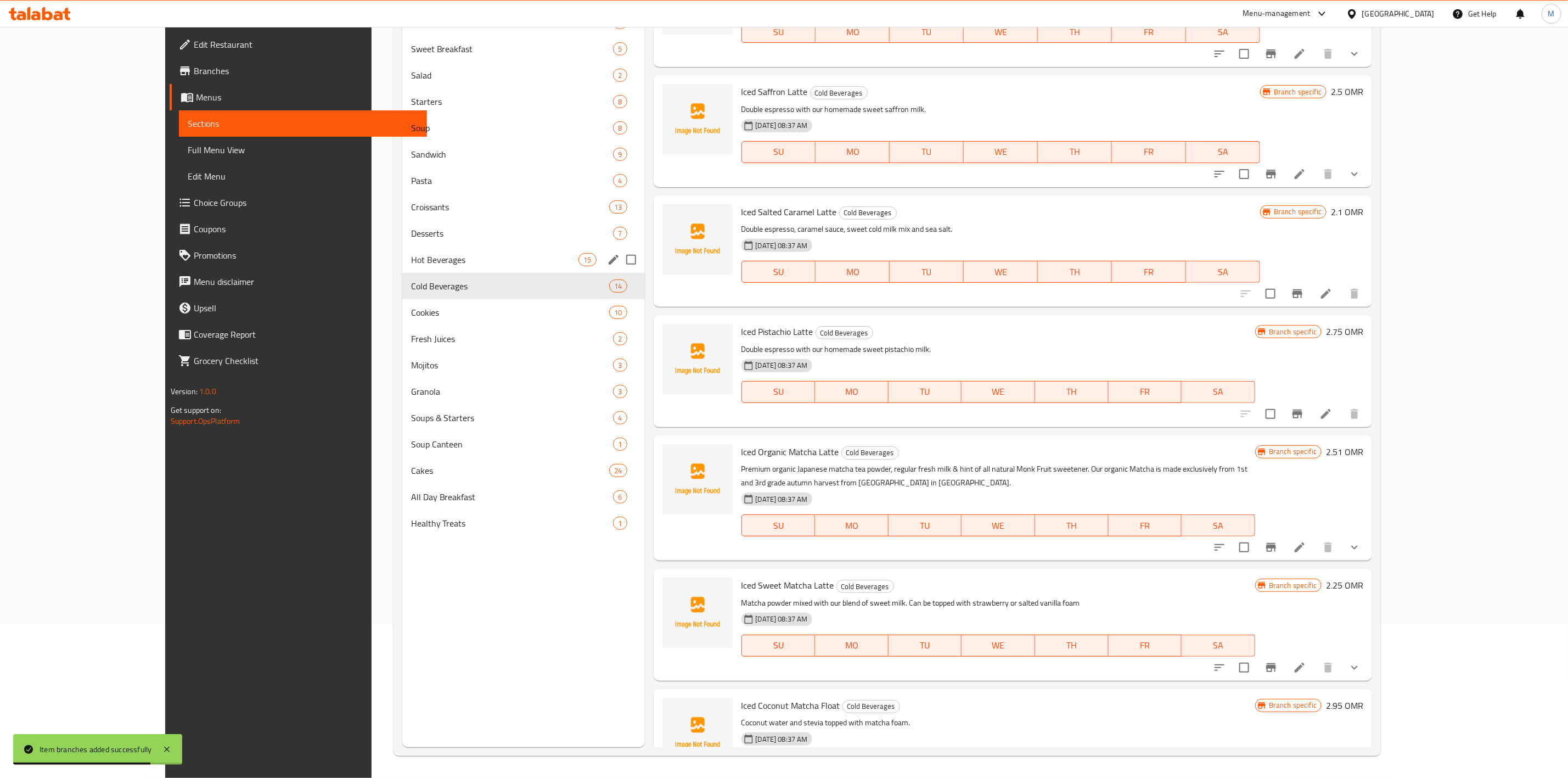
click at [411, 253] on span "Hot Beverages" at bounding box center [494, 259] width 168 height 14
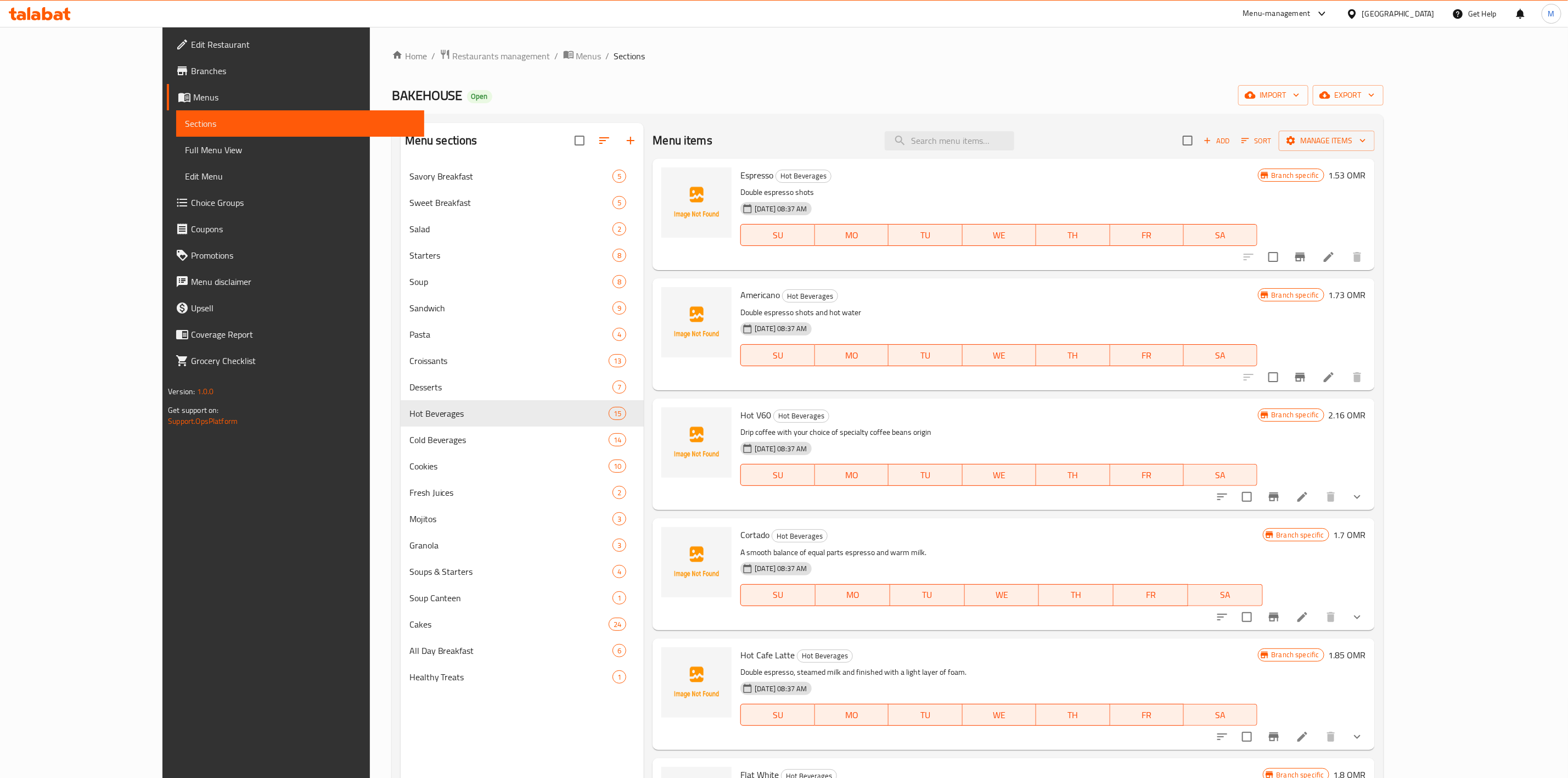
click at [1371, 623] on div at bounding box center [1290, 616] width 161 height 26
click at [1279, 618] on icon "Branch-specific-item" at bounding box center [1273, 617] width 10 height 9
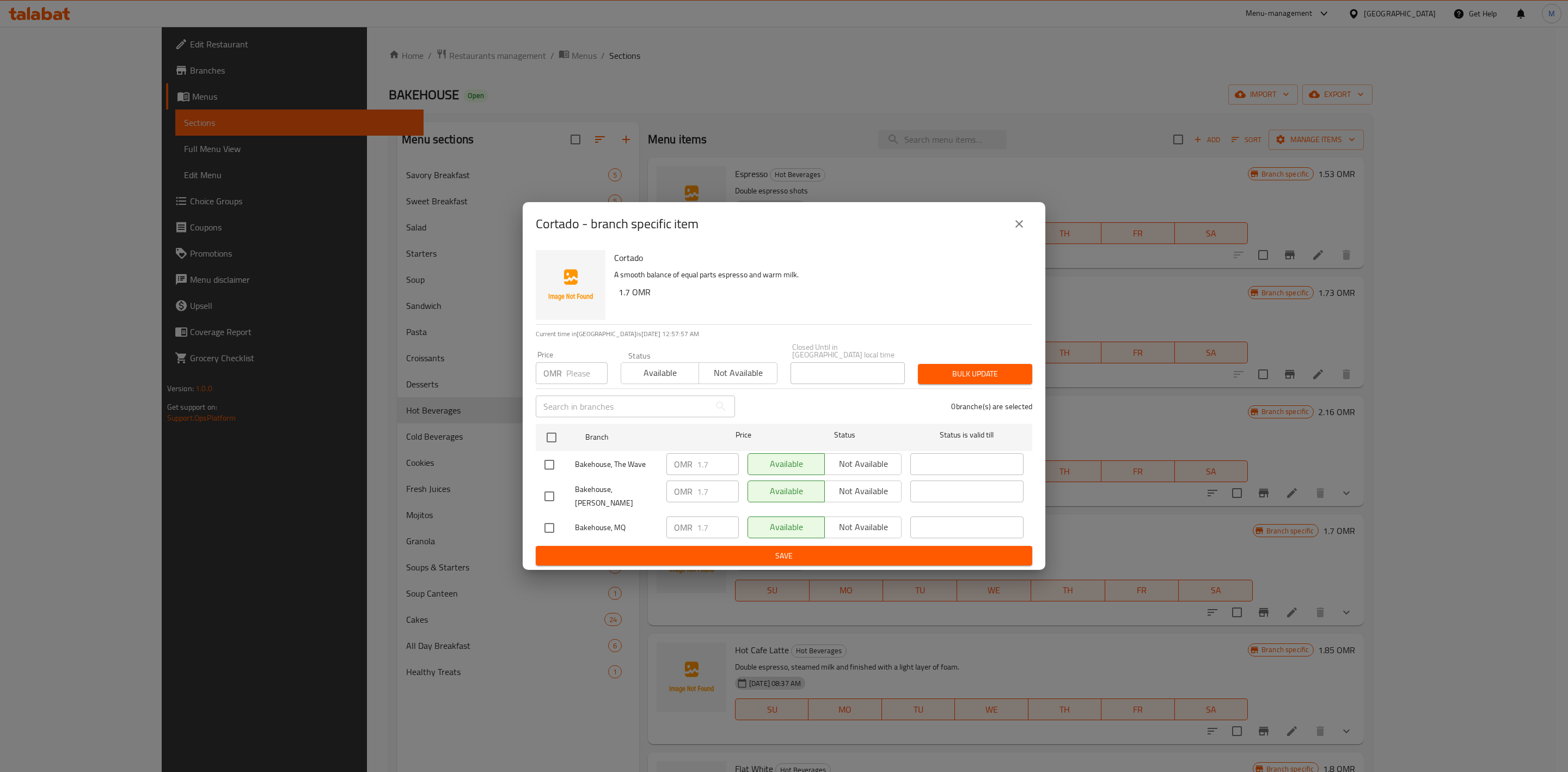
click at [552, 466] on input "checkbox" at bounding box center [549, 465] width 23 height 23
checkbox input "true"
click at [553, 522] on input "checkbox" at bounding box center [549, 528] width 23 height 23
checkbox input "true"
click at [843, 453] on button "Not available" at bounding box center [863, 464] width 78 height 21
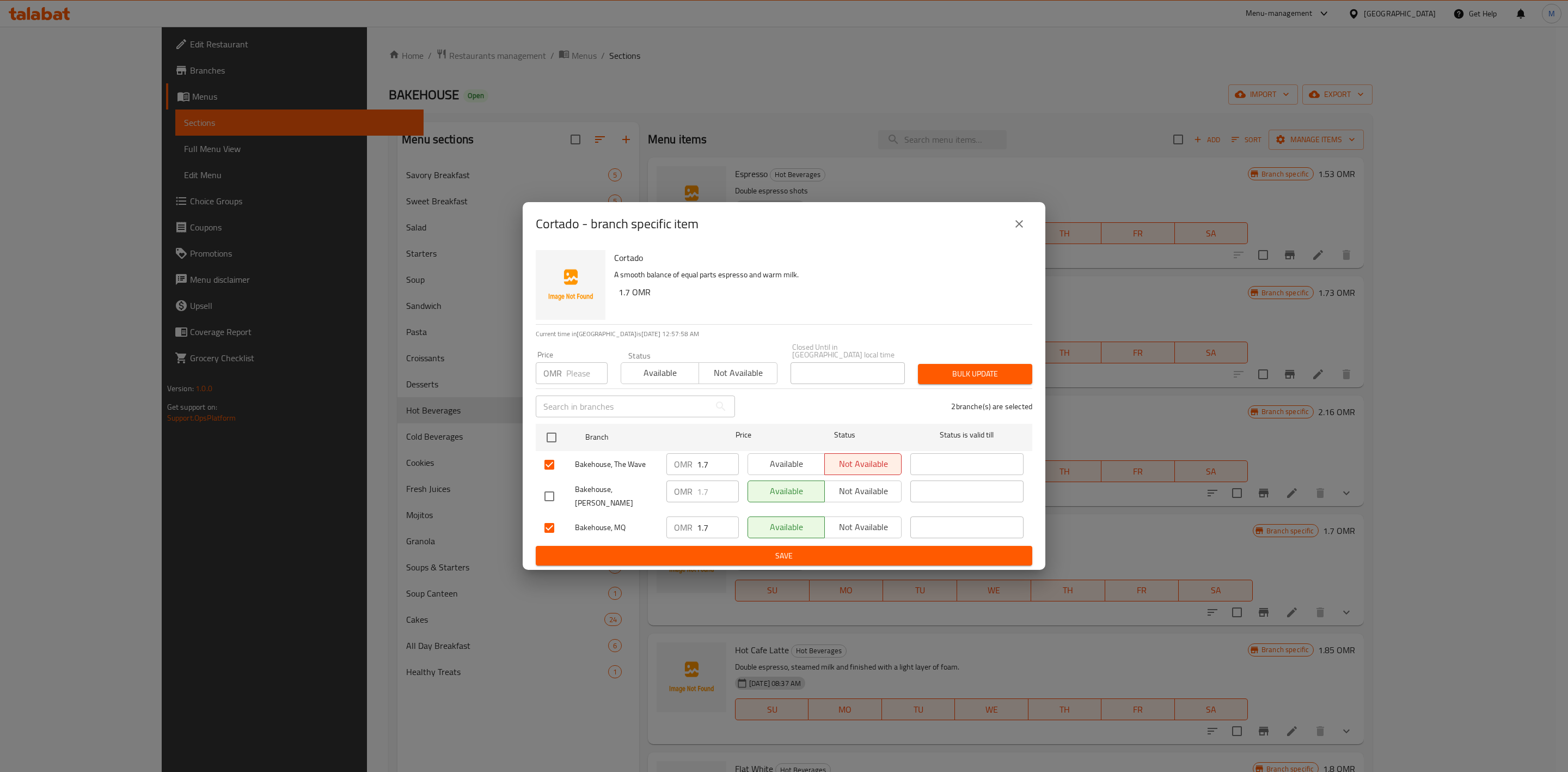
click at [859, 519] on span "Not available" at bounding box center [863, 527] width 68 height 16
click at [866, 497] on div "Available Not available" at bounding box center [825, 491] width 154 height 21
click at [765, 519] on span "Available" at bounding box center [786, 527] width 68 height 16
click at [858, 499] on div "Available Not available" at bounding box center [825, 491] width 154 height 21
click at [864, 494] on div "Available Not available" at bounding box center [825, 491] width 154 height 21
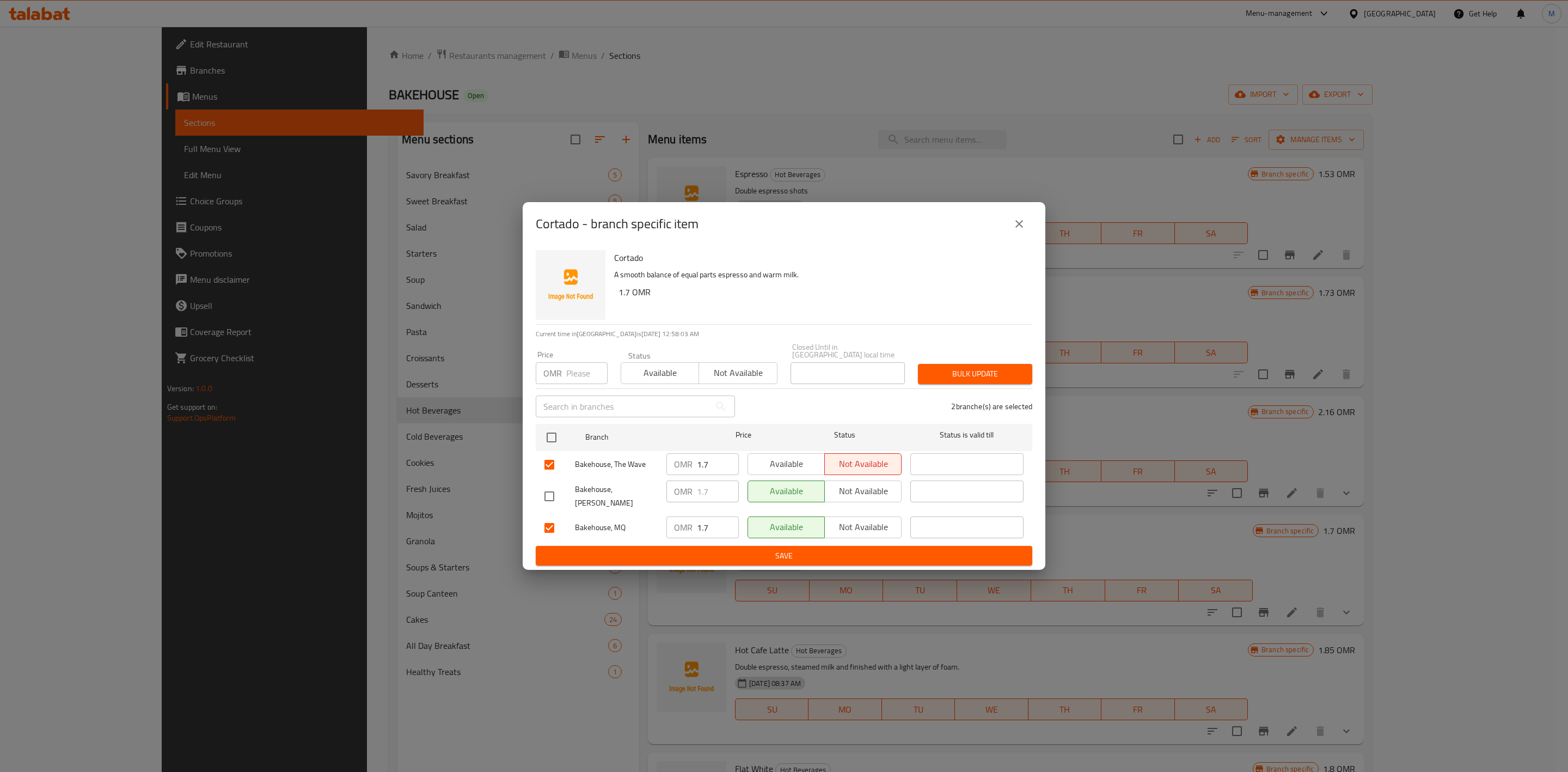
click at [1021, 225] on icon "close" at bounding box center [1019, 223] width 13 height 13
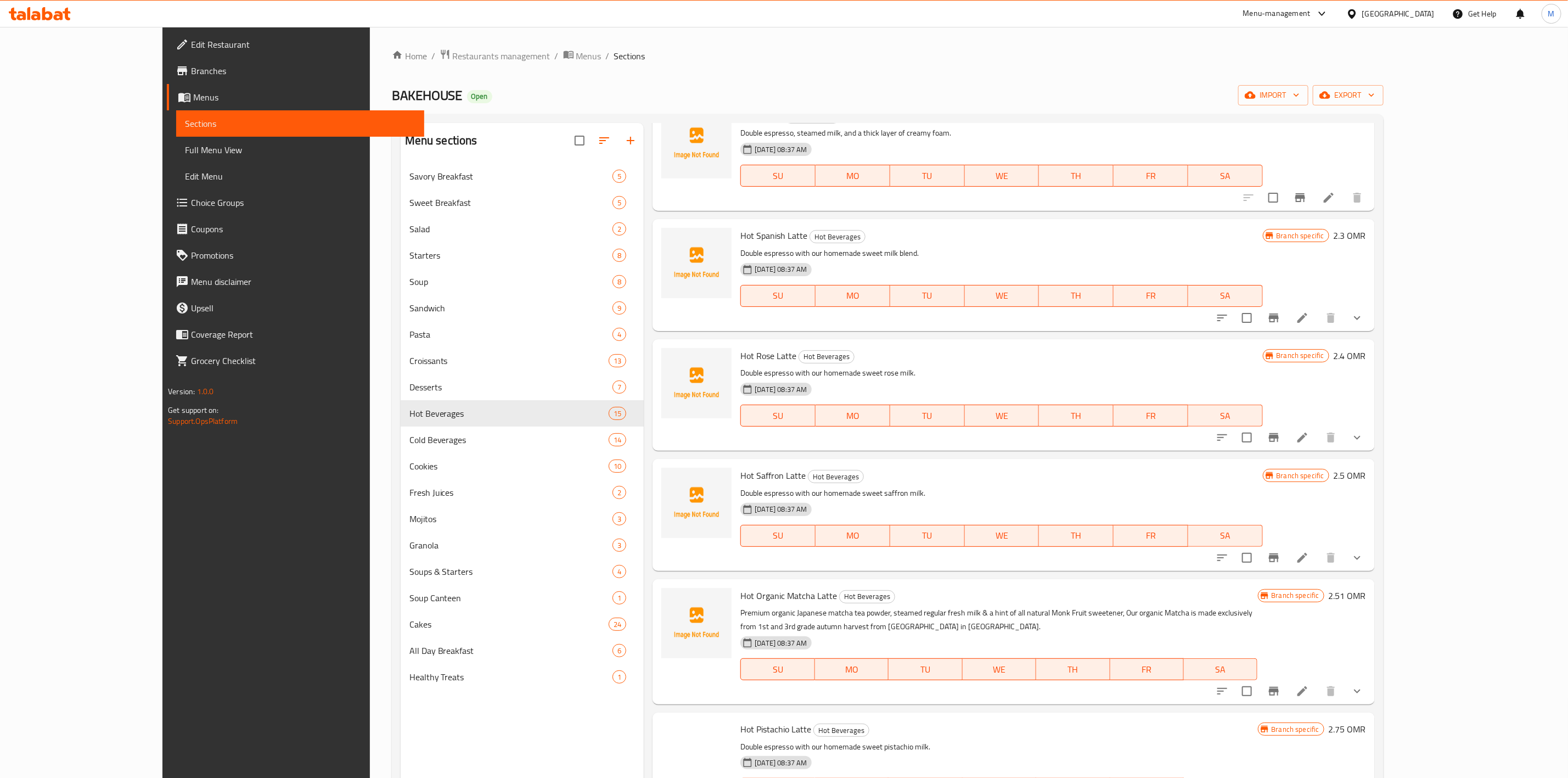
scroll to position [1045, 0]
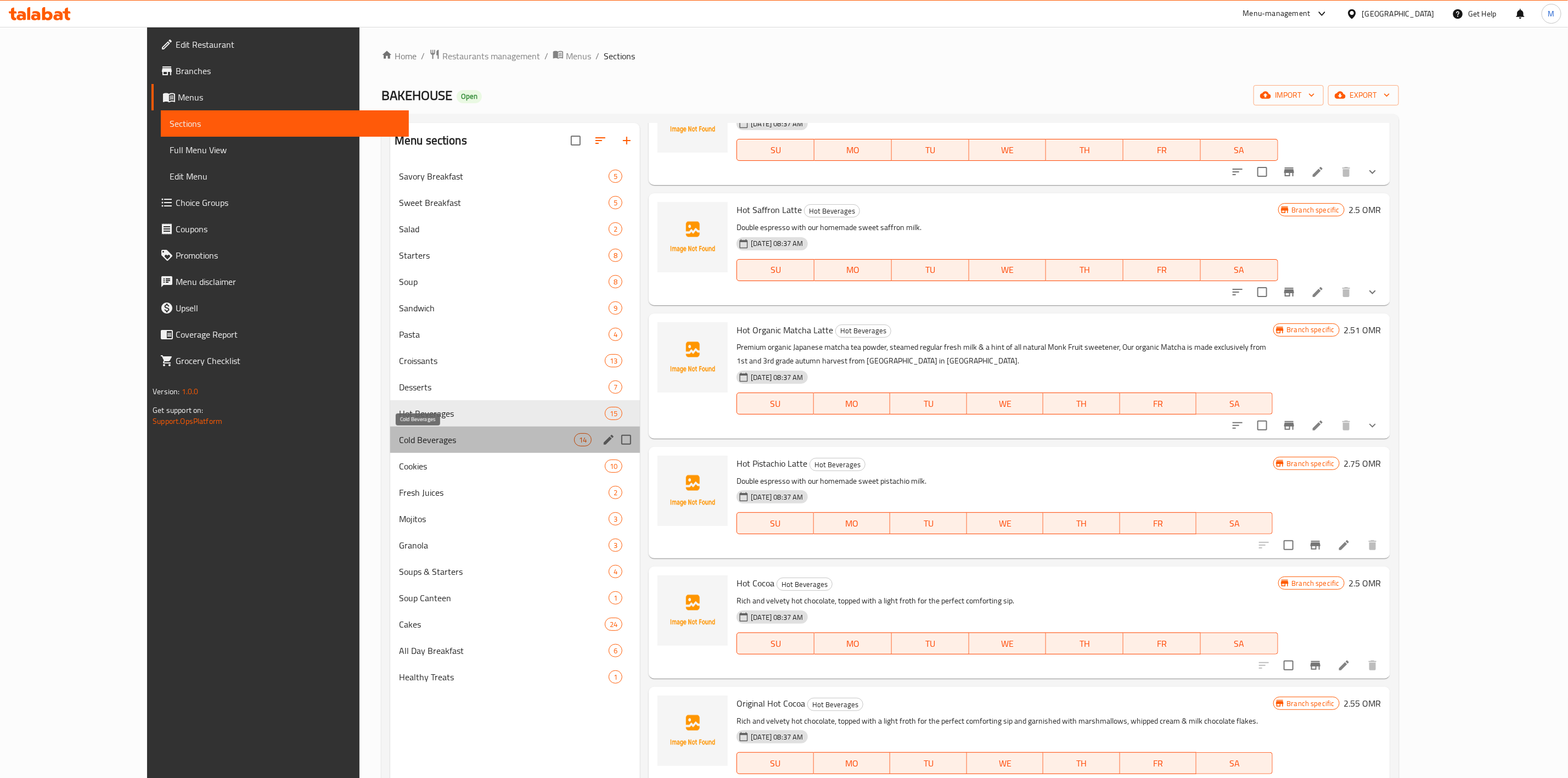
click at [425, 443] on span "Cold Beverages" at bounding box center [486, 439] width 175 height 14
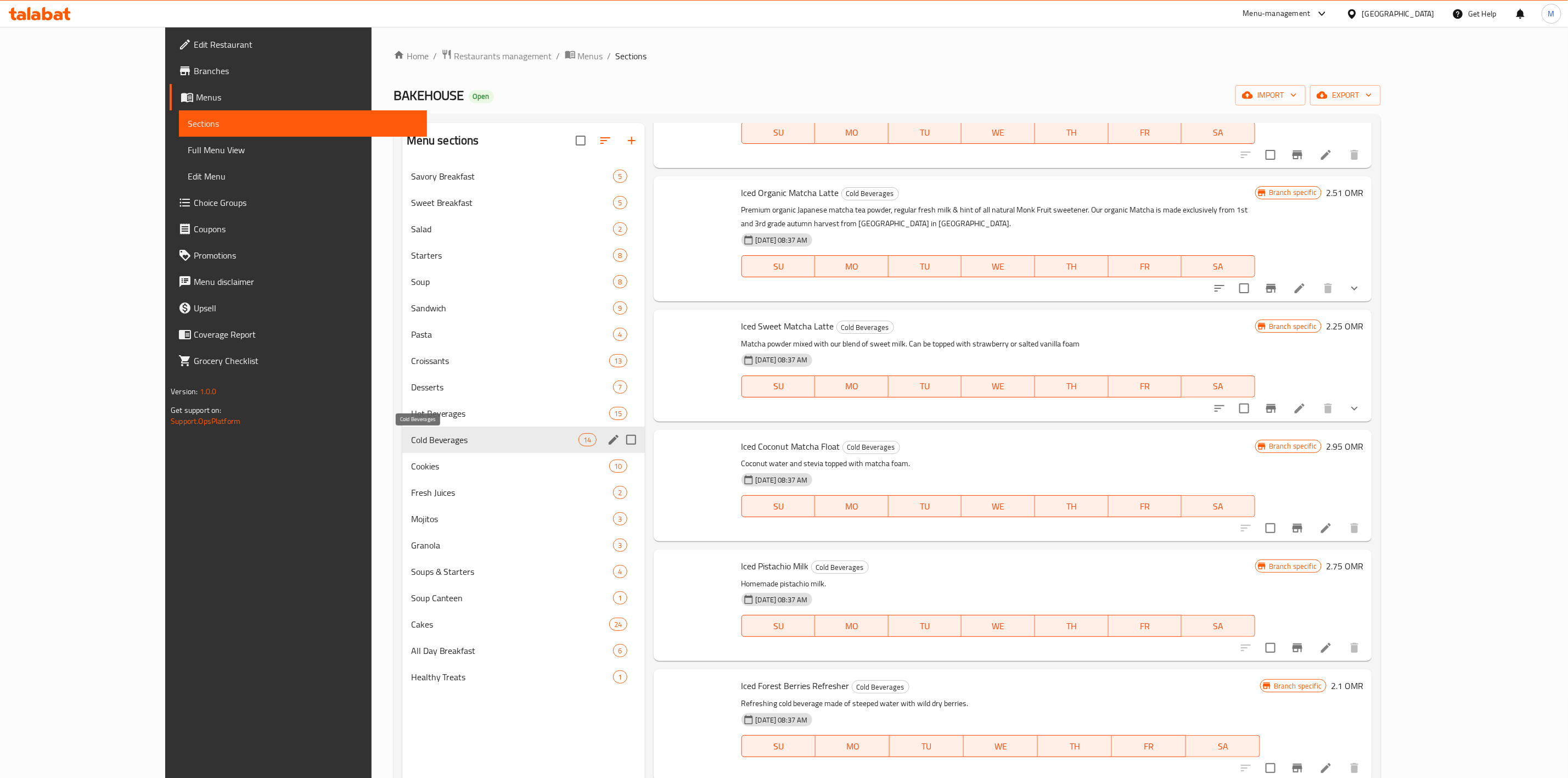
scroll to position [941, 0]
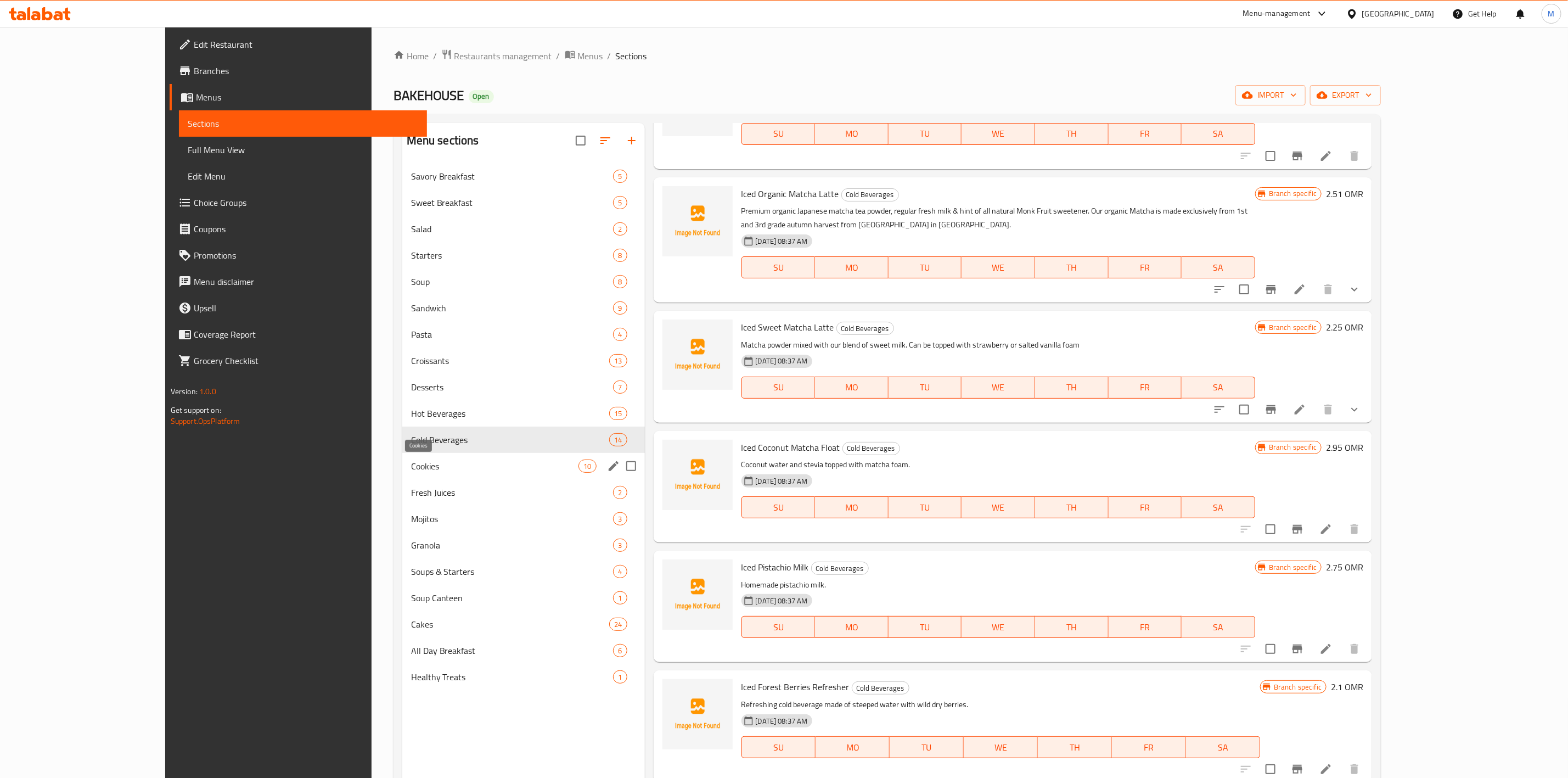
click at [423, 466] on span "Cookies" at bounding box center [494, 466] width 168 height 14
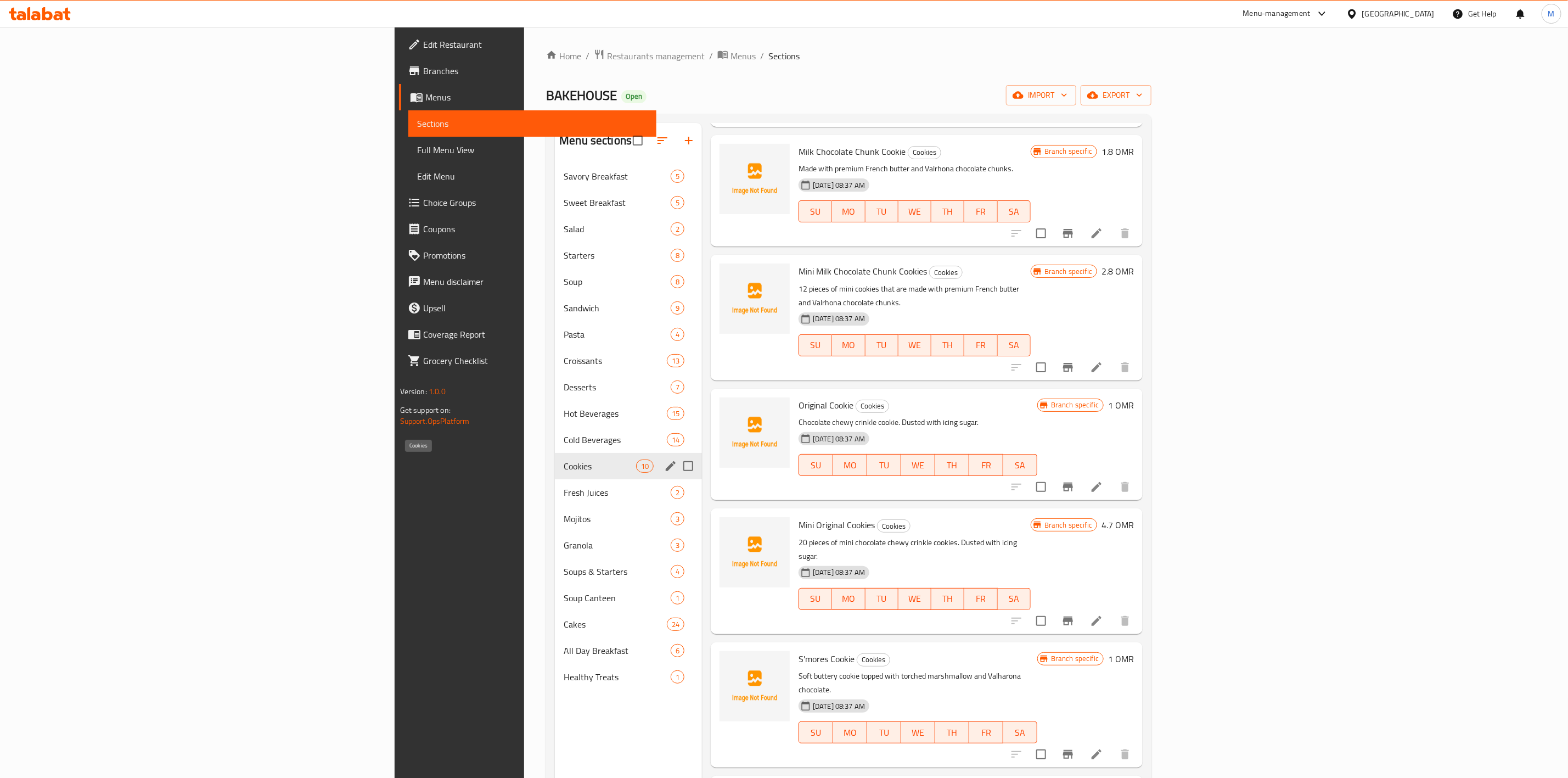
scroll to position [448, 0]
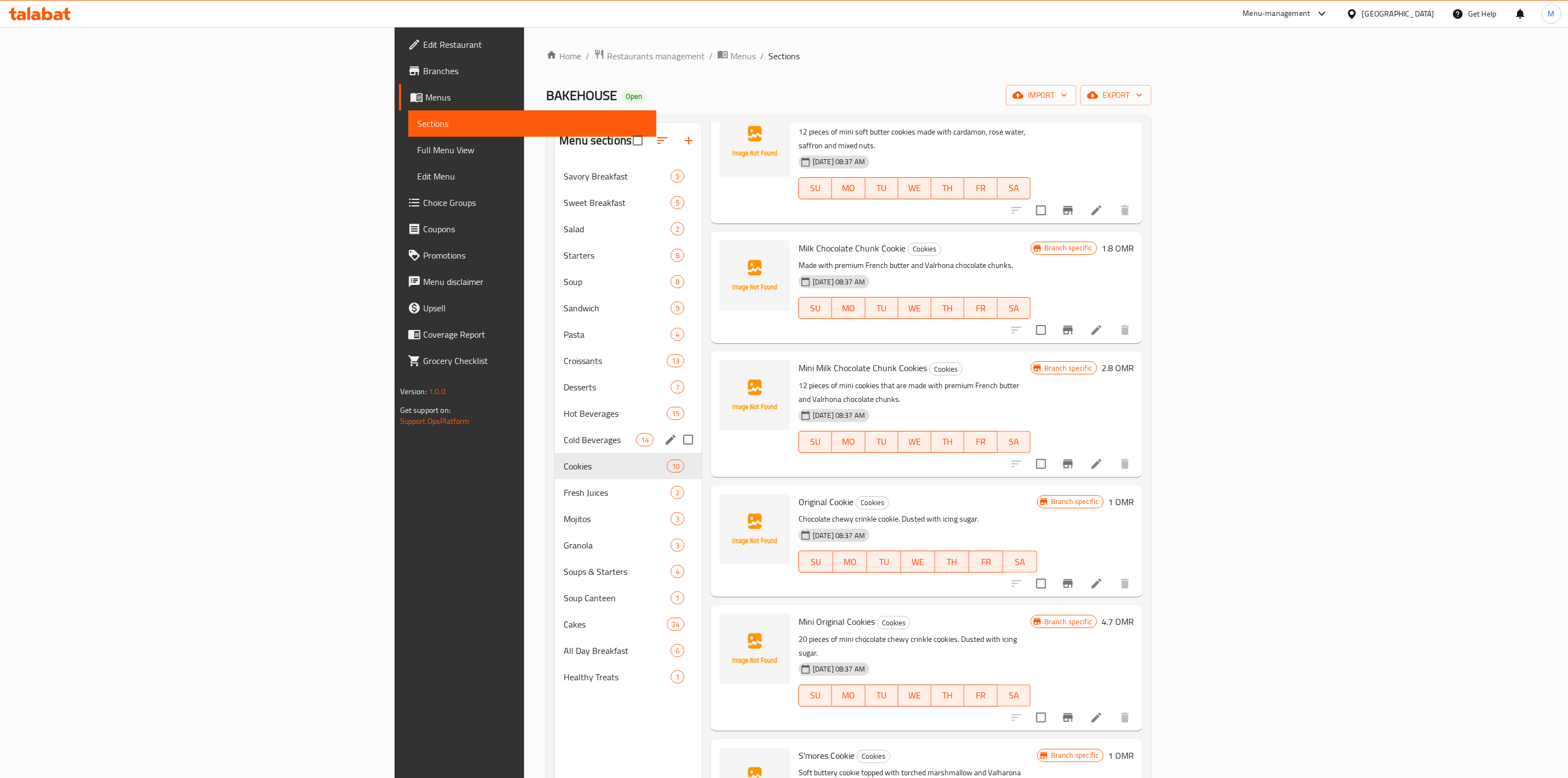
click at [555, 448] on div "Cold Beverages 14" at bounding box center [628, 439] width 147 height 26
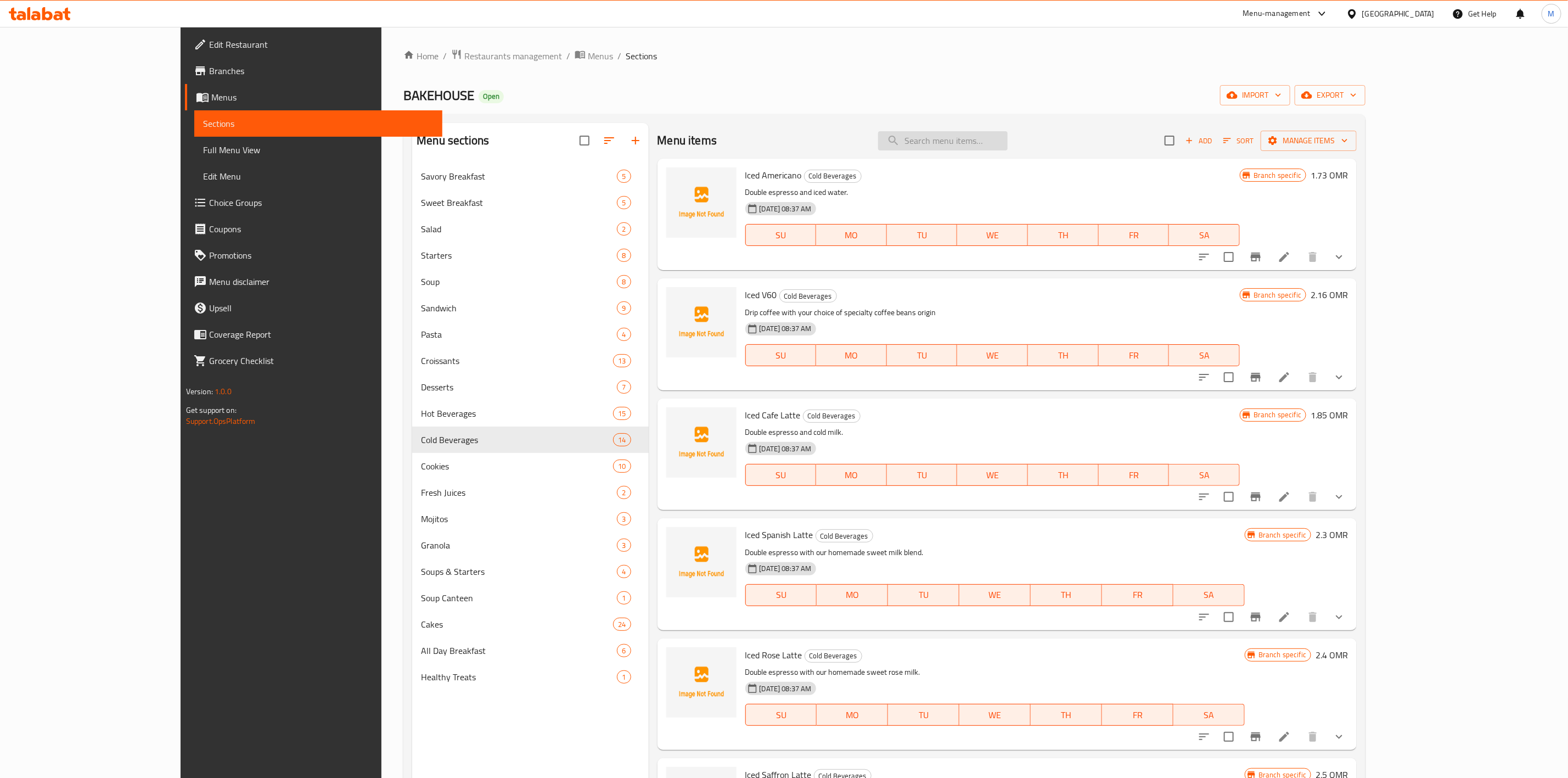
click at [1008, 145] on input "search" at bounding box center [943, 140] width 130 height 19
paste input "Iced Sweet Matcha Latte"
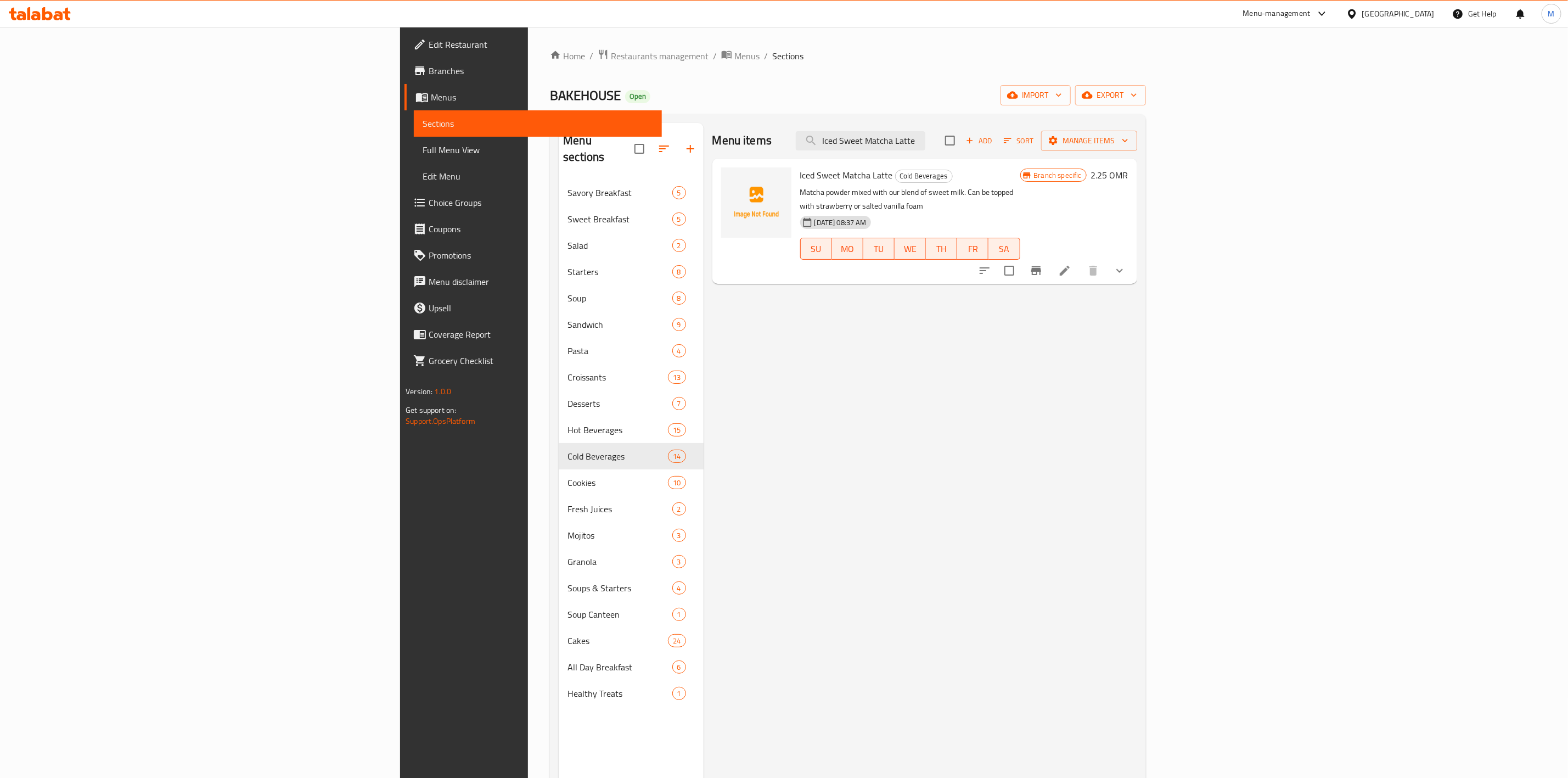
type input "Iced Sweet Matcha Latte"
click at [1127, 264] on icon "show more" at bounding box center [1119, 270] width 14 height 14
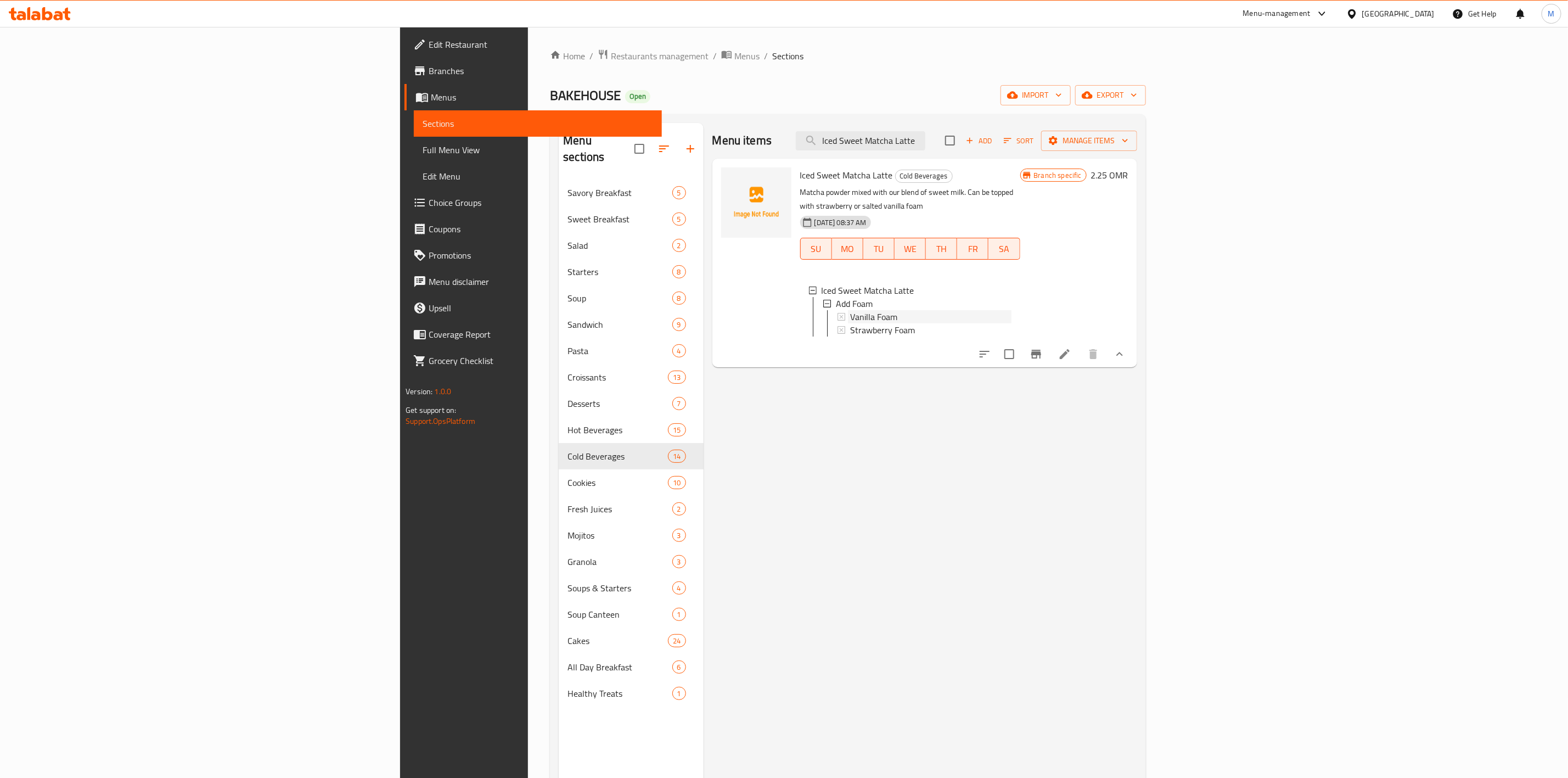
click at [850, 310] on div "Vanilla Foam" at bounding box center [930, 316] width 161 height 14
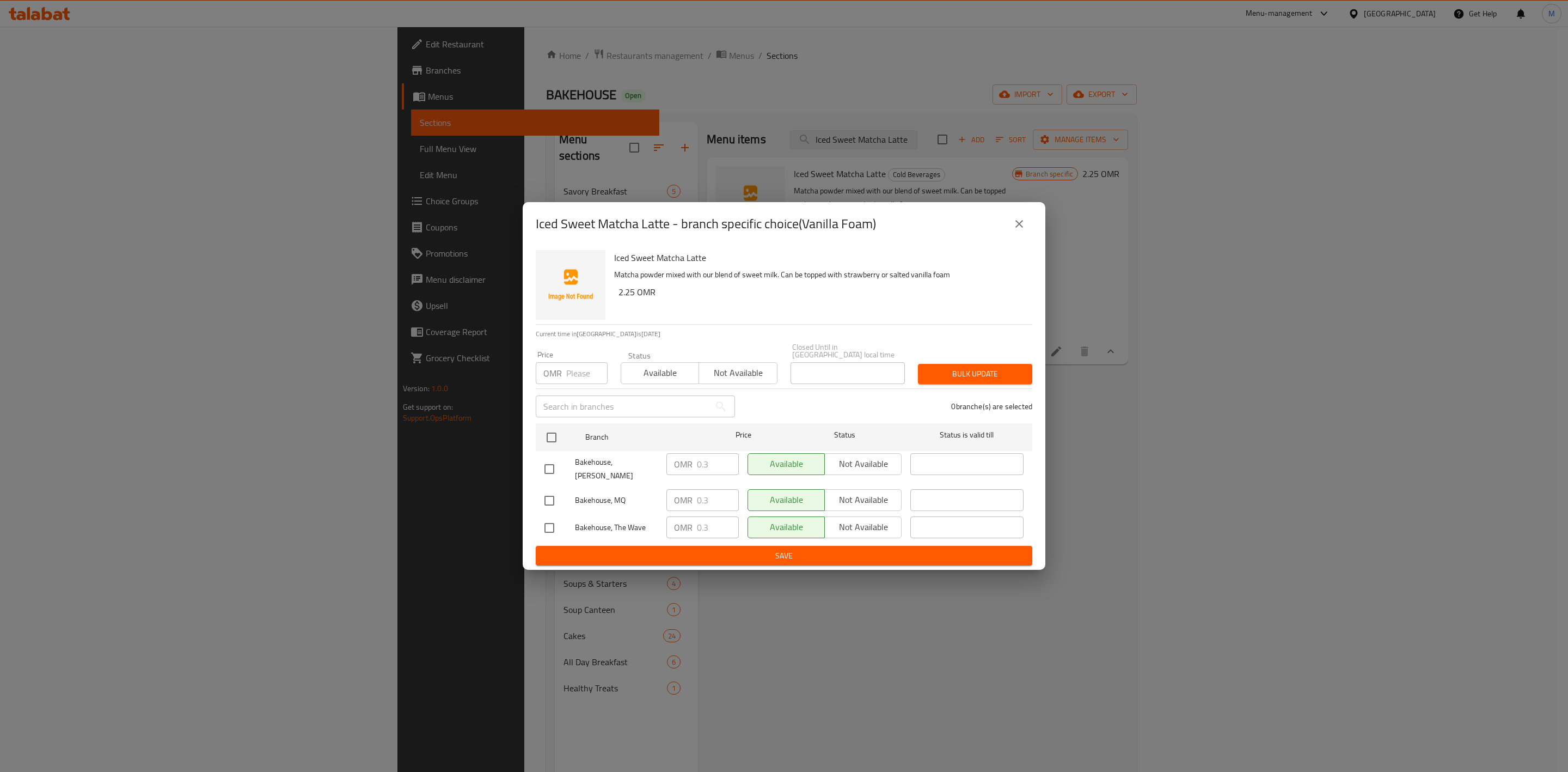
click at [1007, 229] on button "close" at bounding box center [1019, 223] width 26 height 26
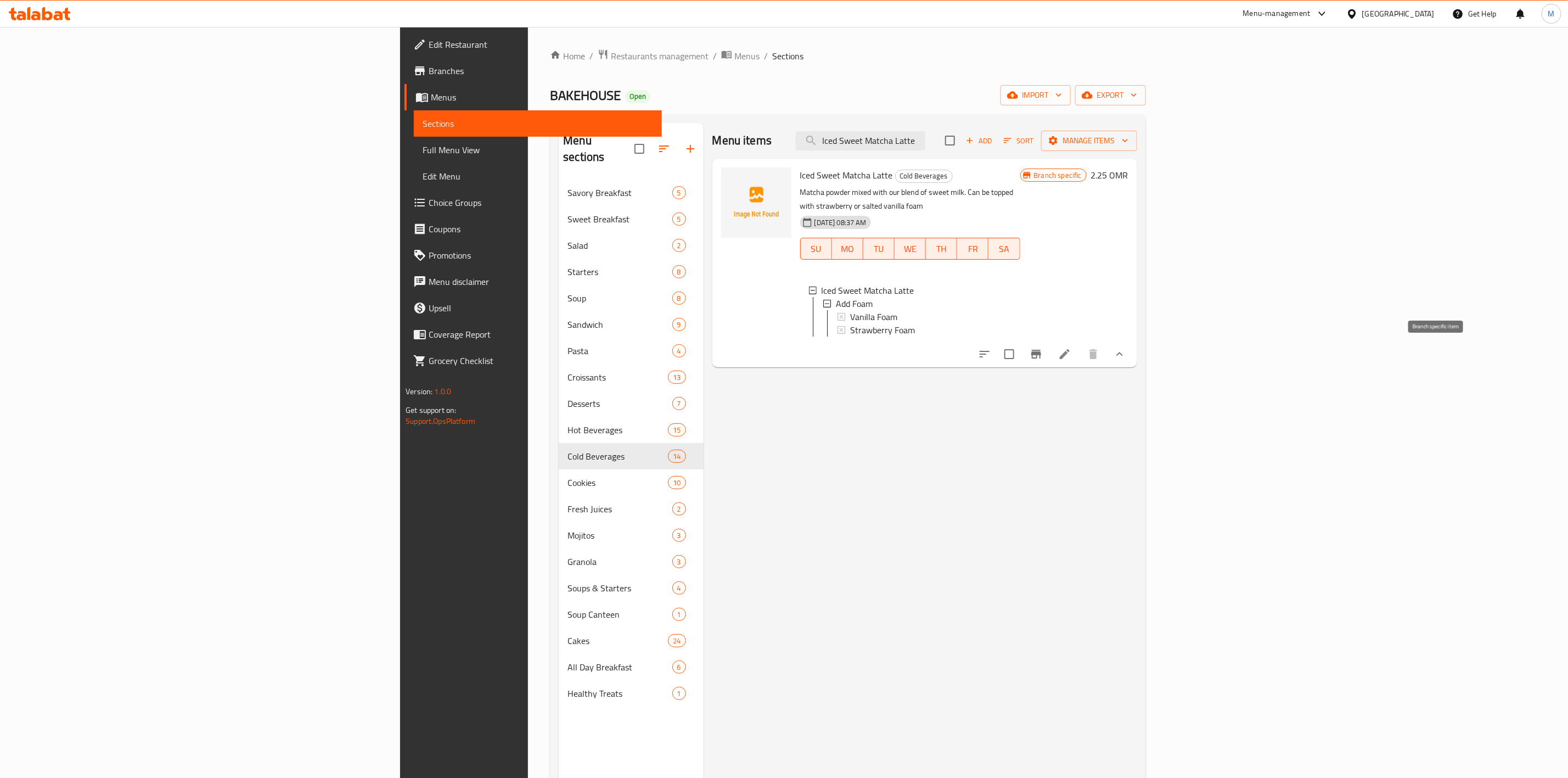
click at [1041, 354] on icon "Branch-specific-item" at bounding box center [1036, 354] width 10 height 9
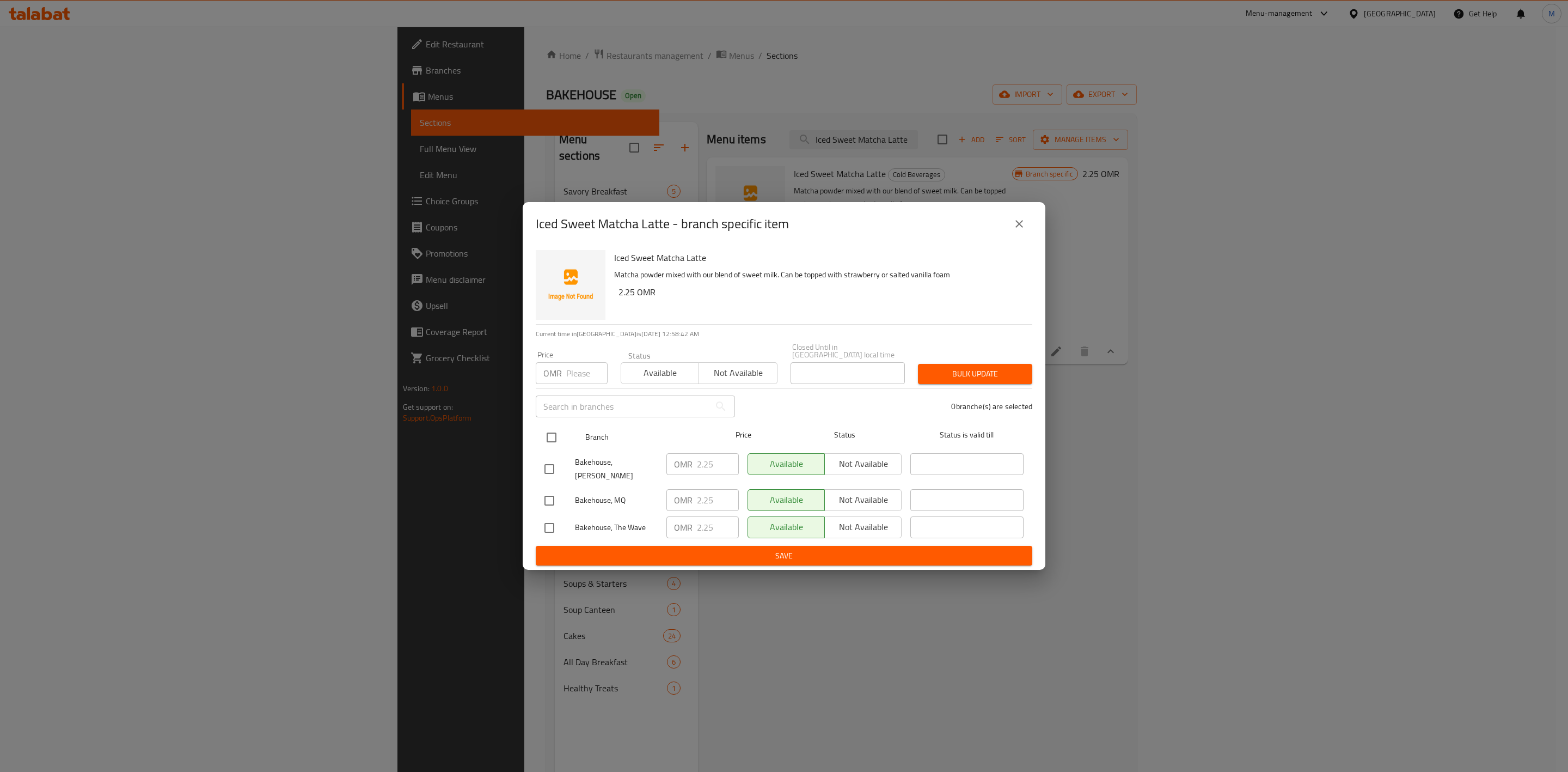
click at [554, 433] on input "checkbox" at bounding box center [552, 438] width 23 height 23
checkbox input "true"
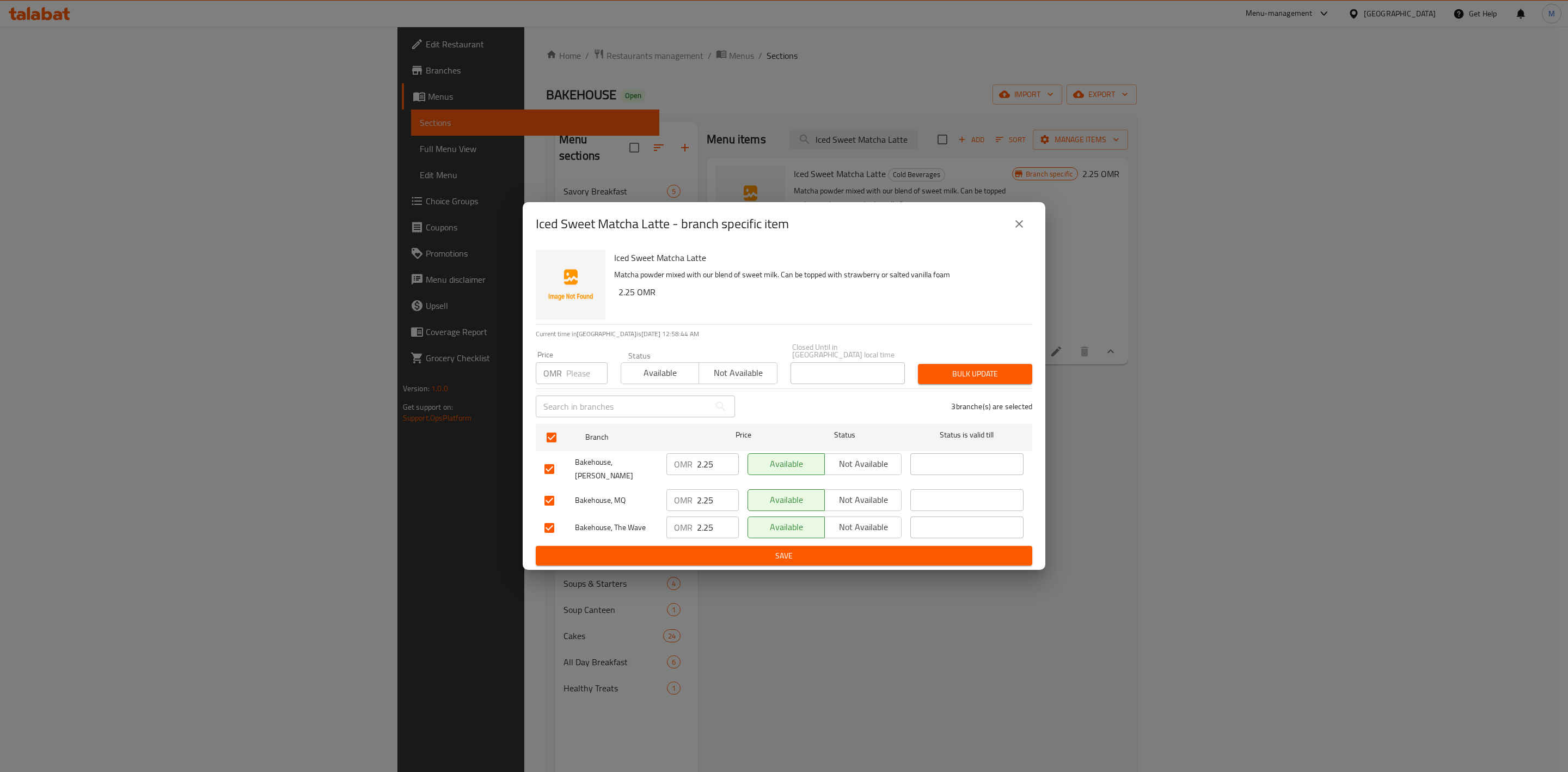
click at [867, 469] on span "Not available" at bounding box center [863, 464] width 68 height 16
click at [868, 519] on span "Not available" at bounding box center [863, 527] width 68 height 16
click at [796, 549] on span "Save" at bounding box center [784, 555] width 479 height 13
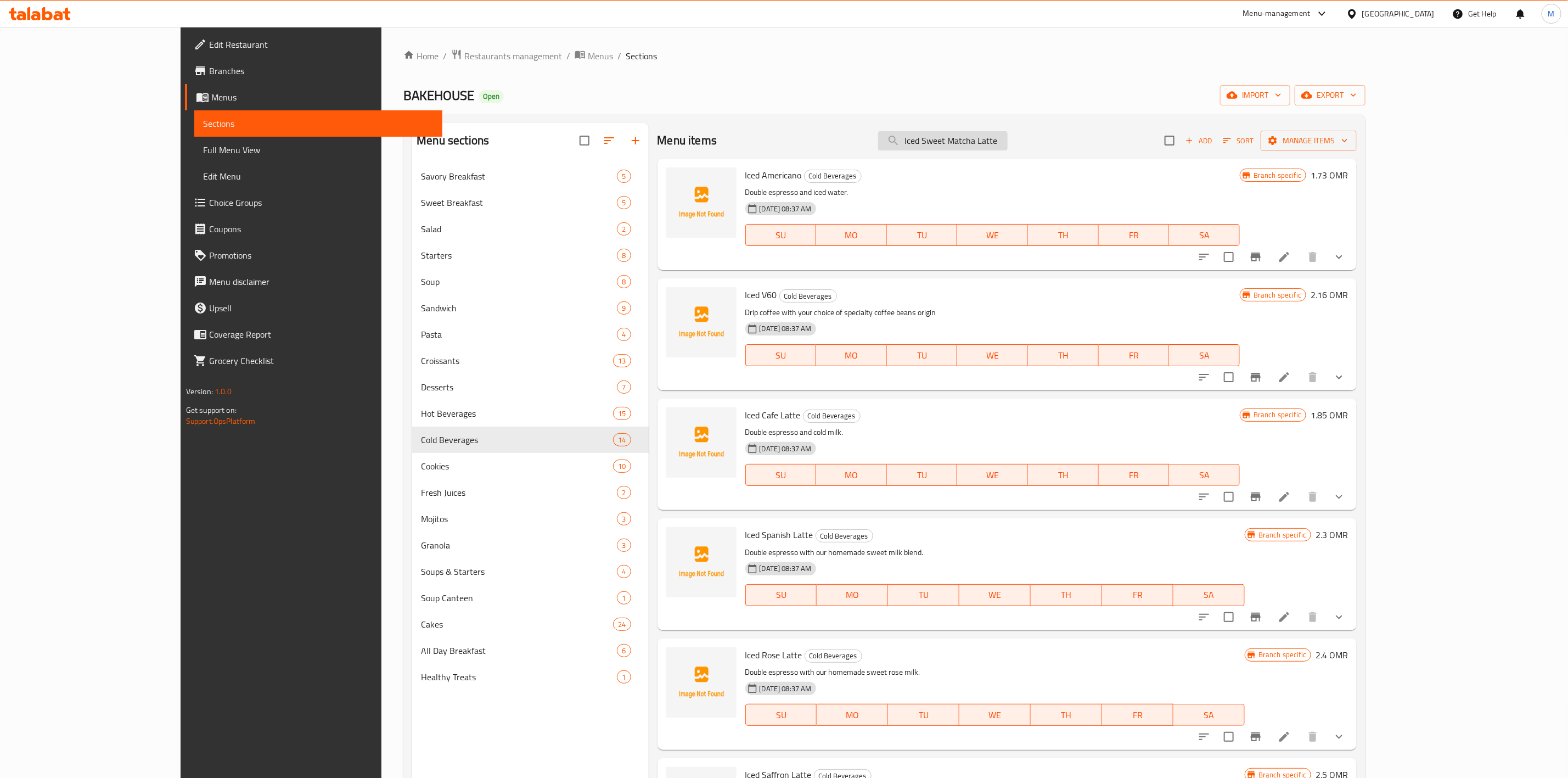
click at [982, 135] on input "Iced Sweet Matcha Latte" at bounding box center [943, 140] width 130 height 19
click at [982, 134] on input "Iced Sweet Matcha Latte" at bounding box center [943, 140] width 130 height 19
paste input "Pistachio Latte Cold"
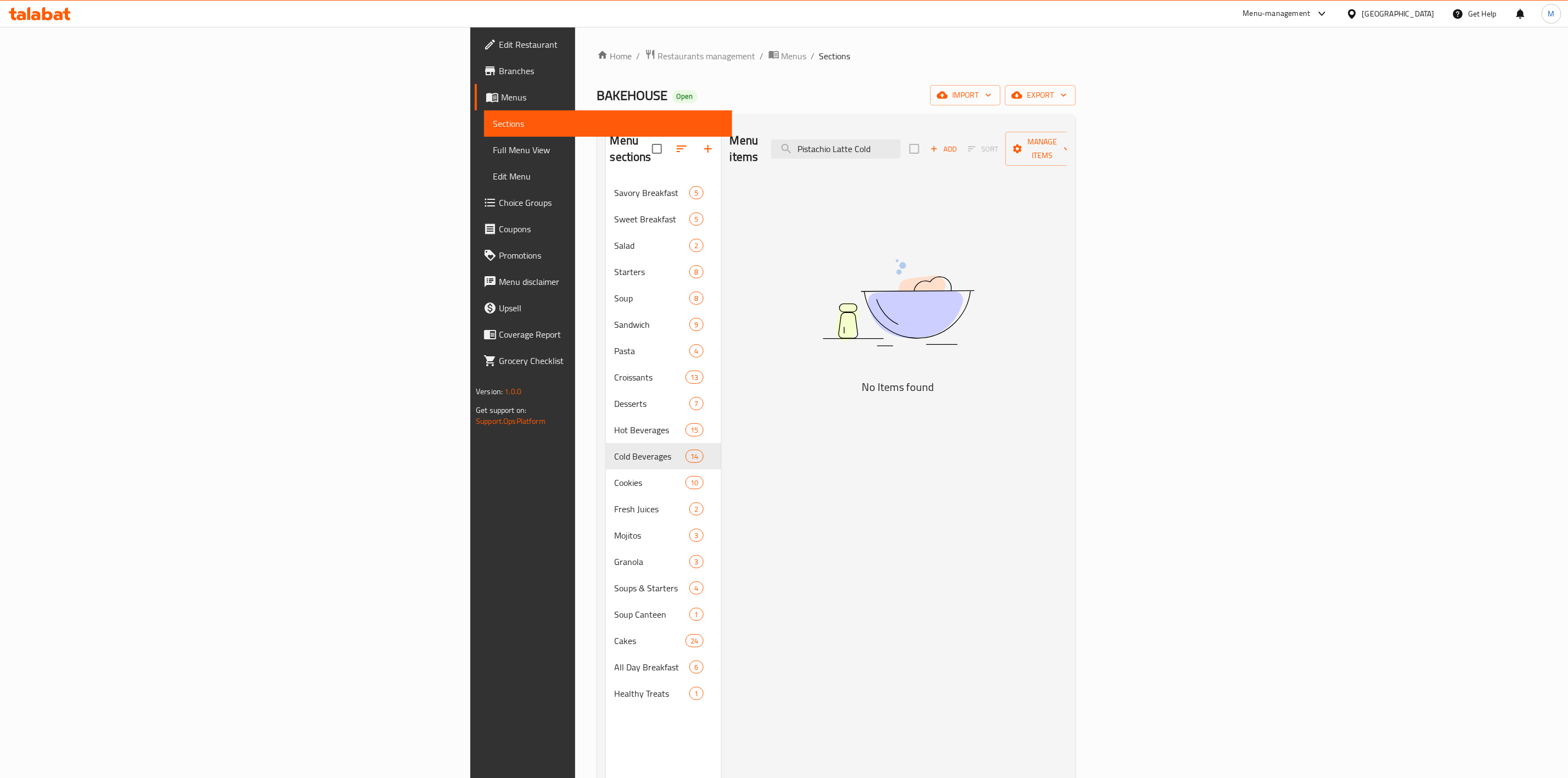
type input "Pistachio Latte Cold"
click at [901, 140] on input "Pistachio Latte Cold" at bounding box center [836, 149] width 130 height 19
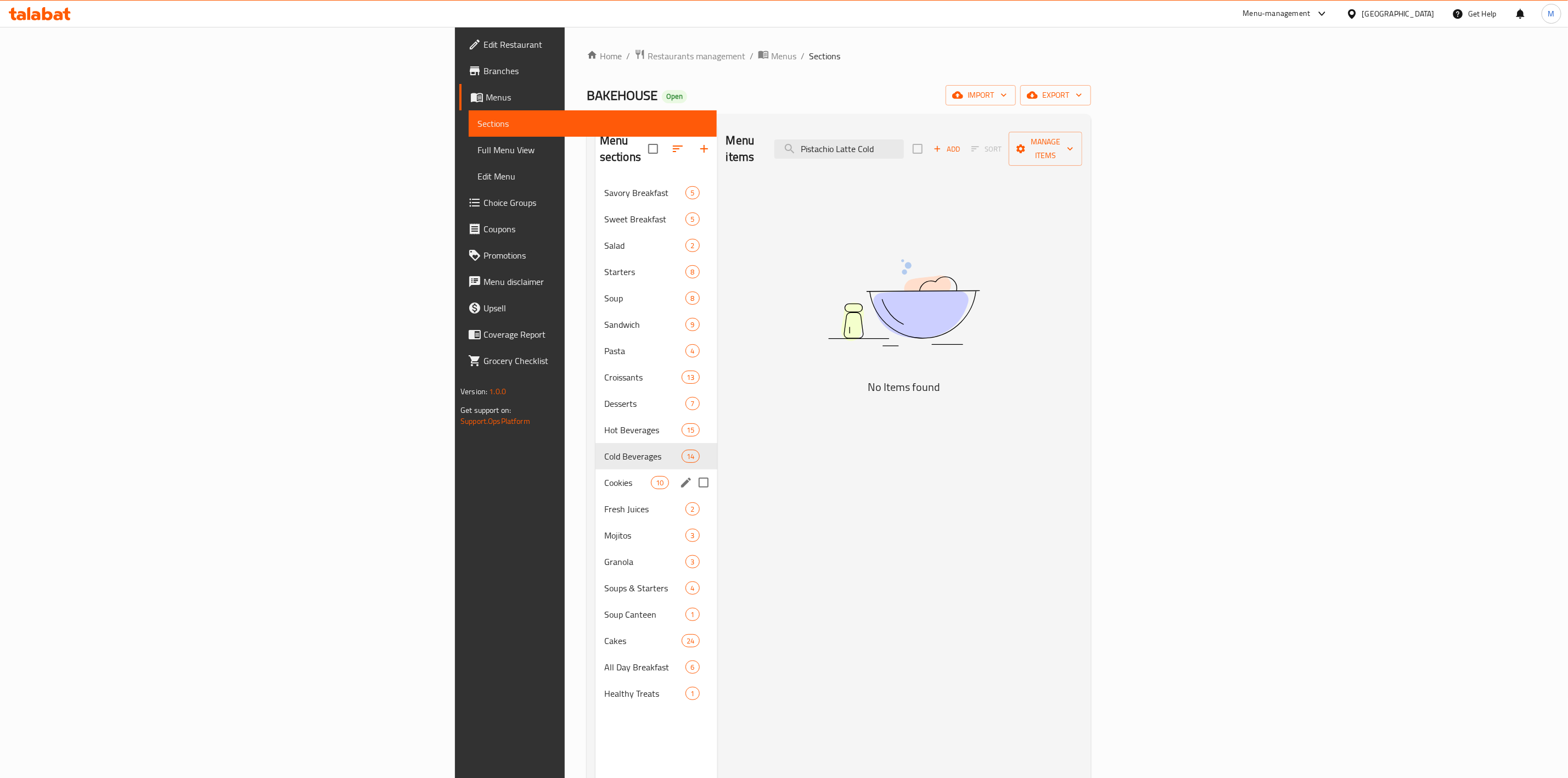
click at [595, 469] on div "Cookies 10" at bounding box center [656, 482] width 122 height 26
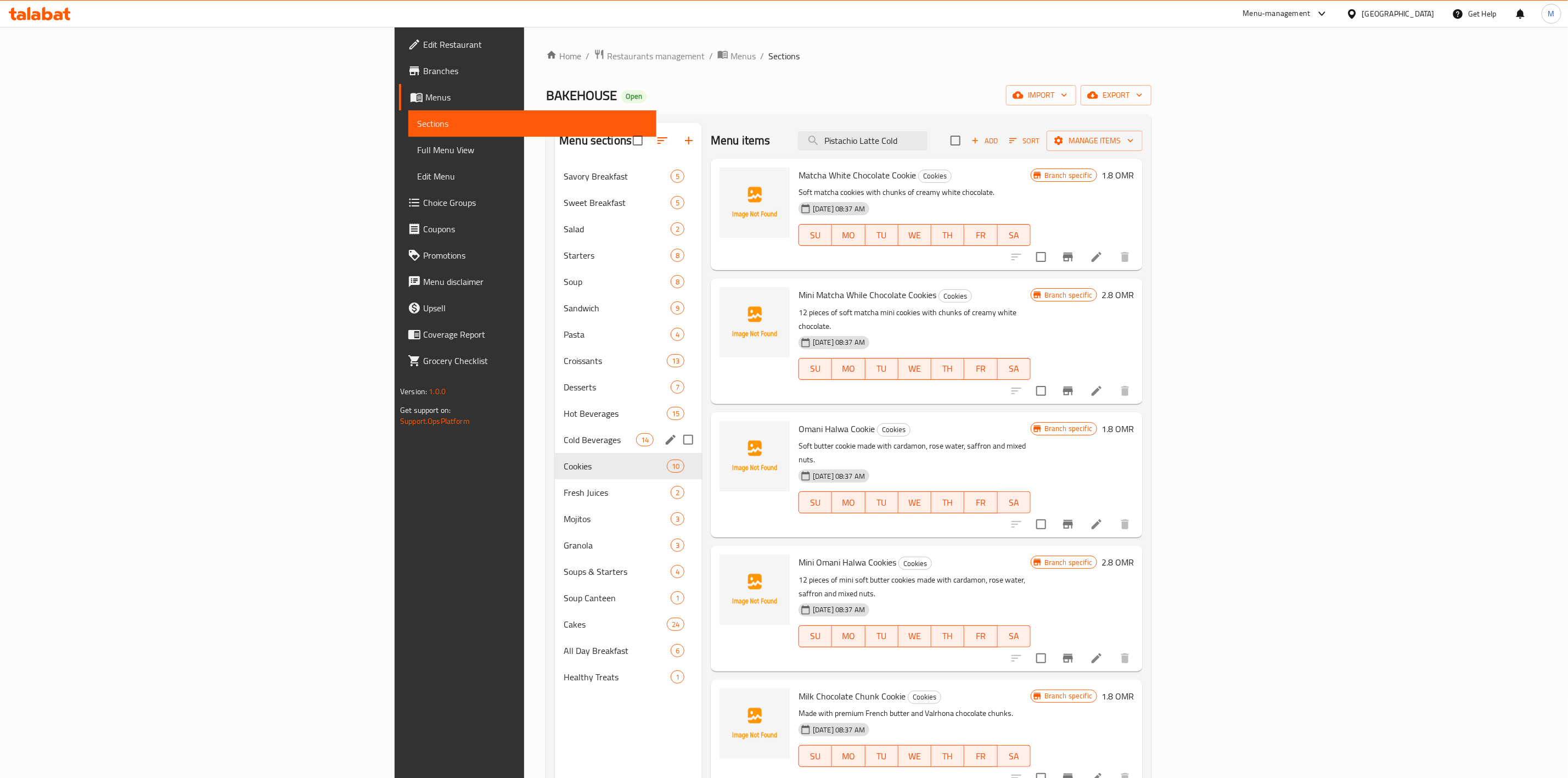
click at [564, 439] on span "Cold Beverages" at bounding box center [600, 439] width 72 height 14
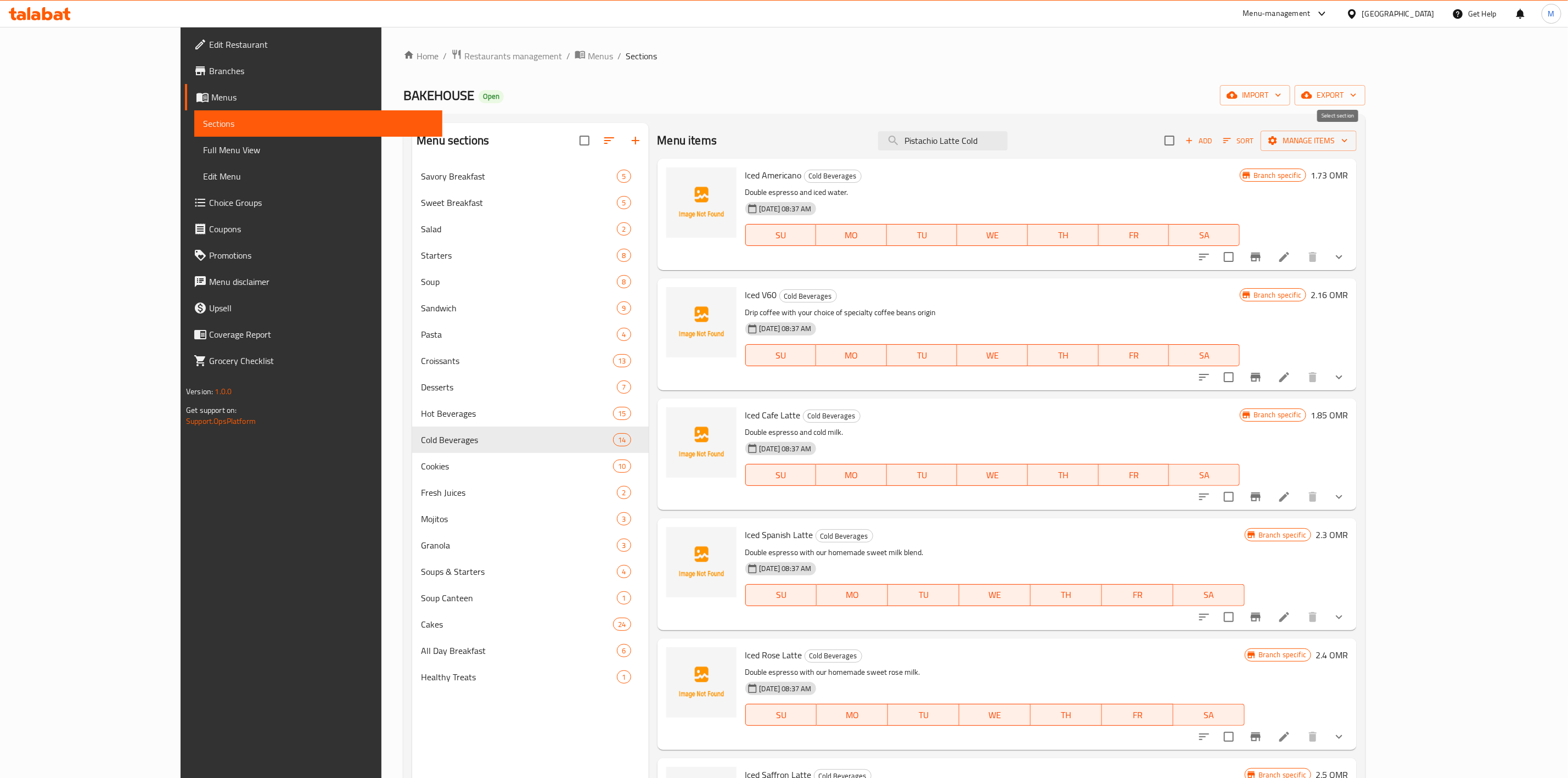
click at [1194, 137] on icon "button" at bounding box center [1189, 140] width 10 height 10
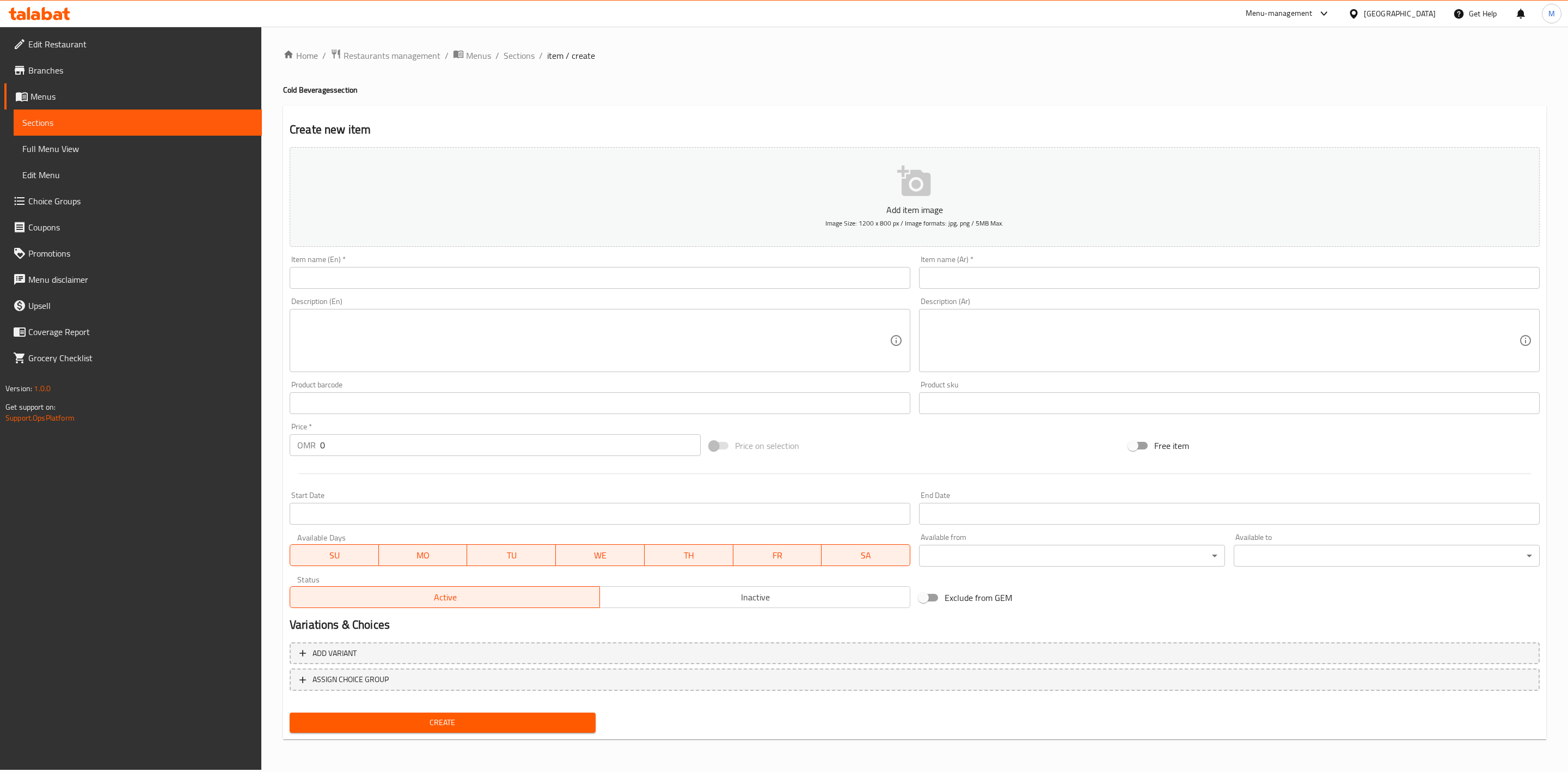
click at [484, 277] on input "text" at bounding box center [600, 278] width 621 height 21
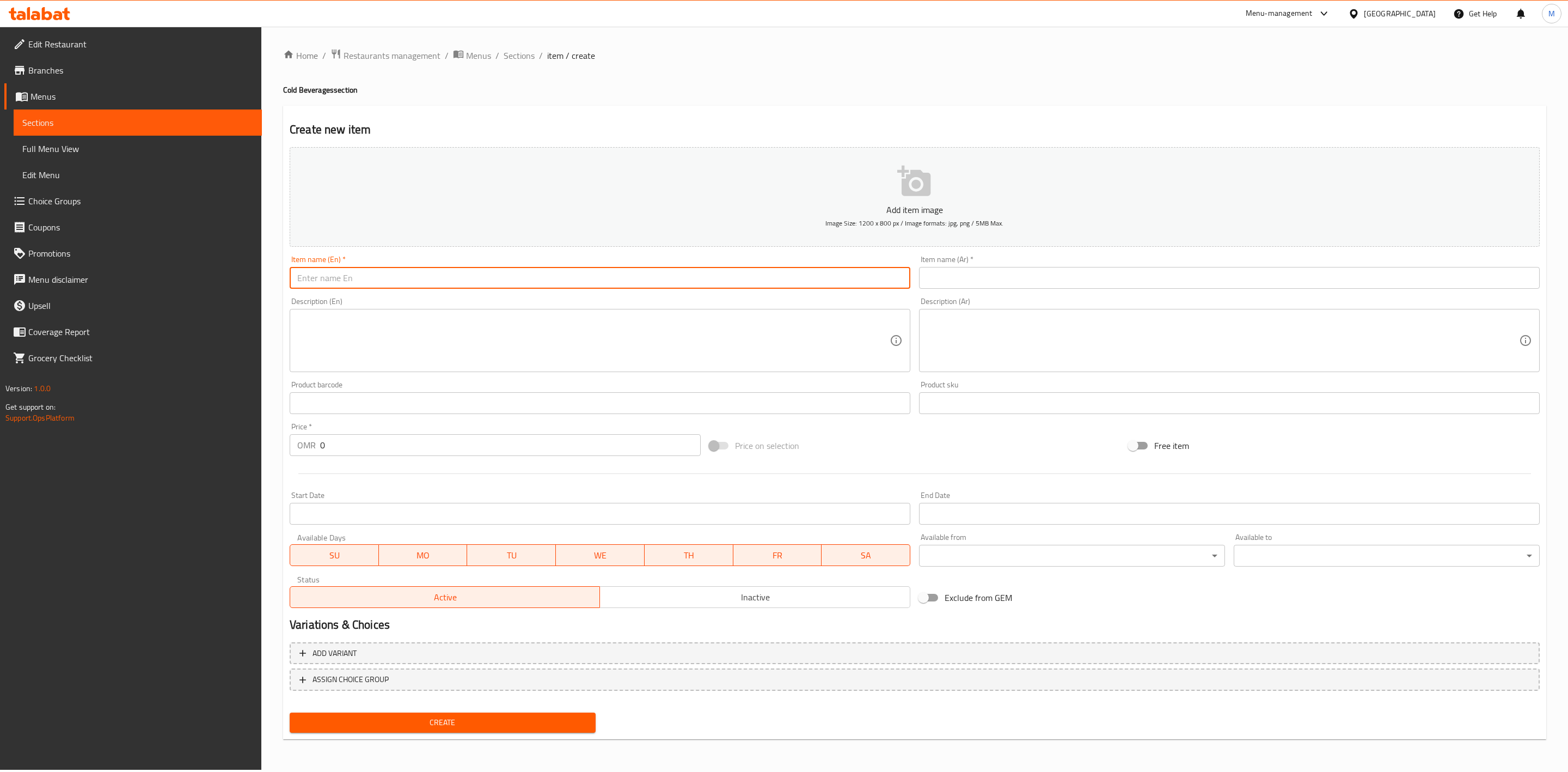
paste input "Pistachio Latte Cold"
type input "Pistachio Latte Cold"
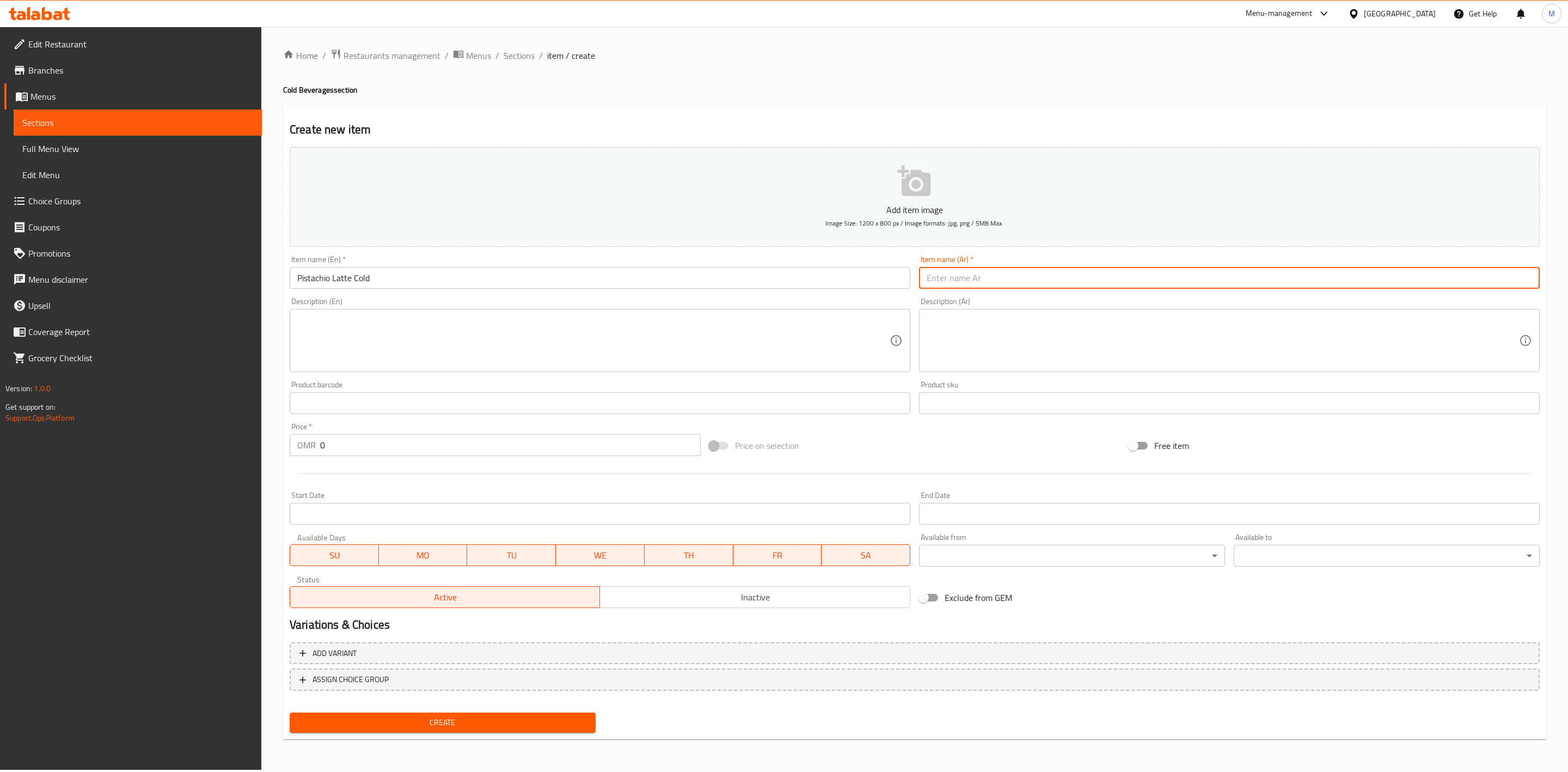
click at [1009, 273] on input "text" at bounding box center [1229, 278] width 621 height 21
paste input "لاتيه الفستق بارد"
type input "لاتيه الفستق بارد"
click at [558, 355] on textarea at bounding box center [593, 340] width 592 height 52
paste textarea "Double espresso with our homemade sweet pistachio milk and almond slices."
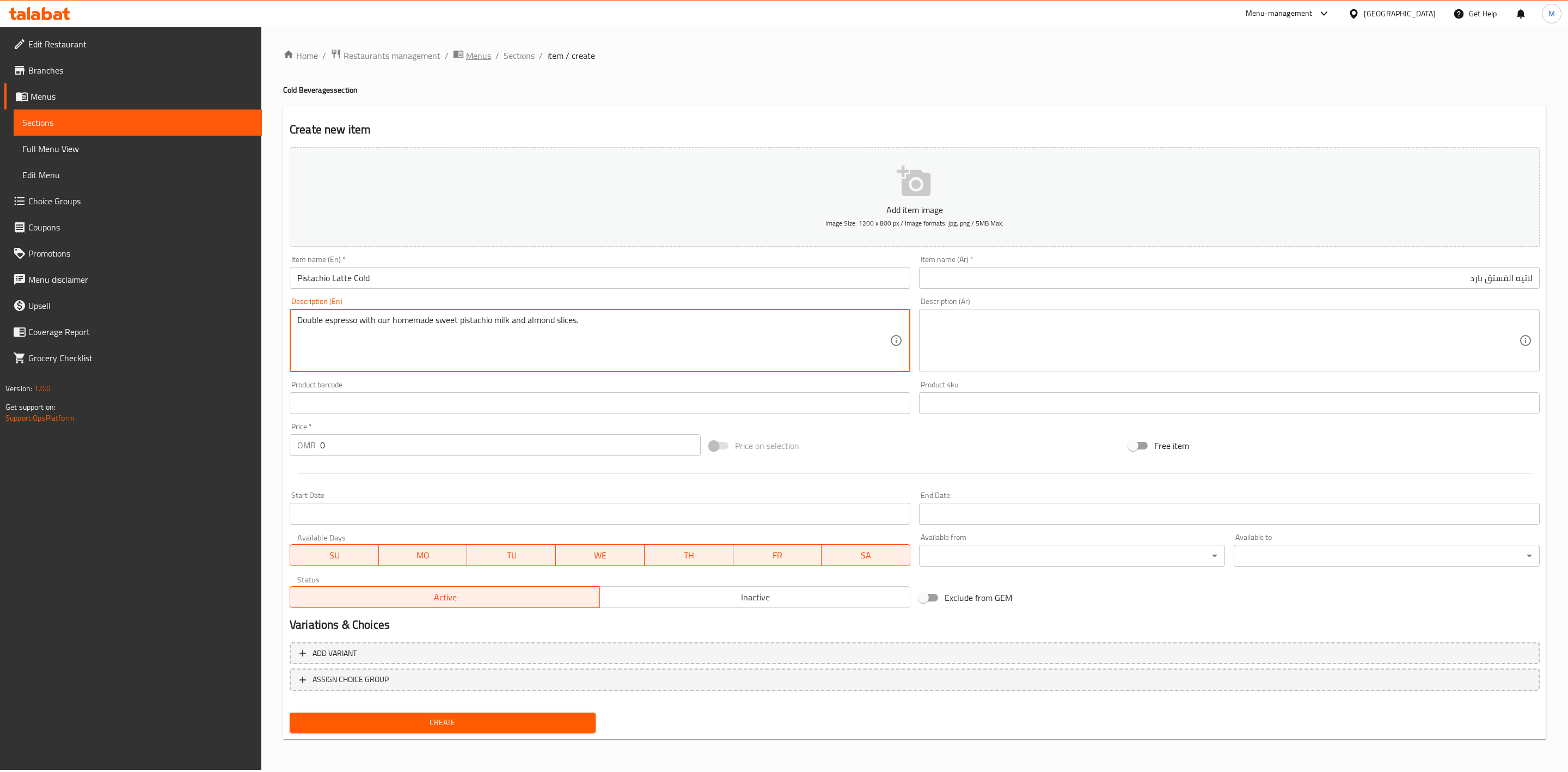
type textarea "Double espresso with our homemade sweet pistachio milk and almond slices."
click at [1029, 324] on textarea at bounding box center [1222, 340] width 592 height 52
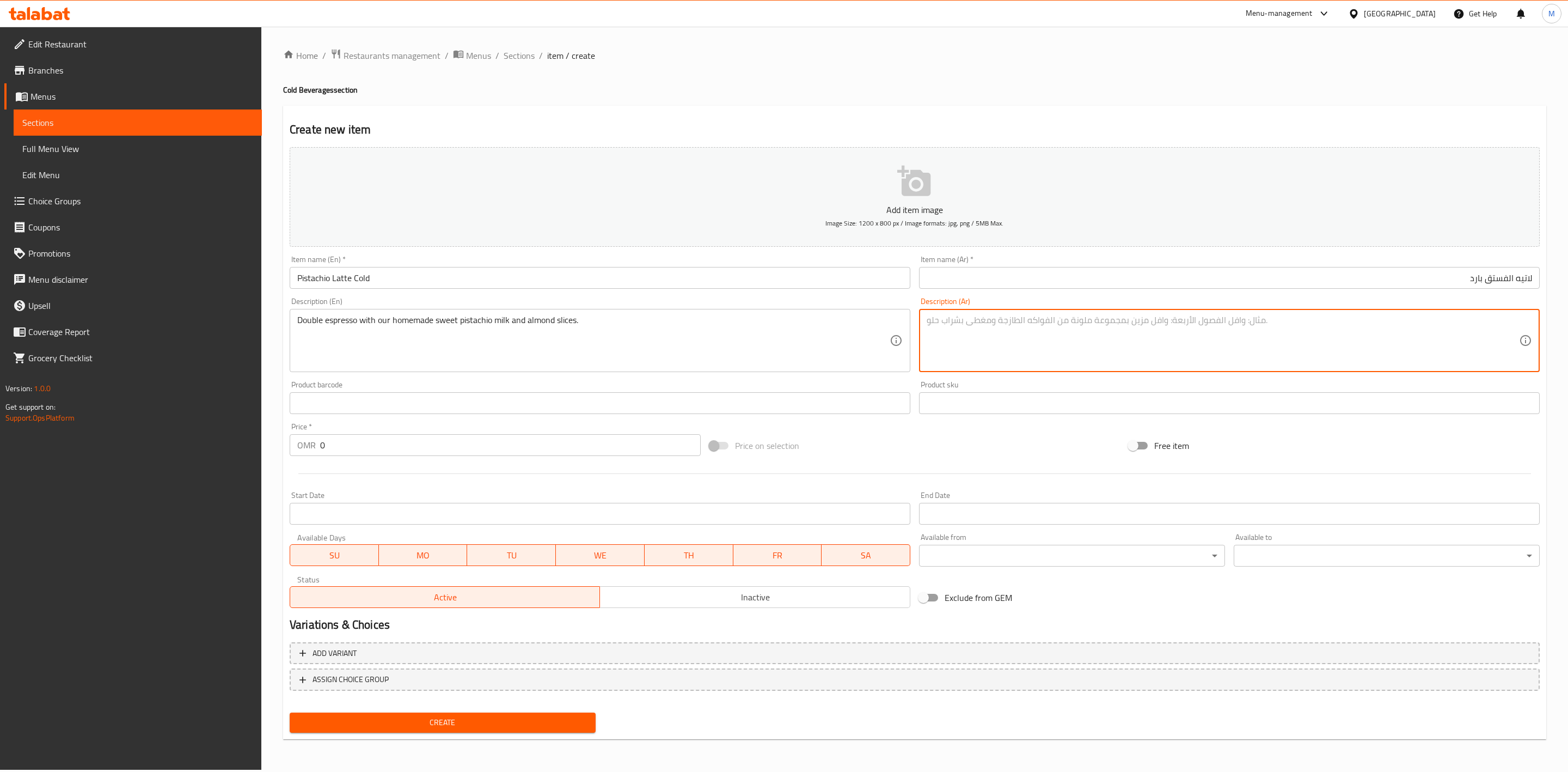
paste textarea "إسبريسو مزدوج مع حليب الفستق الحلو محلي الصنع وشرائح اللوز"
type textarea "إسبريسو مزدوج مع حليب الفستق الحلو محلي الصنع وشرائح اللوز"
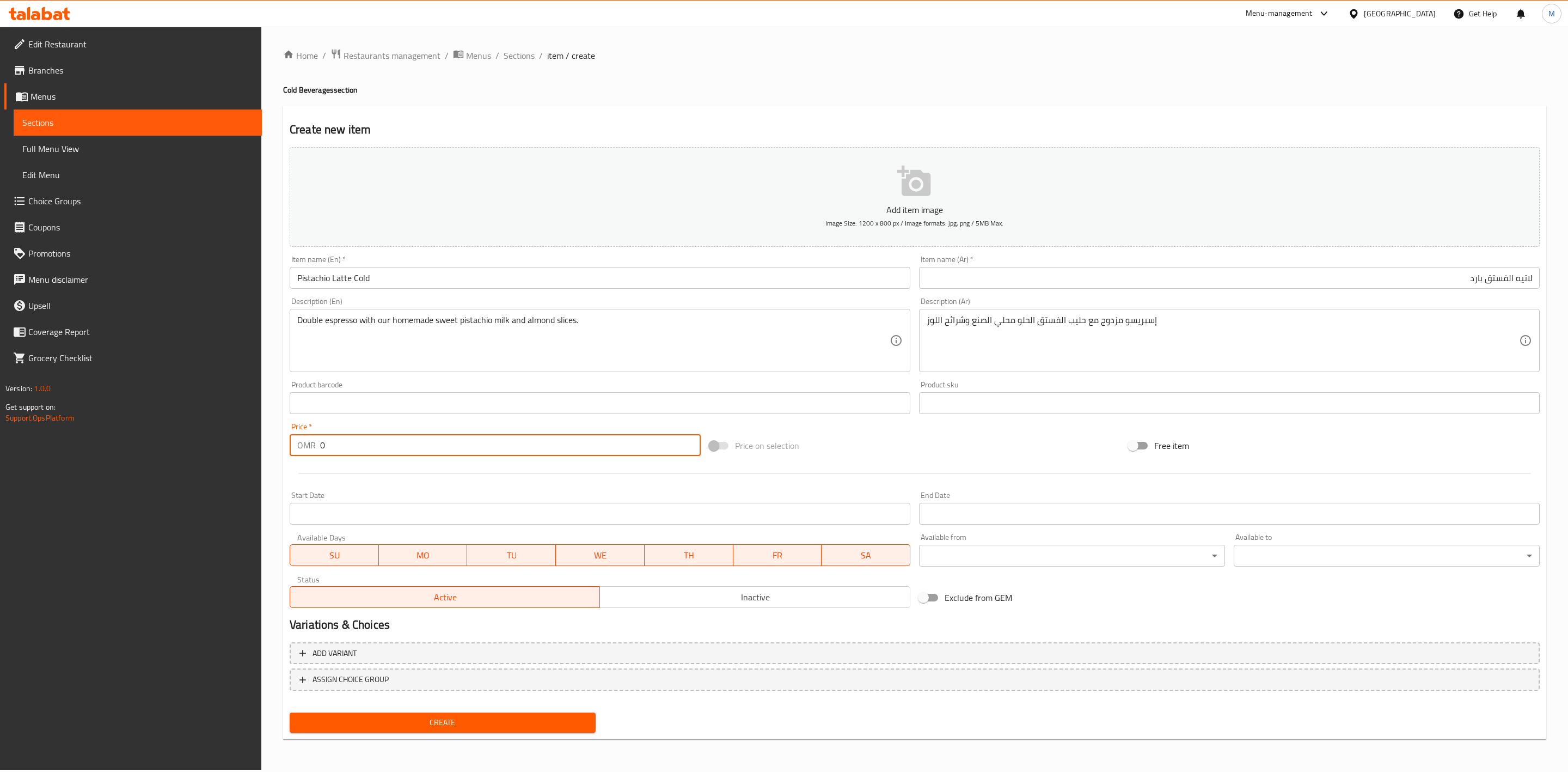
drag, startPoint x: 374, startPoint y: 444, endPoint x: 315, endPoint y: 424, distance: 62.3
click at [298, 444] on div "OMR 0 Price *" at bounding box center [495, 445] width 411 height 21
type input "3"
click at [404, 476] on div at bounding box center [914, 474] width 1259 height 27
click at [449, 717] on span "Create" at bounding box center [442, 722] width 289 height 13
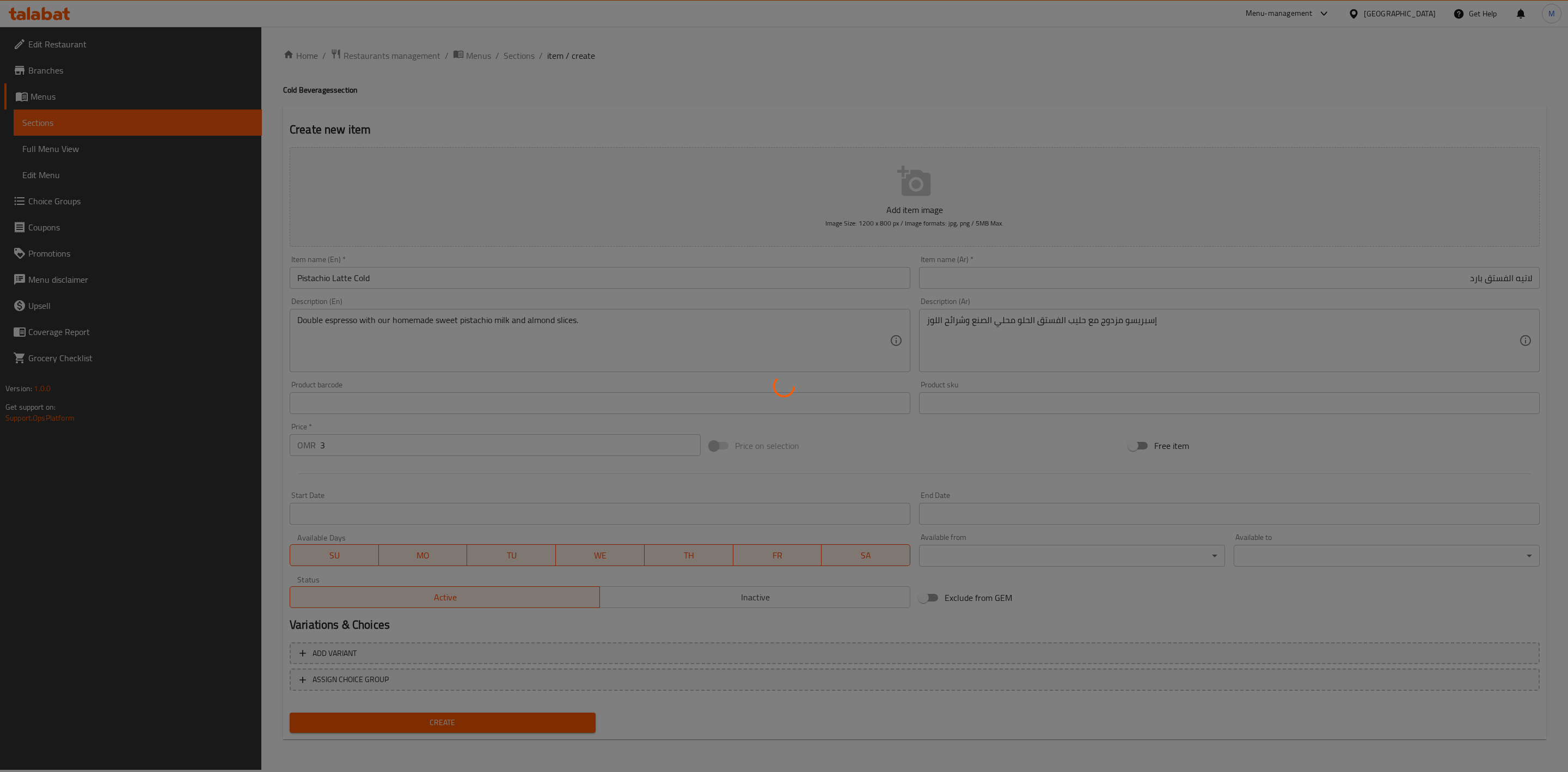
type input "0"
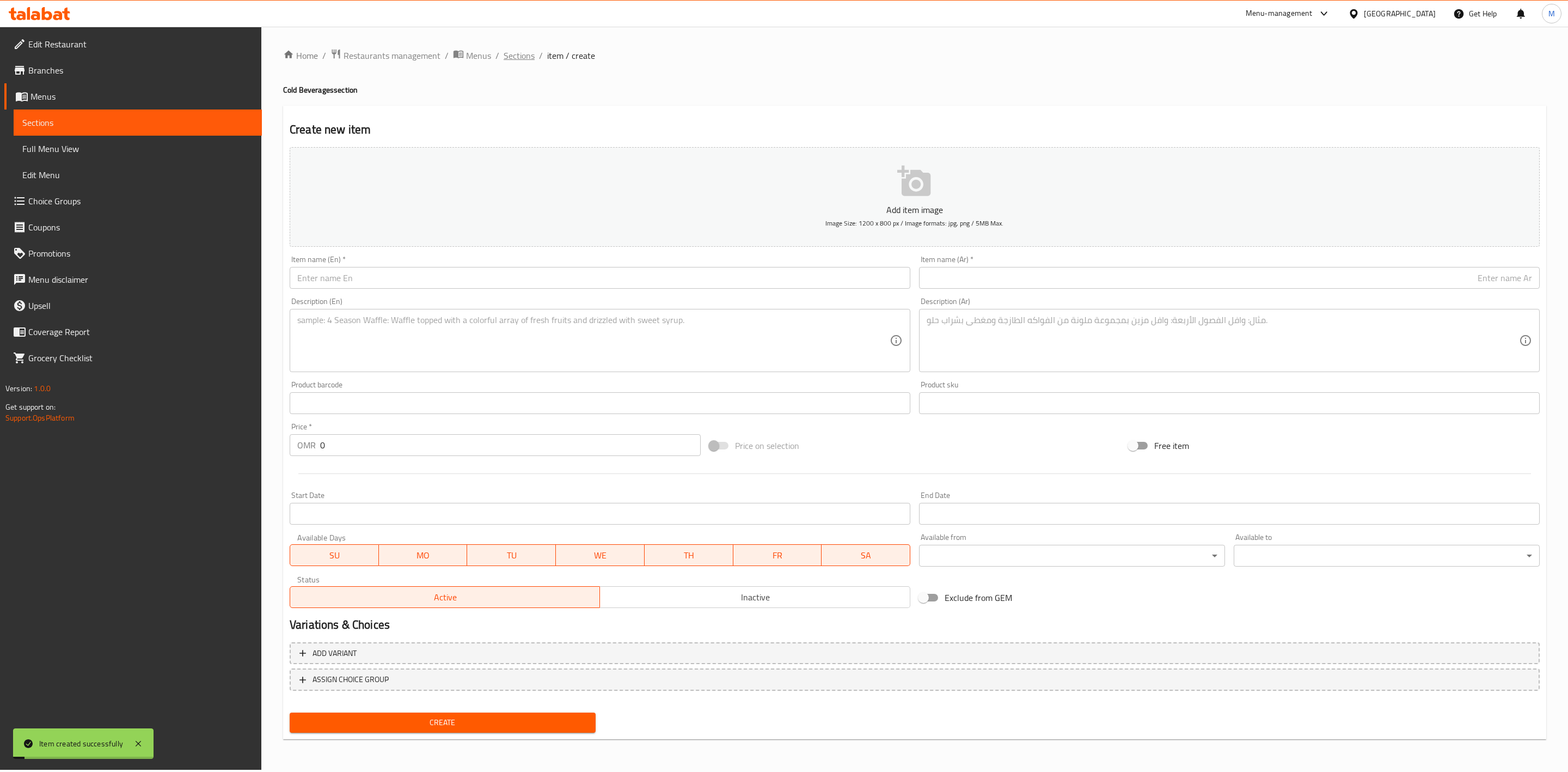
click at [514, 56] on span "Sections" at bounding box center [519, 55] width 31 height 13
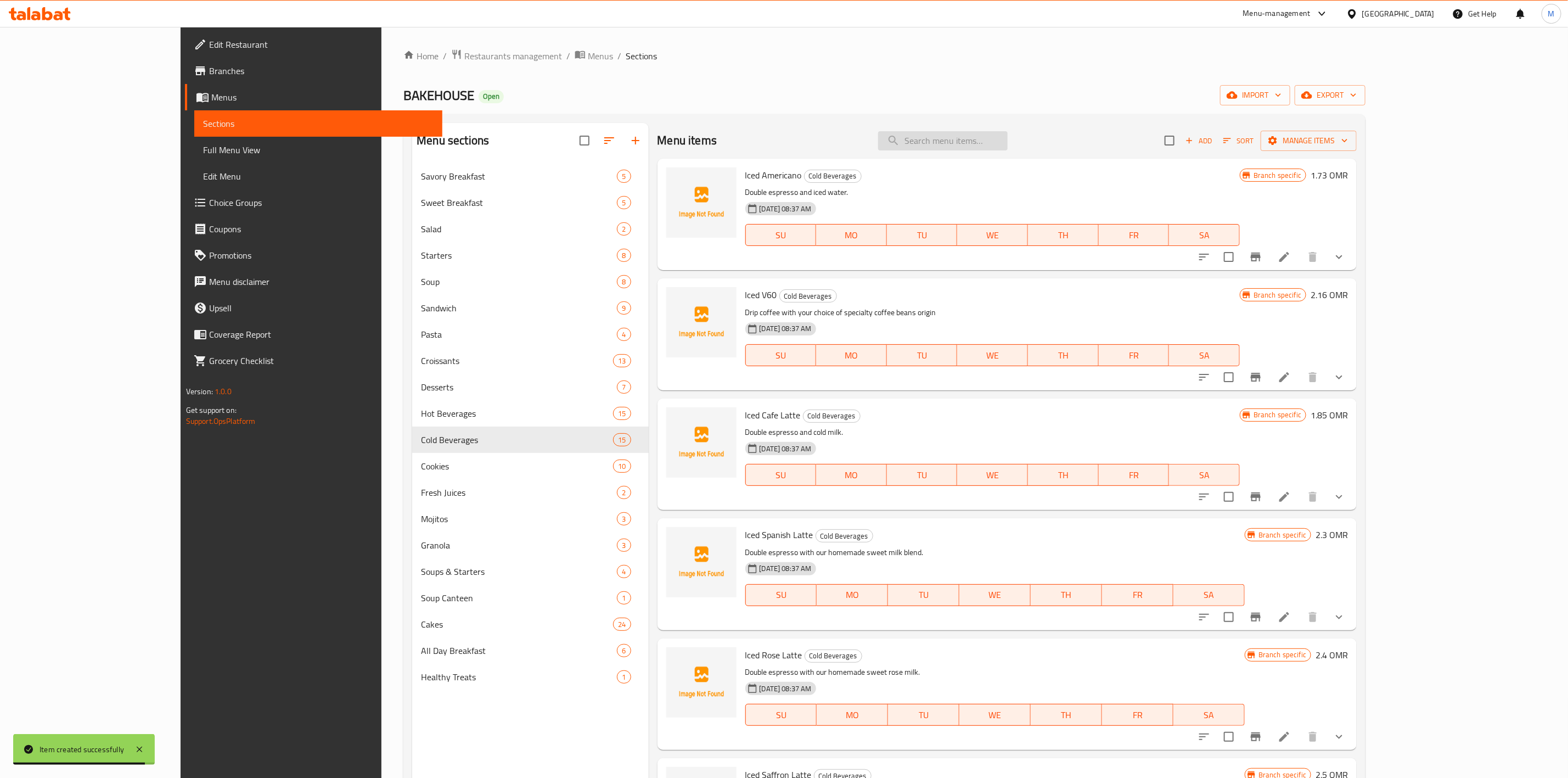
click at [983, 137] on input "search" at bounding box center [943, 140] width 130 height 19
paste input "Pistachio Milk"
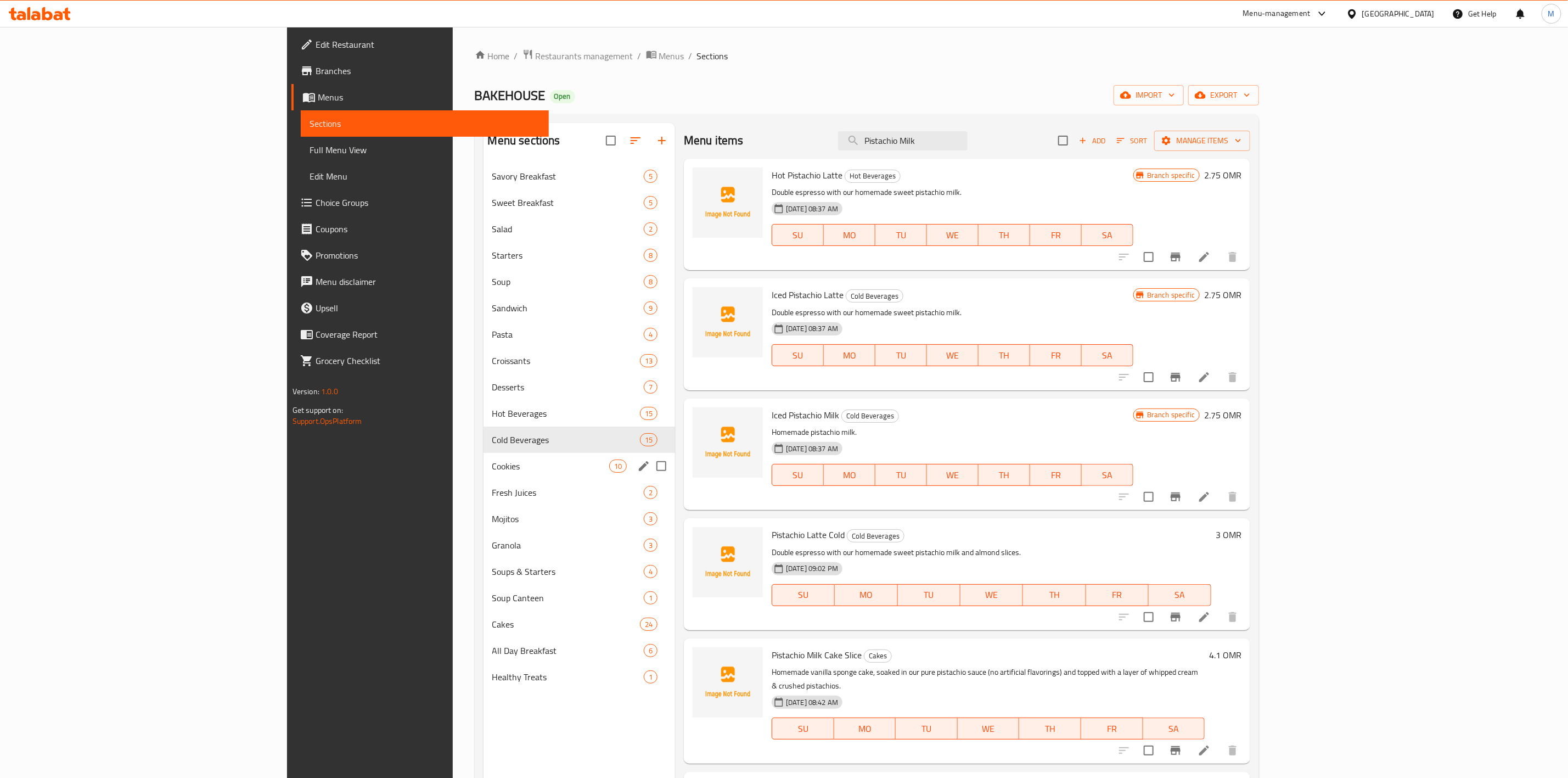
type input "Pistachio Milk"
click at [493, 468] on span "Cookies" at bounding box center [551, 466] width 117 height 14
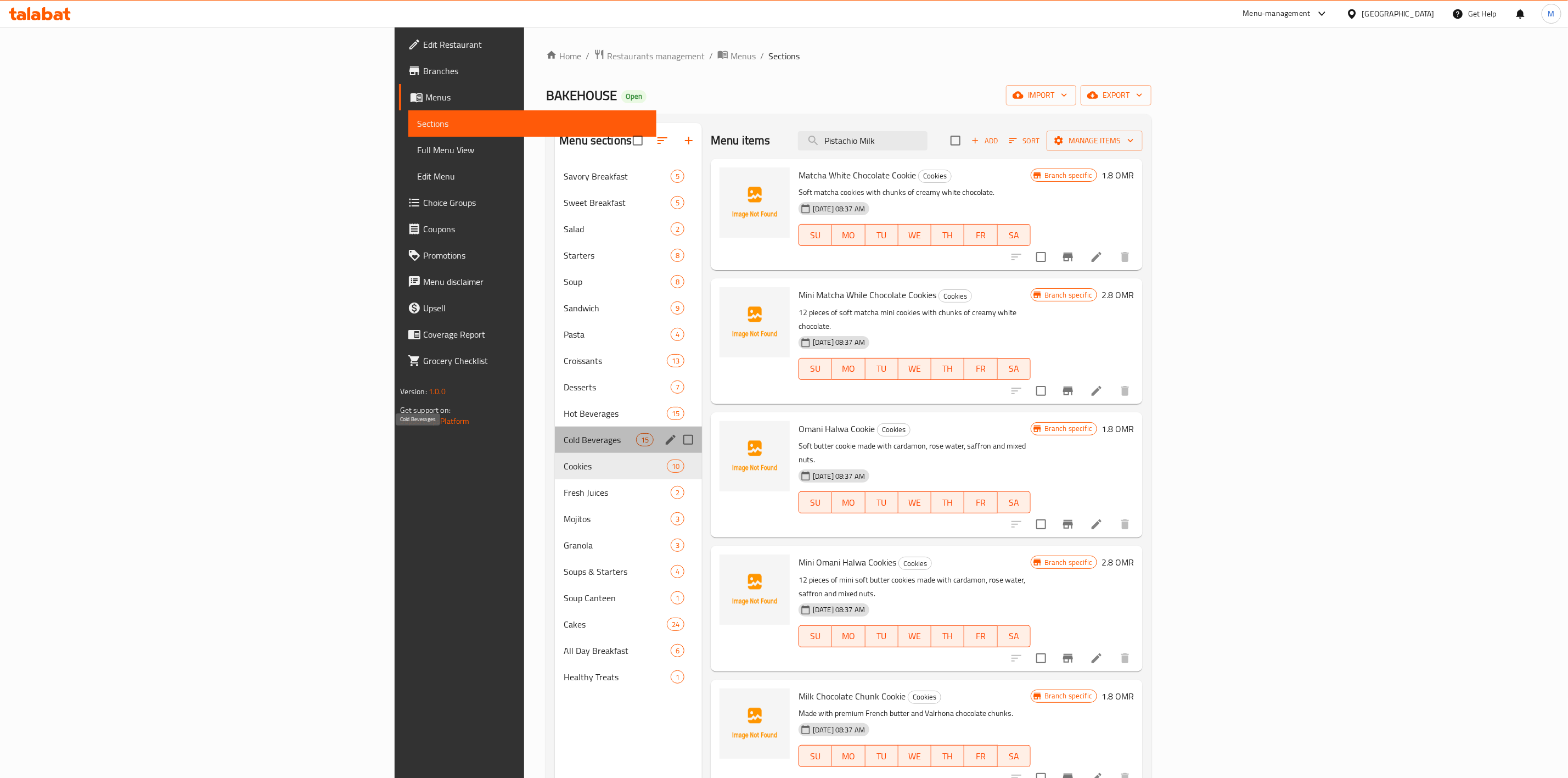
click at [564, 441] on span "Cold Beverages" at bounding box center [600, 439] width 72 height 14
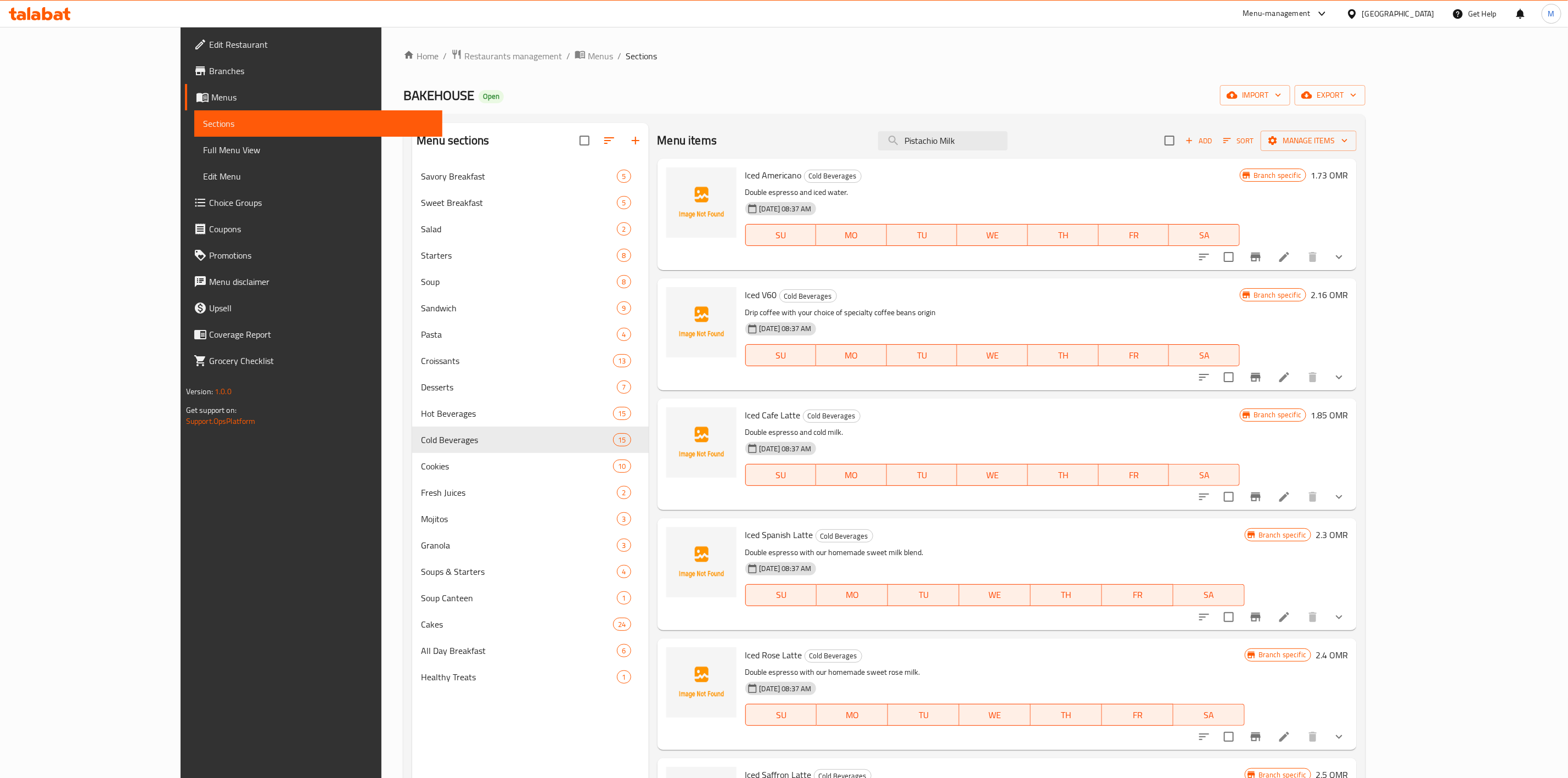
click at [1357, 131] on div "Add Sort Manage items" at bounding box center [1260, 140] width 192 height 23
click at [1213, 134] on span "Add" at bounding box center [1199, 140] width 30 height 13
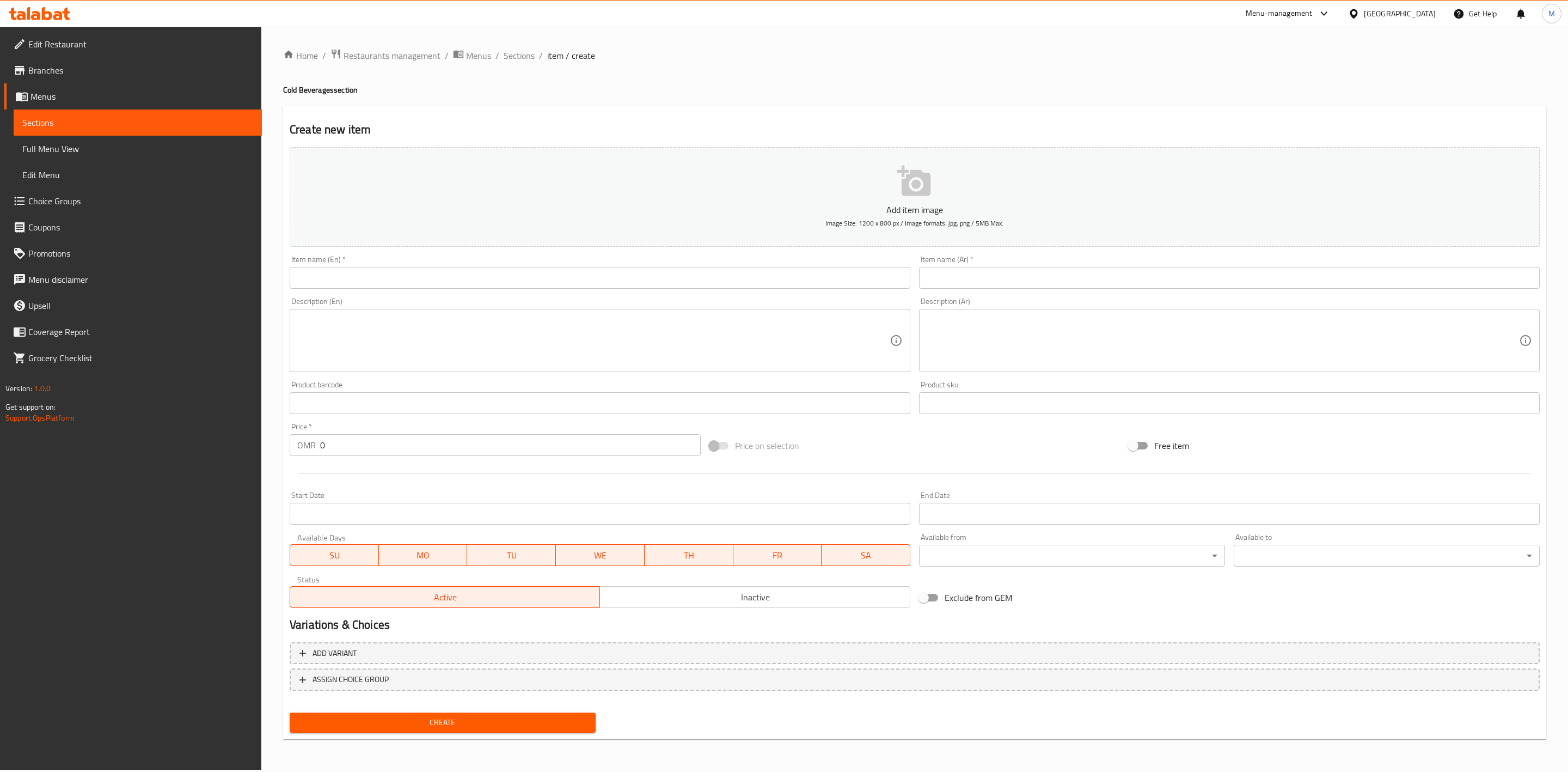
click at [606, 281] on input "text" at bounding box center [600, 278] width 621 height 21
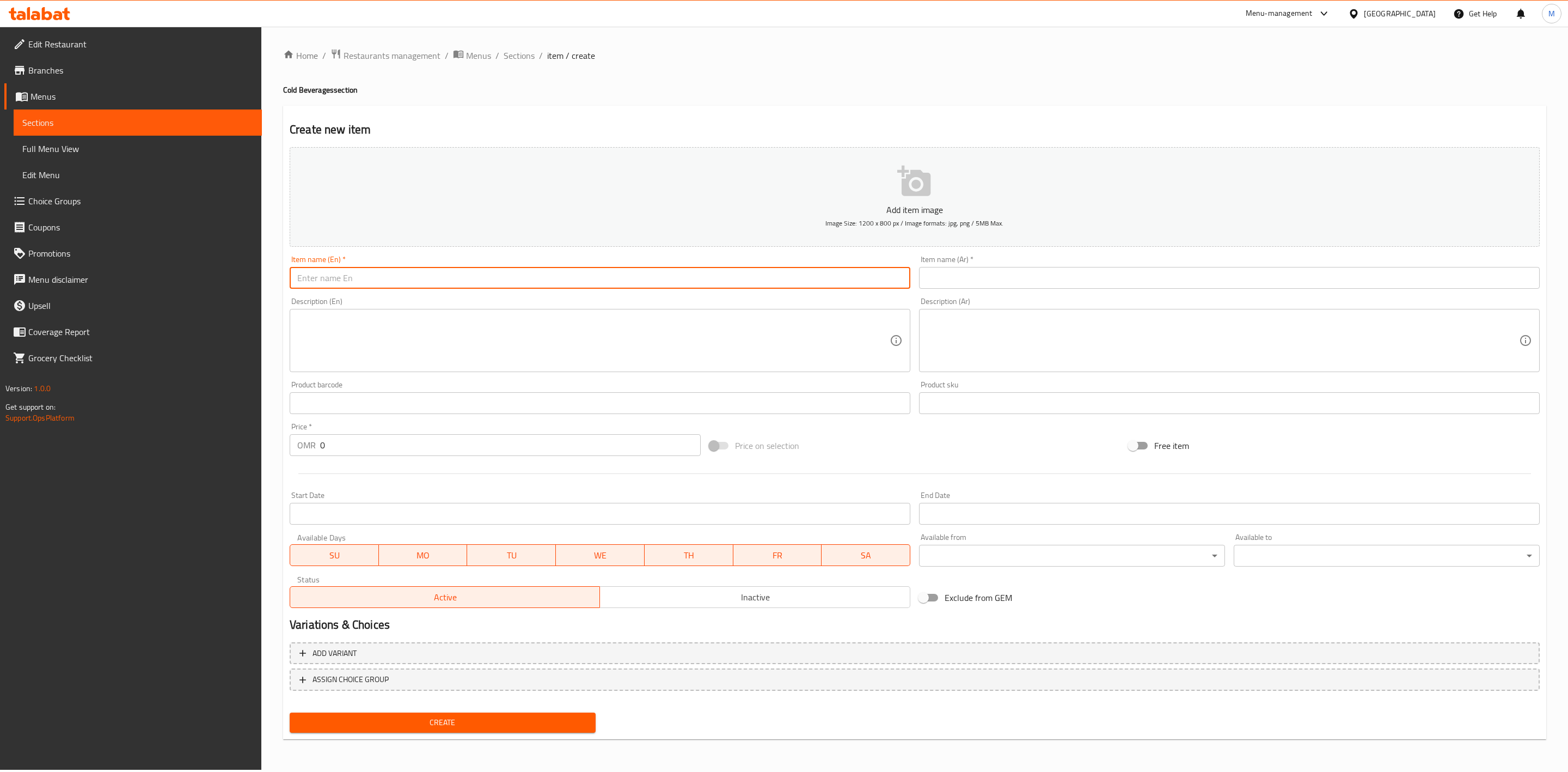
paste input "Pistachio Milk"
type input "Pistachio Milk"
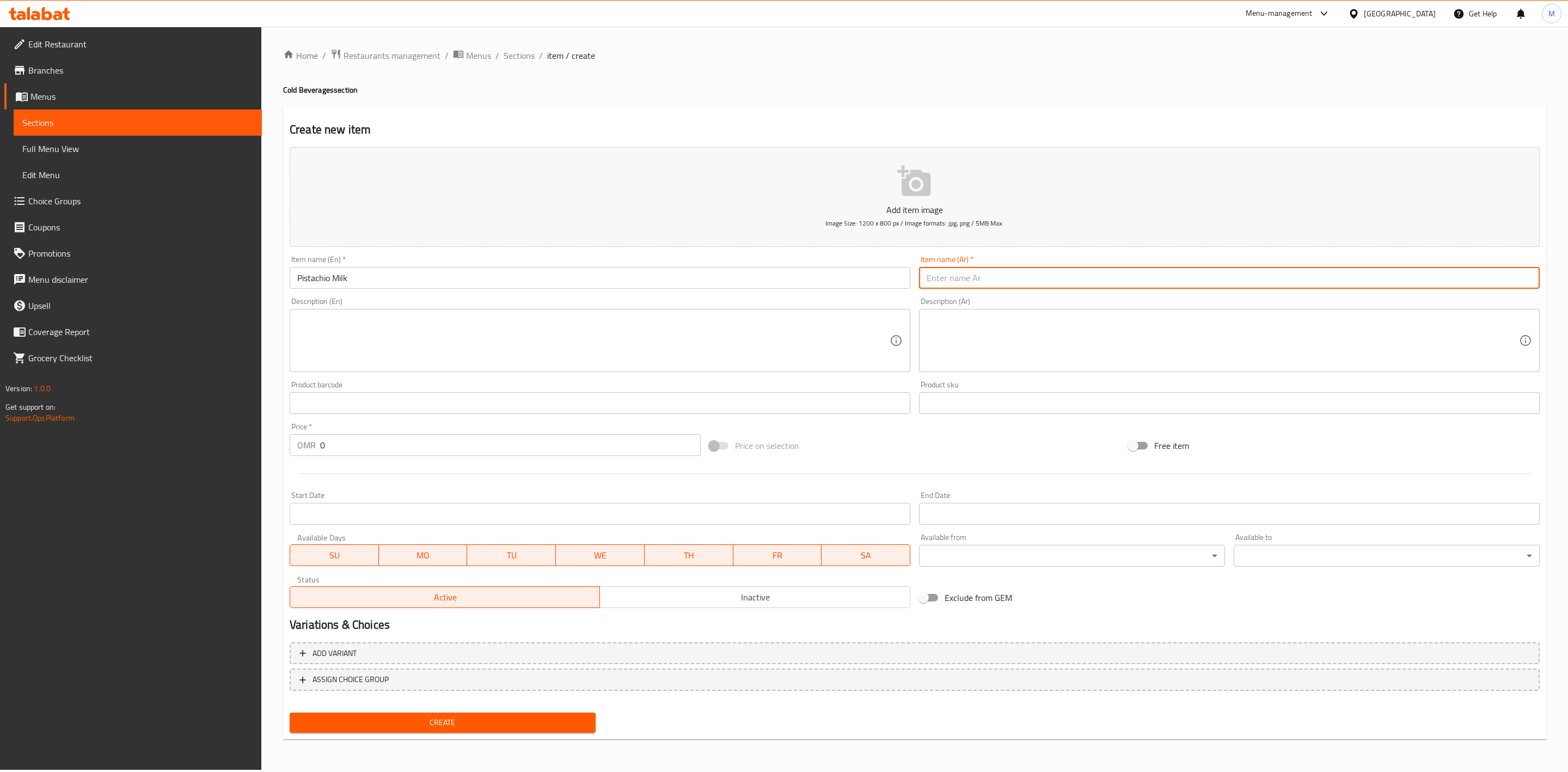
click at [1061, 281] on input "text" at bounding box center [1229, 278] width 621 height 21
paste input "حليب بالفستق"
type input "حليب بالفستق"
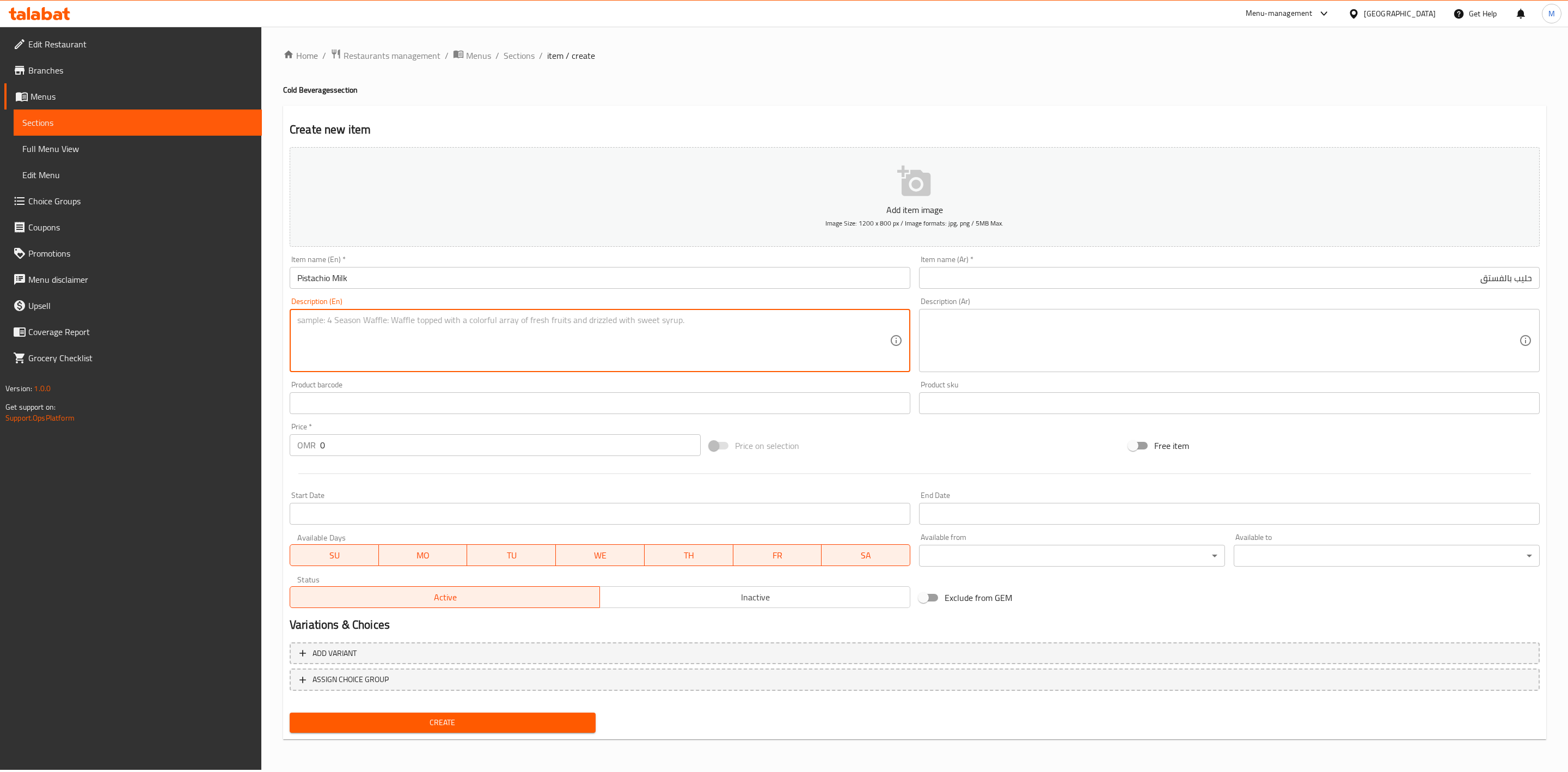
click at [572, 347] on textarea at bounding box center [593, 340] width 592 height 52
paste textarea "Our signature milk sauce blended with pistachios & mixed with pistachio slices."
type textarea "Our signature milk sauce blended with pistachios & mixed with pistachio slices."
click at [1103, 319] on textarea at bounding box center [1222, 340] width 592 height 52
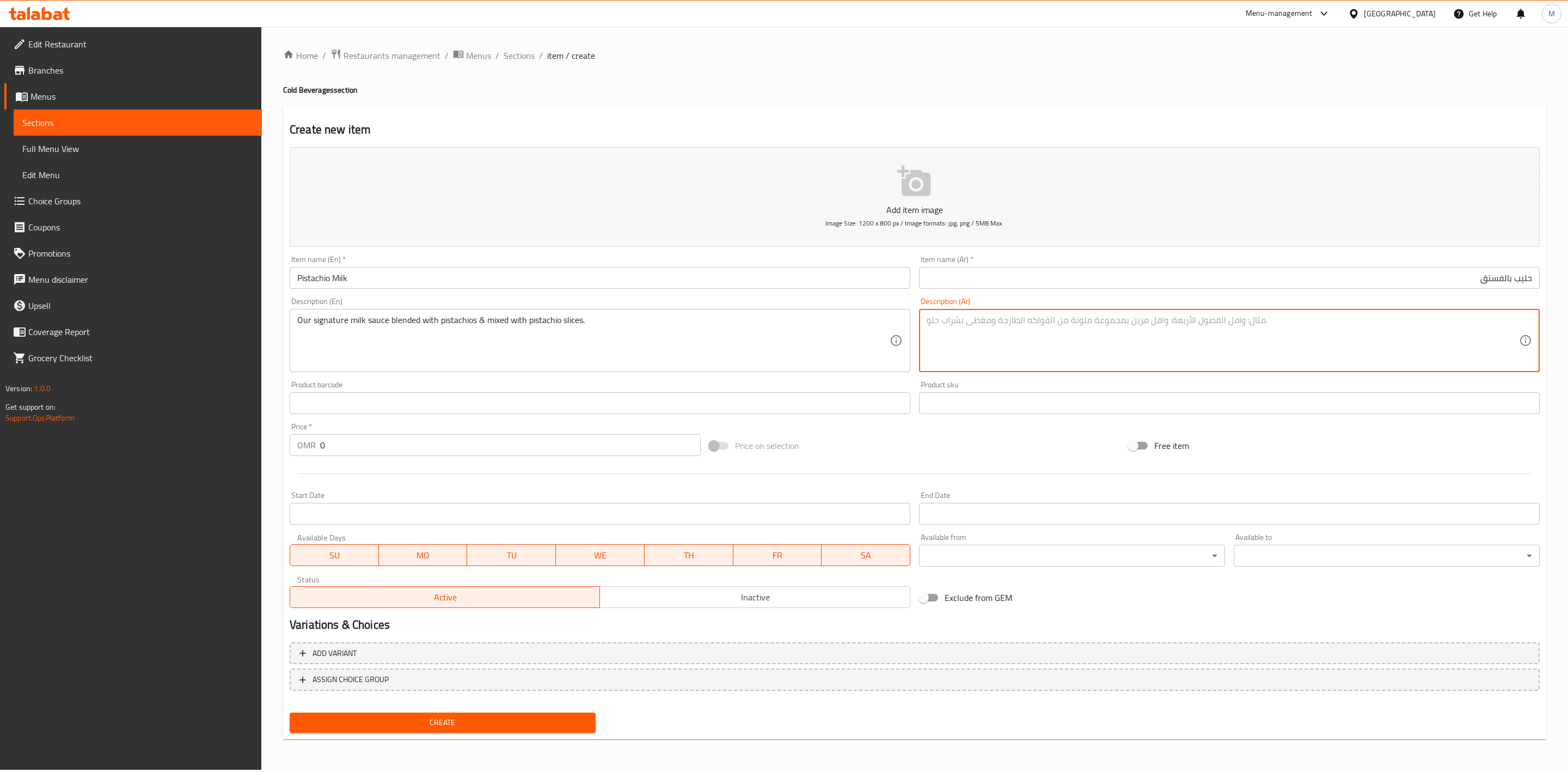
paste textarea "صوص الحليب المميزة لدينا ممزوج بالفستق وشرائح الفستق."
type textarea "صوص الحليب المميزة لدينا ممزوج بالفستق وشرائح الفستق."
click at [1023, 435] on div "Price on selection" at bounding box center [915, 445] width 420 height 29
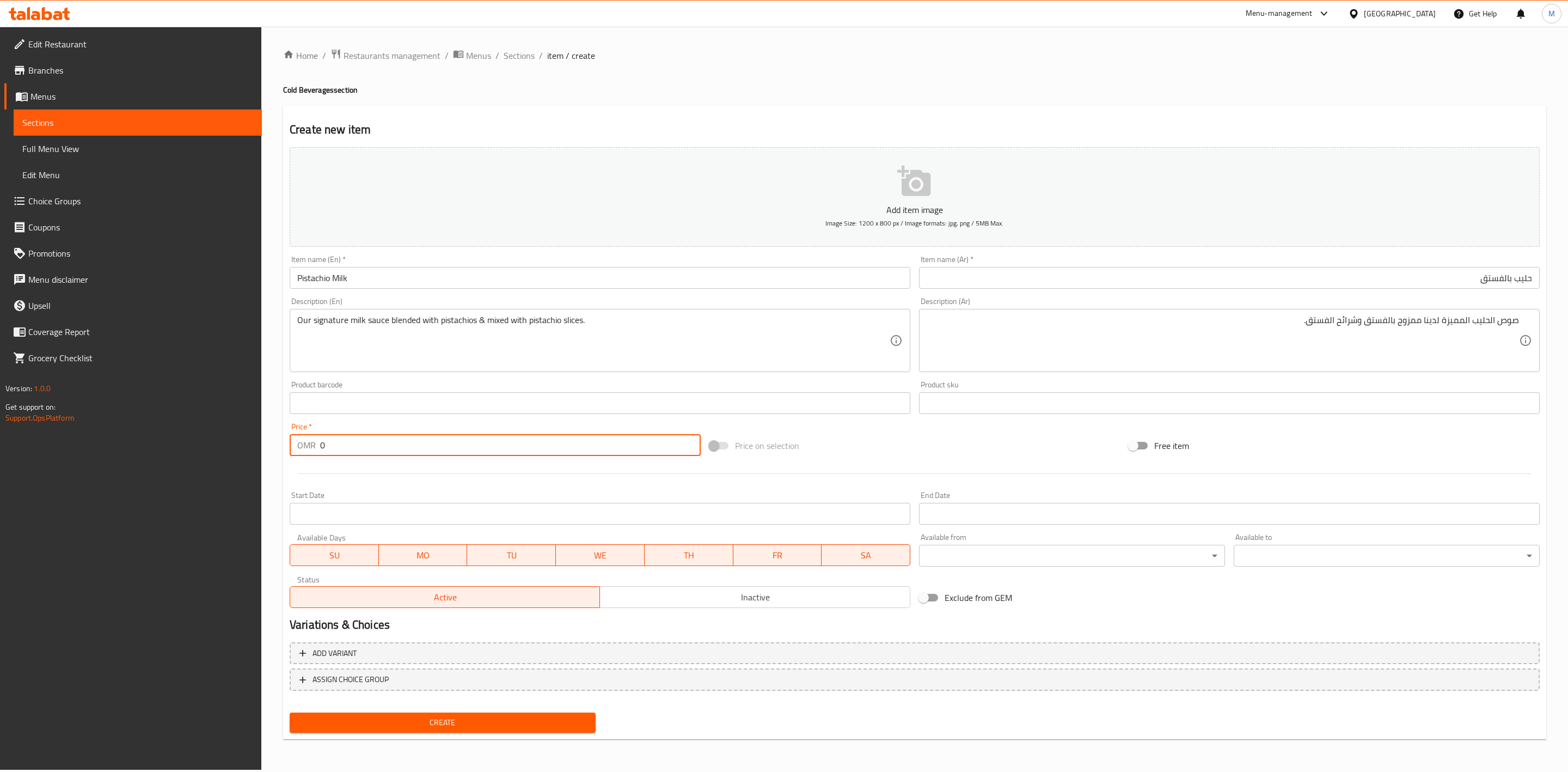
drag, startPoint x: 373, startPoint y: 449, endPoint x: 290, endPoint y: 440, distance: 83.5
click at [294, 440] on div "OMR 0 Price *" at bounding box center [495, 445] width 411 height 21
paste input "2"
type input "2"
click at [341, 469] on div at bounding box center [914, 474] width 1259 height 27
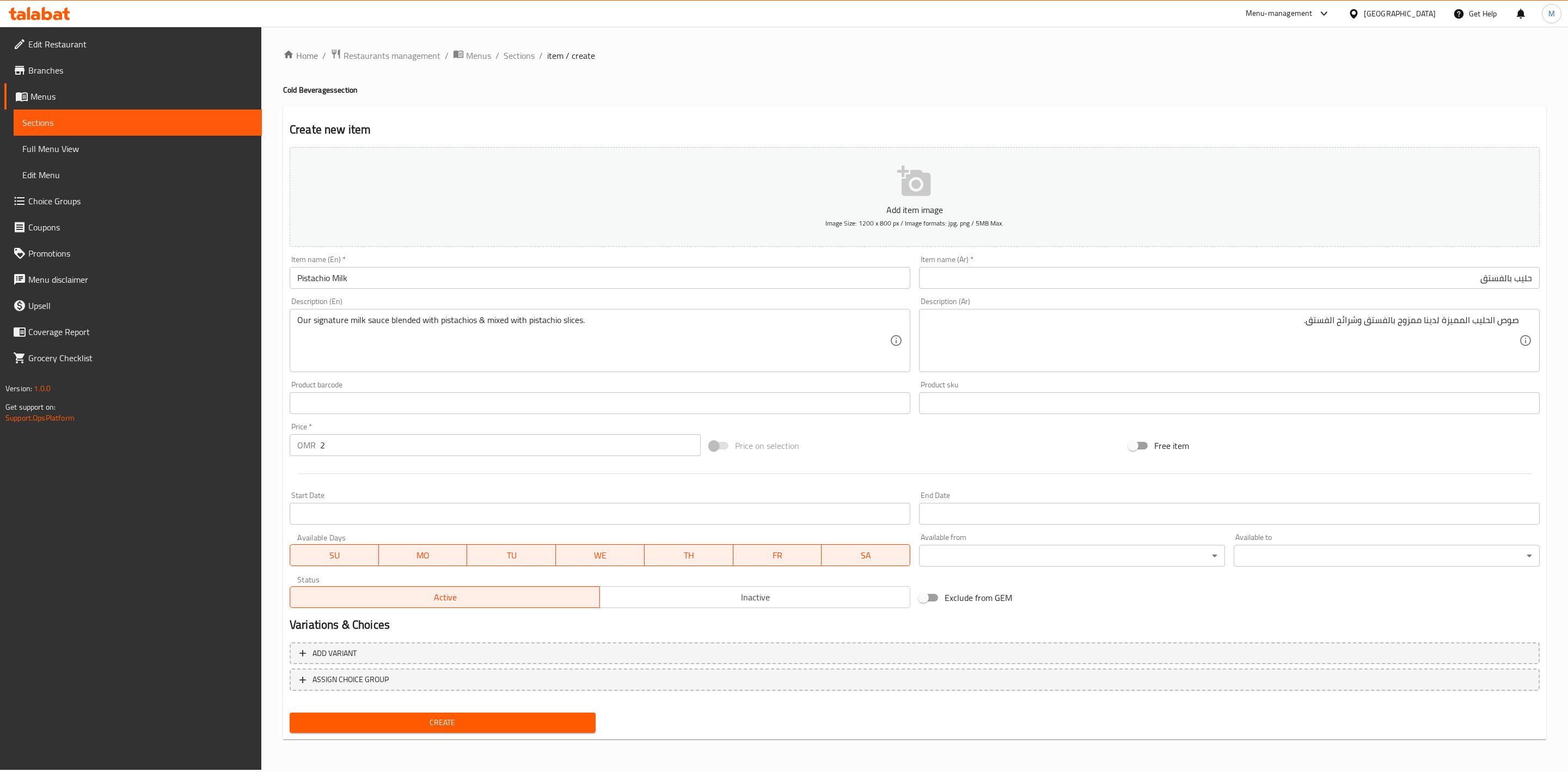
click at [406, 729] on button "Create" at bounding box center [442, 722] width 306 height 21
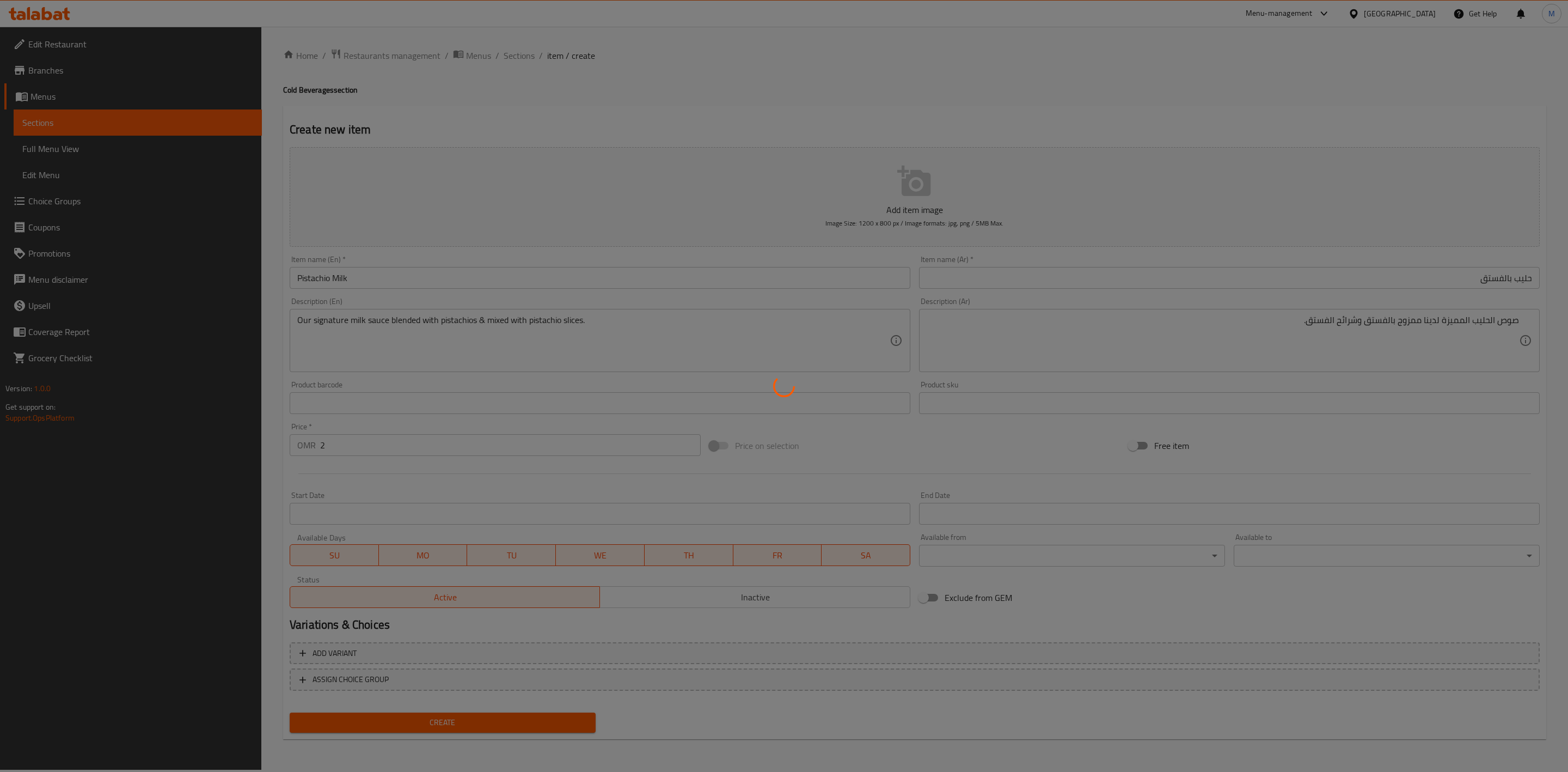
click at [409, 716] on div at bounding box center [784, 386] width 1568 height 772
type input "0"
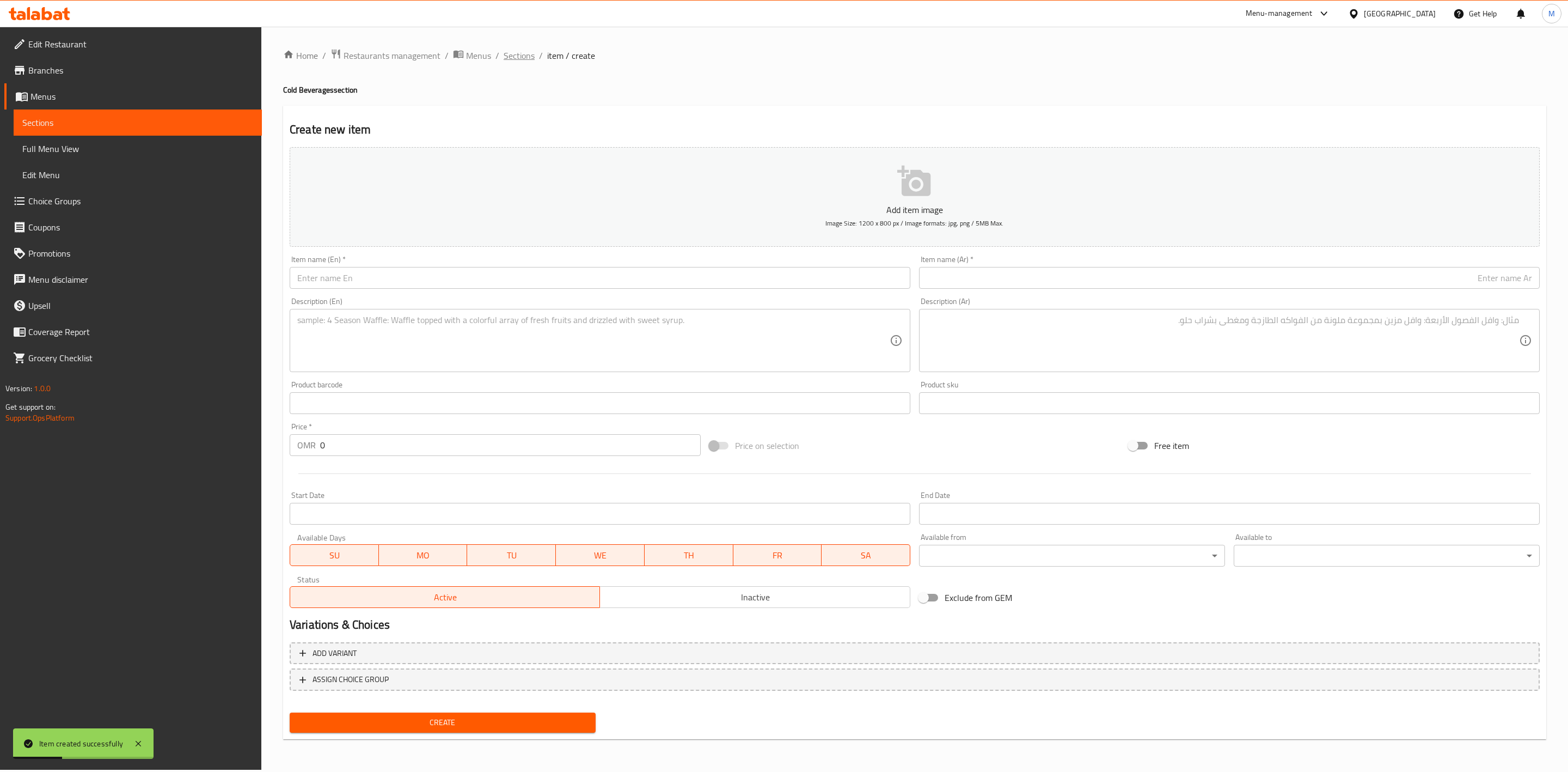
click at [525, 53] on span "Sections" at bounding box center [519, 55] width 31 height 13
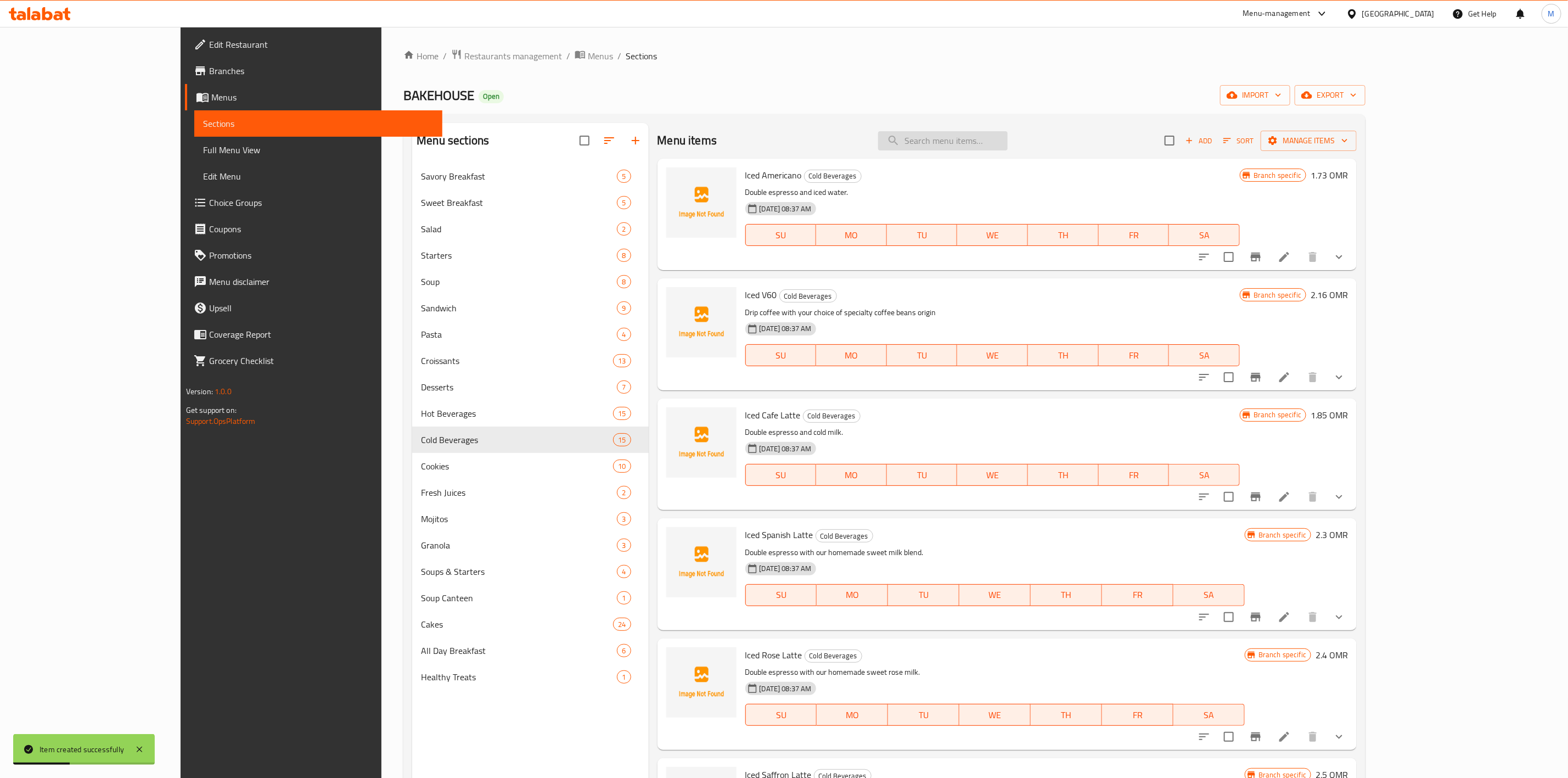
click at [976, 142] on input "search" at bounding box center [943, 140] width 130 height 19
paste input "Iced V60"
type input "Iced V60"
click at [1013, 130] on div "Menu items Iced V60 Add Sort Manage items" at bounding box center [1007, 141] width 700 height 36
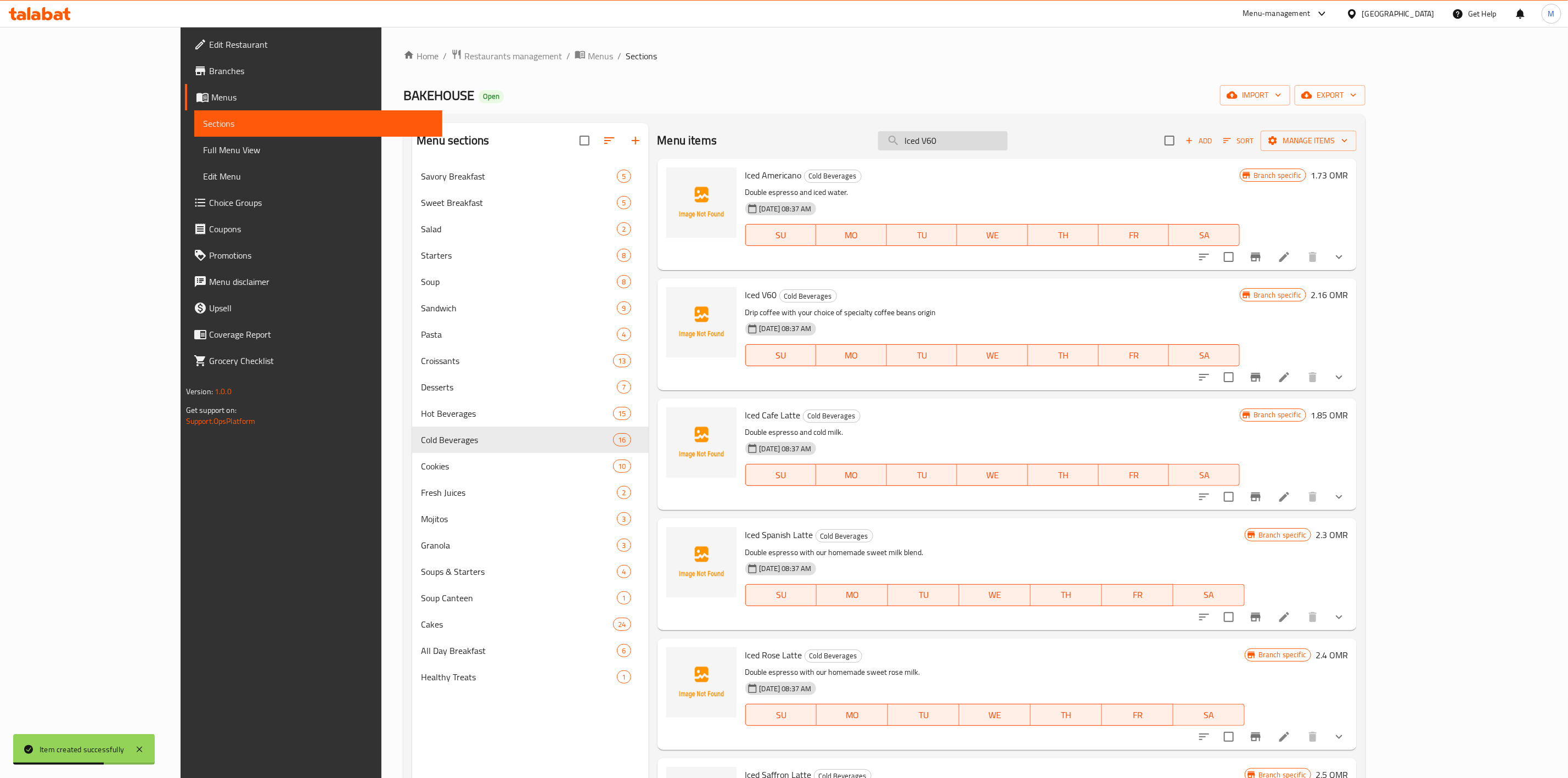
click at [1008, 147] on input "Iced V60" at bounding box center [943, 140] width 130 height 19
paste input "Iced V60"
type input "Iced V60"
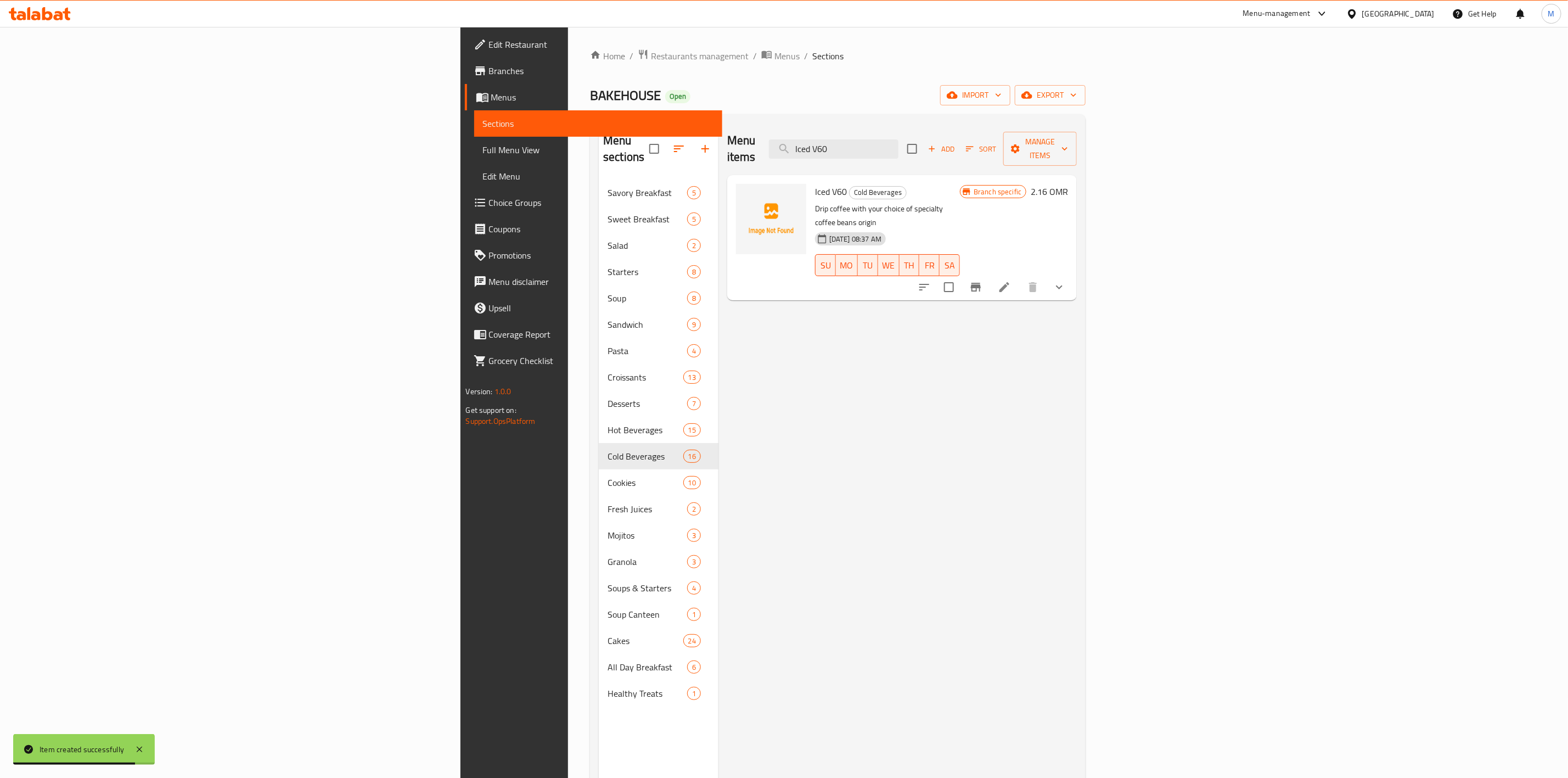
click at [1066, 280] on icon "show more" at bounding box center [1059, 286] width 14 height 14
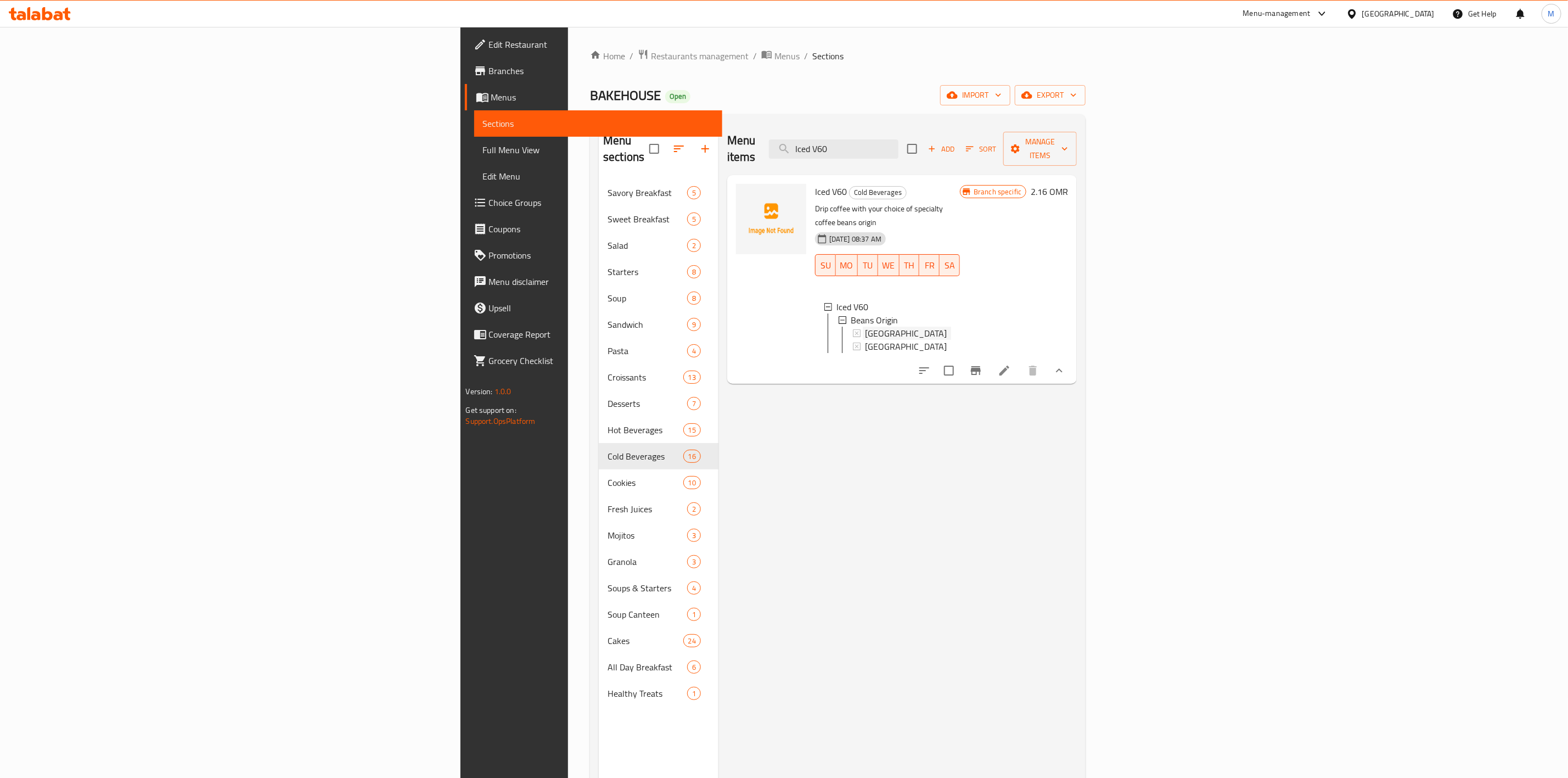
click at [894, 327] on div "[GEOGRAPHIC_DATA]" at bounding box center [908, 333] width 86 height 14
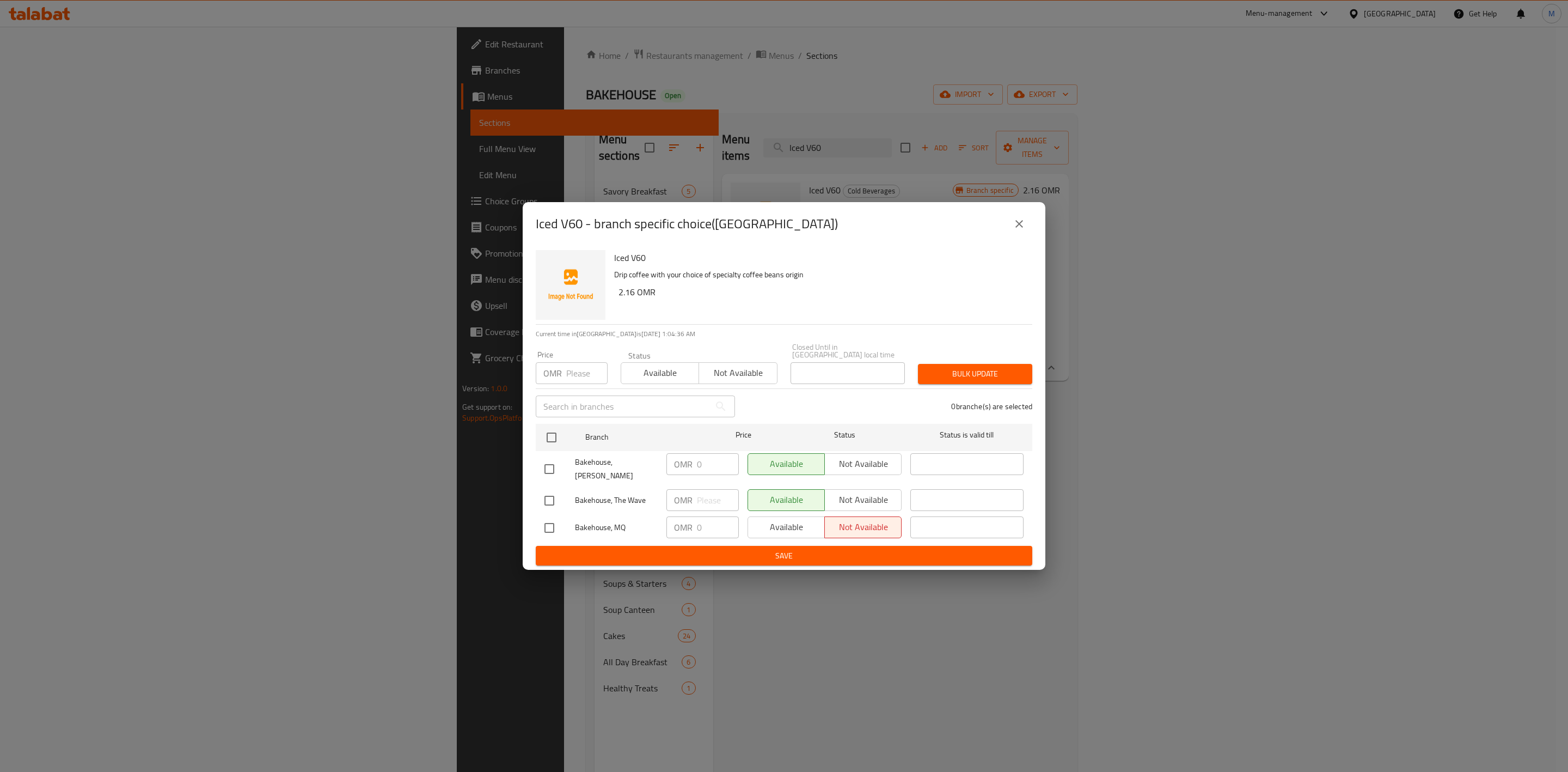
click at [1029, 235] on button "close" at bounding box center [1019, 223] width 26 height 26
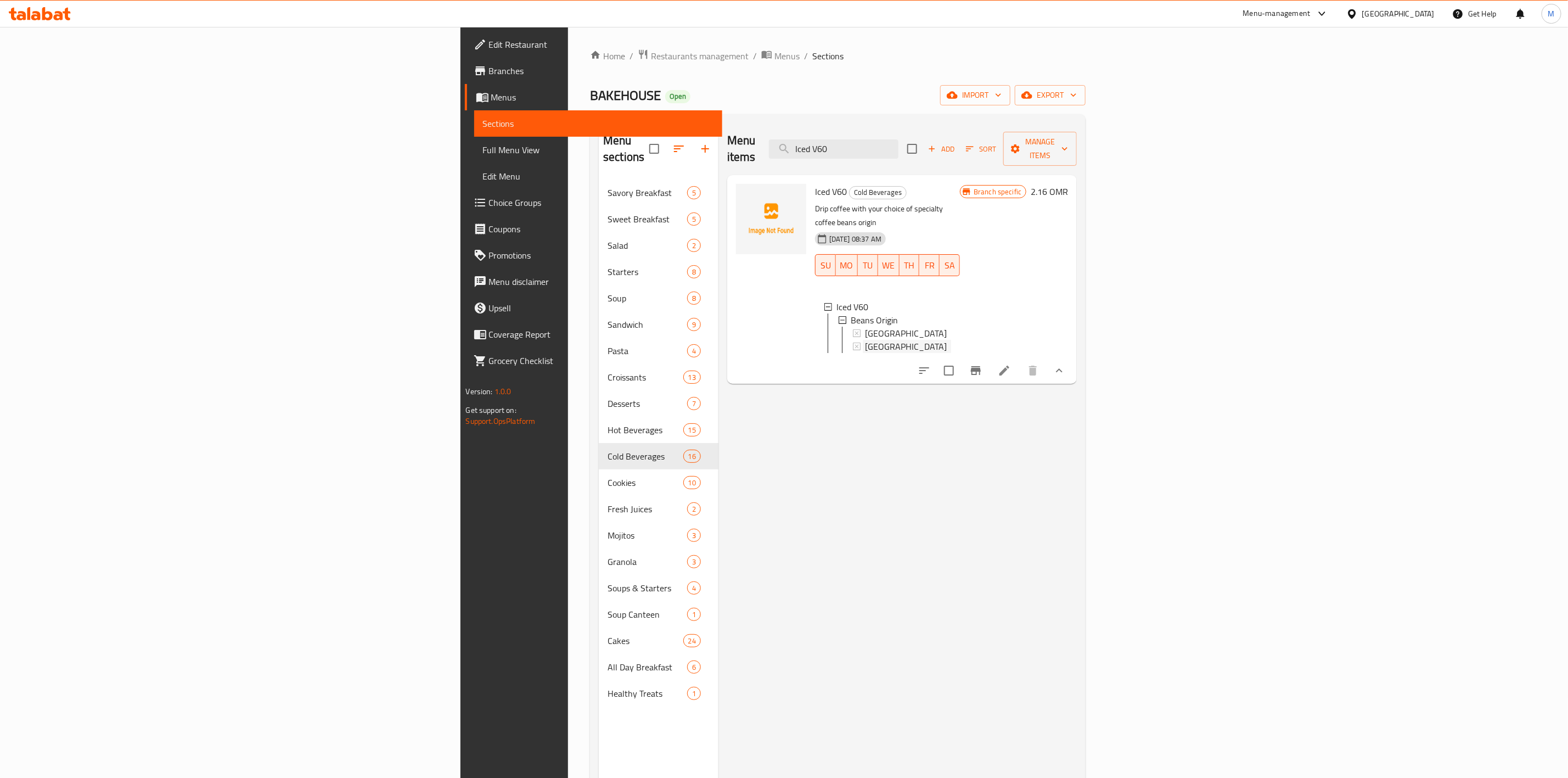
click at [947, 339] on div "[GEOGRAPHIC_DATA]" at bounding box center [908, 346] width 86 height 14
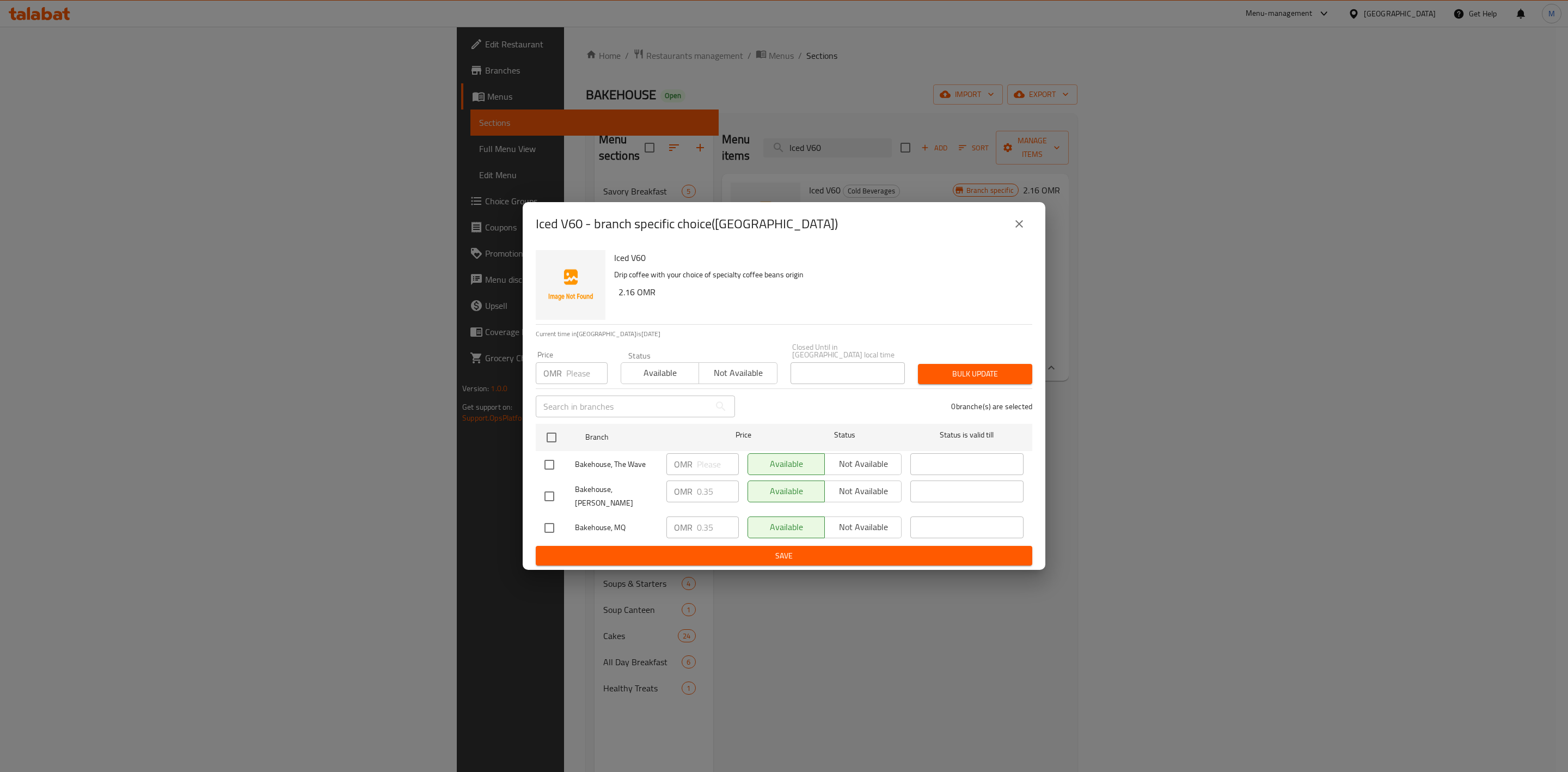
drag, startPoint x: 1028, startPoint y: 224, endPoint x: 1049, endPoint y: 243, distance: 28.3
click at [1028, 222] on button "close" at bounding box center [1019, 223] width 26 height 26
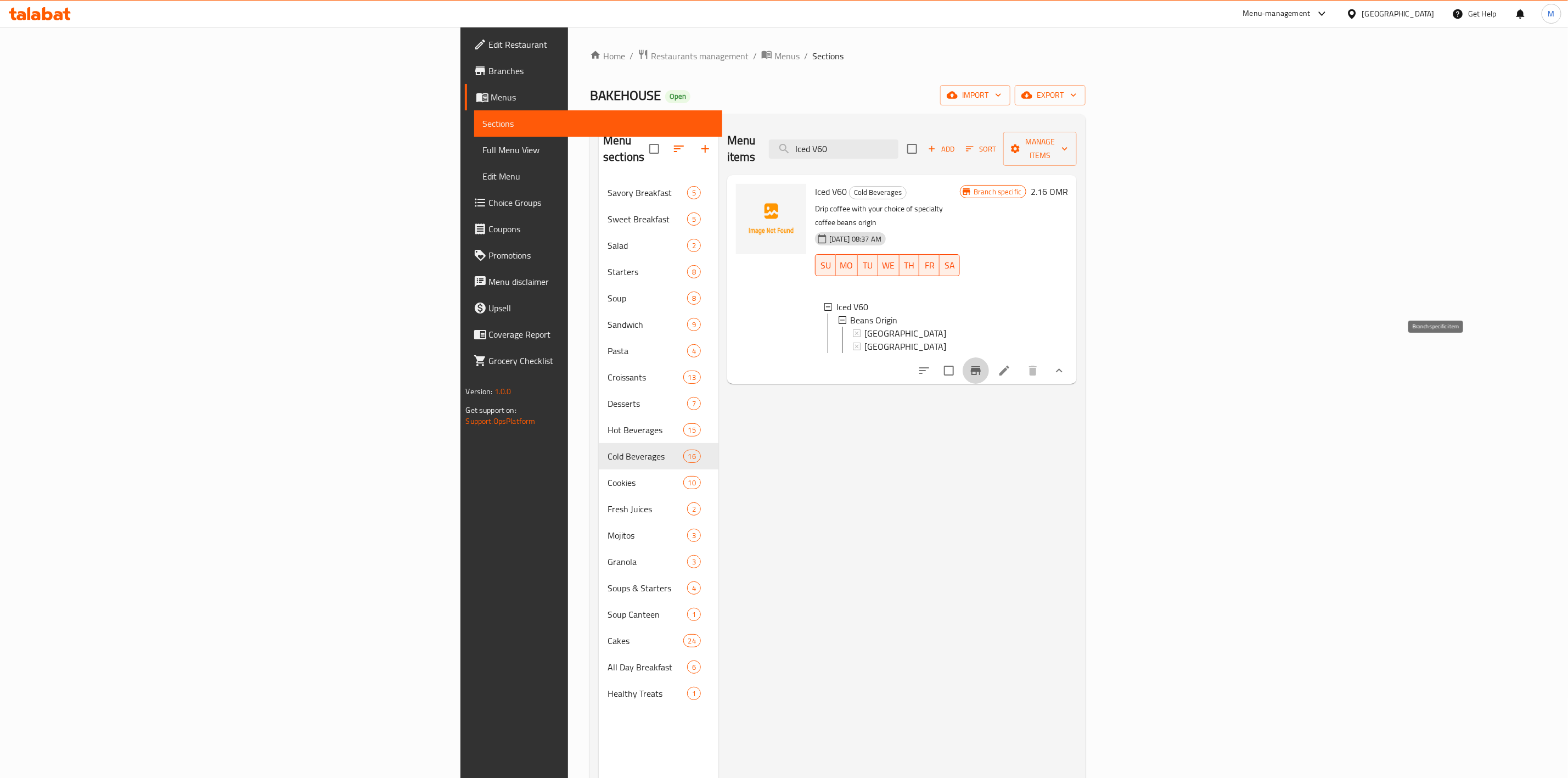
click at [989, 357] on button "Branch-specific-item" at bounding box center [975, 370] width 26 height 26
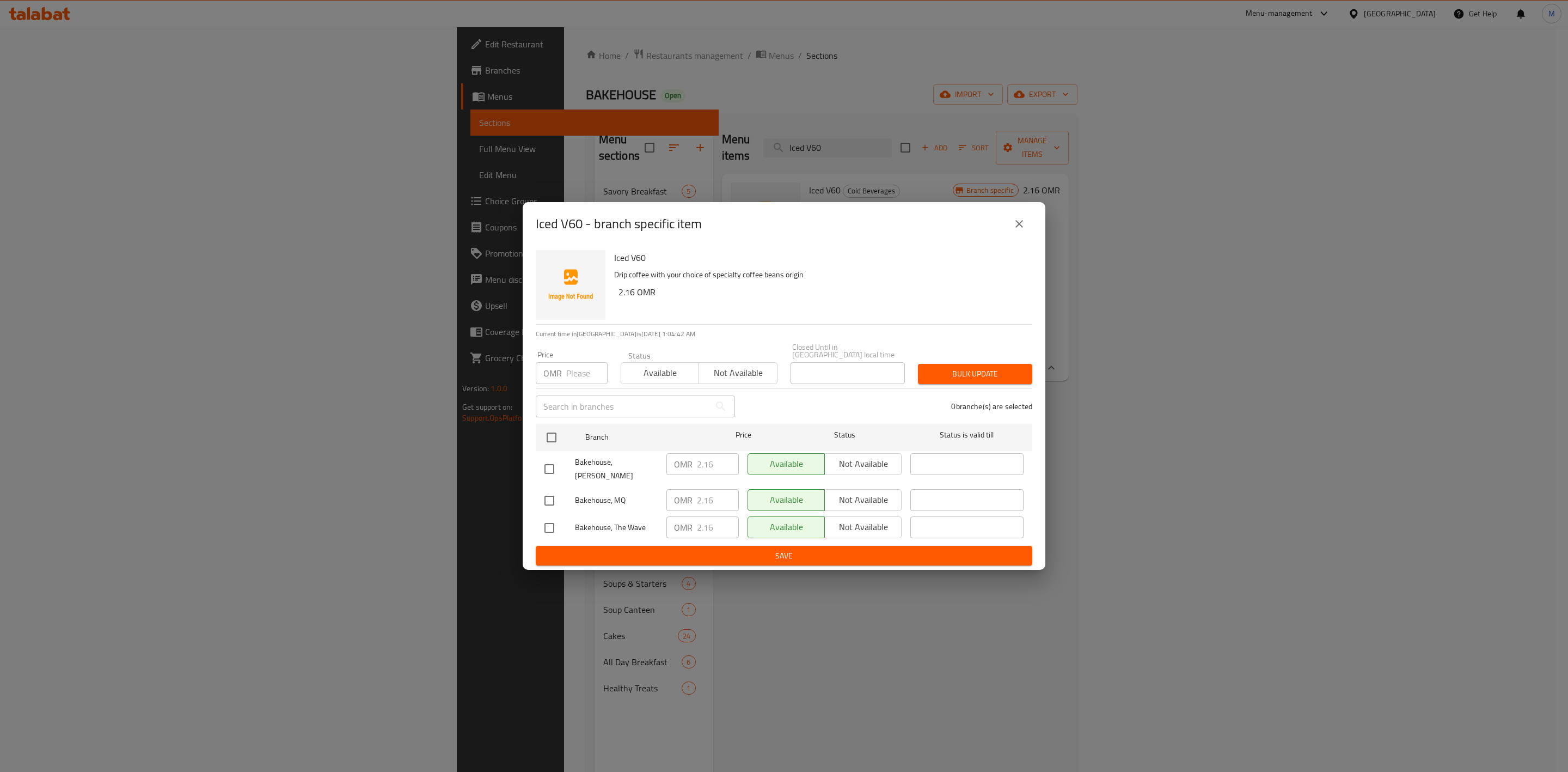
click at [1011, 237] on button "close" at bounding box center [1019, 223] width 26 height 26
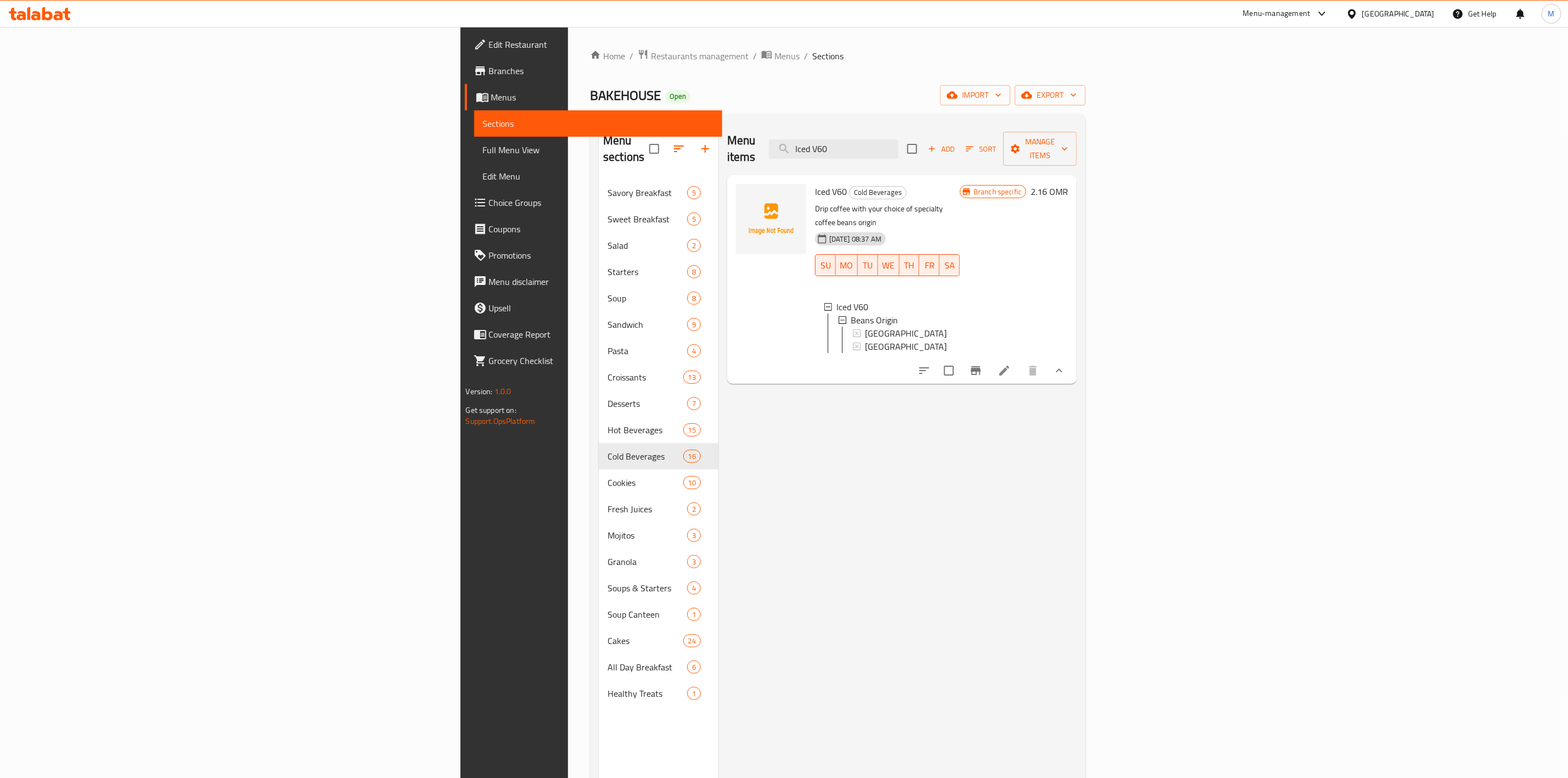
click at [987, 153] on div "Menu items Iced V60 Add Sort Manage items" at bounding box center [902, 149] width 349 height 52
click at [899, 145] on input "Iced V60" at bounding box center [834, 149] width 130 height 19
paste input "Iced Spanish Latte"
click at [899, 145] on input "Iced Iced Spanish Latte" at bounding box center [834, 149] width 130 height 19
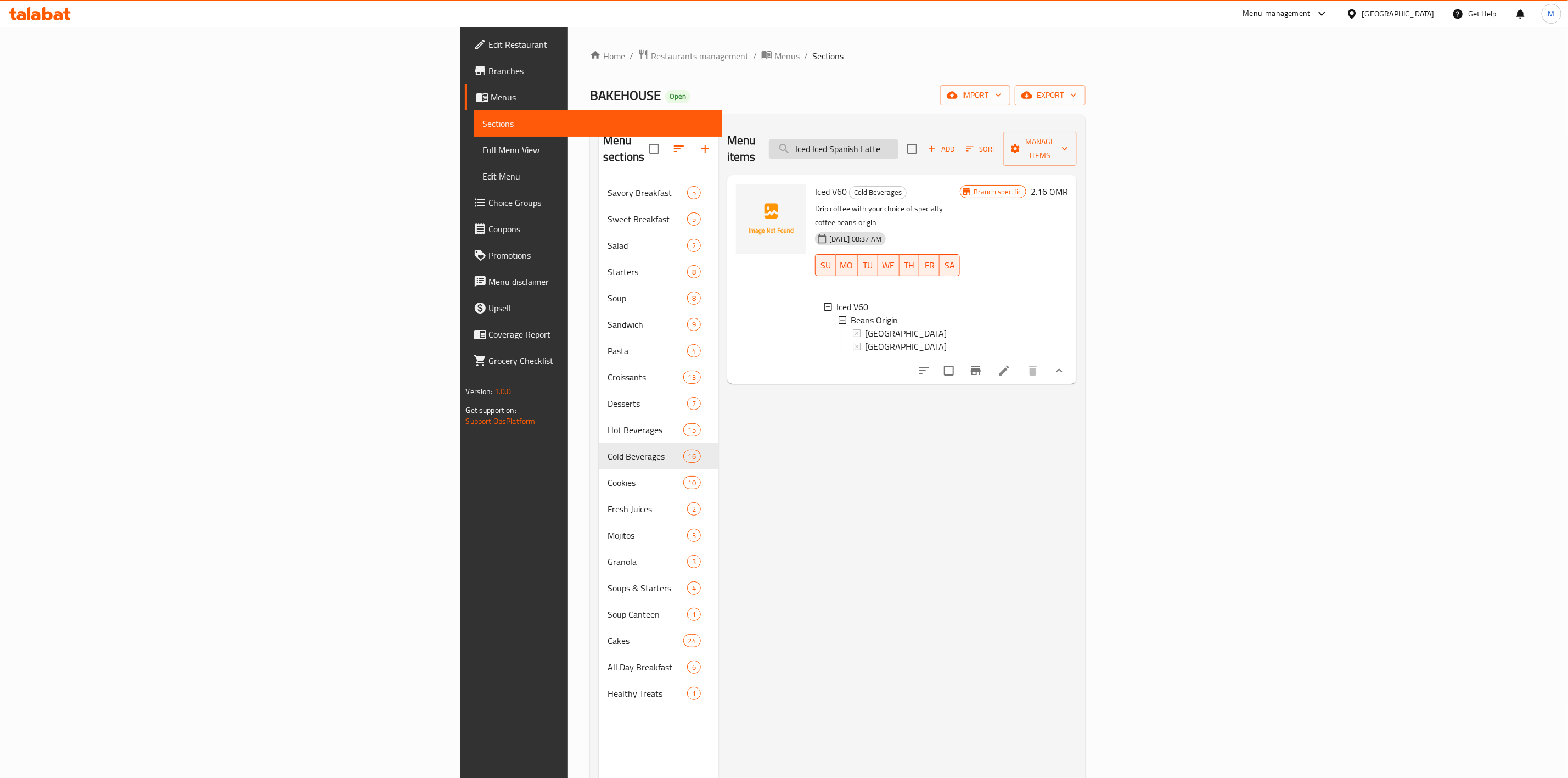
click at [899, 144] on input "Iced Iced Spanish Latte" at bounding box center [834, 149] width 130 height 19
paste input "search"
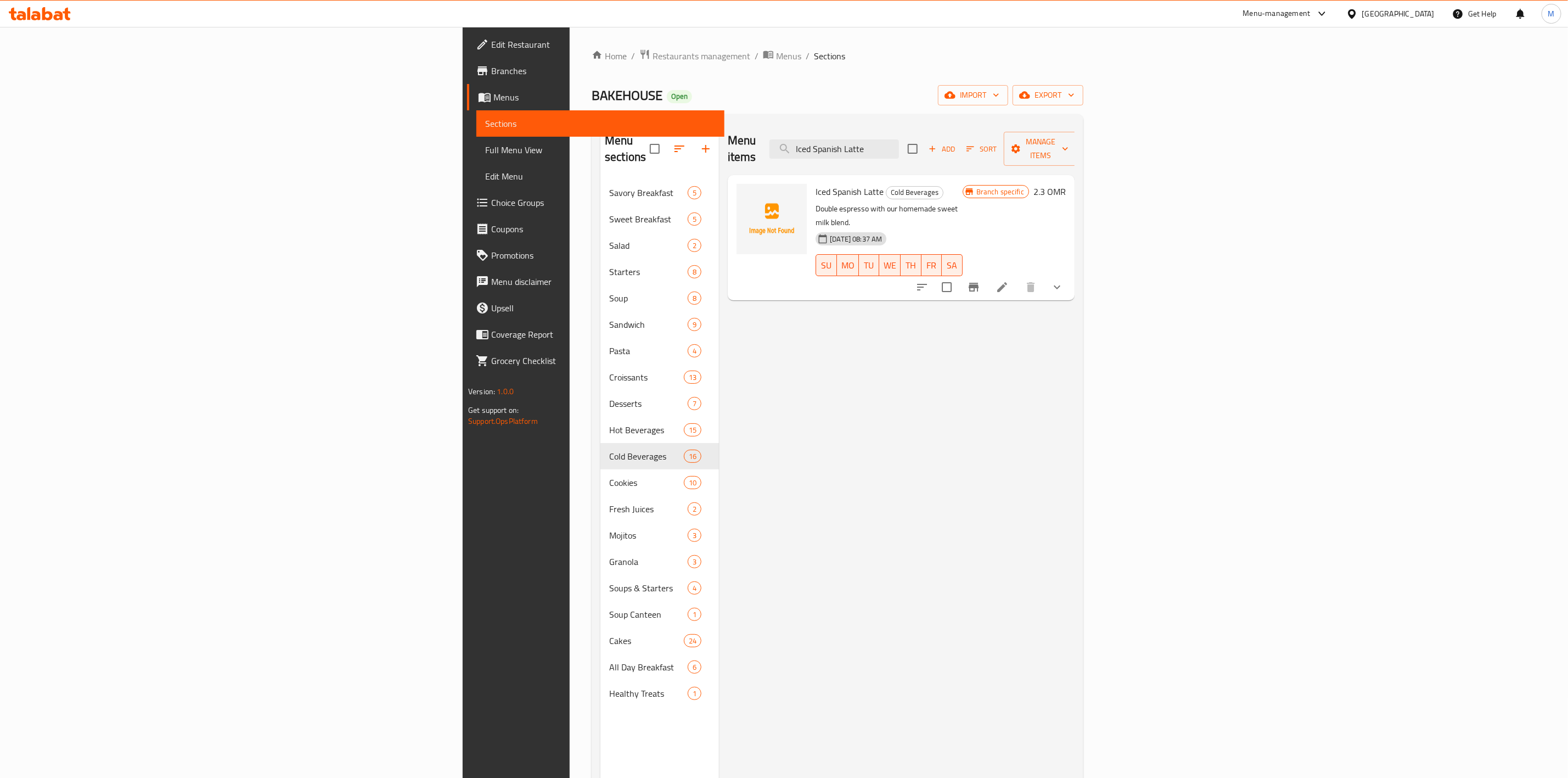
type input "Iced Spanish Latte"
click at [1064, 280] on icon "show more" at bounding box center [1056, 286] width 14 height 14
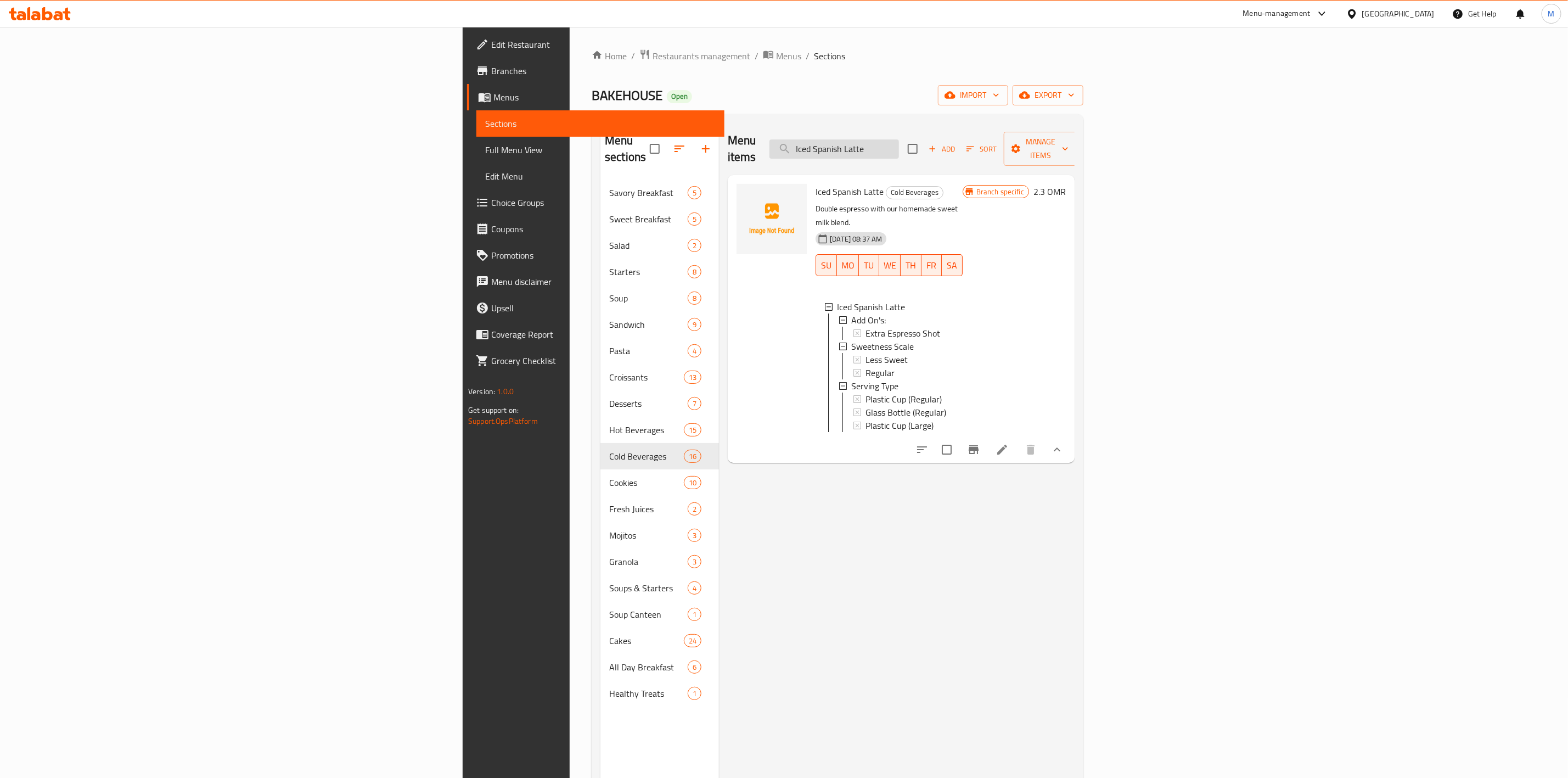
click at [899, 141] on input "Iced Spanish Latte" at bounding box center [834, 149] width 130 height 19
click at [899, 142] on input "Iced Spanish Latte" at bounding box center [834, 149] width 130 height 19
paste input "Rose"
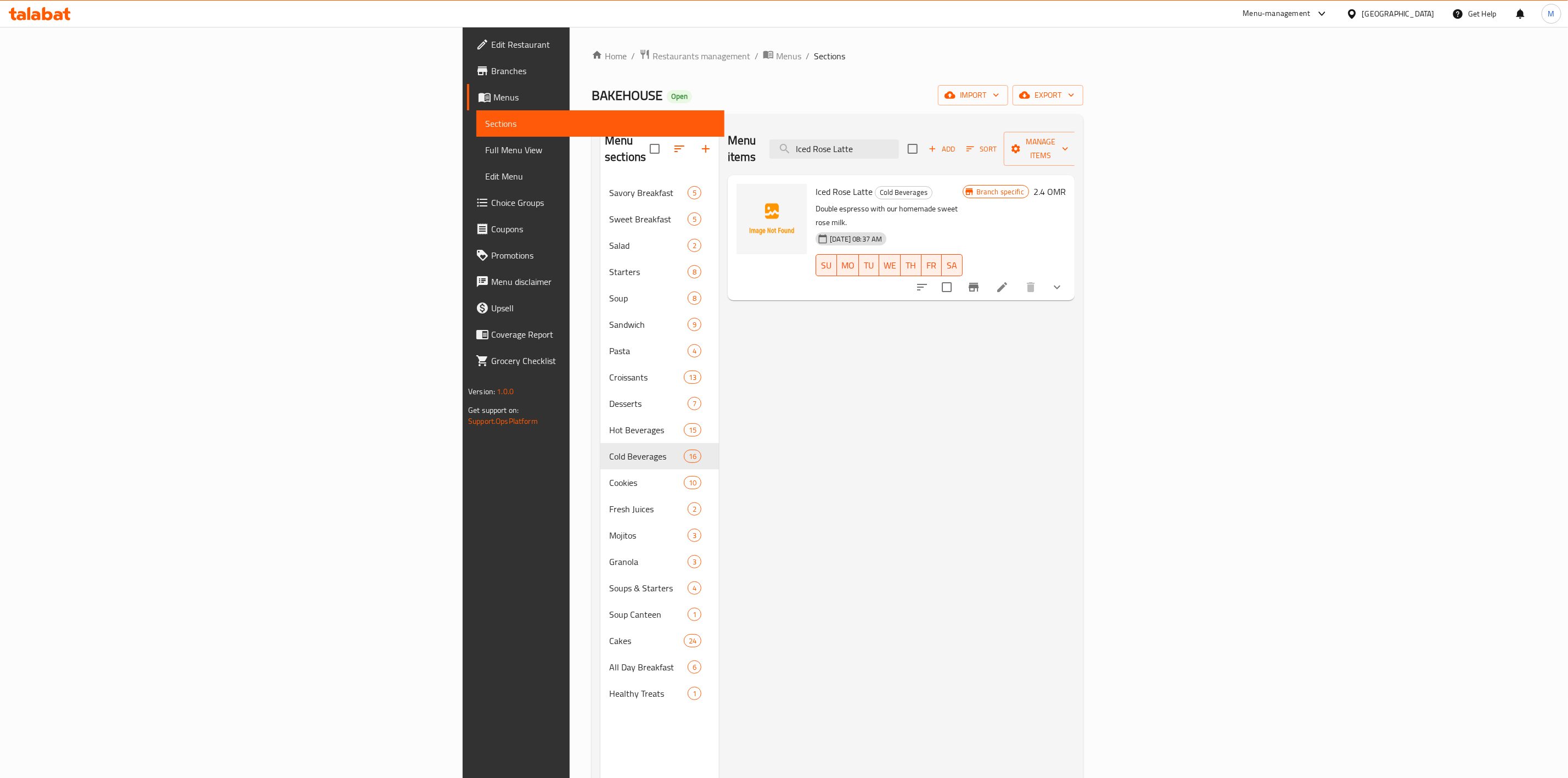
type input "Iced Rose Latte"
click at [1064, 280] on icon "show more" at bounding box center [1056, 286] width 14 height 14
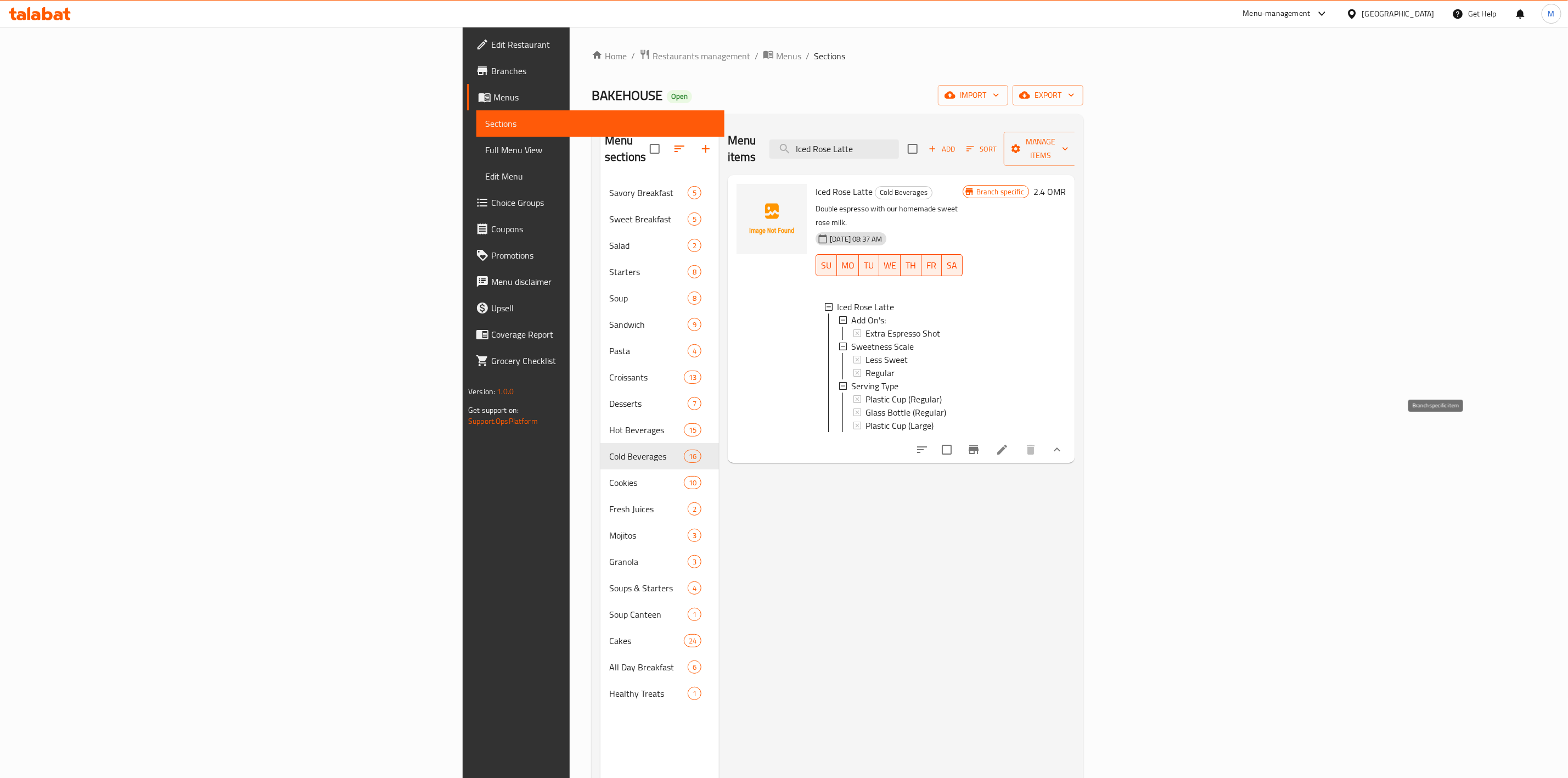
click at [987, 437] on button "Branch-specific-item" at bounding box center [974, 449] width 26 height 26
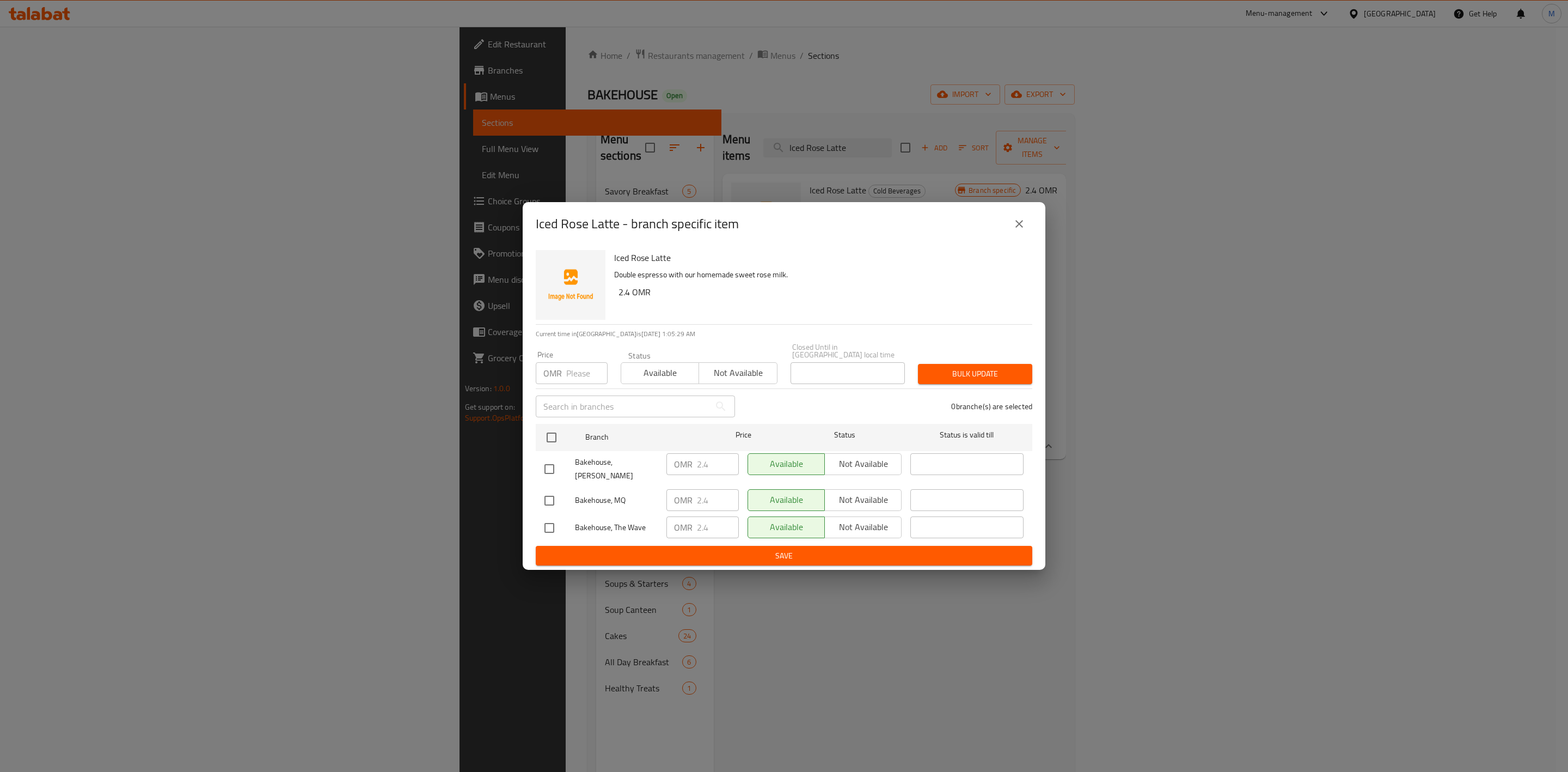
click at [1021, 228] on icon "close" at bounding box center [1019, 223] width 8 height 8
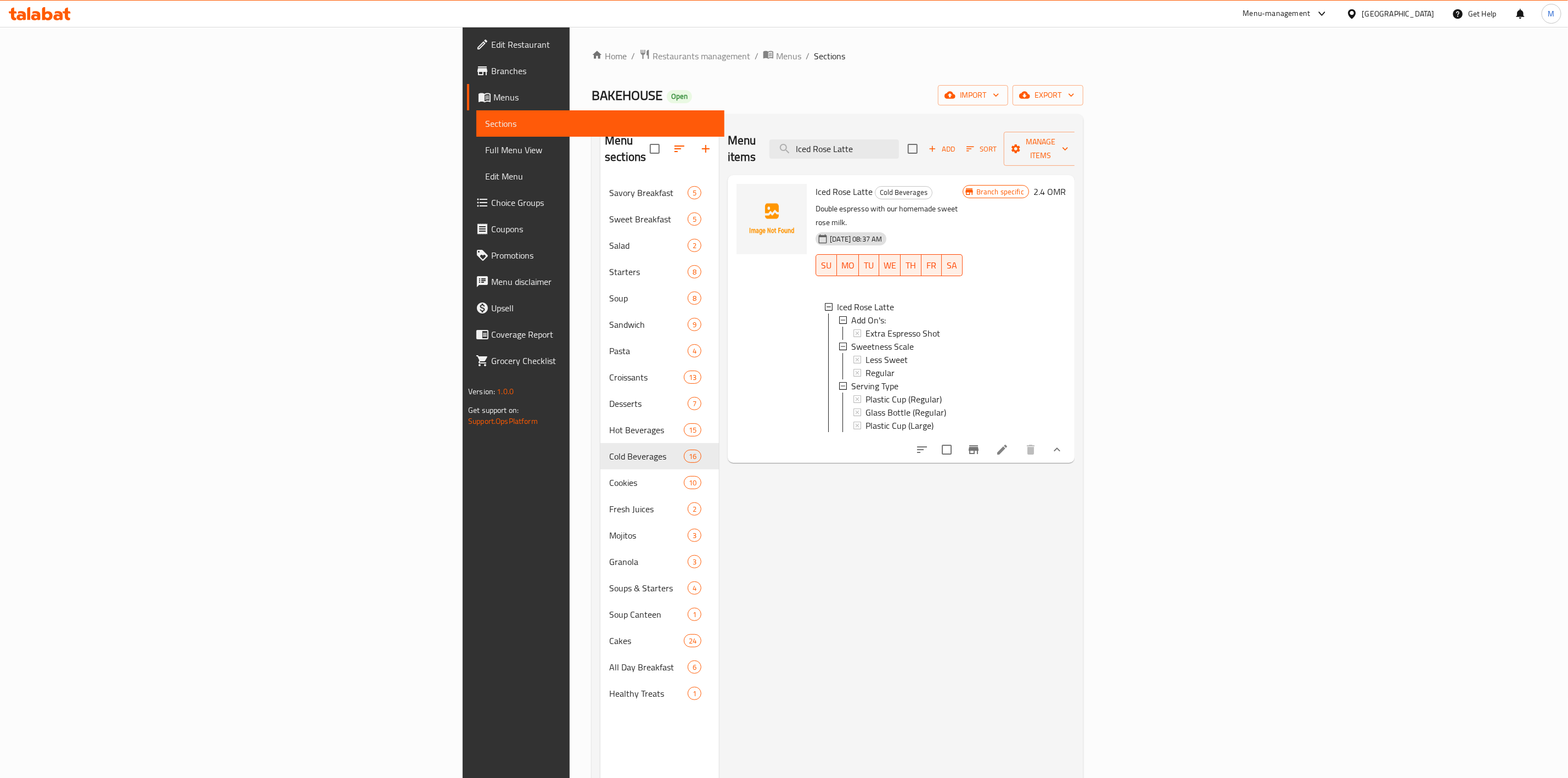
click at [1070, 437] on button "show more" at bounding box center [1056, 449] width 26 height 26
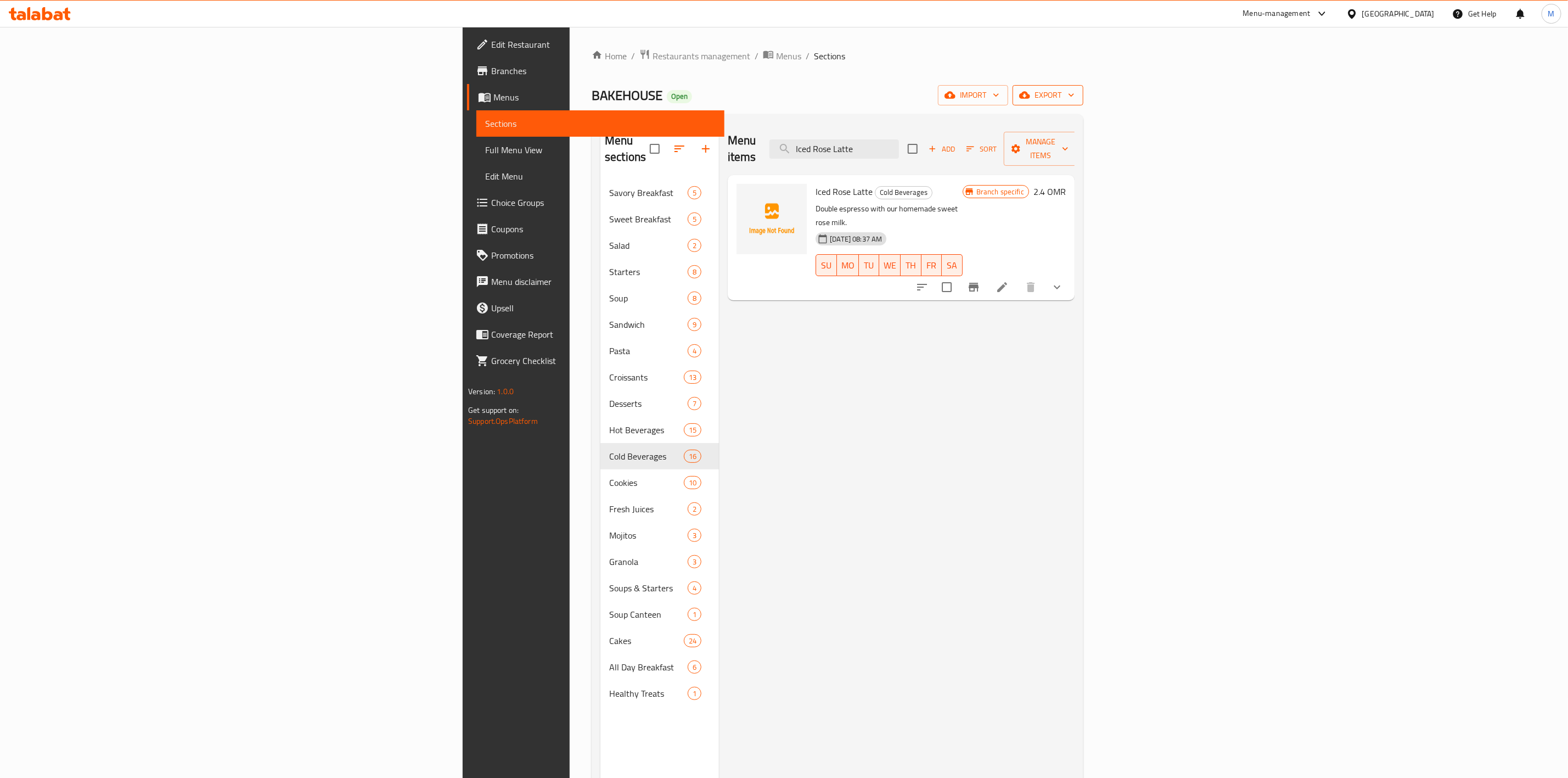
click at [1030, 97] on icon "button" at bounding box center [1025, 95] width 11 height 11
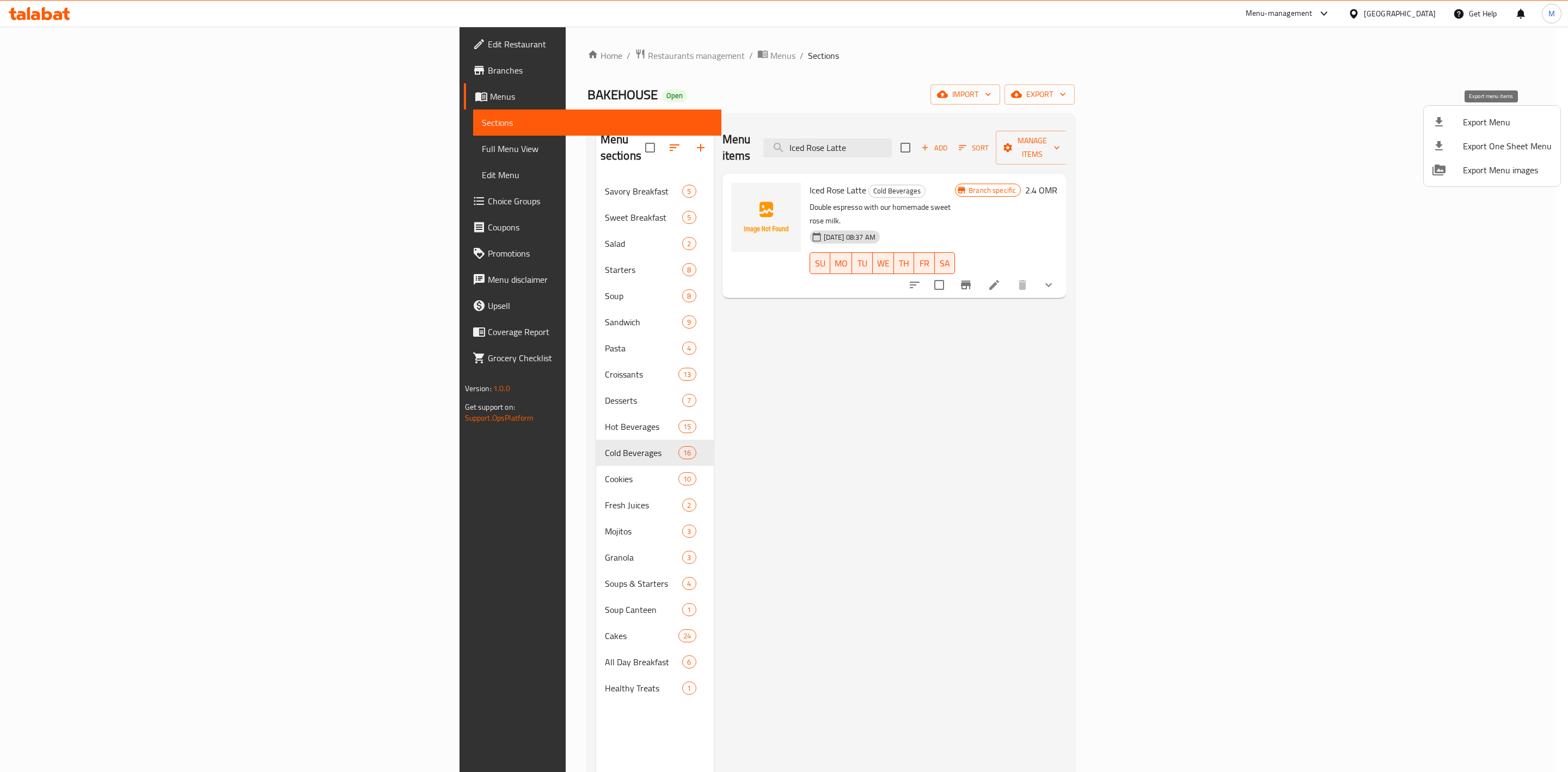
click at [1488, 126] on span "Export Menu" at bounding box center [1507, 122] width 88 height 13
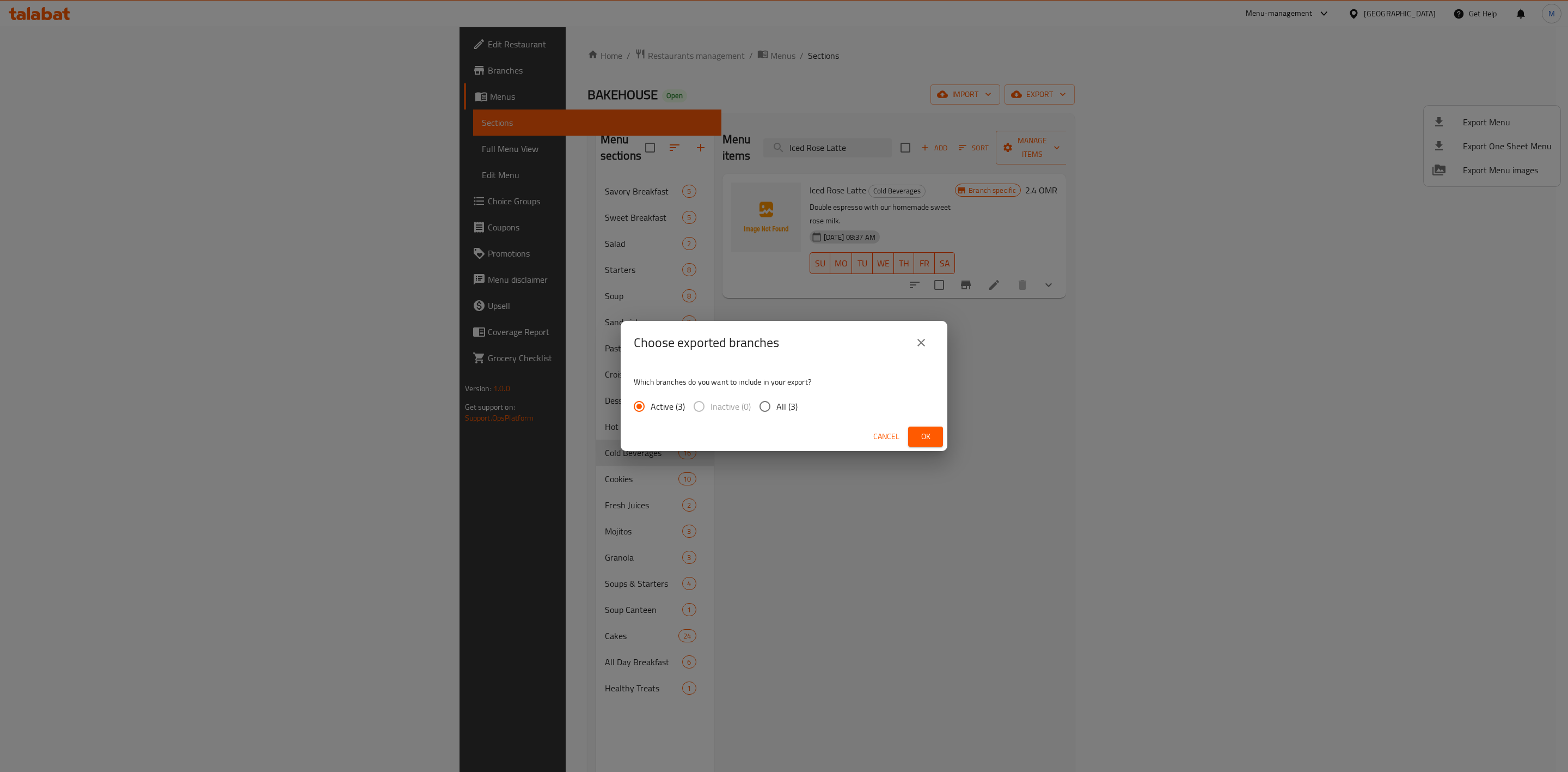
click at [777, 404] on span "All (3)" at bounding box center [787, 406] width 21 height 13
click at [776, 404] on input "All (3)" at bounding box center [765, 407] width 23 height 23
radio input "true"
click at [918, 433] on span "Ok" at bounding box center [926, 436] width 18 height 13
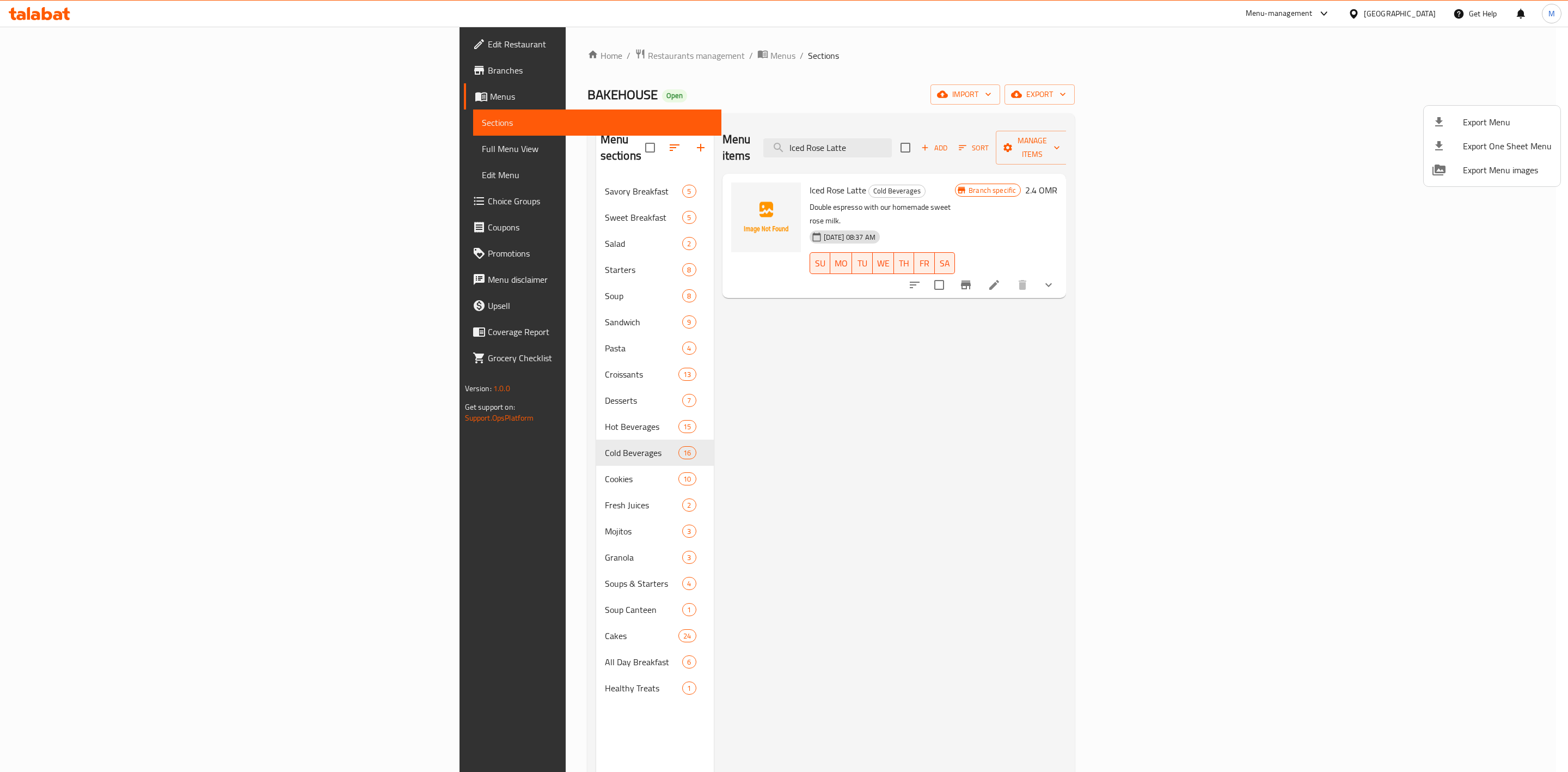
click at [1038, 141] on div at bounding box center [784, 386] width 1568 height 772
click at [892, 141] on input "Iced Rose Latte" at bounding box center [827, 147] width 129 height 19
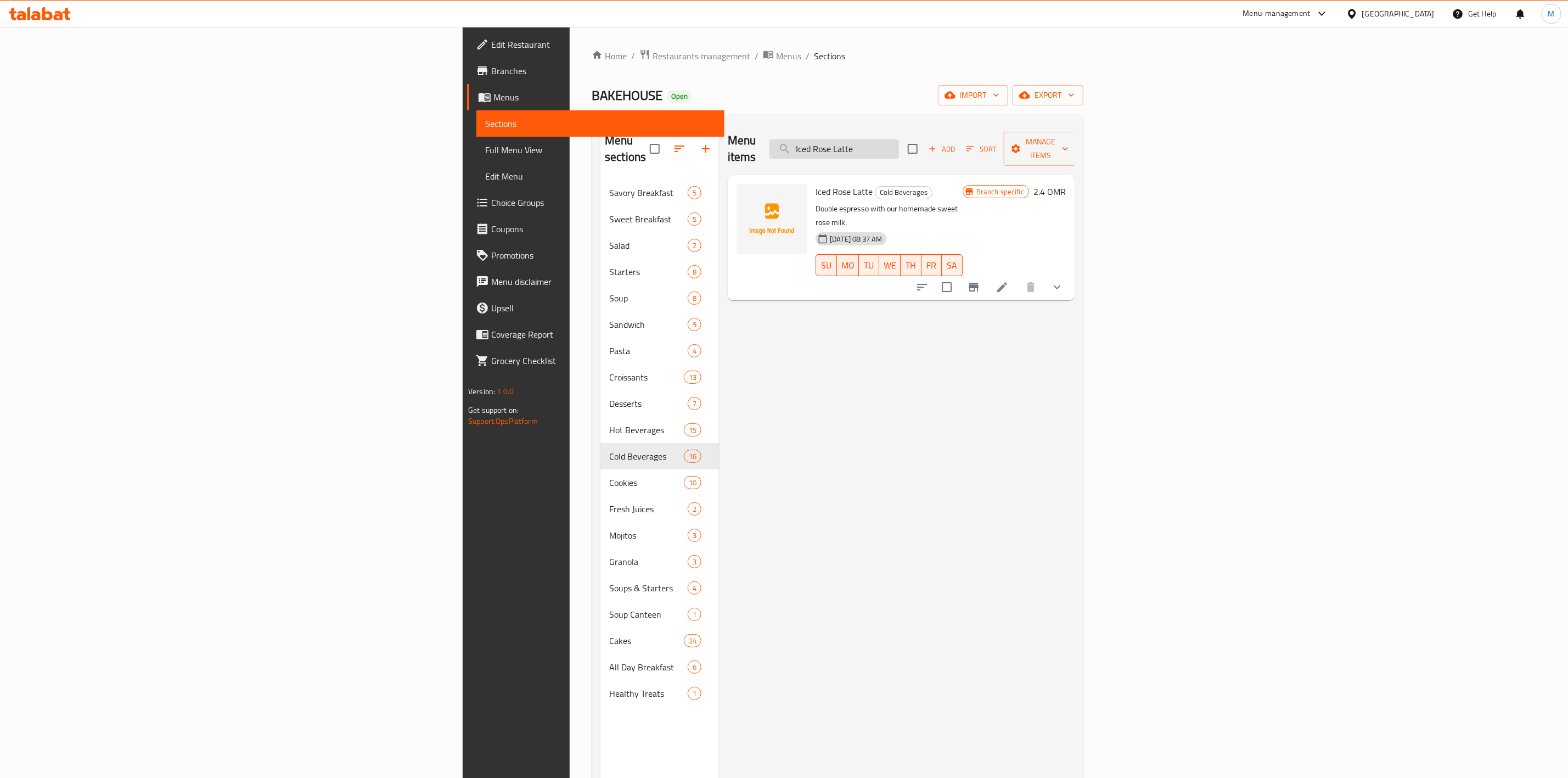
click at [899, 142] on input "Iced Rose Latte" at bounding box center [834, 149] width 130 height 19
paste input "Cardamom"
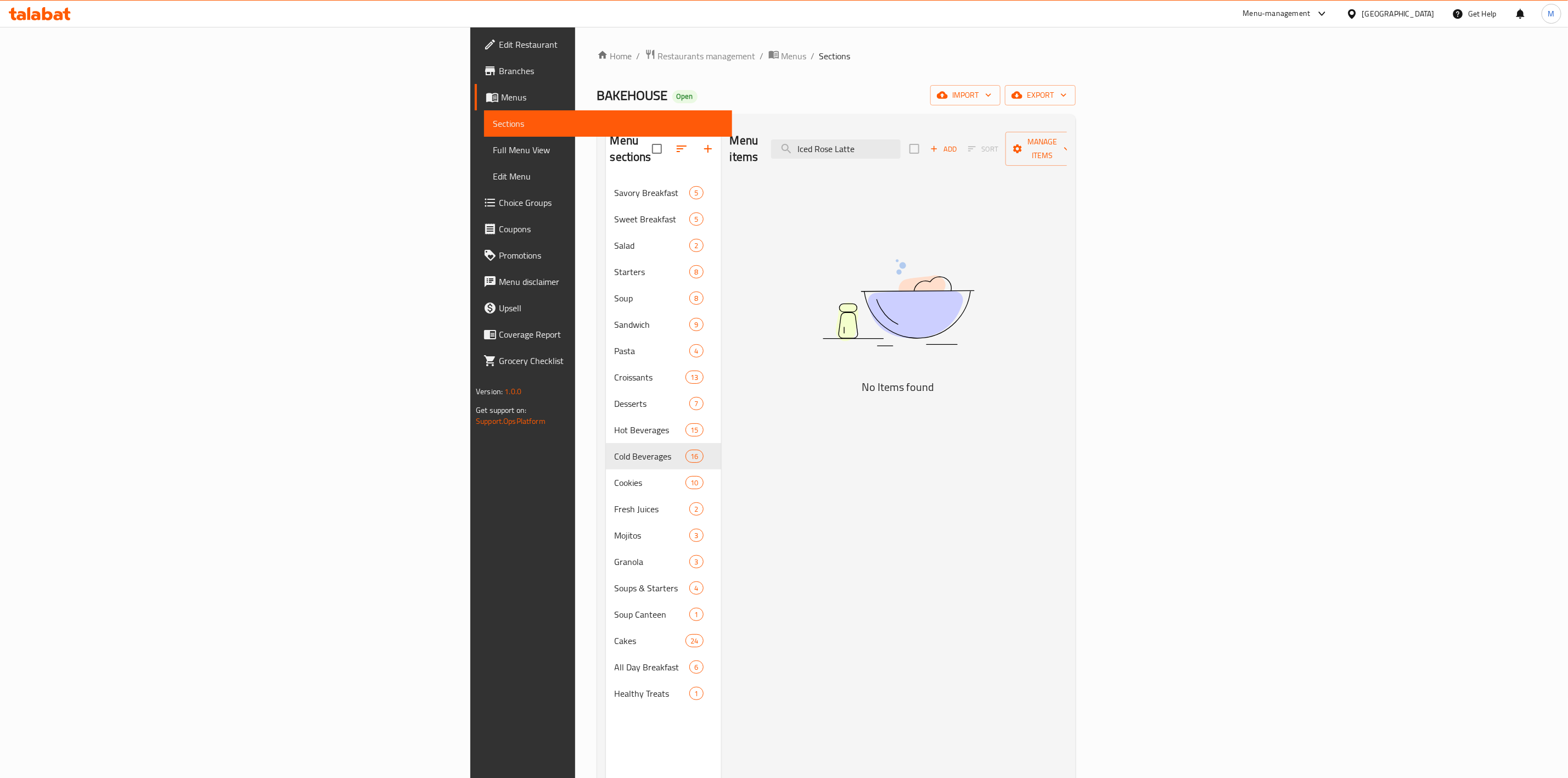
paste input "Cardamom"
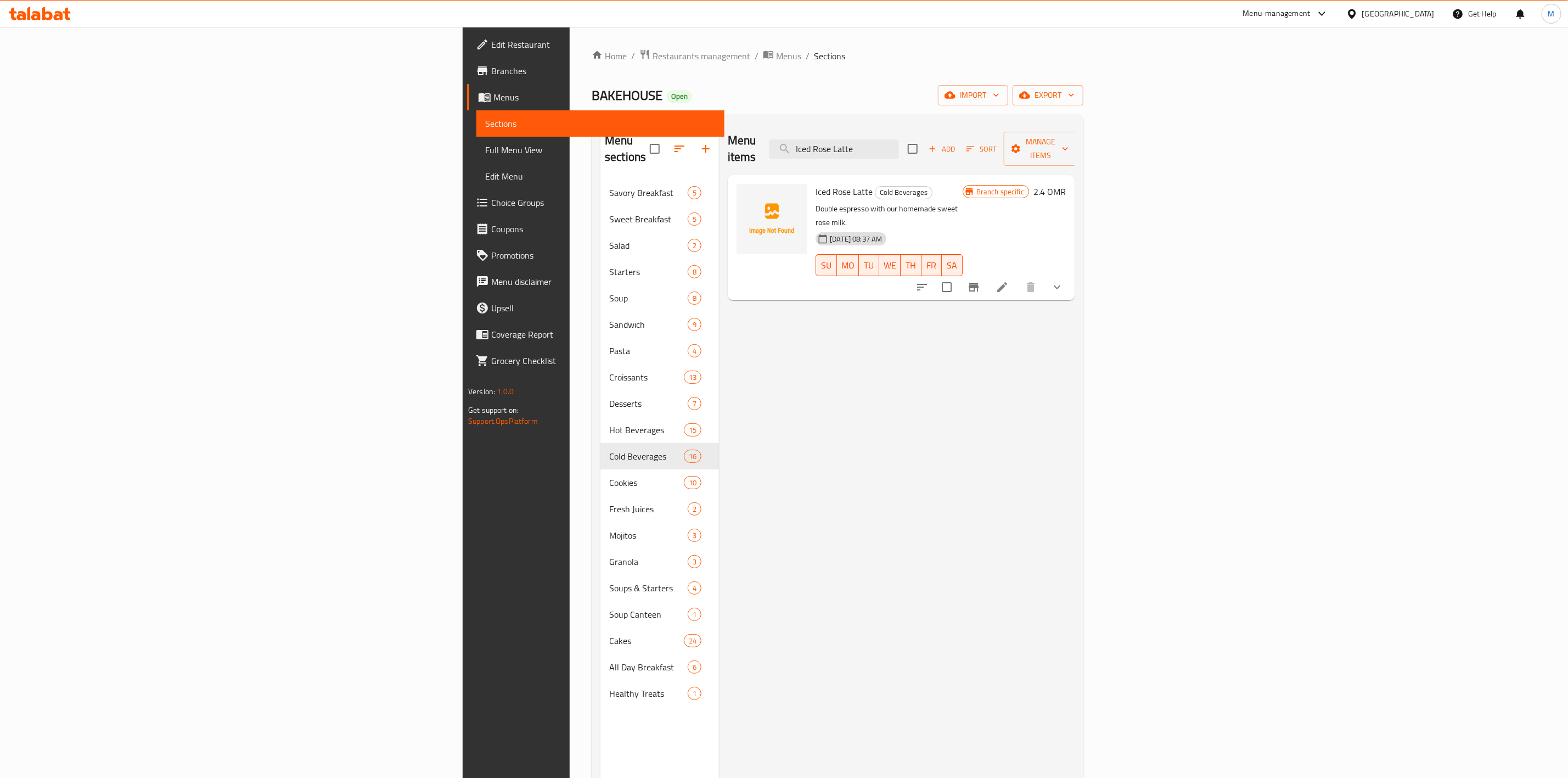
paste input "Cardamom"
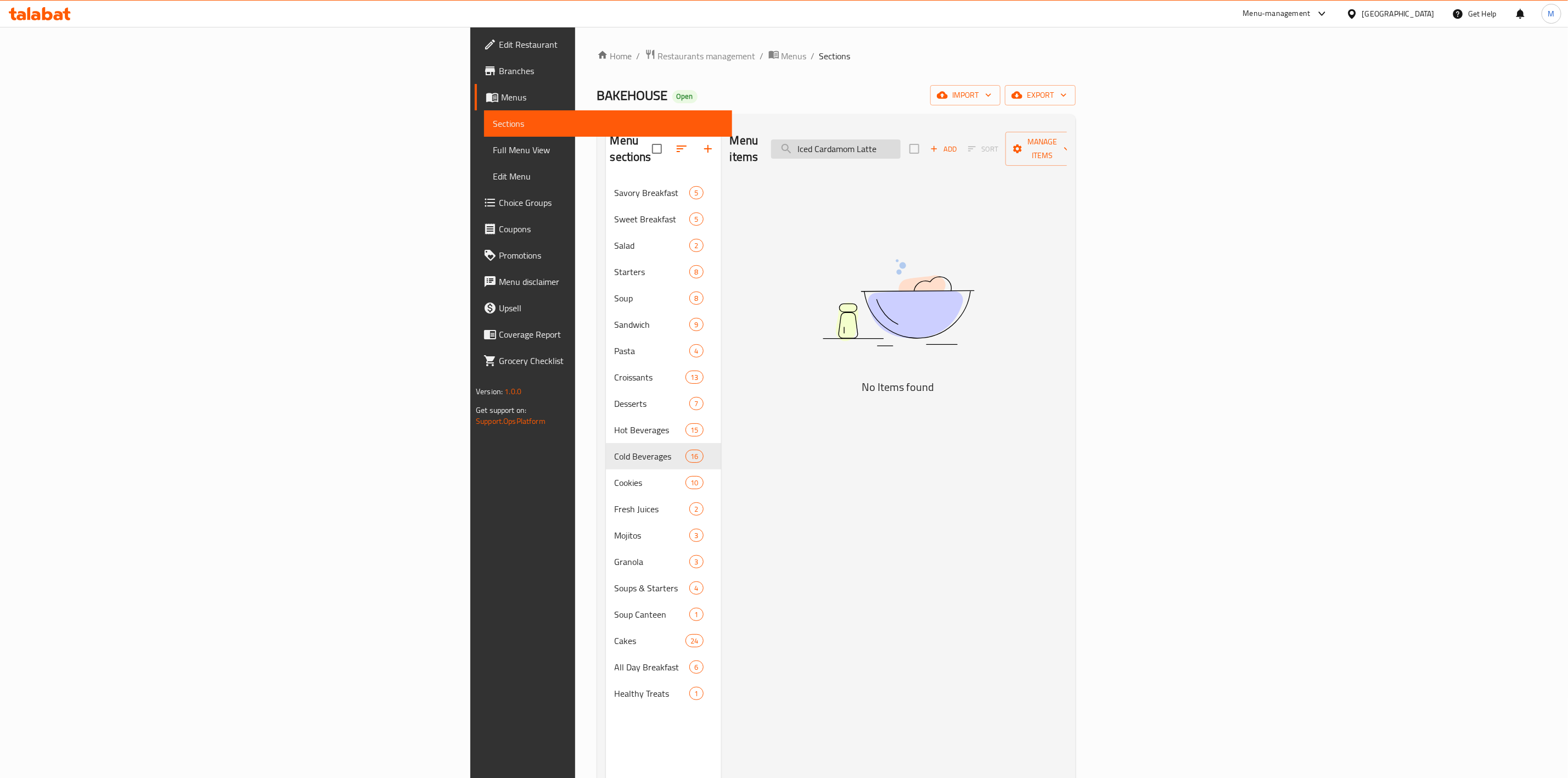
drag, startPoint x: 989, startPoint y: 142, endPoint x: 960, endPoint y: 149, distance: 29.8
click at [901, 149] on input "Iced Cardamom Latte" at bounding box center [836, 149] width 130 height 19
type input "Iced Cardamom Latte"
click at [1067, 89] on span "export" at bounding box center [1040, 95] width 53 height 14
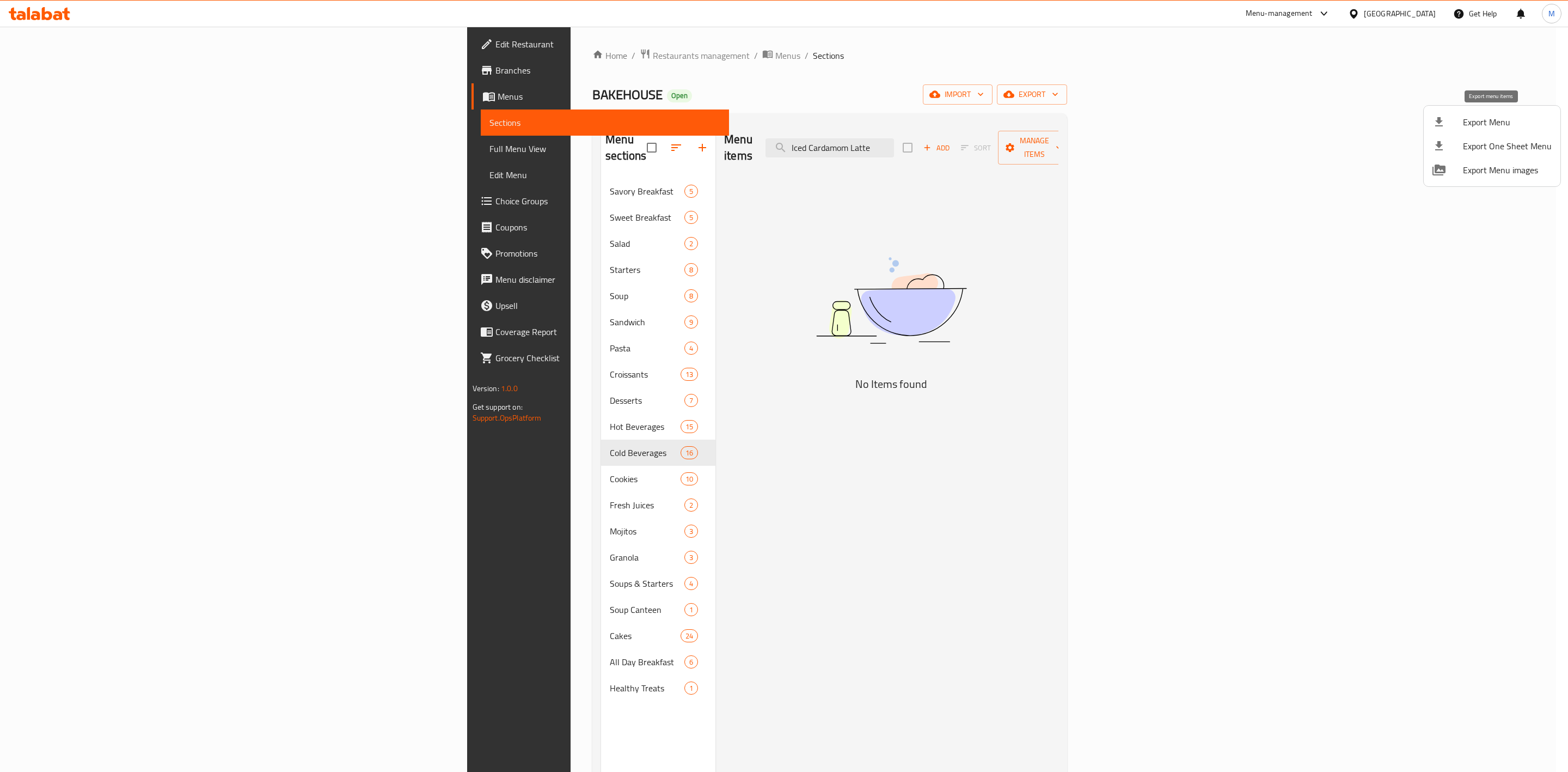
click at [1469, 132] on li "Export Menu" at bounding box center [1492, 122] width 137 height 24
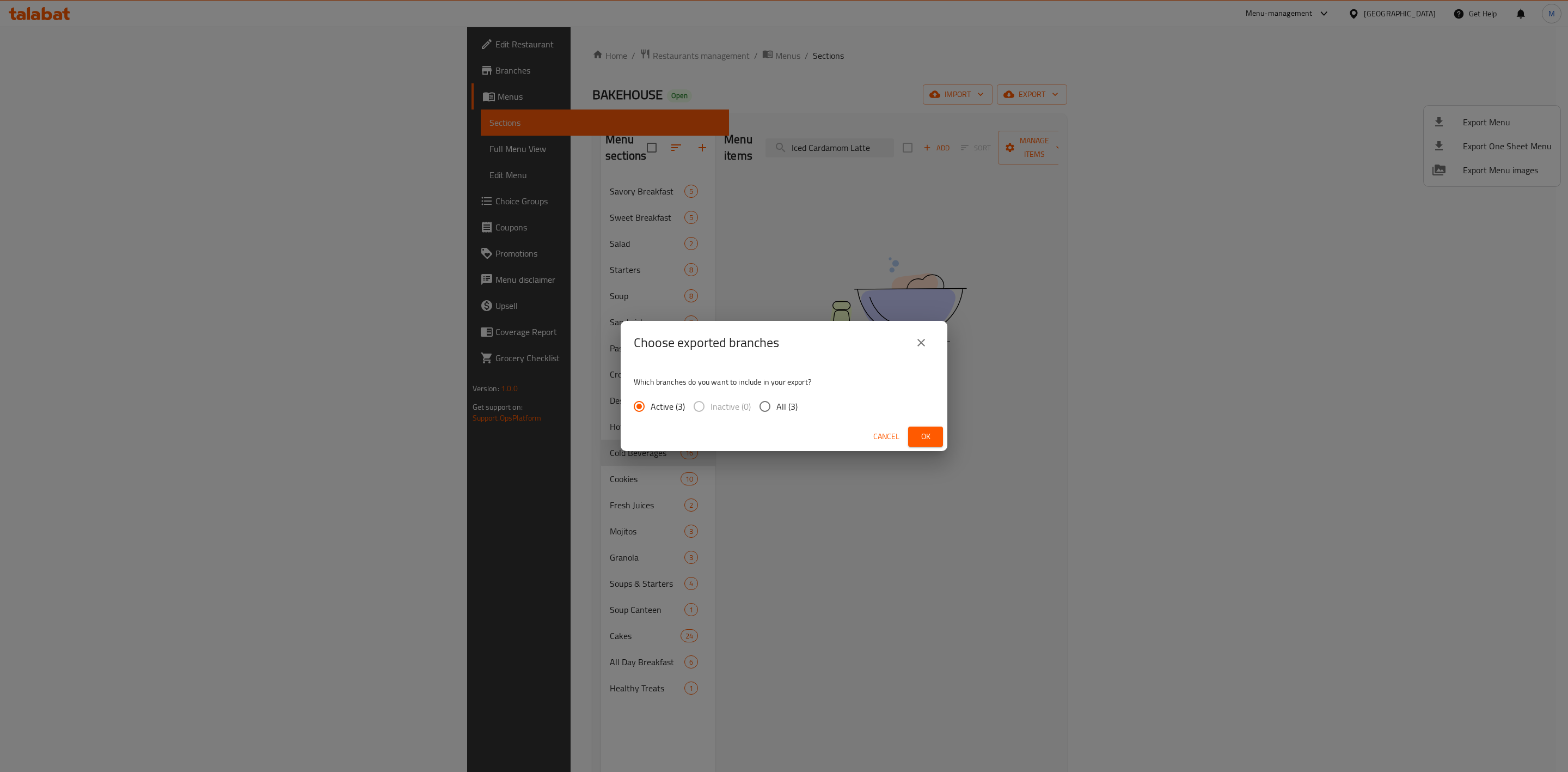
click at [770, 399] on input "All (3)" at bounding box center [765, 407] width 23 height 23
radio input "true"
click at [934, 435] on span "Ok" at bounding box center [926, 436] width 18 height 13
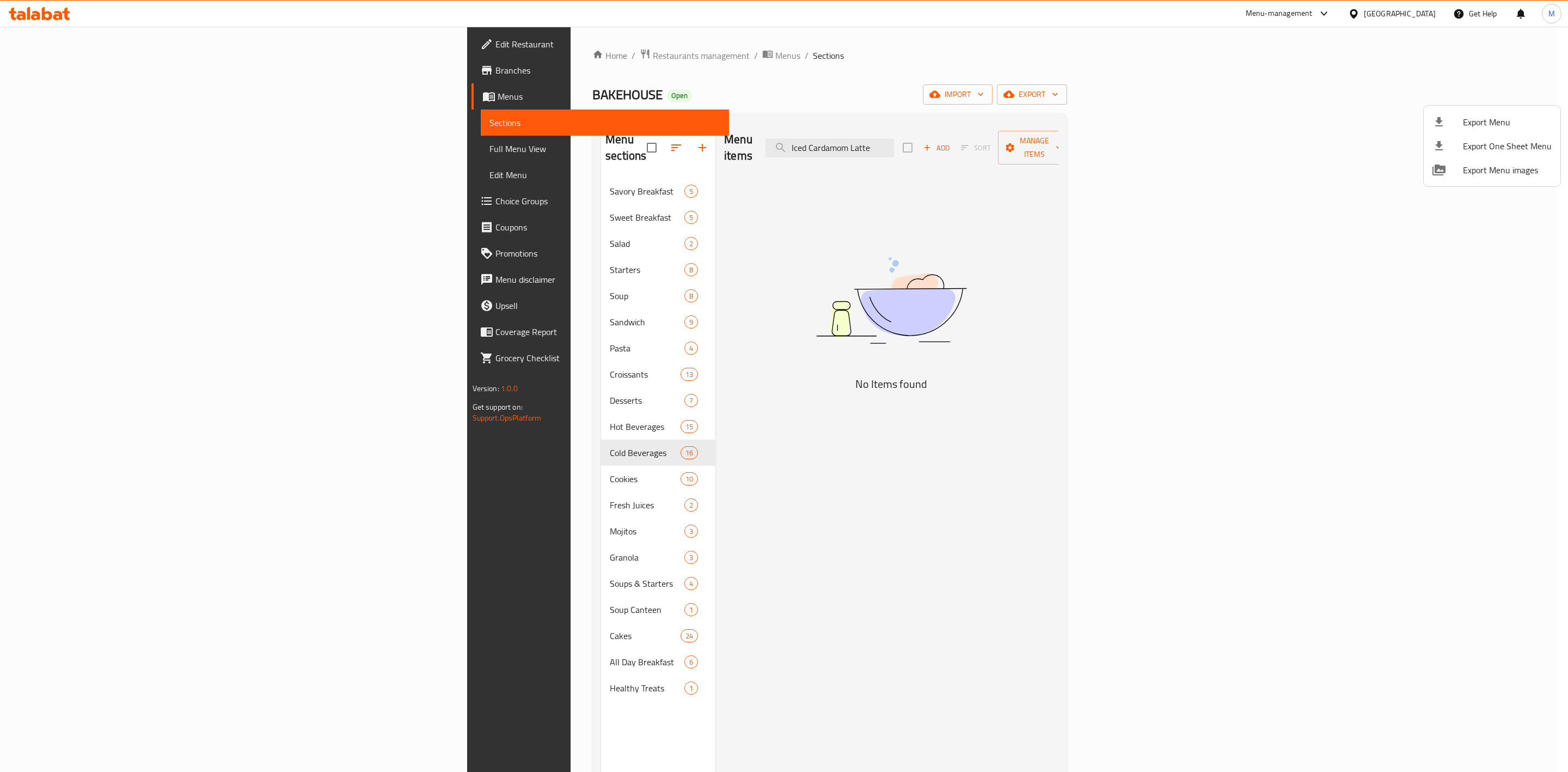
click at [381, 456] on div at bounding box center [784, 386] width 1568 height 772
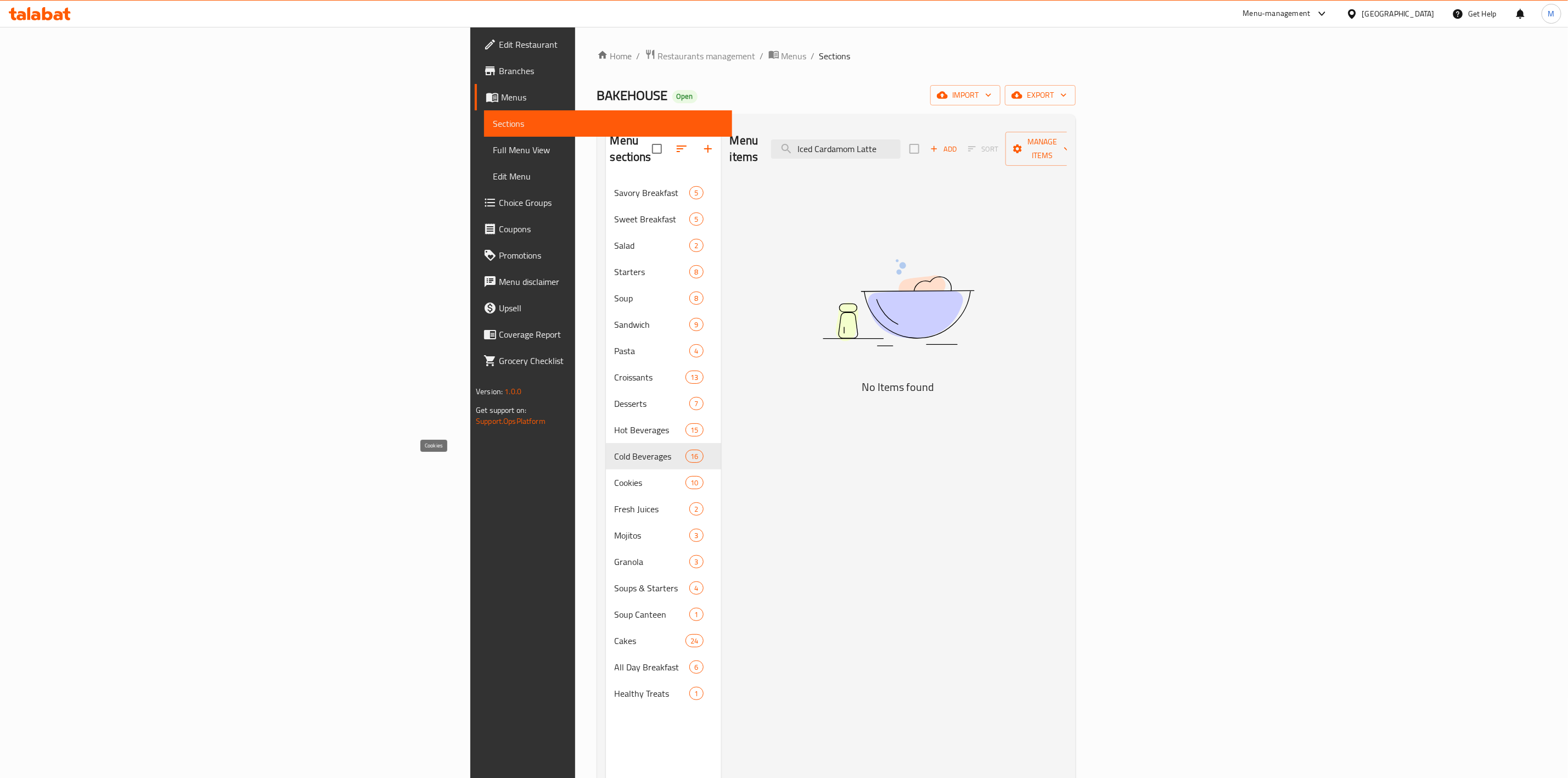
click at [615, 475] on span "Cookies" at bounding box center [650, 482] width 71 height 14
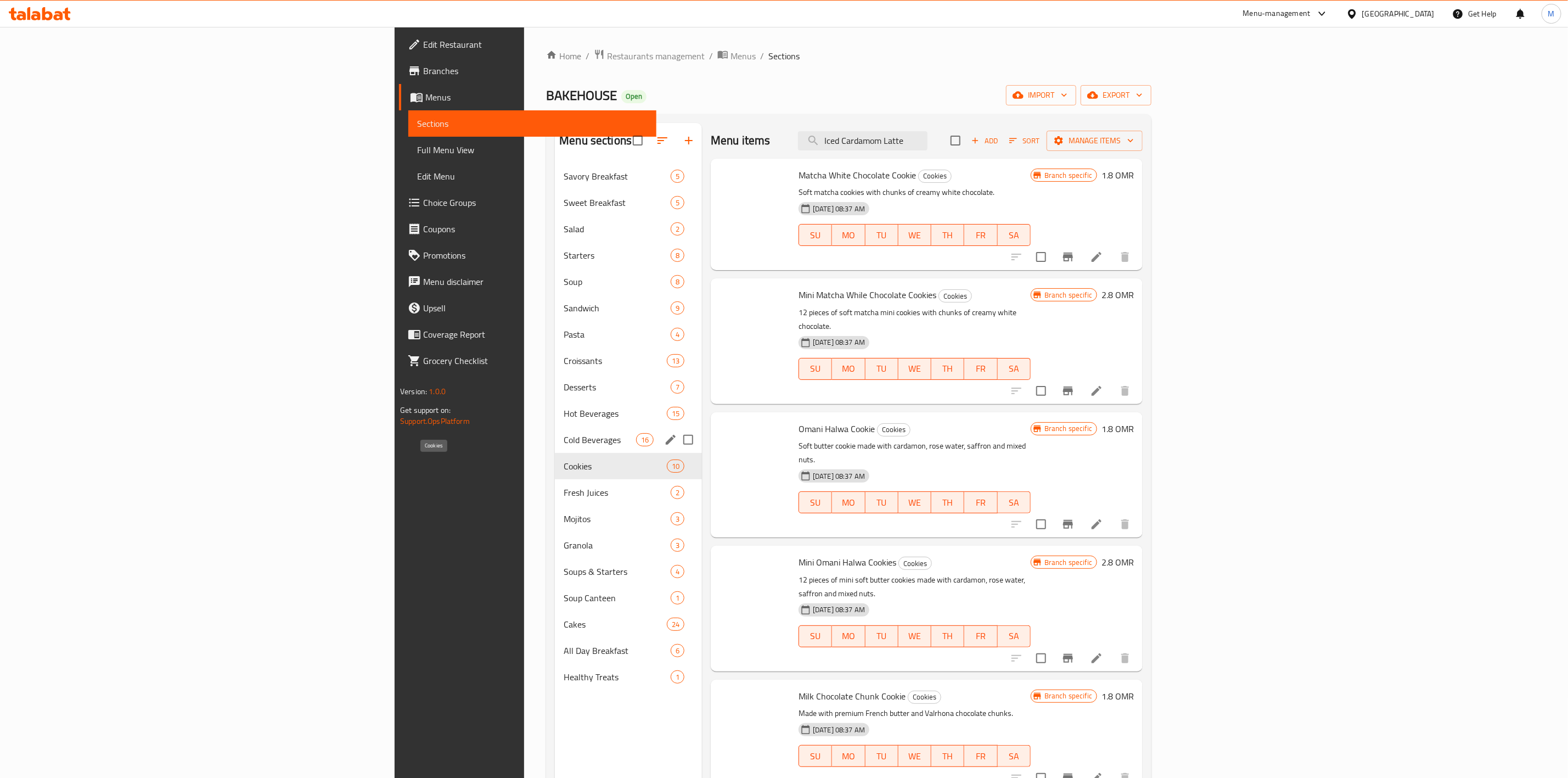
click at [564, 445] on span "Cold Beverages" at bounding box center [600, 439] width 72 height 14
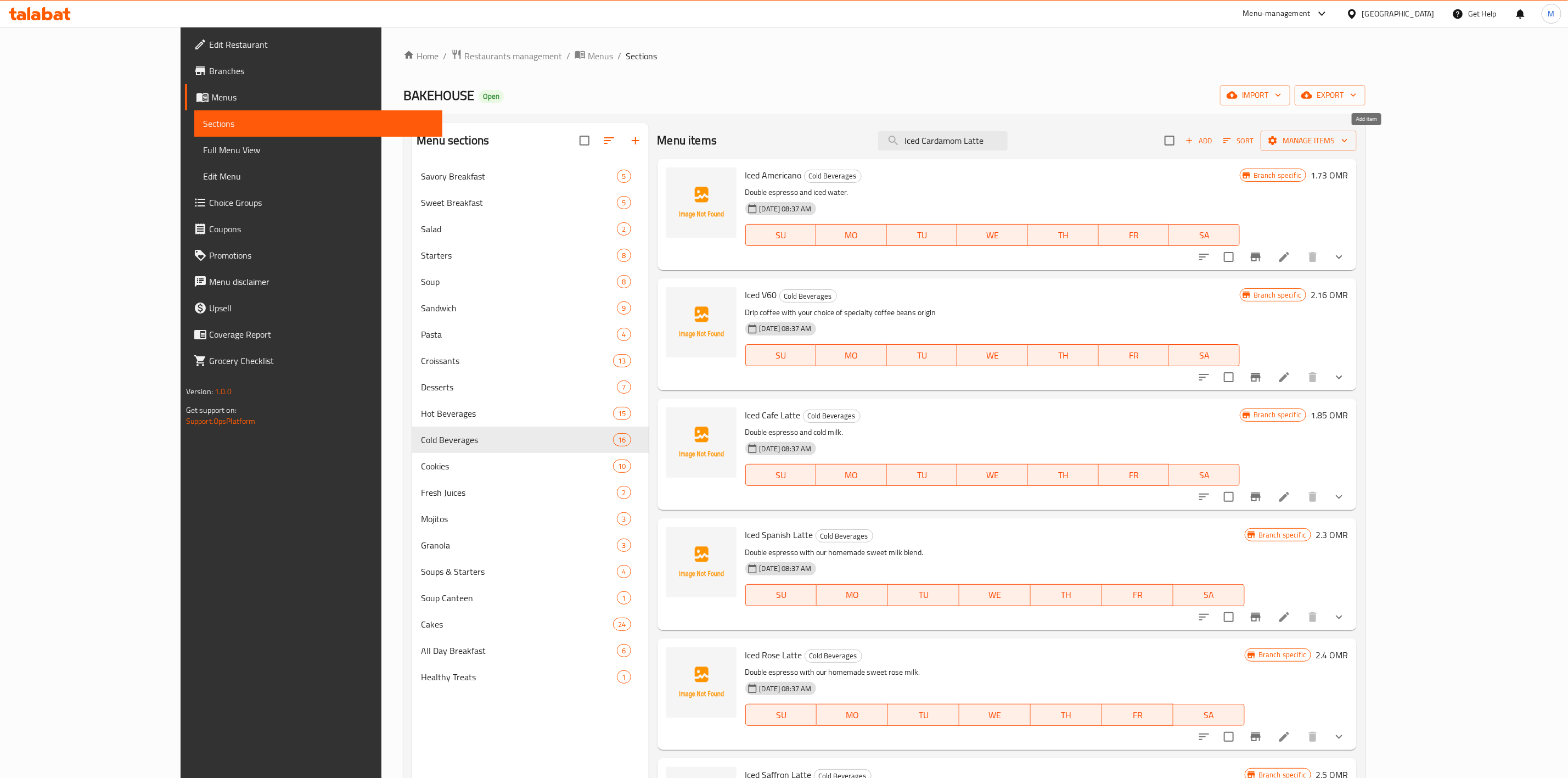
click at [1217, 149] on button "Add" at bounding box center [1199, 140] width 35 height 17
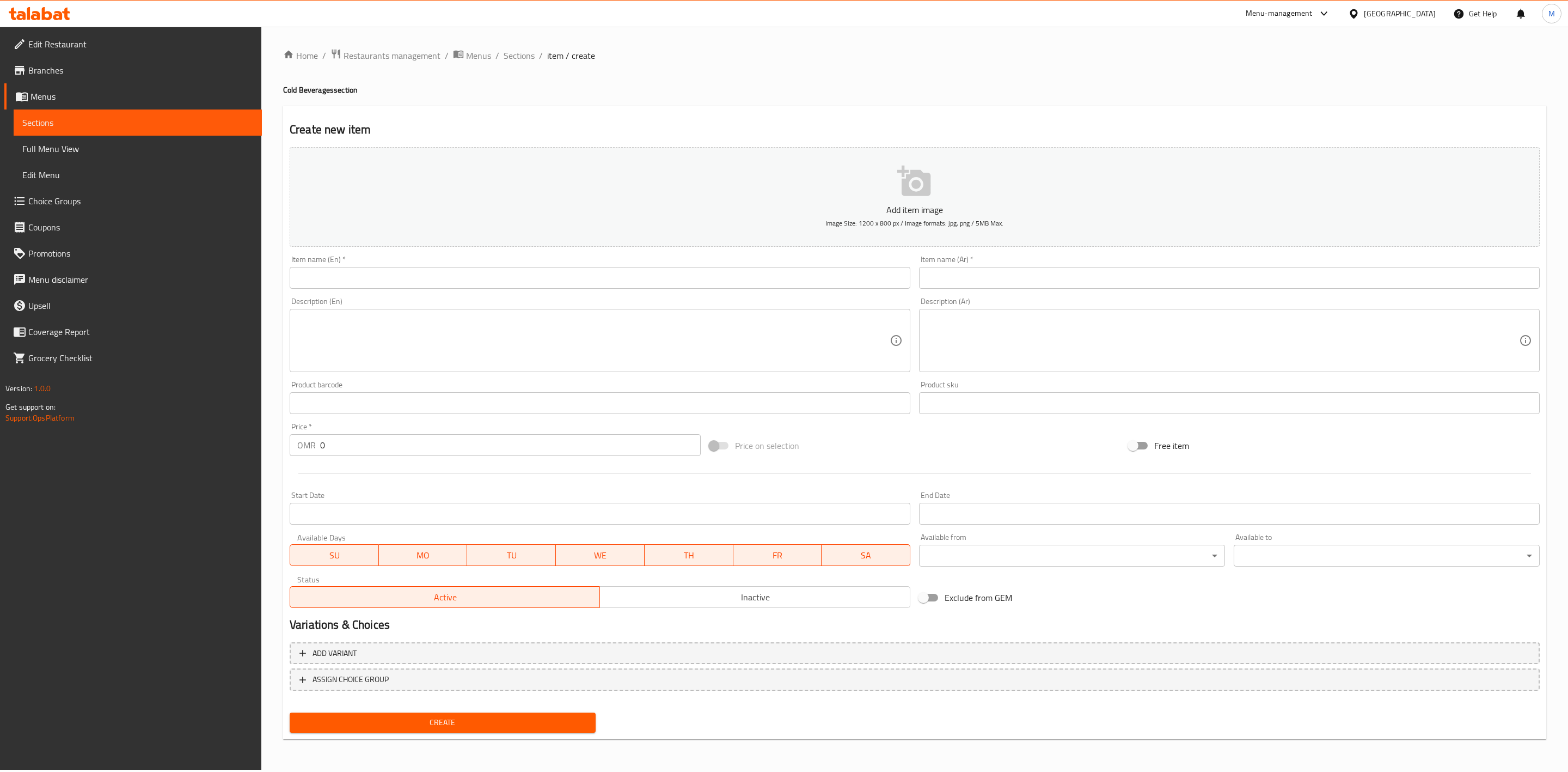
click at [663, 281] on div at bounding box center [784, 386] width 1568 height 772
click at [663, 281] on input "text" at bounding box center [600, 278] width 621 height 21
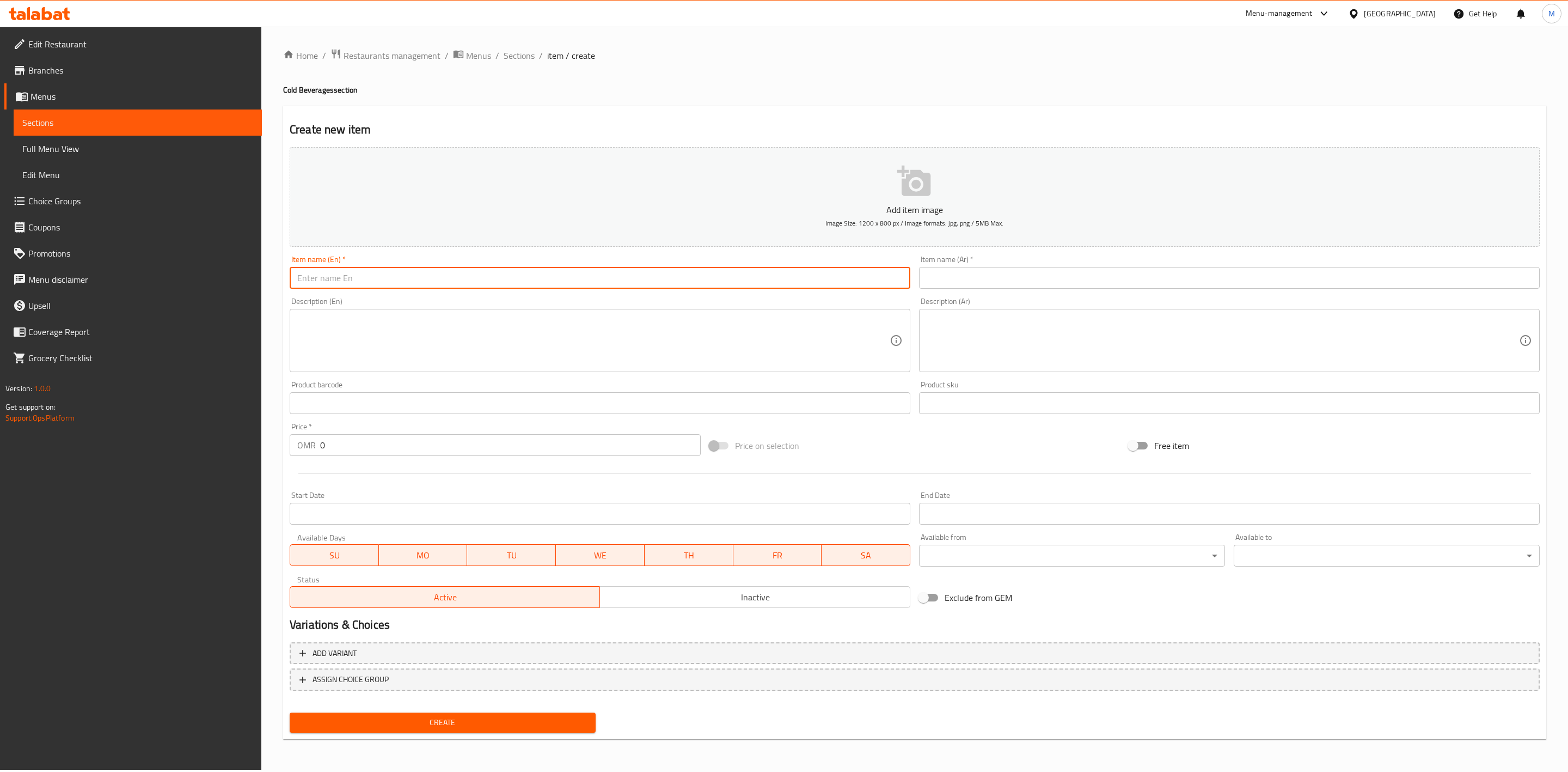
paste input "Iced Cardamom Latte"
type input "Iced Cardamom Latte"
click at [1016, 275] on input "text" at bounding box center [1229, 278] width 621 height 21
paste input "لاتيه الهيل المثلج"
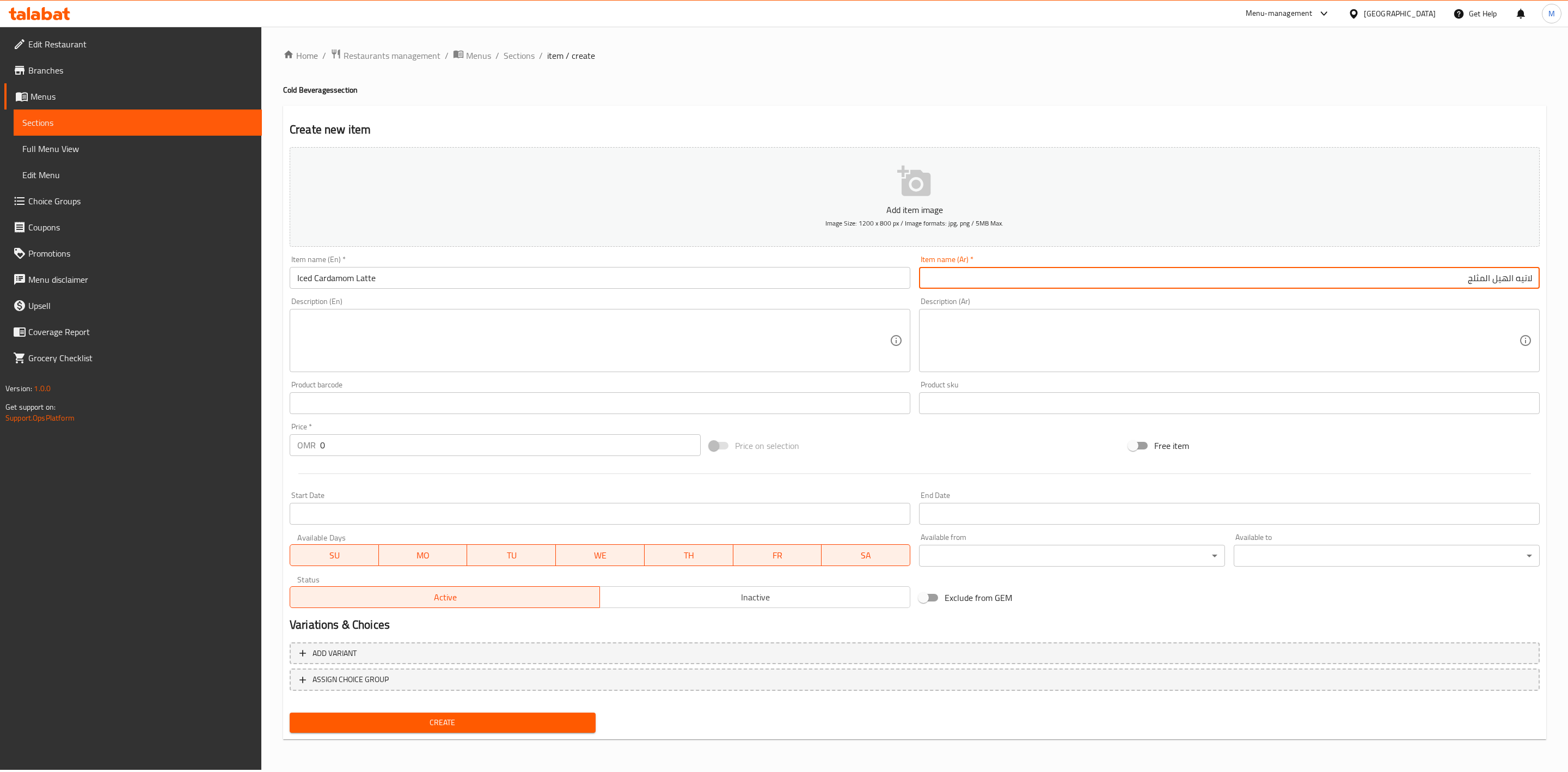
type input "لاتيه الهيل المثلج"
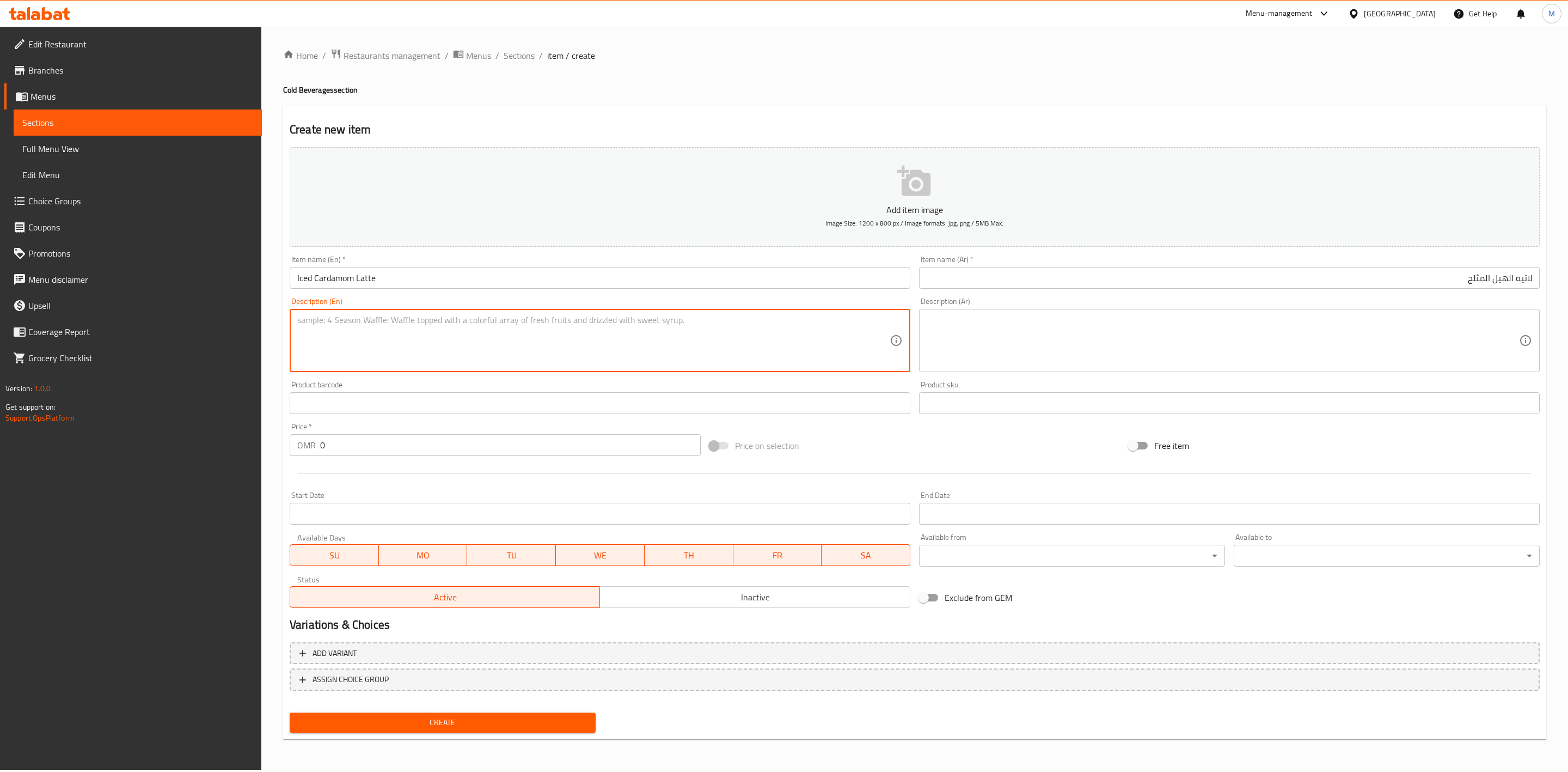
click at [494, 328] on textarea at bounding box center [593, 340] width 592 height 52
paste textarea "Double espresso with our homemade sweet cardamom milk."
type textarea "Double espresso with our homemade sweet cardamom milk."
click at [668, 321] on textarea "Double espresso with our homemade sweet cardamom milk." at bounding box center [593, 340] width 592 height 52
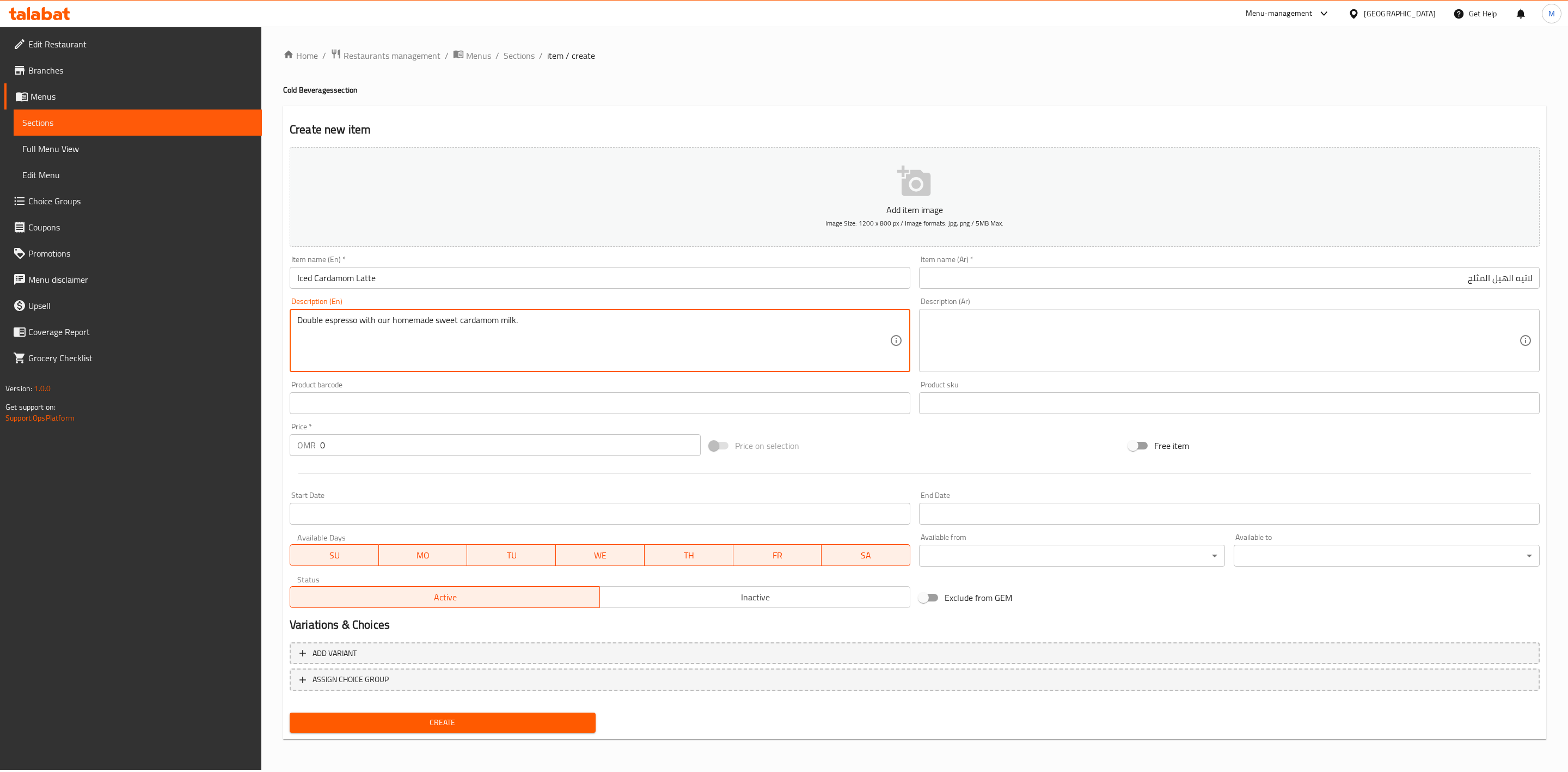
click at [668, 321] on textarea "Double espresso with our homemade sweet cardamom milk." at bounding box center [593, 340] width 592 height 52
click at [1199, 330] on textarea at bounding box center [1222, 340] width 592 height 52
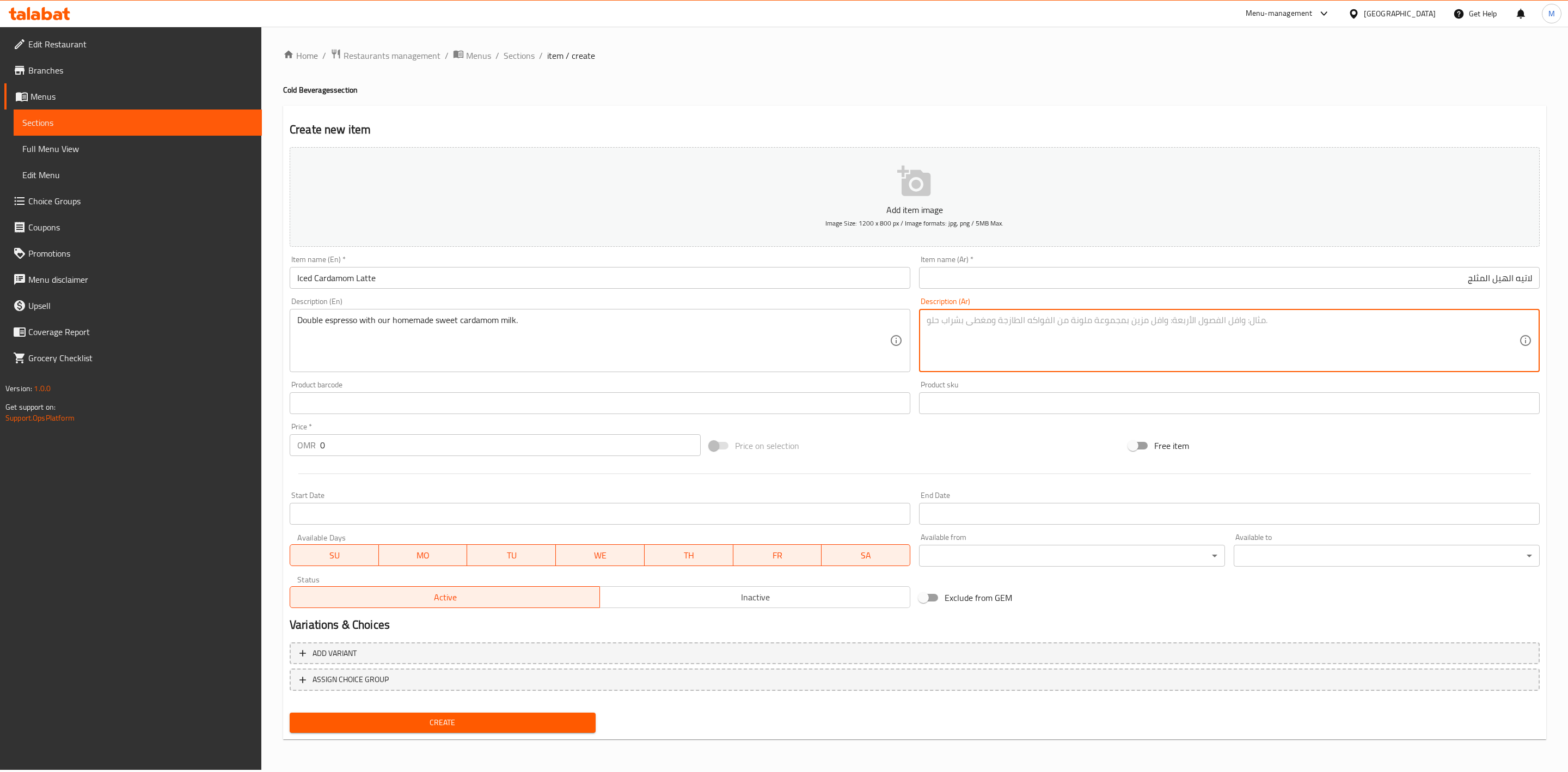
paste textarea "إسبرسو مزدوج مع حليب الهيل الحلو محلي الصنع."
drag, startPoint x: 1467, startPoint y: 320, endPoint x: 1488, endPoint y: 325, distance: 21.6
click at [1488, 325] on textarea "إسبرسو مزدوج مع حليب الهيل الحلو محلي الصنع." at bounding box center [1222, 340] width 592 height 52
drag, startPoint x: 1337, startPoint y: 319, endPoint x: 1392, endPoint y: 325, distance: 55.3
click at [1392, 325] on textarea "إسبرسو دوبل مع حليب الهيل الحلو محلي الصنع." at bounding box center [1222, 340] width 592 height 52
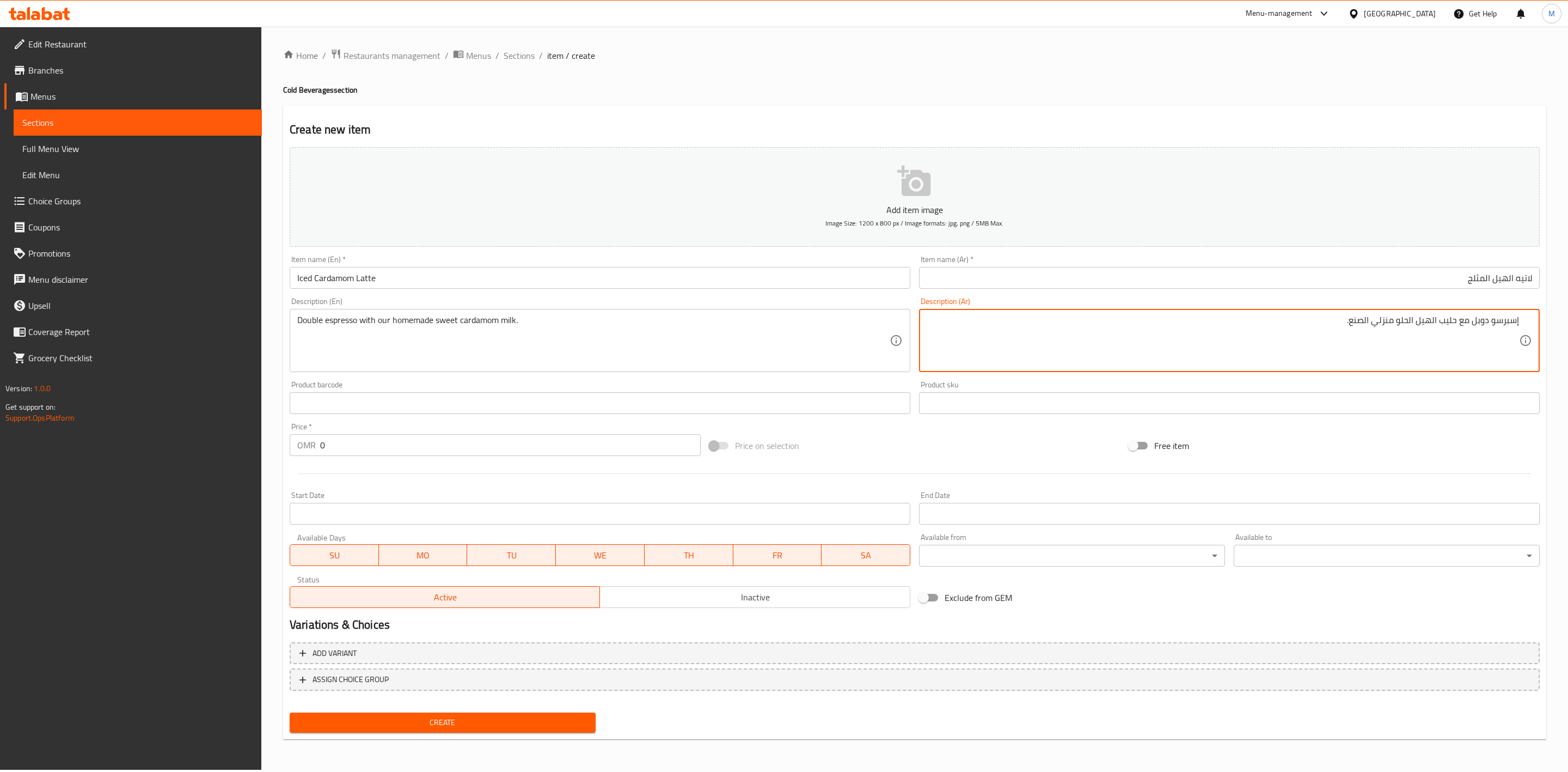
type textarea "إسبرسو دوبل مع حليب الهيل الحلو منزلي الصنع."
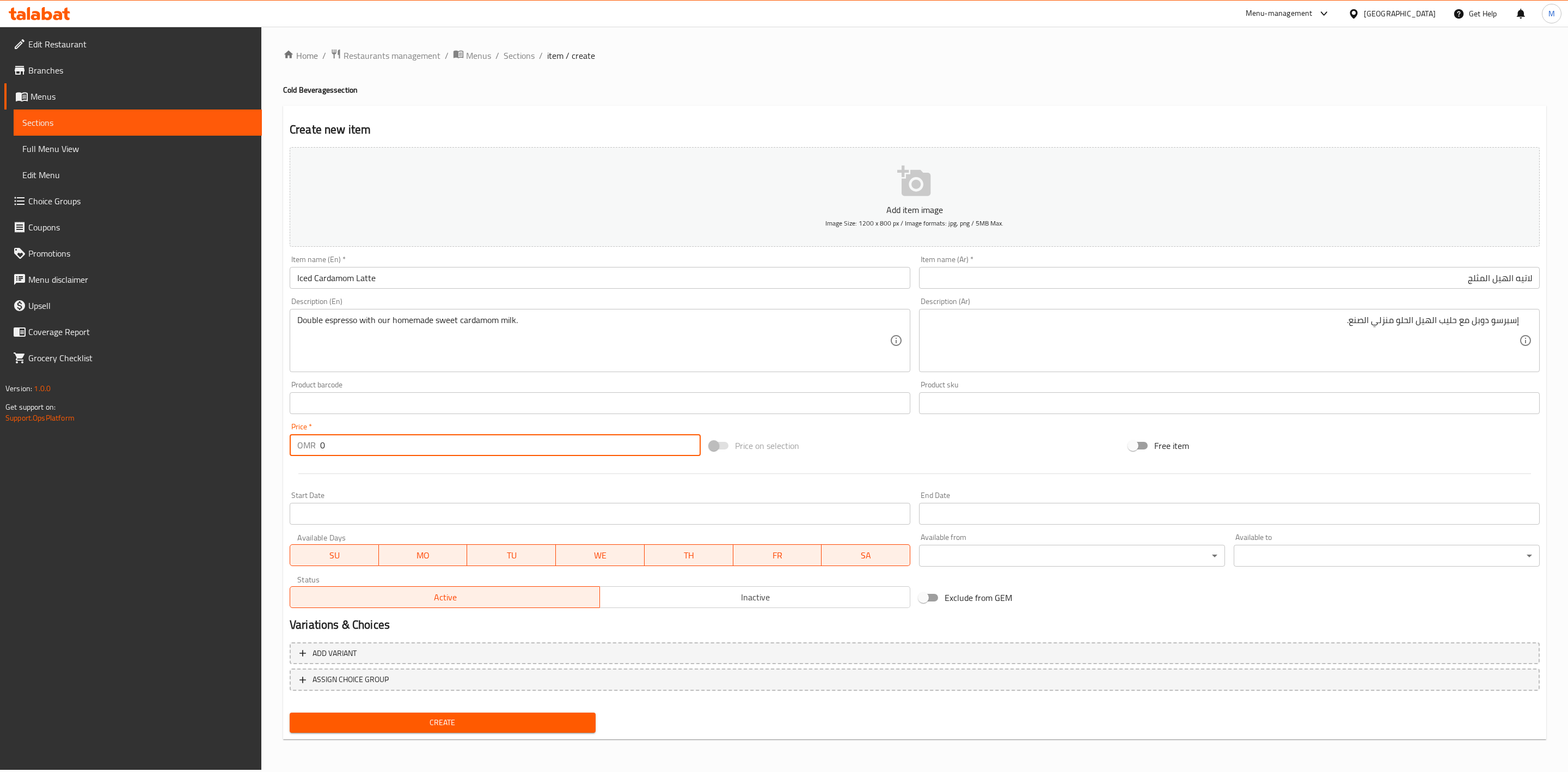
drag, startPoint x: 324, startPoint y: 445, endPoint x: 298, endPoint y: 463, distance: 31.6
click at [256, 440] on div "Edit Restaurant Branches Menus Sections Full Menu View Edit Menu Choice Groups …" at bounding box center [784, 398] width 1568 height 743
paste input "2.65"
type input "2.650"
click at [387, 467] on div at bounding box center [914, 474] width 1259 height 27
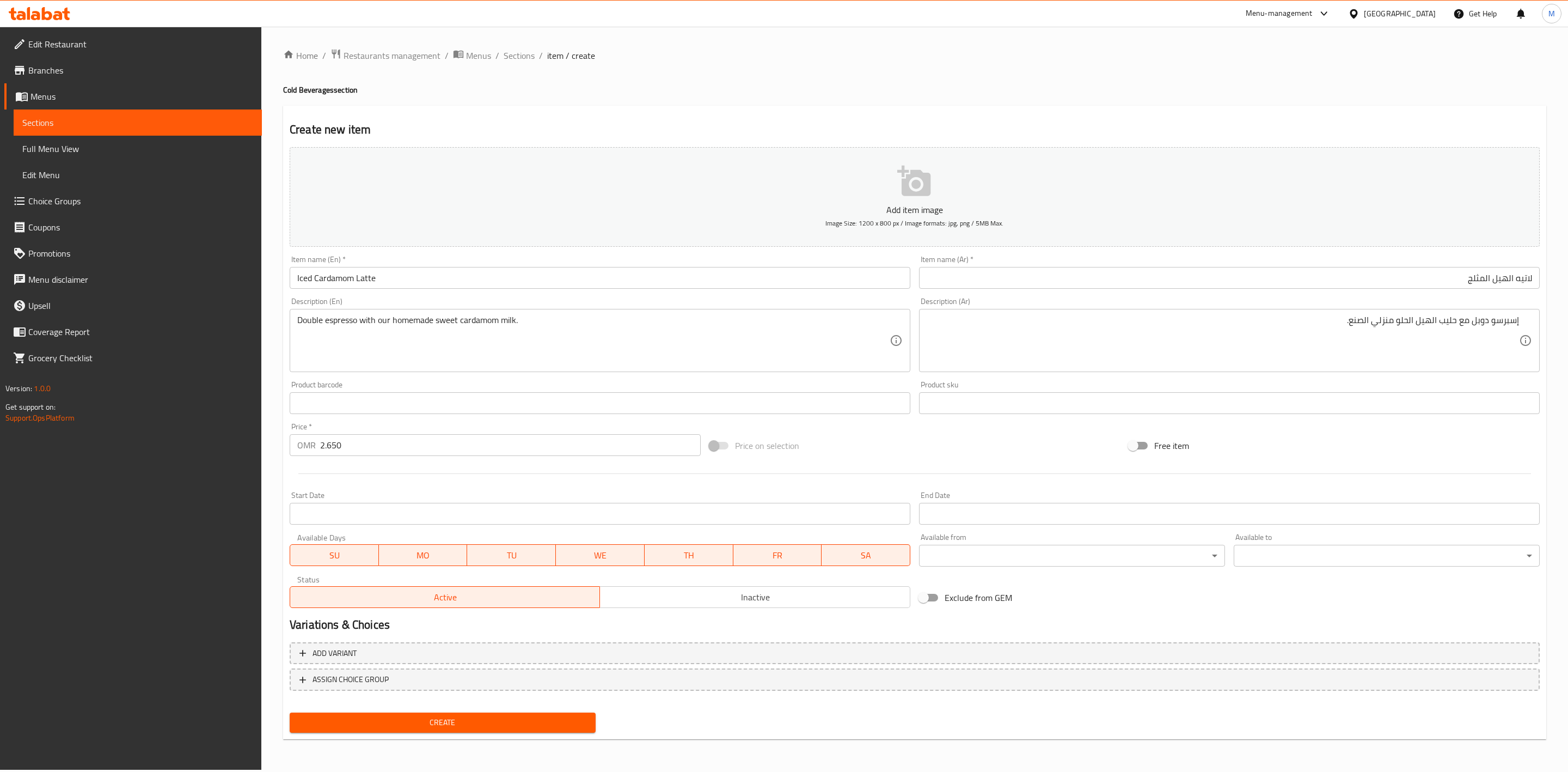
click at [522, 712] on button "Create" at bounding box center [442, 722] width 306 height 21
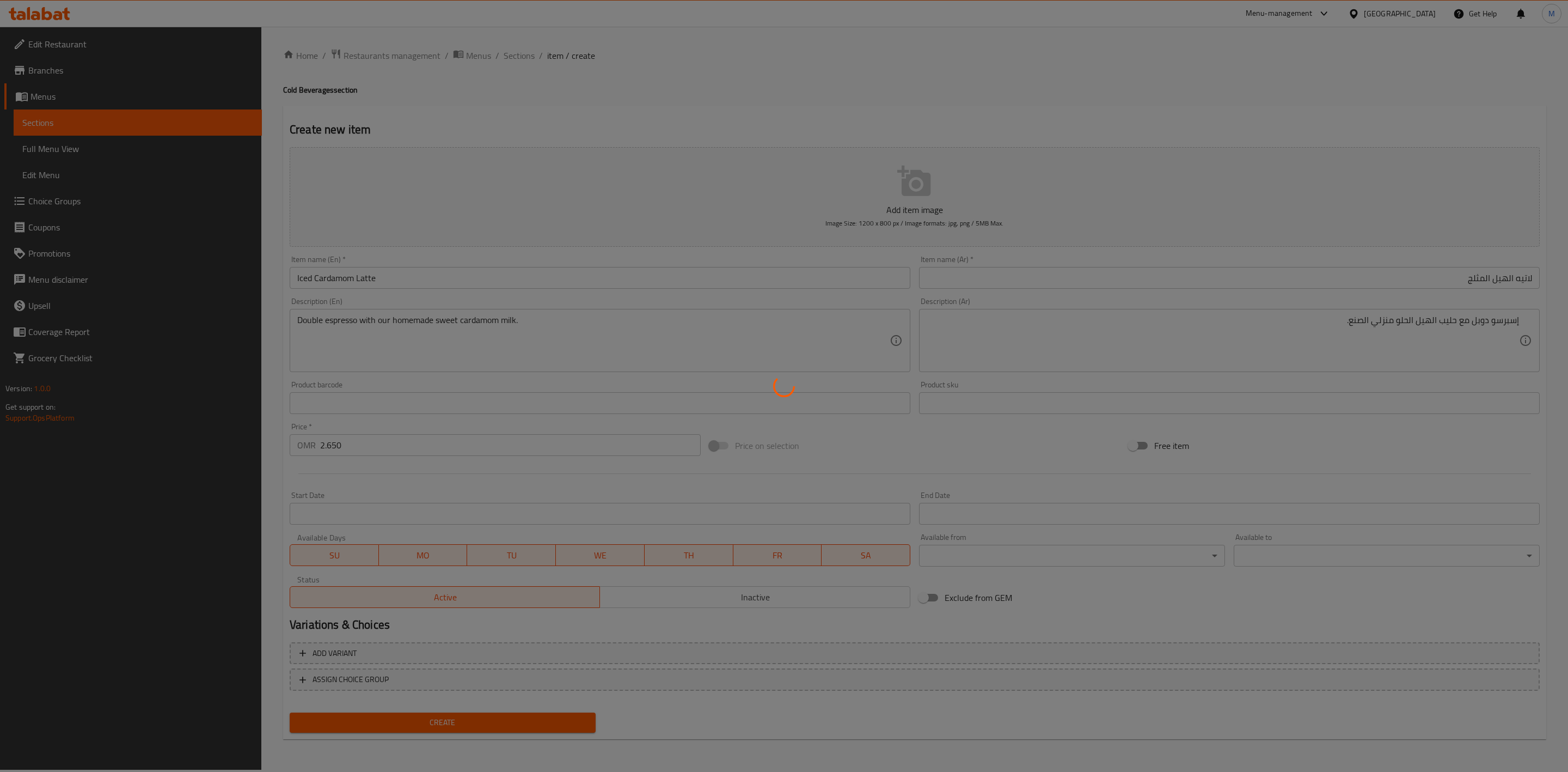
type input "0"
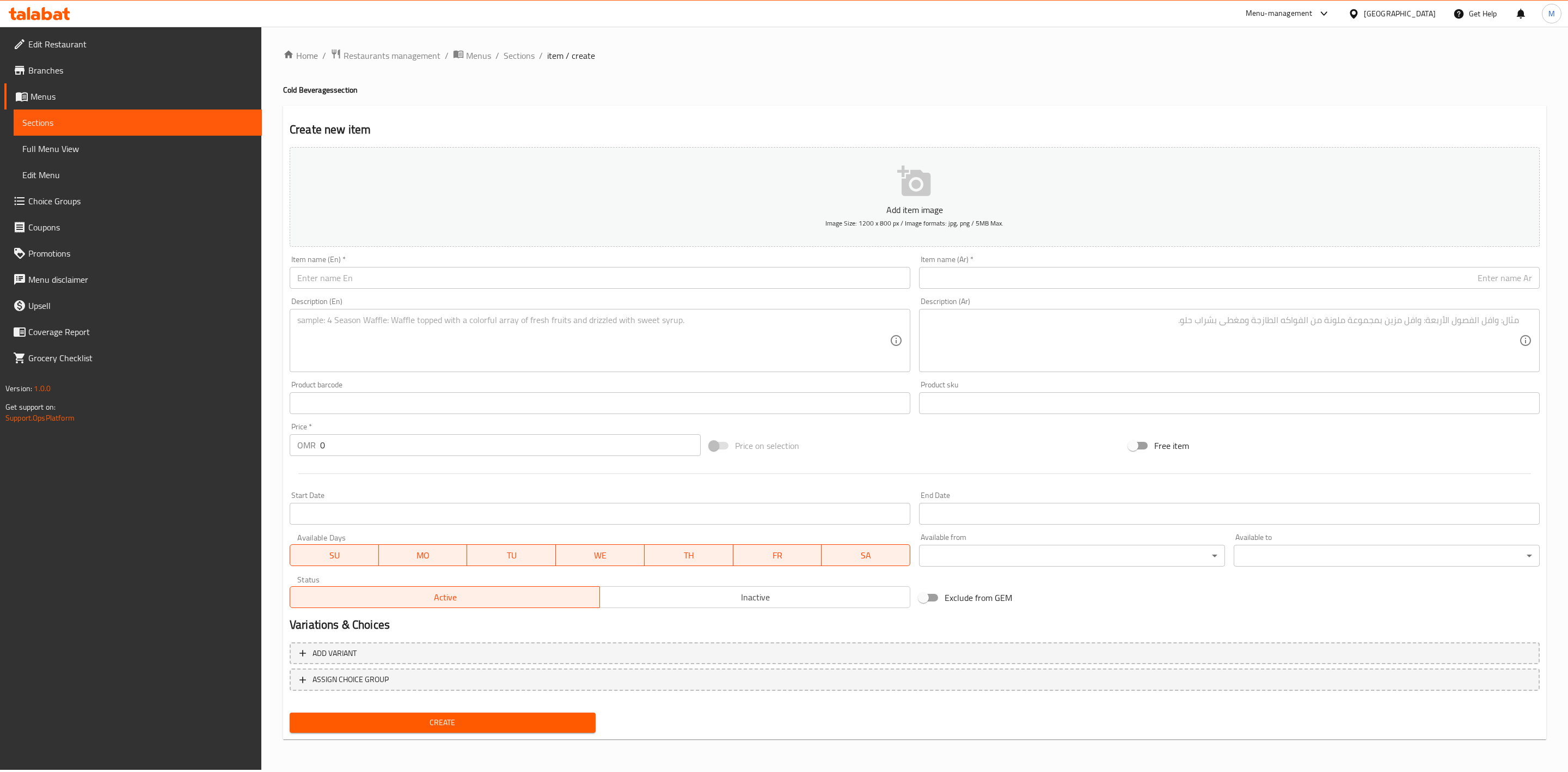
click at [496, 57] on li "/" at bounding box center [498, 55] width 4 height 13
click at [504, 57] on span "Sections" at bounding box center [519, 55] width 31 height 13
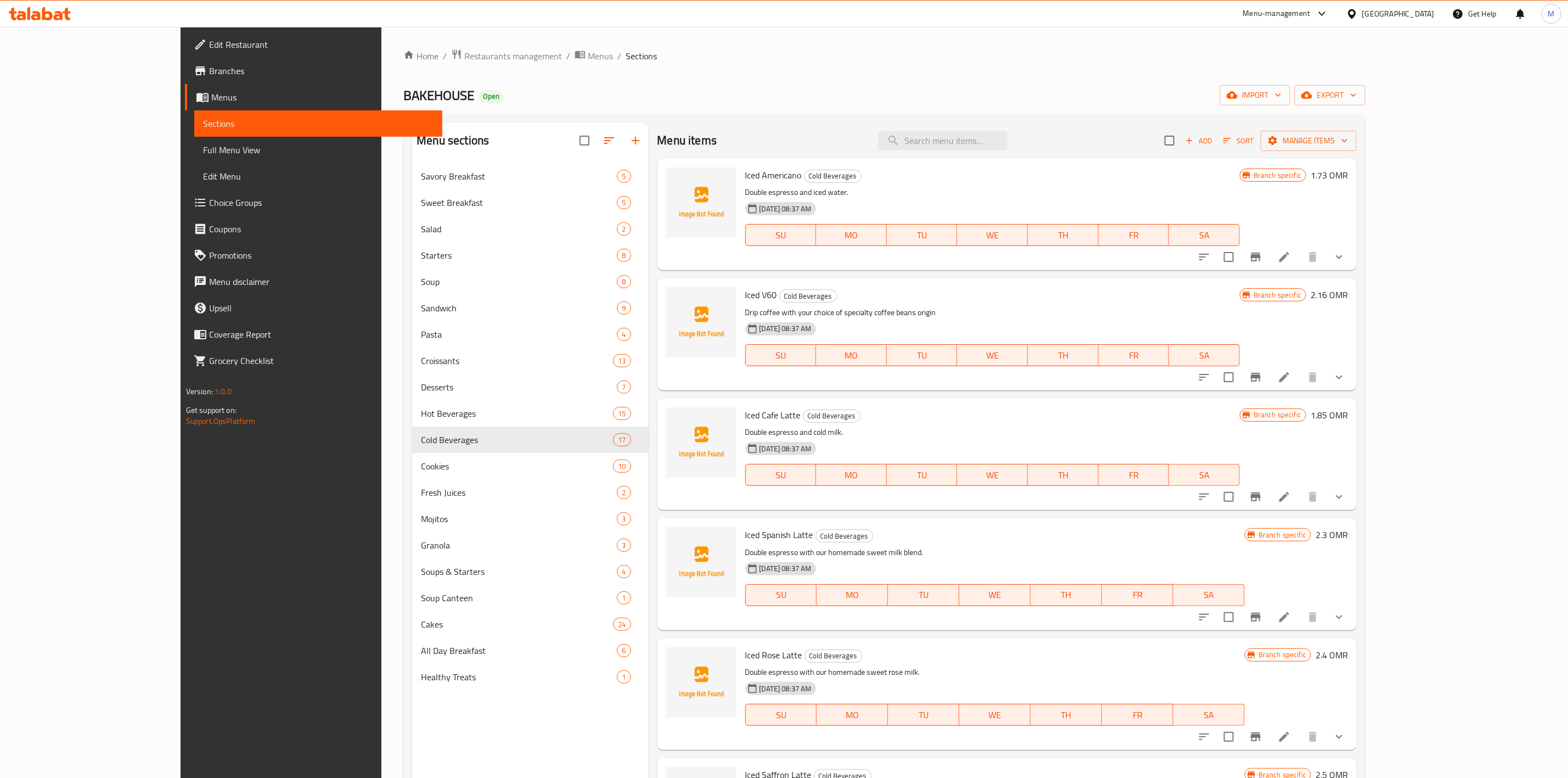
drag, startPoint x: 1451, startPoint y: 226, endPoint x: 1440, endPoint y: 240, distance: 17.8
drag, startPoint x: 1440, startPoint y: 240, endPoint x: 1531, endPoint y: 103, distance: 164.5
click at [1365, 103] on button "export" at bounding box center [1330, 95] width 71 height 21
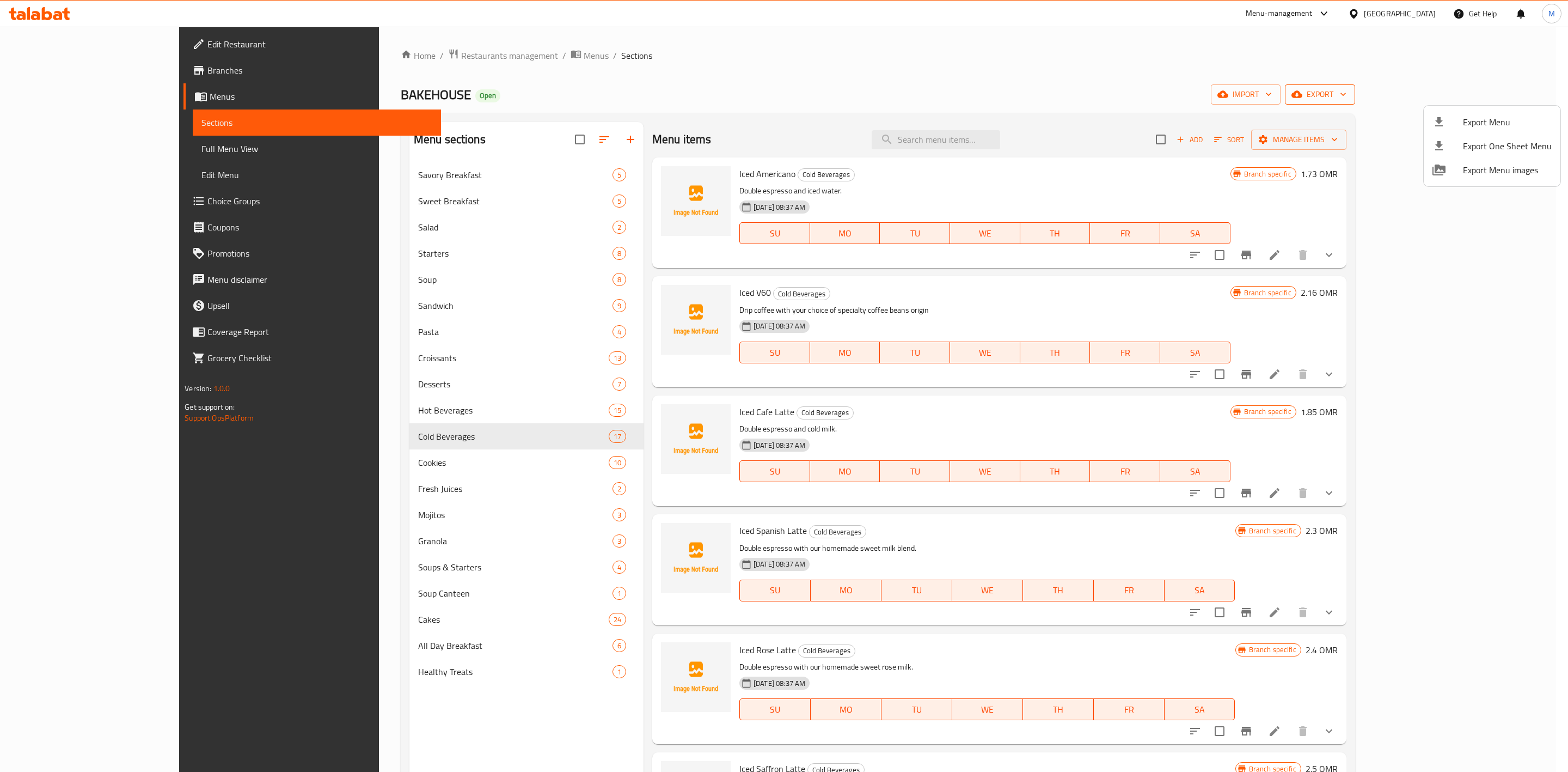
click at [1513, 95] on div at bounding box center [784, 386] width 1568 height 772
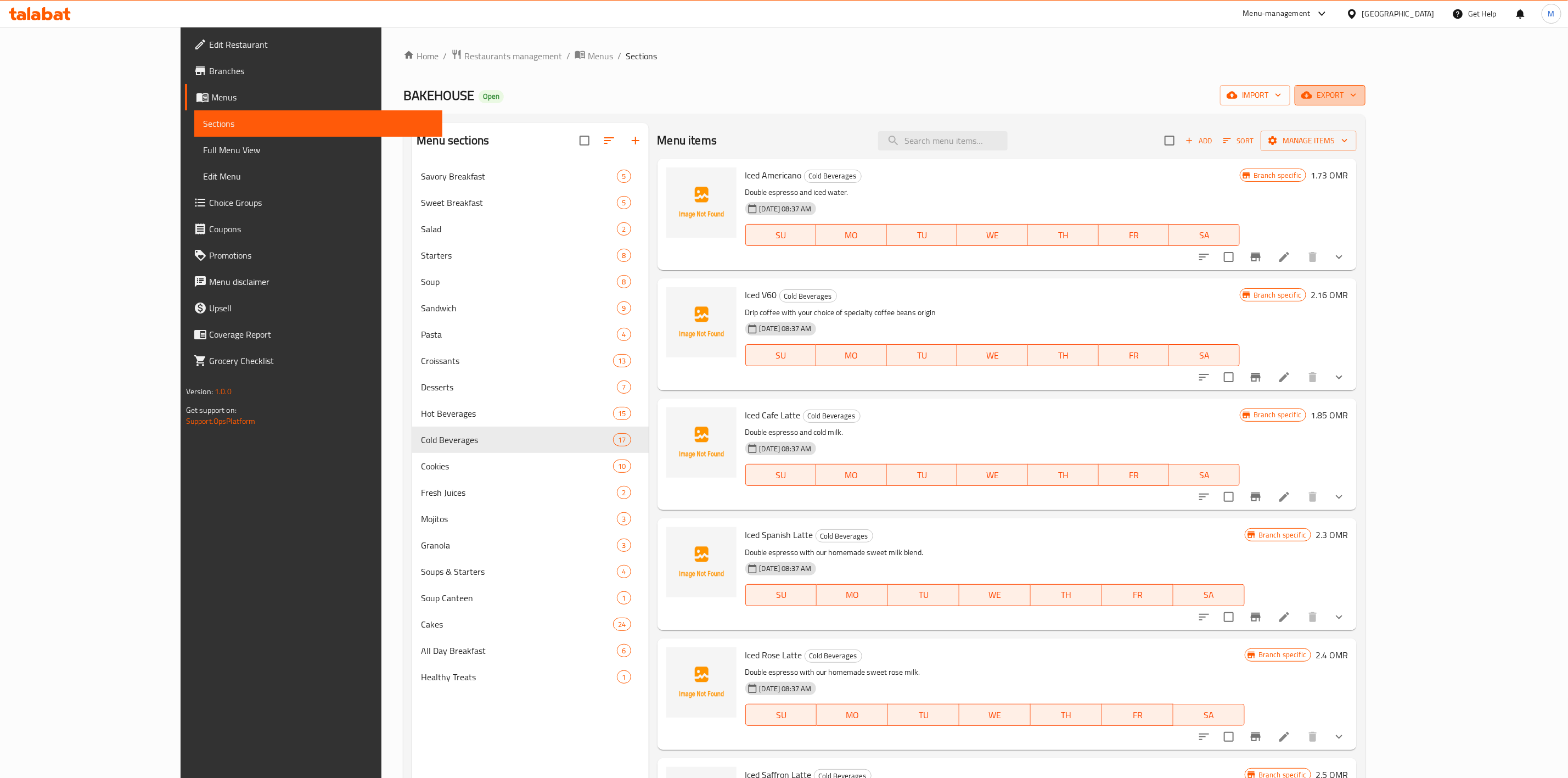
click at [1357, 94] on span "export" at bounding box center [1329, 95] width 53 height 14
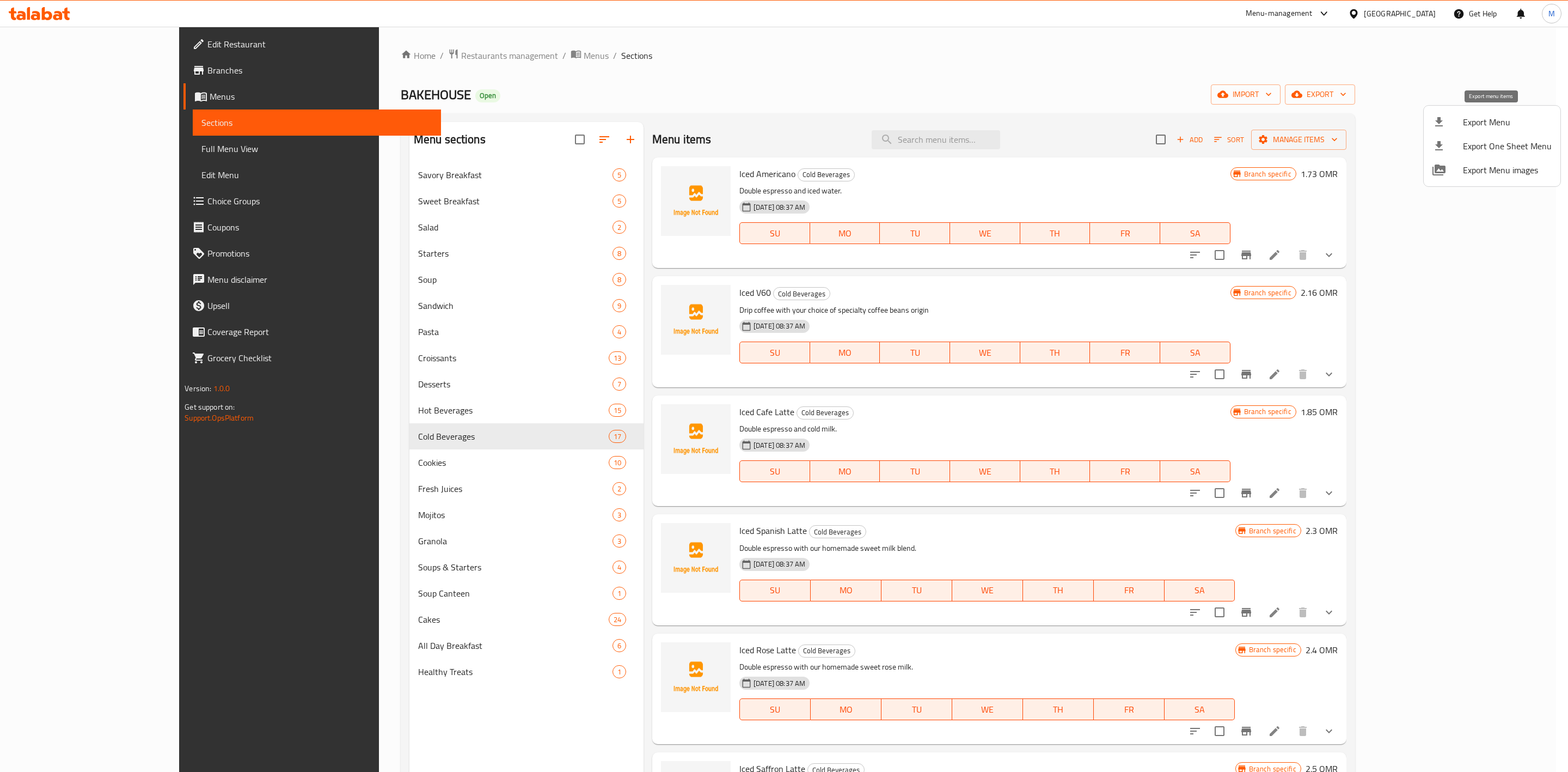
click at [1489, 128] on span "Export Menu" at bounding box center [1507, 122] width 88 height 13
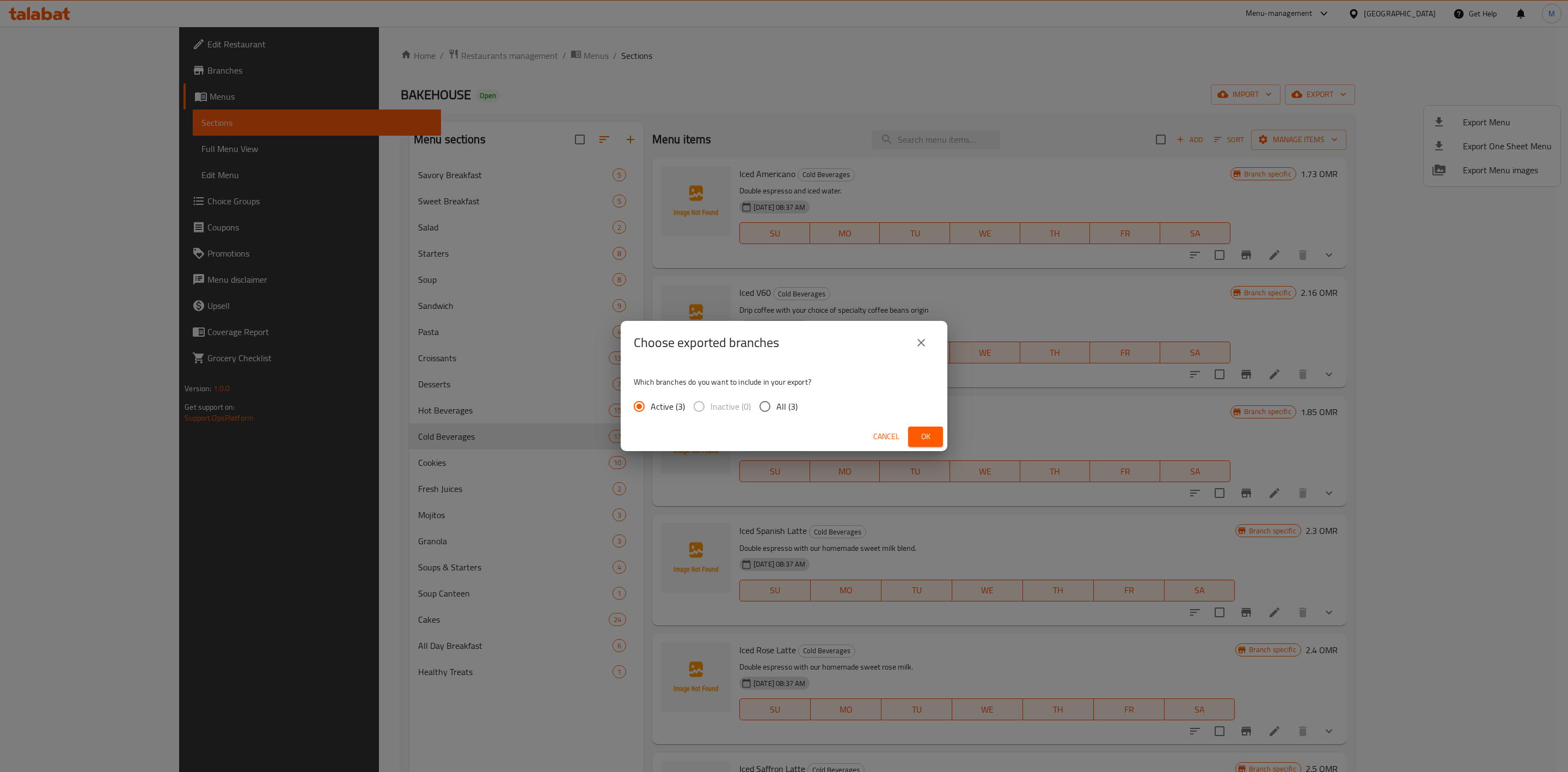
drag, startPoint x: 786, startPoint y: 400, endPoint x: 752, endPoint y: 412, distance: 36.1
click at [785, 400] on span "All (3)" at bounding box center [787, 406] width 21 height 13
click at [776, 400] on input "All (3)" at bounding box center [765, 407] width 23 height 23
radio input "true"
click at [933, 435] on span "Ok" at bounding box center [926, 436] width 18 height 13
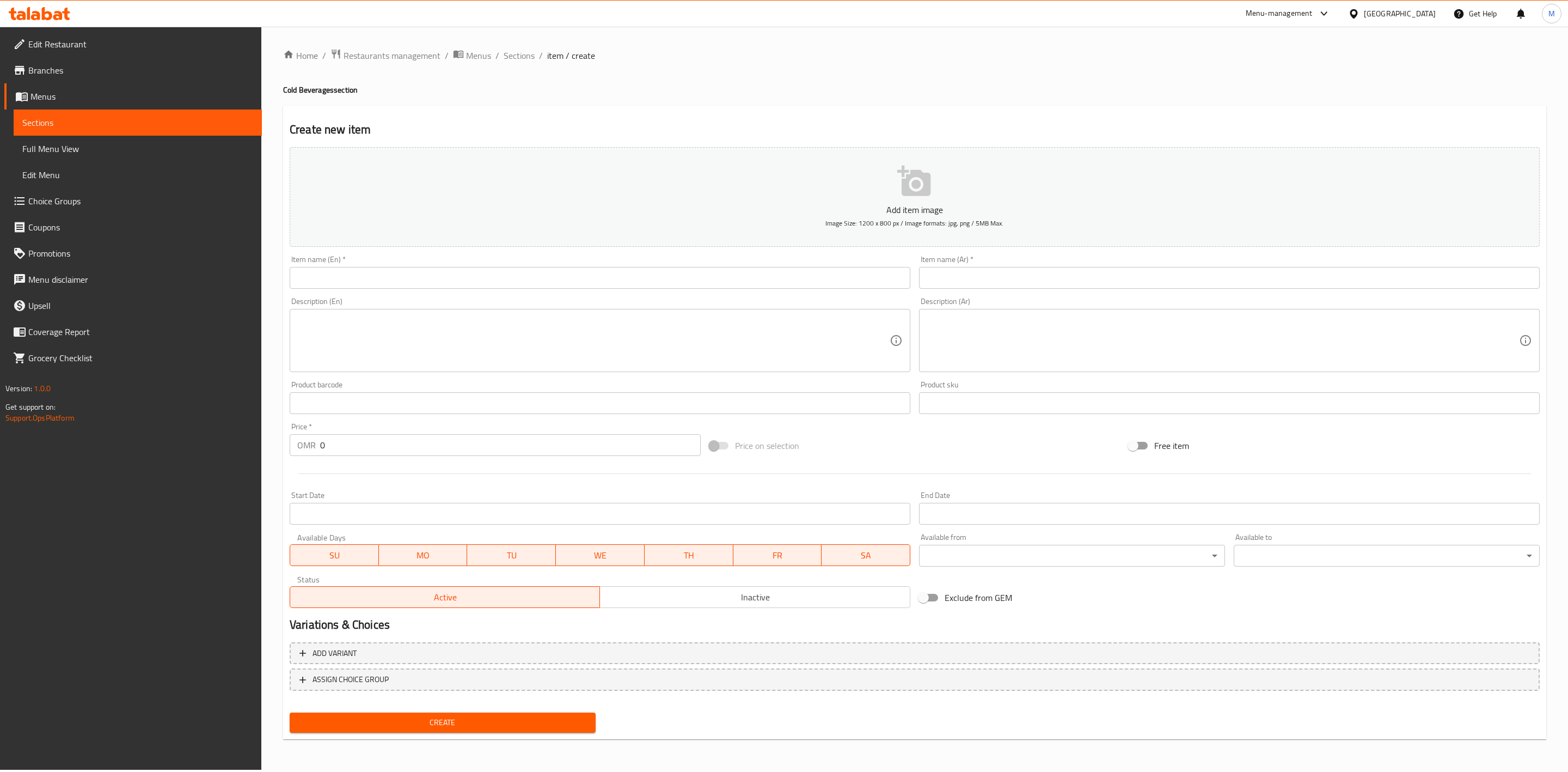
click at [105, 201] on span "Choice Groups" at bounding box center [141, 201] width 225 height 13
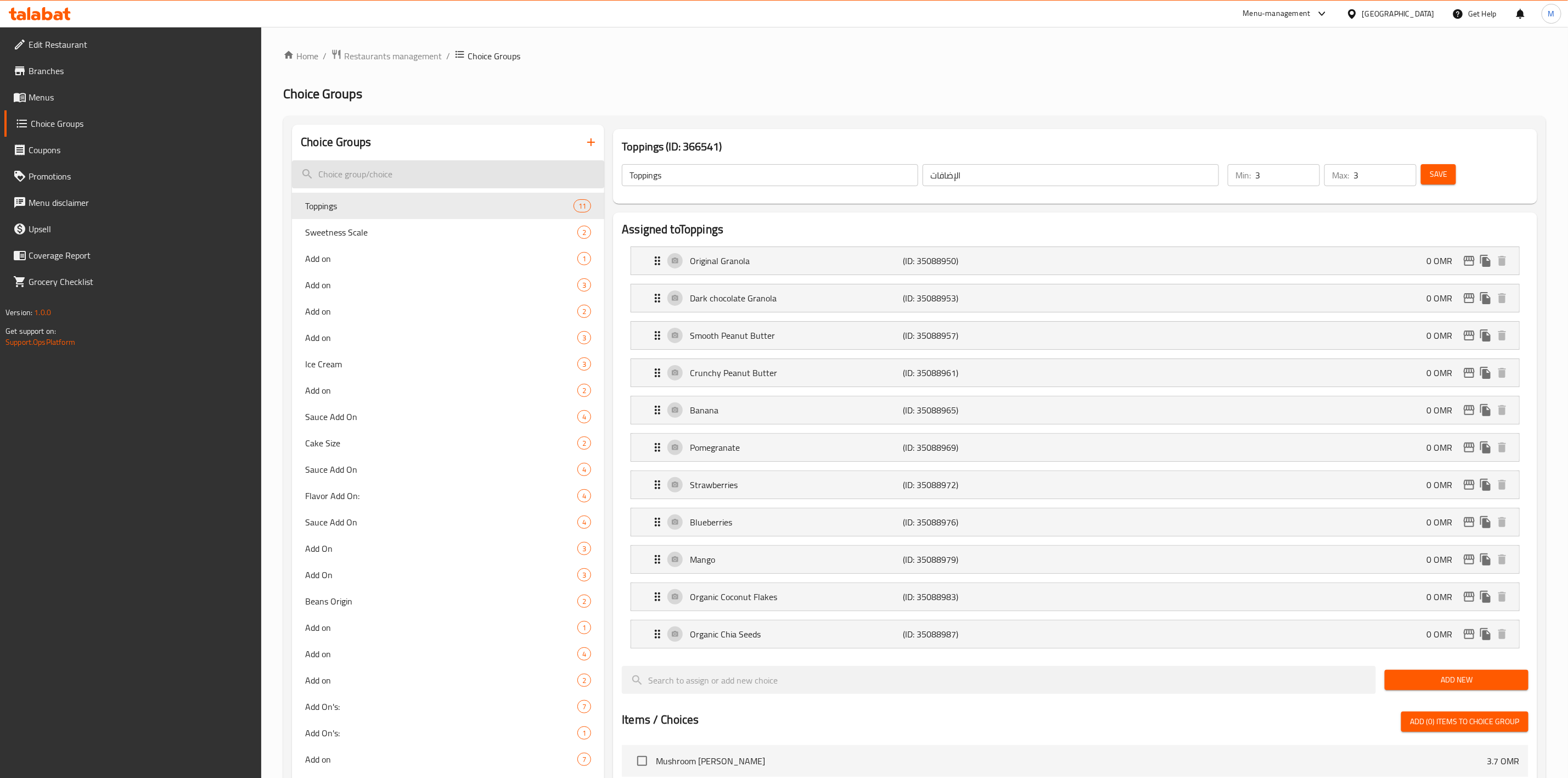
click at [458, 170] on input "search" at bounding box center [448, 174] width 313 height 28
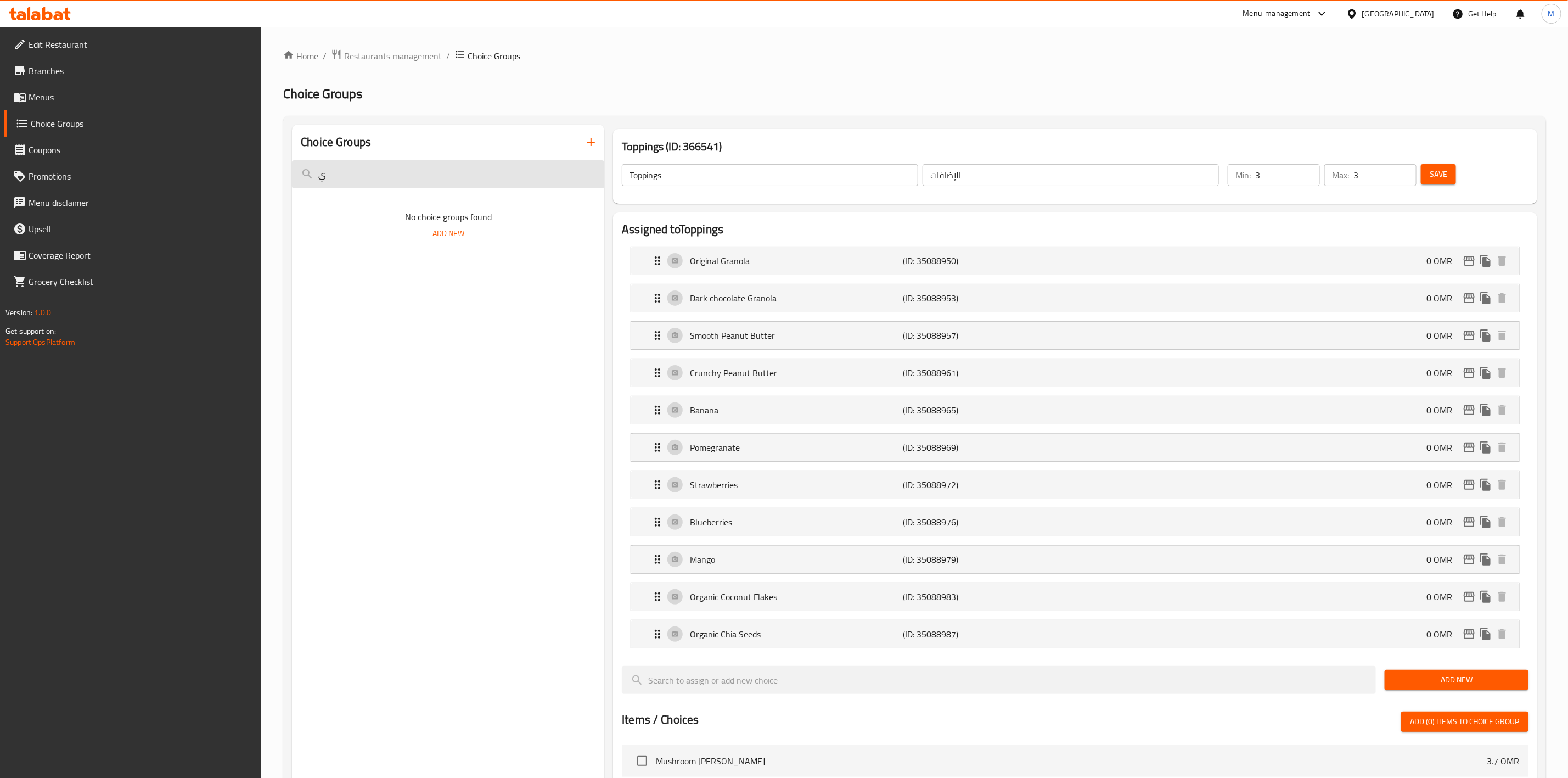
type input "ِ"
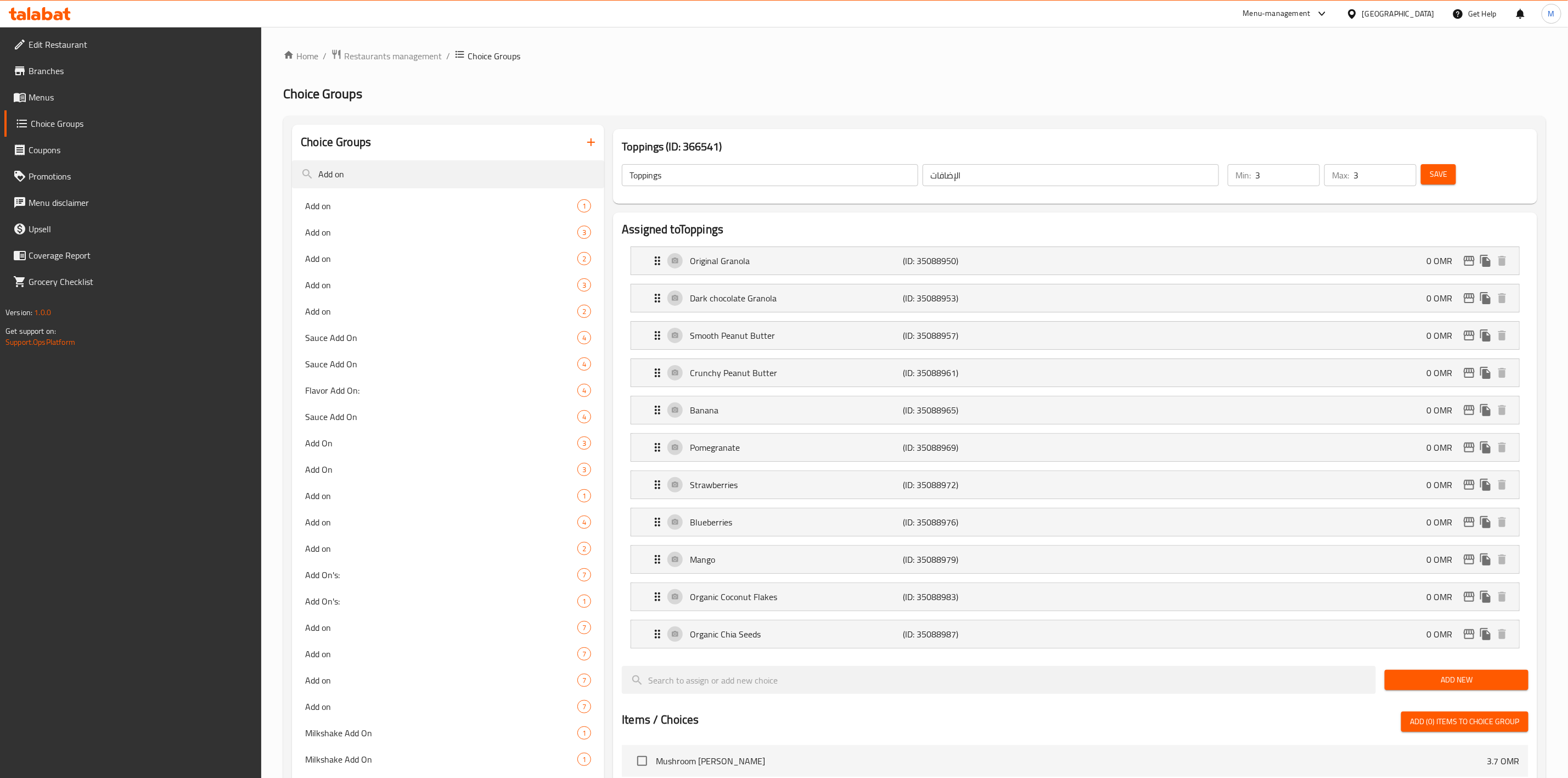
type input "Add on"
click at [435, 207] on span "Add on" at bounding box center [425, 205] width 240 height 14
type input "Add on"
type input "0"
type input "1"
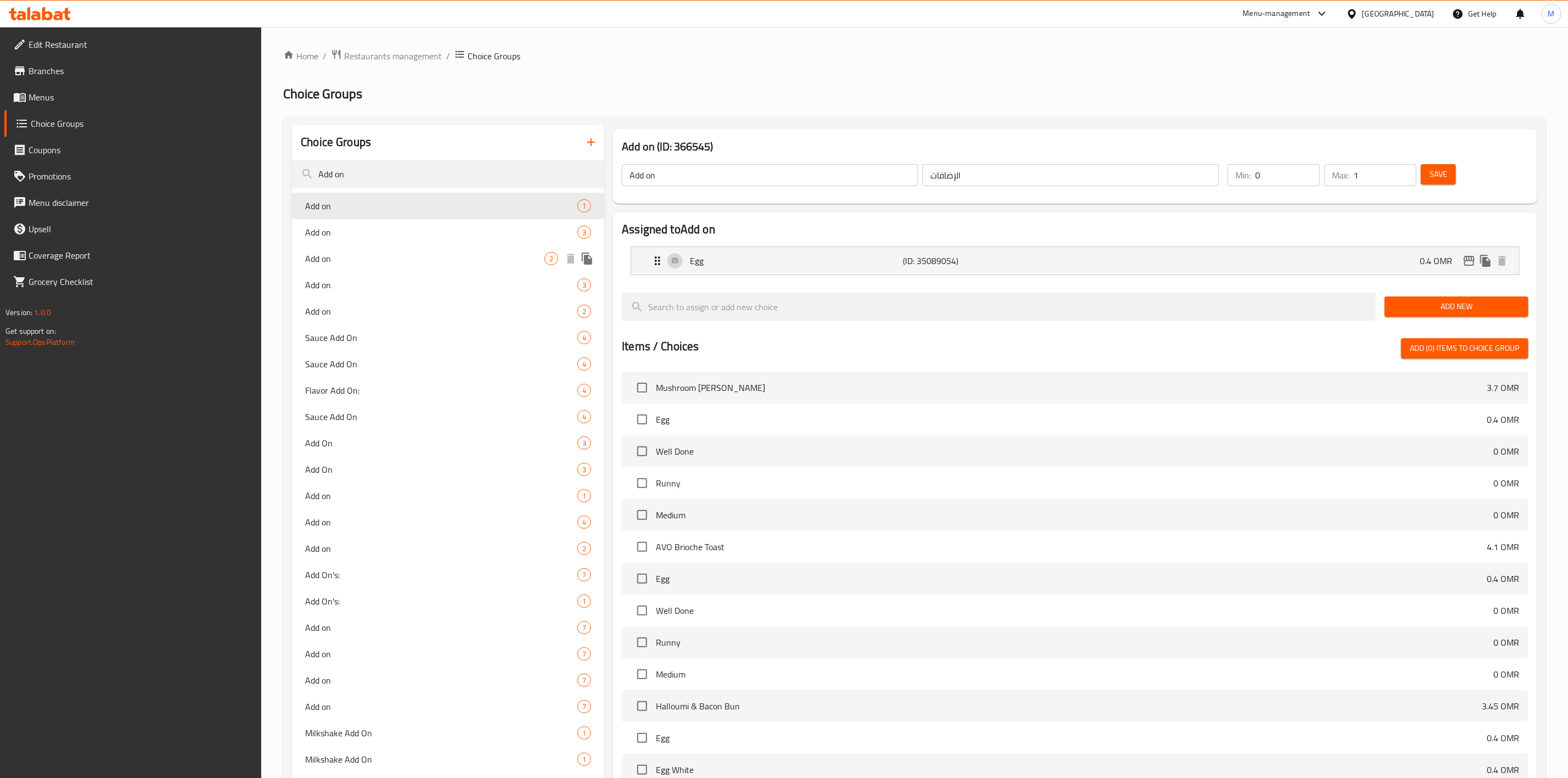
click at [362, 252] on span "Add on" at bounding box center [425, 258] width 240 height 14
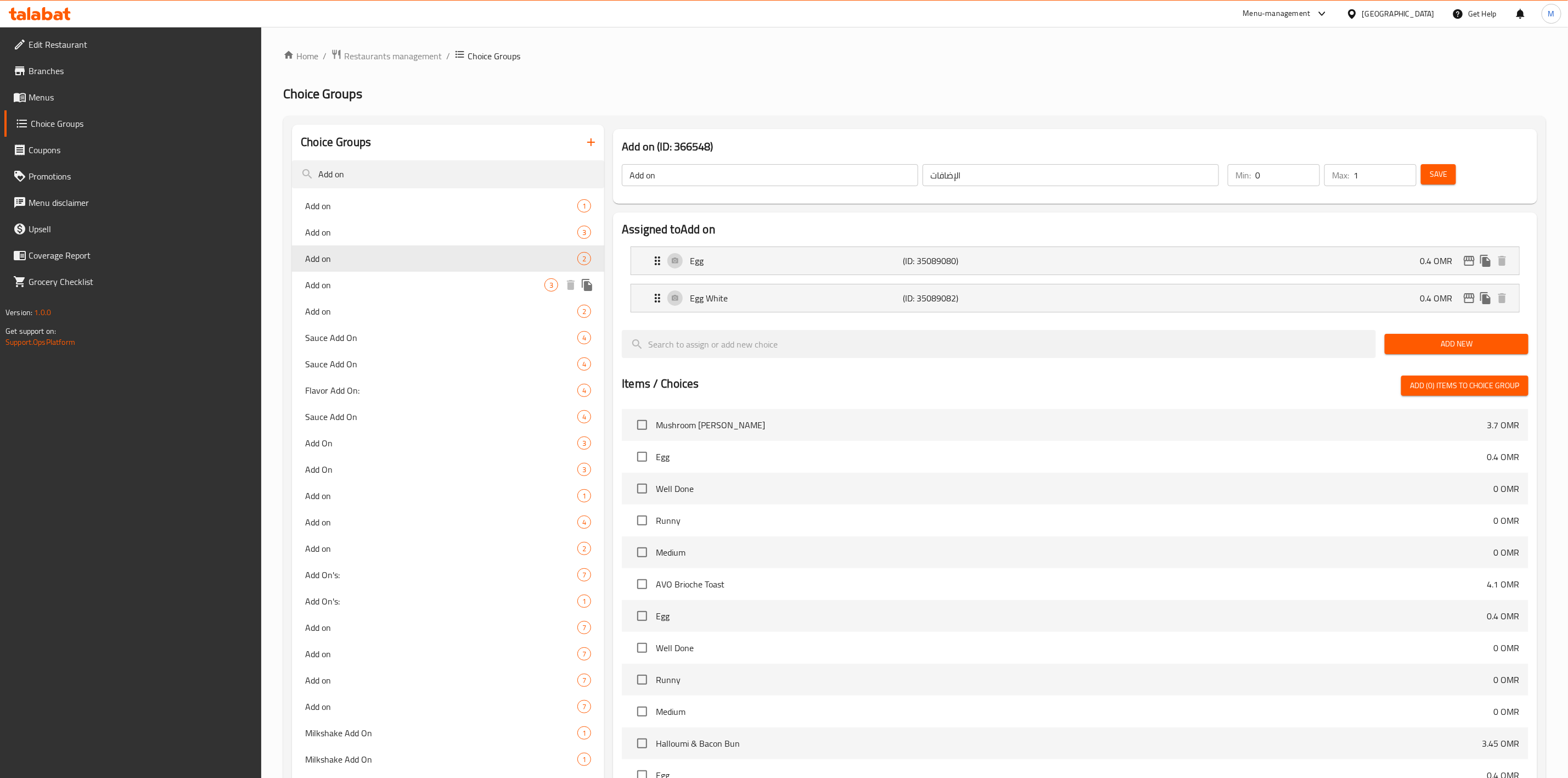
click at [358, 278] on span "Add on" at bounding box center [425, 285] width 240 height 14
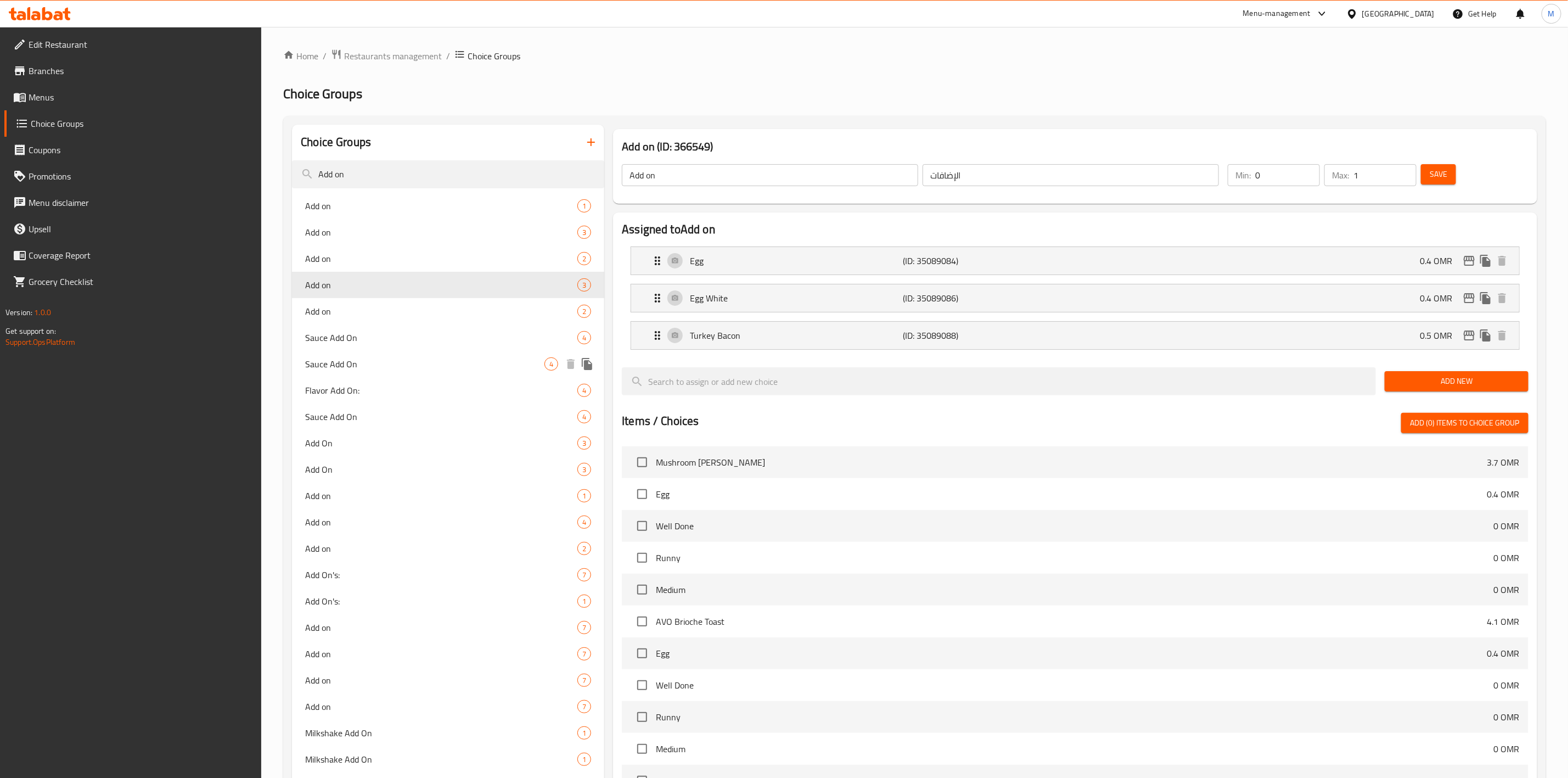
click at [353, 362] on span "Sauce Add On" at bounding box center [425, 364] width 240 height 14
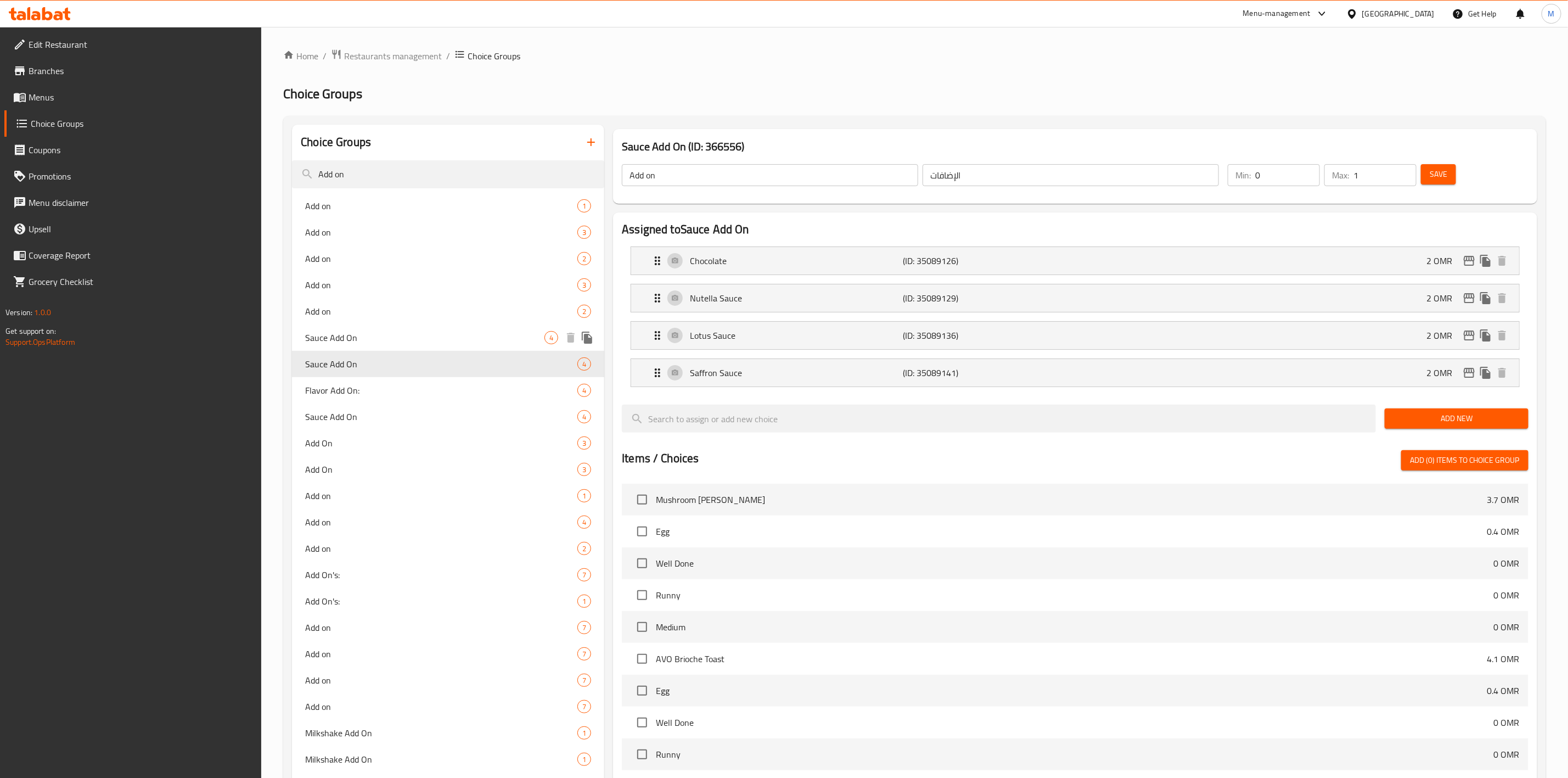
type input "Sauce Add On"
type input "إضافات الصوص"
type input "4"
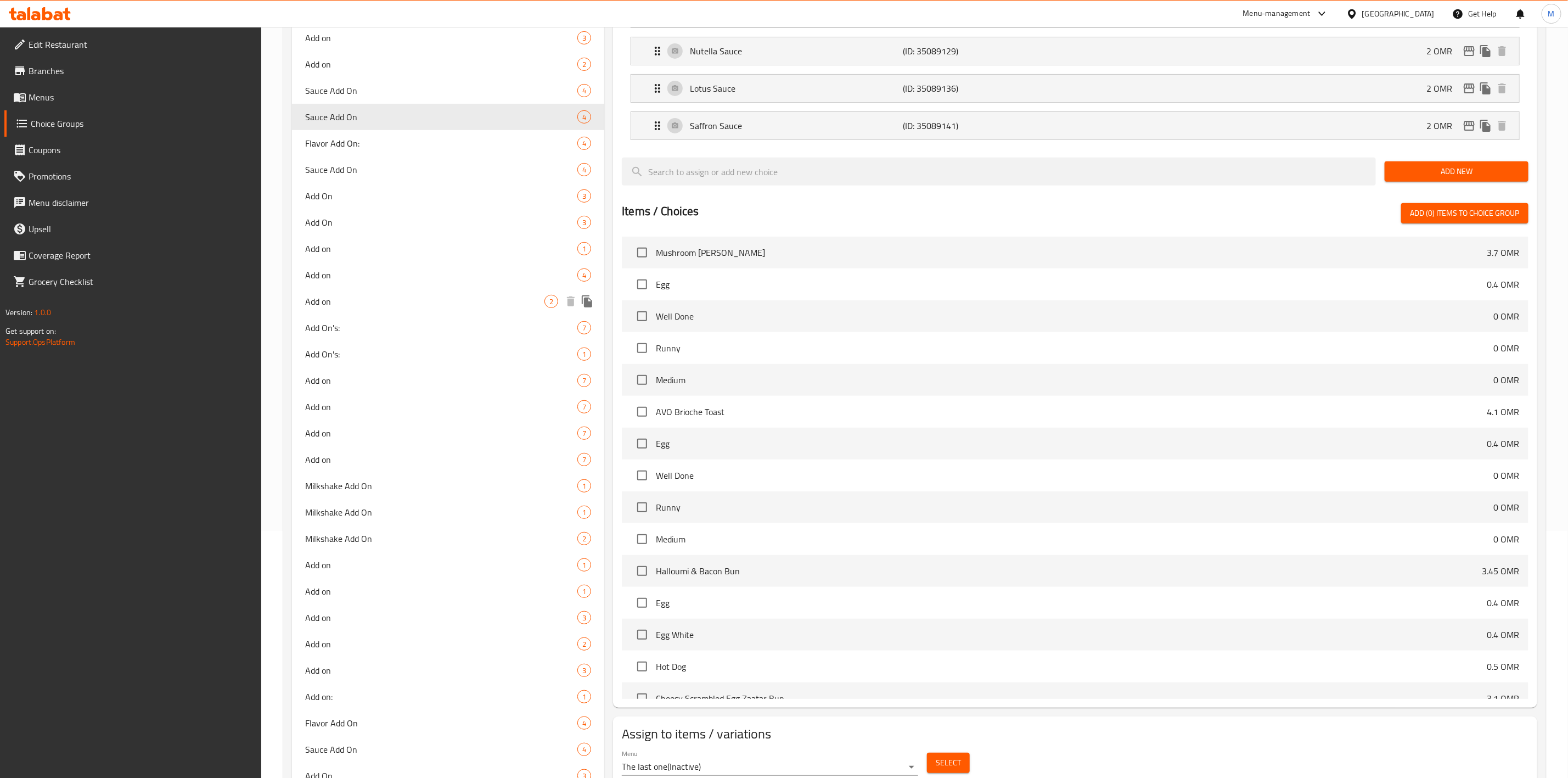
click at [359, 298] on span "Add on" at bounding box center [425, 301] width 240 height 14
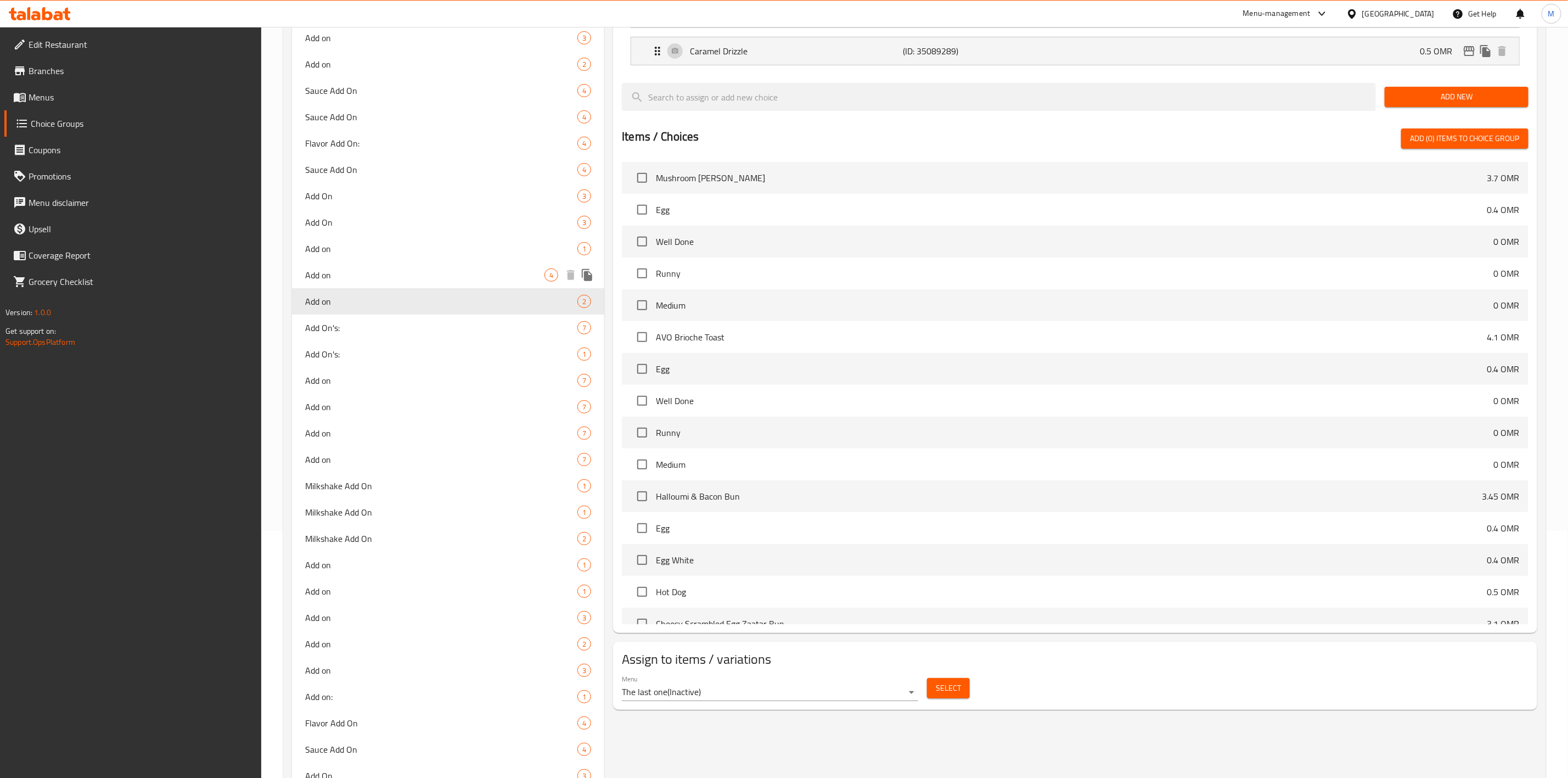
type input "Add on"
type input "الإضافات"
type input "2"
click at [362, 330] on span "Add On's:" at bounding box center [425, 328] width 240 height 14
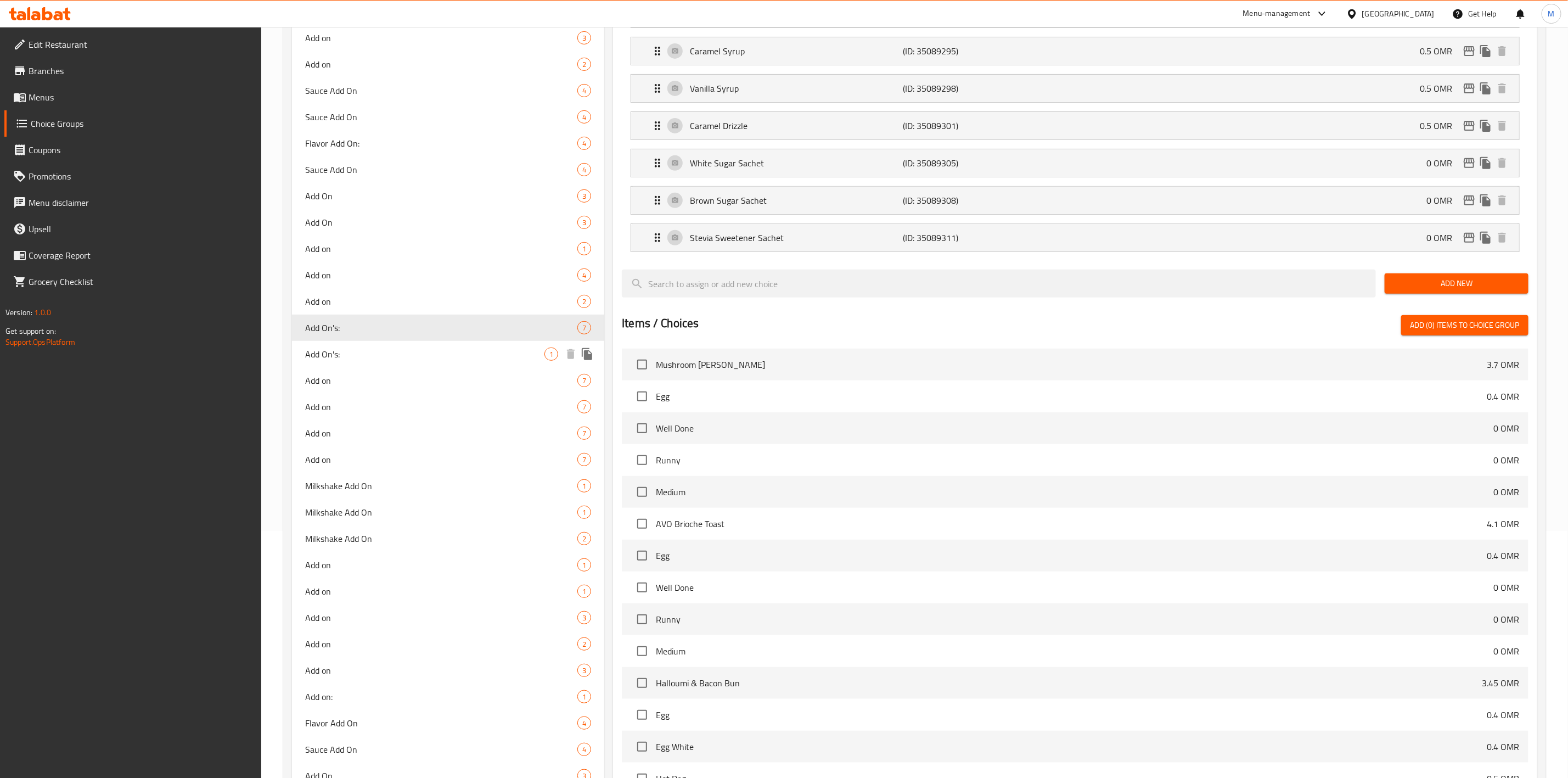
type input "Add On's:"
type input "الإضافات:"
click at [364, 354] on span "Add On's:" at bounding box center [425, 354] width 240 height 14
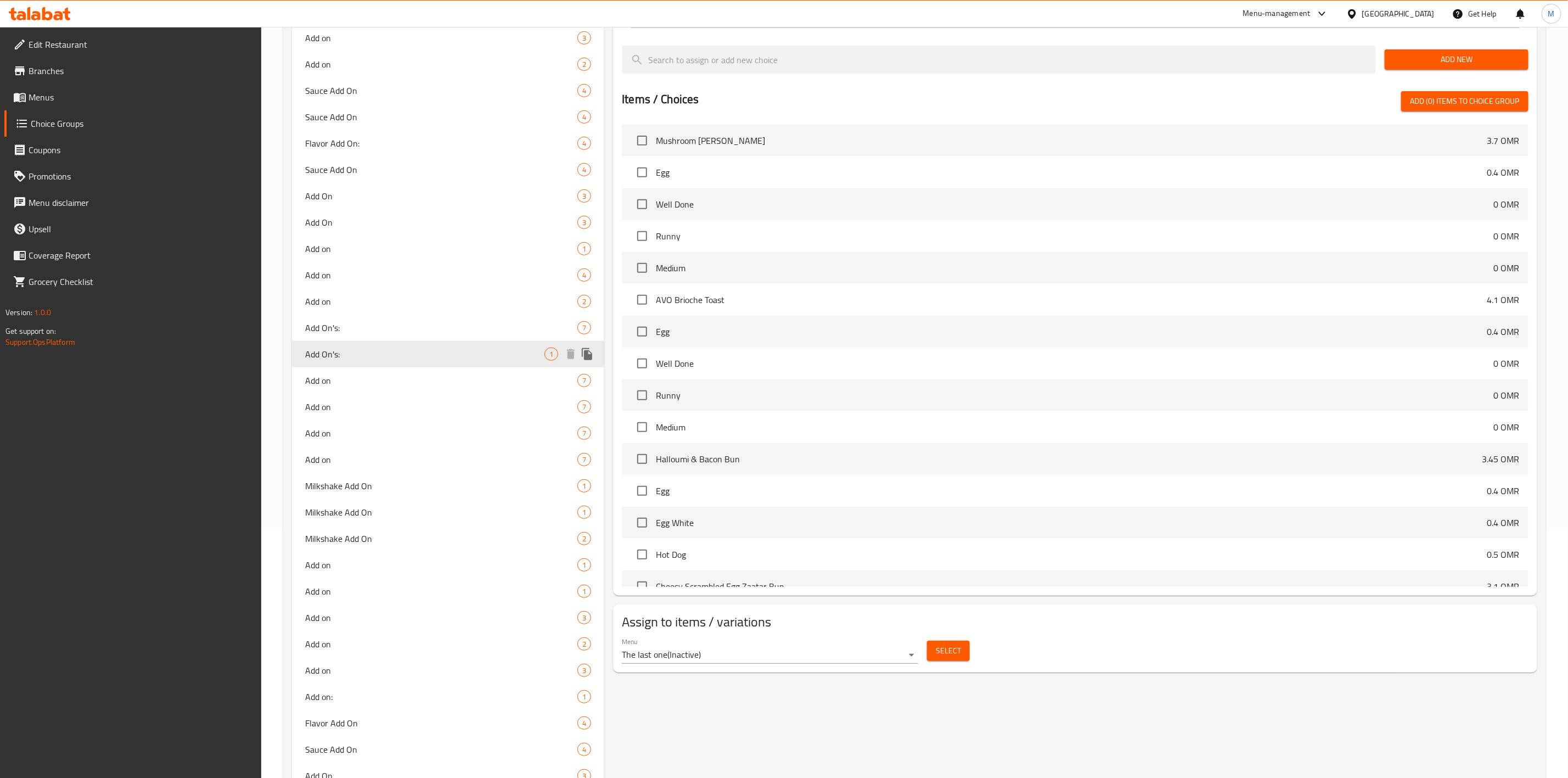
type input "1"
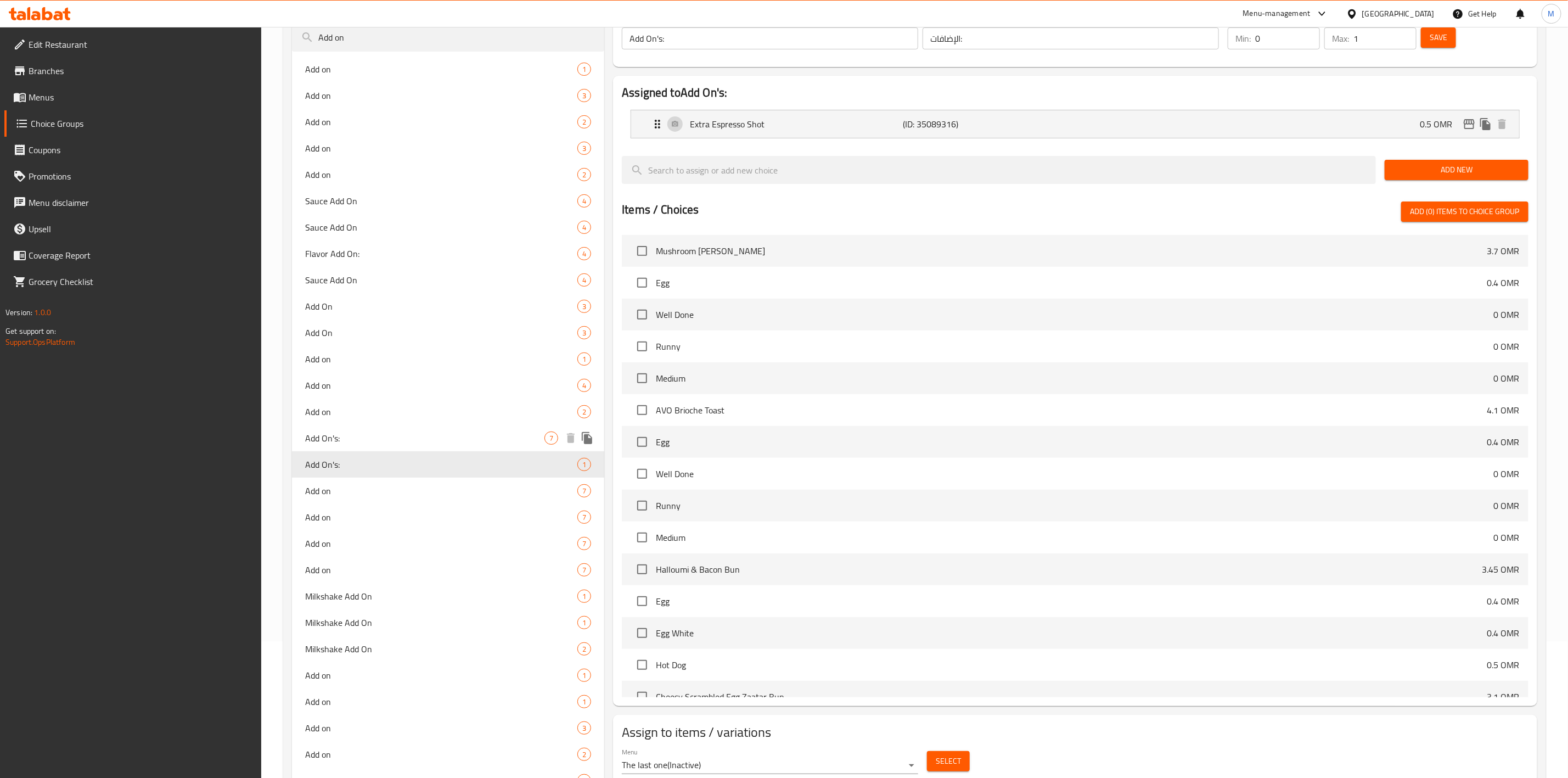
scroll to position [0, 0]
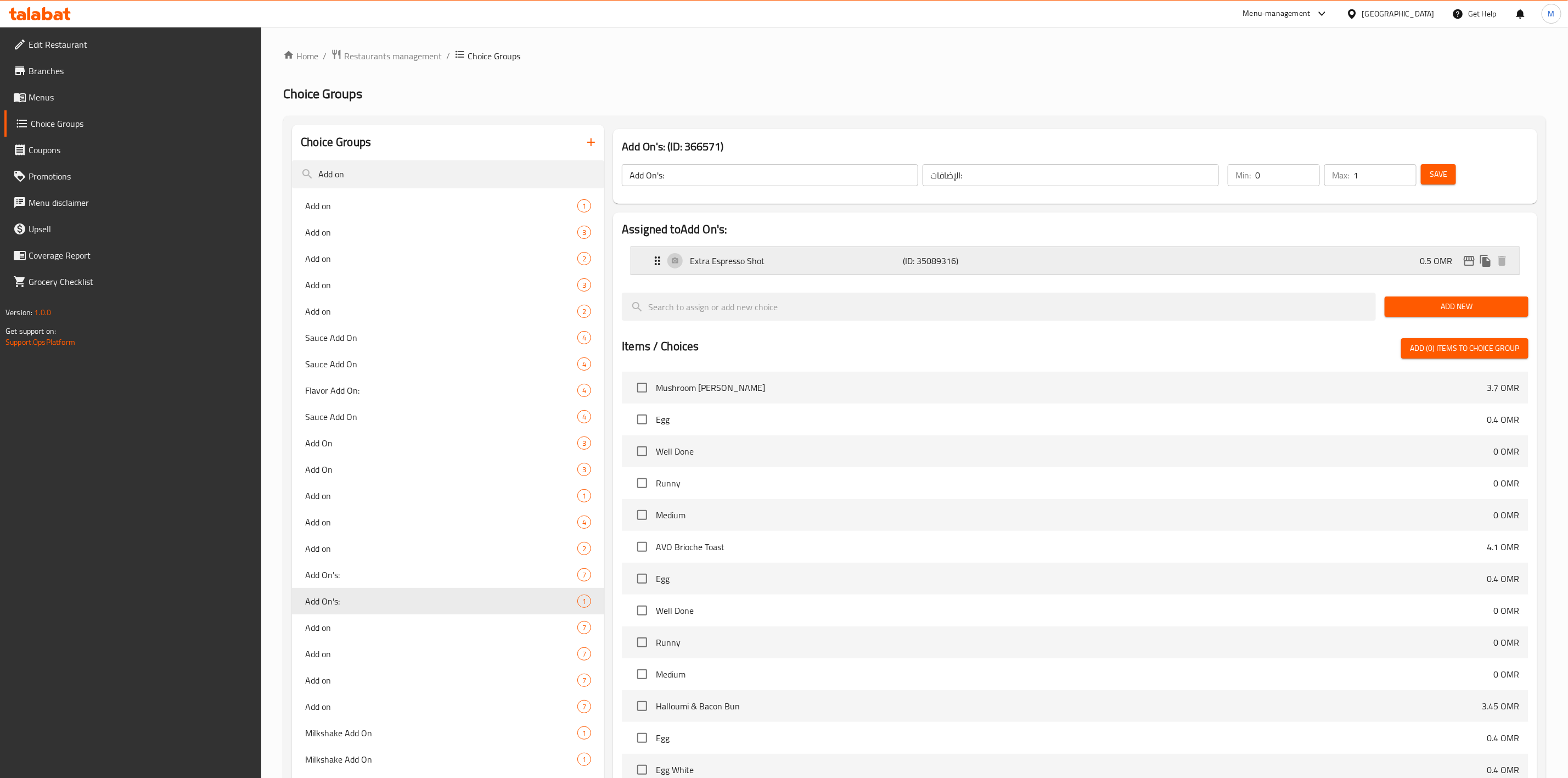
click at [1400, 256] on div "Extra Espresso Shot (ID: 35089316) 0.5 OMR" at bounding box center [1079, 260] width 856 height 27
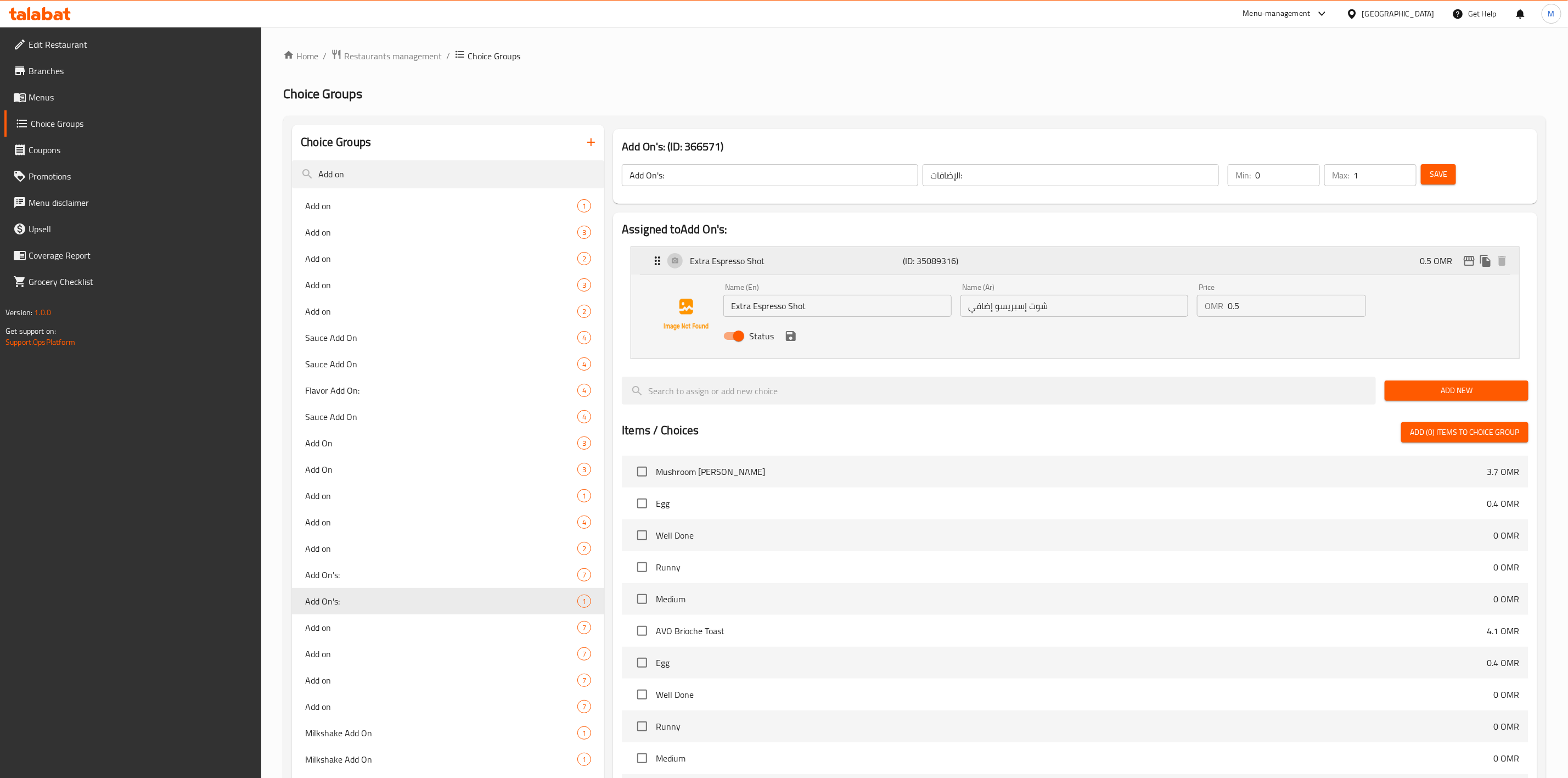
click at [1364, 264] on div "Extra Espresso Shot (ID: 35089316) 0.5 OMR" at bounding box center [1079, 260] width 856 height 27
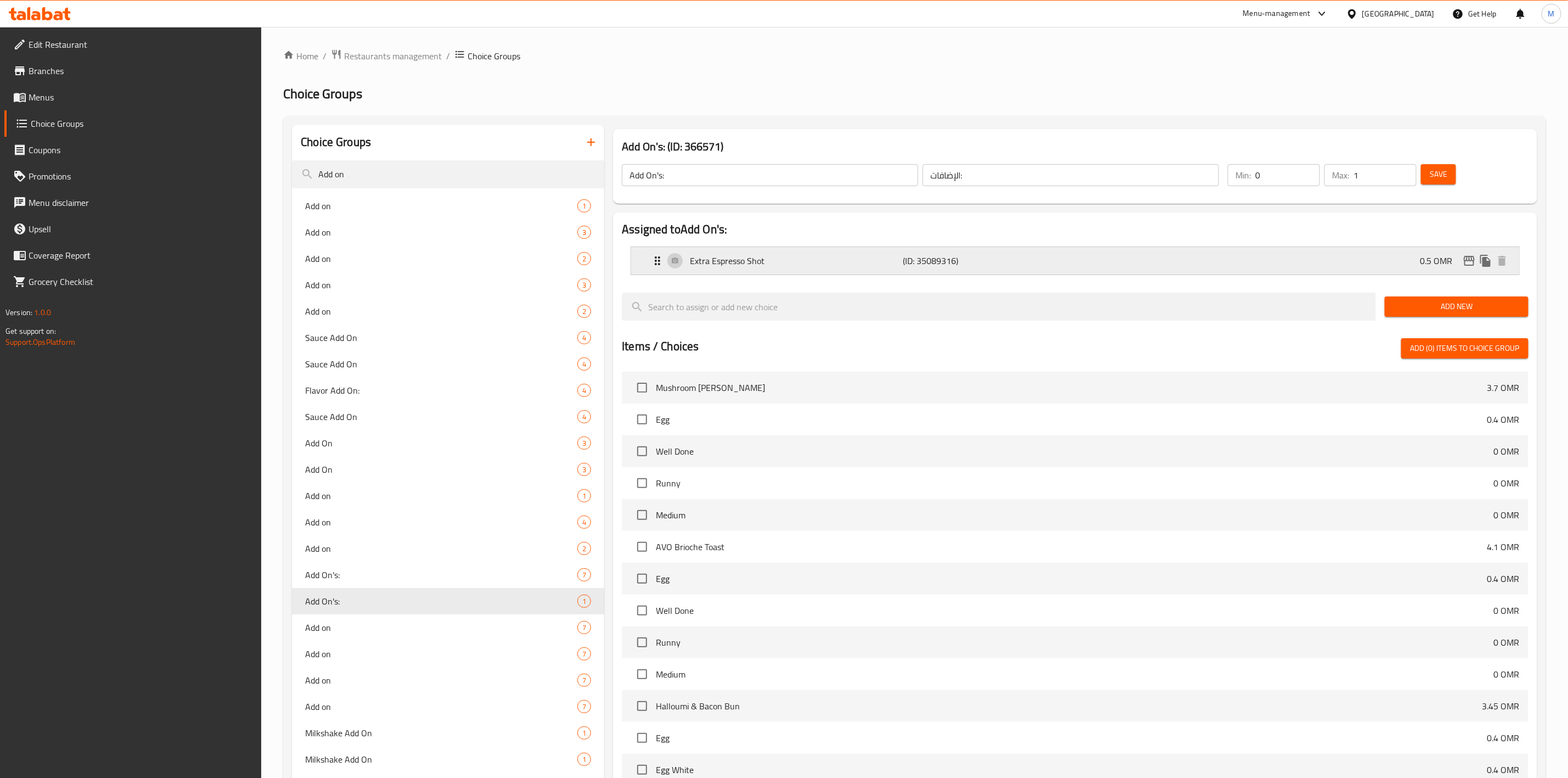
click at [1460, 259] on p "0.5 OMR" at bounding box center [1441, 260] width 41 height 14
click at [1461, 259] on button "edit" at bounding box center [1469, 260] width 16 height 16
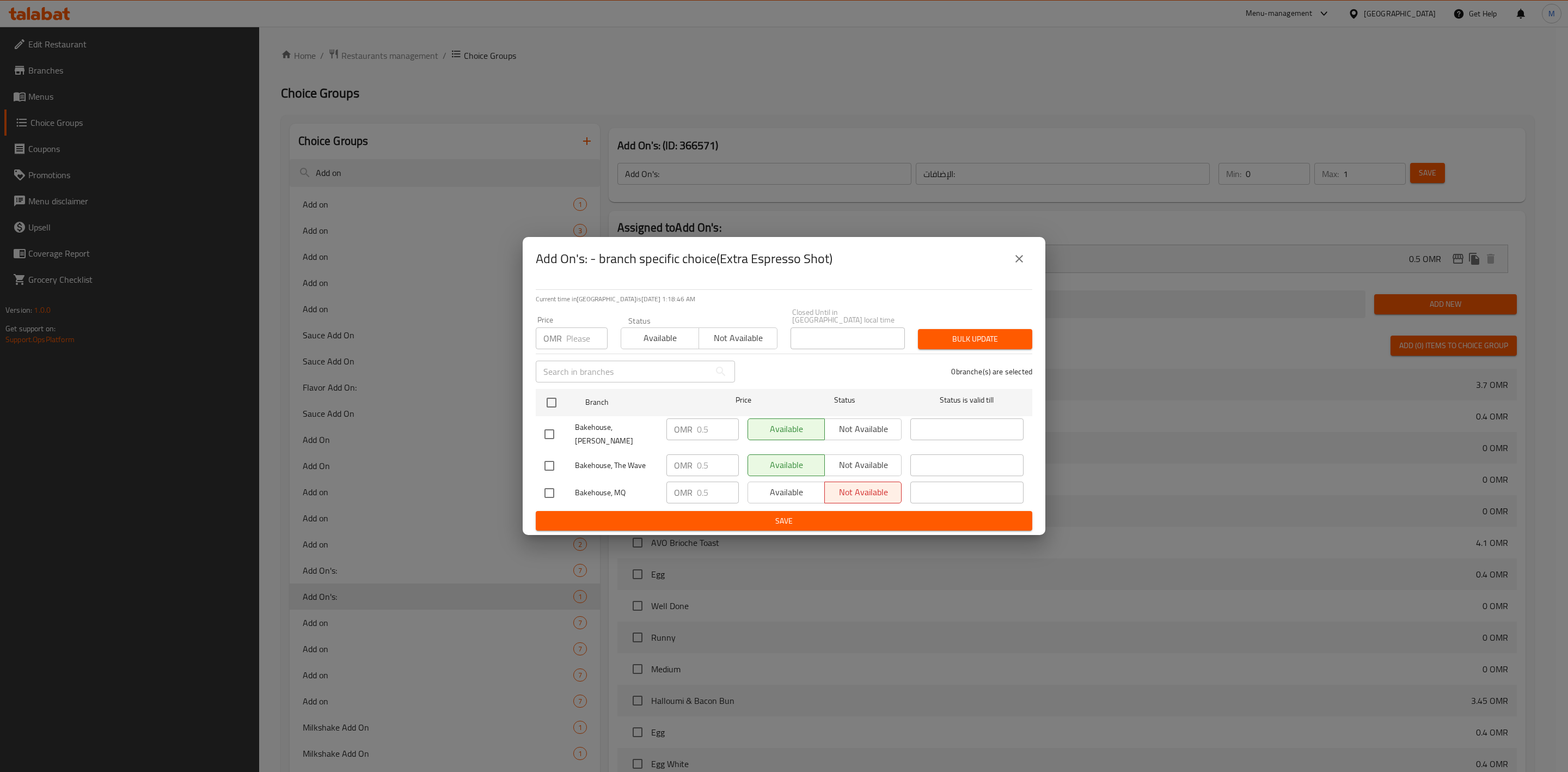
click at [1019, 265] on icon "close" at bounding box center [1019, 258] width 13 height 13
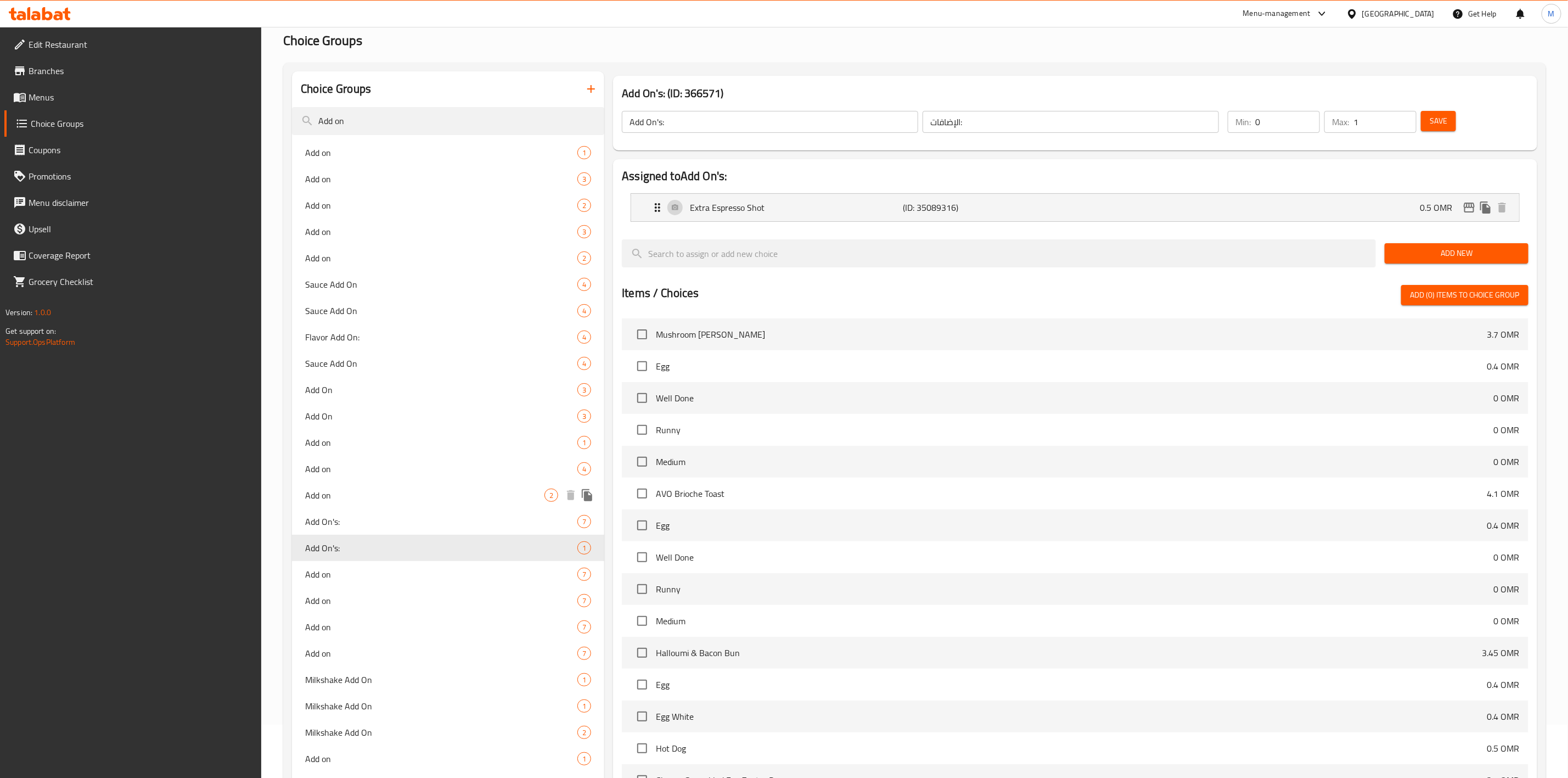
scroll to position [82, 0]
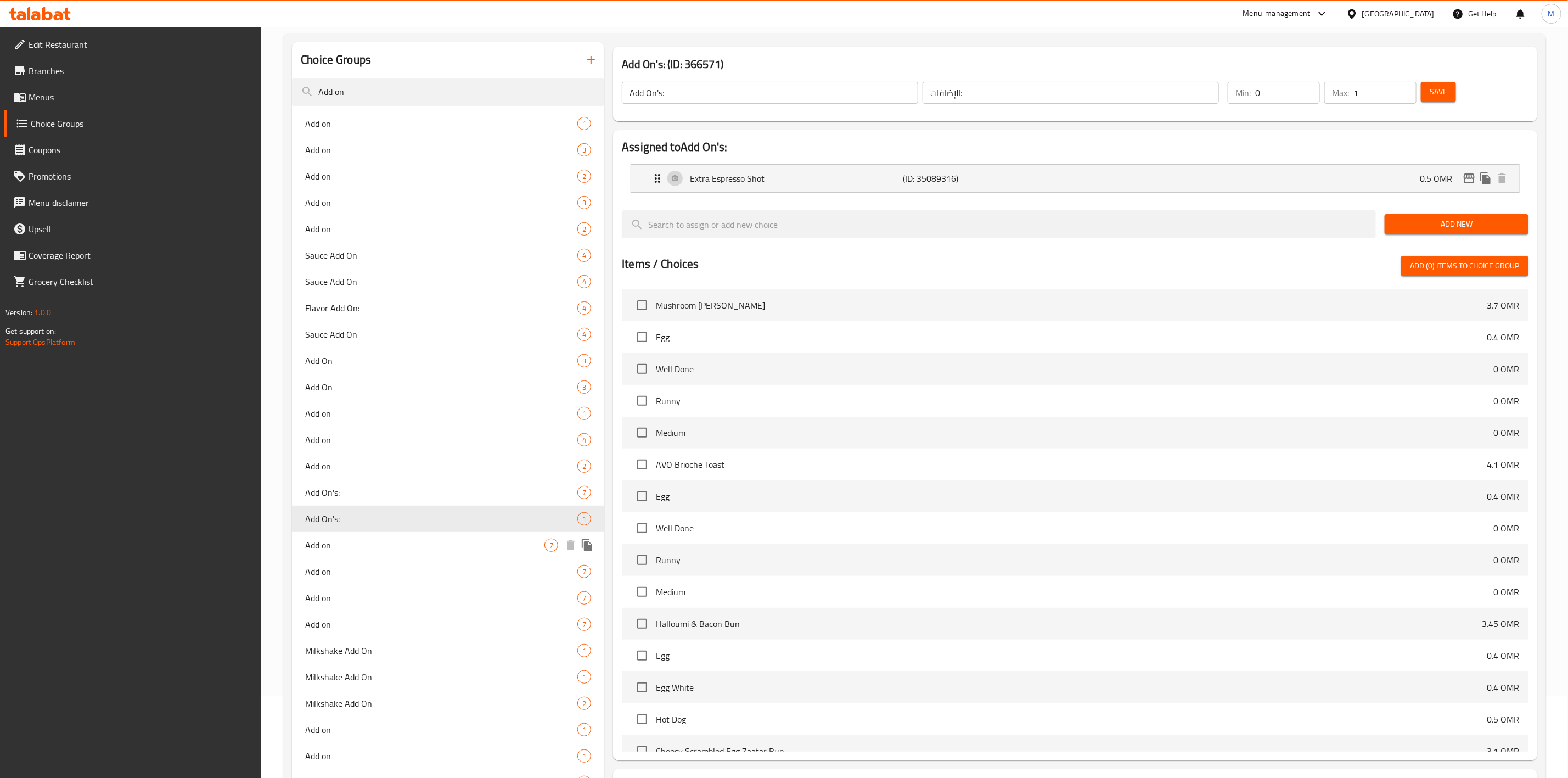
click at [357, 548] on span "Add on" at bounding box center [425, 545] width 240 height 14
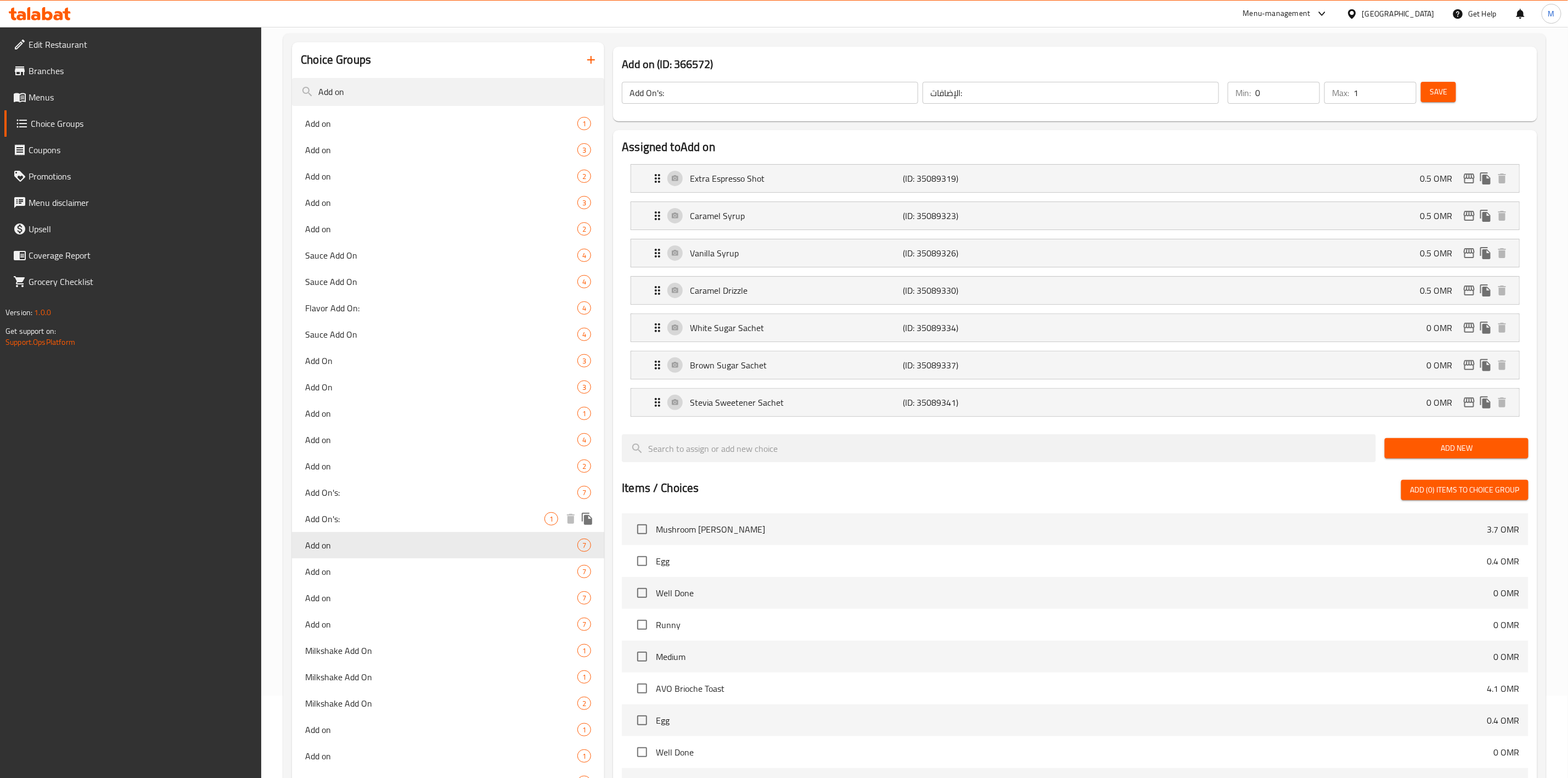
type input "Add on"
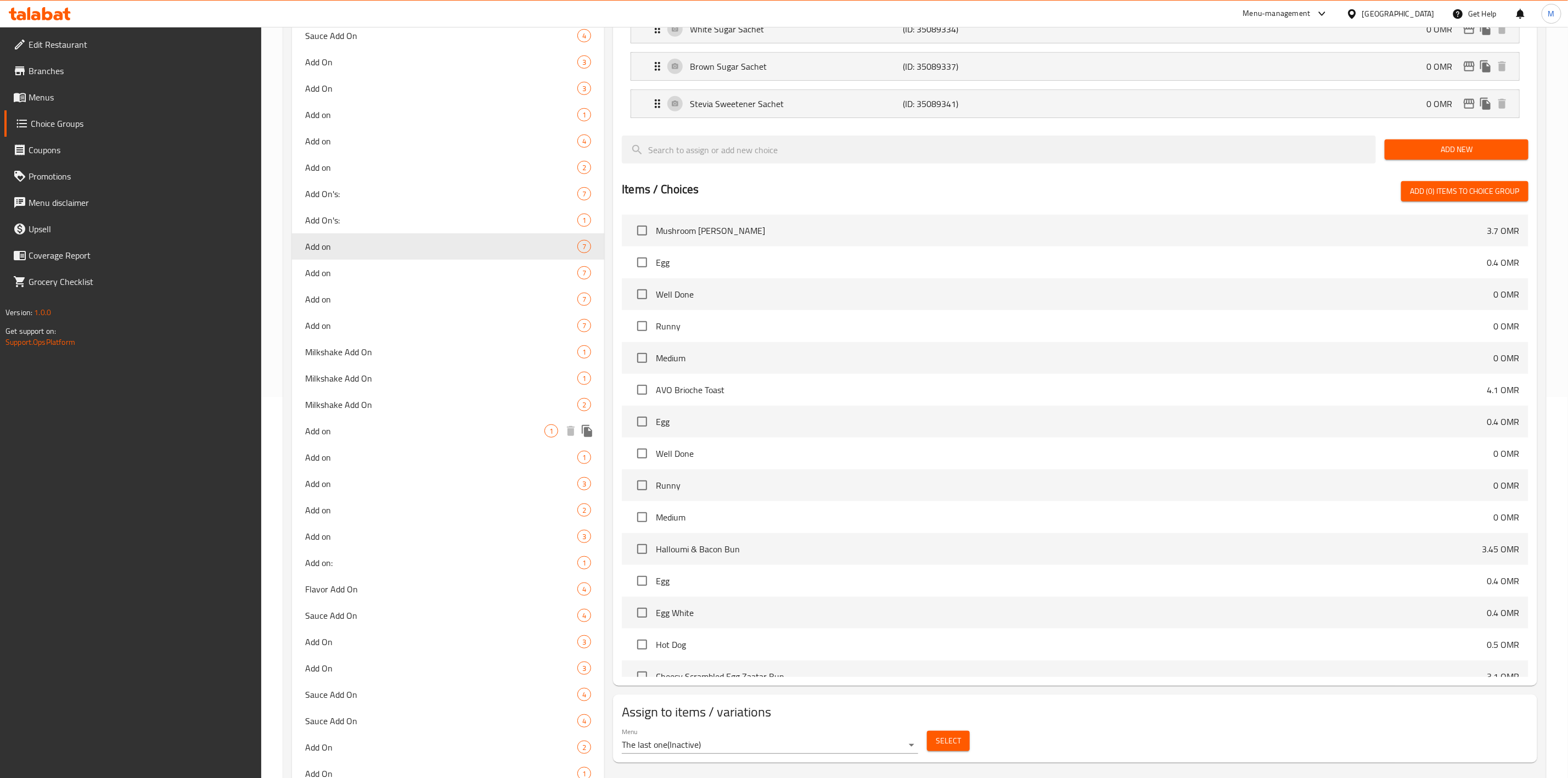
scroll to position [412, 0]
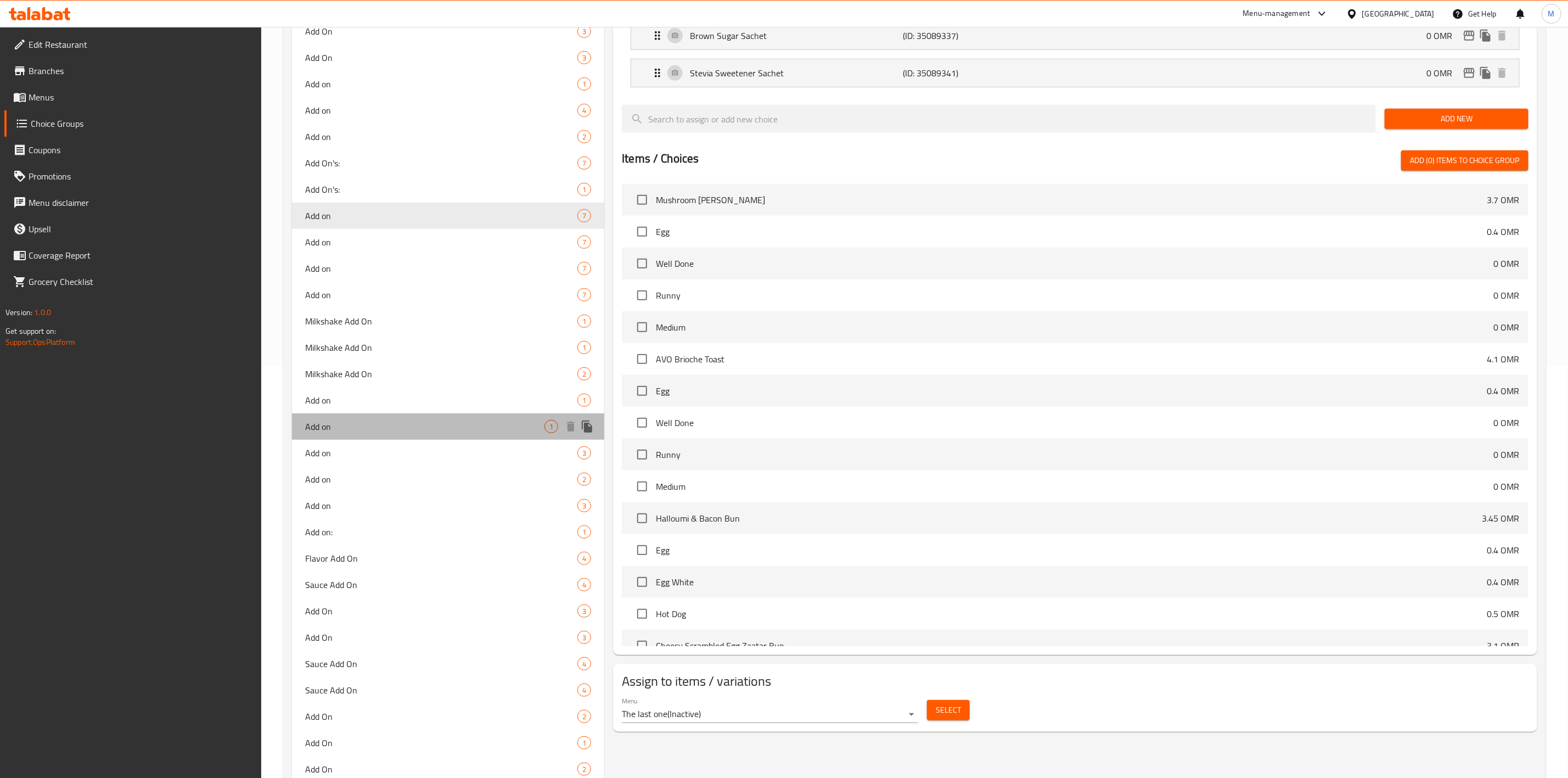
click at [412, 418] on div "Add on 1" at bounding box center [448, 426] width 313 height 26
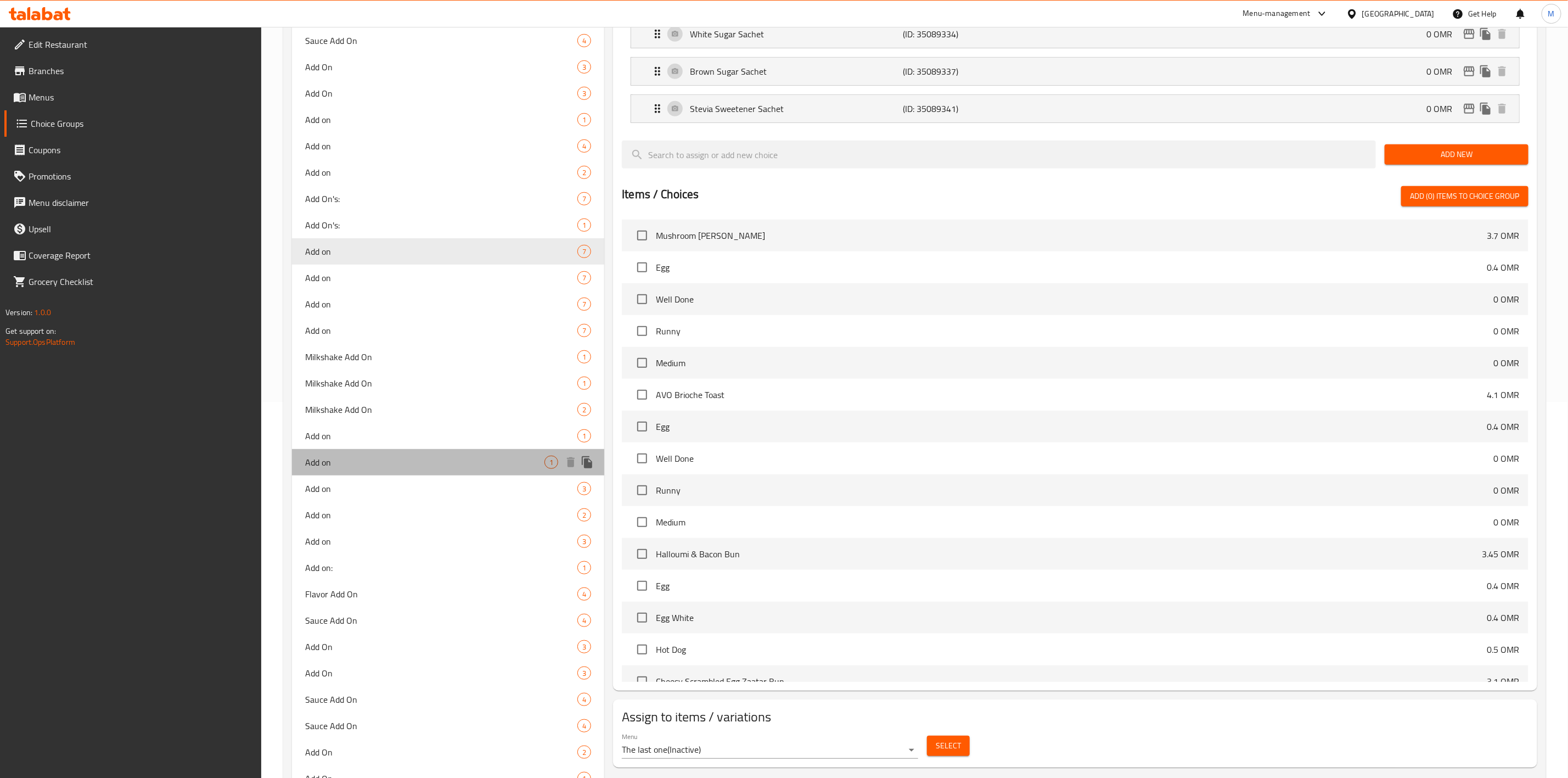
type input "Add on"
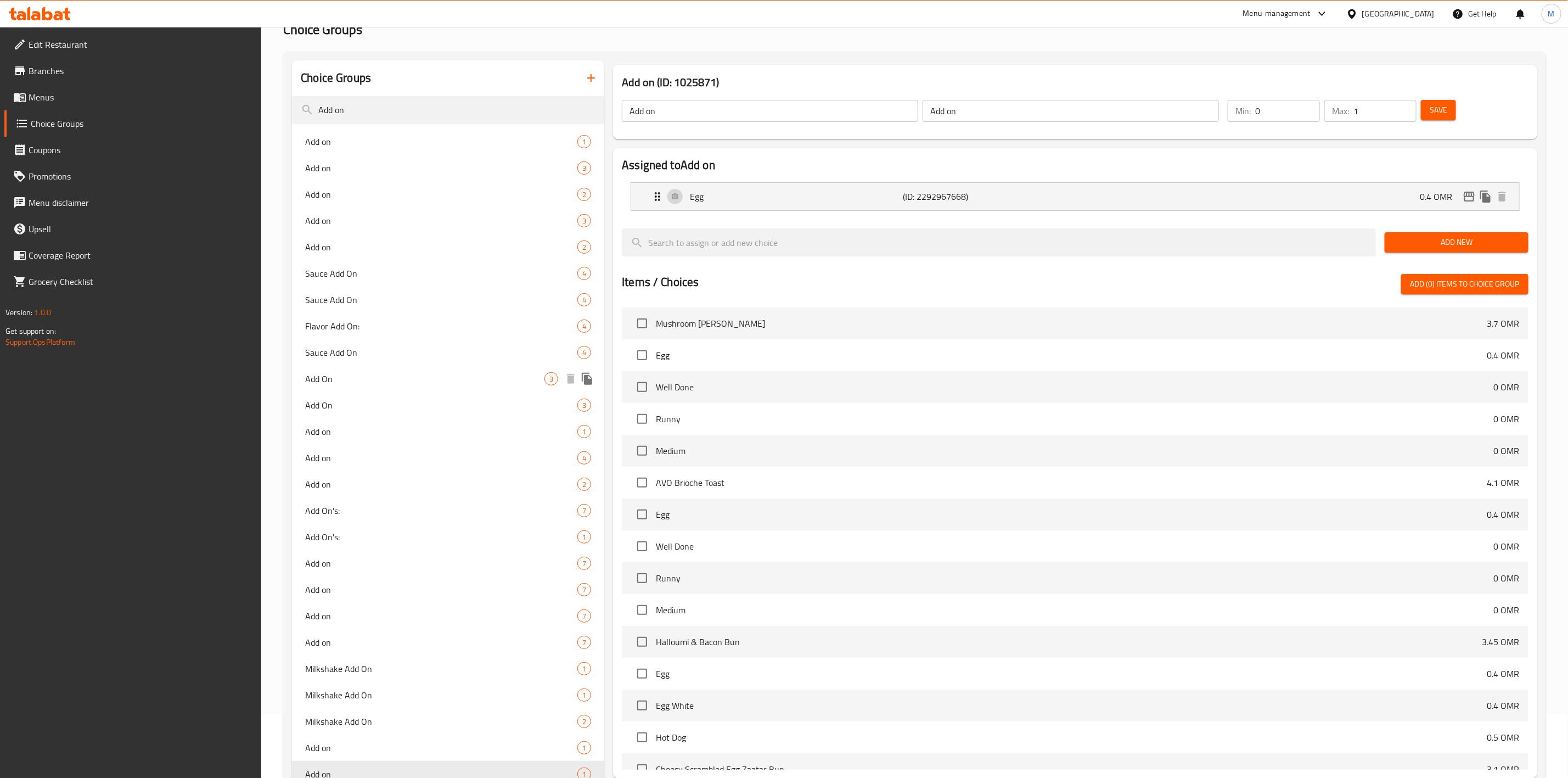
scroll to position [165, 0]
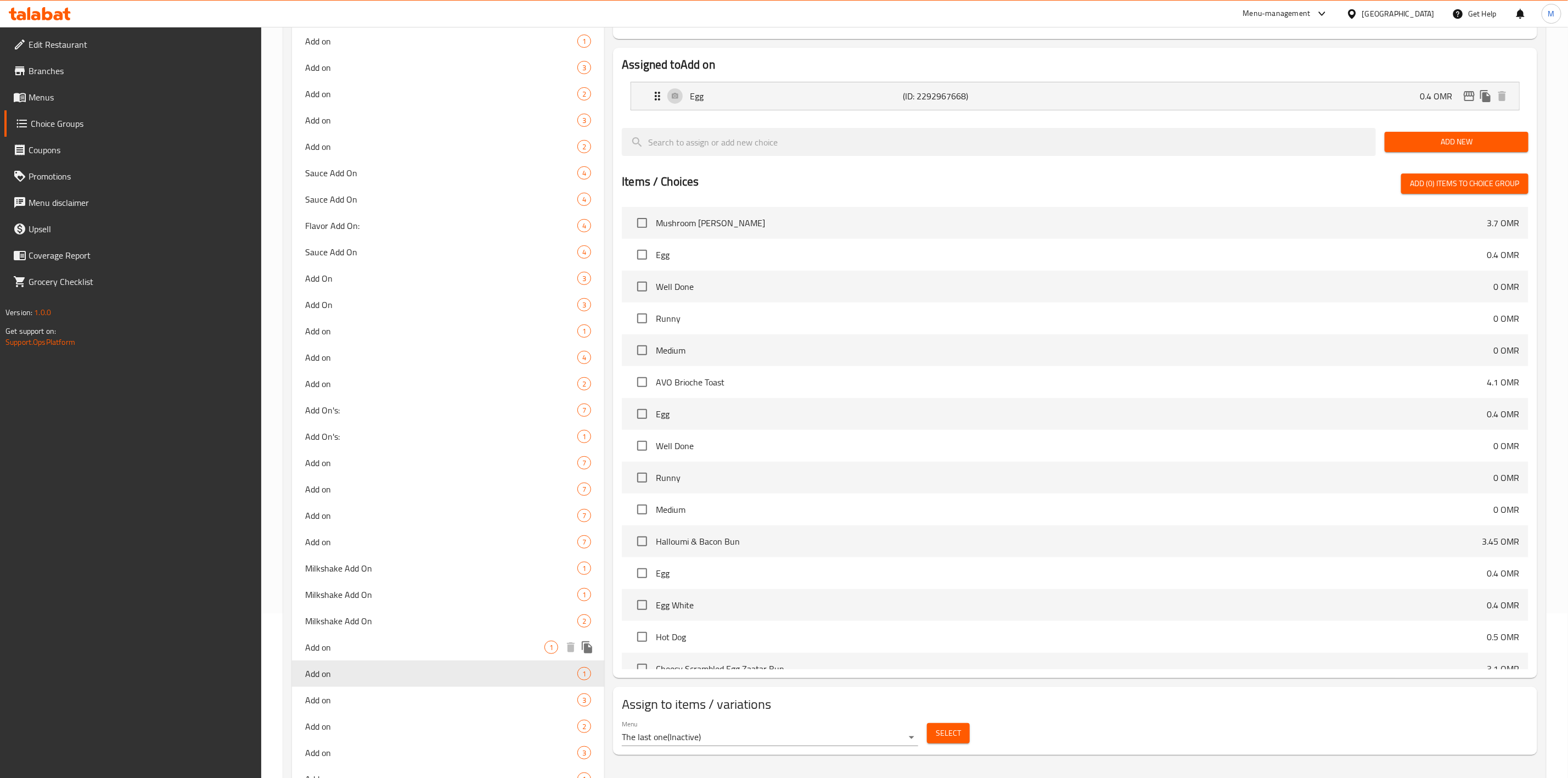
click at [316, 642] on span "Add on" at bounding box center [425, 647] width 240 height 14
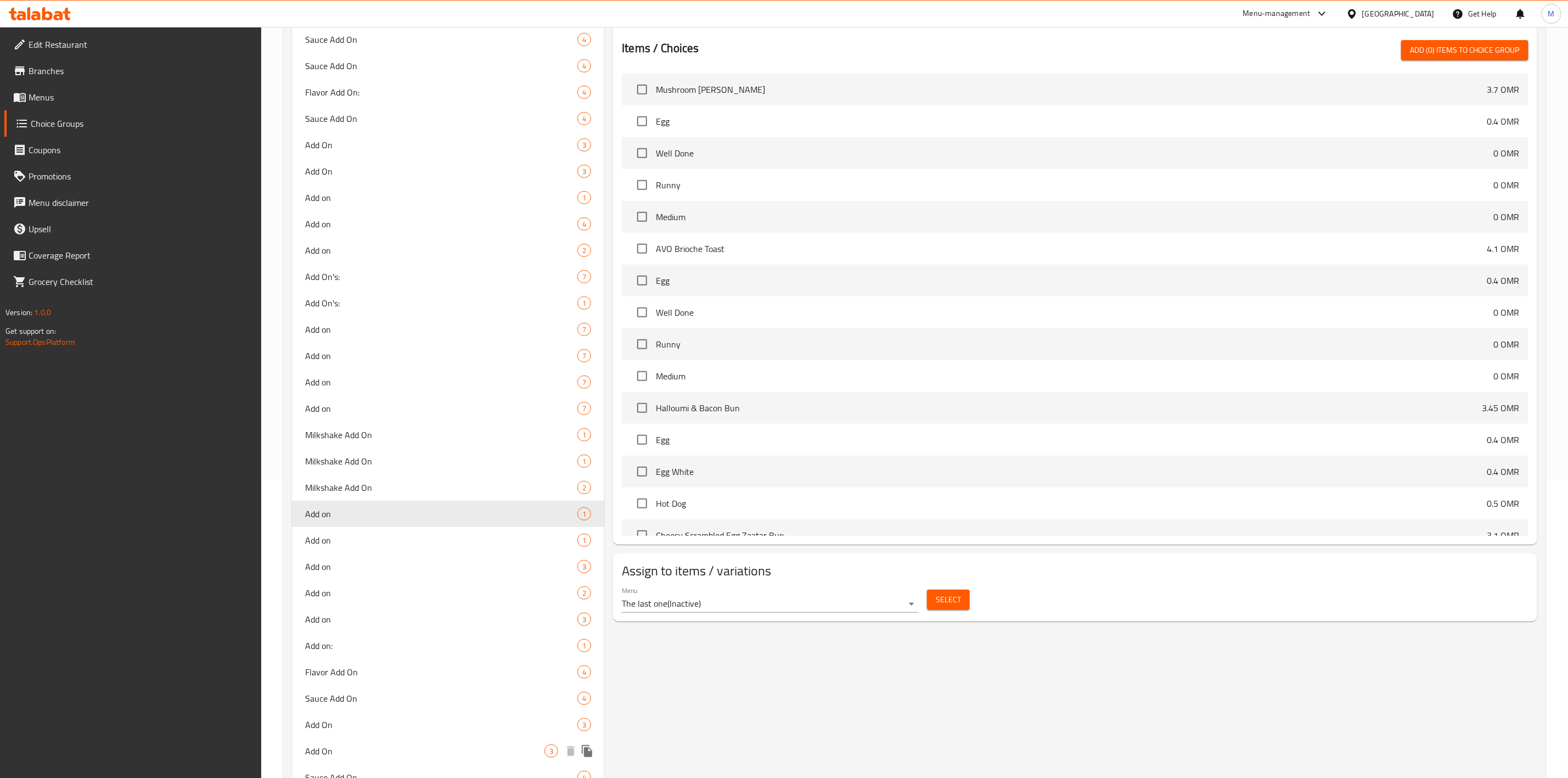
scroll to position [412, 0]
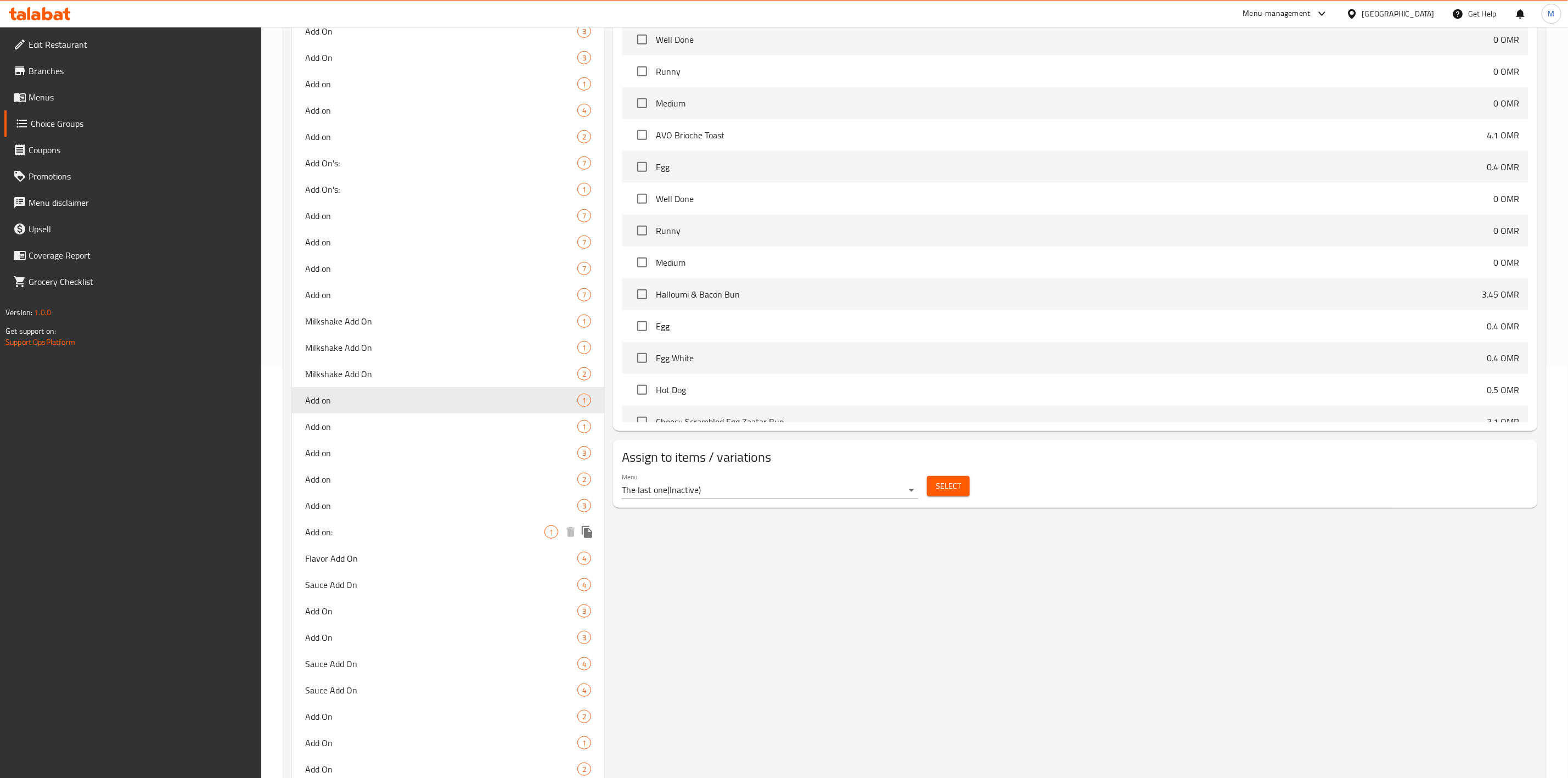
click at [398, 522] on div "Add on: 1" at bounding box center [448, 531] width 313 height 26
type input "Add on:"
type input "الإضافات:"
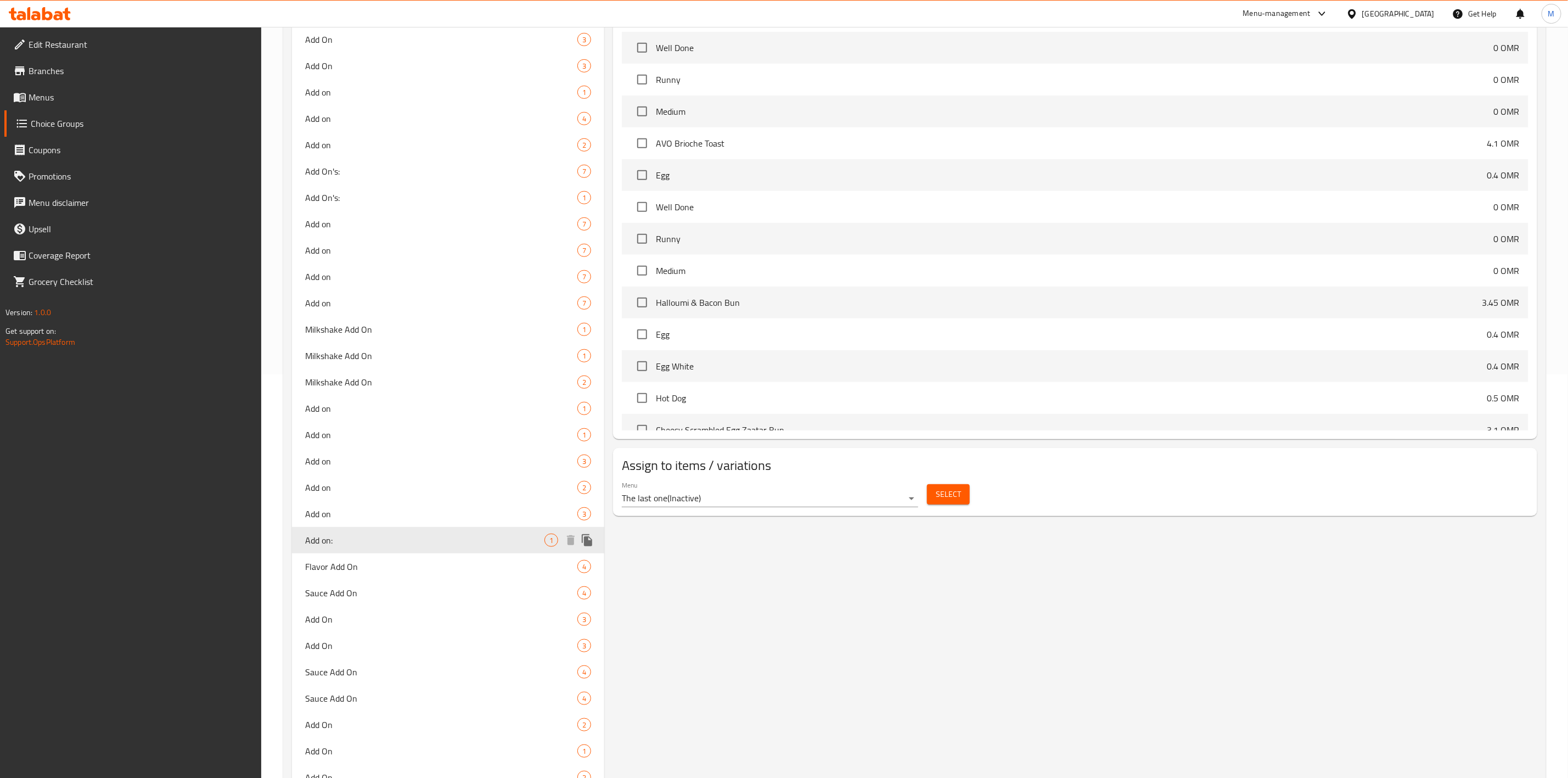
scroll to position [475, 0]
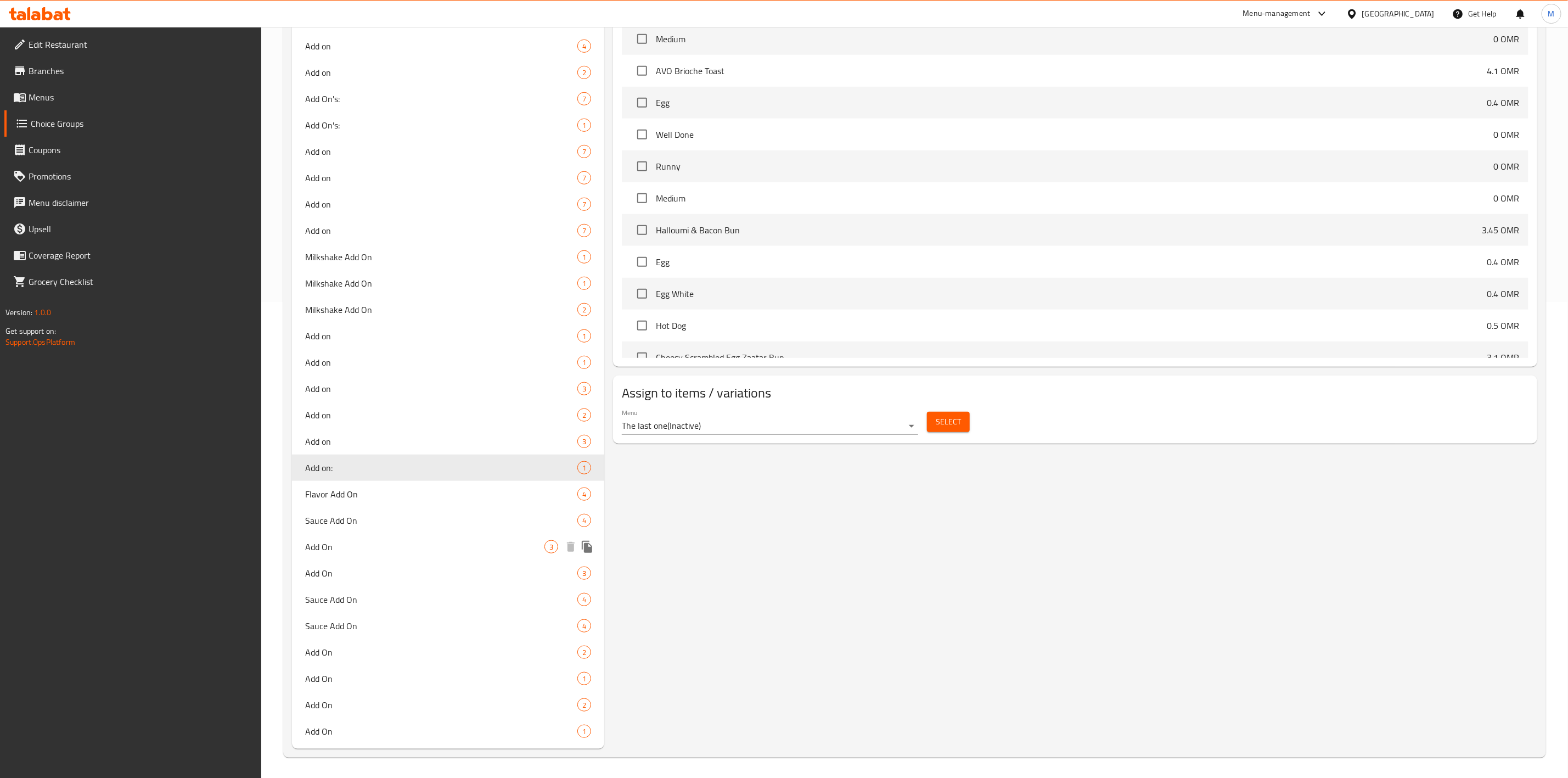
click at [395, 556] on div "Add On 3" at bounding box center [448, 546] width 313 height 26
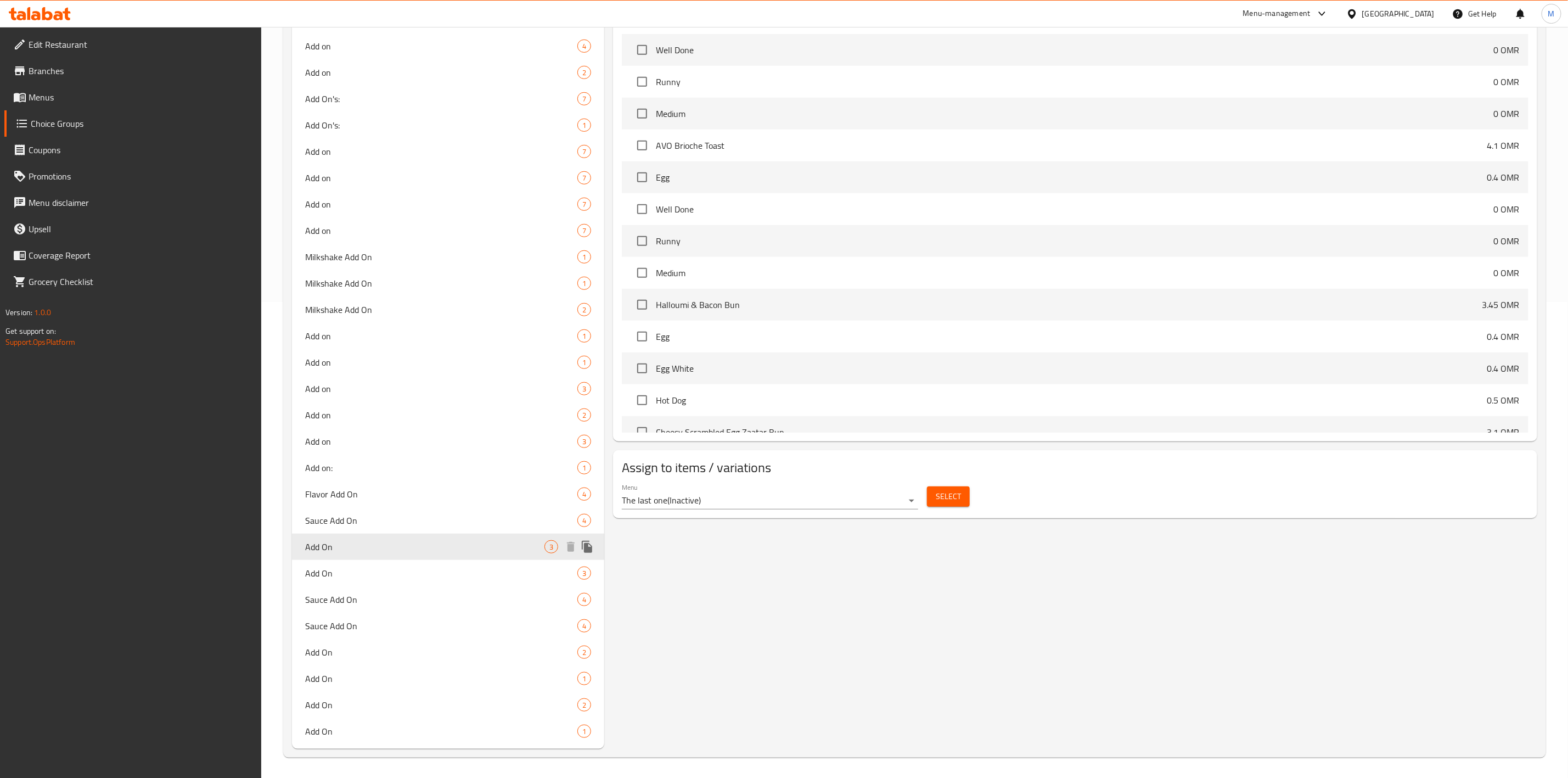
type input "Add On"
type input "الإضافات"
type input "6"
click at [387, 674] on span "Add On" at bounding box center [425, 678] width 240 height 14
type input "Add On"
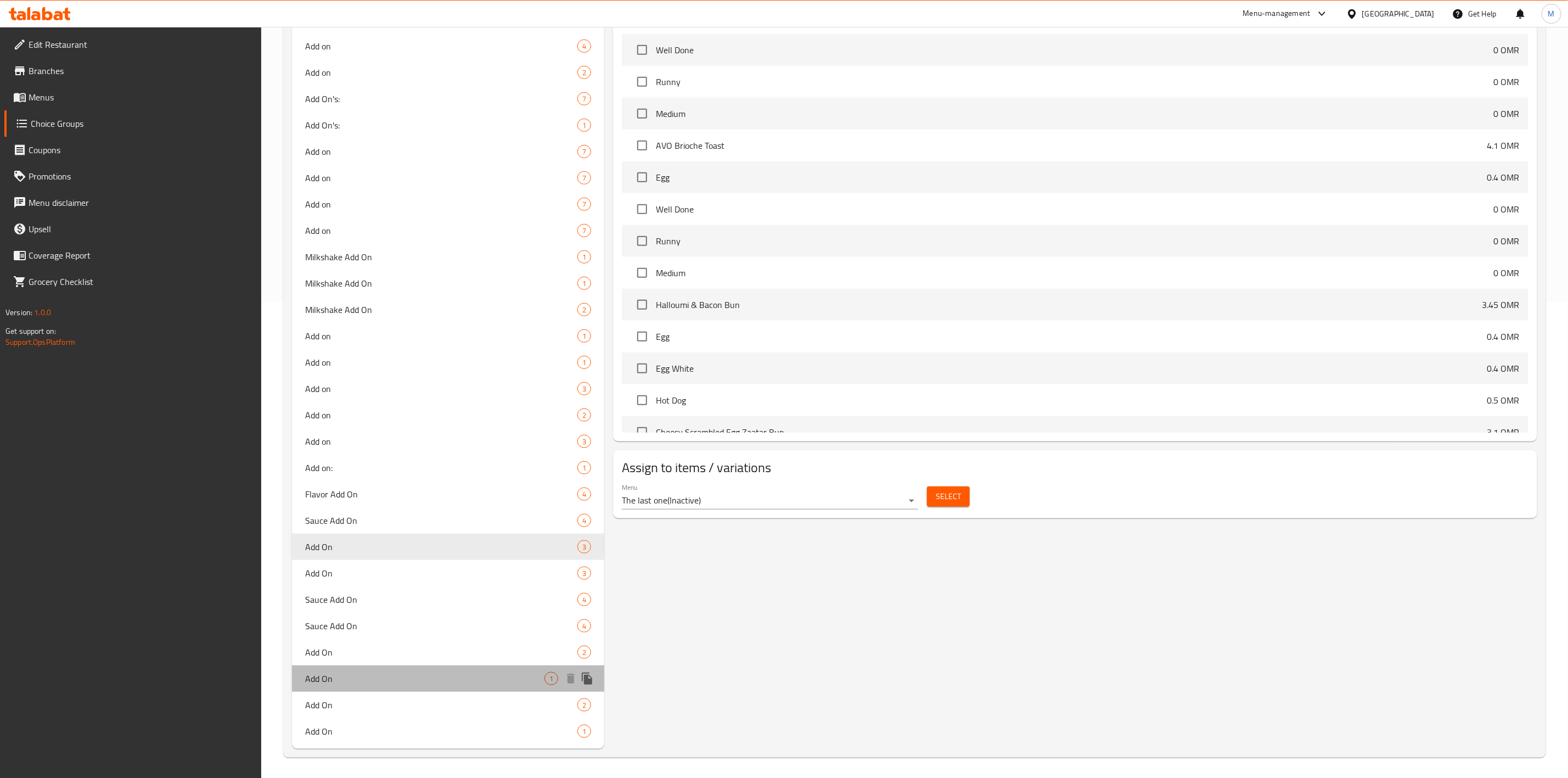
type input "1"
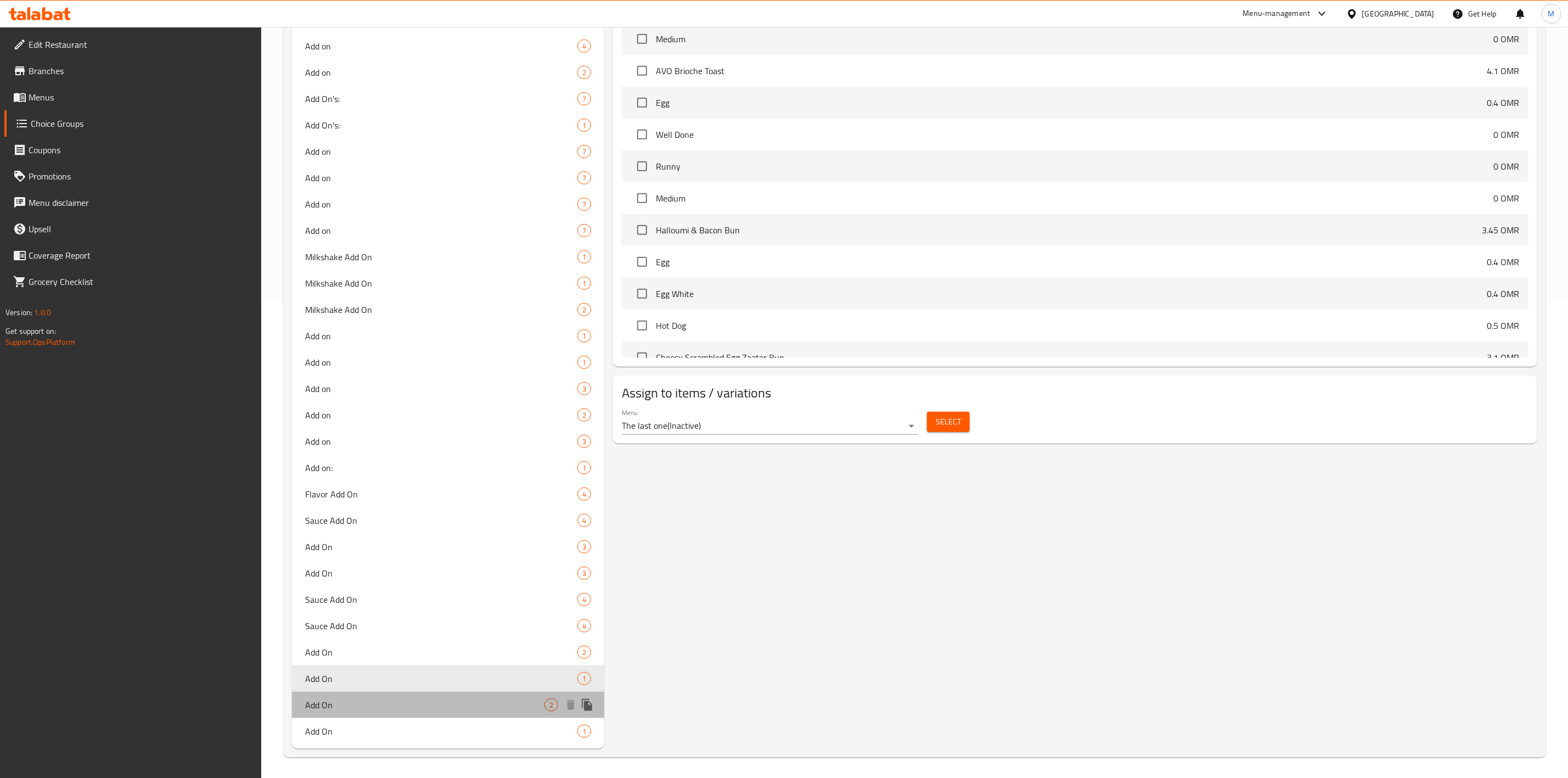
click at [402, 713] on div "Add On 2" at bounding box center [448, 704] width 313 height 26
type input "الإضافات"
type input "2"
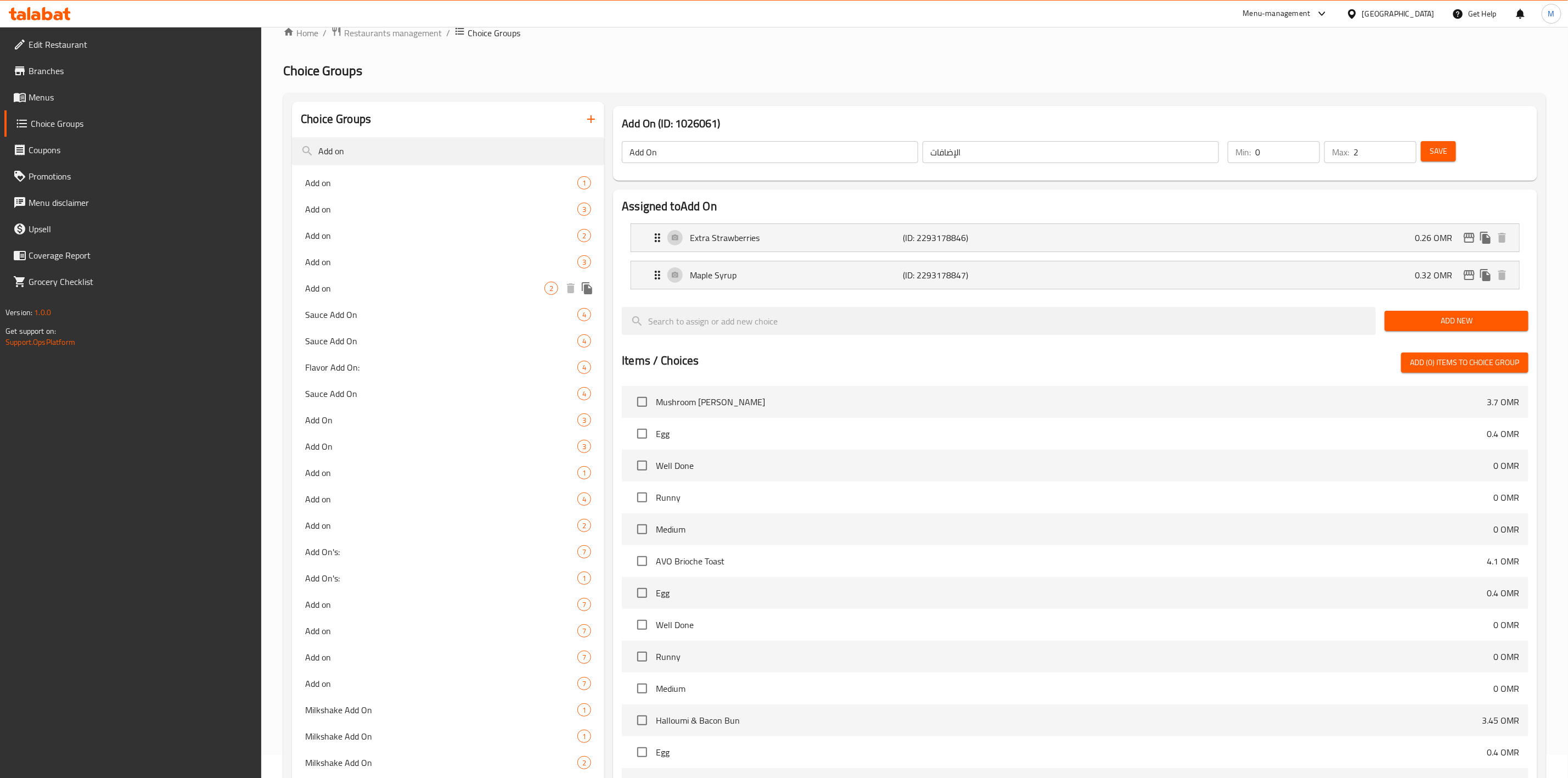
scroll to position [0, 0]
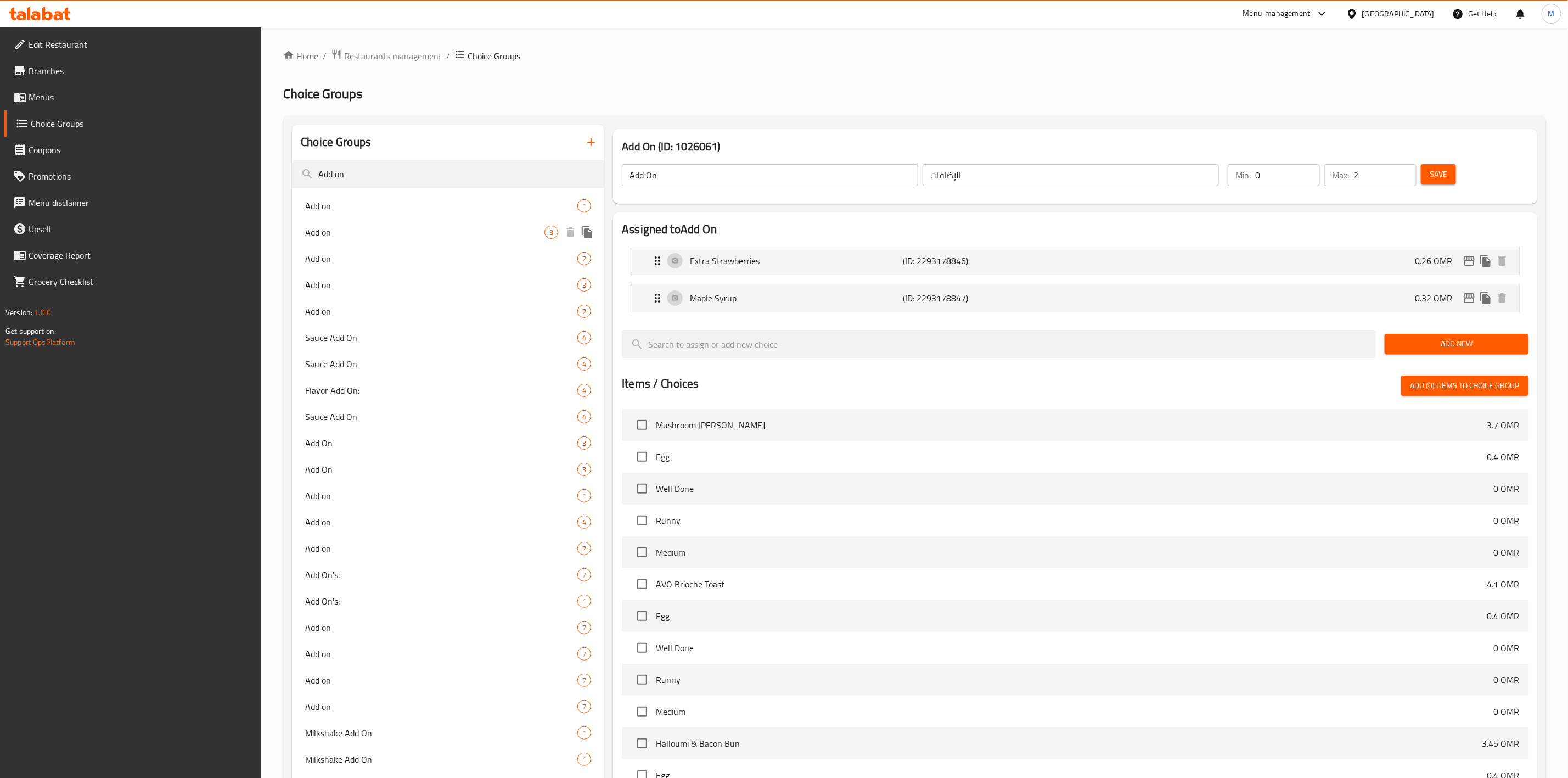
click at [371, 208] on span "Add on" at bounding box center [441, 205] width 272 height 14
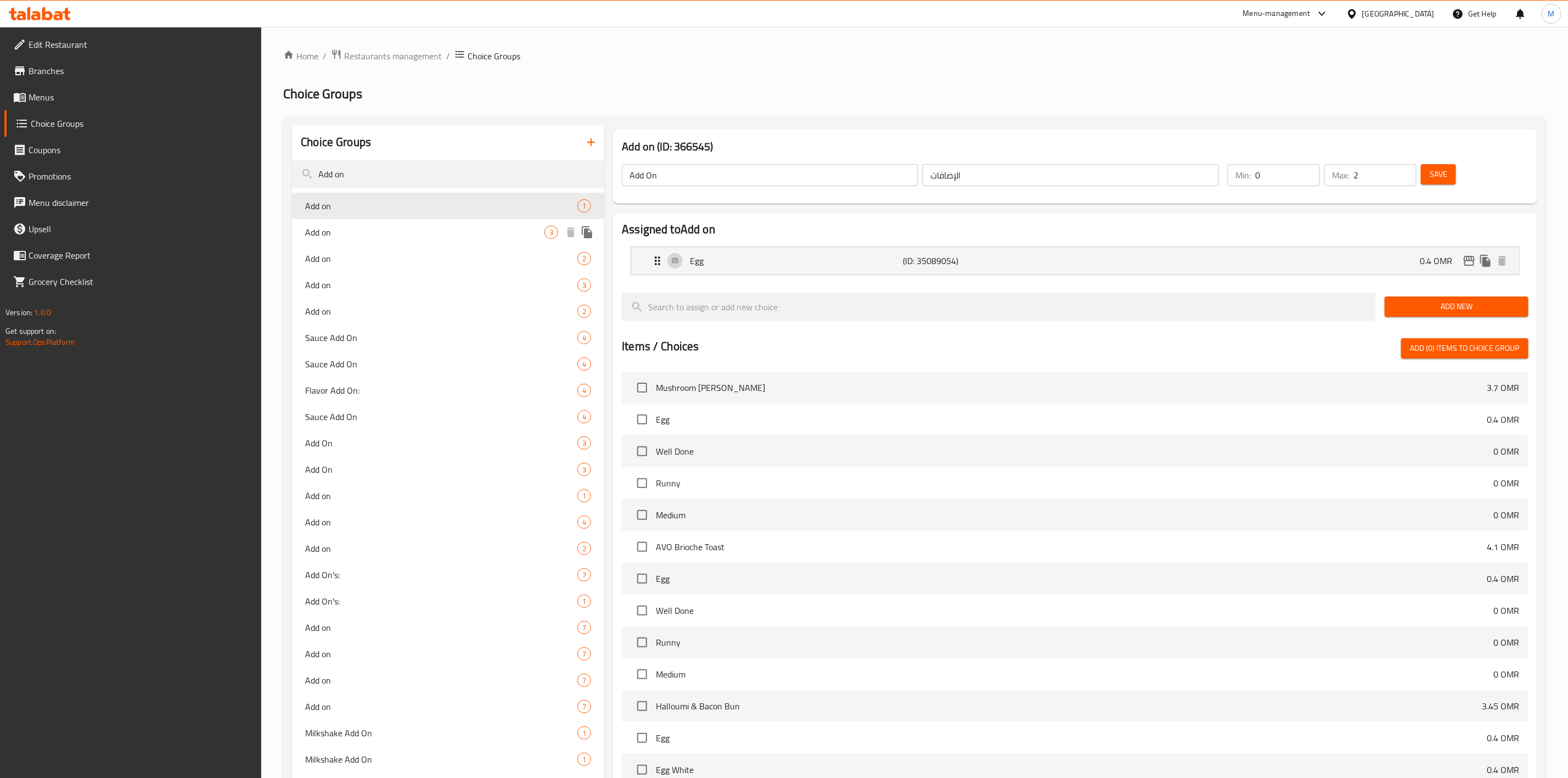
type input "Add on"
type input "1"
click at [382, 236] on span "Add on" at bounding box center [425, 231] width 240 height 14
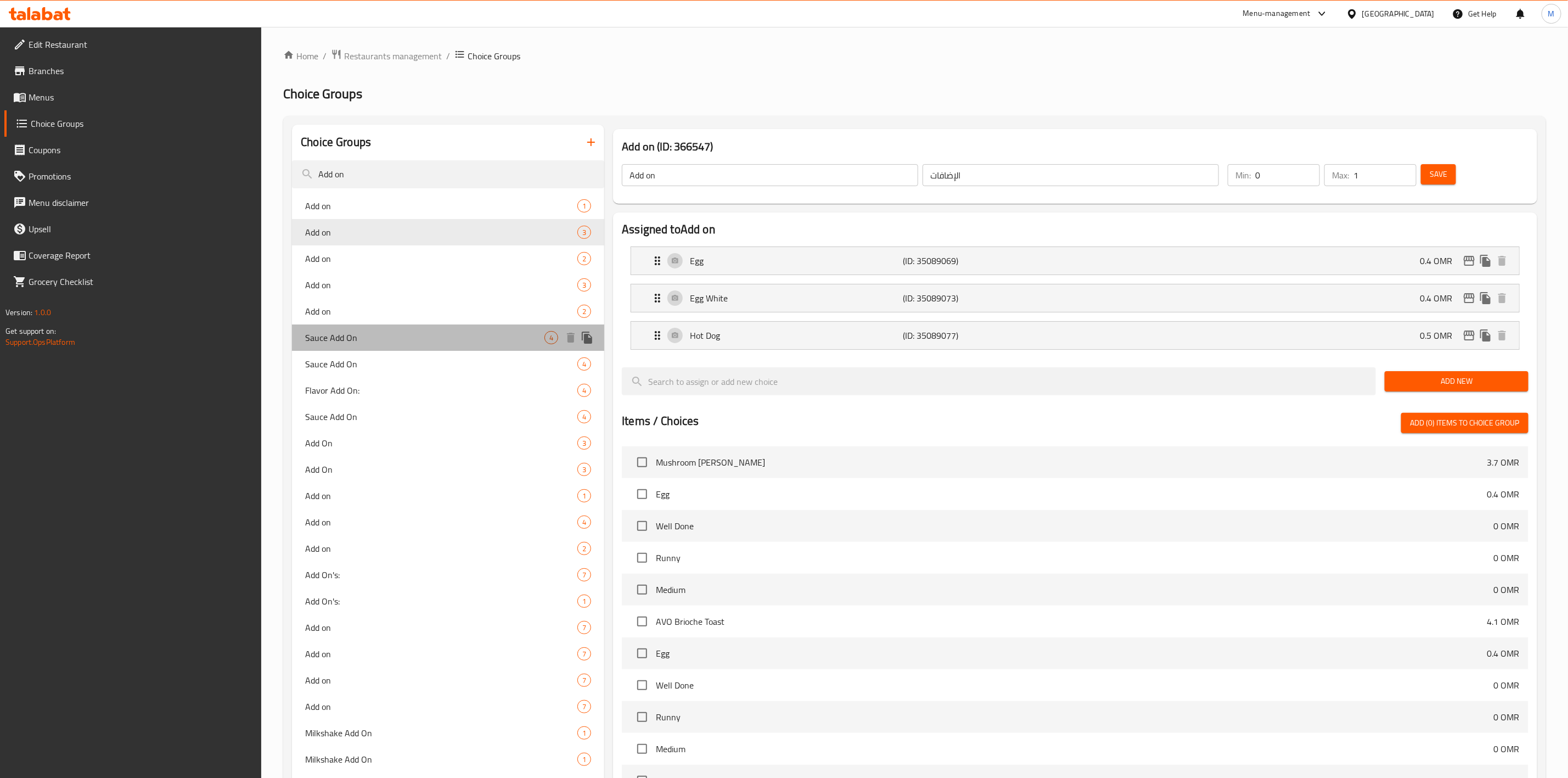
click at [439, 333] on span "Sauce Add On" at bounding box center [425, 337] width 240 height 14
type input "Sauce Add On"
type input "إضافات الصوص"
type input "4"
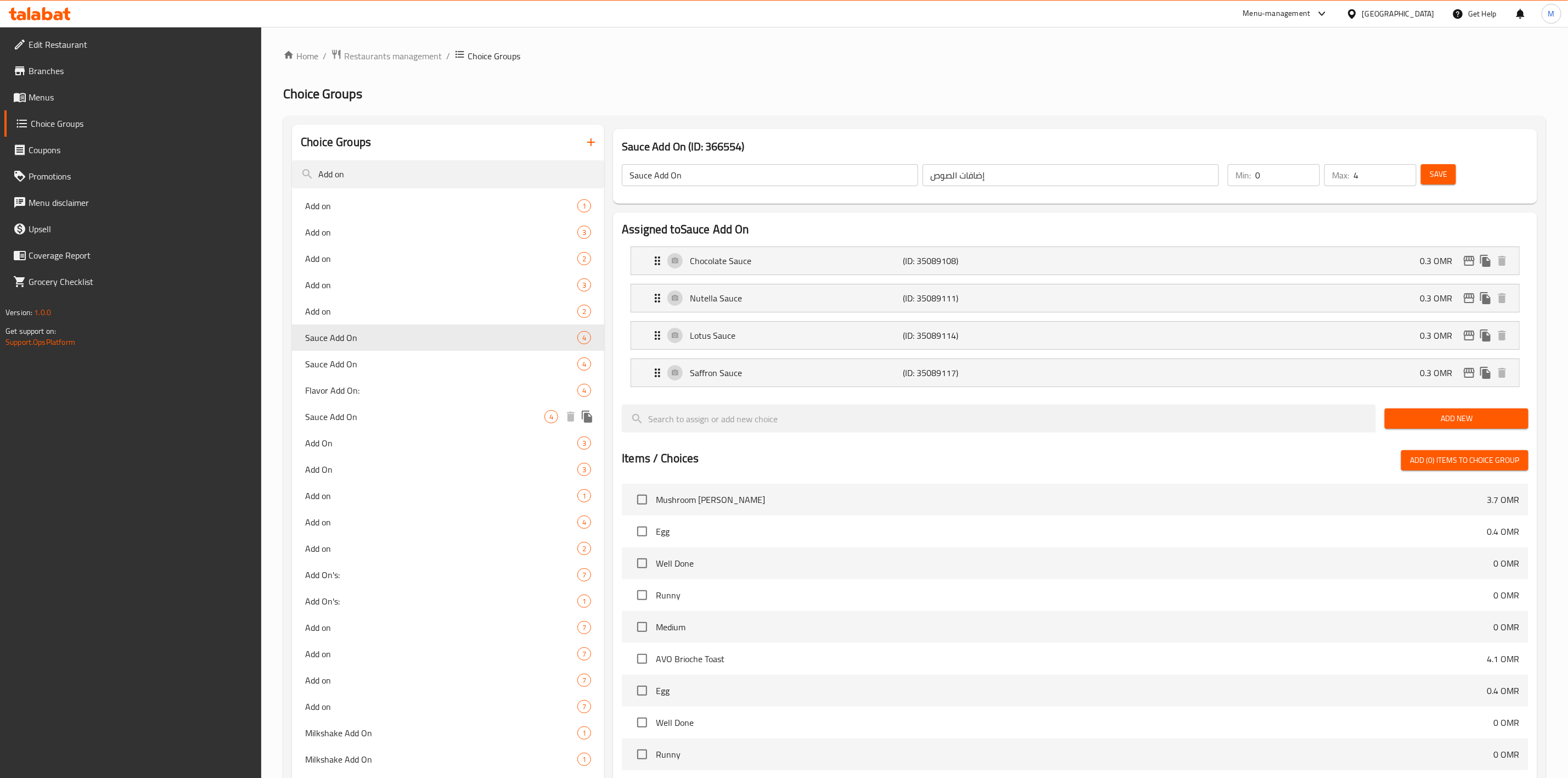
click at [391, 420] on span "Sauce Add On" at bounding box center [425, 416] width 240 height 14
click at [379, 456] on div "Add On 3" at bounding box center [448, 468] width 313 height 26
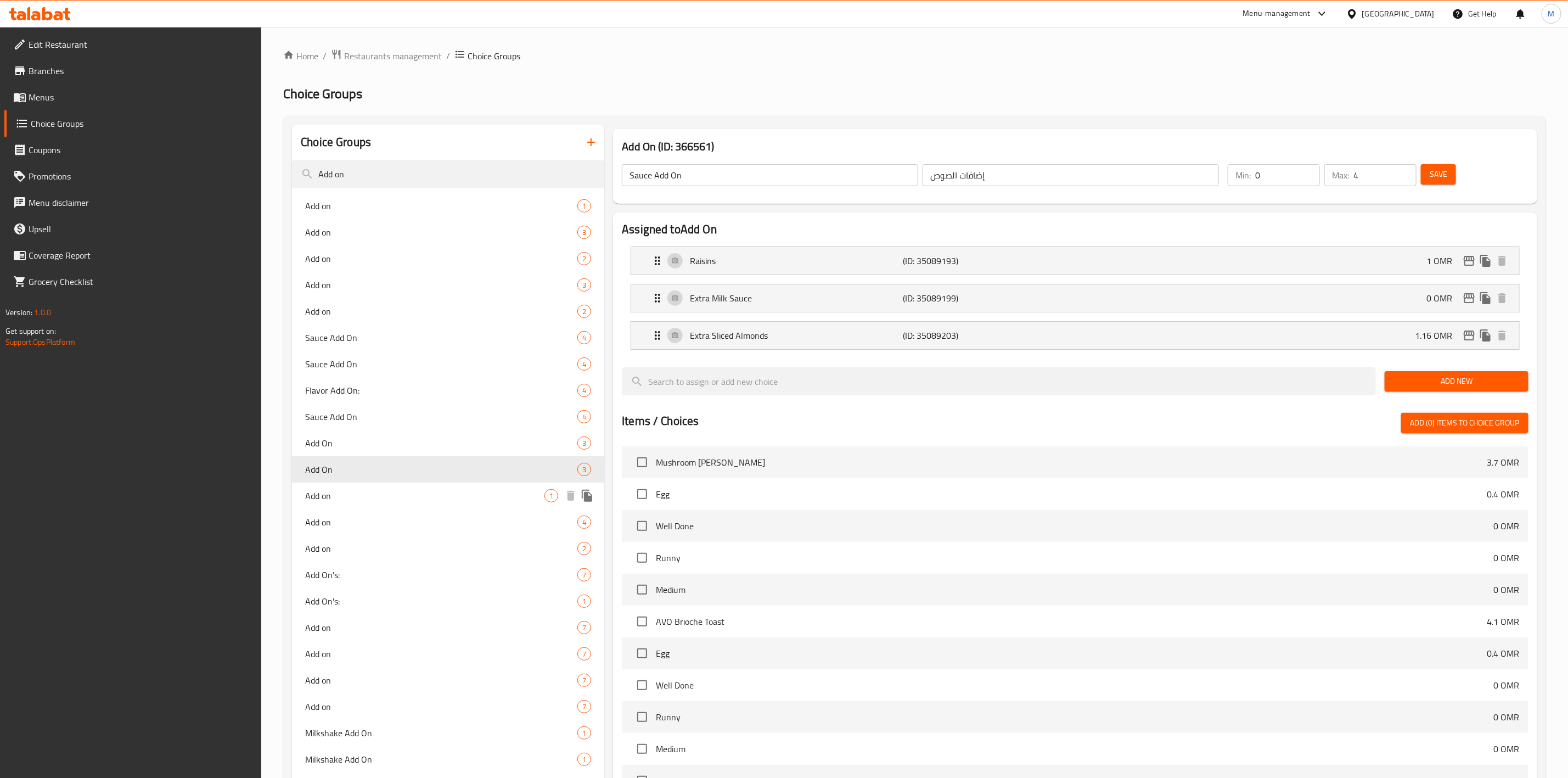
type input "Add On"
type input "الإضافات"
type input "0"
type input "3"
click at [366, 503] on div "Add on 1" at bounding box center [448, 495] width 313 height 26
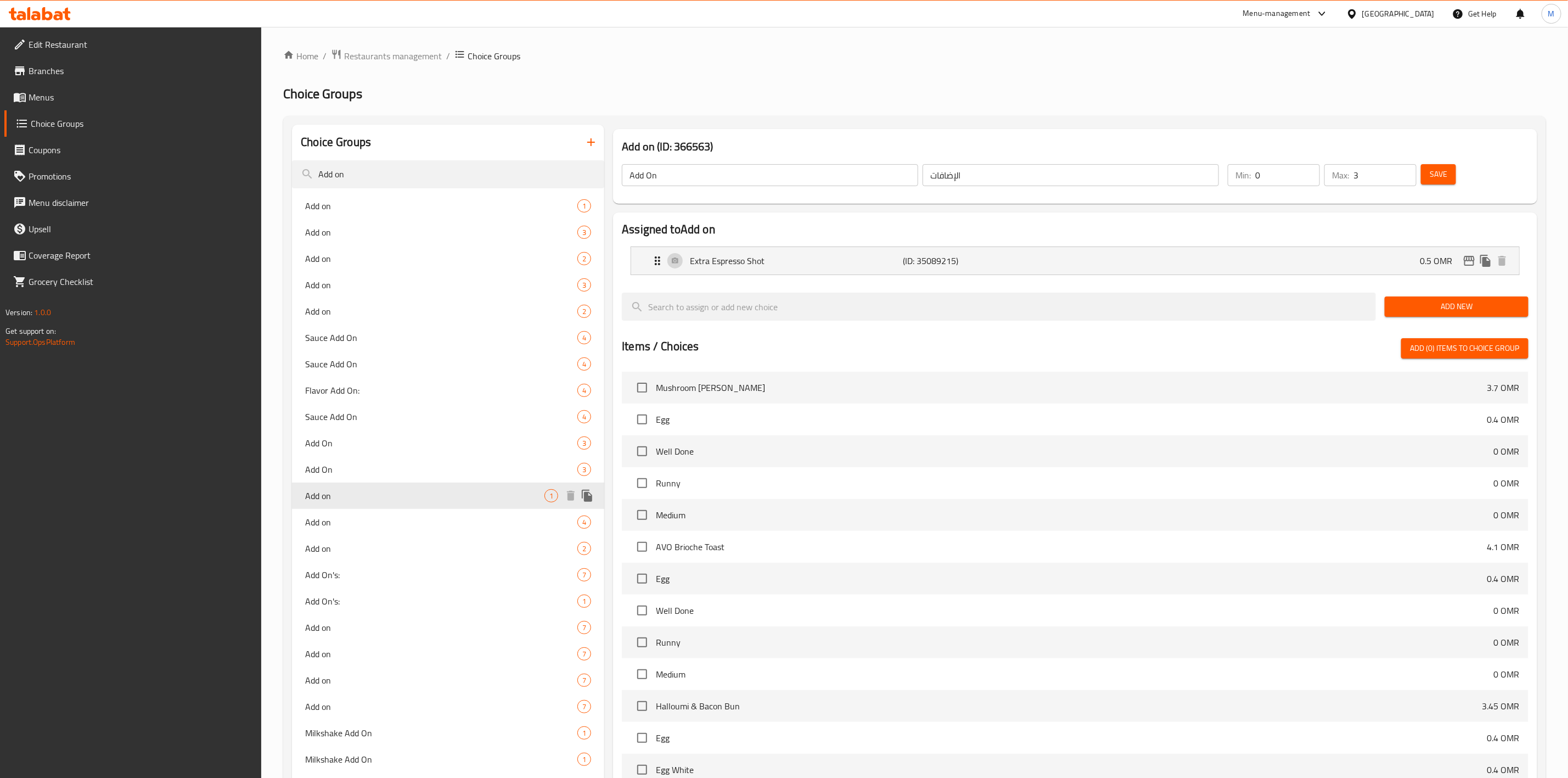
type input "Add on"
type input "1"
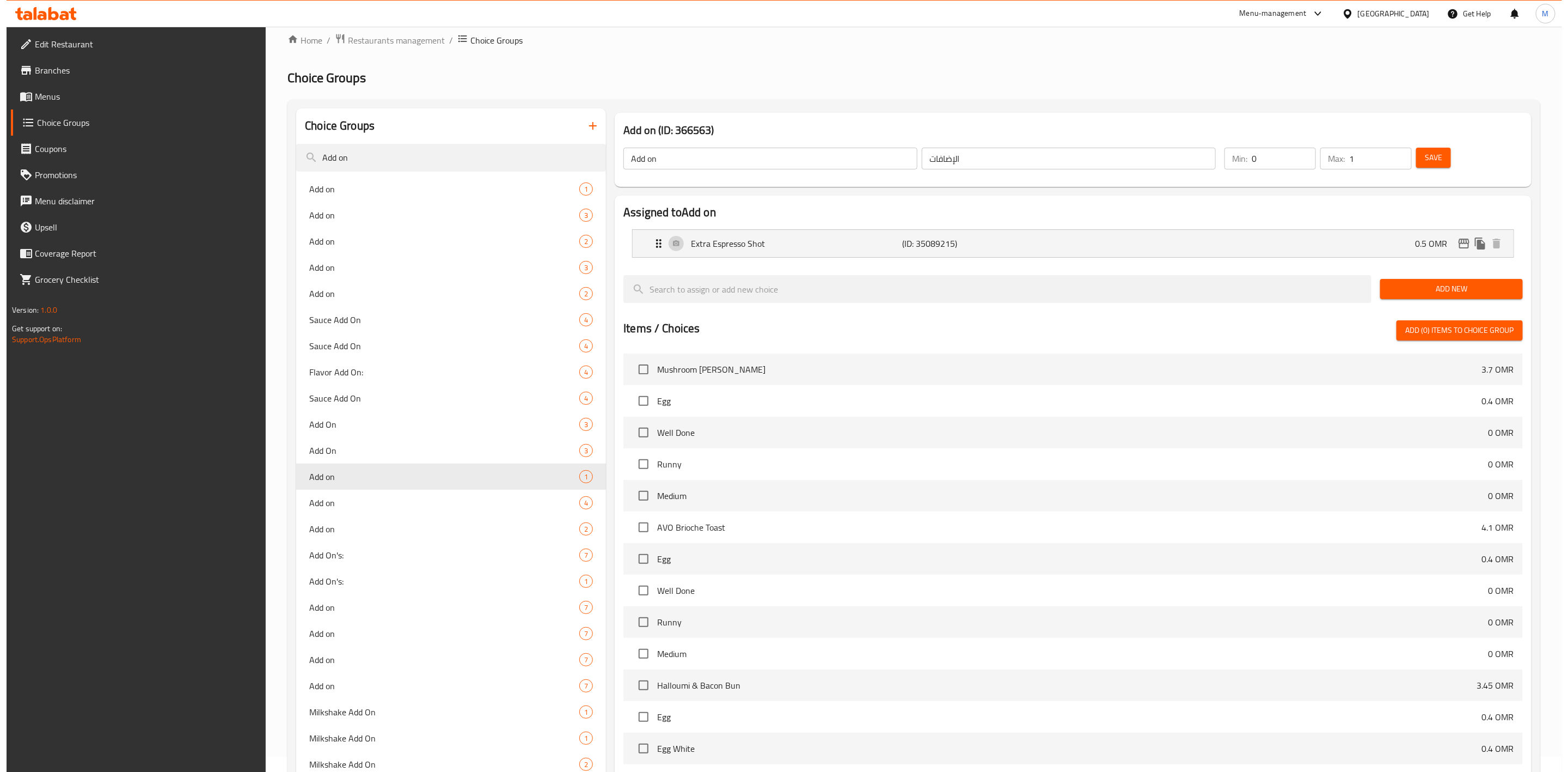
scroll to position [472, 0]
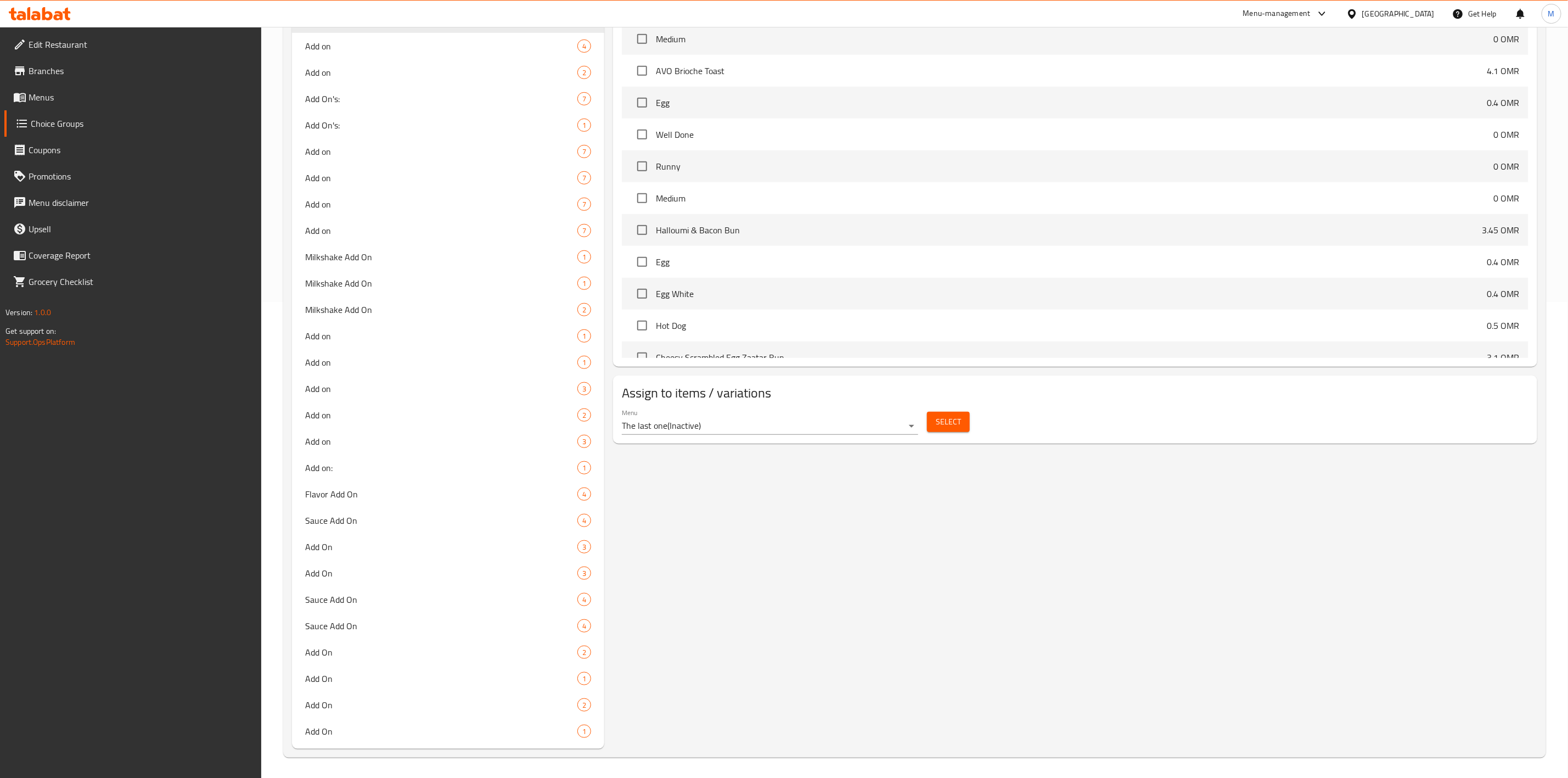
click at [950, 430] on button "Select" at bounding box center [948, 421] width 43 height 21
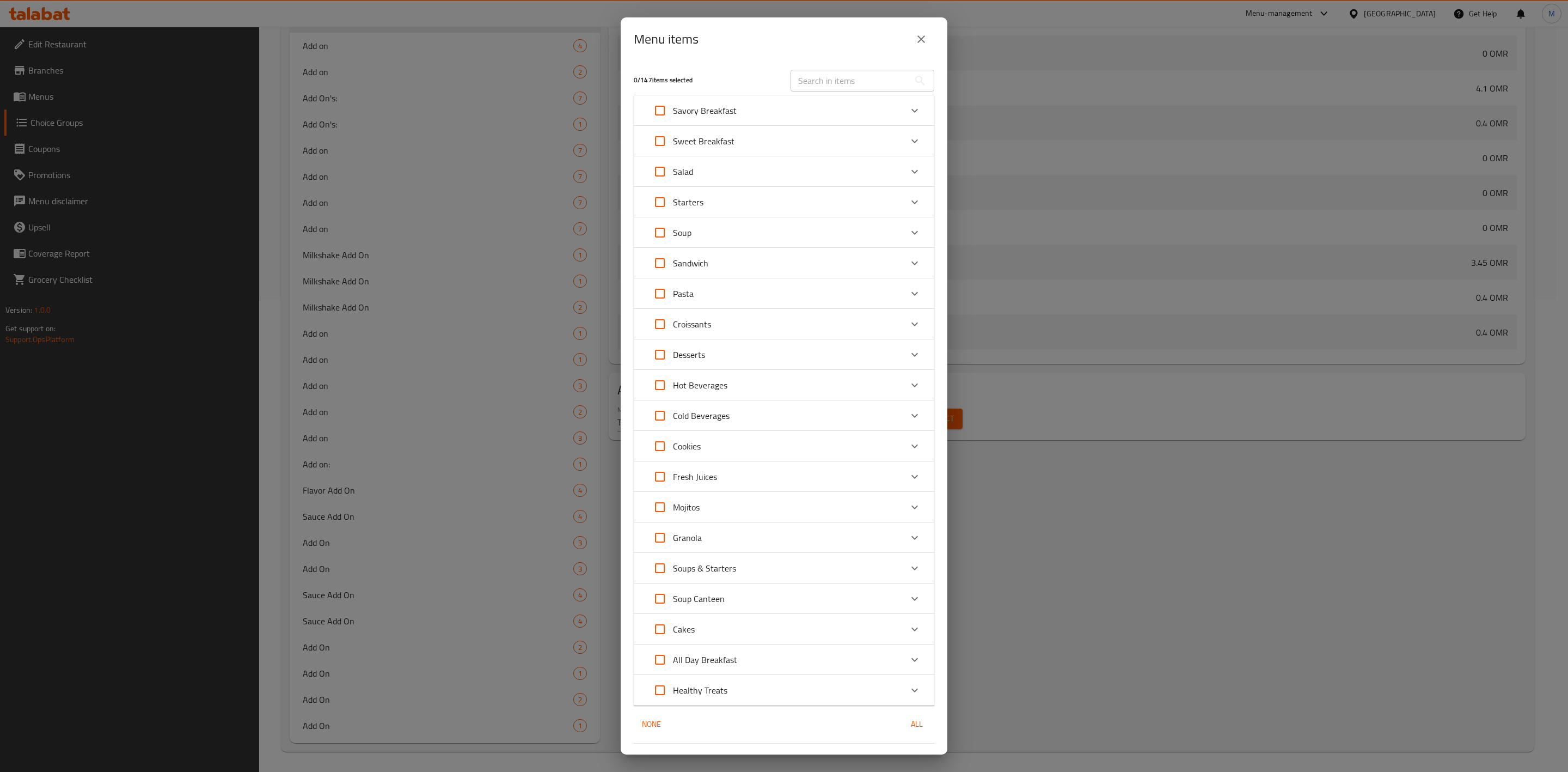
click at [753, 410] on div "Cold Beverages" at bounding box center [774, 415] width 255 height 26
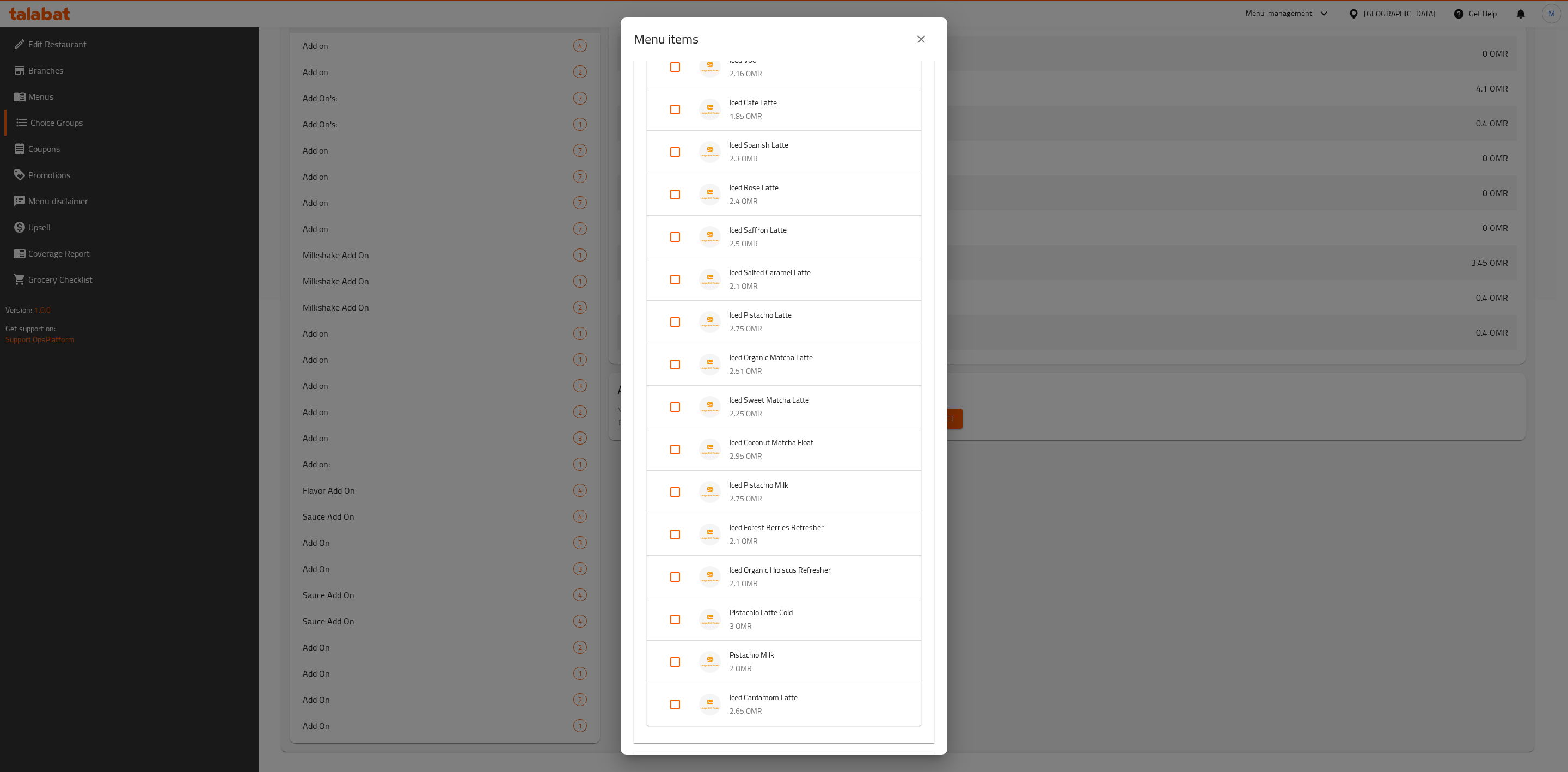
scroll to position [572, 0]
click at [670, 577] on input "Expand" at bounding box center [675, 581] width 26 height 26
checkbox input "true"
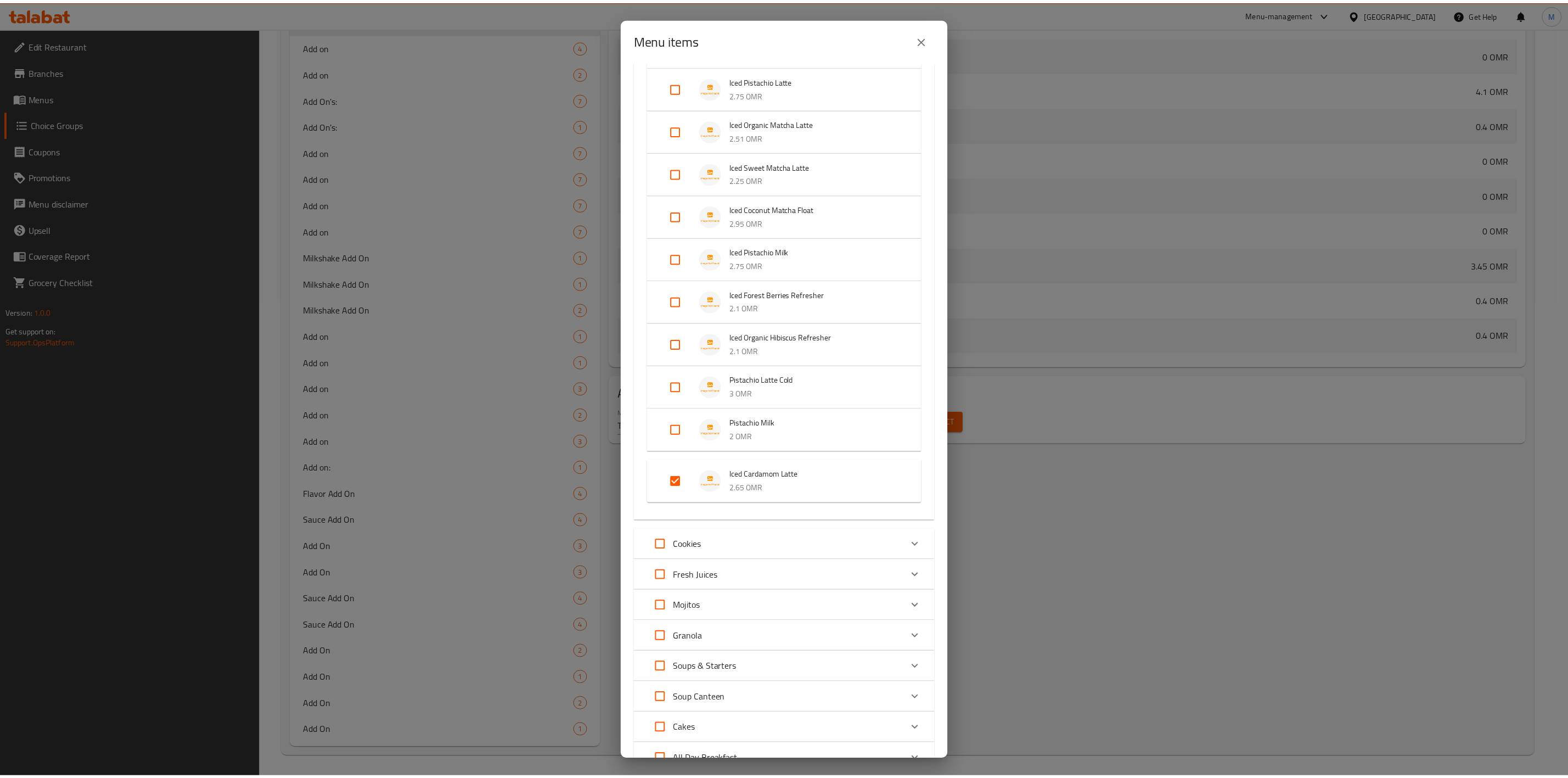
scroll to position [809, 0]
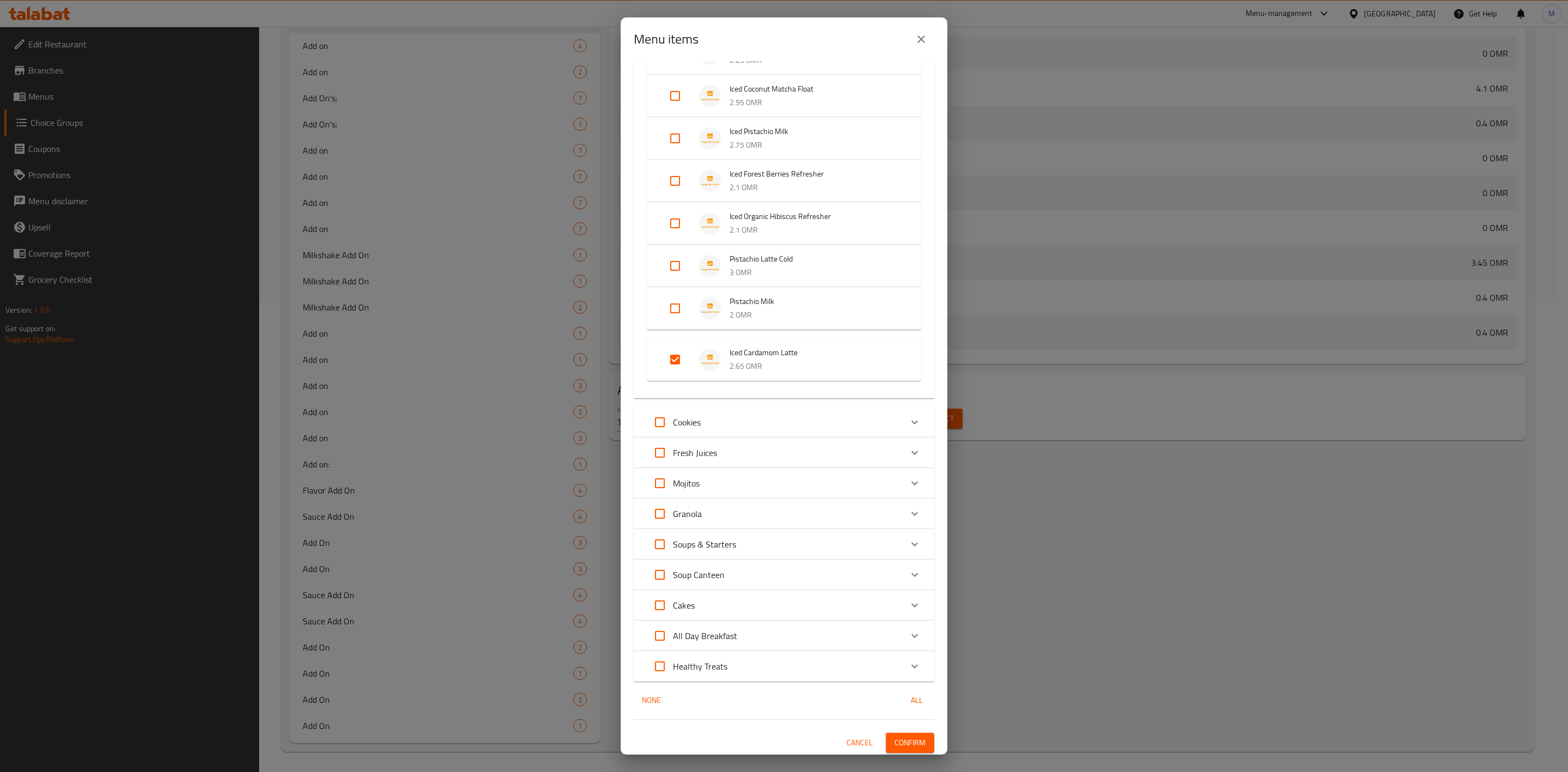
click at [911, 735] on span "Confirm" at bounding box center [910, 742] width 31 height 13
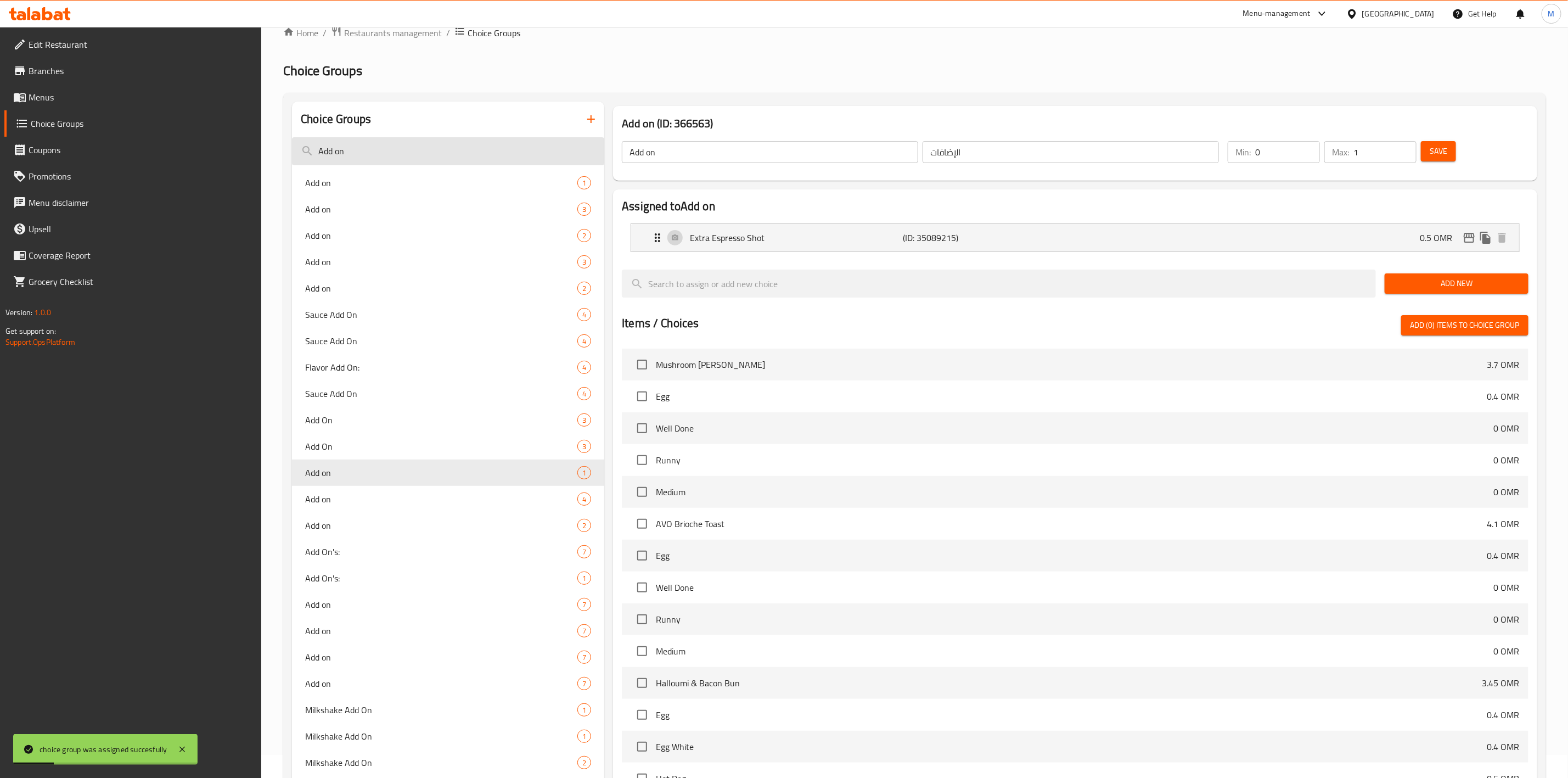
scroll to position [0, 0]
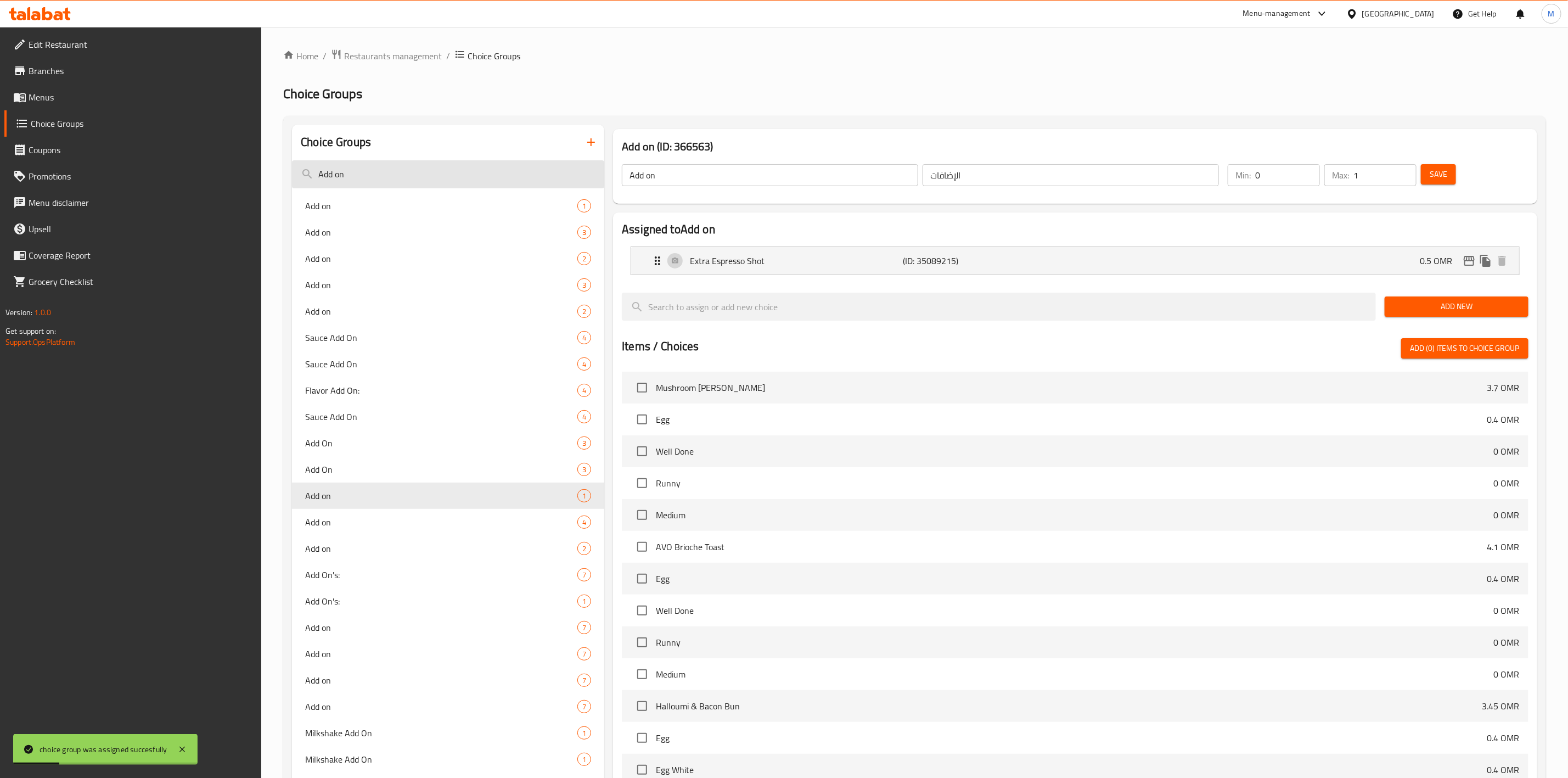
click at [441, 163] on input "Add on" at bounding box center [448, 174] width 313 height 28
paste input "Sweetness Scale"
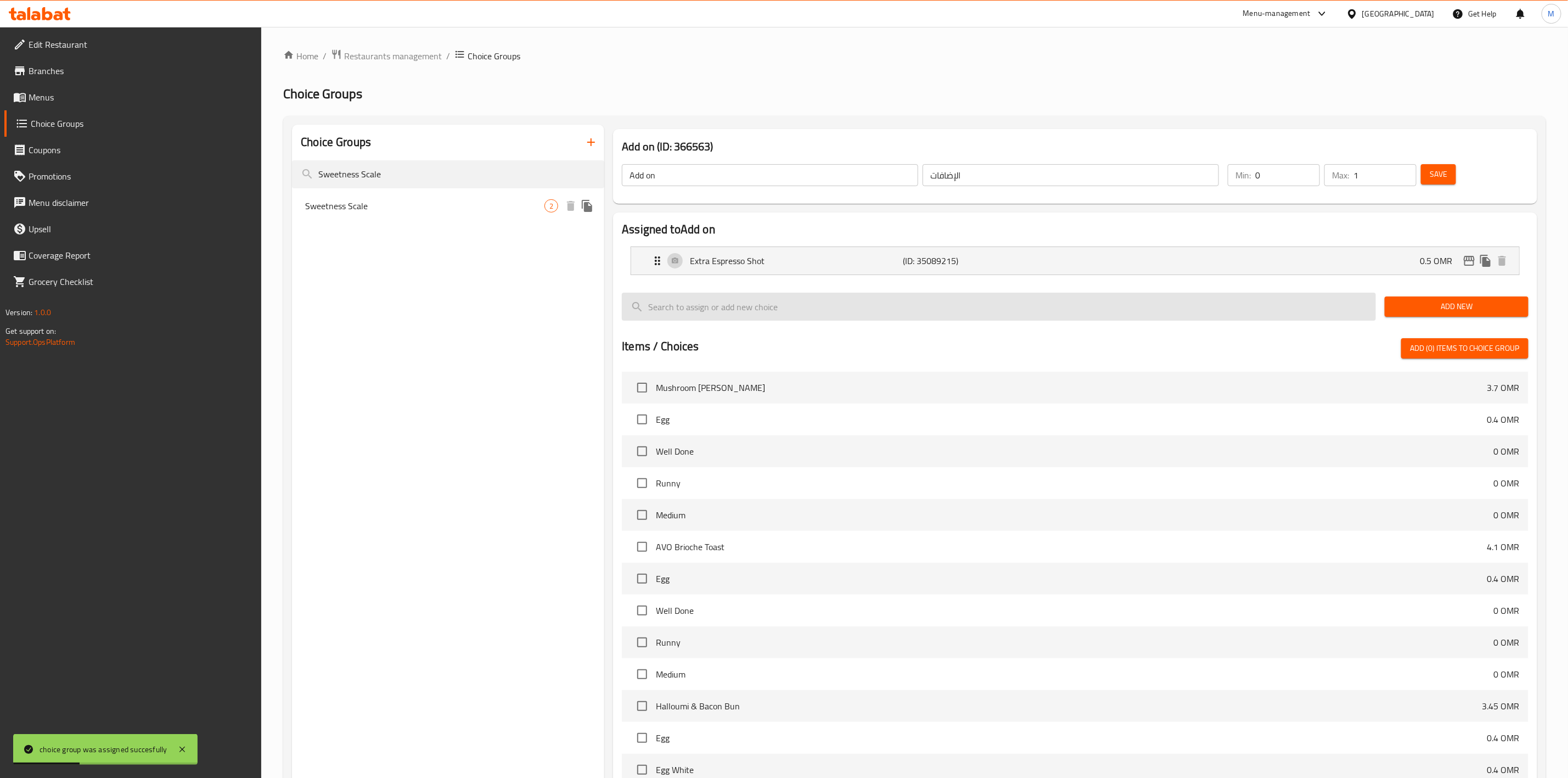
type input "Sweetness Scale"
click at [458, 218] on div "Sweetness Scale 2" at bounding box center [448, 205] width 313 height 26
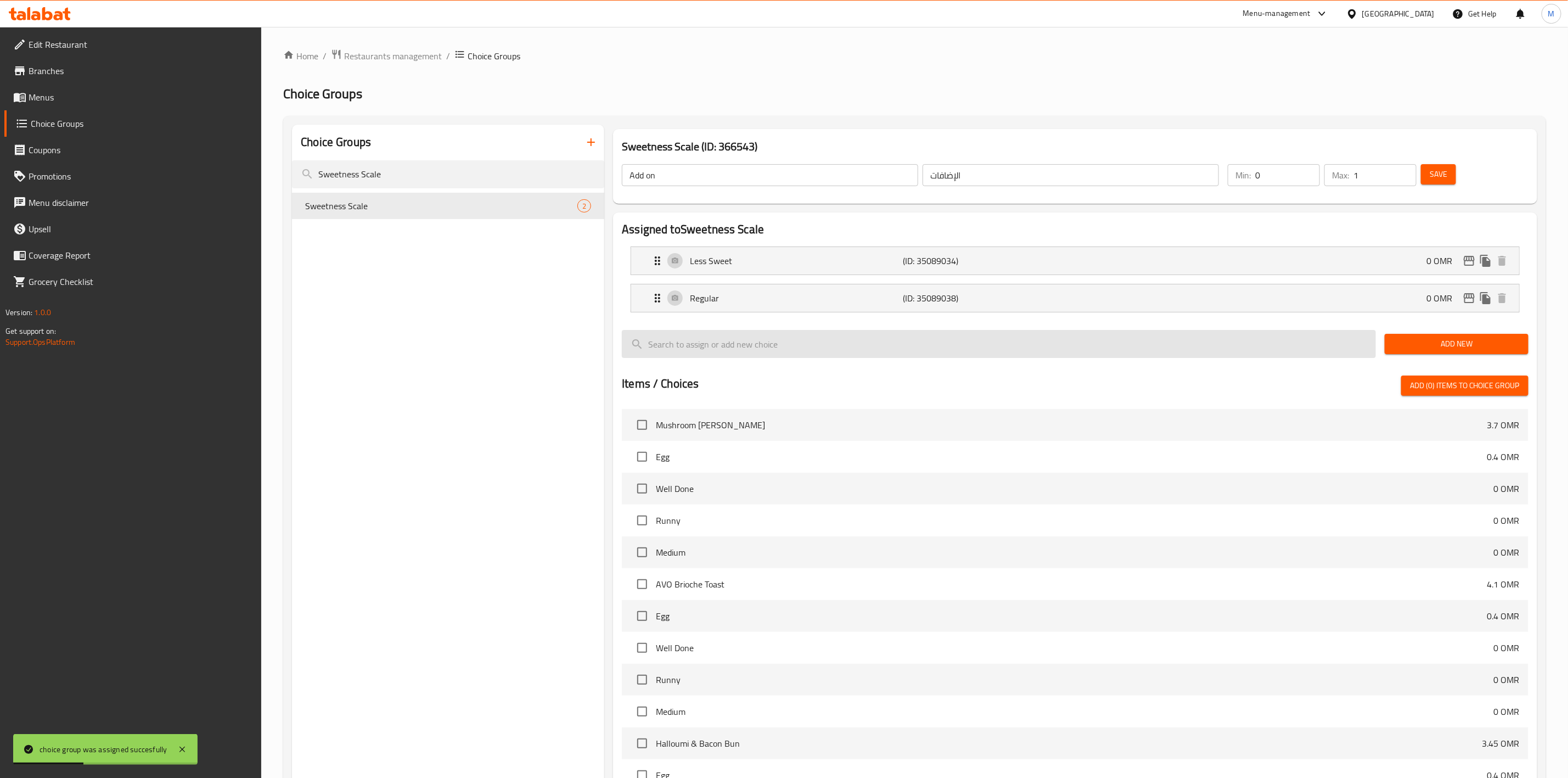
type input "Sweetness Scale"
type input "مستوى الحلاوة"
type input "1"
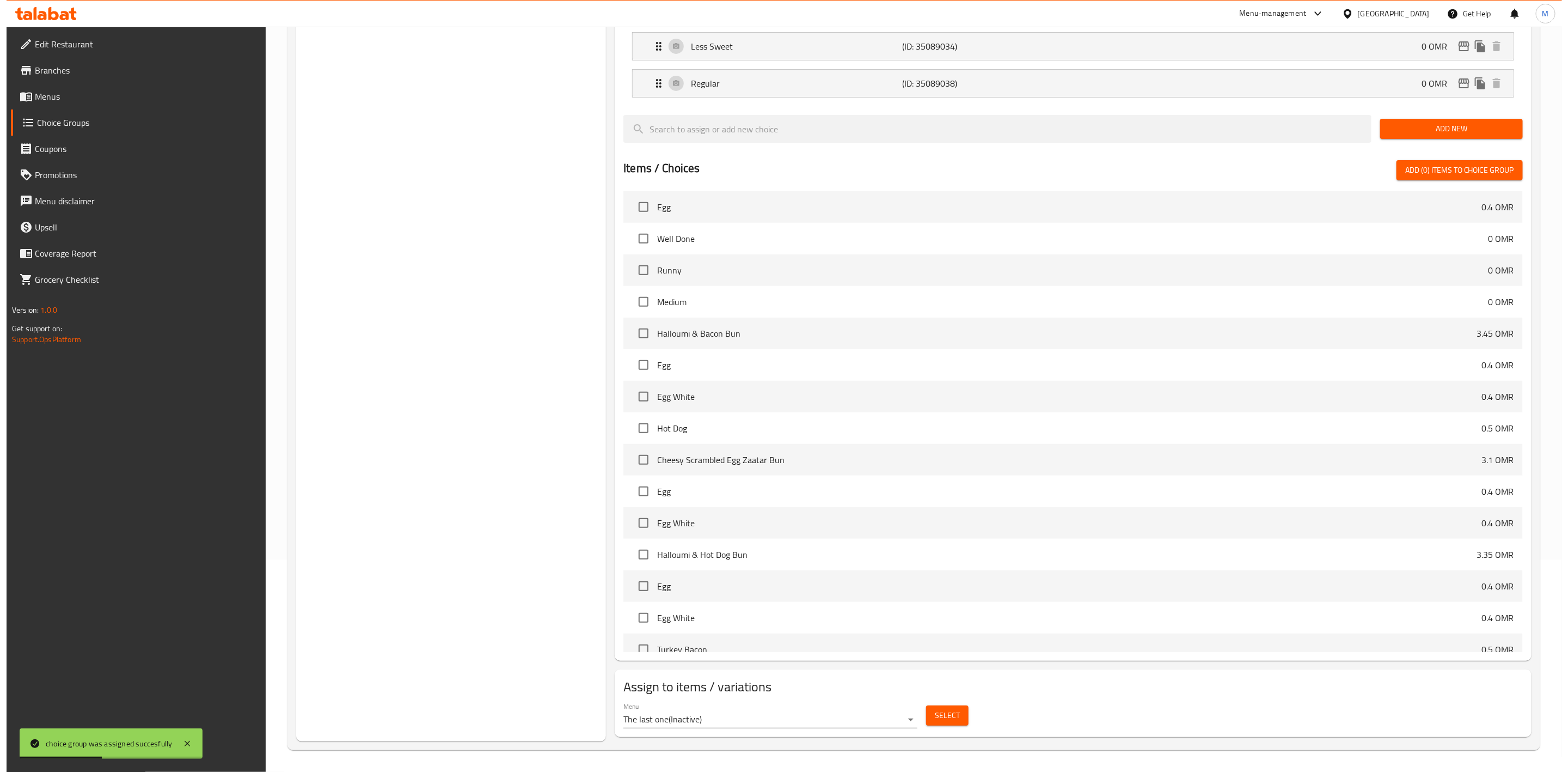
scroll to position [245, 0]
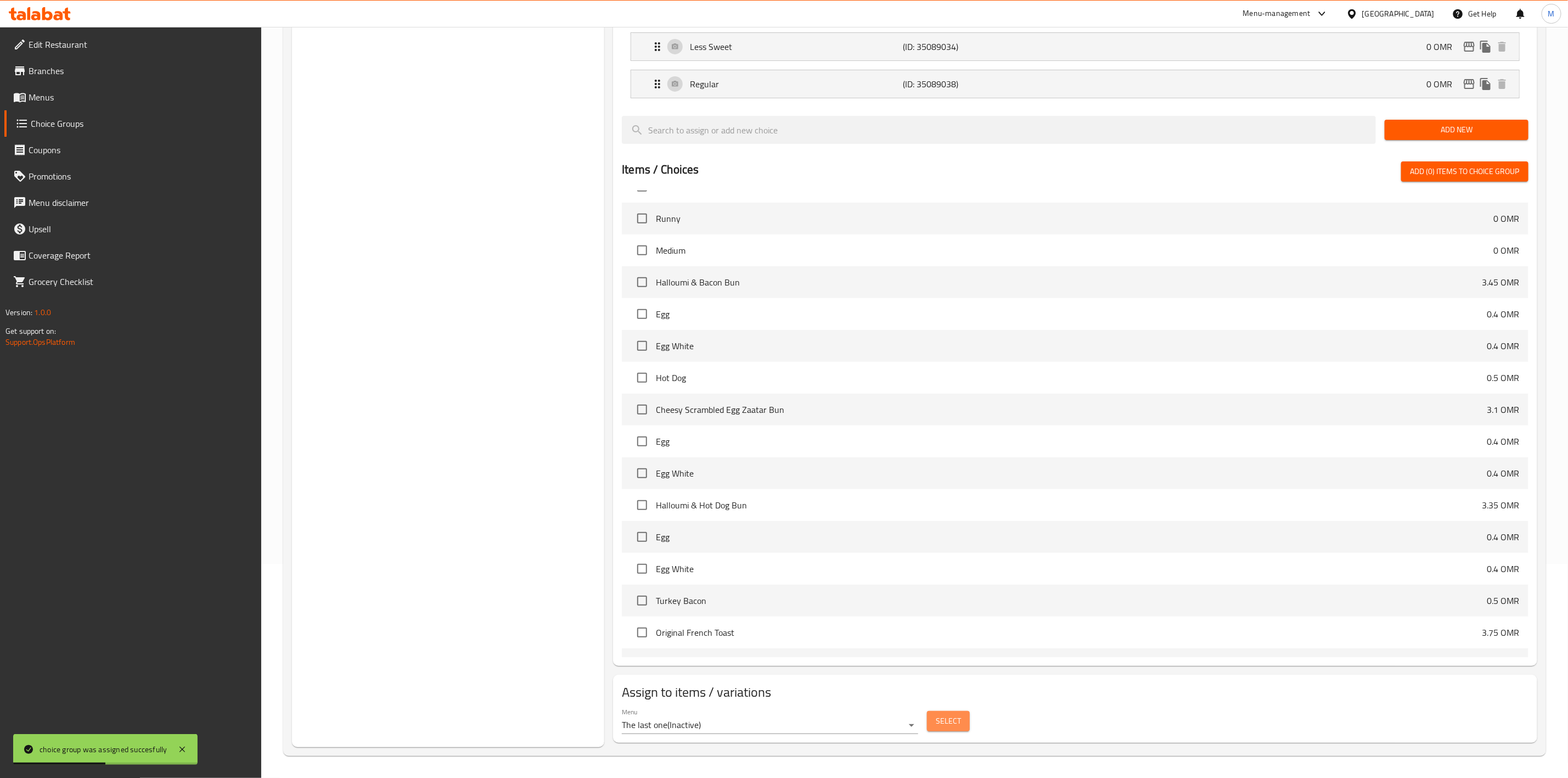
click at [930, 713] on button "Select" at bounding box center [948, 720] width 43 height 21
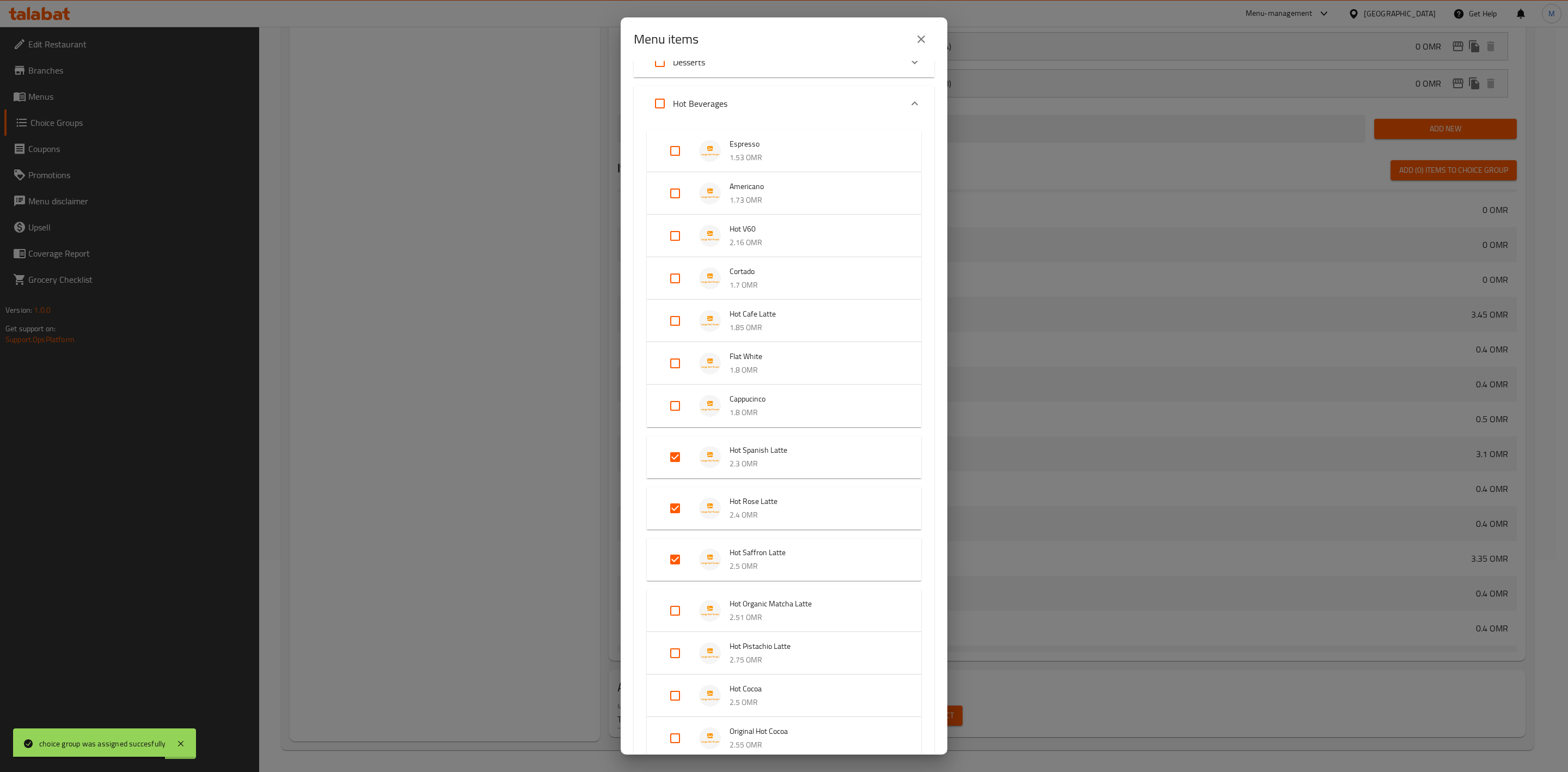
scroll to position [490, 0]
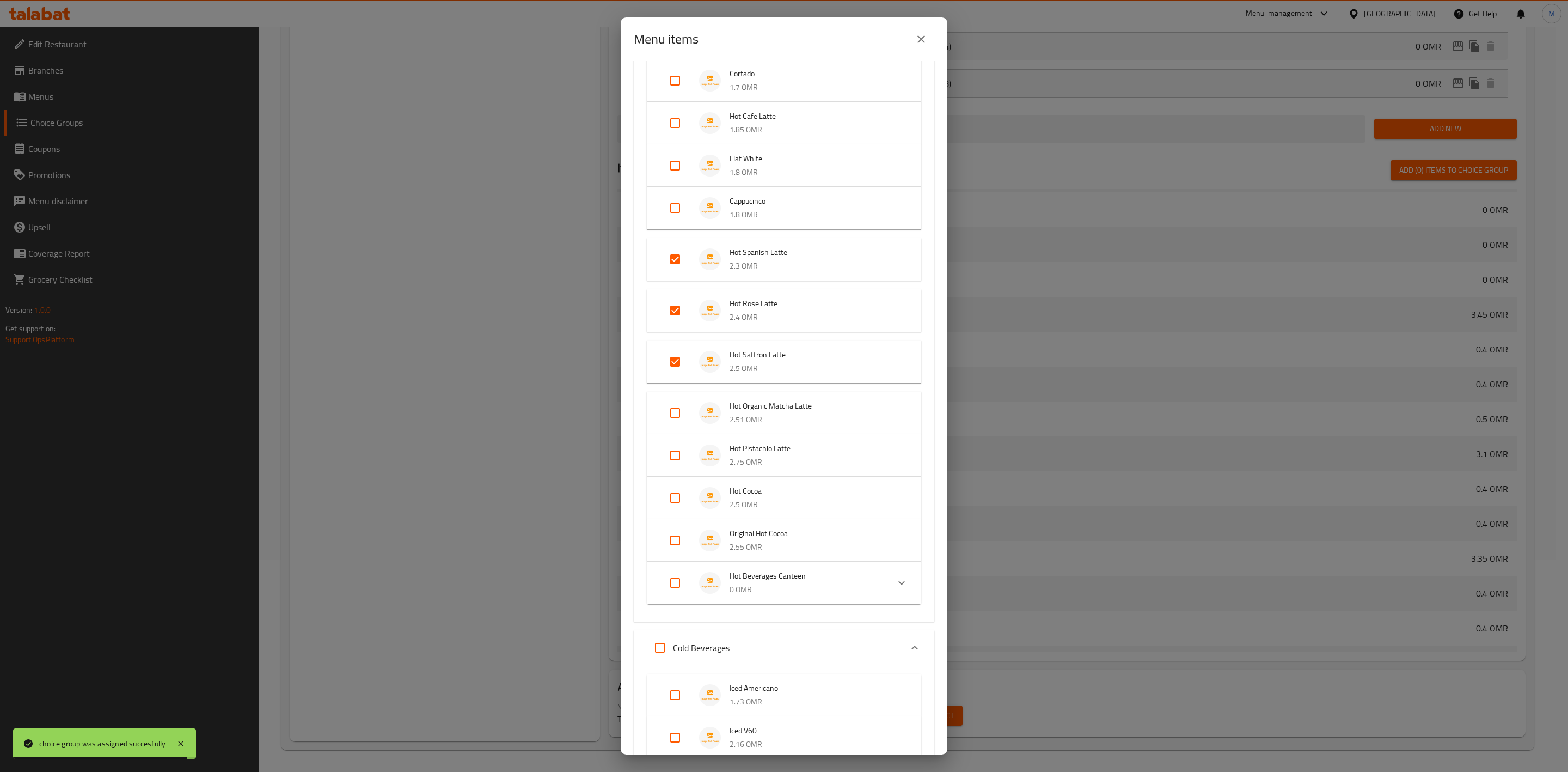
click at [675, 578] on input "Expand" at bounding box center [675, 582] width 26 height 26
checkbox input "true"
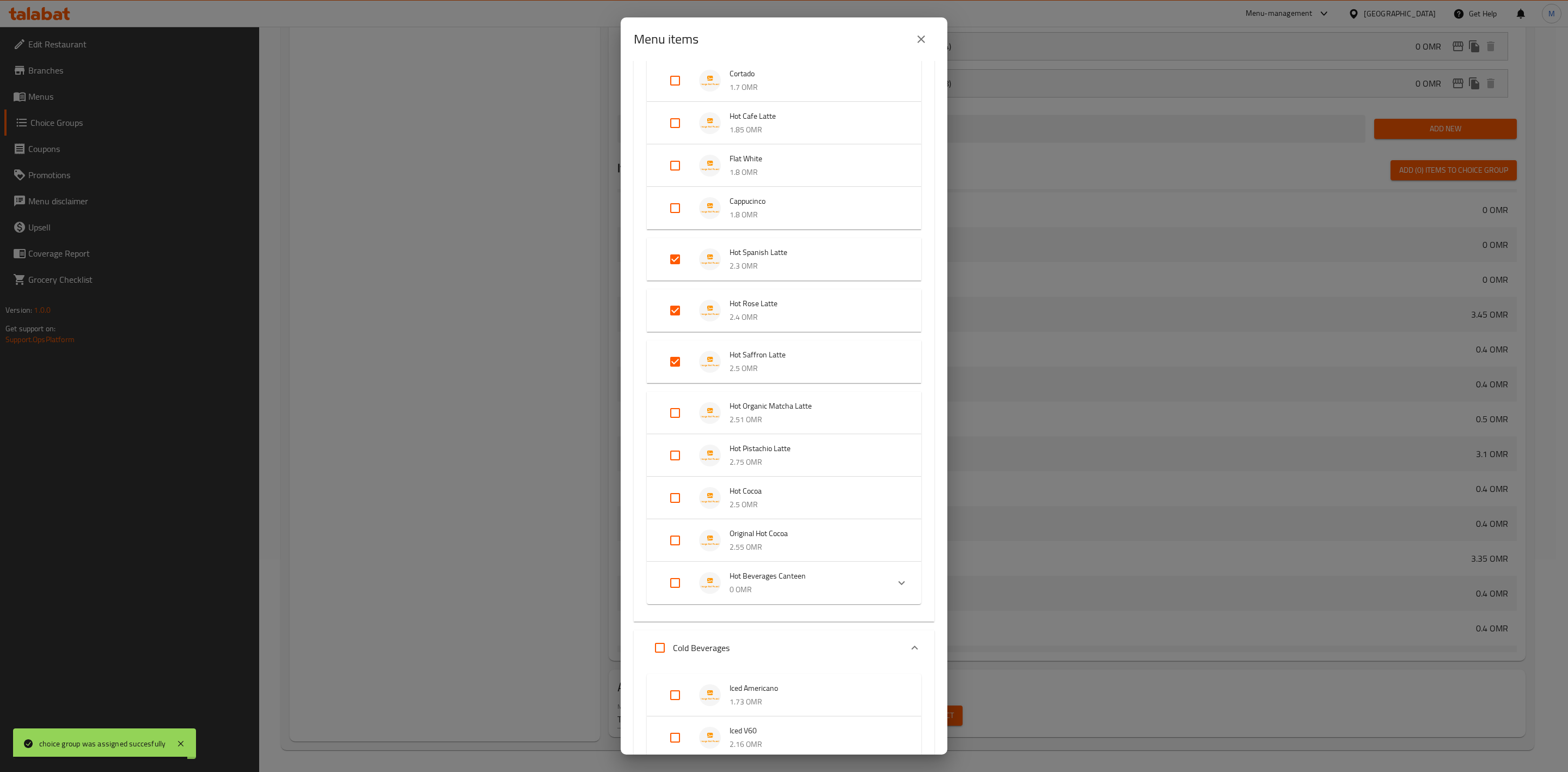
checkbox input "true"
click at [674, 585] on input "Expand" at bounding box center [675, 591] width 26 height 26
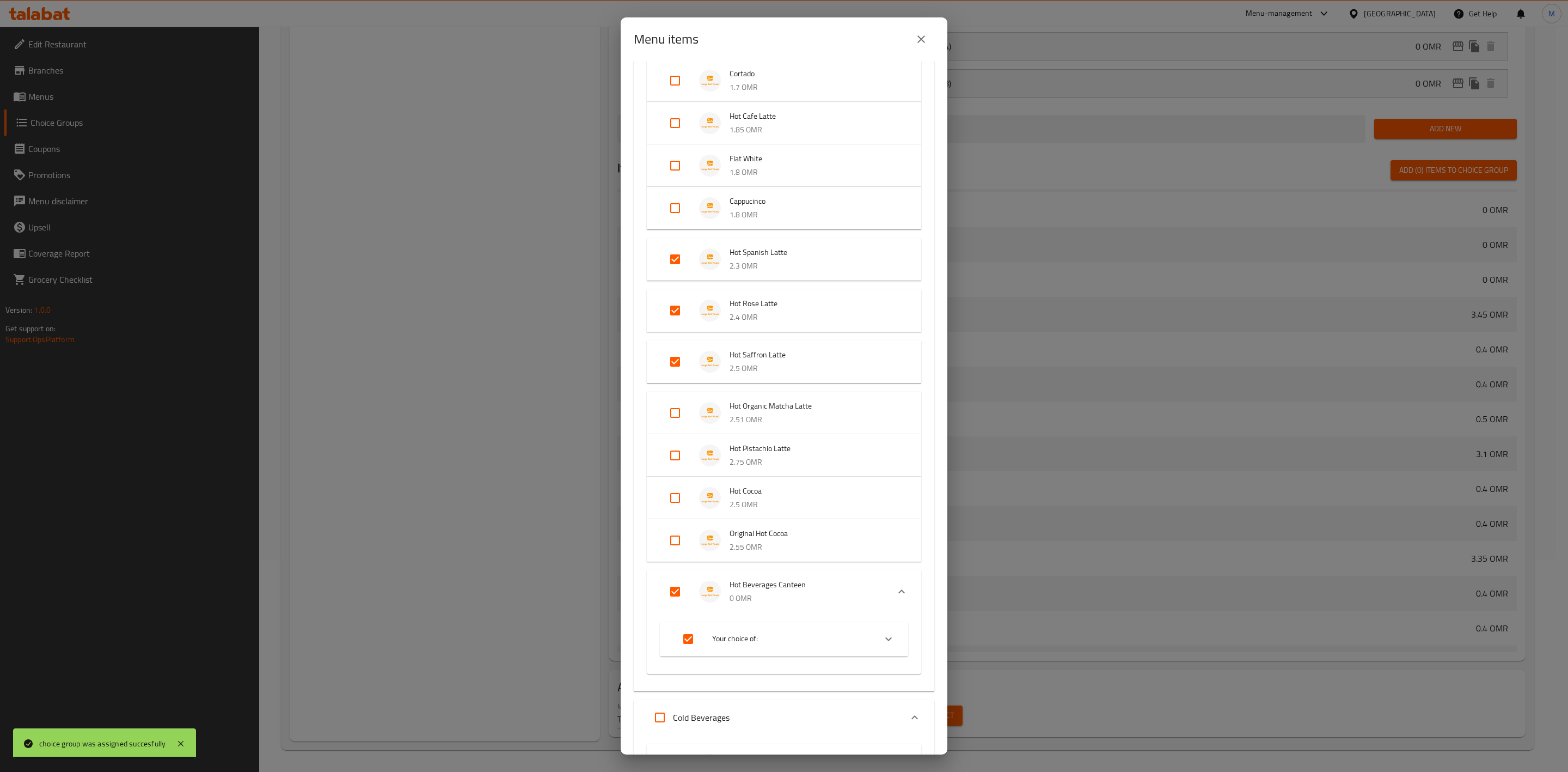
checkbox input "false"
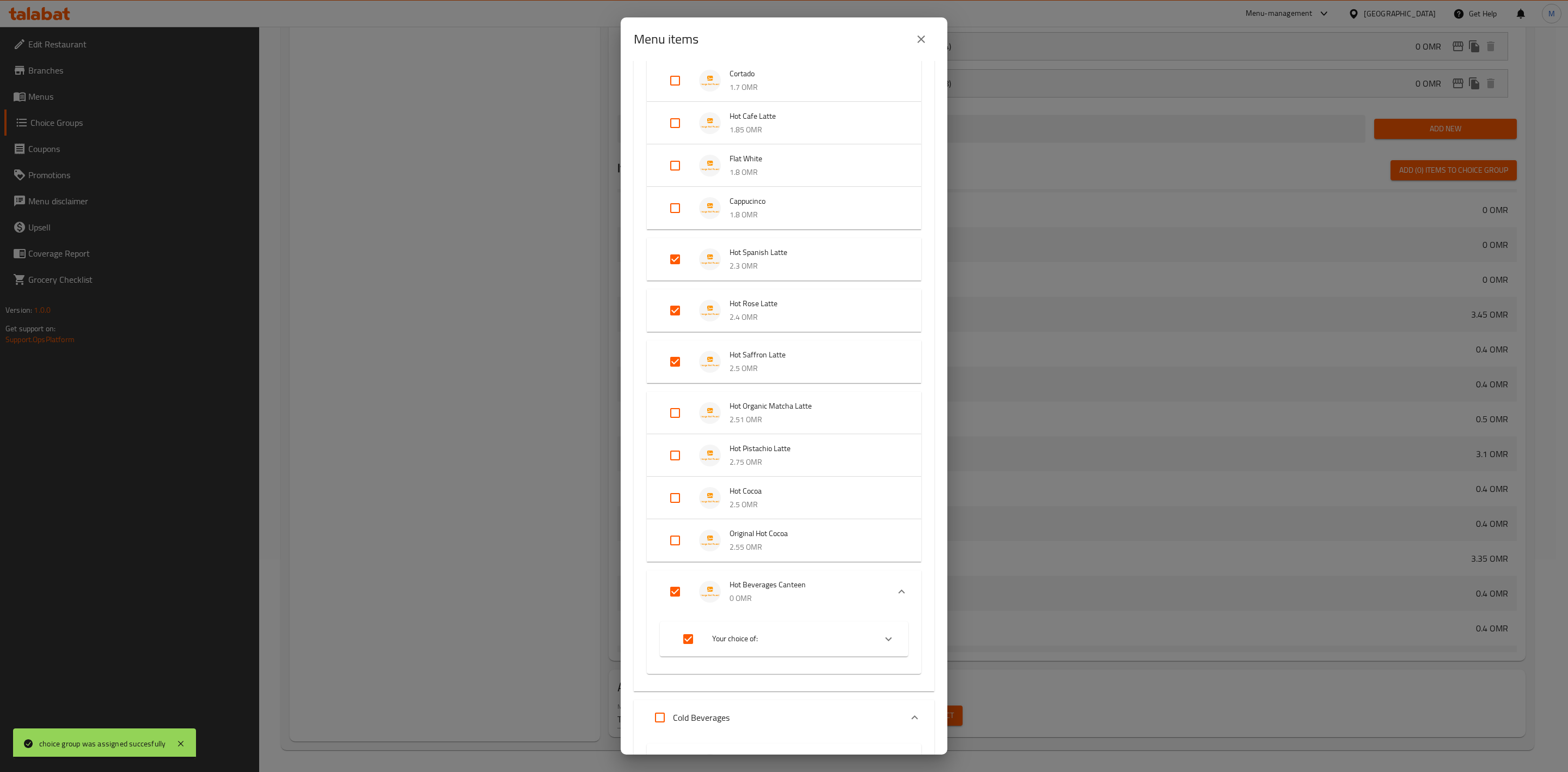
checkbox input "false"
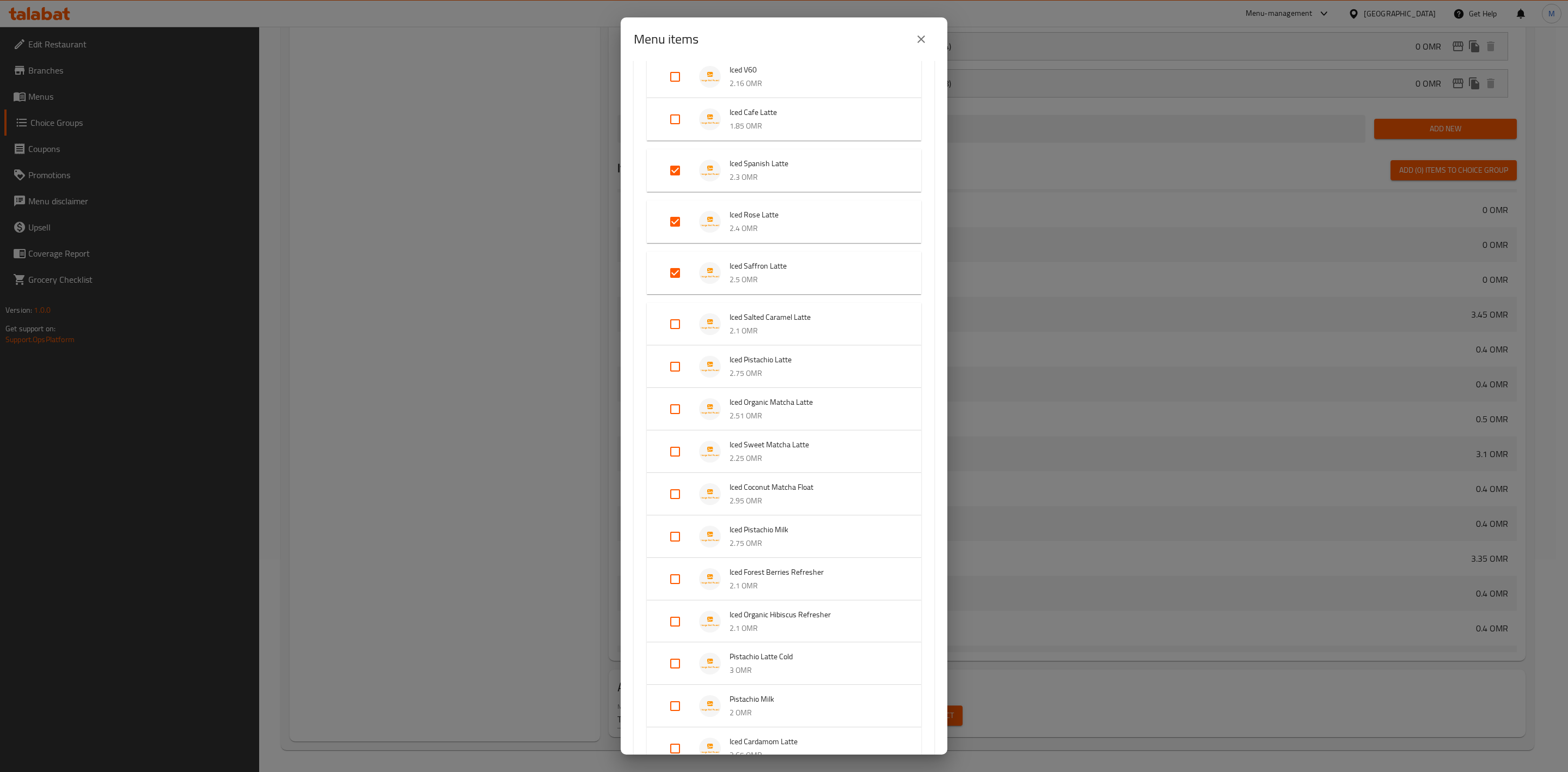
scroll to position [1307, 0]
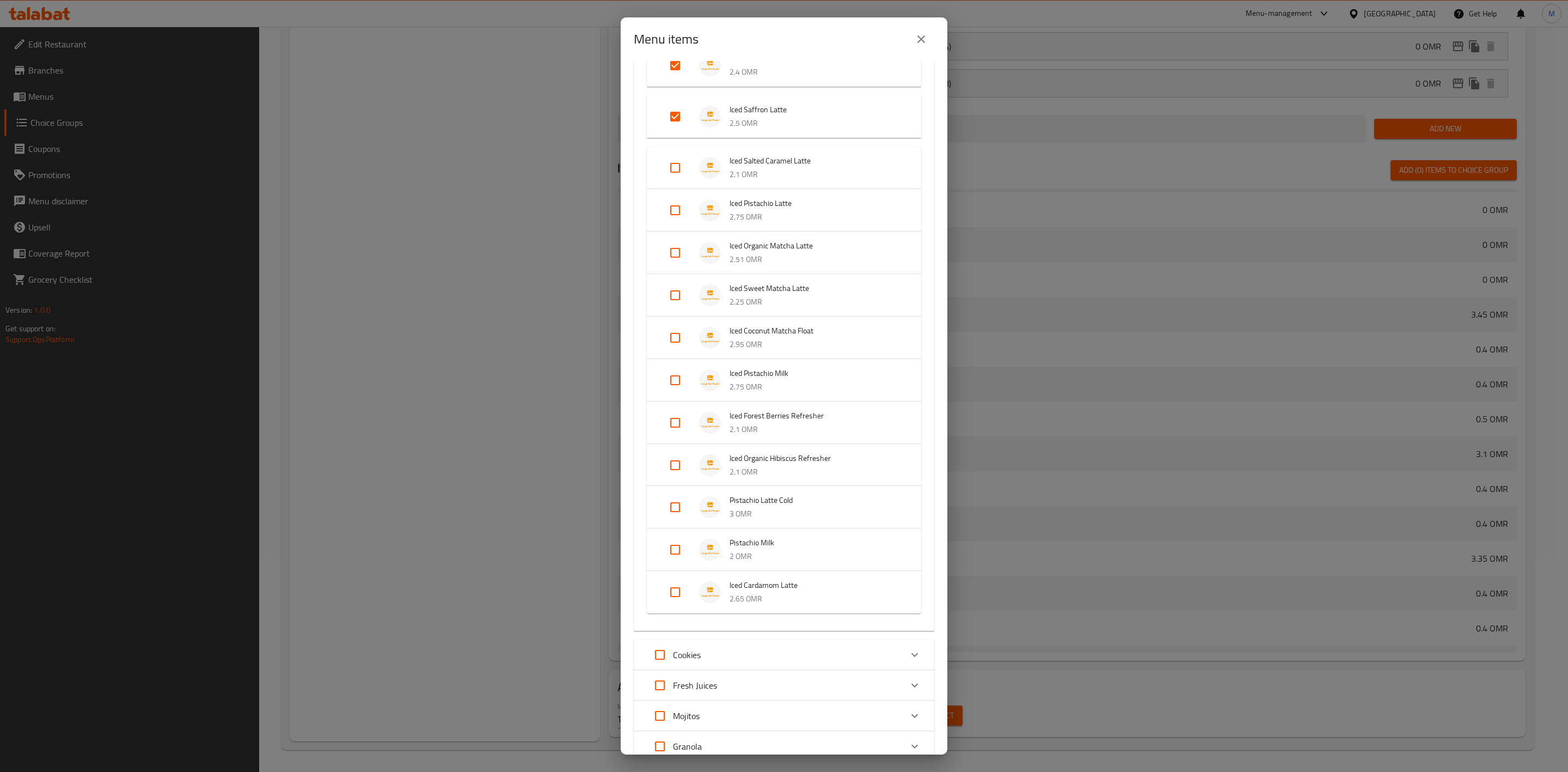
click at [677, 581] on input "Expand" at bounding box center [675, 592] width 26 height 26
checkbox input "true"
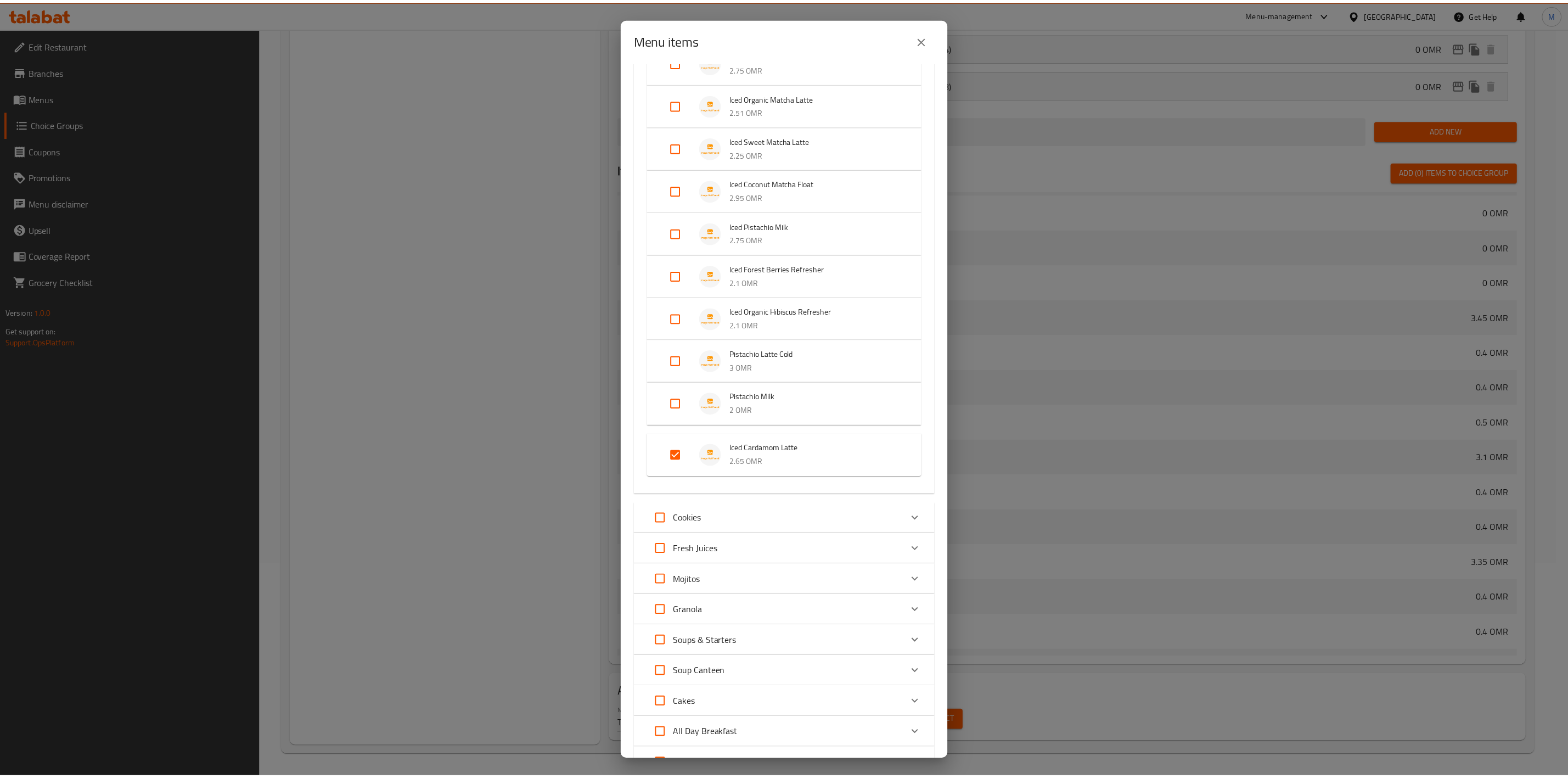
scroll to position [1560, 0]
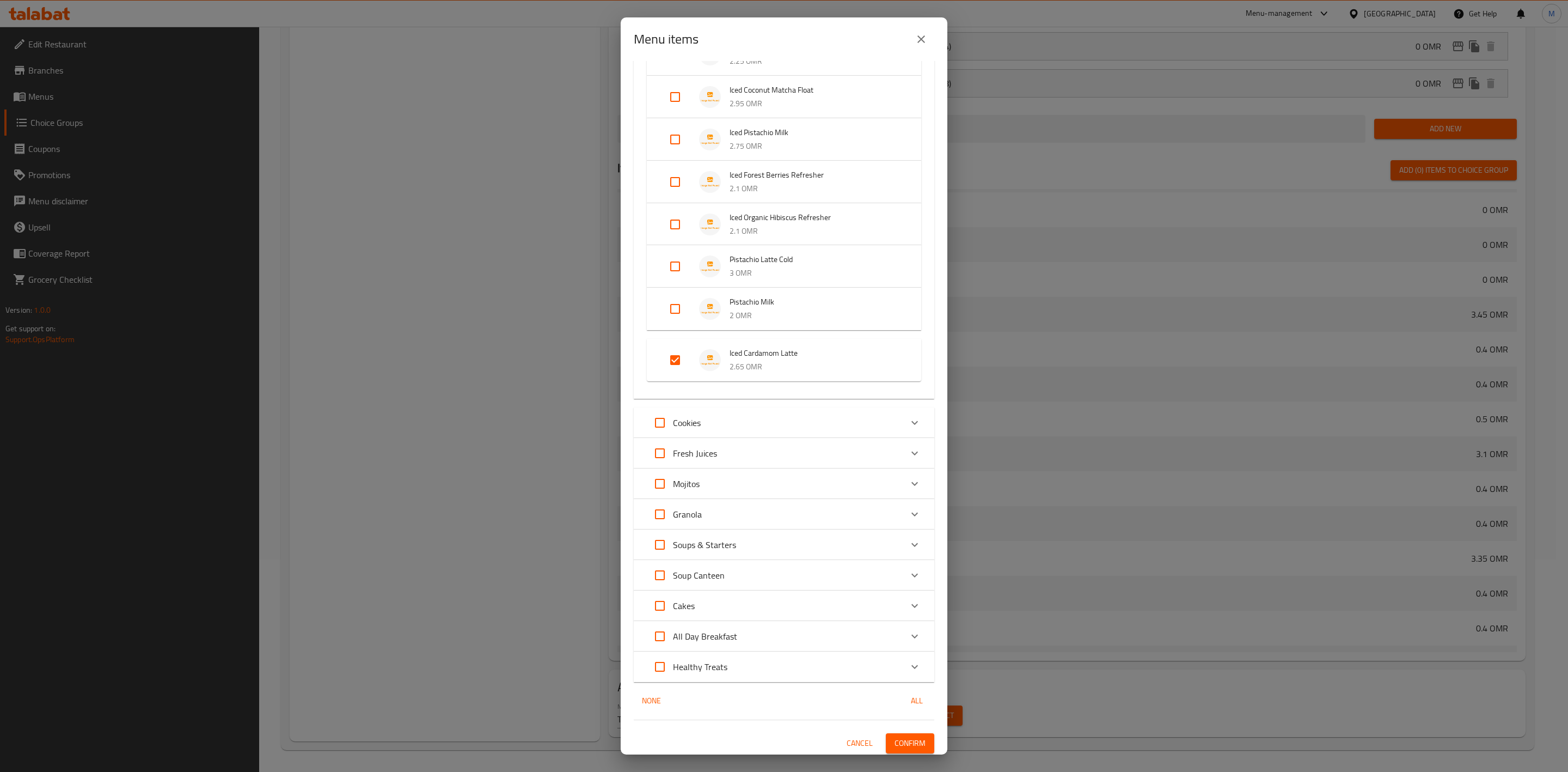
click at [903, 741] on span "Confirm" at bounding box center [910, 743] width 31 height 13
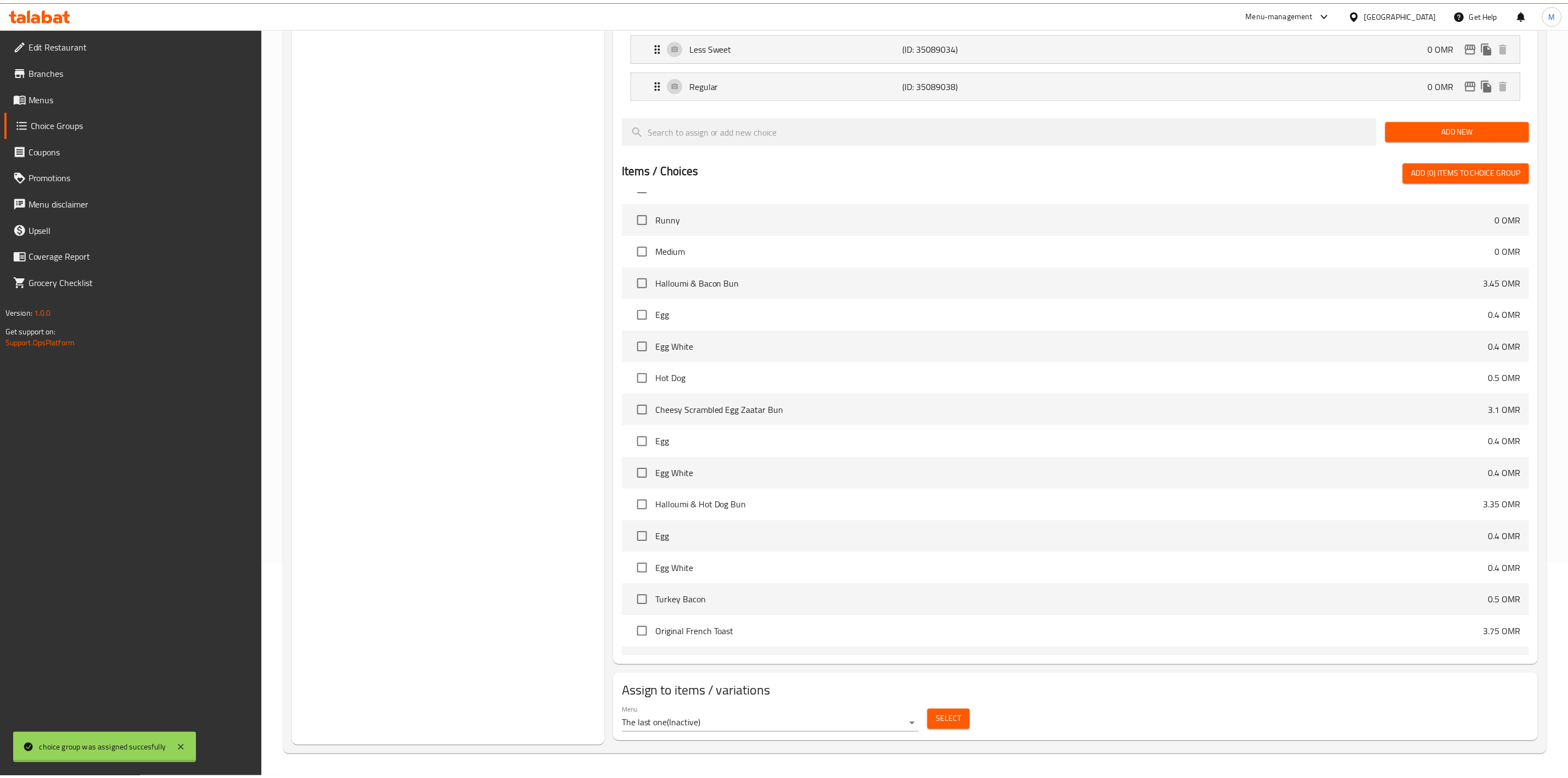
scroll to position [227, 0]
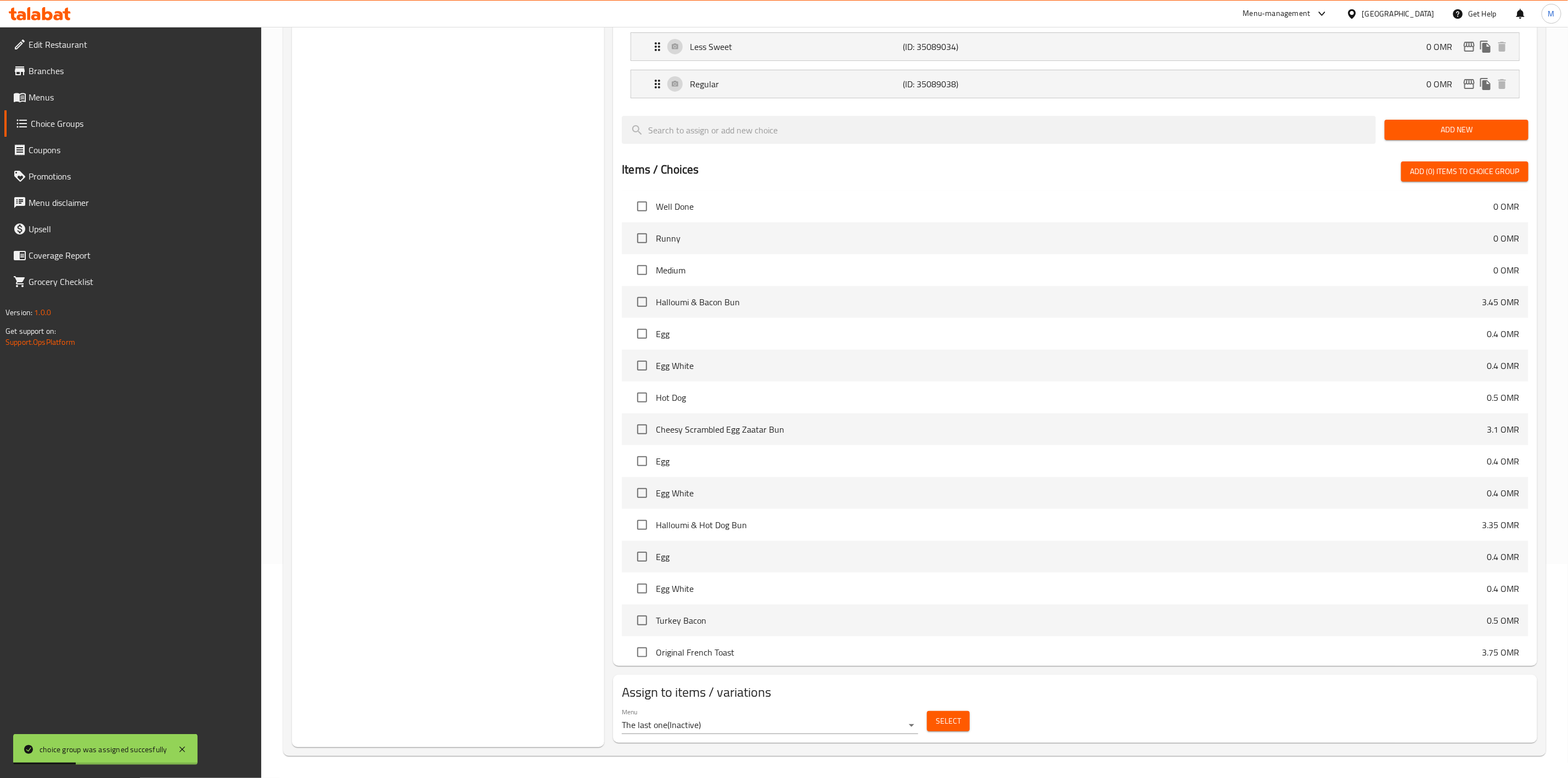
click at [837, 564] on body "choice group was assigned succesfully ​ Menu-management [GEOGRAPHIC_DATA] Get H…" at bounding box center [784, 188] width 1568 height 751
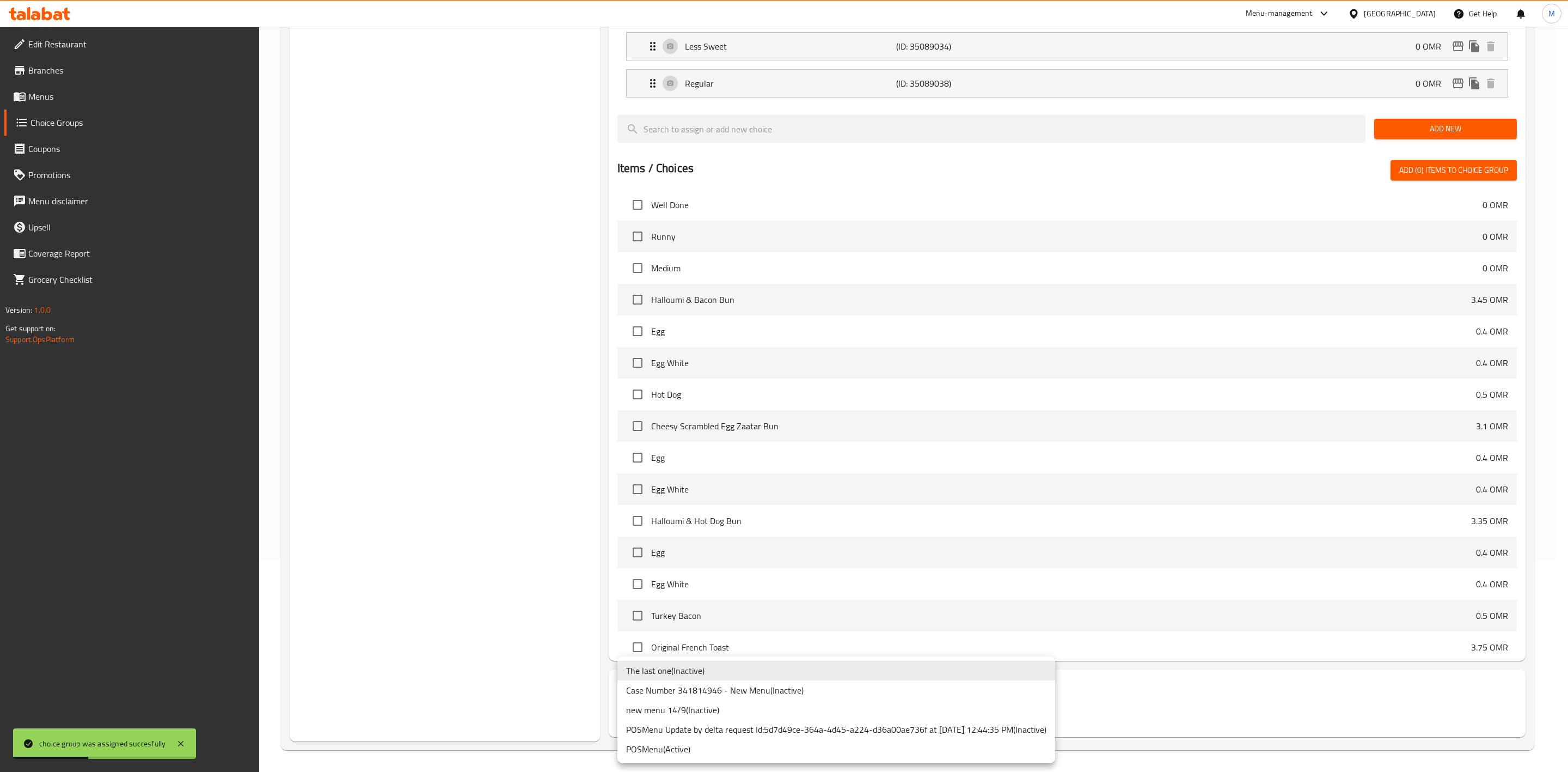
click at [541, 611] on div at bounding box center [784, 386] width 1568 height 772
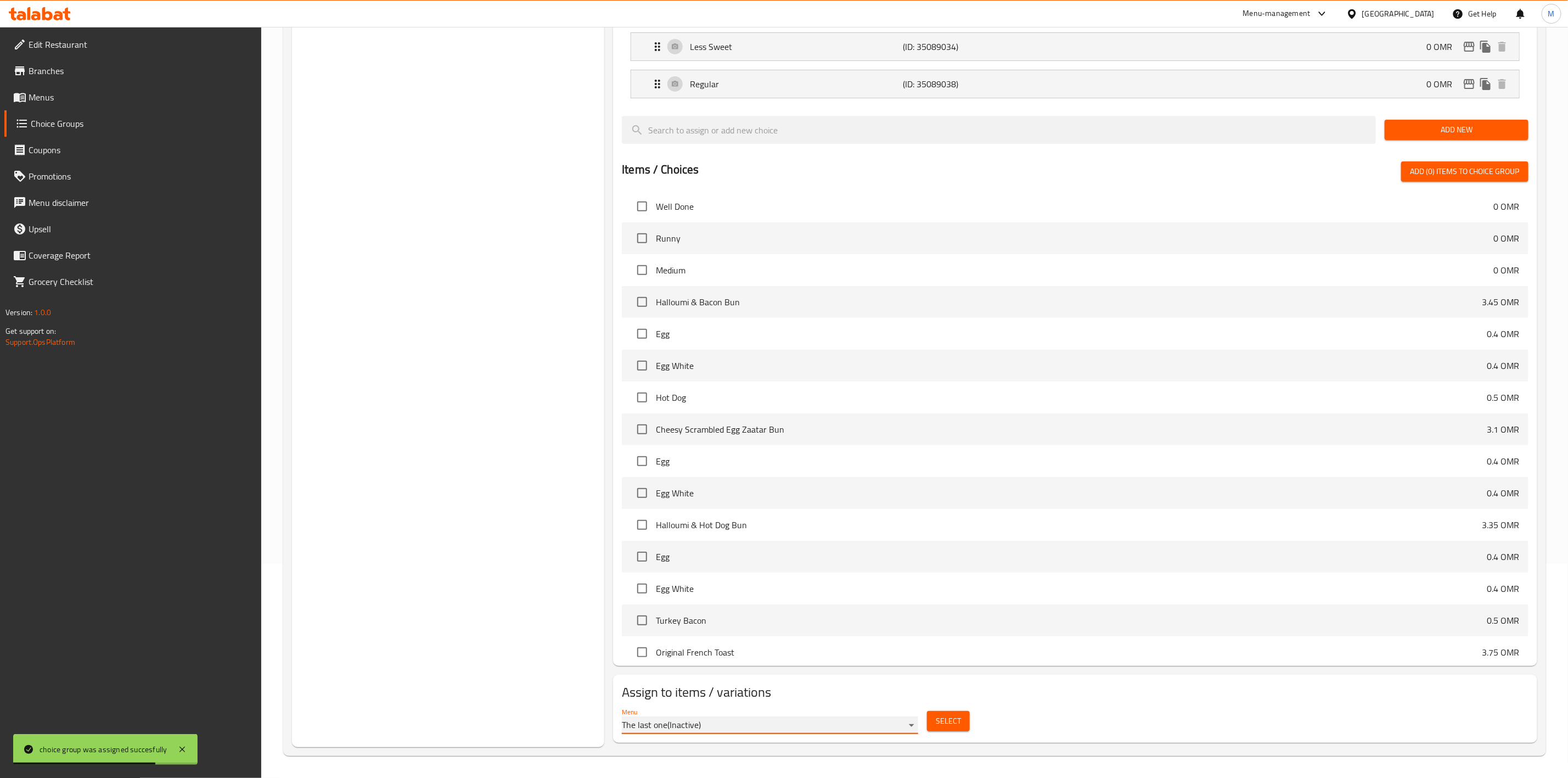
scroll to position [0, 0]
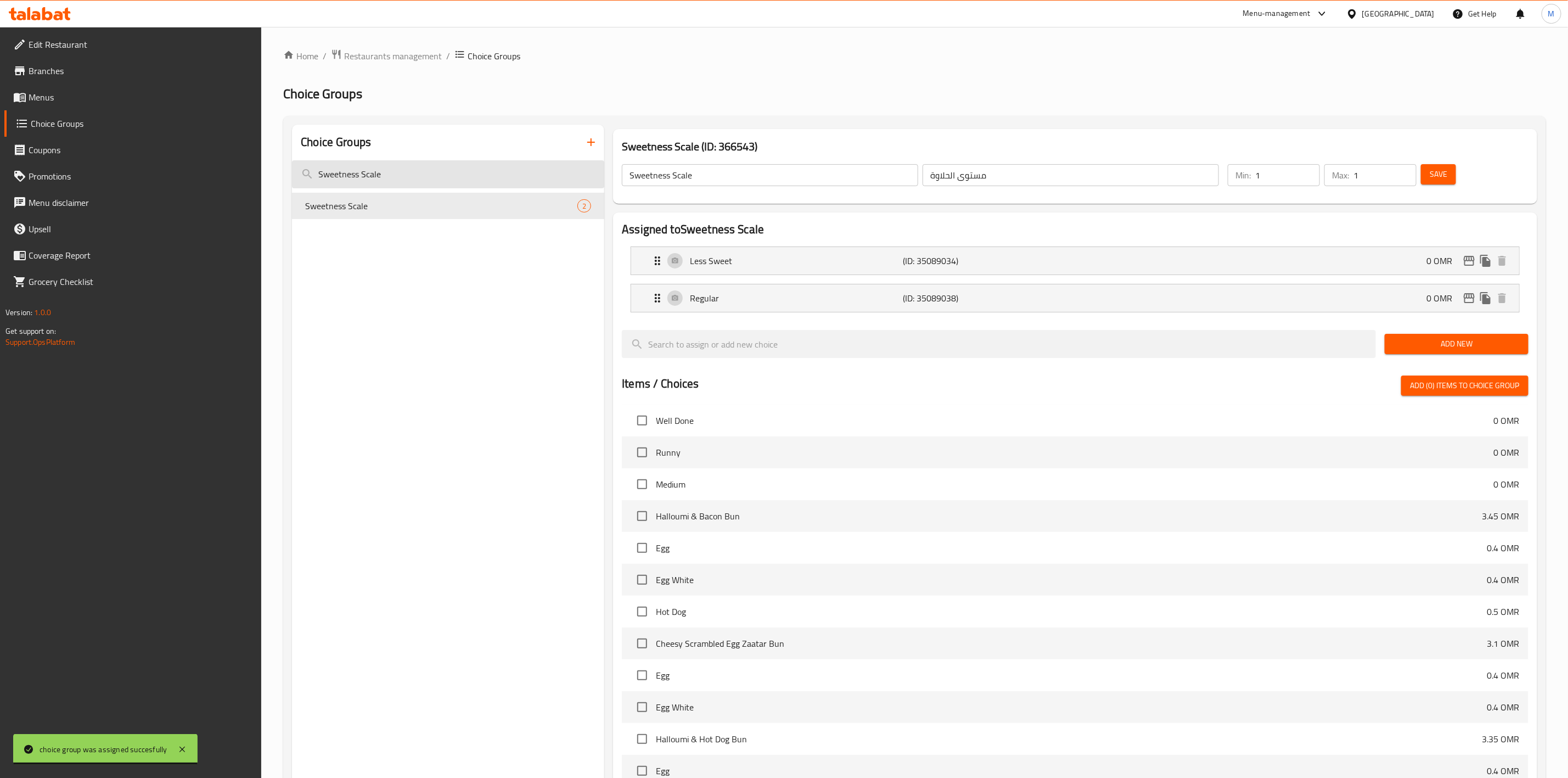
click at [449, 171] on input "Sweetness Scale" at bounding box center [448, 174] width 313 height 28
click at [449, 173] on input "Sweetness Scale" at bounding box center [448, 174] width 313 height 28
paste input "erving Typ"
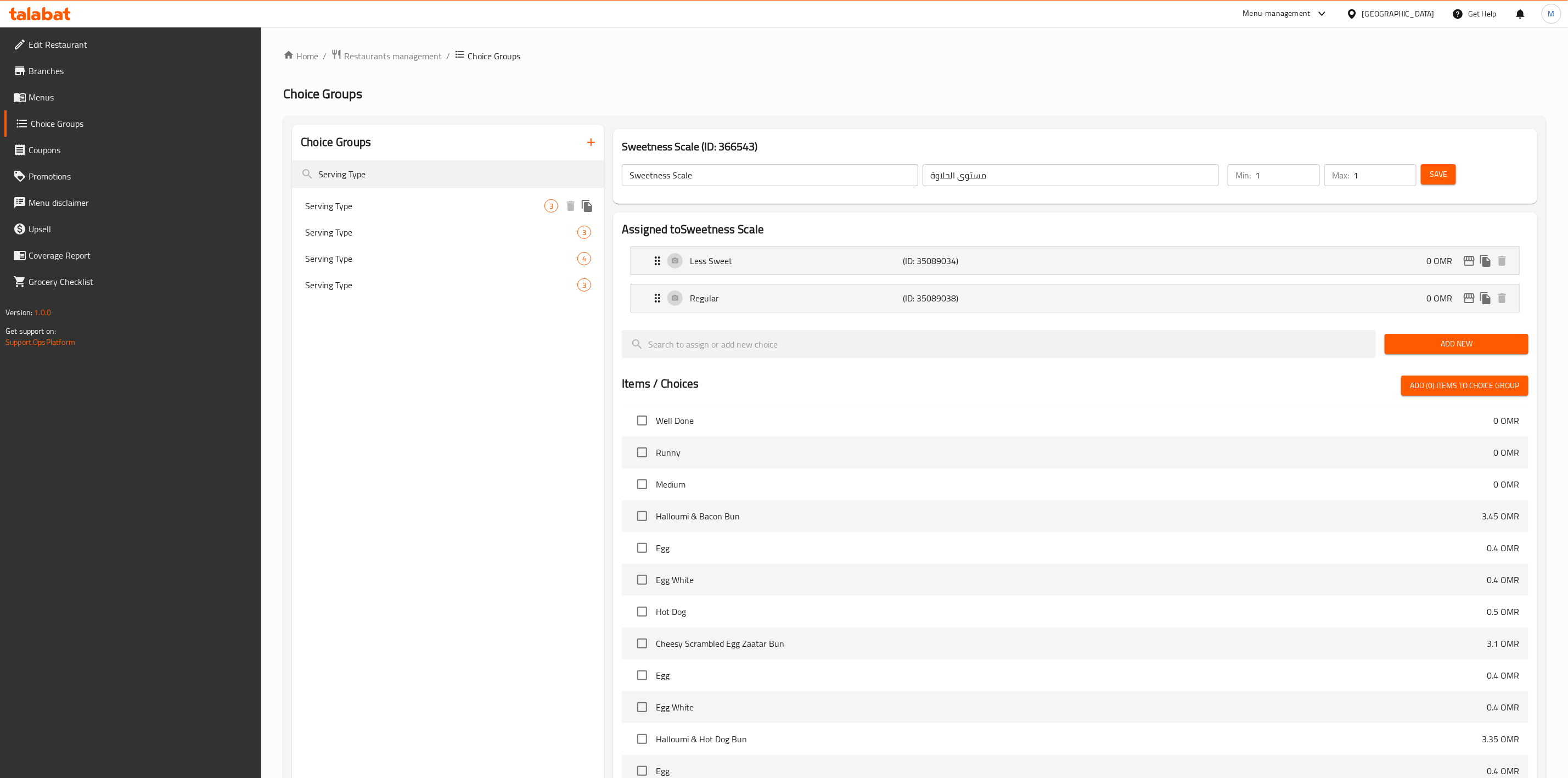
type input "Serving Type"
click at [446, 206] on span "Serving Type" at bounding box center [425, 205] width 240 height 14
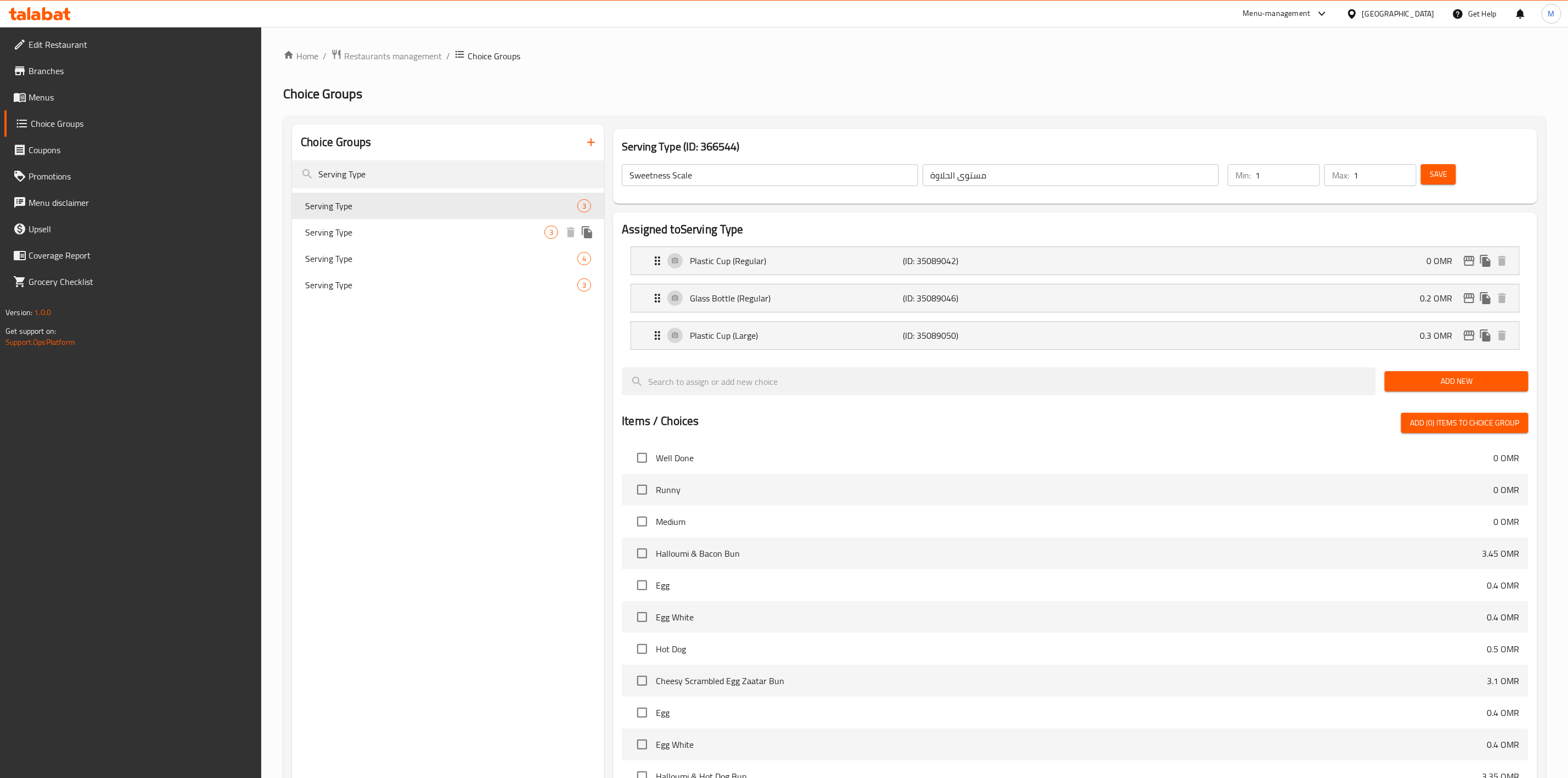
type input "Serving Type"
click at [1465, 270] on div "Plastic Cup (Regular) (ID: 35089042) 0 OMR" at bounding box center [1079, 260] width 856 height 27
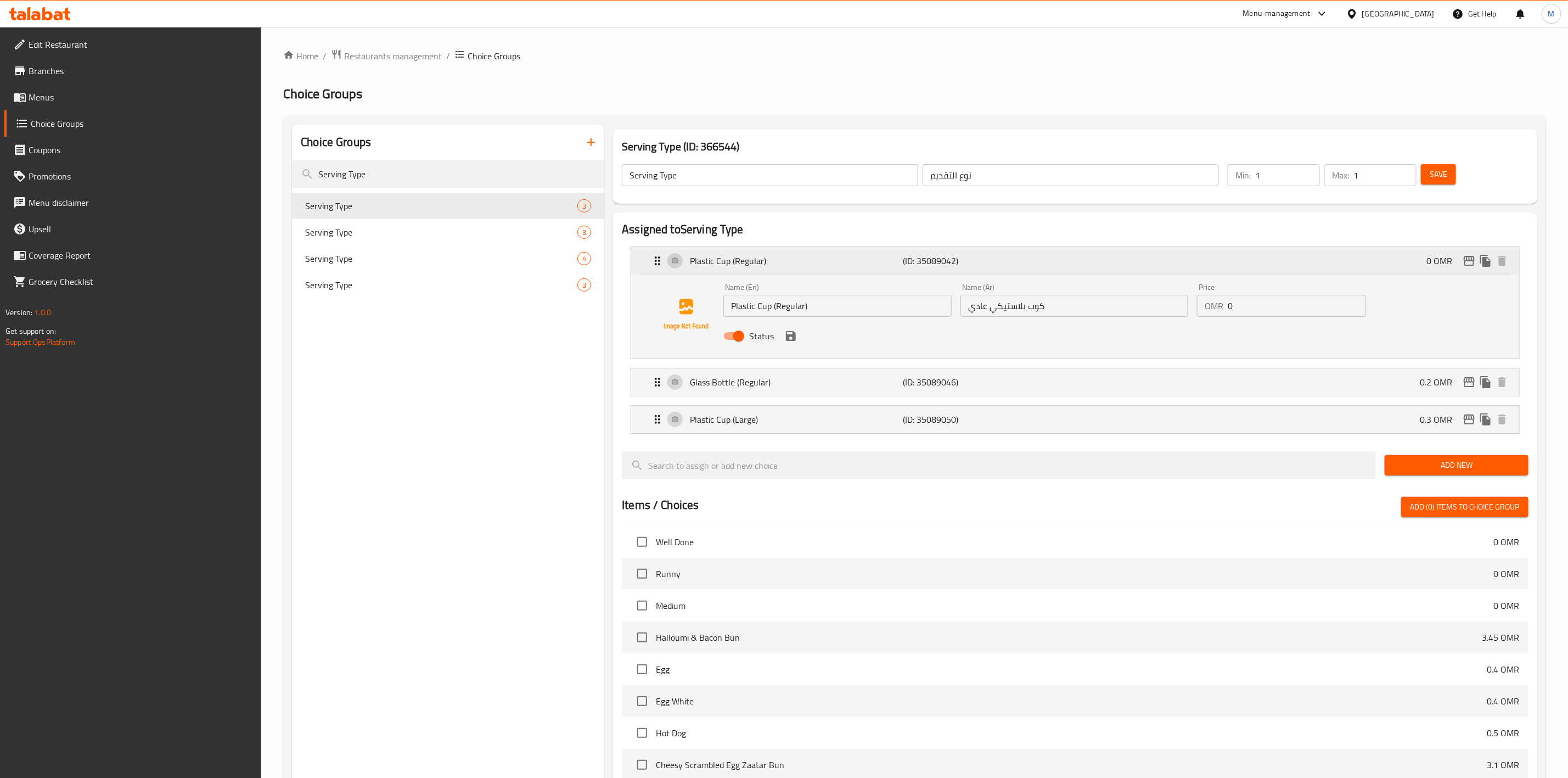
click at [1395, 255] on div "Plastic Cup (Regular) (ID: 35089042) 0 OMR" at bounding box center [1079, 260] width 856 height 27
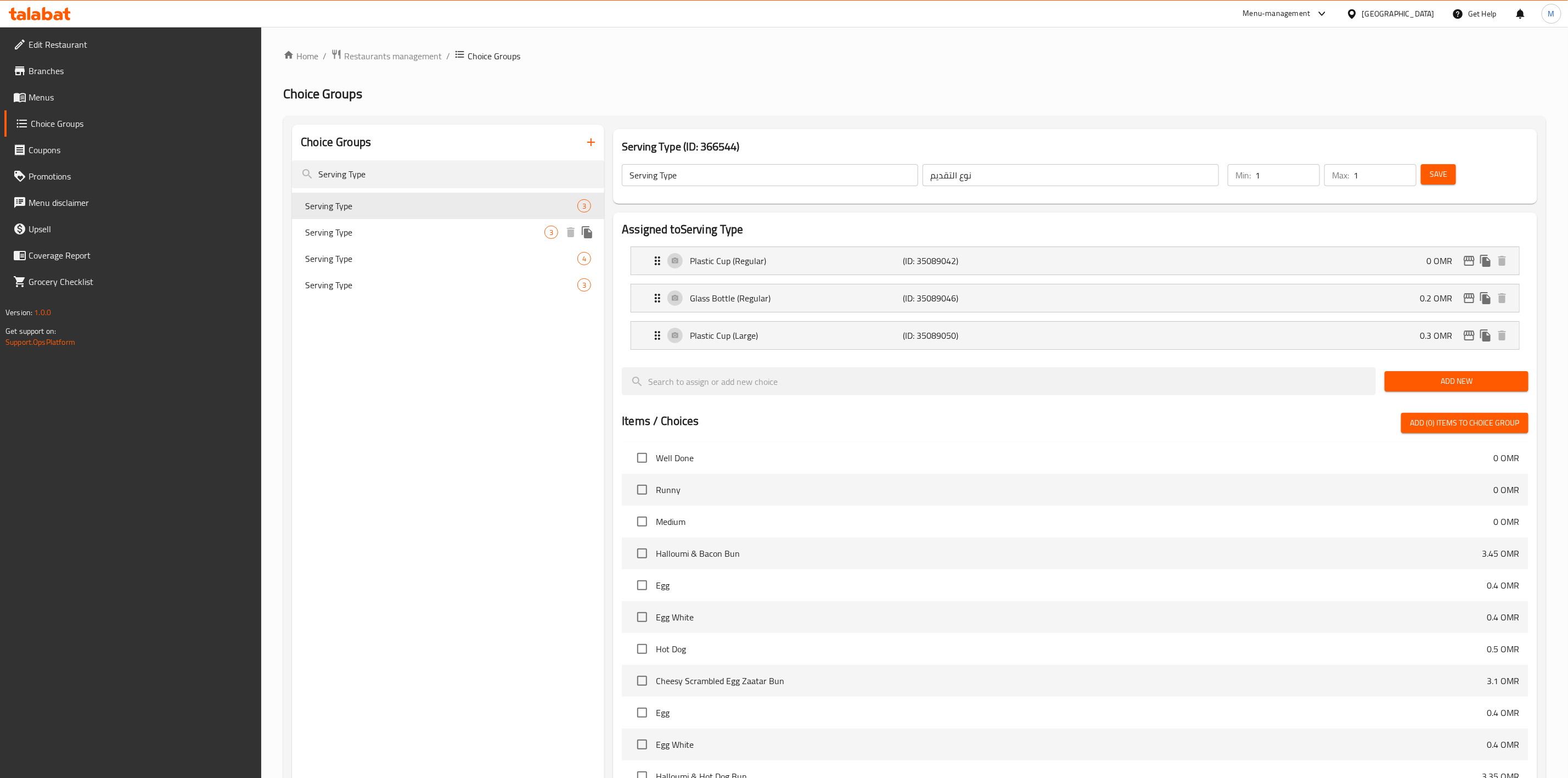
click at [425, 237] on span "Serving Type" at bounding box center [425, 231] width 240 height 14
click at [493, 252] on span "Serving Type" at bounding box center [425, 258] width 240 height 14
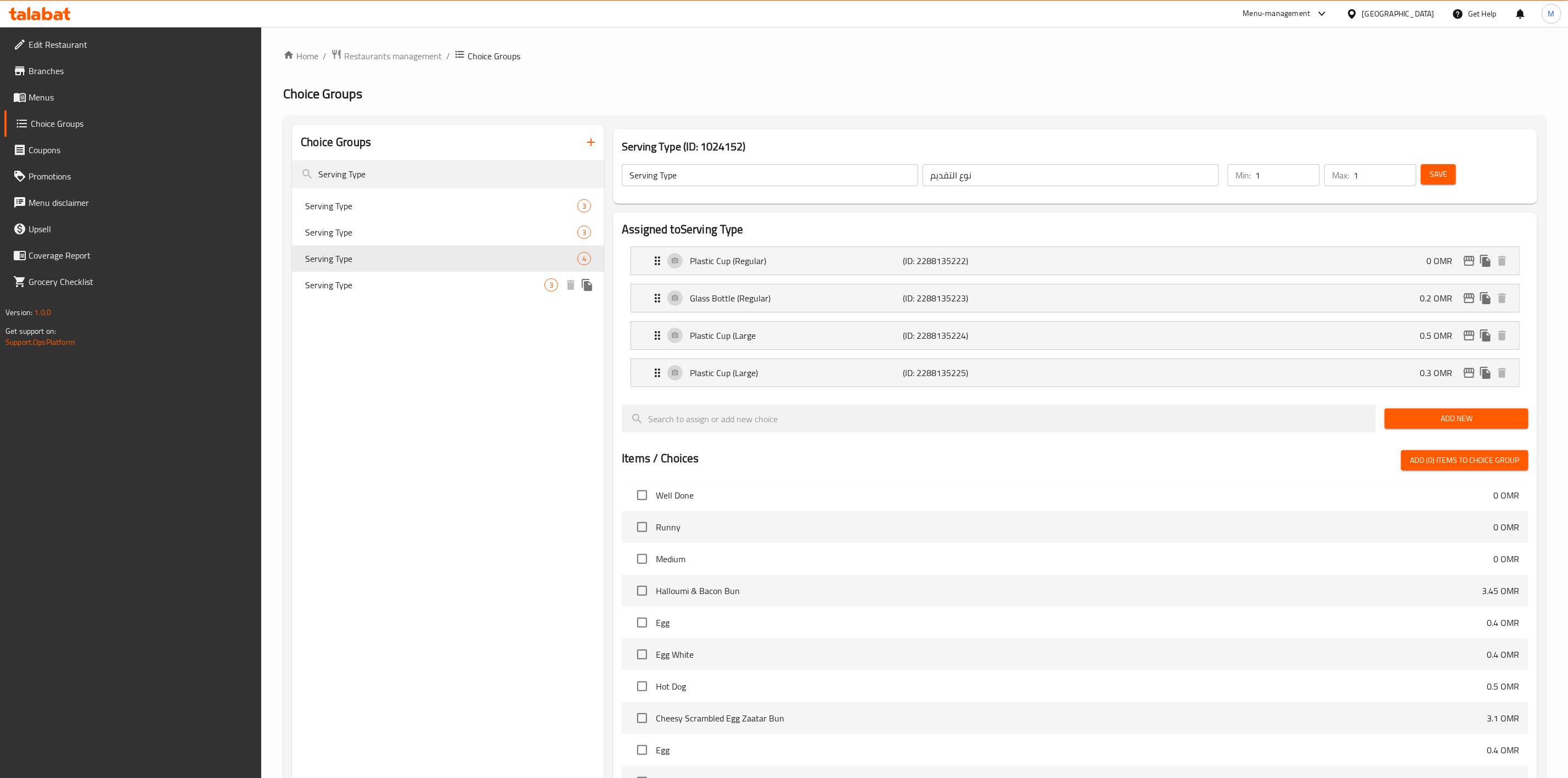
click at [483, 283] on span "Serving Type" at bounding box center [425, 285] width 240 height 14
type input "نوع التقديم"
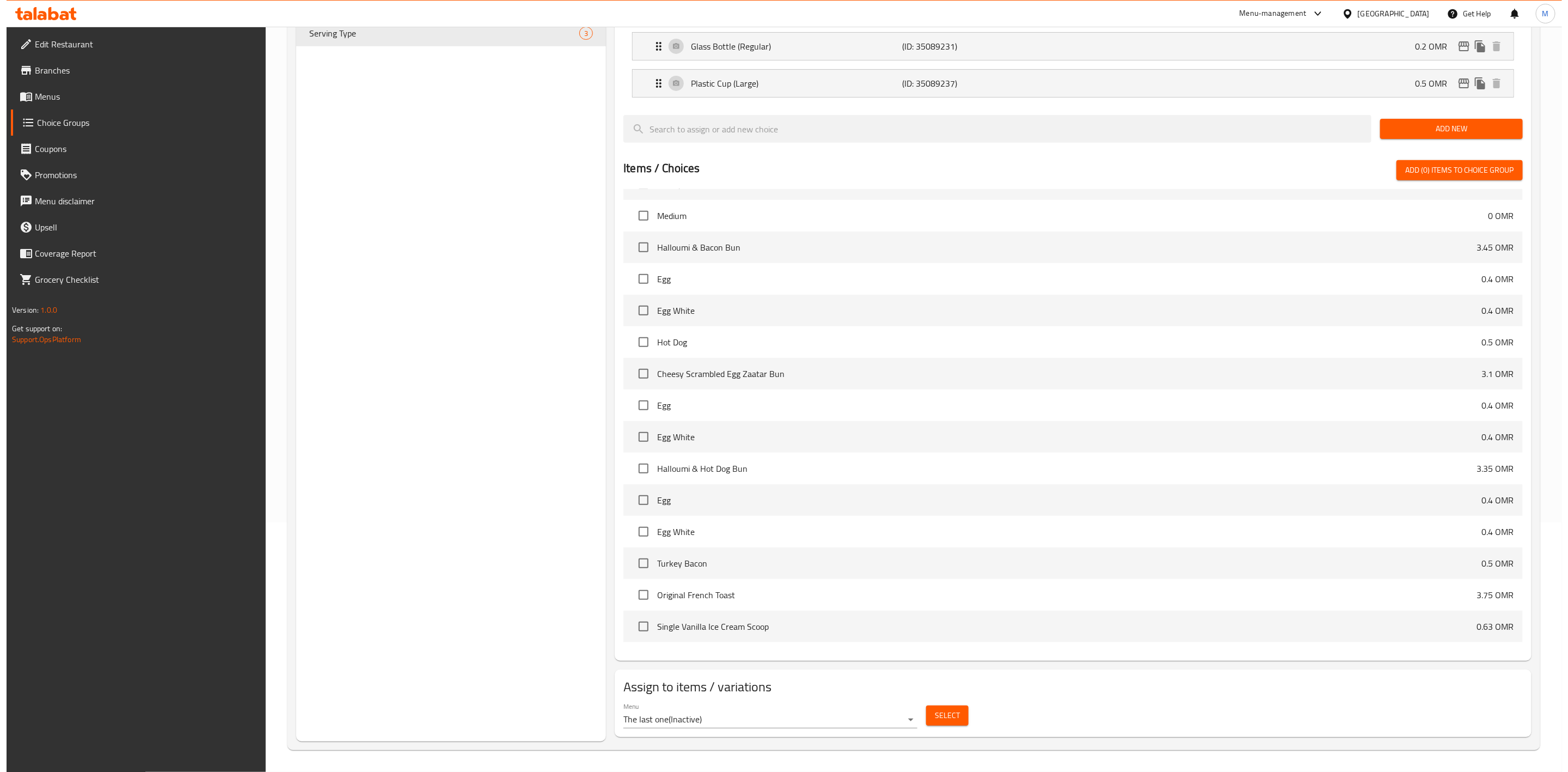
scroll to position [307, 0]
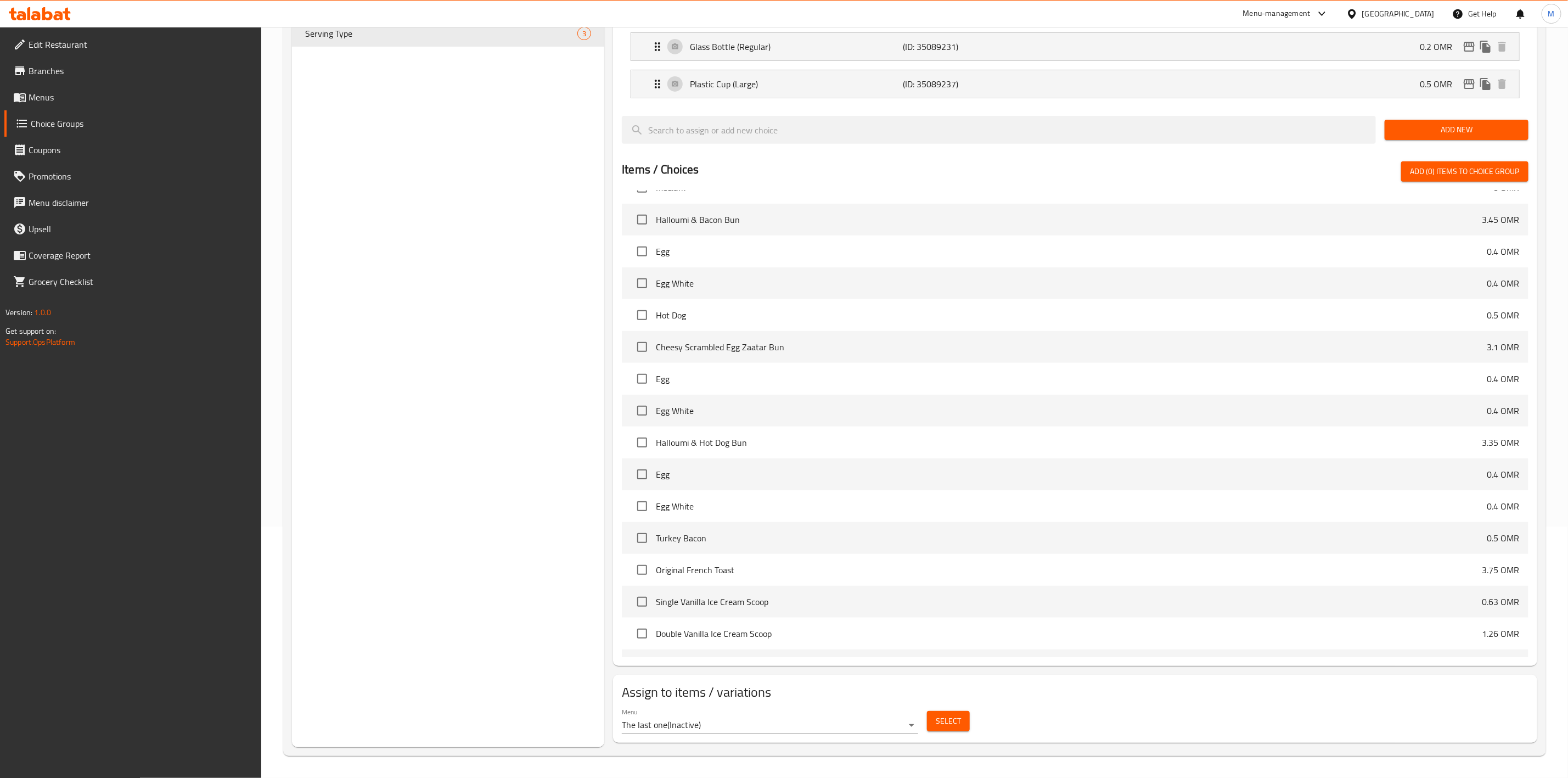
click at [936, 719] on span "Select" at bounding box center [948, 720] width 25 height 14
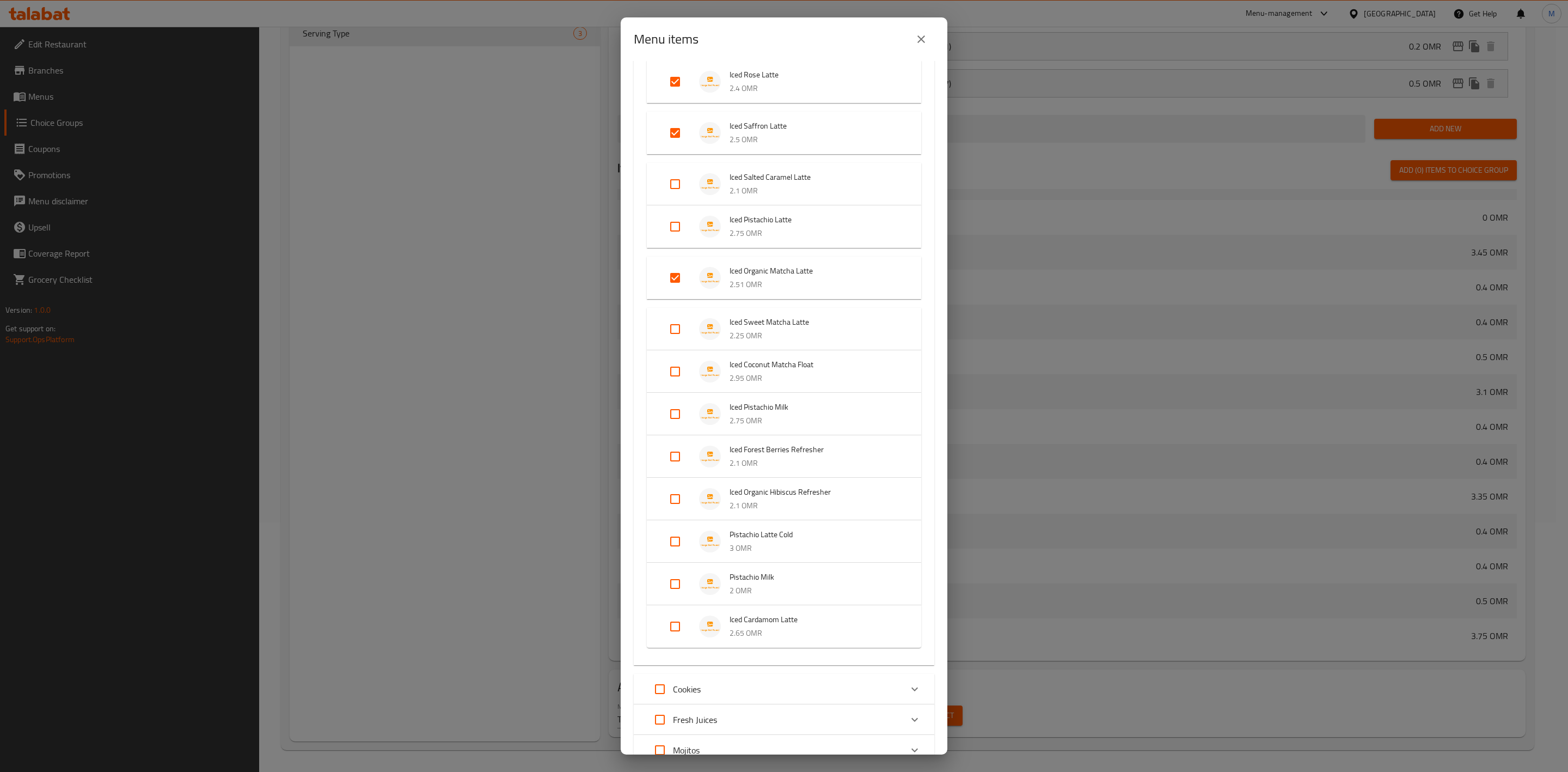
scroll to position [735, 0]
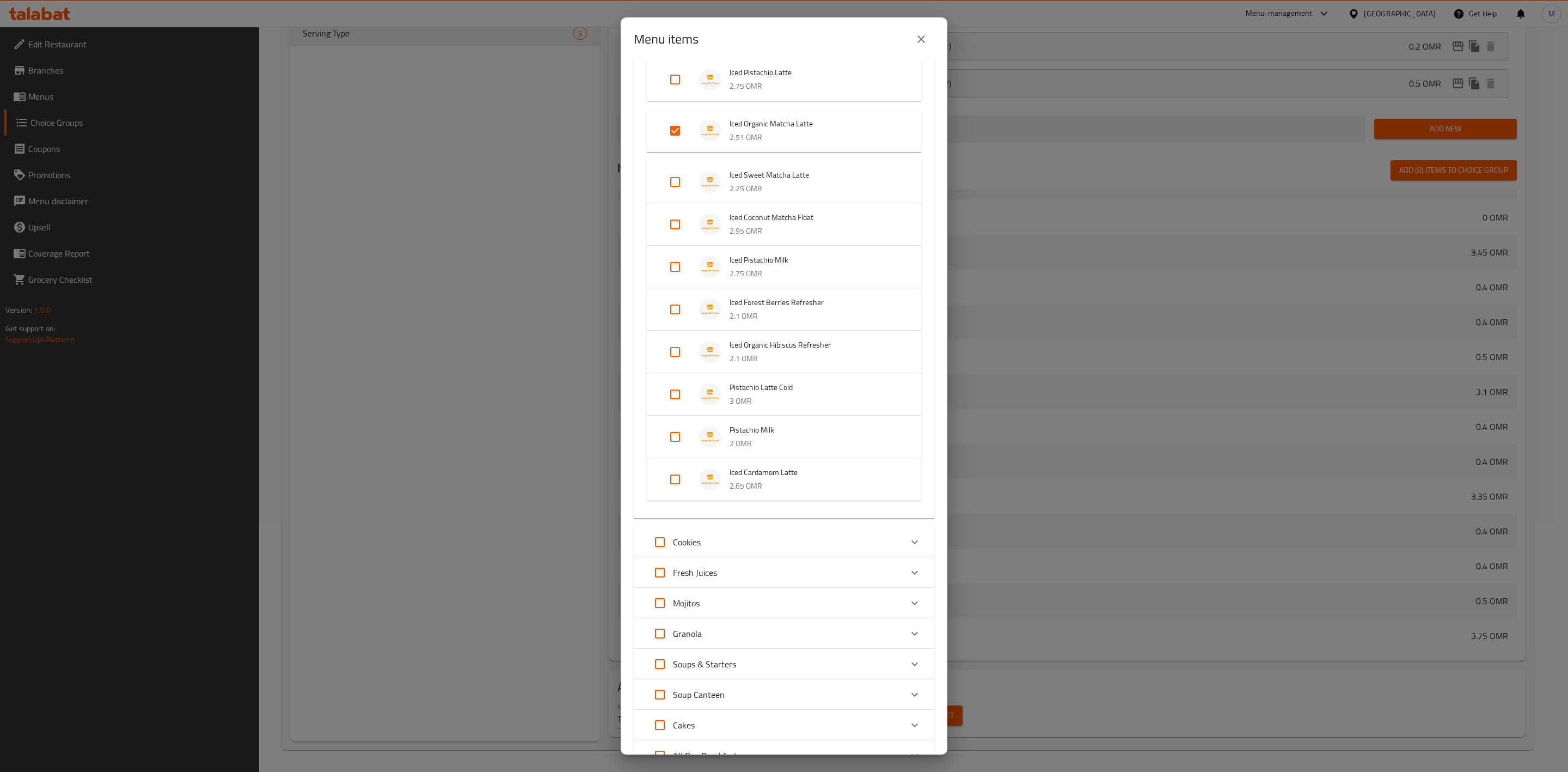
click at [670, 479] on input "Expand" at bounding box center [675, 479] width 26 height 26
checkbox input "true"
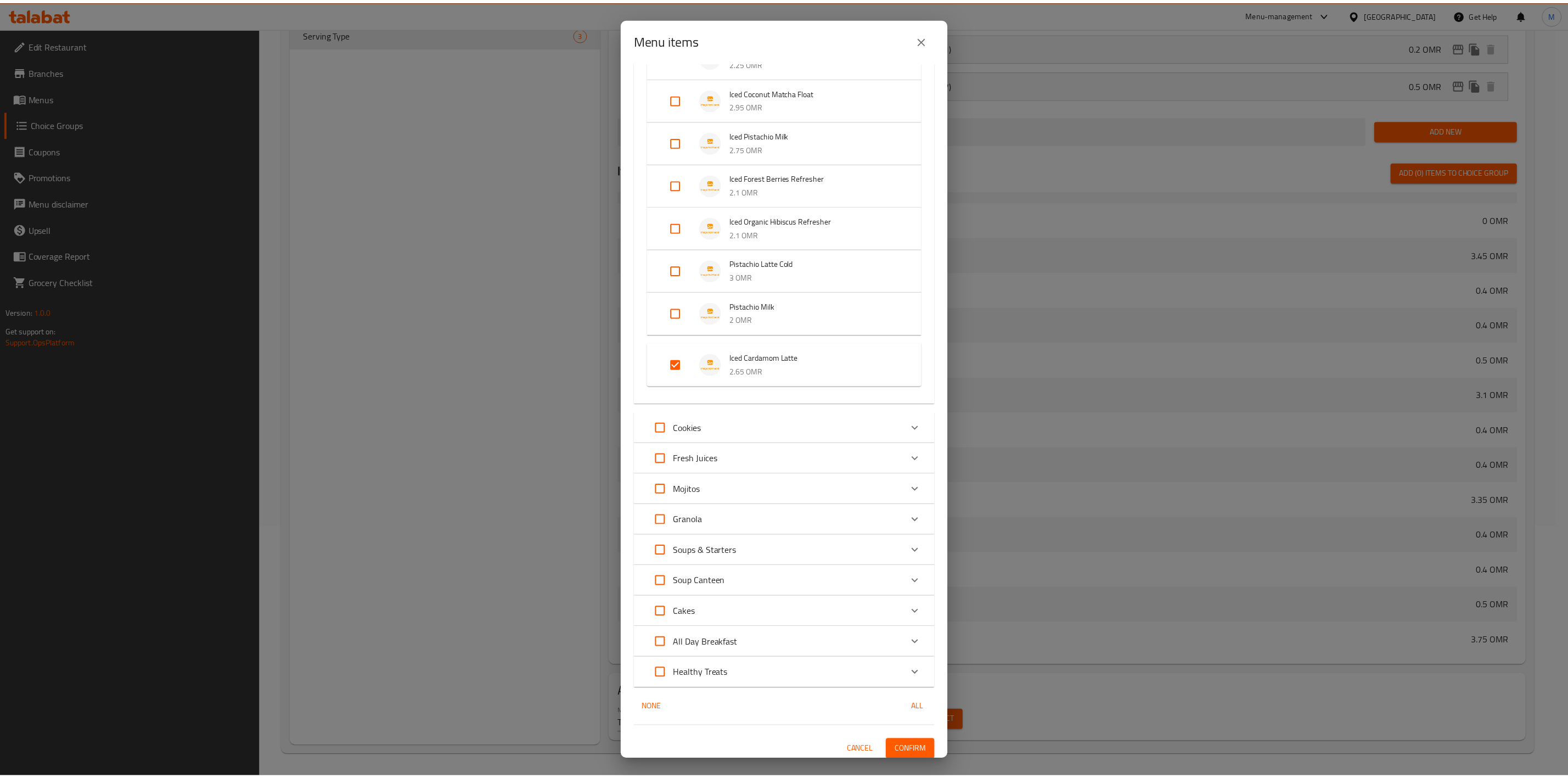
scroll to position [871, 0]
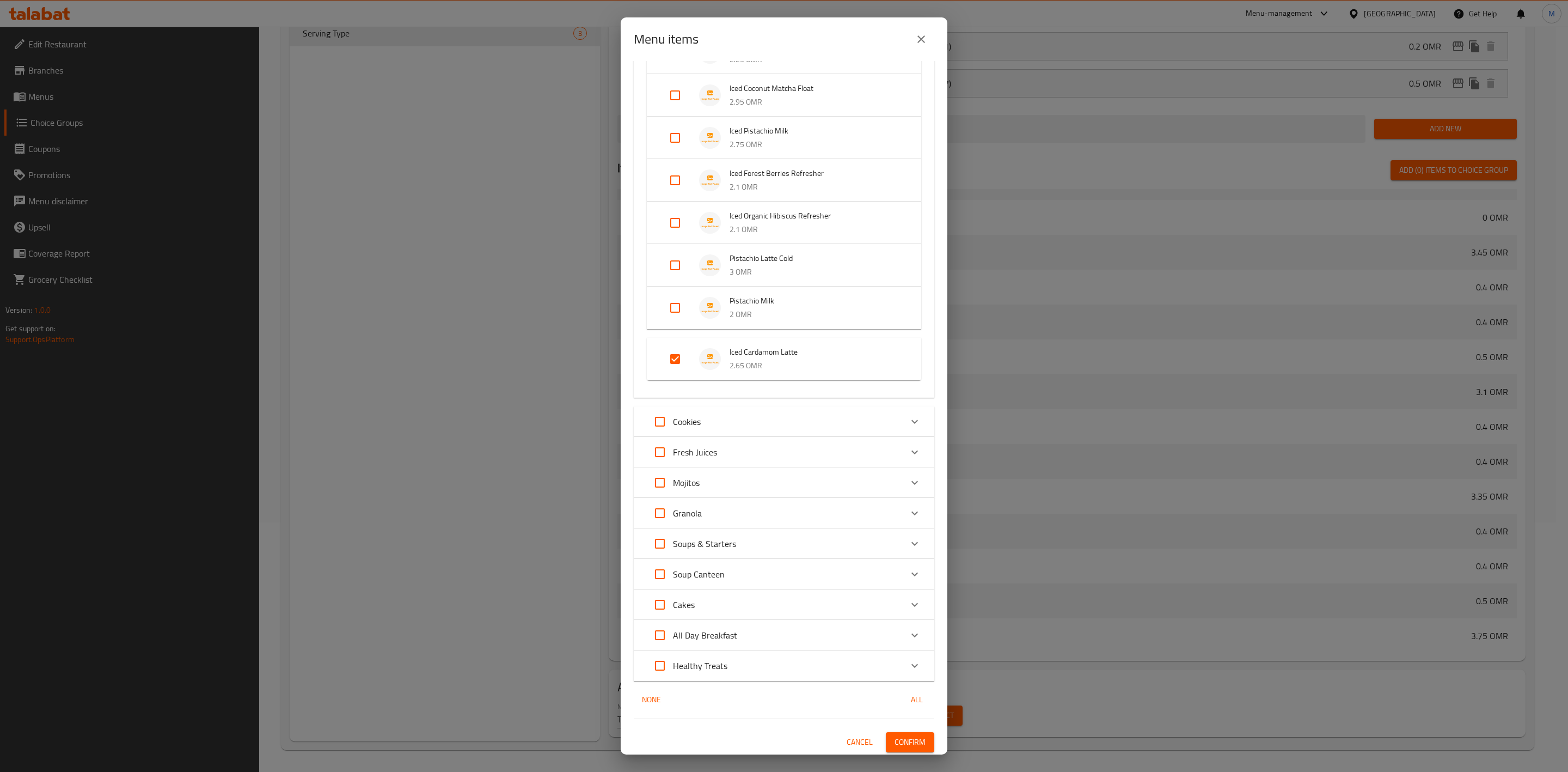
click at [894, 741] on span "Confirm" at bounding box center [910, 742] width 31 height 13
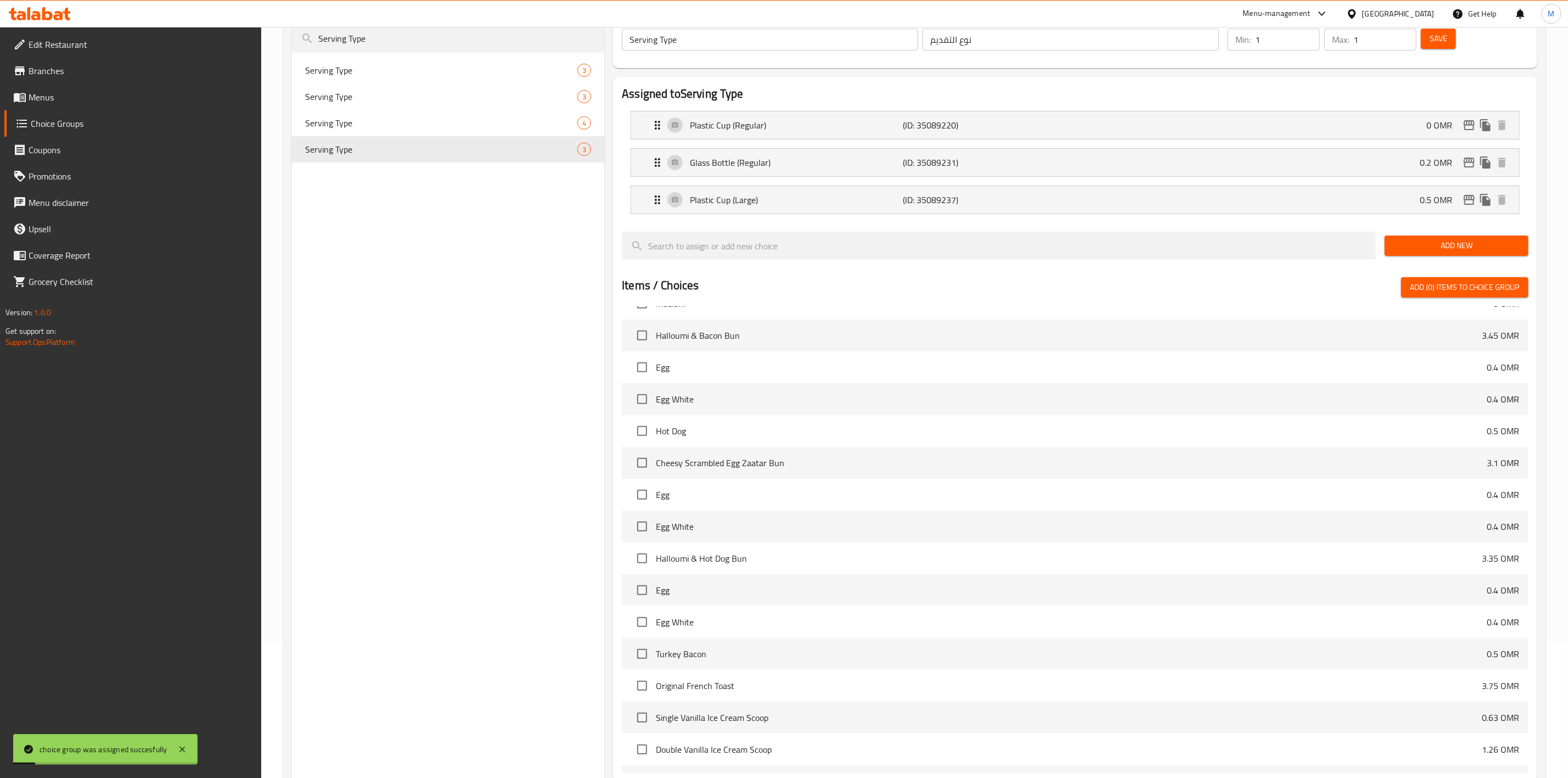
scroll to position [0, 0]
